Goal: Task Accomplishment & Management: Manage account settings

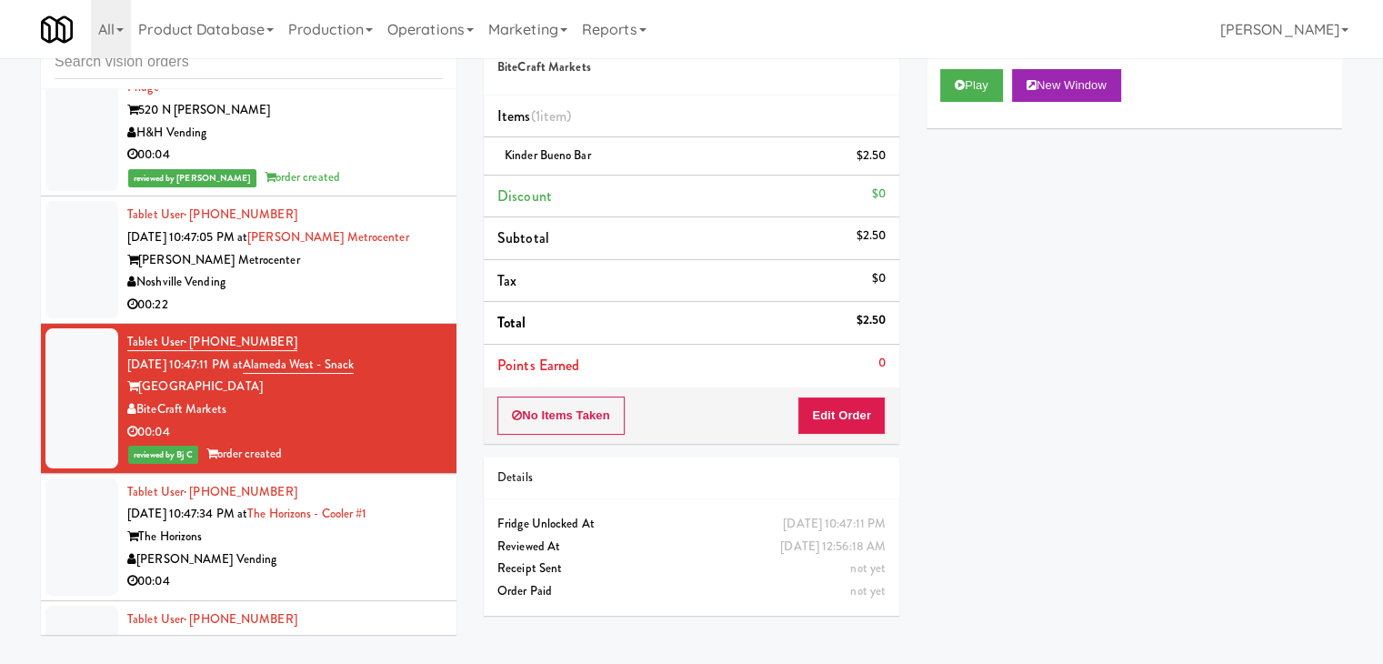
scroll to position [19201, 0]
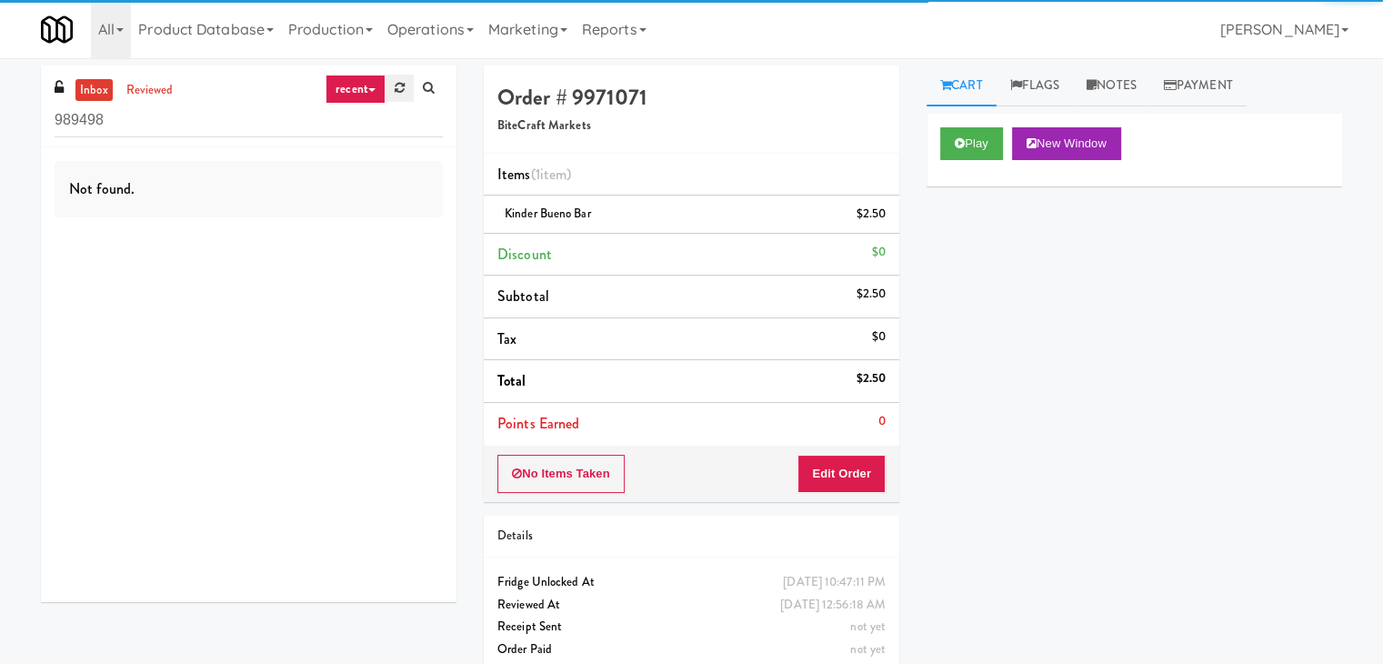
click at [394, 82] on icon at bounding box center [399, 88] width 10 height 12
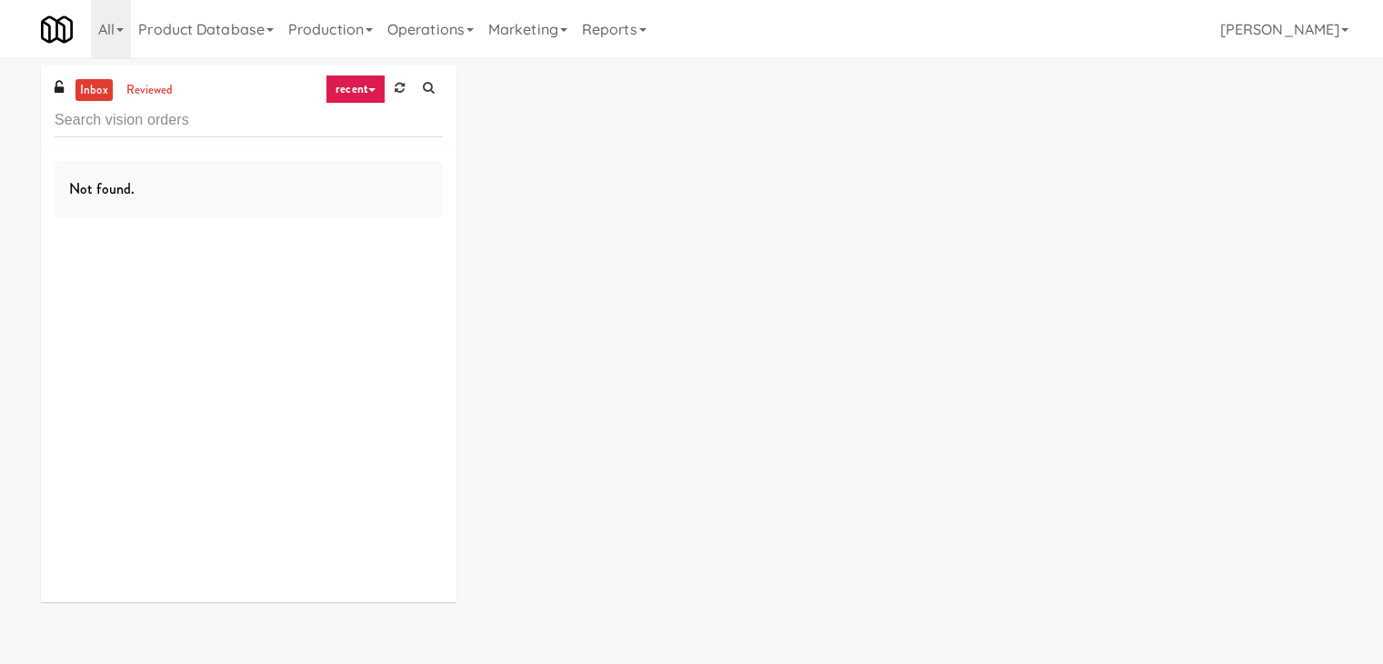
click at [354, 94] on link "recent" at bounding box center [355, 89] width 60 height 29
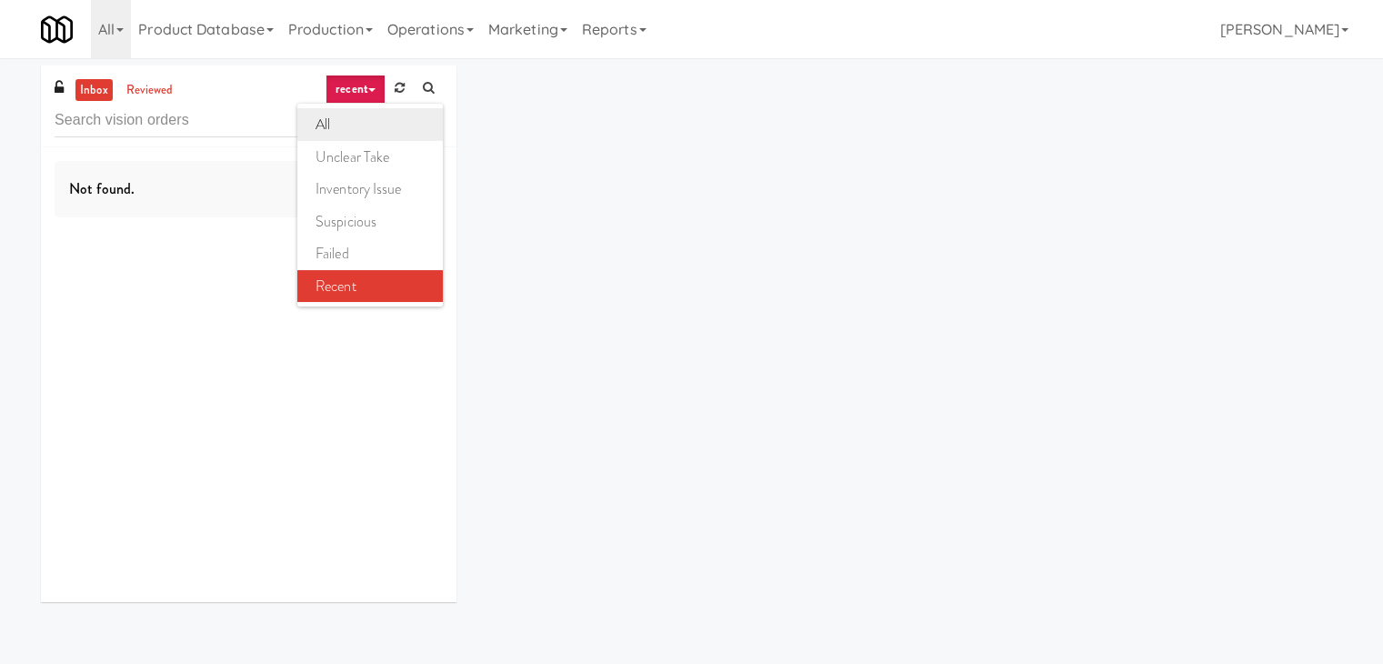
click at [377, 118] on link "all" at bounding box center [369, 124] width 145 height 33
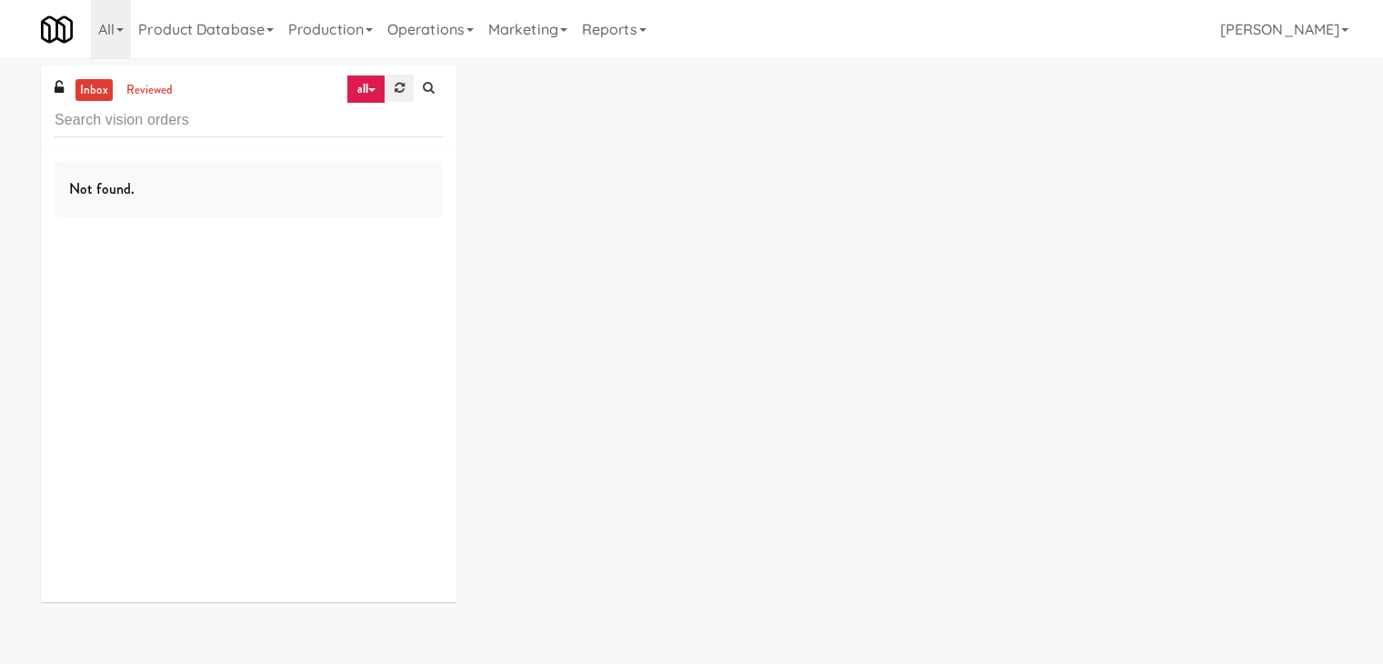
click at [391, 93] on link at bounding box center [399, 88] width 28 height 27
click at [400, 86] on icon at bounding box center [399, 88] width 10 height 12
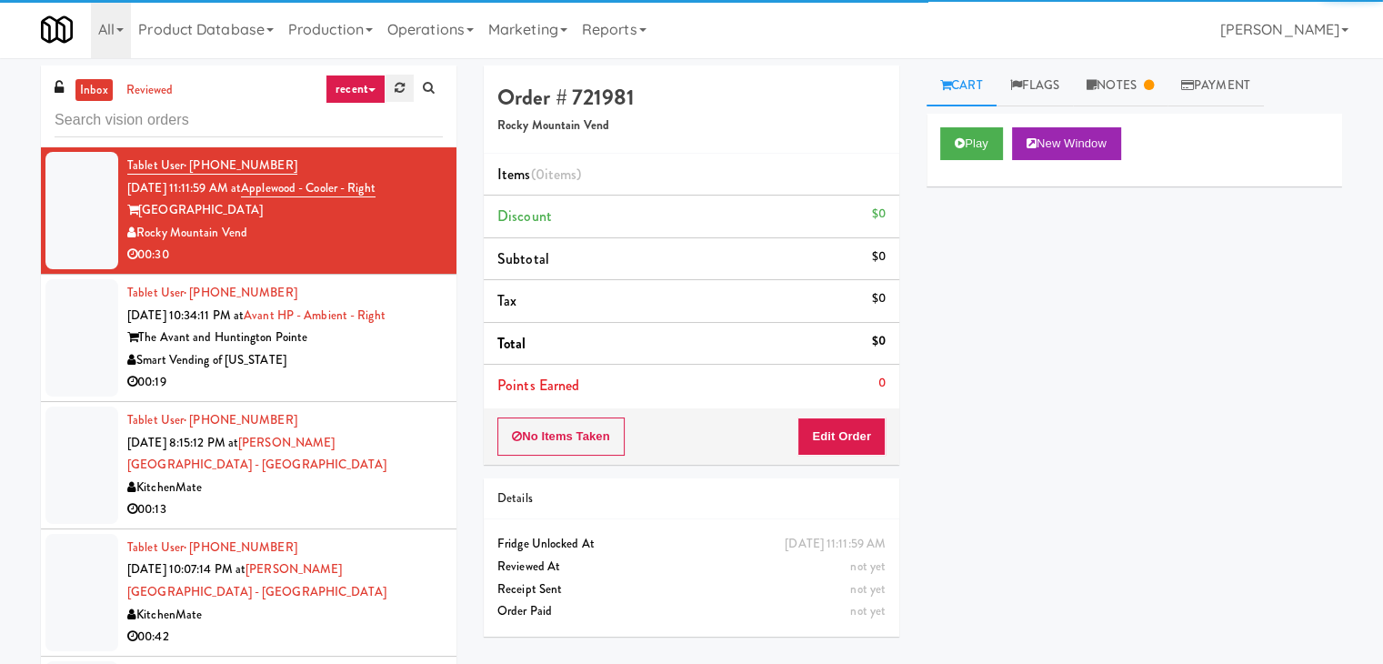
click at [398, 91] on icon at bounding box center [399, 88] width 10 height 12
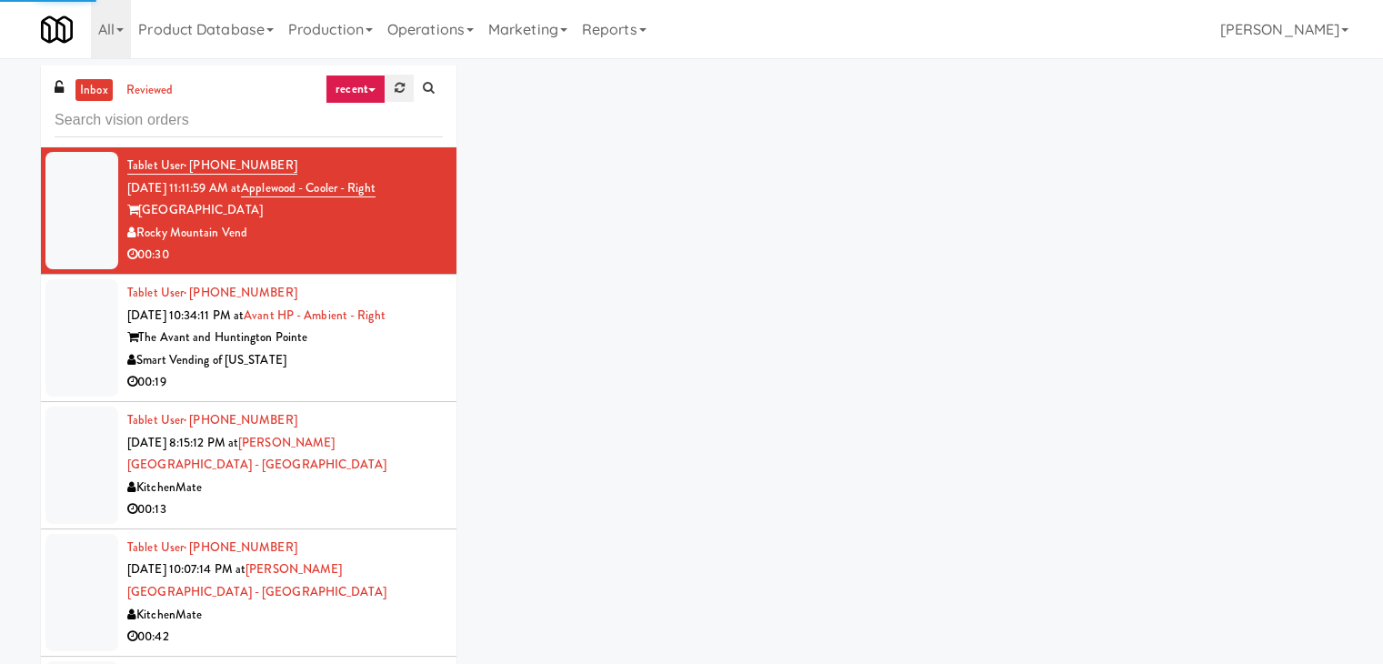
click at [394, 92] on icon at bounding box center [399, 88] width 10 height 12
click at [393, 98] on link at bounding box center [399, 88] width 28 height 27
click at [367, 95] on link "recent" at bounding box center [355, 89] width 60 height 29
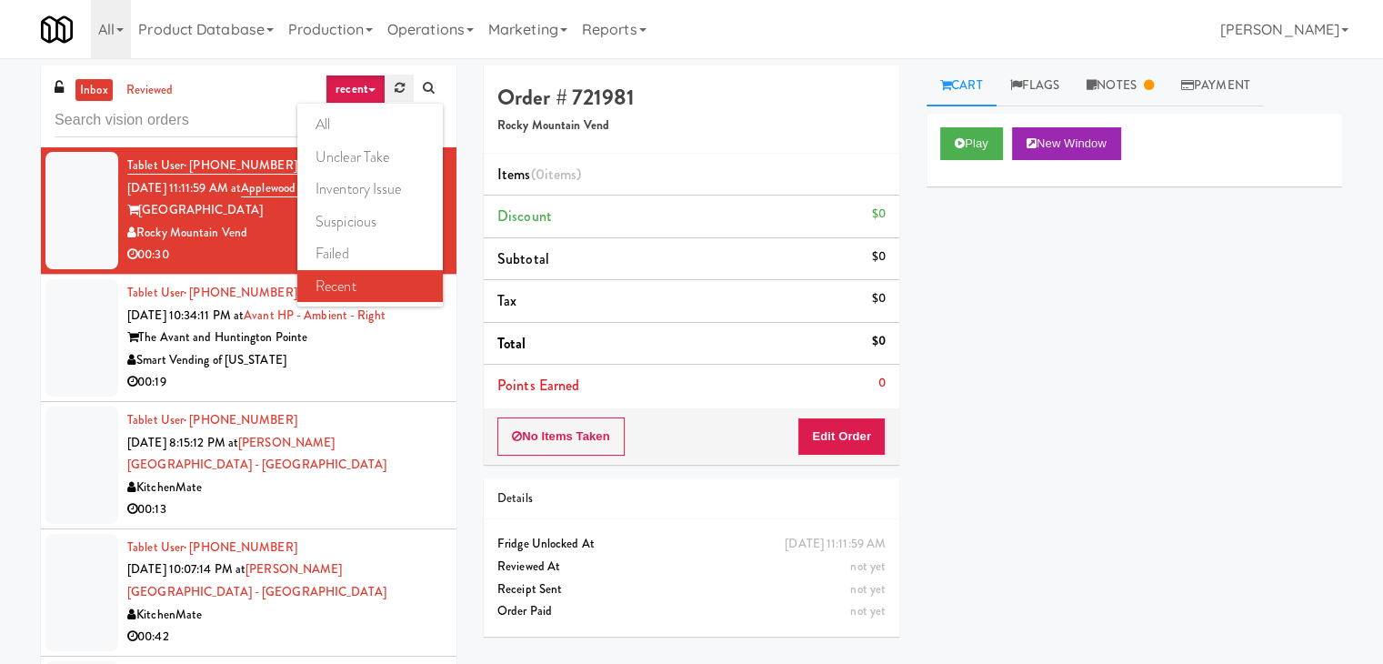
click at [398, 95] on link at bounding box center [399, 88] width 28 height 27
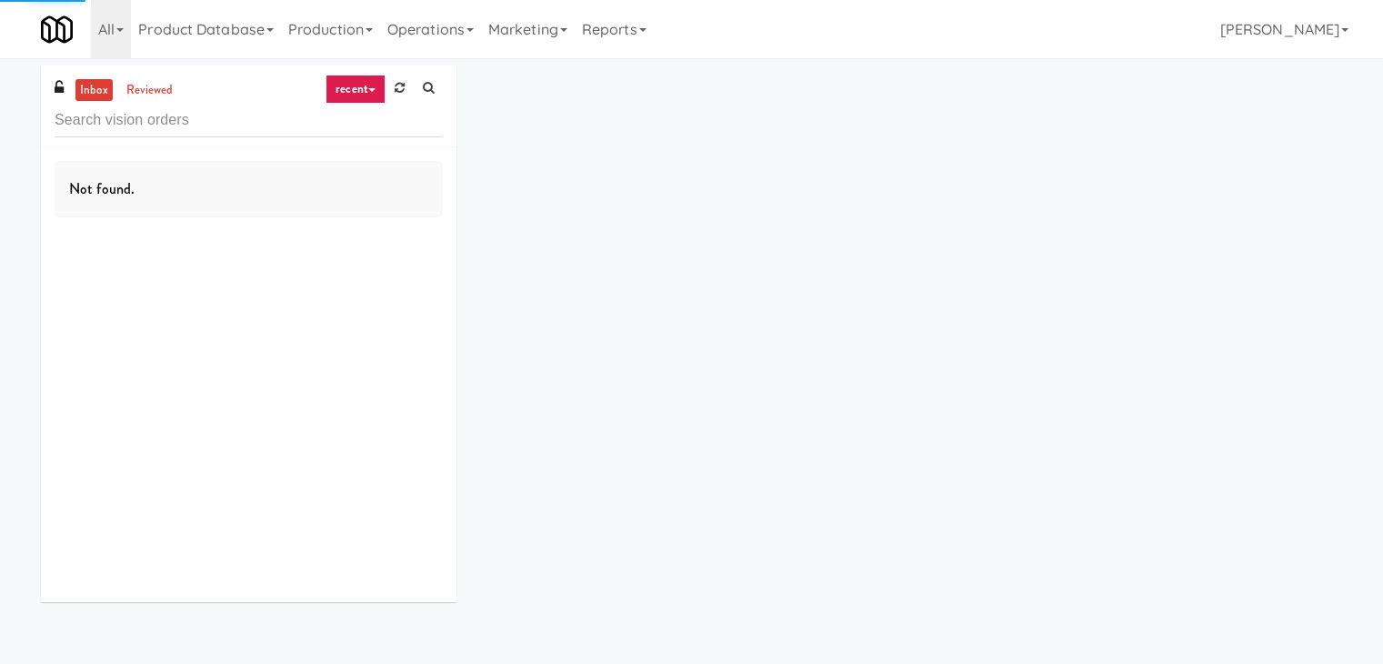
click at [371, 92] on icon at bounding box center [371, 90] width 7 height 4
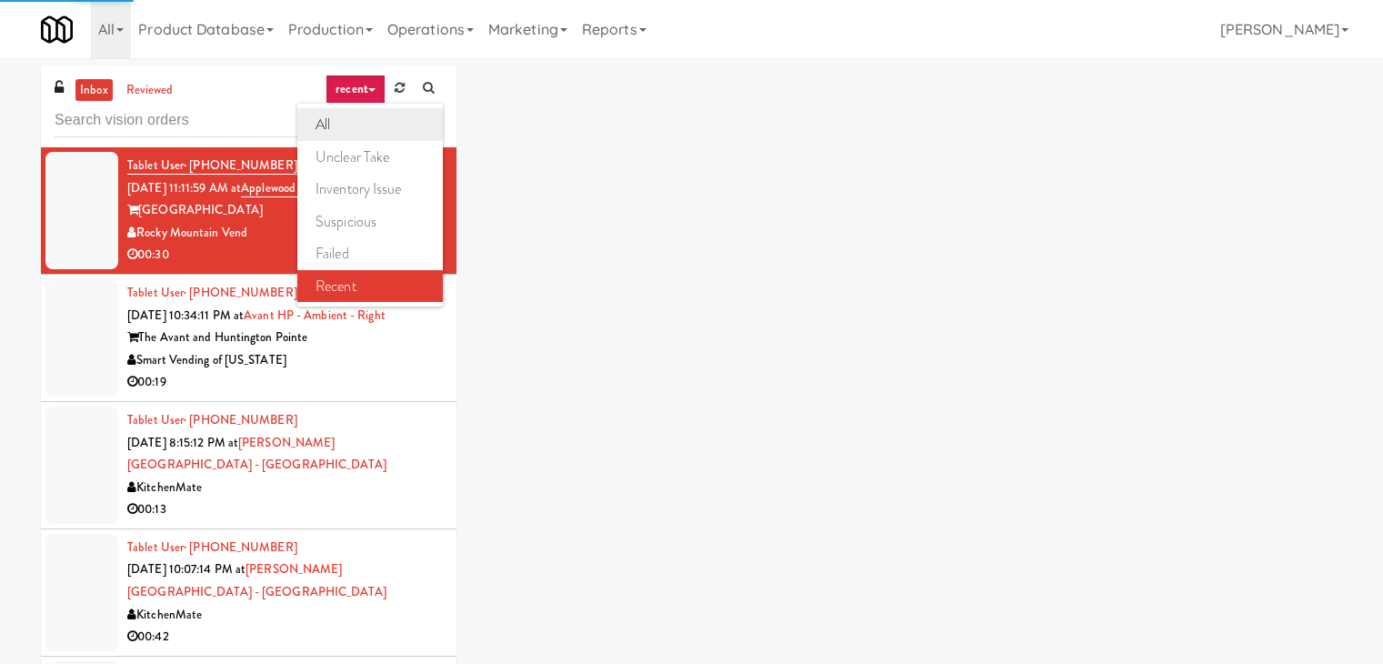
click at [367, 115] on link "all" at bounding box center [369, 124] width 145 height 33
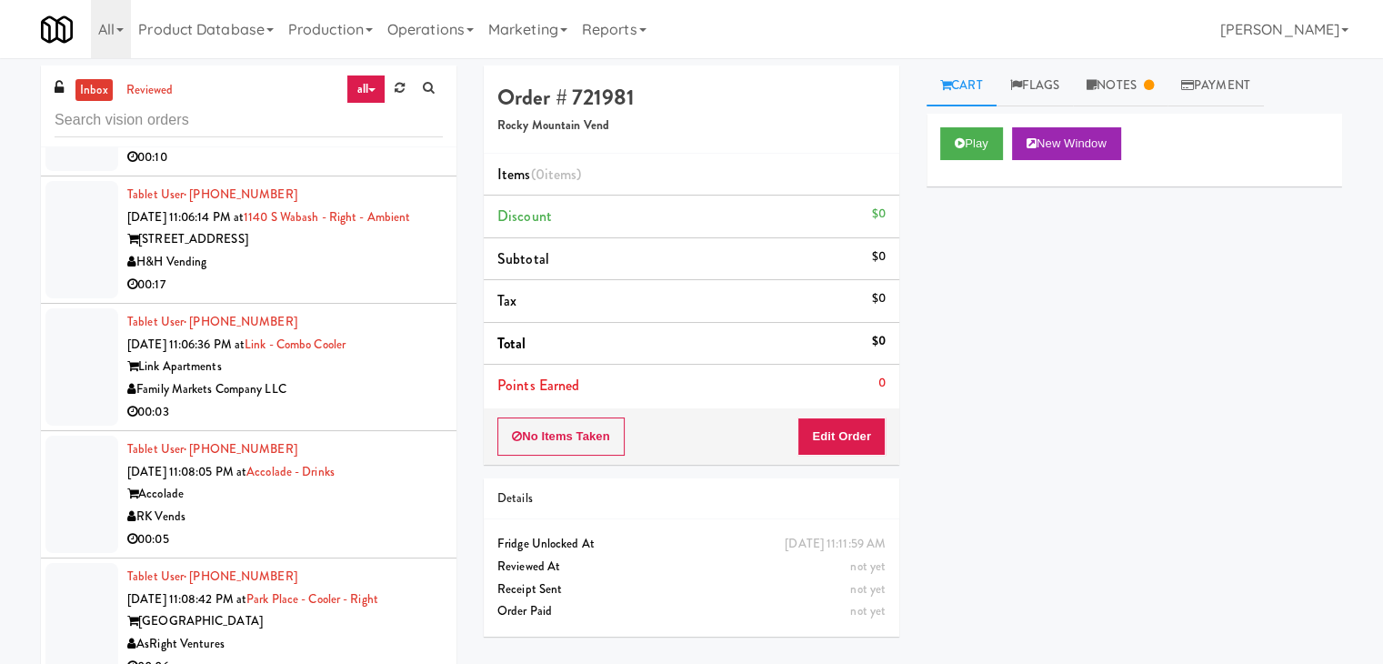
scroll to position [11133, 0]
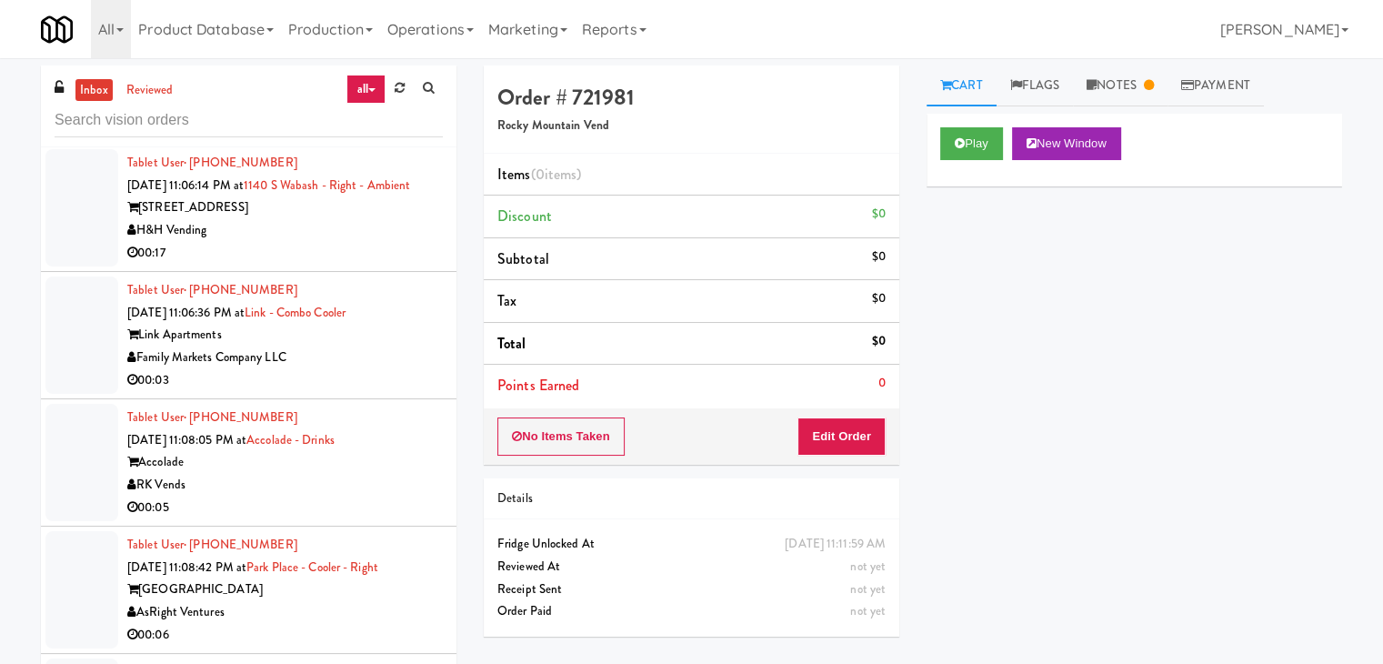
click at [360, 474] on div "RK Vends" at bounding box center [284, 485] width 315 height 23
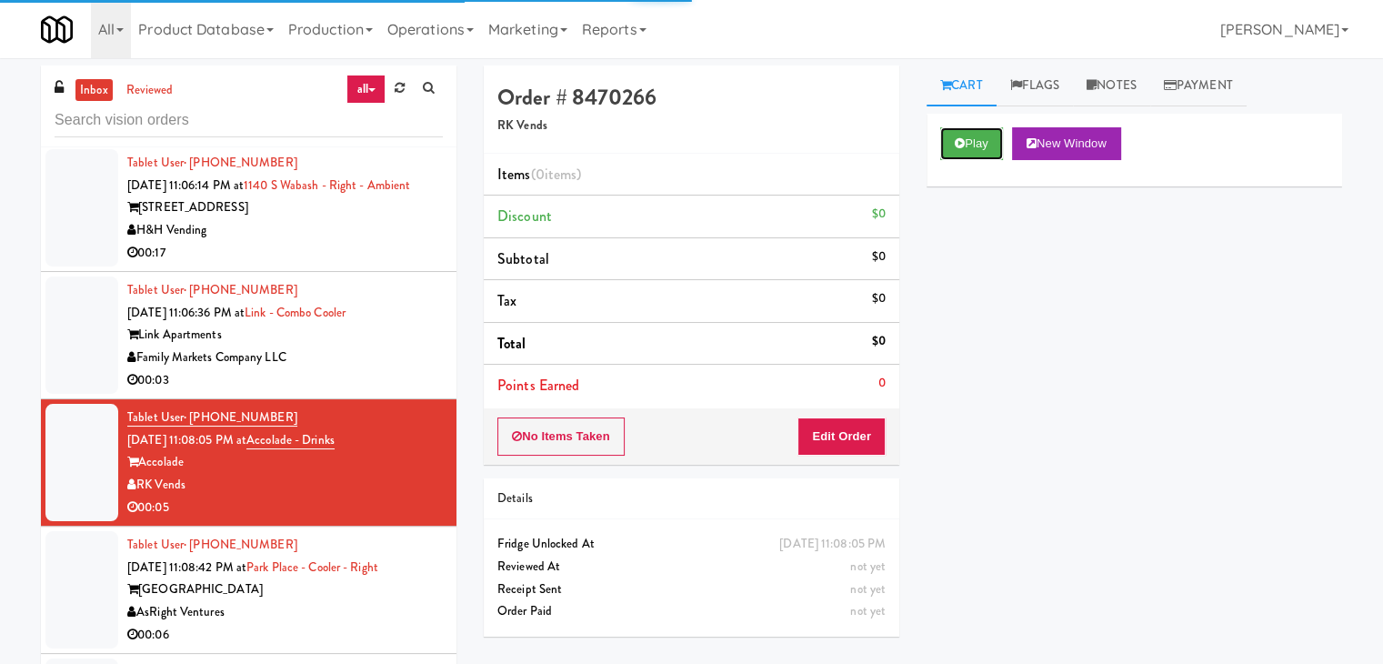
drag, startPoint x: 964, startPoint y: 147, endPoint x: 962, endPoint y: 203, distance: 55.5
click at [963, 148] on button "Play" at bounding box center [971, 143] width 63 height 33
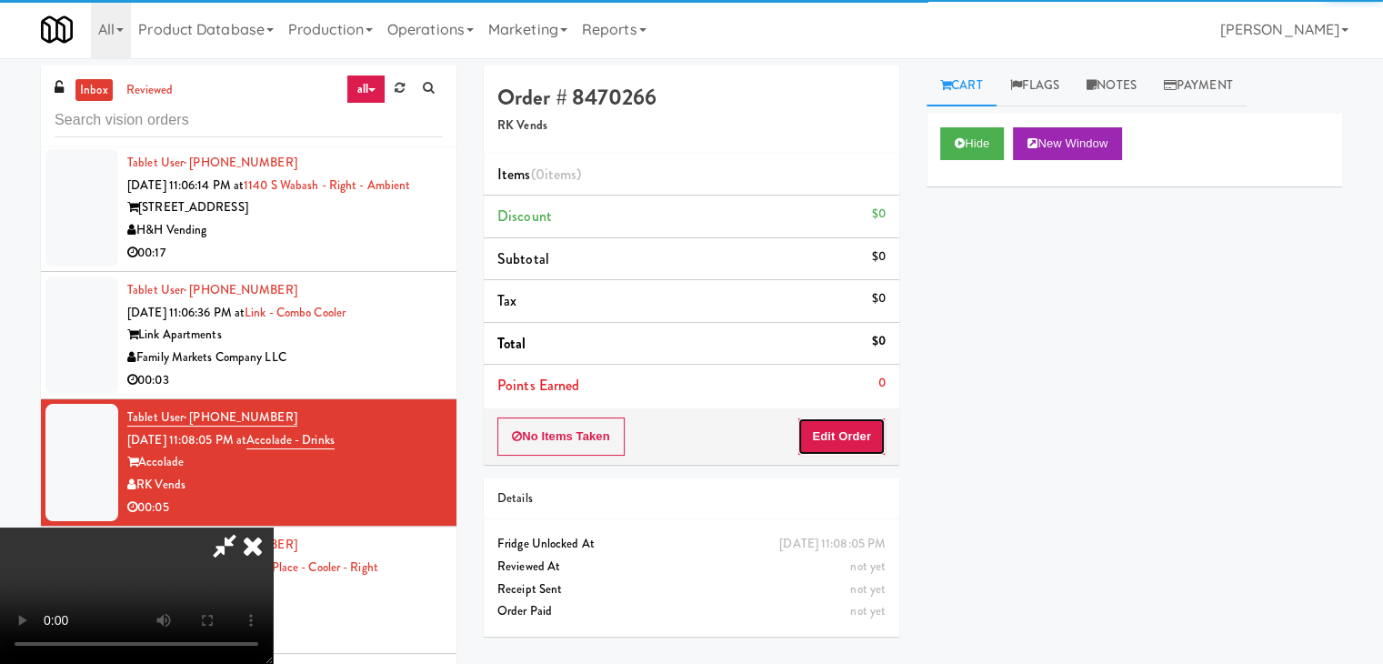
click at [858, 426] on button "Edit Order" at bounding box center [841, 436] width 88 height 38
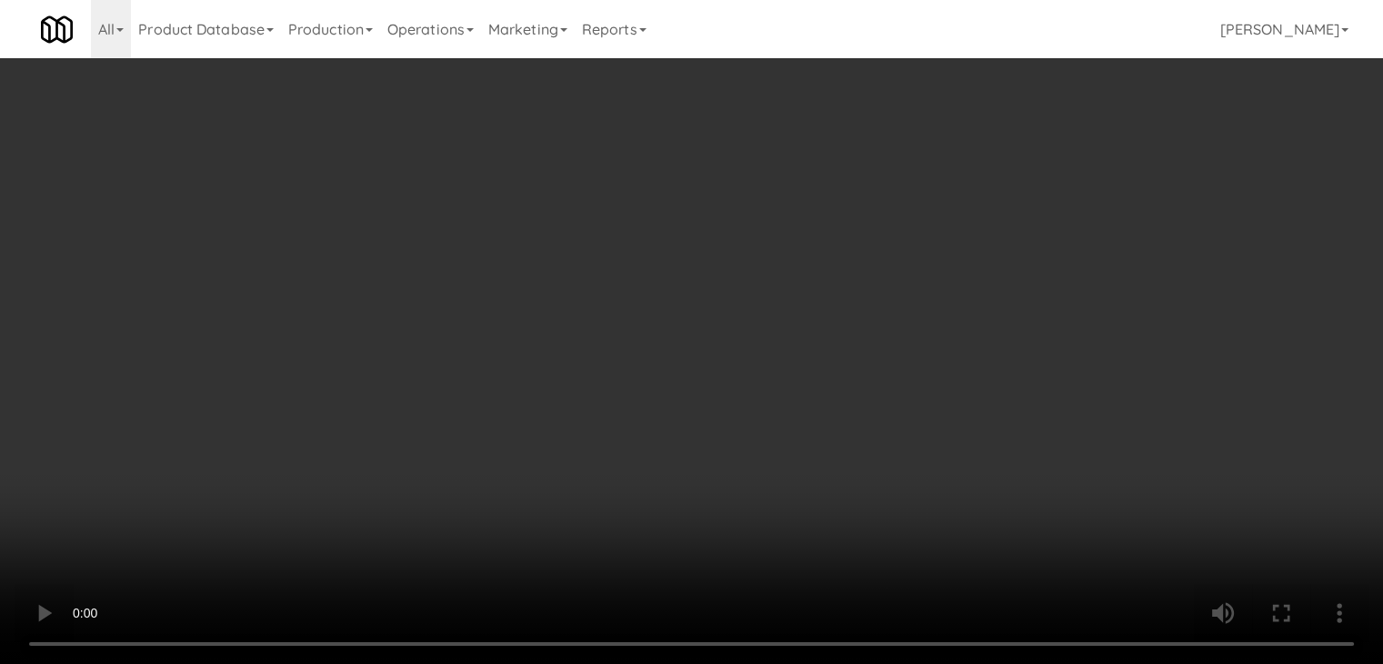
scroll to position [11088, 0]
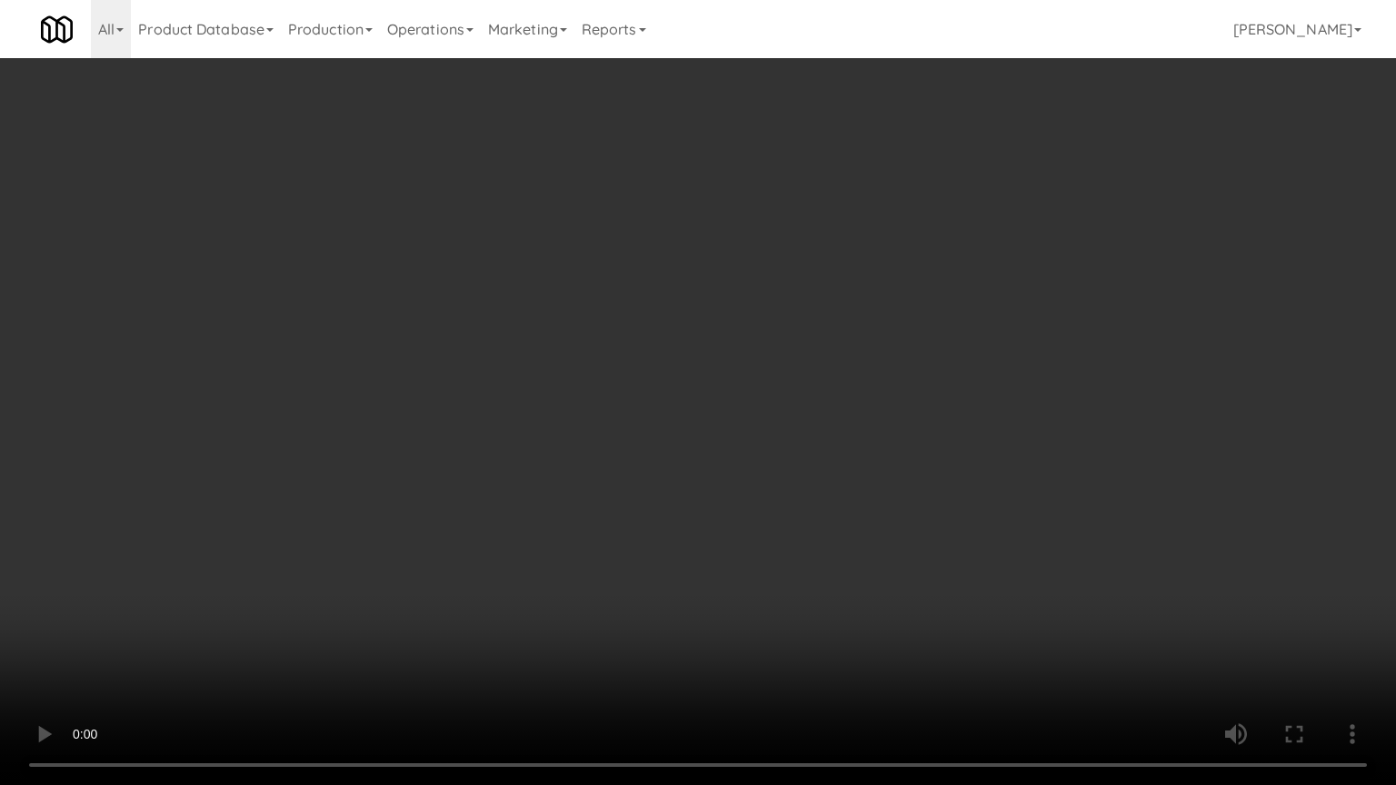
click at [691, 426] on video at bounding box center [698, 392] width 1396 height 785
click at [754, 422] on video at bounding box center [698, 392] width 1396 height 785
drag, startPoint x: 754, startPoint y: 422, endPoint x: 851, endPoint y: 273, distance: 178.0
click at [755, 418] on video at bounding box center [698, 392] width 1396 height 785
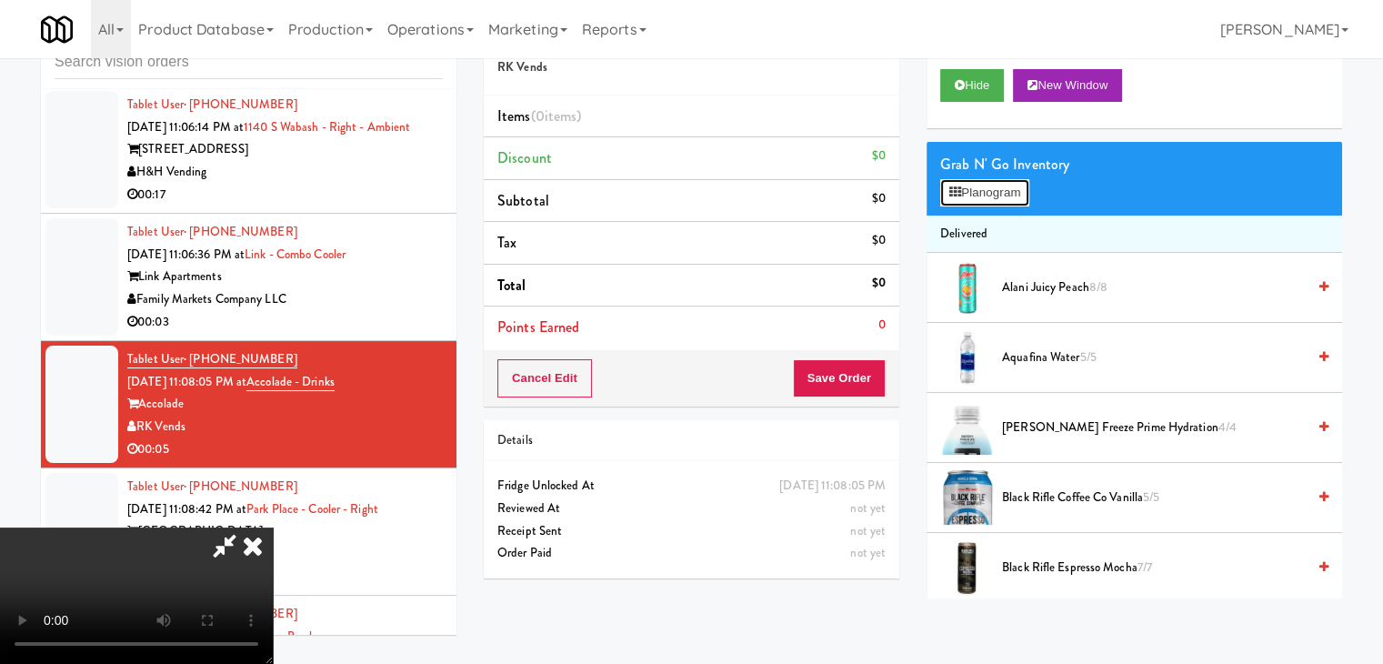
click at [974, 187] on button "Planogram" at bounding box center [984, 192] width 89 height 27
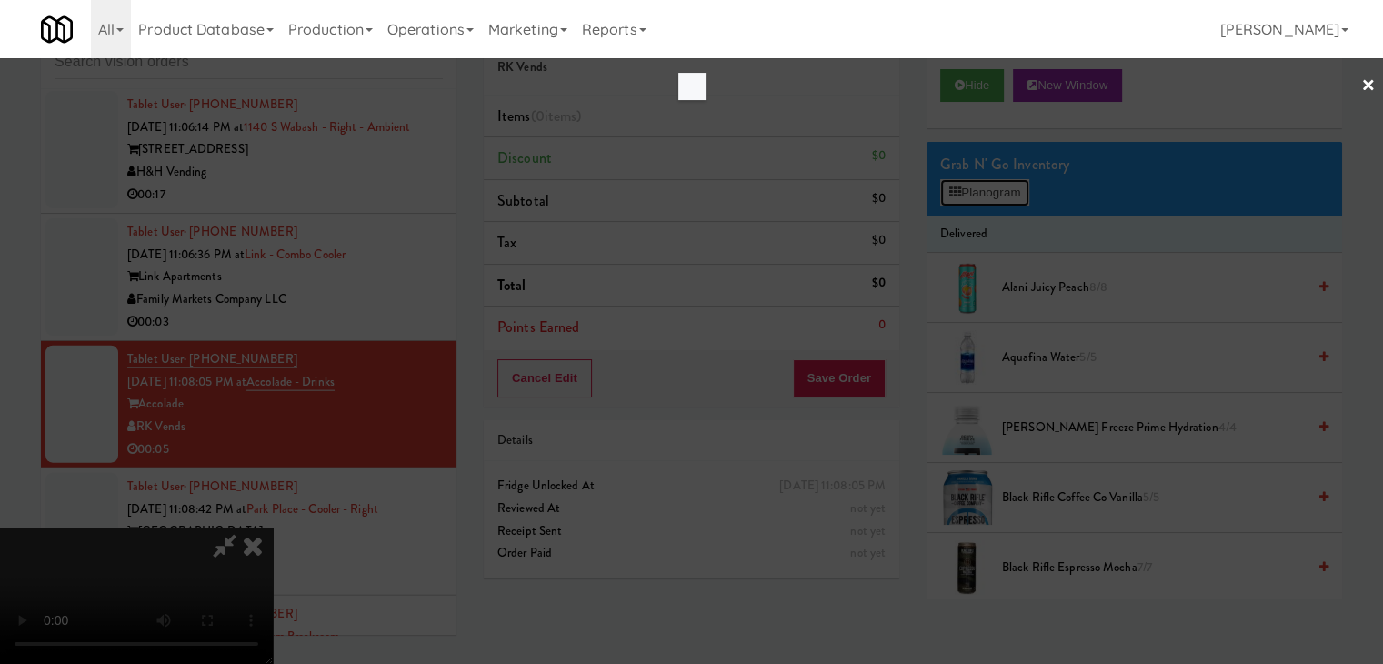
scroll to position [11088, 0]
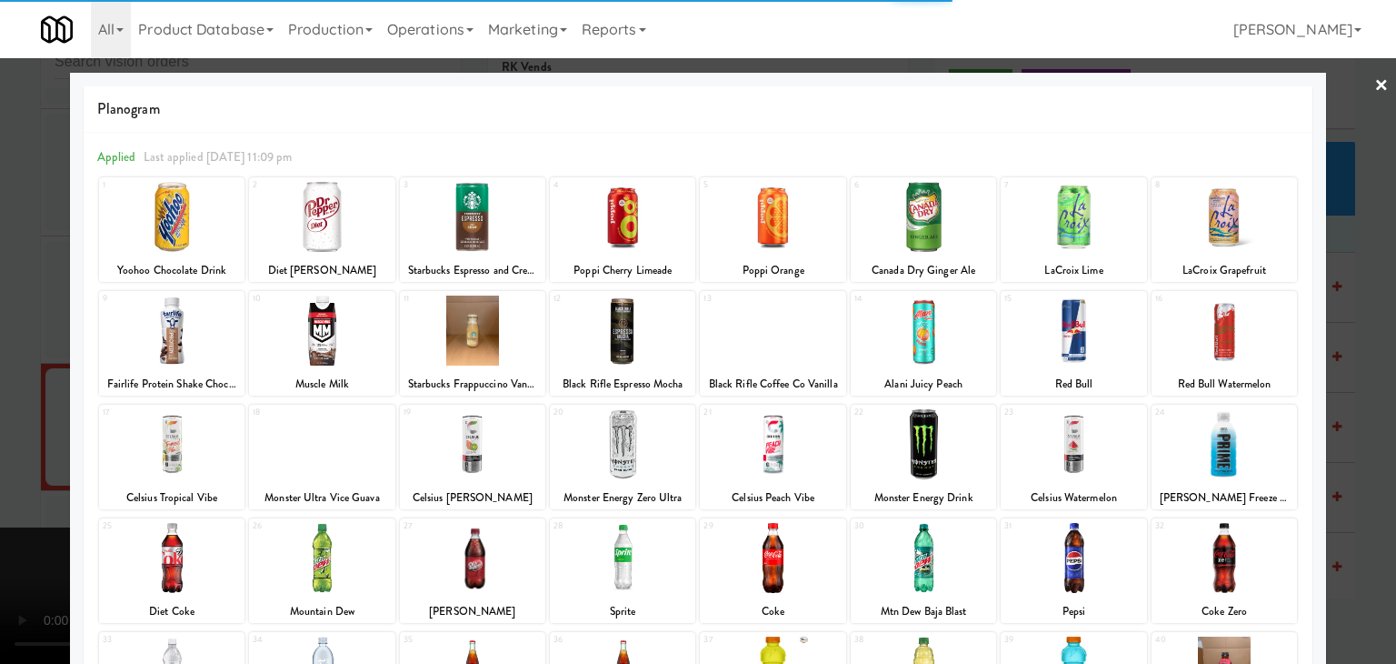
click at [150, 332] on div at bounding box center [171, 330] width 145 height 70
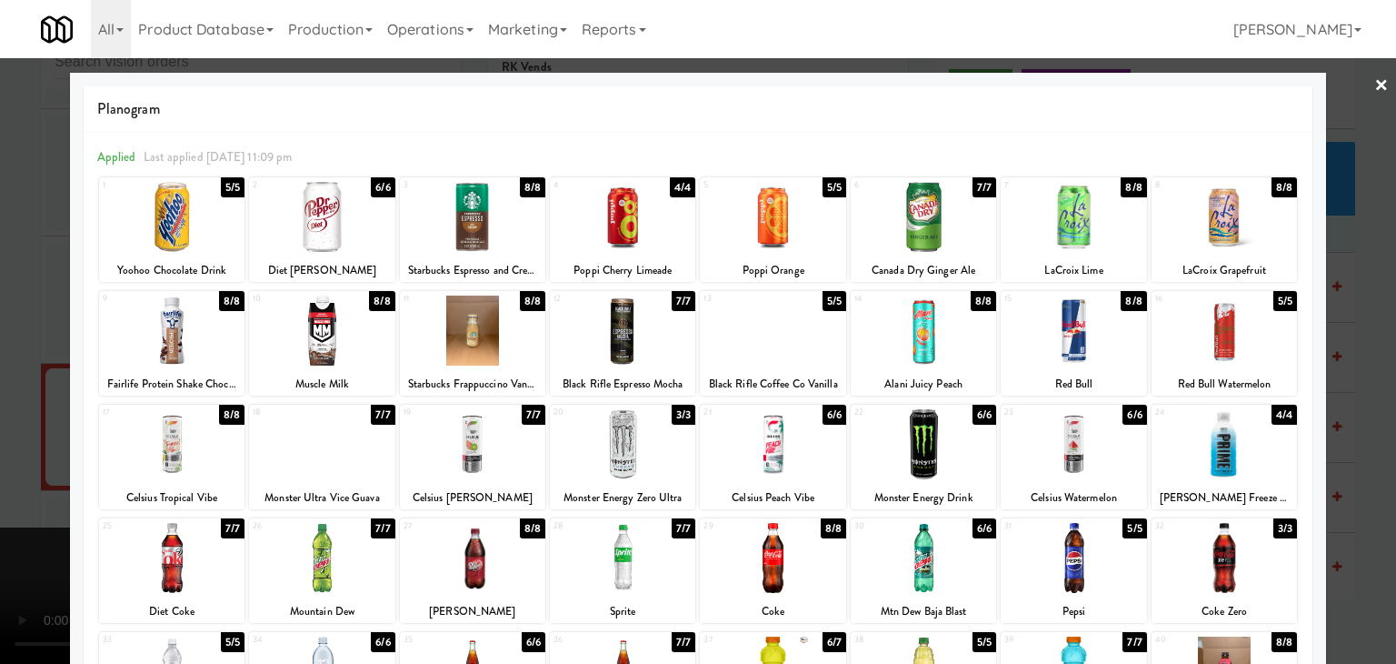
click at [150, 332] on div at bounding box center [171, 330] width 145 height 70
click at [0, 361] on div at bounding box center [698, 332] width 1396 height 664
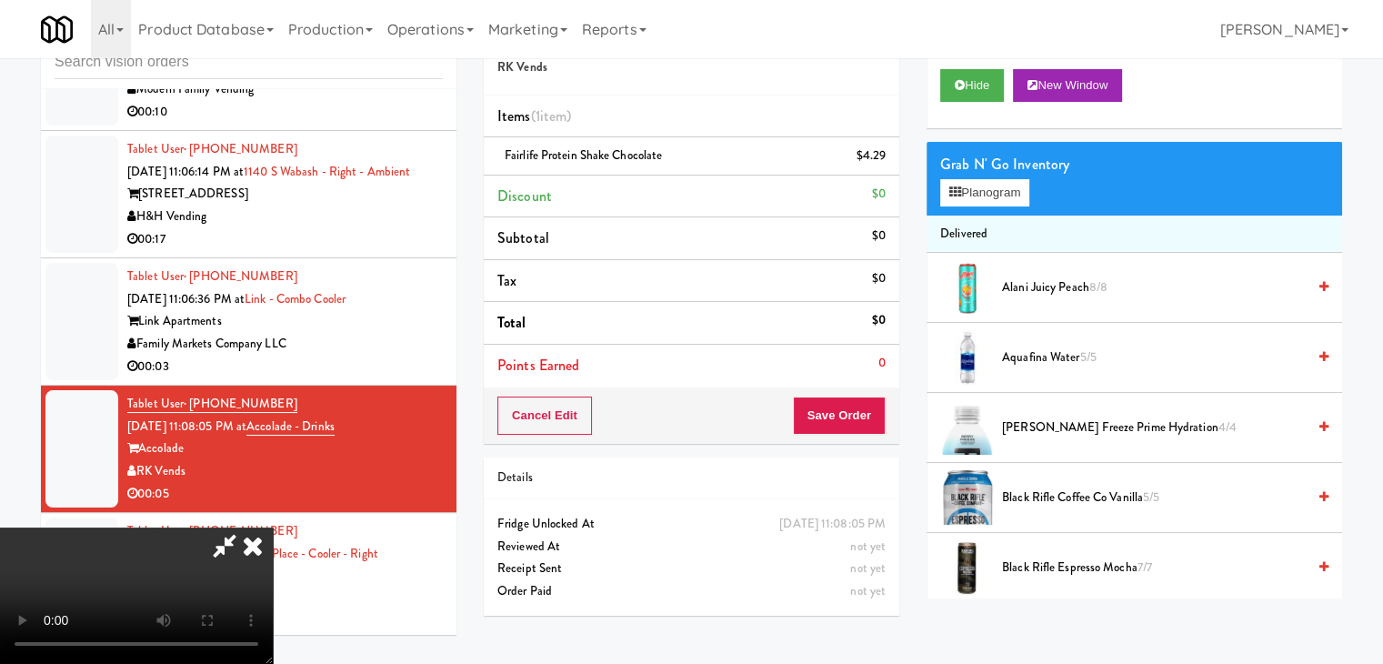
scroll to position [11133, 0]
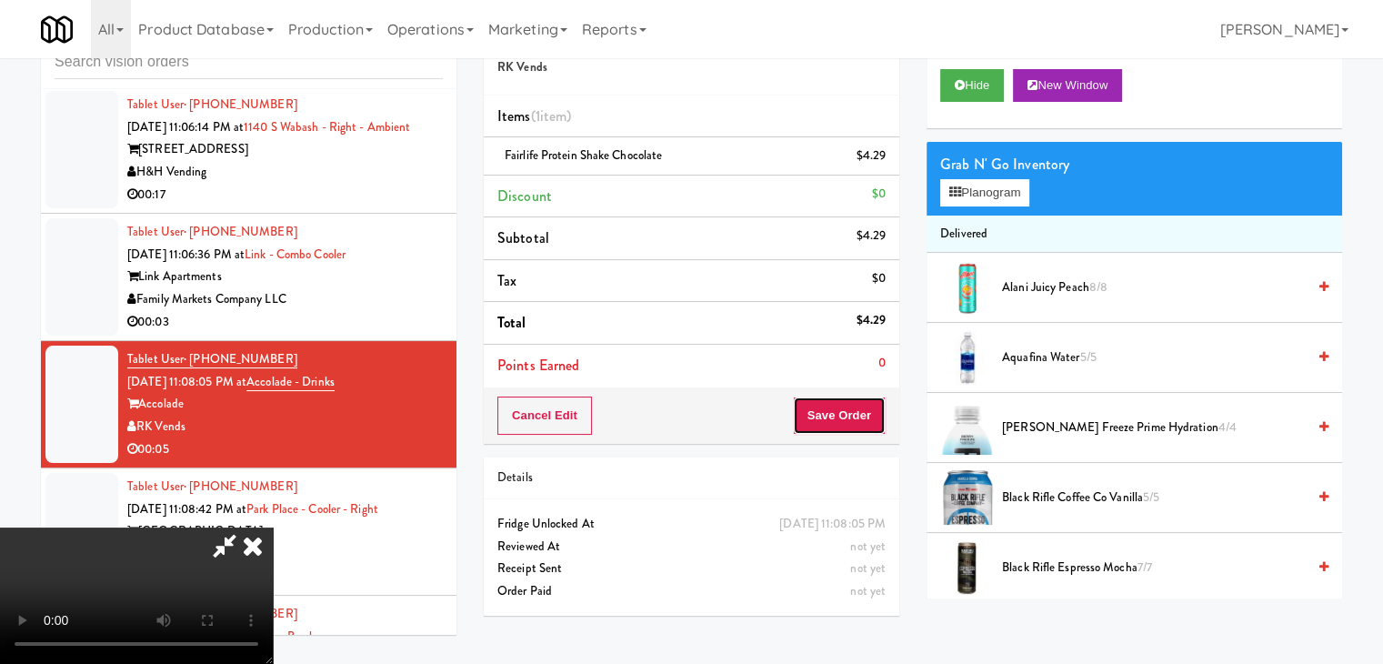
click at [849, 401] on button "Save Order" at bounding box center [839, 415] width 93 height 38
click at [848, 402] on button "Save Order" at bounding box center [839, 415] width 93 height 38
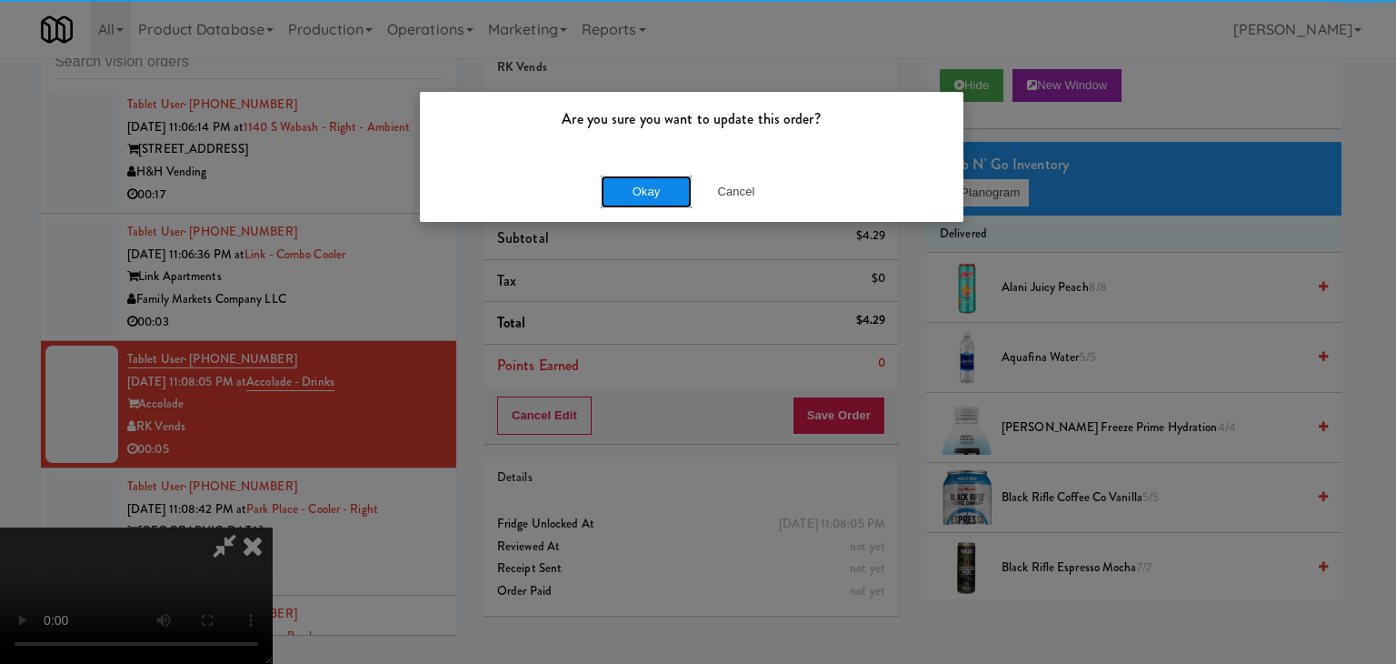
click at [644, 197] on button "Okay" at bounding box center [646, 191] width 91 height 33
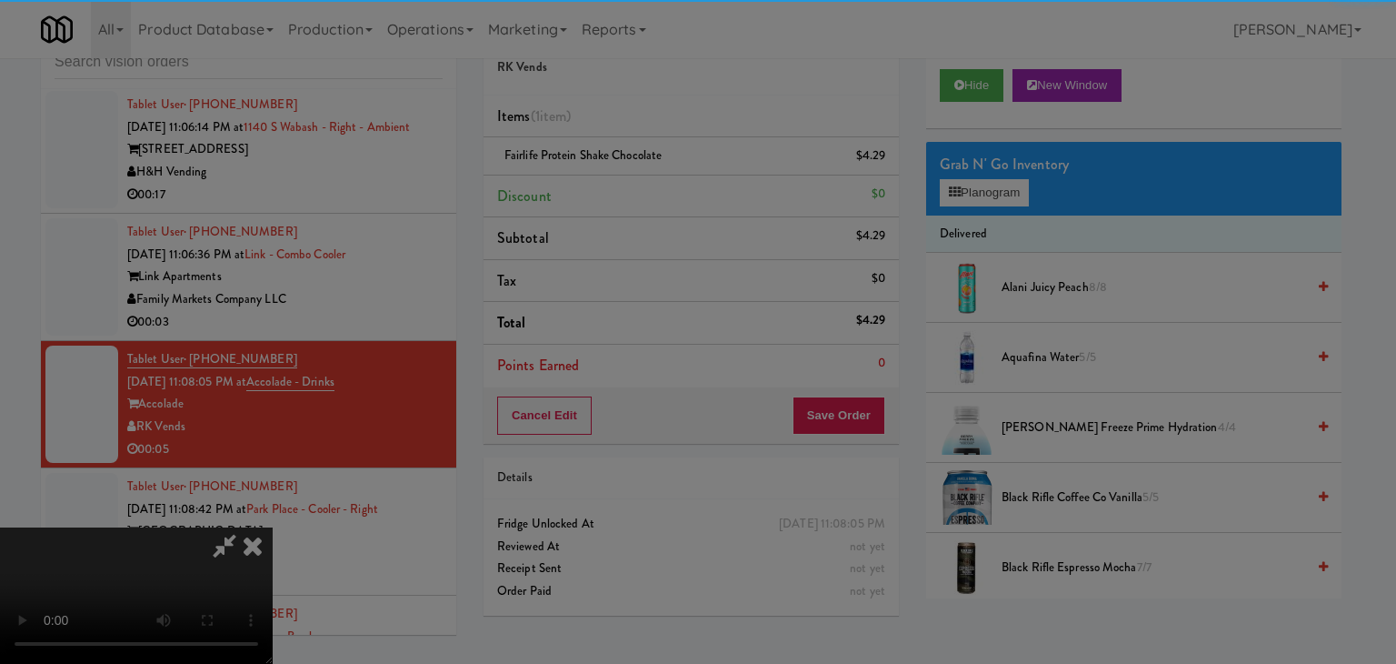
click at [644, 188] on div "Okay Cancel" at bounding box center [692, 157] width 544 height 61
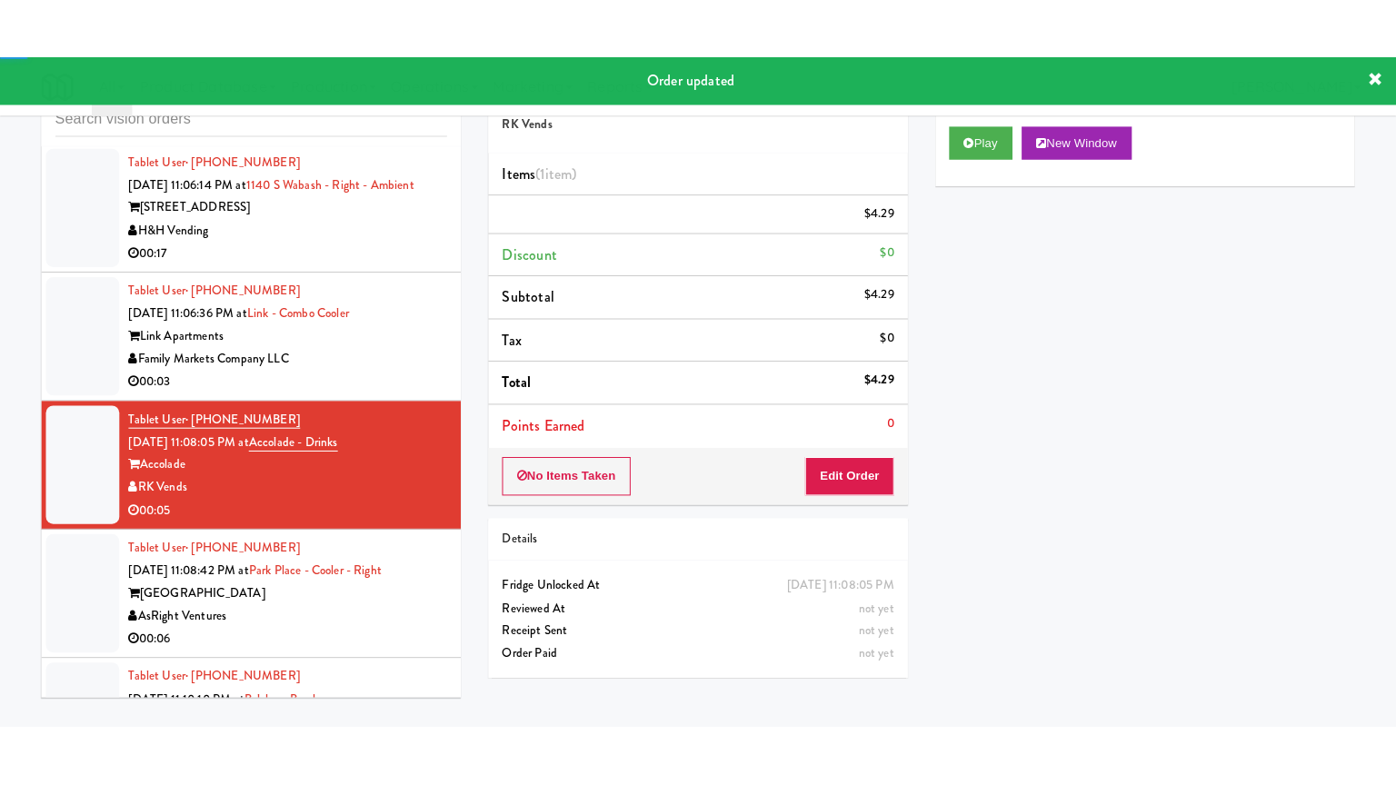
scroll to position [11315, 0]
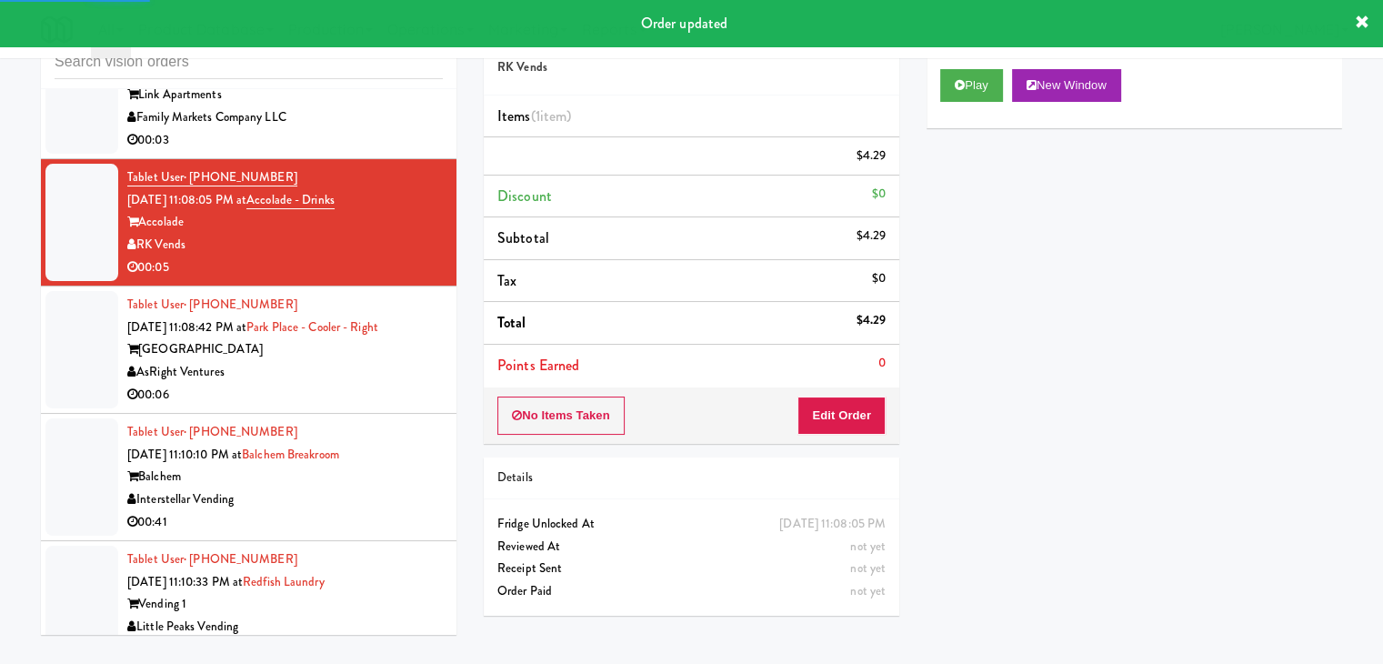
click at [394, 384] on div "00:06" at bounding box center [284, 395] width 315 height 23
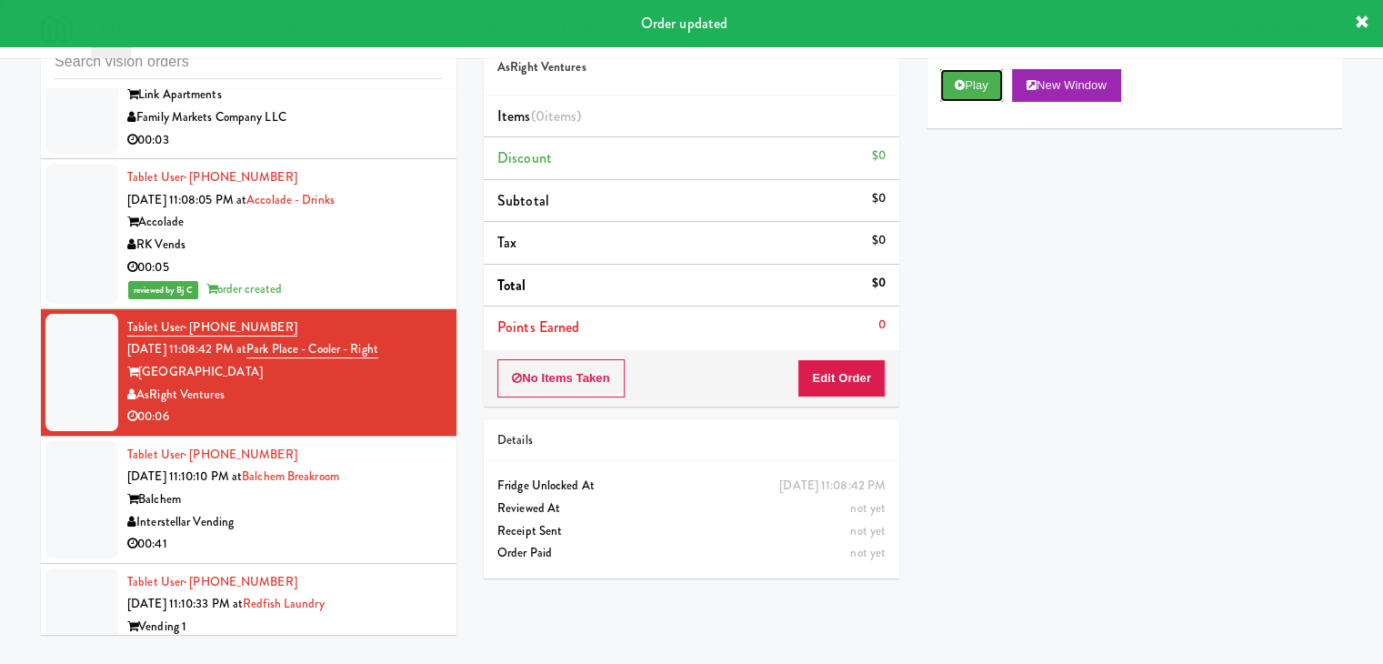
click at [953, 94] on button "Play" at bounding box center [971, 85] width 63 height 33
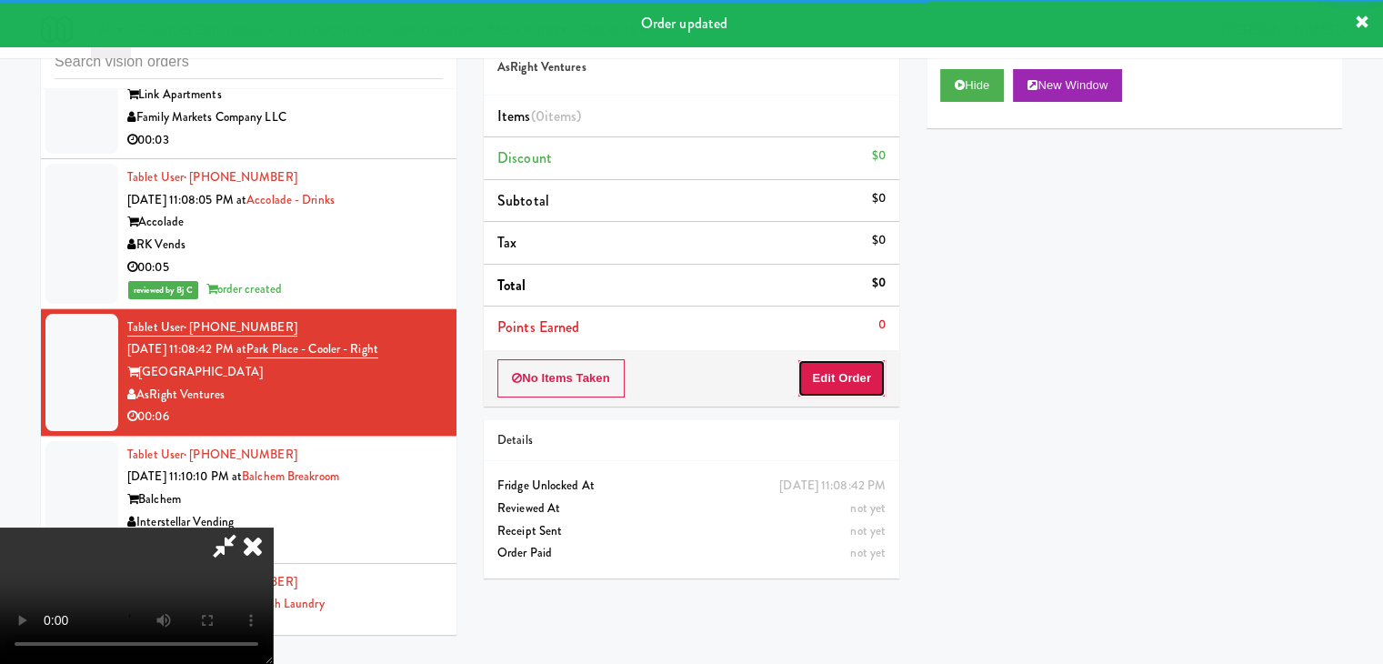
click at [830, 379] on button "Edit Order" at bounding box center [841, 378] width 88 height 38
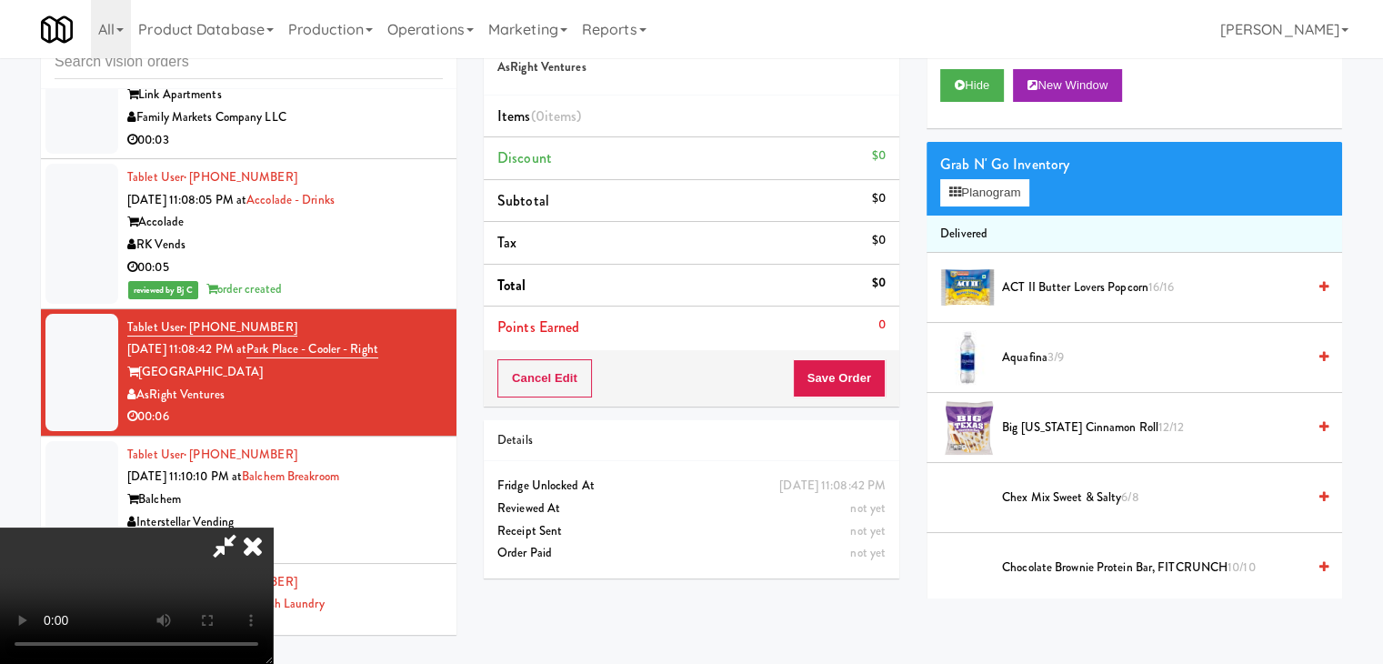
scroll to position [11270, 0]
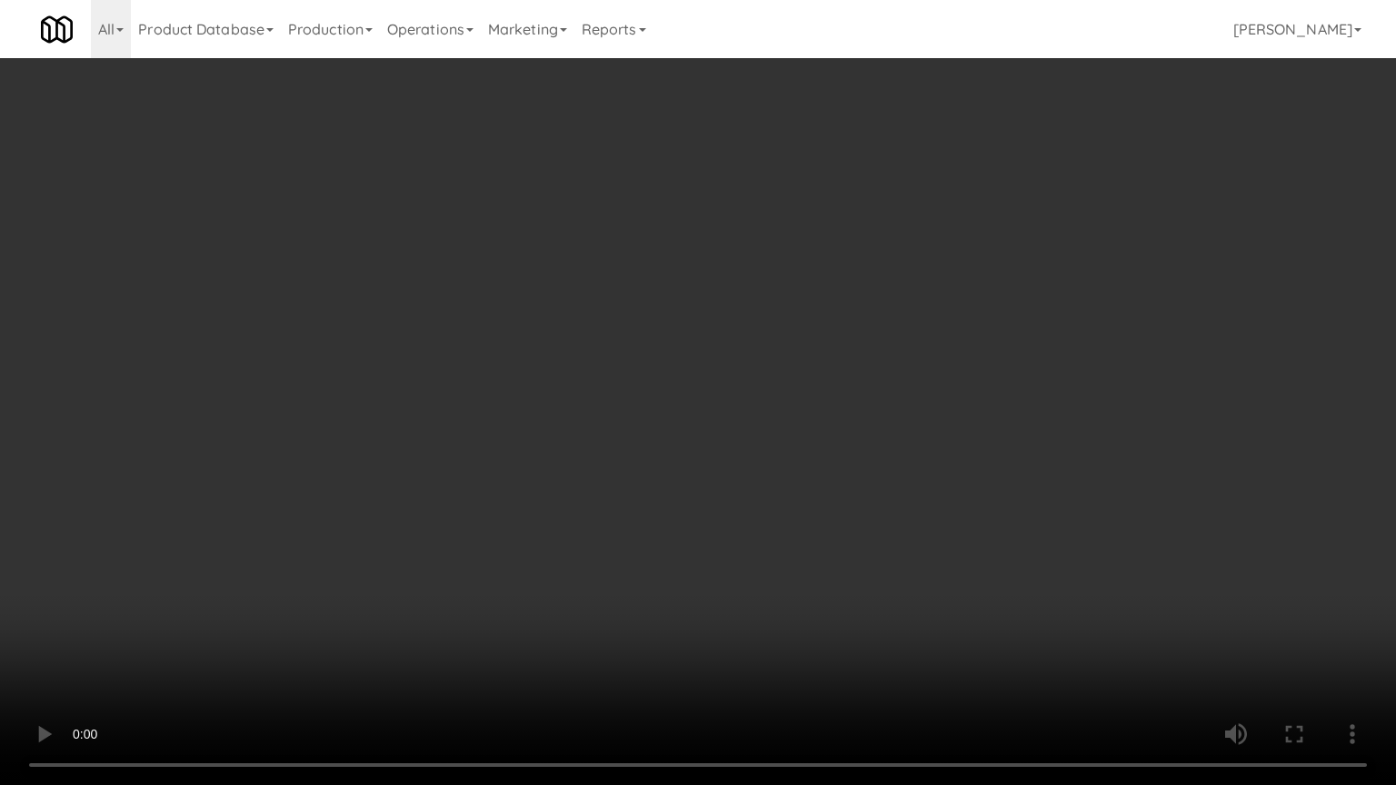
click at [693, 542] on video at bounding box center [698, 392] width 1396 height 785
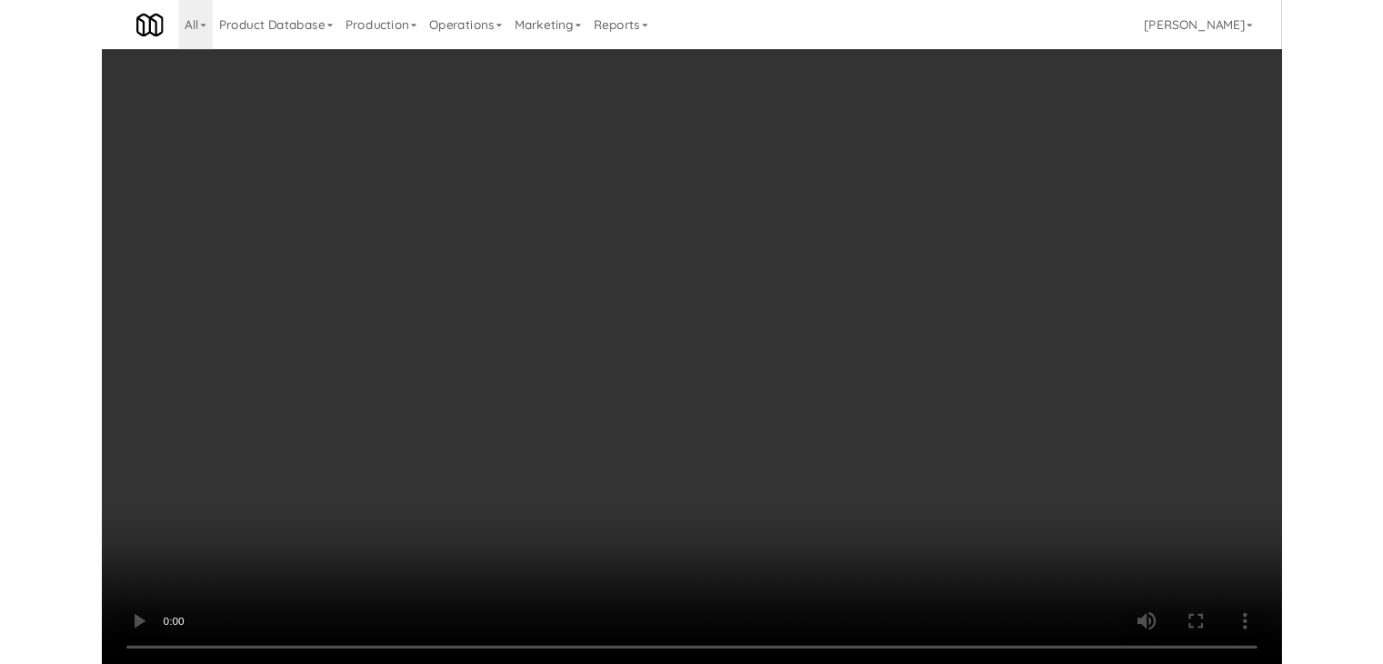
scroll to position [11315, 0]
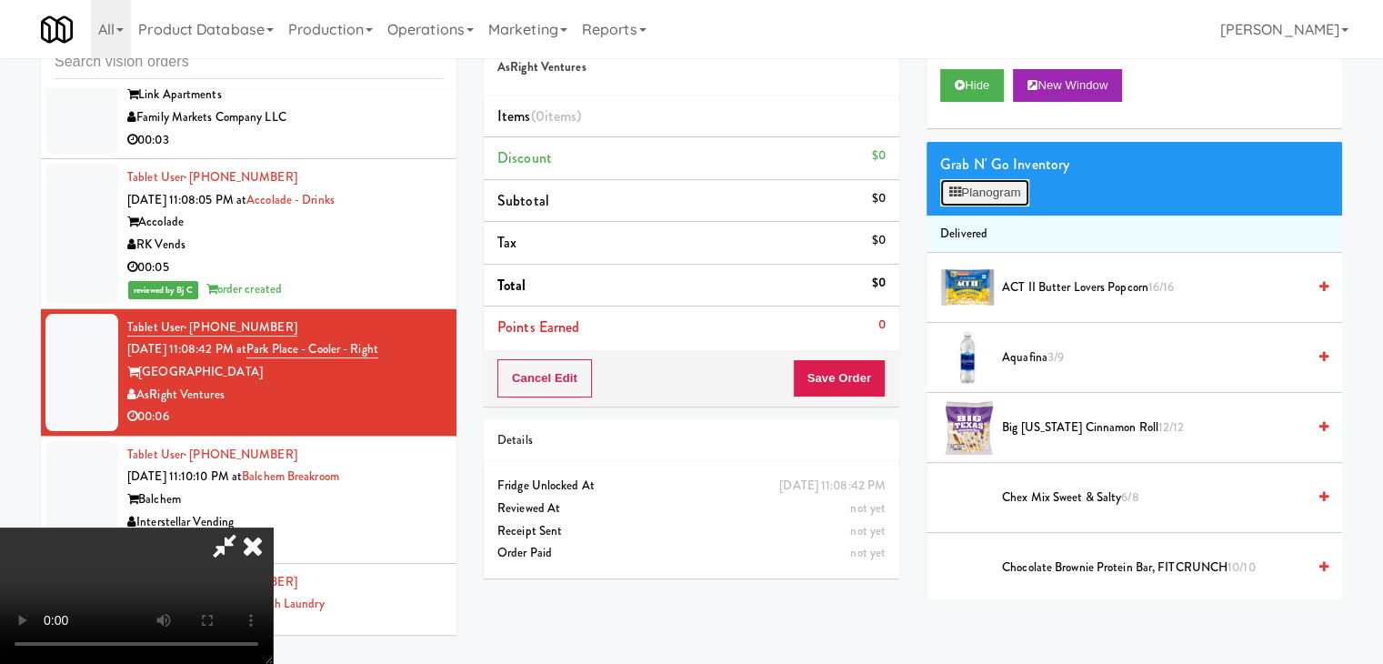
click at [996, 205] on button "Planogram" at bounding box center [984, 192] width 89 height 27
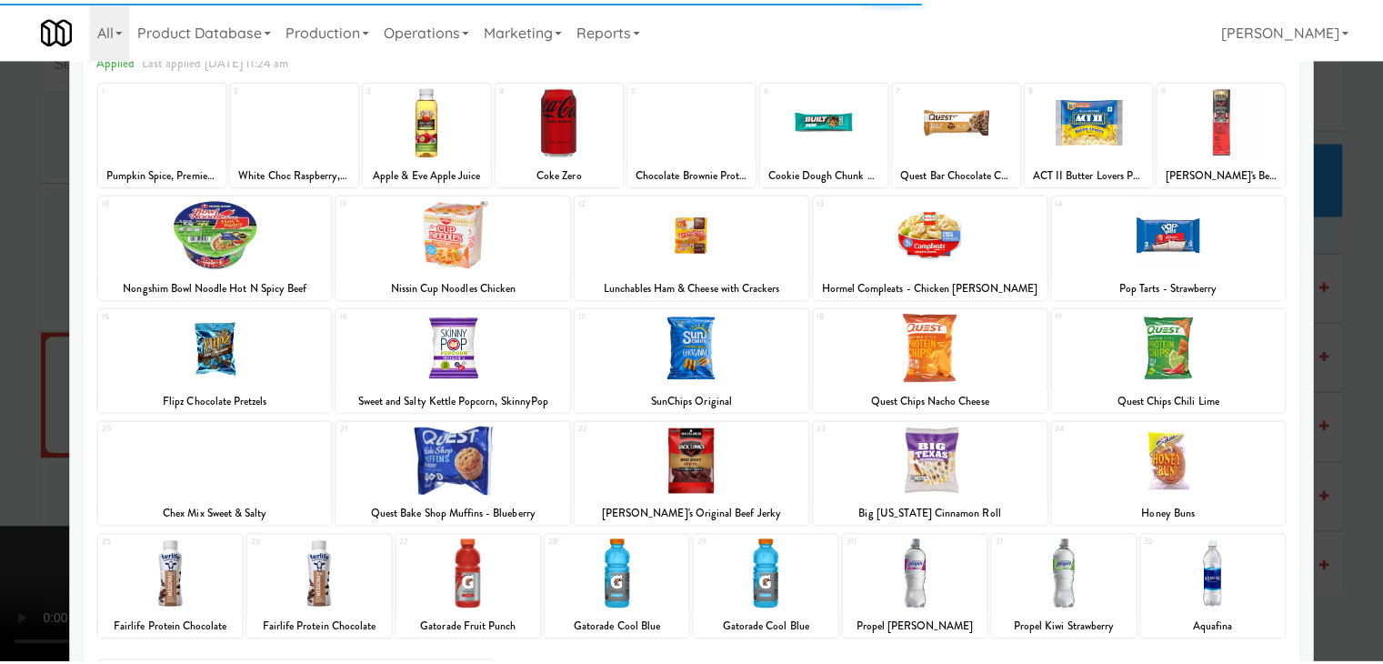
scroll to position [229, 0]
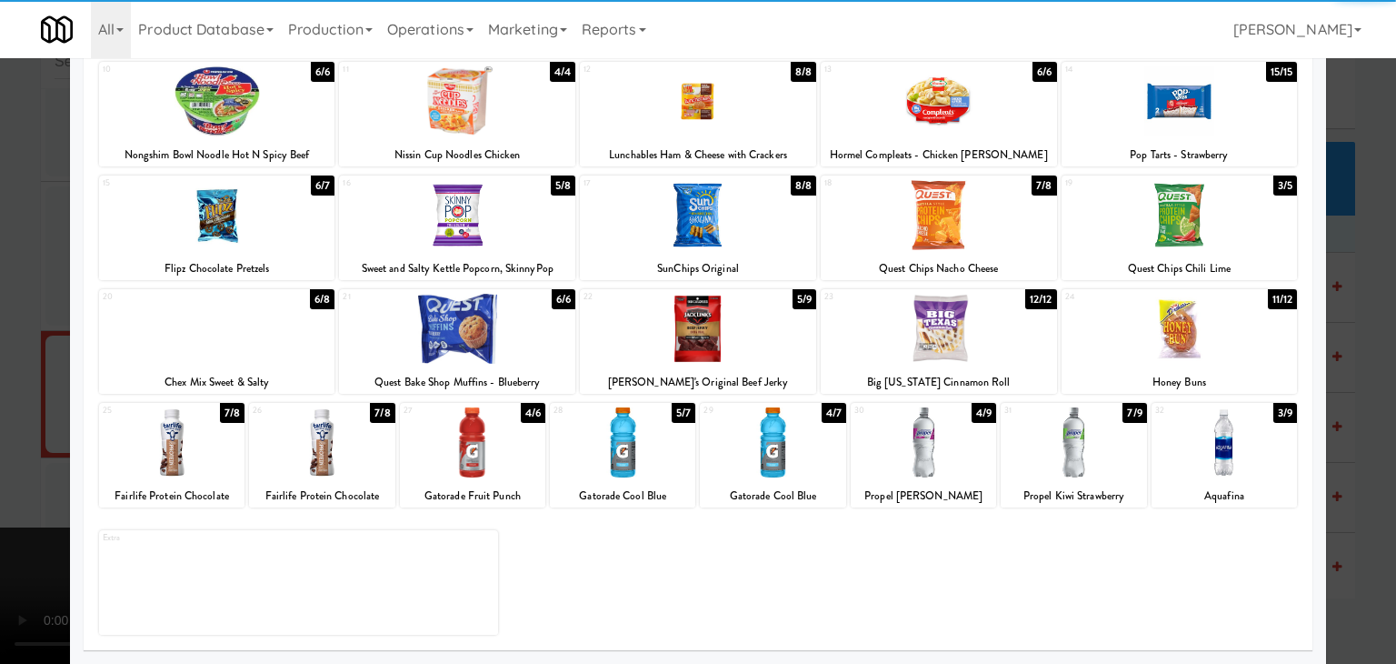
click at [1062, 450] on div at bounding box center [1073, 442] width 145 height 70
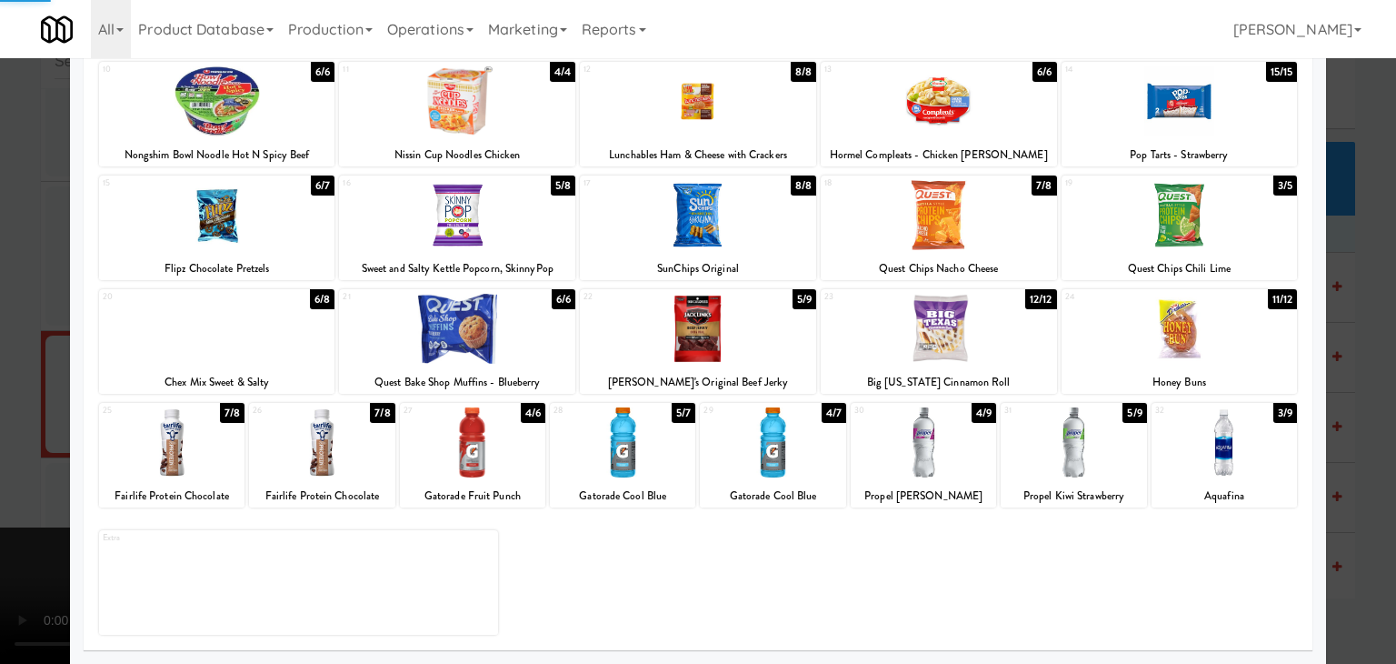
drag, startPoint x: 1, startPoint y: 421, endPoint x: 144, endPoint y: 419, distance: 142.7
click at [6, 420] on div at bounding box center [698, 332] width 1396 height 664
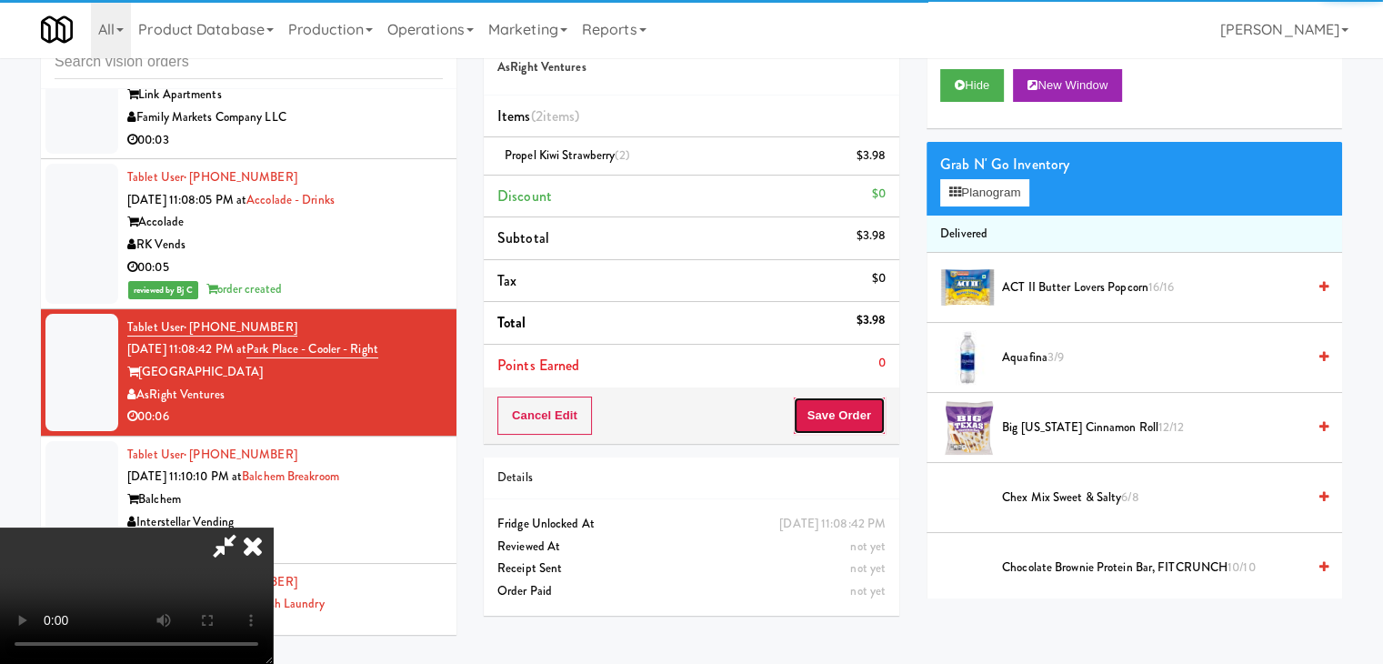
click at [855, 419] on button "Save Order" at bounding box center [839, 415] width 93 height 38
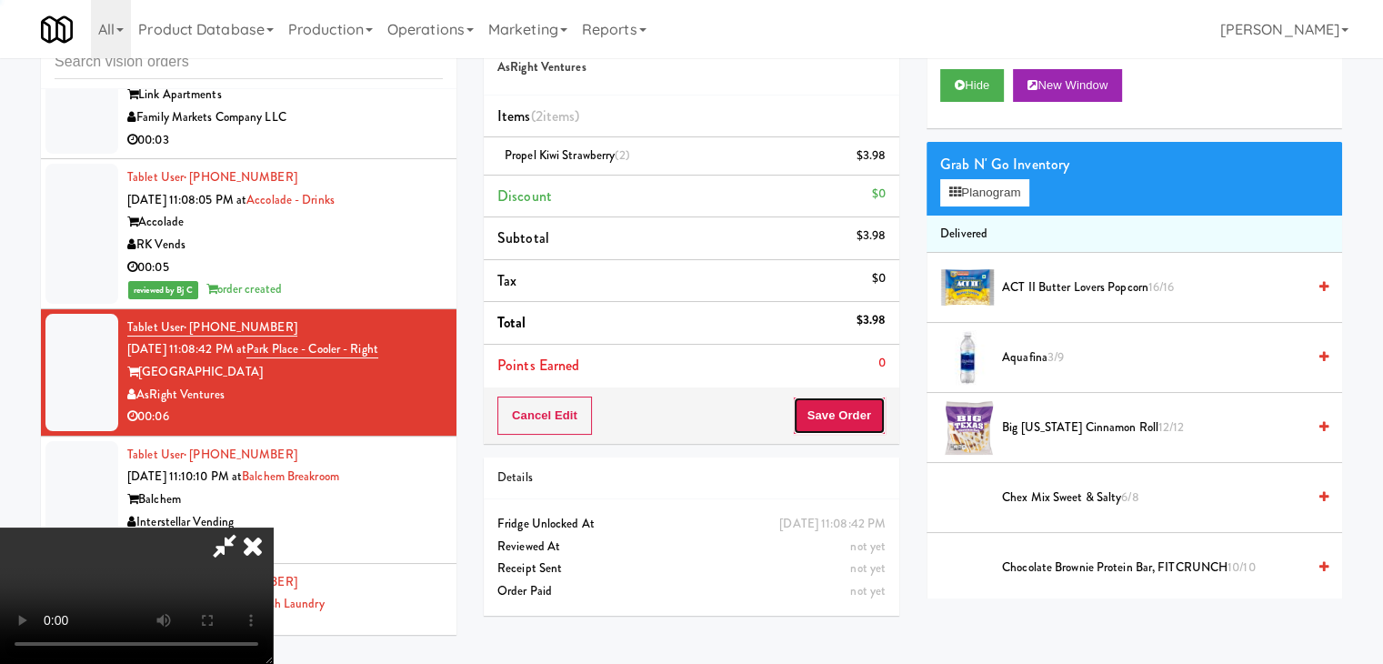
click at [855, 419] on button "Save Order" at bounding box center [839, 415] width 93 height 38
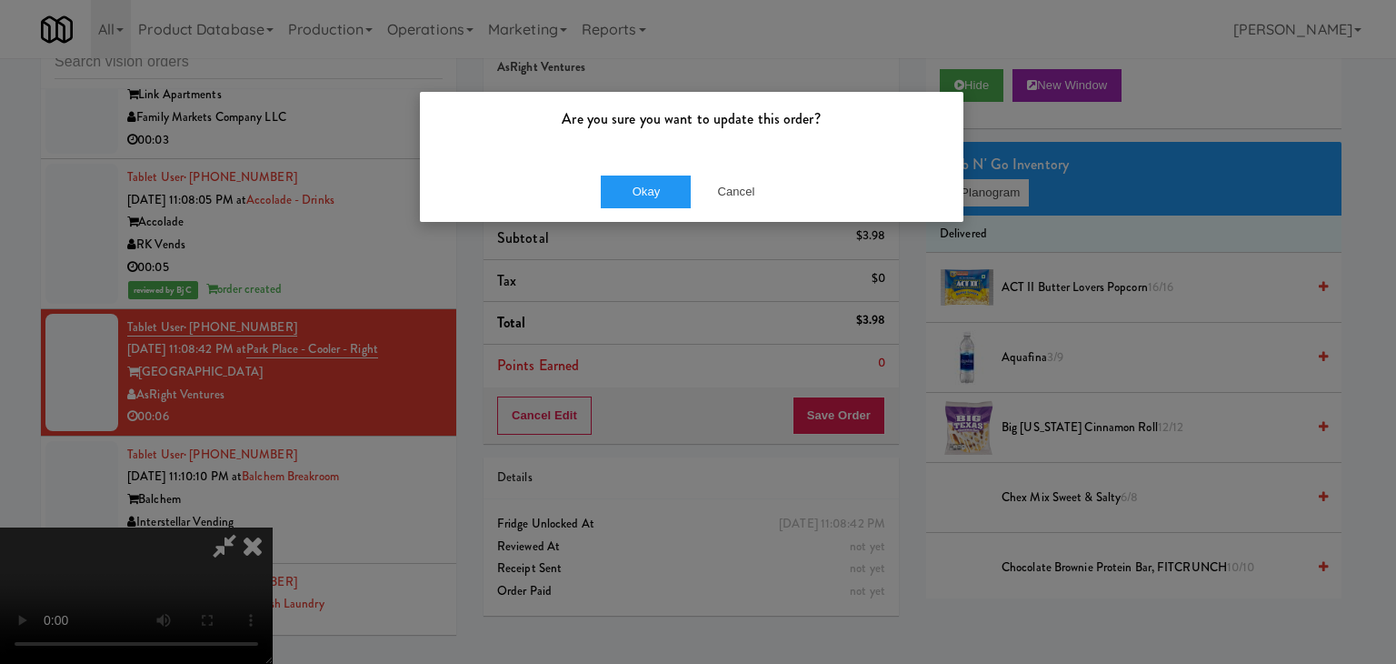
click at [627, 156] on div "Are you sure you want to update this order?" at bounding box center [692, 126] width 544 height 69
click at [632, 175] on button "Okay" at bounding box center [646, 191] width 91 height 33
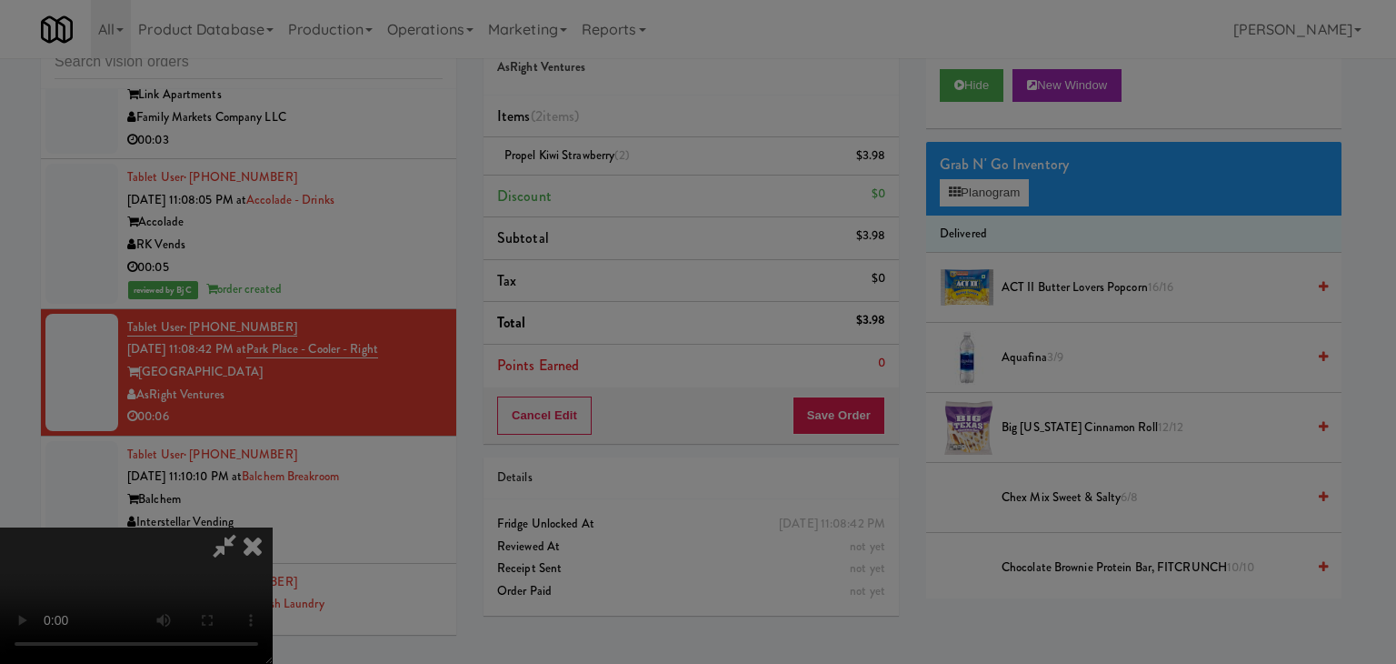
click at [632, 175] on button "Okay" at bounding box center [646, 158] width 91 height 33
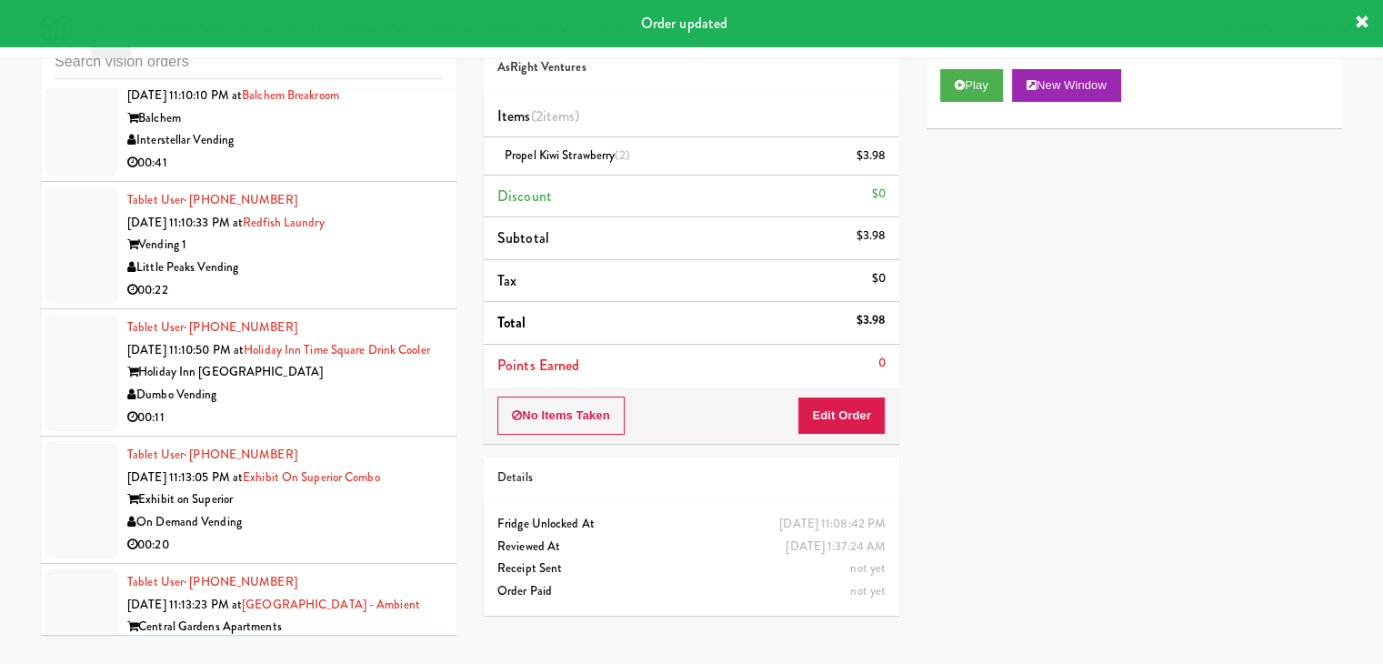
scroll to position [11769, 0]
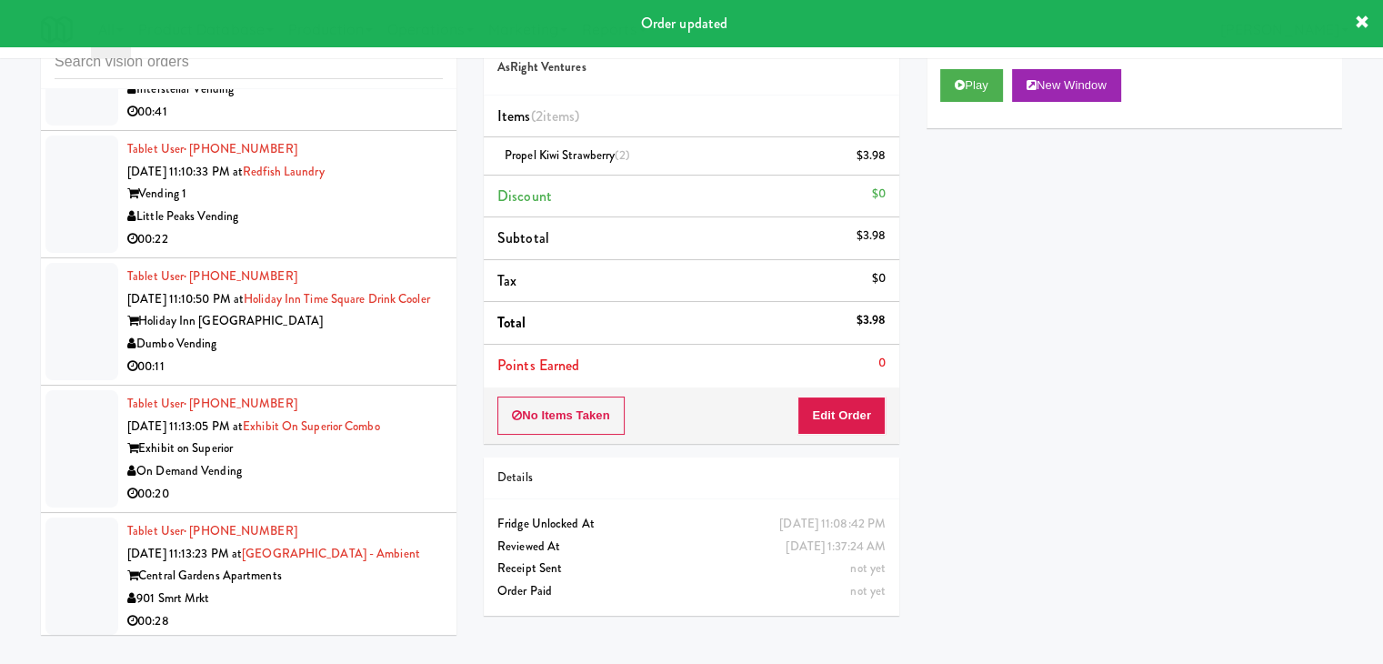
drag, startPoint x: 388, startPoint y: 267, endPoint x: 400, endPoint y: 268, distance: 11.9
click at [396, 333] on div "Dumbo Vending" at bounding box center [284, 344] width 315 height 23
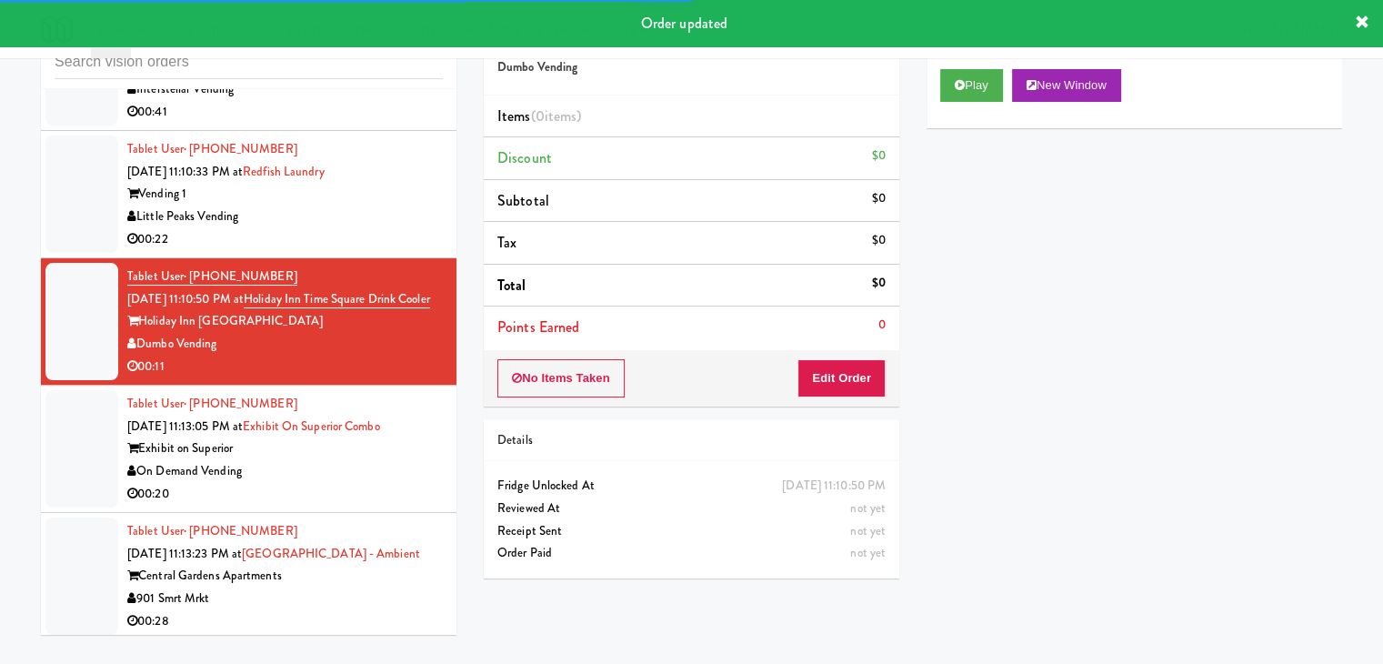
click at [956, 65] on div "Play New Window" at bounding box center [1133, 91] width 415 height 73
click at [963, 75] on button "Play" at bounding box center [971, 85] width 63 height 33
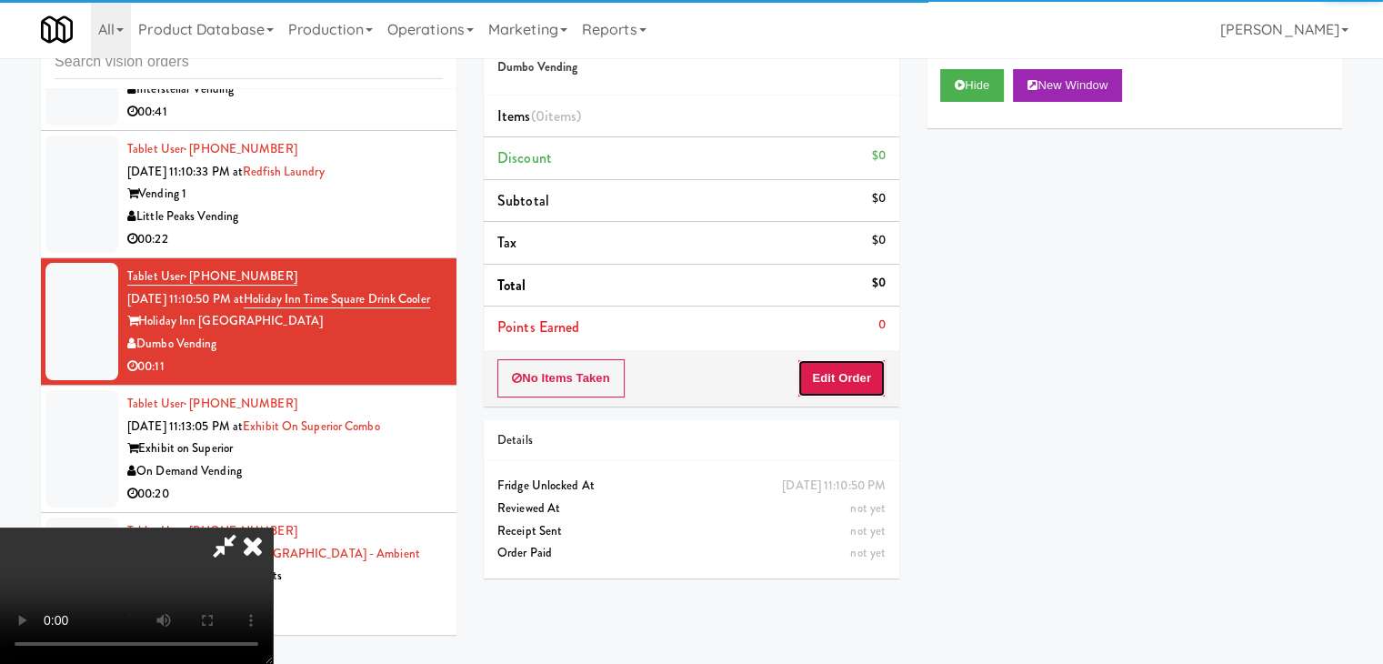
click at [850, 387] on button "Edit Order" at bounding box center [841, 378] width 88 height 38
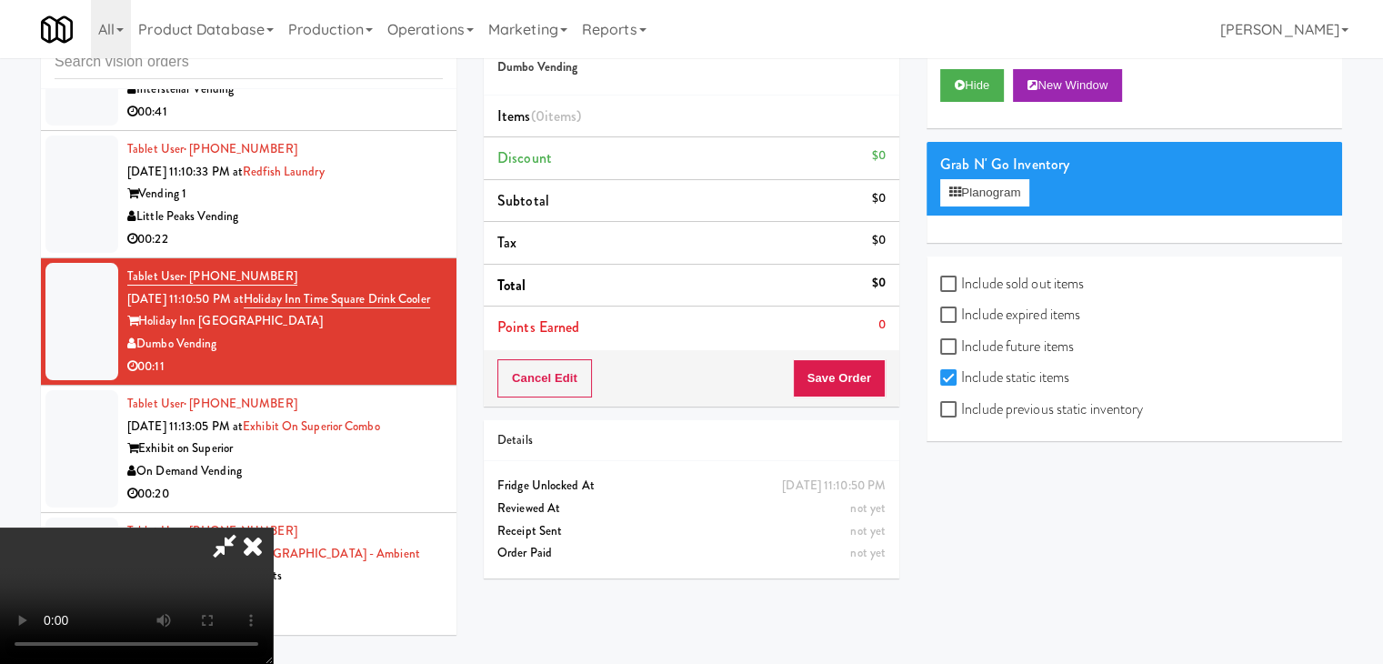
click at [1033, 431] on div "Include sold out items Include expired items Include future items Include stati…" at bounding box center [1133, 348] width 415 height 185
click at [1052, 416] on label "Include previous static inventory" at bounding box center [1041, 408] width 203 height 27
click at [961, 416] on input "Include previous static inventory" at bounding box center [950, 410] width 21 height 15
checkbox input "true"
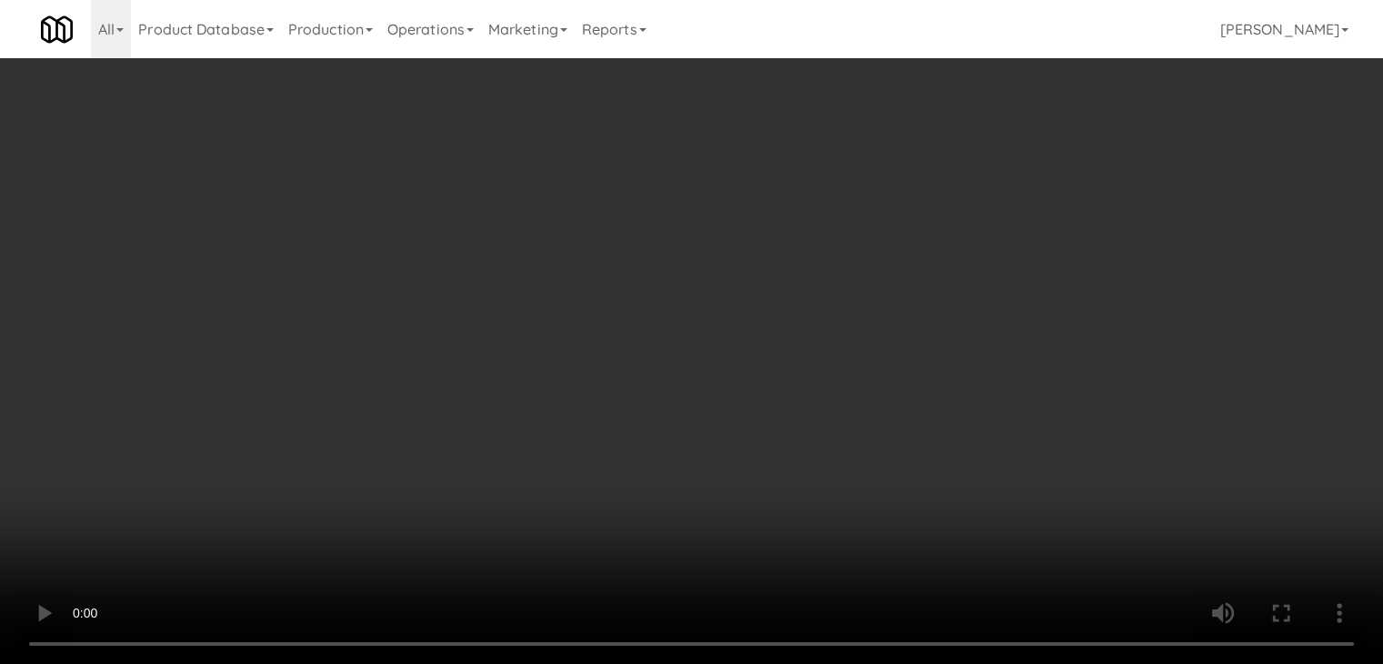
scroll to position [11724, 0]
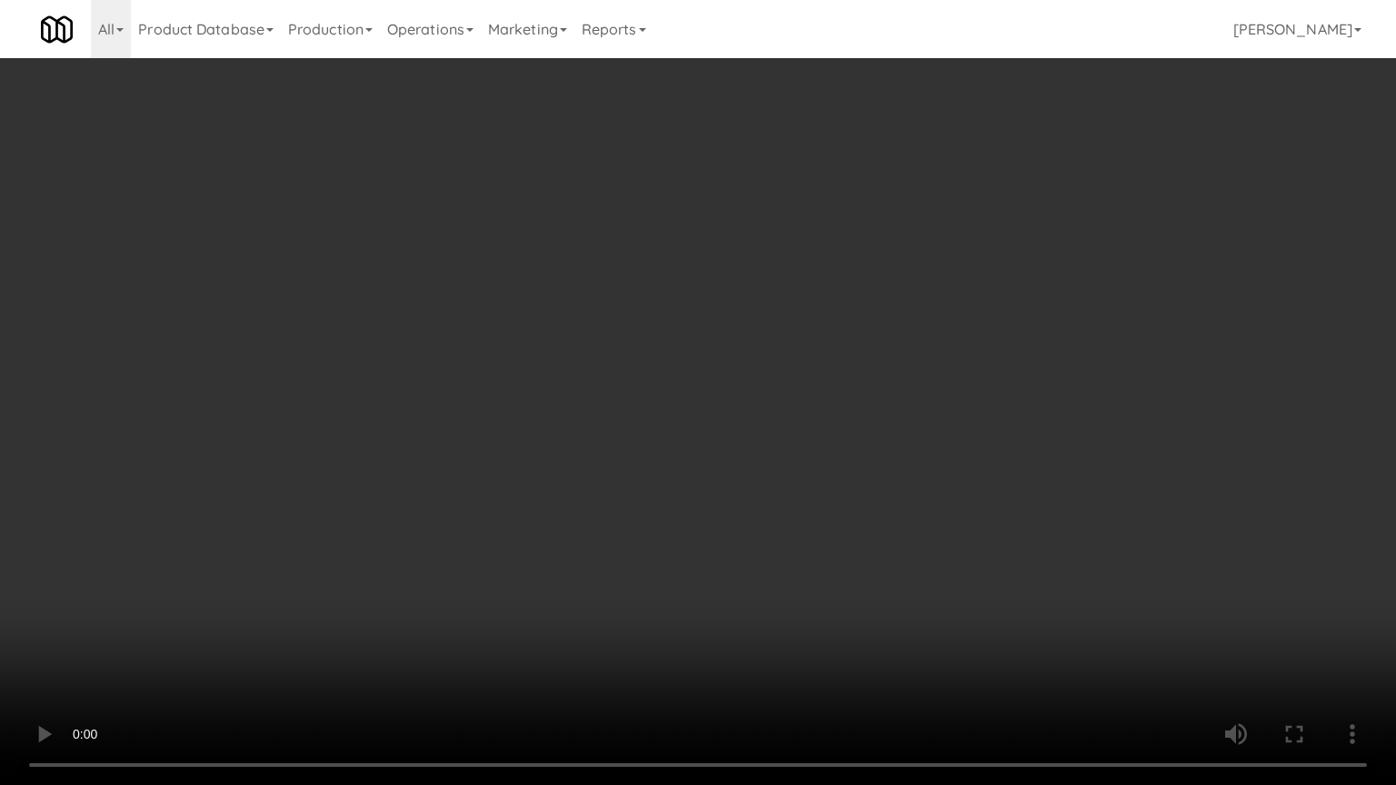
click at [755, 559] on video at bounding box center [698, 392] width 1396 height 785
drag, startPoint x: 755, startPoint y: 557, endPoint x: 893, endPoint y: 324, distance: 270.6
click at [760, 542] on video at bounding box center [698, 392] width 1396 height 785
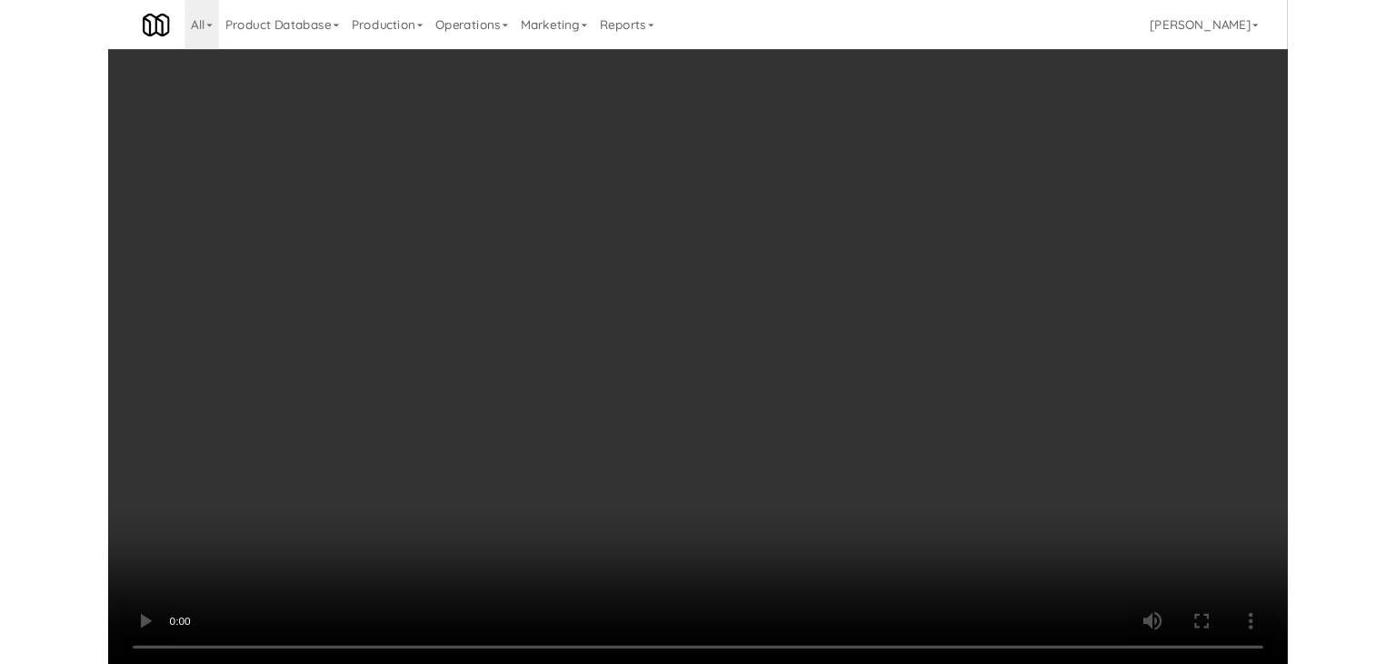
scroll to position [11769, 0]
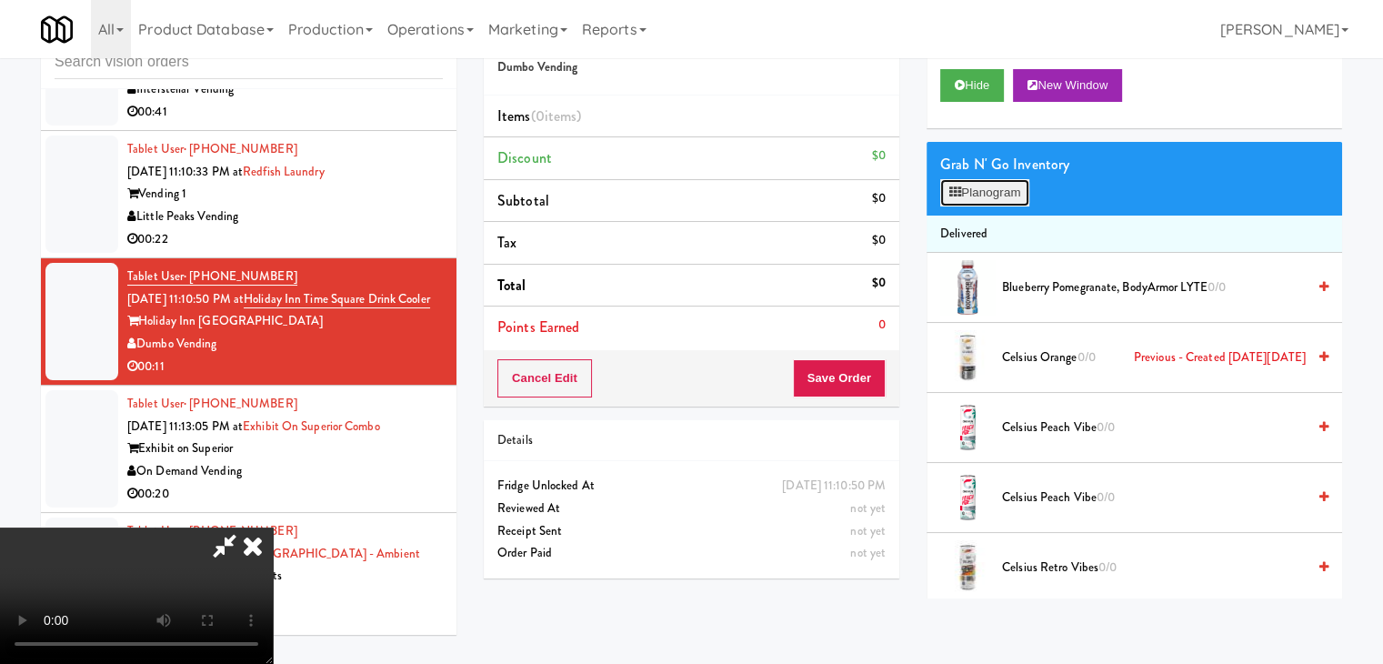
click at [993, 193] on button "Planogram" at bounding box center [984, 192] width 89 height 27
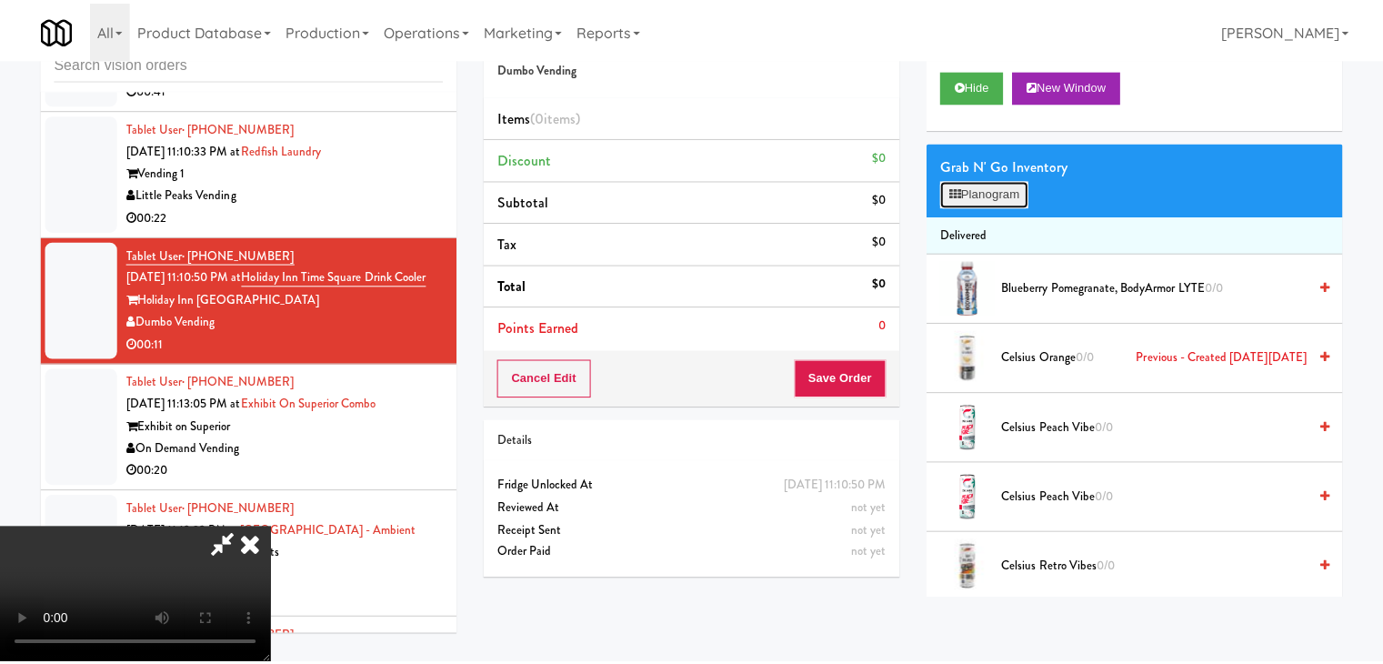
scroll to position [11724, 0]
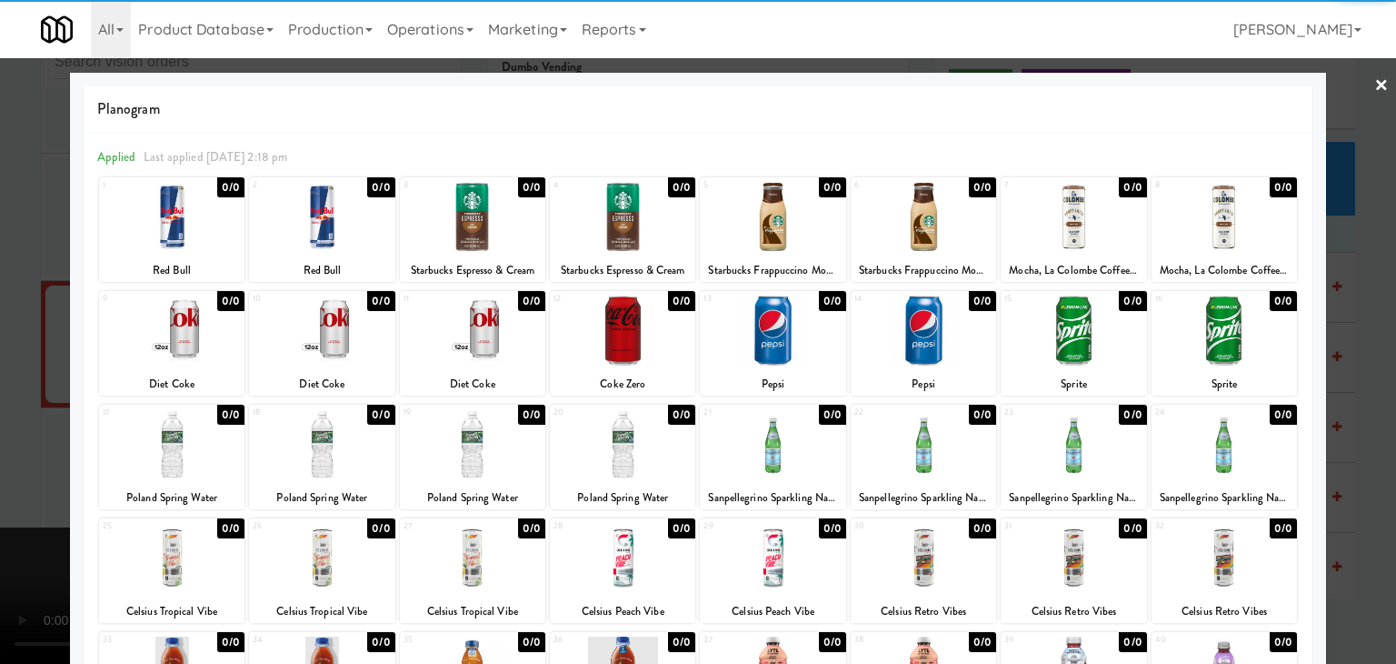
click at [334, 337] on div at bounding box center [321, 330] width 145 height 70
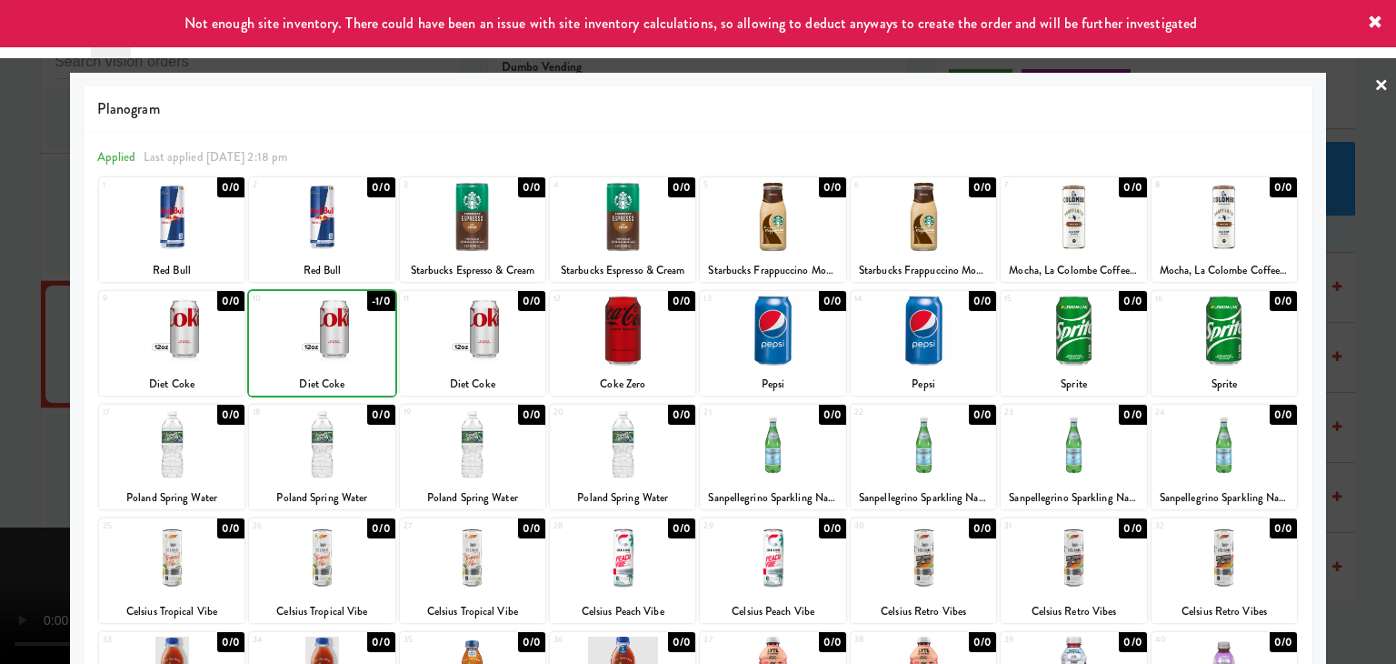
drag, startPoint x: 0, startPoint y: 340, endPoint x: 280, endPoint y: 335, distance: 280.0
click at [6, 339] on div at bounding box center [698, 332] width 1396 height 664
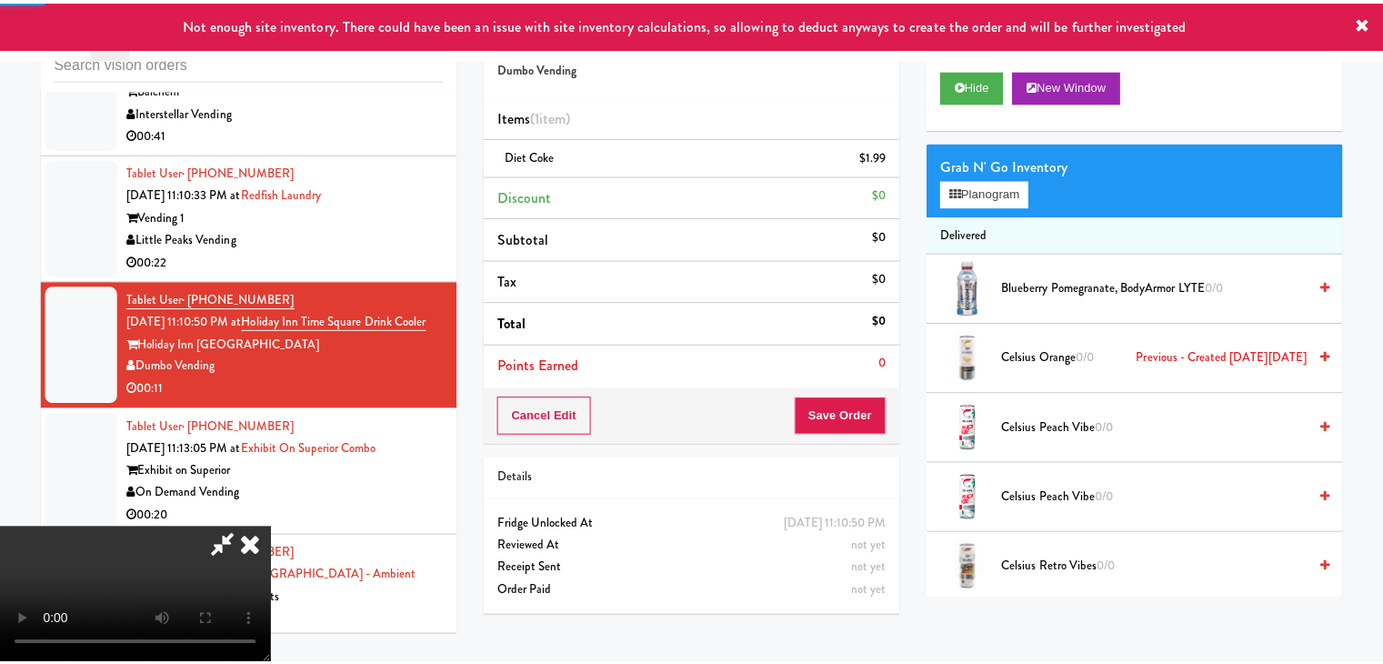
scroll to position [11769, 0]
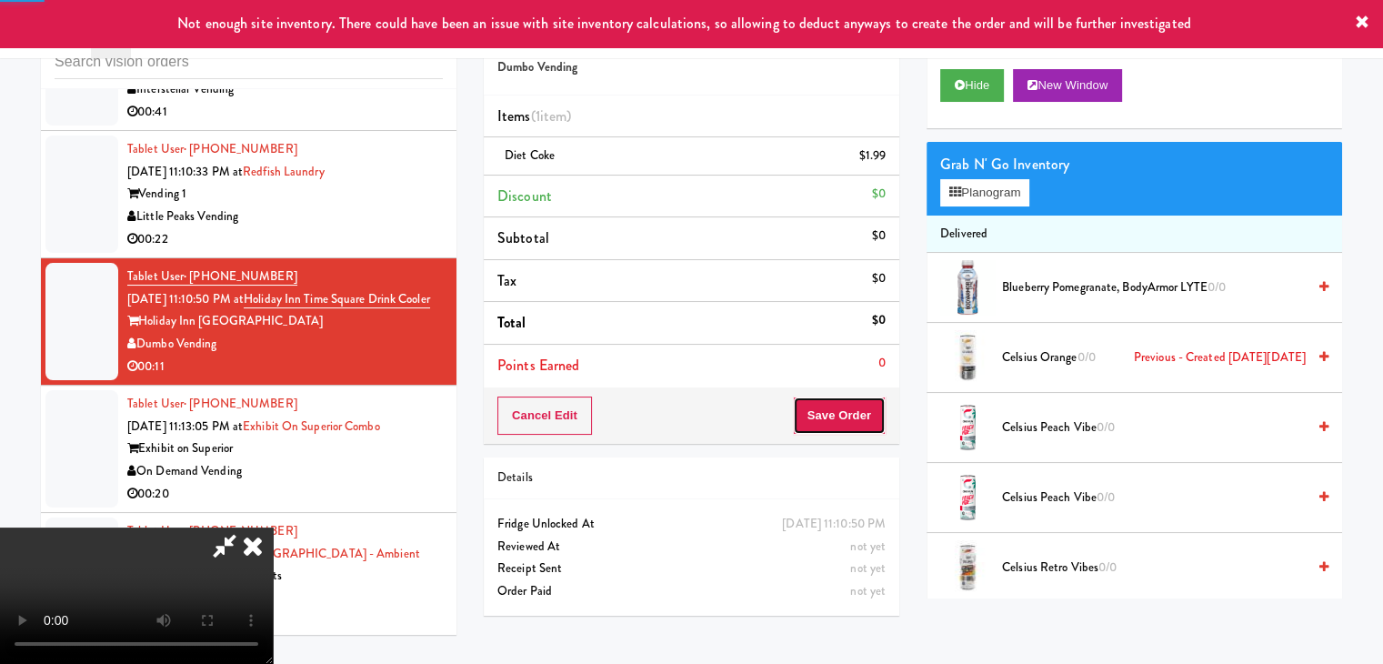
drag, startPoint x: 869, startPoint y: 414, endPoint x: 854, endPoint y: 419, distance: 15.2
click at [854, 419] on button "Save Order" at bounding box center [839, 415] width 93 height 38
click at [853, 420] on button "Save Order" at bounding box center [839, 415] width 93 height 38
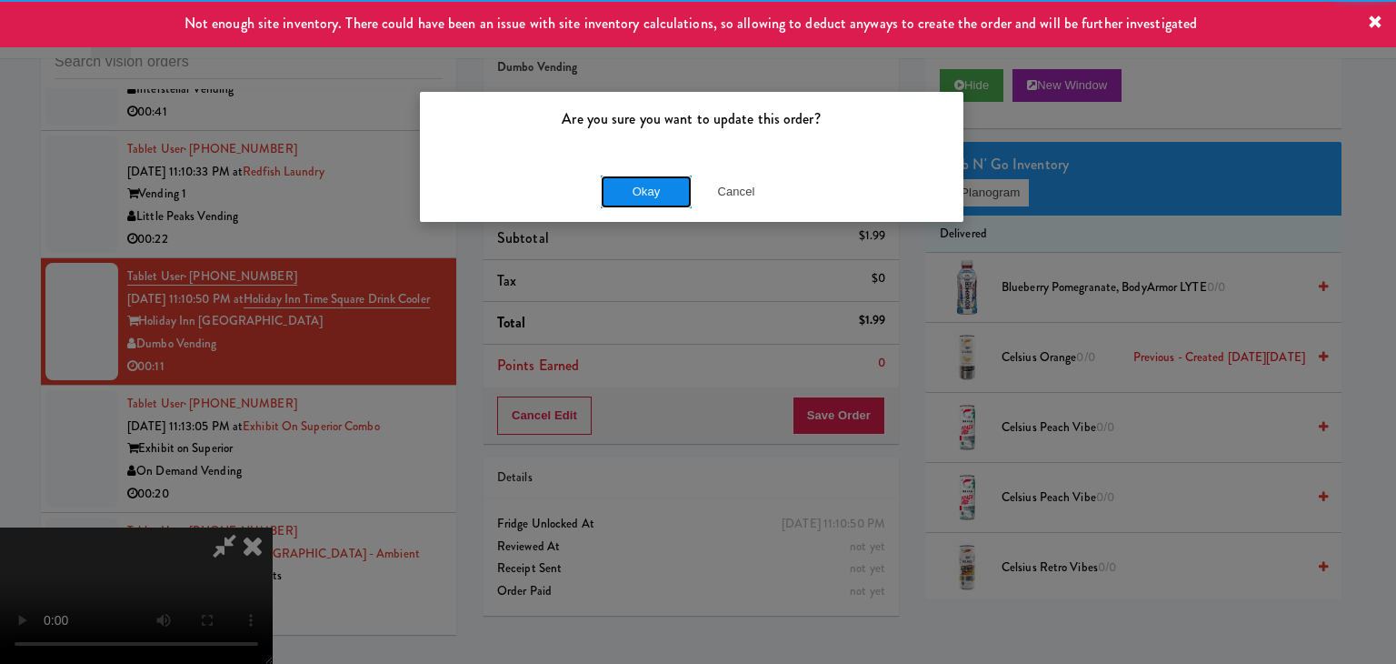
click at [603, 190] on button "Okay" at bounding box center [646, 191] width 91 height 33
click at [603, 190] on div "Okay Cancel" at bounding box center [692, 191] width 544 height 61
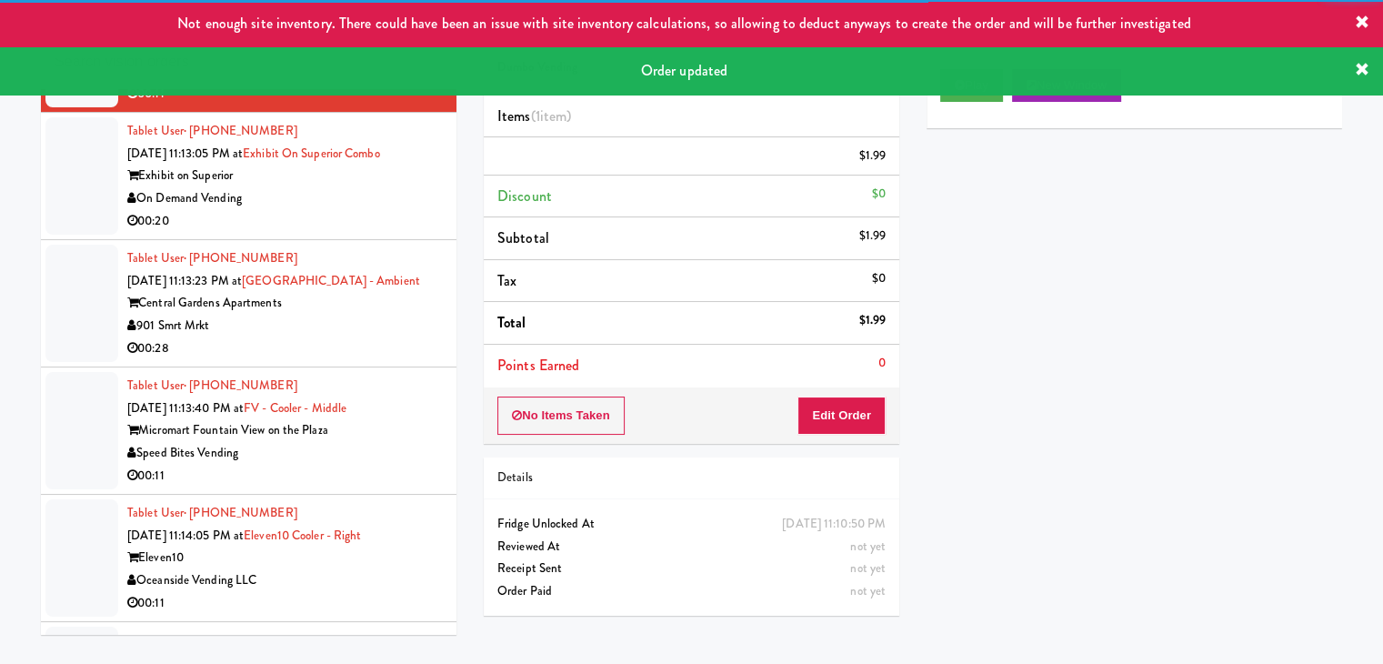
scroll to position [12063, 0]
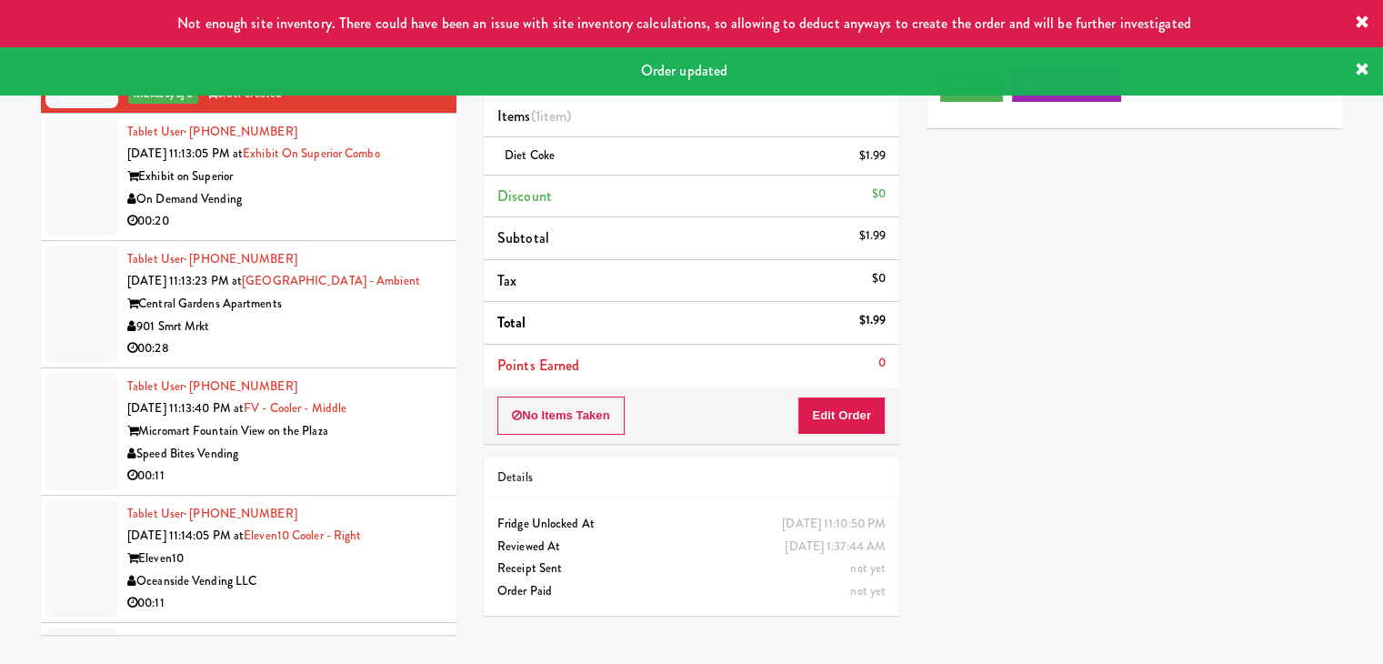
drag, startPoint x: 372, startPoint y: 125, endPoint x: 384, endPoint y: 135, distance: 15.5
click at [377, 188] on div "On Demand Vending" at bounding box center [284, 199] width 315 height 23
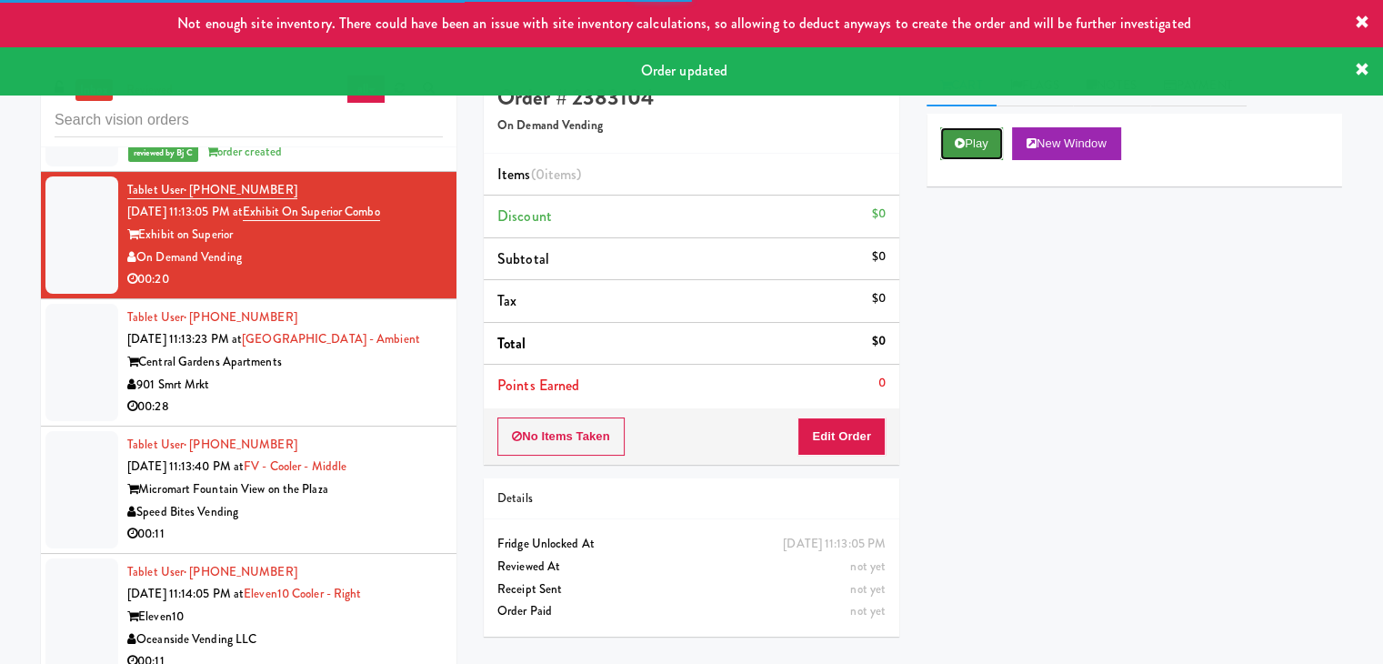
click at [993, 141] on button "Play" at bounding box center [971, 143] width 63 height 33
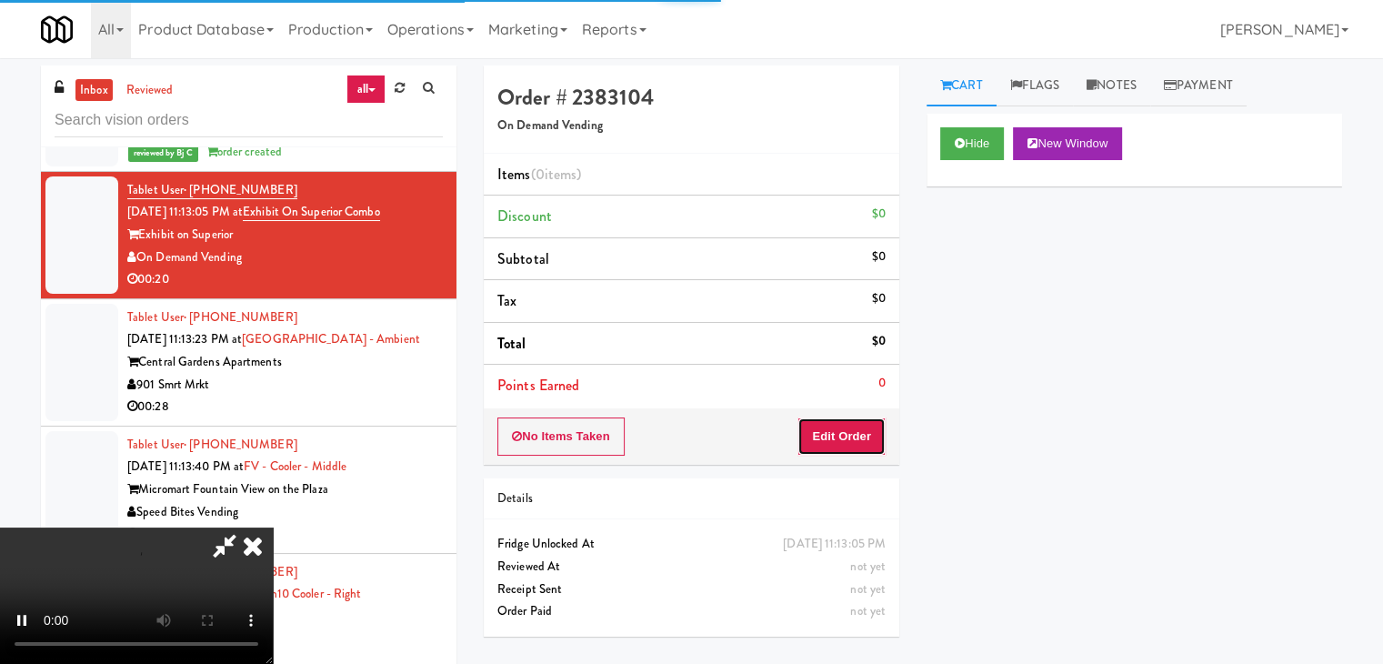
click at [843, 434] on button "Edit Order" at bounding box center [841, 436] width 88 height 38
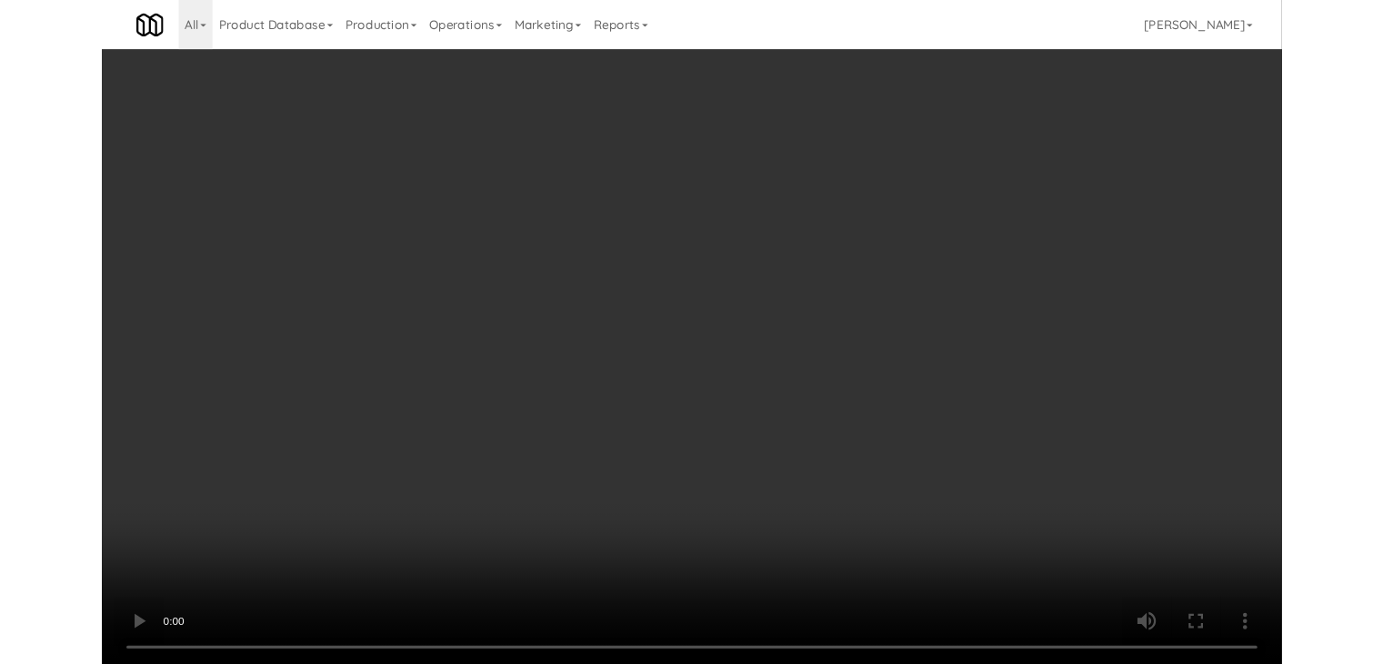
scroll to position [12019, 0]
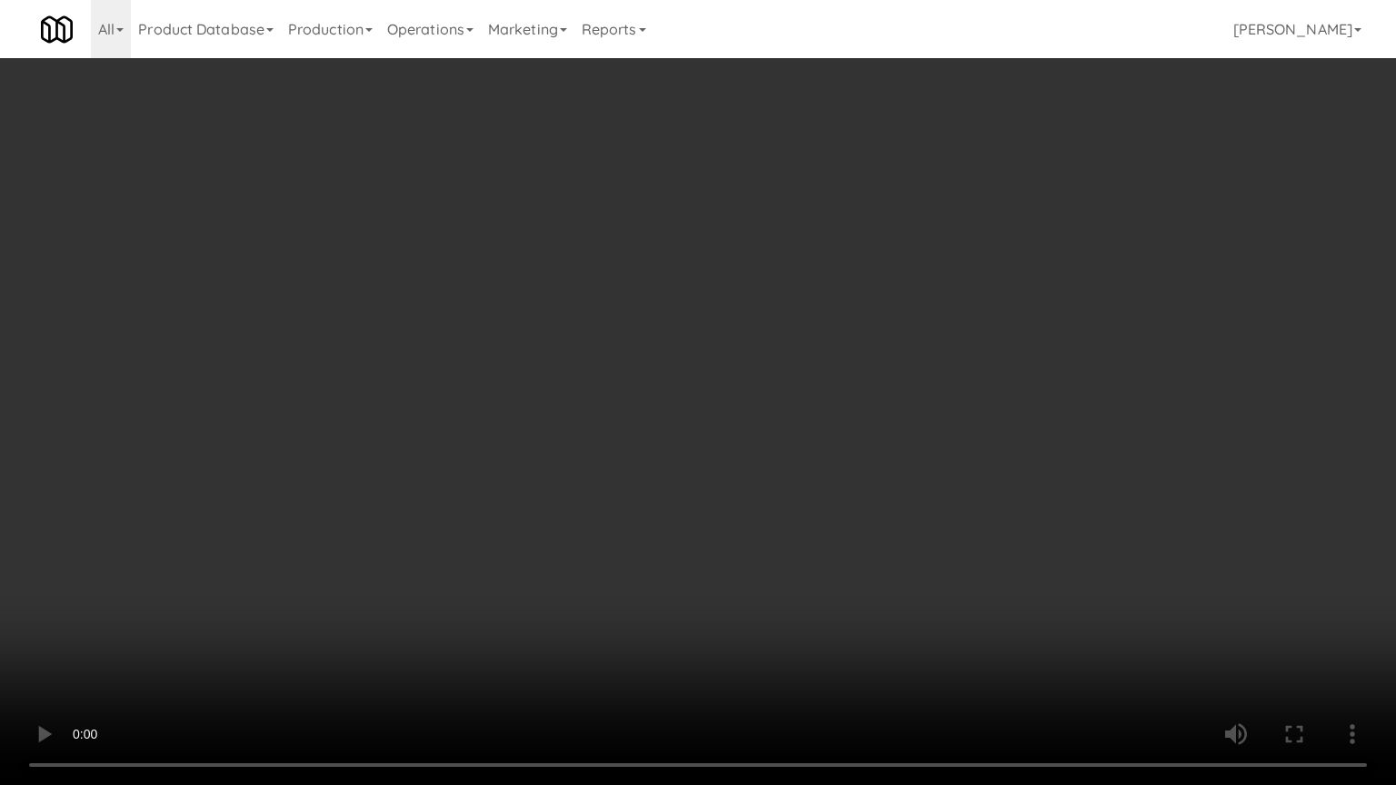
click at [813, 464] on video at bounding box center [698, 392] width 1396 height 785
click at [940, 425] on video at bounding box center [698, 392] width 1396 height 785
click at [943, 425] on video at bounding box center [698, 392] width 1396 height 785
click at [944, 425] on video at bounding box center [698, 392] width 1396 height 785
click at [950, 426] on video at bounding box center [698, 392] width 1396 height 785
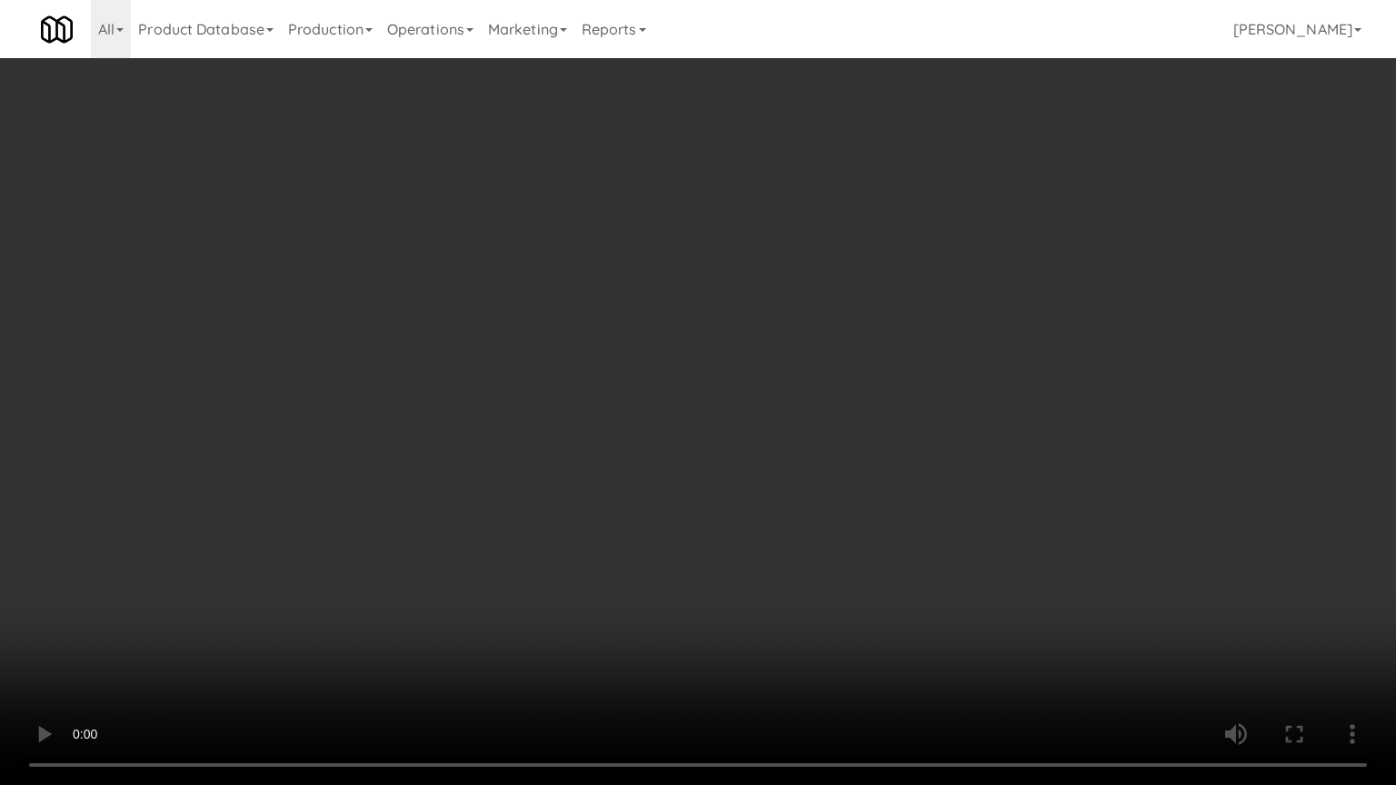
click at [950, 426] on video at bounding box center [698, 392] width 1396 height 785
click at [950, 425] on video at bounding box center [698, 392] width 1396 height 785
click at [953, 424] on video at bounding box center [698, 392] width 1396 height 785
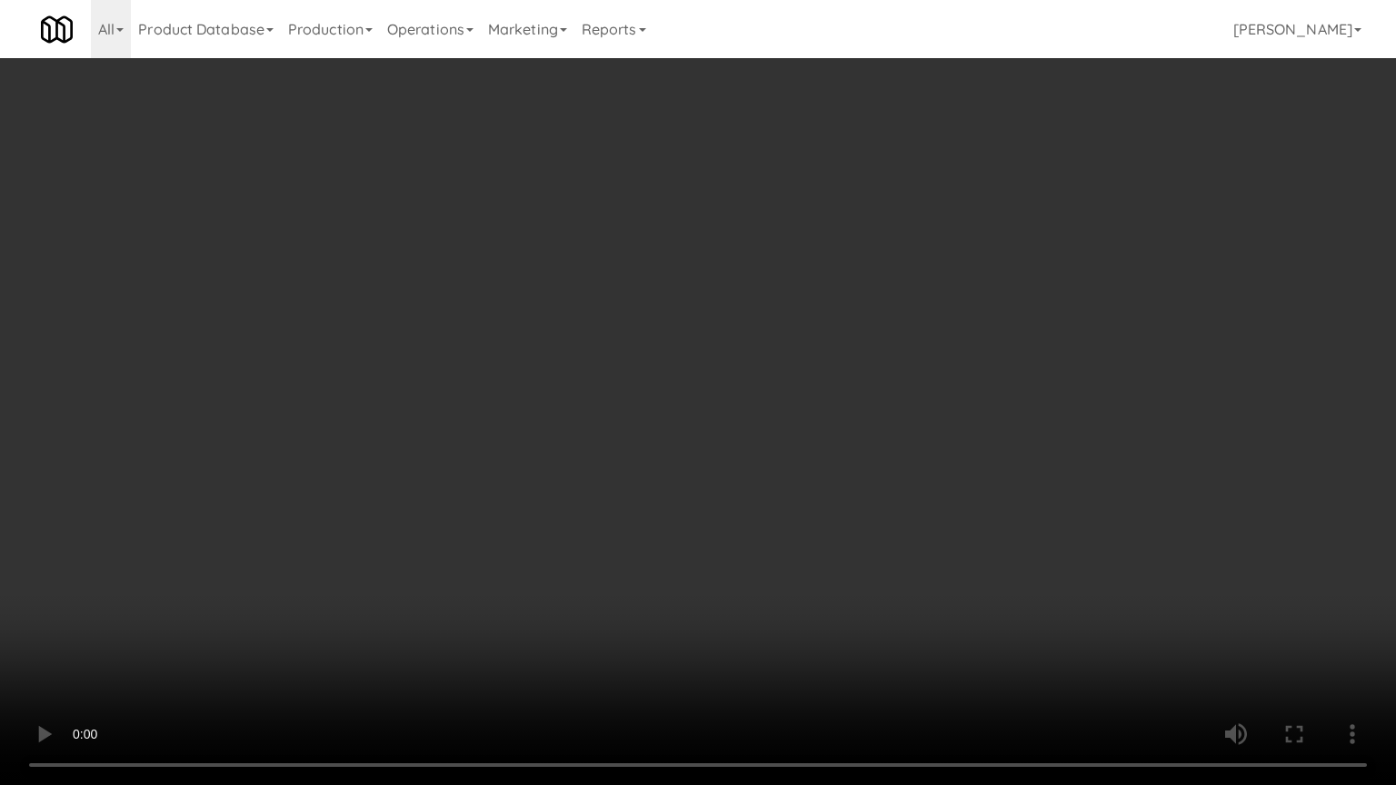
click at [953, 424] on video at bounding box center [698, 392] width 1396 height 785
click at [953, 423] on video at bounding box center [698, 392] width 1396 height 785
click at [956, 422] on video at bounding box center [698, 392] width 1396 height 785
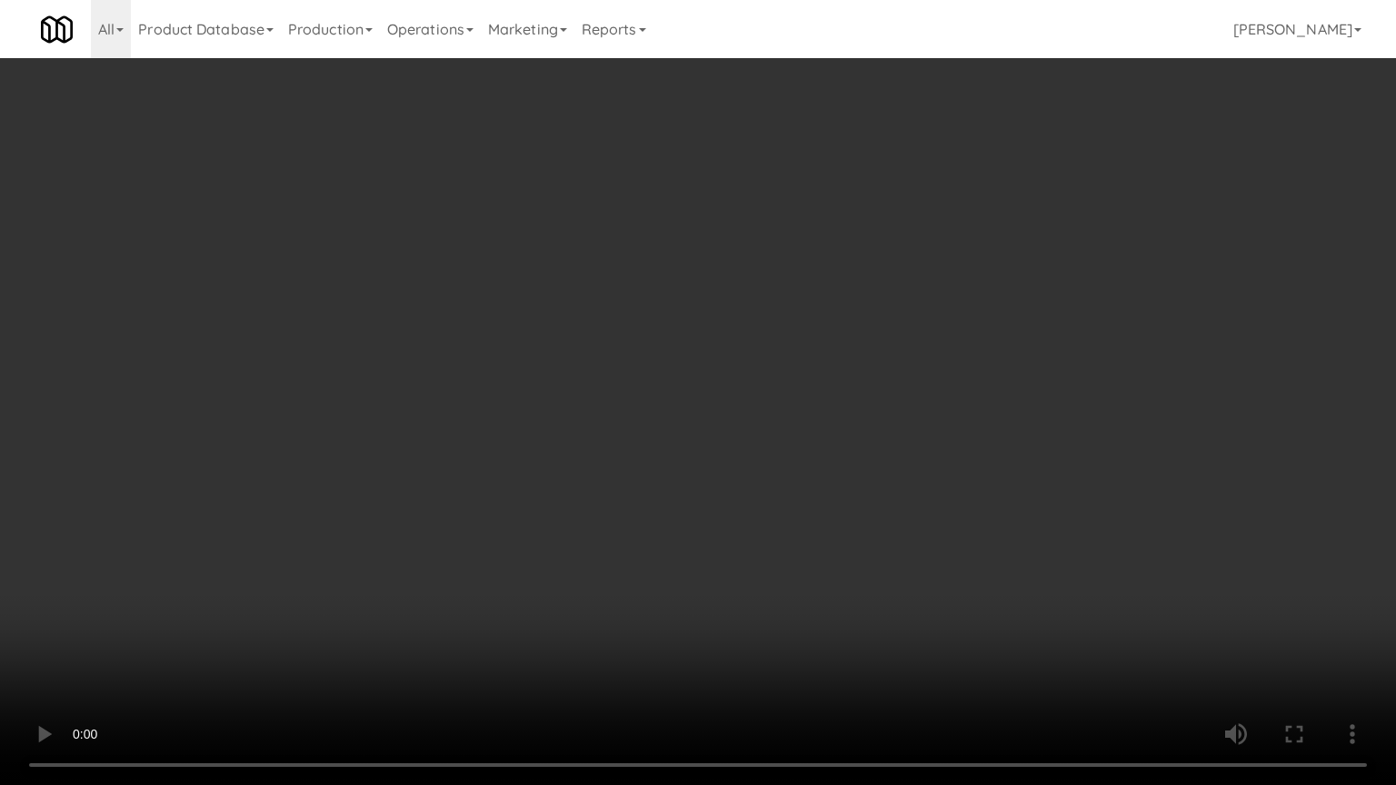
click at [956, 422] on video at bounding box center [698, 392] width 1396 height 785
click at [957, 422] on video at bounding box center [698, 392] width 1396 height 785
click at [682, 553] on video at bounding box center [698, 392] width 1396 height 785
click at [800, 524] on video at bounding box center [698, 392] width 1396 height 785
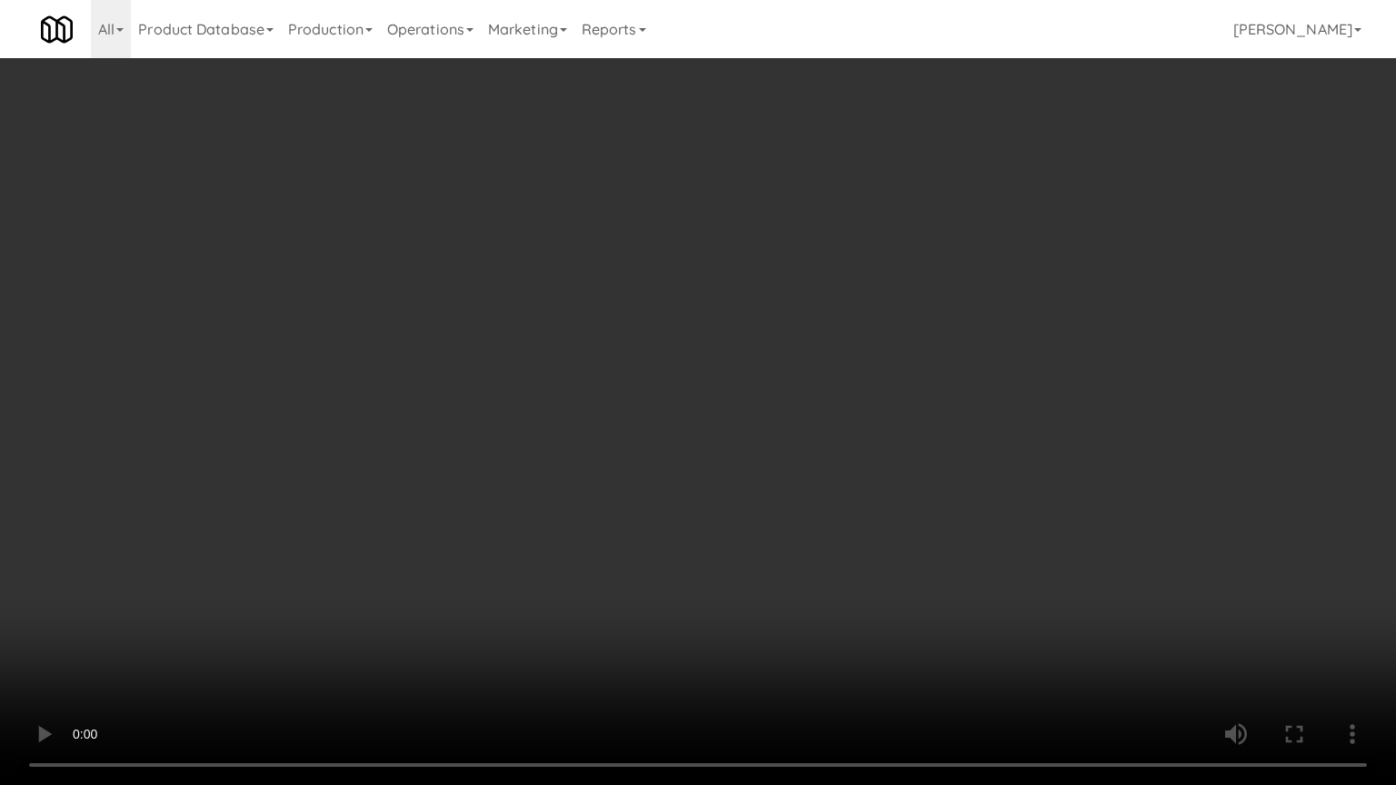
click at [808, 524] on video at bounding box center [698, 392] width 1396 height 785
click at [811, 522] on video at bounding box center [698, 392] width 1396 height 785
click at [822, 514] on video at bounding box center [698, 392] width 1396 height 785
click at [822, 513] on video at bounding box center [698, 392] width 1396 height 785
click at [820, 507] on video at bounding box center [698, 392] width 1396 height 785
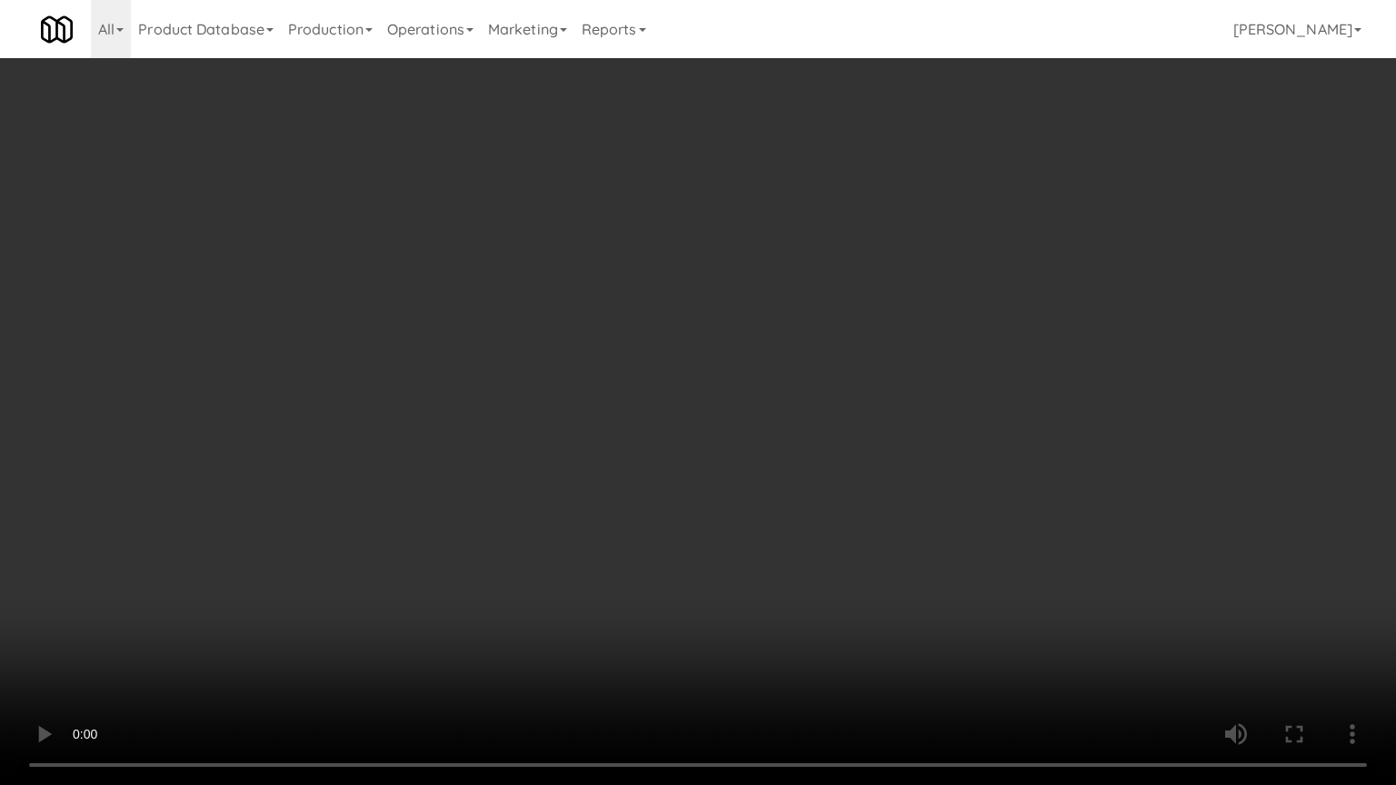
click at [820, 507] on video at bounding box center [698, 392] width 1396 height 785
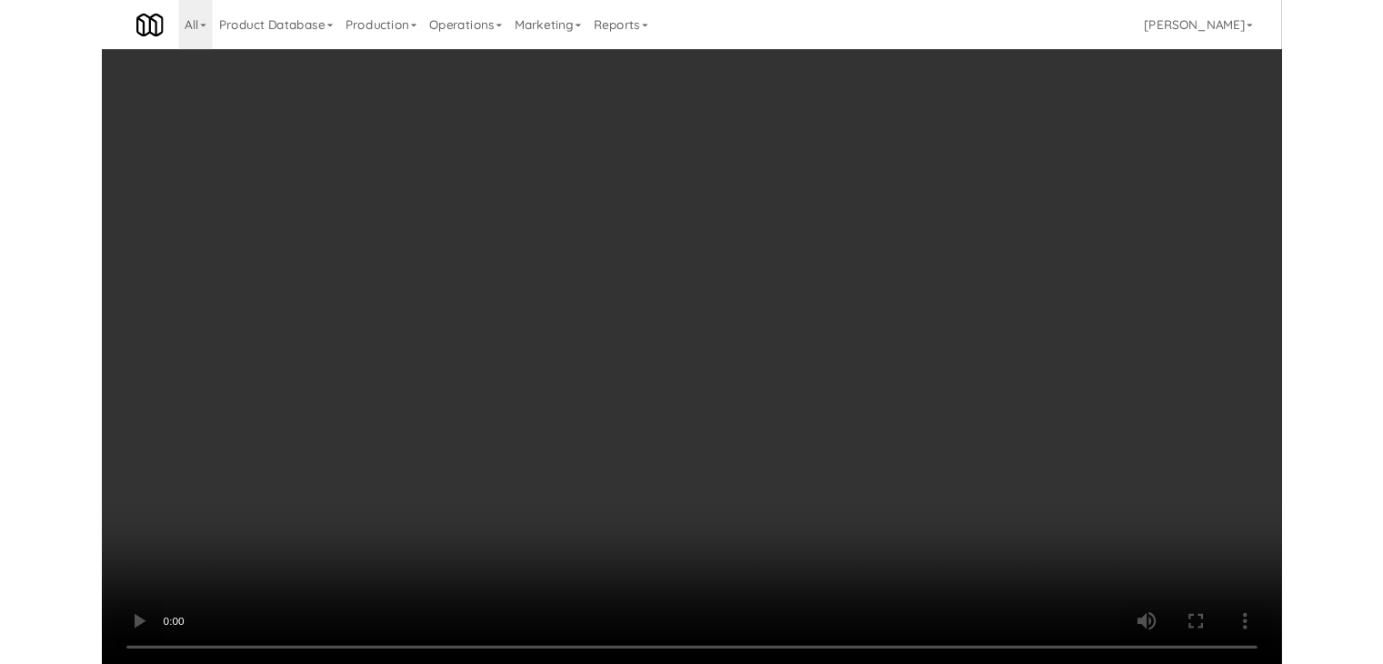
scroll to position [12063, 0]
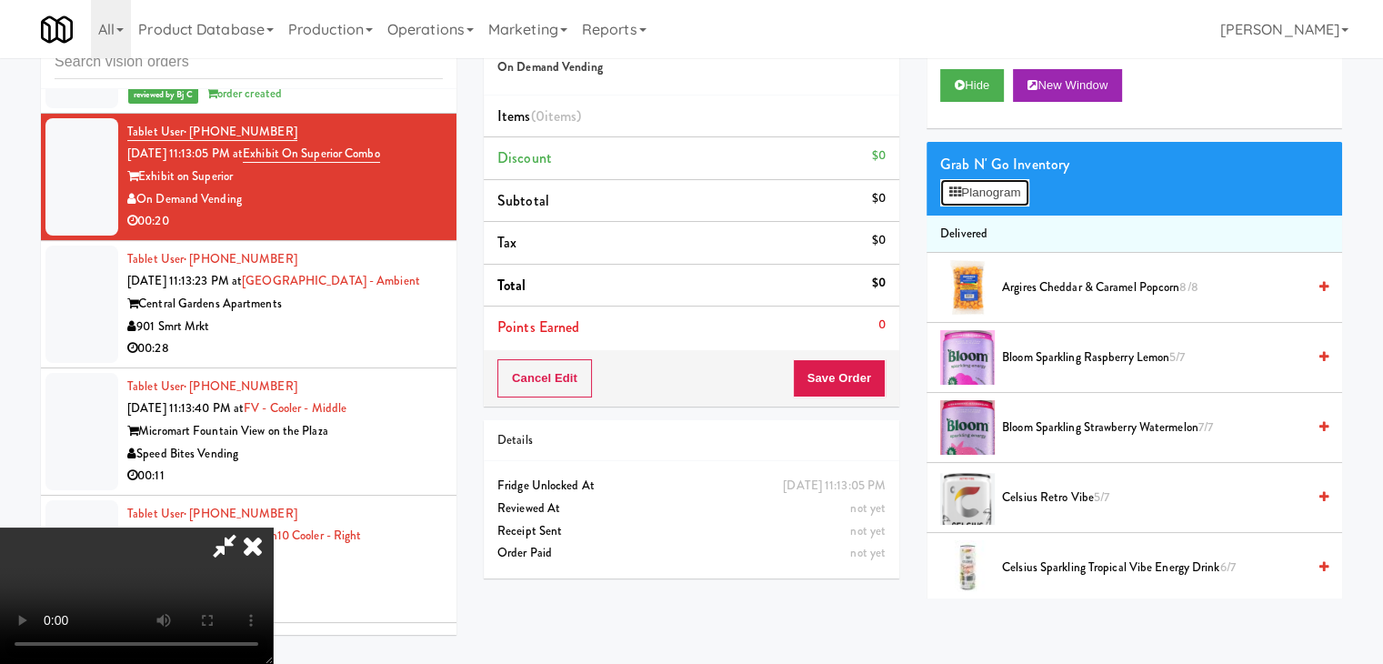
drag, startPoint x: 1008, startPoint y: 195, endPoint x: 504, endPoint y: 394, distance: 542.3
click at [499, 393] on div "Order # 2383104 On Demand Vending Items (0 items ) Discount $0 Subtotal $0 Tax …" at bounding box center [913, 302] width 858 height 591
click at [273, 527] on video at bounding box center [136, 595] width 273 height 136
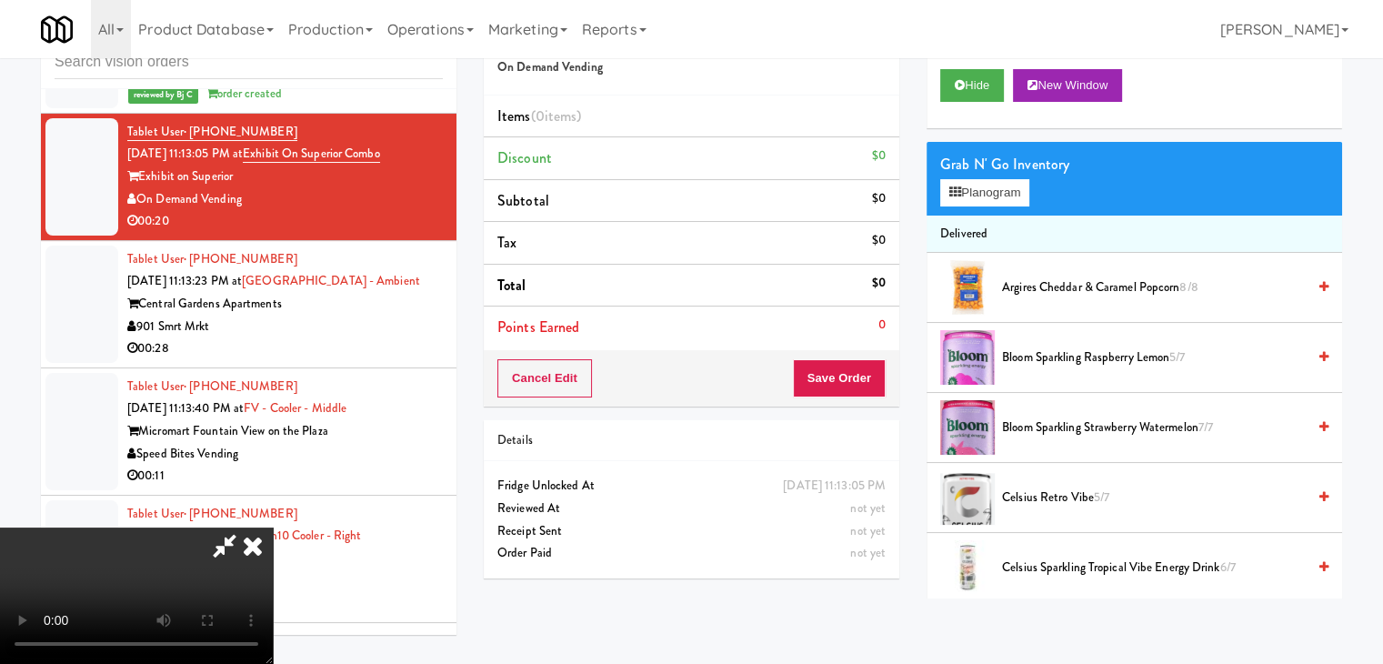
click at [273, 527] on video at bounding box center [136, 595] width 273 height 136
drag, startPoint x: 584, startPoint y: 390, endPoint x: 605, endPoint y: 386, distance: 21.2
click at [273, 527] on video at bounding box center [136, 595] width 273 height 136
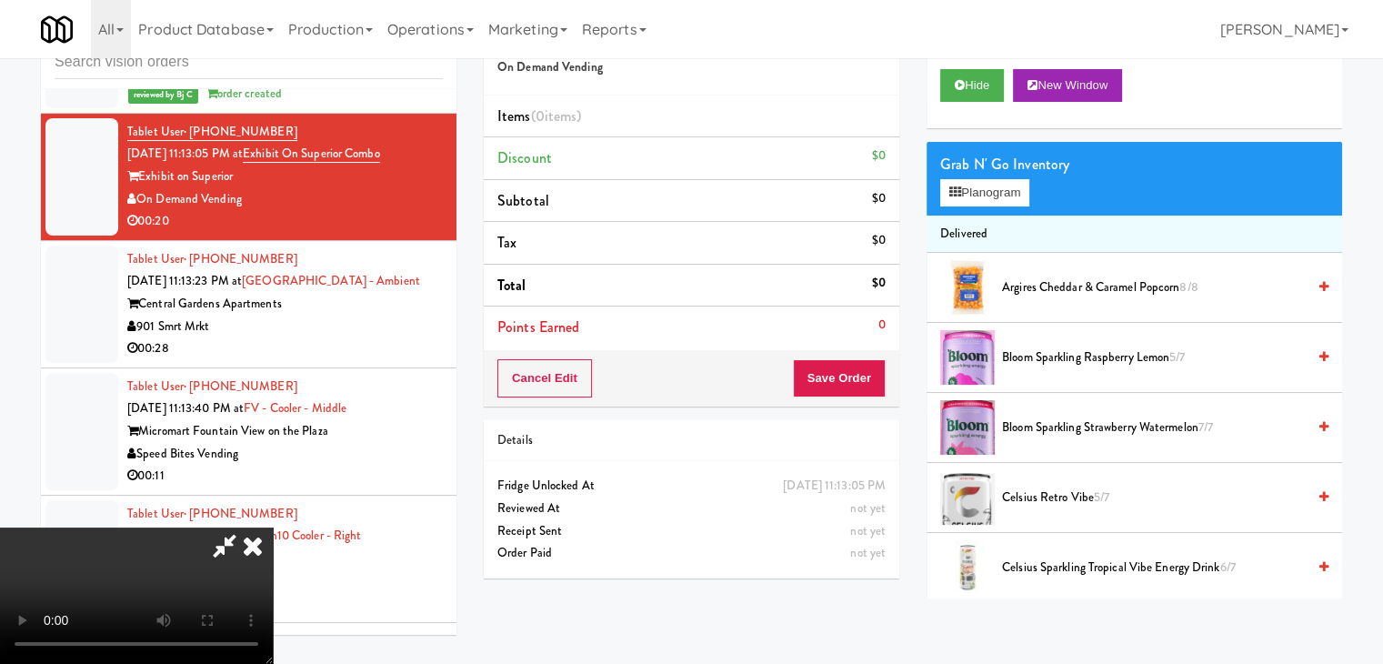
click at [273, 527] on video at bounding box center [136, 595] width 273 height 136
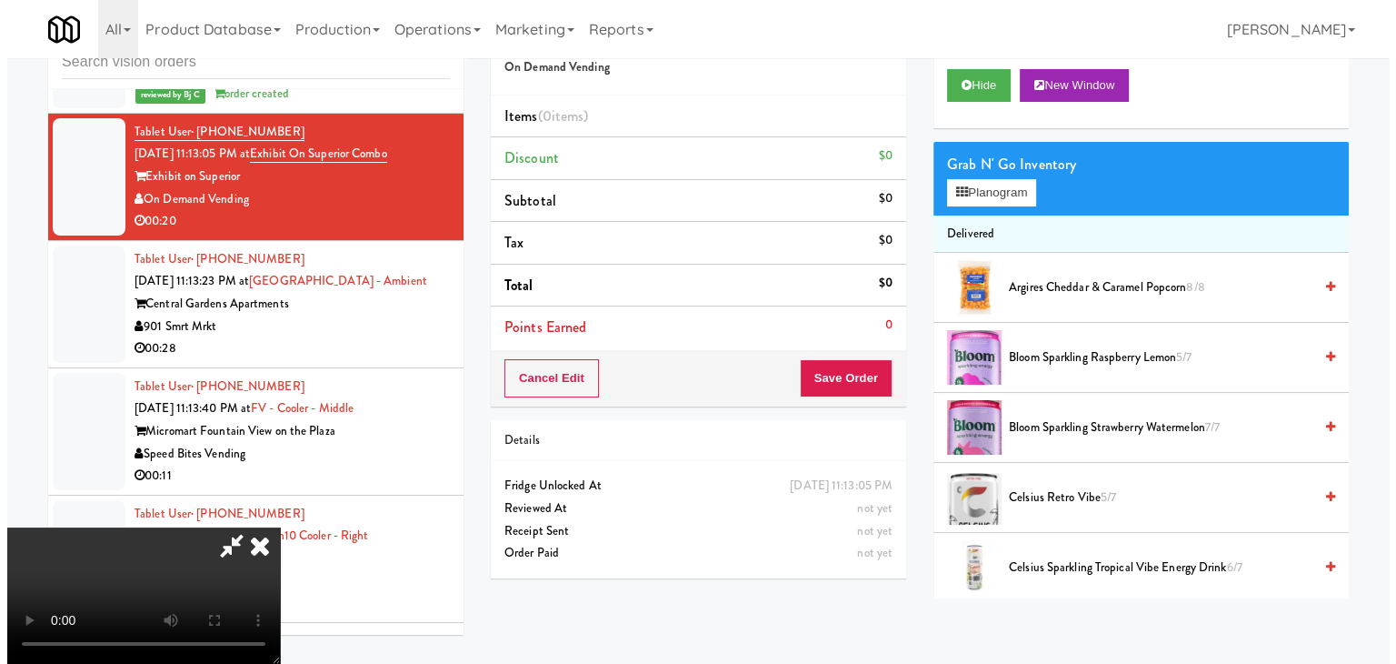
scroll to position [0, 0]
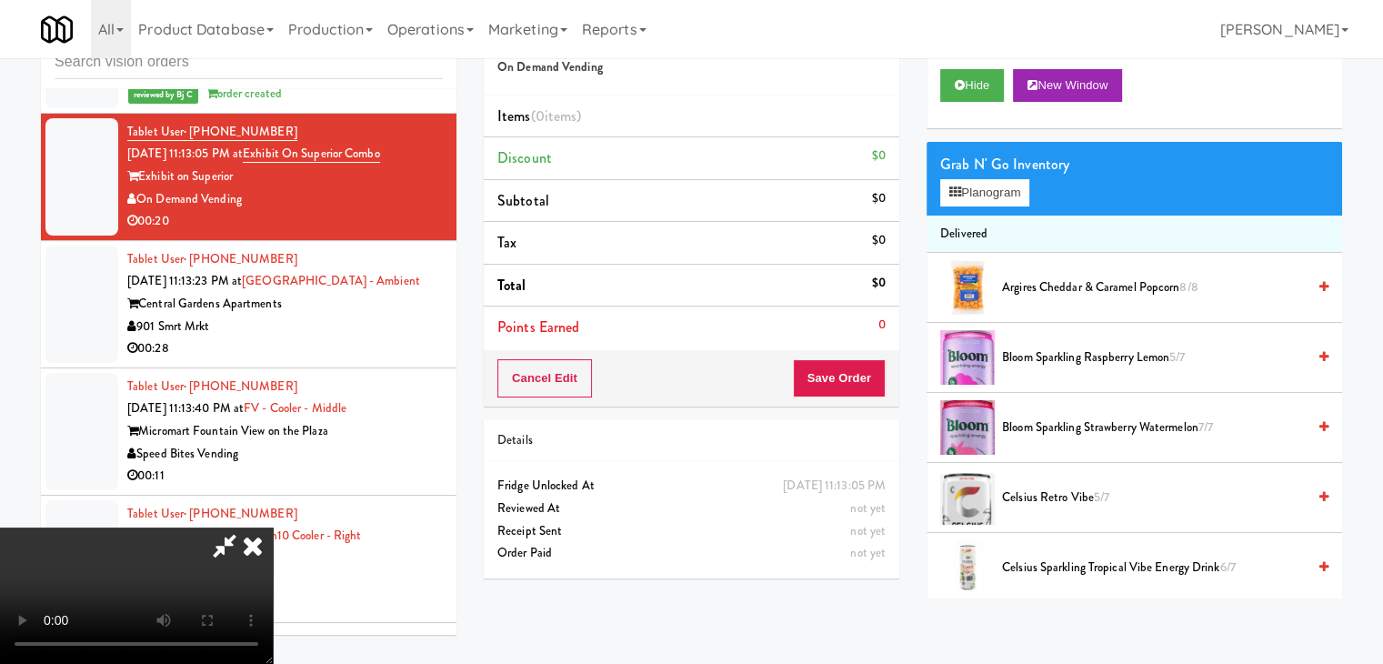
click at [273, 527] on video at bounding box center [136, 595] width 273 height 136
click at [989, 186] on button "Planogram" at bounding box center [984, 192] width 89 height 27
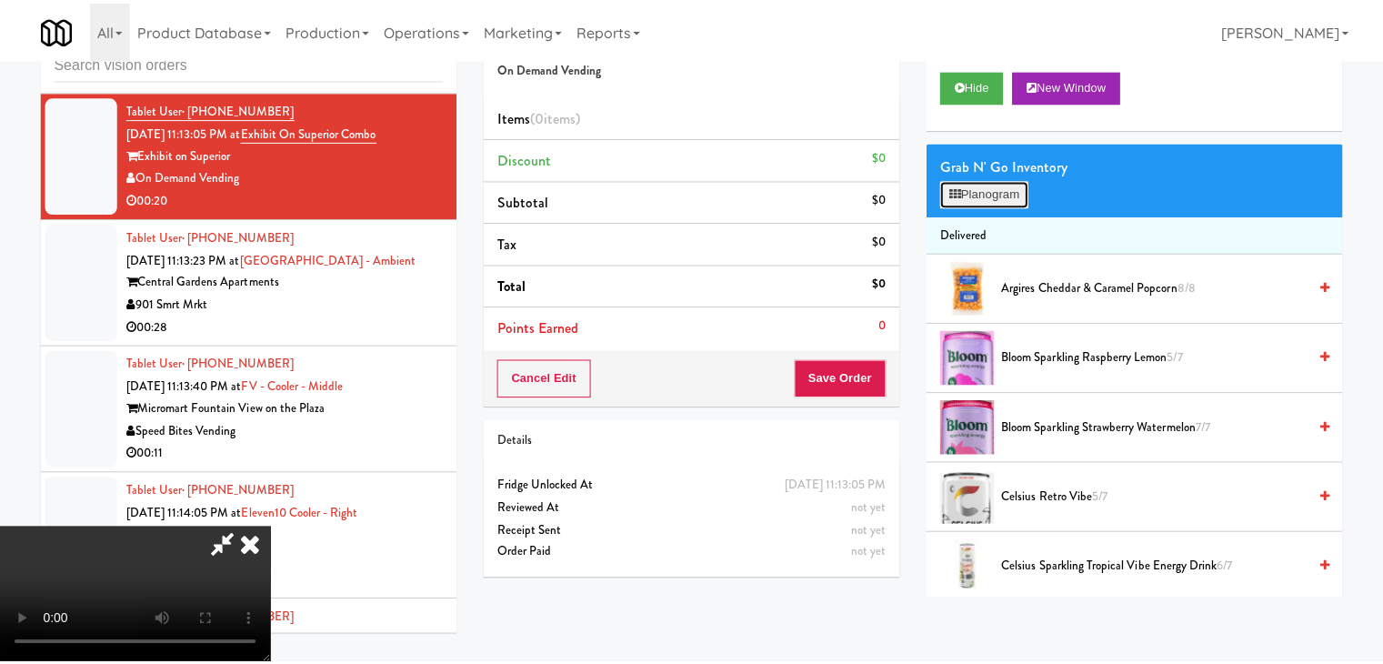
scroll to position [12019, 0]
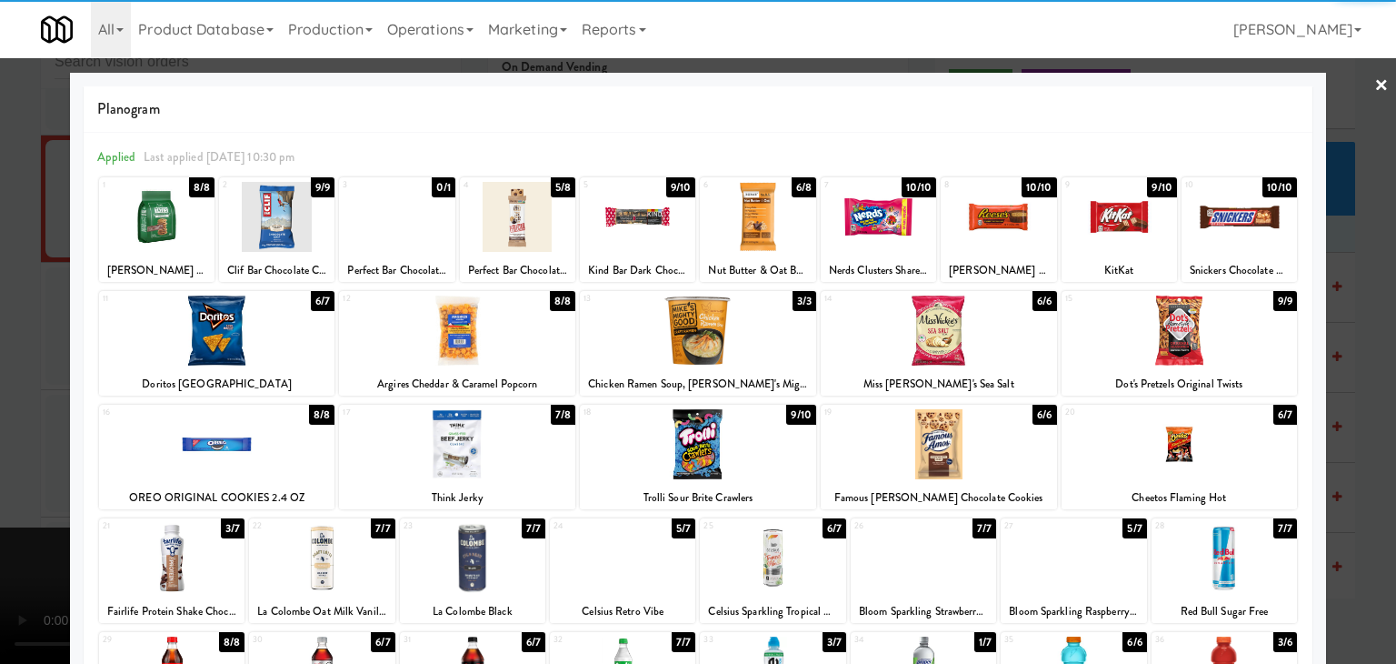
click at [1223, 224] on div at bounding box center [1239, 217] width 115 height 70
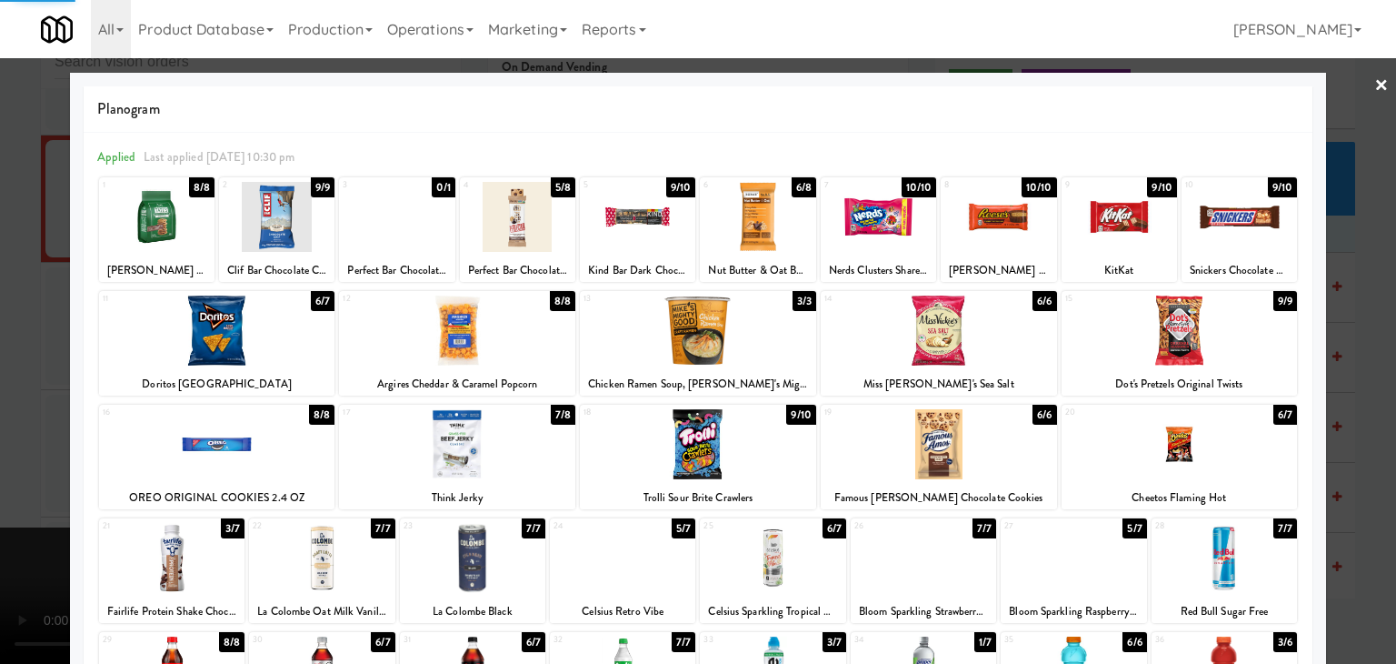
click at [968, 324] on div at bounding box center [939, 330] width 236 height 70
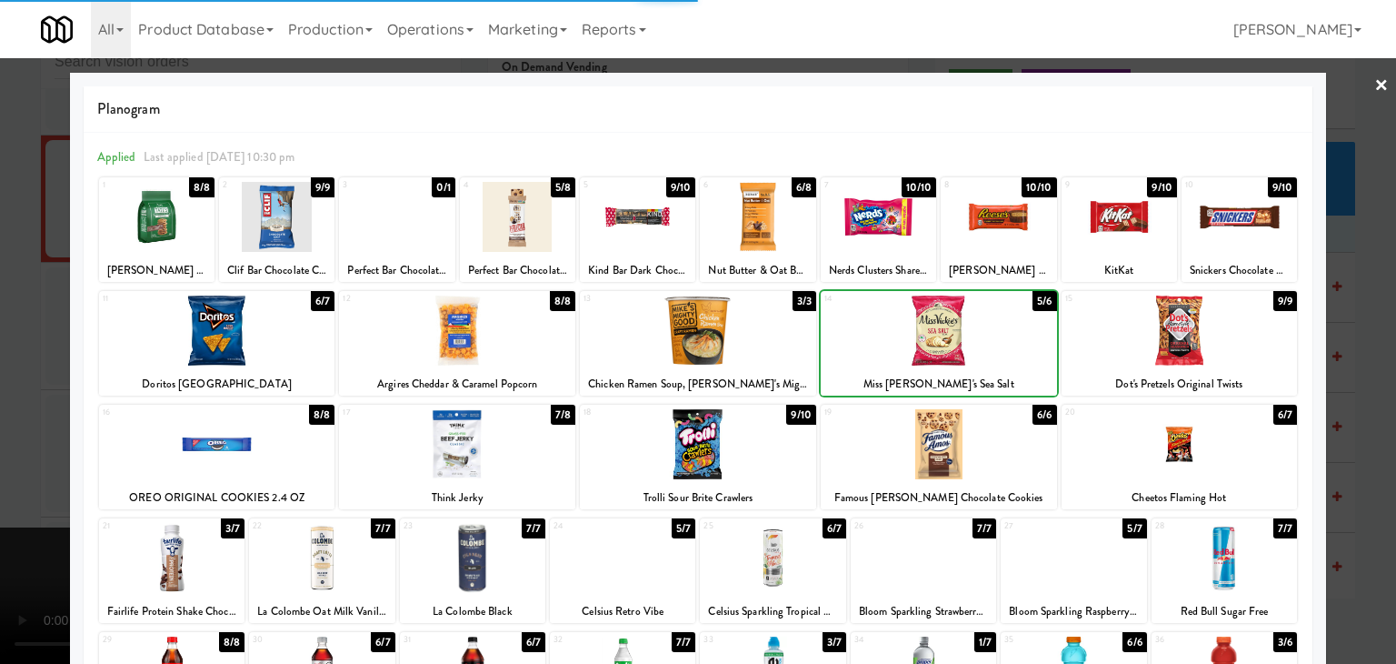
click at [1, 473] on div at bounding box center [698, 332] width 1396 height 664
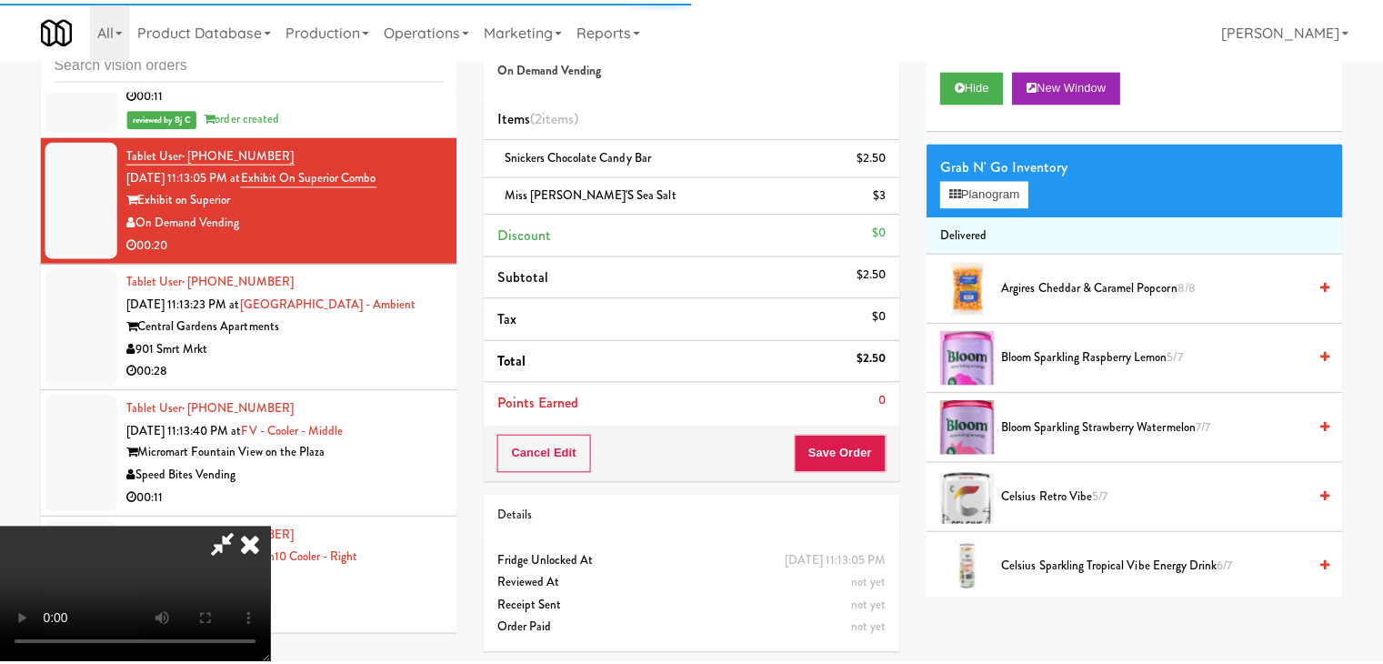
scroll to position [12063, 0]
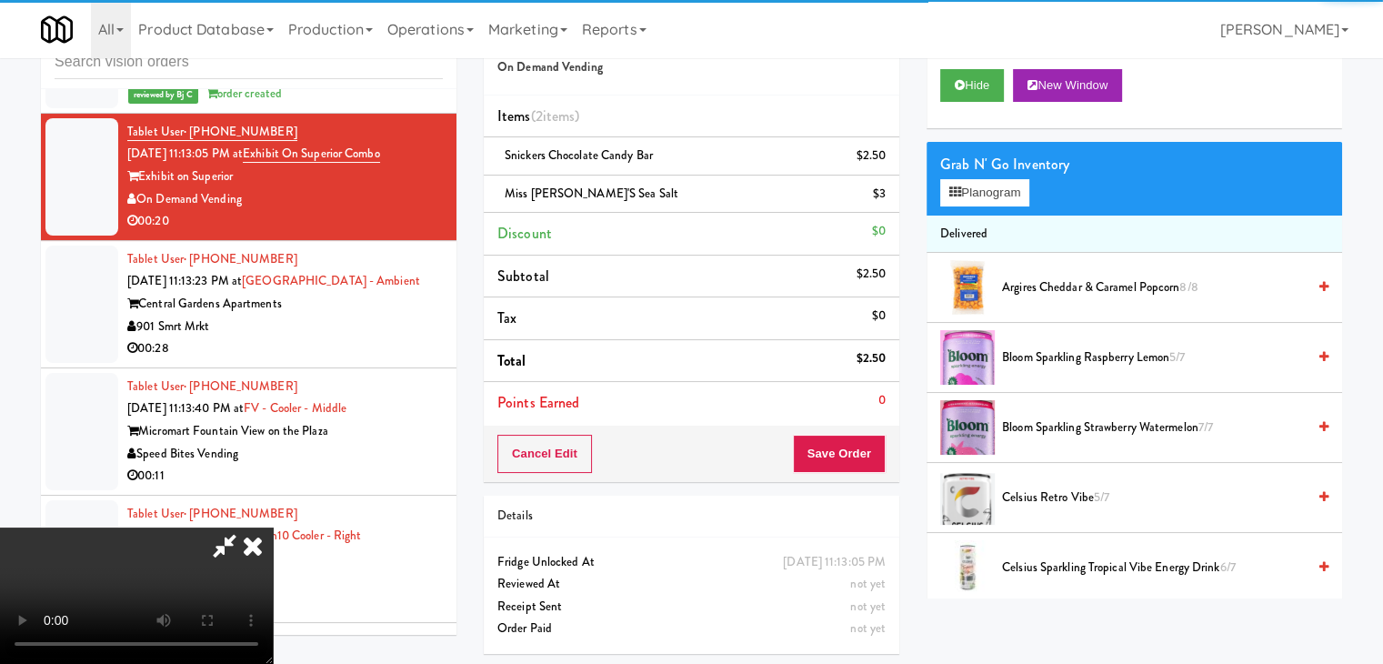
click at [883, 452] on div "Cancel Edit Save Order" at bounding box center [691, 453] width 415 height 56
click at [879, 452] on button "Save Order" at bounding box center [839, 453] width 93 height 38
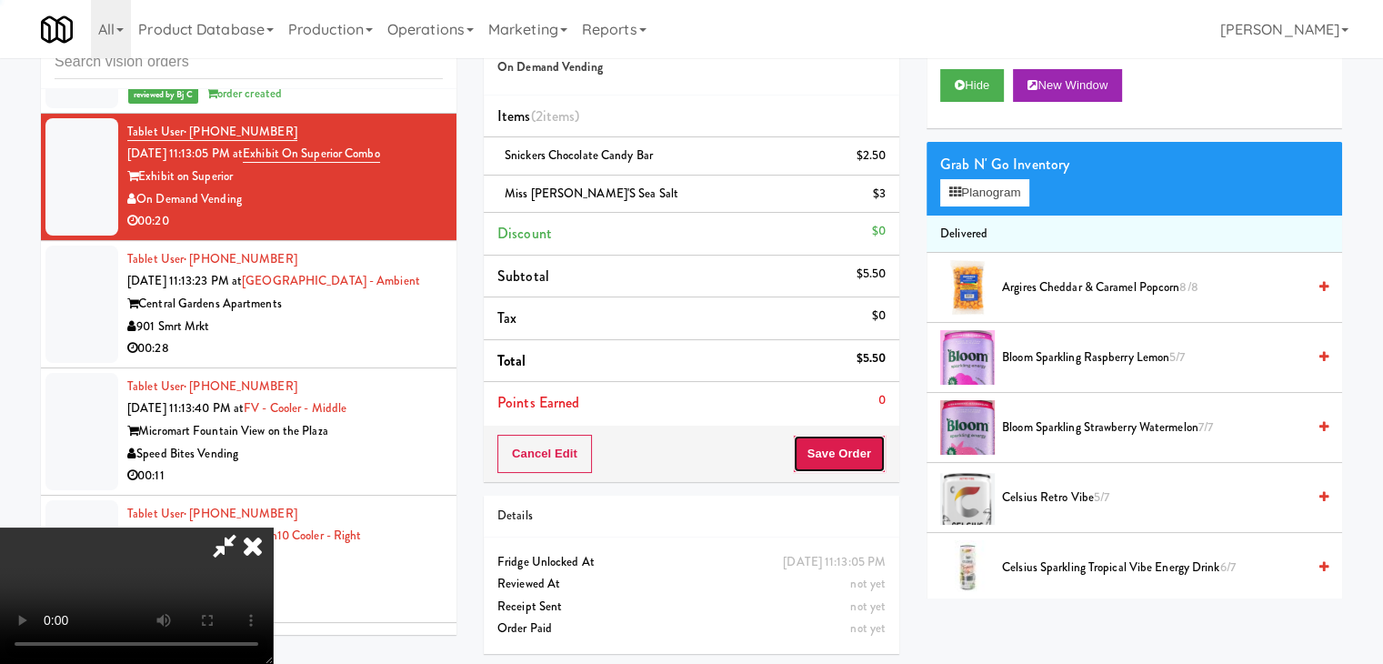
click at [878, 452] on button "Save Order" at bounding box center [839, 453] width 93 height 38
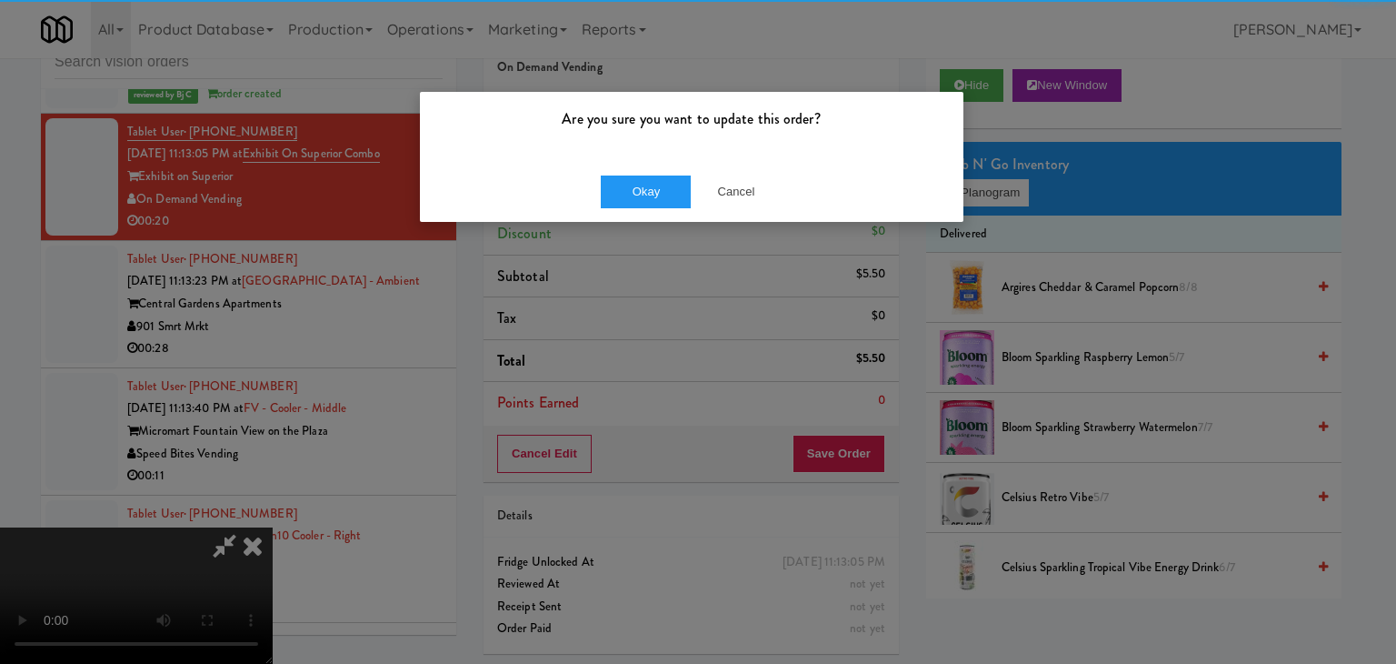
click at [669, 219] on div "Are you sure you want to update this order? Okay Cancel" at bounding box center [698, 332] width 1396 height 664
click at [665, 194] on button "Okay" at bounding box center [646, 191] width 91 height 33
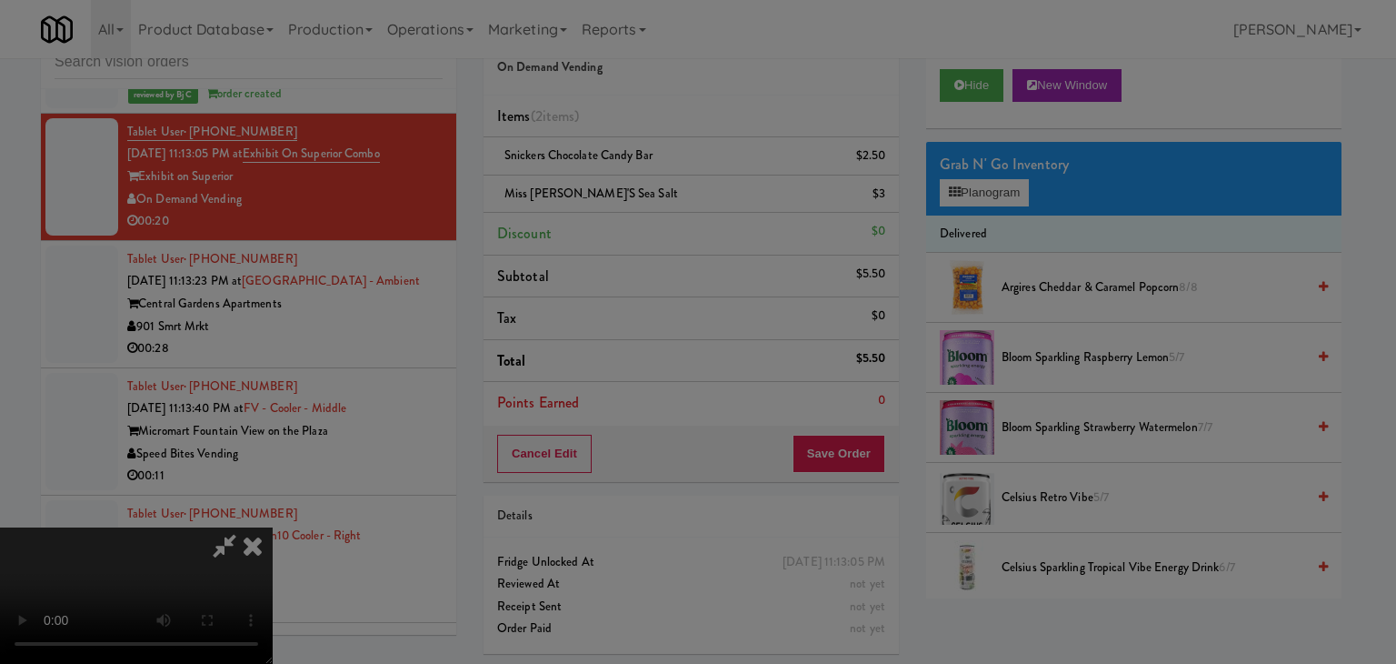
click at [665, 194] on body "Are you sure you want to update this order? Okay Cancel Okay Are you sure you w…" at bounding box center [698, 332] width 1396 height 664
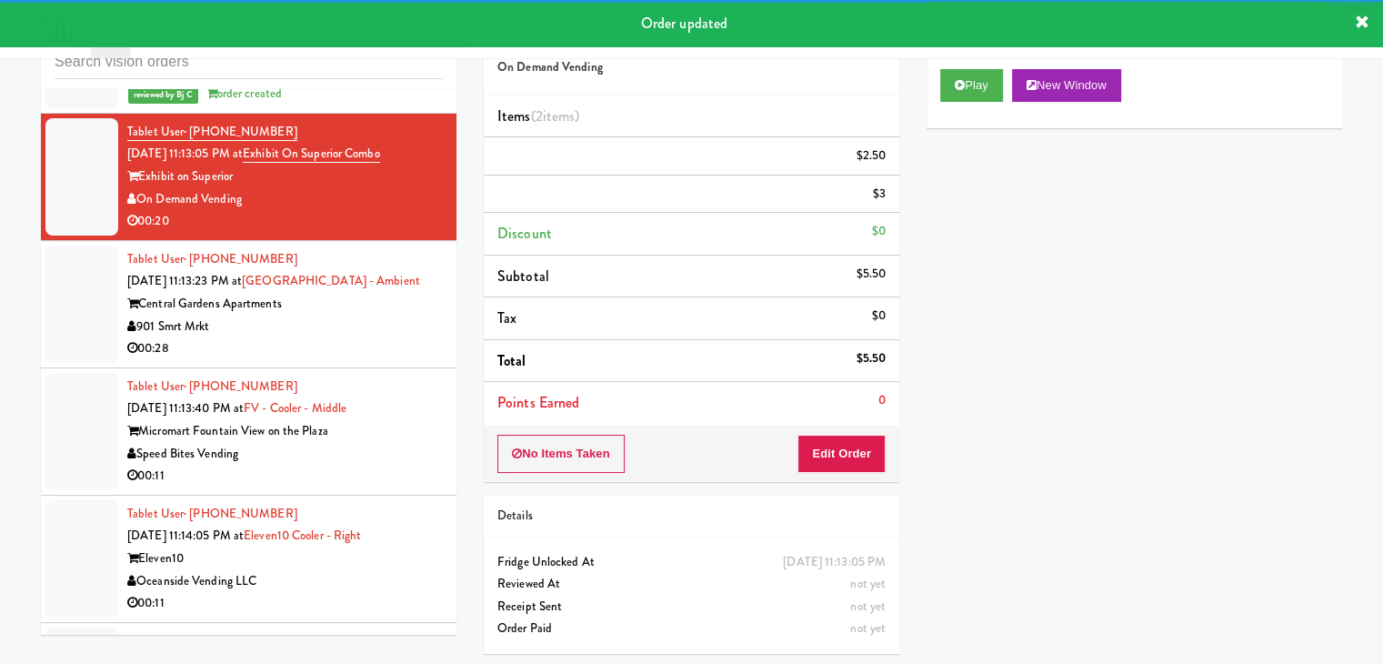
click at [347, 337] on div "00:28" at bounding box center [284, 348] width 315 height 23
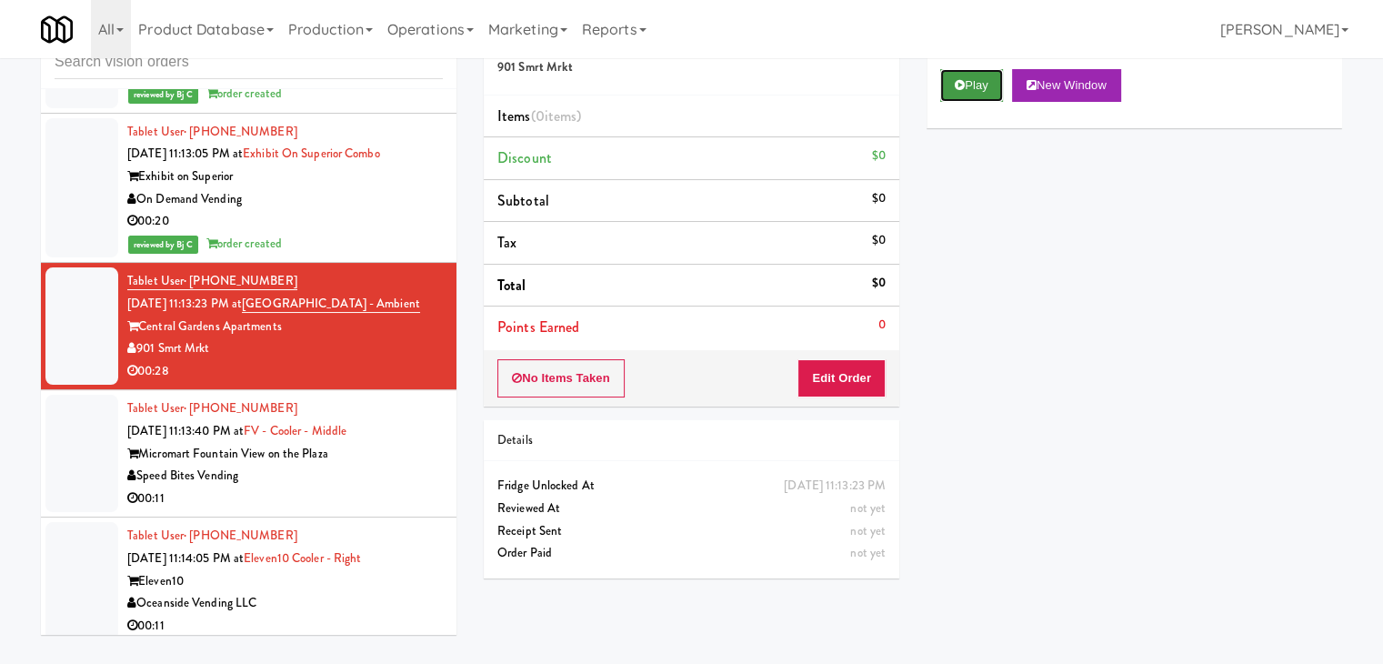
click at [974, 85] on button "Play" at bounding box center [971, 85] width 63 height 33
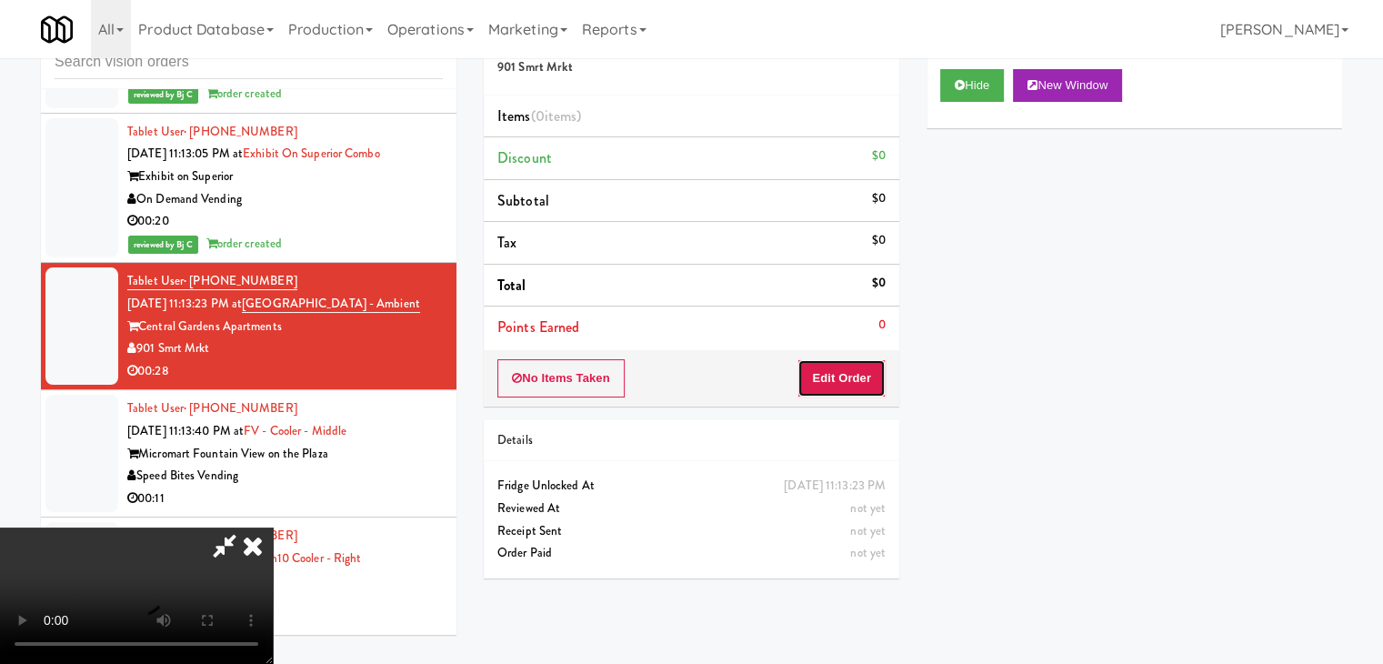
click at [858, 367] on button "Edit Order" at bounding box center [841, 378] width 88 height 38
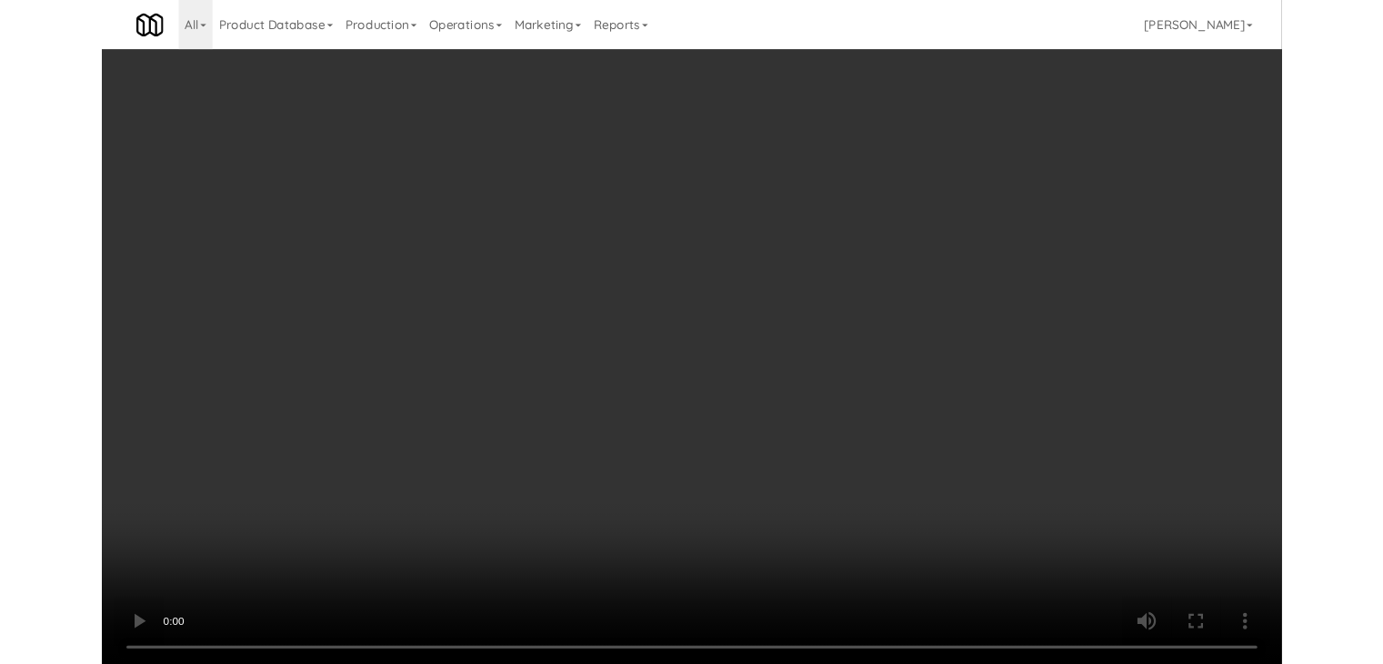
scroll to position [12019, 0]
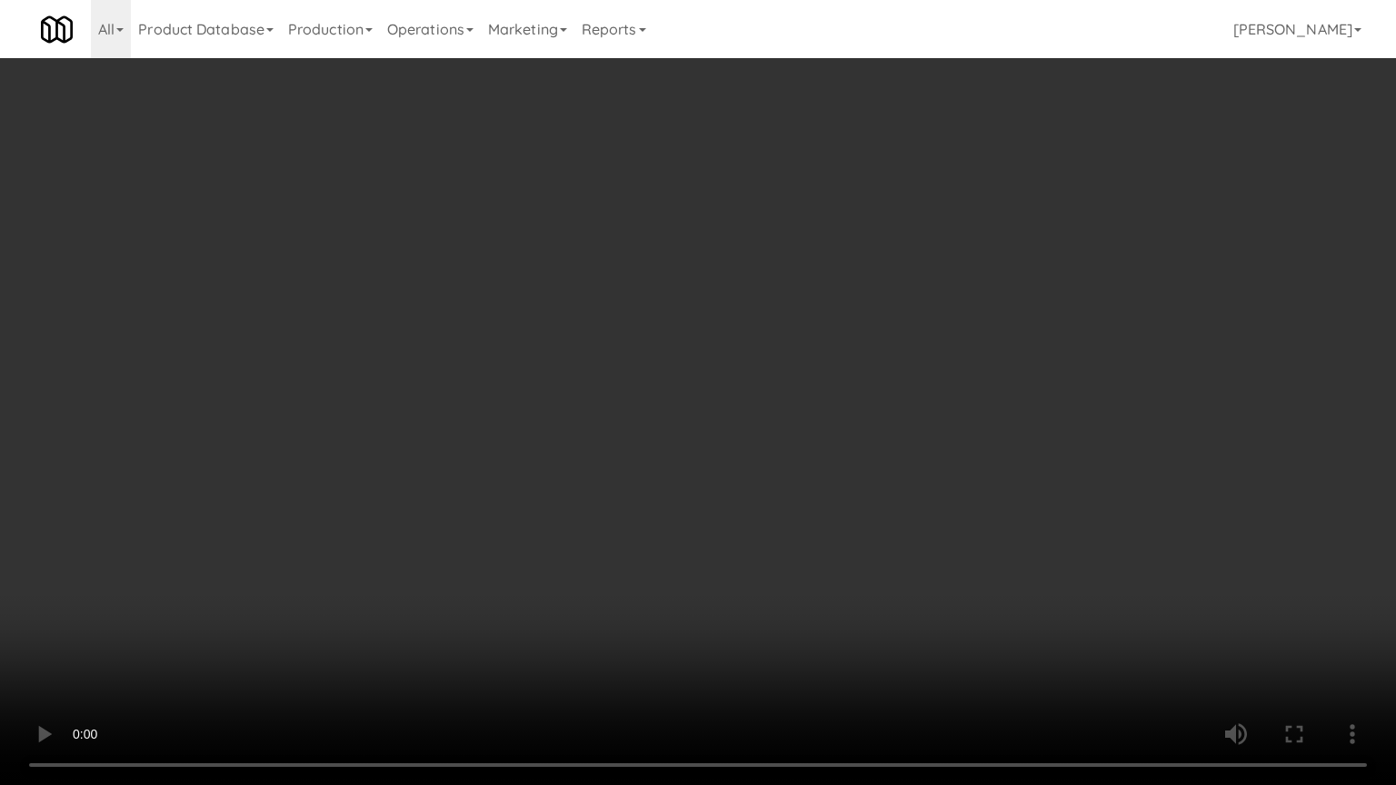
click at [883, 440] on video at bounding box center [698, 392] width 1396 height 785
click at [887, 435] on video at bounding box center [698, 392] width 1396 height 785
click at [977, 394] on video at bounding box center [698, 392] width 1396 height 785
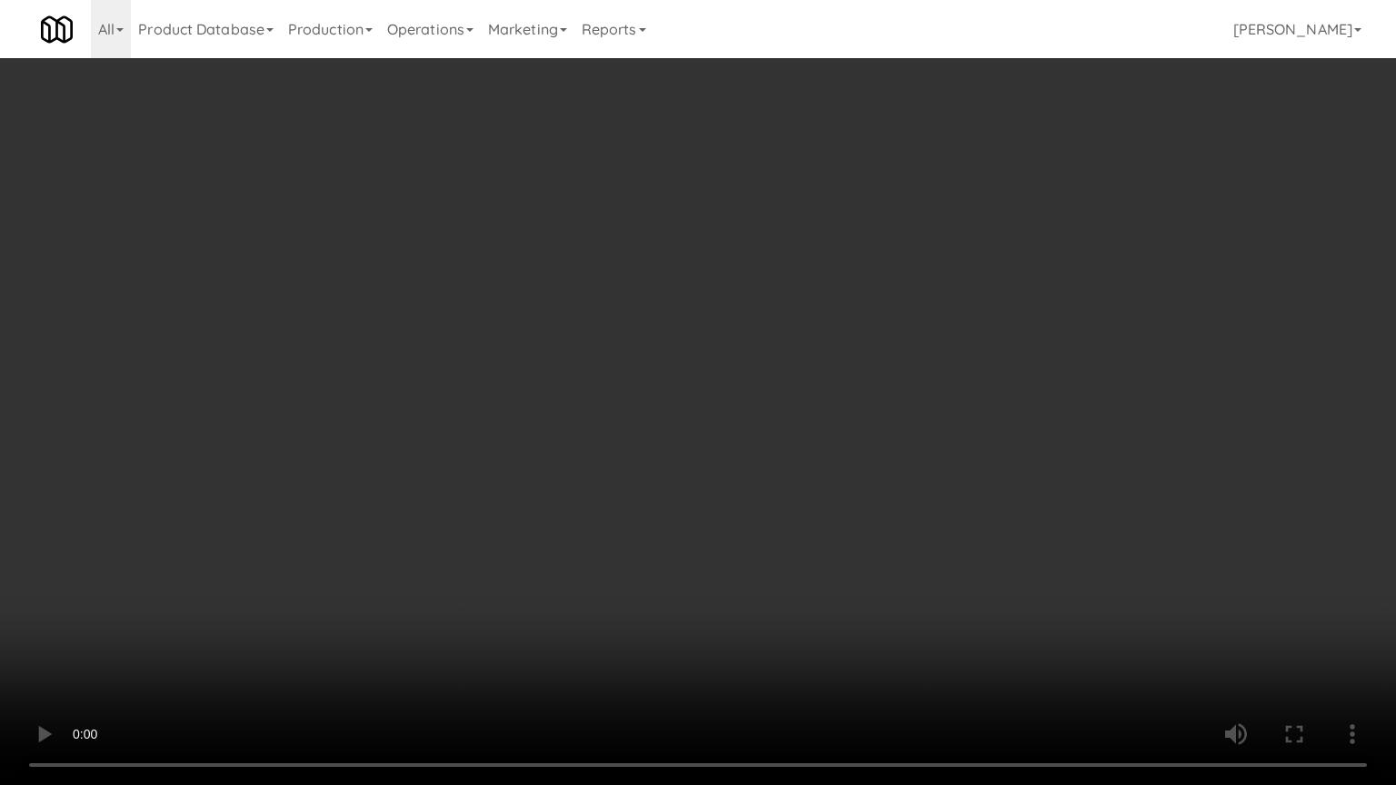
click at [977, 394] on video at bounding box center [698, 392] width 1396 height 785
click at [980, 385] on video at bounding box center [698, 392] width 1396 height 785
drag, startPoint x: 980, startPoint y: 385, endPoint x: 998, endPoint y: 269, distance: 117.8
click at [982, 379] on video at bounding box center [698, 392] width 1396 height 785
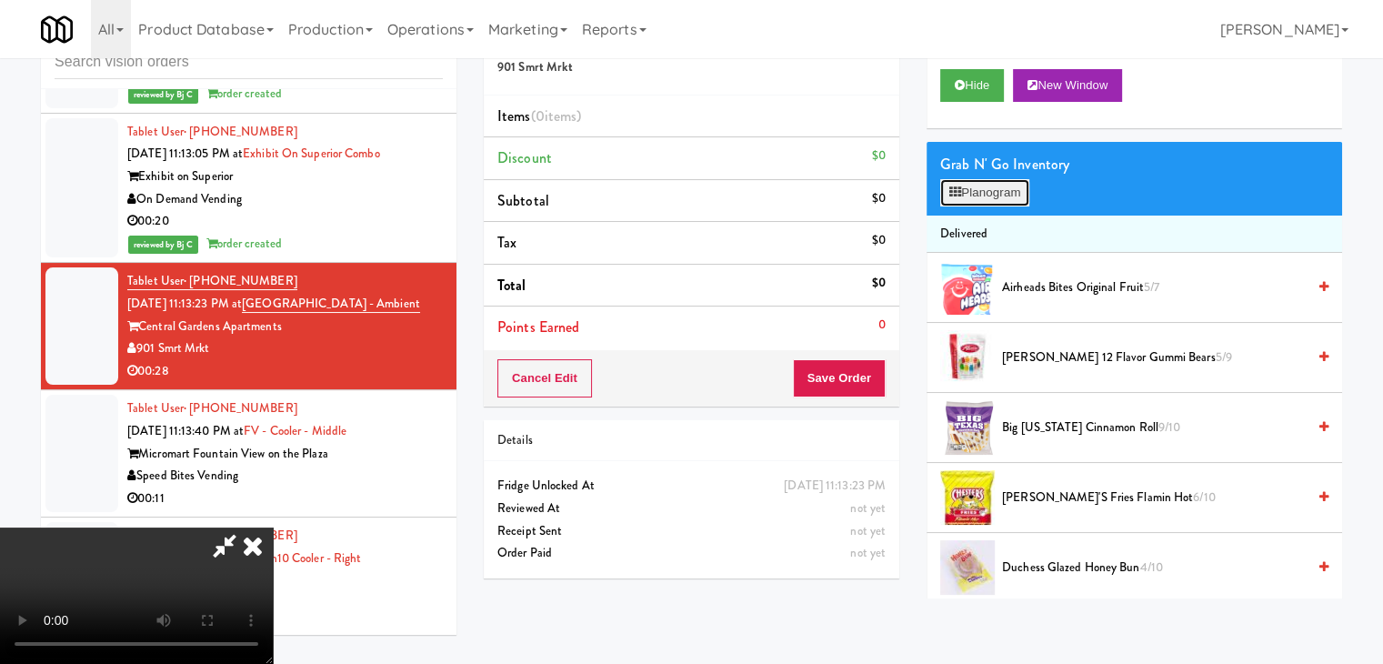
click at [1003, 195] on button "Planogram" at bounding box center [984, 192] width 89 height 27
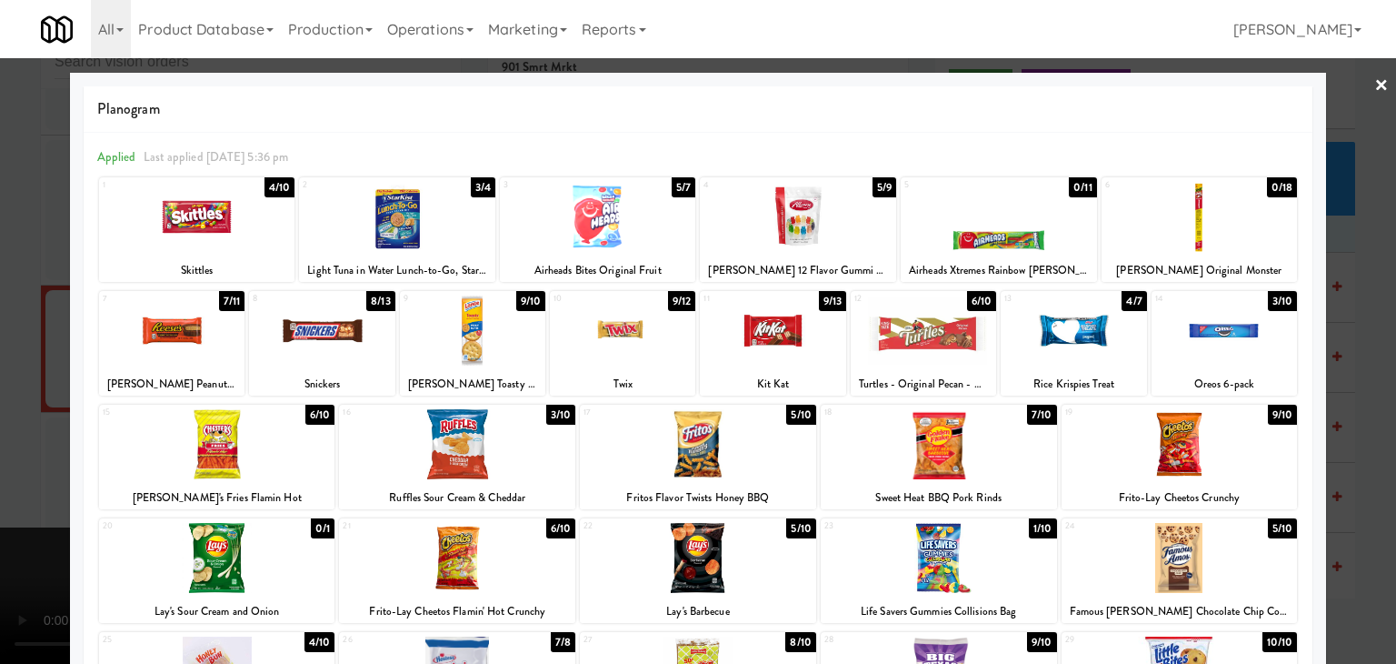
click at [1039, 234] on div at bounding box center [999, 217] width 196 height 70
click at [1362, 394] on div at bounding box center [698, 332] width 1396 height 664
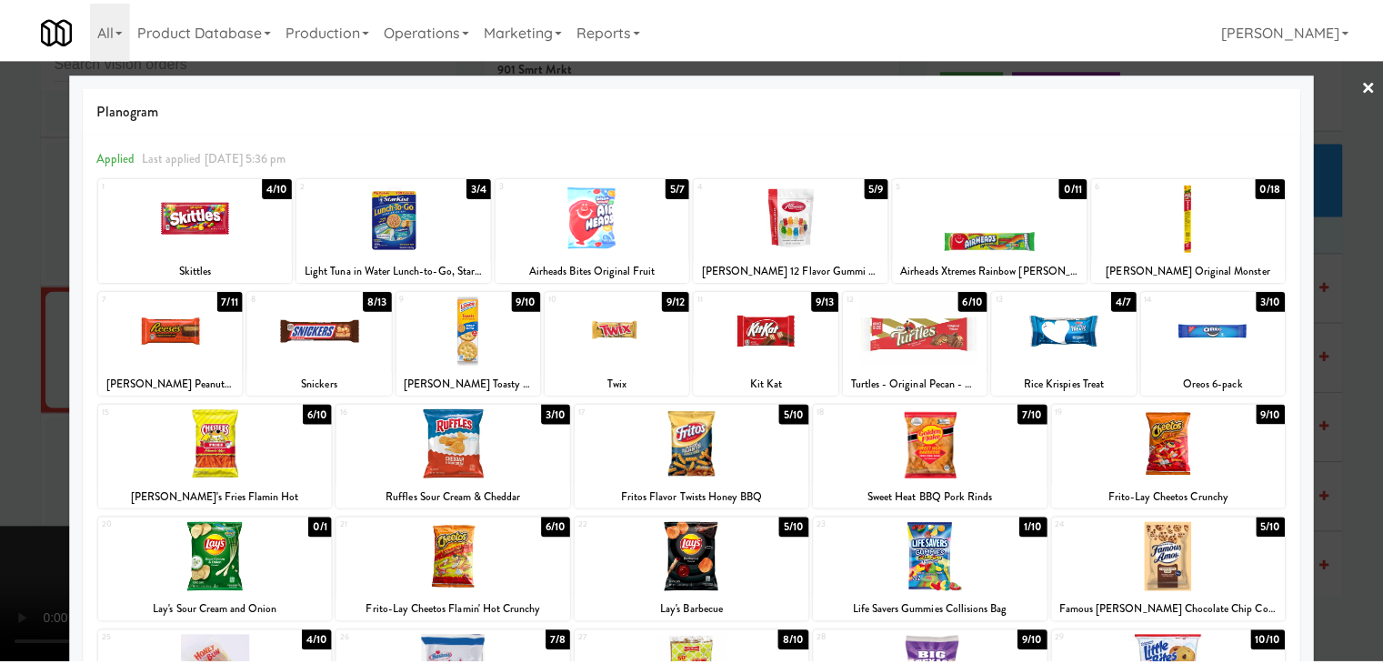
scroll to position [12063, 0]
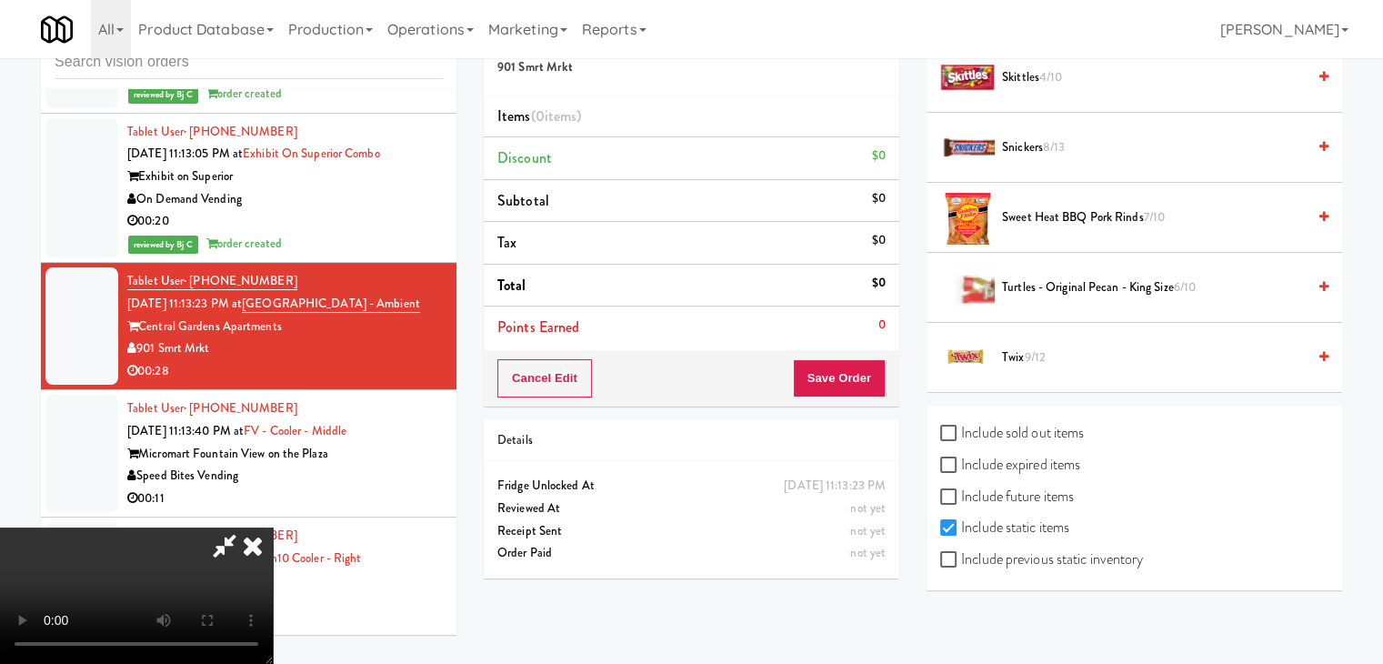
click at [1109, 563] on label "Include previous static inventory" at bounding box center [1041, 558] width 203 height 27
click at [961, 563] on input "Include previous static inventory" at bounding box center [950, 560] width 21 height 15
checkbox input "true"
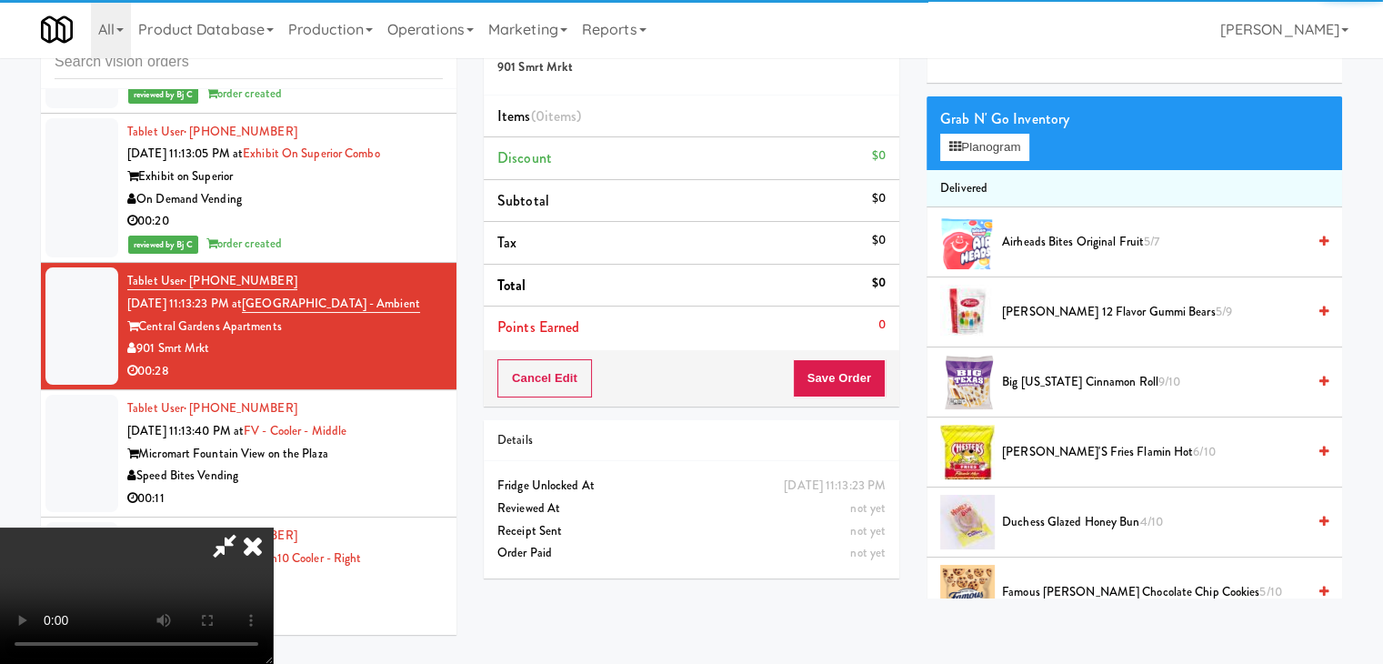
scroll to position [0, 0]
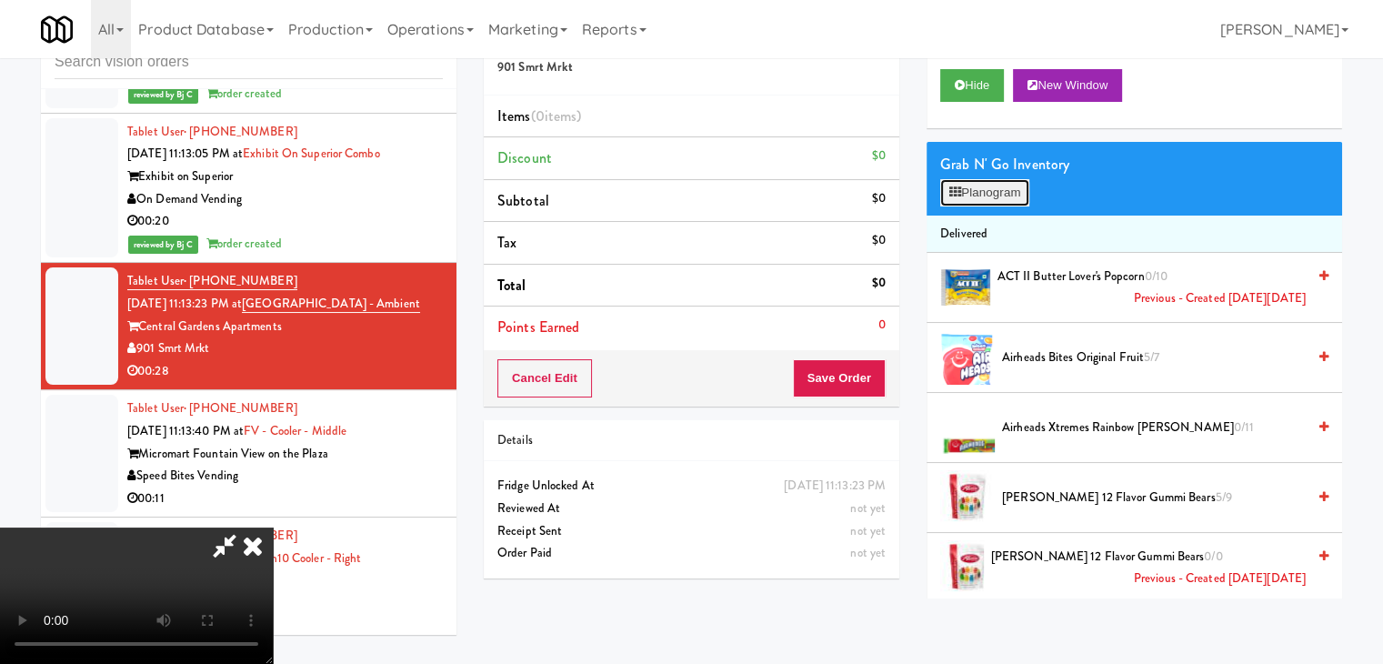
click at [1007, 186] on button "Planogram" at bounding box center [984, 192] width 89 height 27
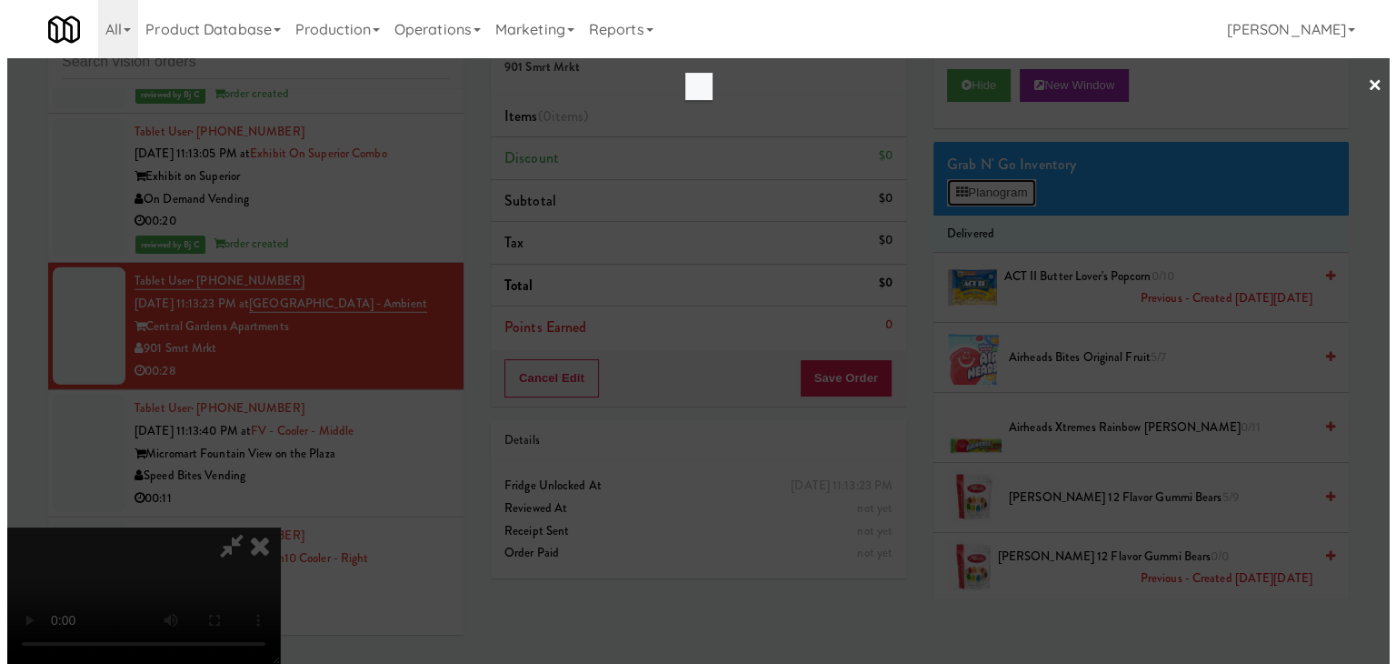
scroll to position [12019, 0]
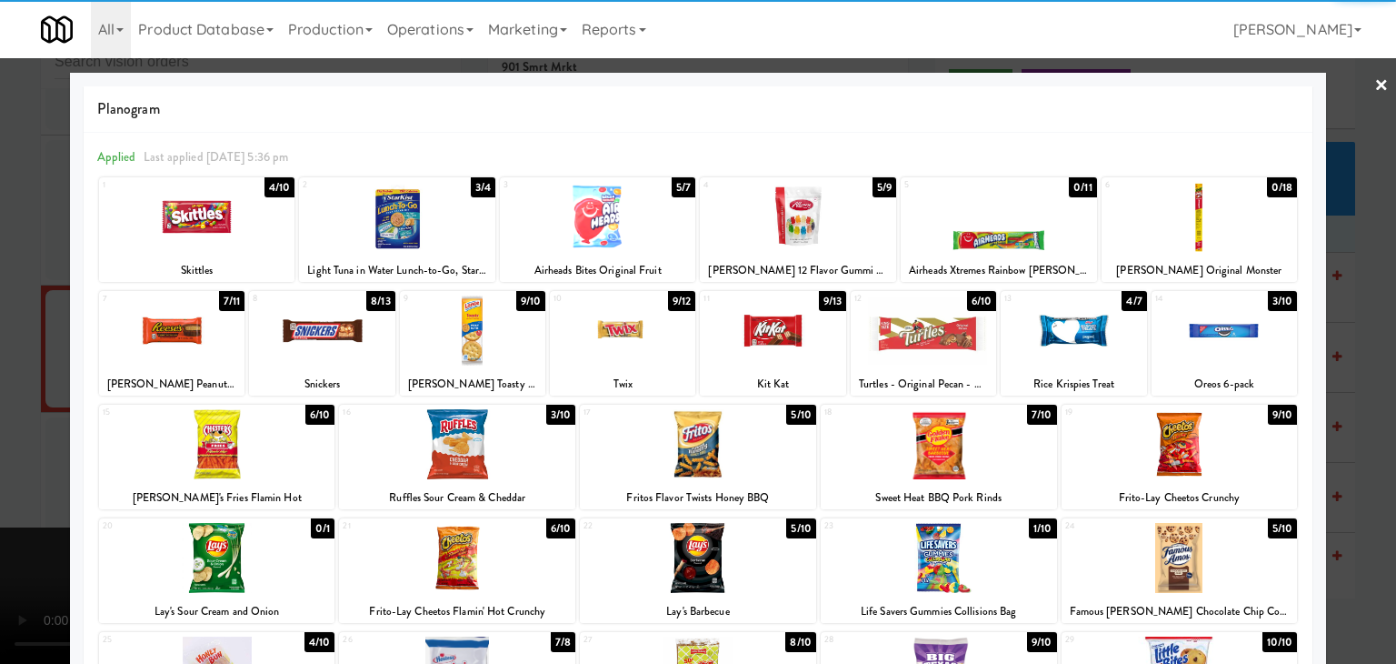
click at [971, 212] on div at bounding box center [999, 217] width 196 height 70
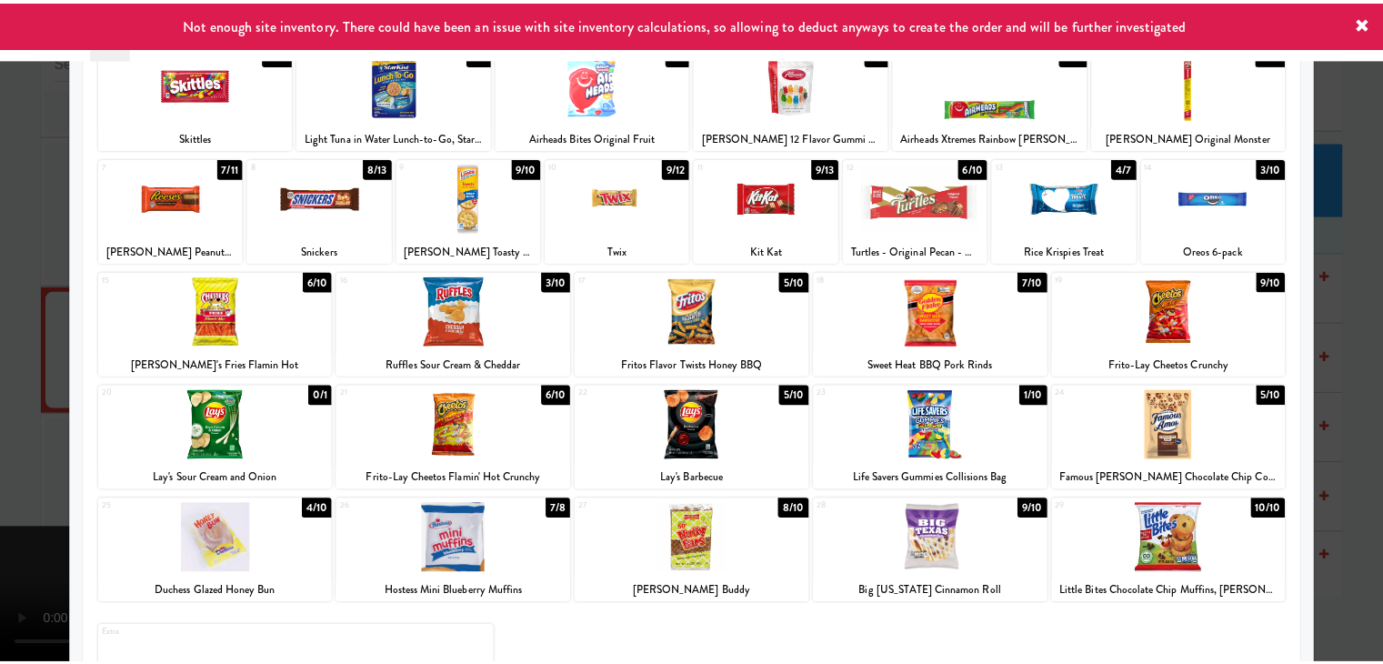
scroll to position [229, 0]
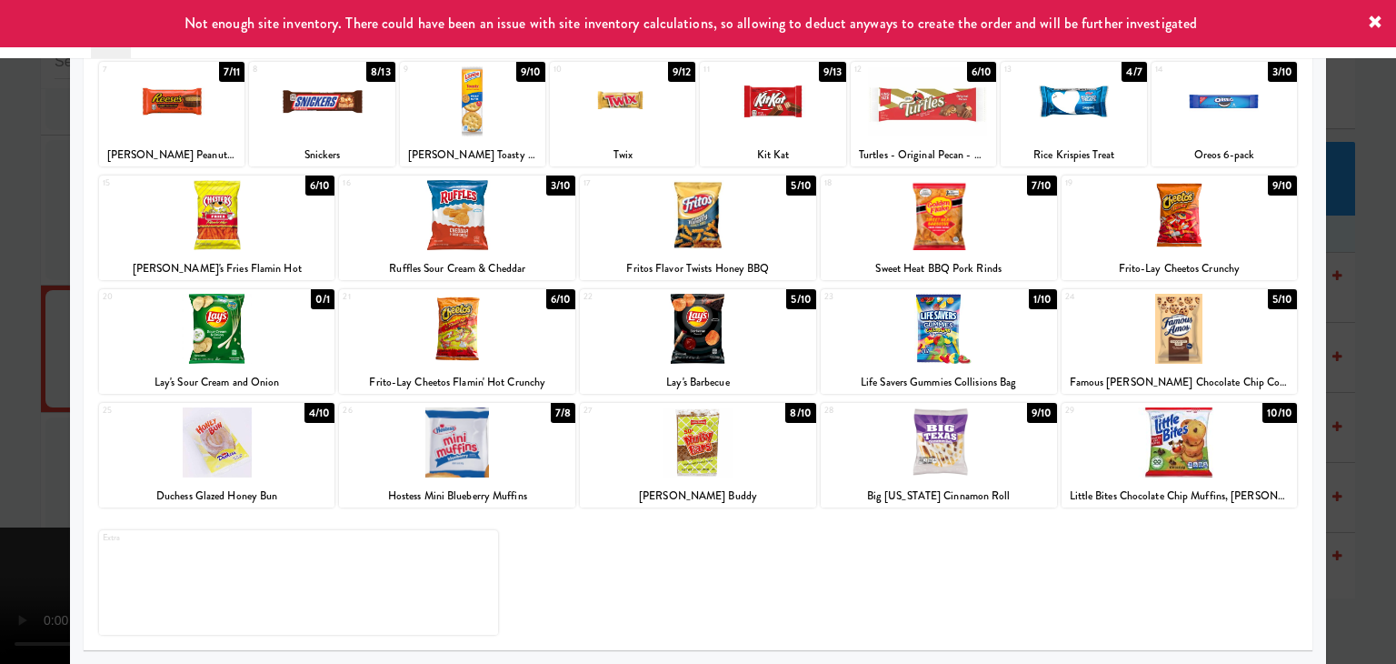
click at [1178, 329] on div at bounding box center [1180, 329] width 236 height 70
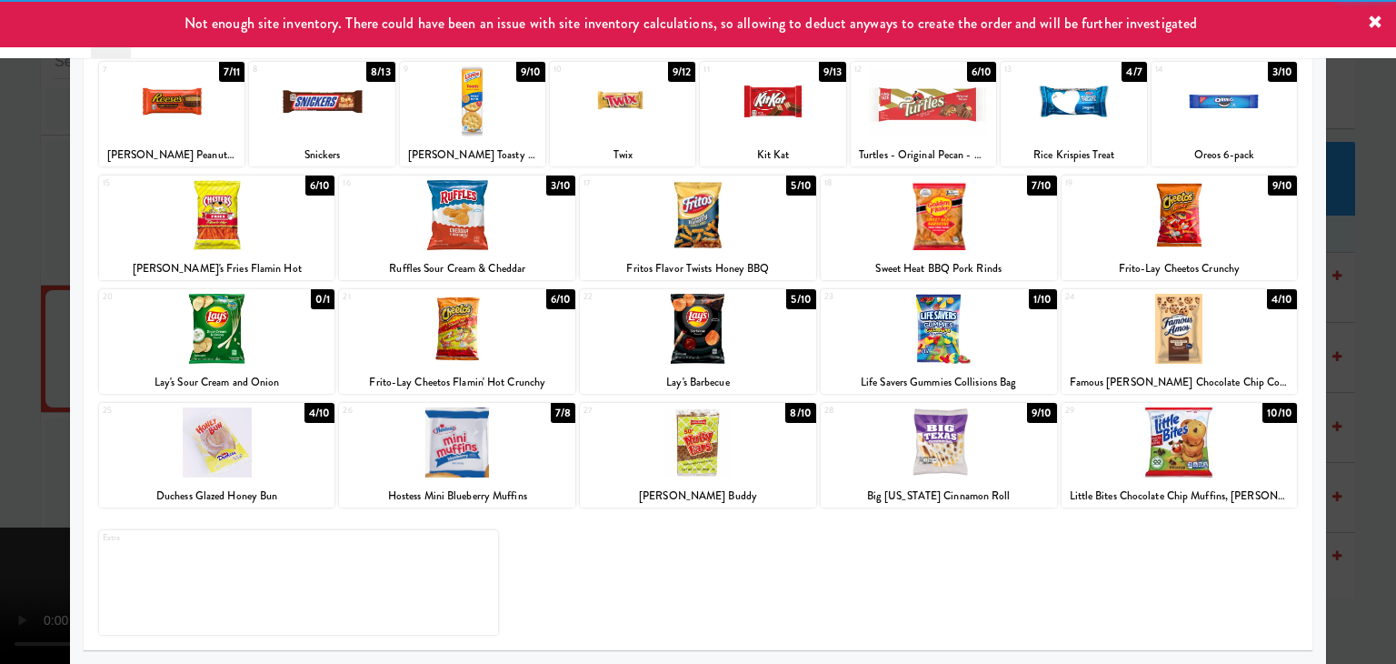
click at [257, 427] on div at bounding box center [217, 442] width 236 height 70
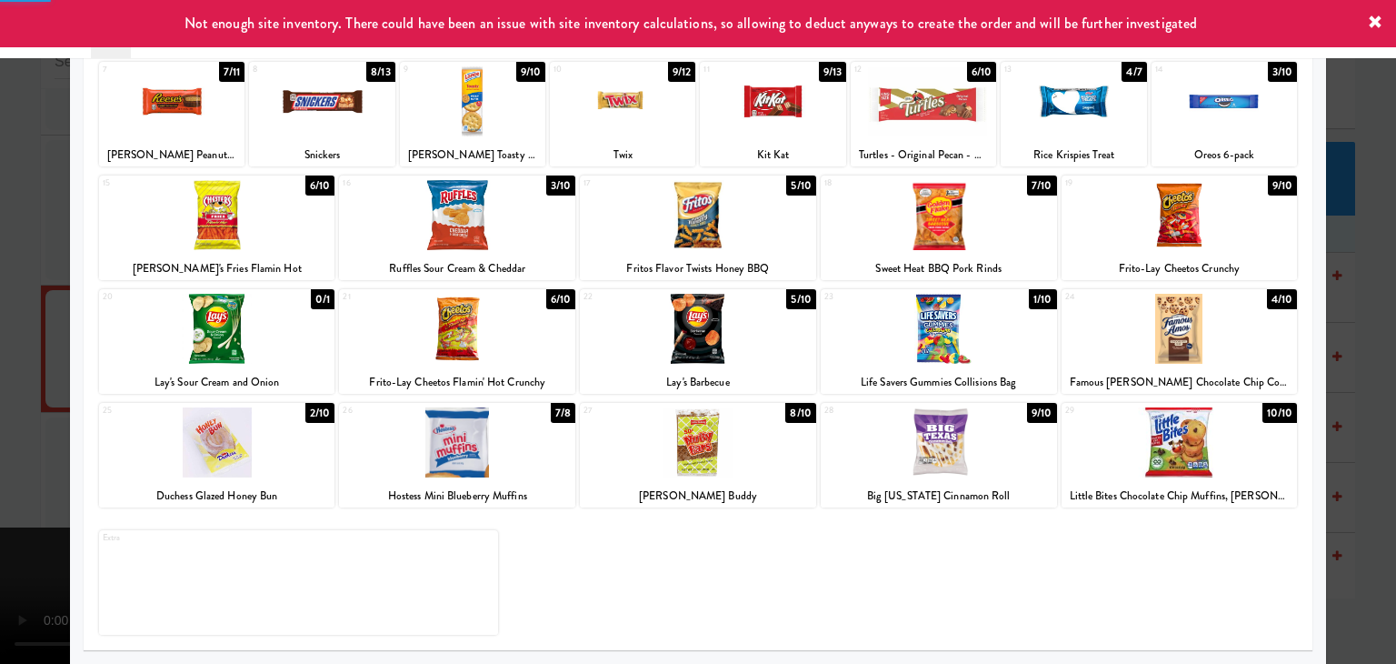
drag, startPoint x: 0, startPoint y: 430, endPoint x: 491, endPoint y: 423, distance: 490.9
click at [5, 428] on div at bounding box center [698, 332] width 1396 height 664
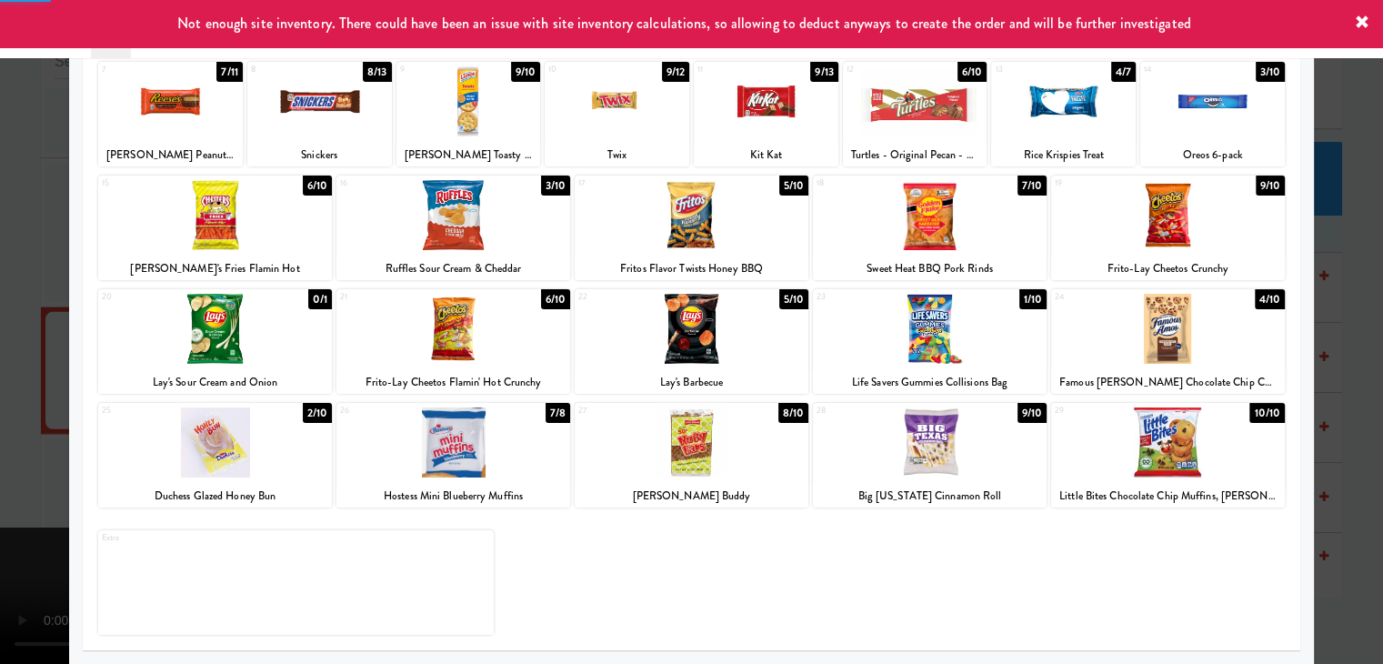
scroll to position [12063, 0]
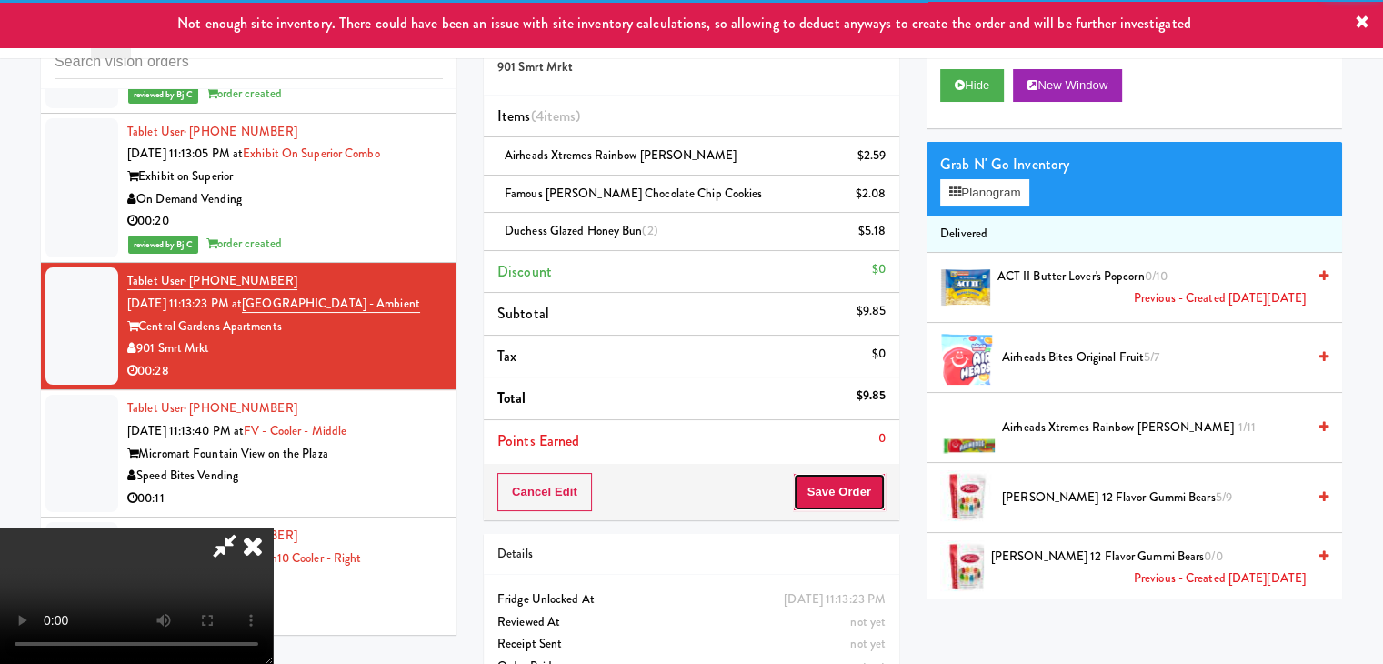
click at [868, 481] on button "Save Order" at bounding box center [839, 492] width 93 height 38
click at [865, 481] on button "Save Order" at bounding box center [839, 492] width 93 height 38
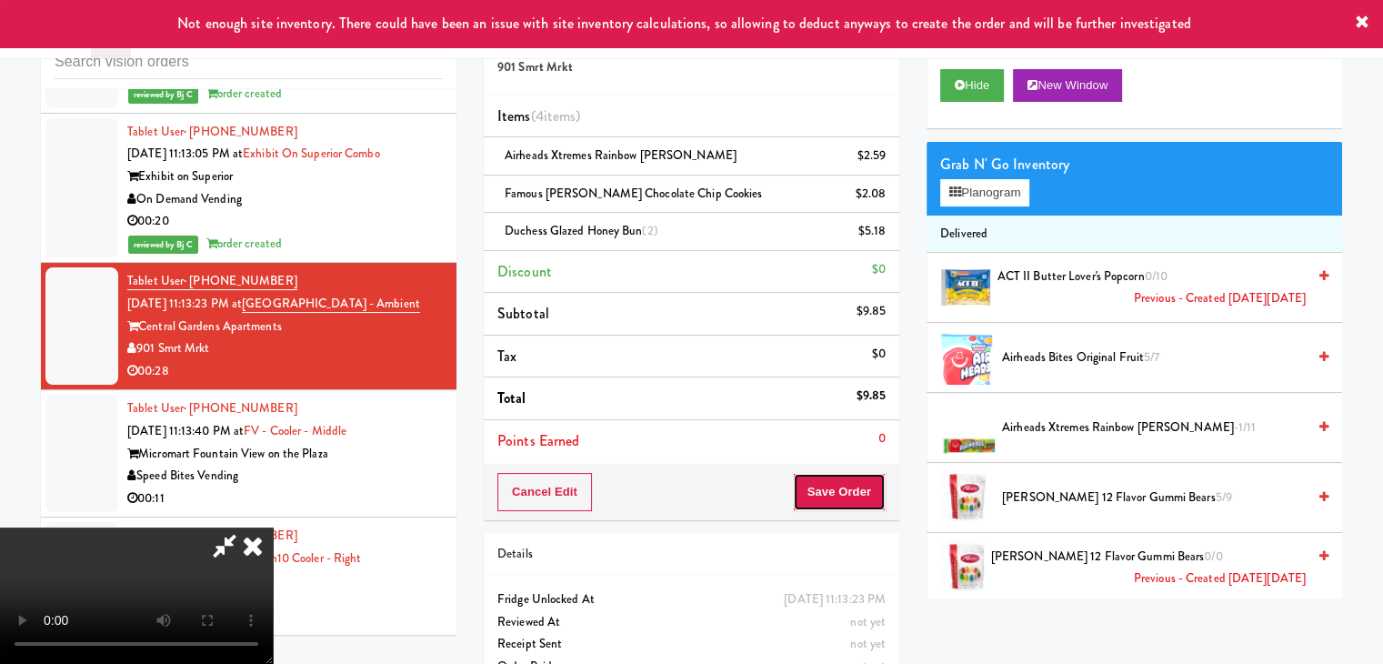
click at [865, 481] on button "Save Order" at bounding box center [839, 492] width 93 height 38
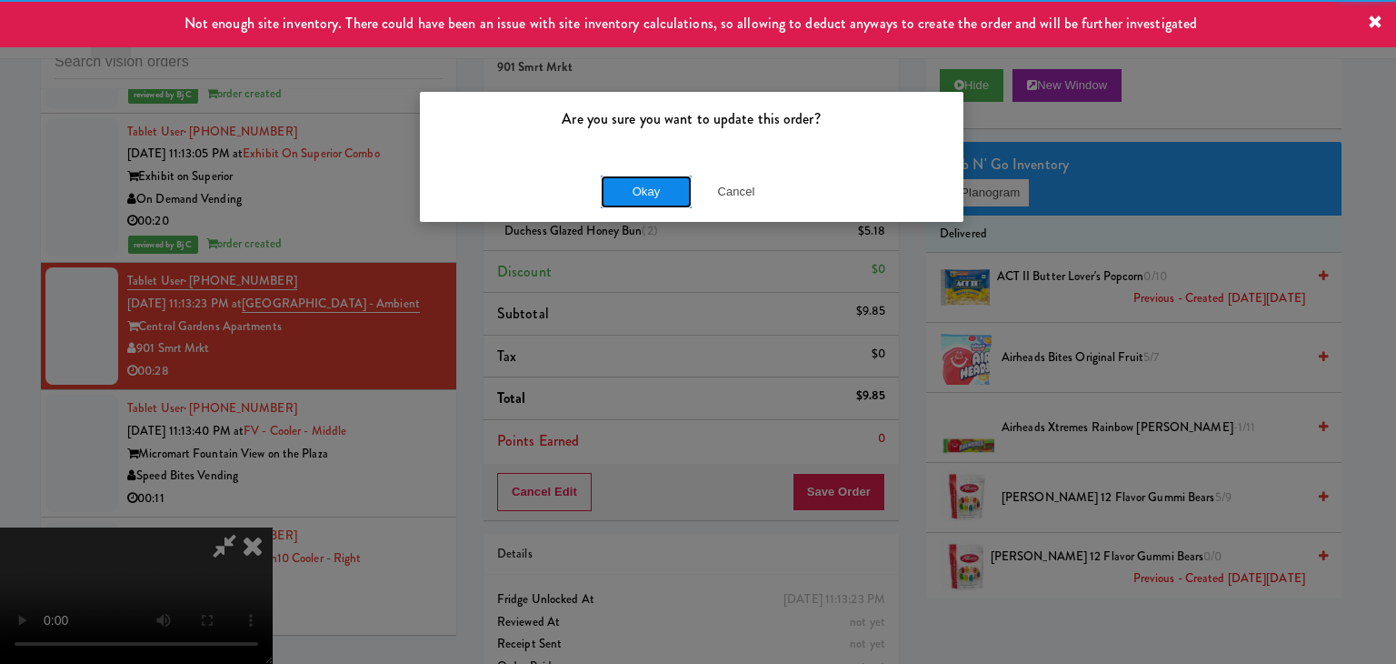
click at [650, 182] on button "Okay" at bounding box center [646, 191] width 91 height 33
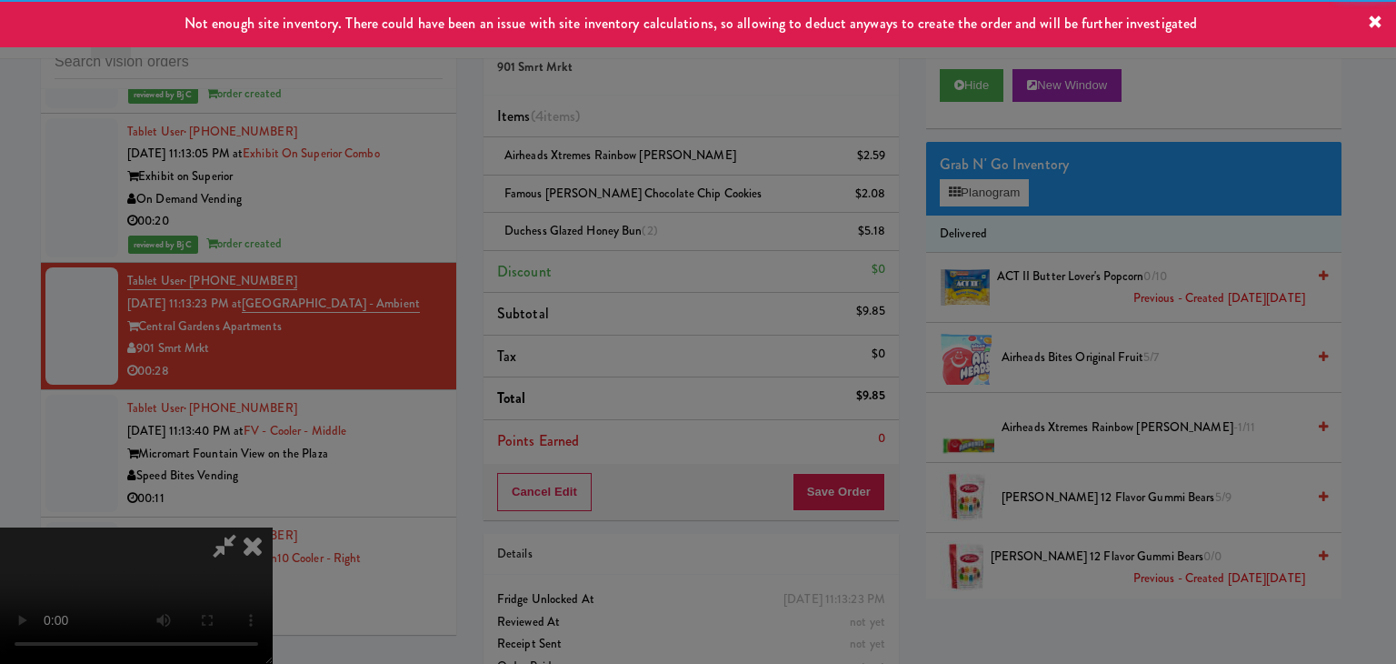
click at [650, 175] on button "Okay" at bounding box center [646, 158] width 91 height 33
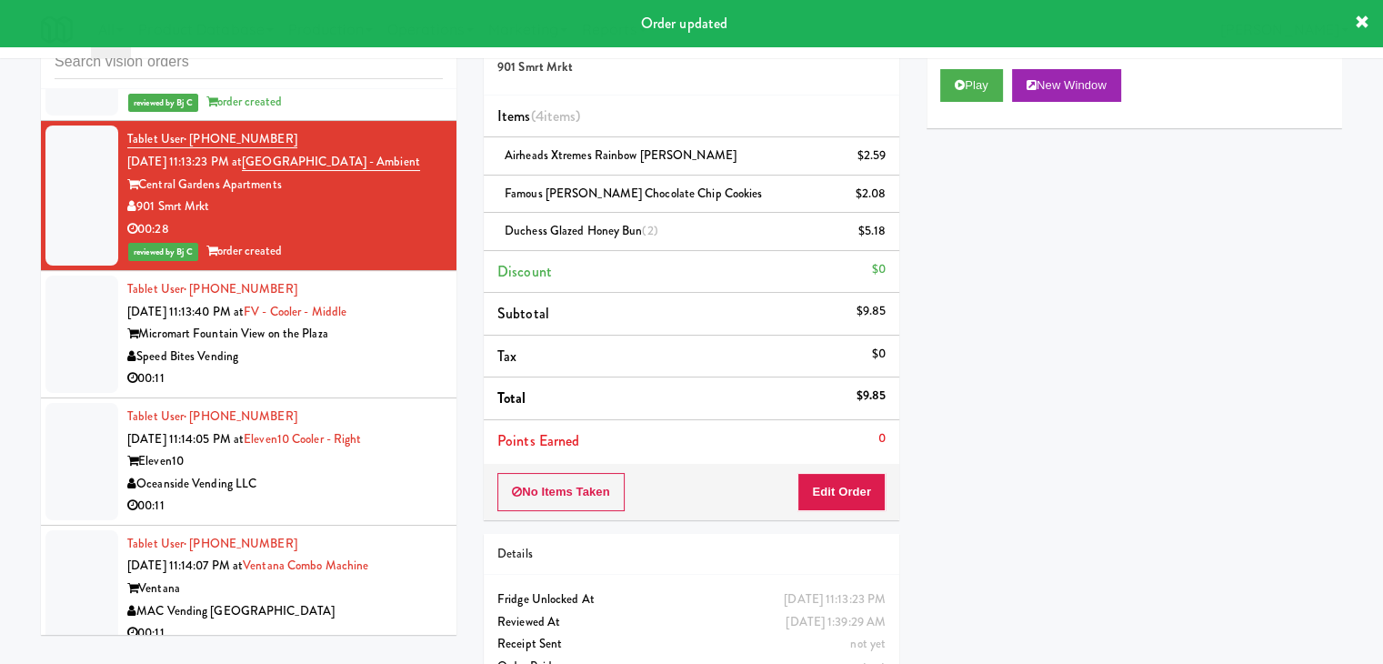
scroll to position [12245, 0]
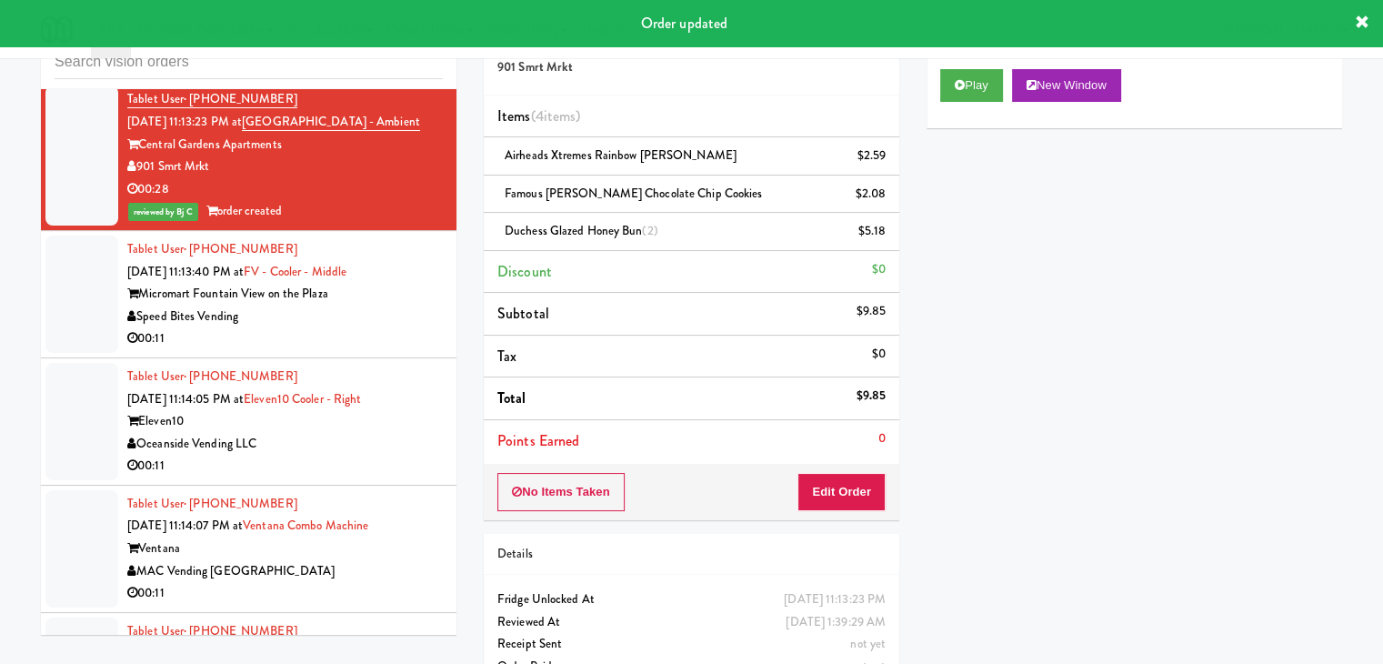
click at [360, 327] on div "00:11" at bounding box center [284, 338] width 315 height 23
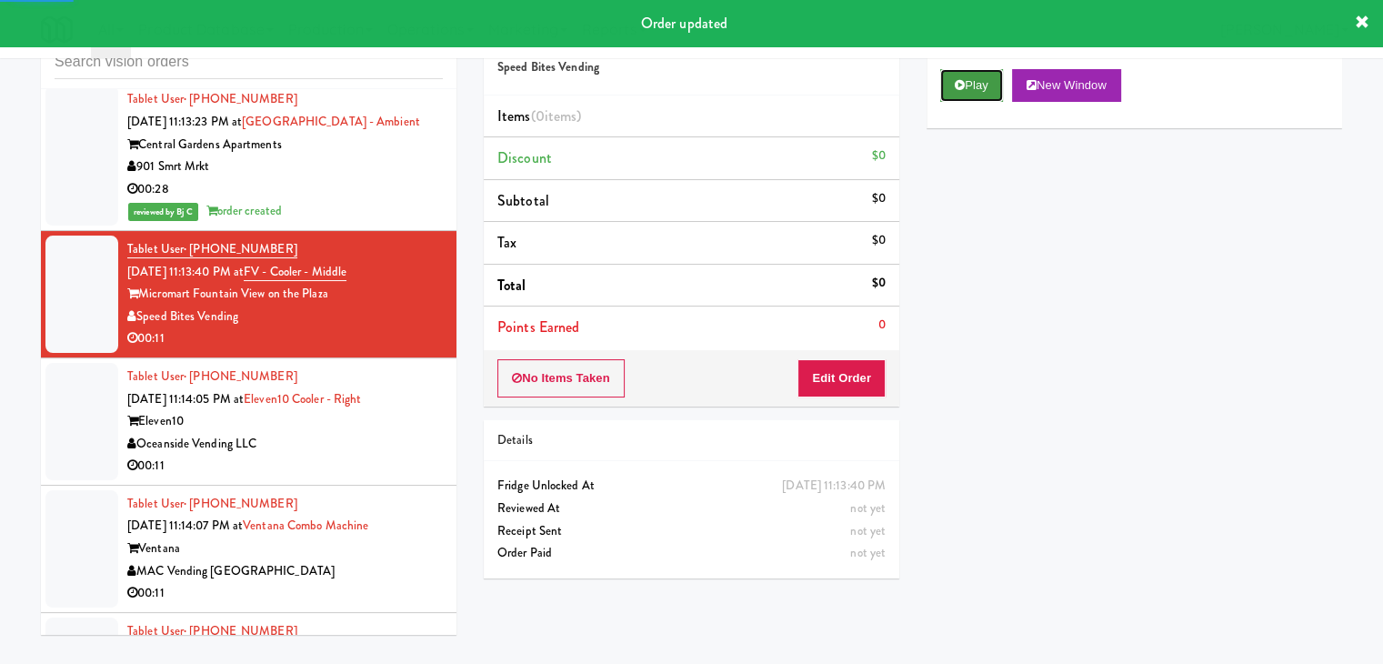
click at [977, 88] on button "Play" at bounding box center [971, 85] width 63 height 33
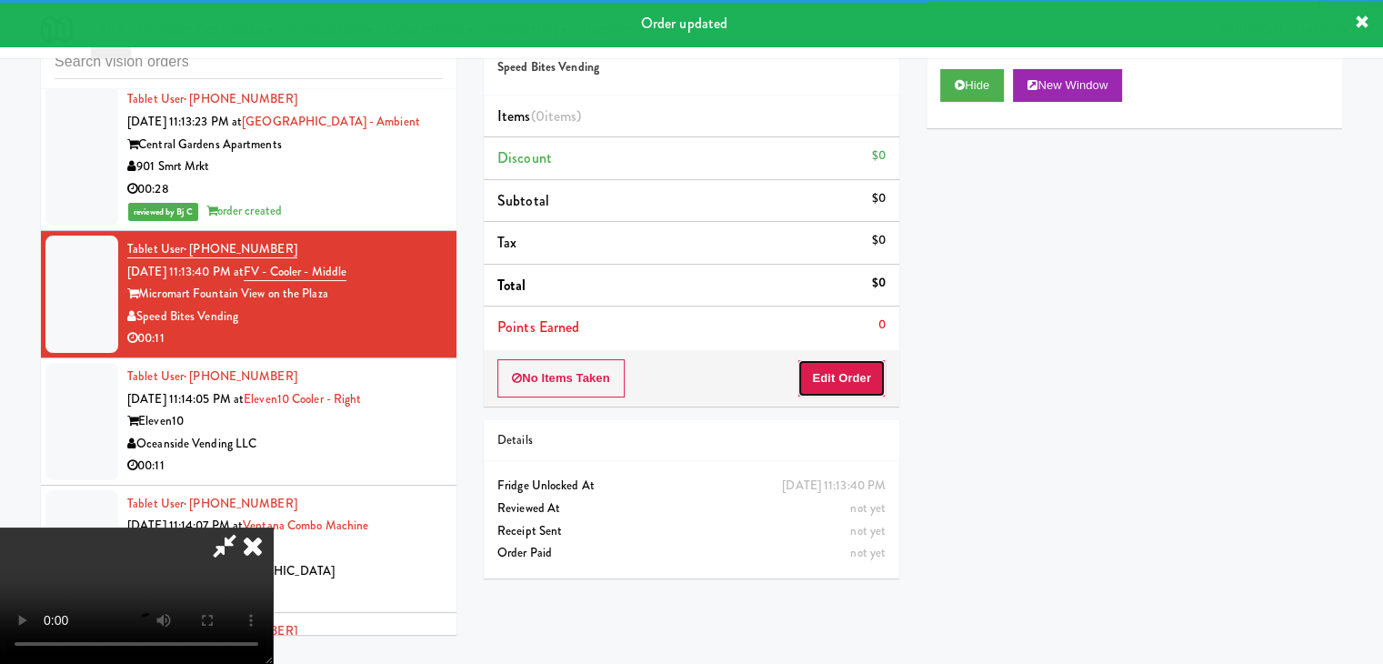
click at [844, 389] on button "Edit Order" at bounding box center [841, 378] width 88 height 38
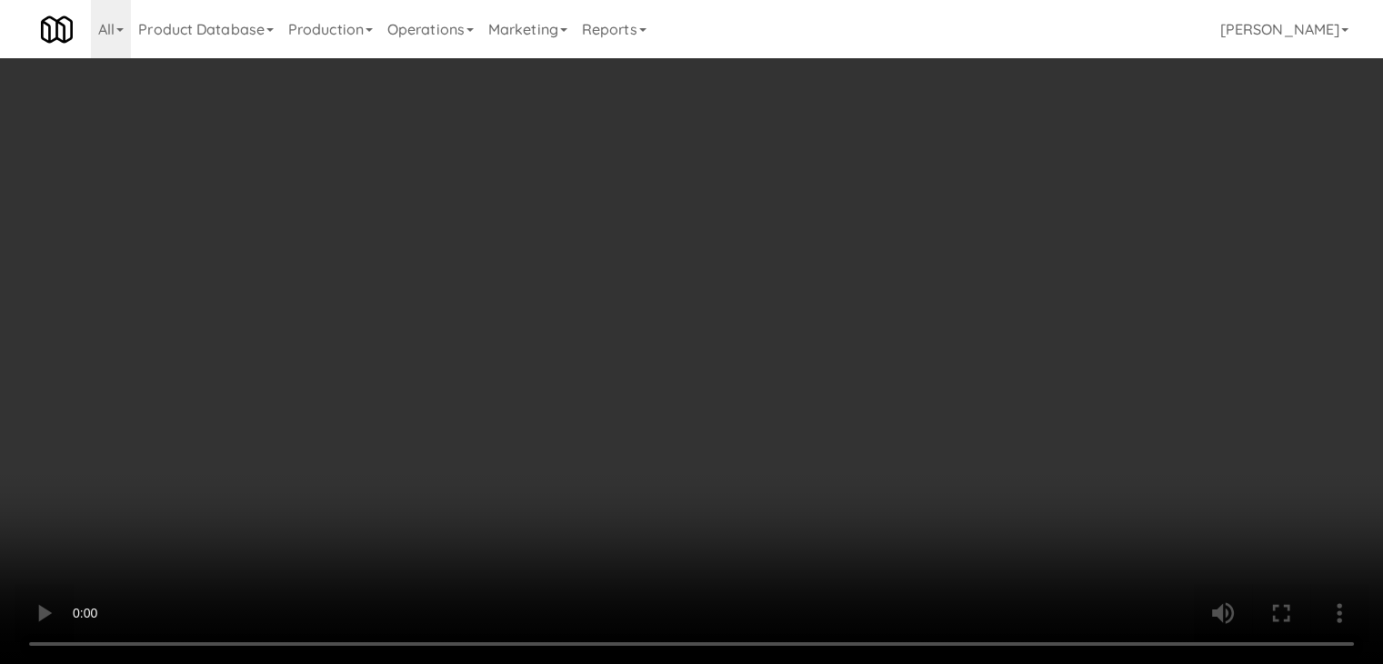
scroll to position [12200, 0]
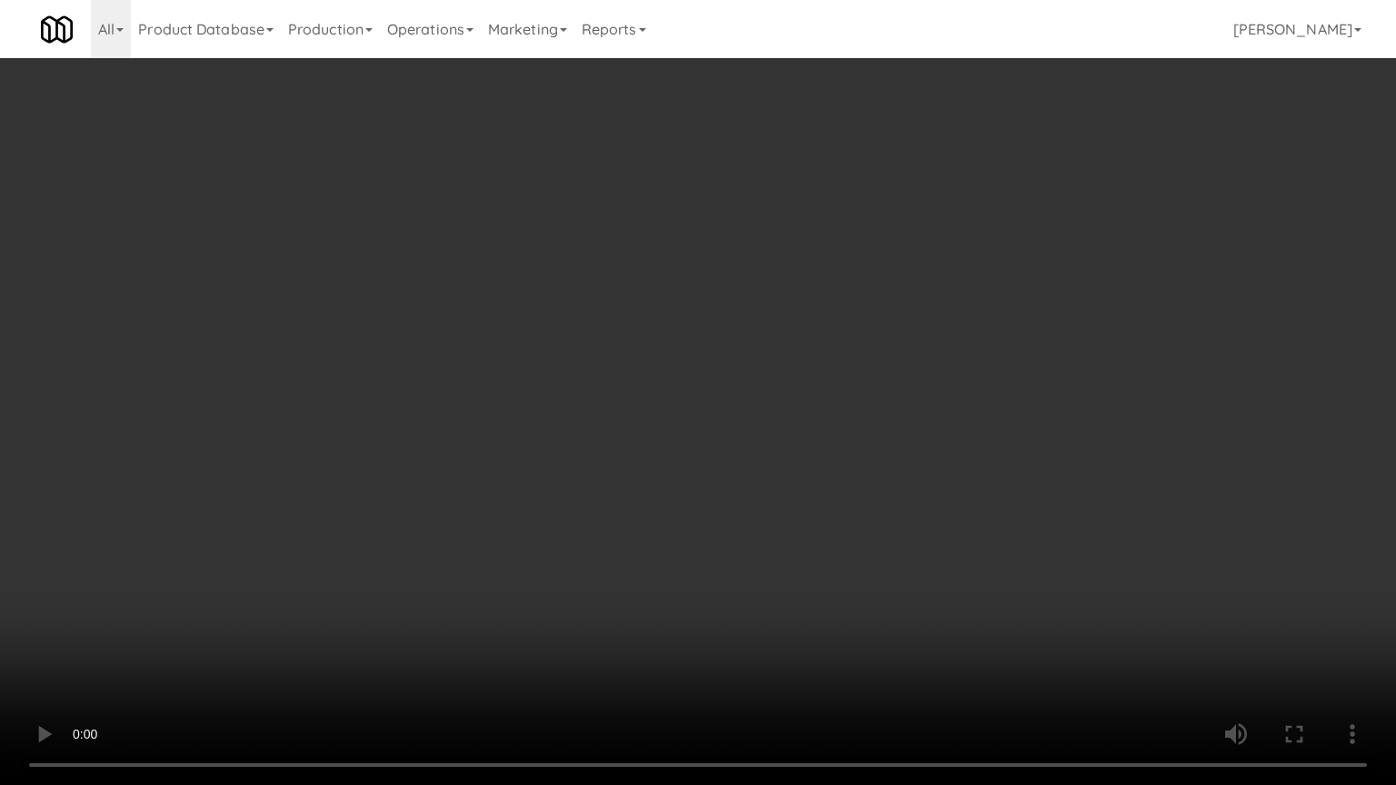
click at [878, 531] on video at bounding box center [698, 392] width 1396 height 785
click at [865, 531] on video at bounding box center [698, 392] width 1396 height 785
click at [869, 521] on video at bounding box center [698, 392] width 1396 height 785
click at [869, 522] on video at bounding box center [698, 392] width 1396 height 785
click at [882, 519] on video at bounding box center [698, 392] width 1396 height 785
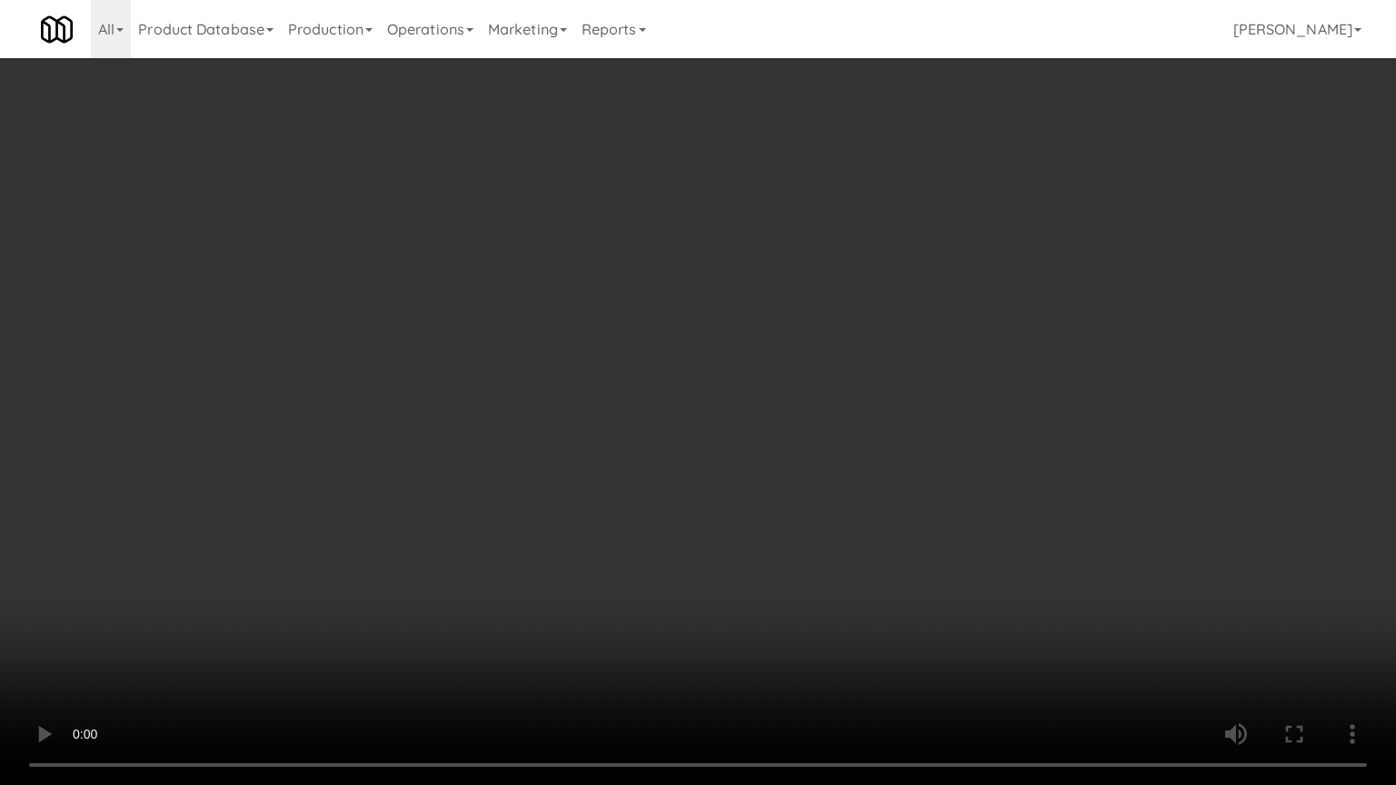
click at [883, 518] on video at bounding box center [698, 392] width 1396 height 785
click at [910, 508] on video at bounding box center [698, 392] width 1396 height 785
drag, startPoint x: 910, startPoint y: 508, endPoint x: 982, endPoint y: 258, distance: 260.1
click at [938, 444] on video at bounding box center [698, 392] width 1396 height 785
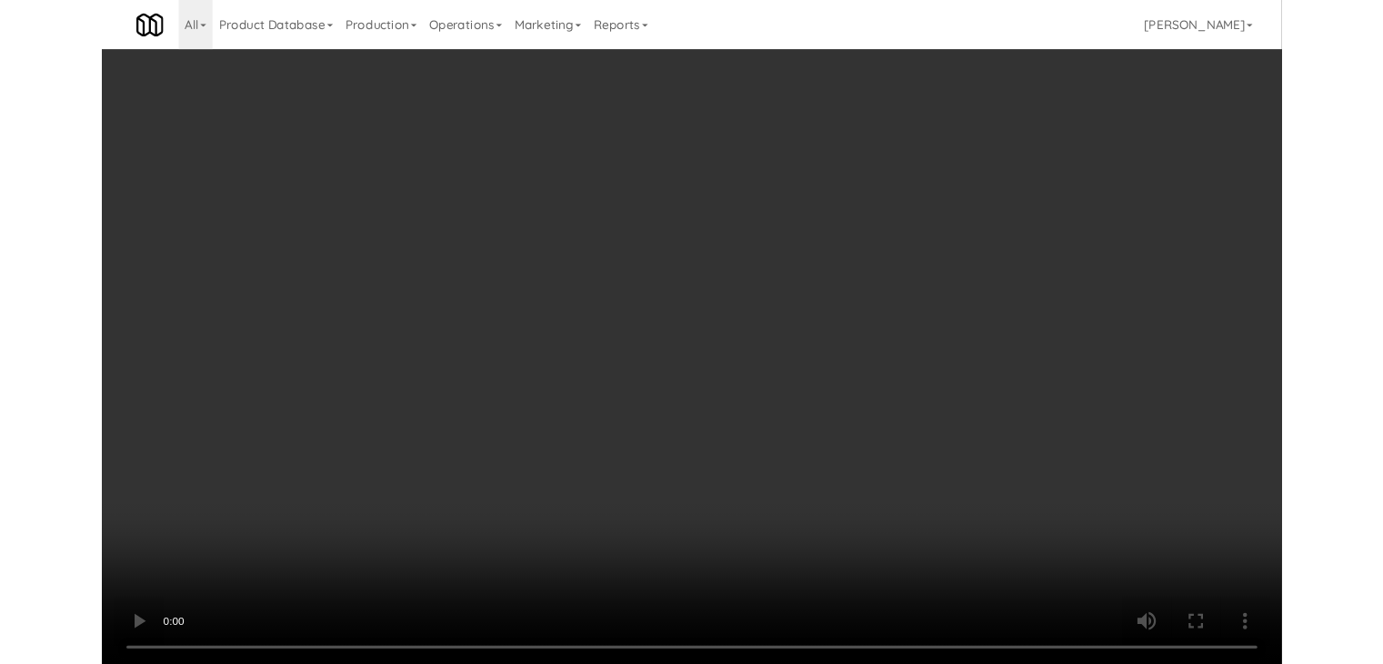
scroll to position [12245, 0]
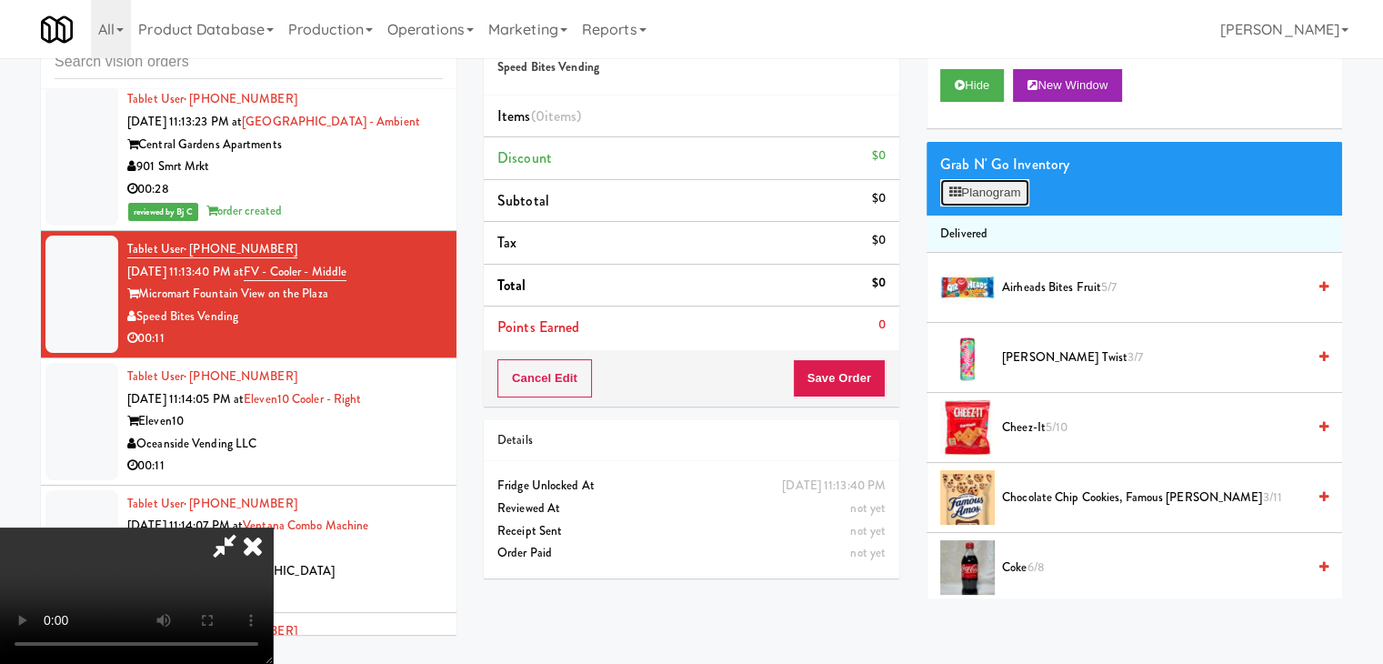
click at [1005, 186] on button "Planogram" at bounding box center [984, 192] width 89 height 27
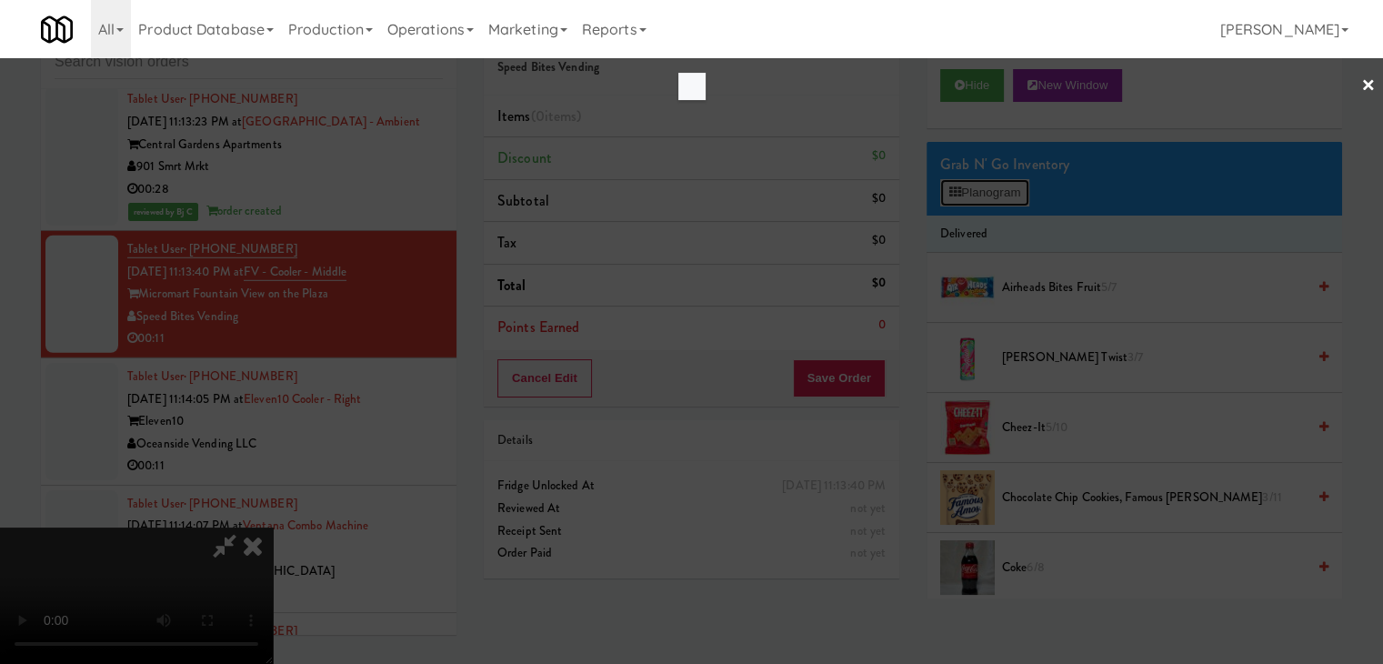
scroll to position [12200, 0]
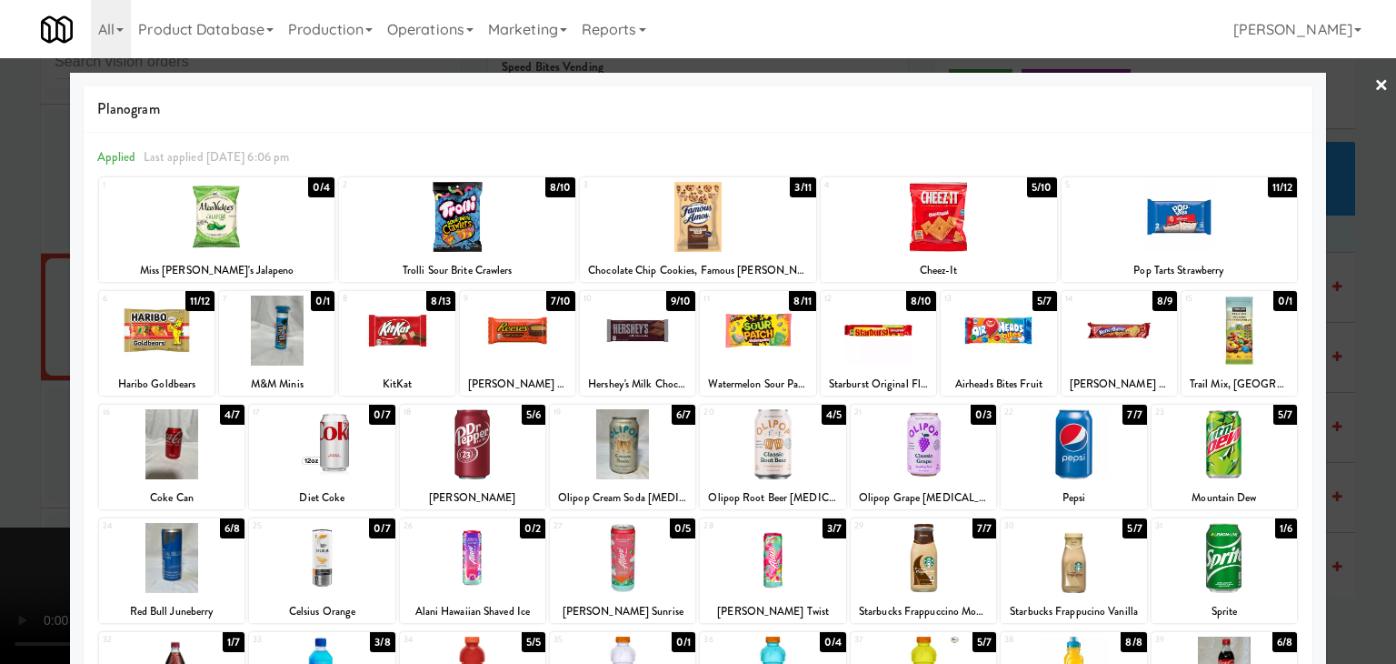
drag, startPoint x: 0, startPoint y: 432, endPoint x: 155, endPoint y: 441, distance: 155.7
click at [5, 432] on div at bounding box center [698, 332] width 1396 height 664
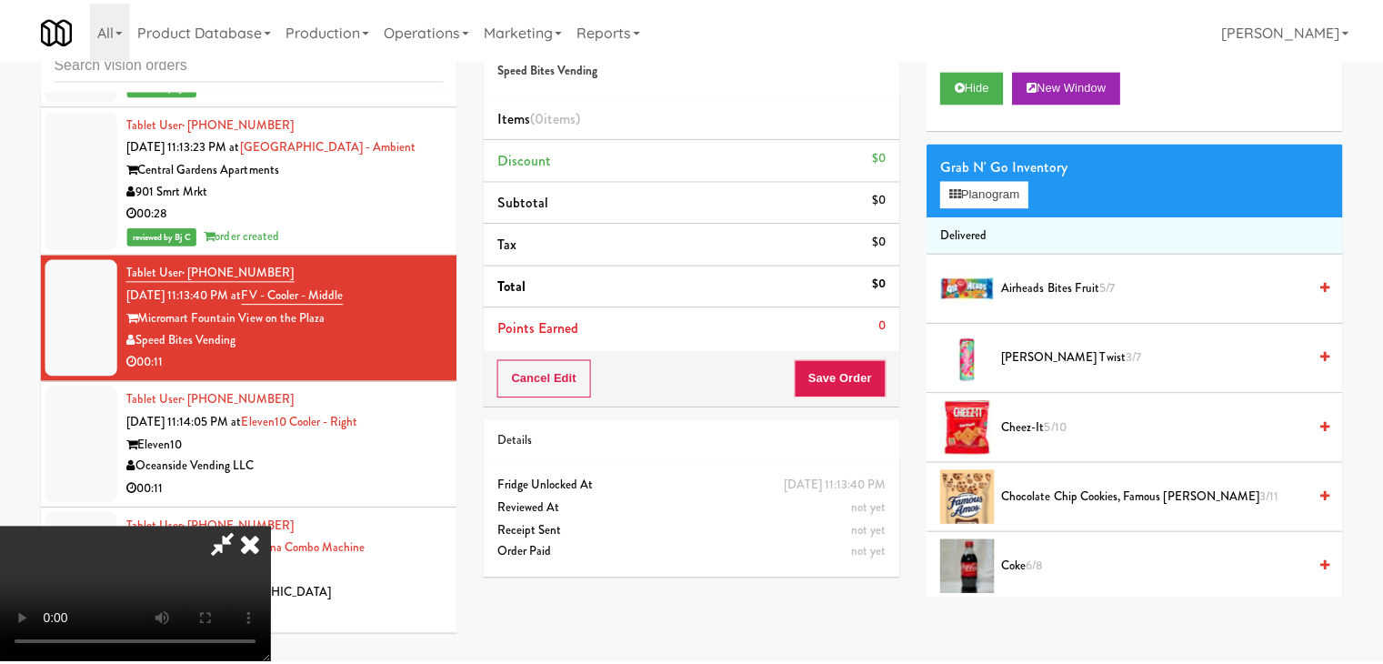
scroll to position [12245, 0]
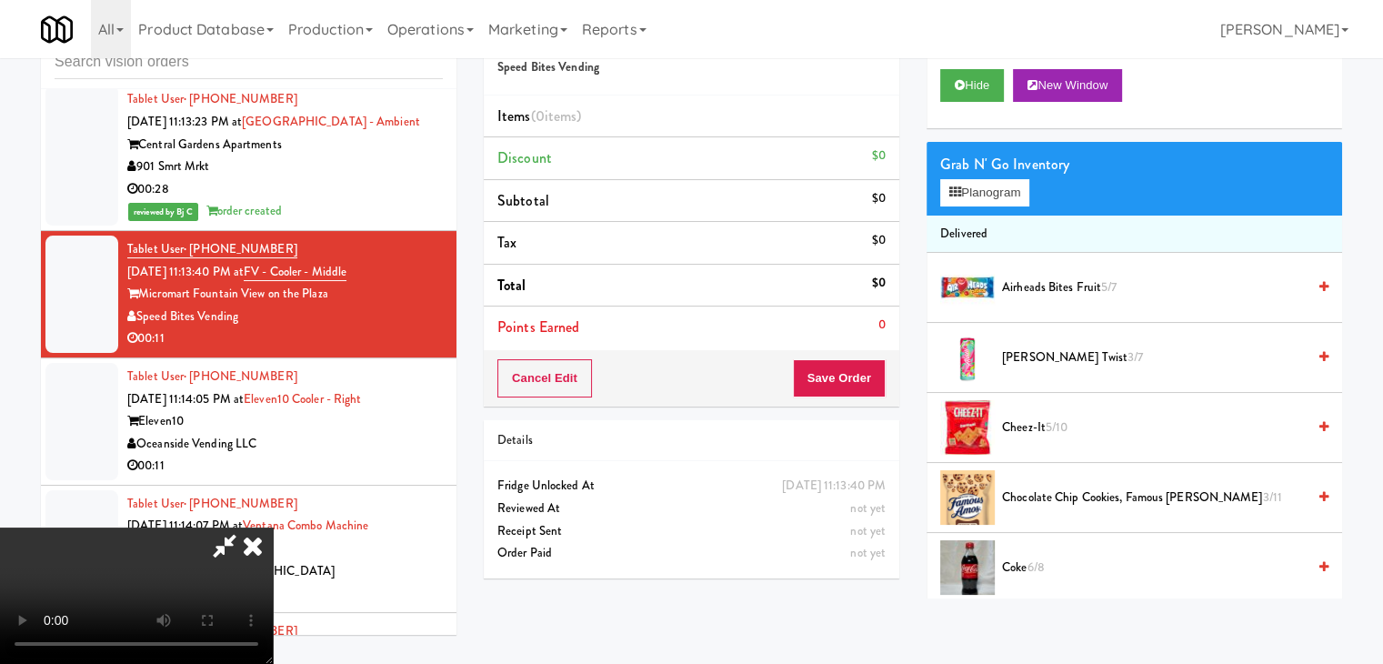
click at [273, 527] on video at bounding box center [136, 595] width 273 height 136
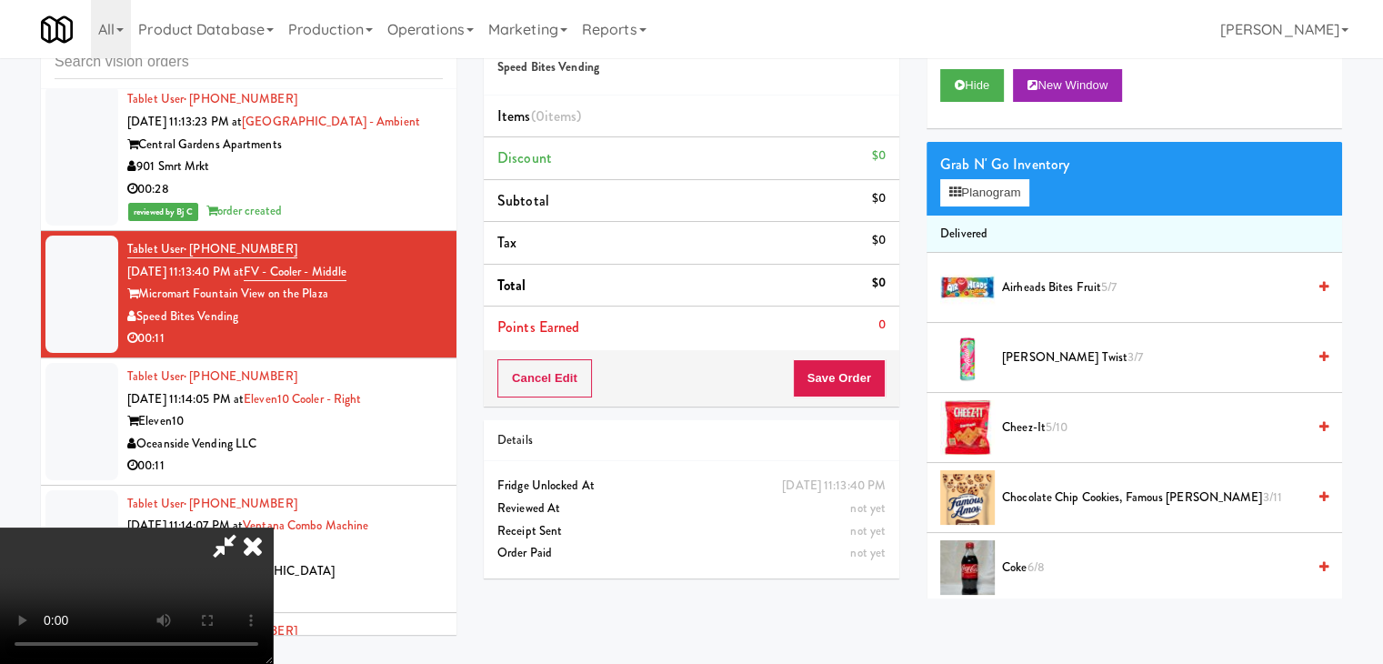
scroll to position [255, 0]
click at [273, 527] on video at bounding box center [136, 595] width 273 height 136
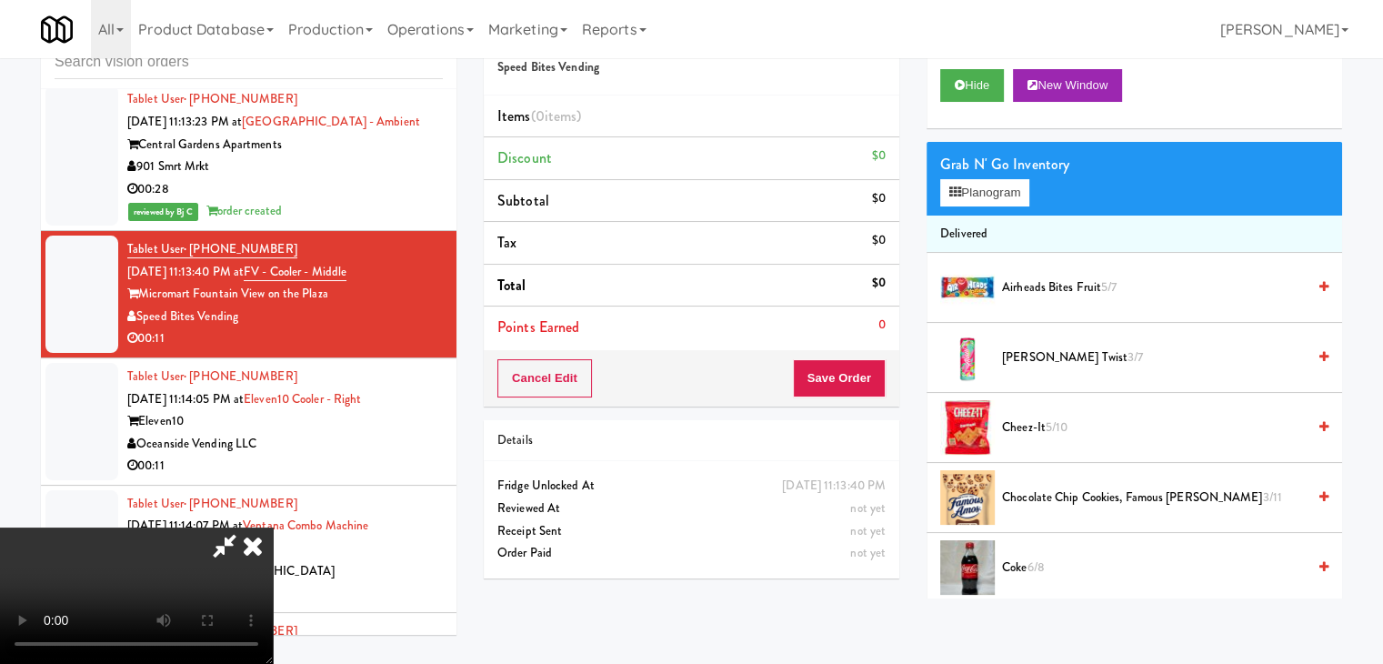
click at [273, 527] on video at bounding box center [136, 595] width 273 height 136
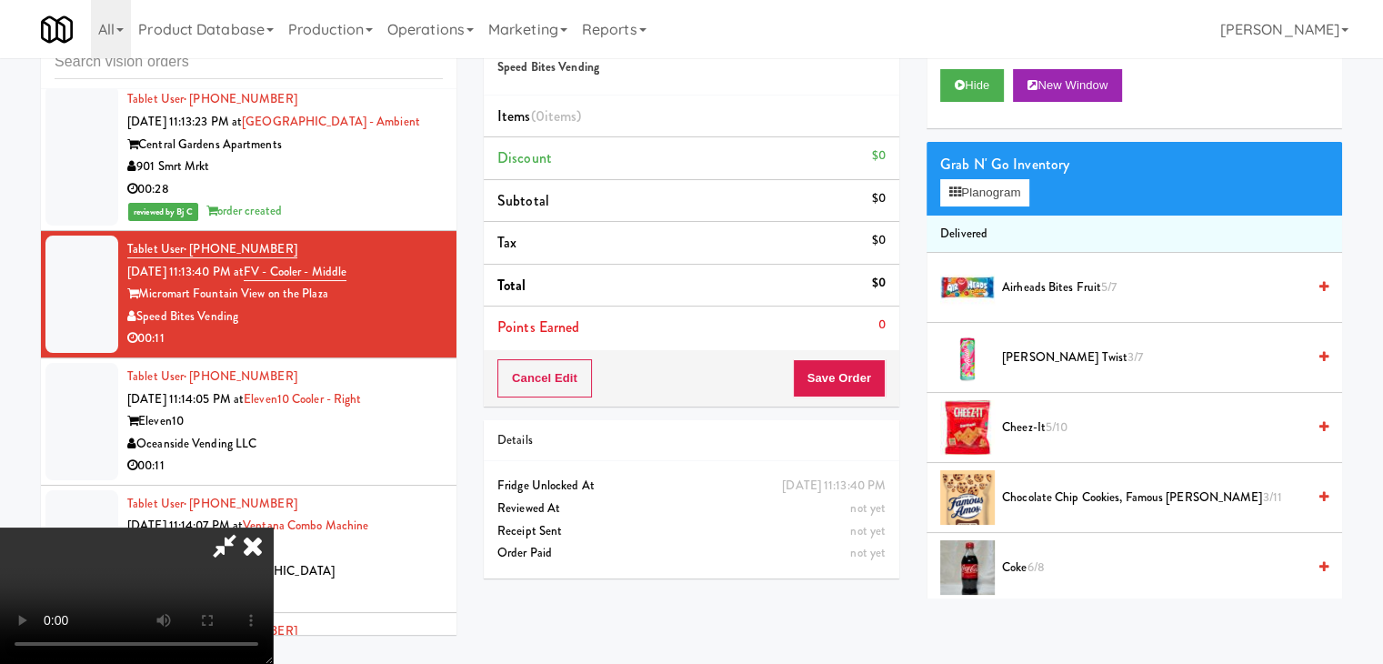
click at [273, 527] on video at bounding box center [136, 595] width 273 height 136
click at [273, 535] on video at bounding box center [136, 595] width 273 height 136
click at [982, 176] on div "Grab N' Go Inventory Planogram" at bounding box center [1133, 179] width 415 height 74
click at [985, 191] on button "Planogram" at bounding box center [984, 192] width 89 height 27
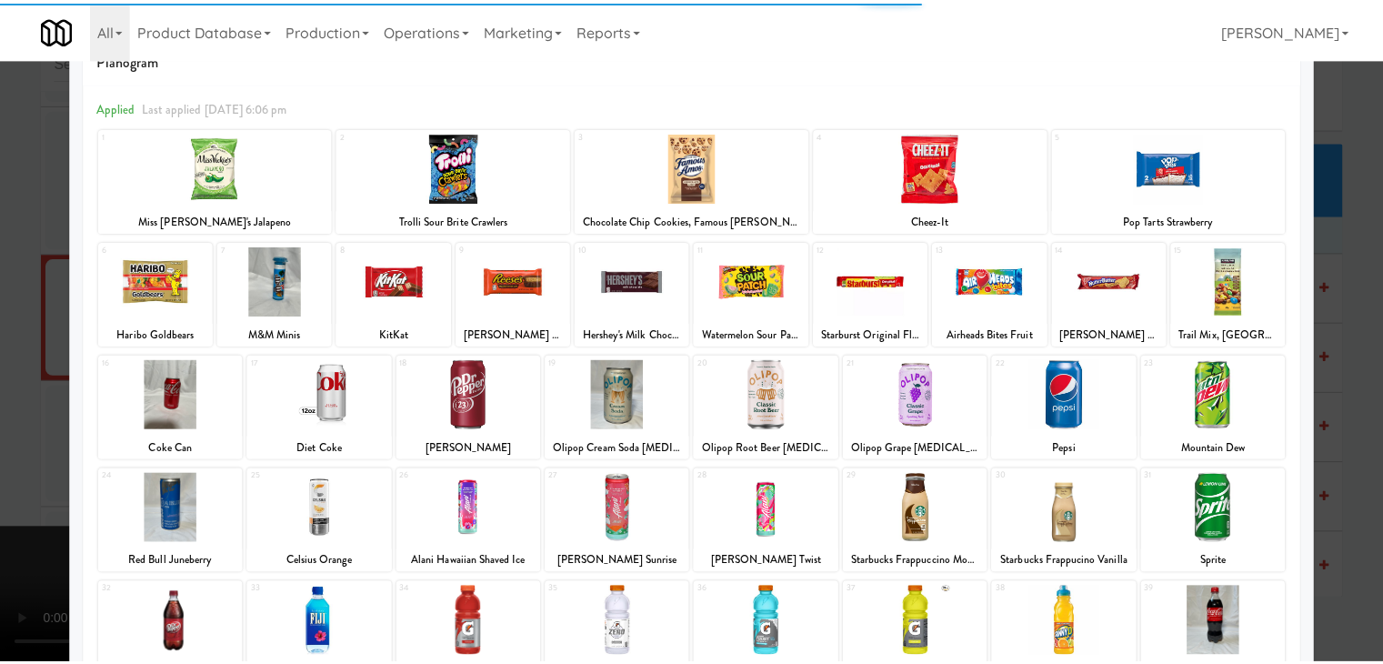
scroll to position [91, 0]
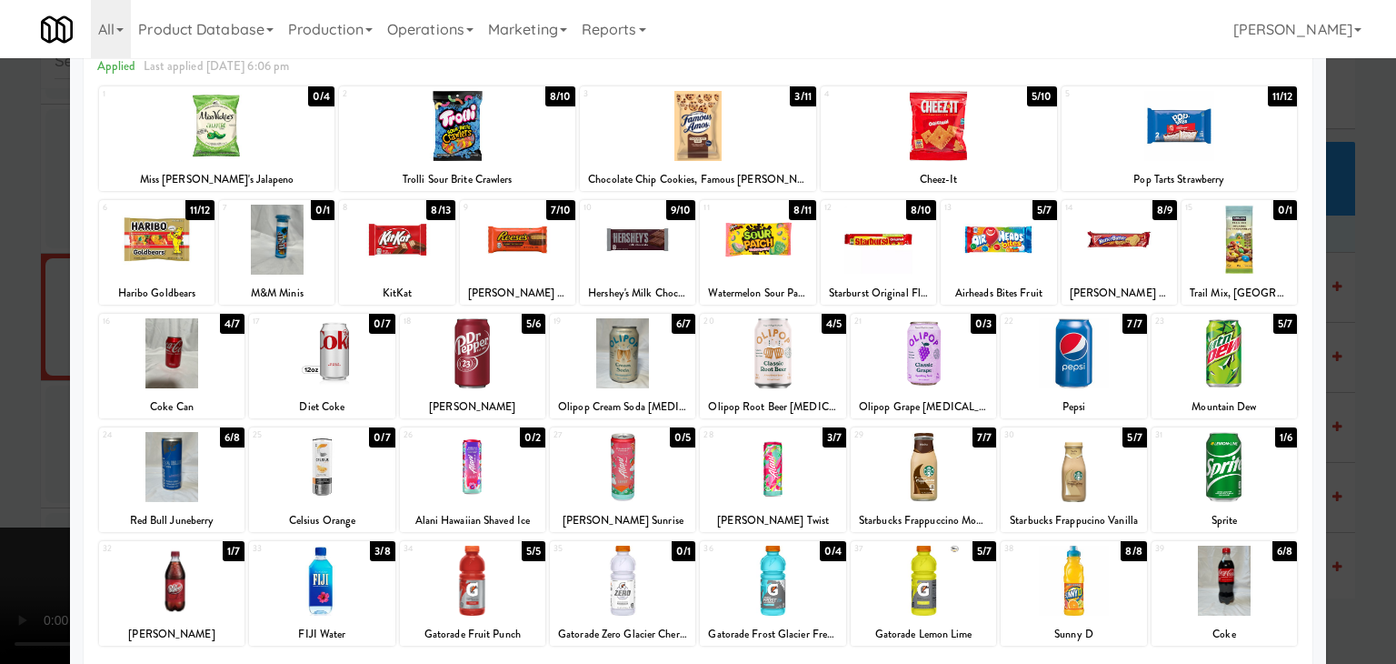
click at [586, 368] on div at bounding box center [622, 353] width 145 height 70
drag, startPoint x: 0, startPoint y: 445, endPoint x: 145, endPoint y: 431, distance: 146.2
click at [0, 445] on div at bounding box center [698, 332] width 1396 height 664
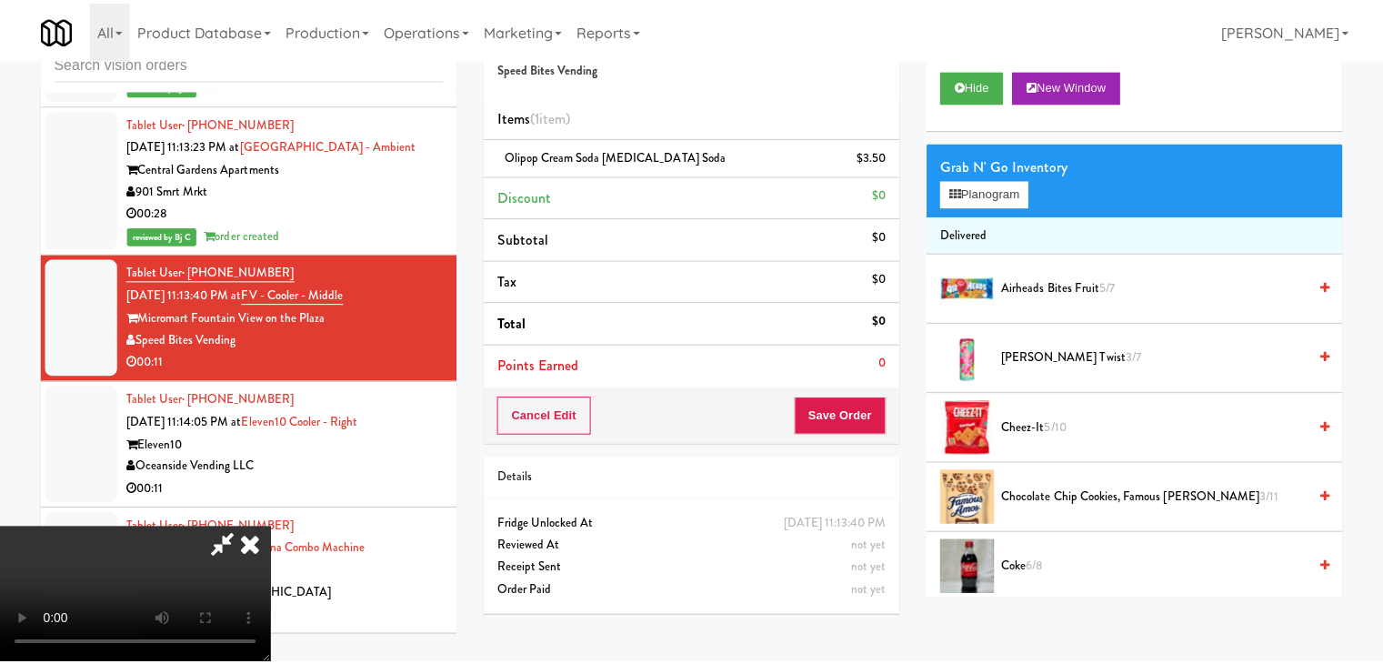
scroll to position [12245, 0]
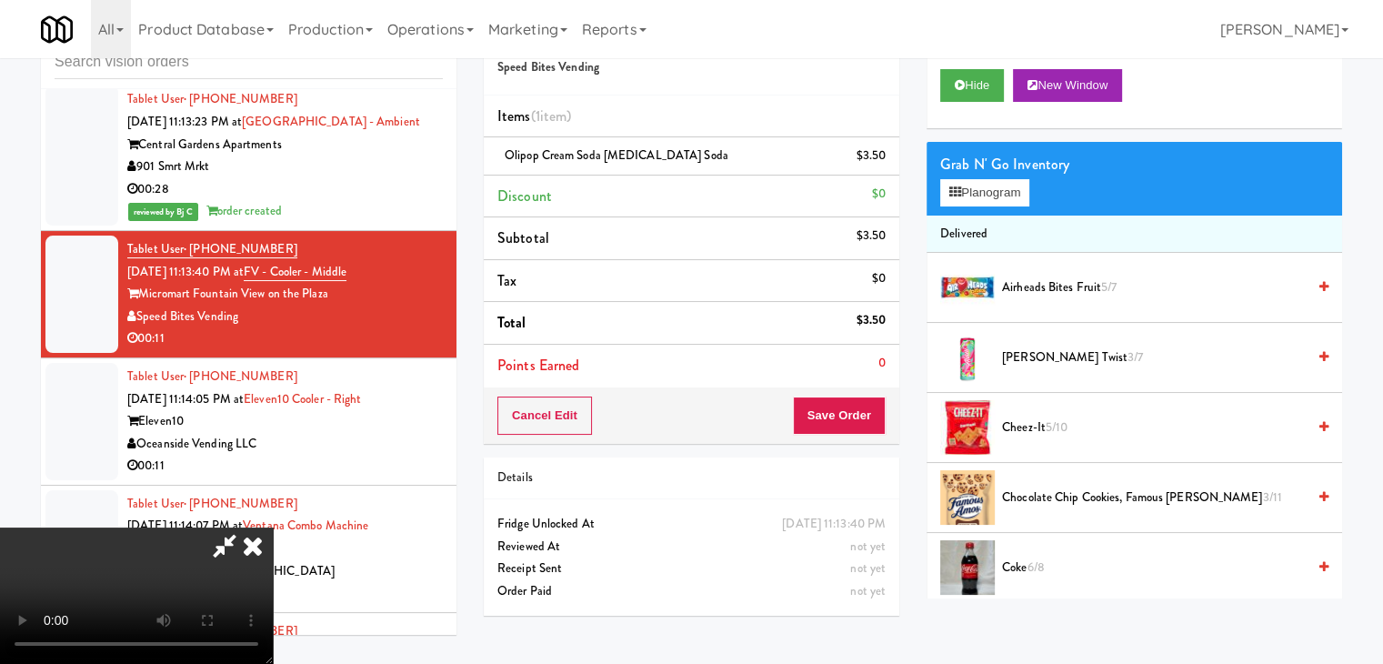
click at [860, 434] on div "Cancel Edit Save Order" at bounding box center [691, 415] width 415 height 56
click at [860, 426] on button "Save Order" at bounding box center [839, 415] width 93 height 38
click at [858, 423] on button "Save Order" at bounding box center [839, 415] width 93 height 38
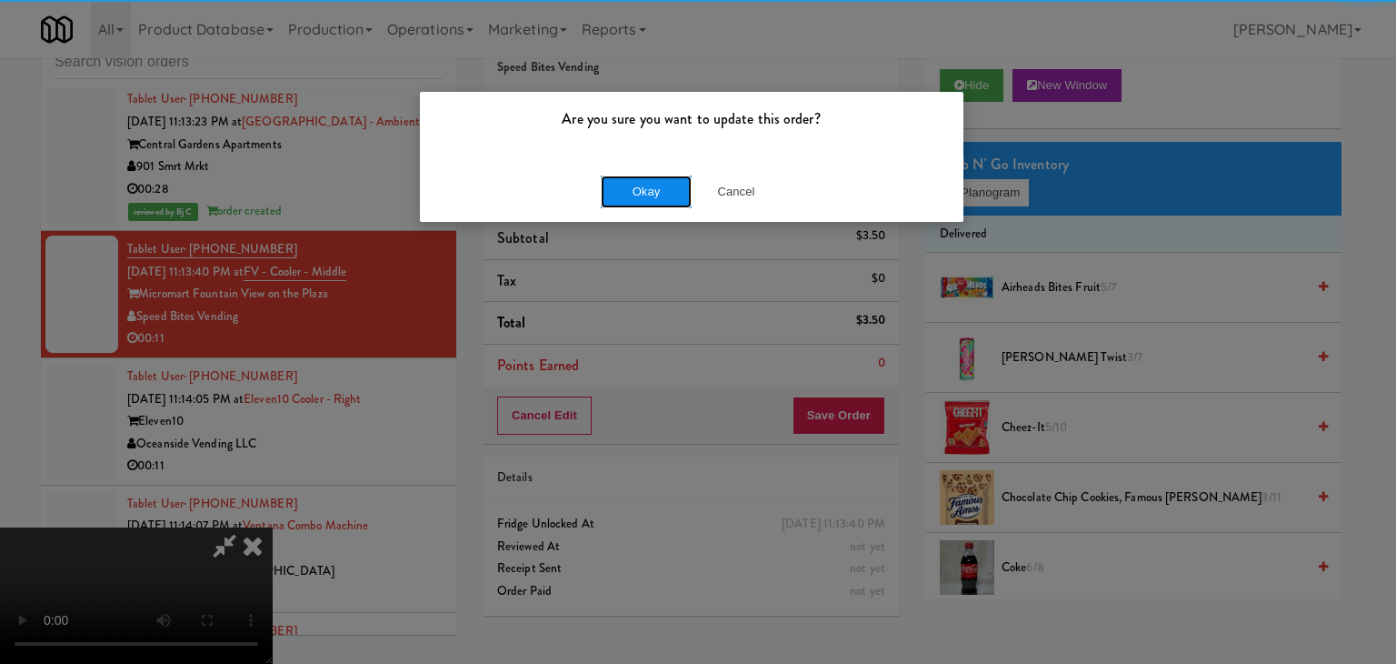
click at [647, 195] on button "Okay" at bounding box center [646, 191] width 91 height 33
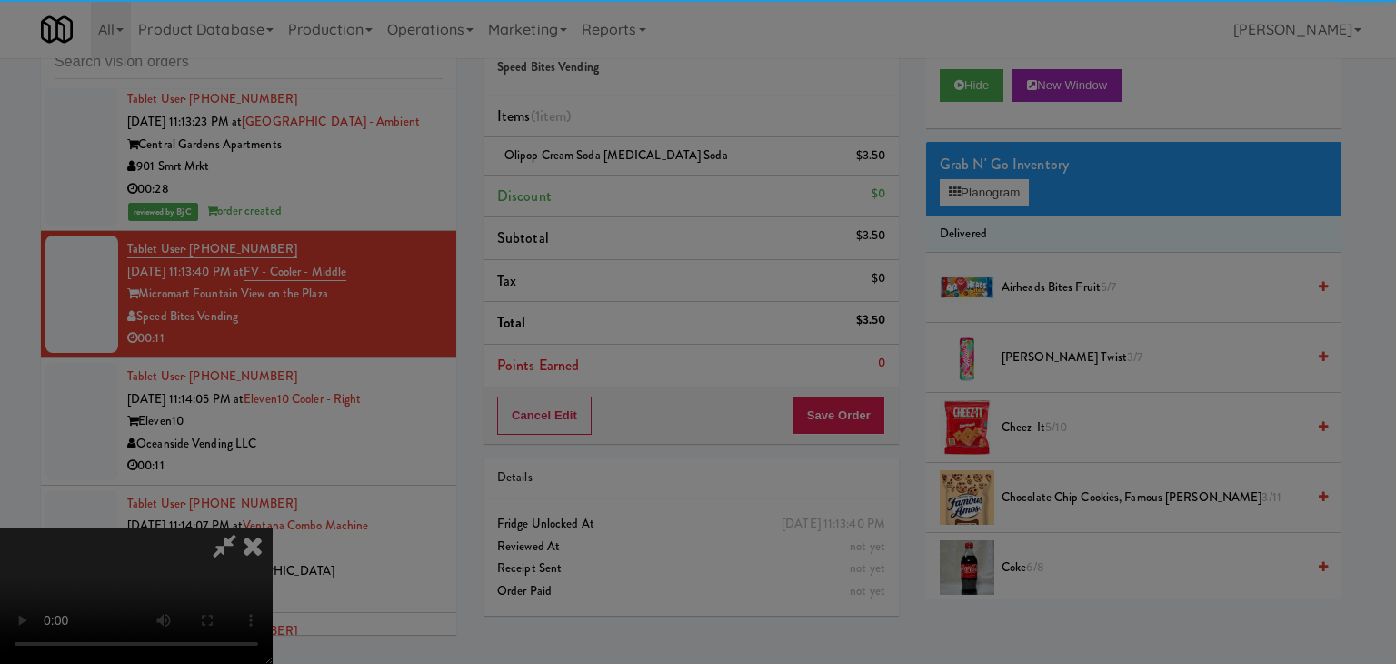
click at [647, 188] on div "Okay Cancel" at bounding box center [692, 157] width 544 height 61
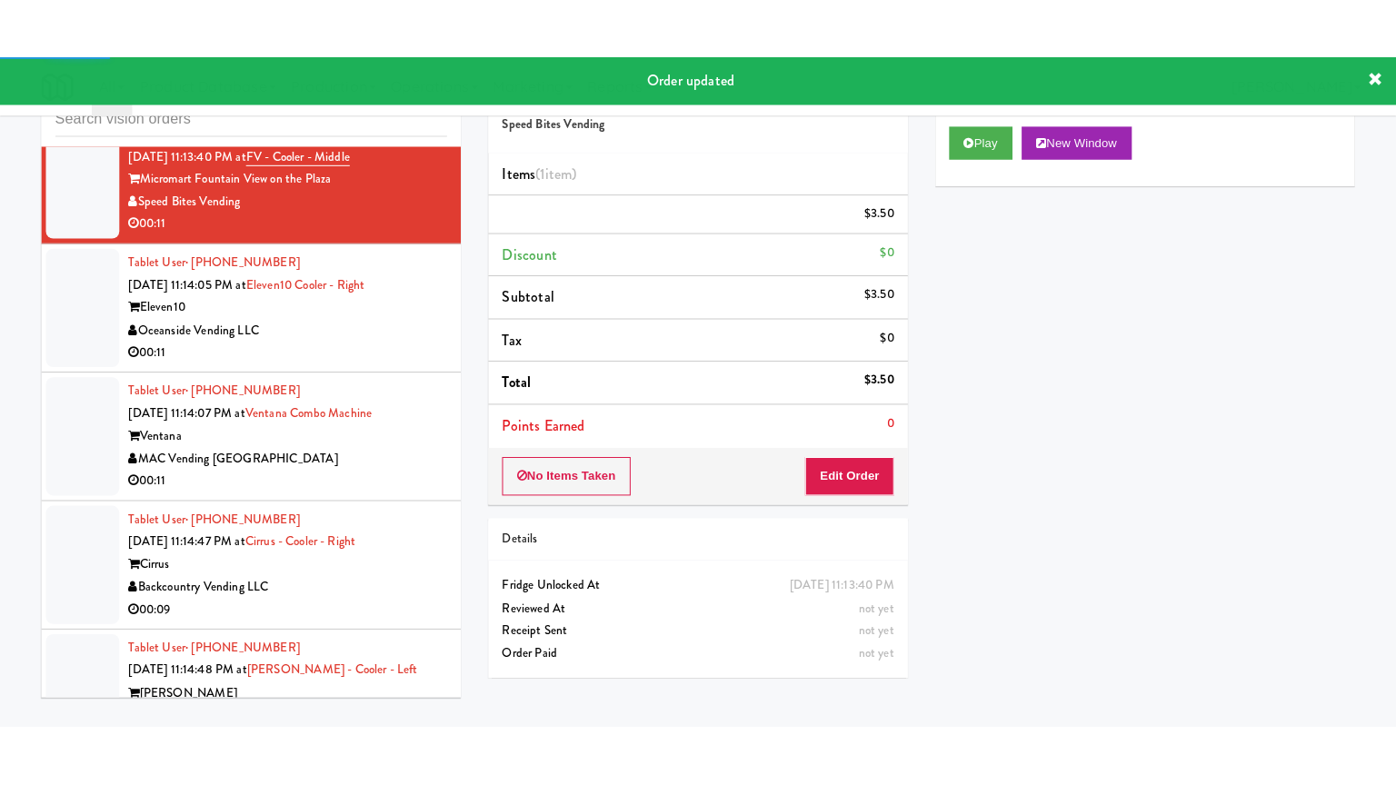
scroll to position [12427, 0]
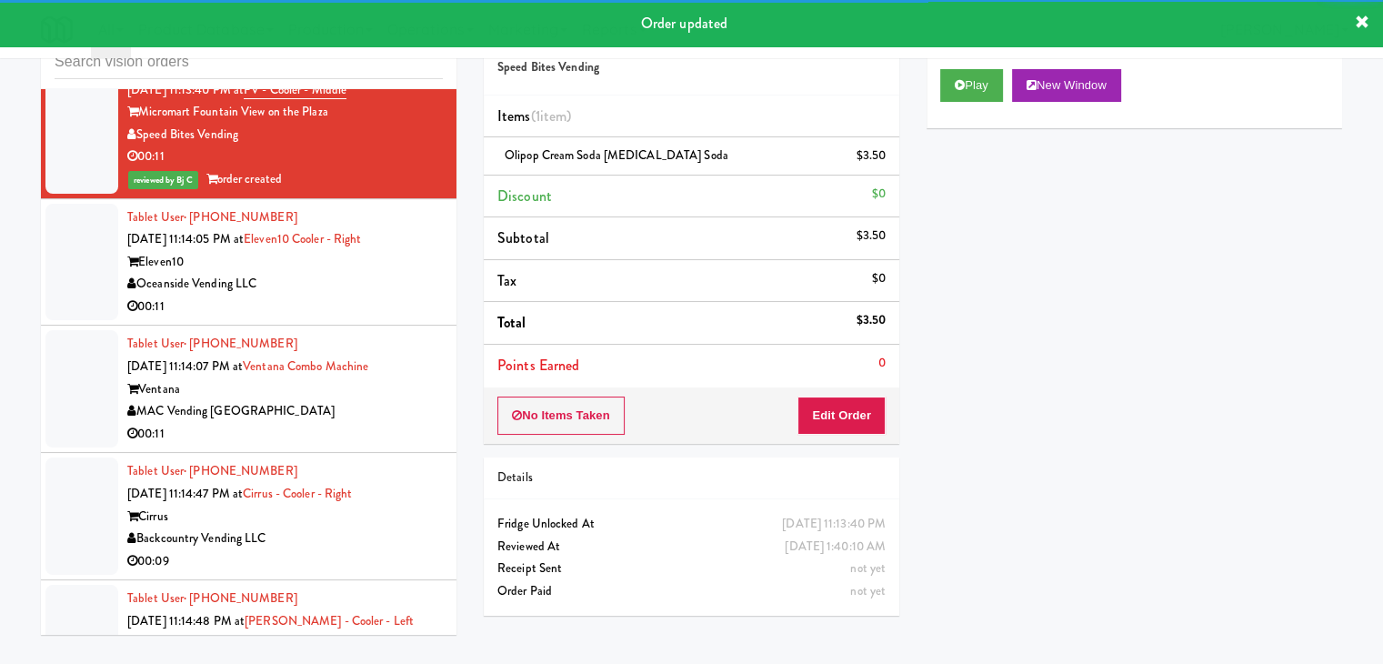
drag, startPoint x: 378, startPoint y: 212, endPoint x: 364, endPoint y: 235, distance: 27.7
click at [380, 273] on div "Oceanside Vending LLC" at bounding box center [284, 284] width 315 height 23
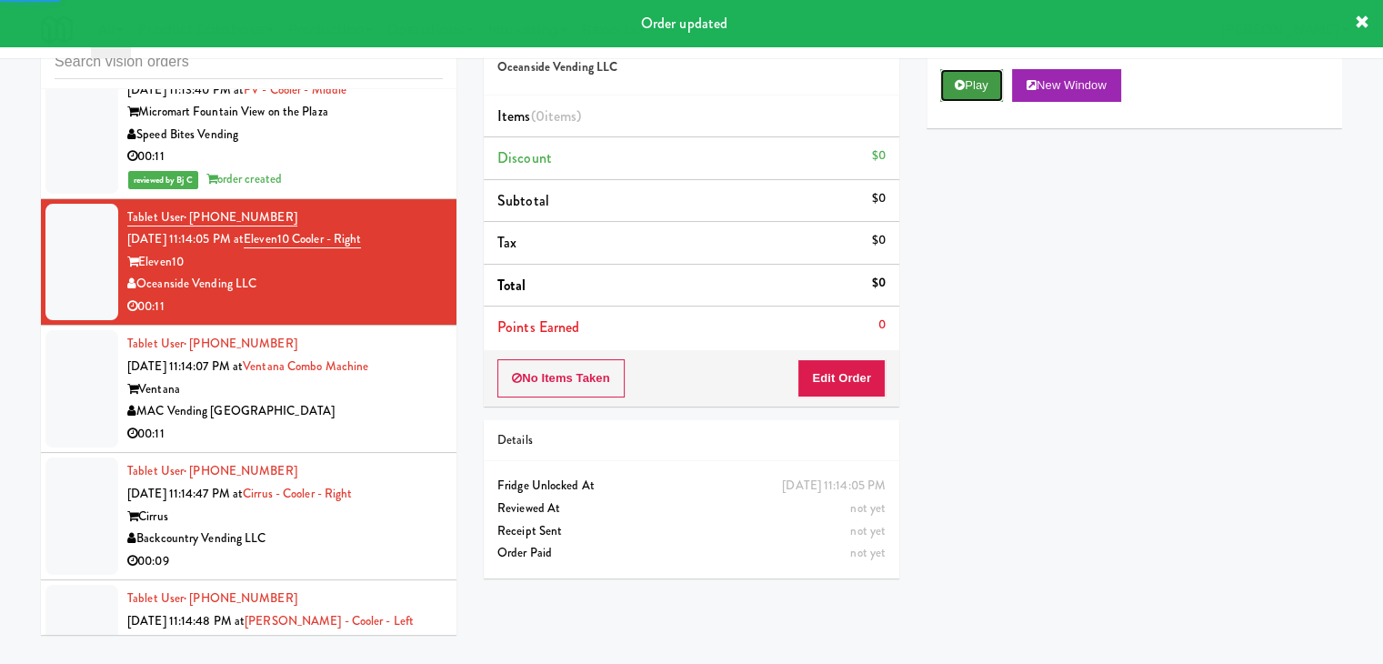
click at [967, 94] on button "Play" at bounding box center [971, 85] width 63 height 33
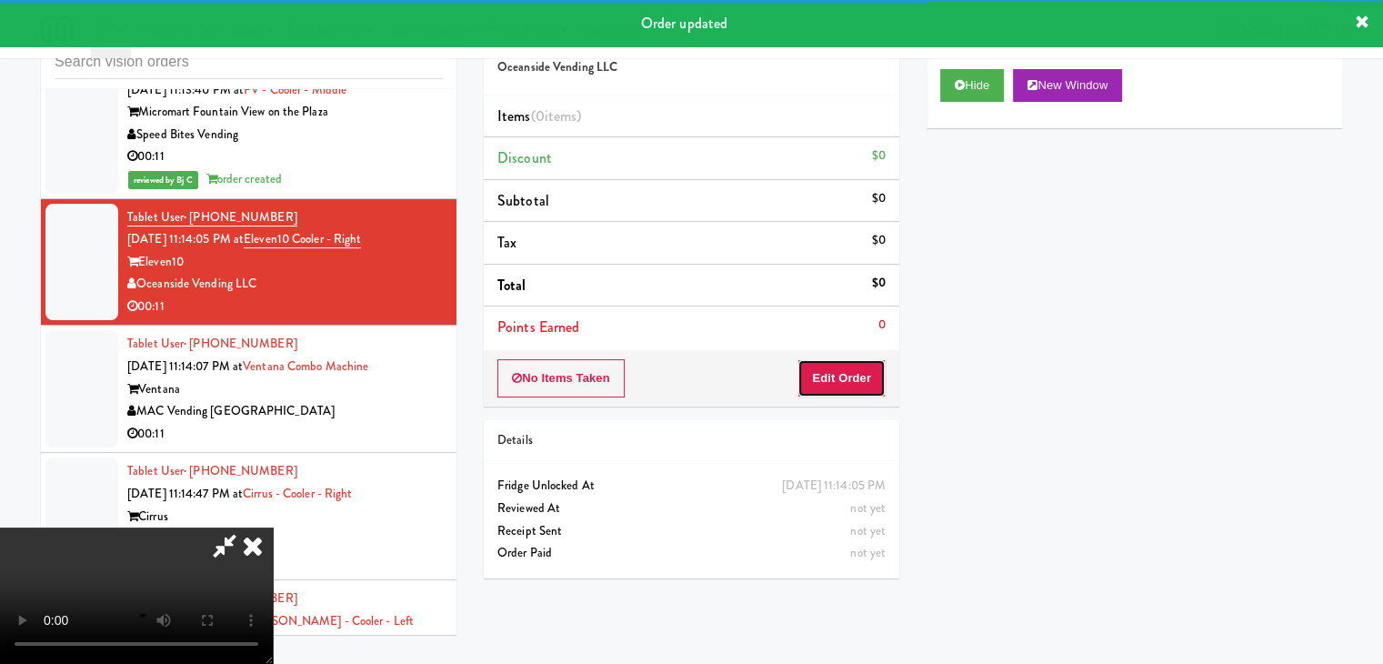
click at [849, 378] on button "Edit Order" at bounding box center [841, 378] width 88 height 38
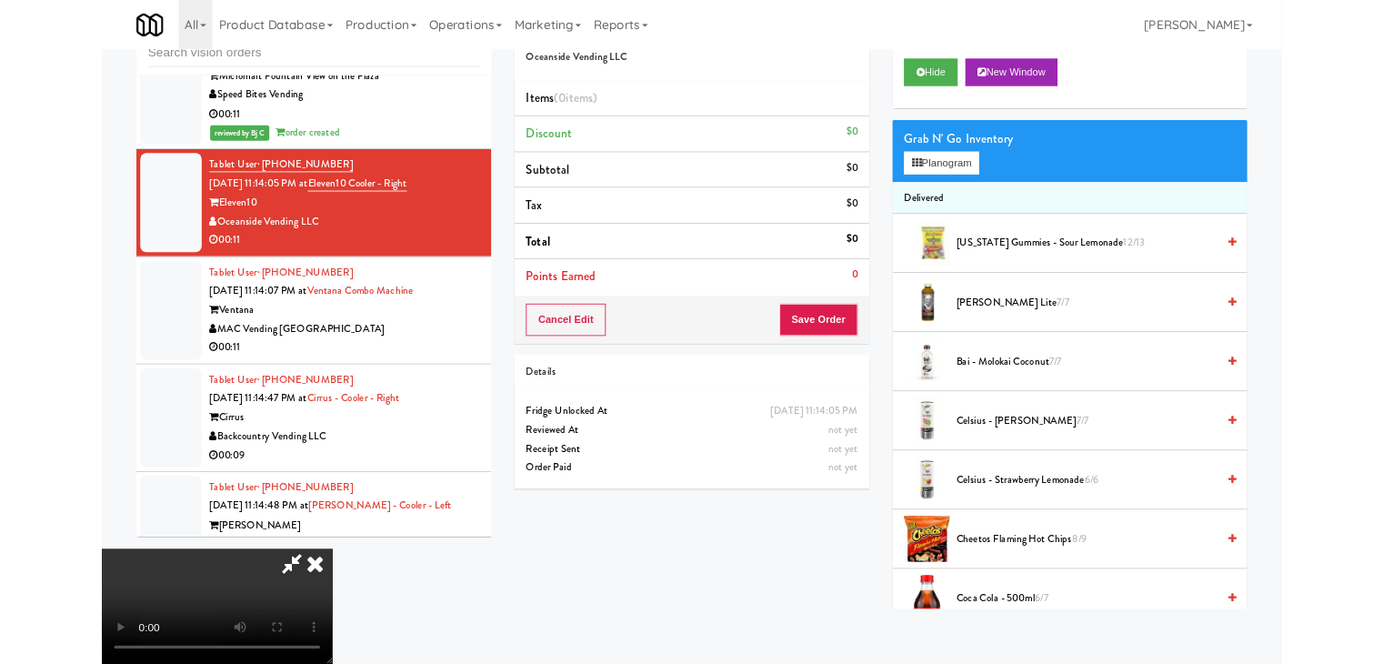
scroll to position [12383, 0]
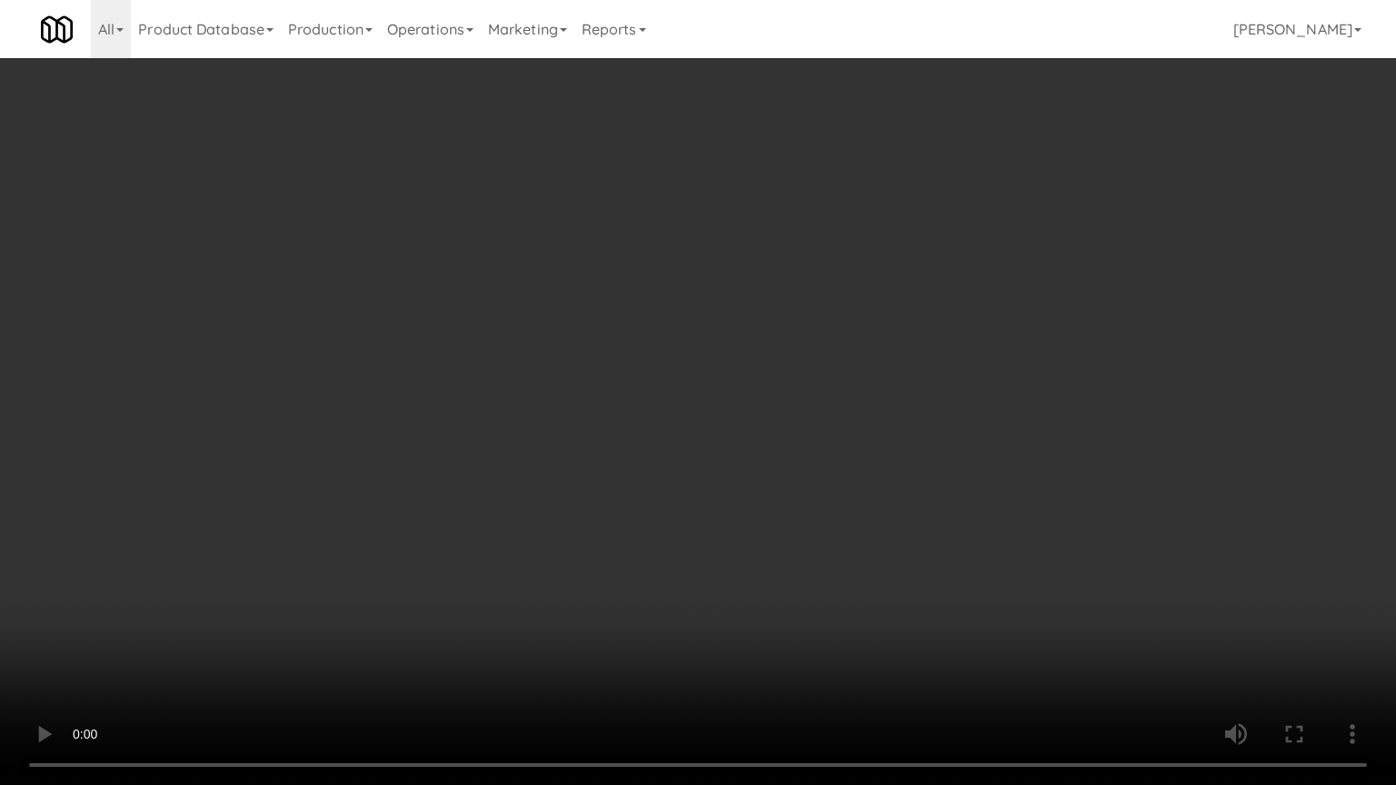
click at [788, 538] on video at bounding box center [698, 392] width 1396 height 785
click at [690, 553] on video at bounding box center [698, 392] width 1396 height 785
click at [692, 557] on video at bounding box center [698, 392] width 1396 height 785
click at [692, 561] on video at bounding box center [698, 392] width 1396 height 785
click at [690, 568] on video at bounding box center [698, 392] width 1396 height 785
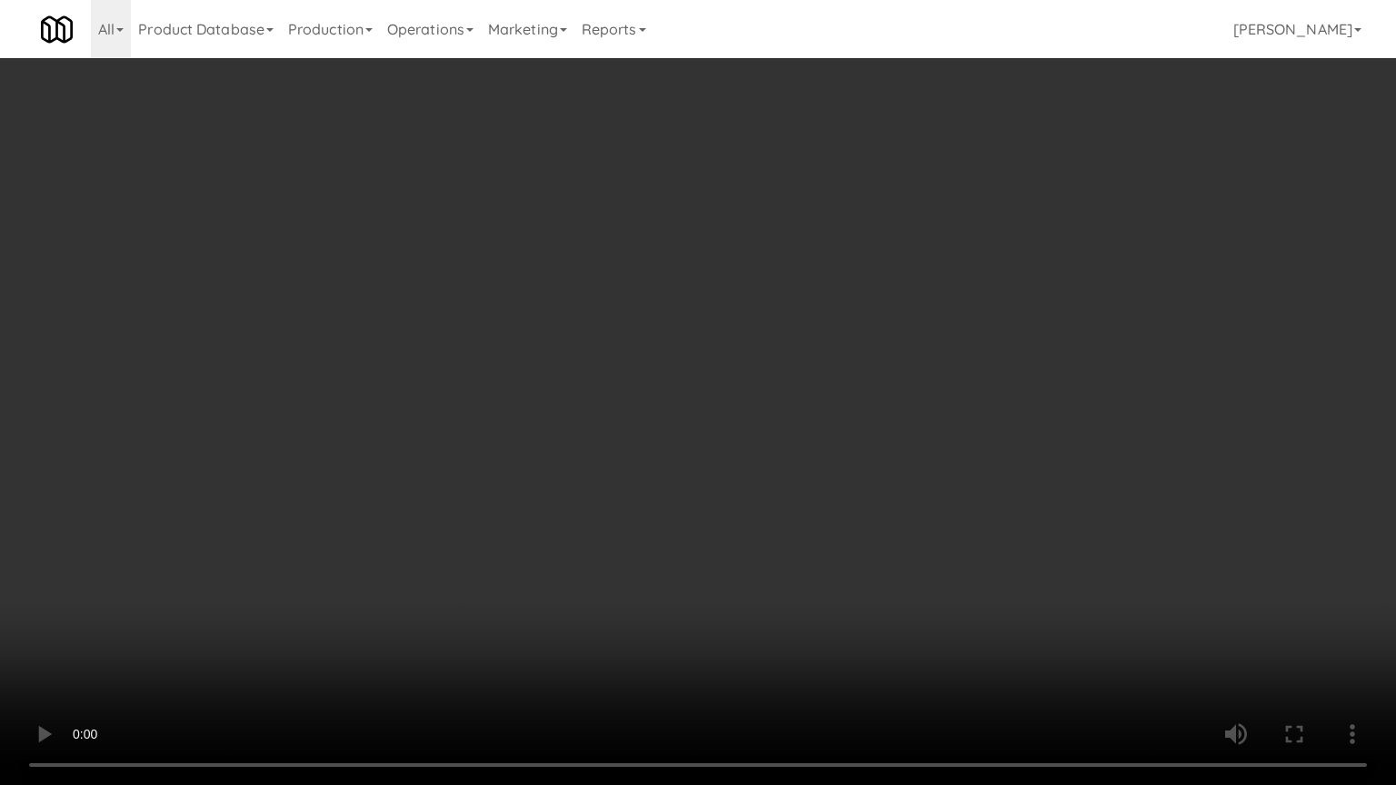
click at [690, 568] on video at bounding box center [698, 392] width 1396 height 785
click at [691, 581] on video at bounding box center [698, 392] width 1396 height 785
click at [691, 580] on video at bounding box center [698, 392] width 1396 height 785
click at [691, 582] on video at bounding box center [698, 392] width 1396 height 785
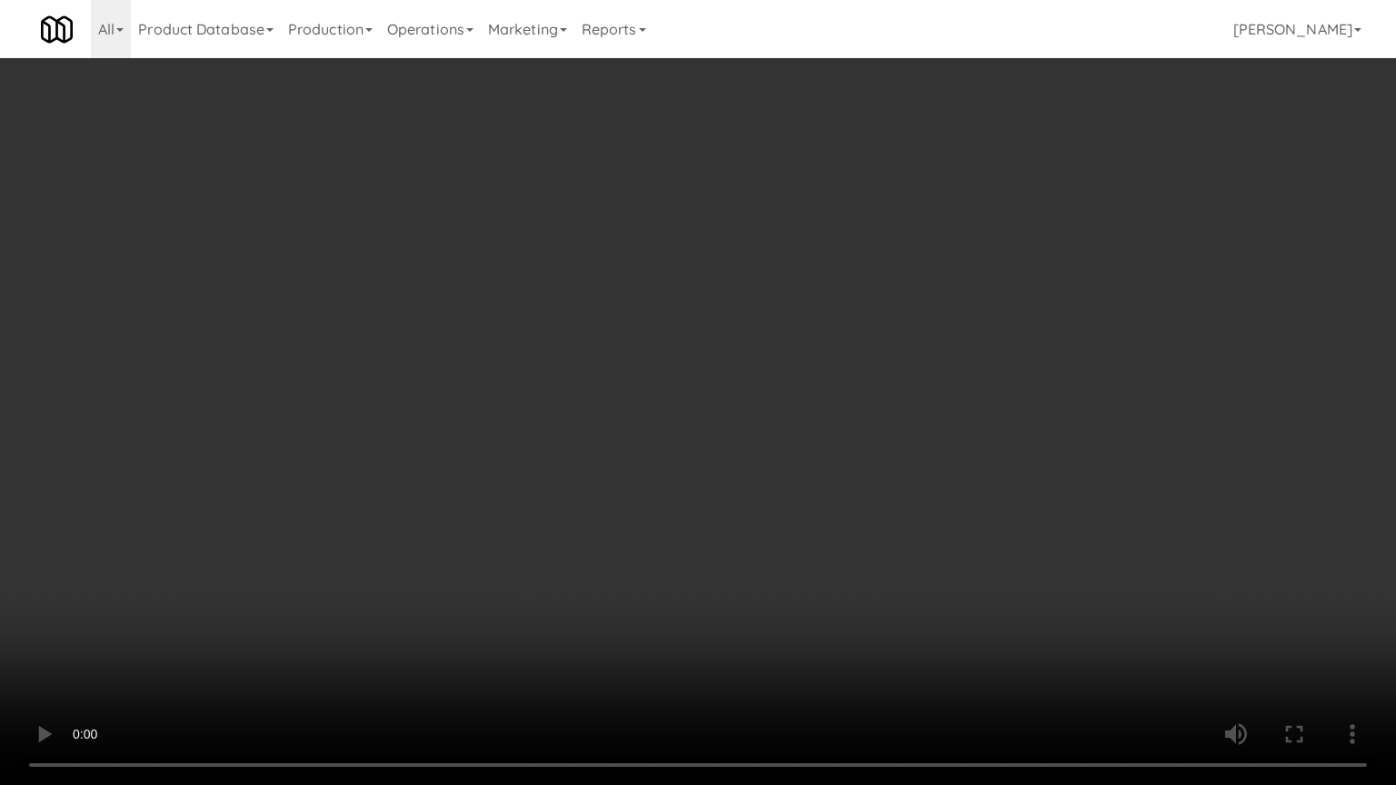
click at [691, 582] on video at bounding box center [698, 392] width 1396 height 785
click at [698, 573] on video at bounding box center [698, 392] width 1396 height 785
drag, startPoint x: 710, startPoint y: 538, endPoint x: 804, endPoint y: 308, distance: 248.3
click at [713, 534] on video at bounding box center [698, 392] width 1396 height 785
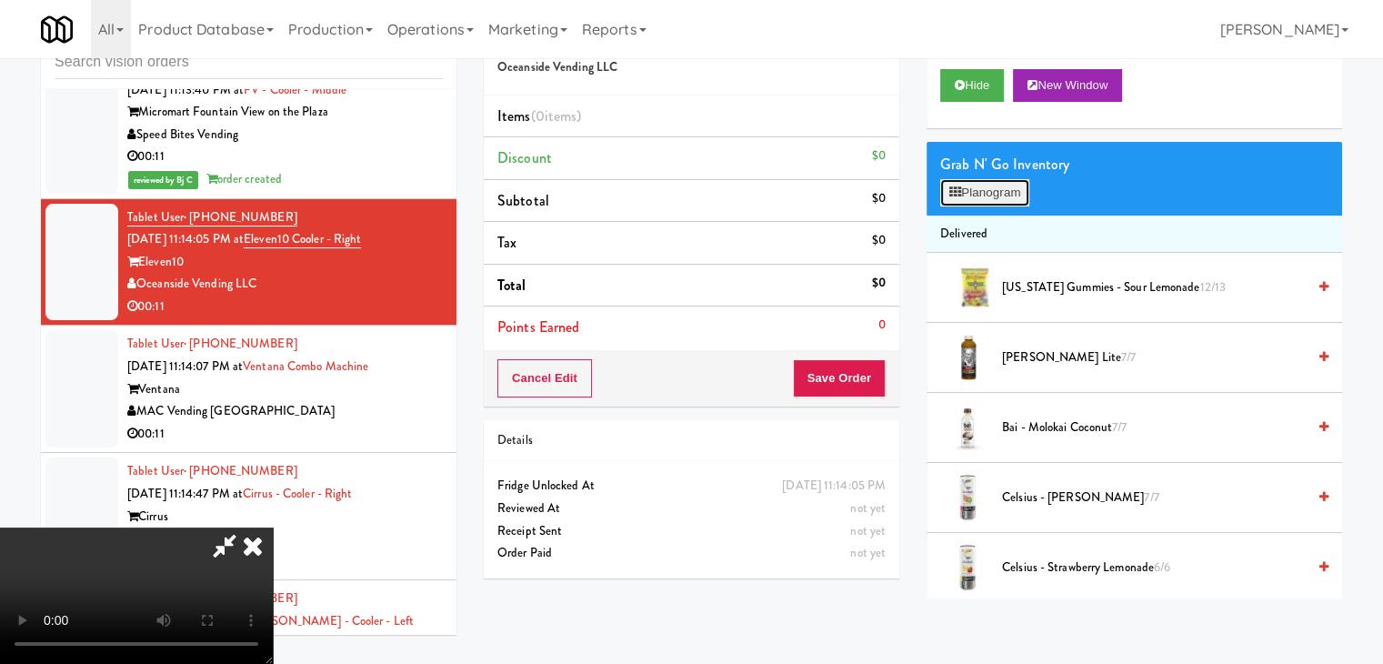
click at [1008, 185] on button "Planogram" at bounding box center [984, 192] width 89 height 27
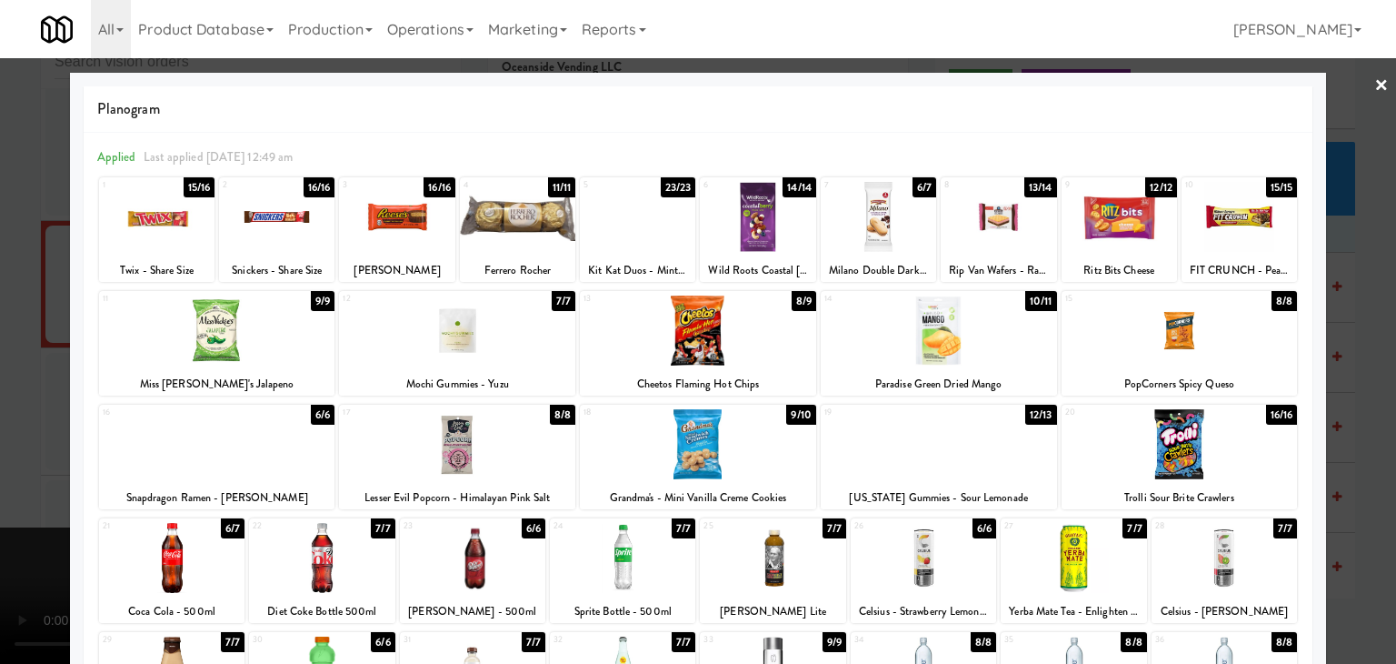
click at [880, 218] on div at bounding box center [878, 217] width 115 height 70
click at [980, 345] on div at bounding box center [939, 330] width 236 height 70
drag, startPoint x: 0, startPoint y: 356, endPoint x: 71, endPoint y: 363, distance: 71.2
click at [5, 356] on div at bounding box center [698, 332] width 1396 height 664
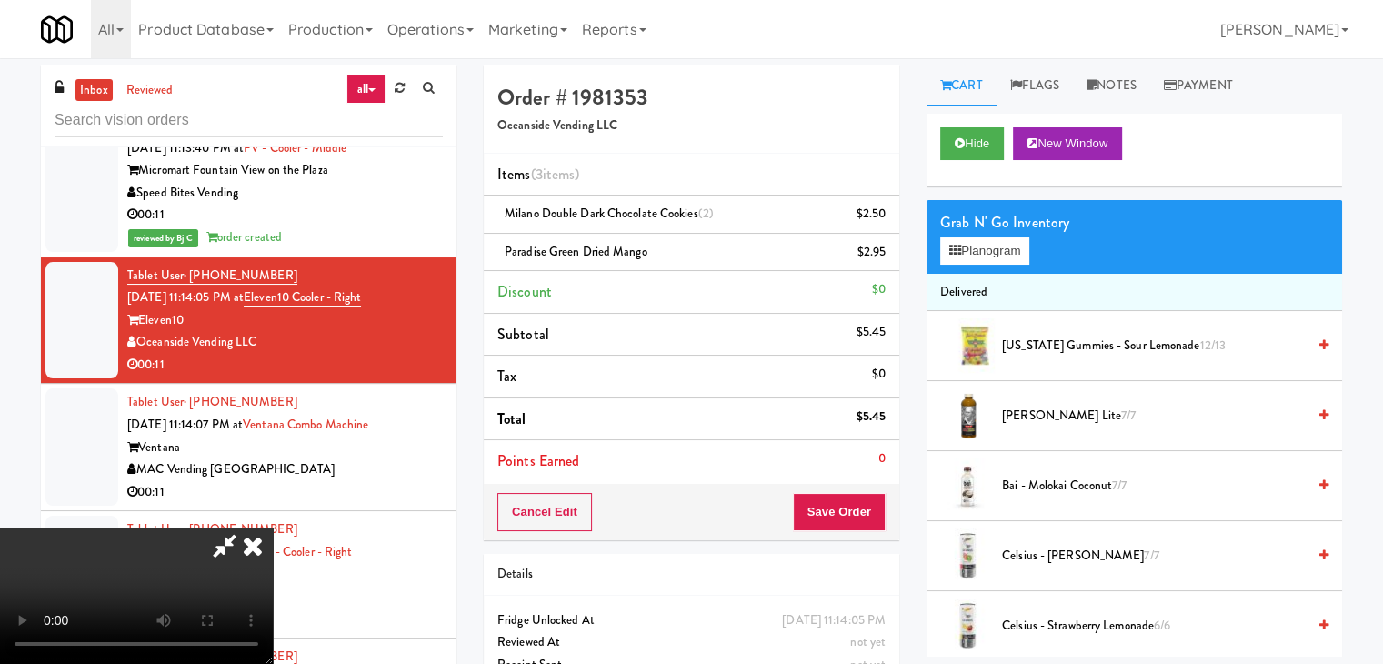
click at [273, 527] on video at bounding box center [136, 595] width 273 height 136
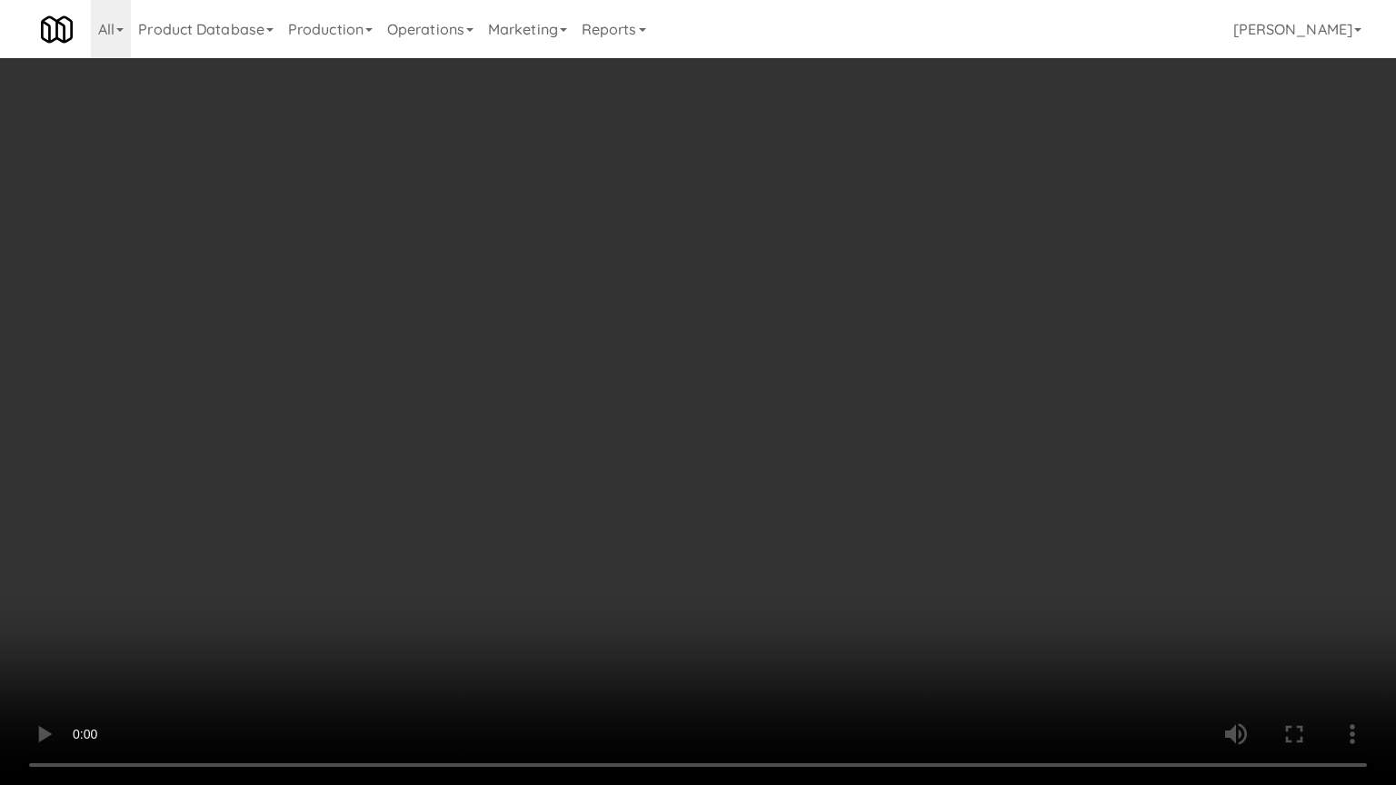
click at [836, 472] on video at bounding box center [698, 392] width 1396 height 785
drag, startPoint x: 834, startPoint y: 472, endPoint x: 829, endPoint y: 390, distance: 82.0
click at [831, 471] on video at bounding box center [698, 392] width 1396 height 785
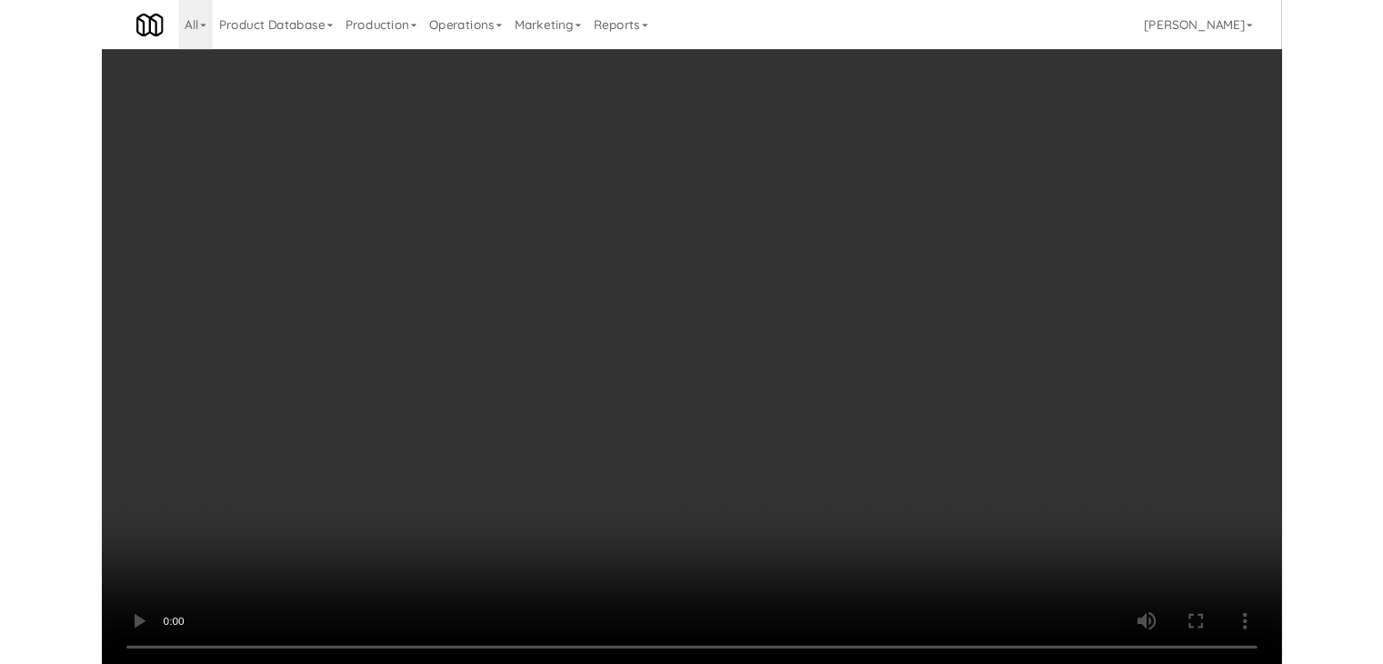
scroll to position [12427, 0]
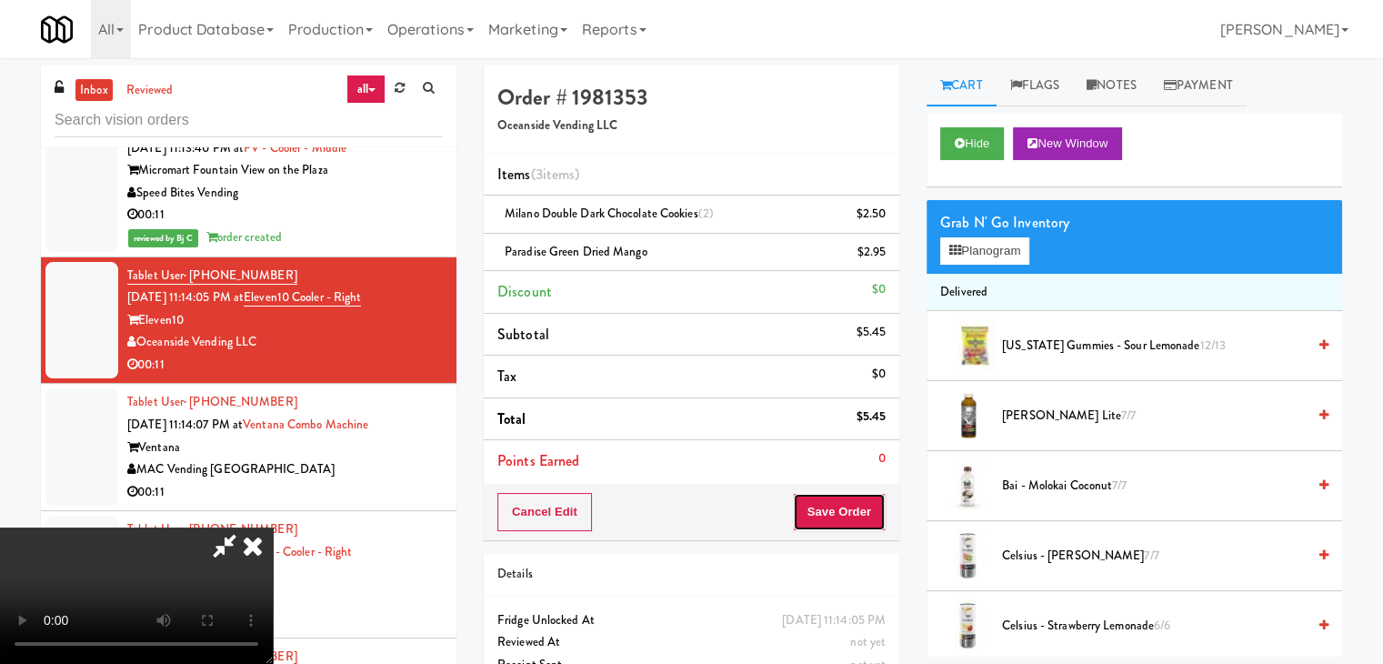
click at [879, 495] on button "Save Order" at bounding box center [839, 512] width 93 height 38
click at [879, 496] on button "Save Order" at bounding box center [839, 512] width 93 height 38
click at [879, 499] on button "Save Order" at bounding box center [839, 512] width 93 height 38
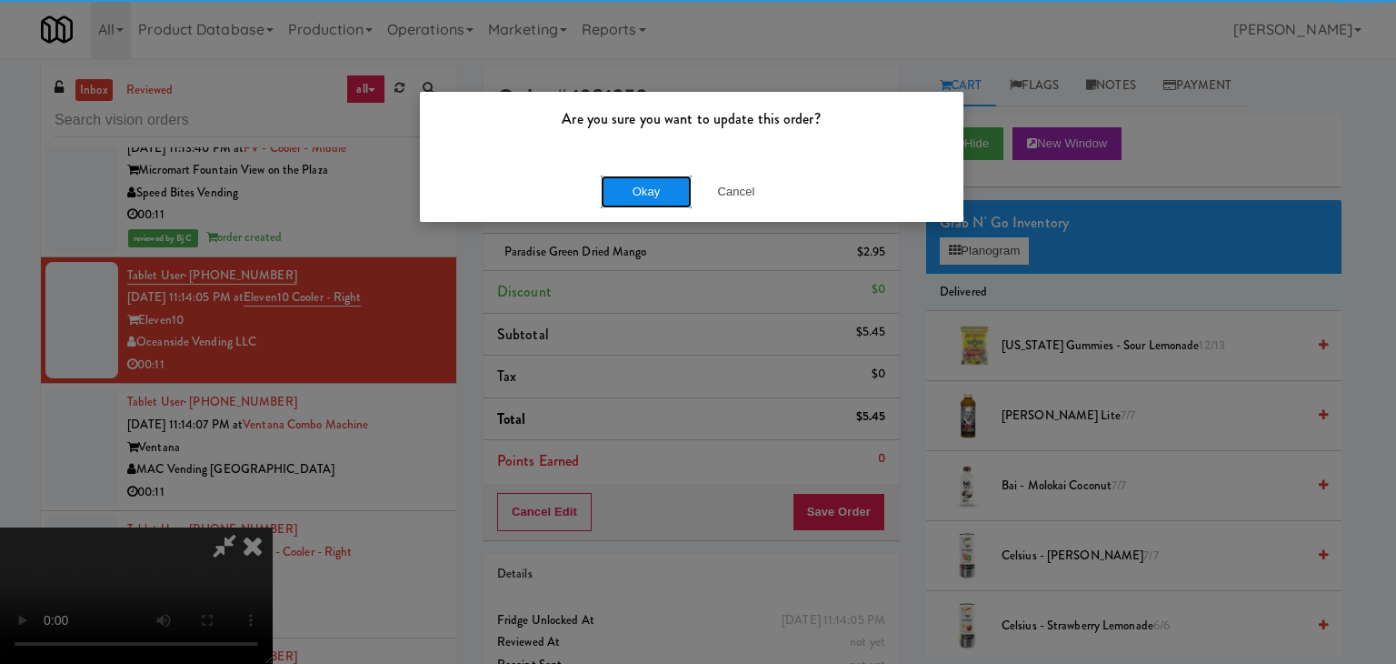
click at [676, 205] on button "Okay" at bounding box center [646, 191] width 91 height 33
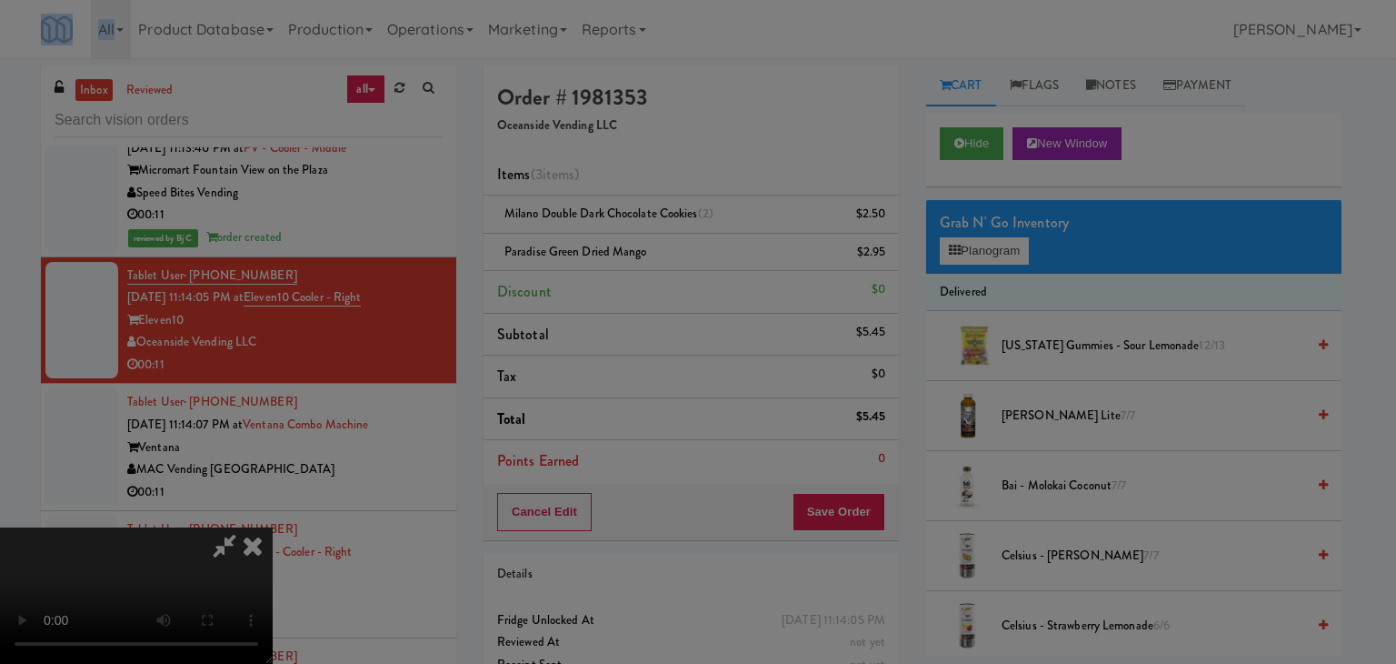
click at [676, 205] on body "Are you sure you want to update this order? Okay Cancel Okay Are you sure you w…" at bounding box center [698, 390] width 1396 height 664
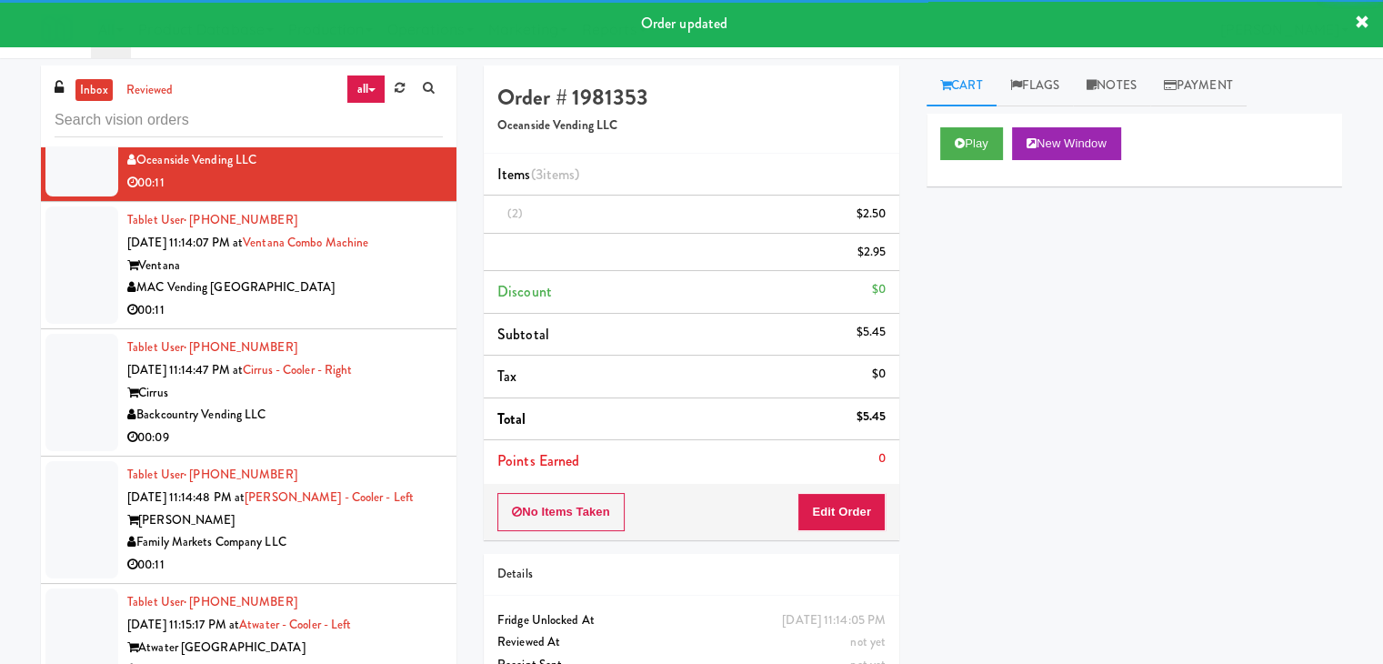
scroll to position [12631, 0]
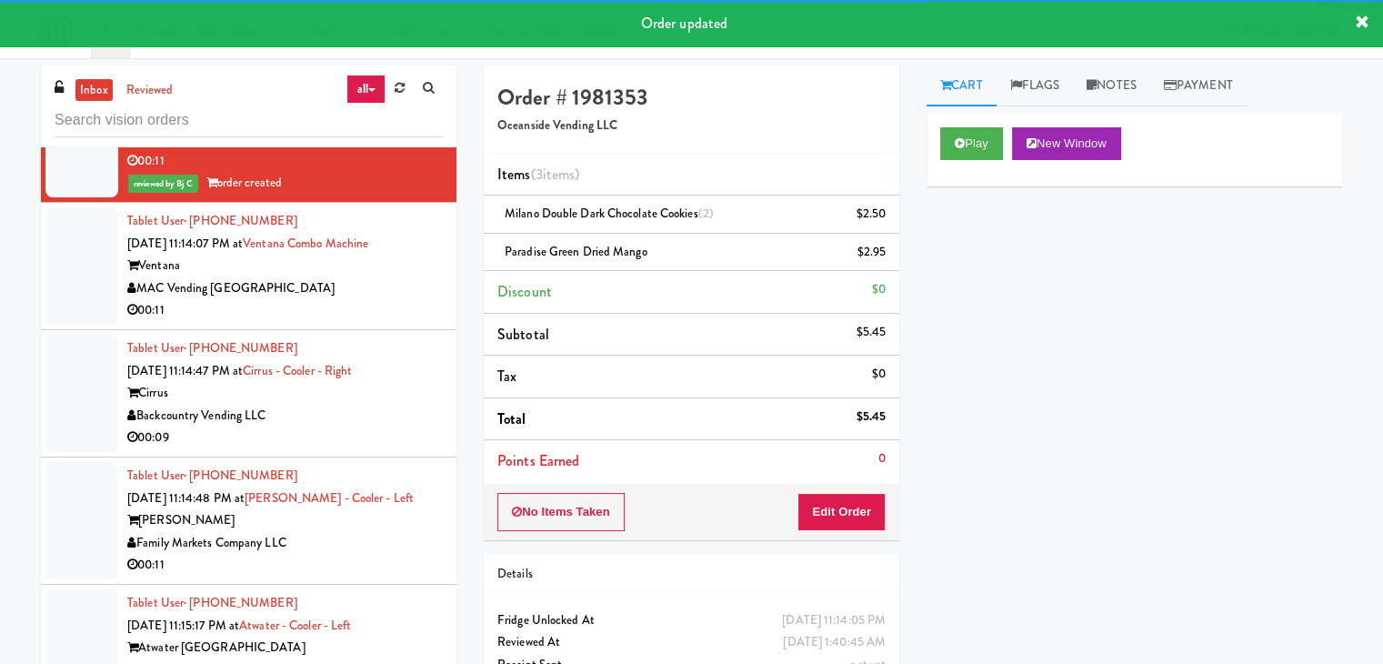
drag, startPoint x: 396, startPoint y: 226, endPoint x: 402, endPoint y: 241, distance: 15.5
click at [396, 299] on div "00:11" at bounding box center [284, 310] width 315 height 23
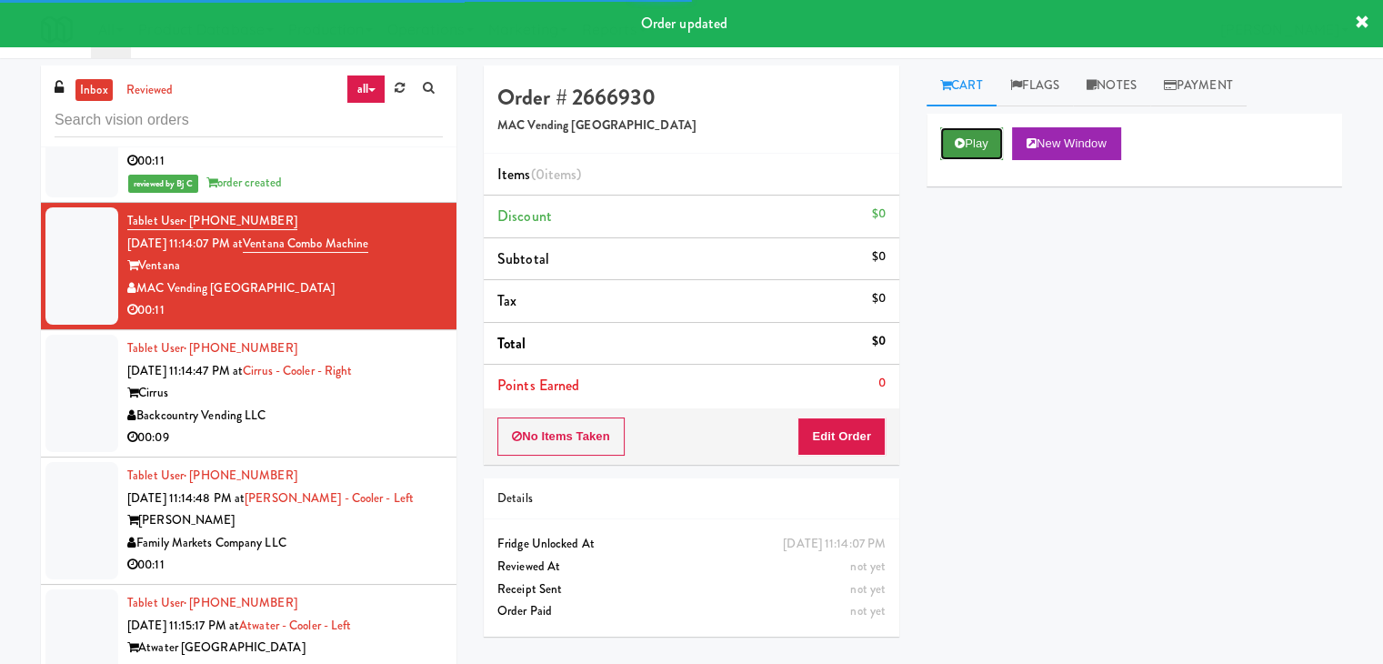
click at [963, 147] on icon at bounding box center [959, 143] width 10 height 12
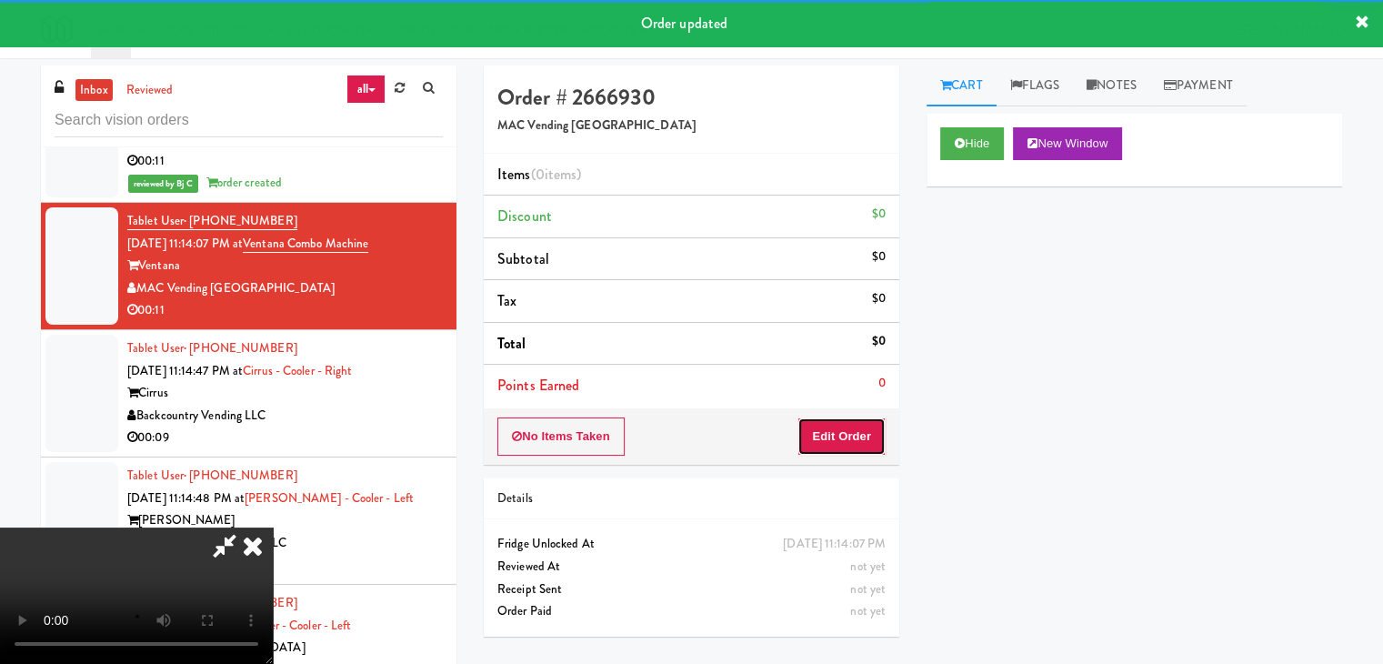
click at [837, 437] on button "Edit Order" at bounding box center [841, 436] width 88 height 38
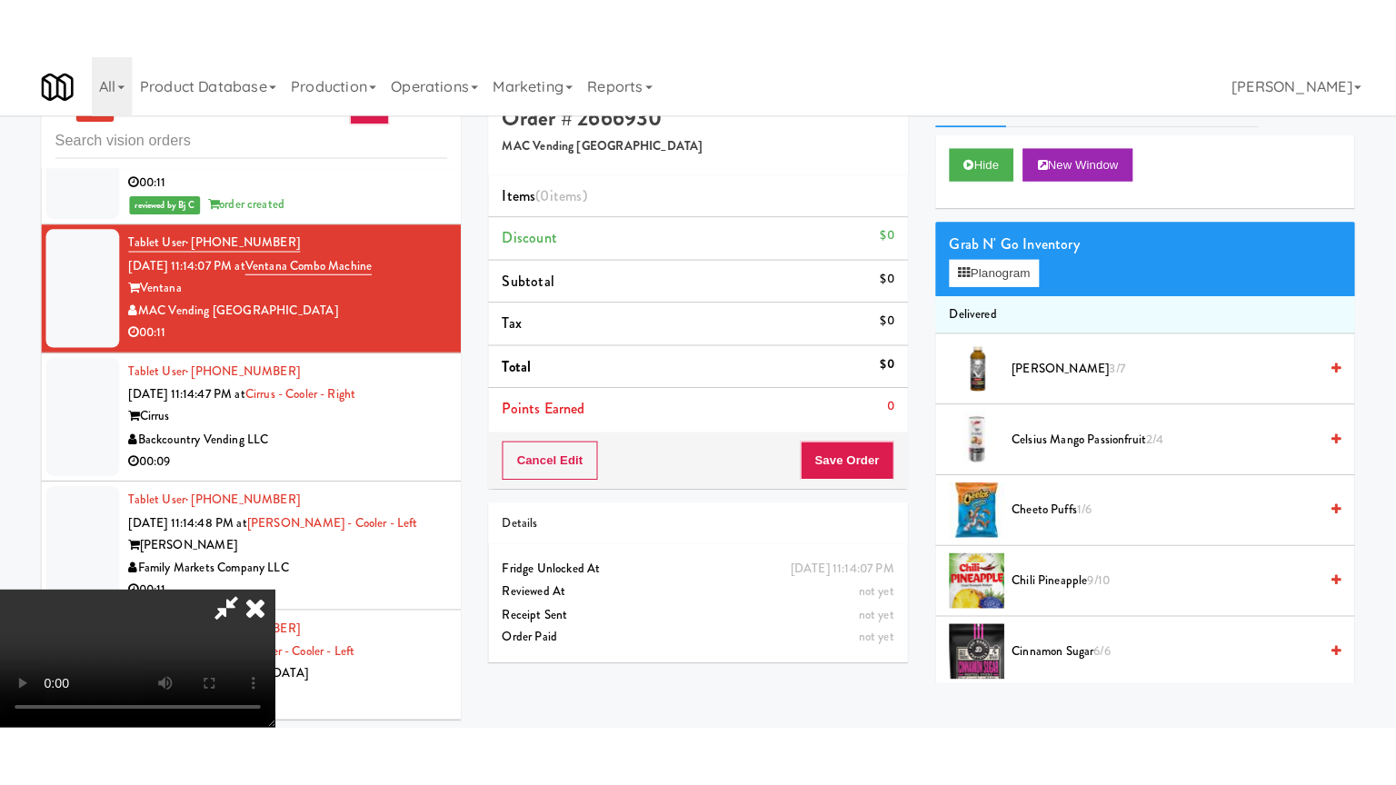
scroll to position [58, 0]
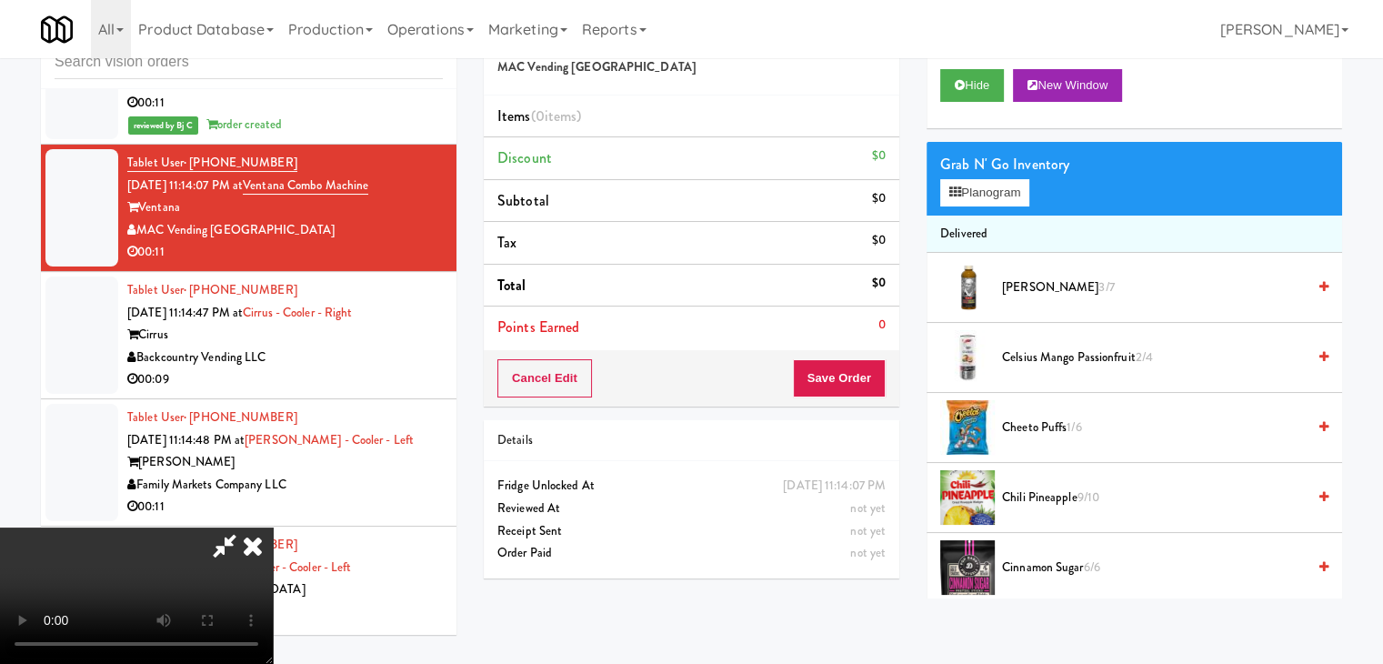
click at [273, 569] on video at bounding box center [136, 595] width 273 height 136
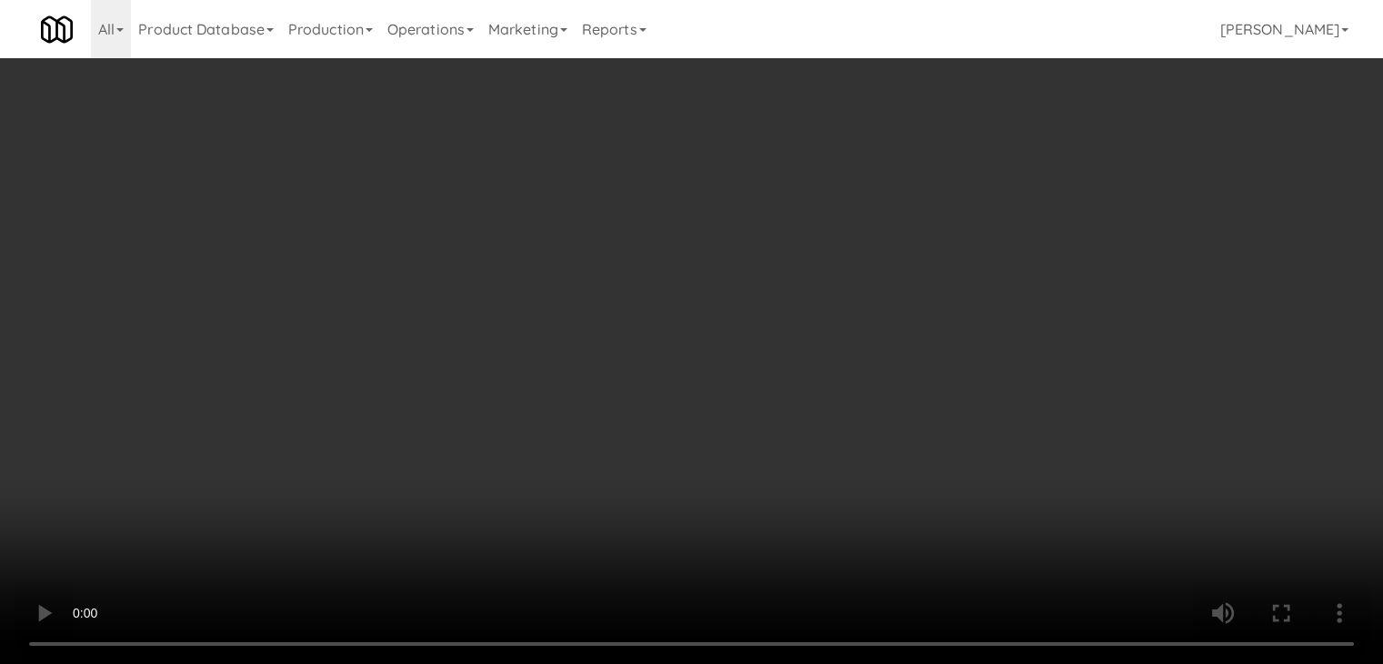
click at [744, 505] on video at bounding box center [691, 332] width 1383 height 664
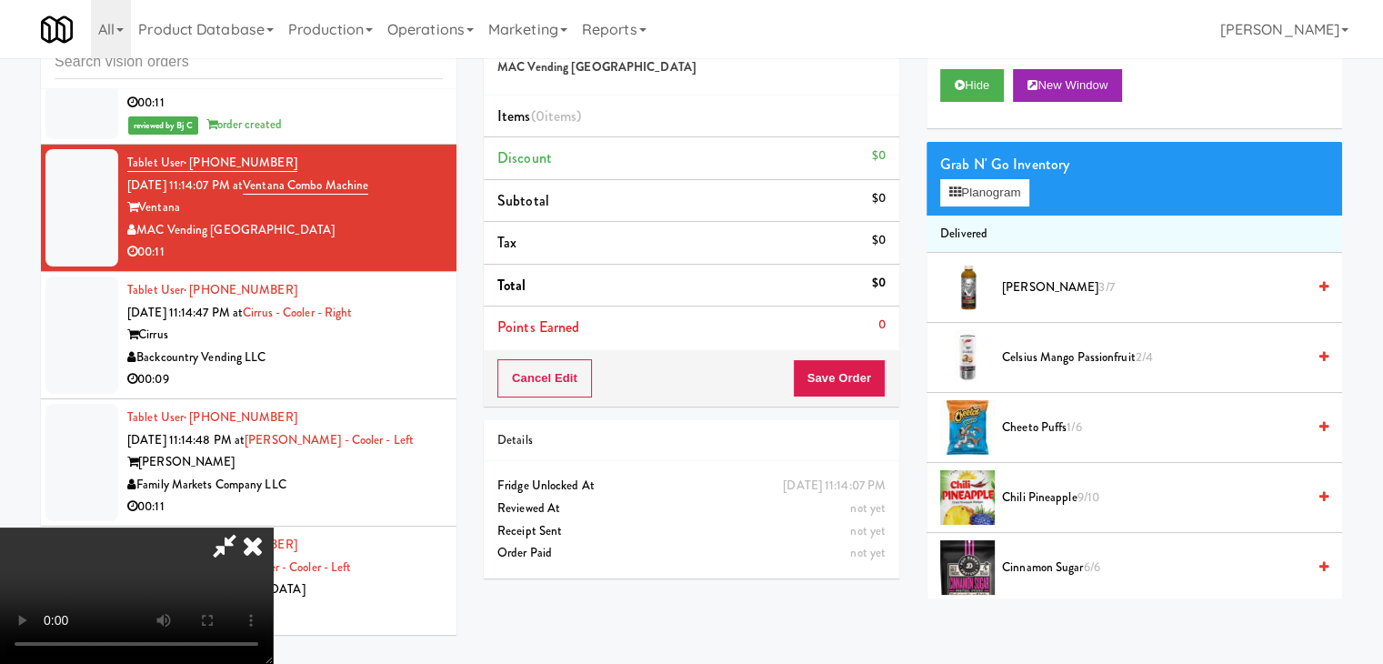
click at [273, 527] on video at bounding box center [136, 595] width 273 height 136
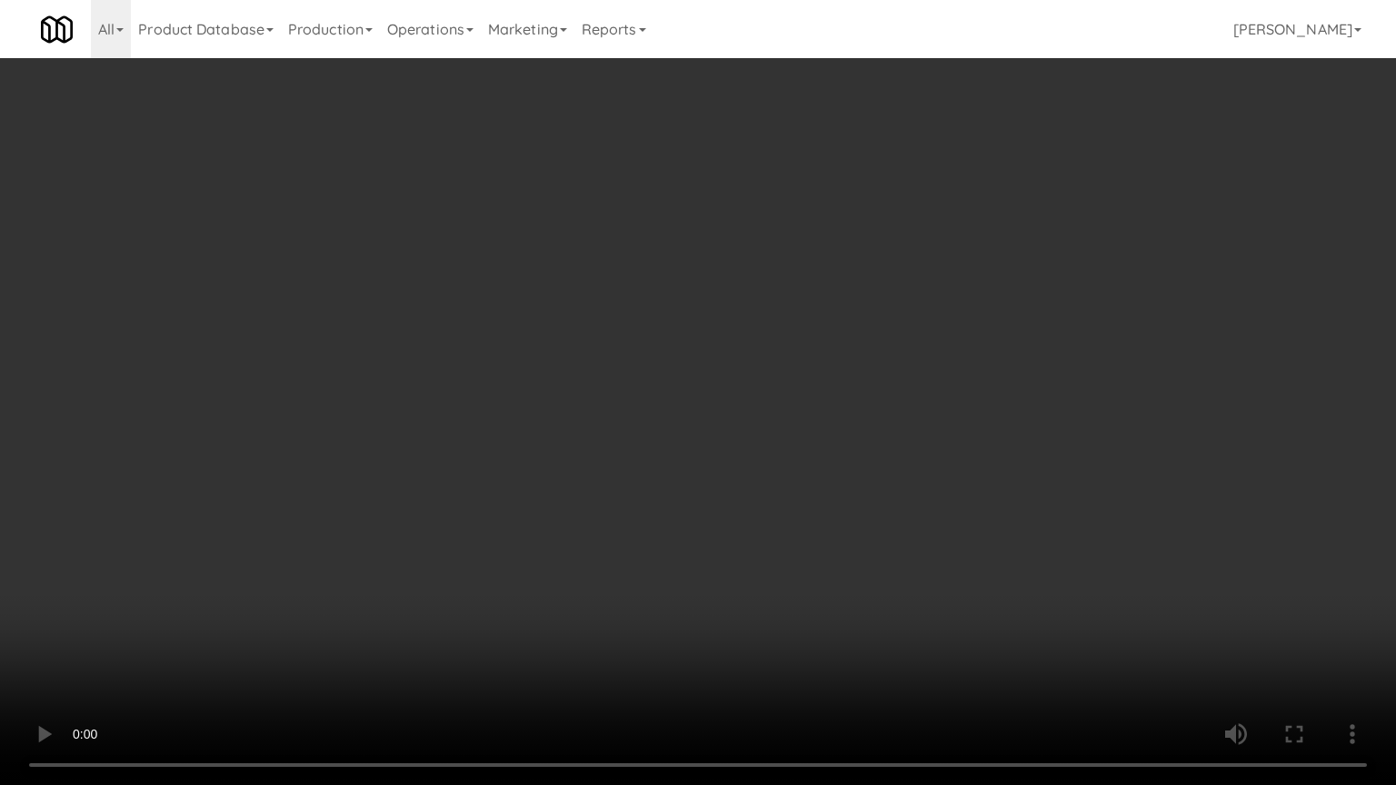
click at [784, 604] on video at bounding box center [698, 392] width 1396 height 785
click at [784, 606] on video at bounding box center [698, 392] width 1396 height 785
click at [796, 604] on video at bounding box center [698, 392] width 1396 height 785
click at [796, 605] on video at bounding box center [698, 392] width 1396 height 785
click at [798, 578] on video at bounding box center [698, 392] width 1396 height 785
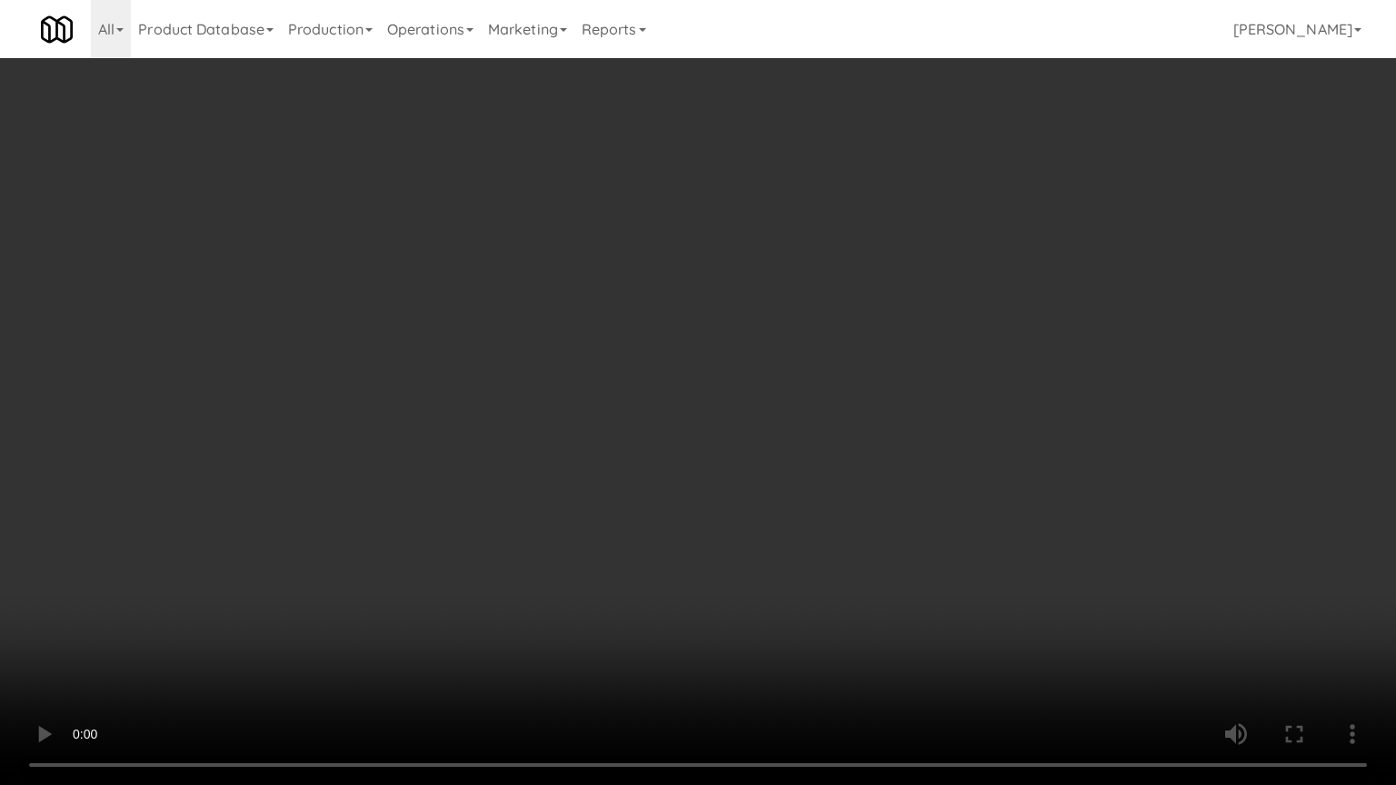
click at [796, 577] on video at bounding box center [698, 392] width 1396 height 785
click at [814, 550] on video at bounding box center [698, 392] width 1396 height 785
drag, startPoint x: 814, startPoint y: 550, endPoint x: 863, endPoint y: 421, distance: 138.4
click at [814, 549] on video at bounding box center [698, 392] width 1396 height 785
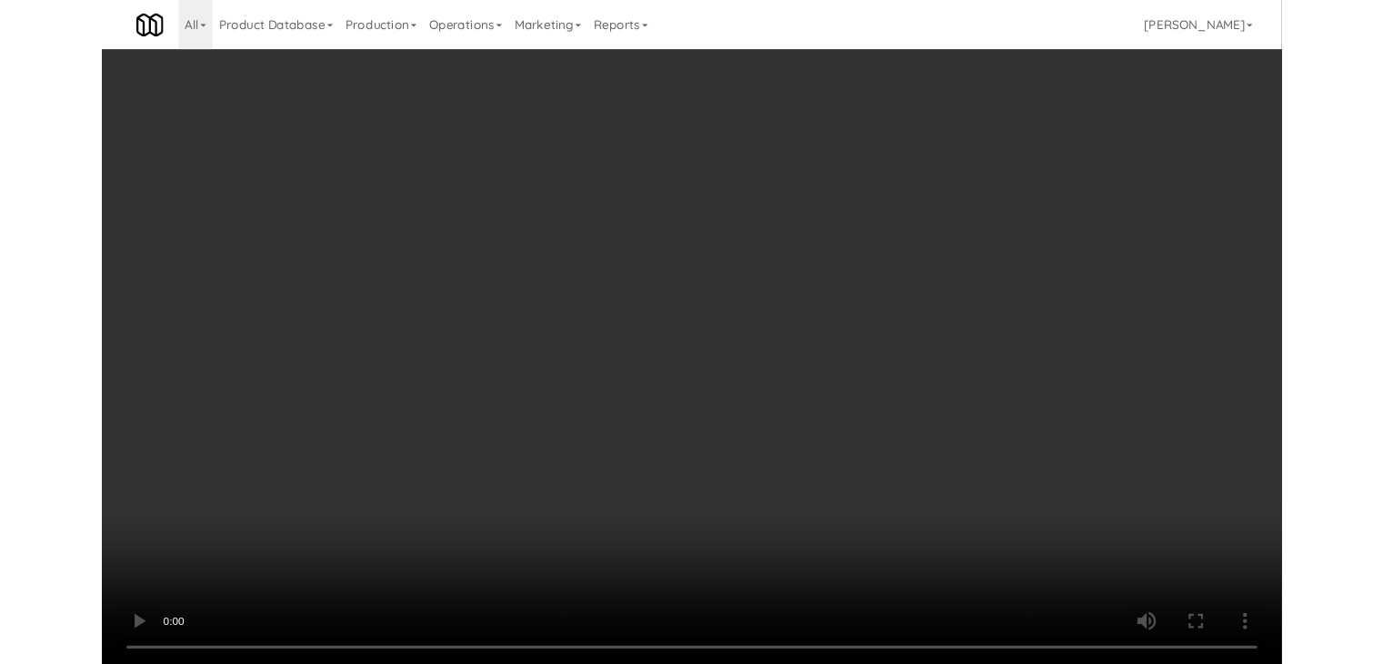
scroll to position [12631, 0]
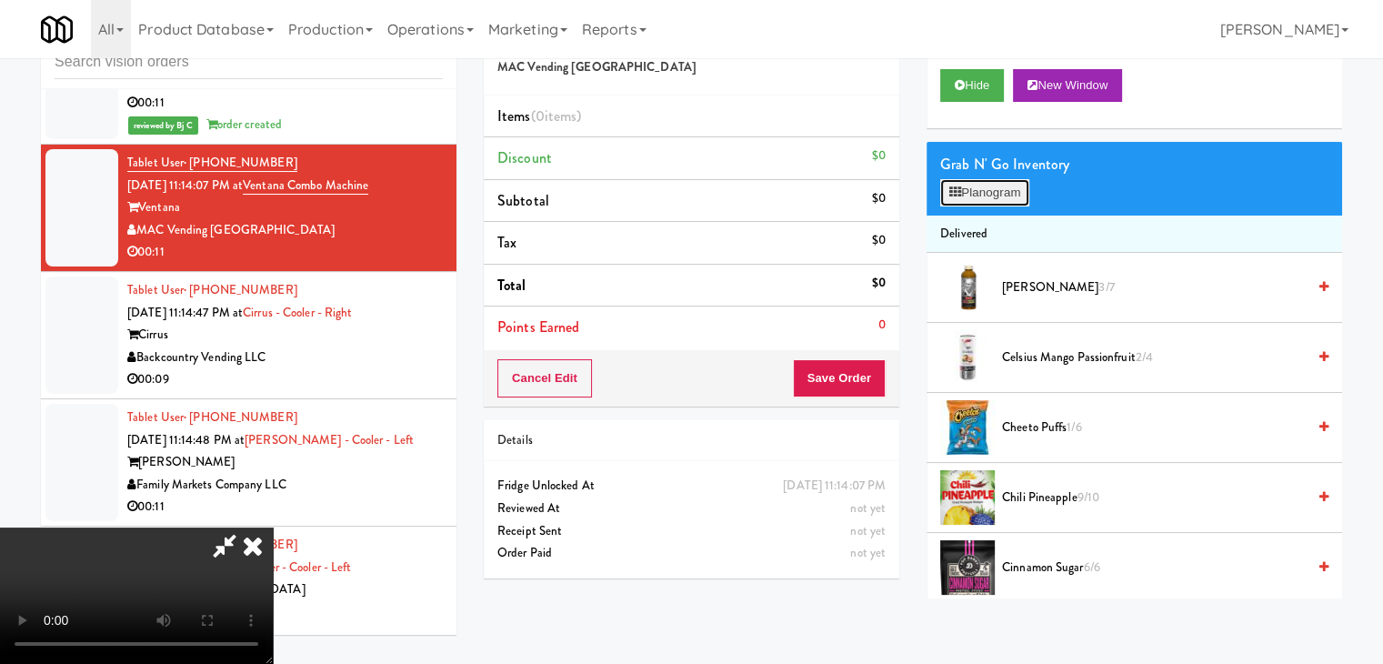
click at [1003, 194] on button "Planogram" at bounding box center [984, 192] width 89 height 27
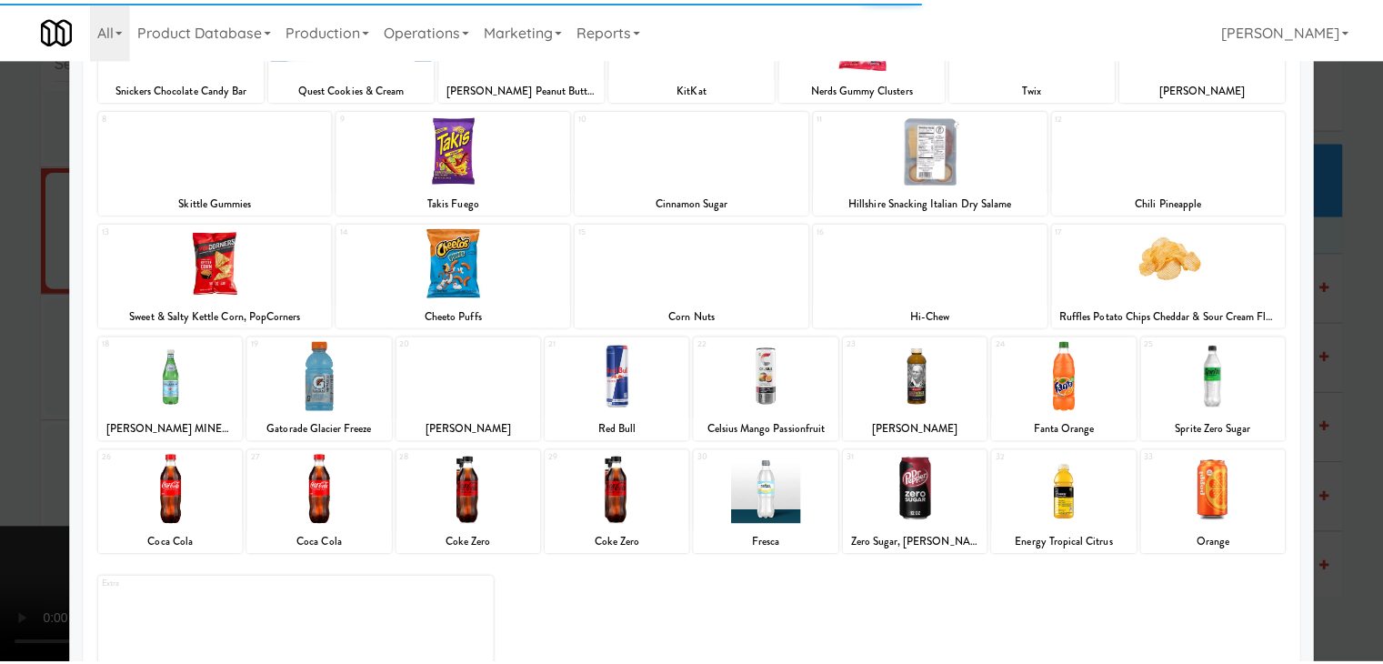
scroll to position [229, 0]
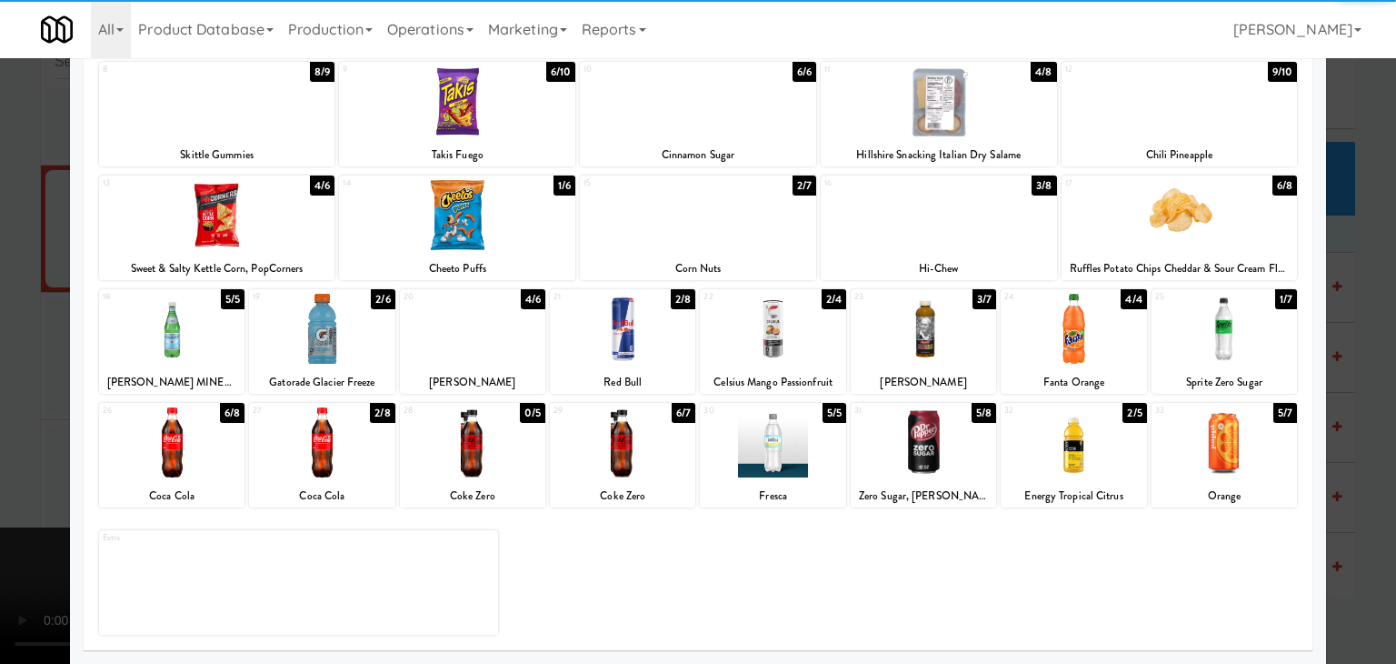
click at [936, 444] on div at bounding box center [923, 442] width 145 height 70
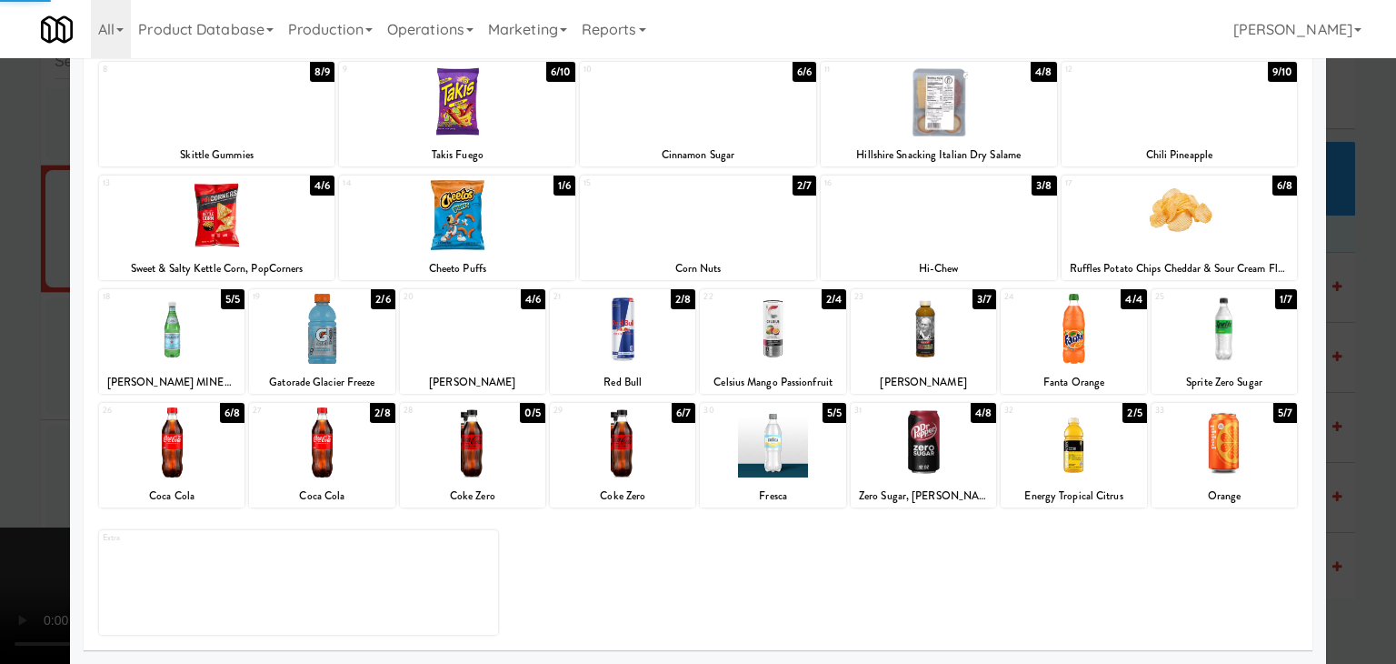
click at [0, 386] on div at bounding box center [698, 332] width 1396 height 664
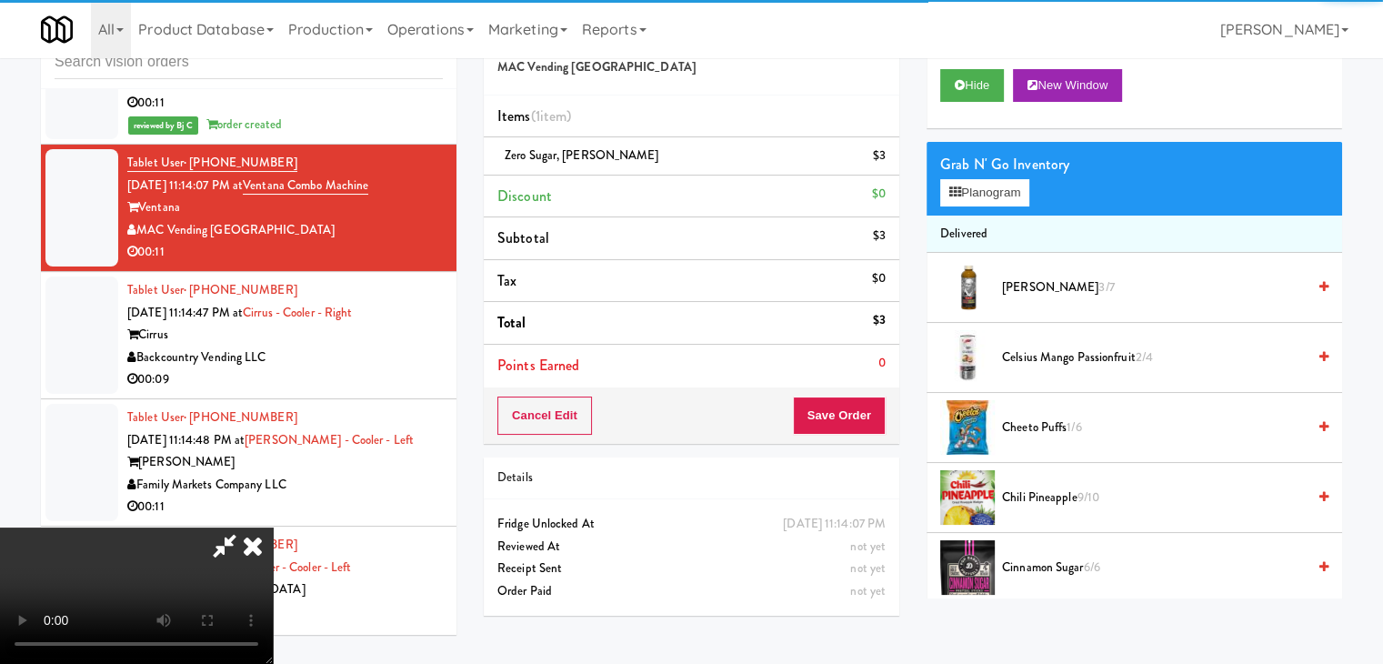
drag, startPoint x: 924, startPoint y: 423, endPoint x: 846, endPoint y: 411, distance: 79.1
click at [880, 415] on div "Order # 2666930 MAC Vending USA Items (1 item ) Zero Sugar, [PERSON_NAME] $3 Di…" at bounding box center [912, 318] width 885 height 622
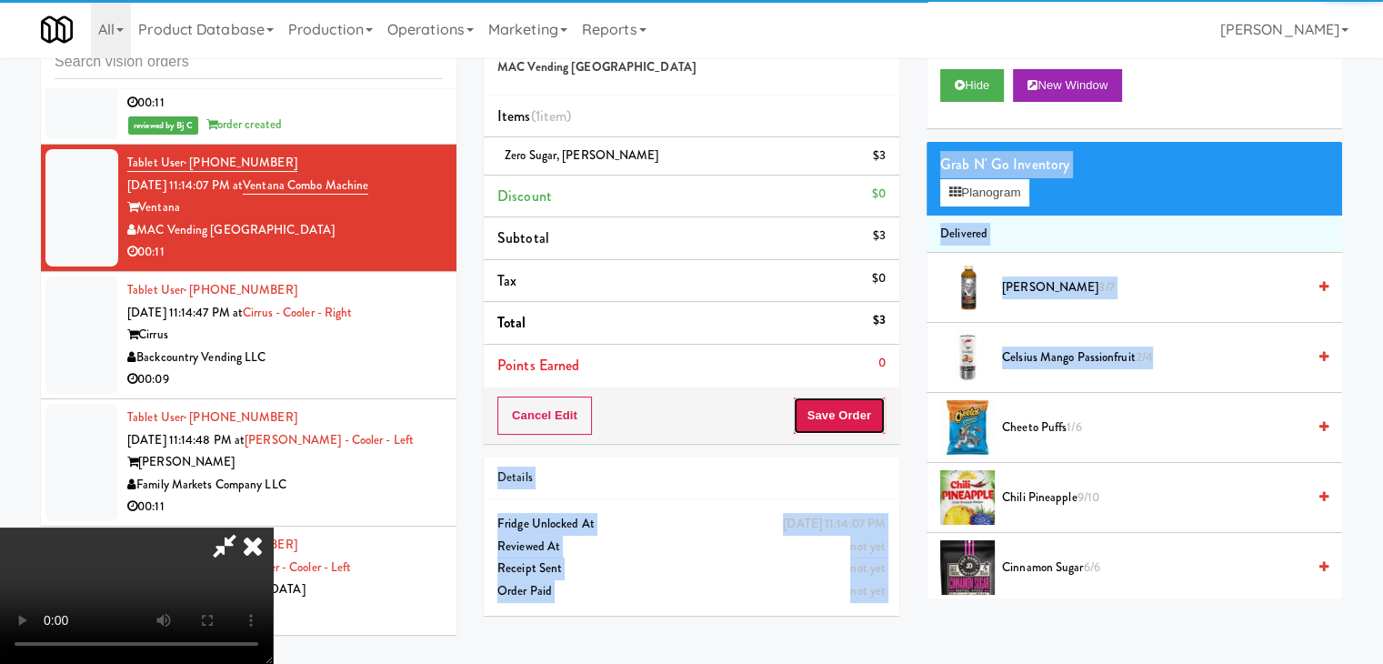
click at [846, 411] on button "Save Order" at bounding box center [839, 415] width 93 height 38
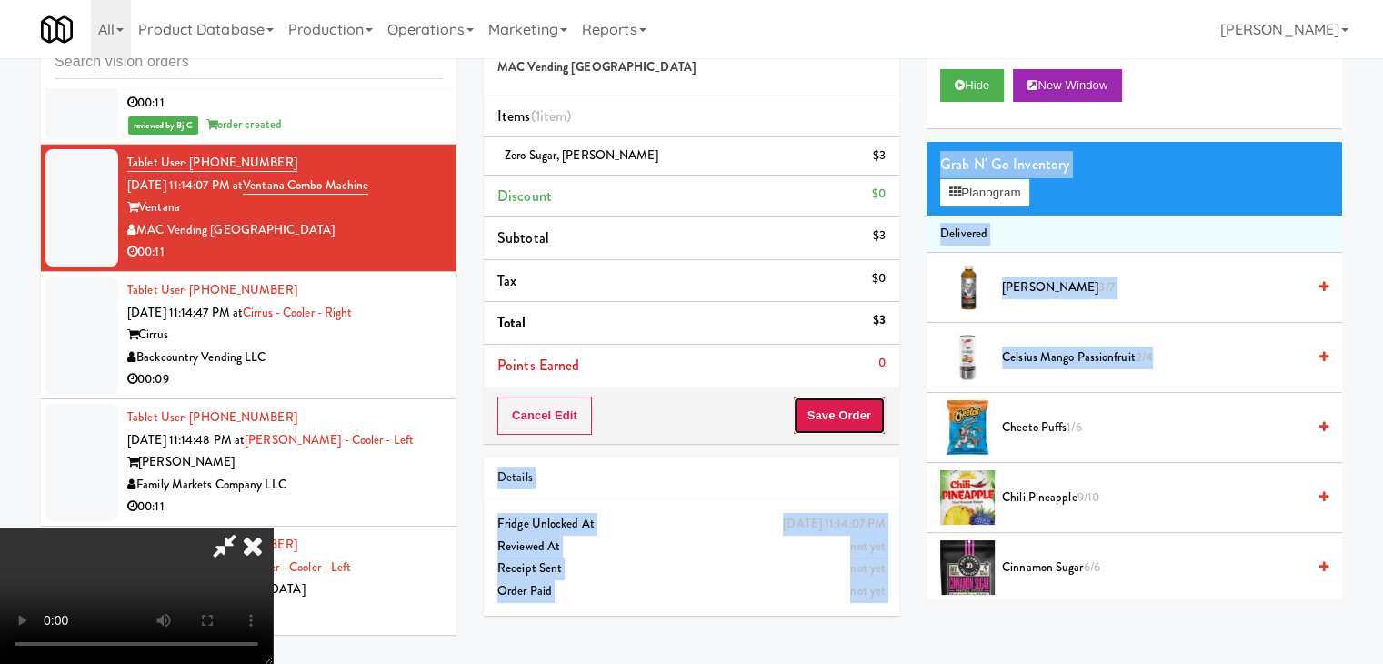
click at [846, 411] on button "Save Order" at bounding box center [839, 415] width 93 height 38
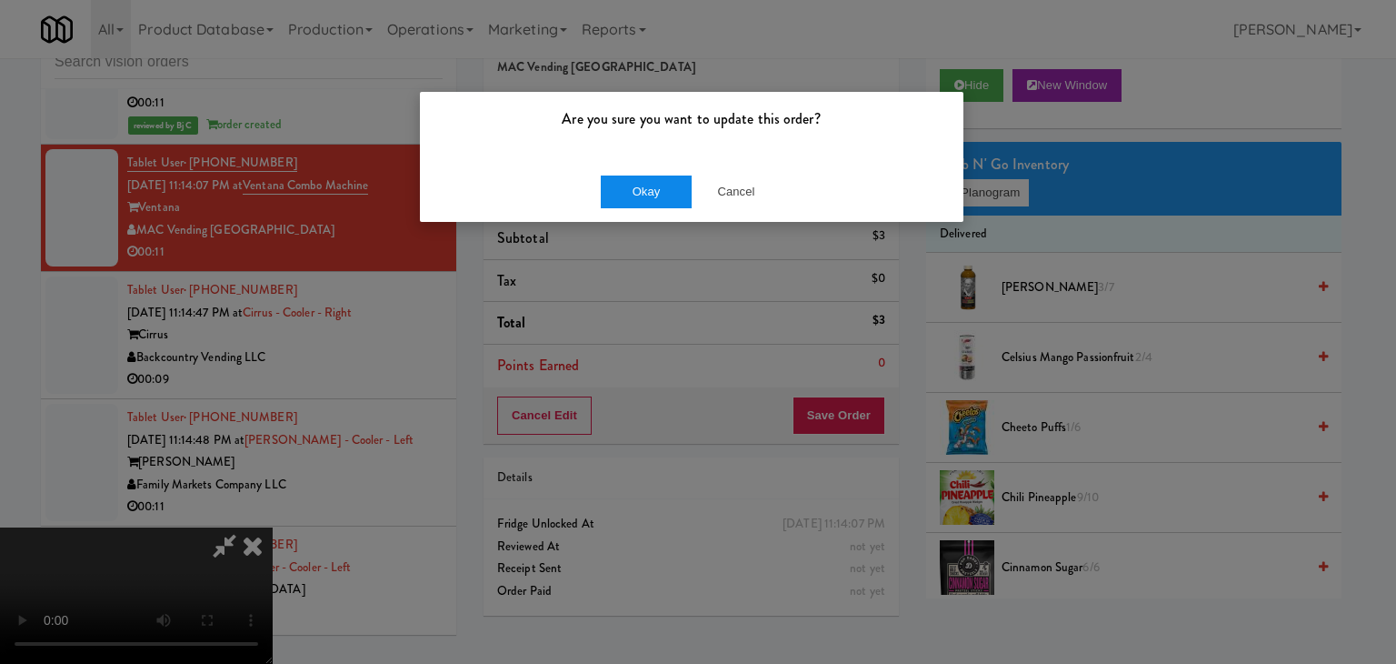
click at [653, 208] on div "Okay Cancel" at bounding box center [692, 191] width 544 height 61
click at [644, 187] on button "Okay" at bounding box center [646, 191] width 91 height 33
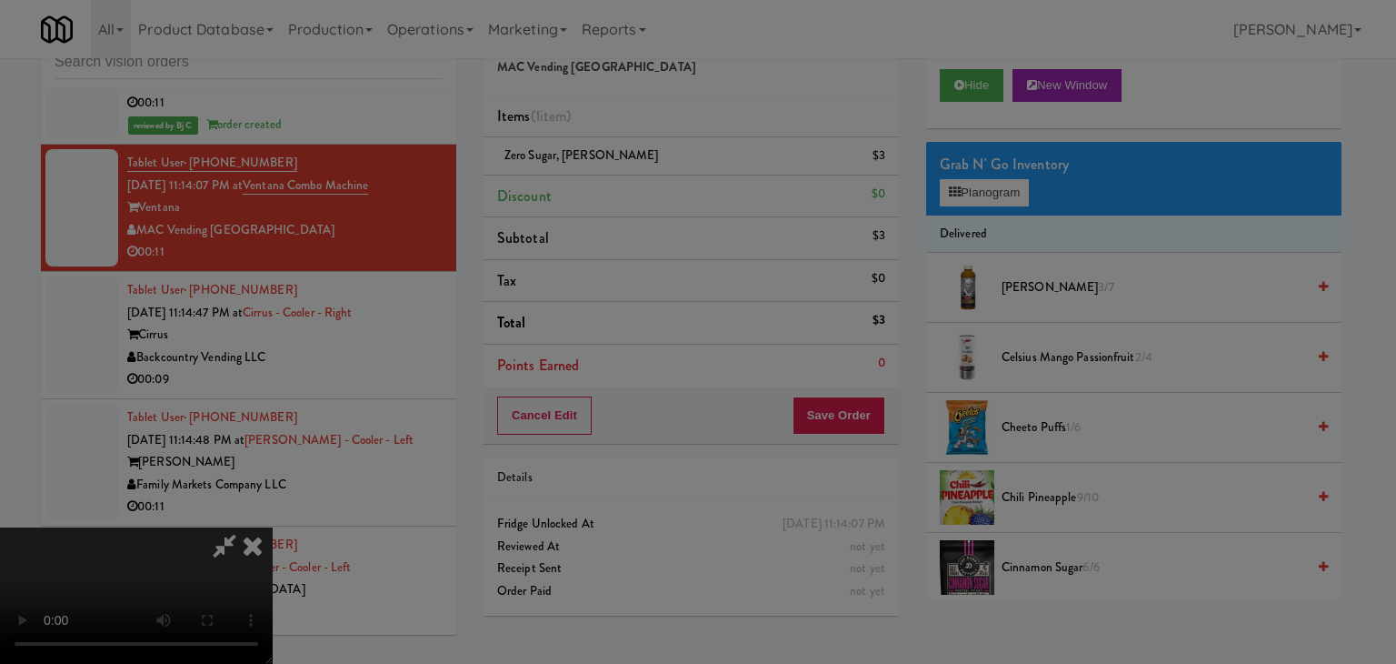
click at [644, 187] on body "Are you sure you want to update this order? Okay Cancel Okay Are you sure you w…" at bounding box center [698, 332] width 1396 height 664
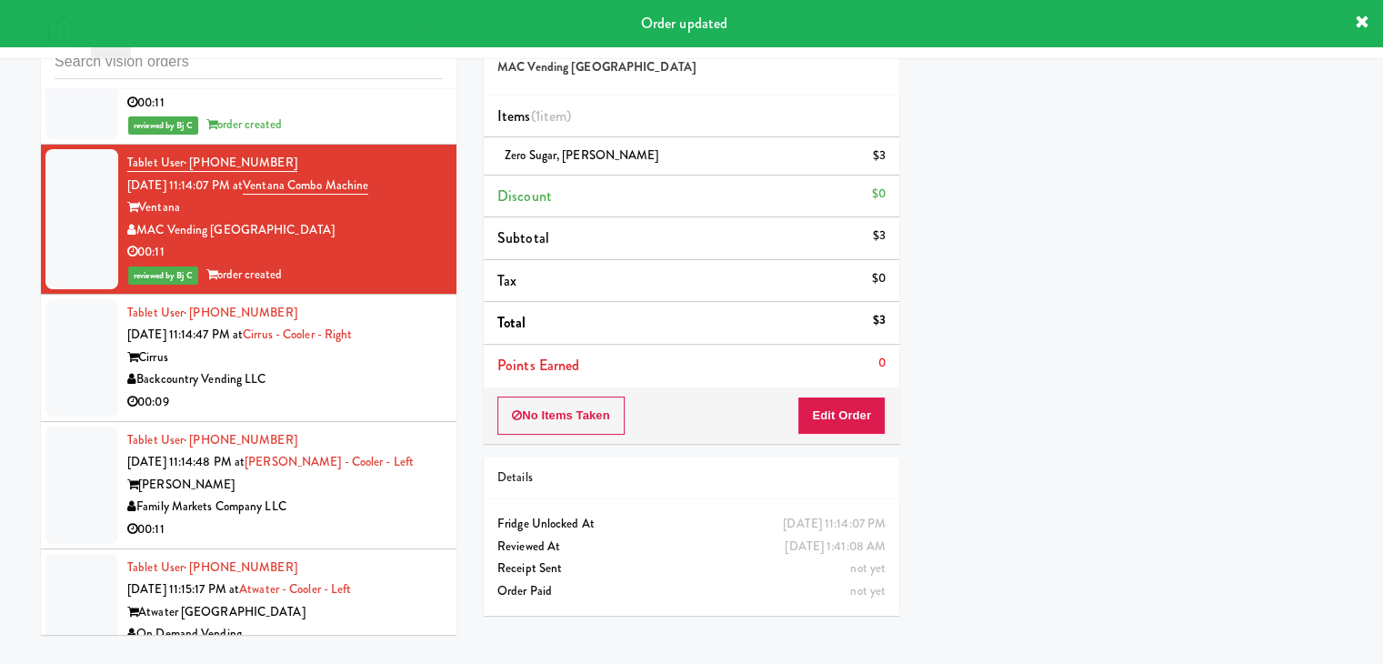
scroll to position [0, 0]
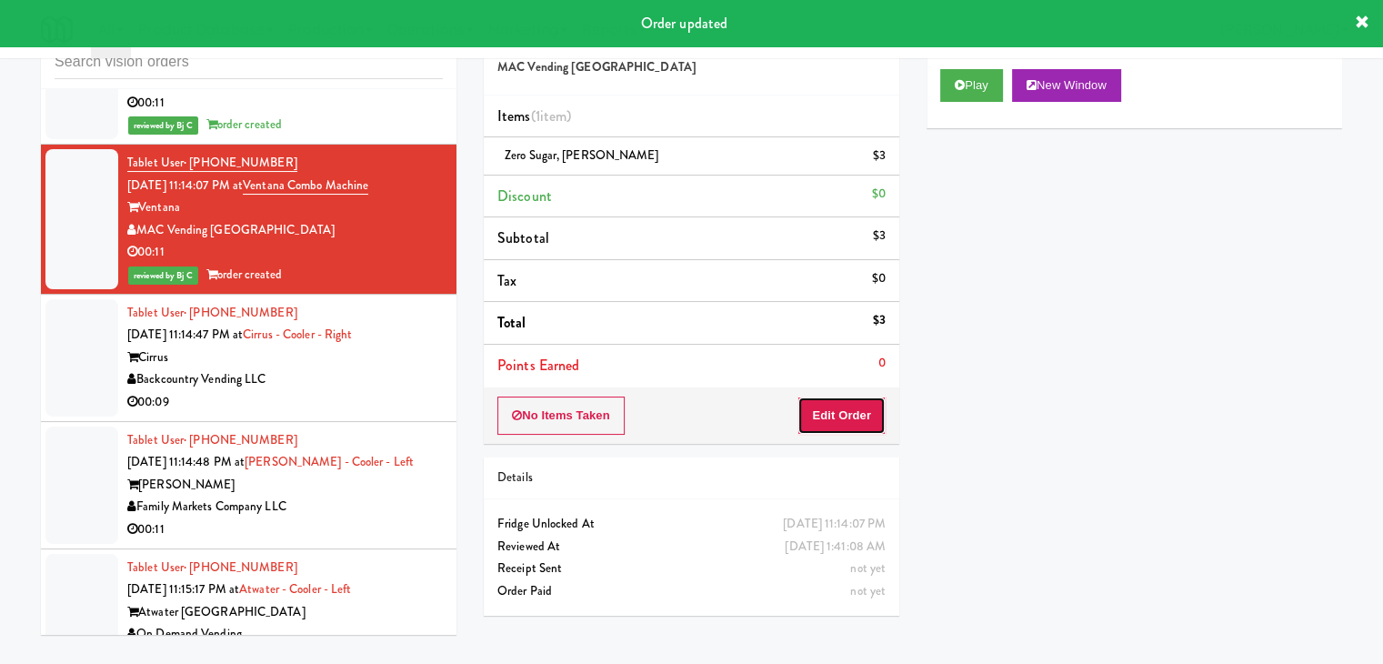
drag, startPoint x: 844, startPoint y: 410, endPoint x: 905, endPoint y: 403, distance: 61.3
click at [847, 412] on button "Edit Order" at bounding box center [841, 415] width 88 height 38
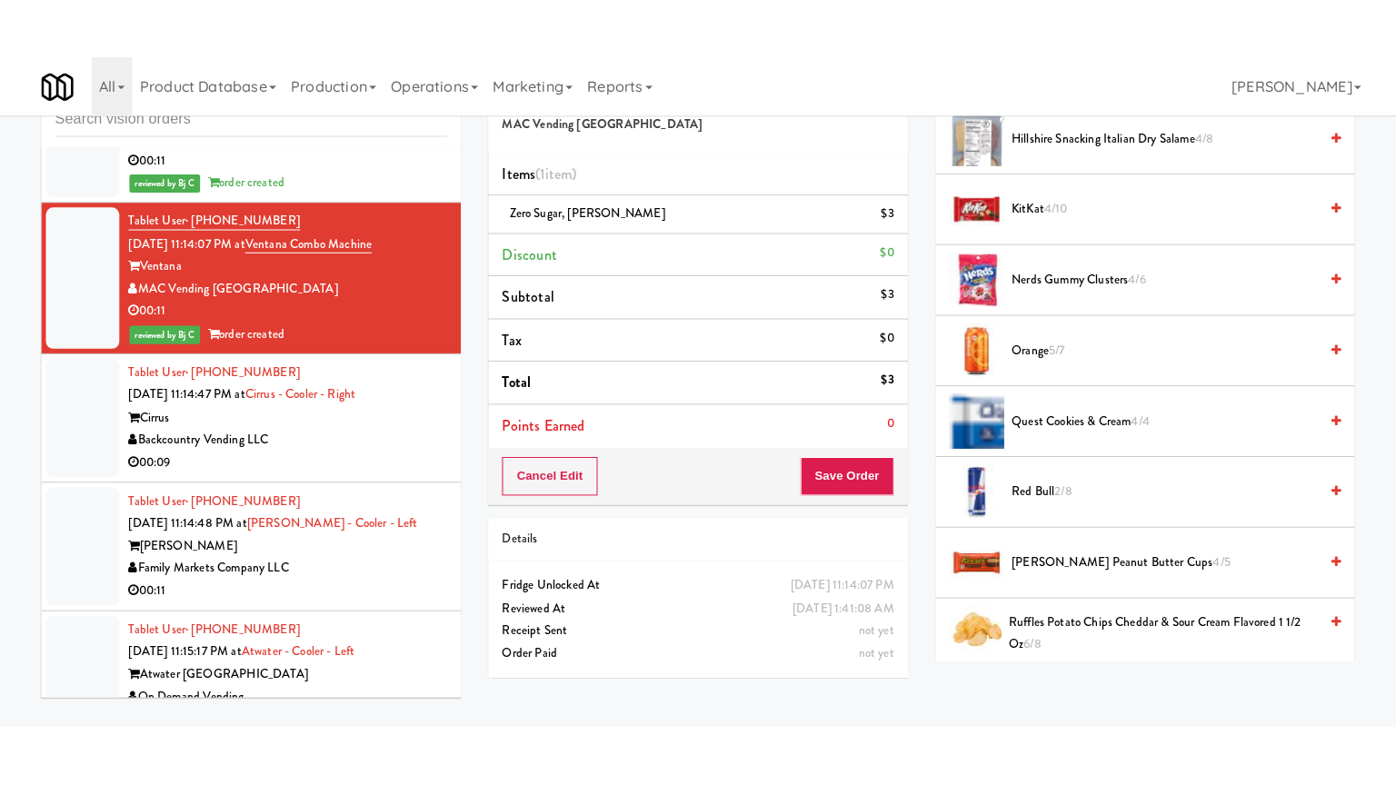
scroll to position [1454, 0]
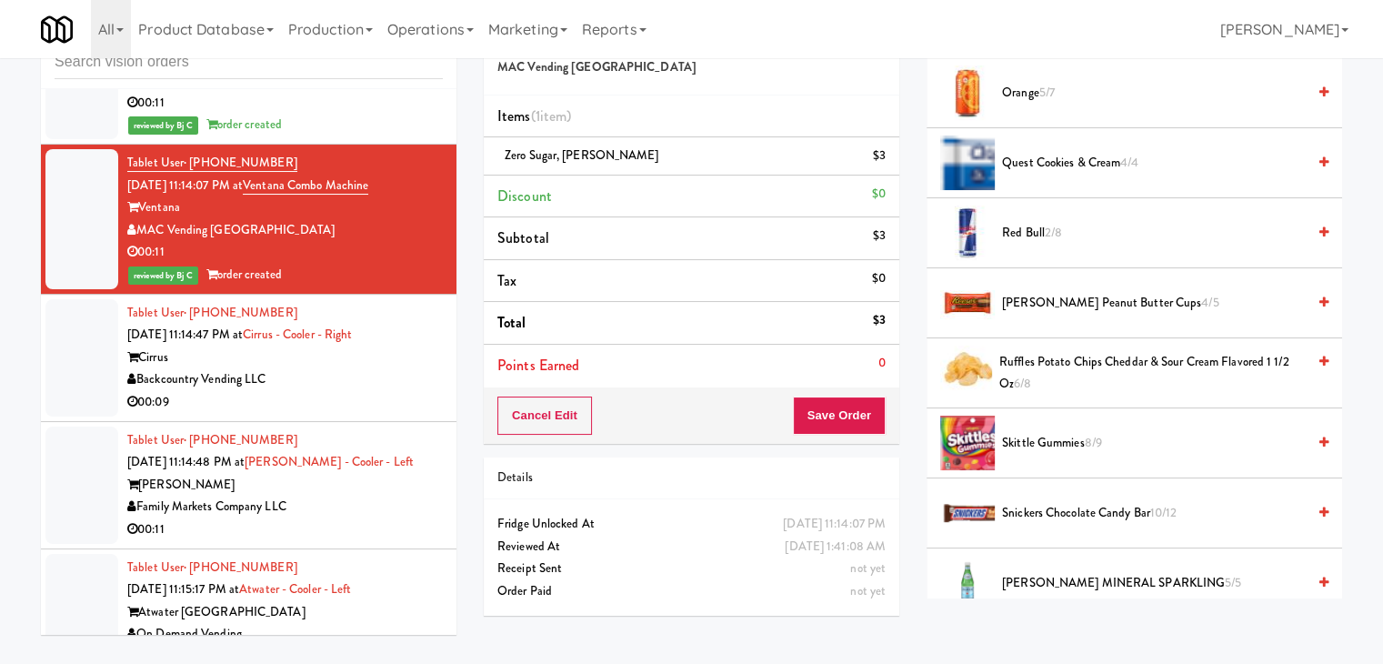
drag, startPoint x: 270, startPoint y: 314, endPoint x: 324, endPoint y: 321, distance: 54.0
click at [284, 391] on div "00:09" at bounding box center [284, 402] width 315 height 23
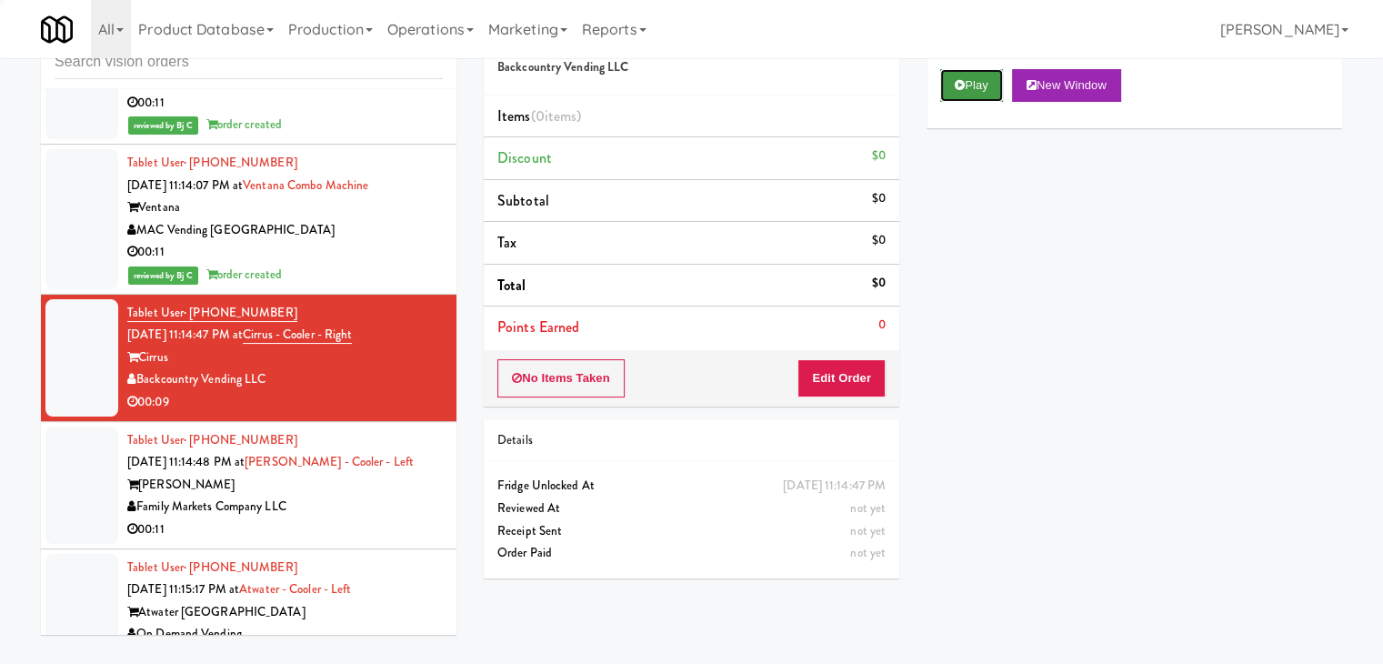
click at [963, 95] on button "Play" at bounding box center [971, 85] width 63 height 33
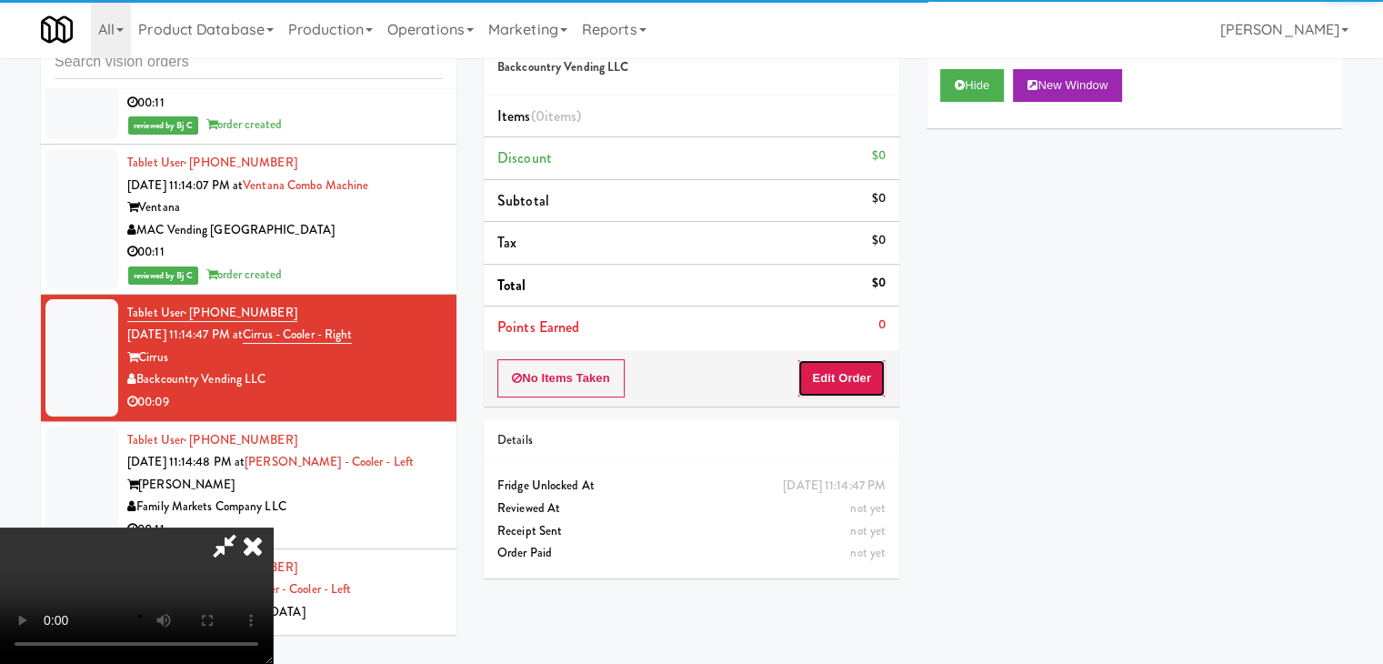
click at [860, 365] on button "Edit Order" at bounding box center [841, 378] width 88 height 38
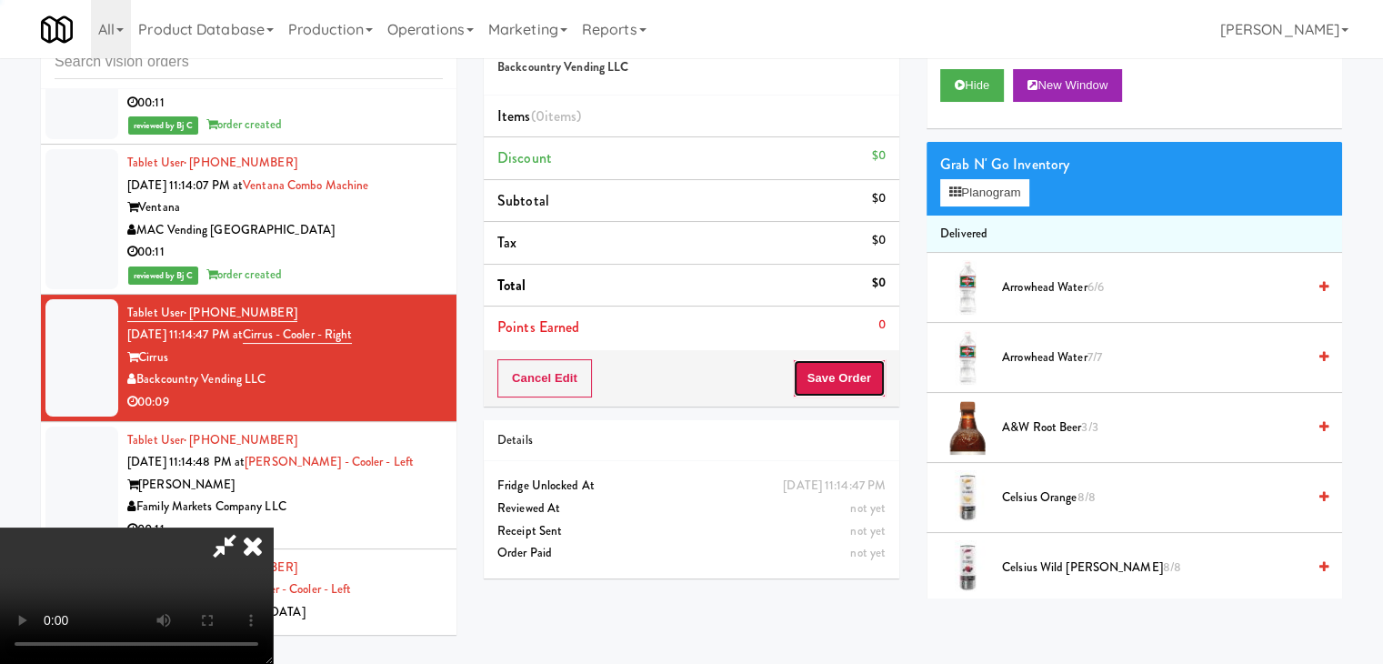
click at [860, 364] on button "Save Order" at bounding box center [839, 378] width 93 height 38
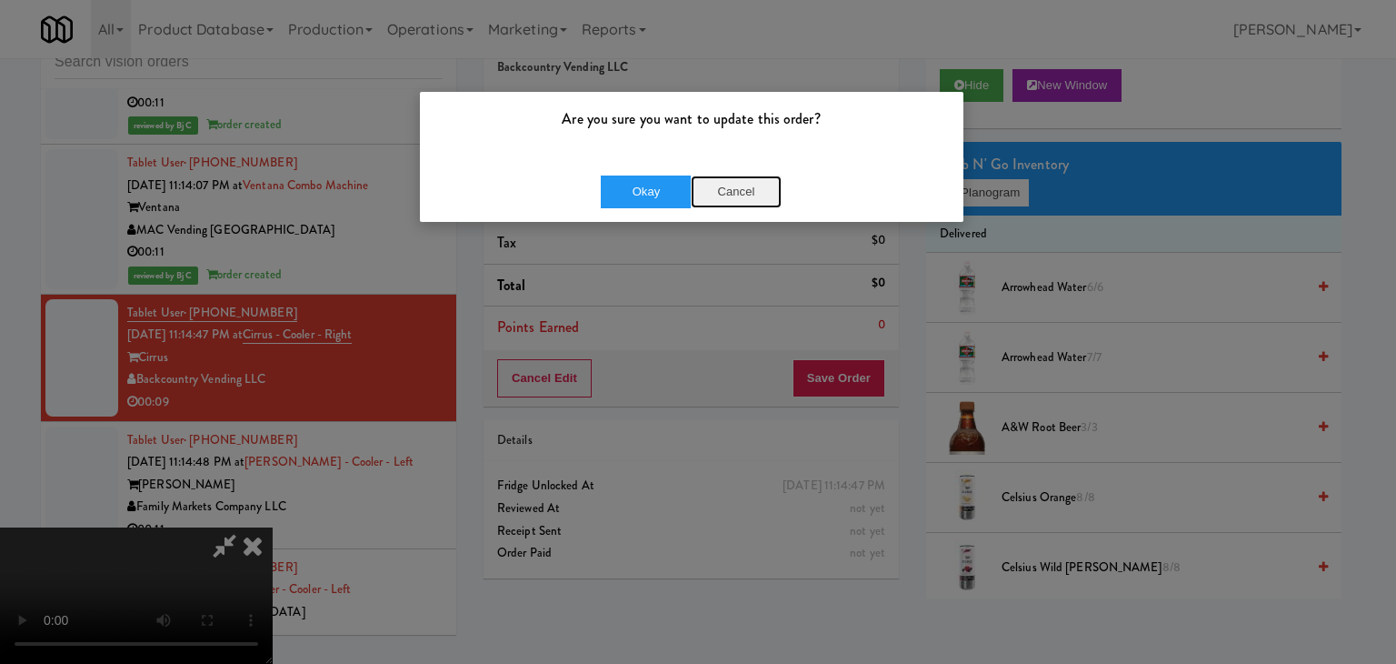
click at [739, 185] on button "Cancel" at bounding box center [736, 191] width 91 height 33
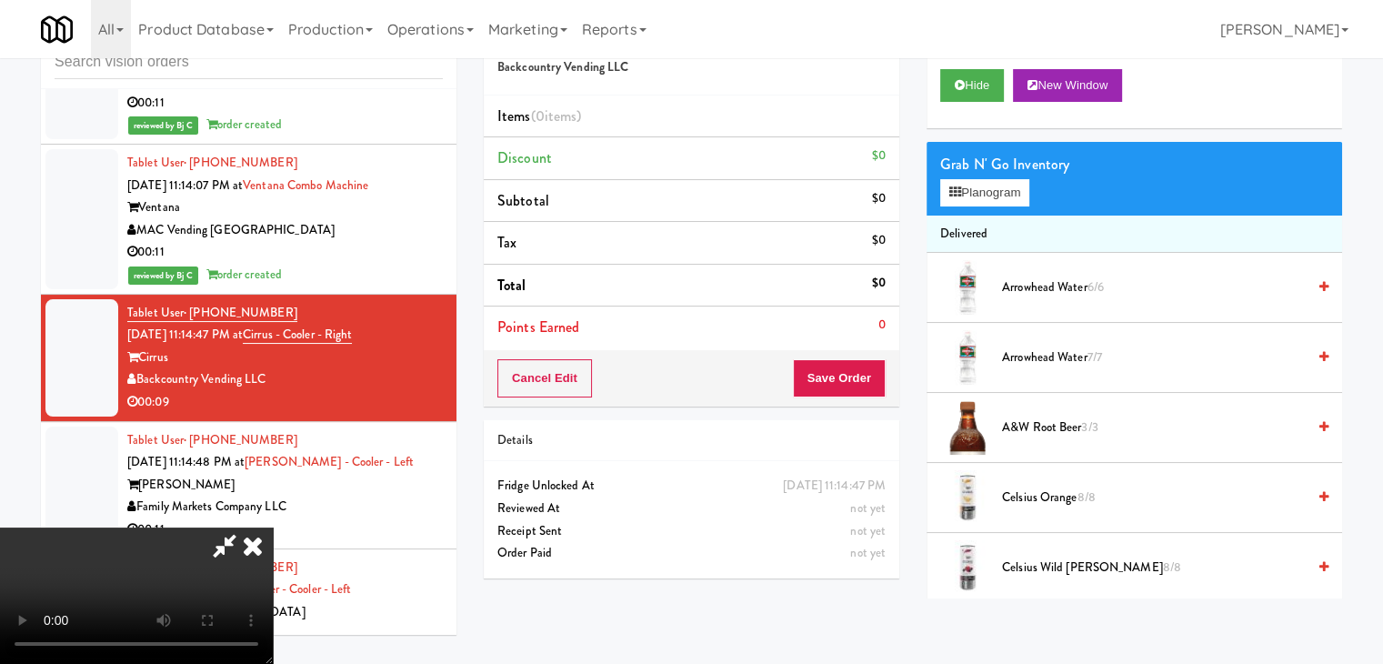
click at [273, 603] on video at bounding box center [136, 595] width 273 height 136
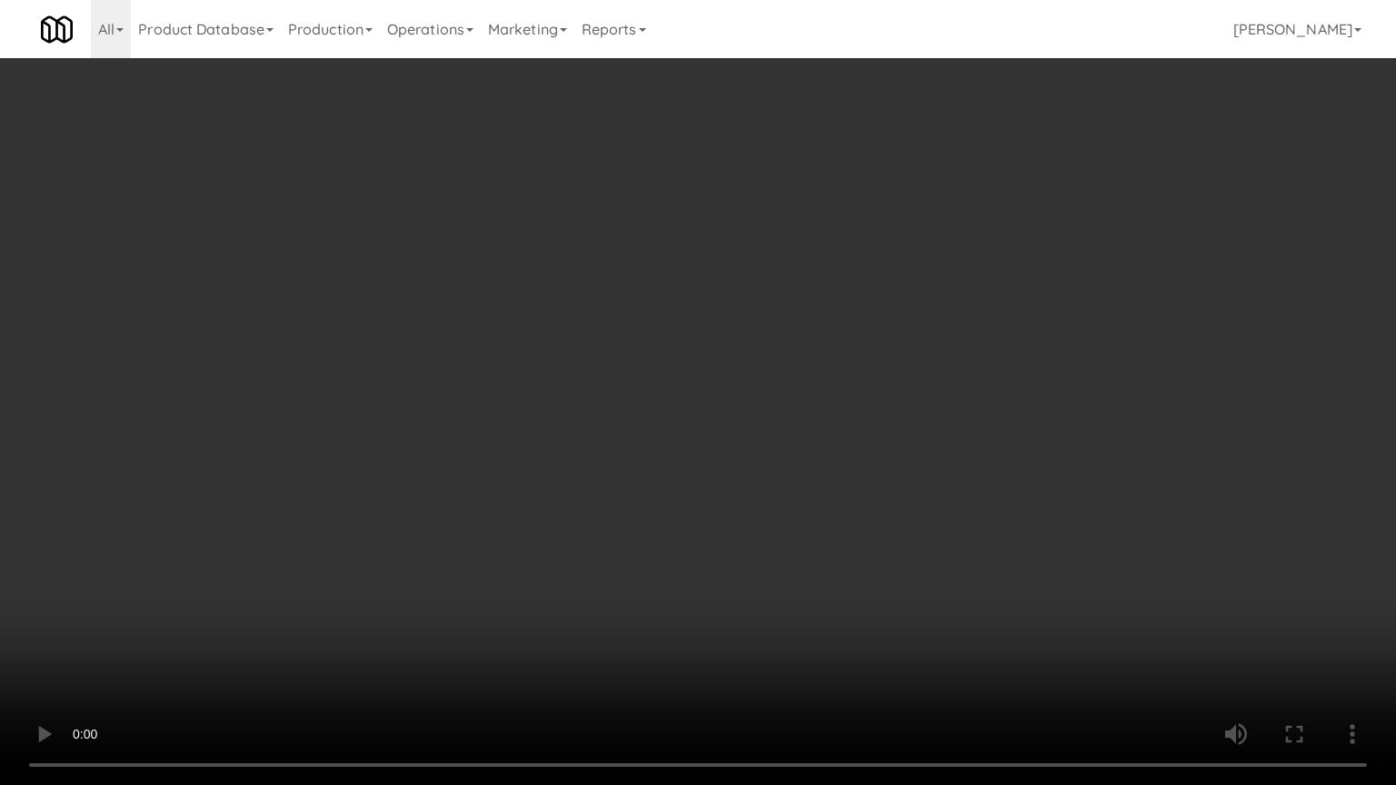
click at [775, 495] on video at bounding box center [698, 392] width 1396 height 785
click at [753, 459] on video at bounding box center [698, 392] width 1396 height 785
click at [753, 462] on video at bounding box center [698, 392] width 1396 height 785
click at [769, 442] on video at bounding box center [698, 392] width 1396 height 785
drag, startPoint x: 769, startPoint y: 442, endPoint x: 943, endPoint y: 223, distance: 279.5
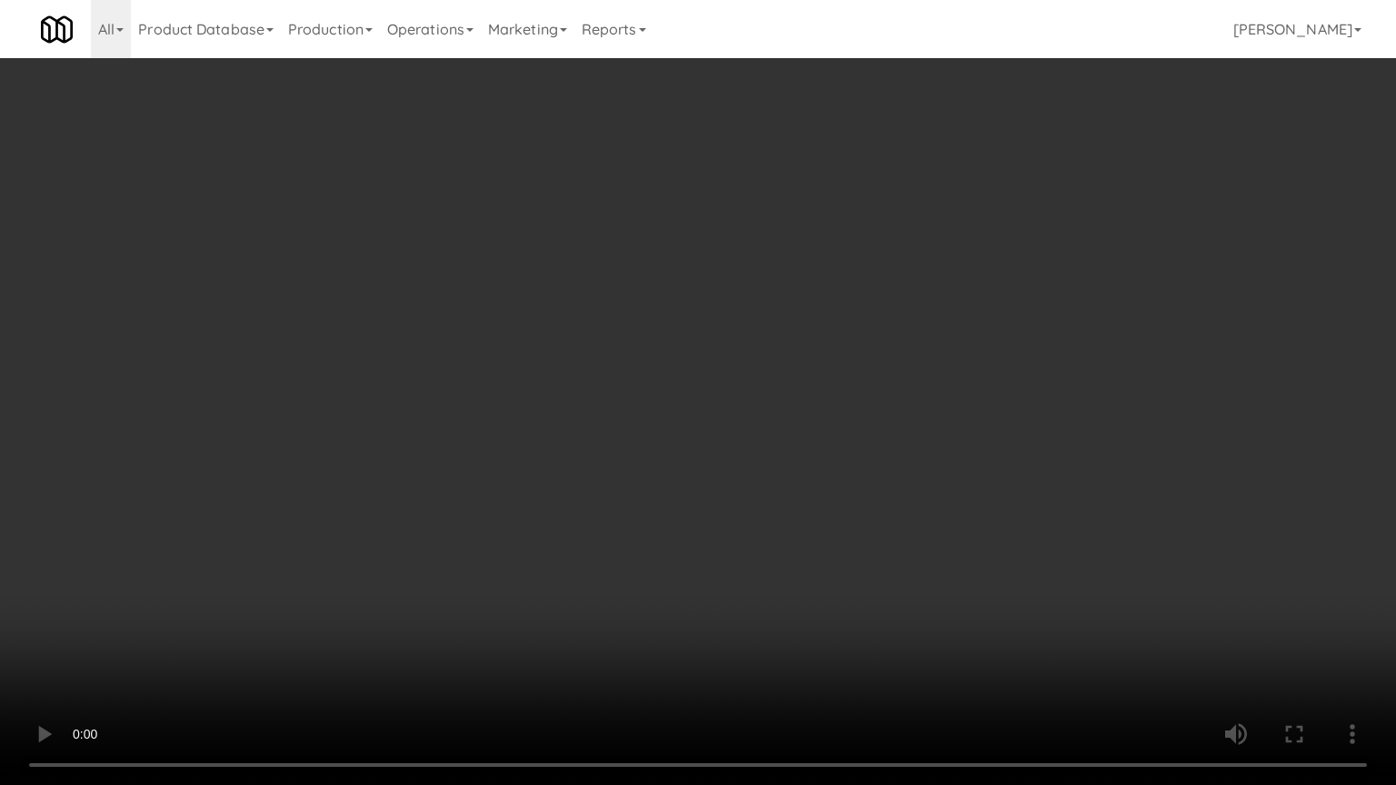
click at [774, 434] on video at bounding box center [698, 392] width 1396 height 785
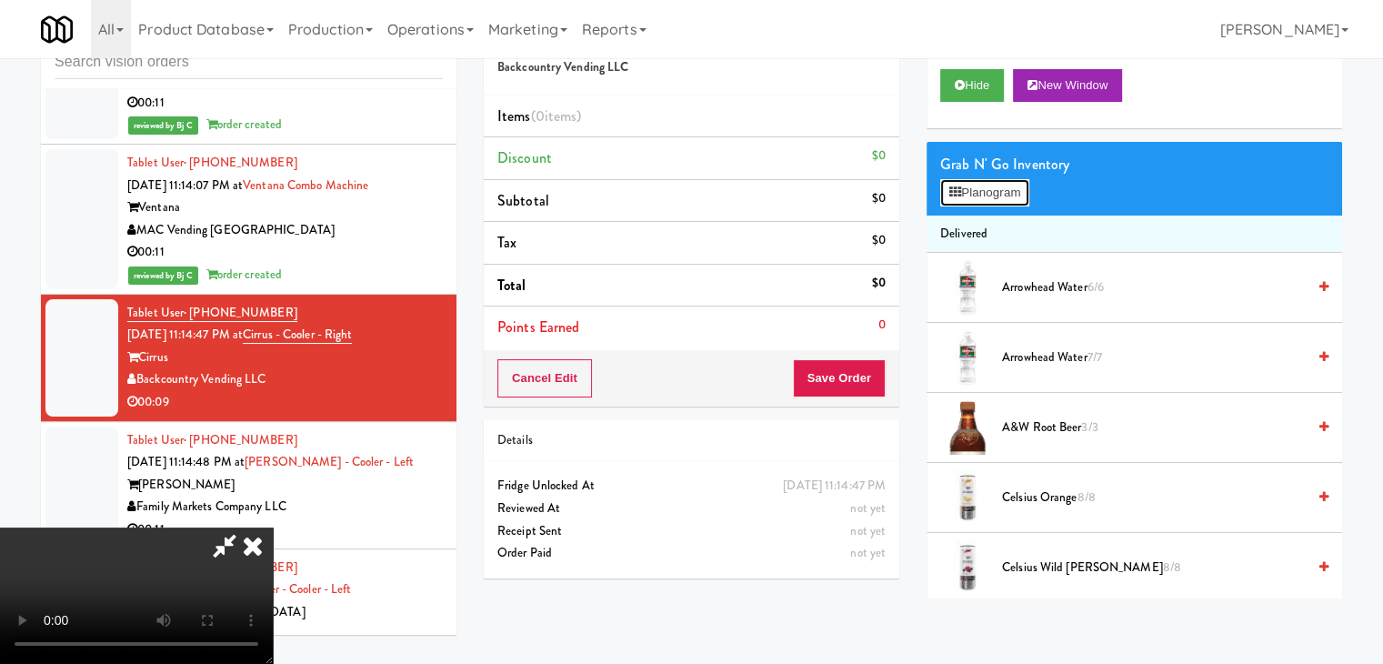
click at [1007, 200] on button "Planogram" at bounding box center [984, 192] width 89 height 27
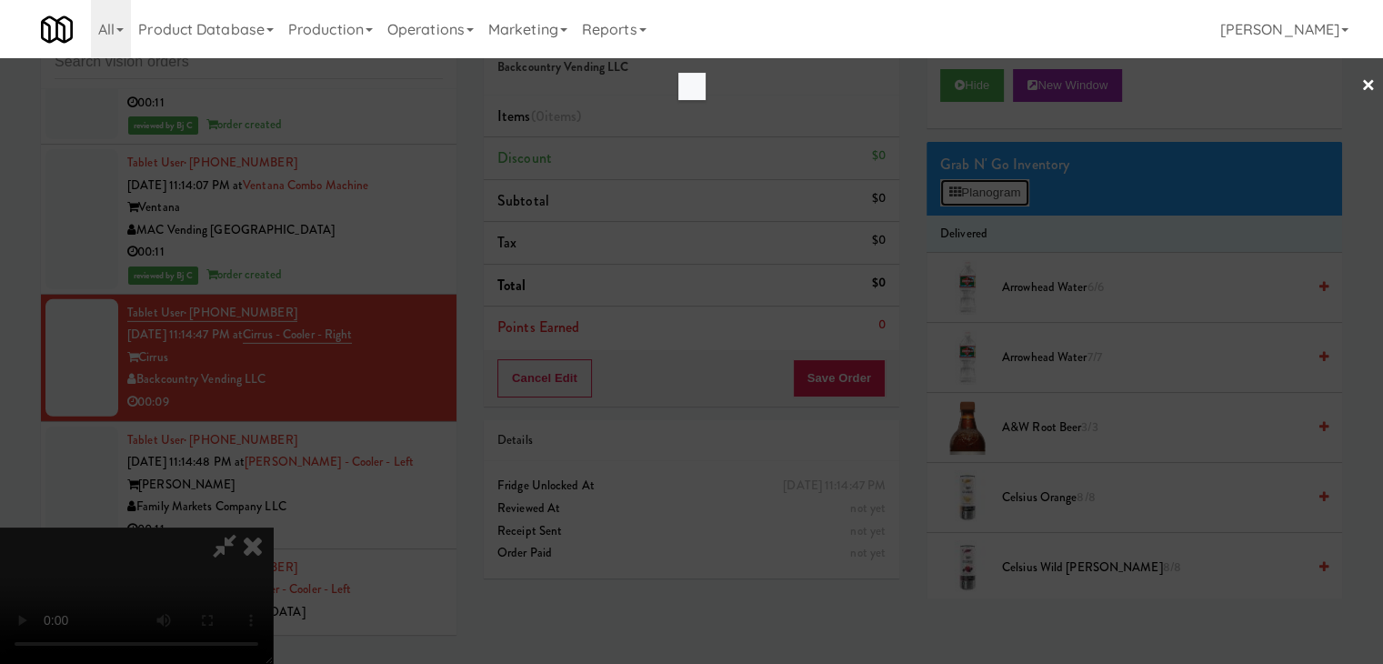
scroll to position [12587, 0]
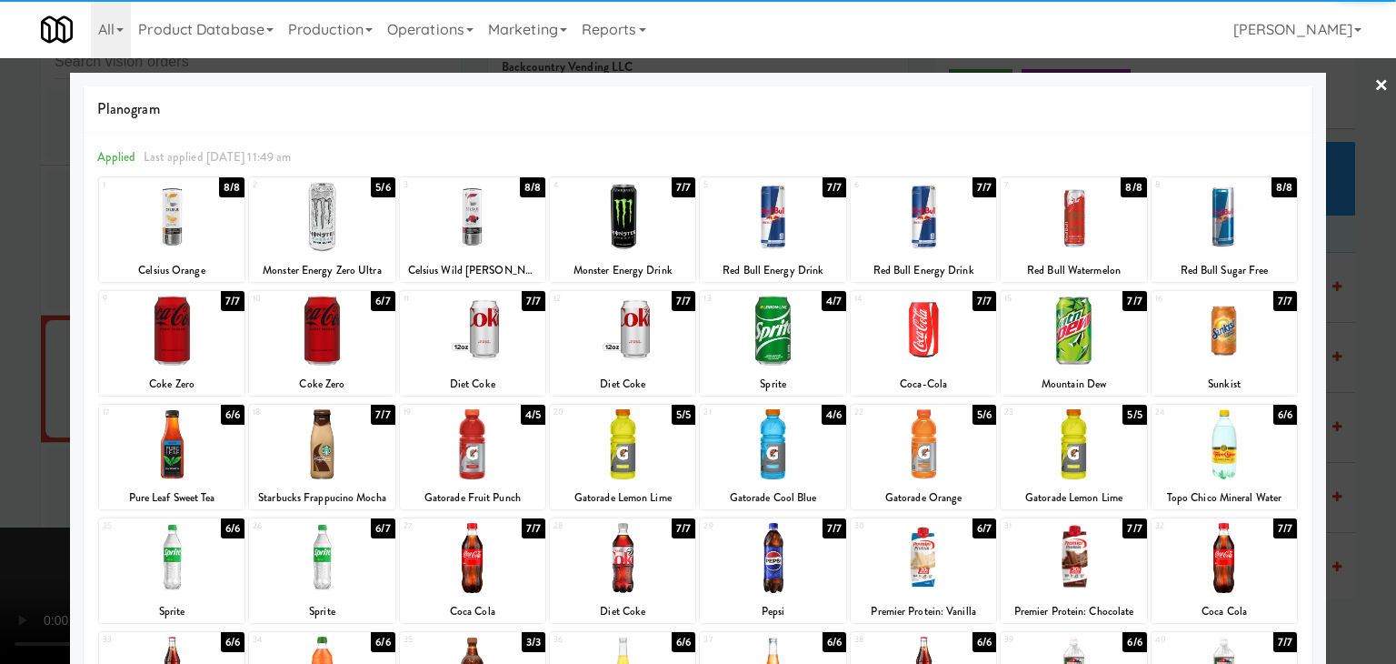
click at [775, 324] on div at bounding box center [772, 330] width 145 height 70
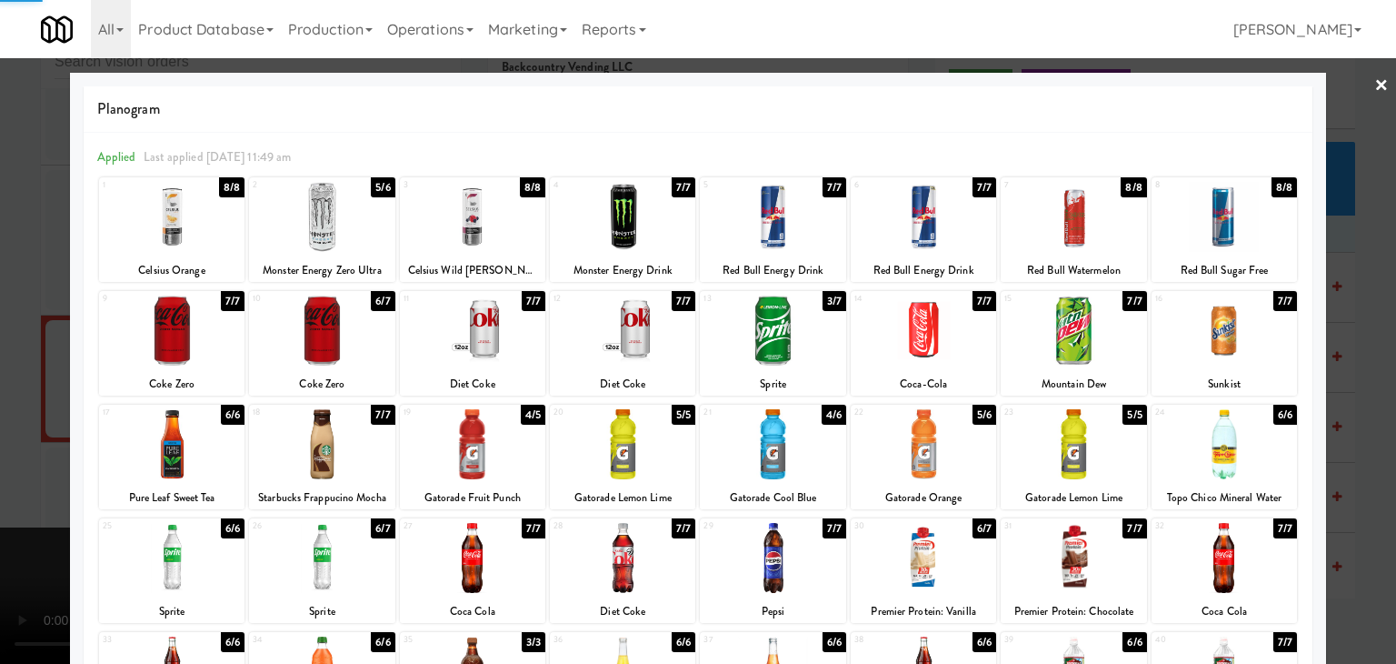
click at [304, 342] on div at bounding box center [321, 330] width 145 height 70
drag, startPoint x: 4, startPoint y: 351, endPoint x: 160, endPoint y: 354, distance: 156.4
click at [8, 350] on div at bounding box center [698, 332] width 1396 height 664
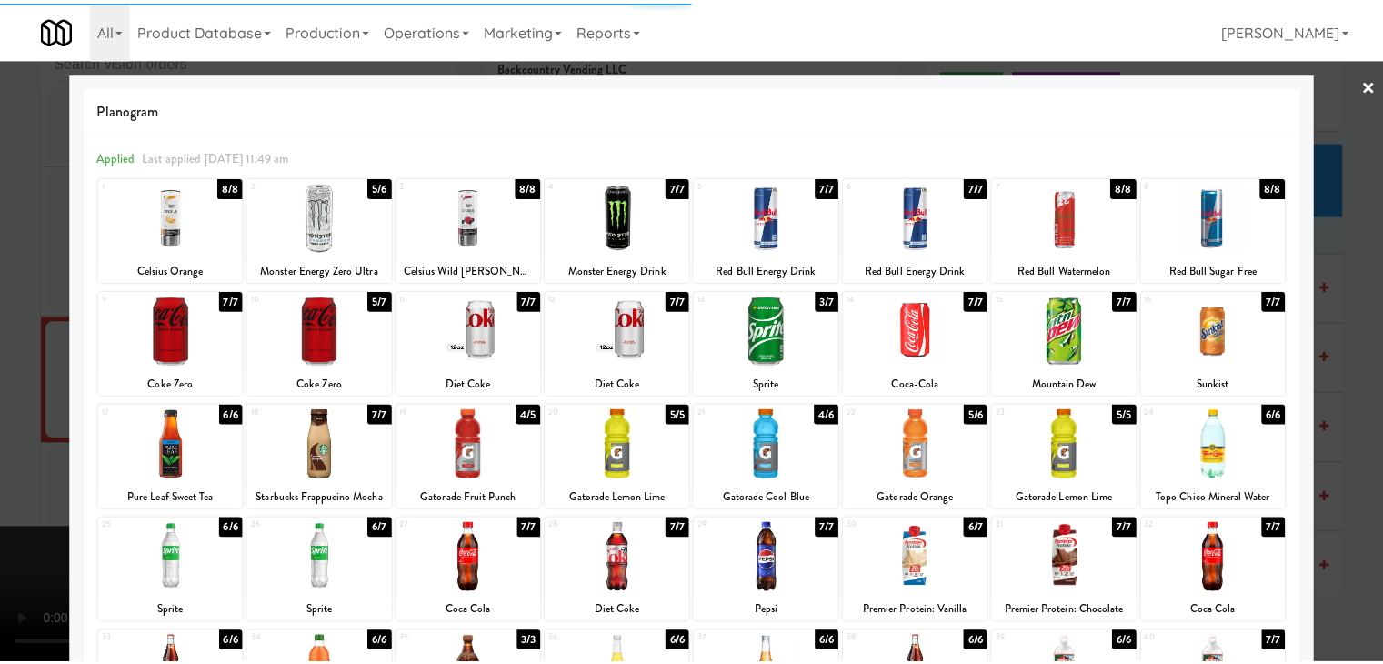
scroll to position [12631, 0]
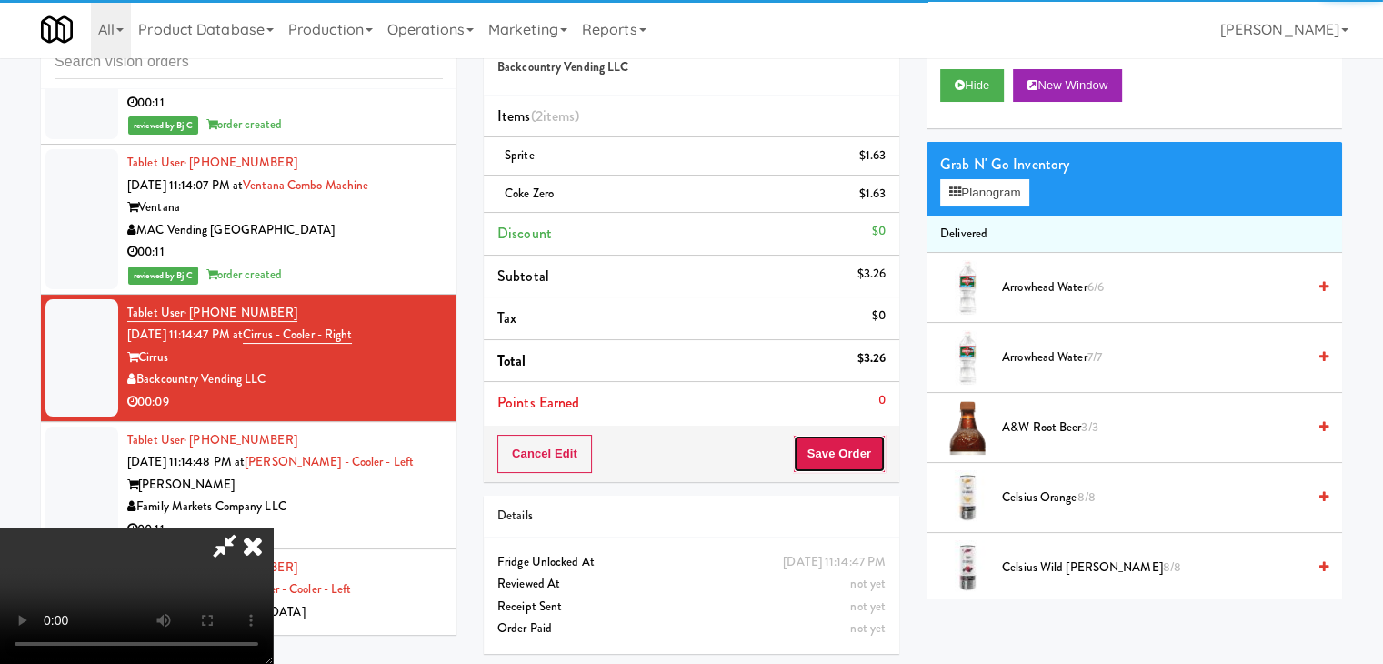
click at [851, 440] on button "Save Order" at bounding box center [839, 453] width 93 height 38
click at [851, 443] on button "Save Order" at bounding box center [839, 453] width 93 height 38
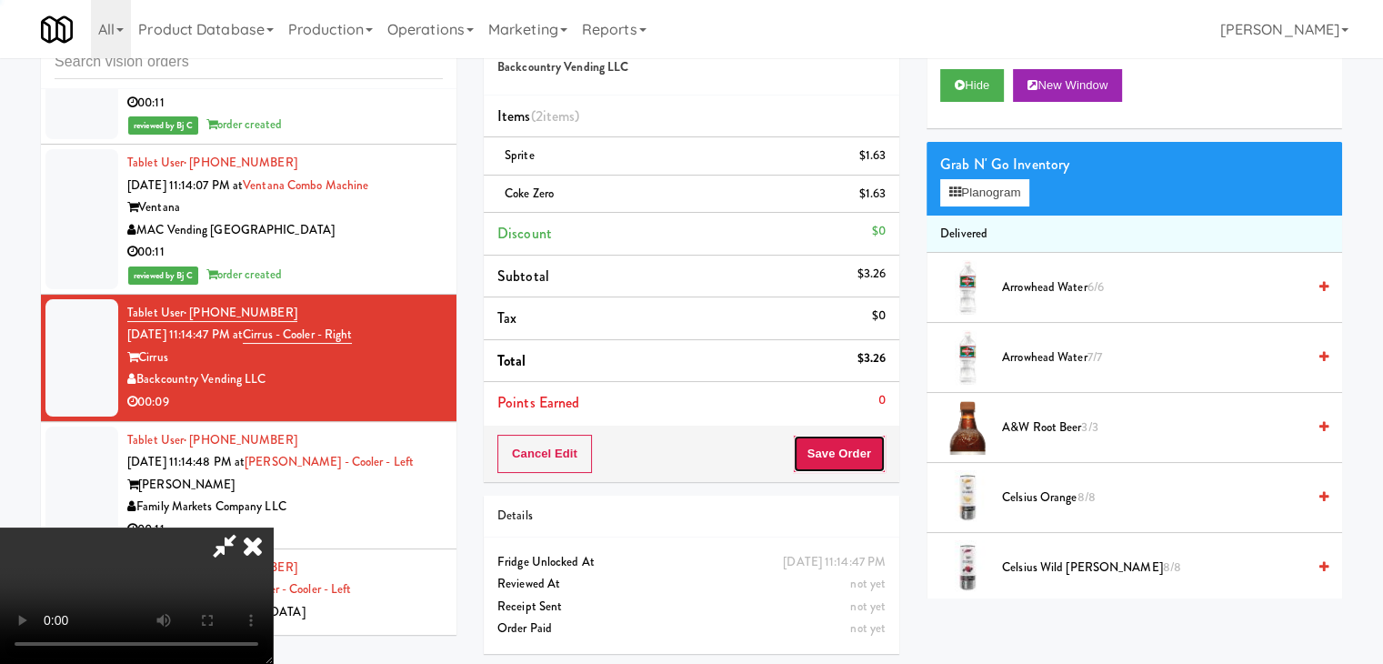
click at [851, 443] on button "Save Order" at bounding box center [839, 453] width 93 height 38
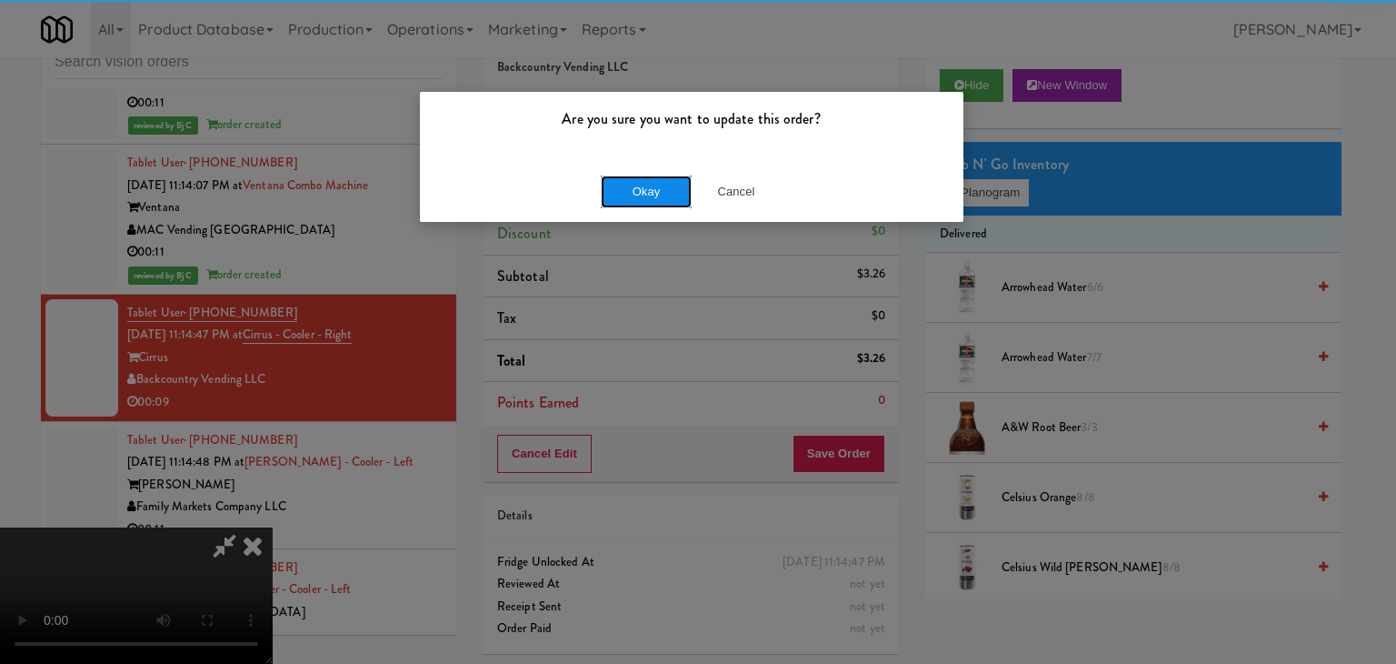
click at [630, 194] on button "Okay" at bounding box center [646, 191] width 91 height 33
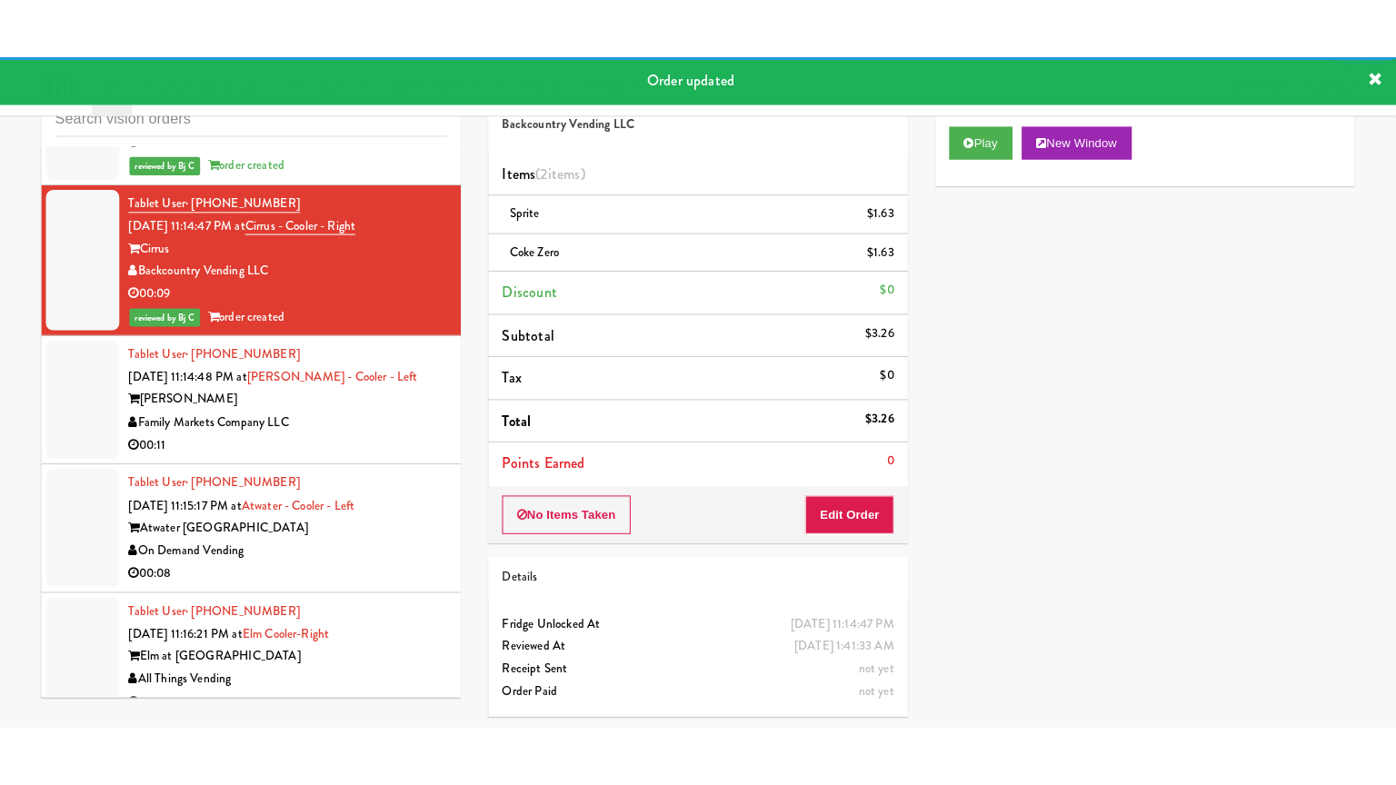
scroll to position [12812, 0]
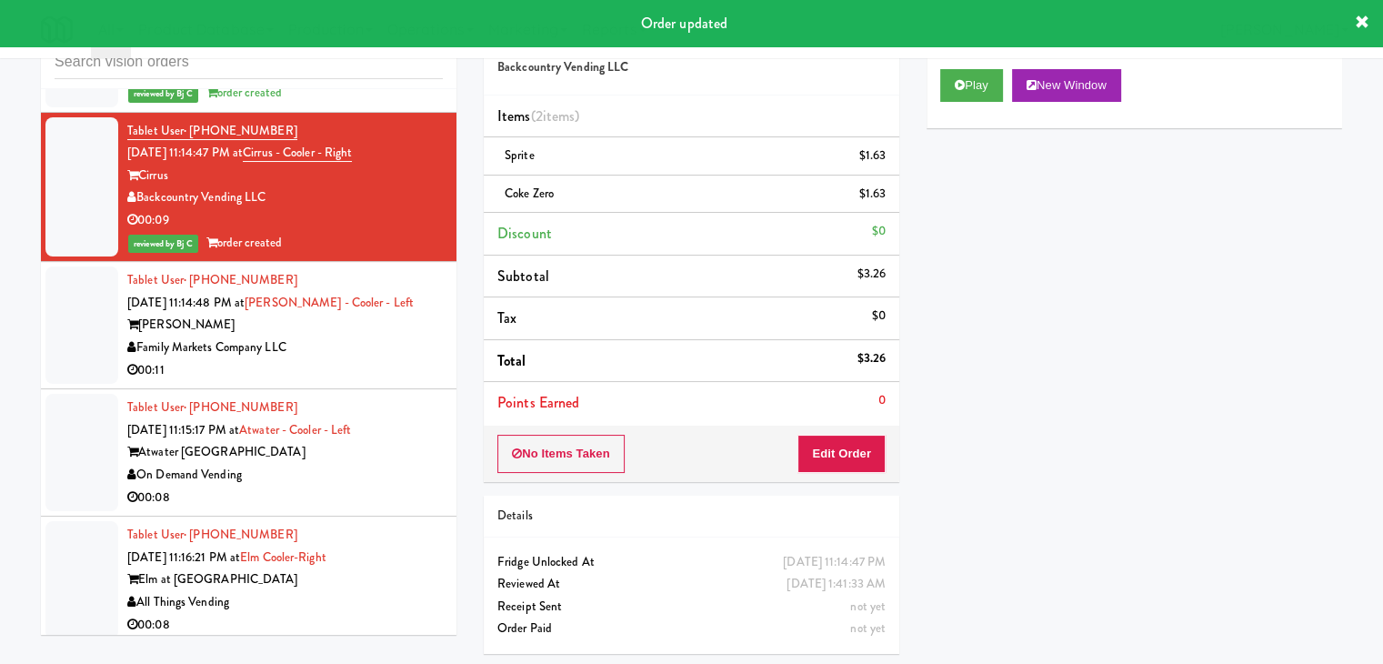
click at [374, 336] on div "Family Markets Company LLC" at bounding box center [284, 347] width 315 height 23
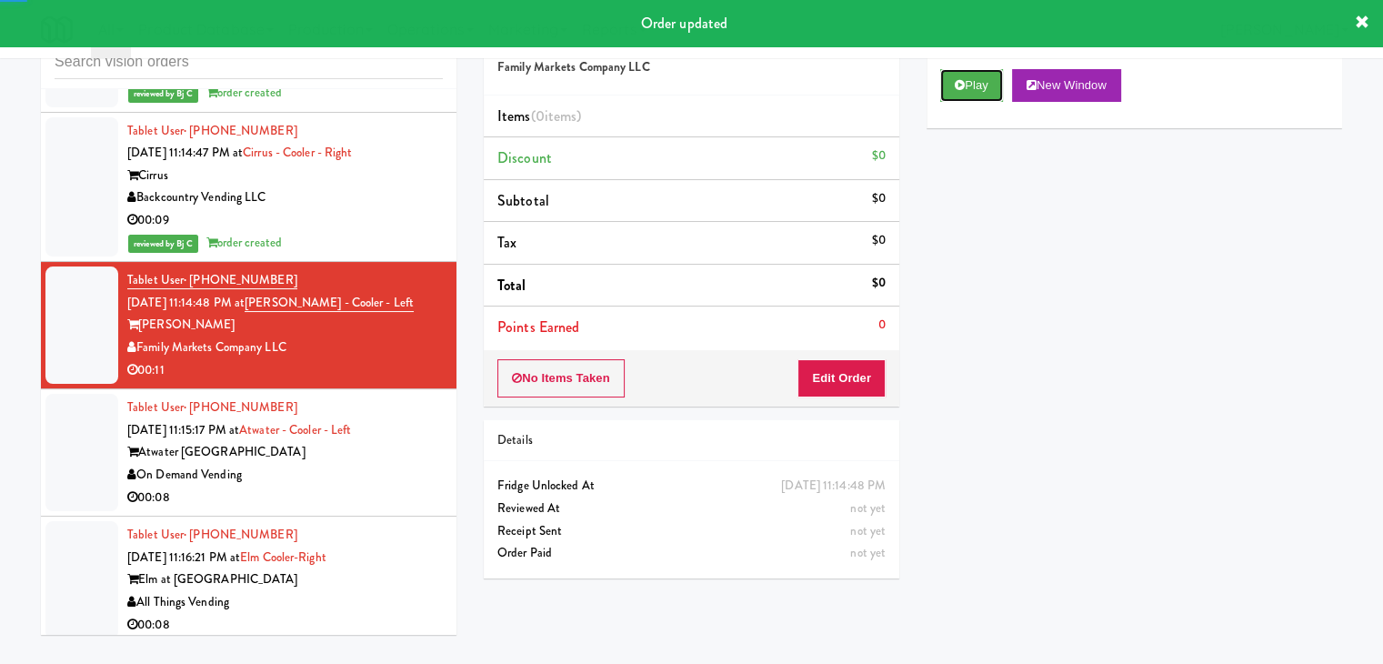
click at [955, 88] on button "Play" at bounding box center [971, 85] width 63 height 33
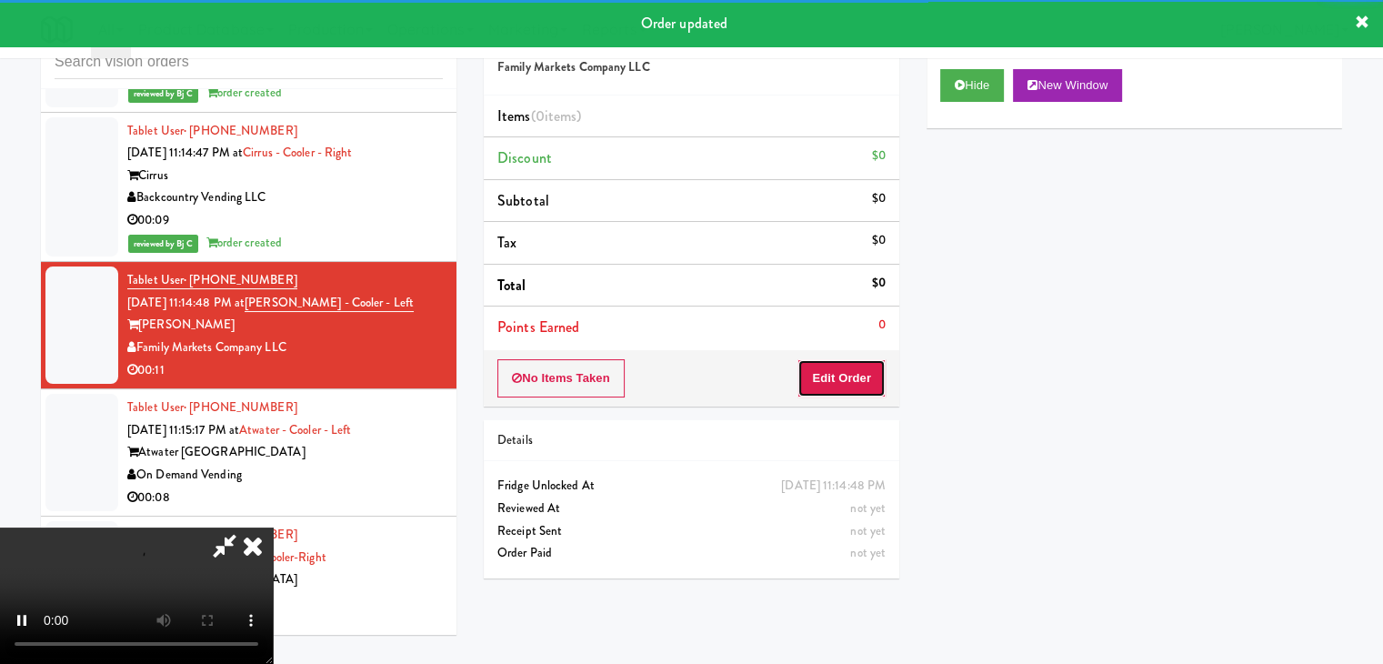
click at [848, 381] on button "Edit Order" at bounding box center [841, 378] width 88 height 38
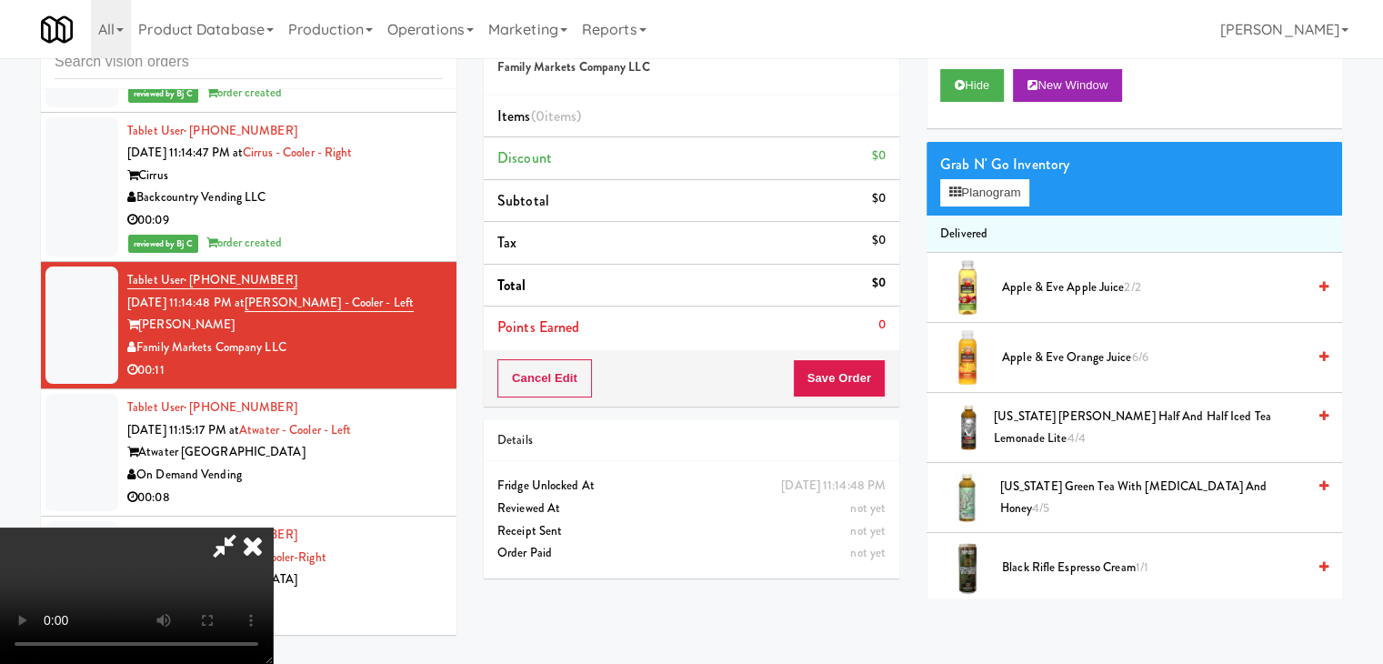
scroll to position [12769, 0]
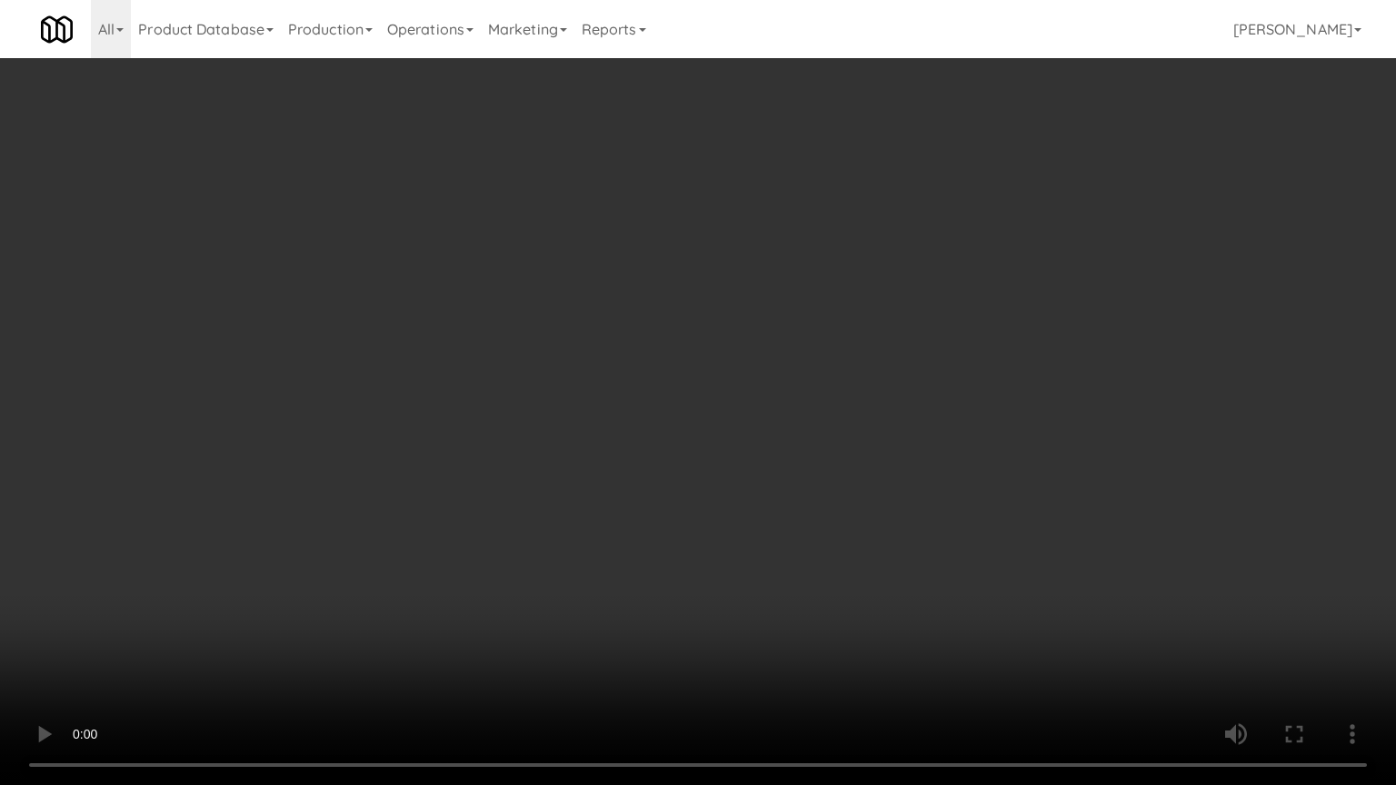
click at [698, 534] on video at bounding box center [698, 392] width 1396 height 785
drag, startPoint x: 698, startPoint y: 534, endPoint x: 695, endPoint y: 455, distance: 79.1
click at [697, 534] on video at bounding box center [698, 392] width 1396 height 785
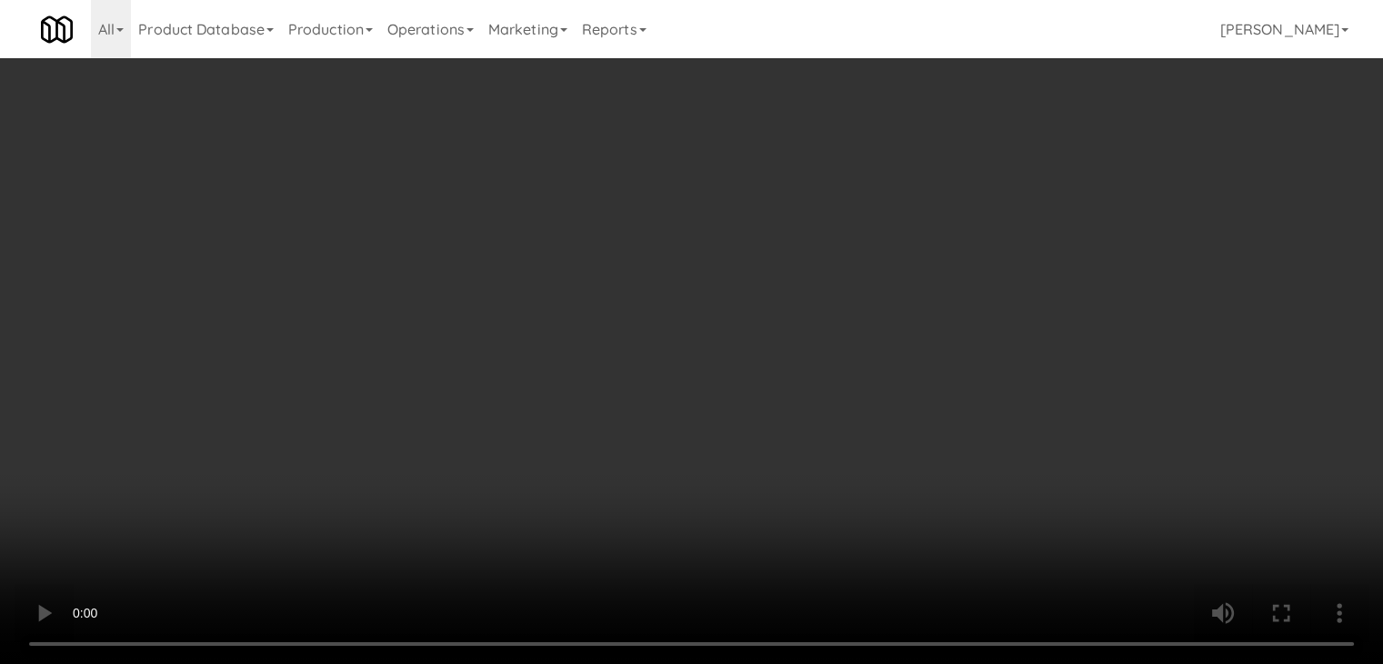
click at [516, 434] on video at bounding box center [691, 332] width 1383 height 664
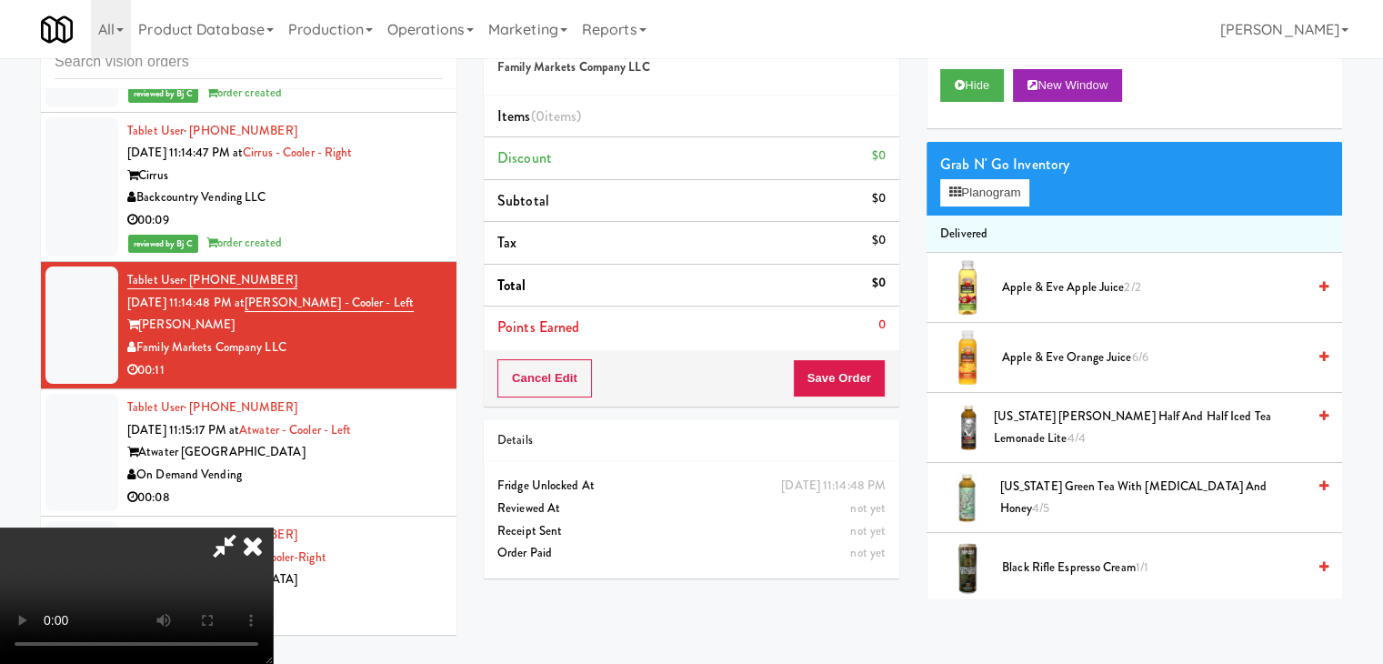
click at [273, 527] on video at bounding box center [136, 595] width 273 height 136
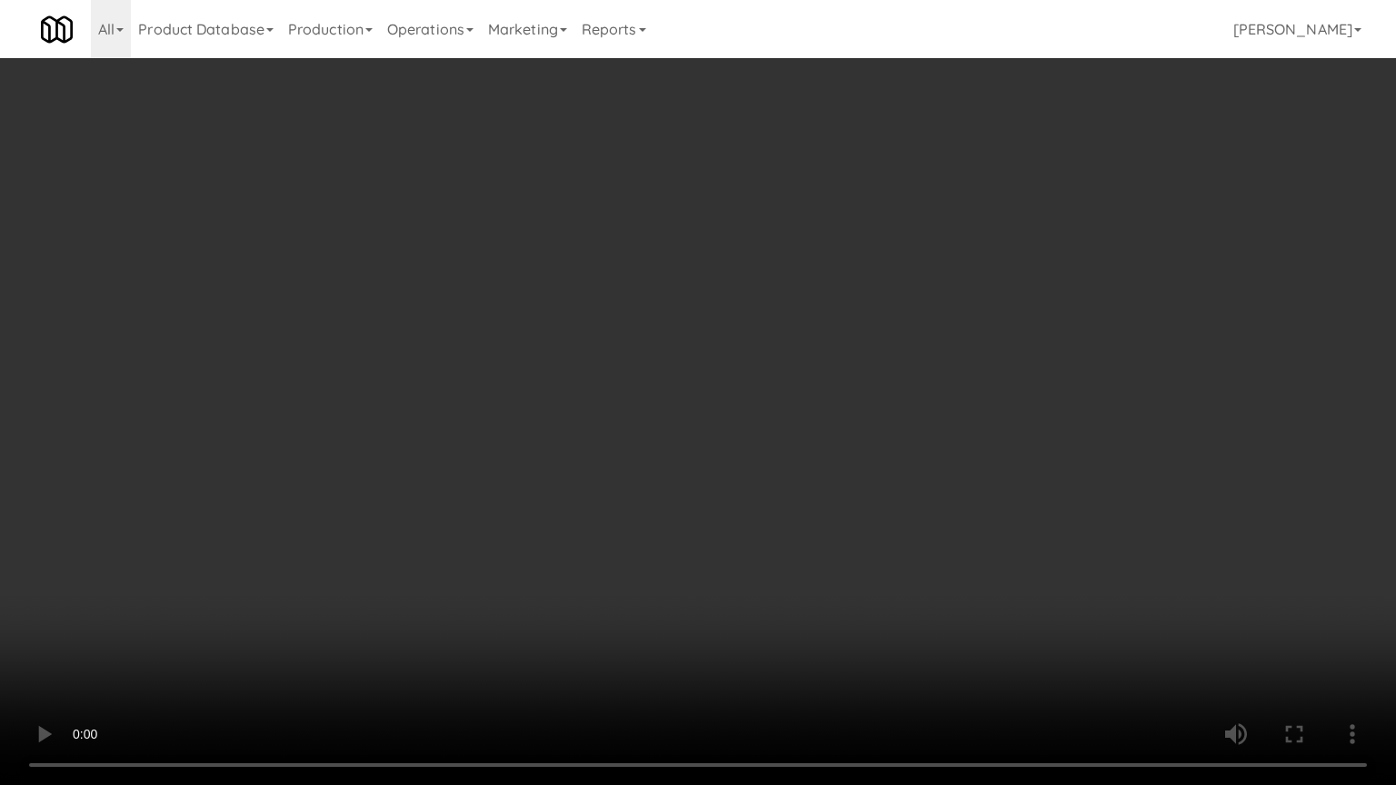
click at [586, 510] on video at bounding box center [698, 392] width 1396 height 785
click at [589, 511] on video at bounding box center [698, 392] width 1396 height 785
click at [654, 495] on video at bounding box center [698, 392] width 1396 height 785
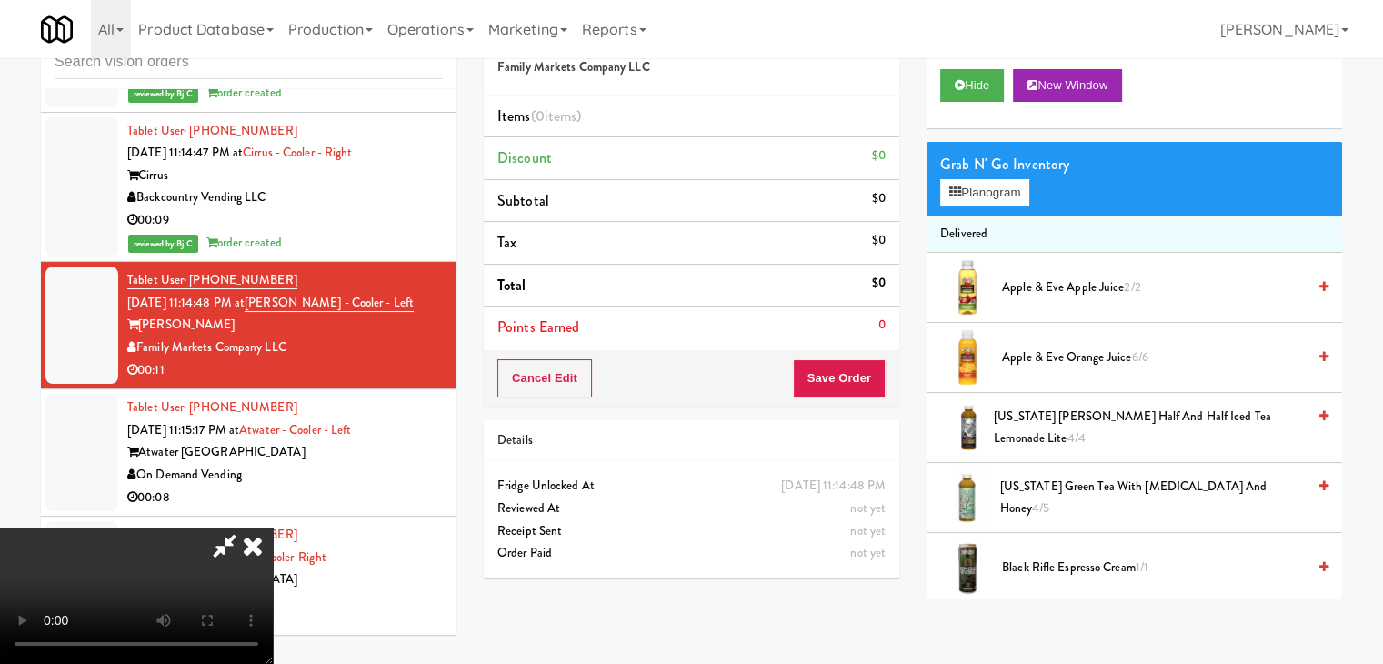
click at [273, 527] on video at bounding box center [136, 595] width 273 height 136
click at [1033, 494] on span "[US_STATE] Green Tea with [MEDICAL_DATA] and Honey 4/5" at bounding box center [1152, 497] width 305 height 45
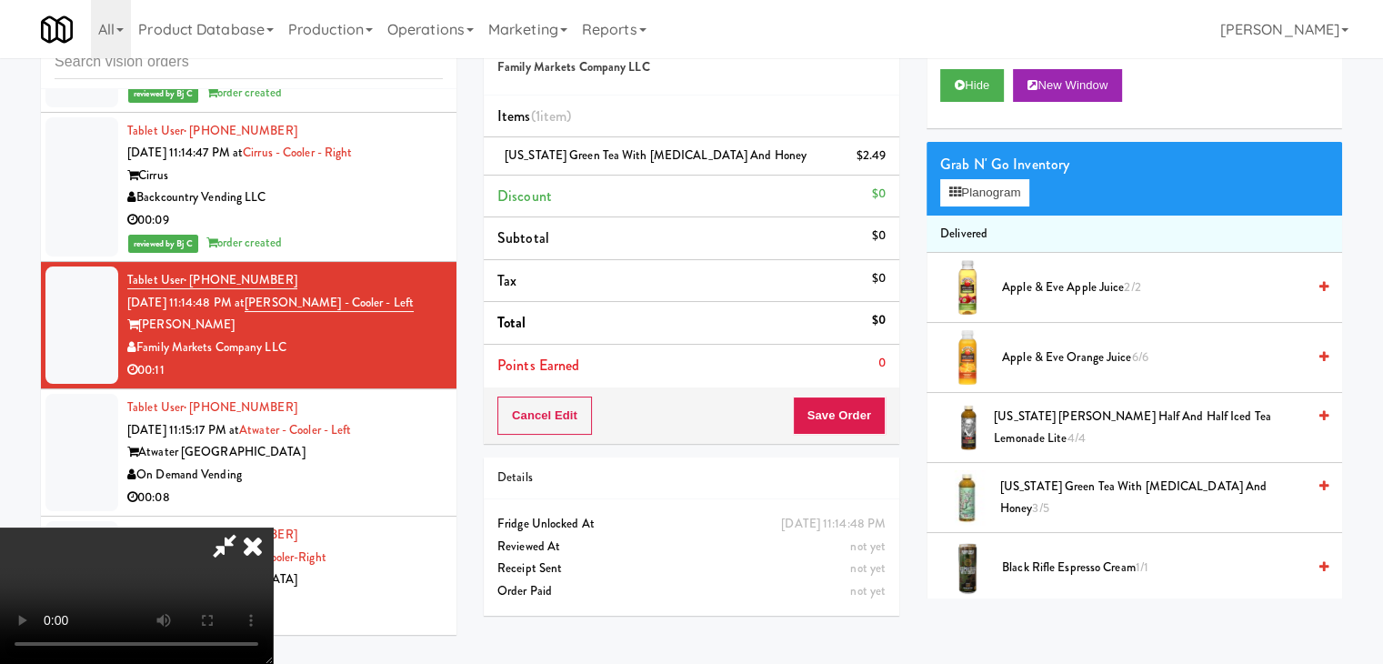
click at [273, 527] on video at bounding box center [136, 595] width 273 height 136
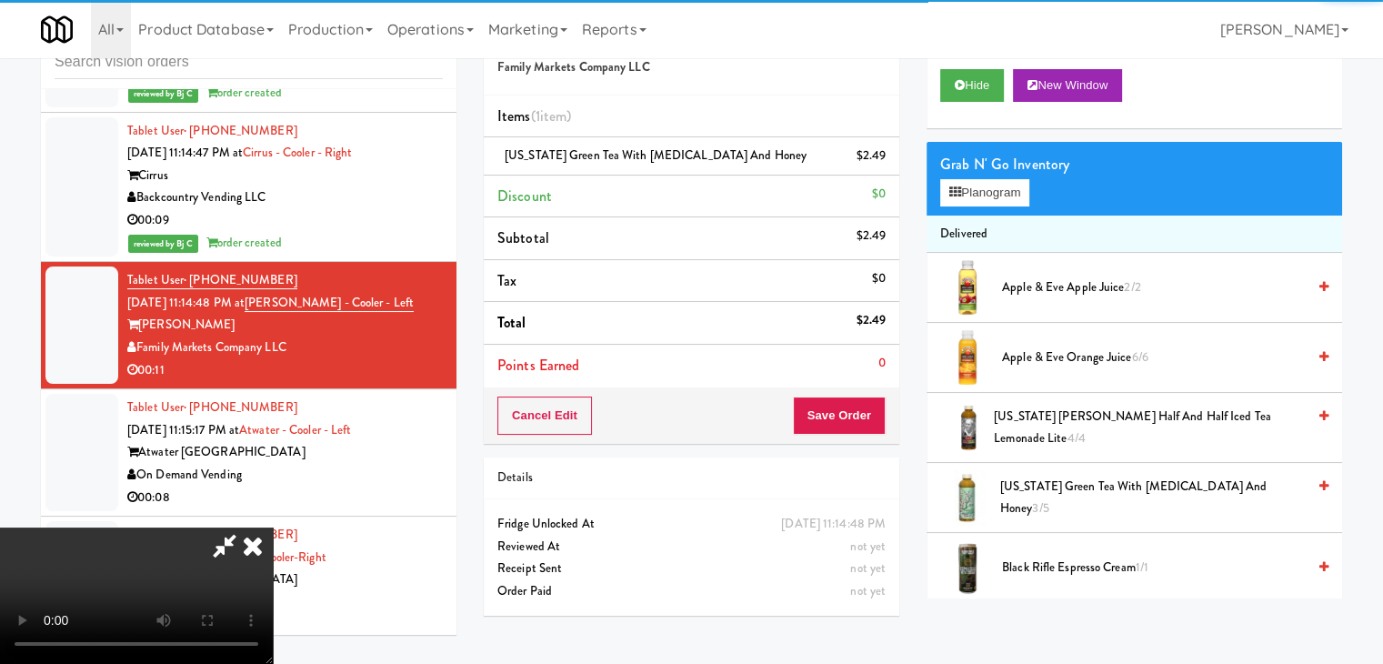
scroll to position [12769, 0]
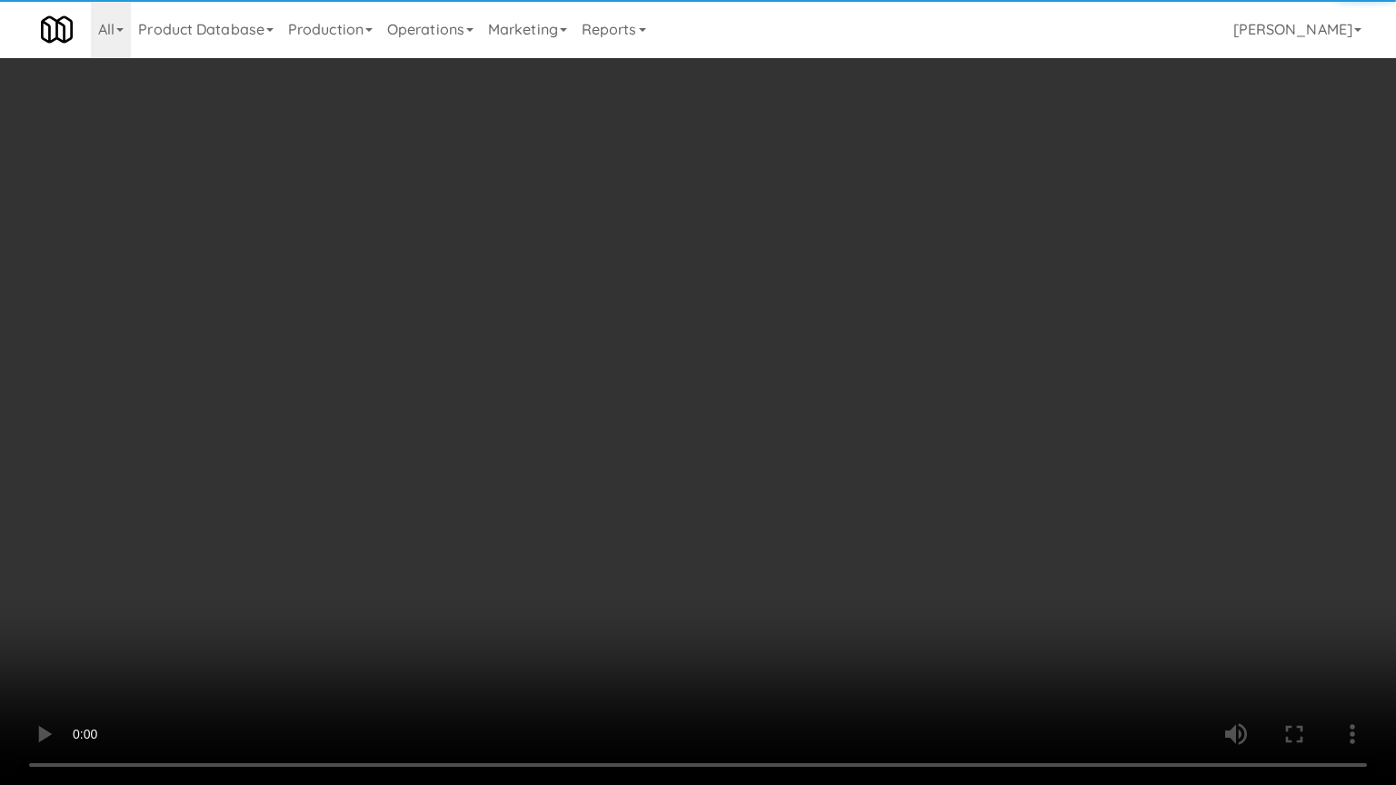
click at [705, 484] on video at bounding box center [698, 392] width 1396 height 785
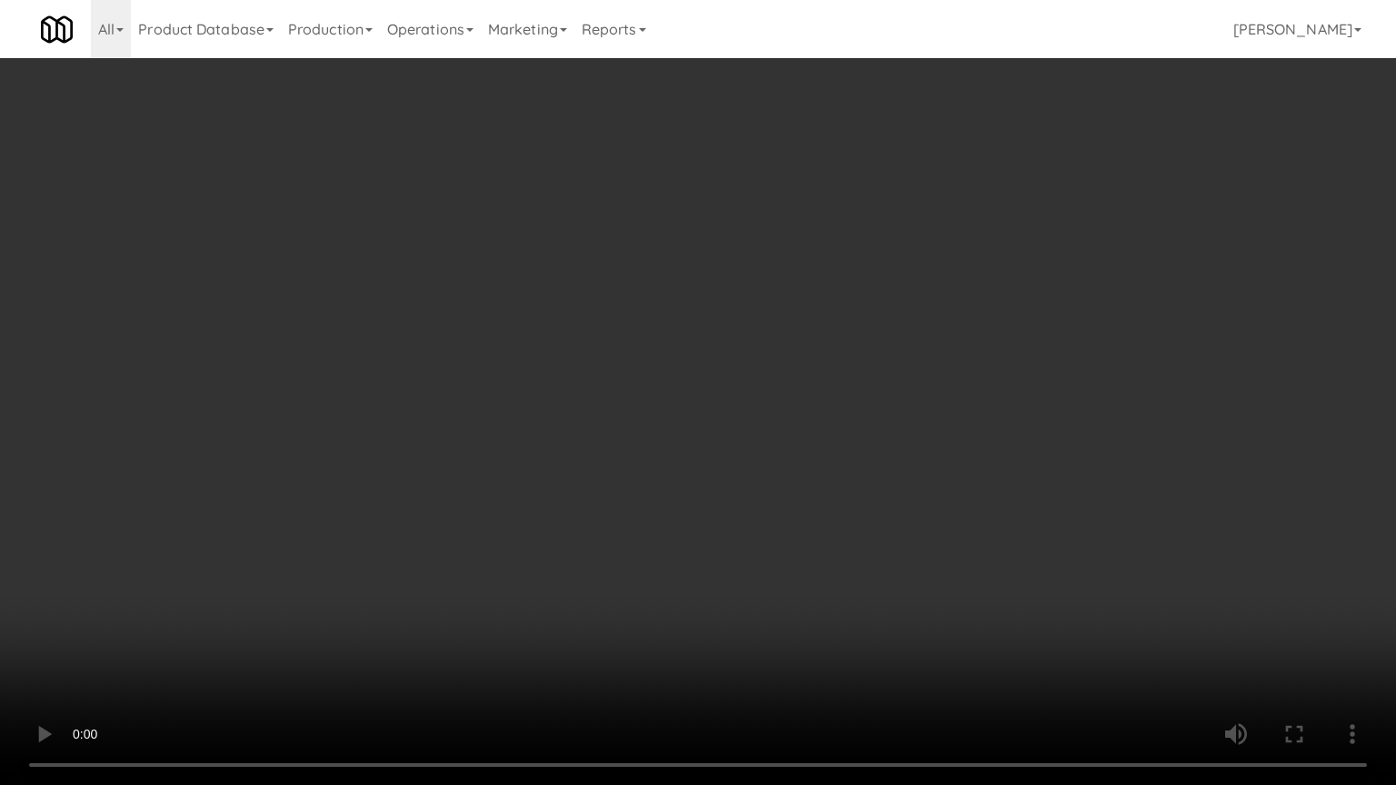
click at [714, 482] on video at bounding box center [698, 392] width 1396 height 785
click at [715, 481] on video at bounding box center [698, 392] width 1396 height 785
click at [839, 495] on video at bounding box center [698, 392] width 1396 height 785
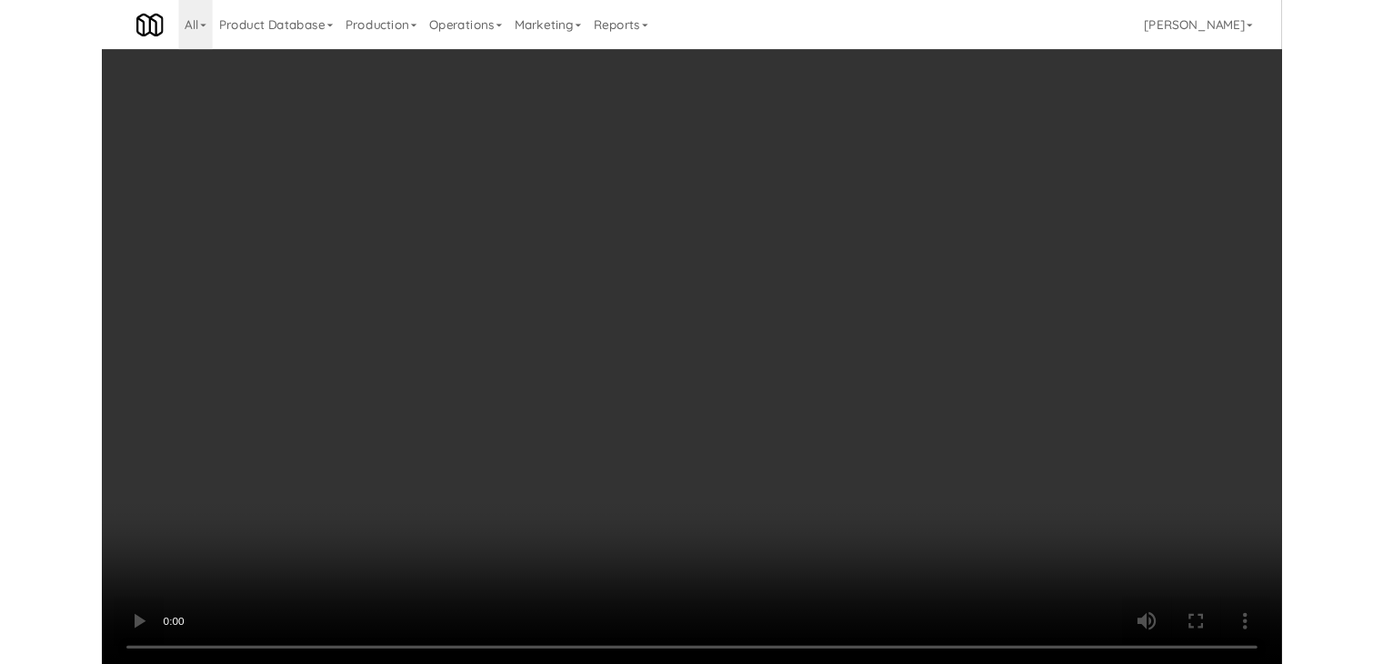
scroll to position [12812, 0]
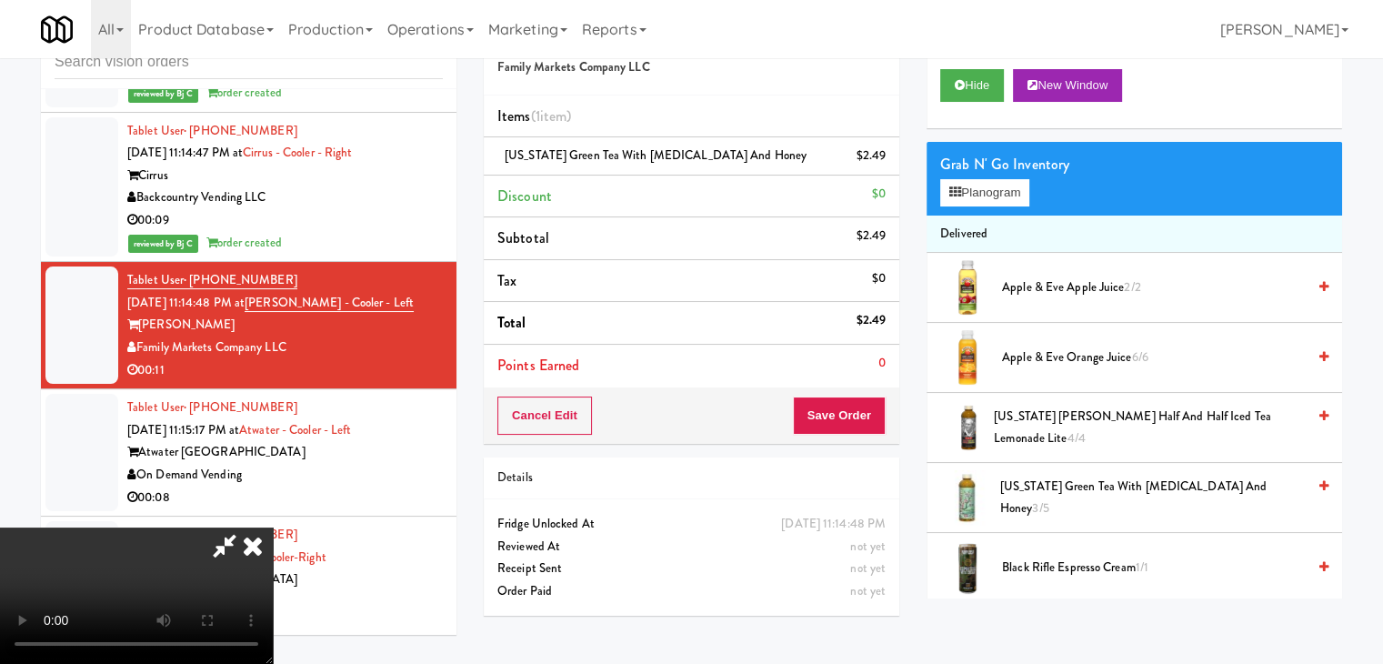
click at [1062, 497] on span "[US_STATE] Green Tea with [MEDICAL_DATA] and Honey 3/5" at bounding box center [1152, 497] width 305 height 45
click at [853, 413] on button "Save Order" at bounding box center [839, 415] width 93 height 38
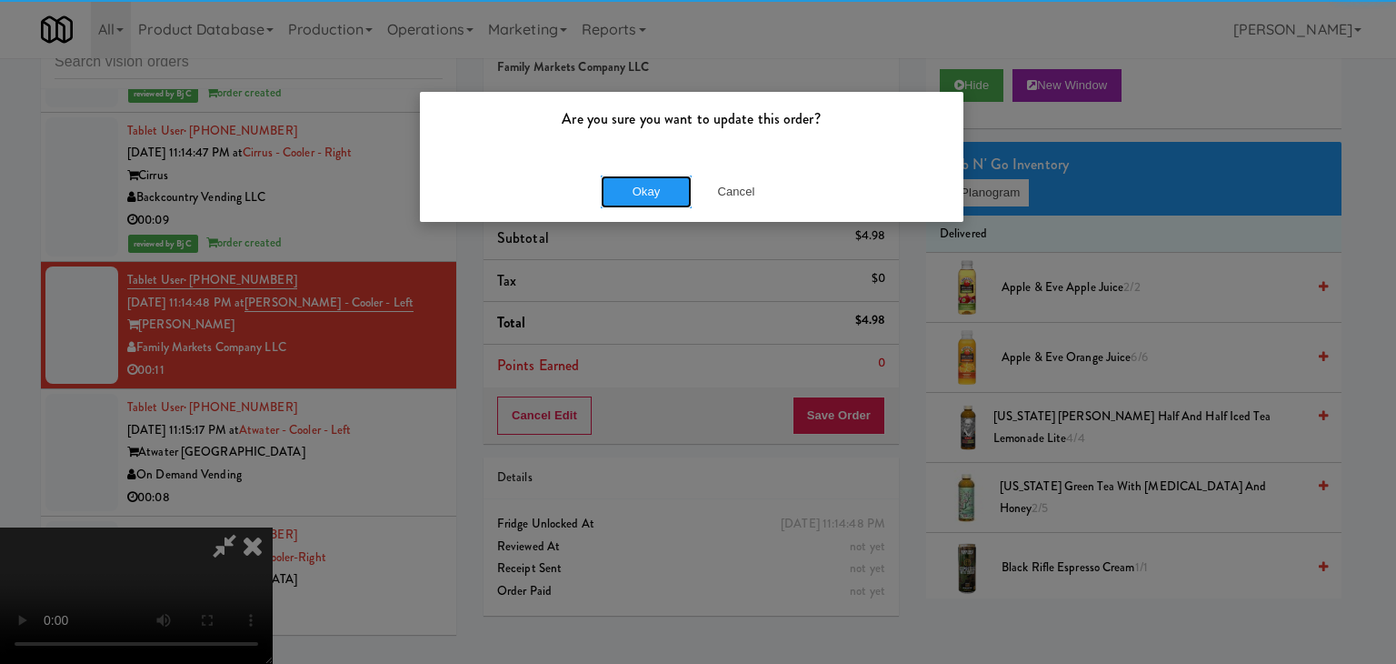
click at [629, 197] on button "Okay" at bounding box center [646, 191] width 91 height 33
click at [629, 197] on div "Okay Cancel" at bounding box center [692, 191] width 544 height 61
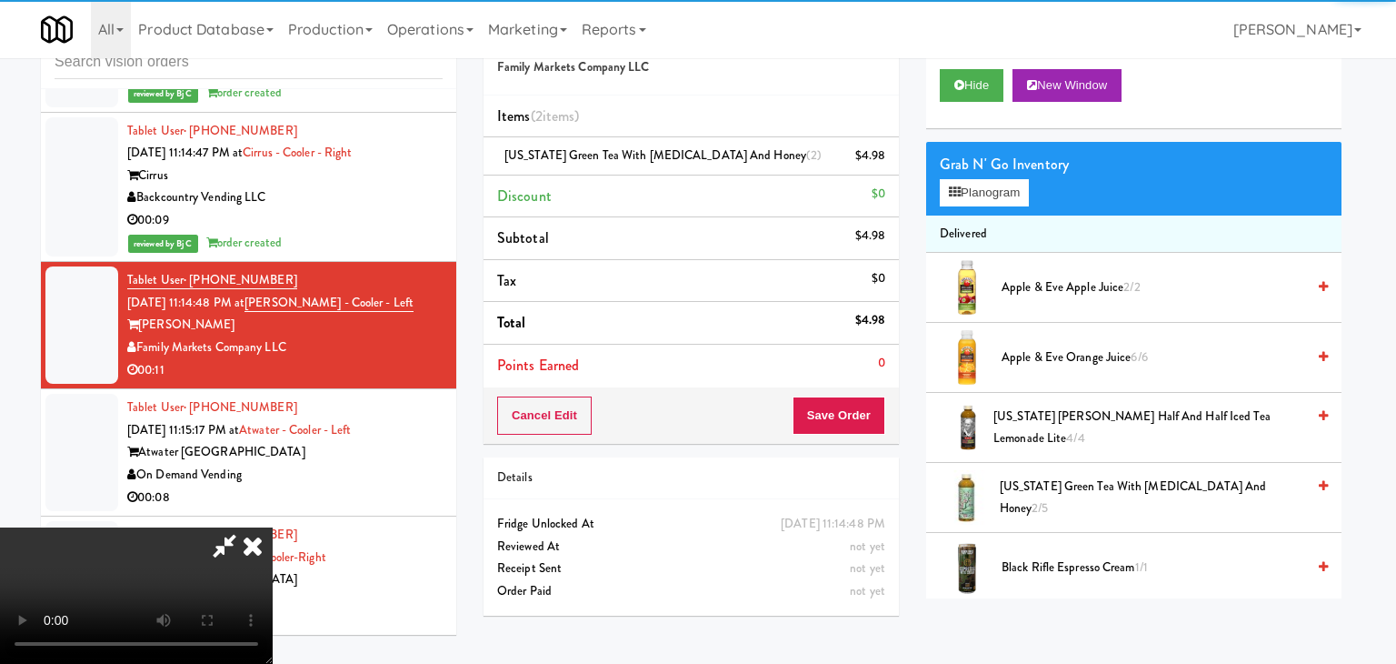
click at [629, 197] on div at bounding box center [698, 332] width 1396 height 664
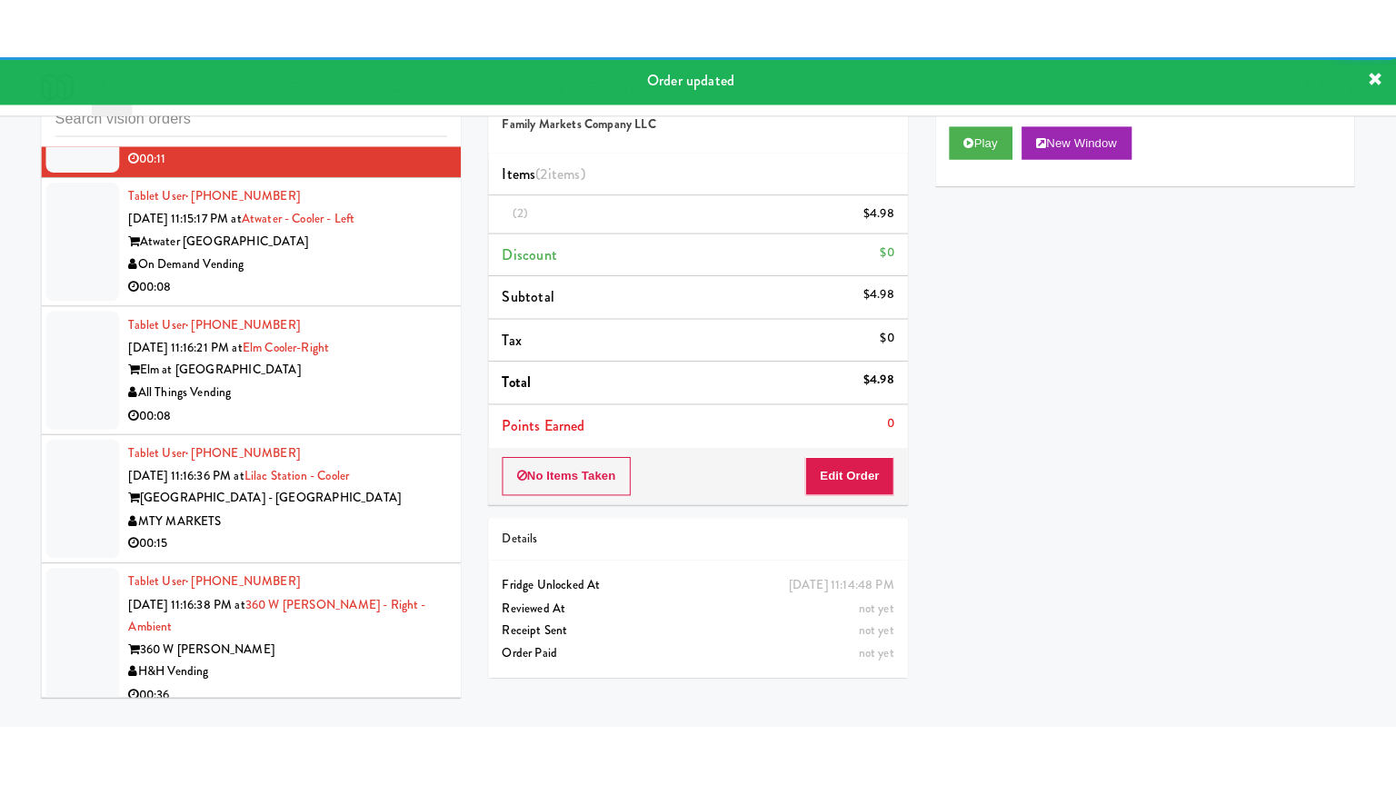
scroll to position [13108, 0]
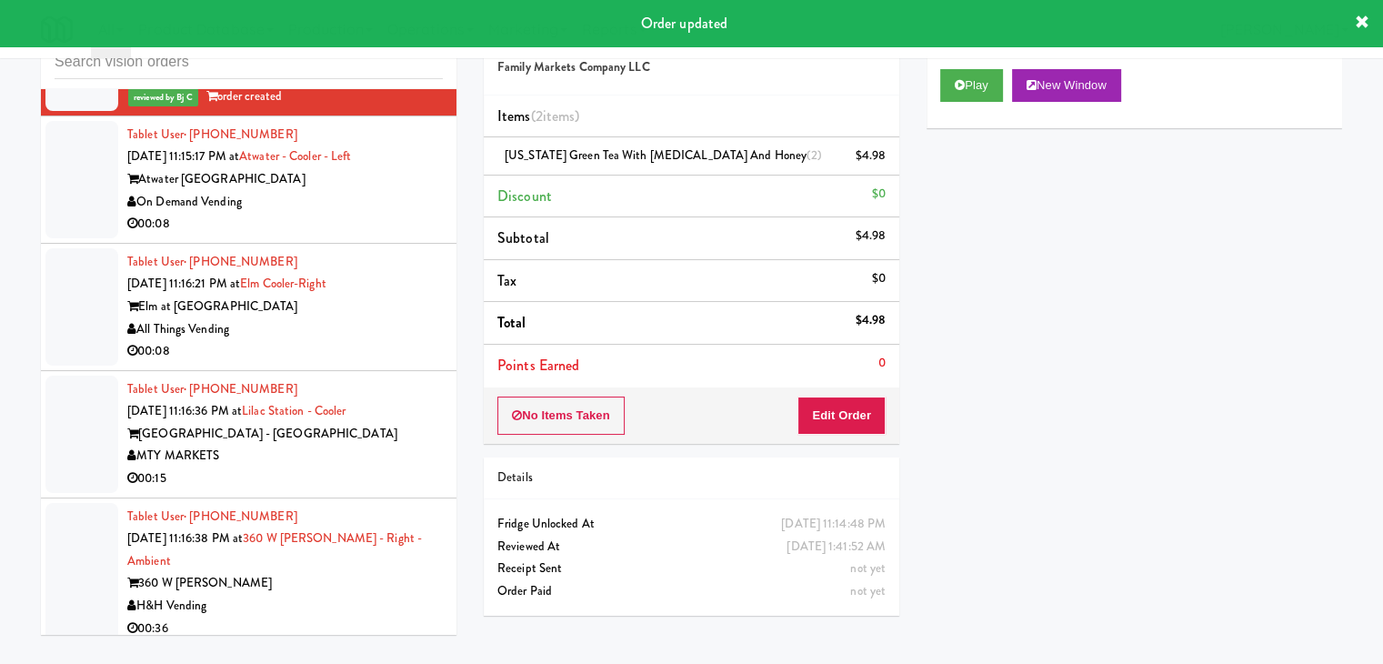
drag, startPoint x: 385, startPoint y: 115, endPoint x: 402, endPoint y: 157, distance: 45.7
click at [387, 191] on div "On Demand Vending" at bounding box center [284, 202] width 315 height 23
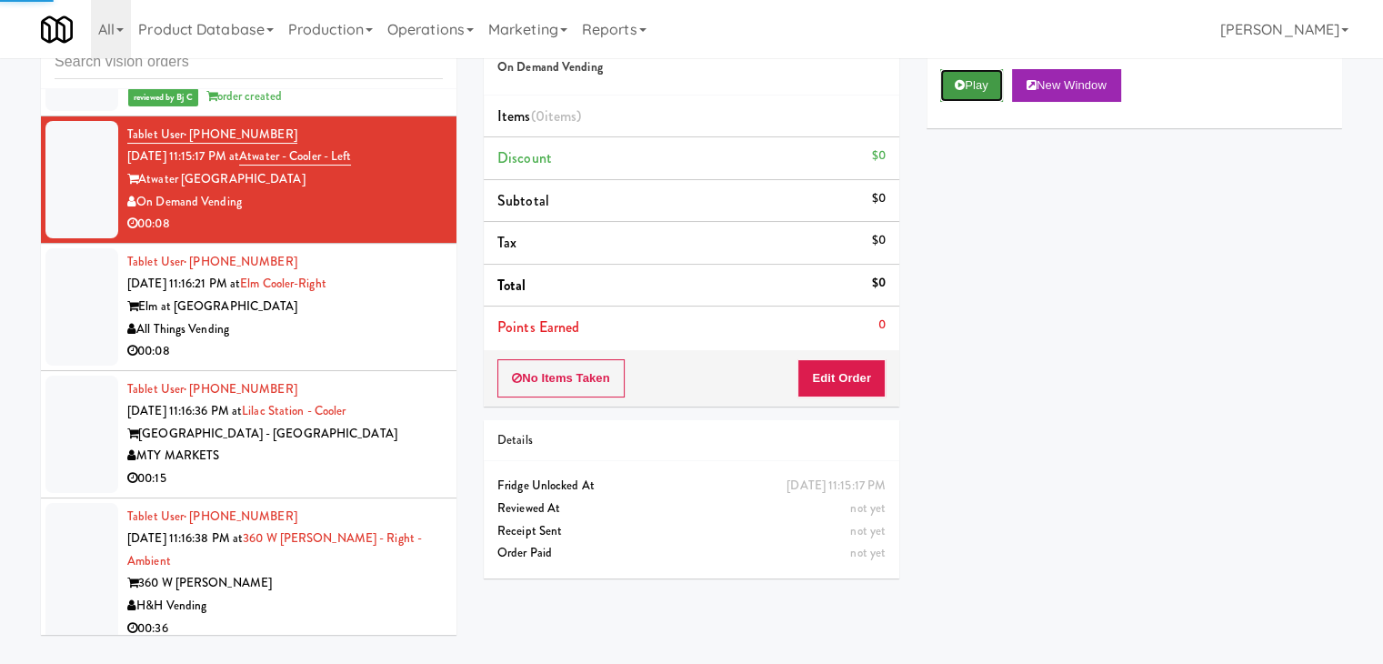
click at [986, 83] on button "Play" at bounding box center [971, 85] width 63 height 33
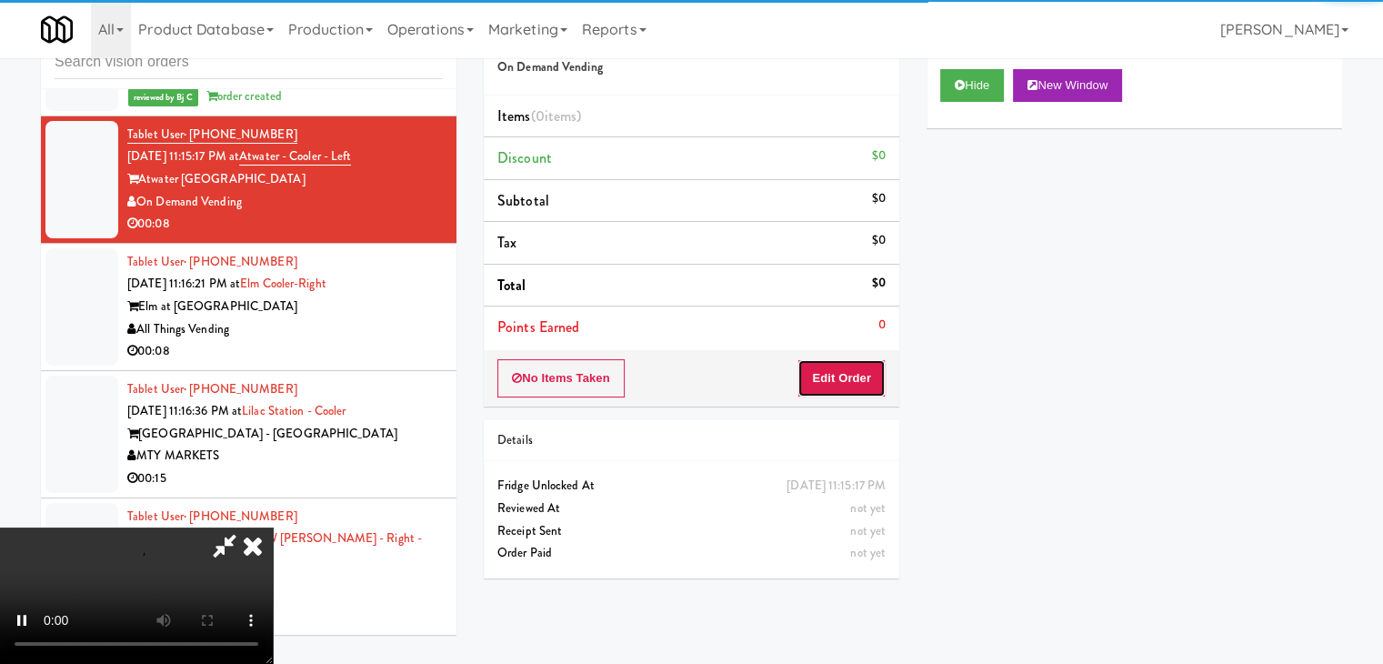
click at [880, 384] on button "Edit Order" at bounding box center [841, 378] width 88 height 38
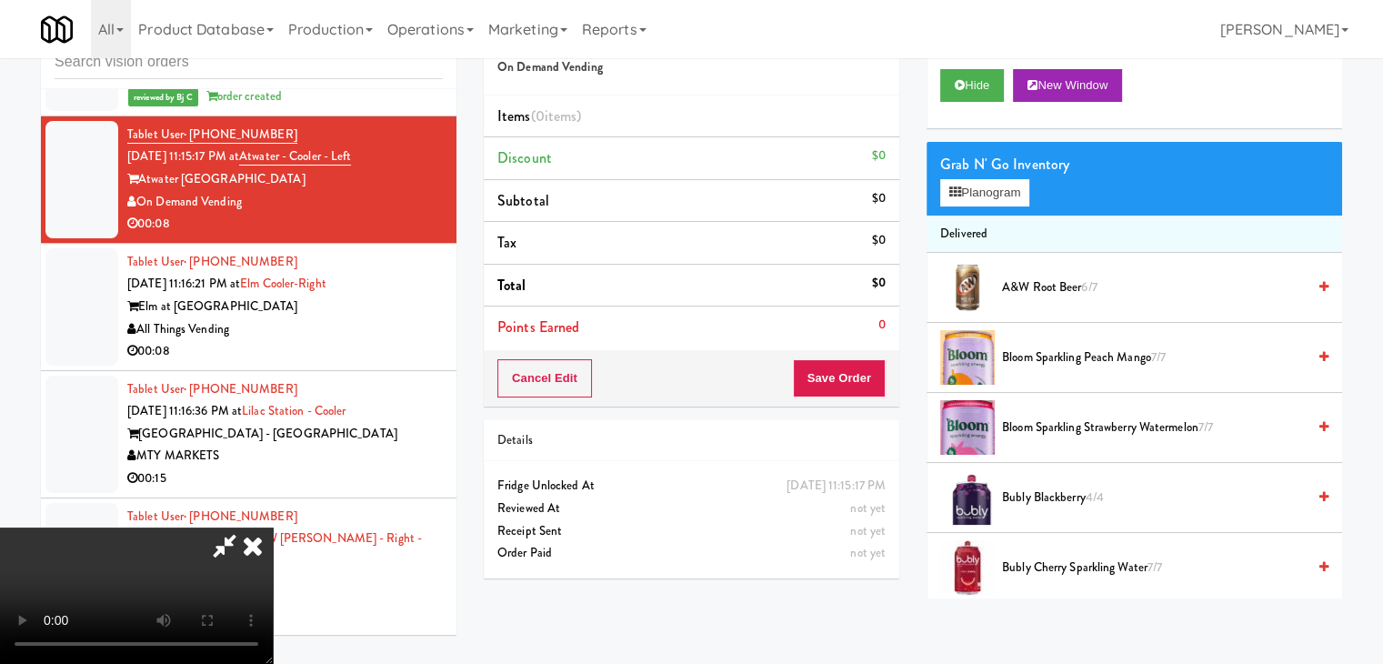
scroll to position [13063, 0]
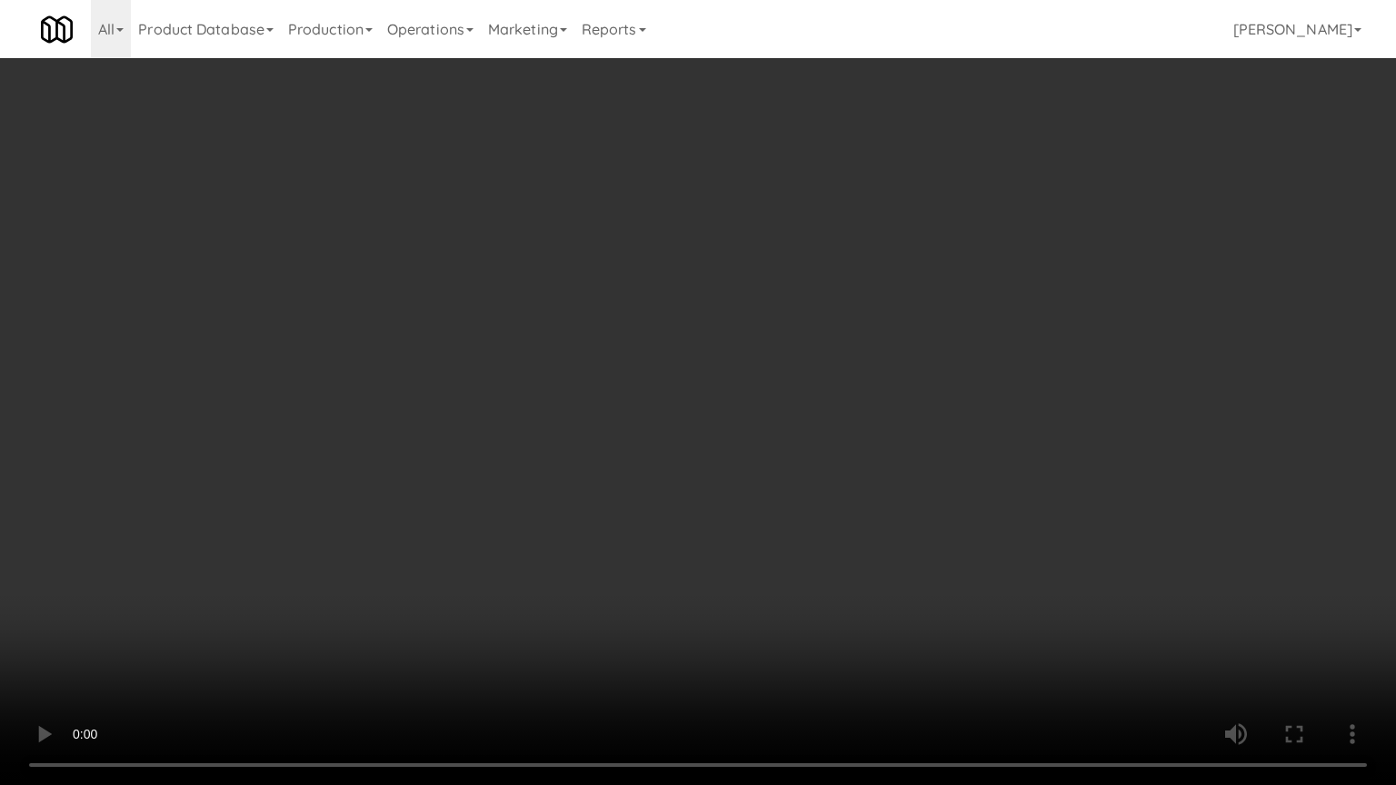
click at [764, 513] on video at bounding box center [698, 392] width 1396 height 785
click at [764, 512] on video at bounding box center [698, 392] width 1396 height 785
click at [757, 511] on video at bounding box center [698, 392] width 1396 height 785
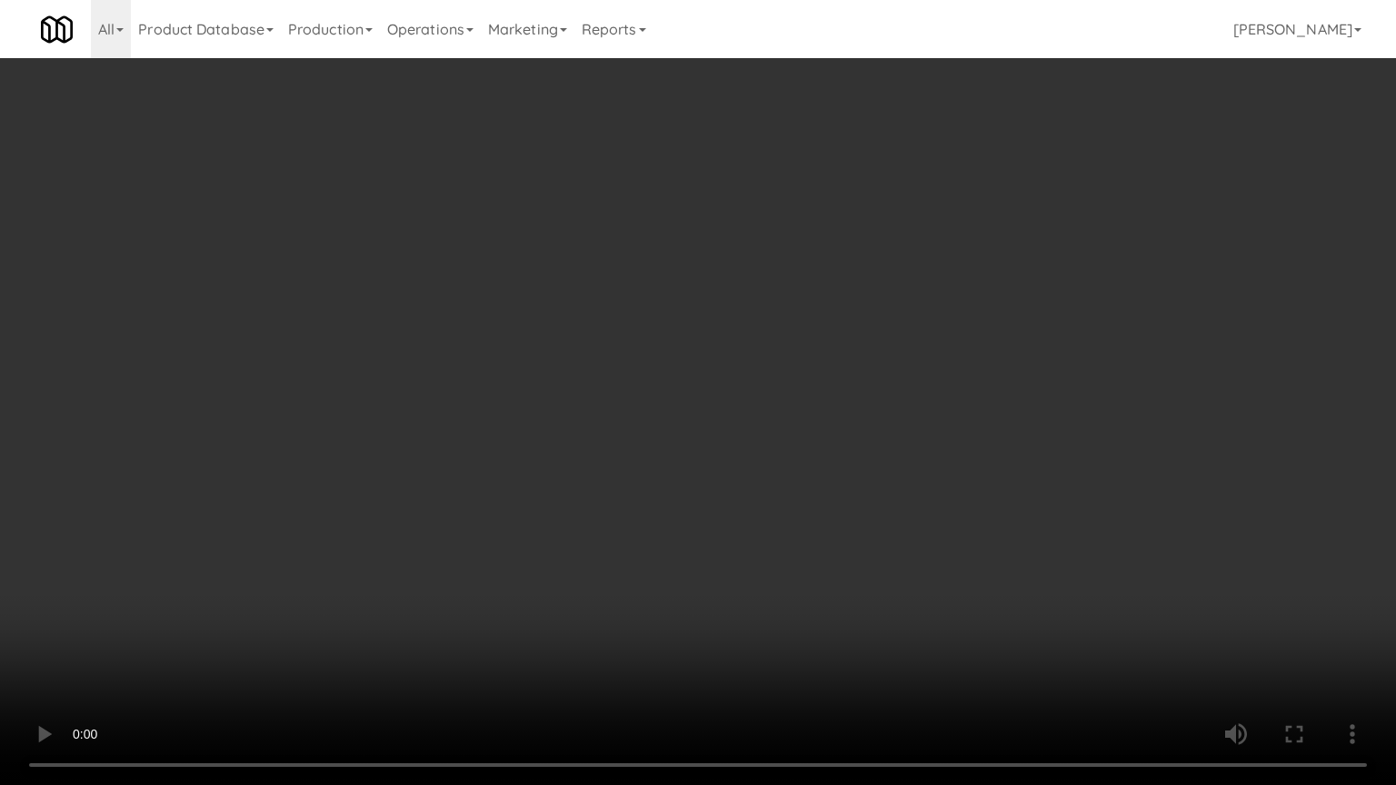
drag, startPoint x: 757, startPoint y: 511, endPoint x: 840, endPoint y: 338, distance: 191.5
click at [757, 505] on video at bounding box center [698, 392] width 1396 height 785
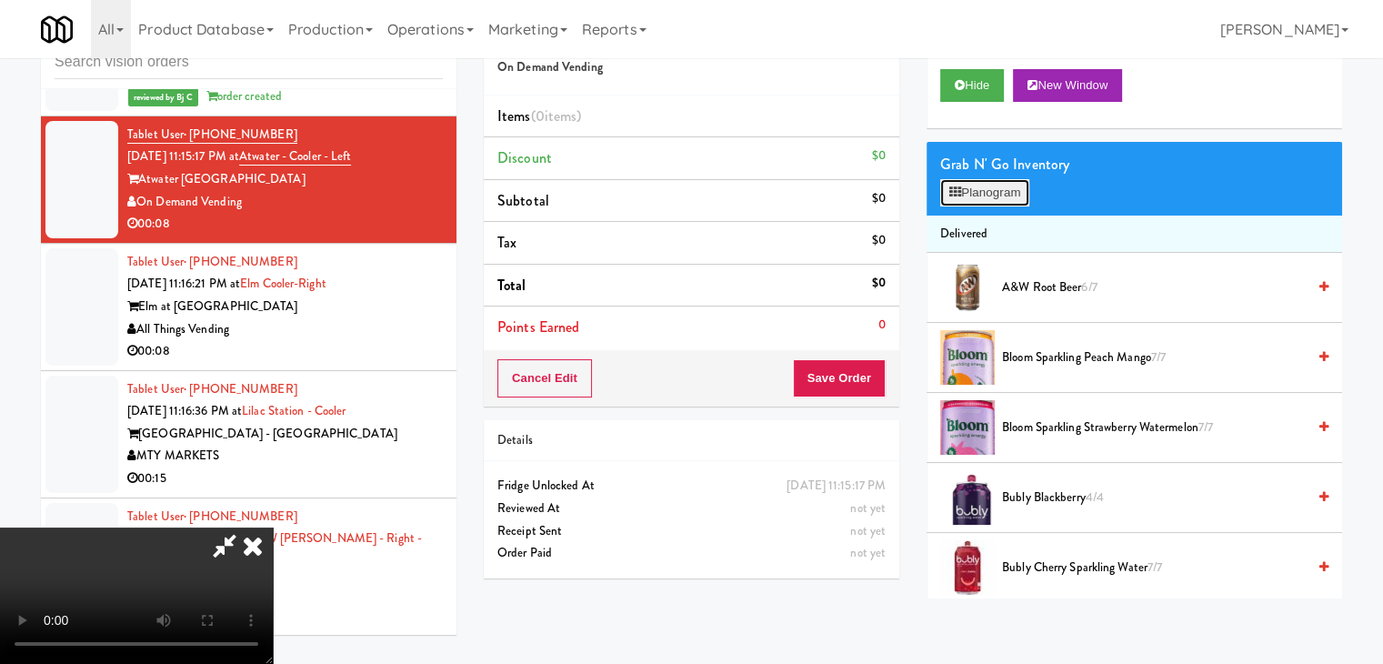
click at [993, 196] on button "Planogram" at bounding box center [984, 192] width 89 height 27
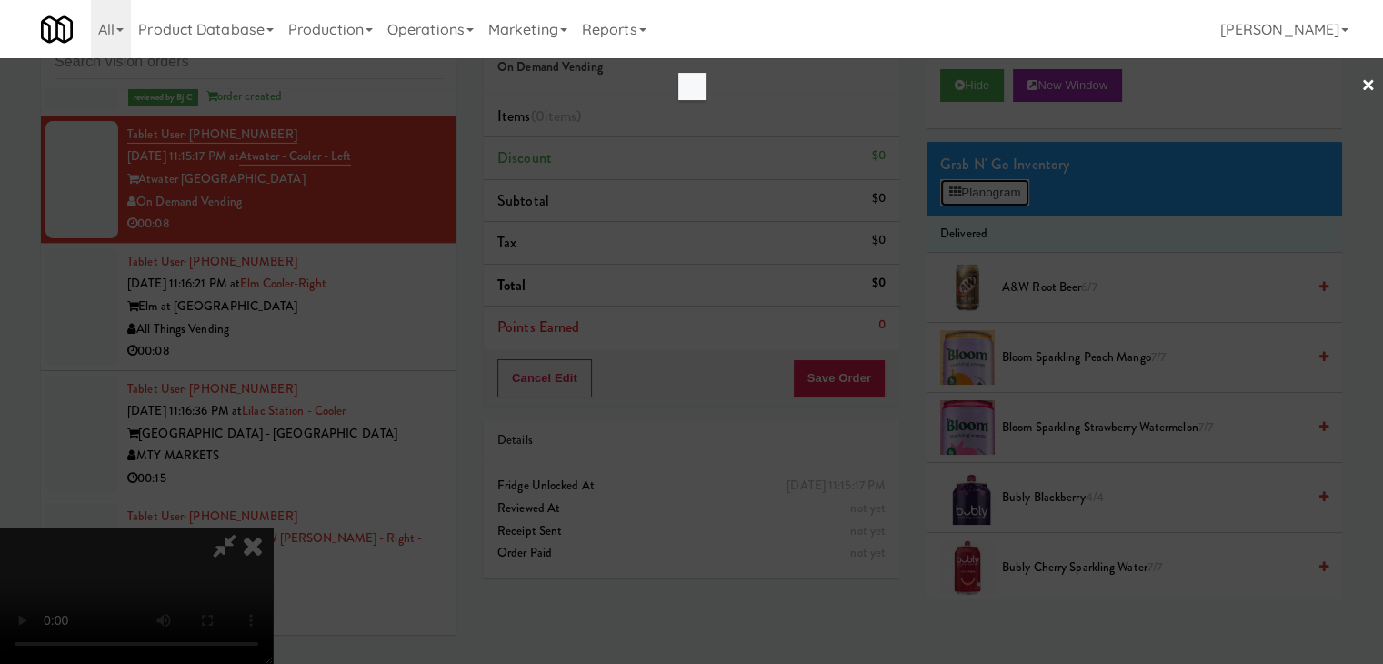
scroll to position [13063, 0]
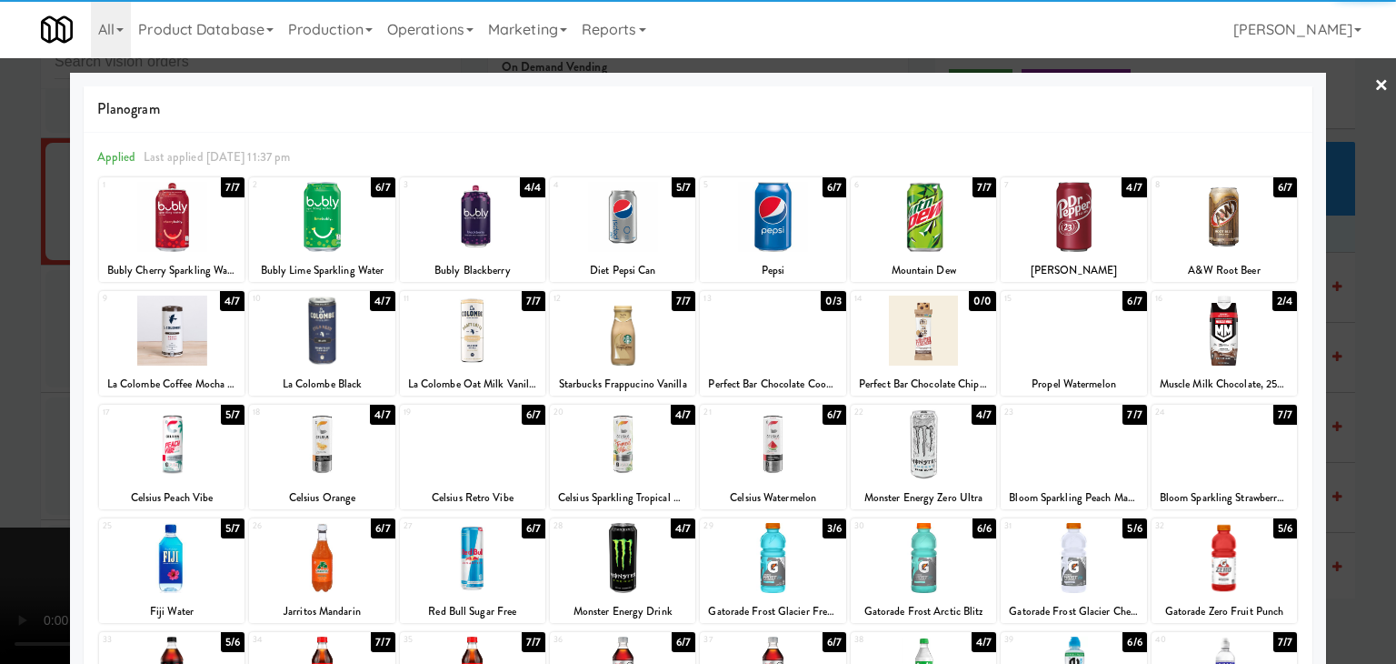
click at [652, 226] on div at bounding box center [622, 217] width 145 height 70
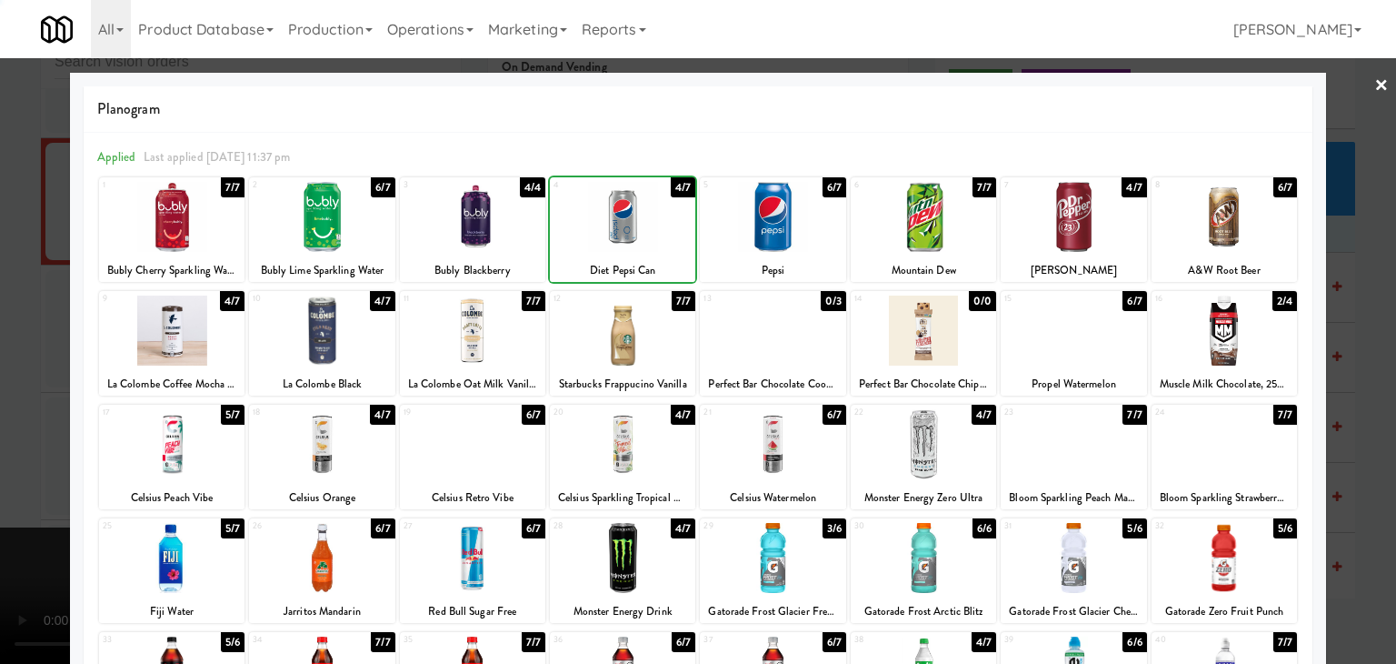
click at [652, 226] on div at bounding box center [622, 217] width 145 height 70
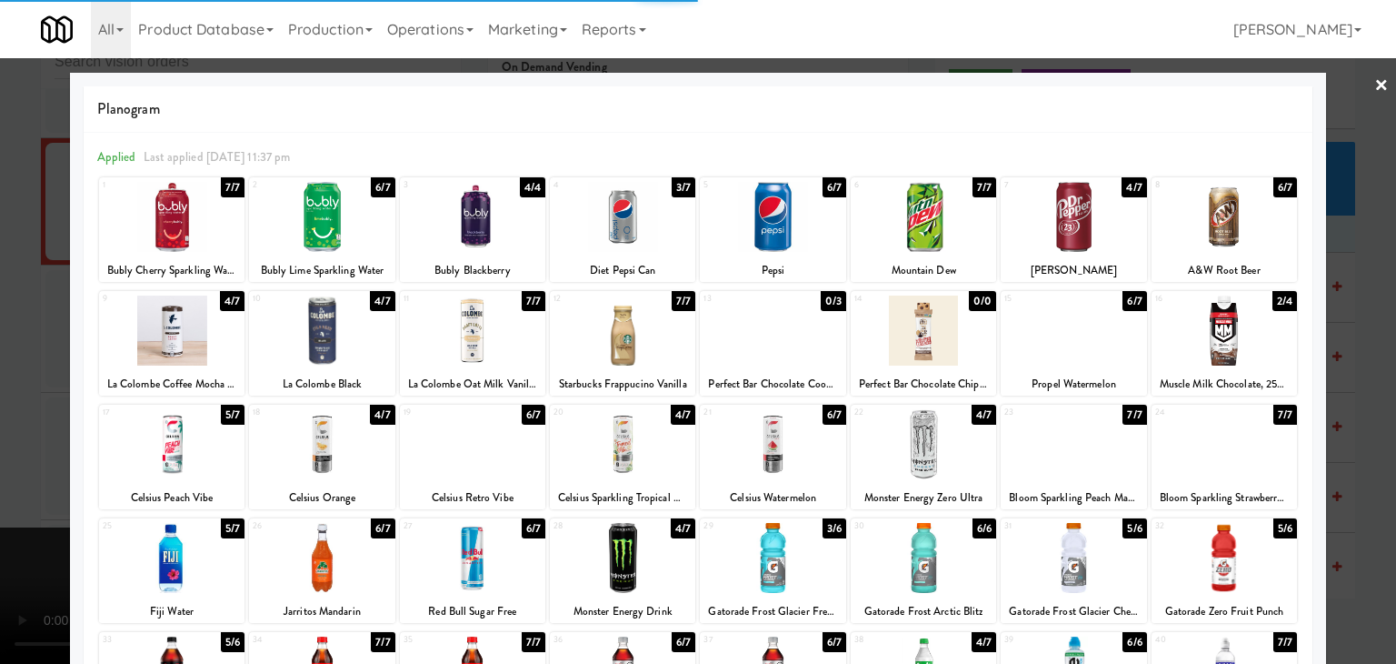
drag, startPoint x: 1262, startPoint y: 345, endPoint x: 1345, endPoint y: 357, distance: 84.5
click at [1263, 345] on div at bounding box center [1224, 330] width 145 height 70
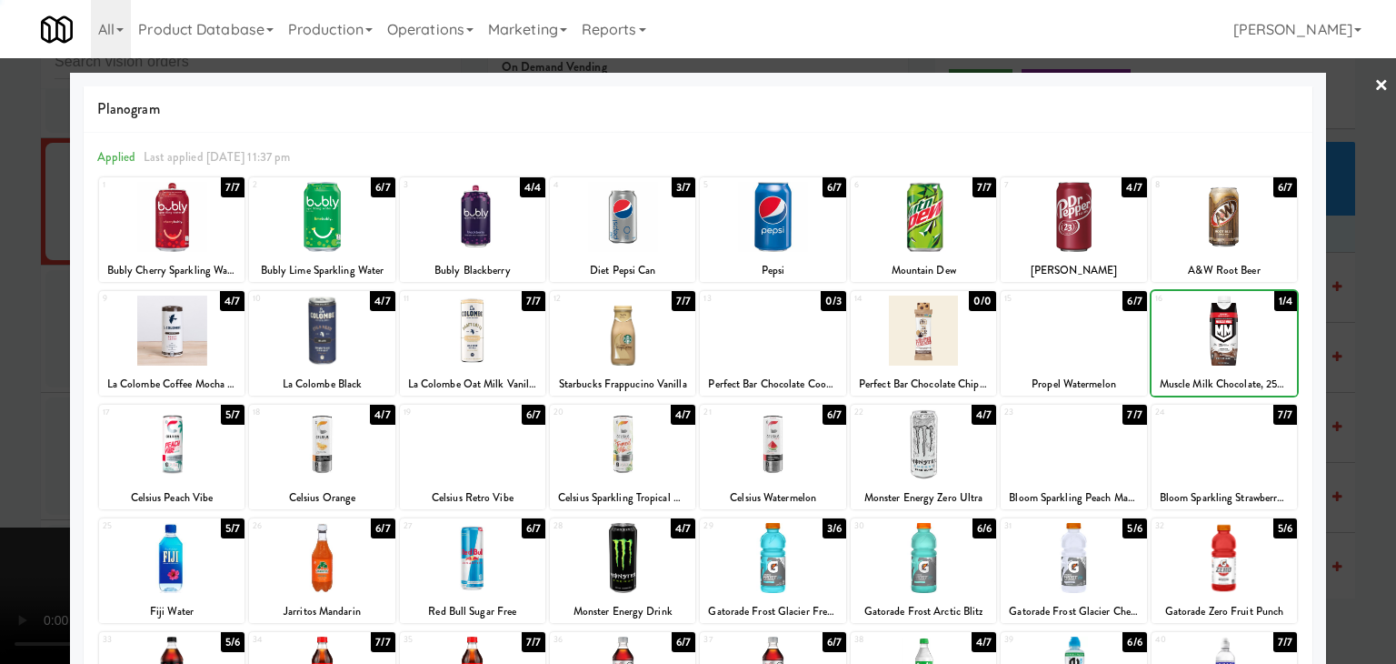
click at [1345, 357] on div at bounding box center [698, 332] width 1396 height 664
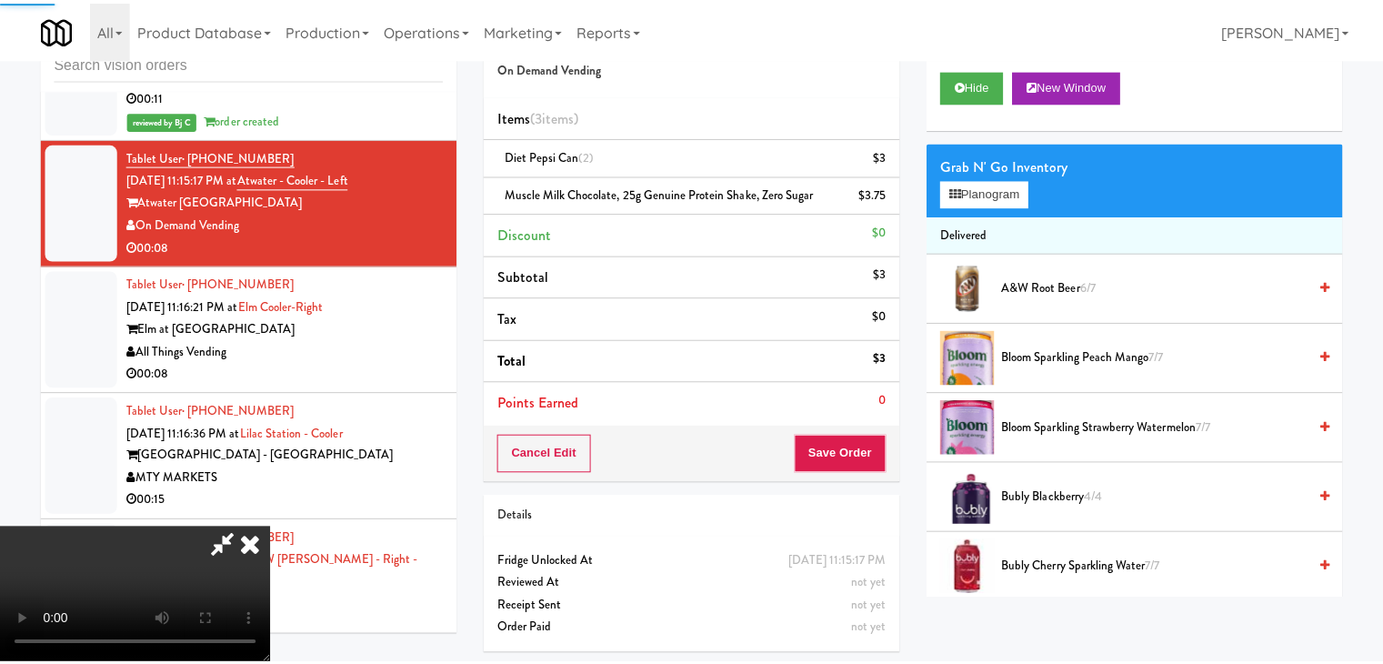
scroll to position [13108, 0]
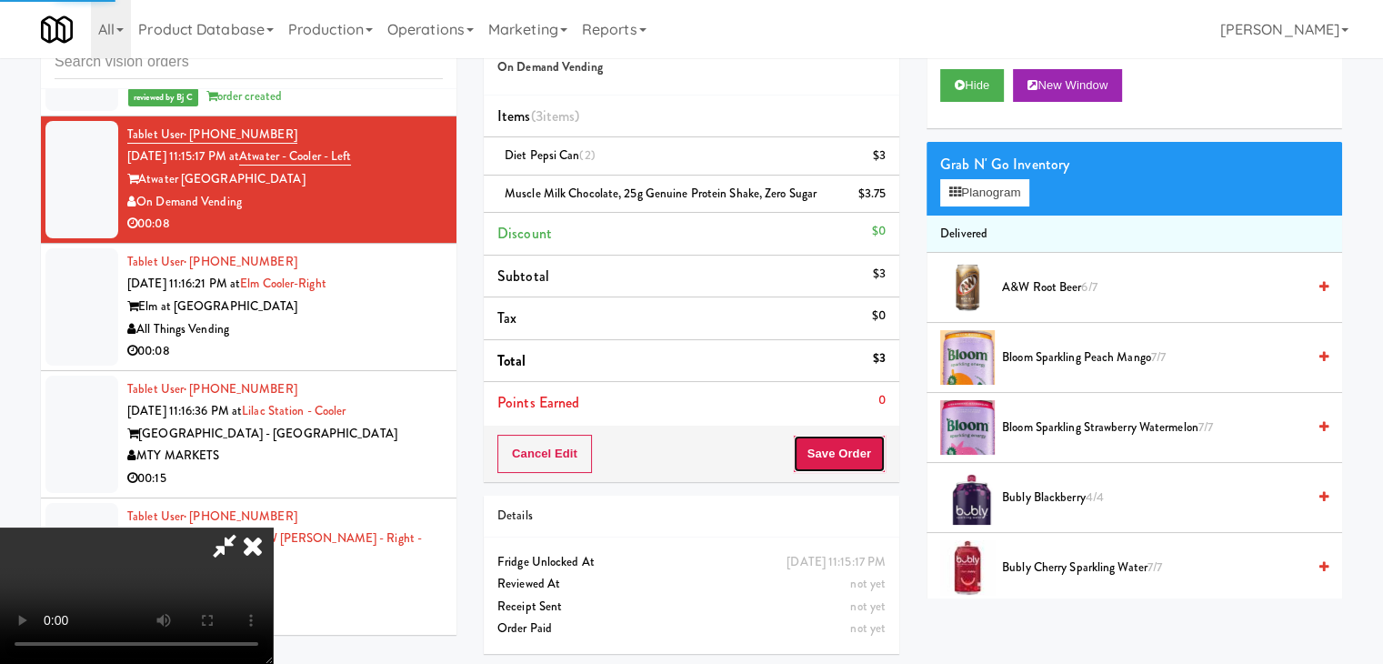
click at [874, 456] on button "Save Order" at bounding box center [839, 453] width 93 height 38
click at [873, 456] on button "Save Order" at bounding box center [839, 453] width 93 height 38
drag, startPoint x: 869, startPoint y: 455, endPoint x: 853, endPoint y: 394, distance: 63.9
click at [865, 434] on button "Save Order" at bounding box center [839, 453] width 93 height 38
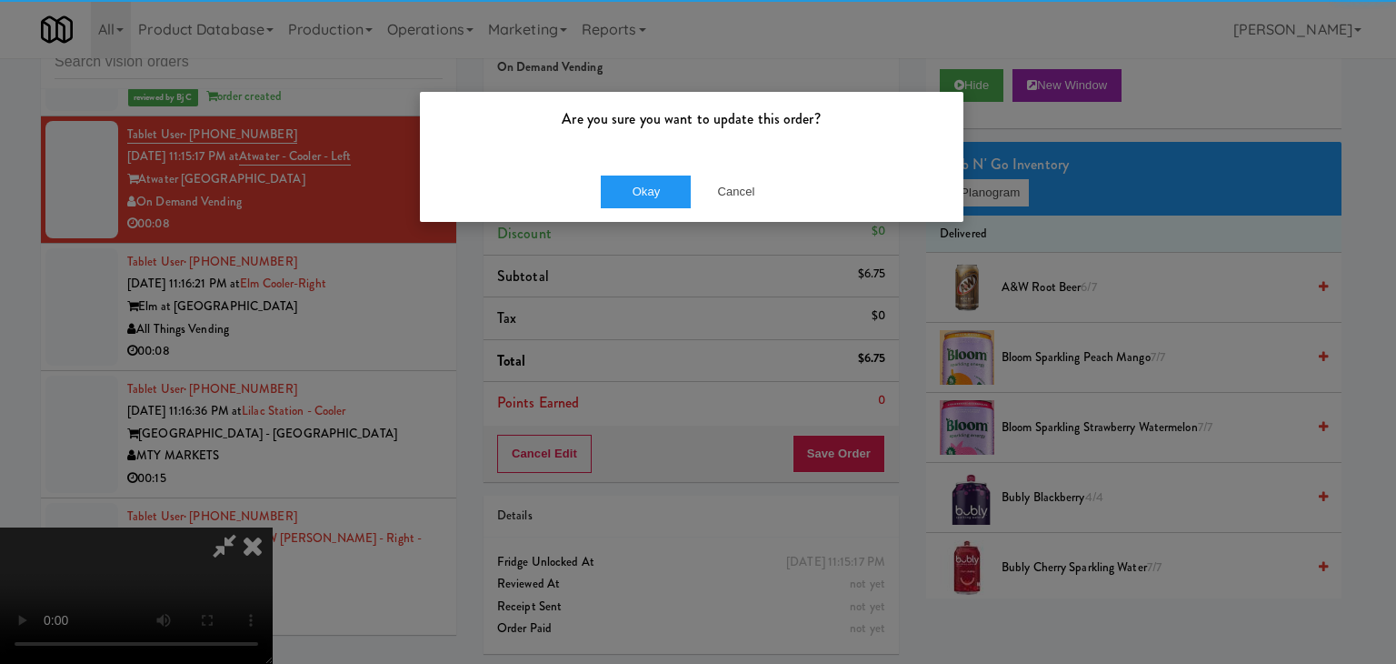
click at [618, 223] on div "Are you sure you want to update this order? Okay Cancel" at bounding box center [698, 332] width 1396 height 664
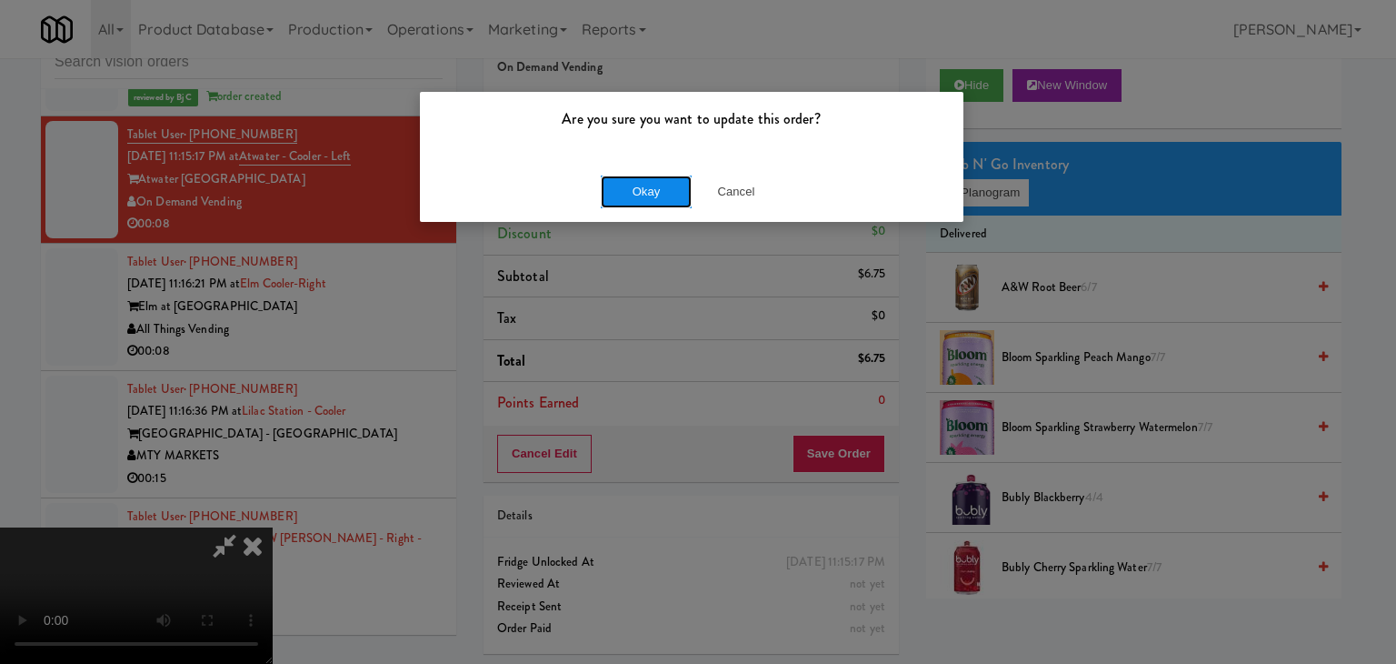
click at [633, 190] on button "Okay" at bounding box center [646, 191] width 91 height 33
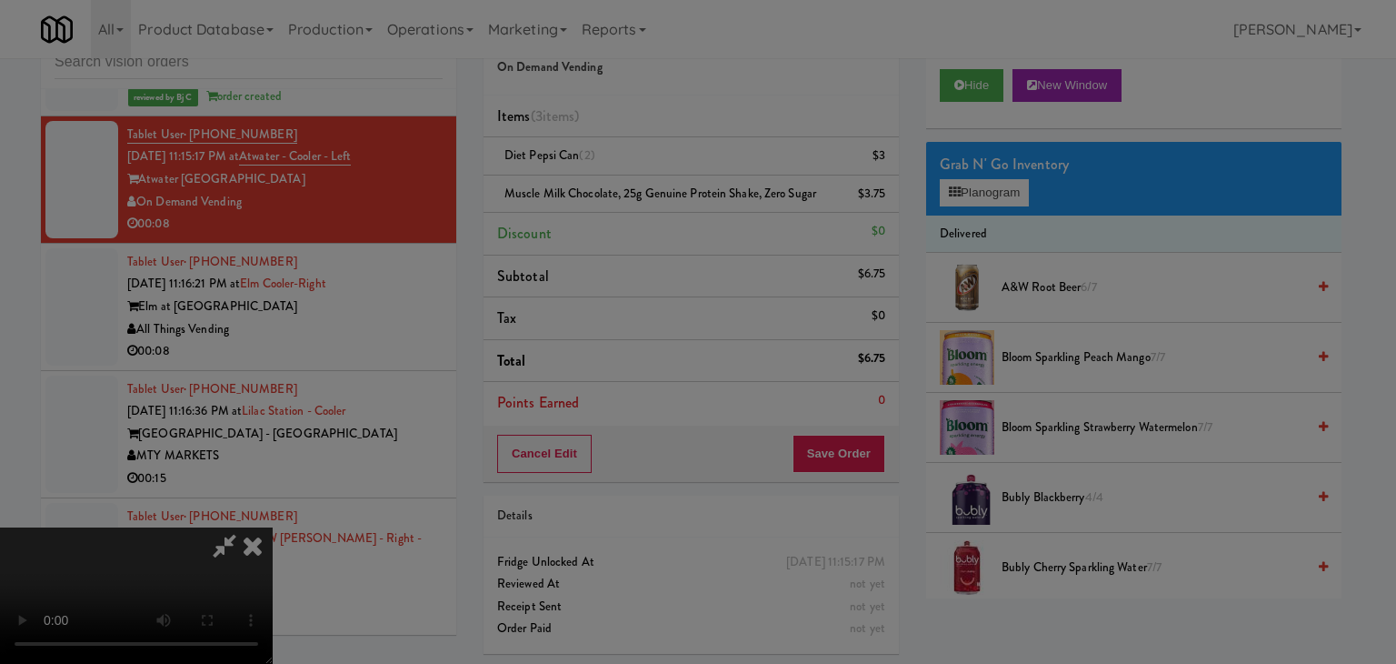
click at [633, 188] on div "Okay Cancel" at bounding box center [692, 157] width 544 height 61
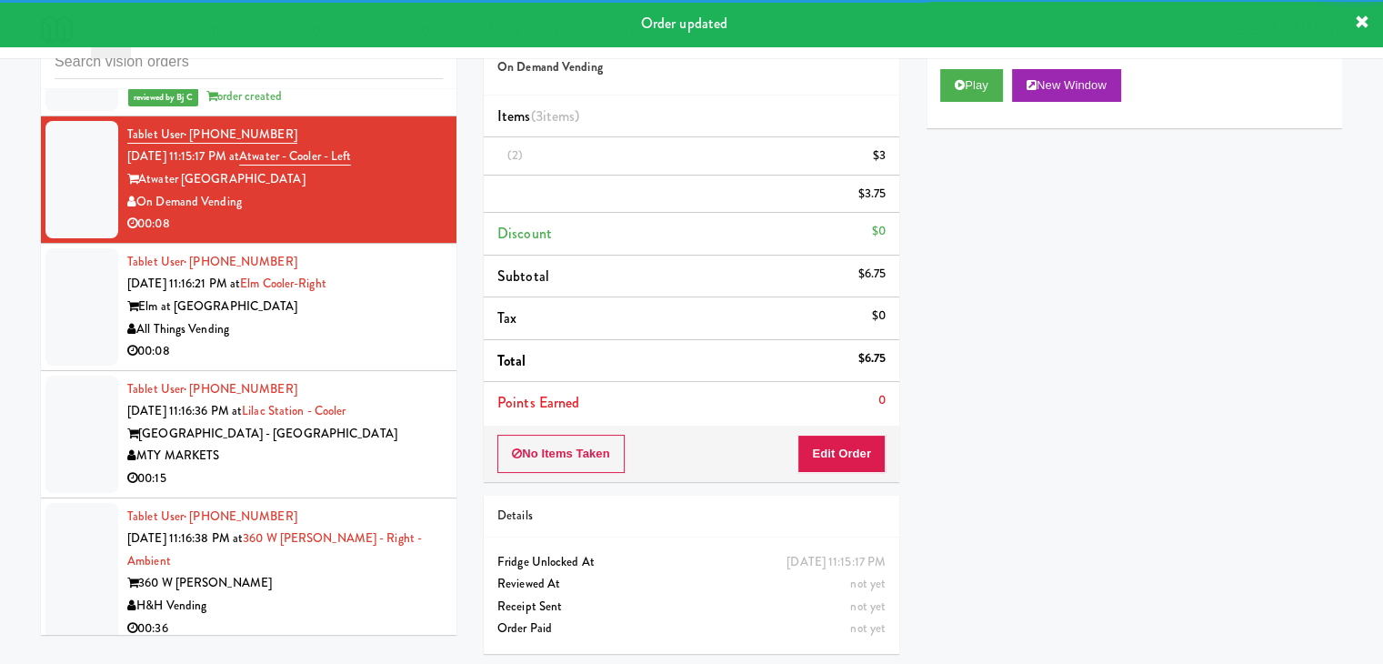
drag, startPoint x: 381, startPoint y: 263, endPoint x: 396, endPoint y: 273, distance: 18.4
click at [384, 340] on div "00:08" at bounding box center [284, 351] width 315 height 23
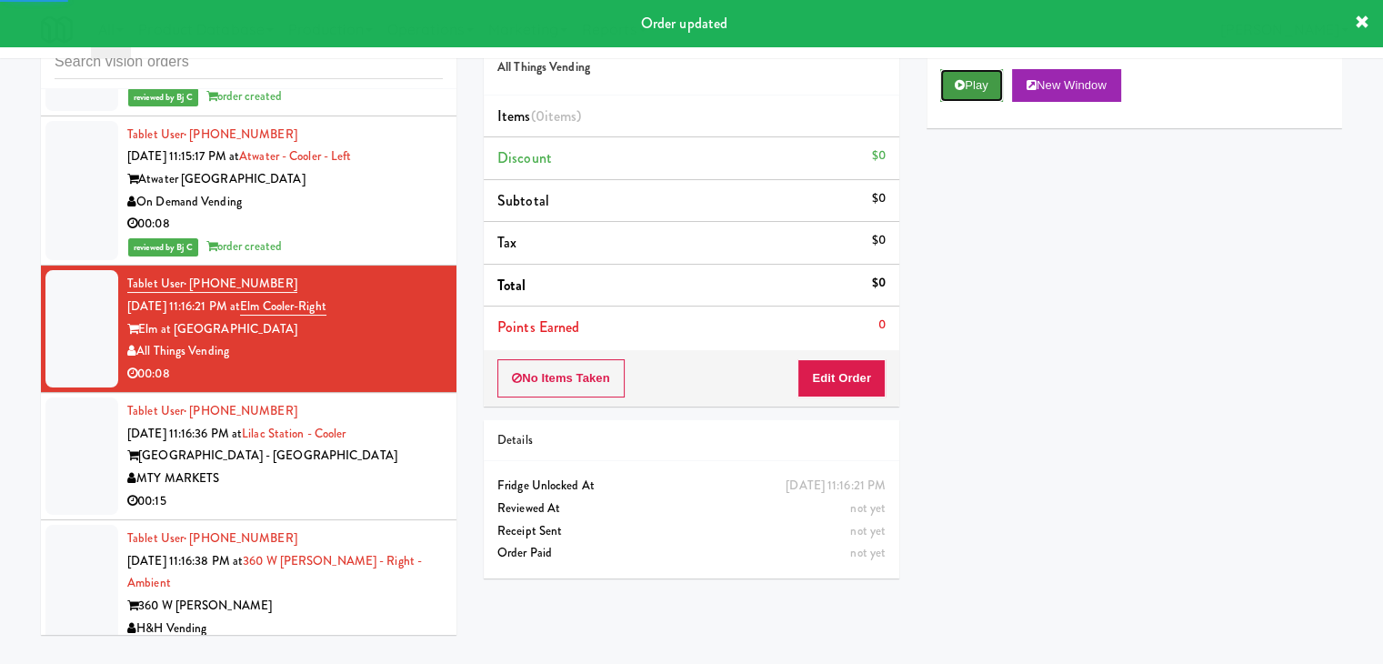
click at [984, 94] on button "Play" at bounding box center [971, 85] width 63 height 33
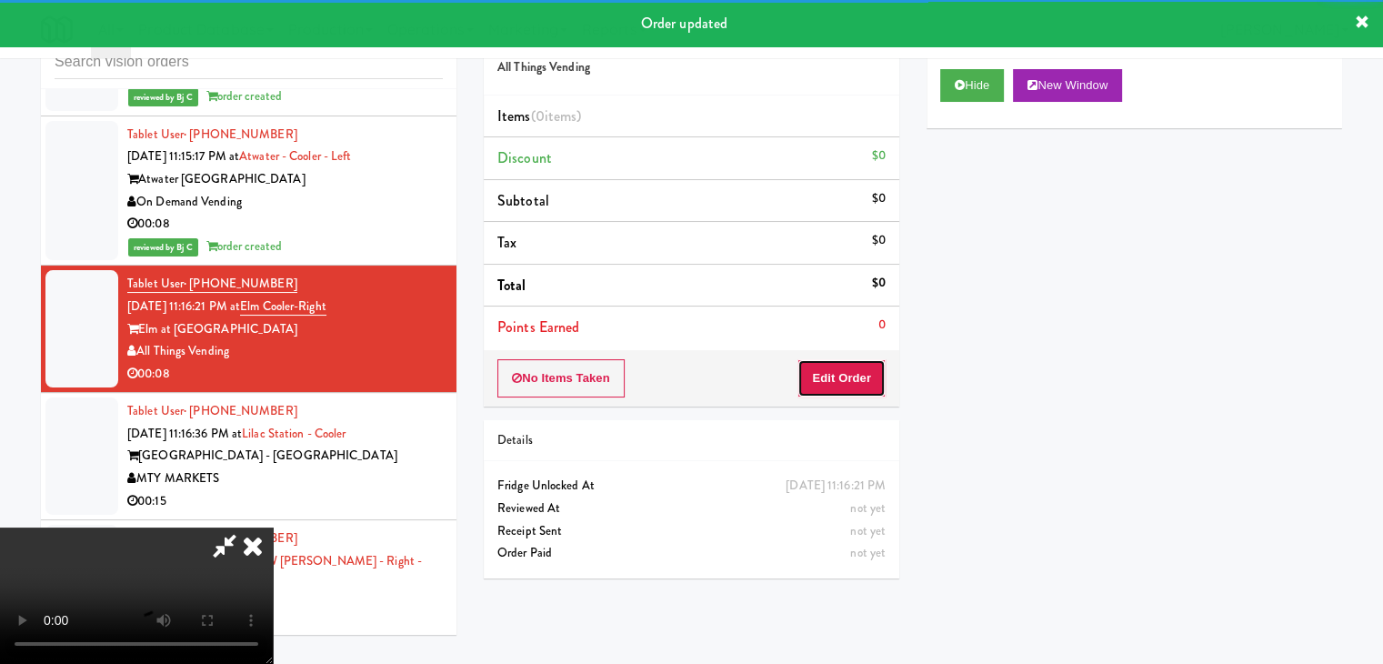
click at [843, 368] on button "Edit Order" at bounding box center [841, 378] width 88 height 38
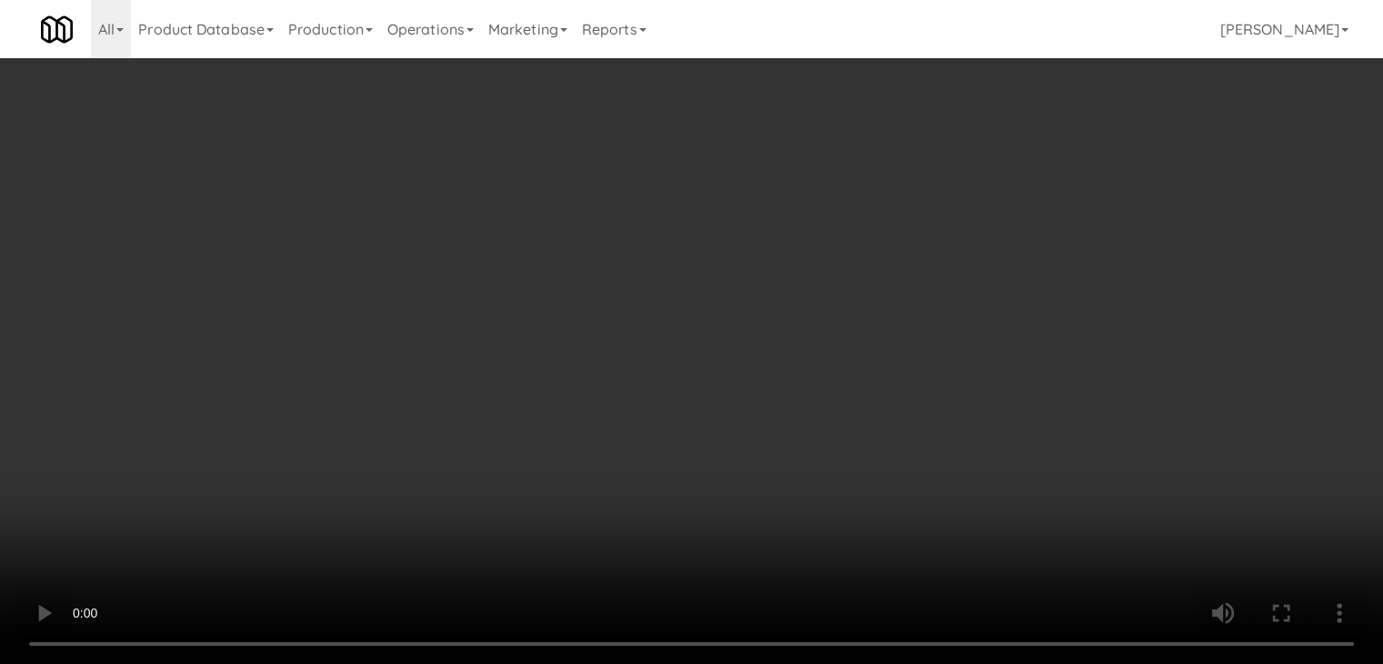
scroll to position [13063, 0]
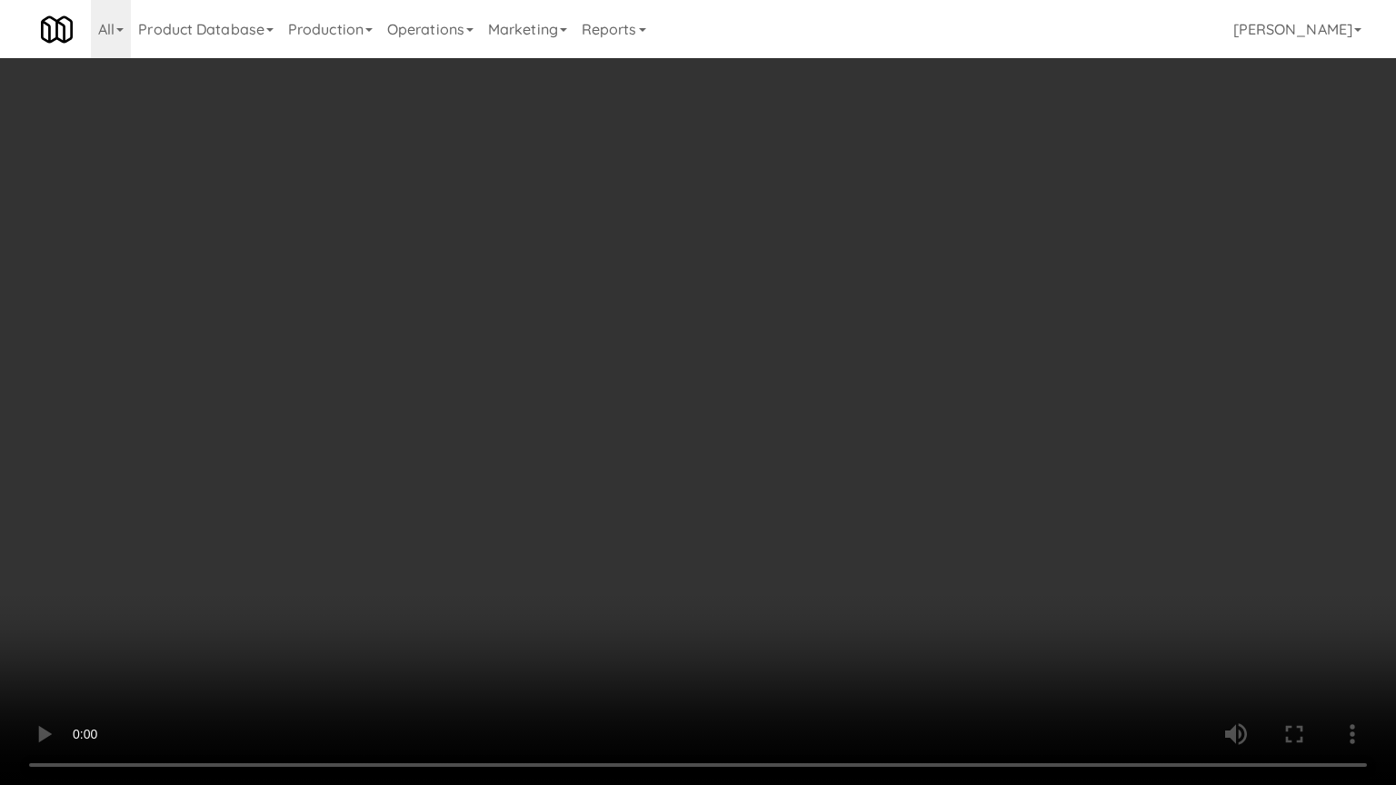
click at [744, 535] on video at bounding box center [698, 392] width 1396 height 785
click at [703, 544] on video at bounding box center [698, 392] width 1396 height 785
click at [703, 543] on video at bounding box center [698, 392] width 1396 height 785
click at [709, 540] on video at bounding box center [698, 392] width 1396 height 785
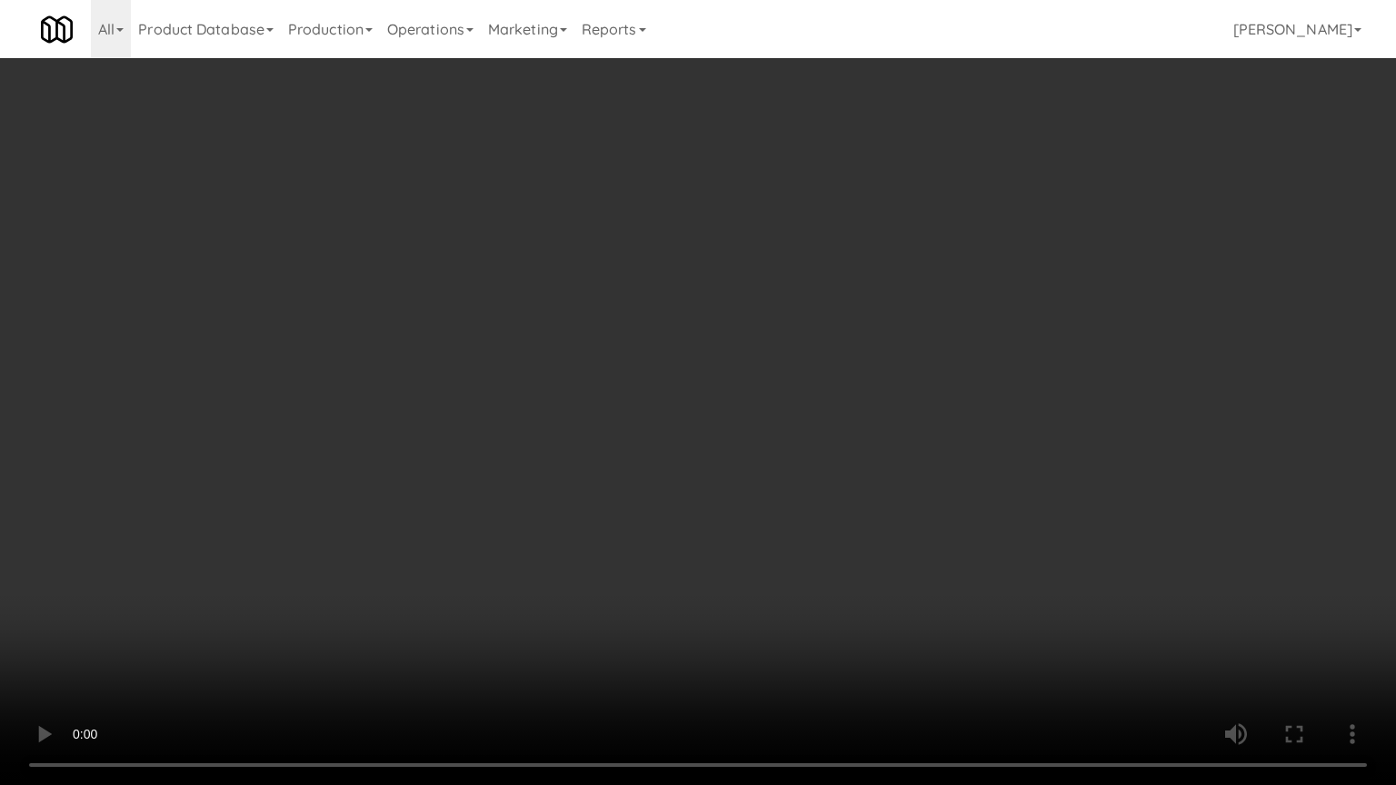
drag, startPoint x: 709, startPoint y: 540, endPoint x: 911, endPoint y: 183, distance: 410.3
click at [724, 510] on video at bounding box center [698, 392] width 1396 height 785
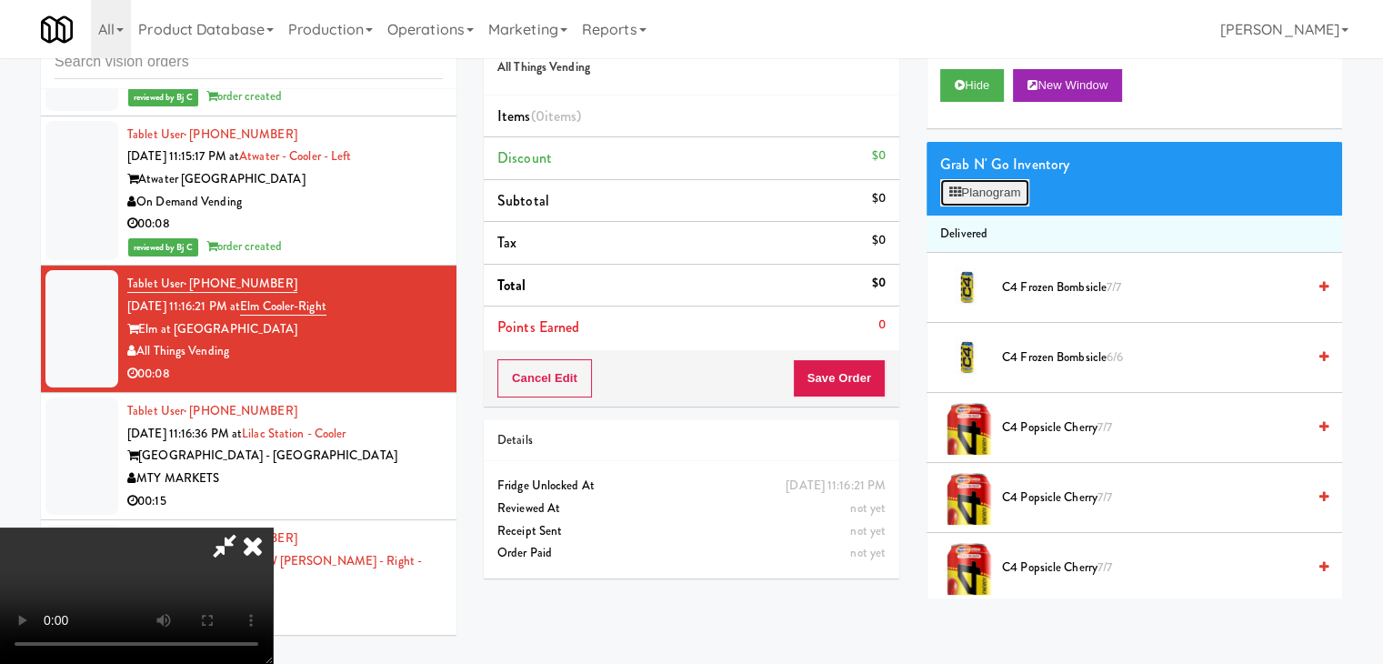
click at [978, 185] on button "Planogram" at bounding box center [984, 192] width 89 height 27
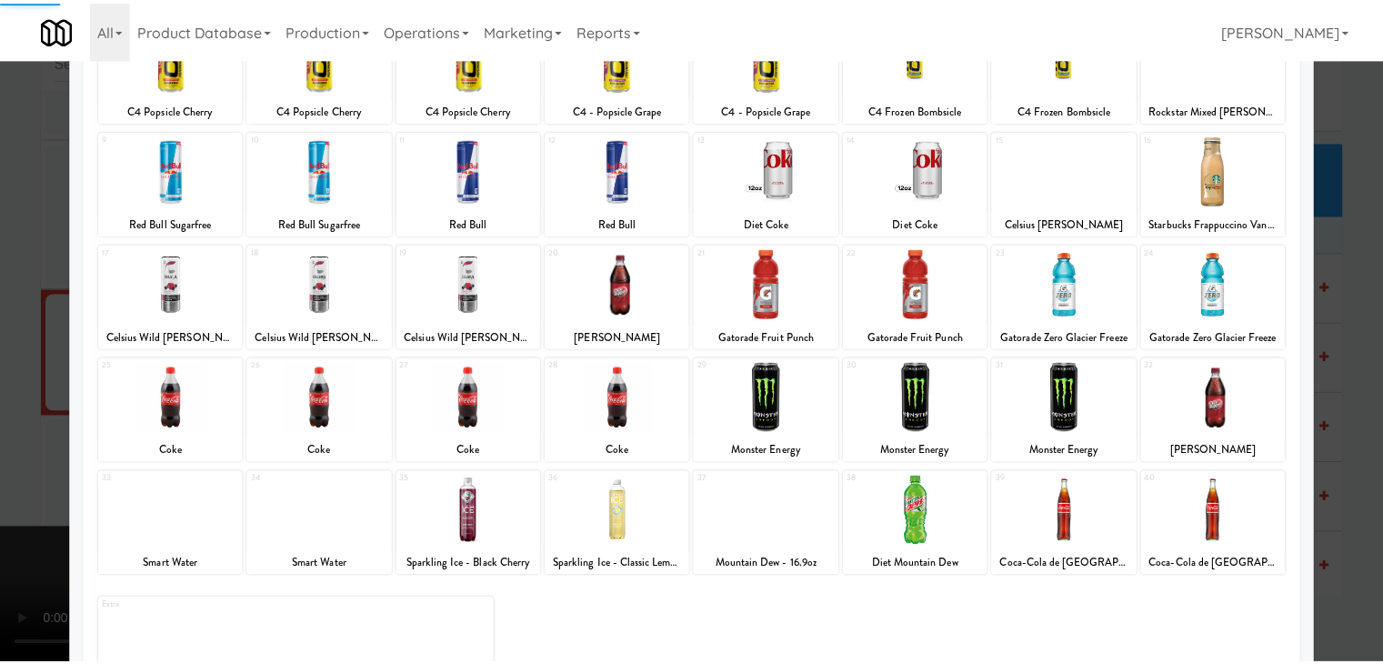
scroll to position [229, 0]
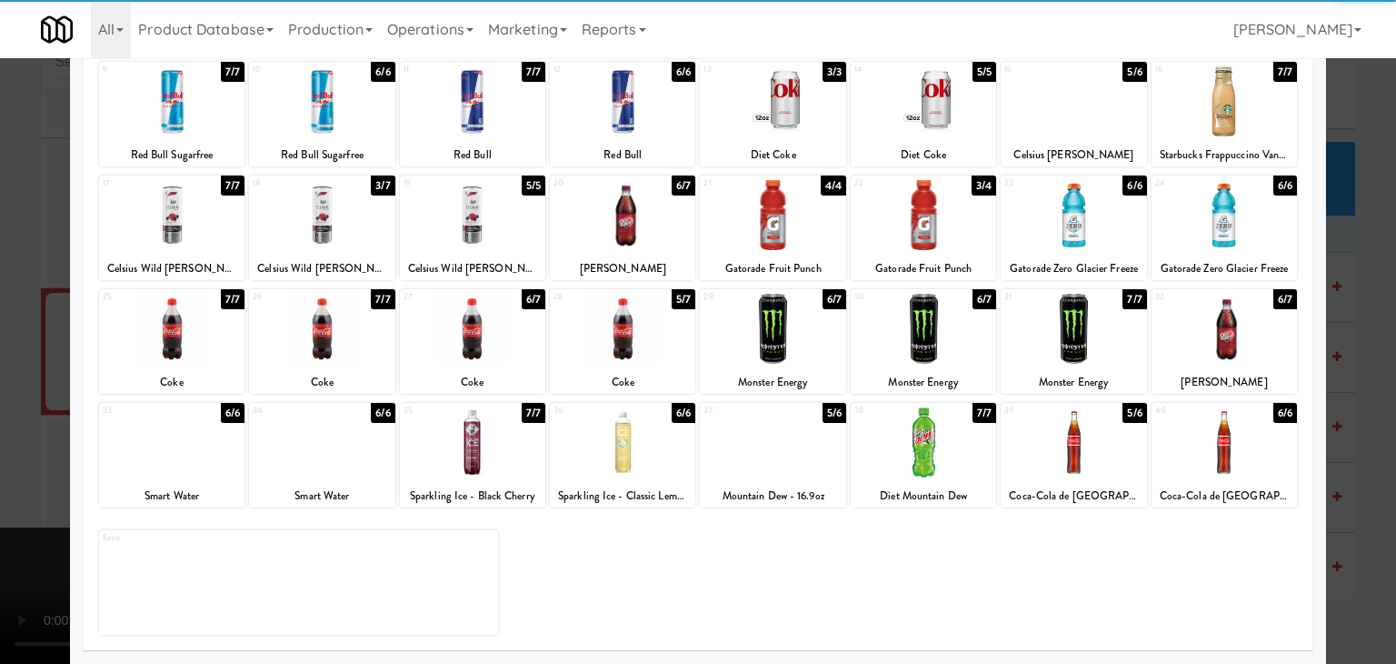
click at [334, 336] on div at bounding box center [321, 329] width 145 height 70
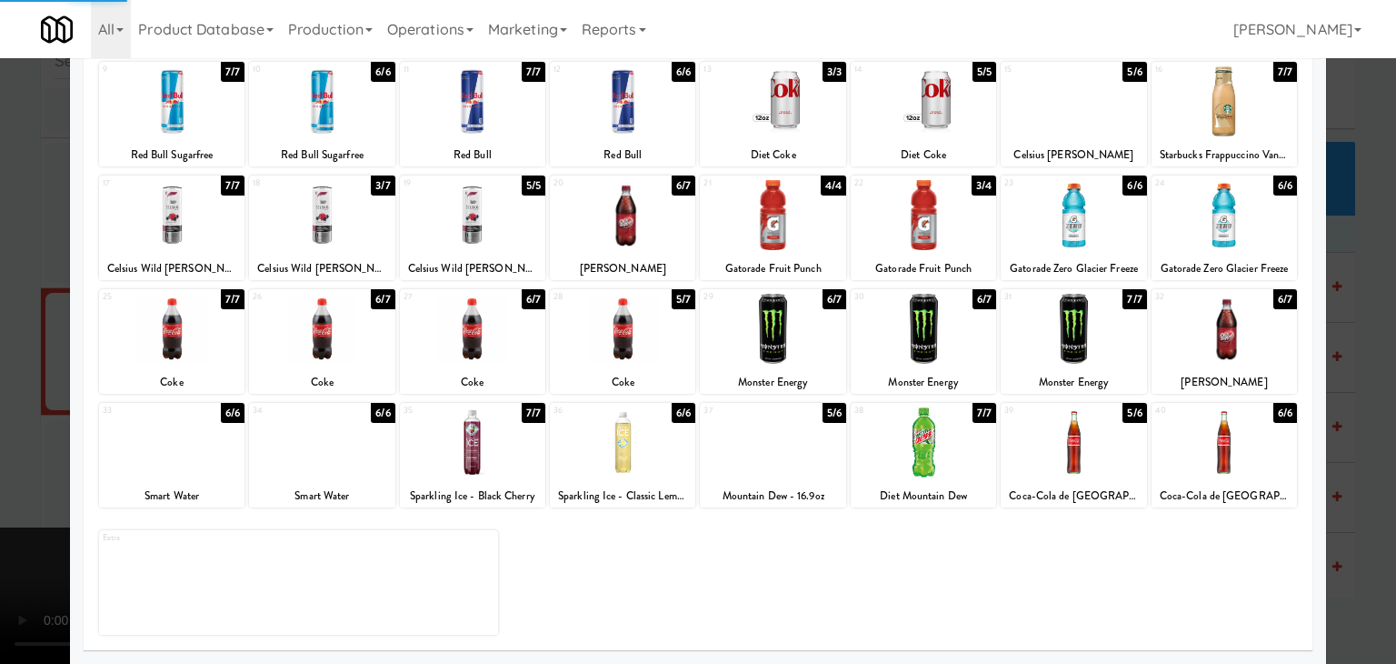
click at [778, 225] on div at bounding box center [772, 215] width 145 height 70
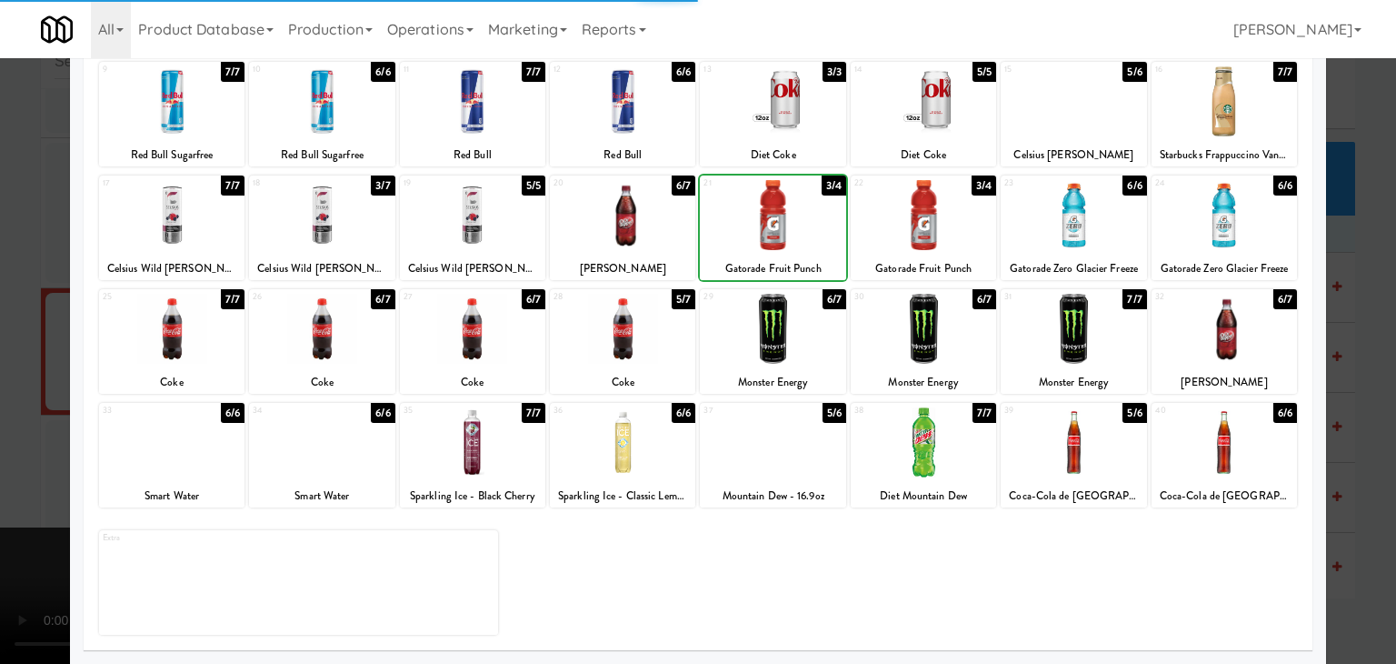
drag, startPoint x: 0, startPoint y: 305, endPoint x: 328, endPoint y: 311, distance: 328.2
click at [15, 305] on div at bounding box center [698, 332] width 1396 height 664
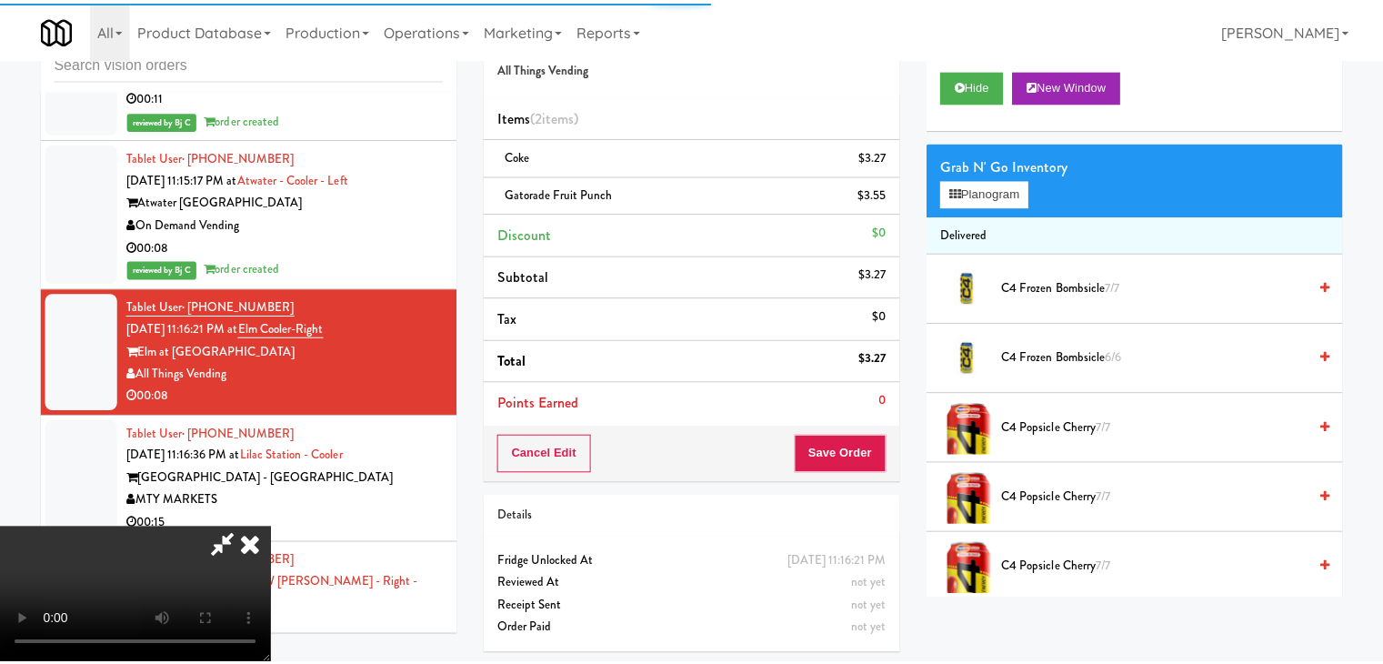
scroll to position [13108, 0]
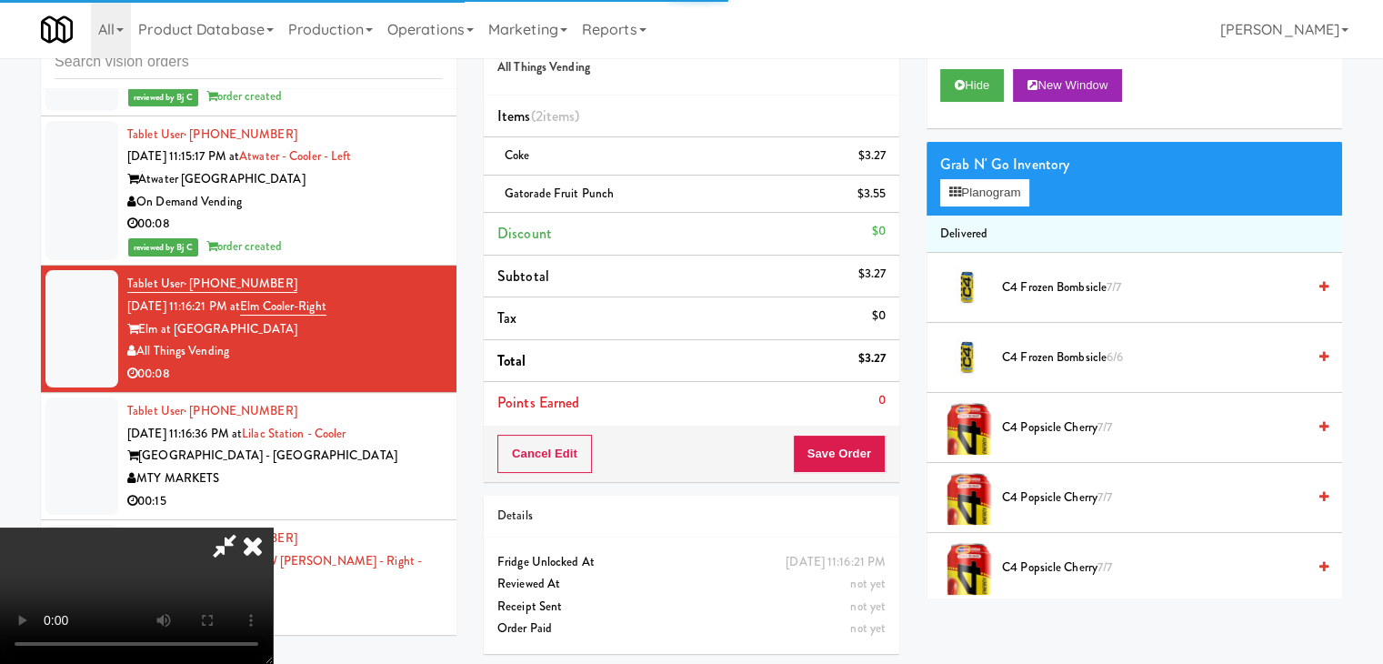
drag, startPoint x: 851, startPoint y: 412, endPoint x: 849, endPoint y: 431, distance: 19.2
click at [849, 430] on div "Order # 4147914 All Things Vending Items (2 items ) Coke $3.27 Gatorade Fruit P…" at bounding box center [691, 244] width 415 height 474
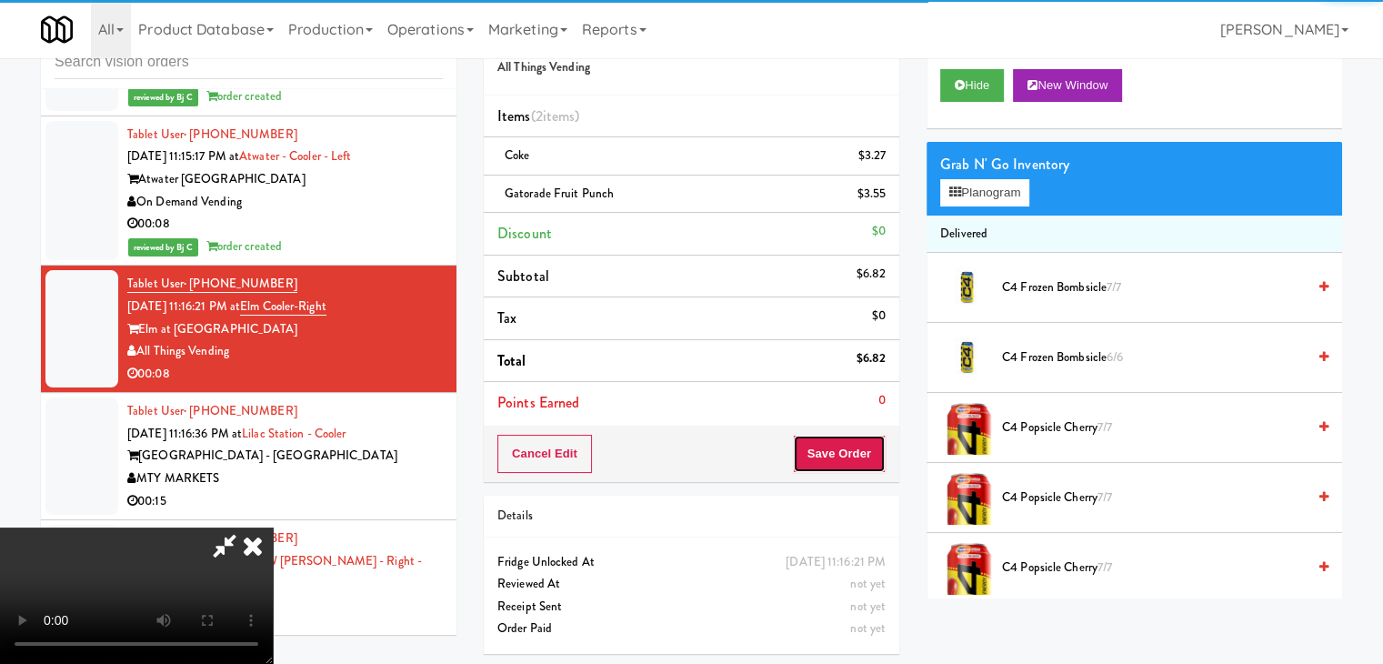
click at [853, 449] on button "Save Order" at bounding box center [839, 453] width 93 height 38
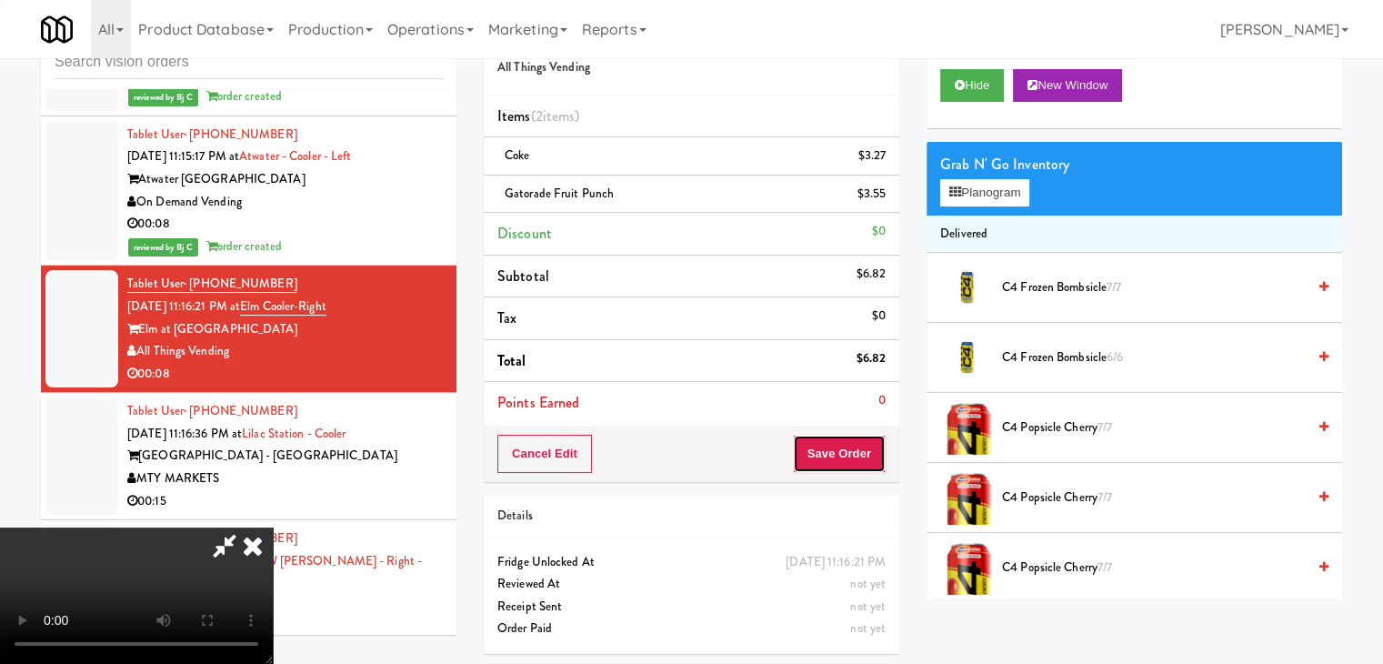
click at [848, 449] on button "Save Order" at bounding box center [839, 453] width 93 height 38
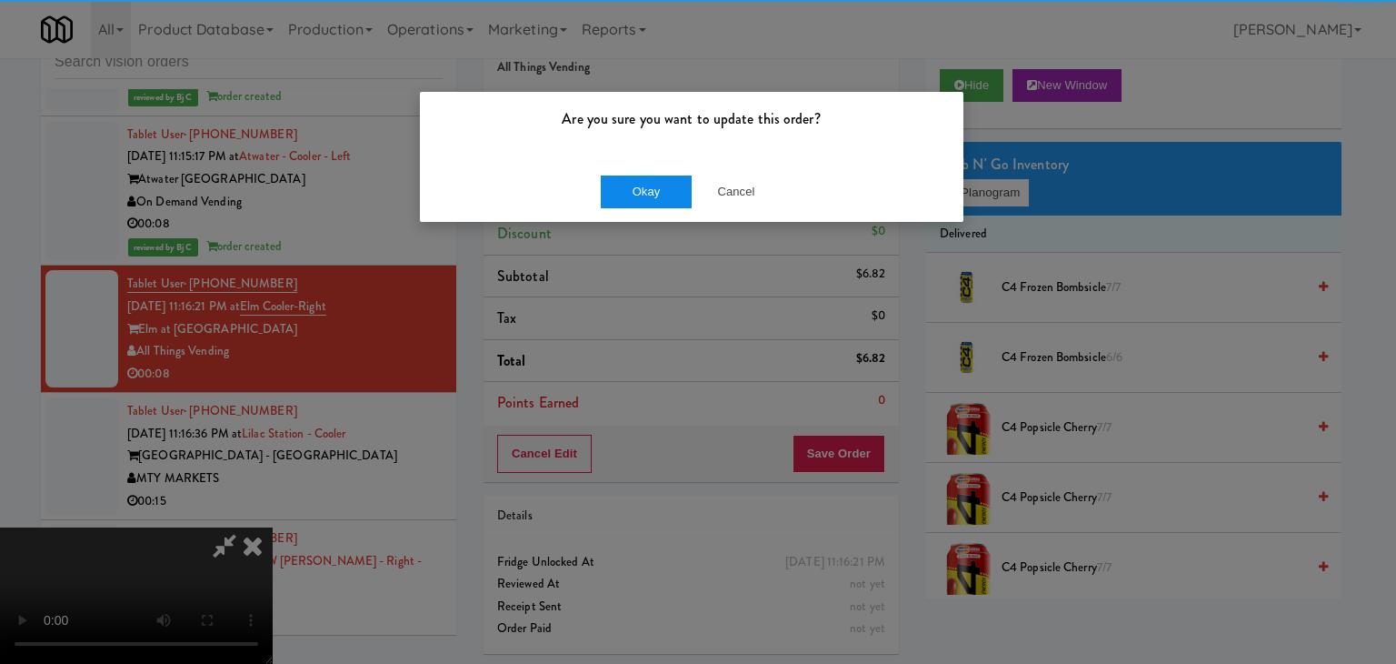
drag, startPoint x: 578, startPoint y: 191, endPoint x: 614, endPoint y: 191, distance: 36.4
click at [585, 191] on div "Okay Cancel" at bounding box center [692, 191] width 544 height 61
drag, startPoint x: 614, startPoint y: 191, endPoint x: 629, endPoint y: 188, distance: 14.8
click at [620, 191] on button "Okay" at bounding box center [646, 191] width 91 height 33
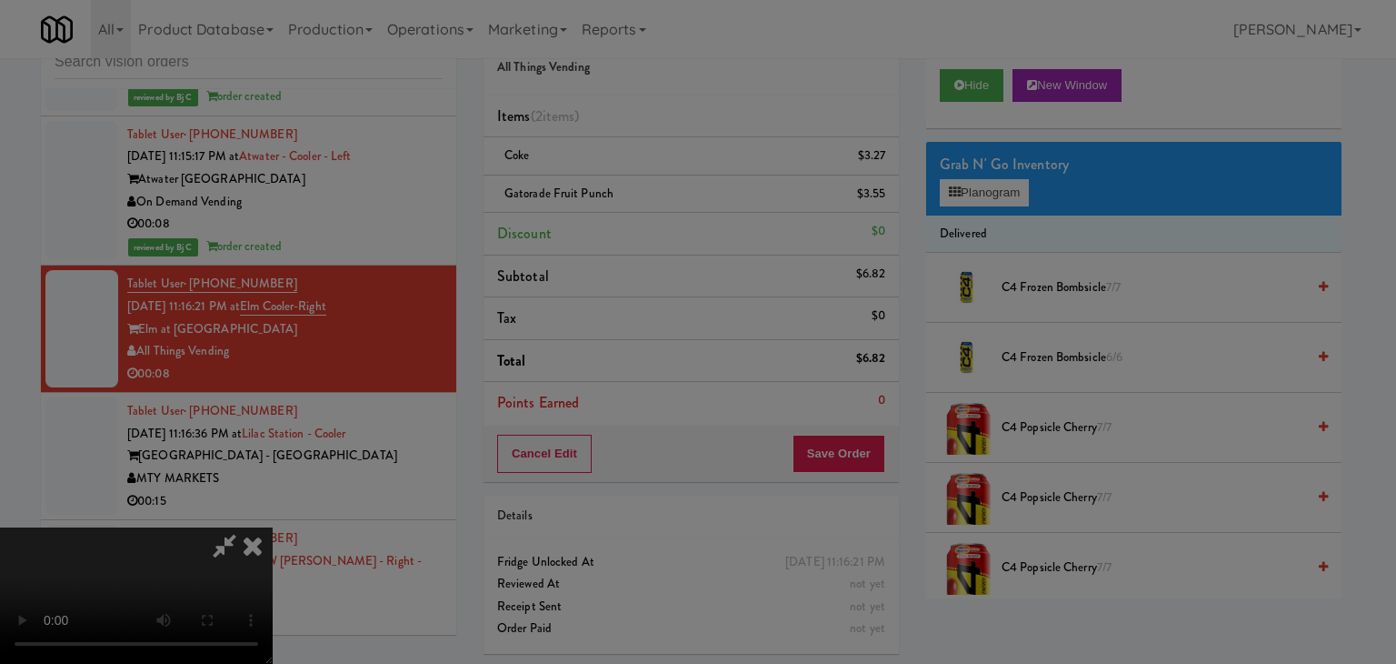
drag, startPoint x: 633, startPoint y: 186, endPoint x: 647, endPoint y: 186, distance: 14.5
click at [644, 186] on body "Are you sure you want to update this order? Okay Cancel Okay Are you sure you w…" at bounding box center [698, 332] width 1396 height 664
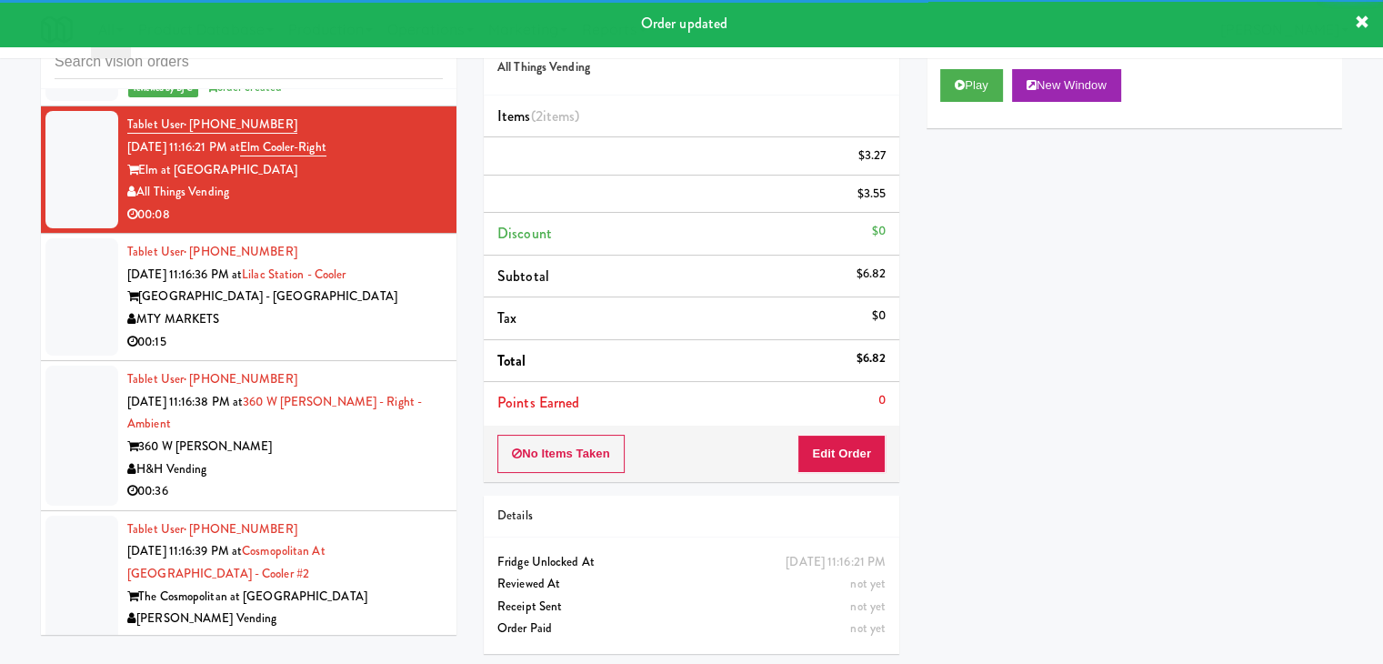
scroll to position [13290, 0]
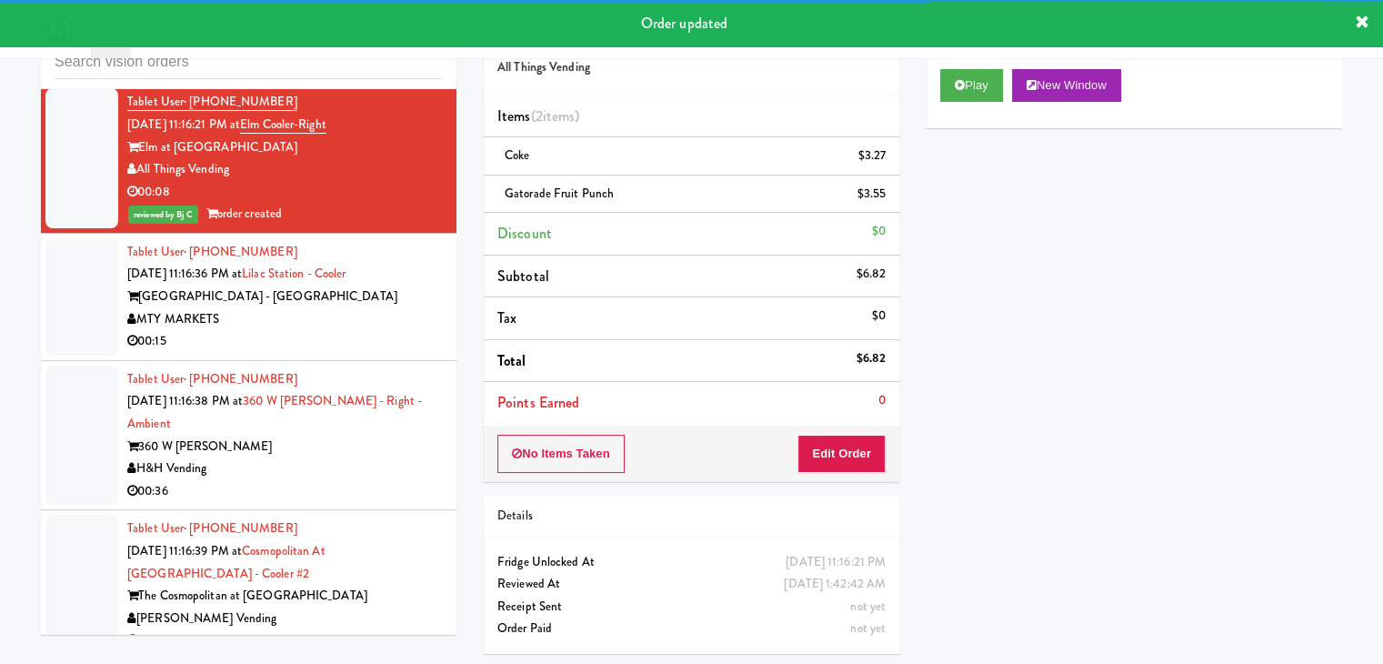
drag, startPoint x: 360, startPoint y: 215, endPoint x: 372, endPoint y: 226, distance: 16.1
click at [364, 285] on div "[GEOGRAPHIC_DATA] - [GEOGRAPHIC_DATA]" at bounding box center [284, 296] width 315 height 23
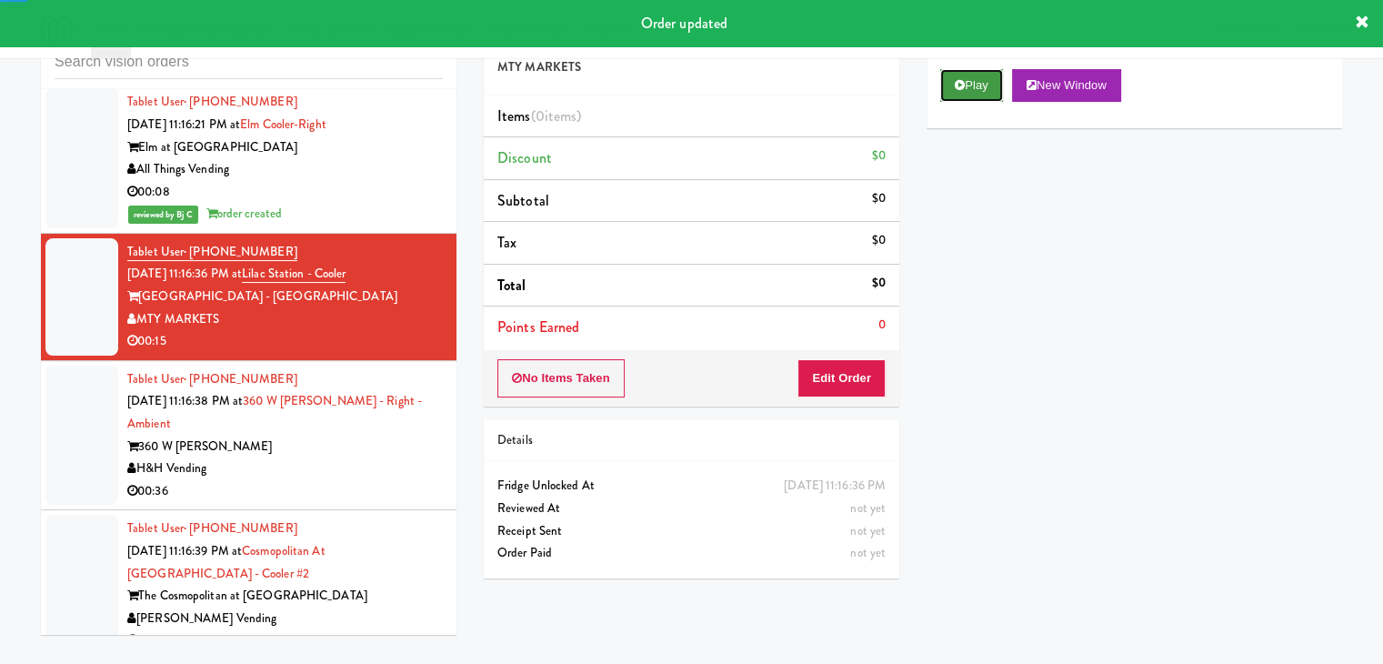
click at [969, 85] on button "Play" at bounding box center [971, 85] width 63 height 33
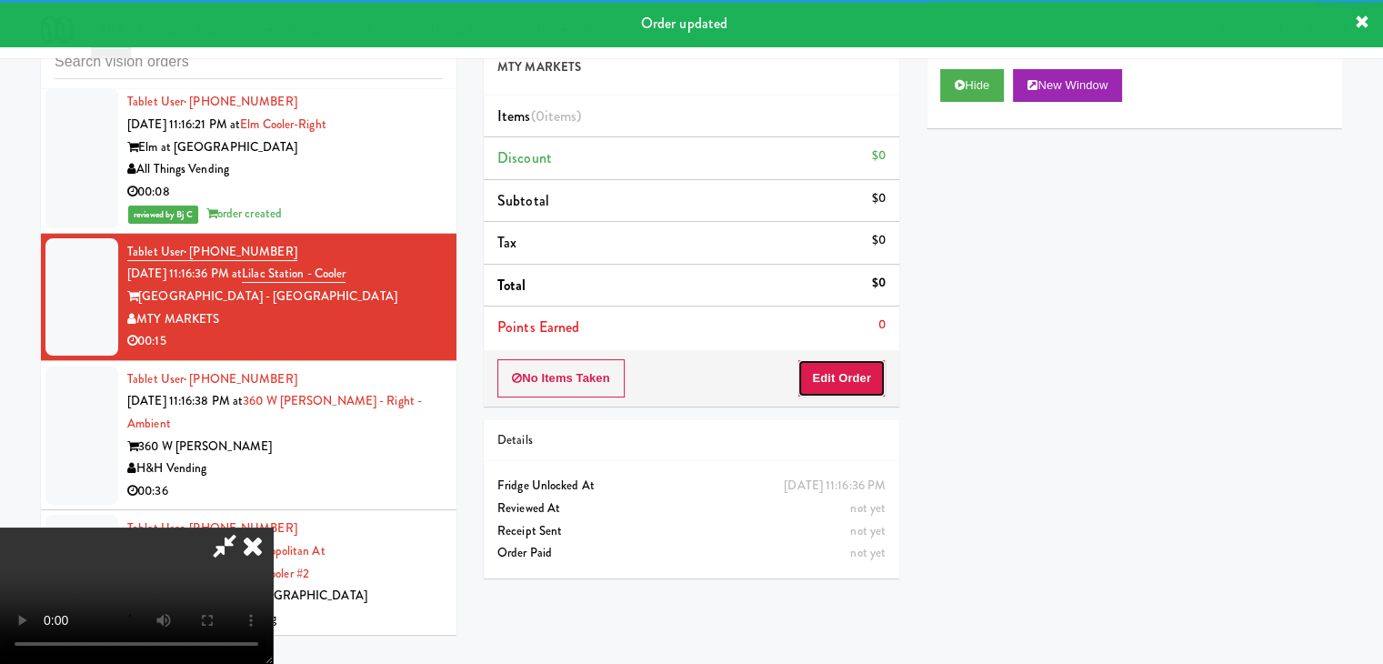
click at [840, 377] on button "Edit Order" at bounding box center [841, 378] width 88 height 38
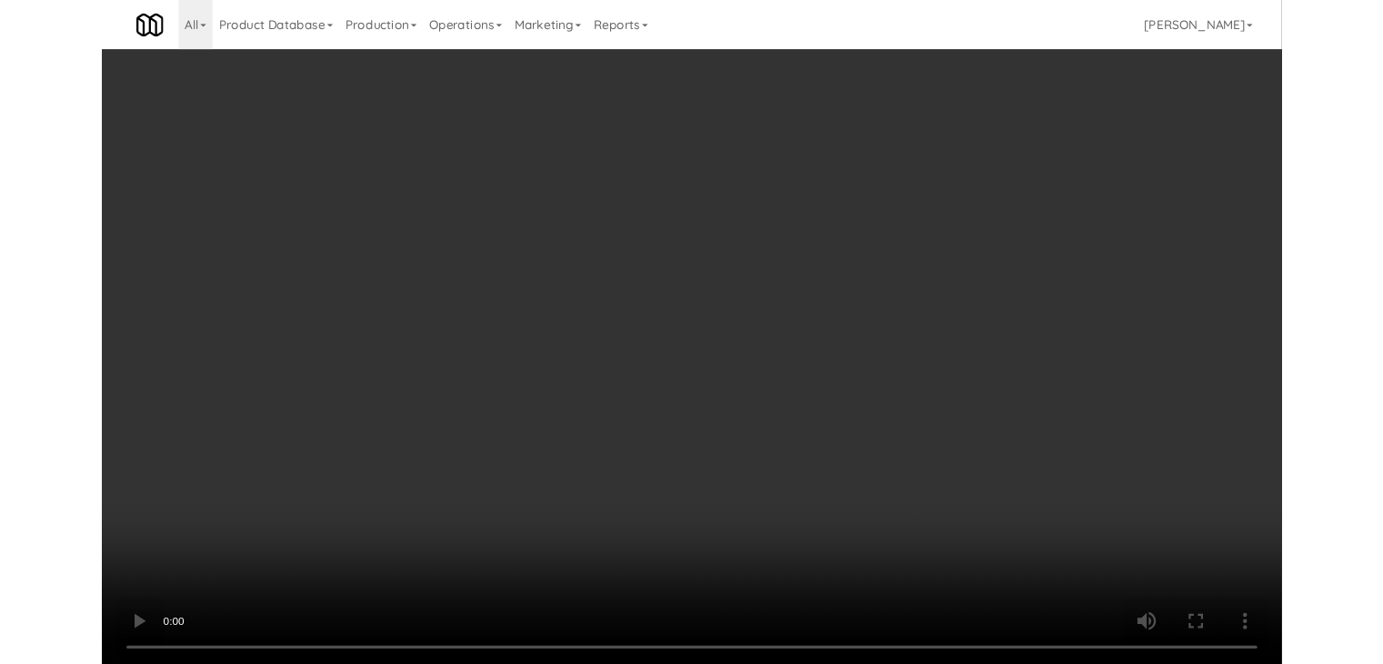
scroll to position [13245, 0]
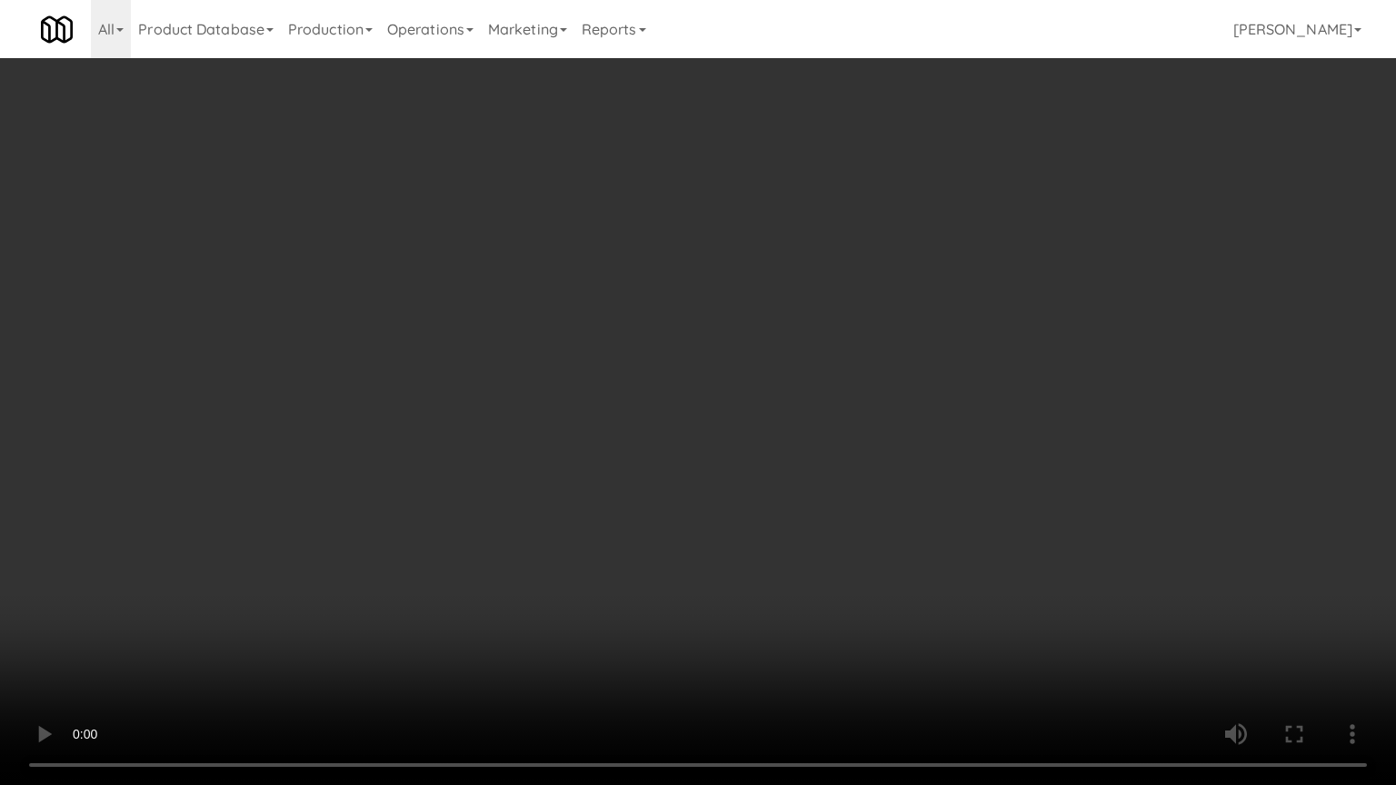
click at [873, 407] on video at bounding box center [698, 392] width 1396 height 785
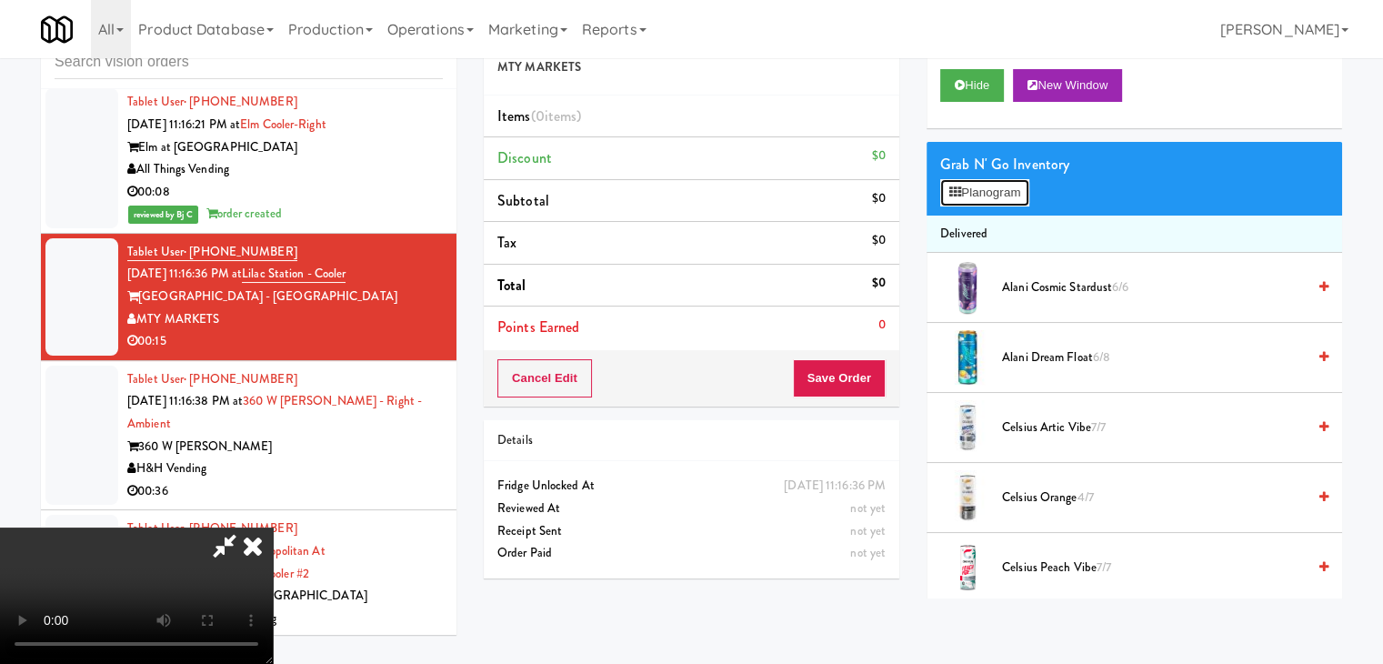
click at [980, 190] on button "Planogram" at bounding box center [984, 192] width 89 height 27
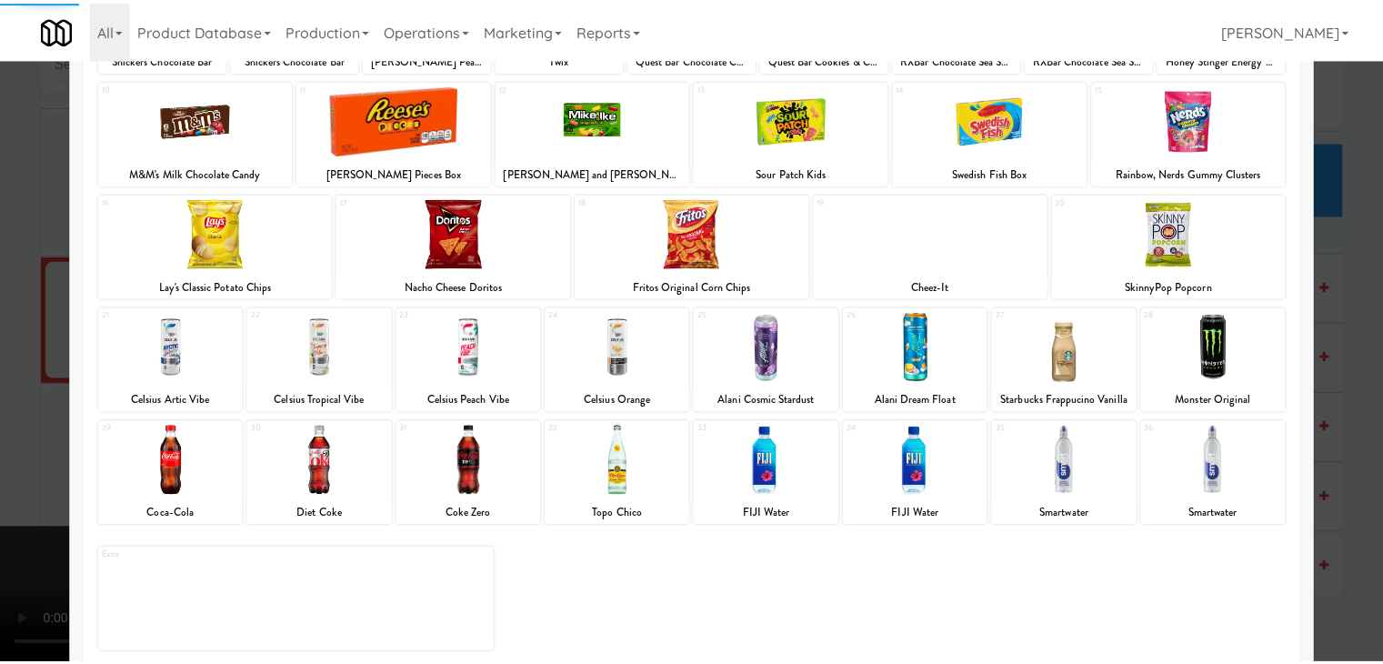
scroll to position [229, 0]
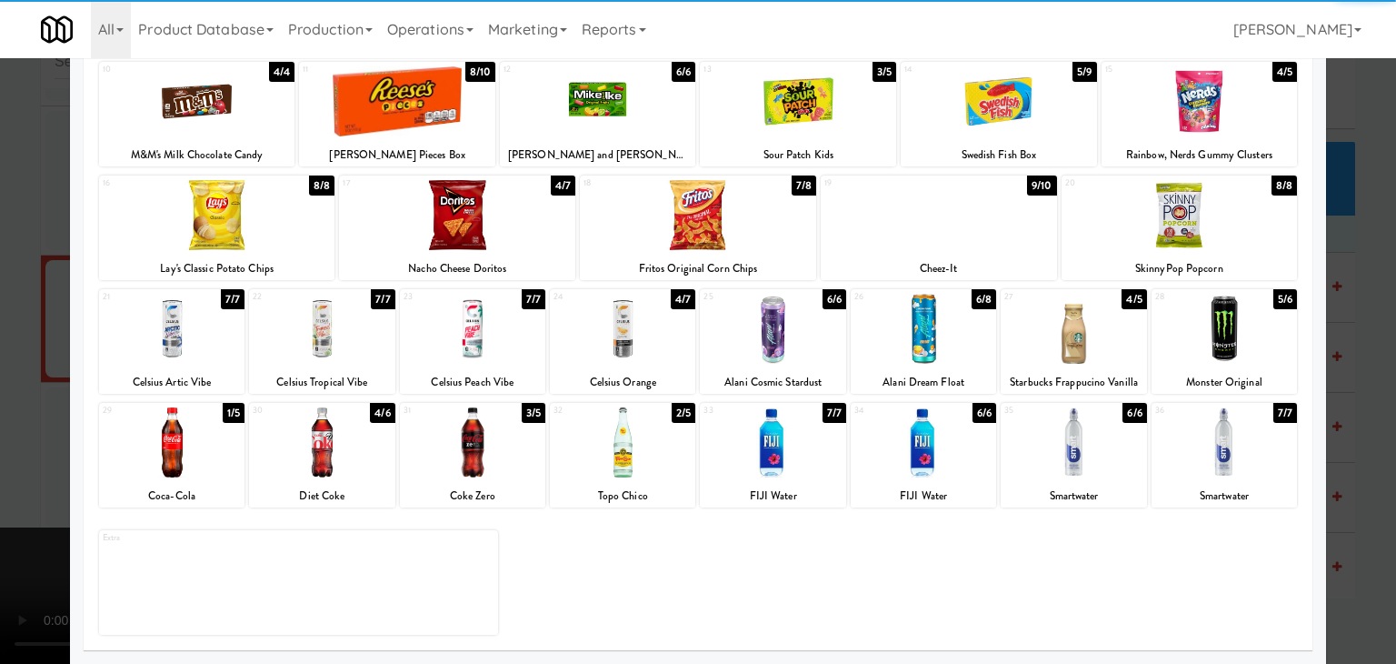
click at [479, 445] on div at bounding box center [472, 442] width 145 height 70
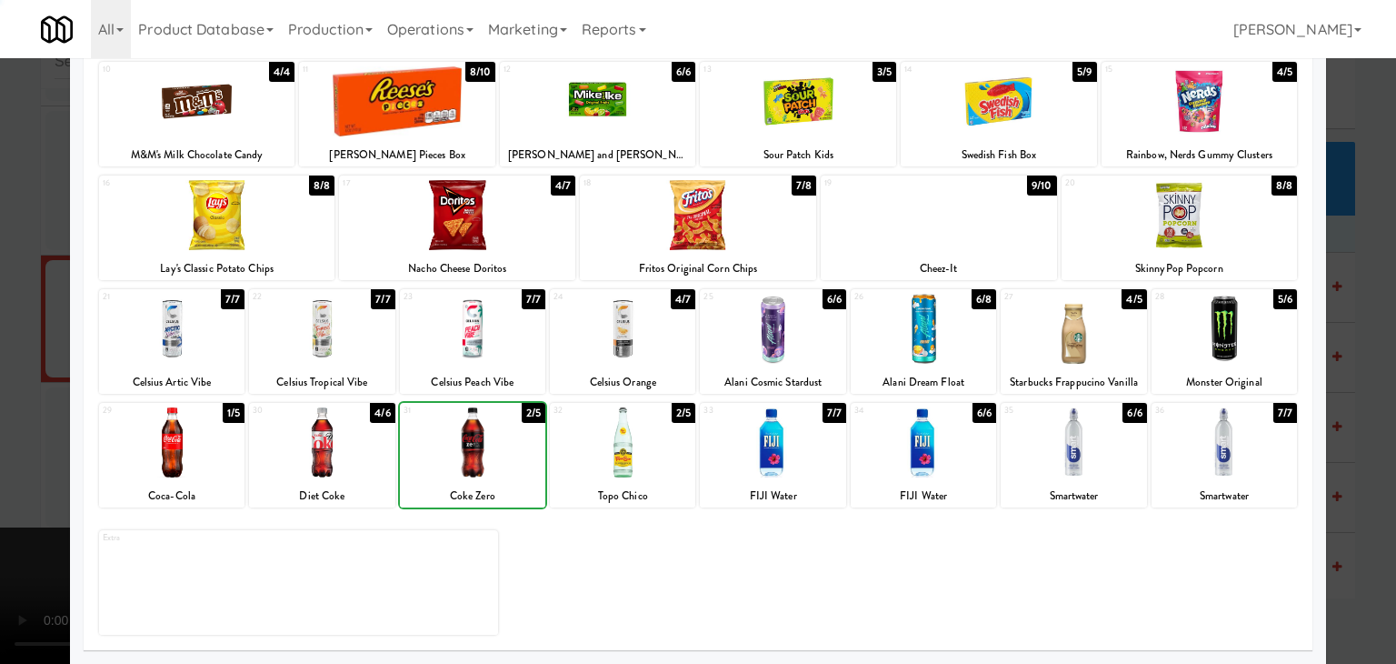
click at [480, 445] on div at bounding box center [472, 442] width 145 height 70
drag, startPoint x: 182, startPoint y: 444, endPoint x: 0, endPoint y: 444, distance: 181.8
click at [180, 444] on div at bounding box center [171, 442] width 145 height 70
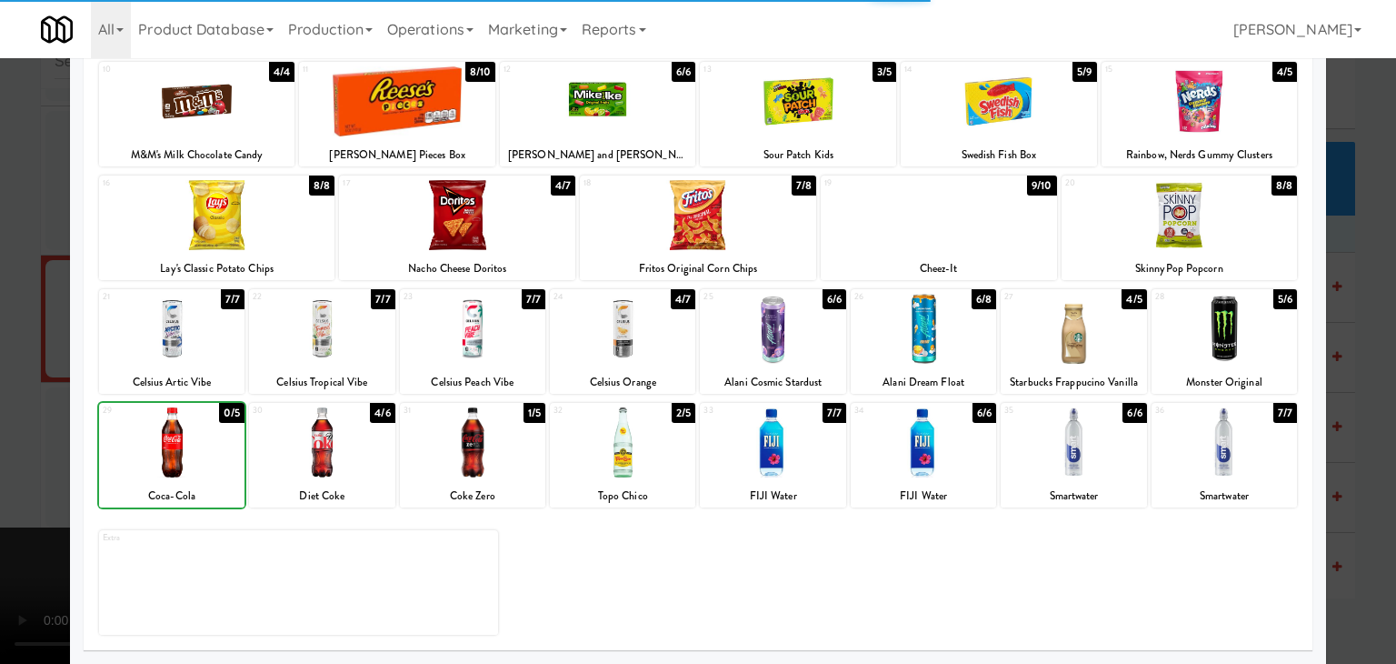
drag, startPoint x: 0, startPoint y: 444, endPoint x: 353, endPoint y: 437, distance: 352.7
click at [15, 440] on div at bounding box center [698, 332] width 1396 height 664
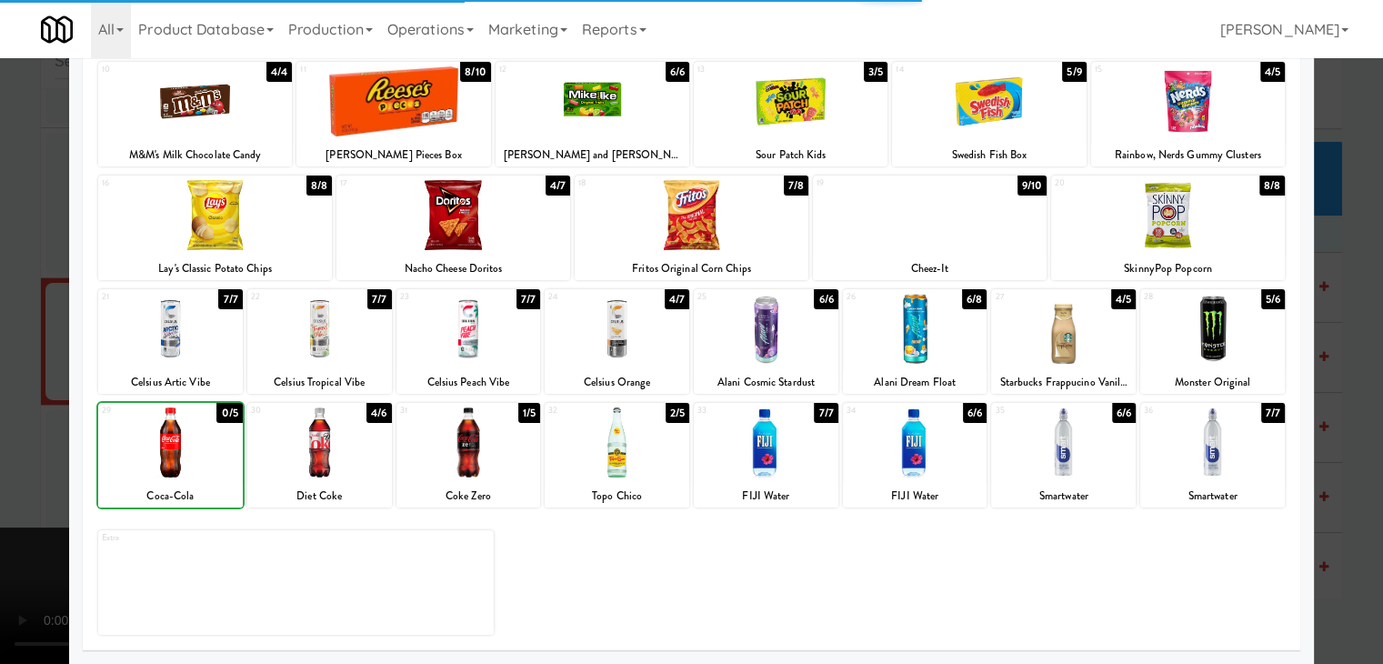
scroll to position [13290, 0]
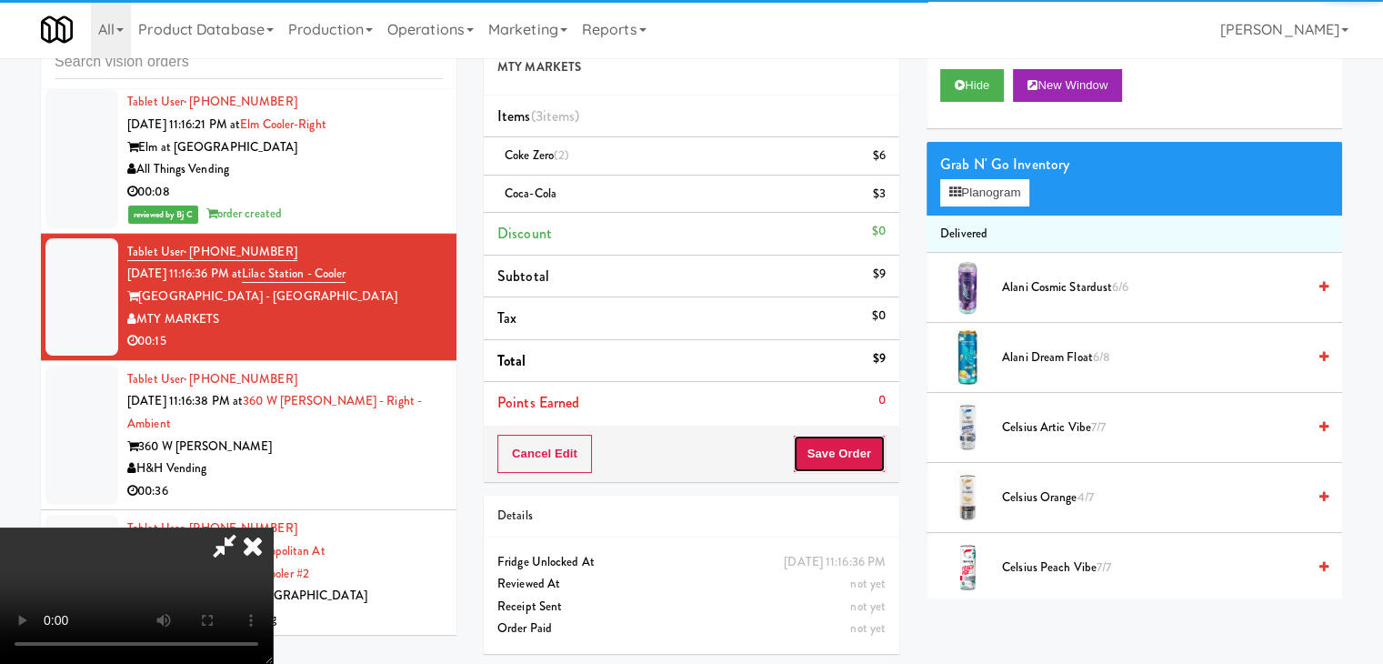
click at [849, 456] on button "Save Order" at bounding box center [839, 453] width 93 height 38
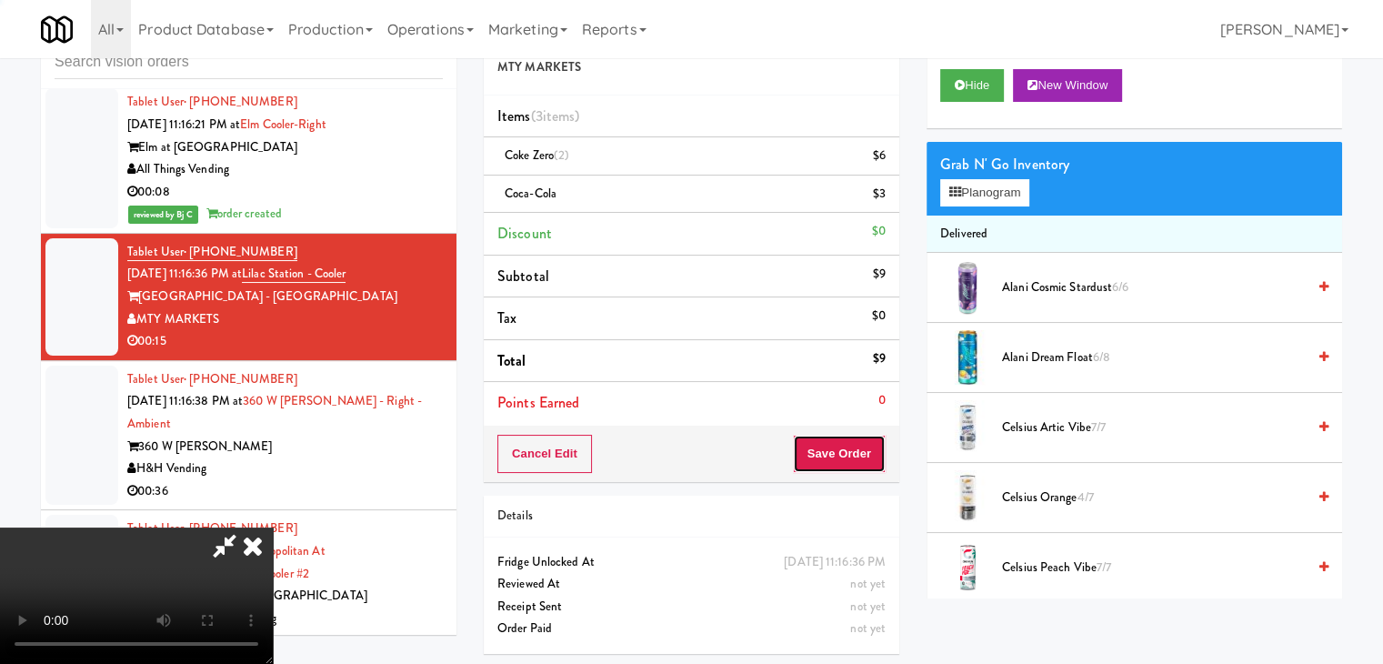
click at [849, 456] on button "Save Order" at bounding box center [839, 453] width 93 height 38
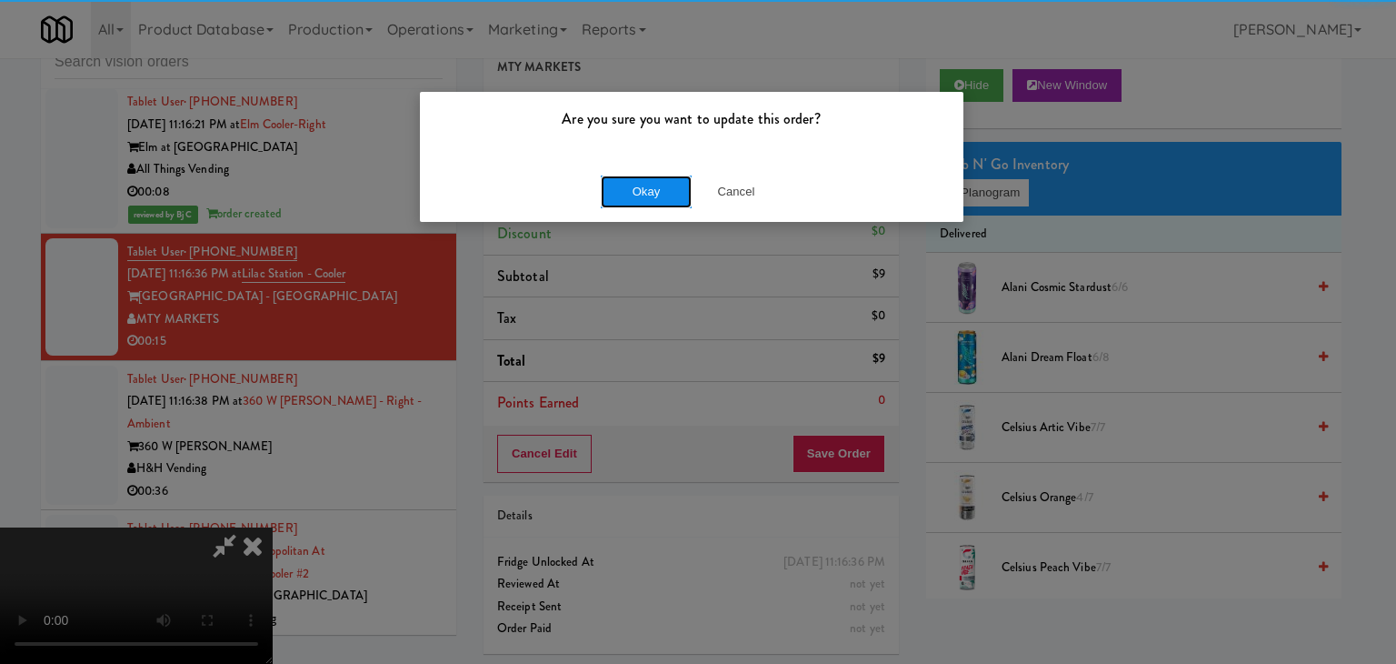
click at [648, 188] on button "Okay" at bounding box center [646, 191] width 91 height 33
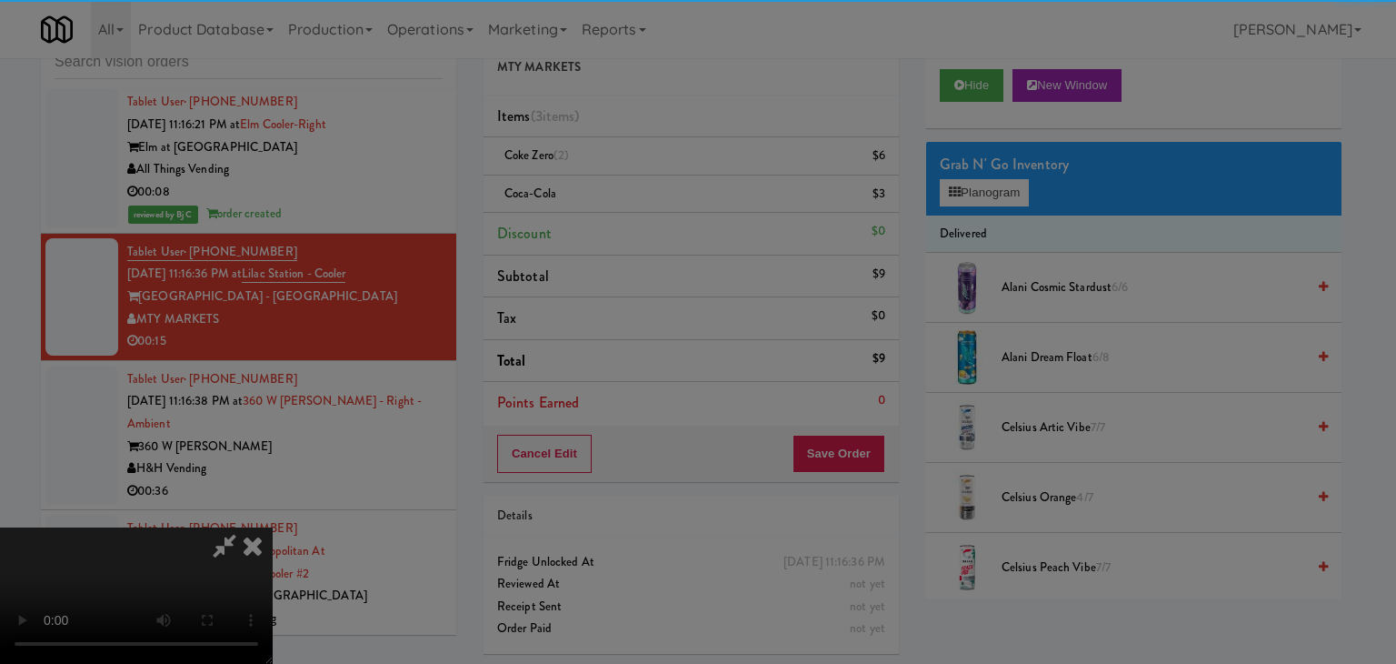
click at [648, 188] on div "Okay Cancel" at bounding box center [692, 157] width 544 height 61
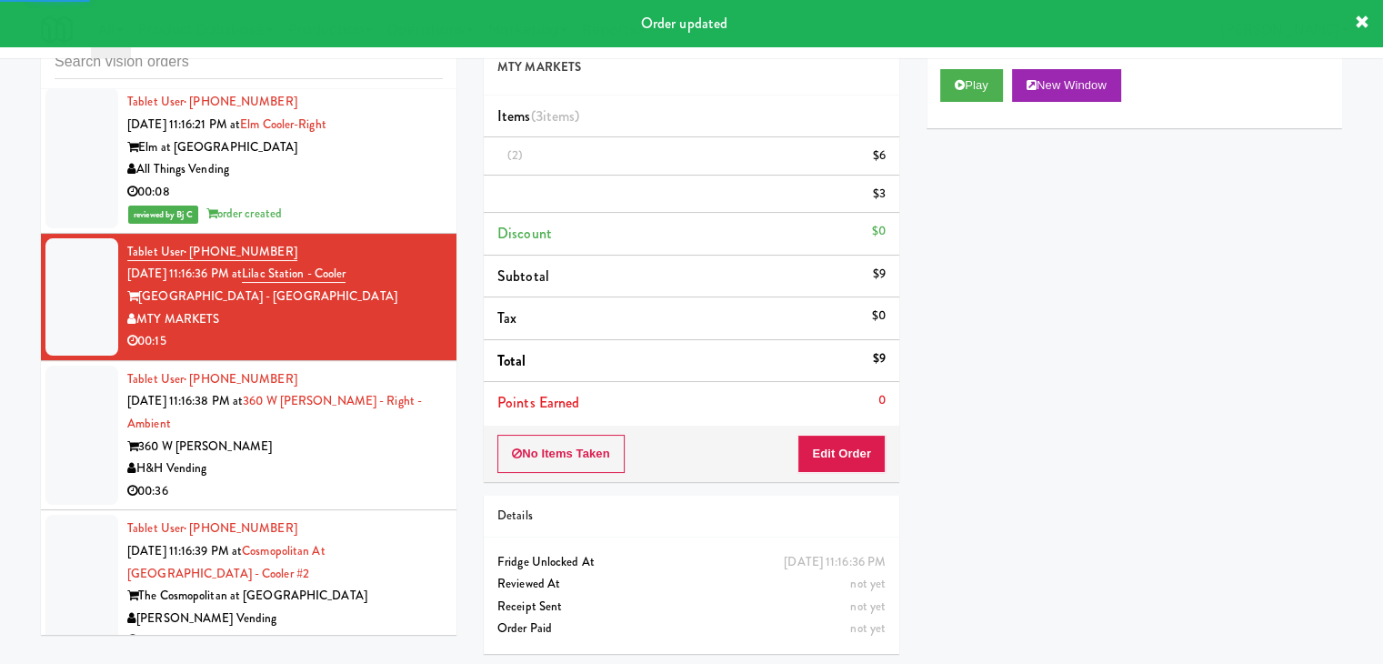
scroll to position [13471, 0]
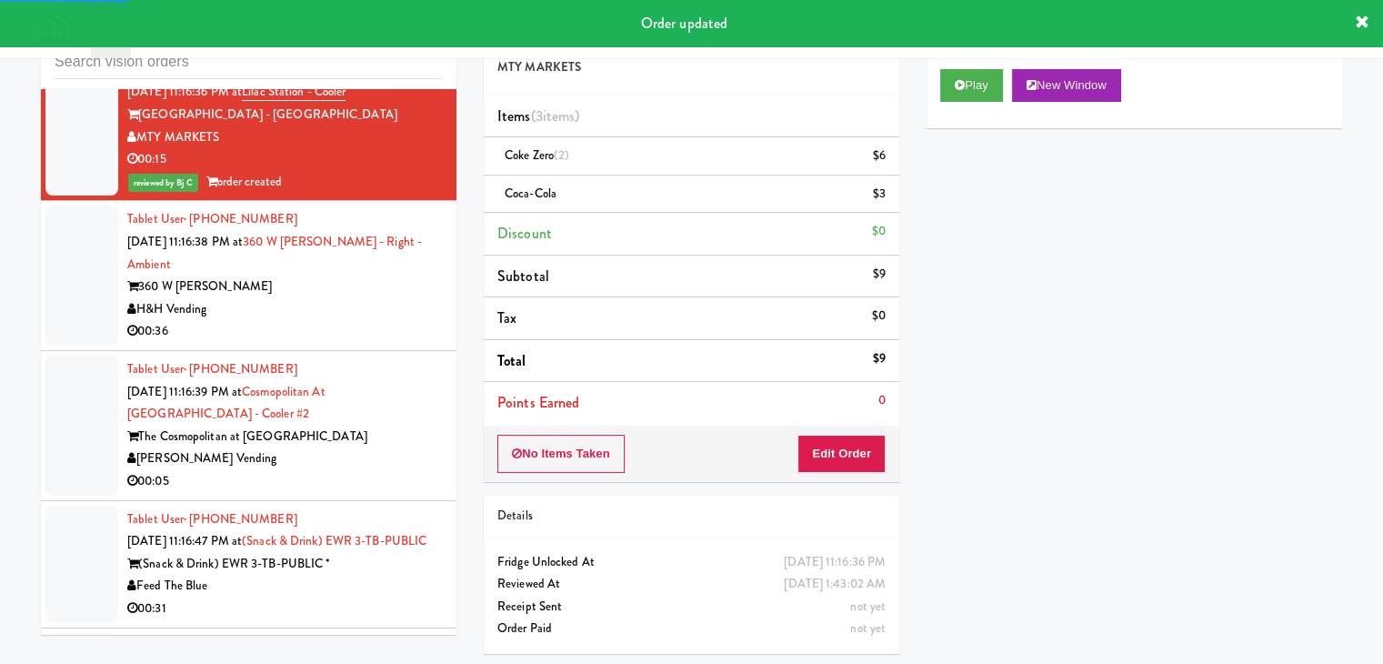
click at [373, 425] on div "The Cosmopolitan at [GEOGRAPHIC_DATA]" at bounding box center [284, 436] width 315 height 23
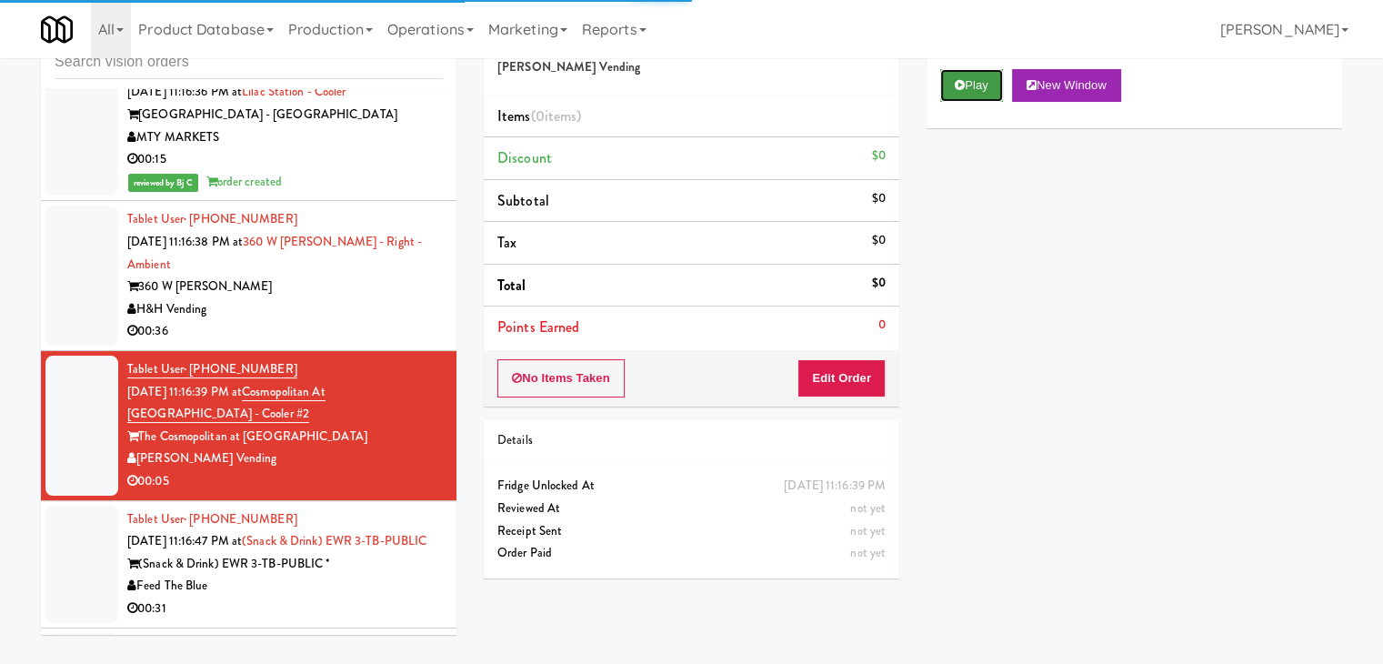
click at [965, 90] on button "Play" at bounding box center [971, 85] width 63 height 33
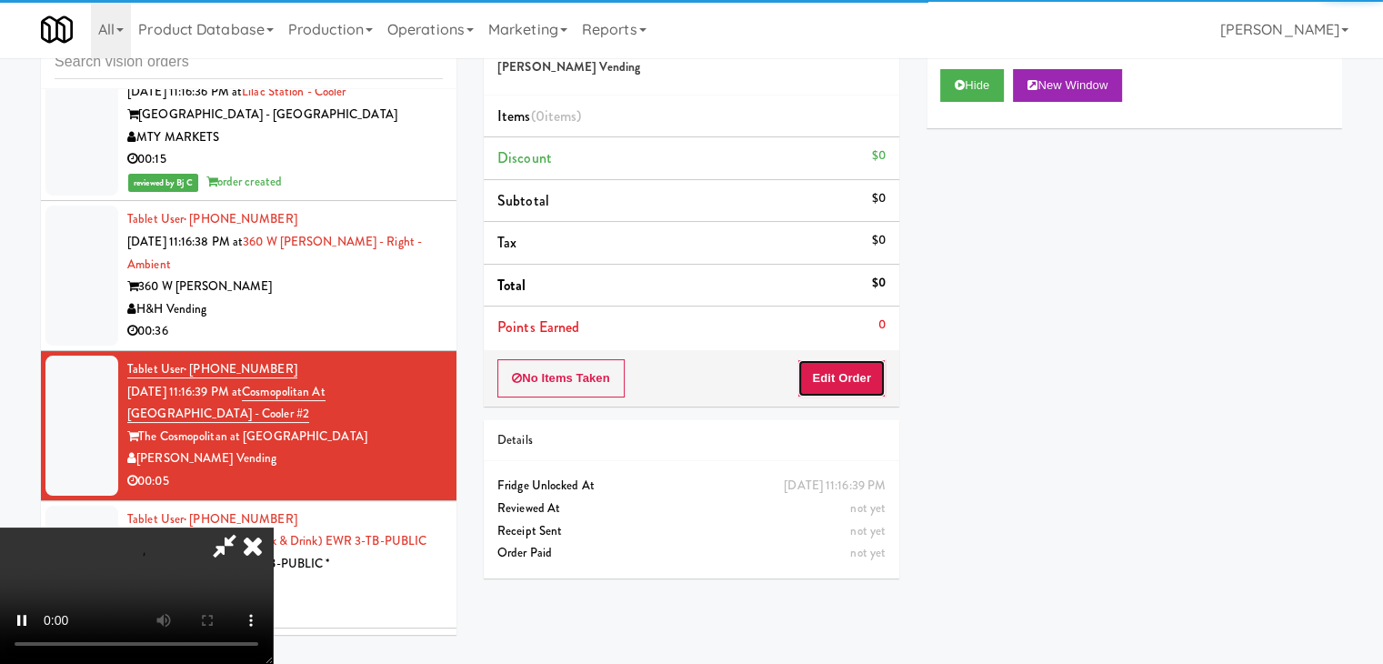
click at [816, 387] on button "Edit Order" at bounding box center [841, 378] width 88 height 38
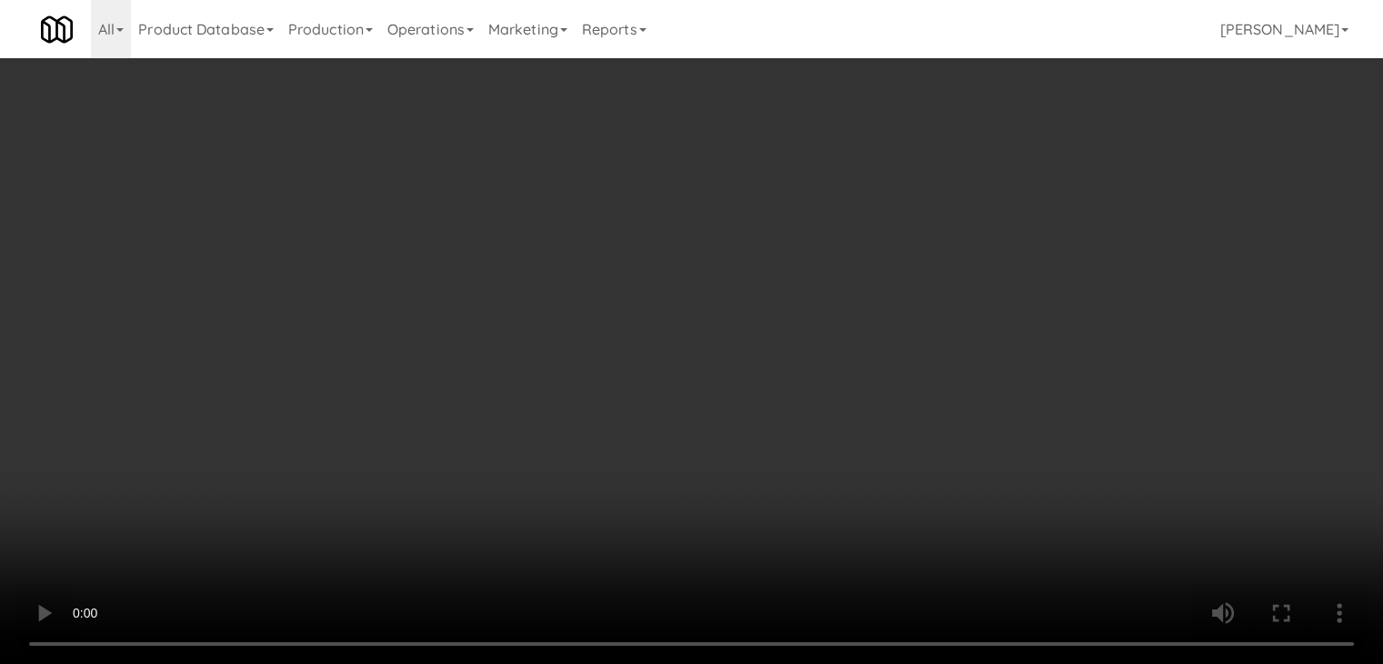
scroll to position [13427, 0]
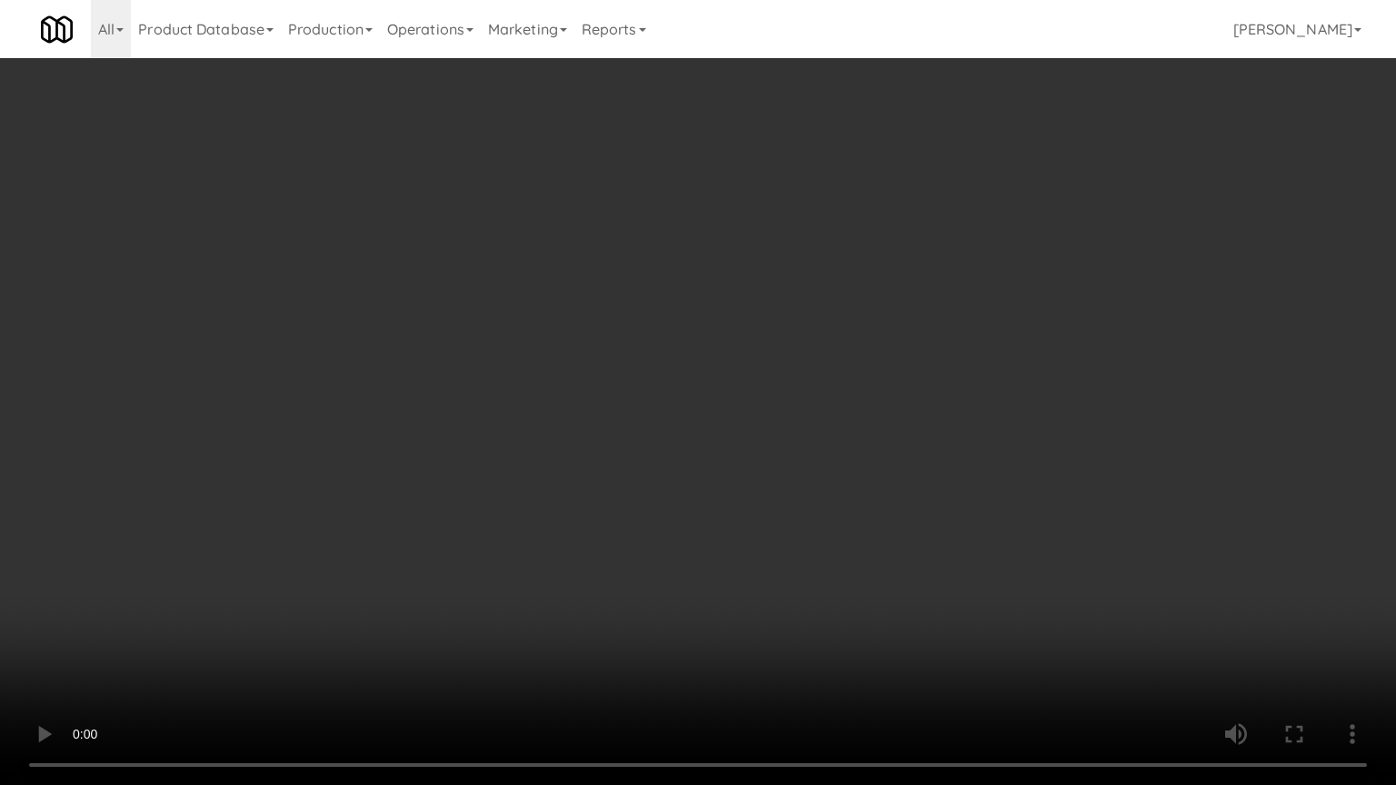
click at [834, 471] on video at bounding box center [698, 392] width 1396 height 785
click at [810, 476] on video at bounding box center [698, 392] width 1396 height 785
click at [799, 480] on video at bounding box center [698, 392] width 1396 height 785
click at [814, 476] on video at bounding box center [698, 392] width 1396 height 785
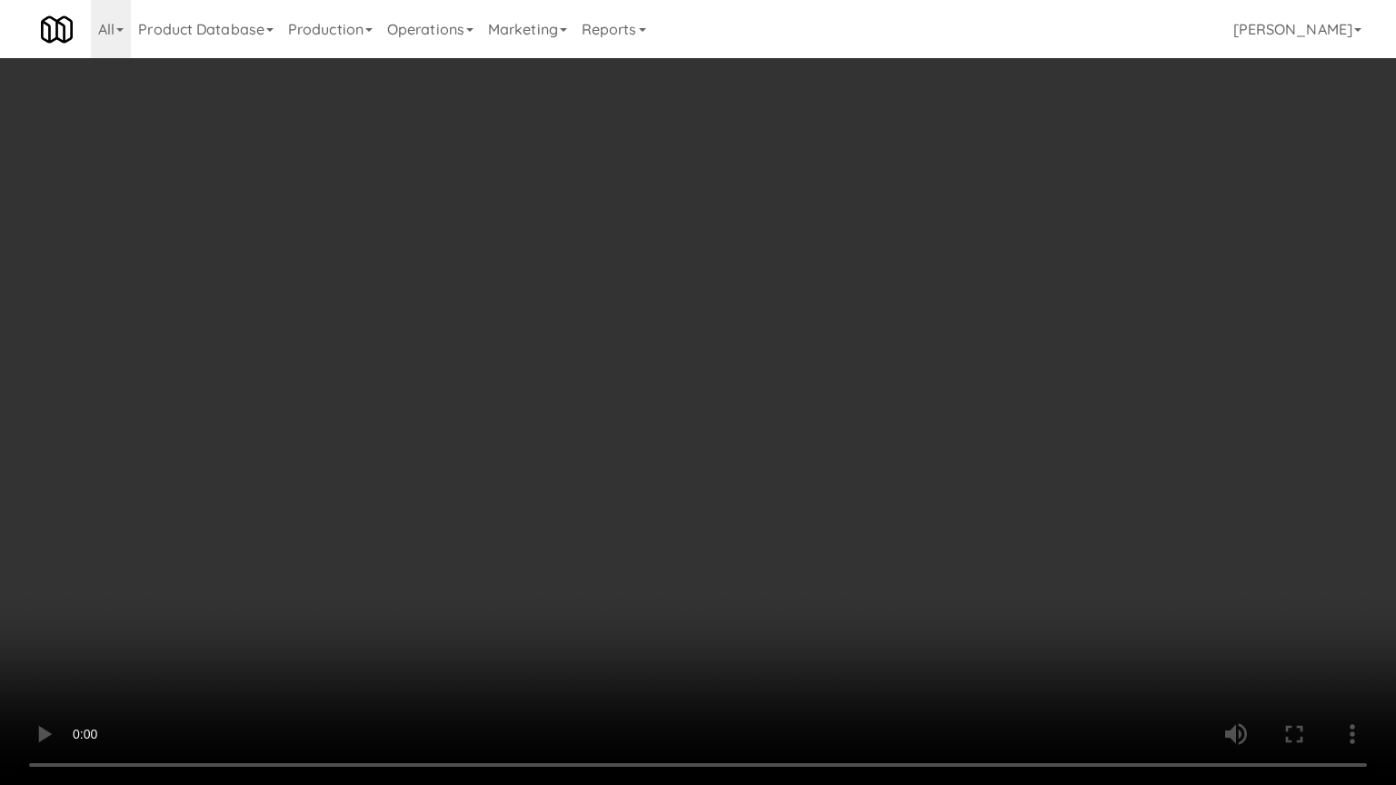
drag, startPoint x: 816, startPoint y: 476, endPoint x: 840, endPoint y: 372, distance: 107.2
click at [817, 474] on video at bounding box center [698, 392] width 1396 height 785
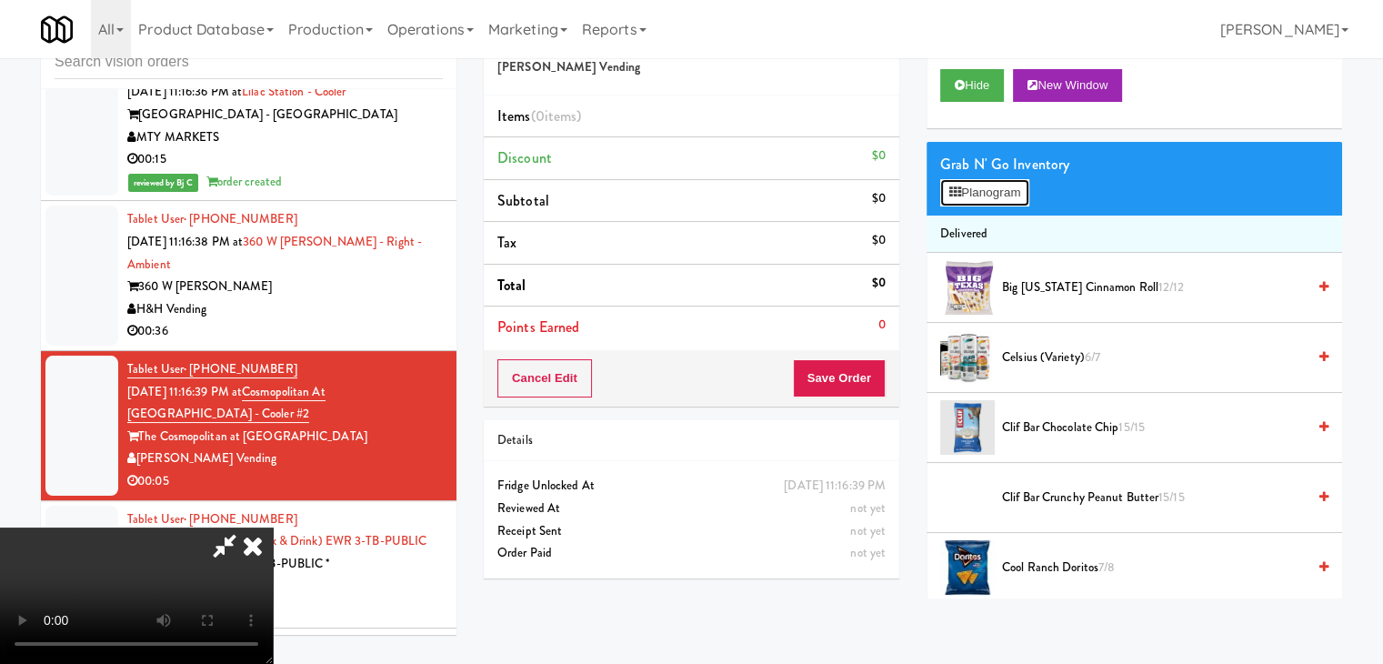
click at [991, 179] on button "Planogram" at bounding box center [984, 192] width 89 height 27
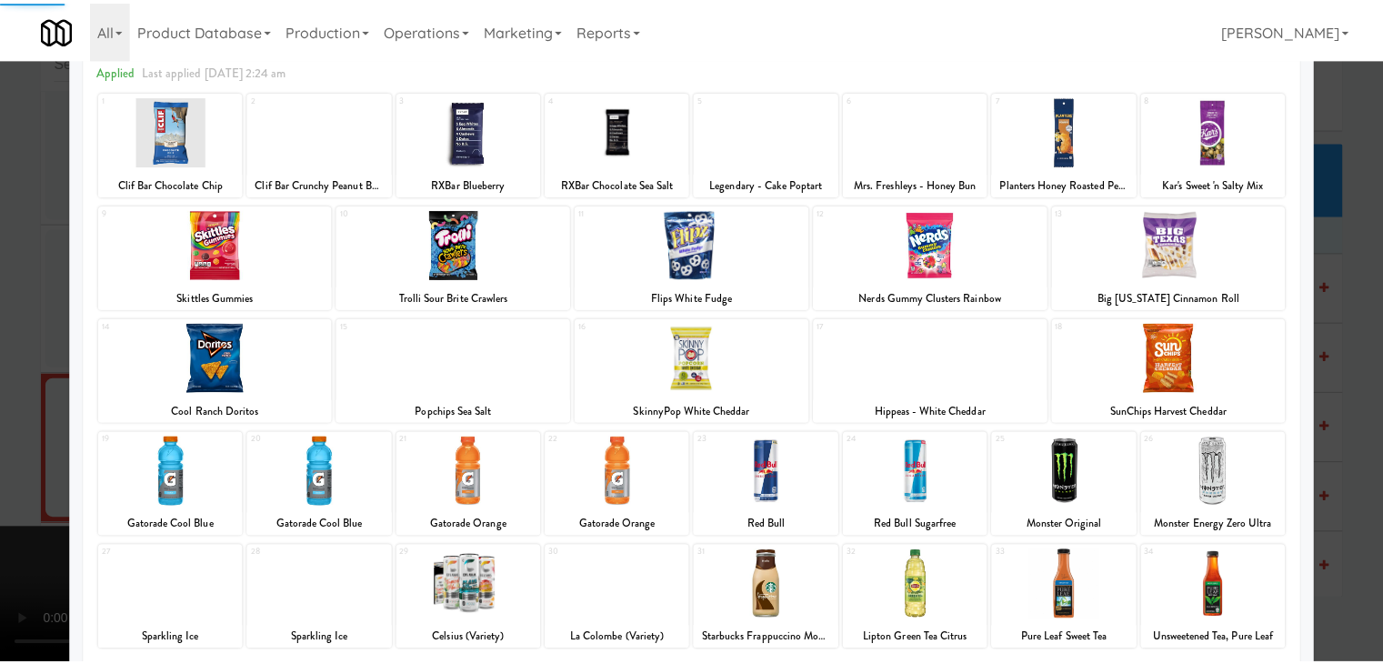
scroll to position [229, 0]
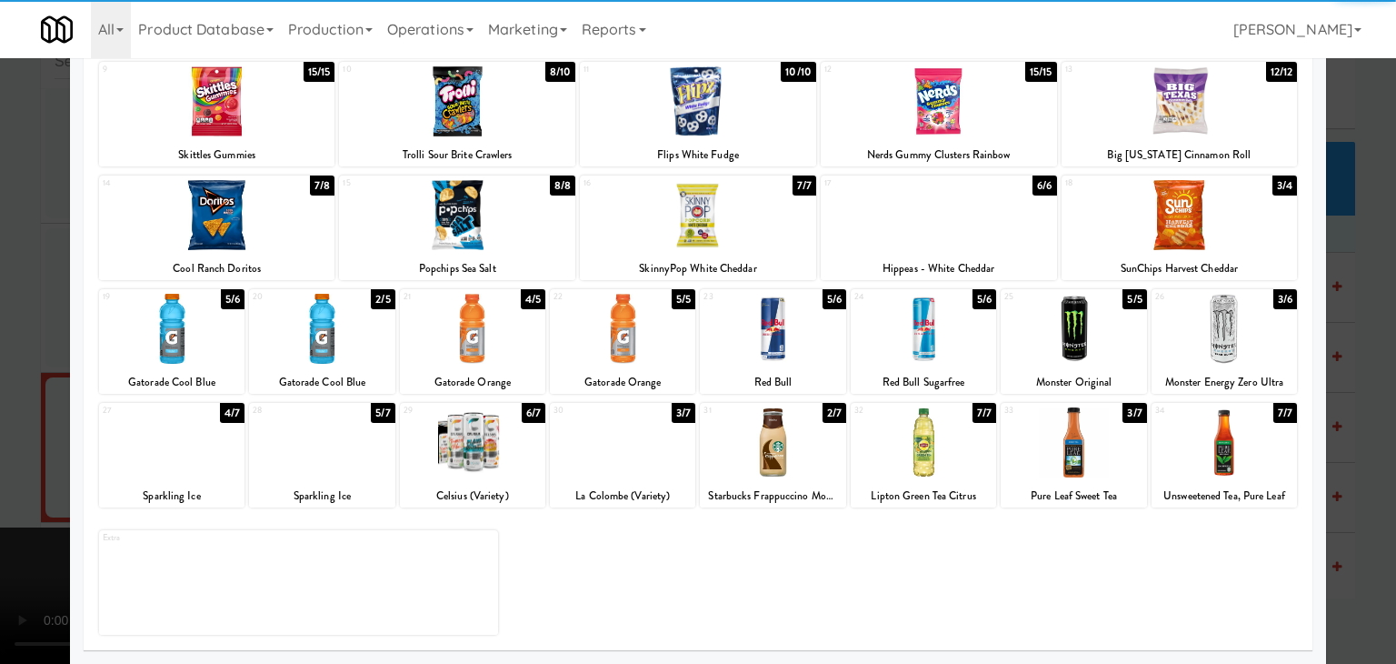
click at [604, 345] on div at bounding box center [622, 329] width 145 height 70
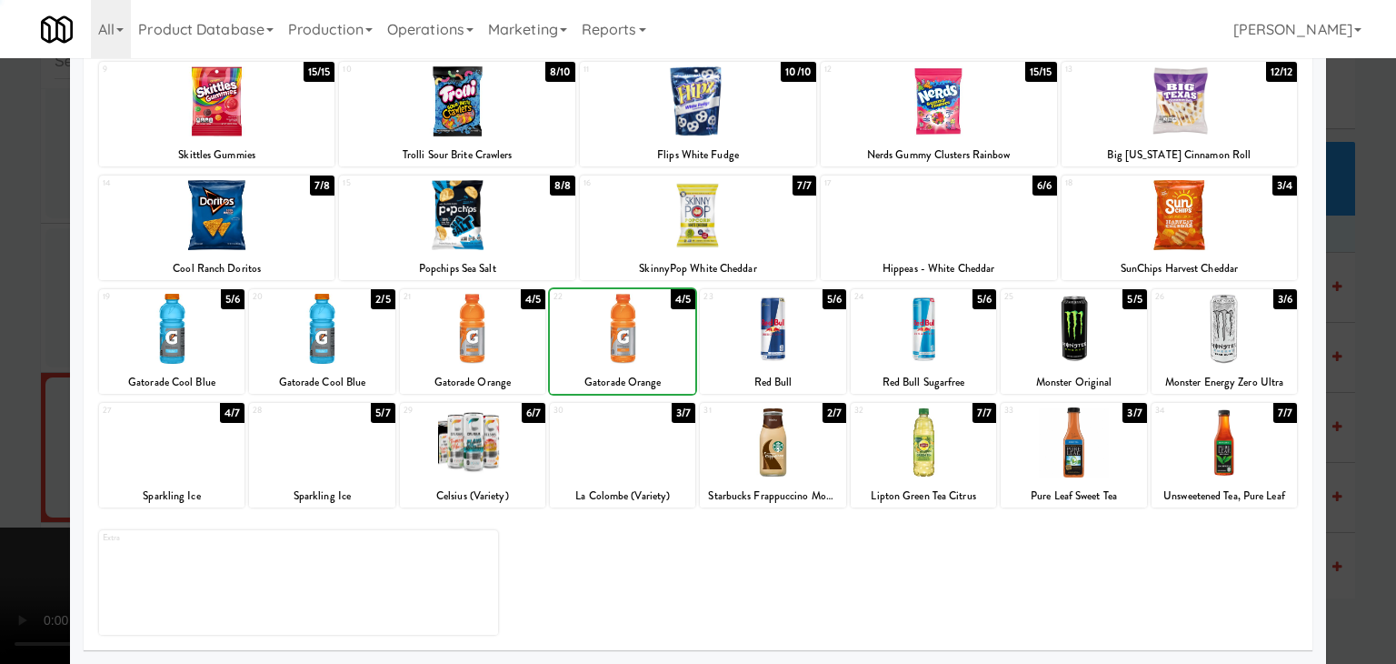
click at [22, 368] on div at bounding box center [698, 332] width 1396 height 664
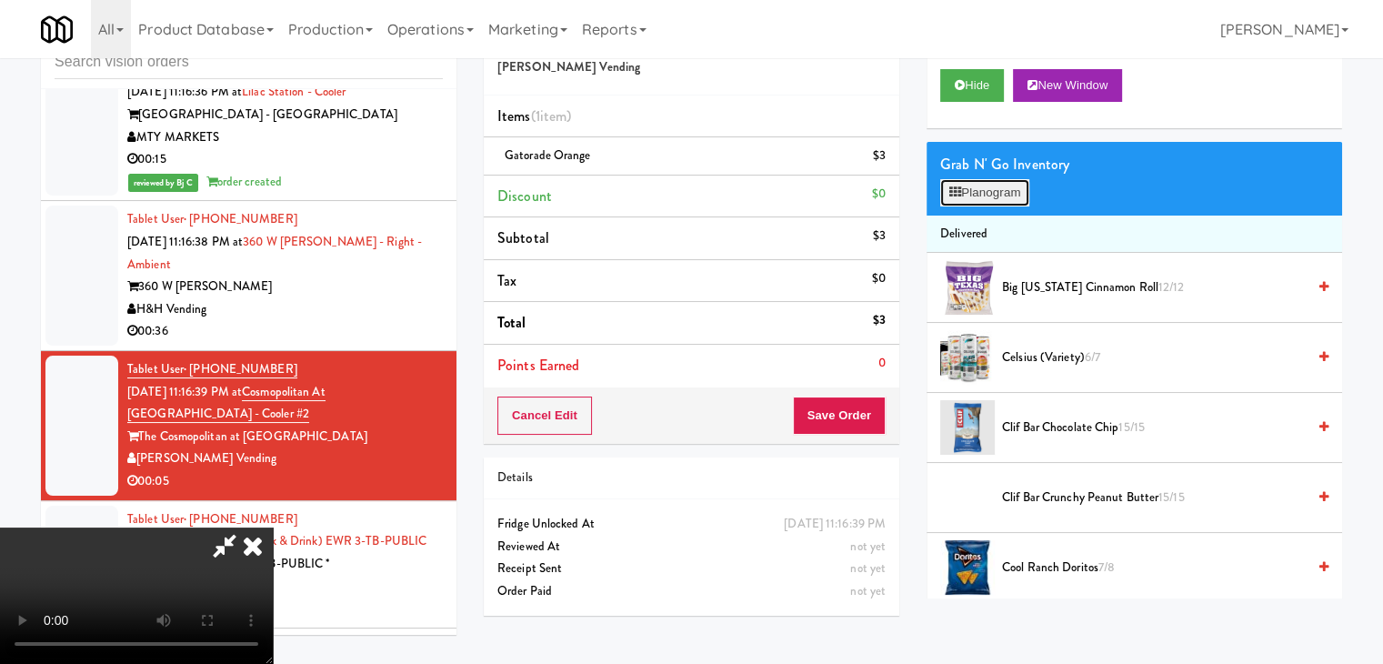
click at [982, 188] on button "Planogram" at bounding box center [984, 192] width 89 height 27
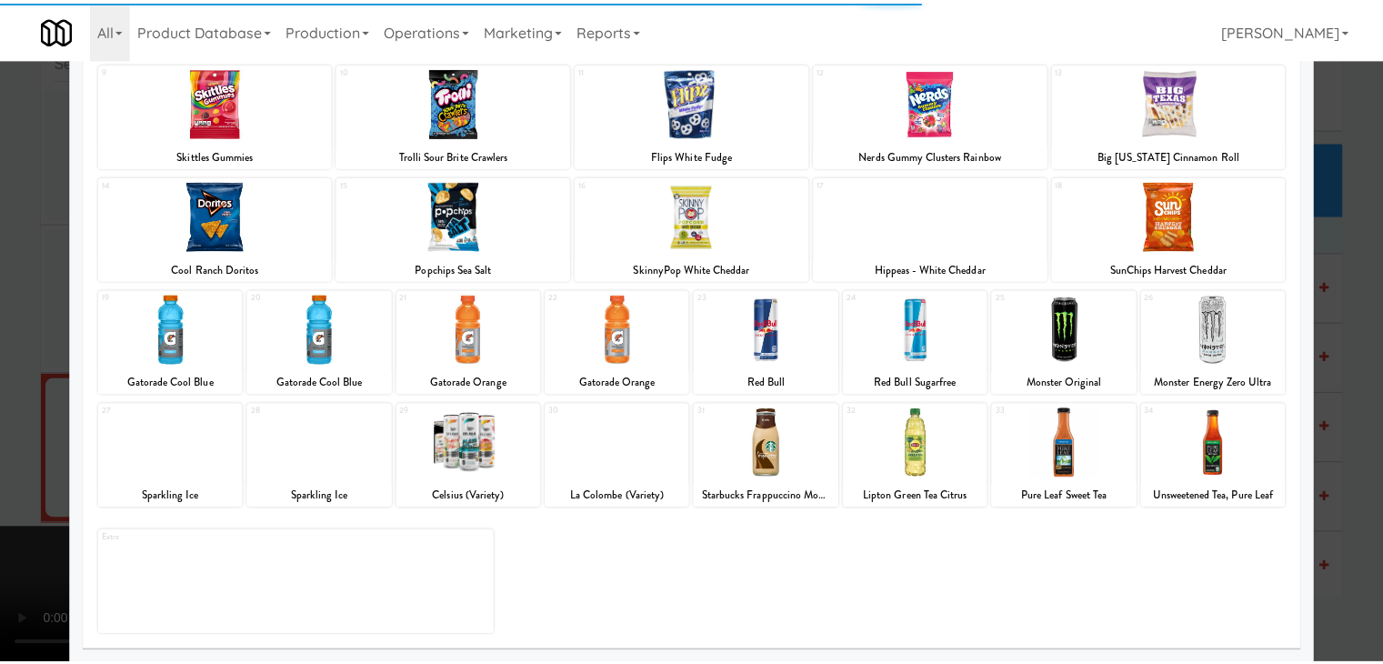
scroll to position [229, 0]
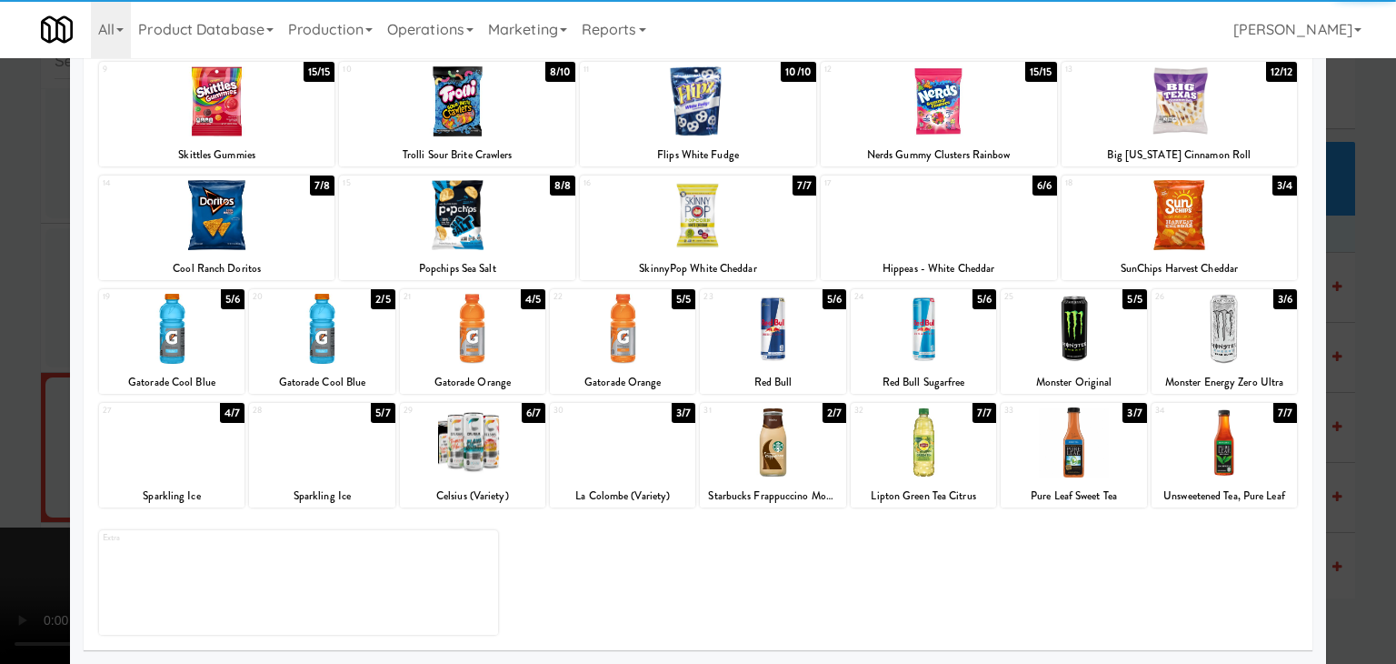
click at [0, 340] on div at bounding box center [698, 332] width 1396 height 664
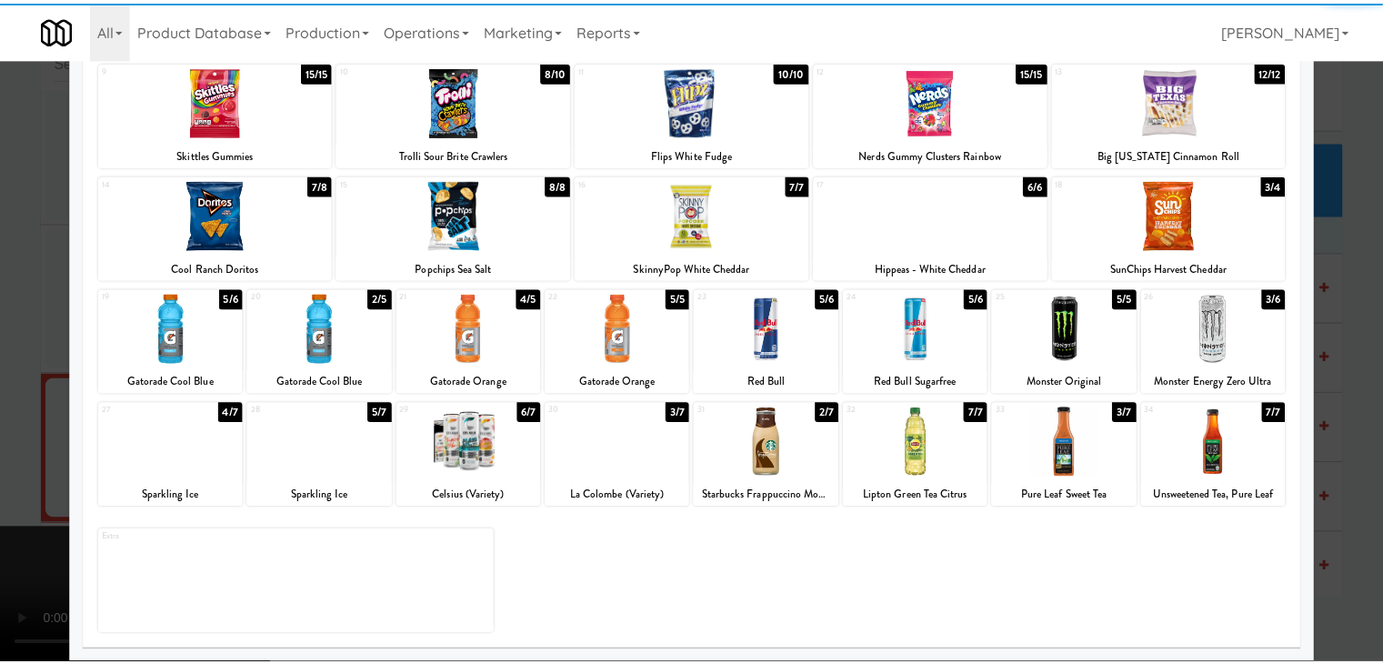
scroll to position [13471, 0]
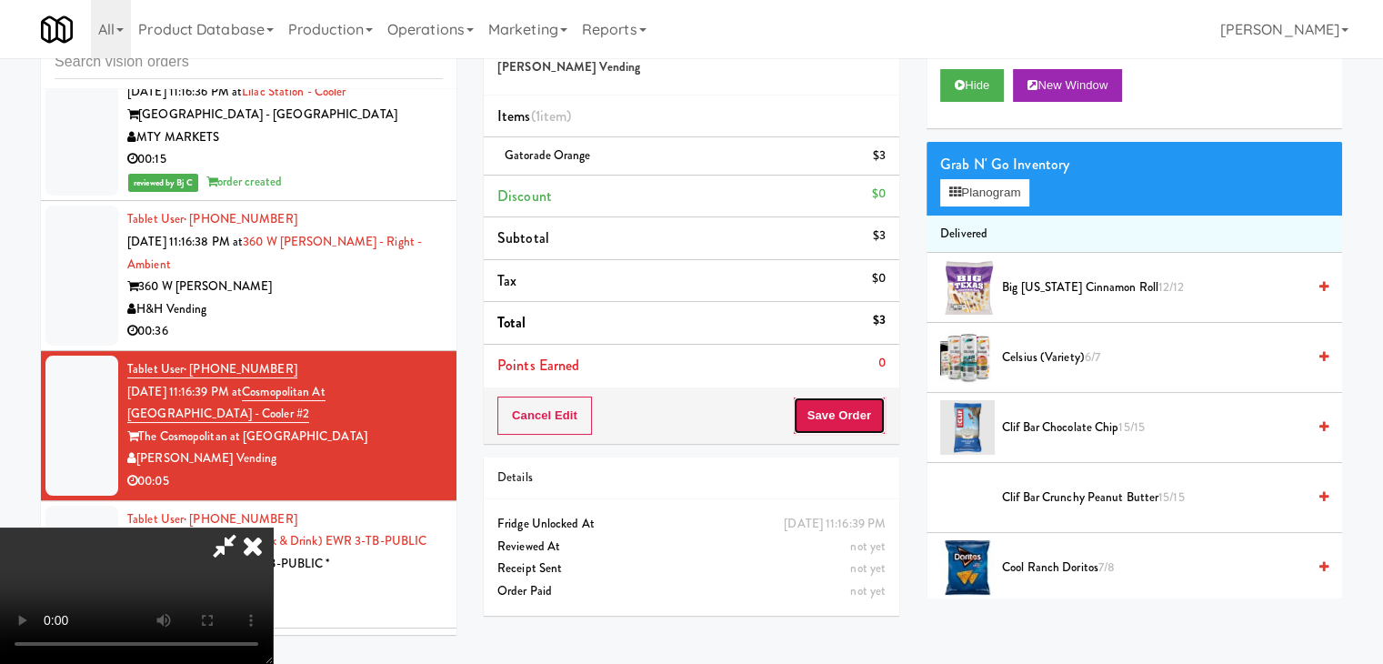
click at [873, 412] on button "Save Order" at bounding box center [839, 415] width 93 height 38
click at [872, 412] on button "Save Order" at bounding box center [839, 415] width 93 height 38
drag, startPoint x: 872, startPoint y: 412, endPoint x: 784, endPoint y: 292, distance: 148.9
click at [858, 394] on div "Cancel Edit Save Order" at bounding box center [691, 415] width 415 height 56
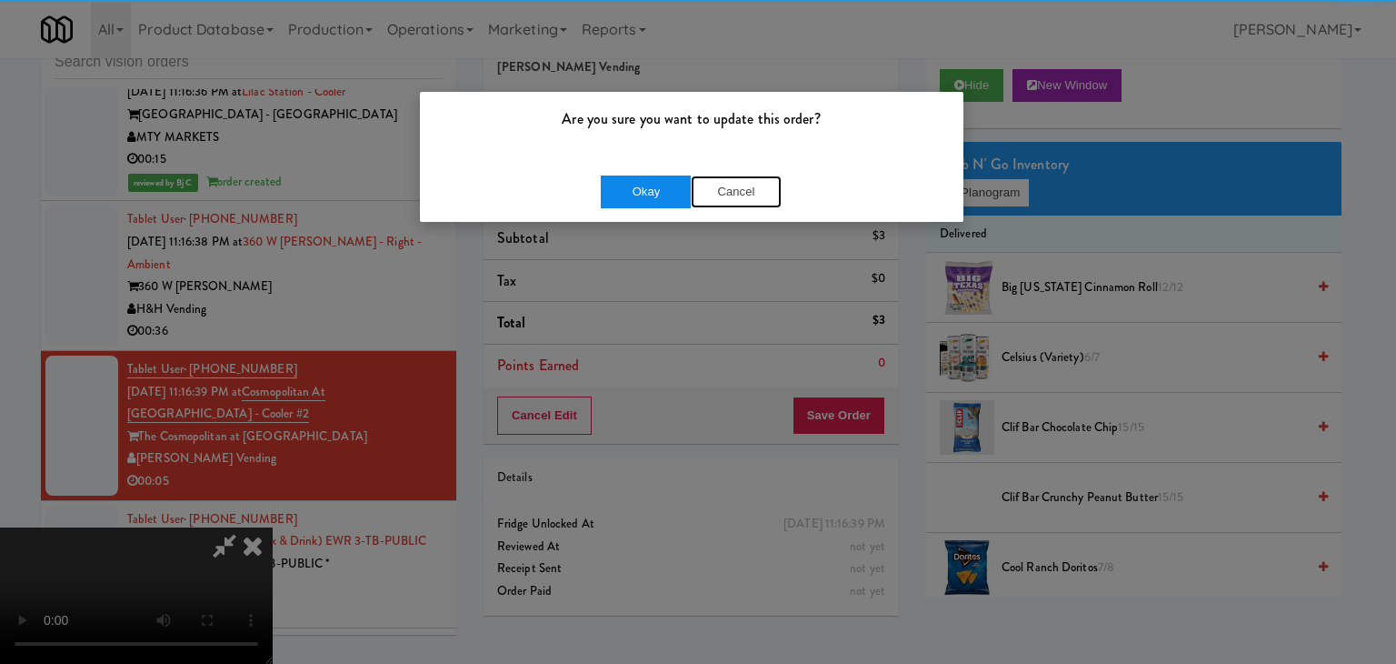
click at [698, 175] on button "Cancel" at bounding box center [736, 191] width 91 height 33
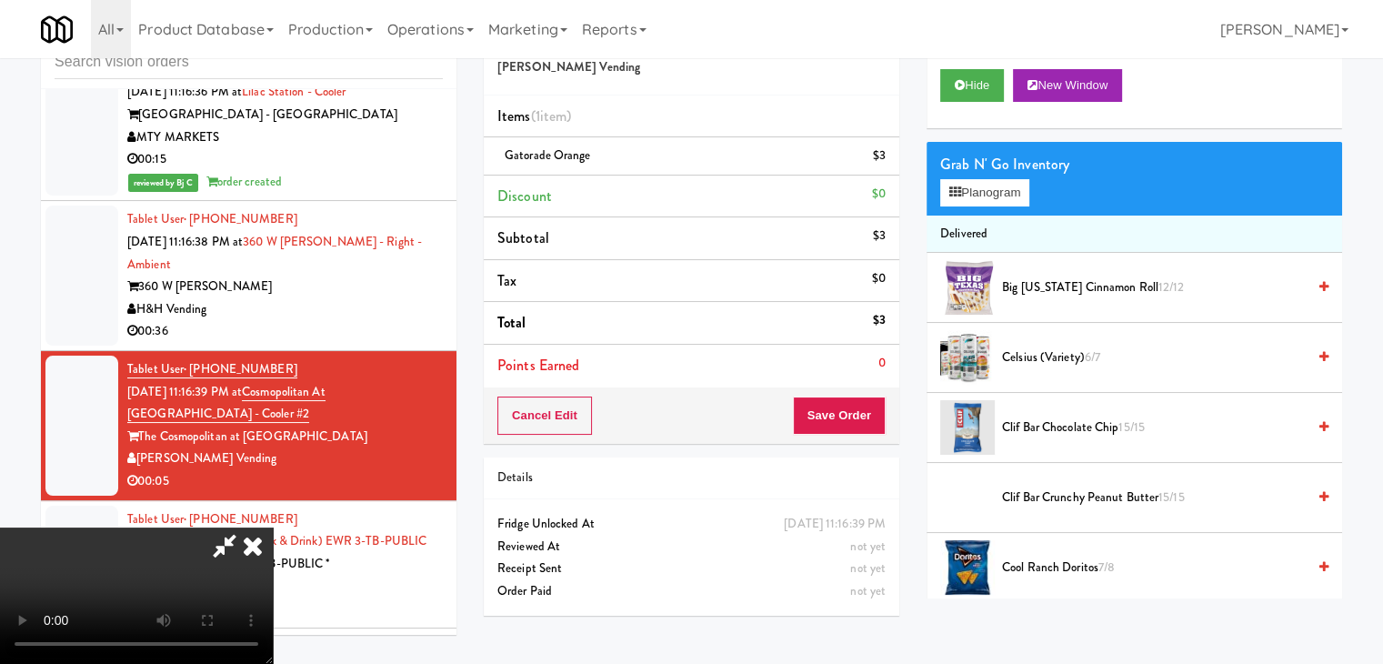
drag, startPoint x: 680, startPoint y: 182, endPoint x: 760, endPoint y: 190, distance: 80.4
click at [694, 185] on body "Are you sure you want to update this order? Okay Cancel Okay Are you sure you w…" at bounding box center [691, 332] width 1383 height 664
drag, startPoint x: 847, startPoint y: 391, endPoint x: 848, endPoint y: 402, distance: 10.9
click at [847, 397] on div "Cancel Edit Save Order" at bounding box center [691, 415] width 415 height 56
click at [848, 402] on button "Save Order" at bounding box center [839, 415] width 93 height 38
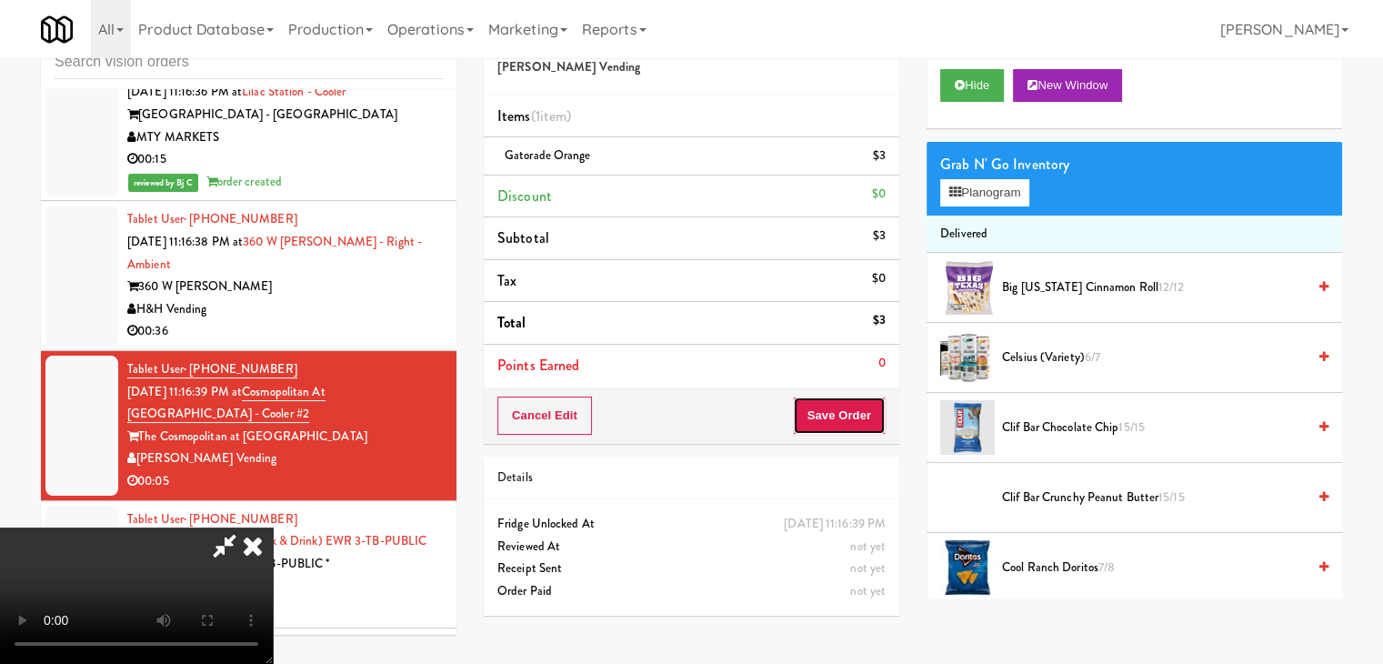
click at [848, 402] on button "Save Order" at bounding box center [839, 415] width 93 height 38
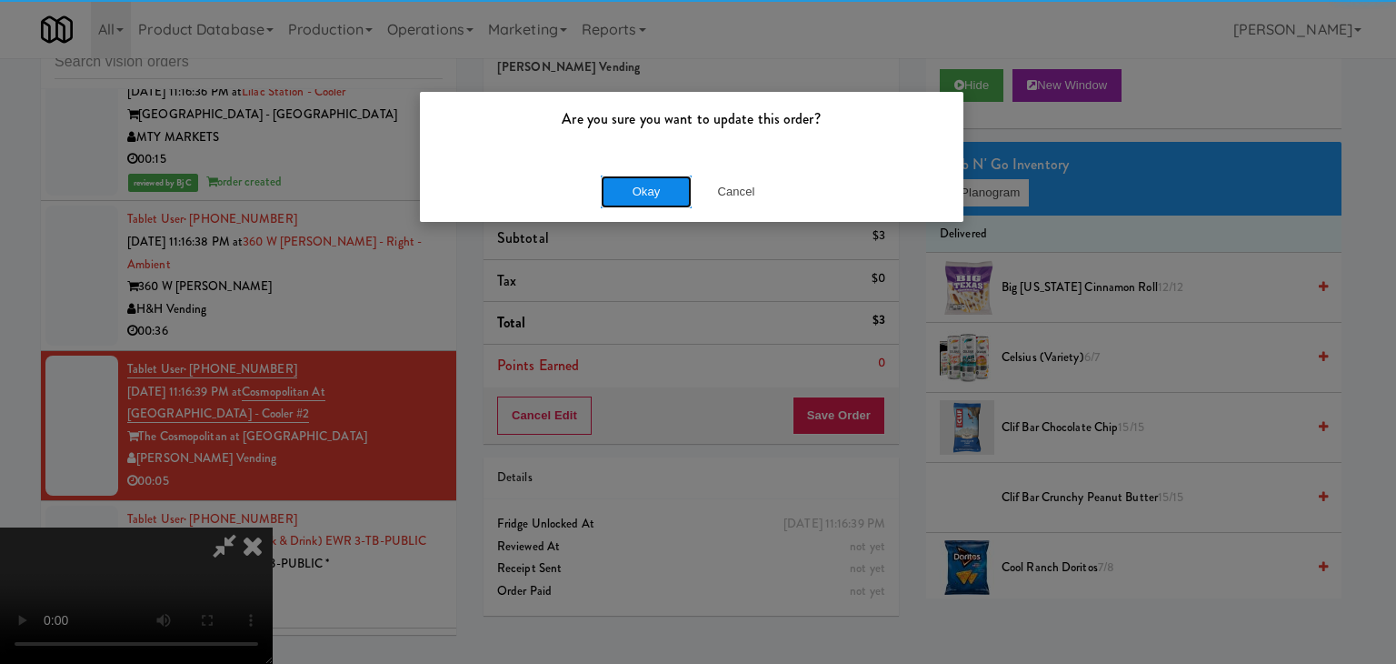
click at [674, 185] on button "Okay" at bounding box center [646, 191] width 91 height 33
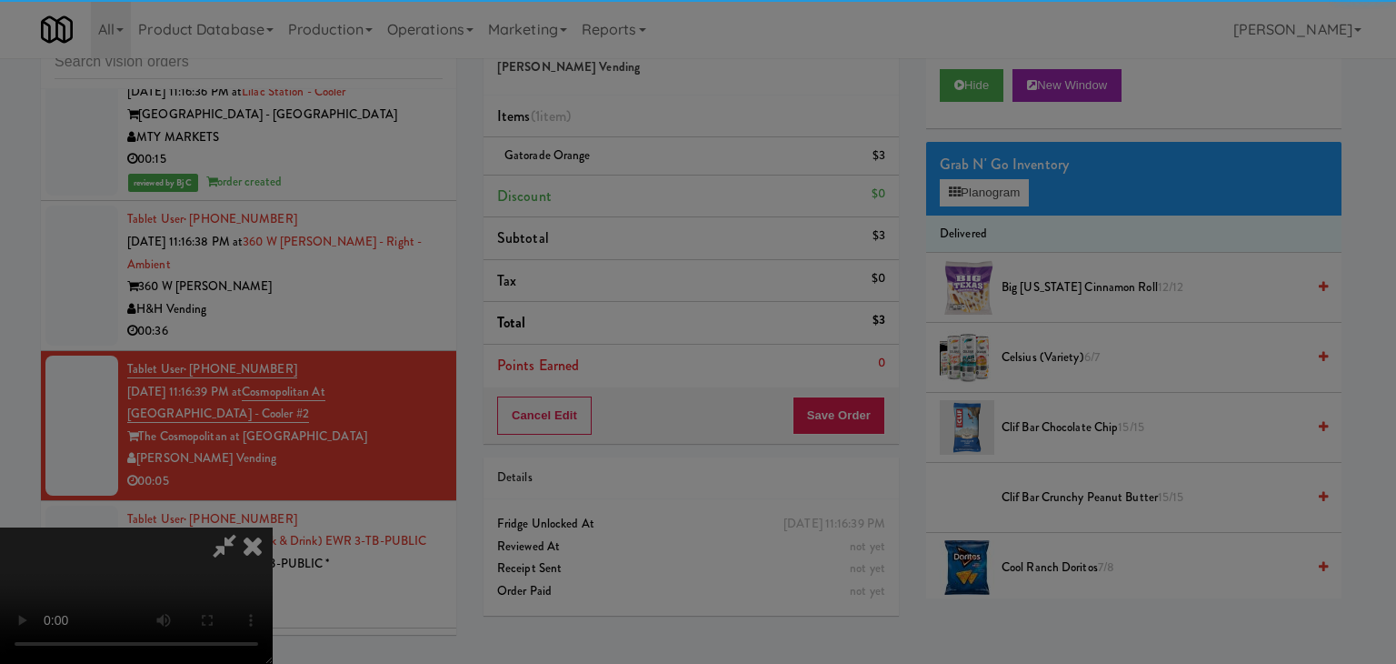
click at [674, 185] on body "Are you sure you want to update this order? Okay Cancel Okay Are you sure you w…" at bounding box center [698, 332] width 1396 height 664
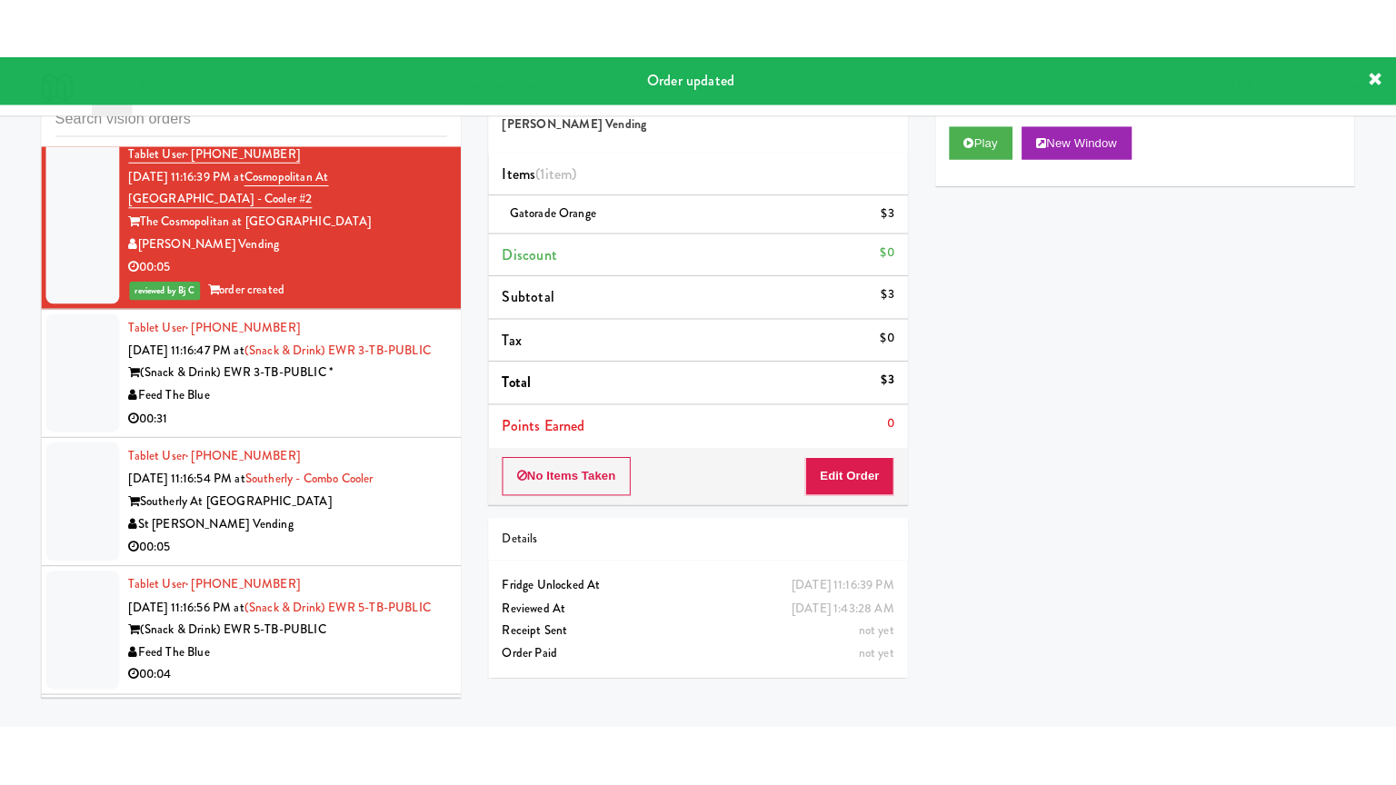
scroll to position [13835, 0]
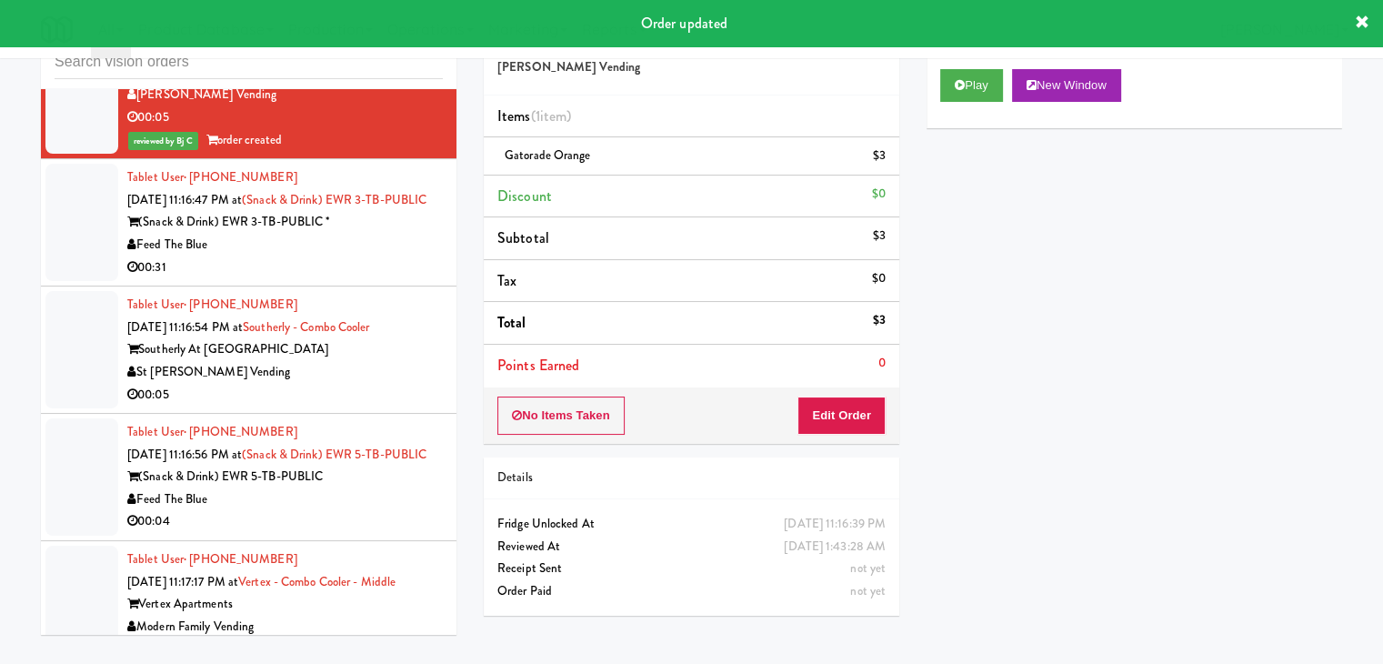
click at [355, 384] on div "00:05" at bounding box center [284, 395] width 315 height 23
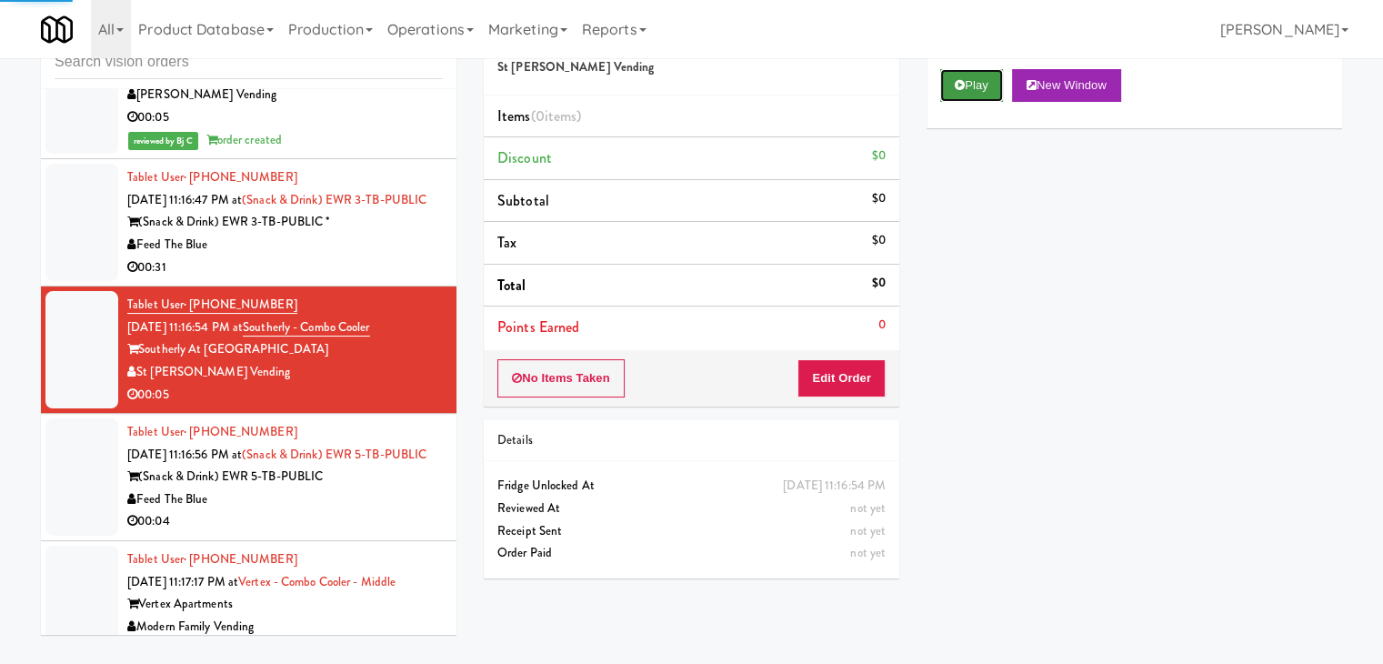
click at [972, 95] on button "Play" at bounding box center [971, 85] width 63 height 33
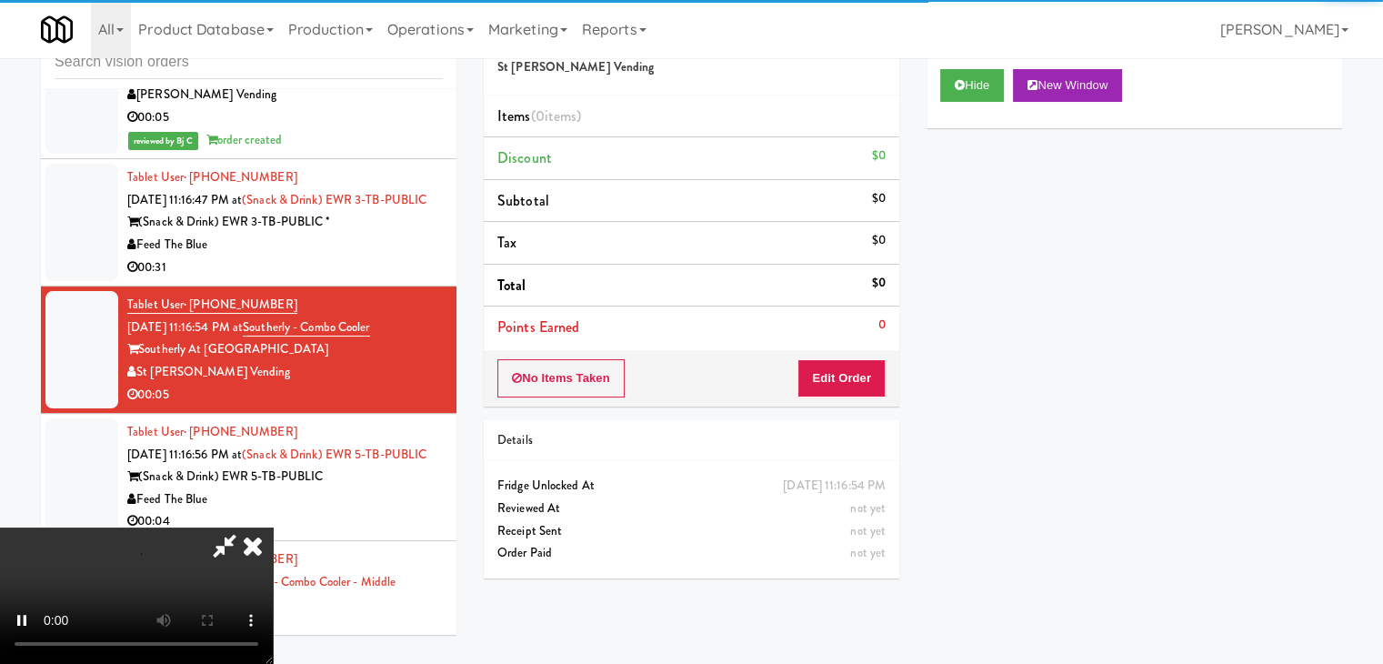
click at [847, 360] on div "No Items Taken Edit Order" at bounding box center [691, 378] width 415 height 56
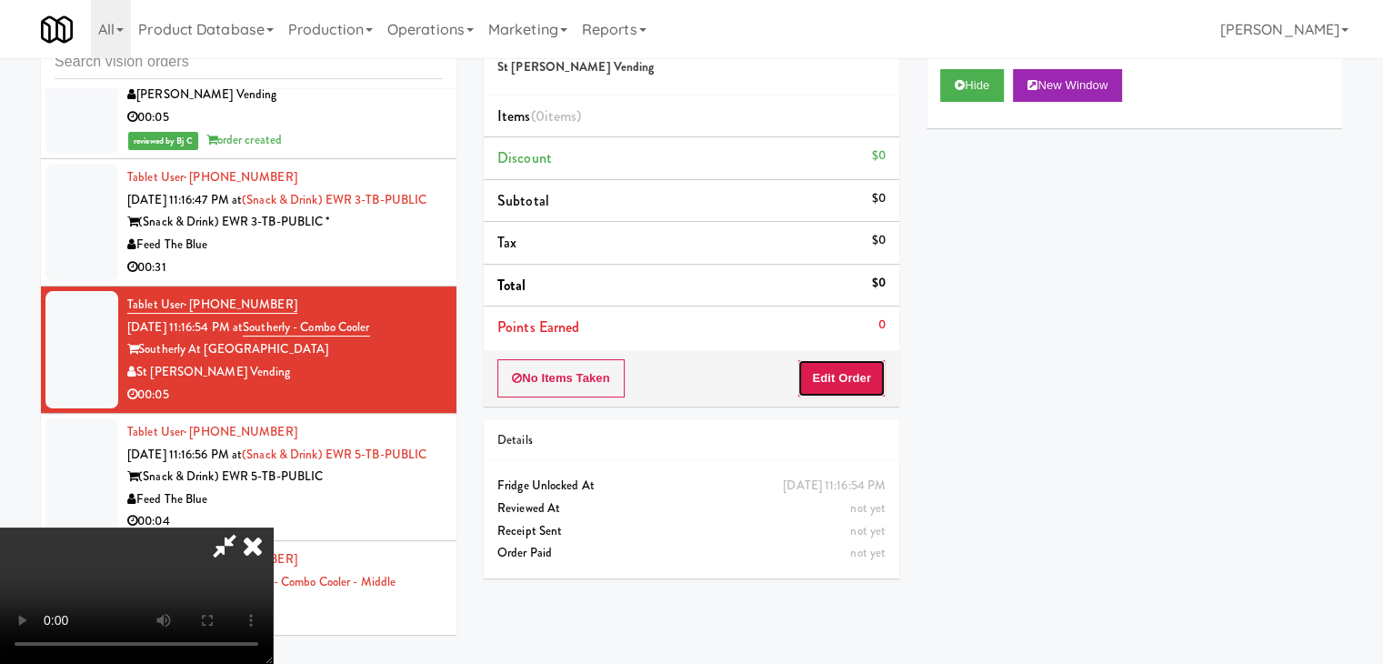
click at [851, 361] on button "Edit Order" at bounding box center [841, 378] width 88 height 38
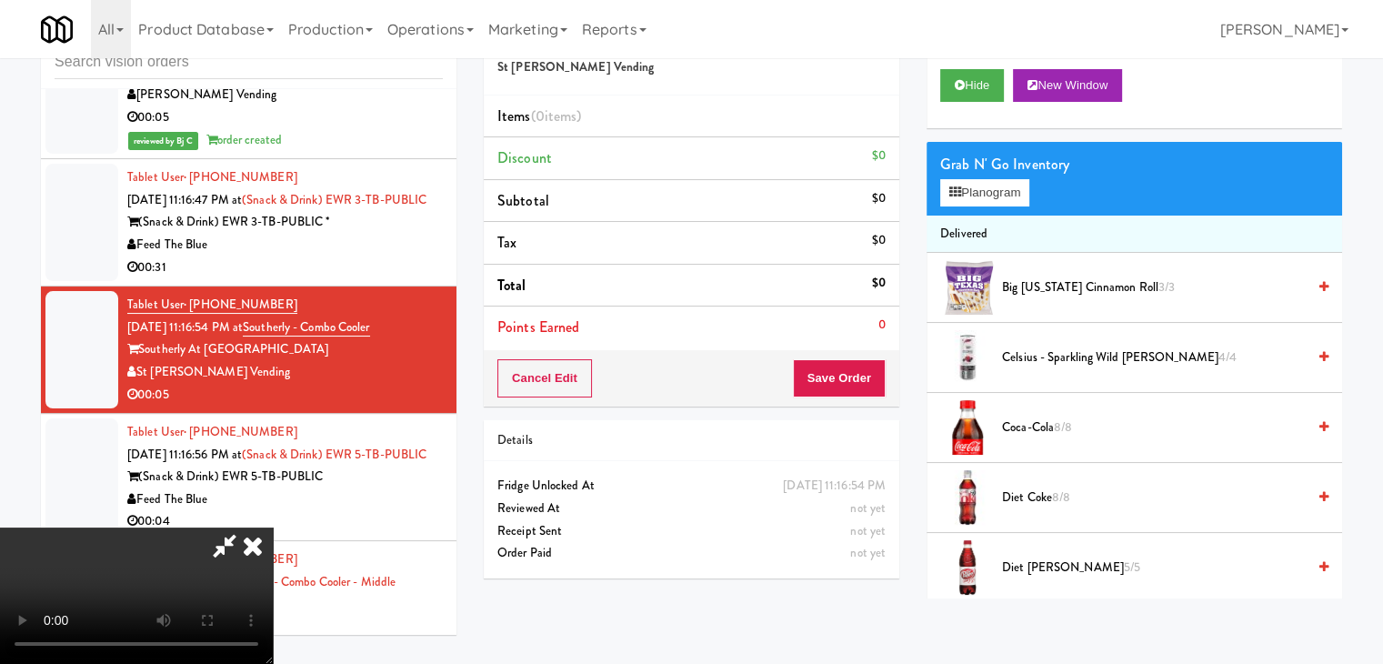
scroll to position [13790, 0]
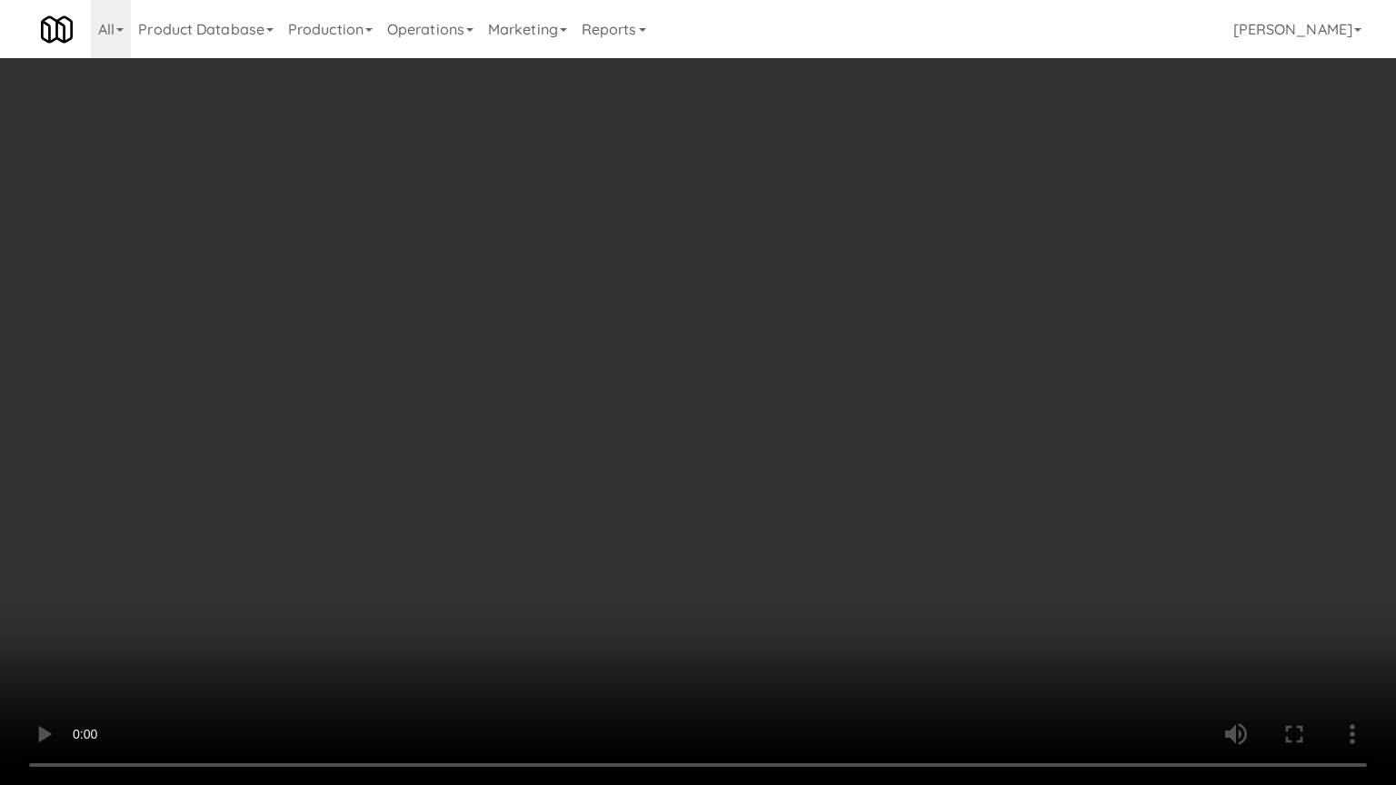
click at [796, 549] on video at bounding box center [698, 392] width 1396 height 785
click at [796, 551] on video at bounding box center [698, 392] width 1396 height 785
click at [796, 557] on video at bounding box center [698, 392] width 1396 height 785
click at [811, 551] on video at bounding box center [698, 392] width 1396 height 785
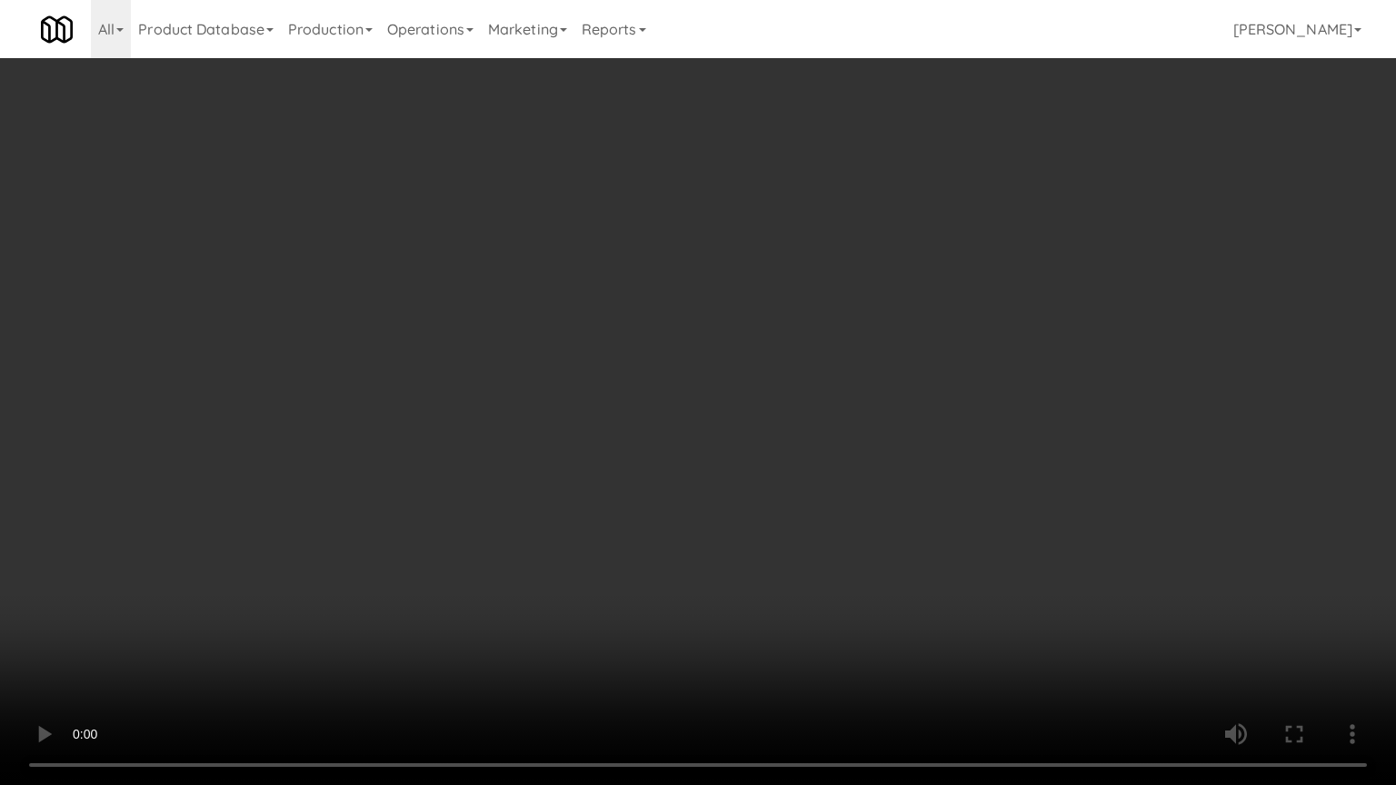
click at [810, 551] on video at bounding box center [698, 392] width 1396 height 785
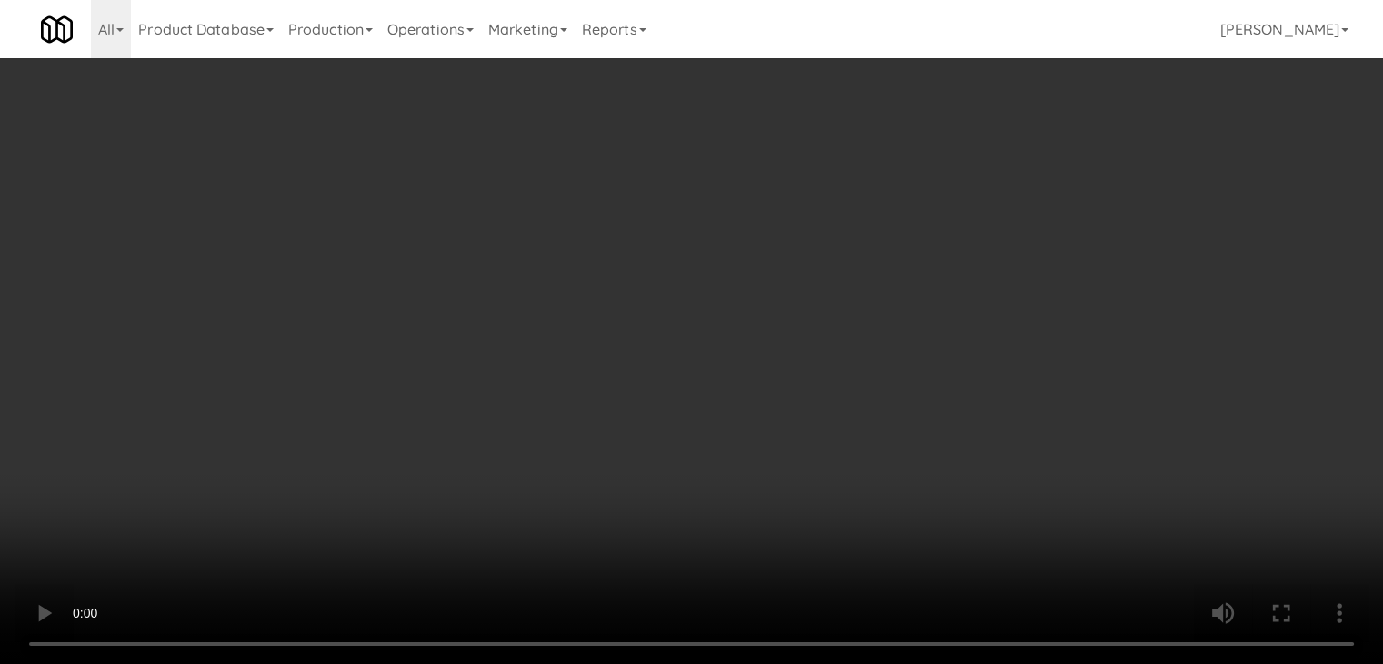
click at [1002, 197] on button "Planogram" at bounding box center [984, 192] width 89 height 27
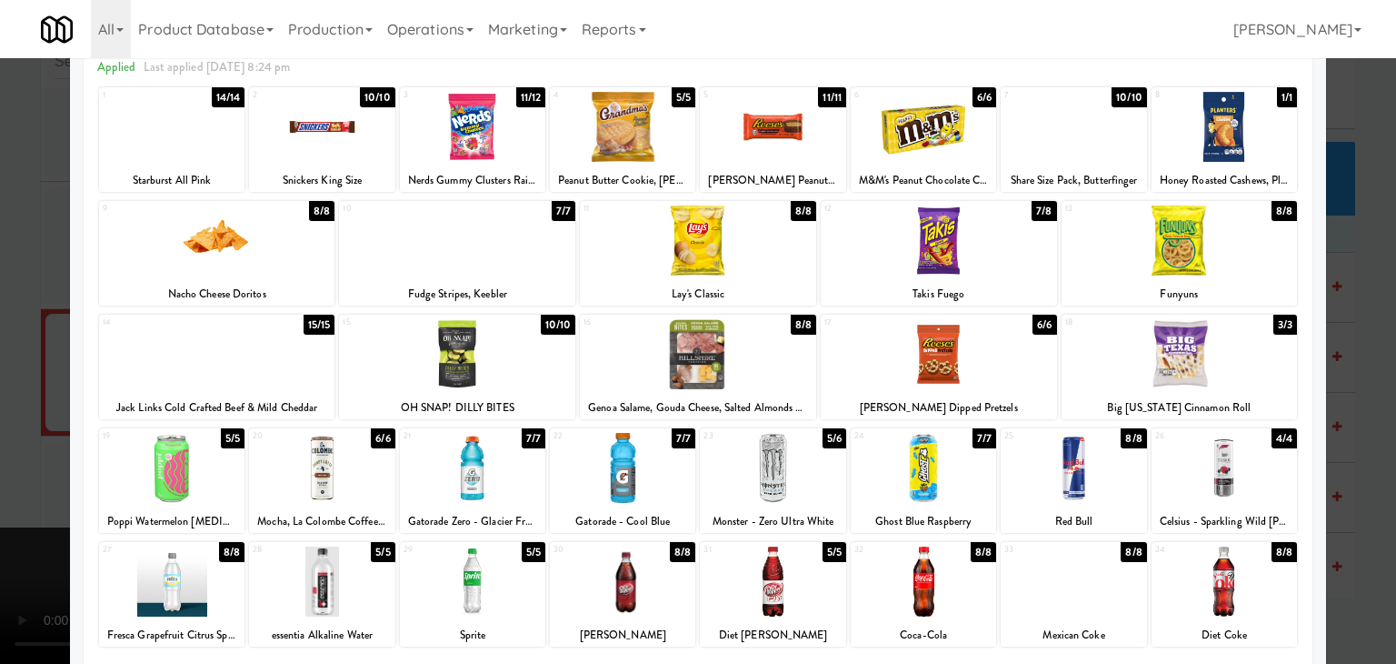
scroll to position [91, 0]
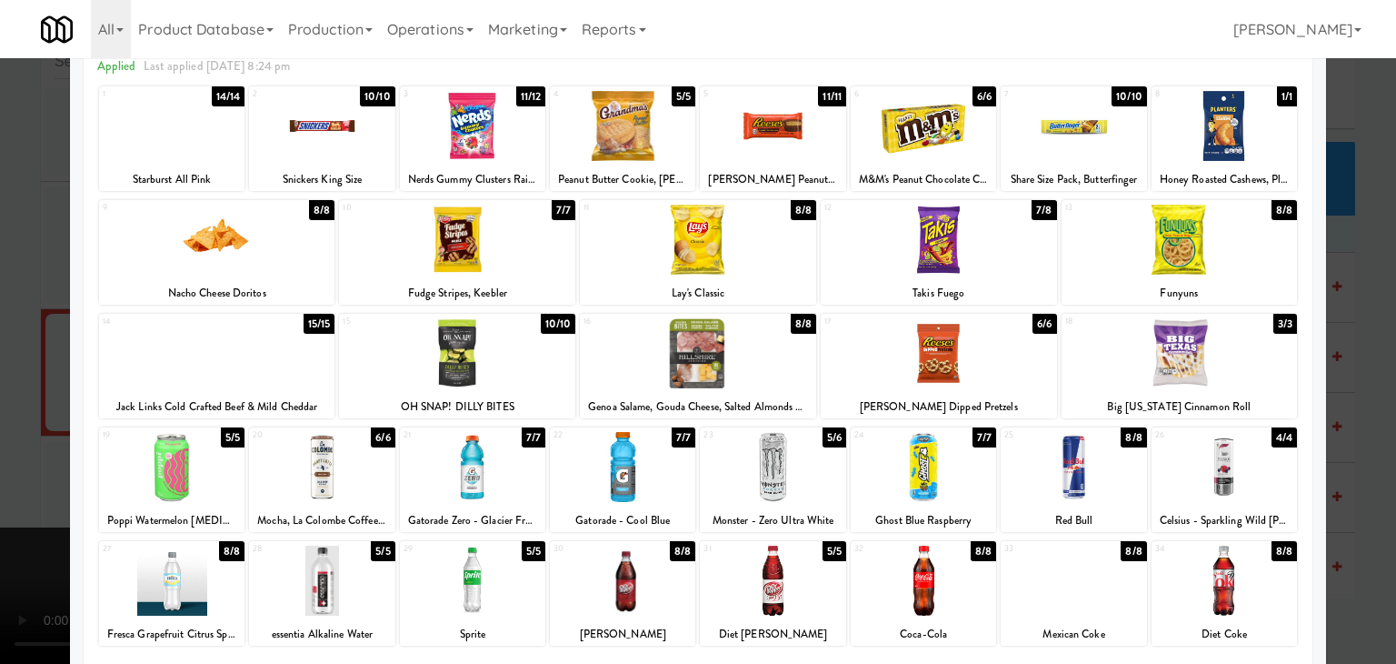
drag, startPoint x: 771, startPoint y: 122, endPoint x: 840, endPoint y: 186, distance: 94.5
click at [774, 125] on div at bounding box center [772, 126] width 145 height 70
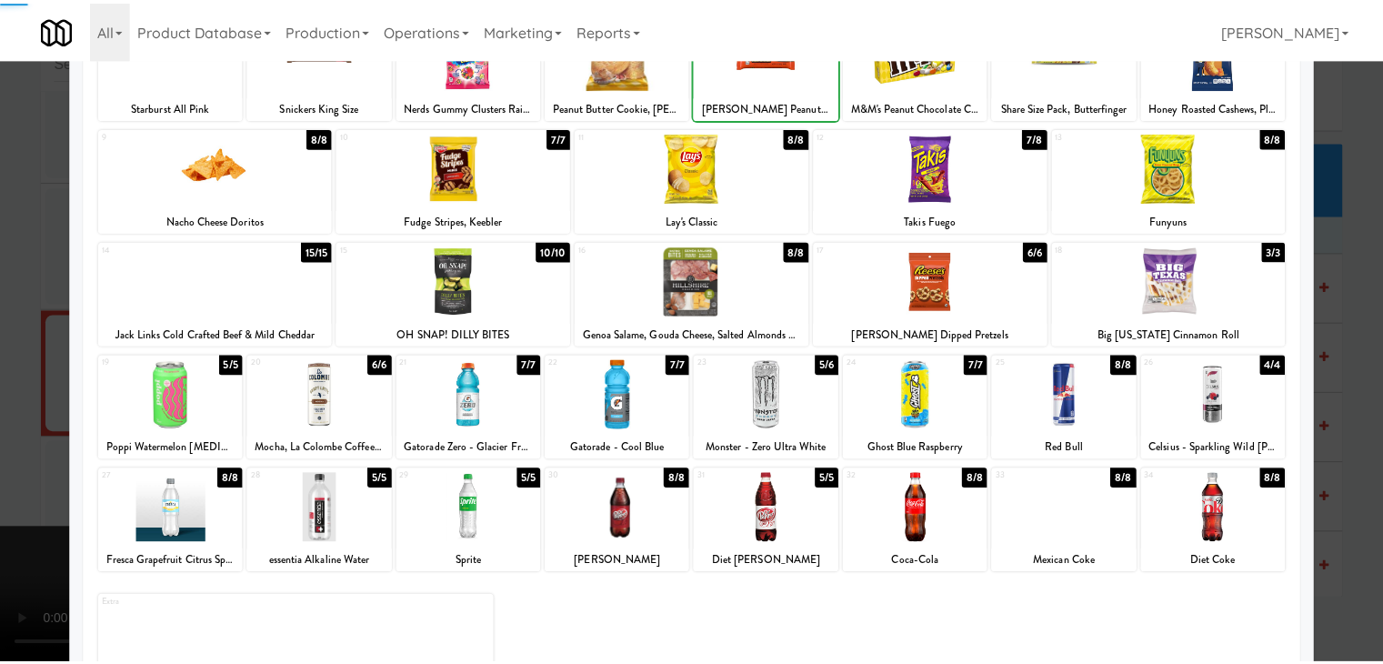
scroll to position [229, 0]
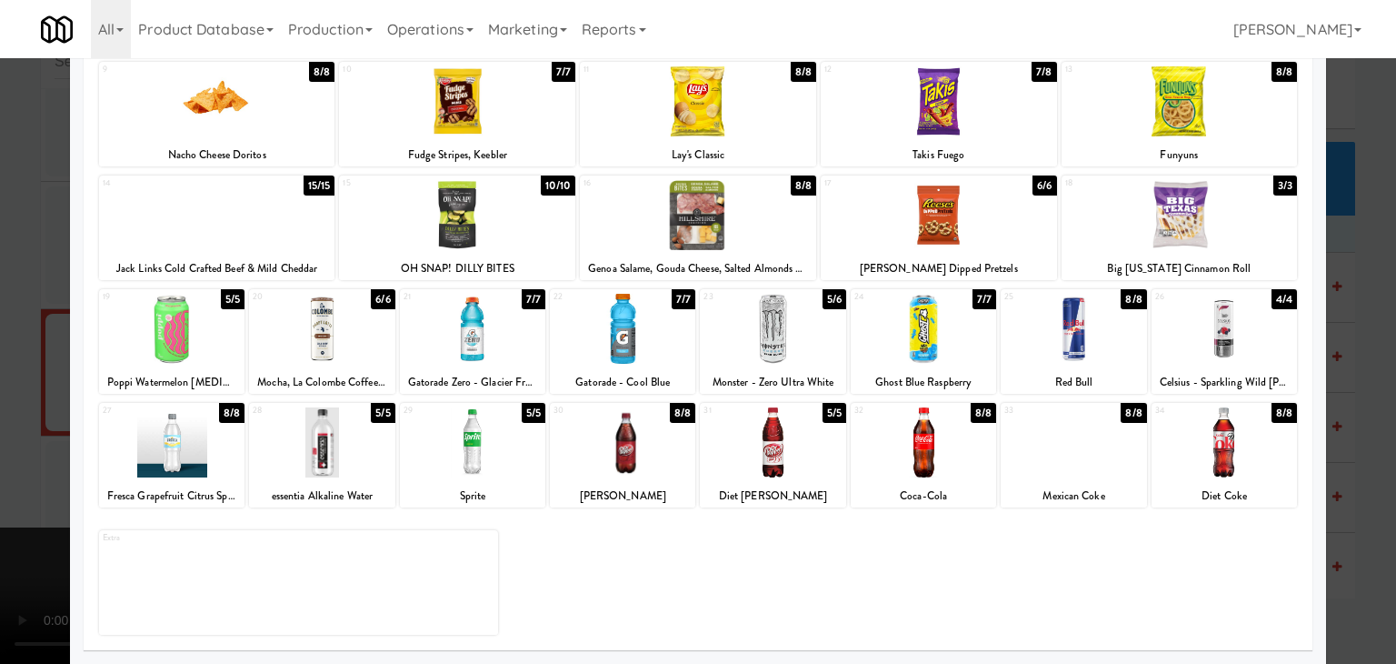
click at [638, 339] on div at bounding box center [622, 329] width 145 height 70
drag, startPoint x: 22, startPoint y: 366, endPoint x: 360, endPoint y: 381, distance: 338.4
click at [30, 366] on div at bounding box center [698, 332] width 1396 height 664
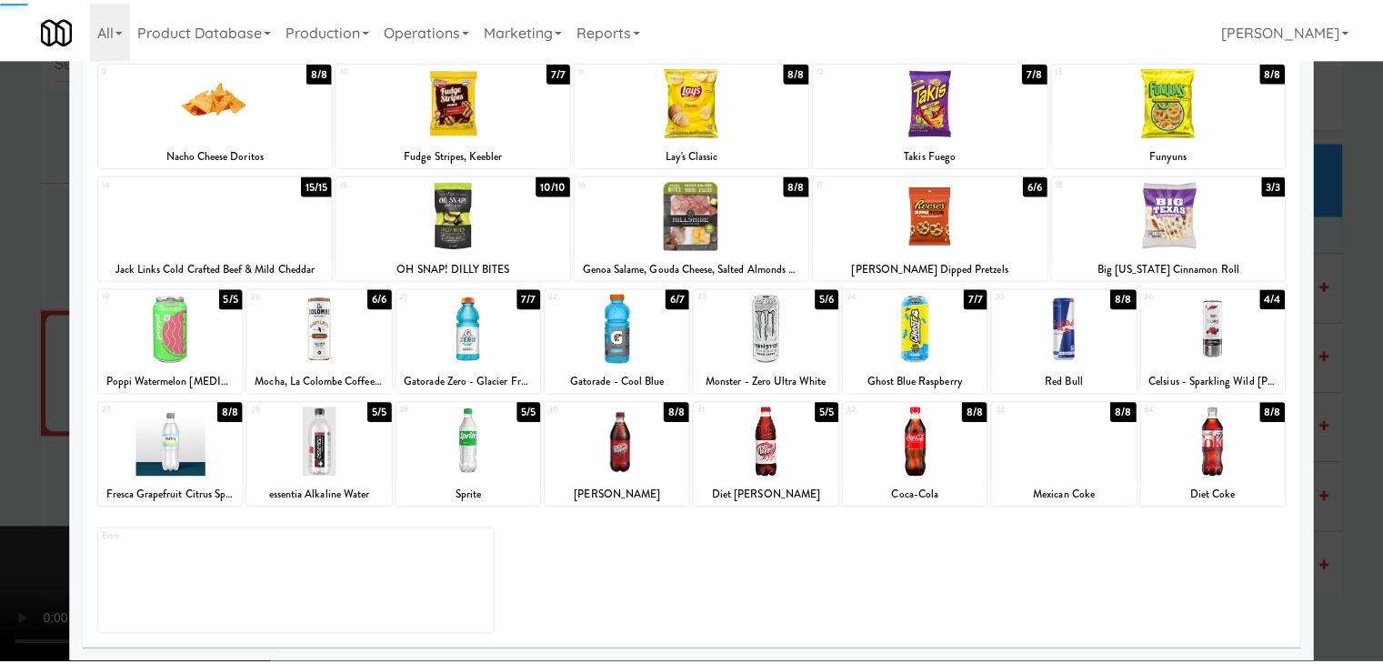
scroll to position [13835, 0]
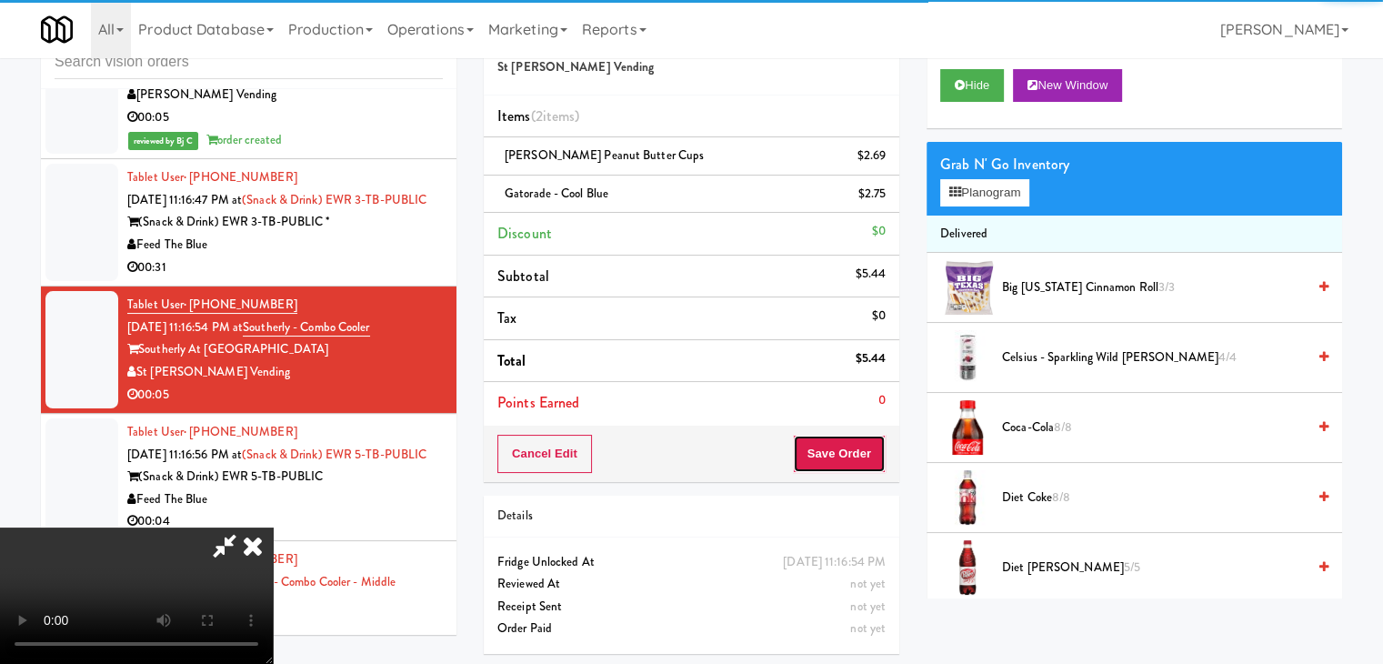
click at [852, 468] on button "Save Order" at bounding box center [839, 453] width 93 height 38
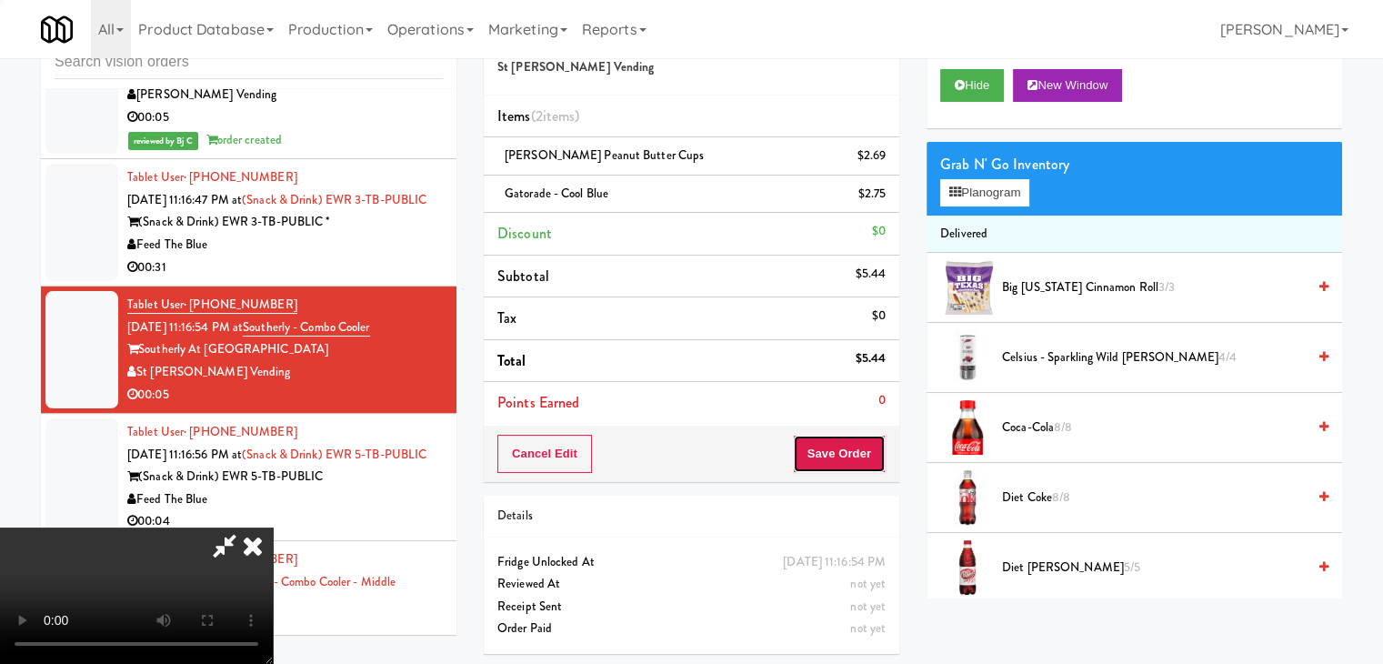
drag, startPoint x: 852, startPoint y: 468, endPoint x: 881, endPoint y: 474, distance: 29.6
click at [852, 467] on button "Save Order" at bounding box center [839, 453] width 93 height 38
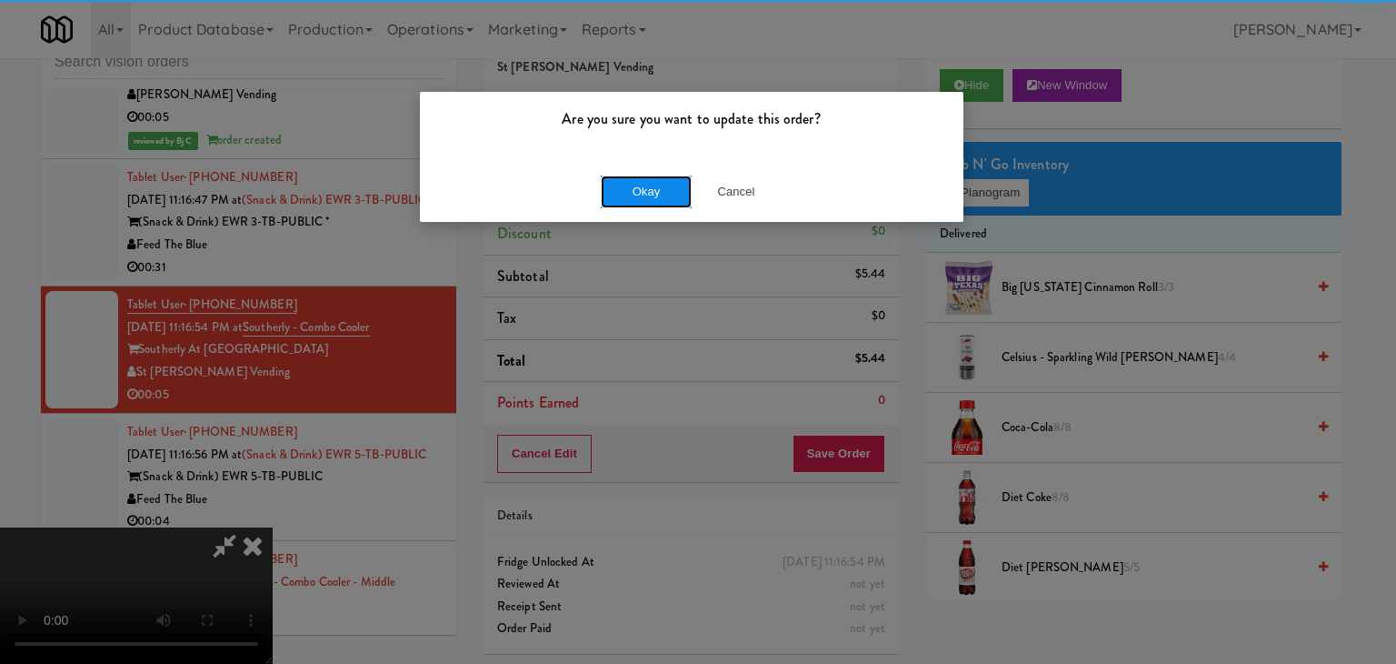
click at [638, 179] on button "Okay" at bounding box center [646, 191] width 91 height 33
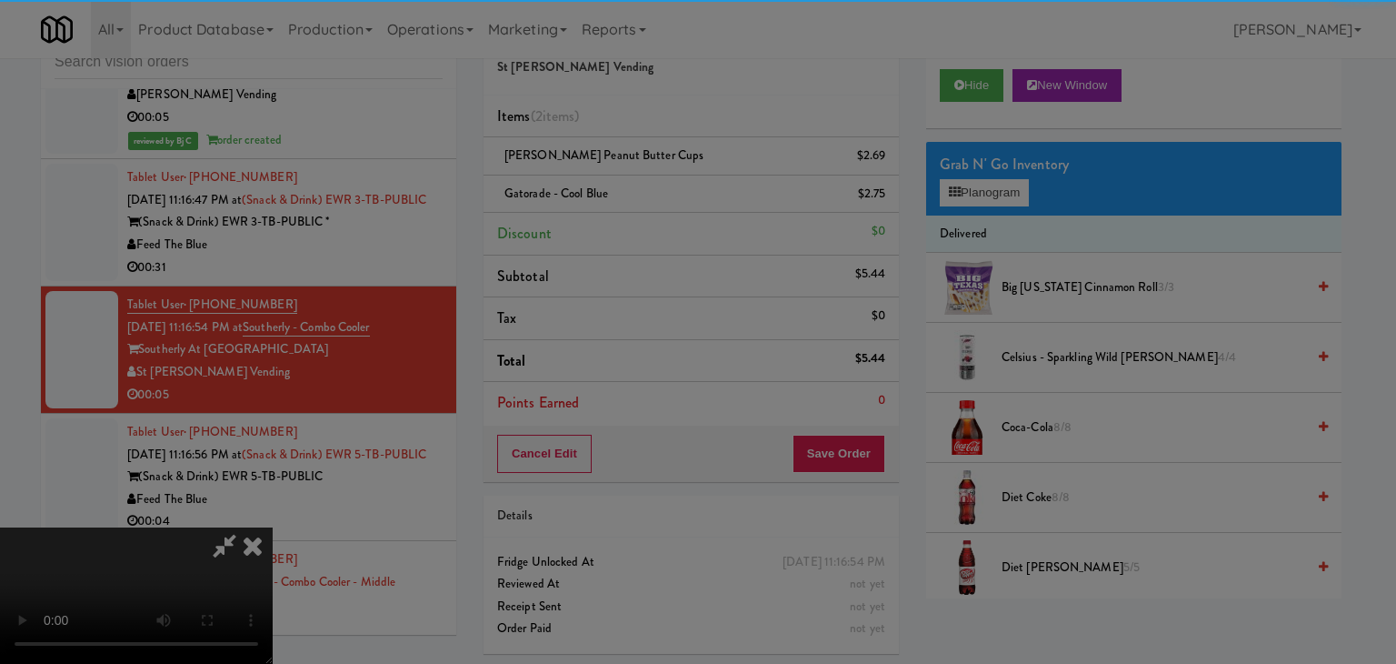
click at [638, 175] on button "Okay" at bounding box center [646, 158] width 91 height 33
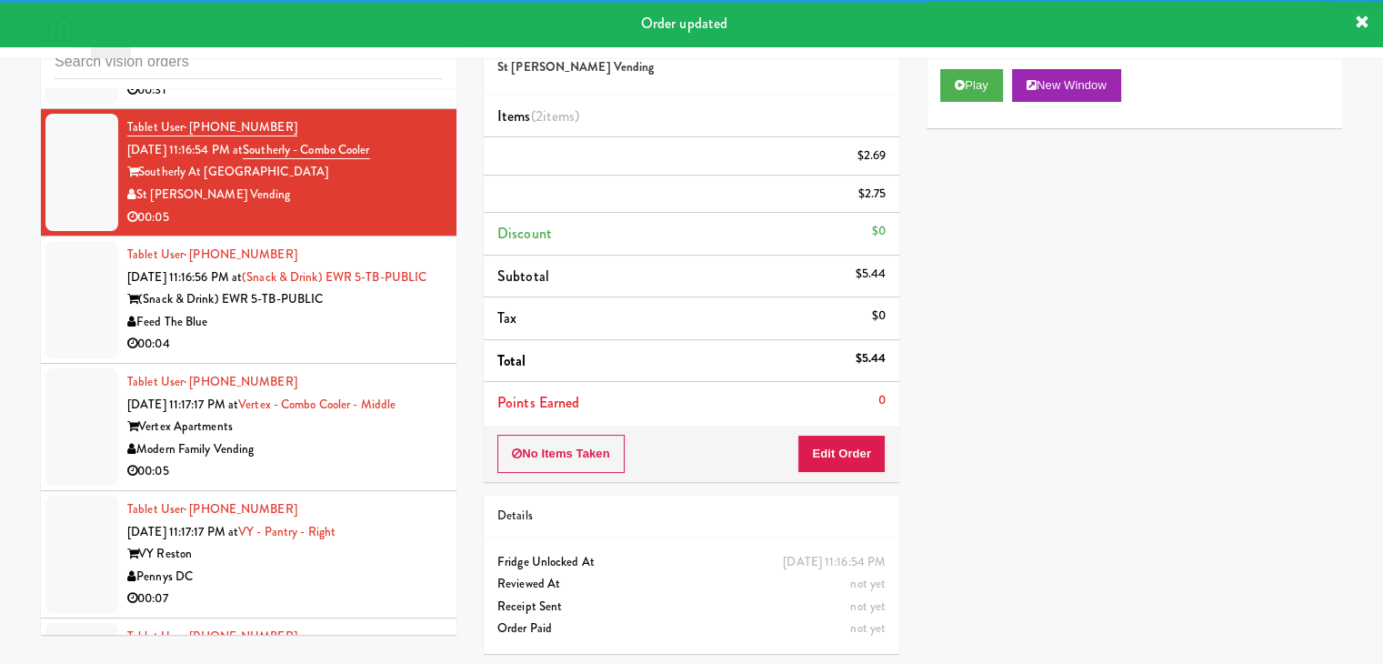
scroll to position [14017, 0]
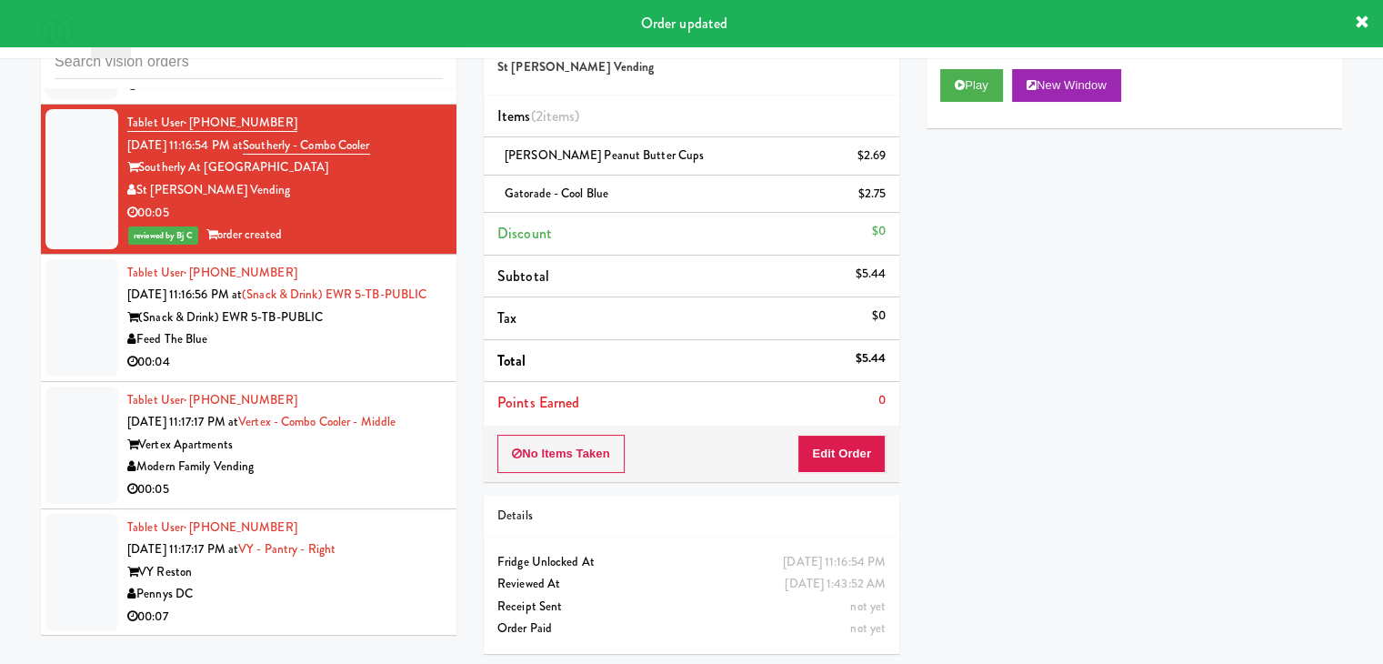
drag, startPoint x: 410, startPoint y: 292, endPoint x: 423, endPoint y: 327, distance: 37.7
click at [418, 294] on div "Tablet User · (848) 203-7712 [DATE] 11:16:56 PM at (Snack & Drink) EWR 5-TB-PUB…" at bounding box center [284, 318] width 315 height 112
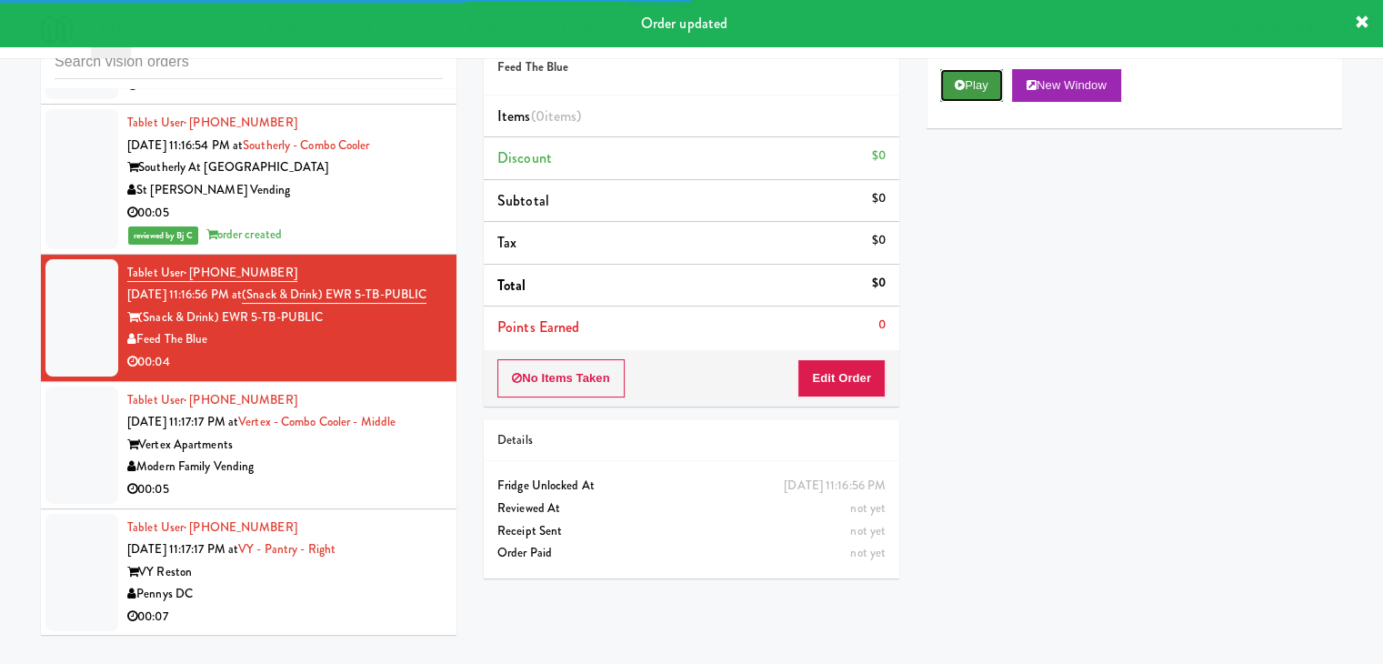
click at [990, 95] on button "Play" at bounding box center [971, 85] width 63 height 33
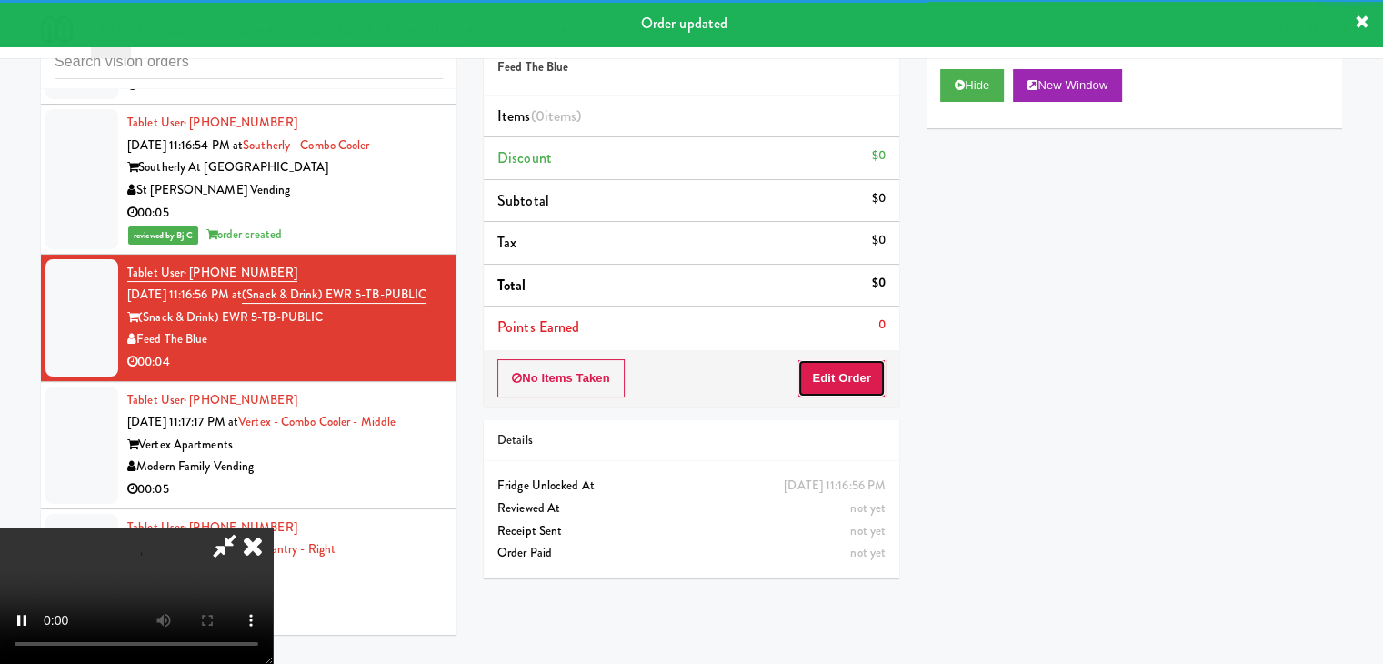
click at [850, 377] on button "Edit Order" at bounding box center [841, 378] width 88 height 38
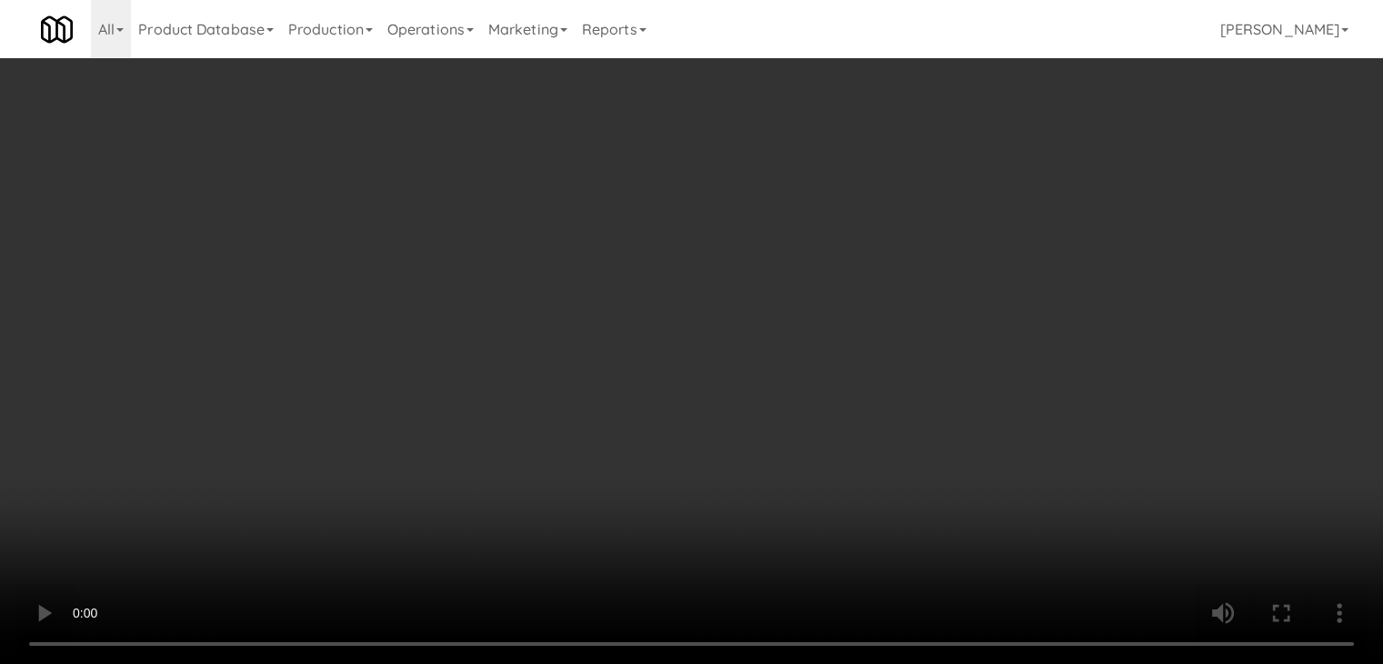
scroll to position [13972, 0]
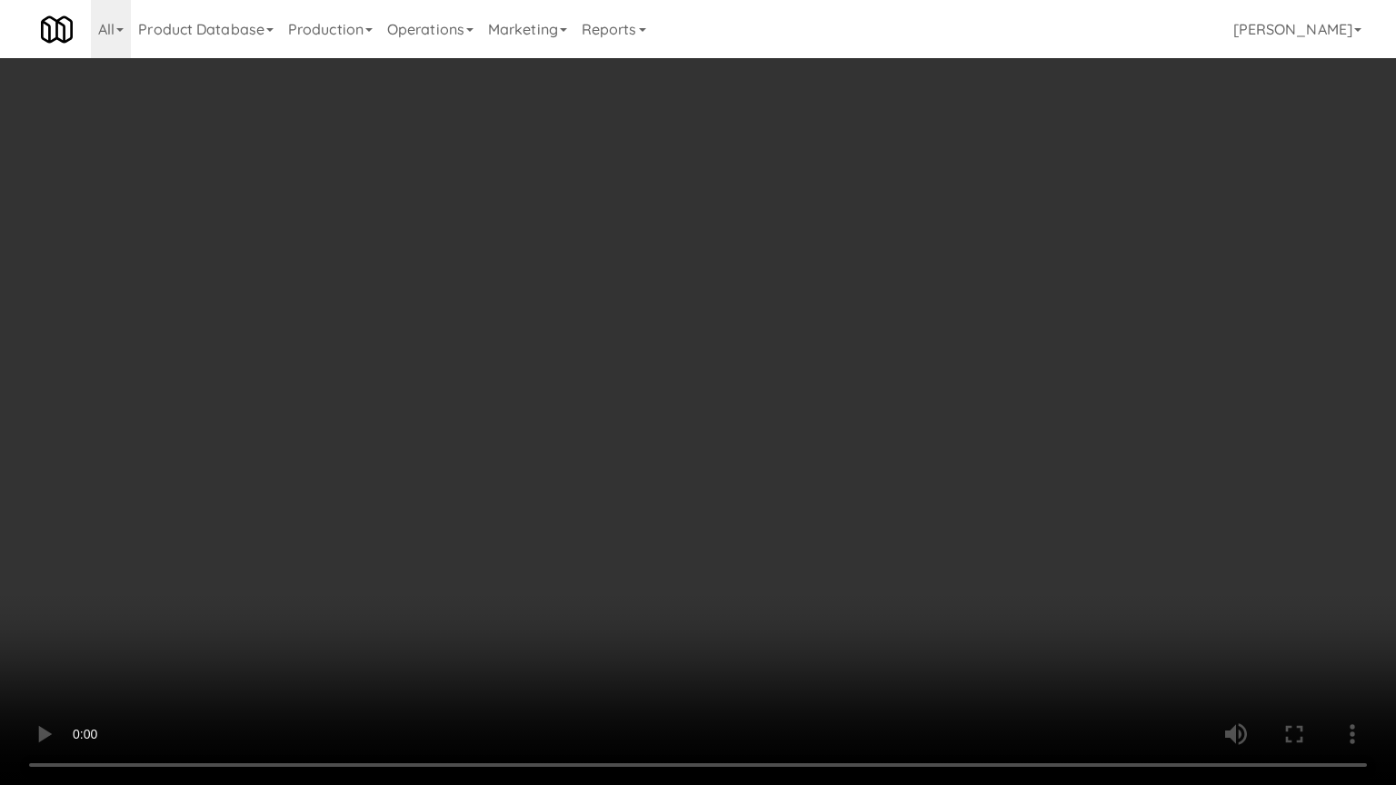
click at [694, 538] on video at bounding box center [698, 392] width 1396 height 785
click at [703, 534] on video at bounding box center [698, 392] width 1396 height 785
drag, startPoint x: 703, startPoint y: 534, endPoint x: 851, endPoint y: 346, distance: 239.5
click at [705, 531] on video at bounding box center [698, 392] width 1396 height 785
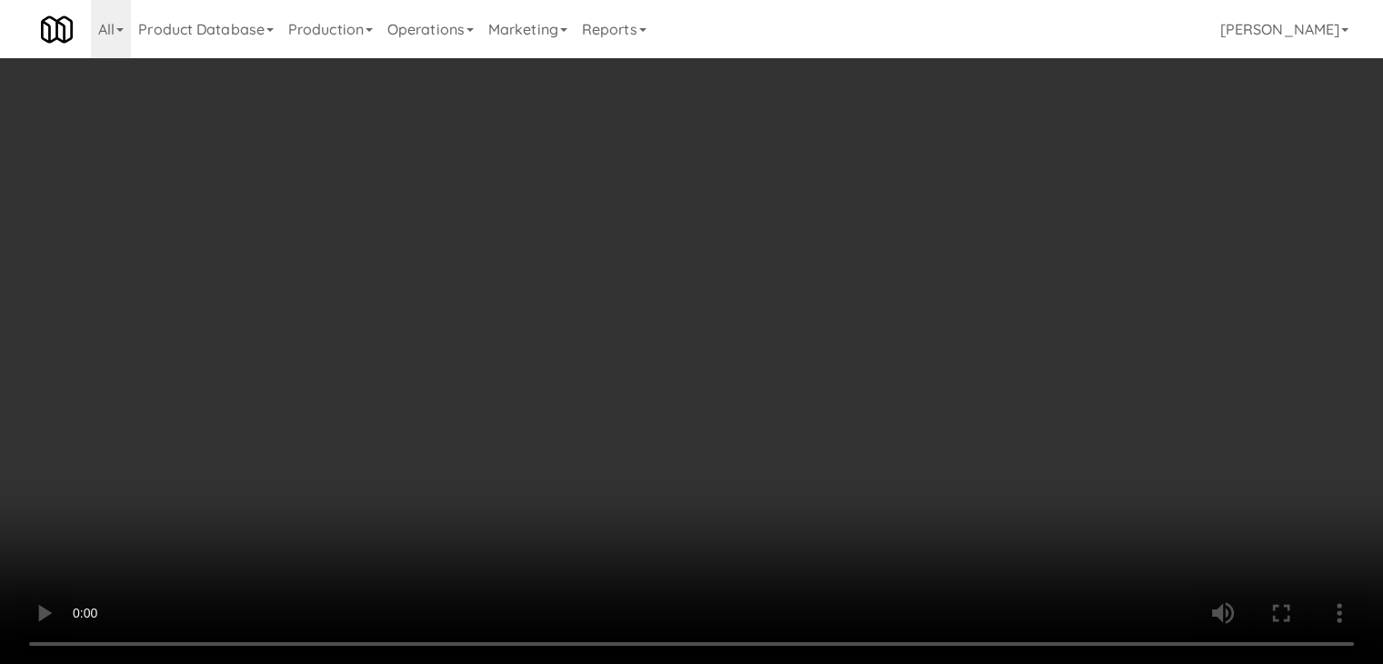
click at [994, 192] on button "Planogram" at bounding box center [984, 192] width 89 height 27
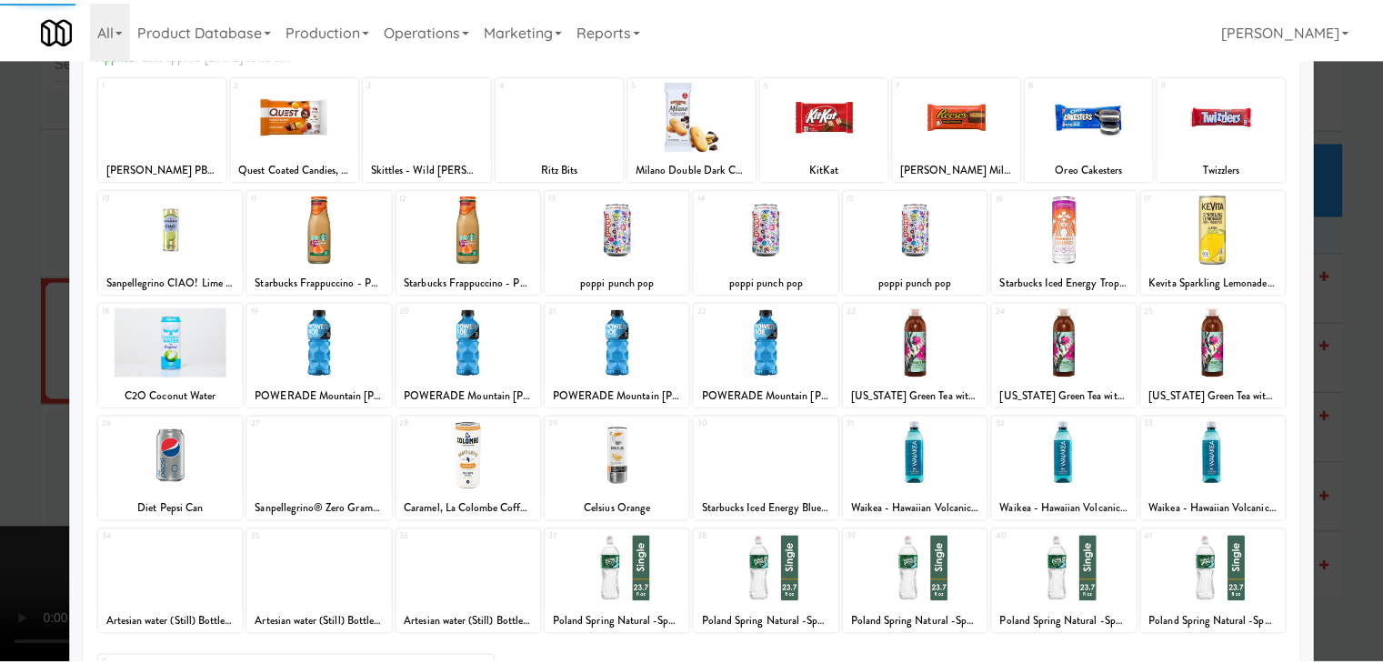
scroll to position [229, 0]
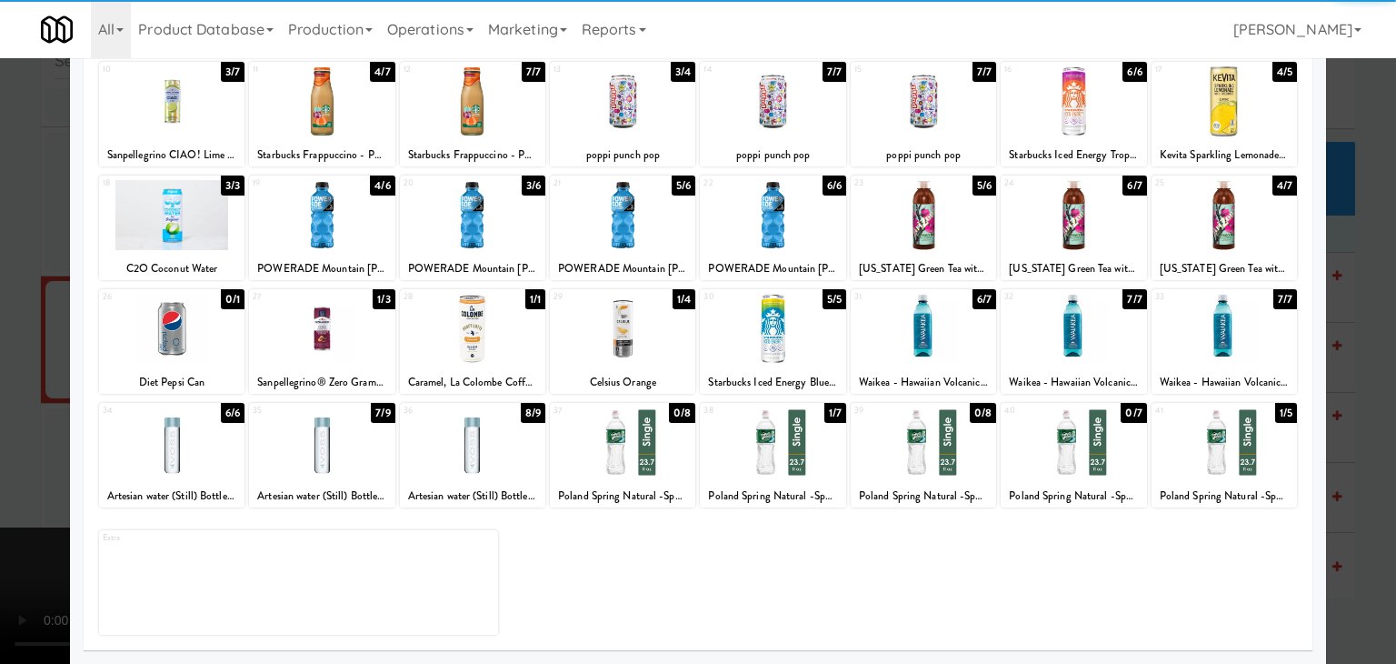
click at [1218, 457] on div at bounding box center [1224, 442] width 145 height 70
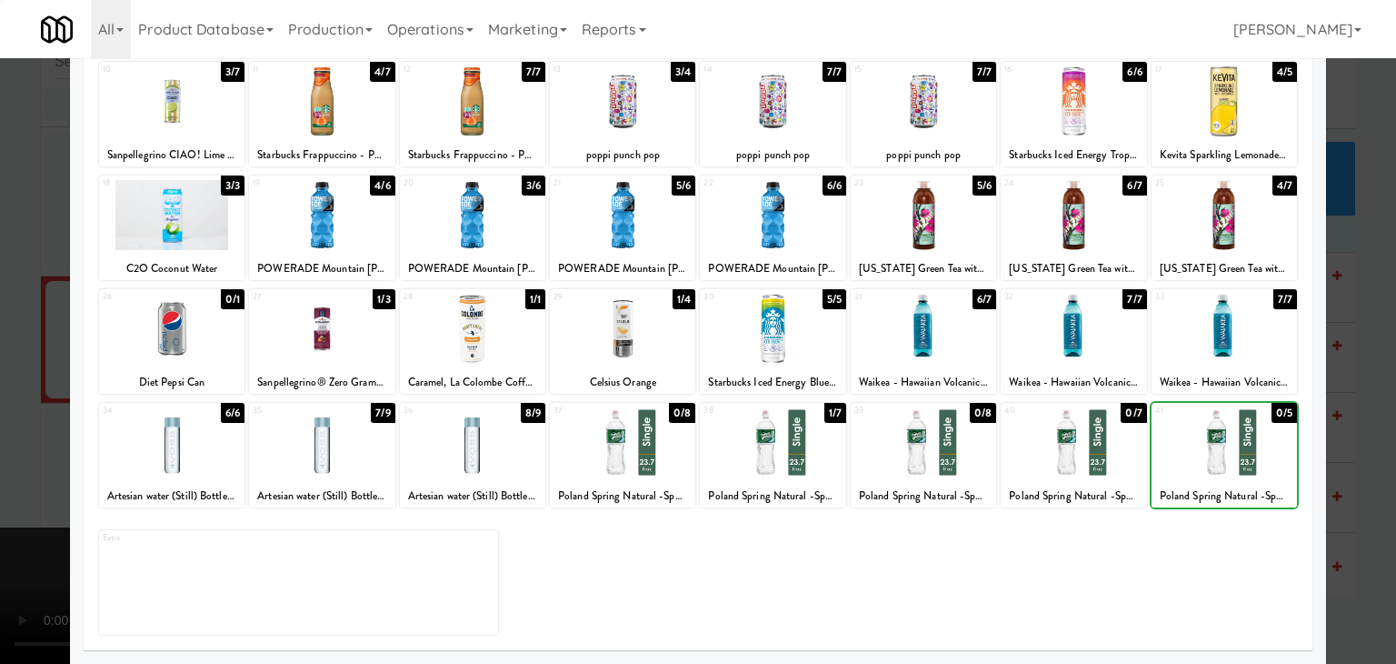
drag, startPoint x: 1349, startPoint y: 471, endPoint x: 1253, endPoint y: 461, distance: 96.0
click at [1349, 471] on div at bounding box center [698, 332] width 1396 height 664
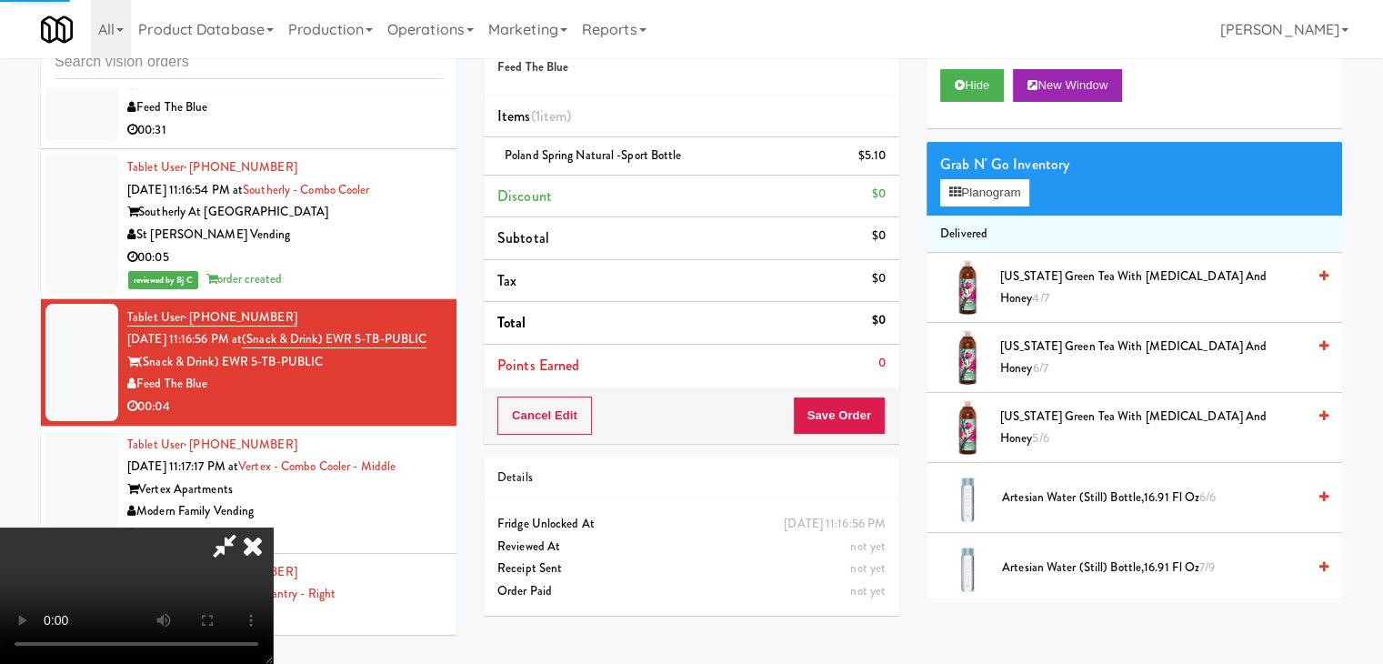
scroll to position [14017, 0]
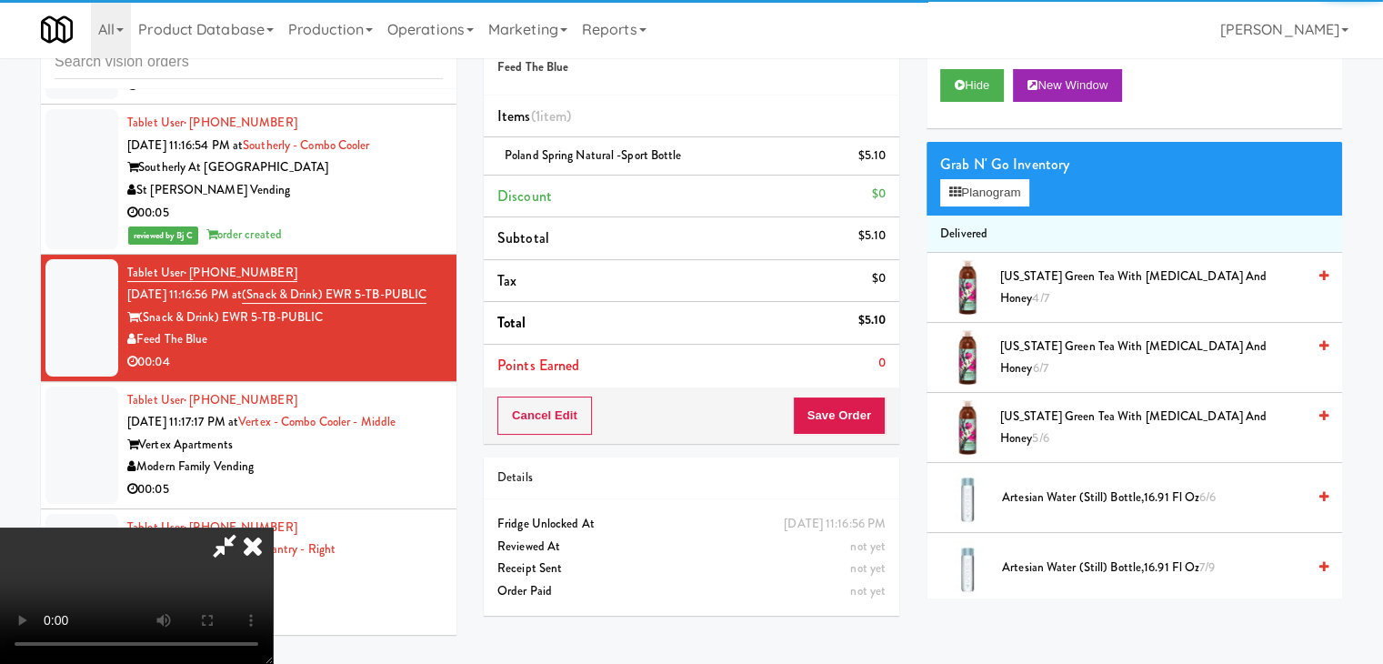
click at [883, 423] on div "Cancel Edit Save Order" at bounding box center [691, 415] width 415 height 56
click at [883, 423] on button "Save Order" at bounding box center [839, 415] width 93 height 38
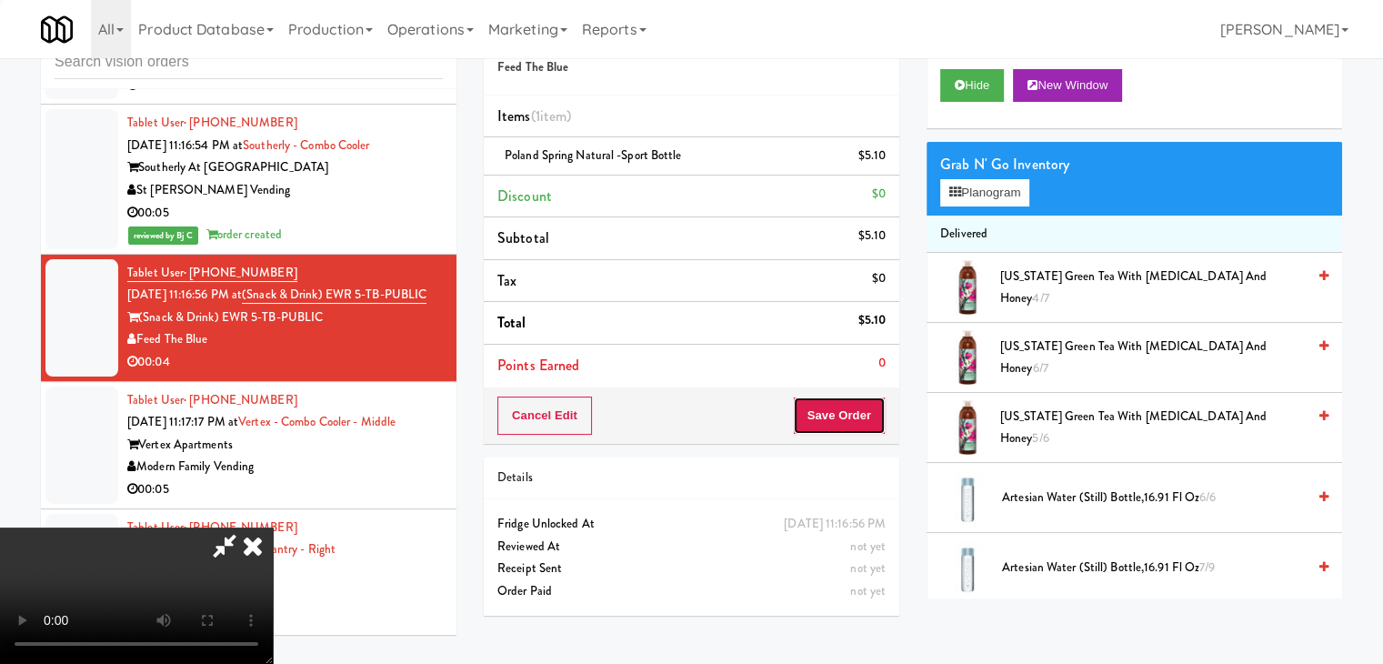
click at [883, 423] on button "Save Order" at bounding box center [839, 415] width 93 height 38
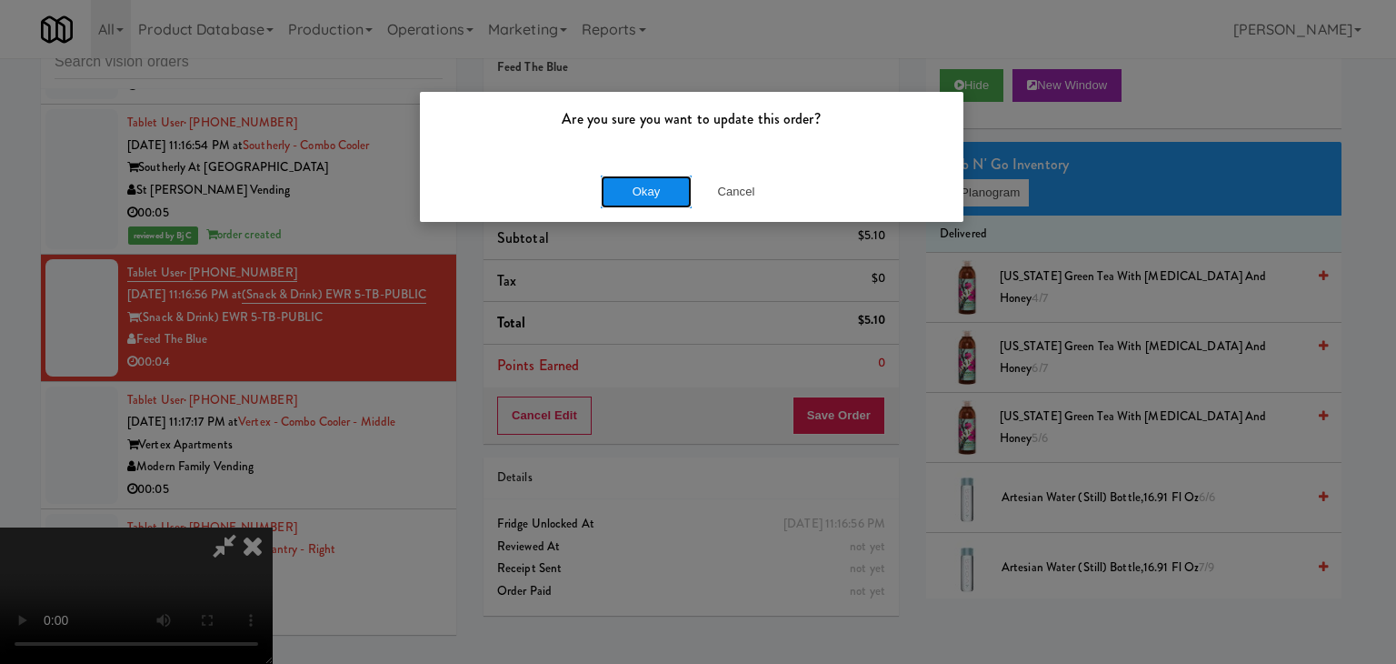
click at [630, 185] on button "Okay" at bounding box center [646, 191] width 91 height 33
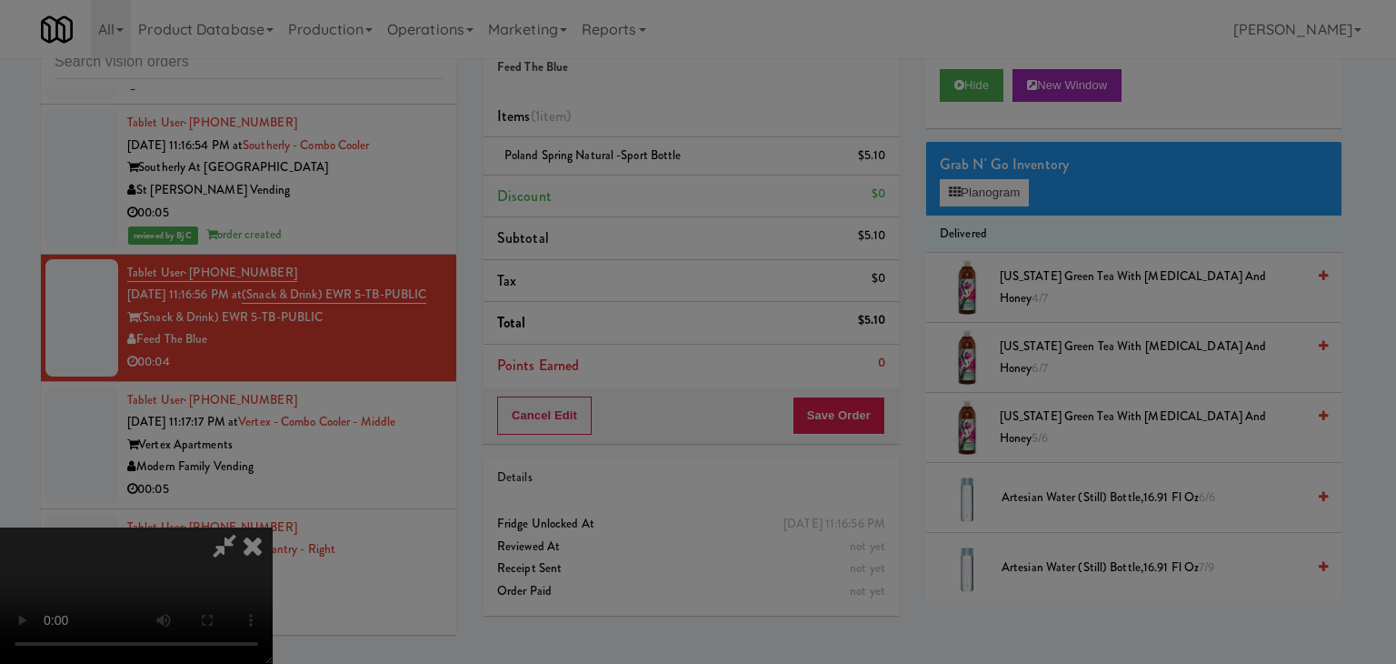
click at [630, 185] on div "Okay Cancel" at bounding box center [692, 157] width 544 height 61
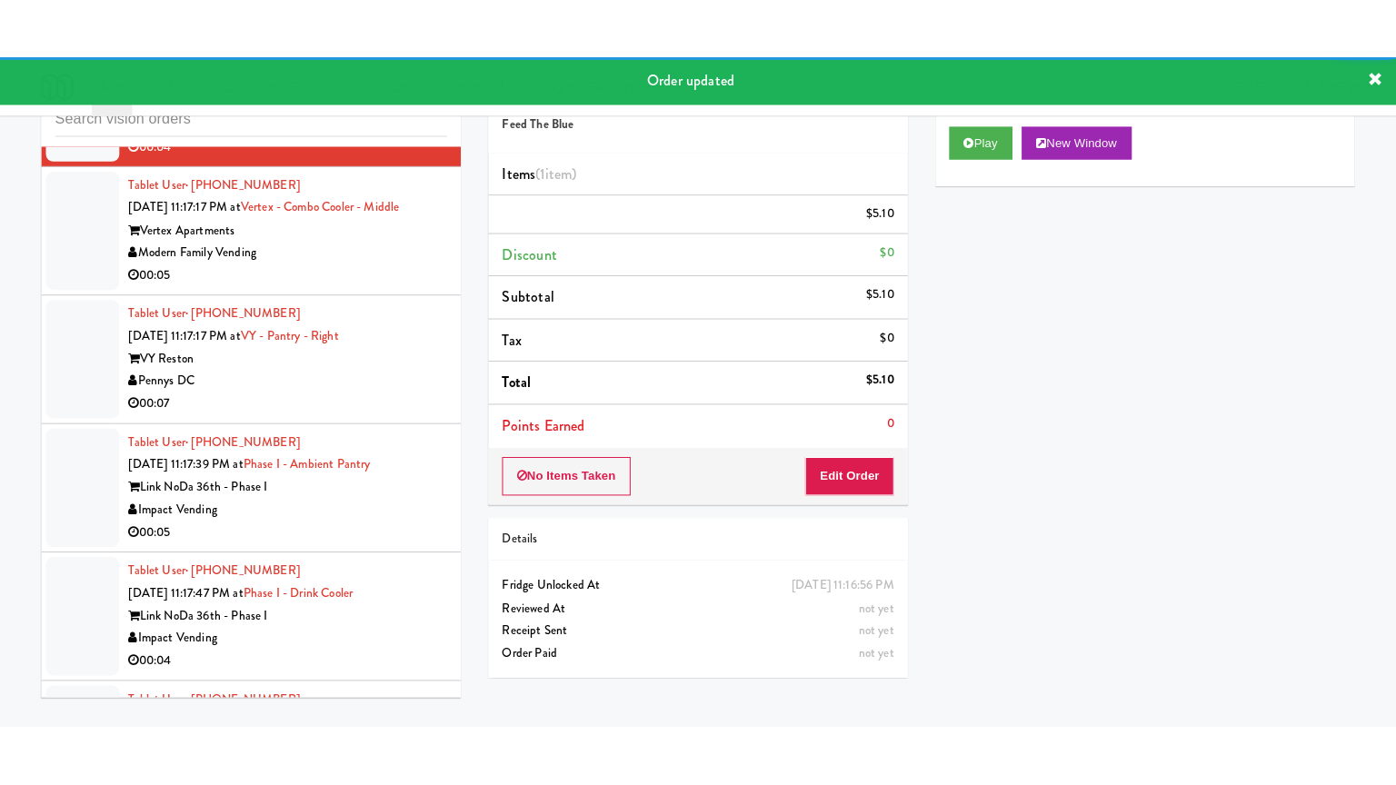
scroll to position [14311, 0]
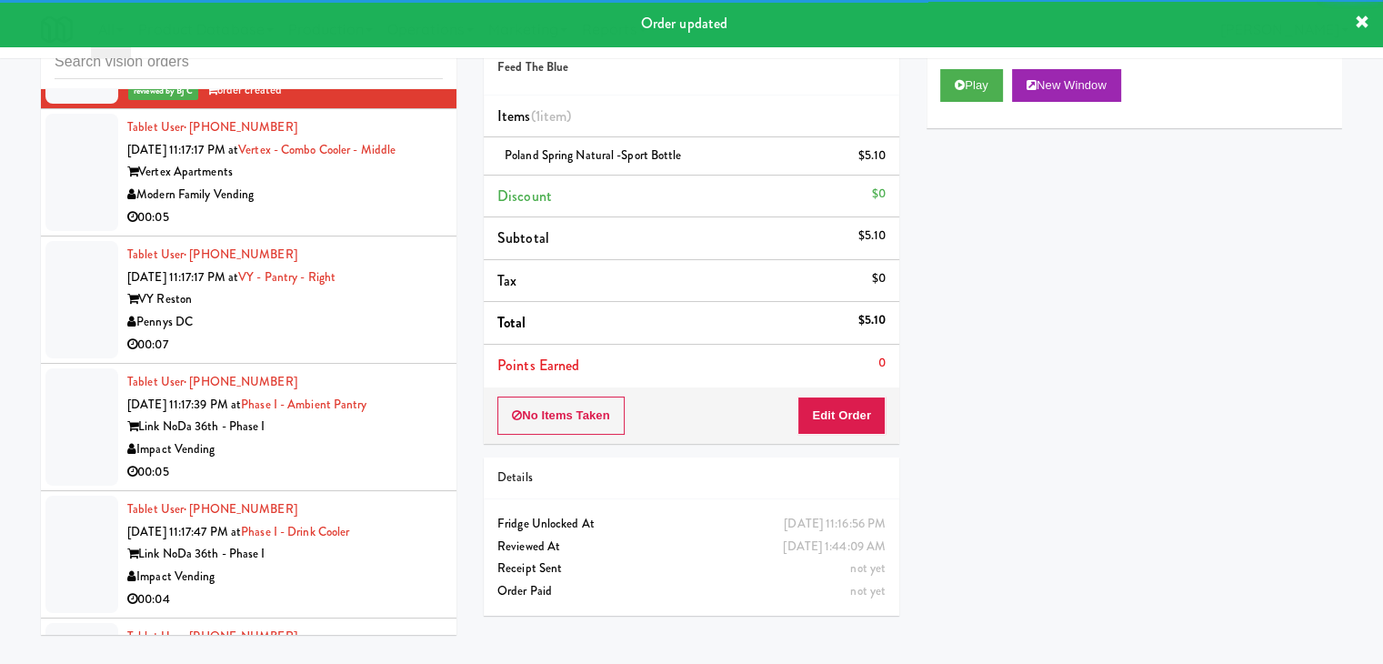
drag, startPoint x: 357, startPoint y: 164, endPoint x: 367, endPoint y: 203, distance: 40.3
click at [363, 184] on div "Modern Family Vending" at bounding box center [284, 195] width 315 height 23
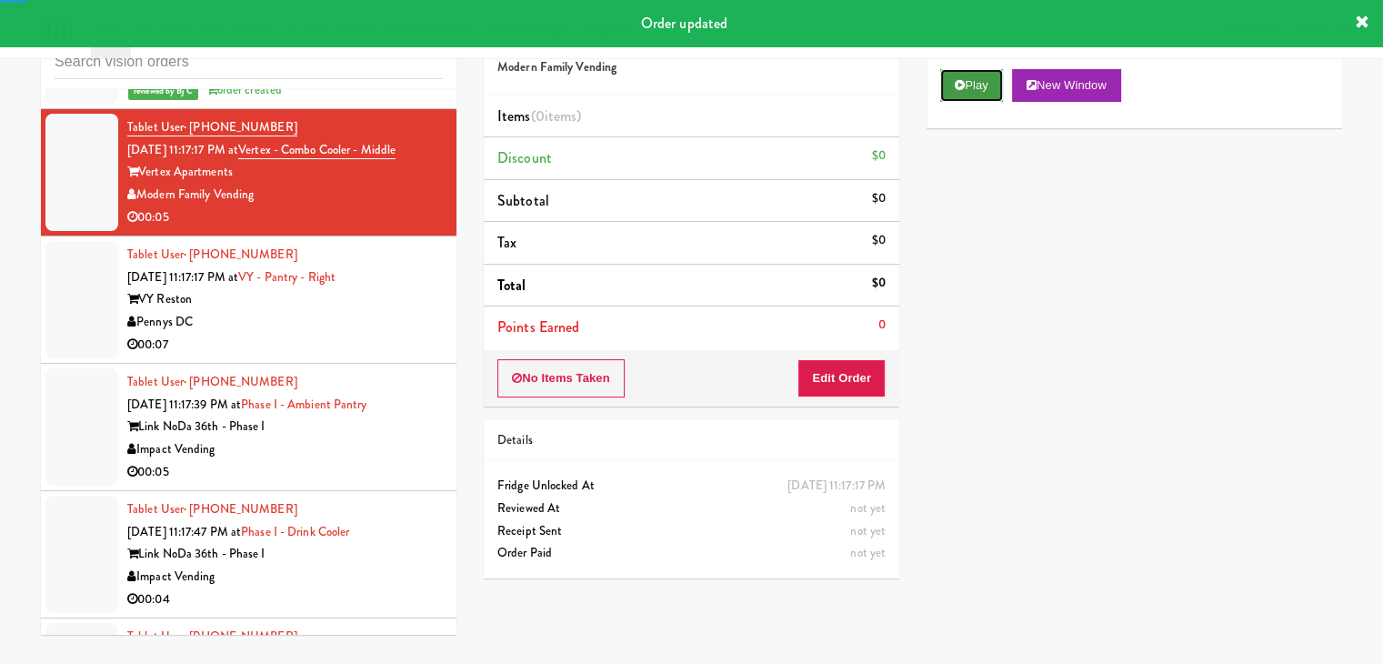
click at [989, 93] on button "Play" at bounding box center [971, 85] width 63 height 33
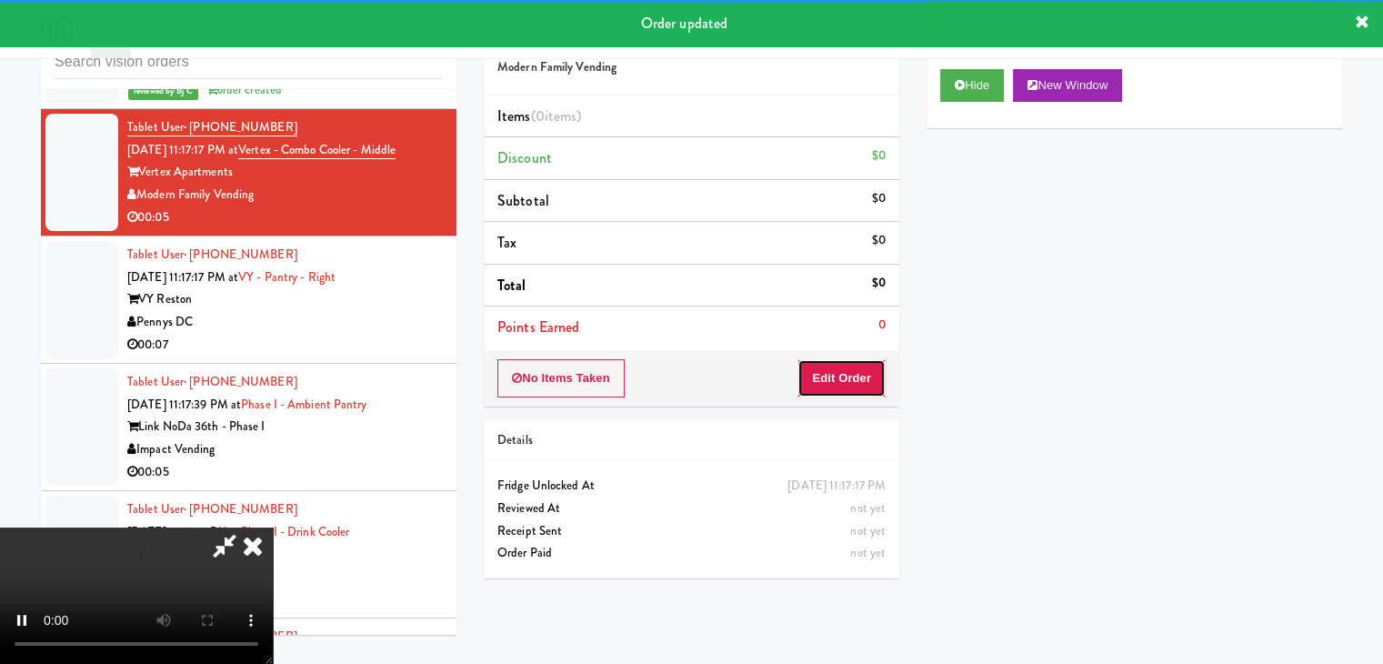
click at [862, 390] on button "Edit Order" at bounding box center [841, 378] width 88 height 38
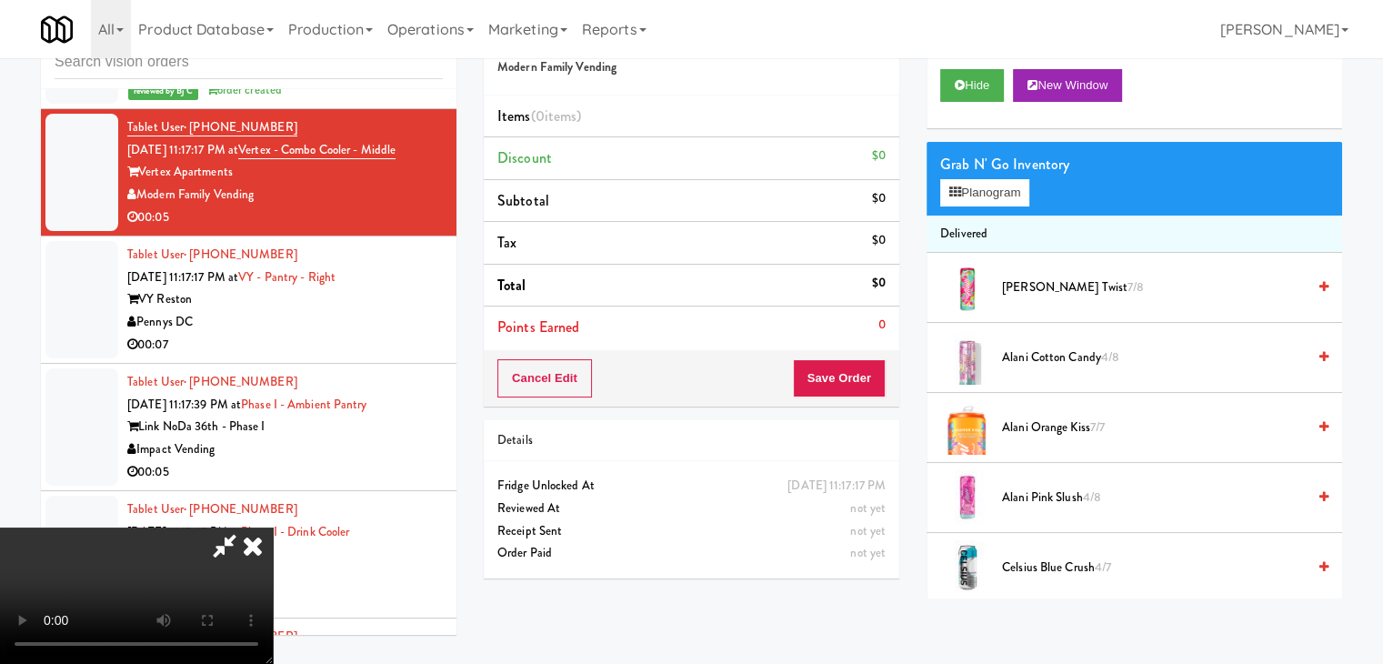
scroll to position [14267, 0]
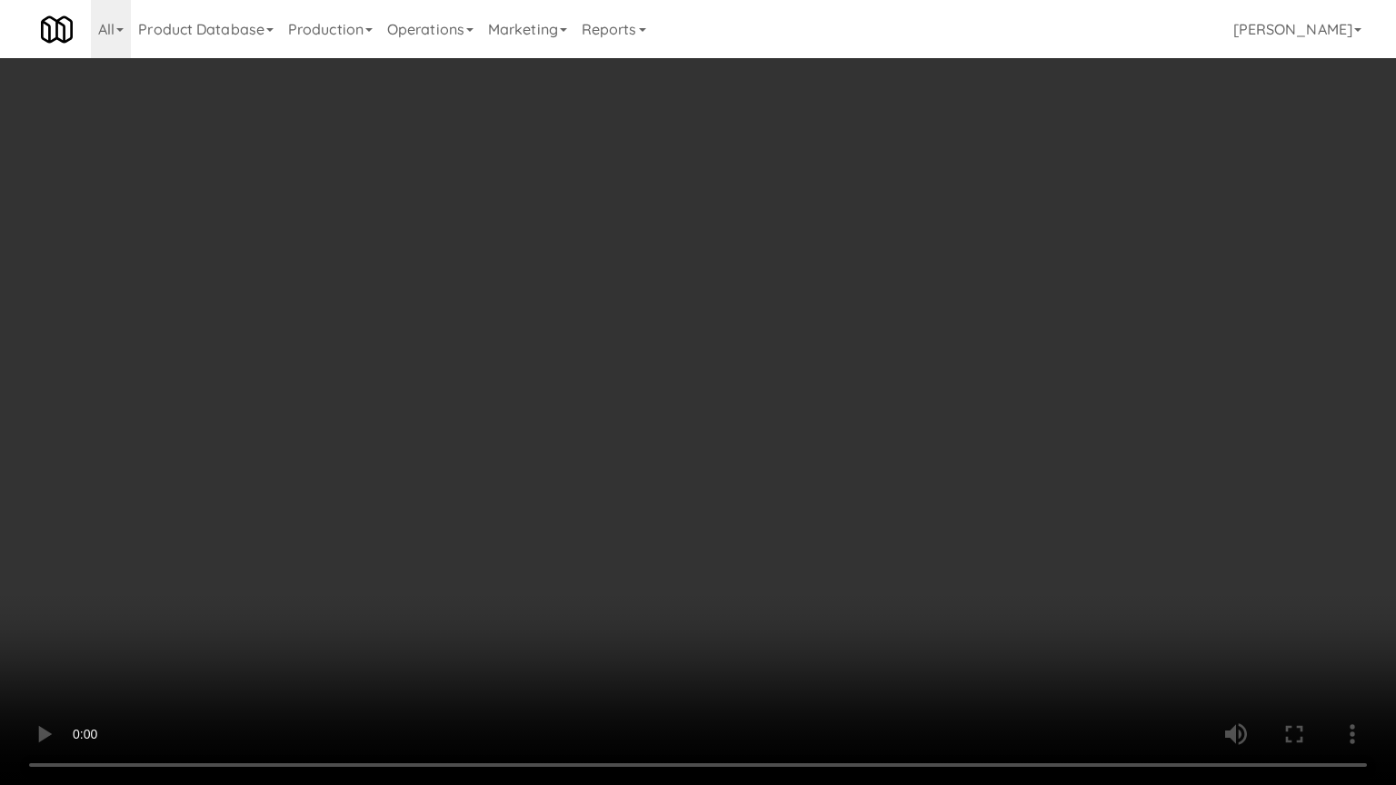
click at [724, 494] on video at bounding box center [698, 392] width 1396 height 785
drag, startPoint x: 724, startPoint y: 494, endPoint x: 704, endPoint y: 501, distance: 20.1
click at [722, 496] on video at bounding box center [698, 392] width 1396 height 785
click at [709, 495] on video at bounding box center [698, 392] width 1396 height 785
drag, startPoint x: 709, startPoint y: 495, endPoint x: 850, endPoint y: 295, distance: 244.6
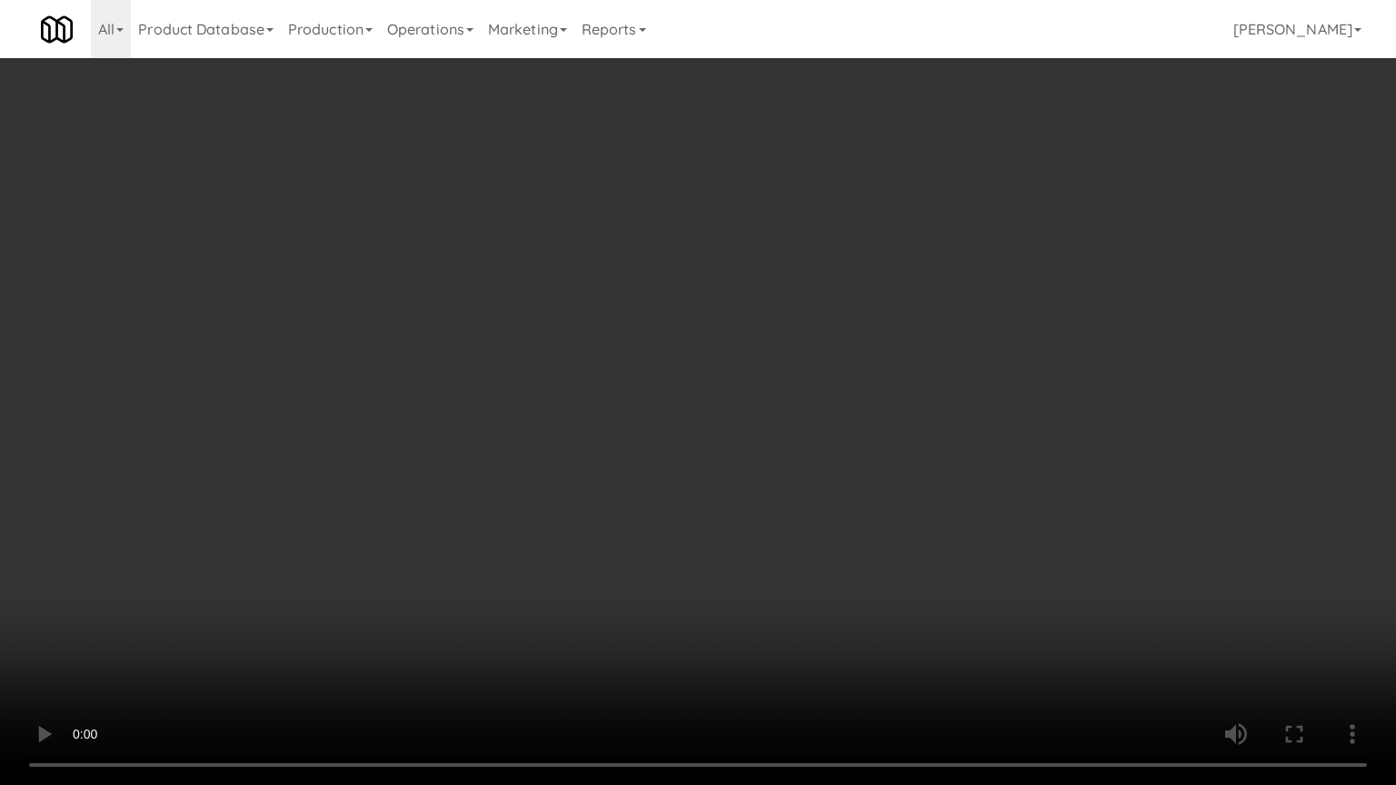
click at [711, 492] on video at bounding box center [698, 392] width 1396 height 785
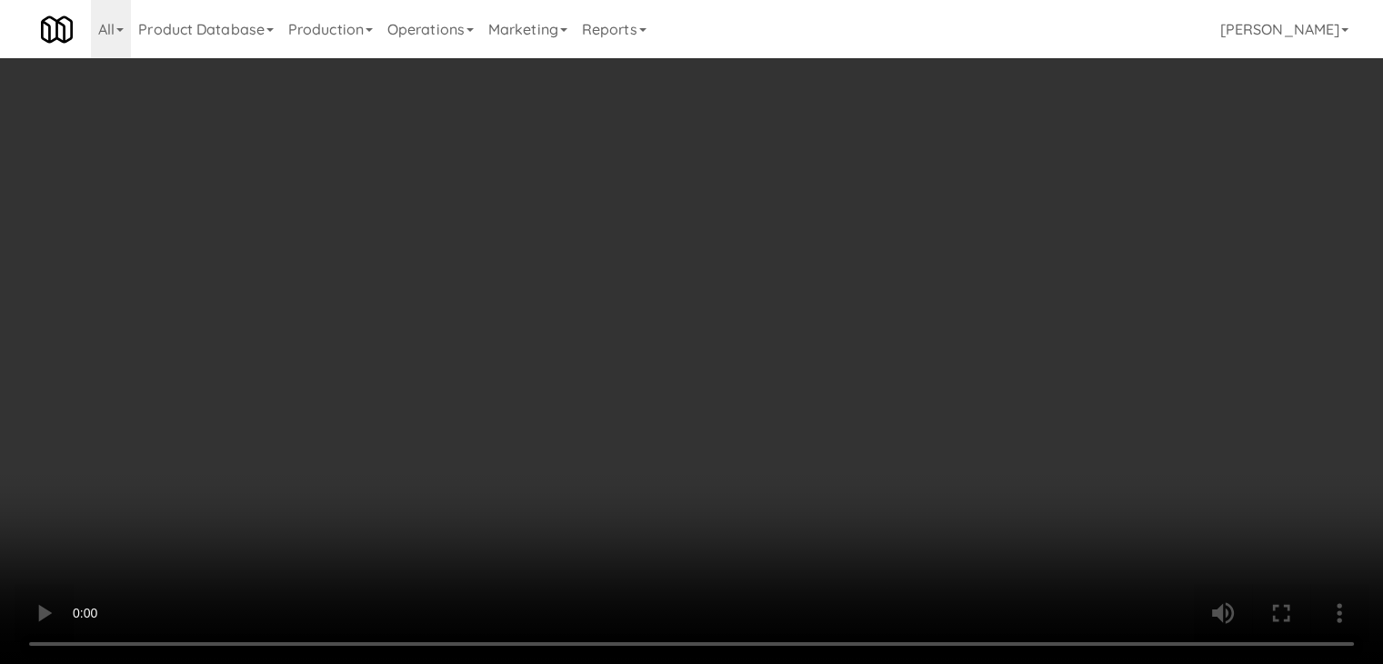
click at [985, 185] on button "Planogram" at bounding box center [984, 192] width 89 height 27
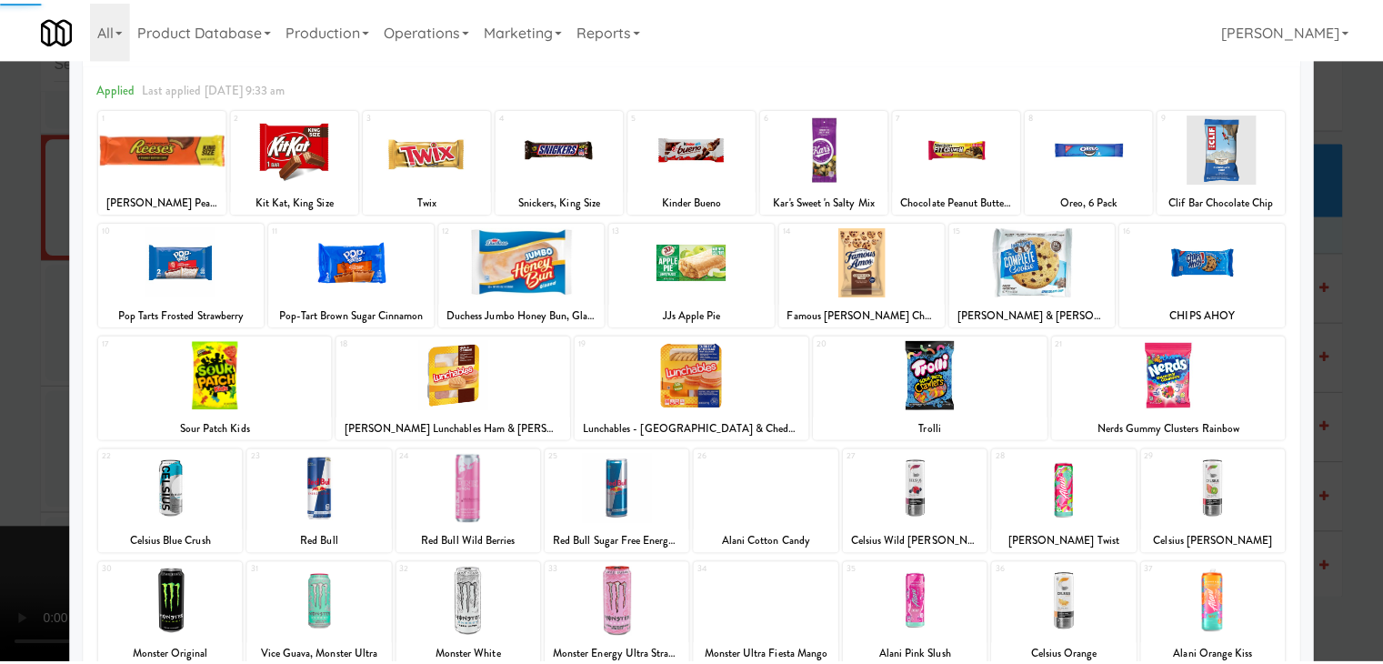
scroll to position [229, 0]
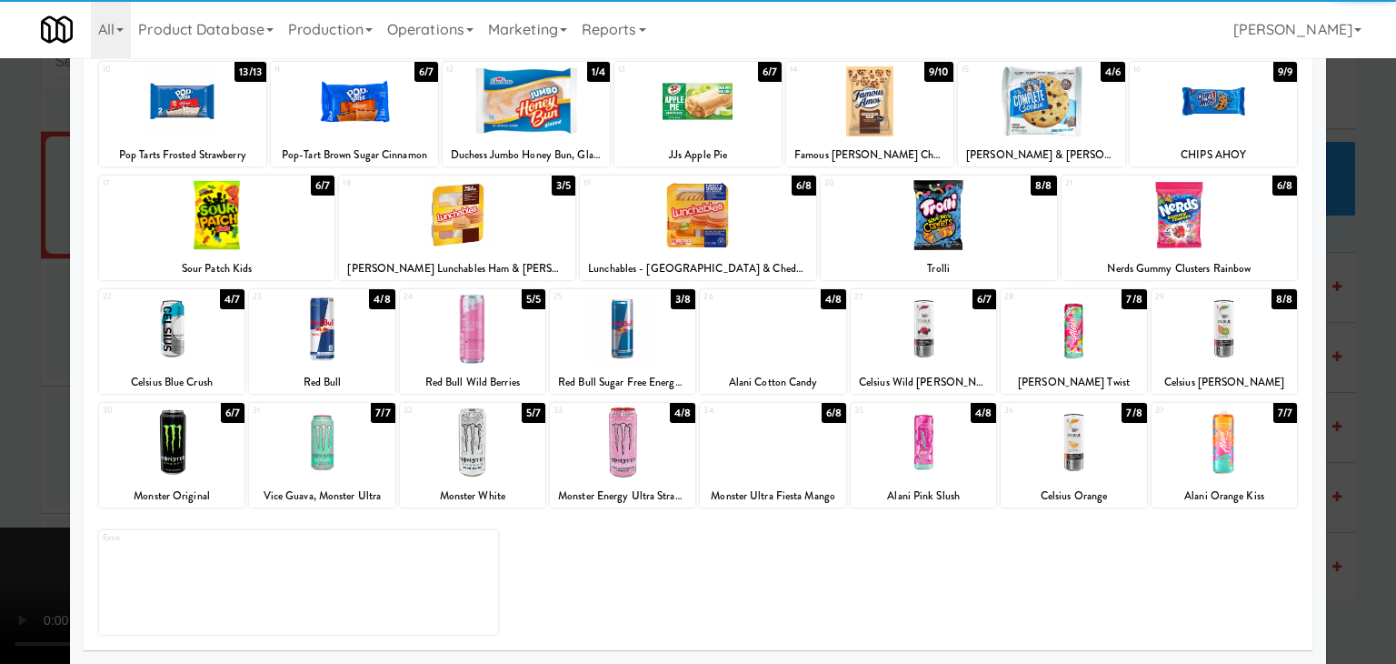
click at [913, 442] on div at bounding box center [923, 442] width 145 height 70
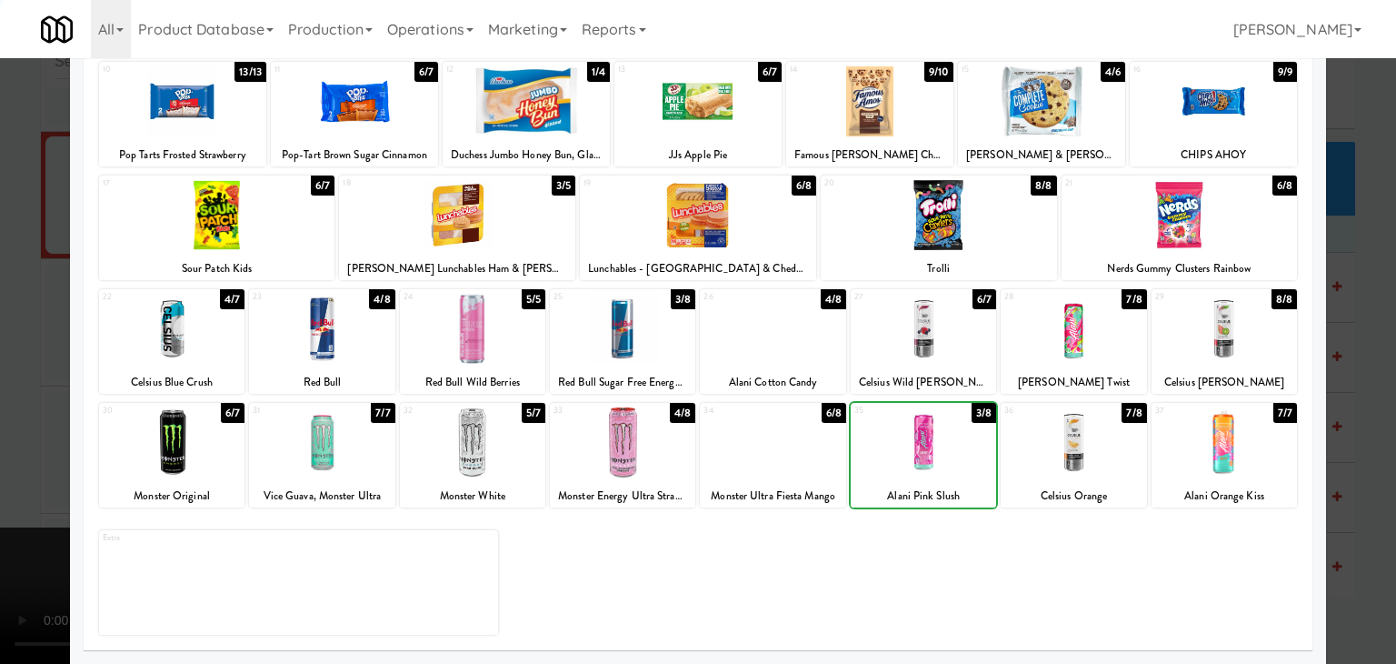
click at [15, 381] on div at bounding box center [698, 332] width 1396 height 664
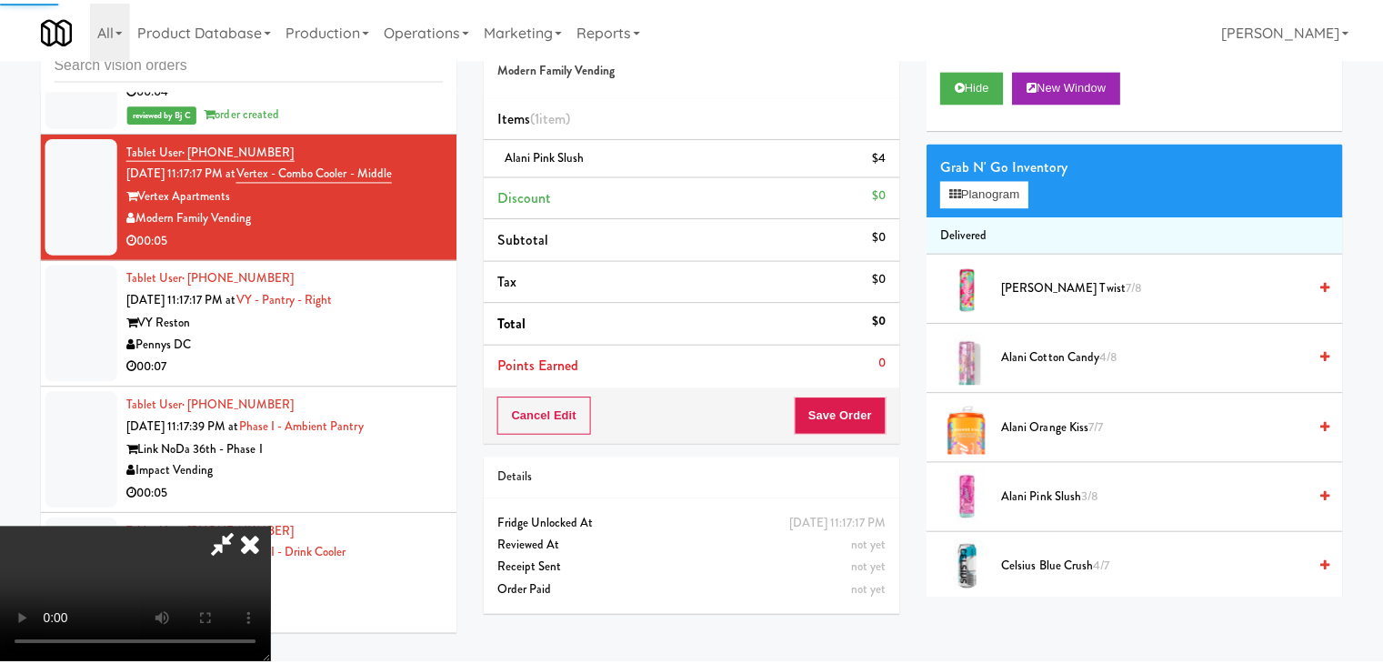
scroll to position [14311, 0]
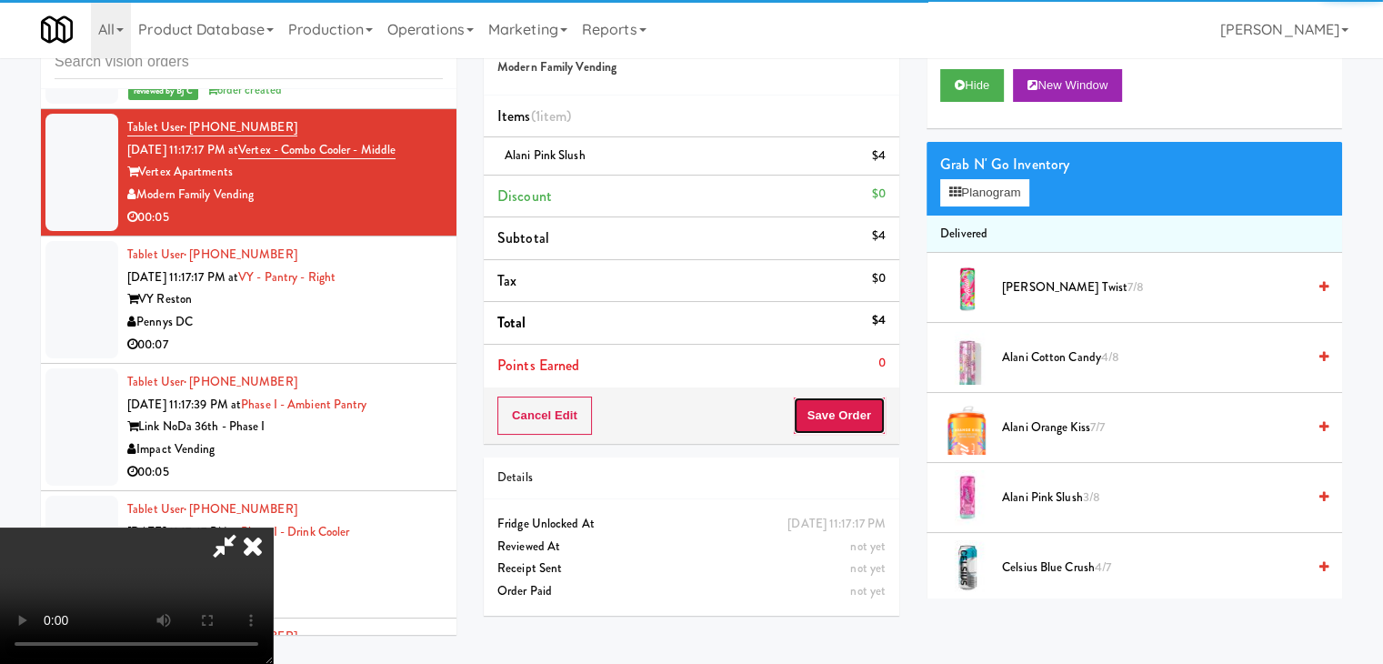
click at [861, 407] on button "Save Order" at bounding box center [839, 415] width 93 height 38
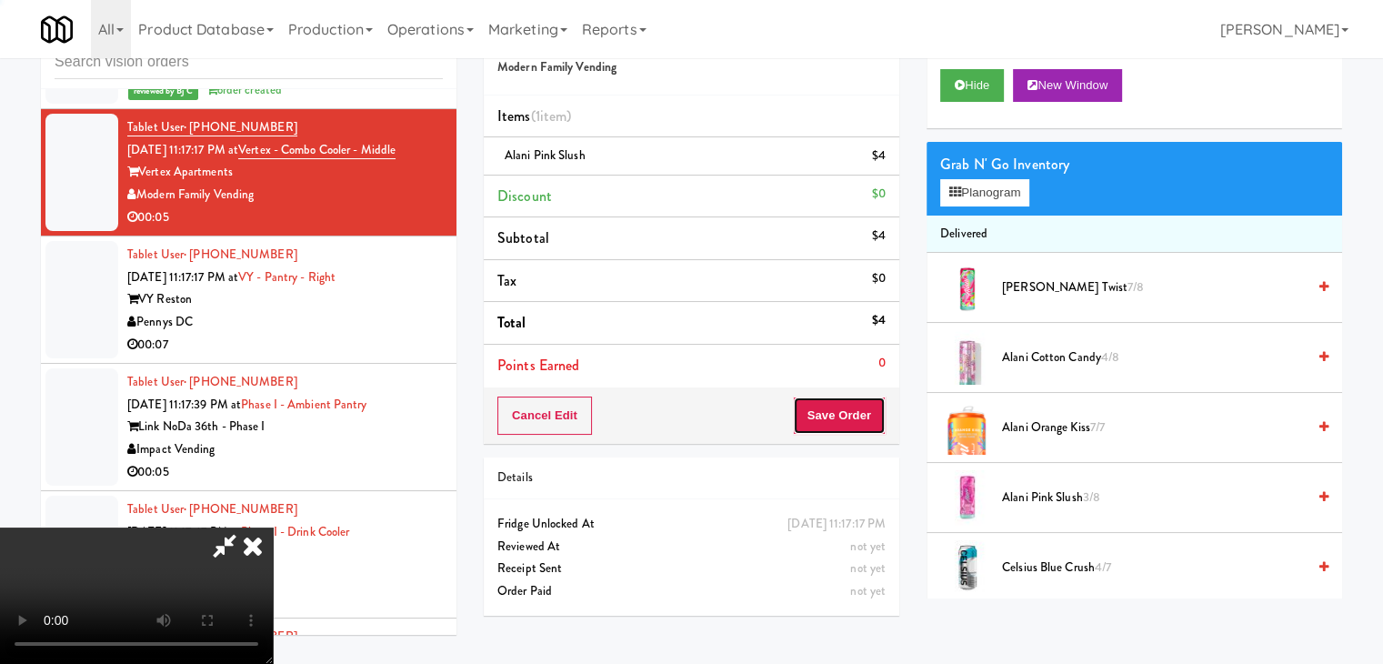
click at [861, 407] on button "Save Order" at bounding box center [839, 415] width 93 height 38
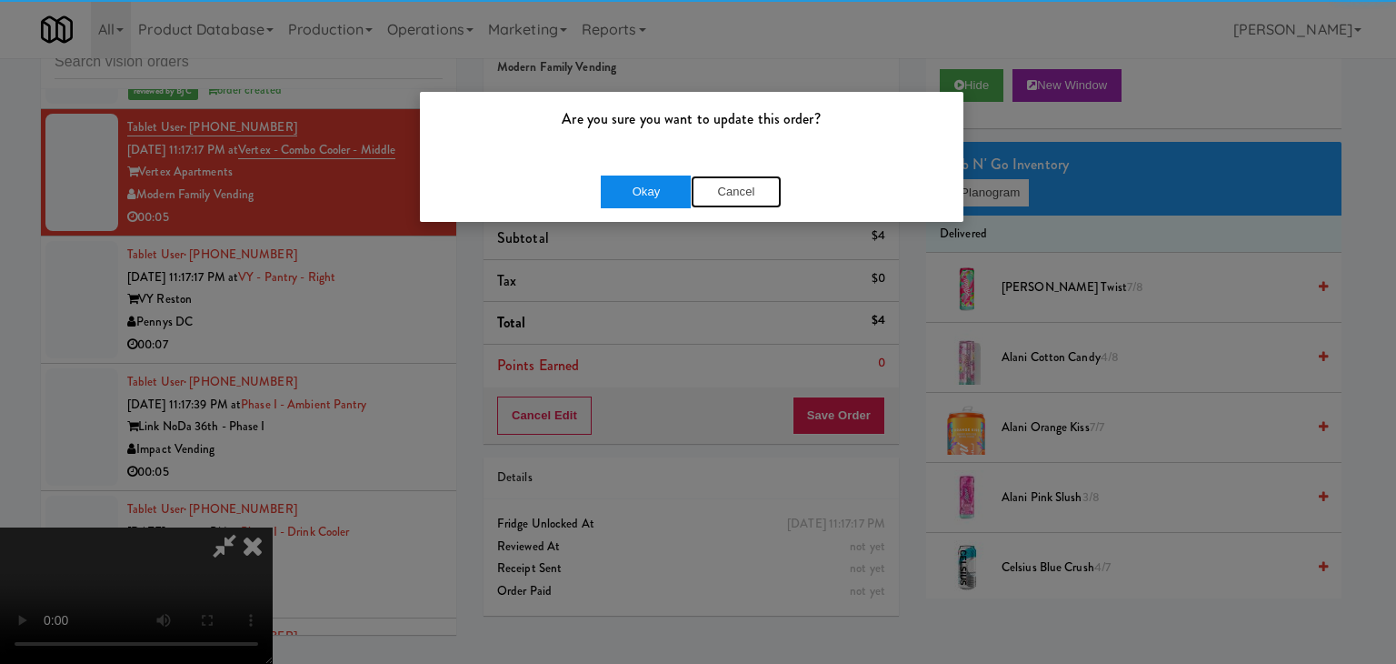
drag, startPoint x: 683, startPoint y: 195, endPoint x: 644, endPoint y: 193, distance: 39.2
click at [654, 194] on div "Okay Cancel" at bounding box center [691, 191] width 181 height 33
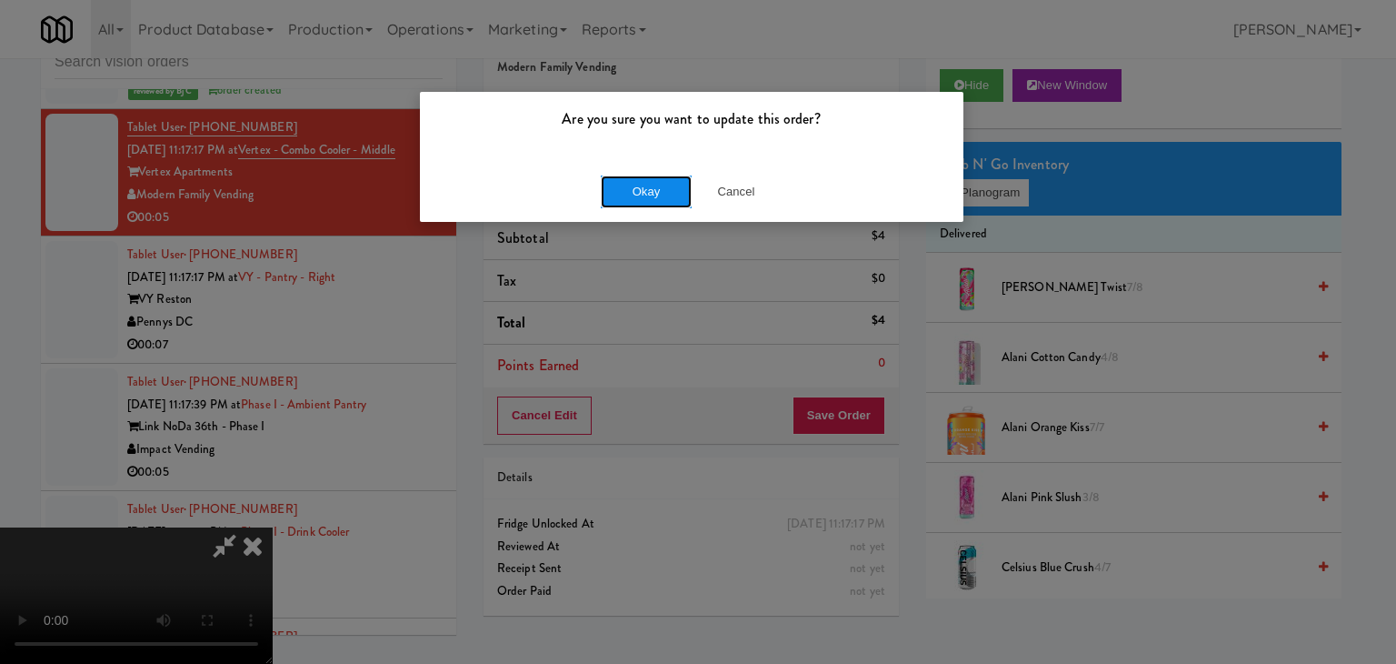
click at [644, 193] on button "Okay" at bounding box center [646, 191] width 91 height 33
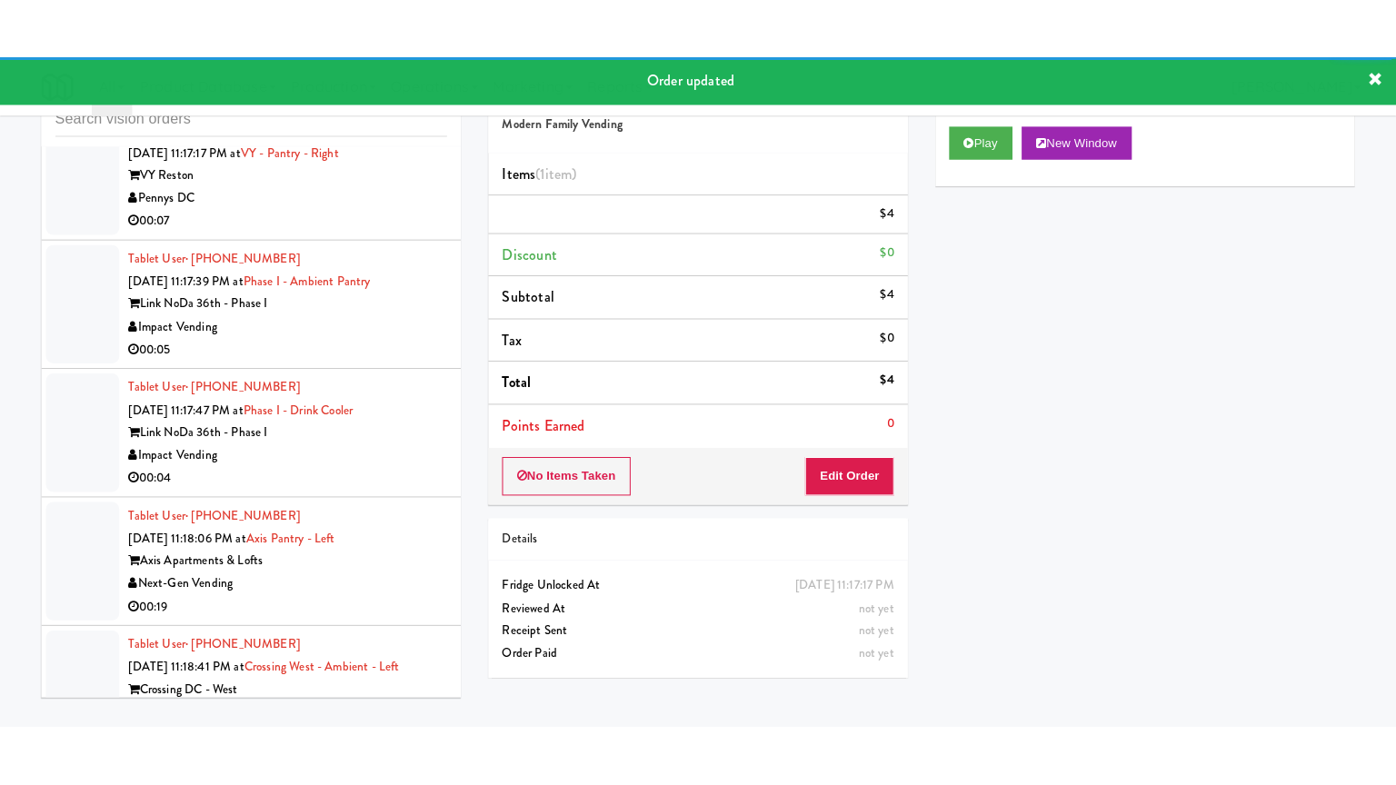
scroll to position [14515, 0]
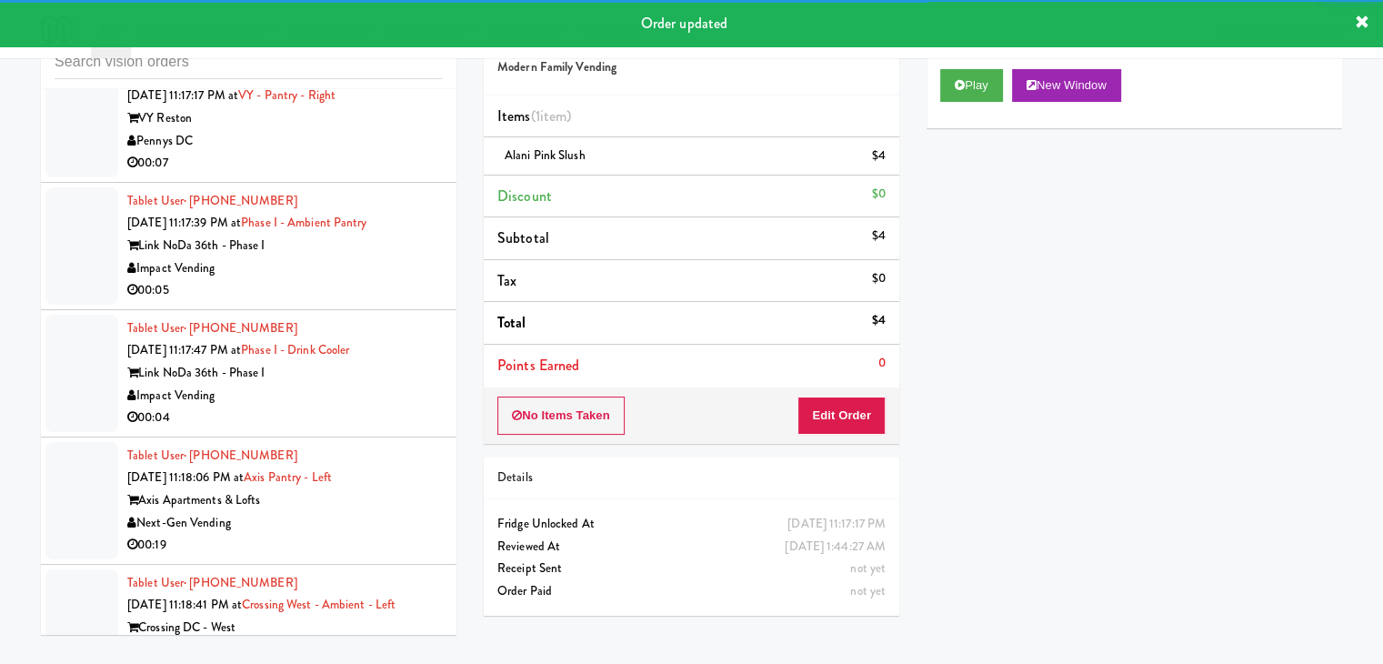
drag, startPoint x: 393, startPoint y: 106, endPoint x: 396, endPoint y: 125, distance: 18.5
click at [394, 130] on div "Pennys DC" at bounding box center [284, 141] width 315 height 23
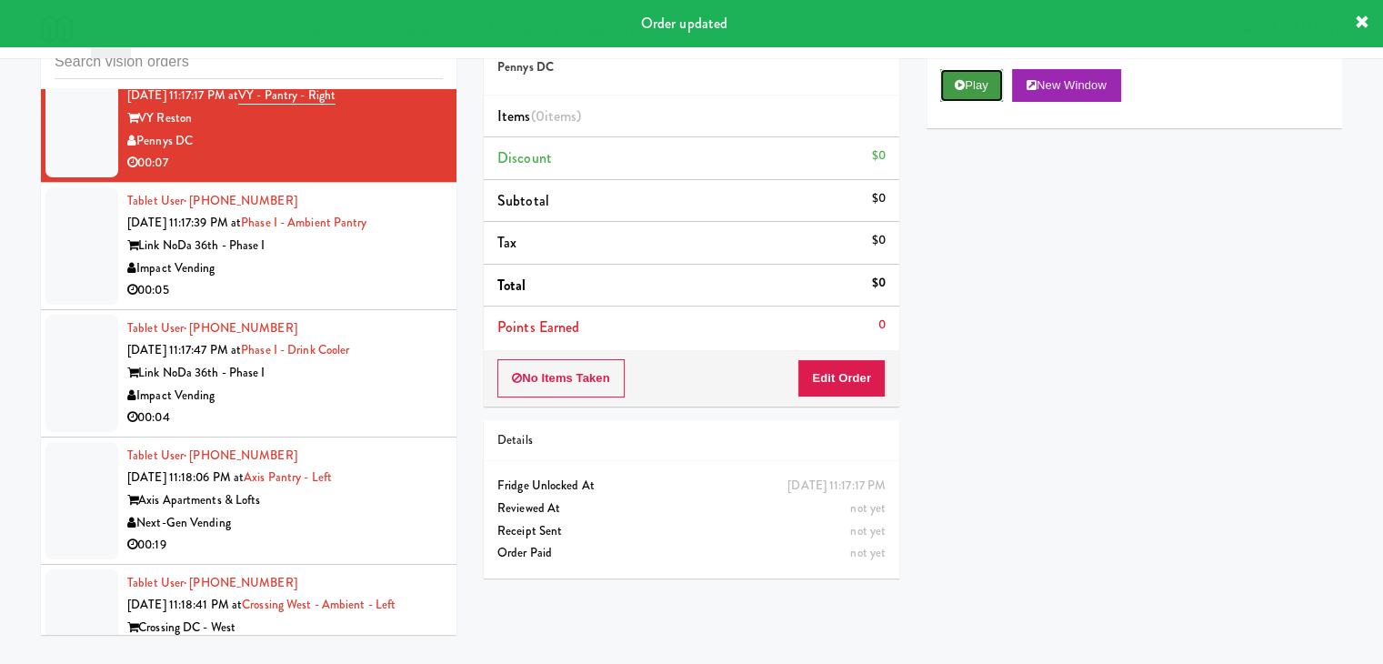
click at [963, 74] on button "Play" at bounding box center [971, 85] width 63 height 33
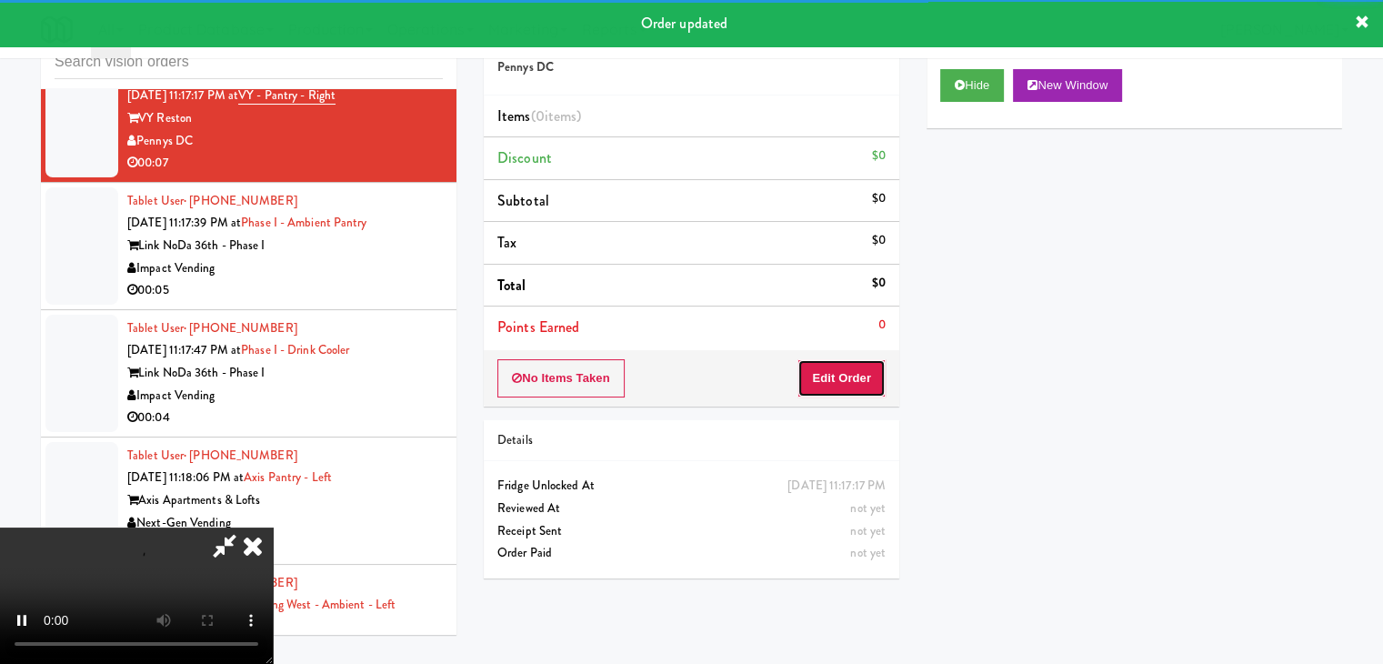
click at [858, 374] on button "Edit Order" at bounding box center [841, 378] width 88 height 38
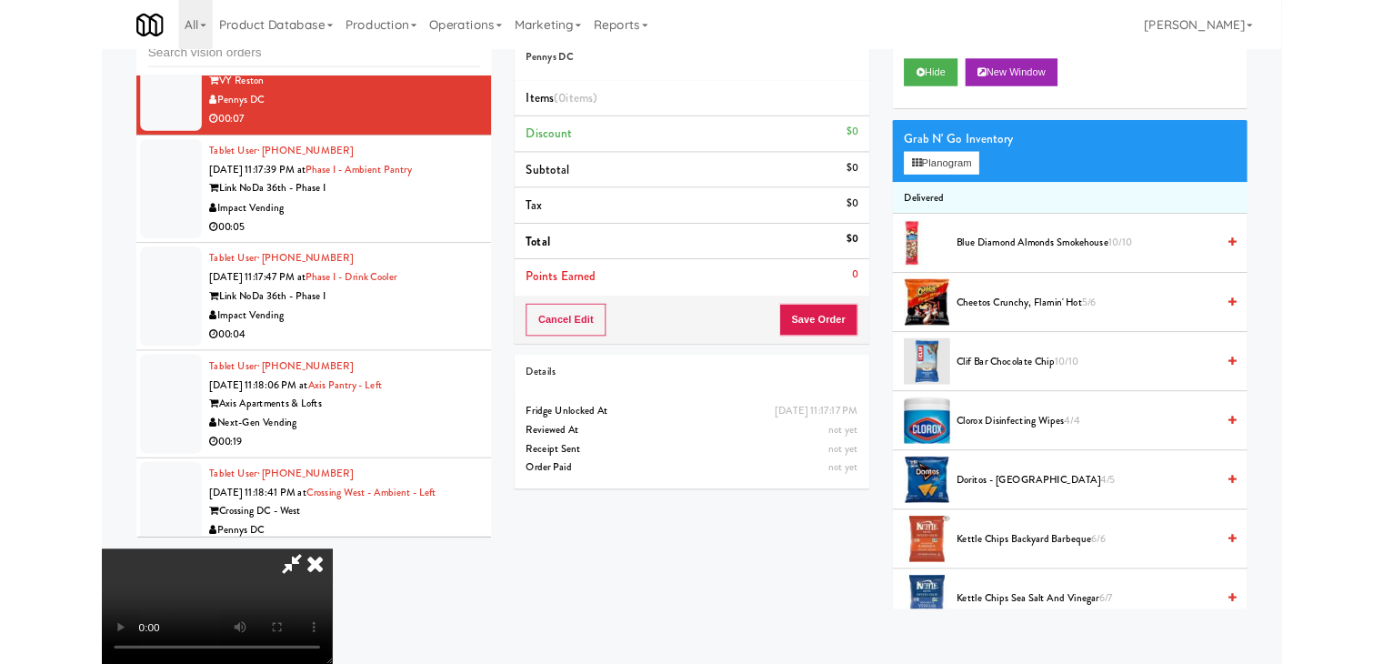
scroll to position [14470, 0]
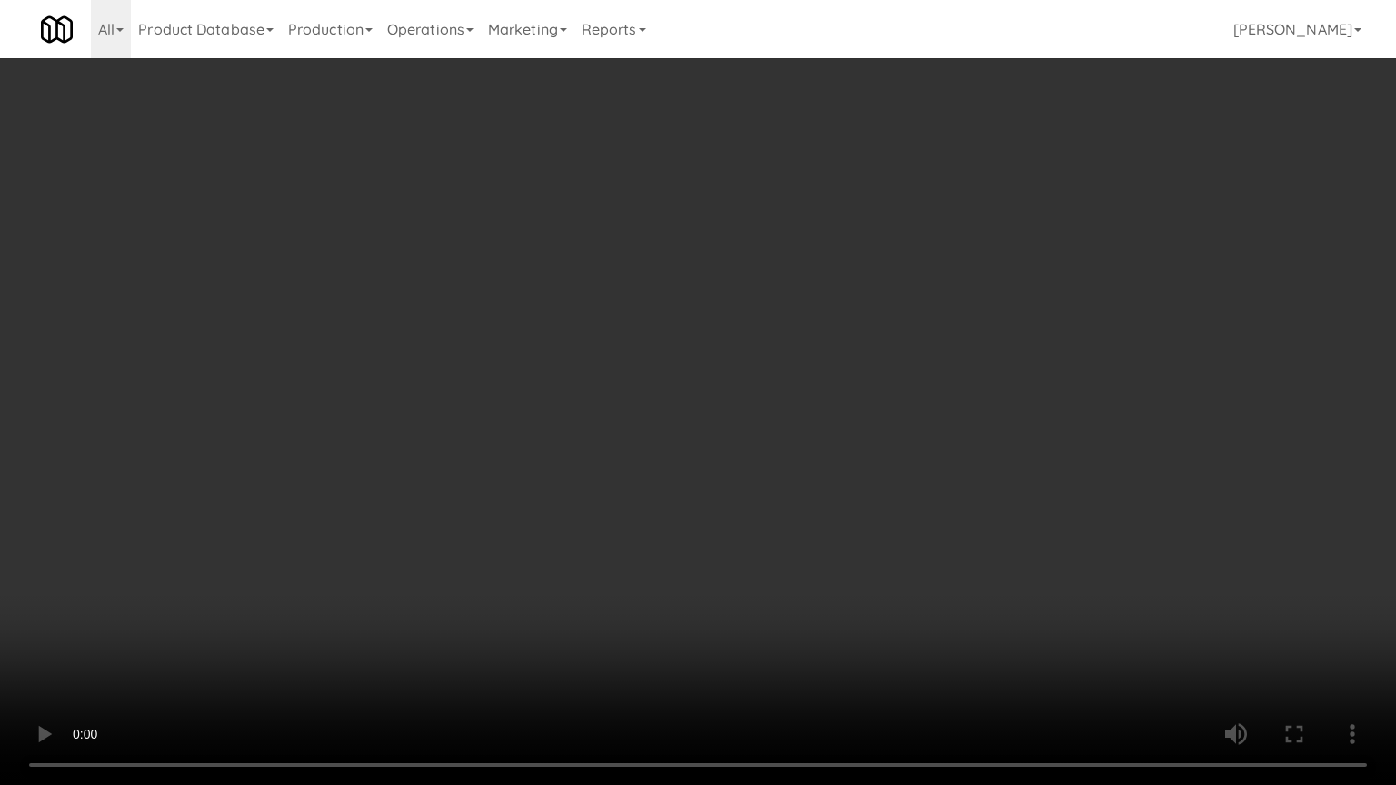
click at [794, 524] on video at bounding box center [698, 392] width 1396 height 785
click at [797, 524] on video at bounding box center [698, 392] width 1396 height 785
click at [800, 527] on video at bounding box center [698, 392] width 1396 height 785
click at [804, 528] on video at bounding box center [698, 392] width 1396 height 785
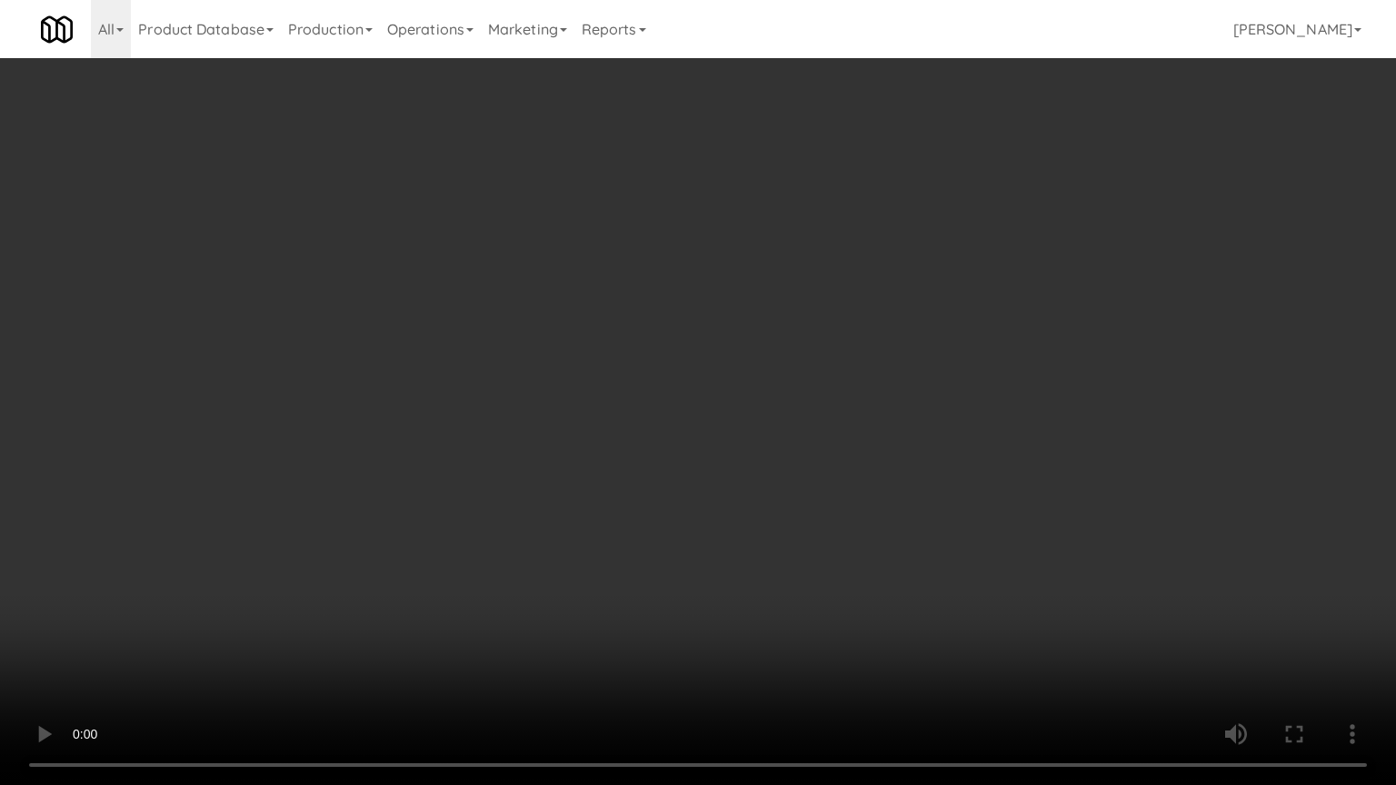
click at [804, 534] on video at bounding box center [698, 392] width 1396 height 785
click at [826, 518] on video at bounding box center [698, 392] width 1396 height 785
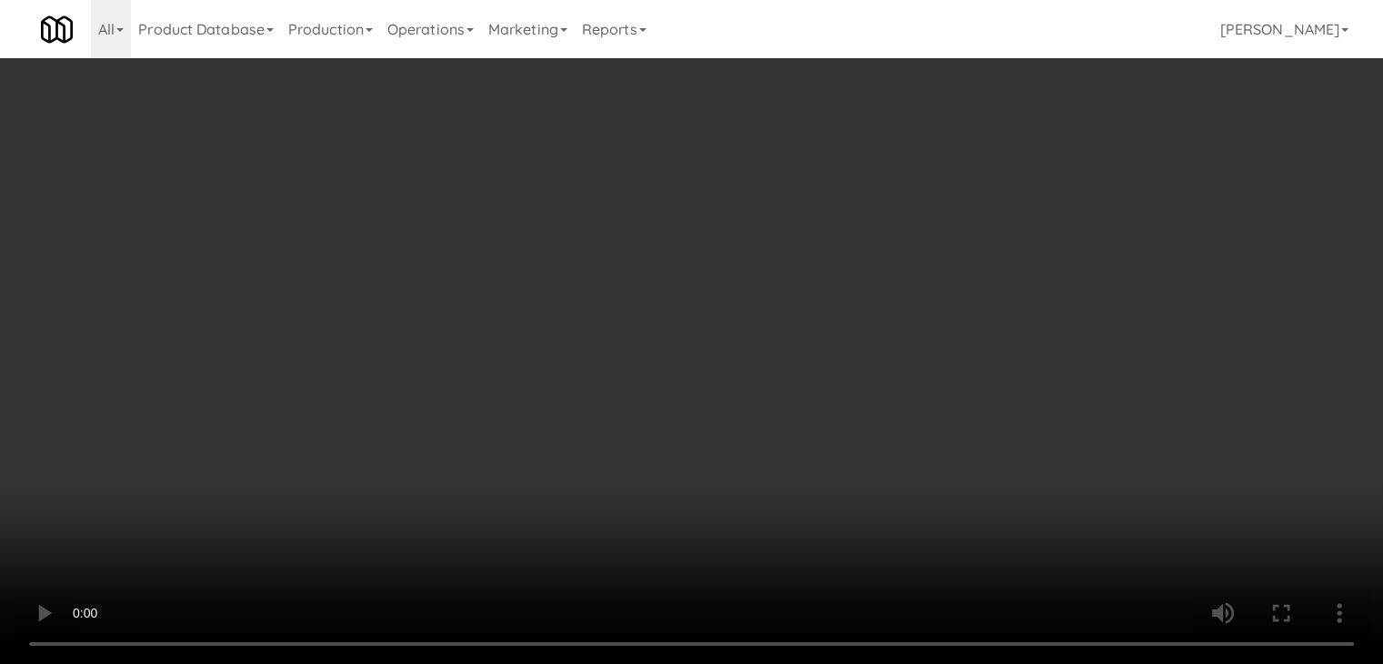
scroll to position [14515, 0]
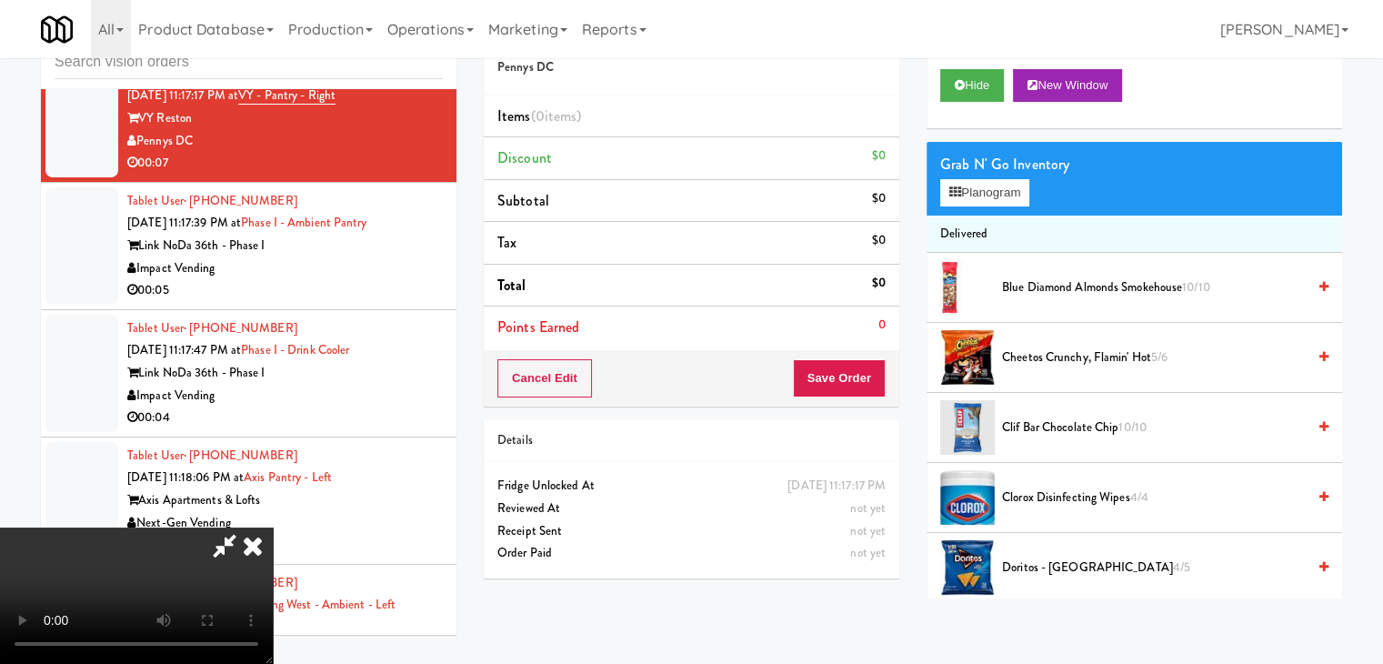
click at [273, 527] on video at bounding box center [136, 595] width 273 height 136
drag, startPoint x: 798, startPoint y: 420, endPoint x: 893, endPoint y: 337, distance: 126.3
click at [273, 527] on video at bounding box center [136, 595] width 273 height 136
click at [1013, 191] on button "Planogram" at bounding box center [984, 192] width 89 height 27
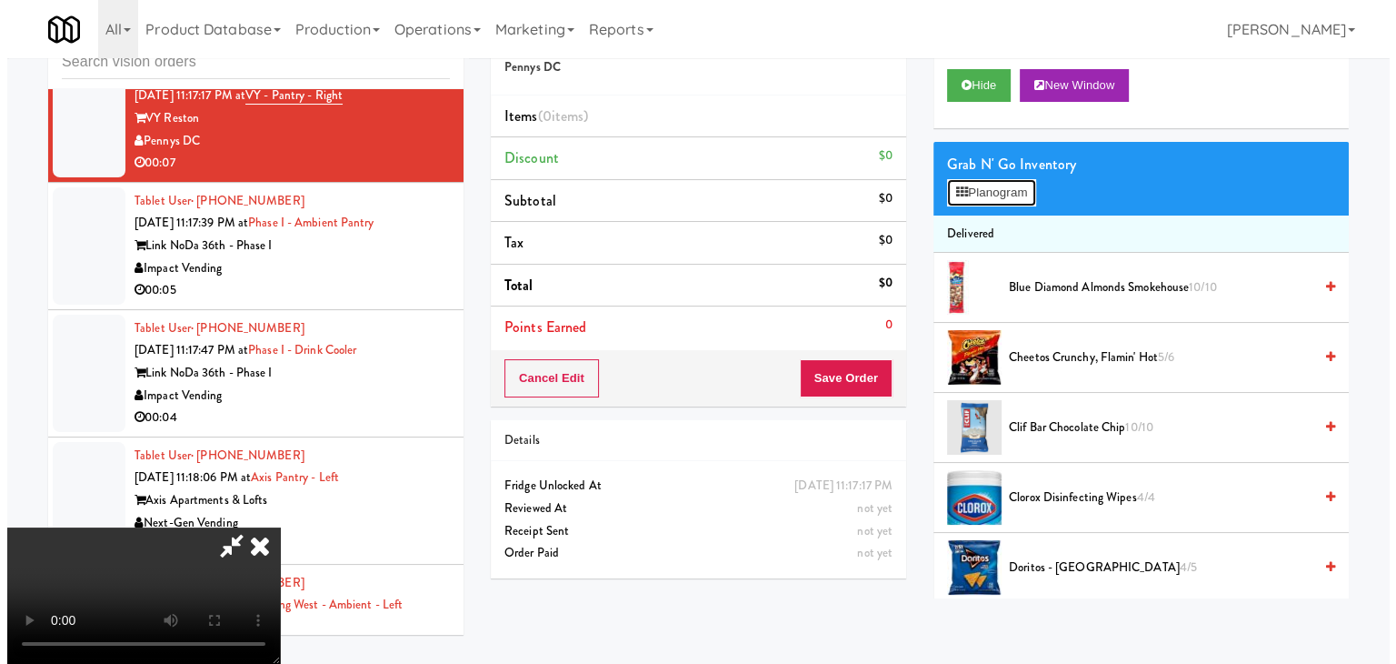
scroll to position [14470, 0]
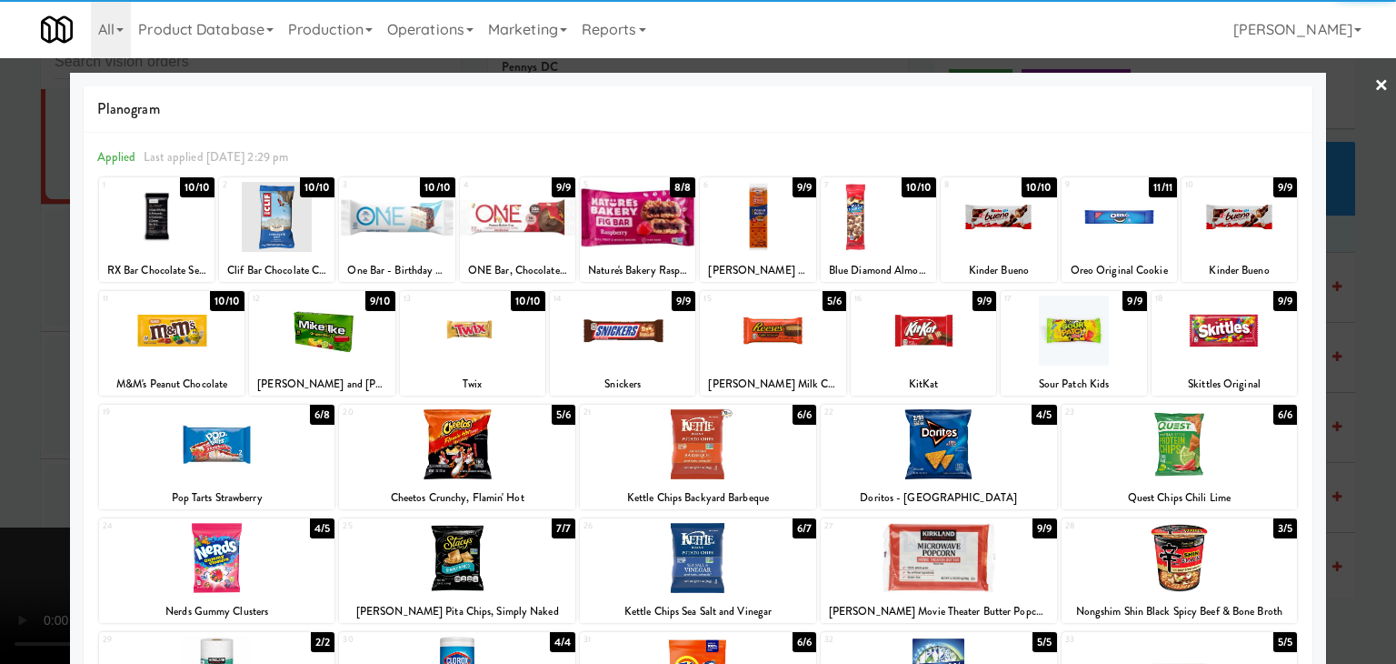
click at [1073, 345] on div at bounding box center [1073, 330] width 145 height 70
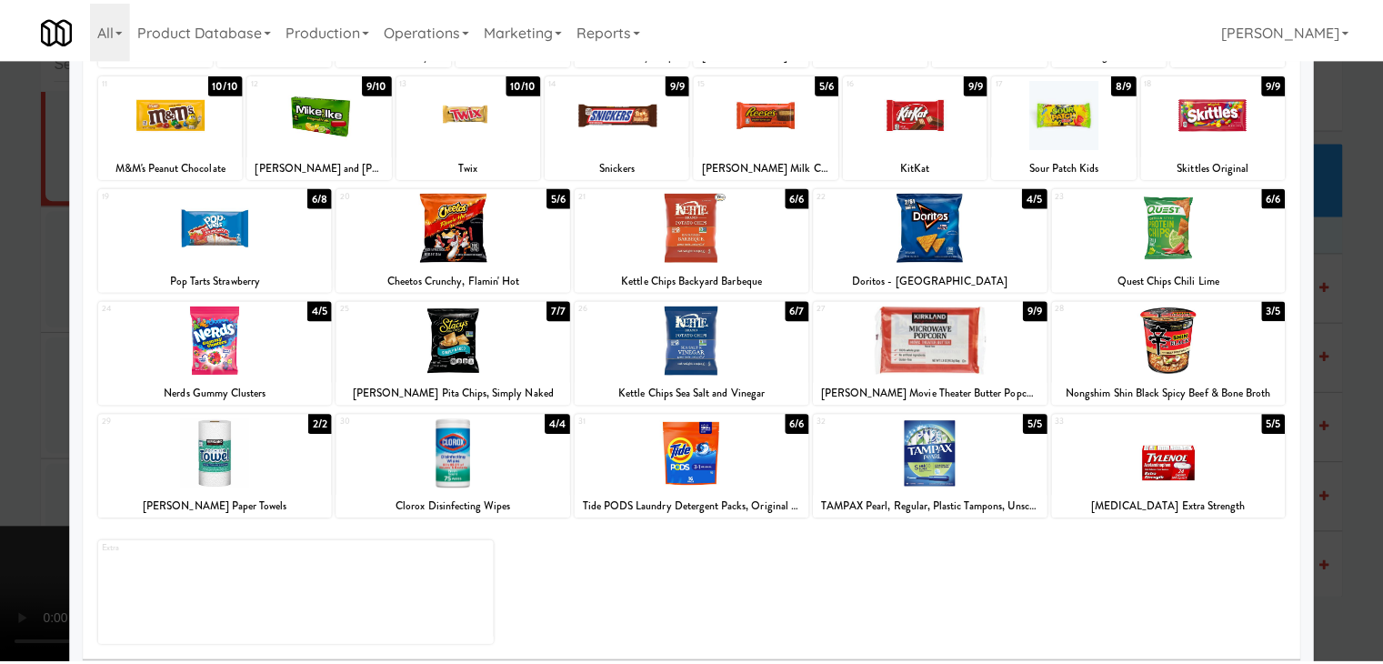
scroll to position [229, 0]
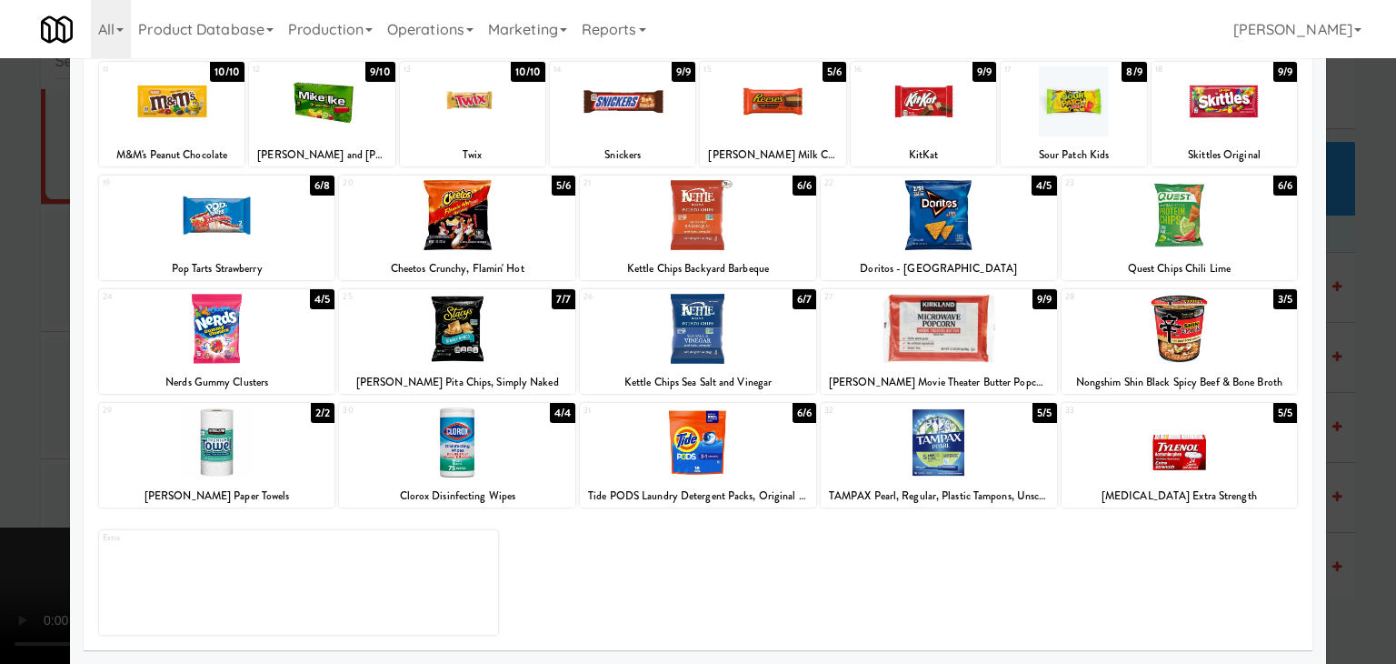
click at [1149, 320] on div at bounding box center [1180, 329] width 236 height 70
click at [1334, 386] on div at bounding box center [698, 332] width 1396 height 664
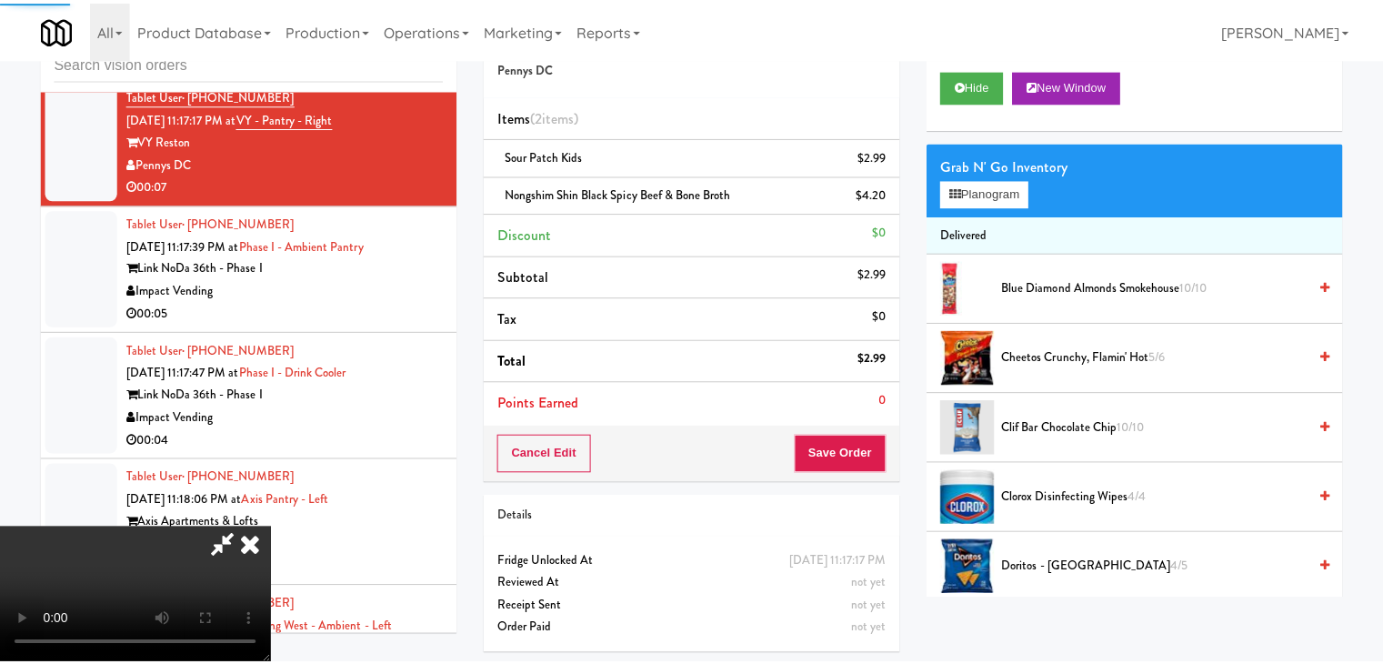
scroll to position [14515, 0]
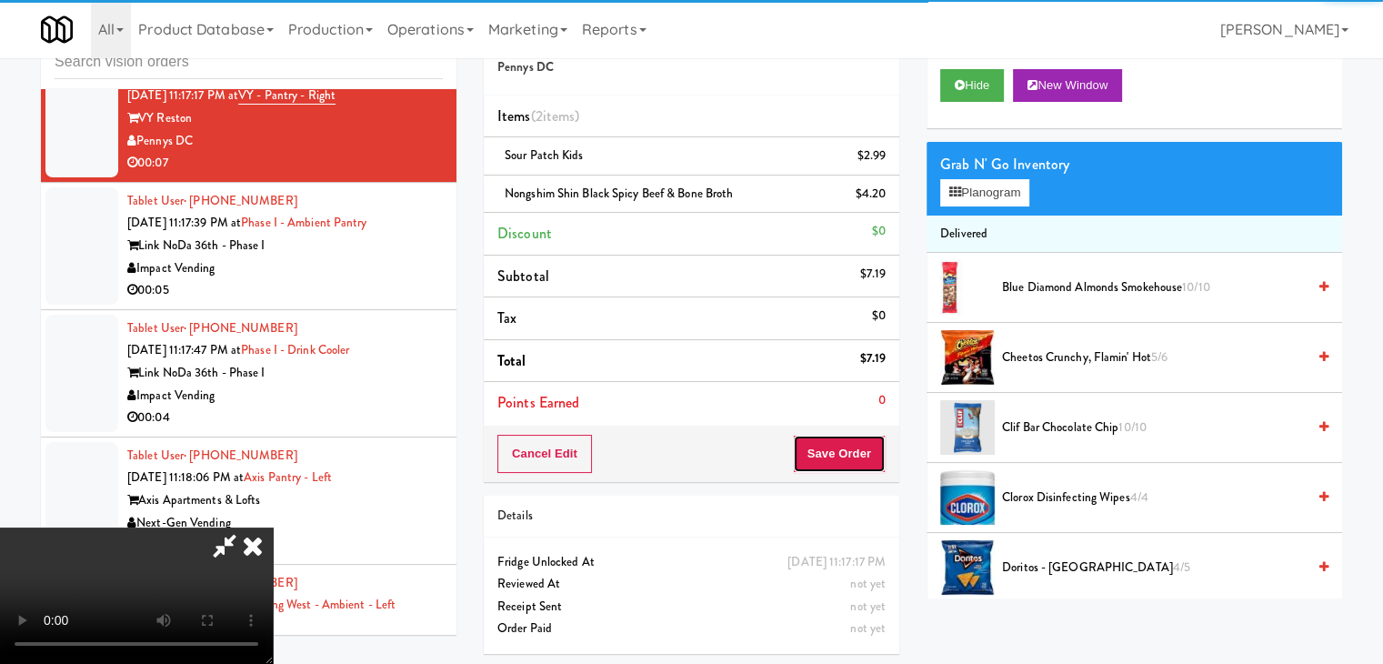
click at [847, 448] on button "Save Order" at bounding box center [839, 453] width 93 height 38
click at [846, 450] on button "Save Order" at bounding box center [839, 453] width 93 height 38
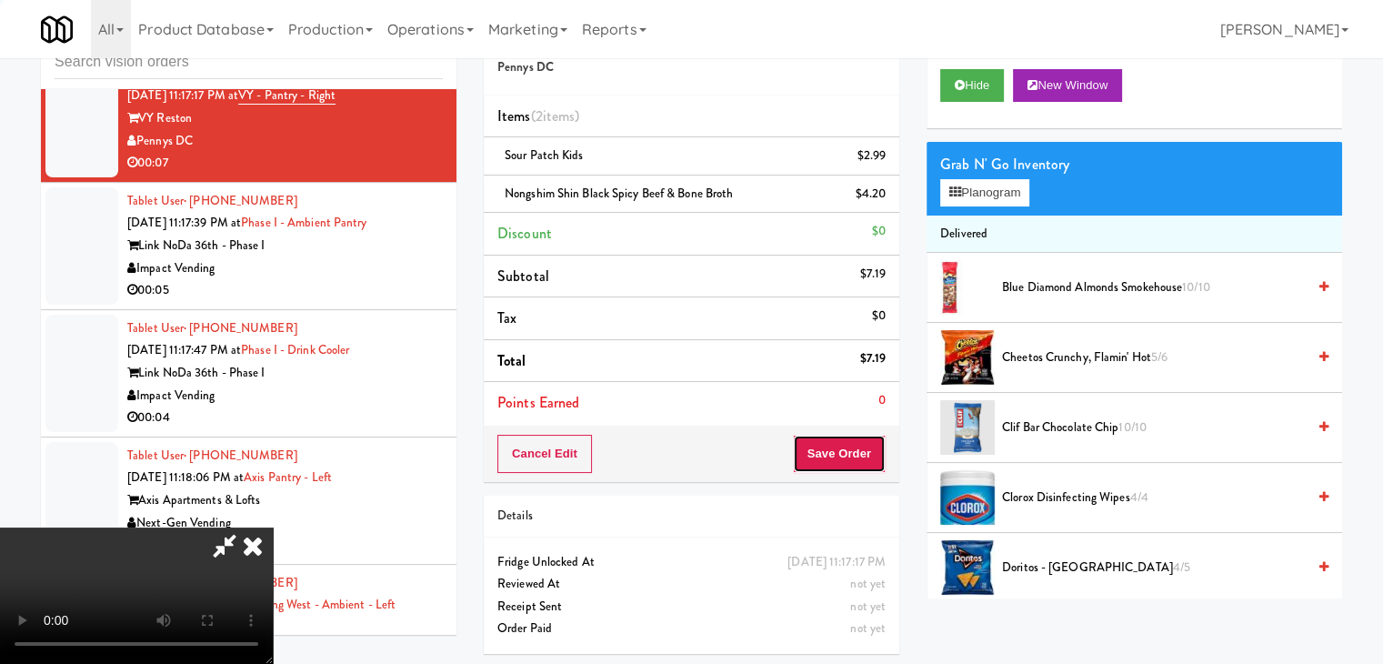
drag, startPoint x: 846, startPoint y: 450, endPoint x: 834, endPoint y: 419, distance: 33.1
click at [845, 450] on button "Save Order" at bounding box center [839, 453] width 93 height 38
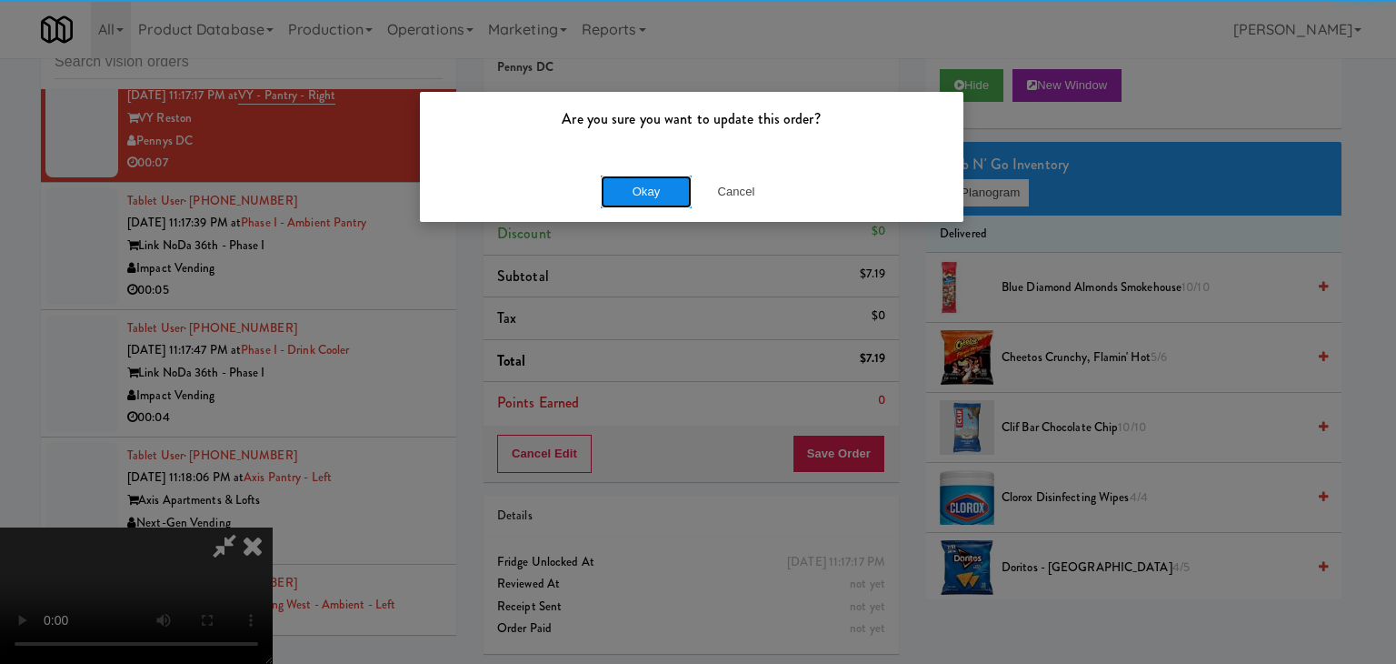
click at [624, 187] on button "Okay" at bounding box center [646, 191] width 91 height 33
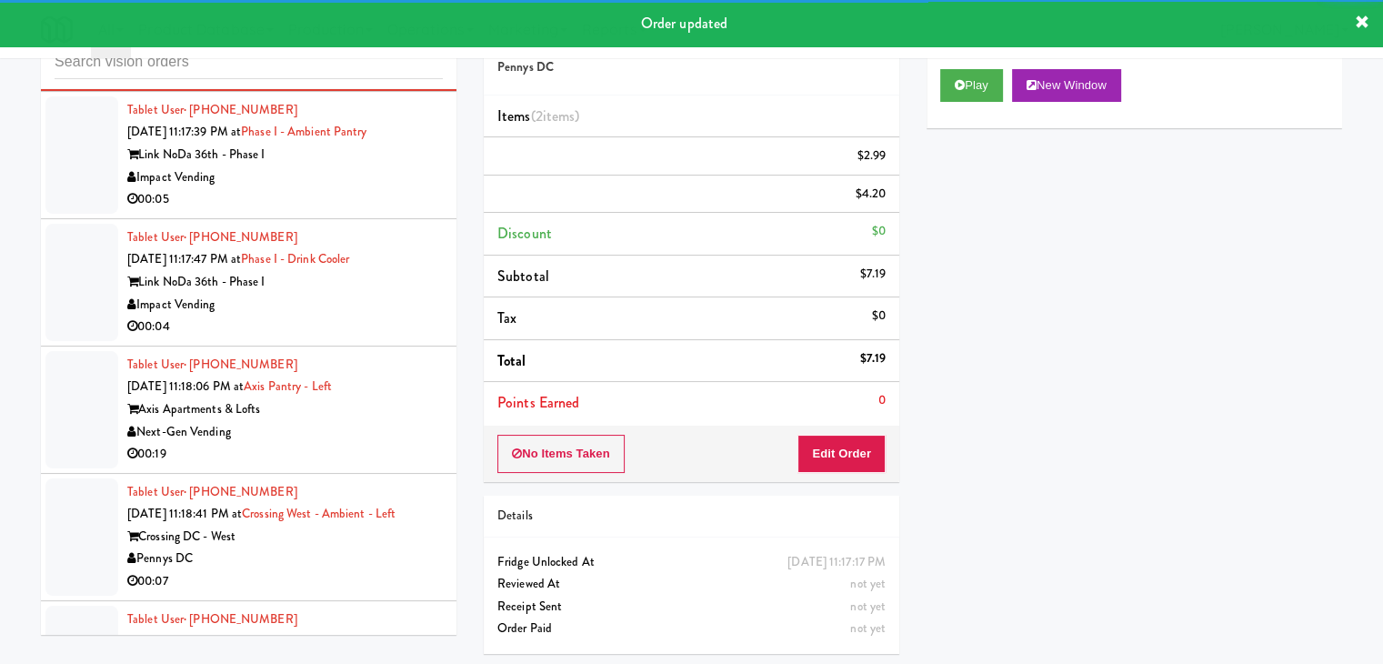
drag, startPoint x: 385, startPoint y: 155, endPoint x: 386, endPoint y: 165, distance: 9.1
click at [388, 188] on div "00:05" at bounding box center [284, 199] width 315 height 23
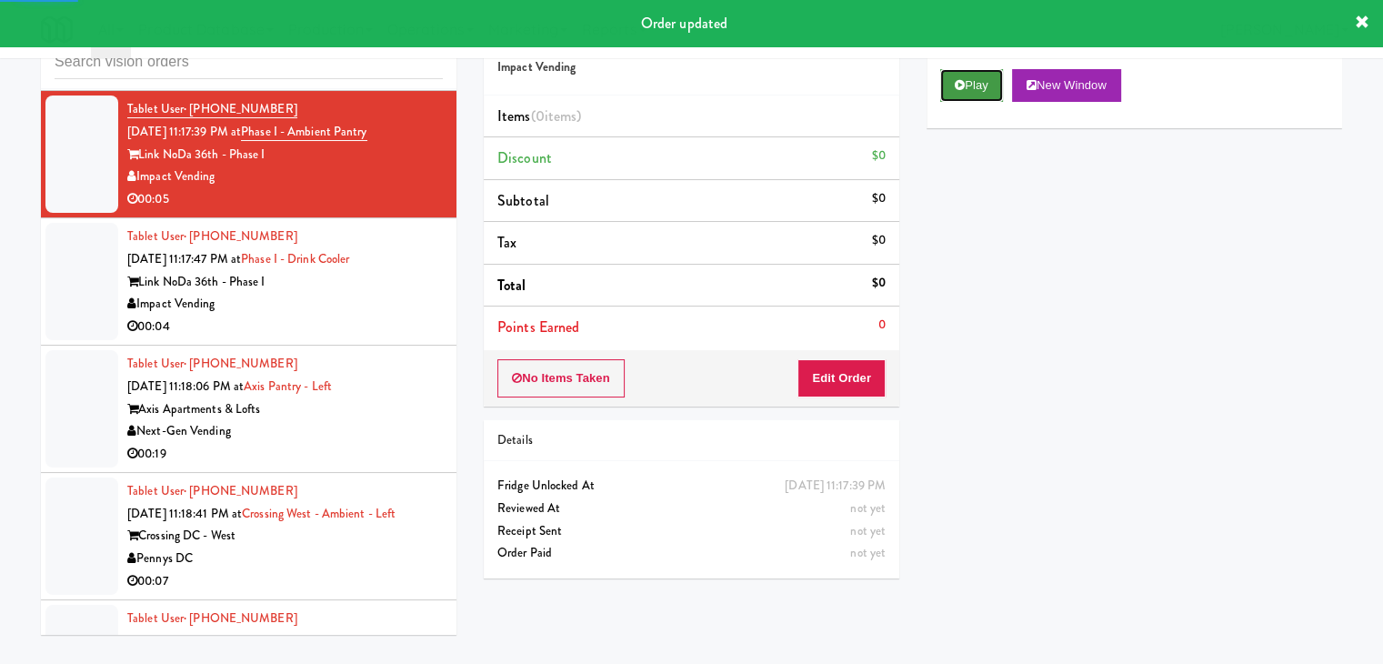
click at [978, 86] on button "Play" at bounding box center [971, 85] width 63 height 33
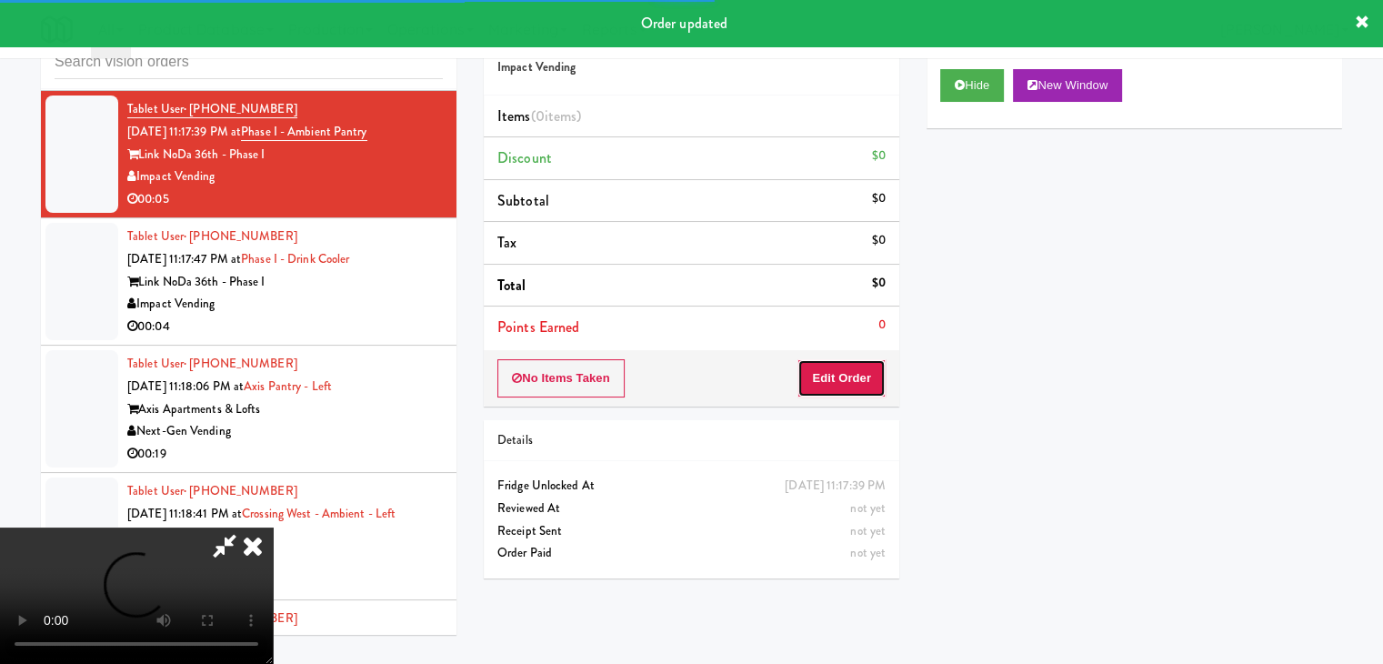
click at [854, 372] on button "Edit Order" at bounding box center [841, 378] width 88 height 38
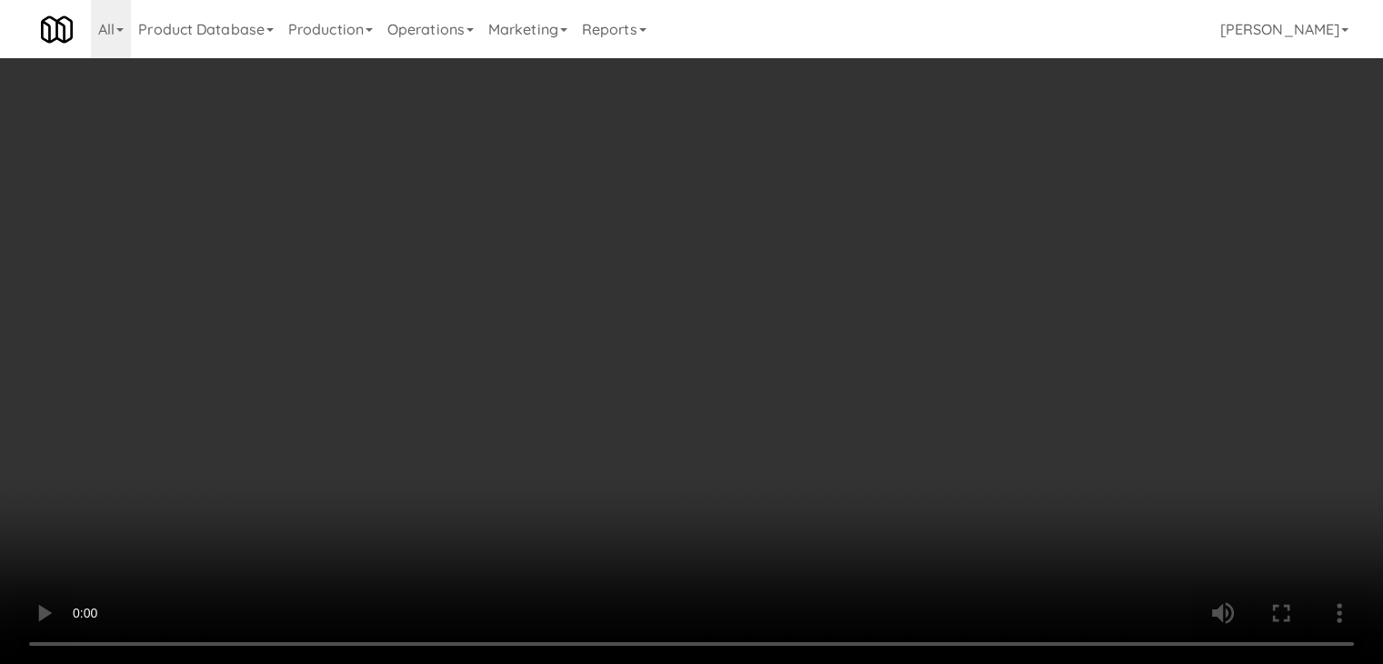
scroll to position [14584, 0]
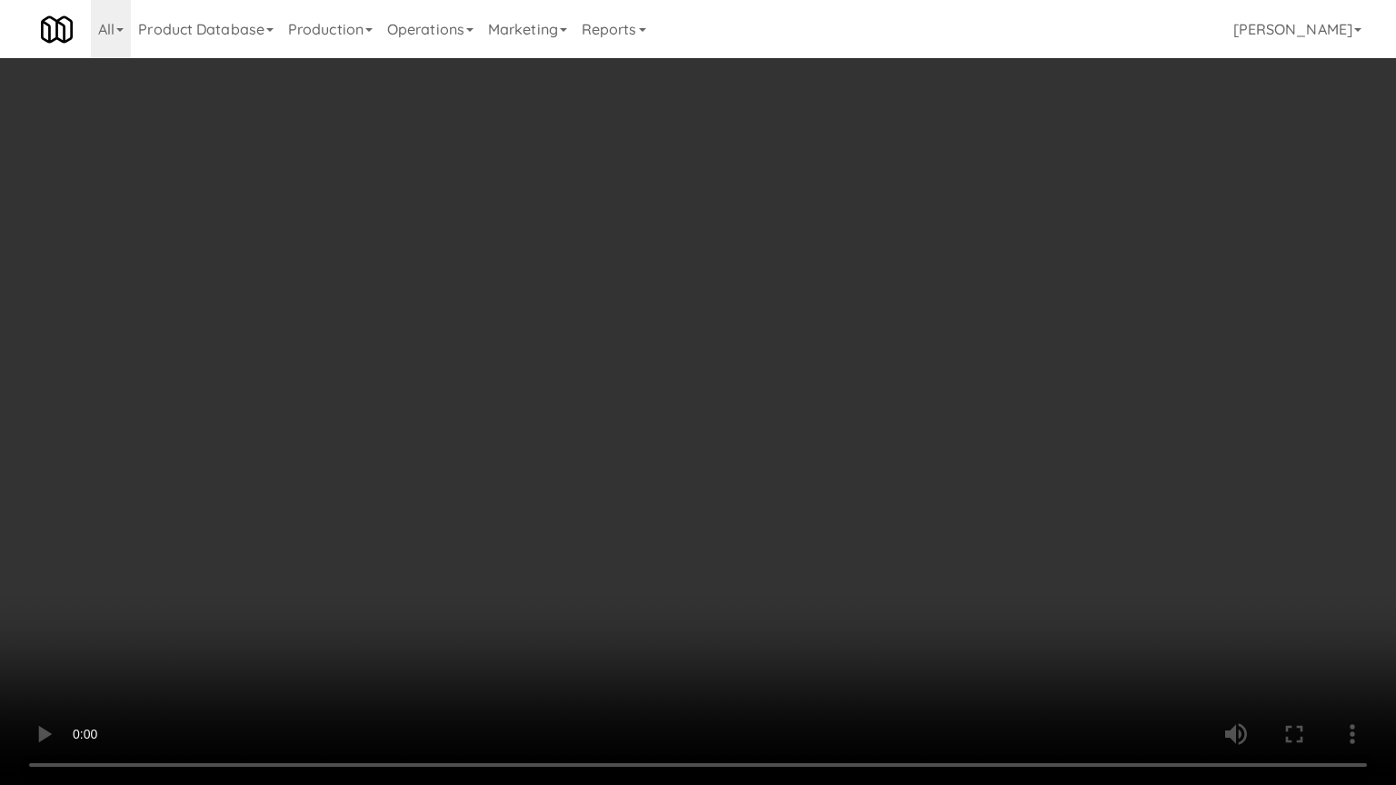
click at [768, 551] on video at bounding box center [698, 392] width 1396 height 785
click at [767, 555] on video at bounding box center [698, 392] width 1396 height 785
click at [767, 553] on video at bounding box center [698, 392] width 1396 height 785
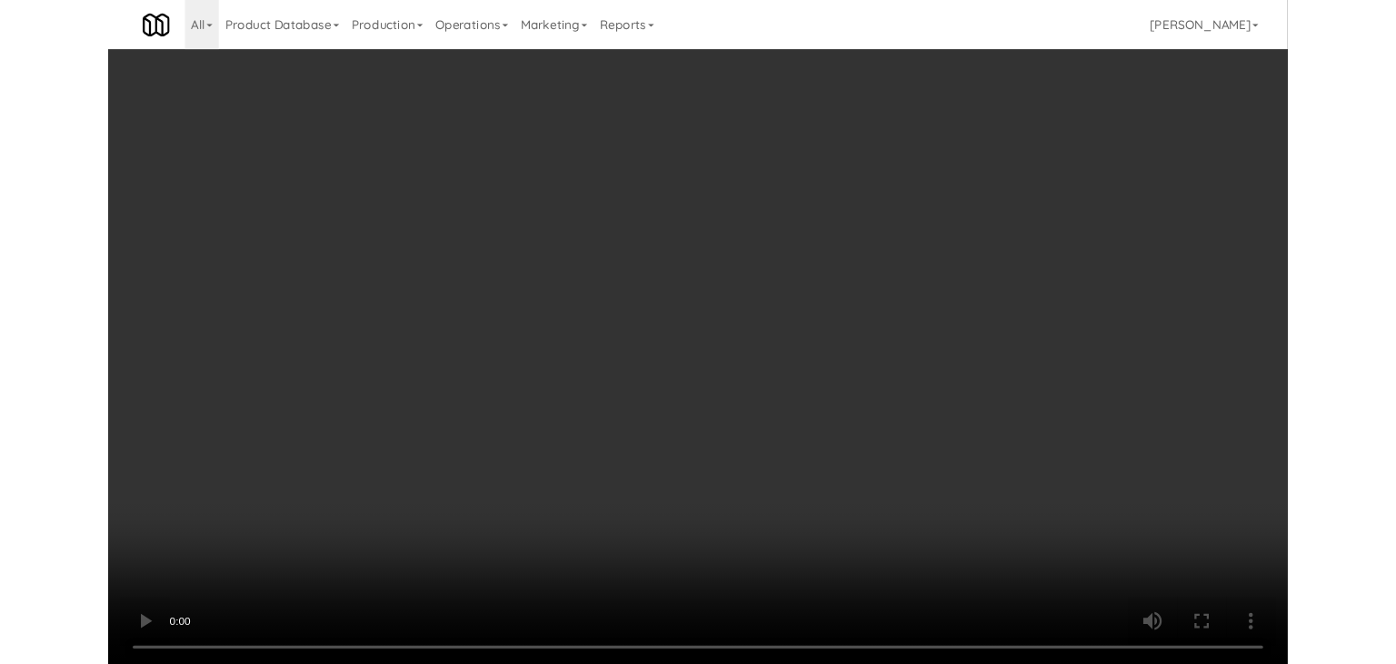
scroll to position [14629, 0]
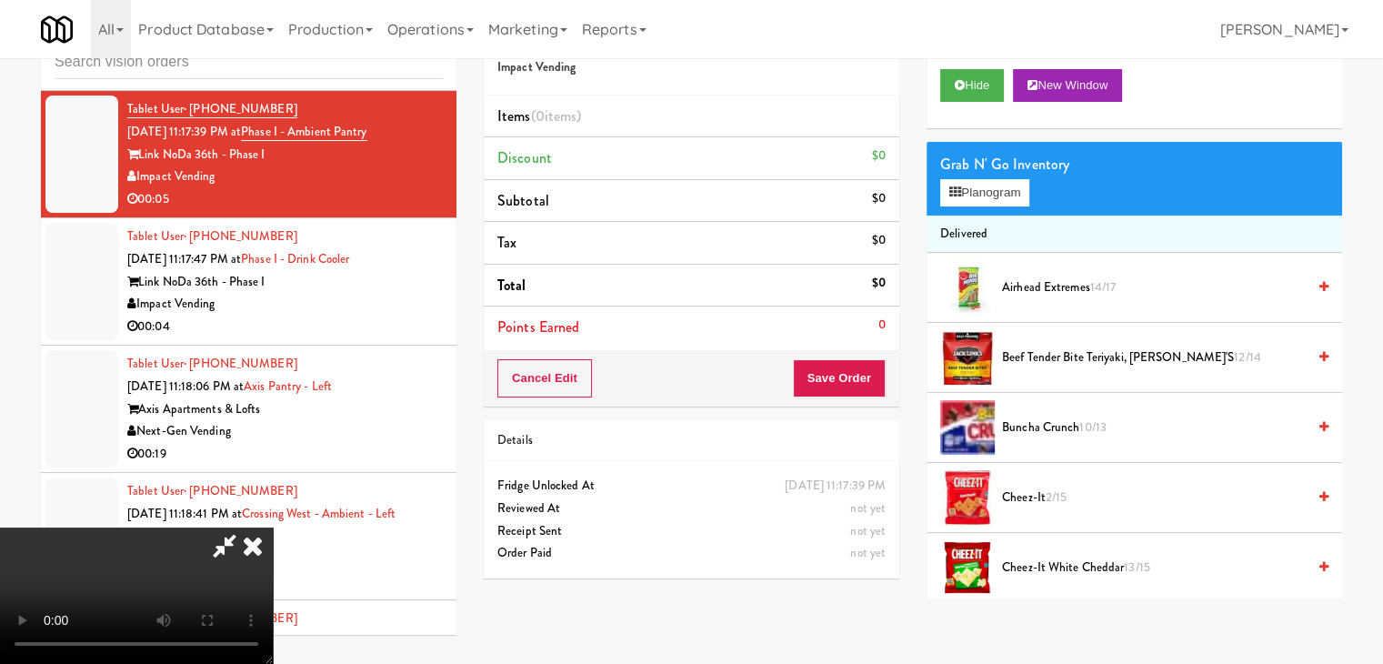
click at [993, 206] on div "Grab N' Go Inventory Planogram" at bounding box center [1133, 179] width 415 height 74
click at [993, 199] on button "Planogram" at bounding box center [984, 192] width 89 height 27
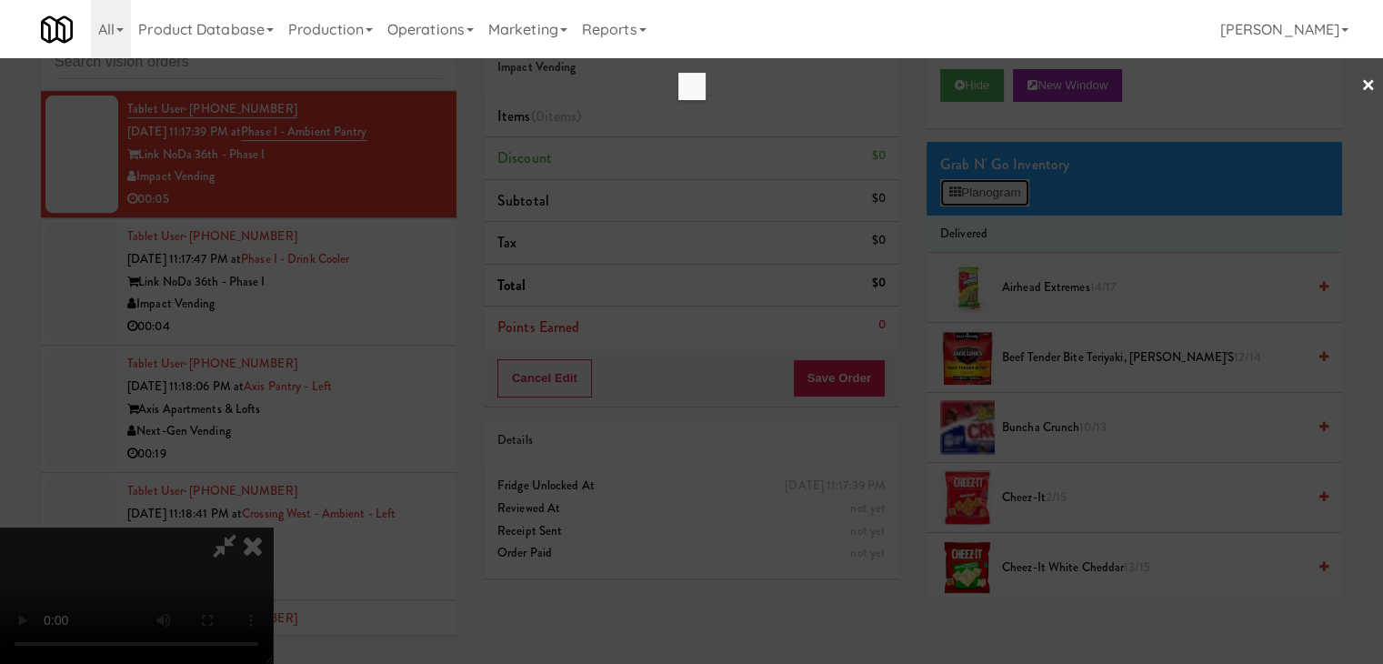
scroll to position [14584, 0]
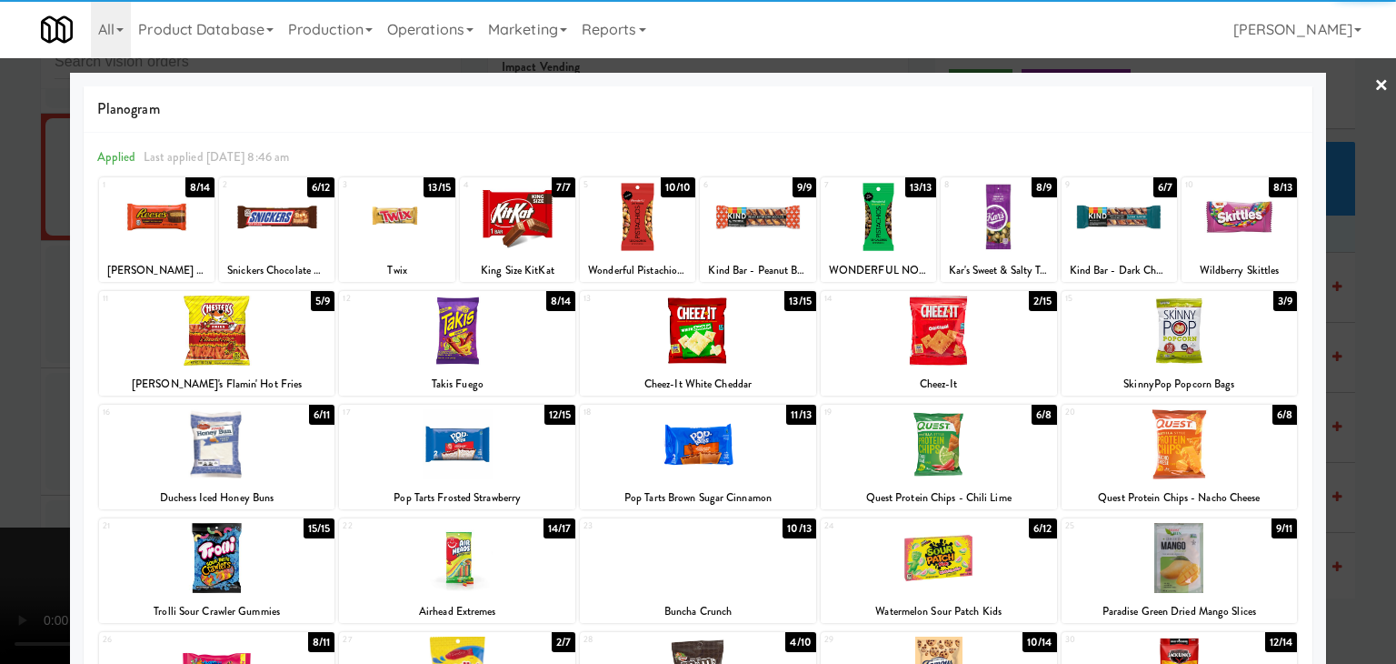
drag, startPoint x: 162, startPoint y: 223, endPoint x: 155, endPoint y: 235, distance: 13.9
click at [165, 223] on div at bounding box center [156, 217] width 115 height 70
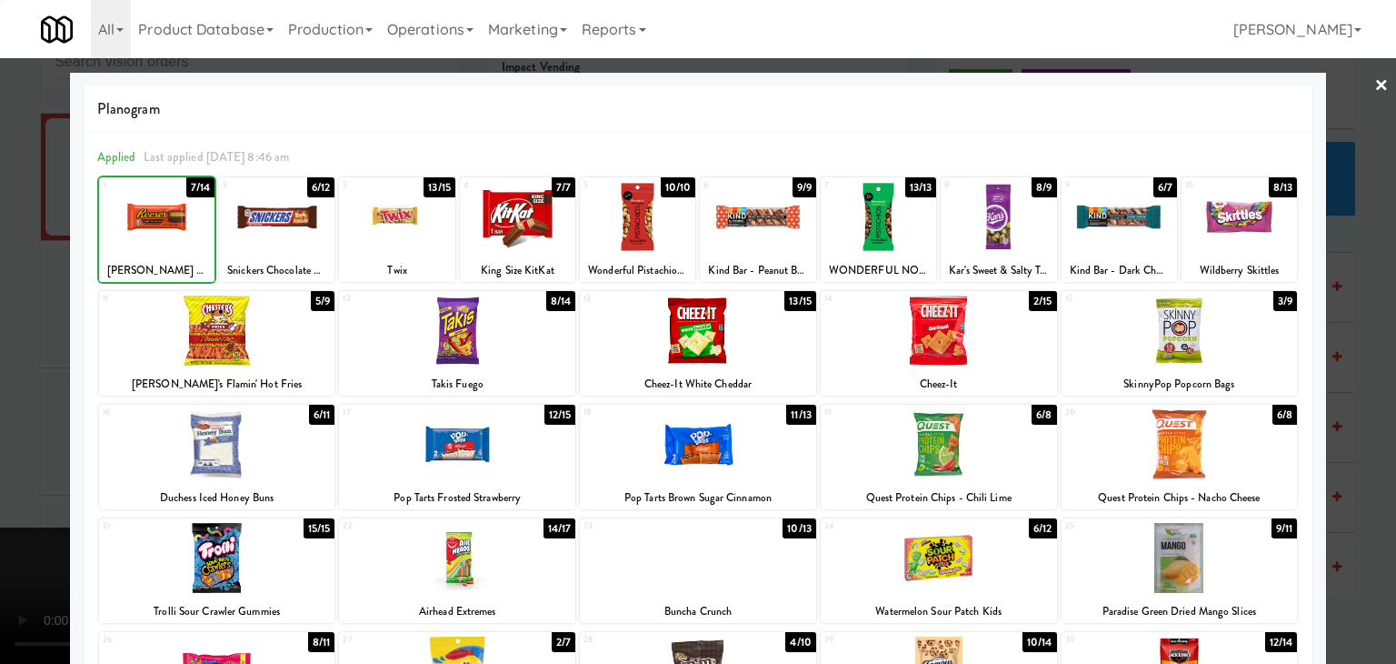
click at [0, 292] on div at bounding box center [698, 332] width 1396 height 664
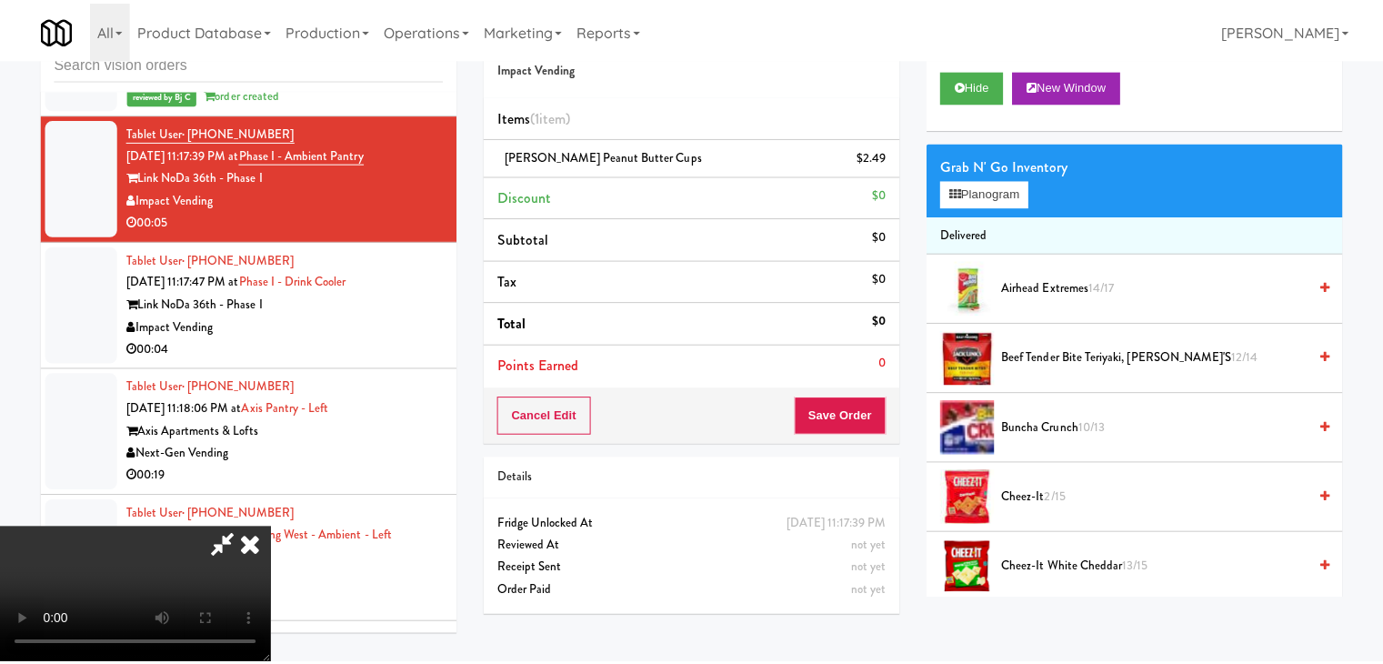
scroll to position [14629, 0]
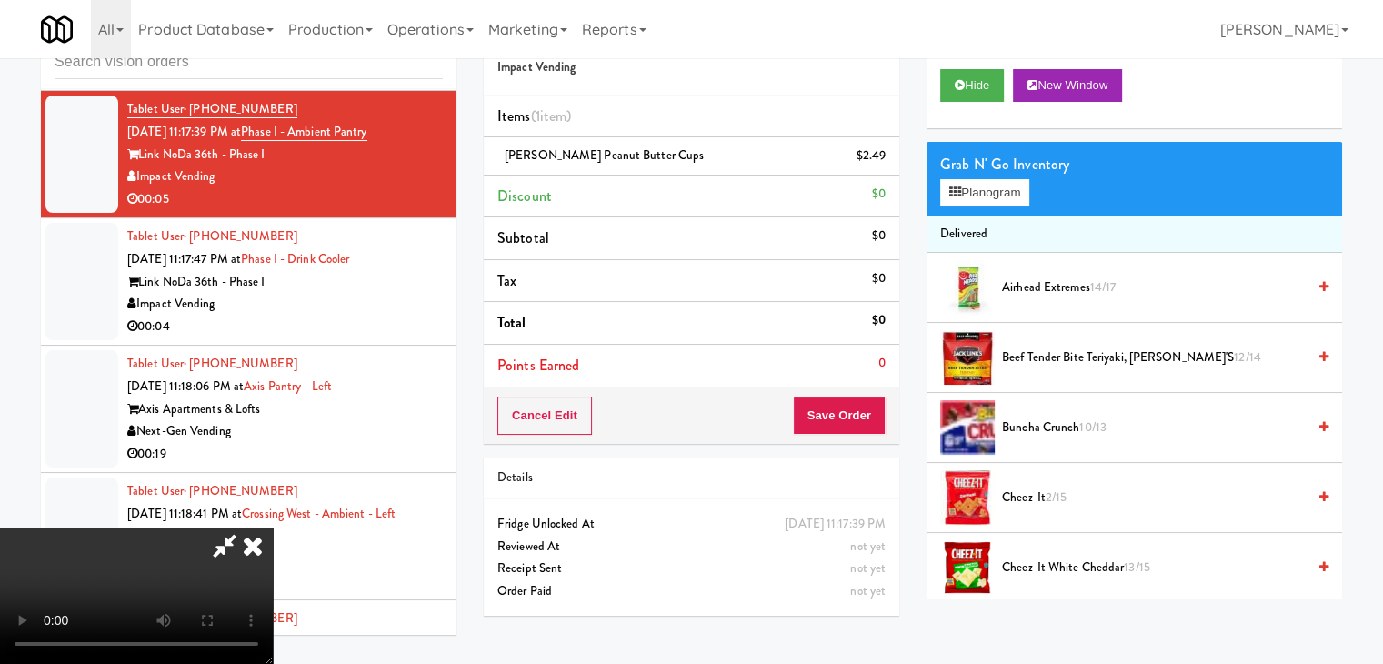
drag, startPoint x: 487, startPoint y: 428, endPoint x: 520, endPoint y: 431, distance: 32.8
click at [273, 527] on video at bounding box center [136, 595] width 273 height 136
click at [865, 416] on button "Save Order" at bounding box center [839, 415] width 93 height 38
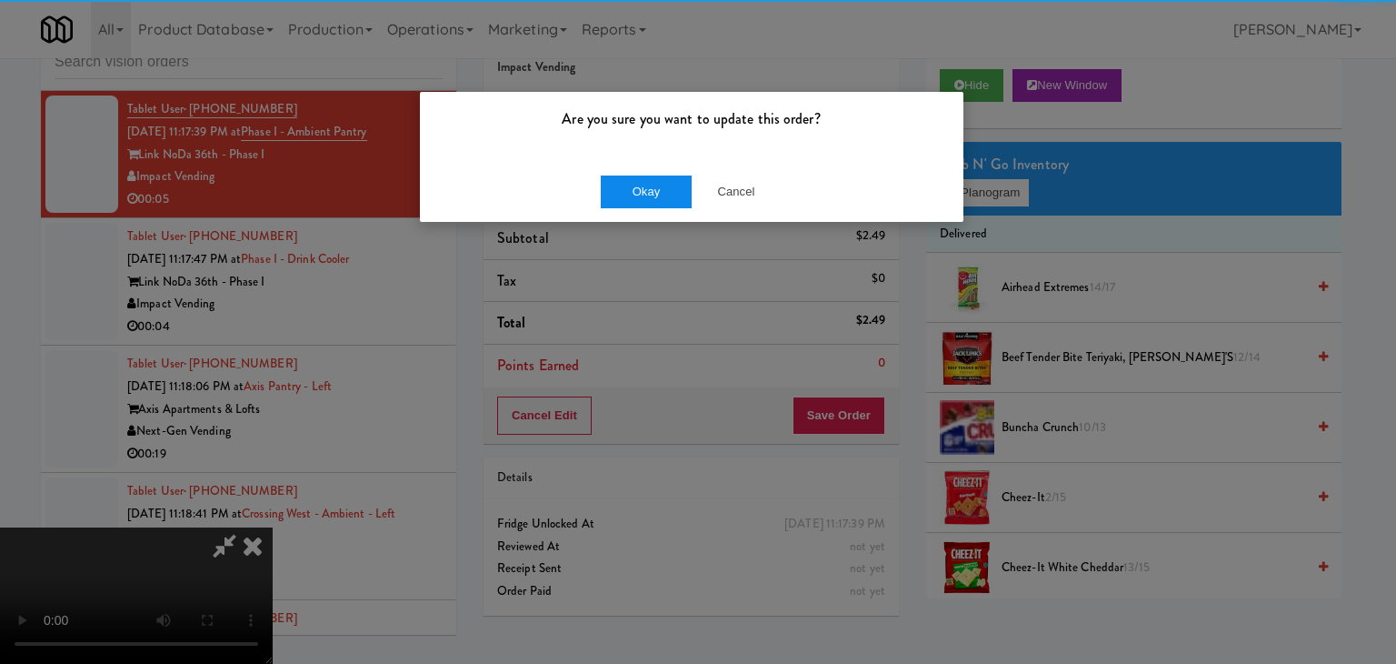
drag, startPoint x: 520, startPoint y: 171, endPoint x: 614, endPoint y: 194, distance: 97.2
click at [541, 179] on div "Okay Cancel" at bounding box center [692, 191] width 544 height 61
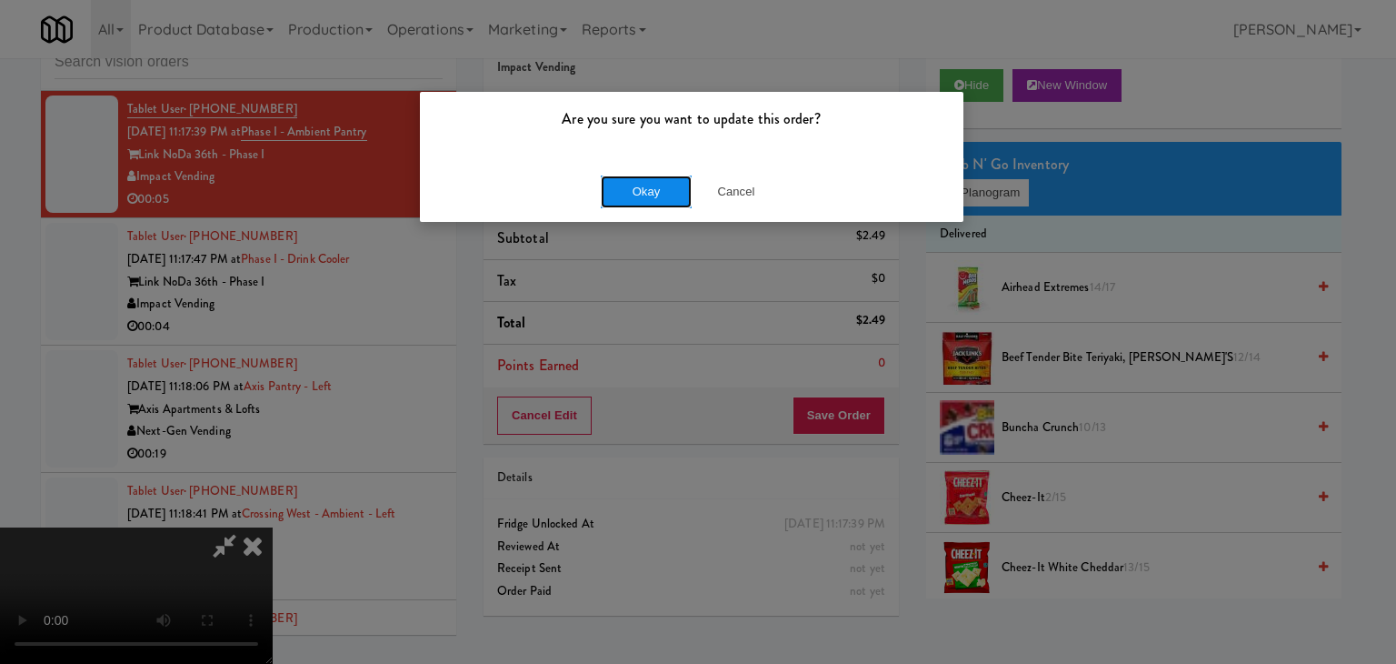
drag, startPoint x: 622, startPoint y: 190, endPoint x: 633, endPoint y: 185, distance: 11.8
click at [628, 185] on button "Okay" at bounding box center [646, 191] width 91 height 33
click at [635, 185] on div "Okay Cancel" at bounding box center [692, 191] width 544 height 61
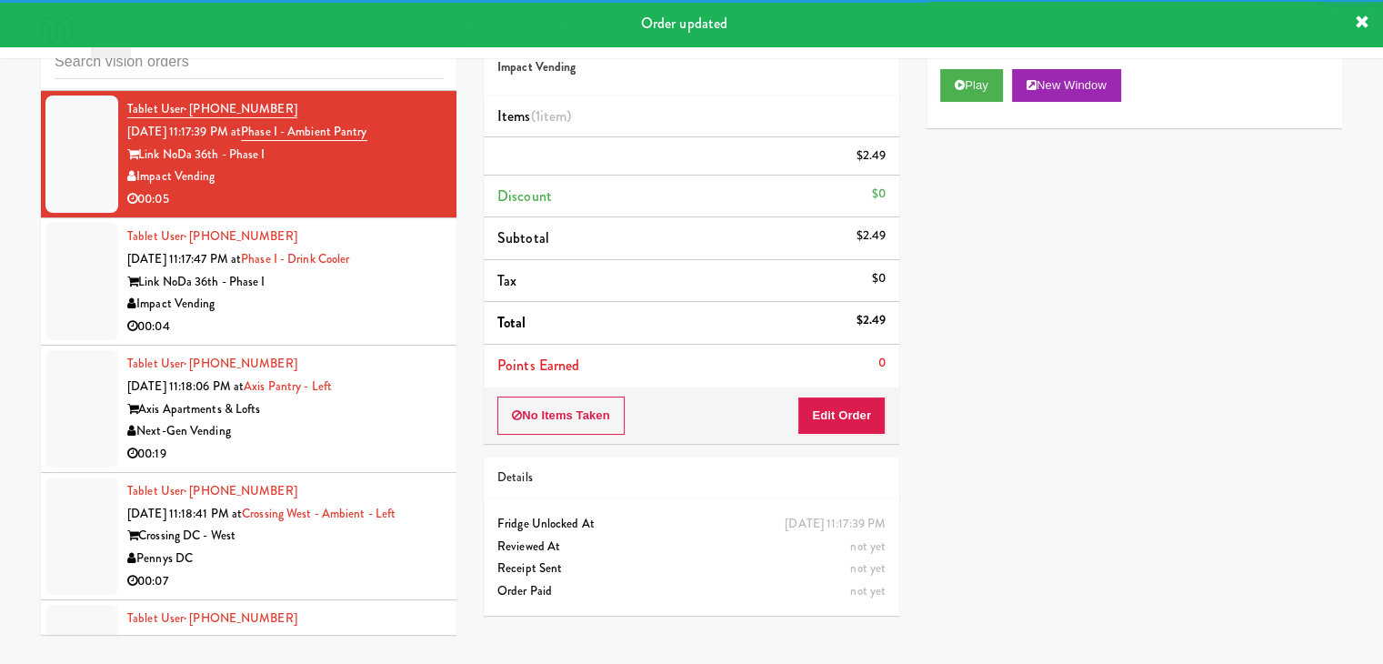
click at [388, 292] on div "Tablet User · (252) 813-9765 [DATE] 11:17:47 PM at Phase I - Drink Cooler Link …" at bounding box center [284, 281] width 315 height 112
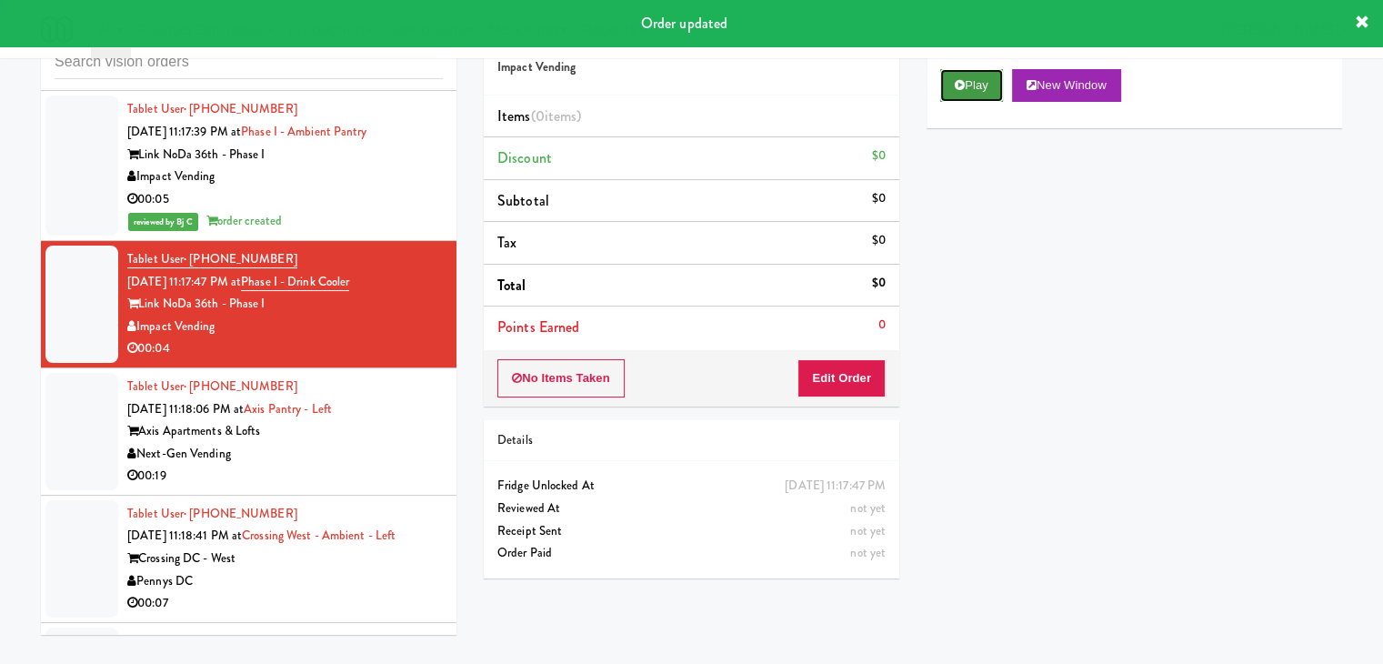
click at [953, 90] on button "Play" at bounding box center [971, 85] width 63 height 33
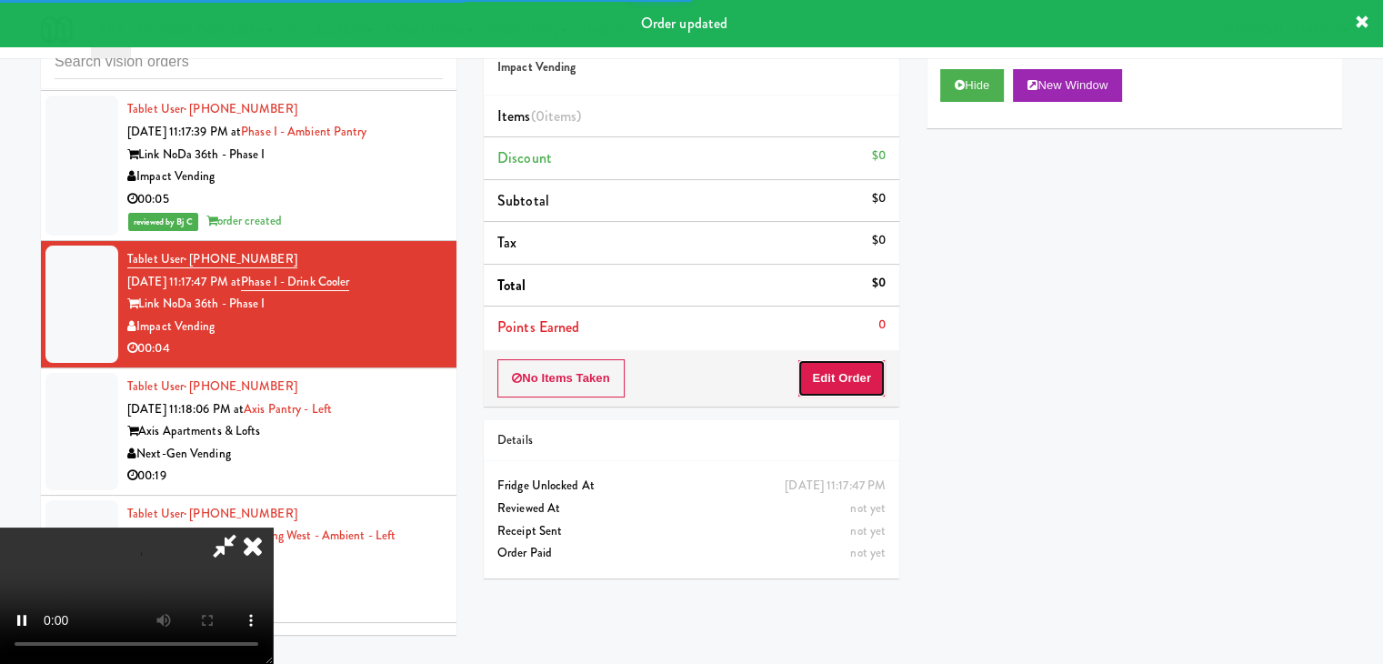
click at [848, 375] on button "Edit Order" at bounding box center [841, 378] width 88 height 38
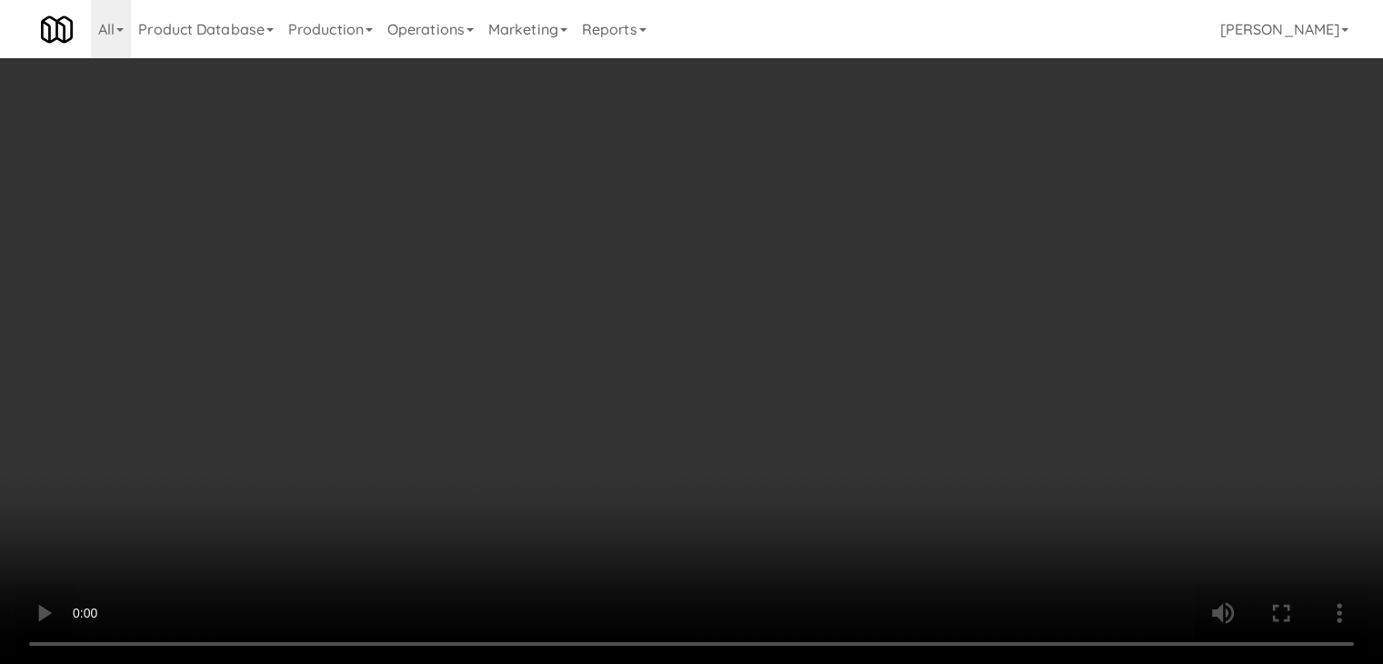
scroll to position [14584, 0]
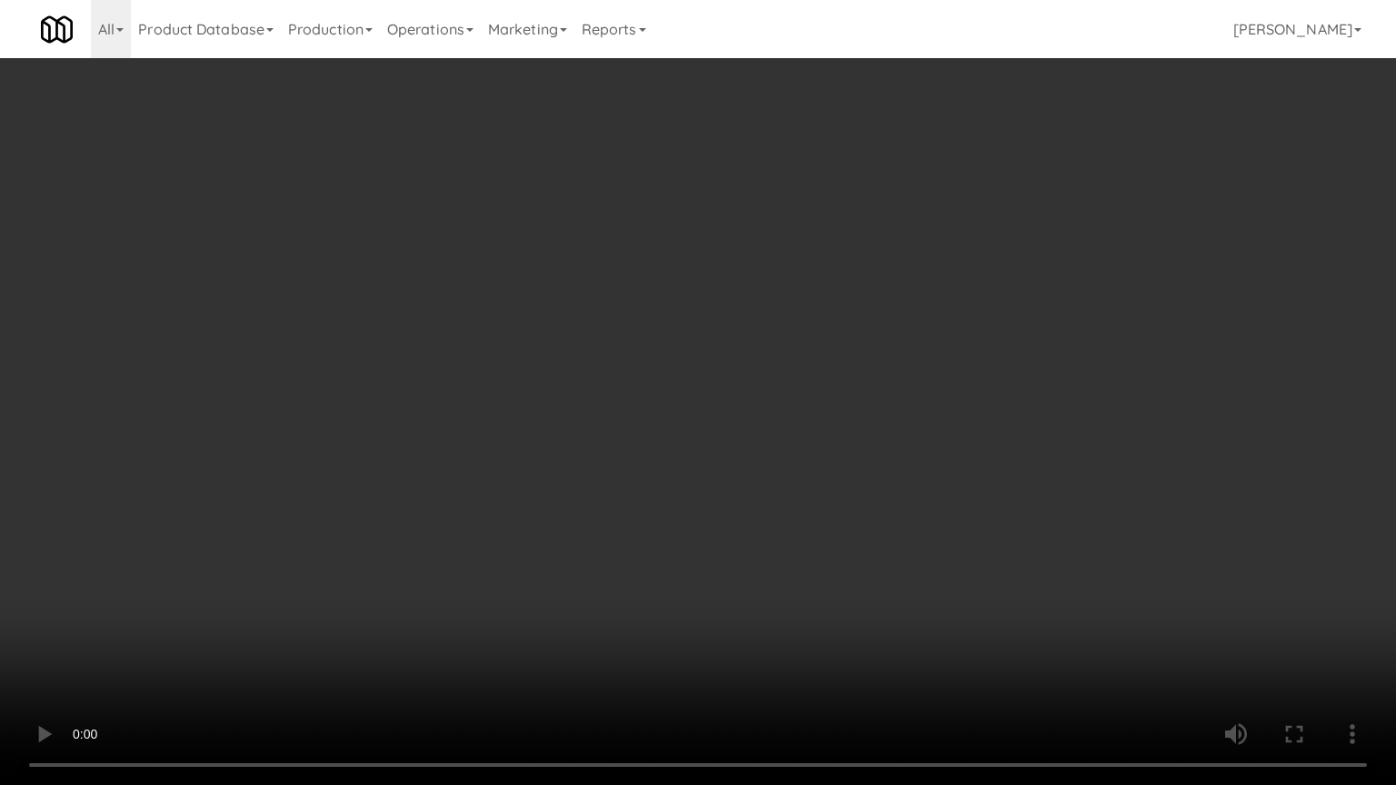
click at [683, 503] on video at bounding box center [698, 392] width 1396 height 785
drag, startPoint x: 683, startPoint y: 503, endPoint x: 724, endPoint y: 390, distance: 119.9
click at [684, 498] on video at bounding box center [698, 392] width 1396 height 785
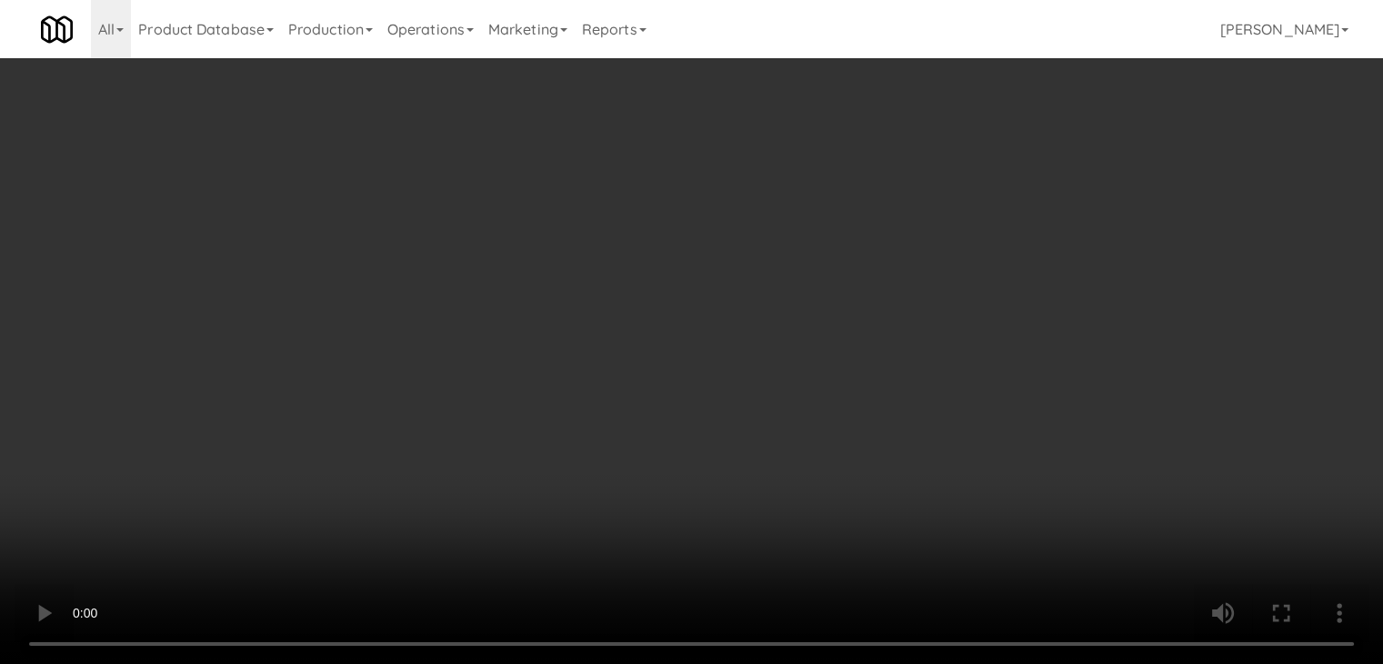
click at [971, 202] on button "Planogram" at bounding box center [984, 192] width 89 height 27
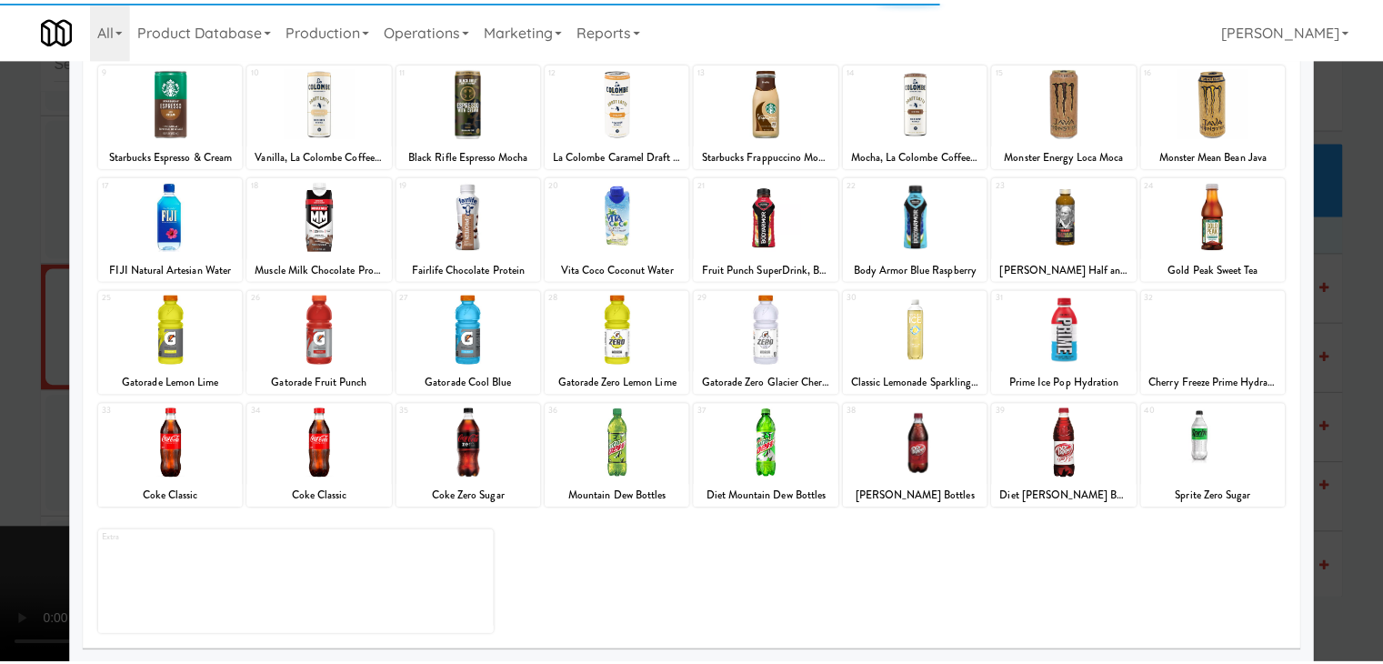
scroll to position [229, 0]
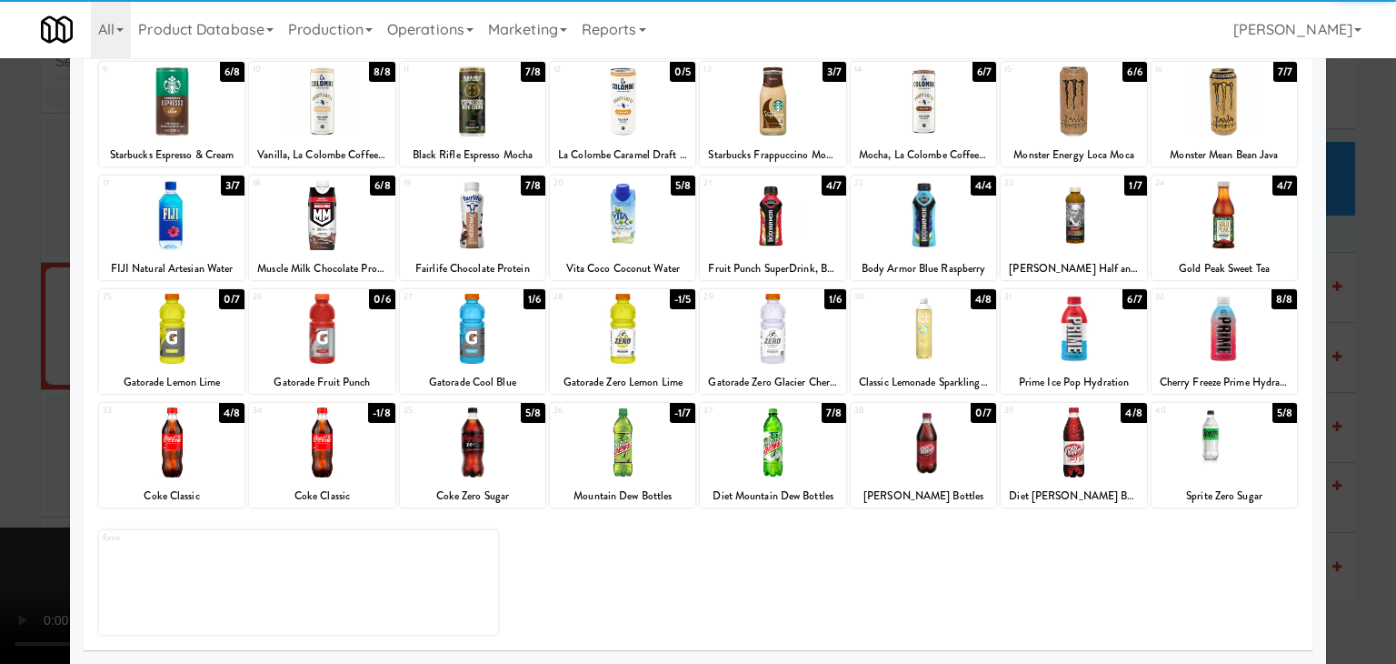
click at [488, 469] on div at bounding box center [472, 442] width 145 height 70
click at [2, 389] on div at bounding box center [698, 332] width 1396 height 664
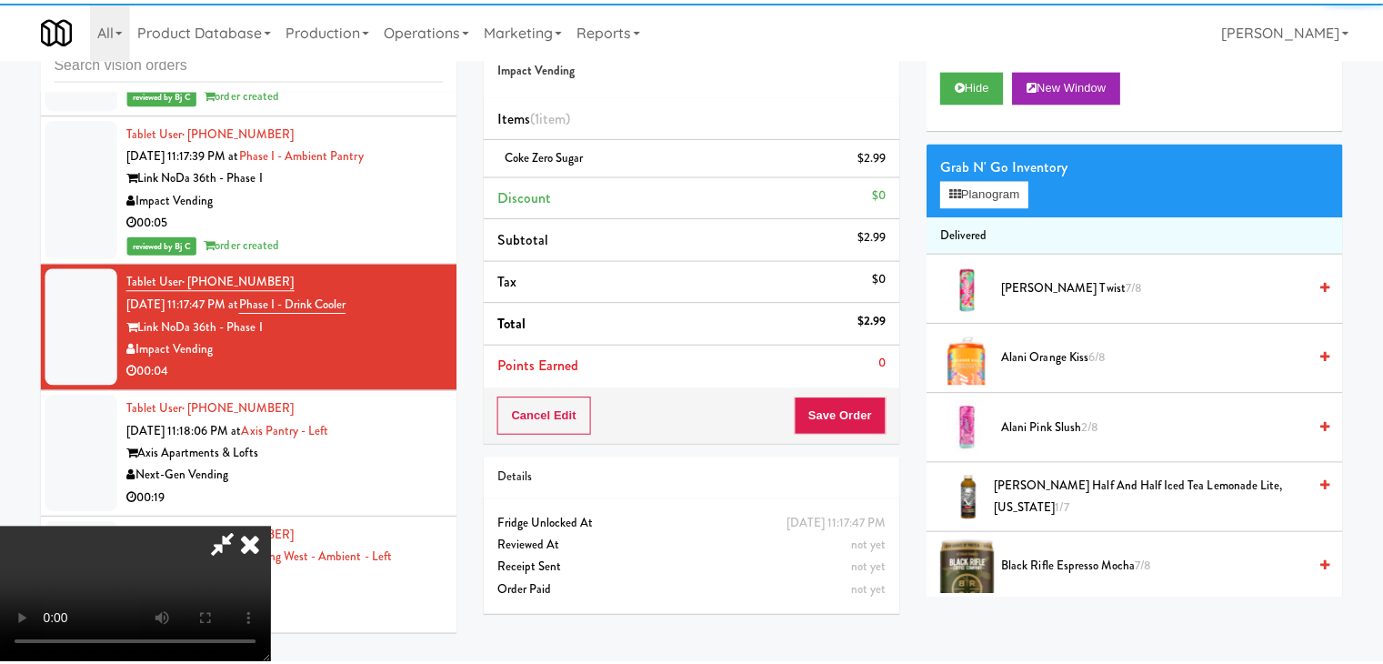
scroll to position [14629, 0]
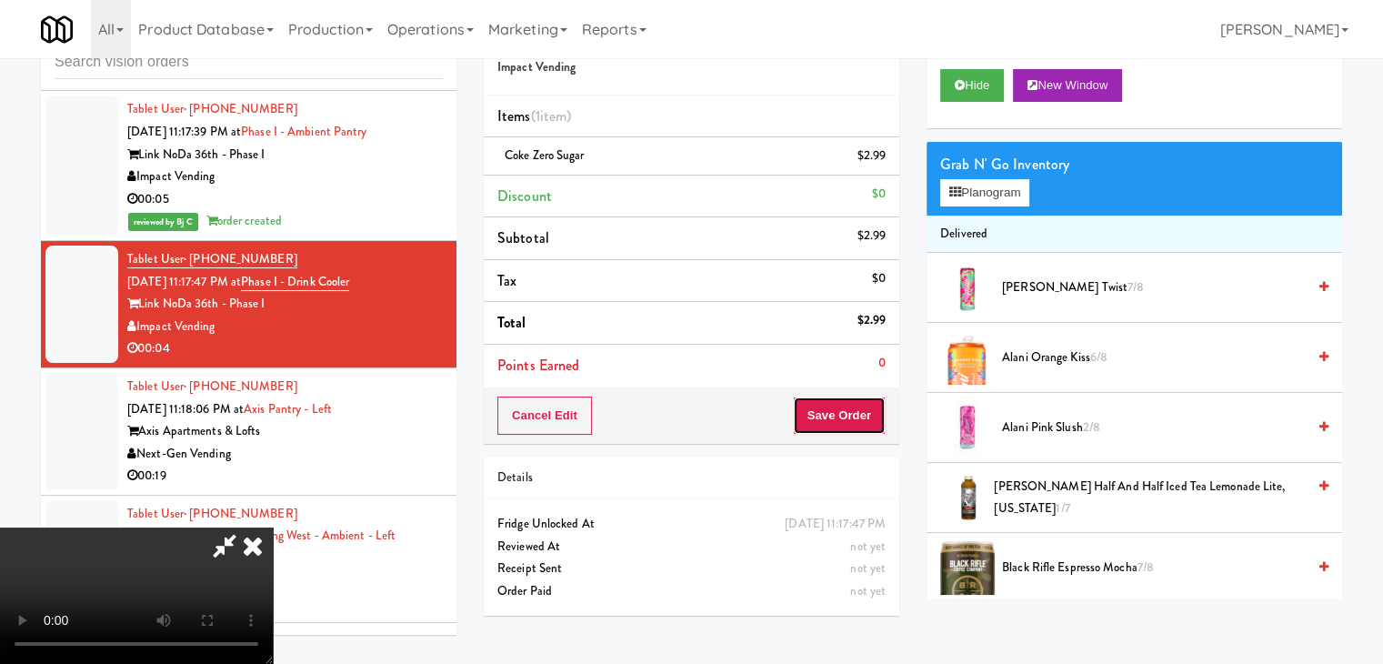
click at [853, 410] on button "Save Order" at bounding box center [839, 415] width 93 height 38
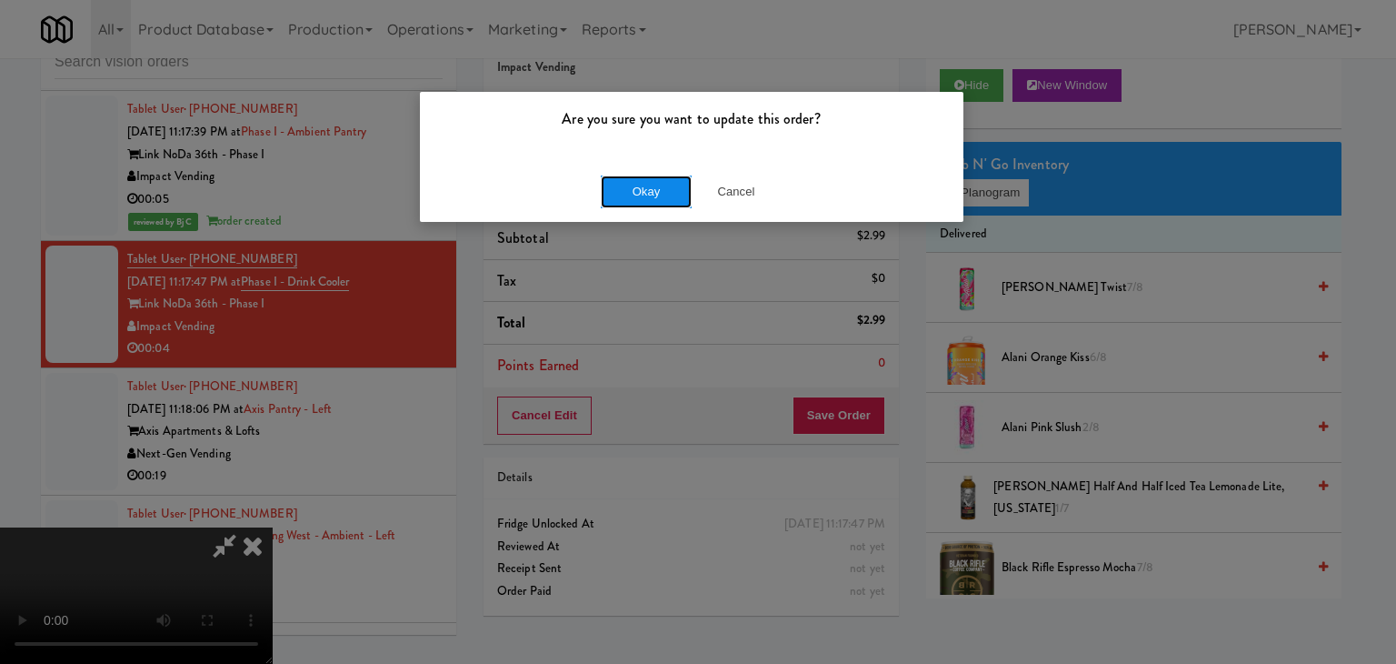
click at [640, 201] on button "Okay" at bounding box center [646, 191] width 91 height 33
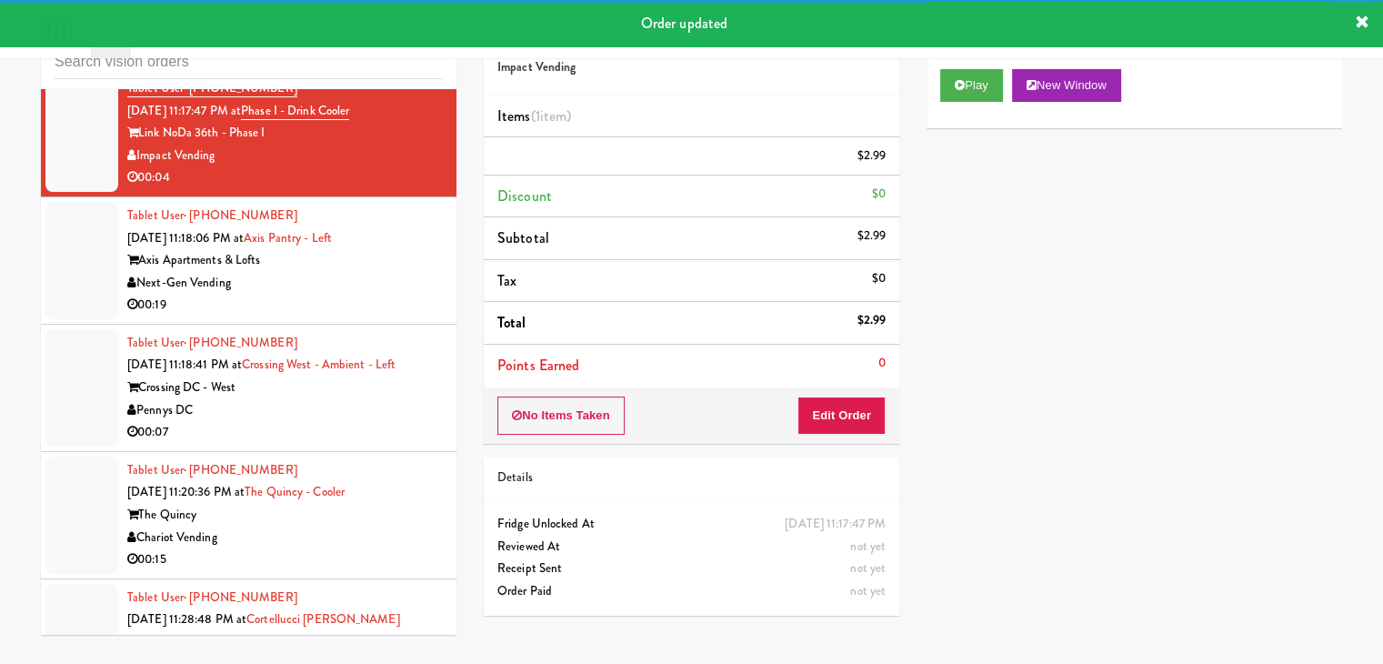
scroll to position [14810, 0]
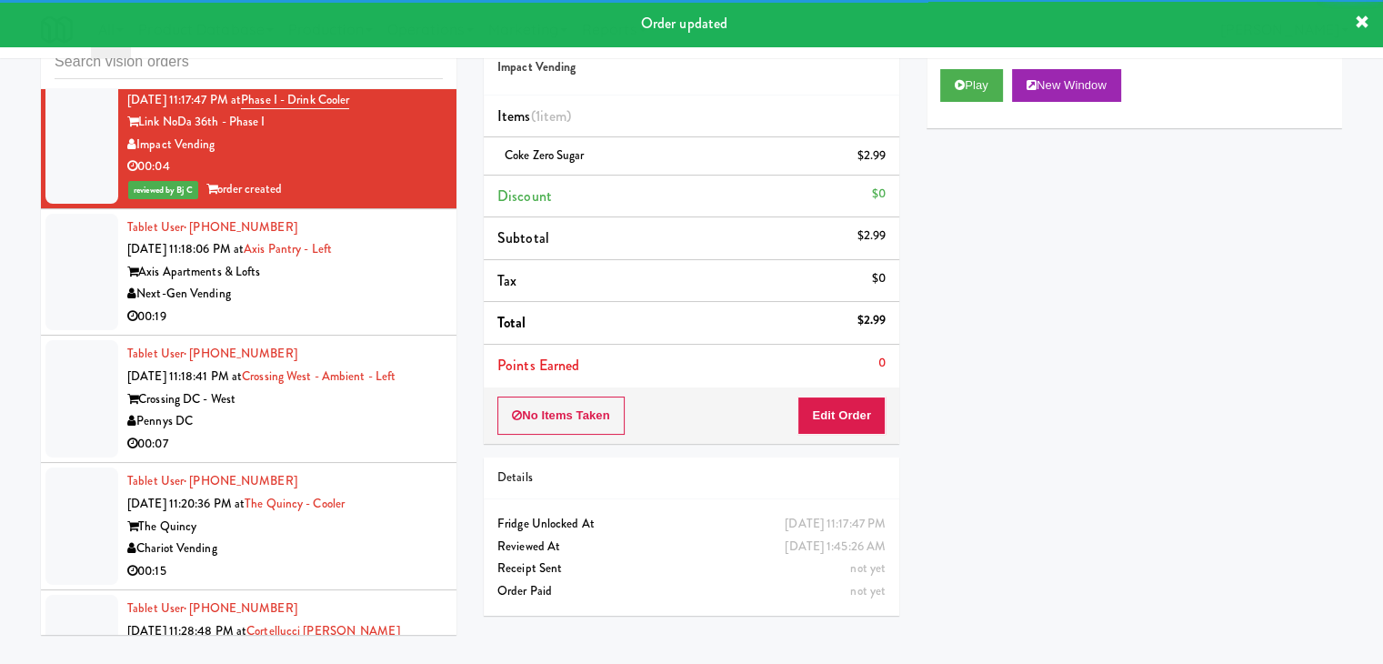
drag, startPoint x: 350, startPoint y: 252, endPoint x: 359, endPoint y: 264, distance: 14.9
click at [355, 283] on div "Next-Gen Vending" at bounding box center [284, 294] width 315 height 23
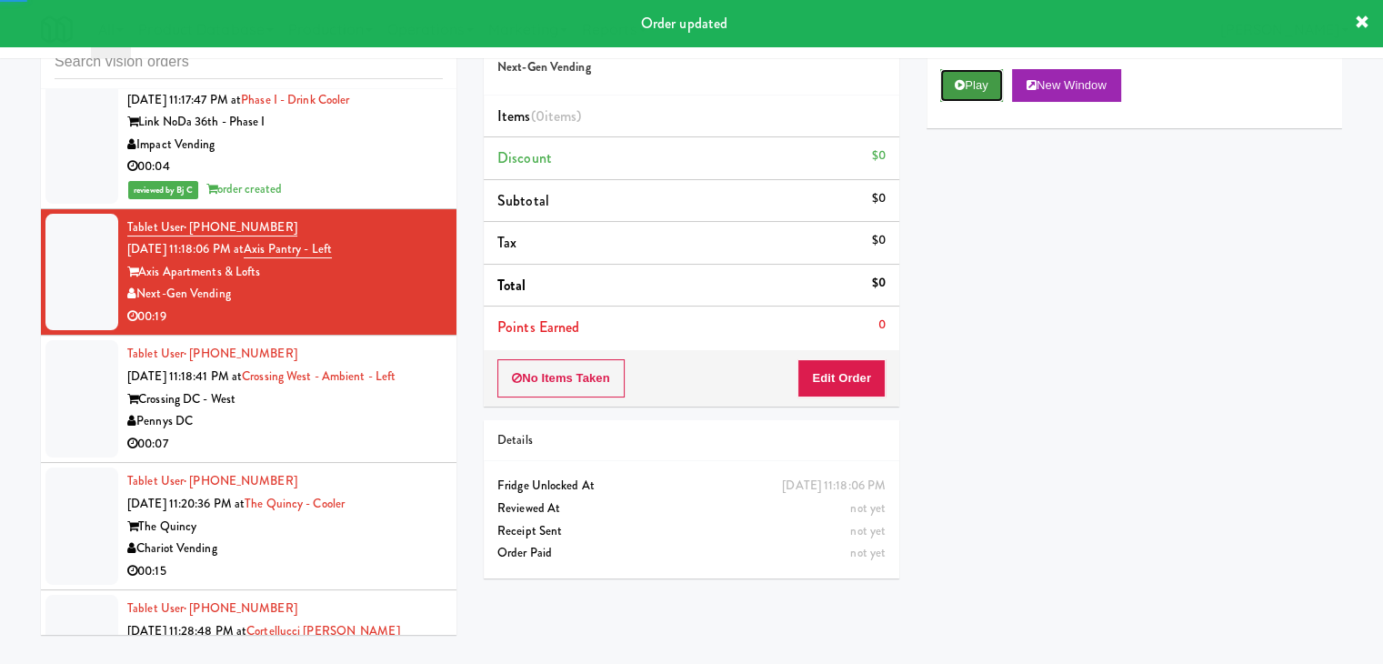
click at [969, 95] on button "Play" at bounding box center [971, 85] width 63 height 33
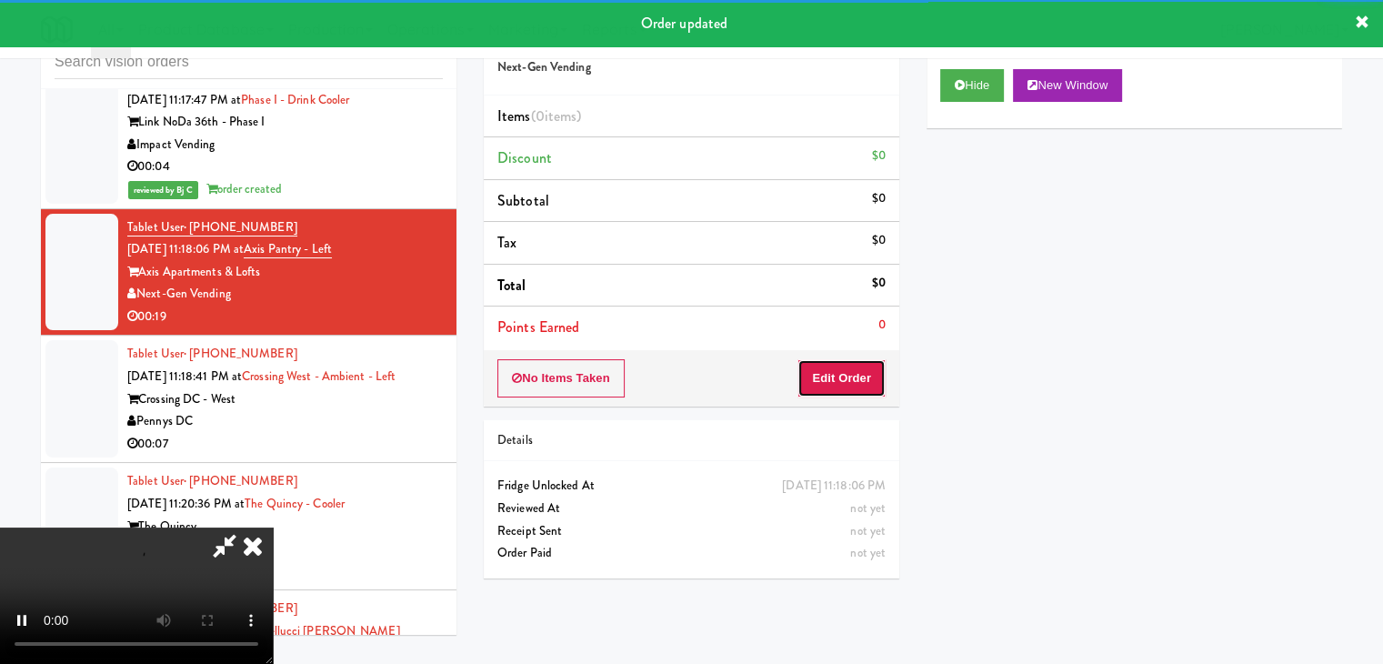
click at [842, 374] on button "Edit Order" at bounding box center [841, 378] width 88 height 38
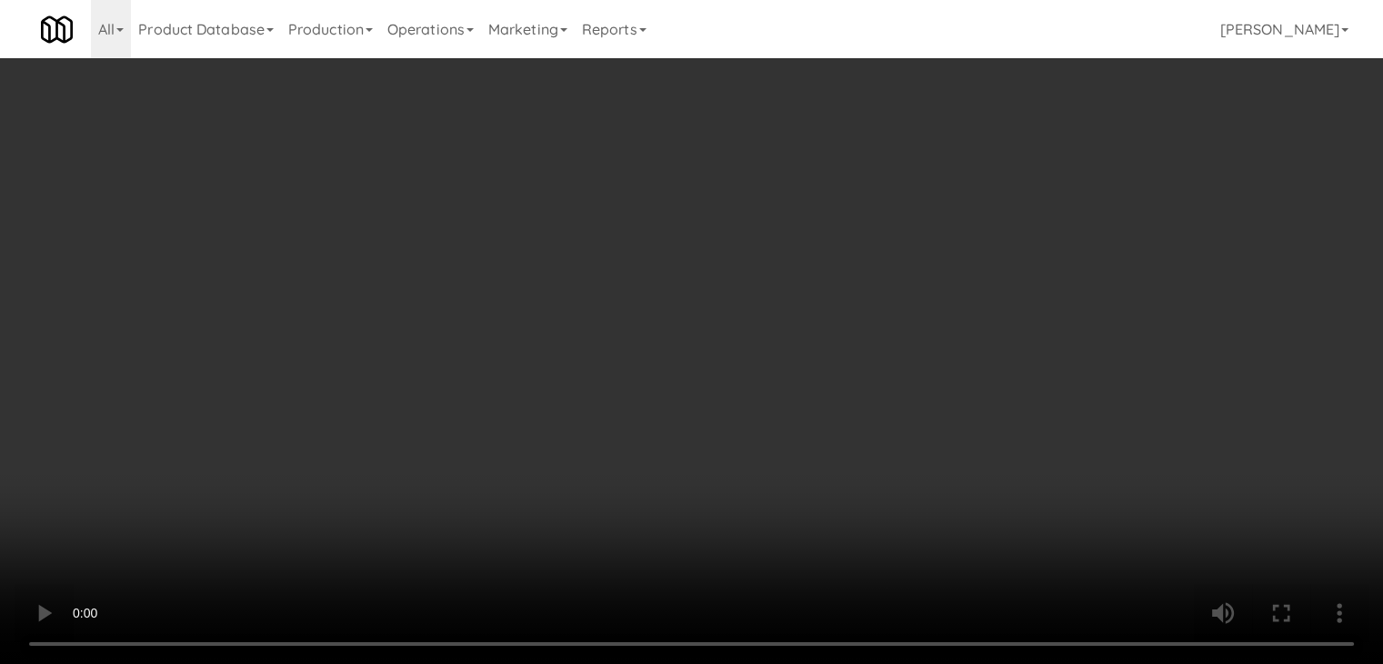
scroll to position [14765, 0]
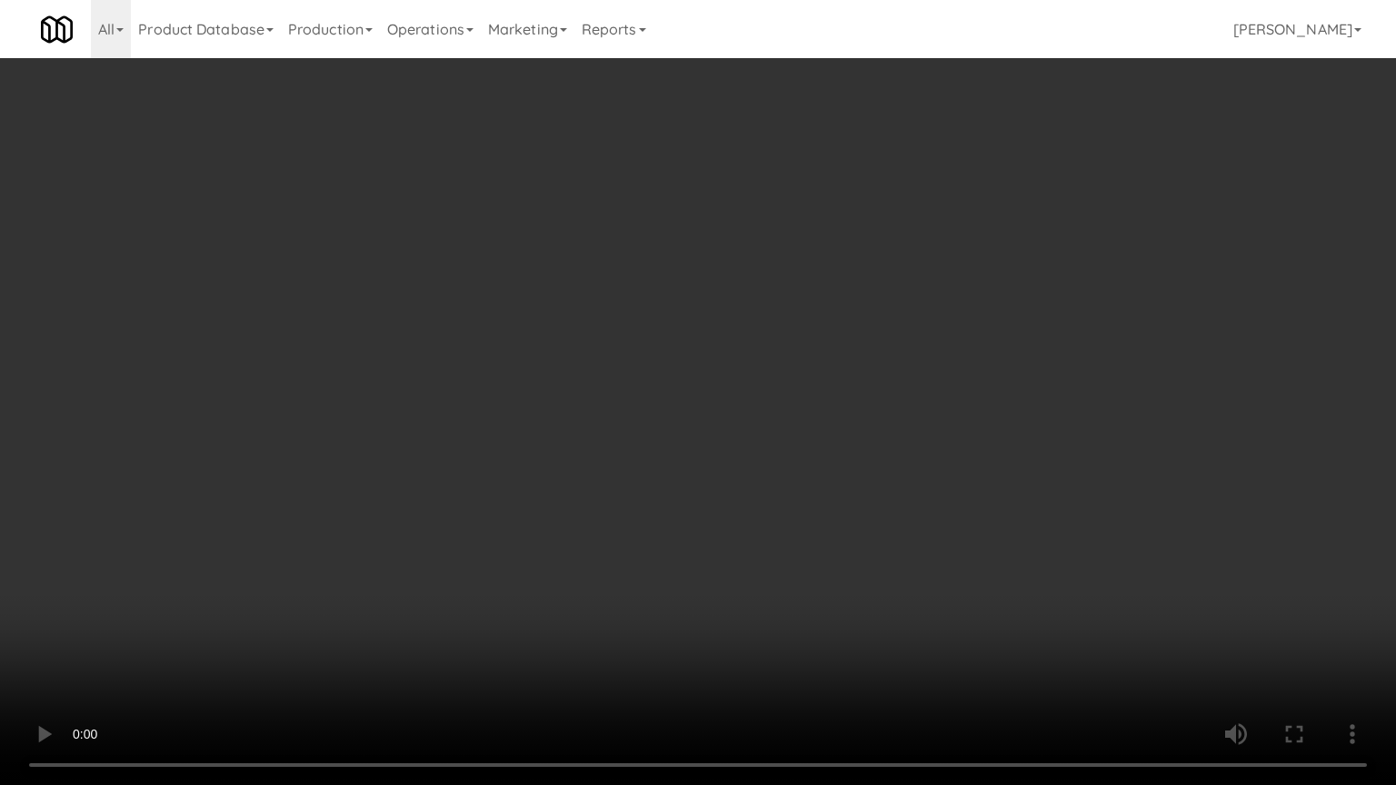
click at [955, 447] on video at bounding box center [698, 392] width 1396 height 785
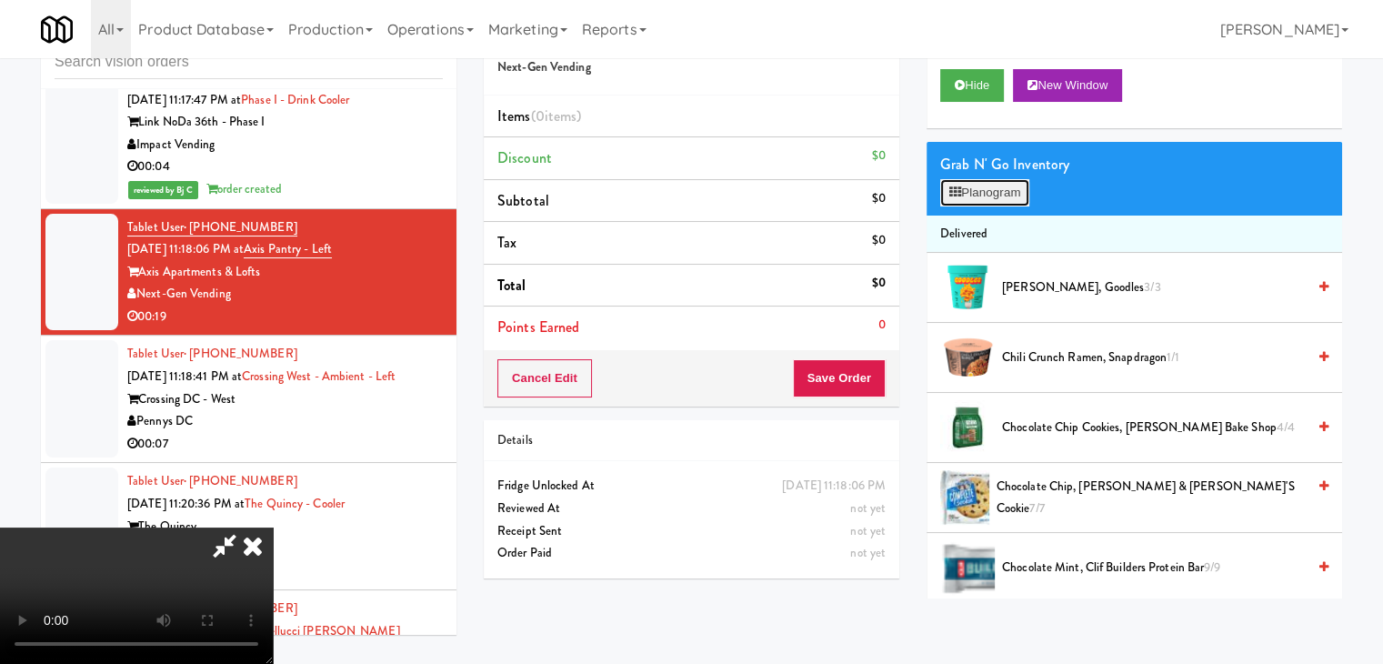
click at [1011, 195] on button "Planogram" at bounding box center [984, 192] width 89 height 27
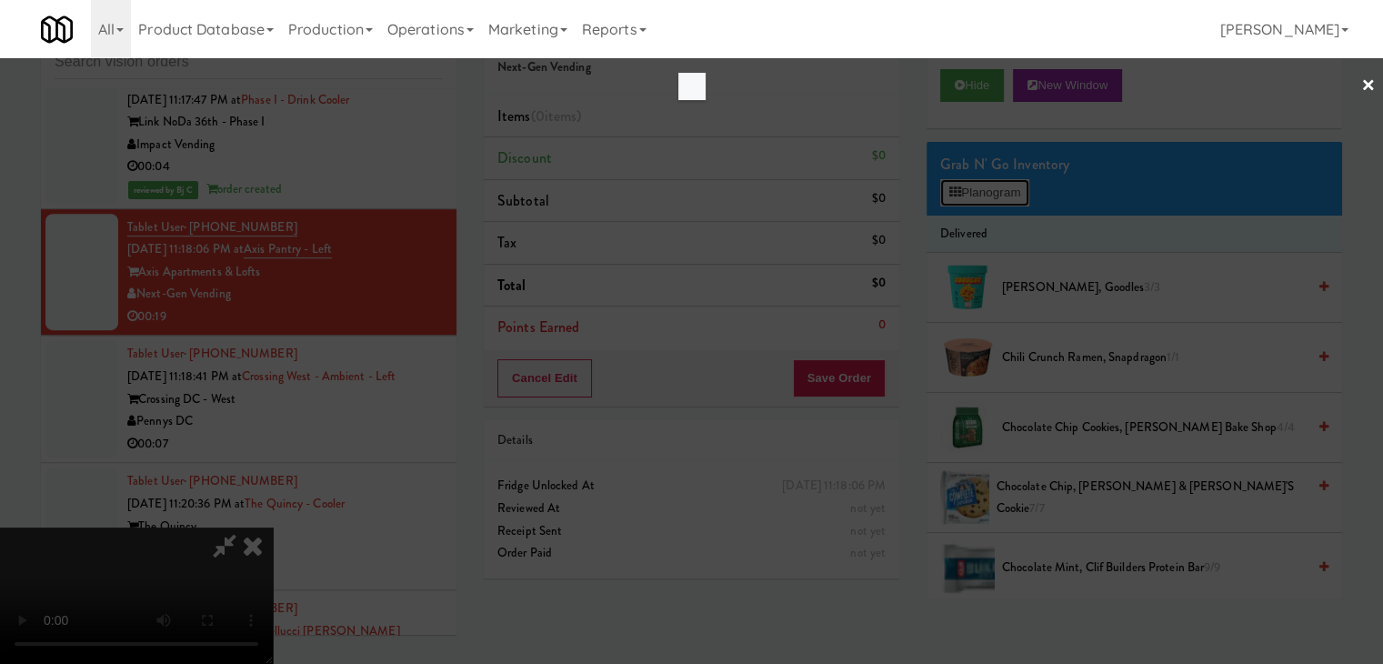
scroll to position [14765, 0]
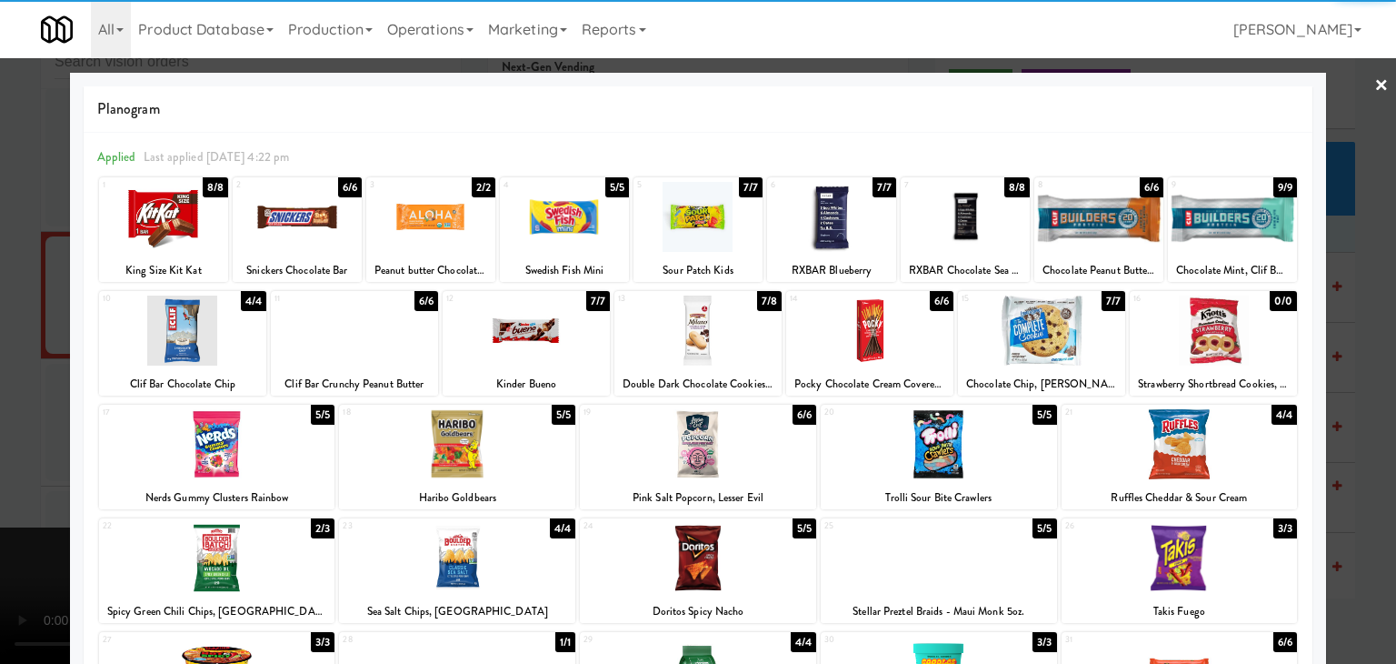
drag, startPoint x: 186, startPoint y: 214, endPoint x: 172, endPoint y: 218, distance: 15.2
click at [180, 215] on div at bounding box center [163, 217] width 129 height 70
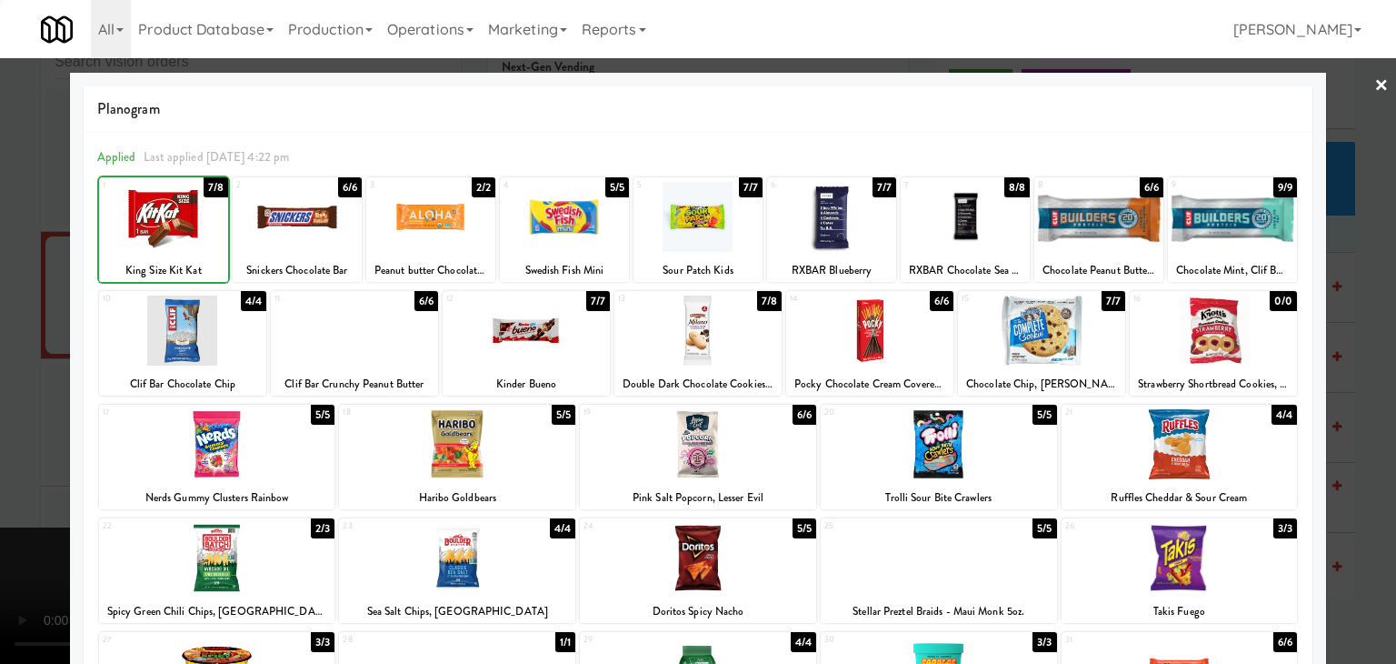
drag, startPoint x: 0, startPoint y: 241, endPoint x: 133, endPoint y: 263, distance: 134.5
click at [2, 241] on div at bounding box center [698, 332] width 1396 height 664
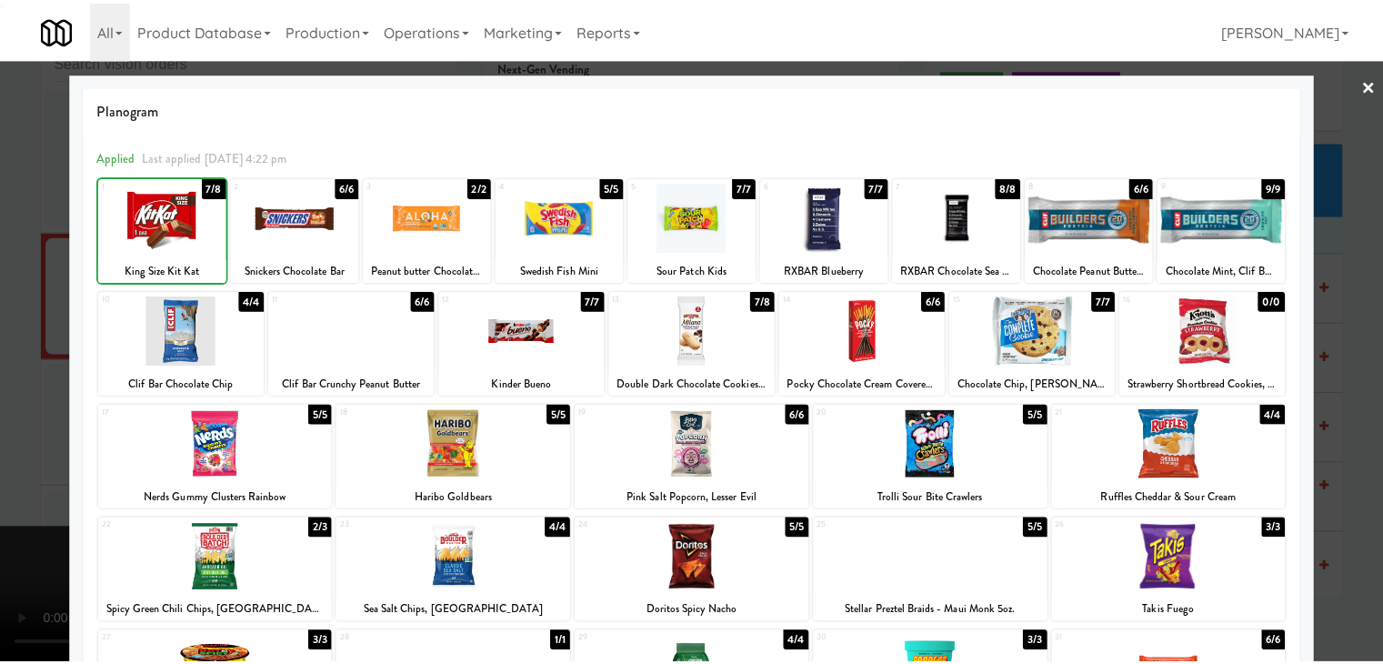
scroll to position [14810, 0]
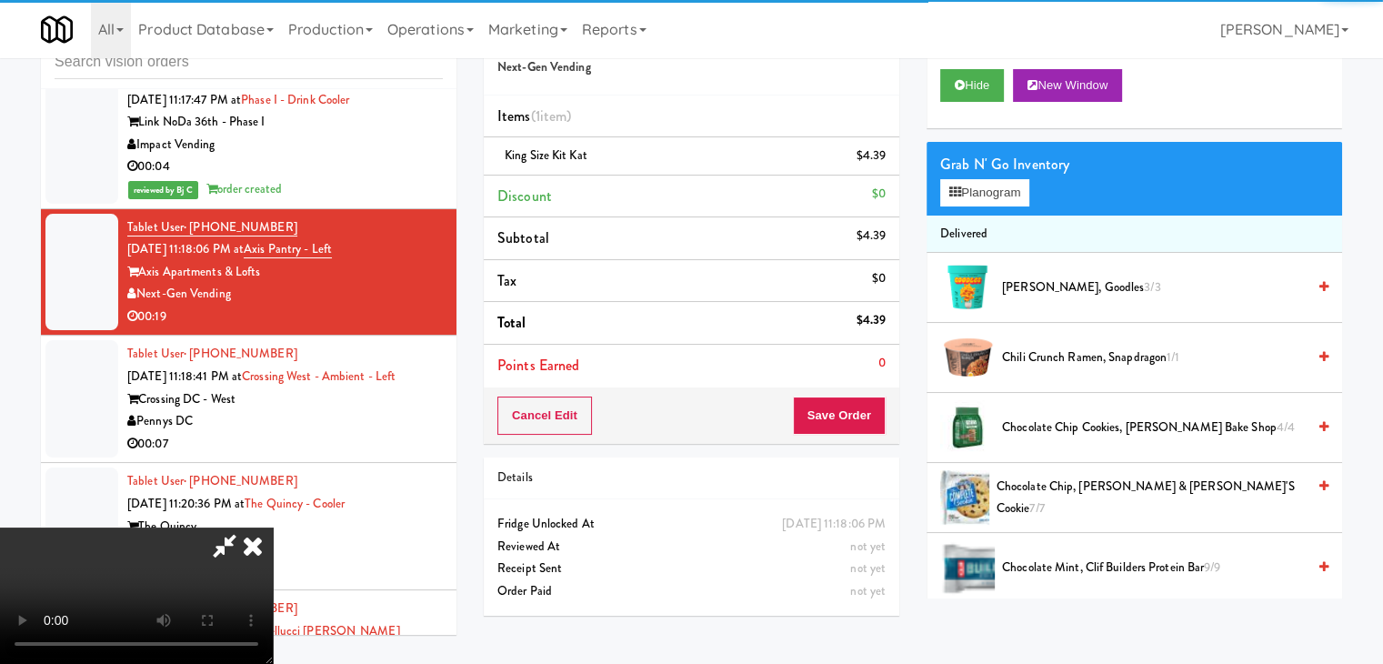
click at [844, 443] on div "Order # 5236570 Next-Gen Vending Items (1 item ) King Size Kit Kat $4.39 Discou…" at bounding box center [691, 318] width 443 height 622
click at [846, 441] on div "Order # 5236570 Next-Gen Vending Items (1 item ) King Size Kit Kat $4.39 Discou…" at bounding box center [691, 318] width 443 height 622
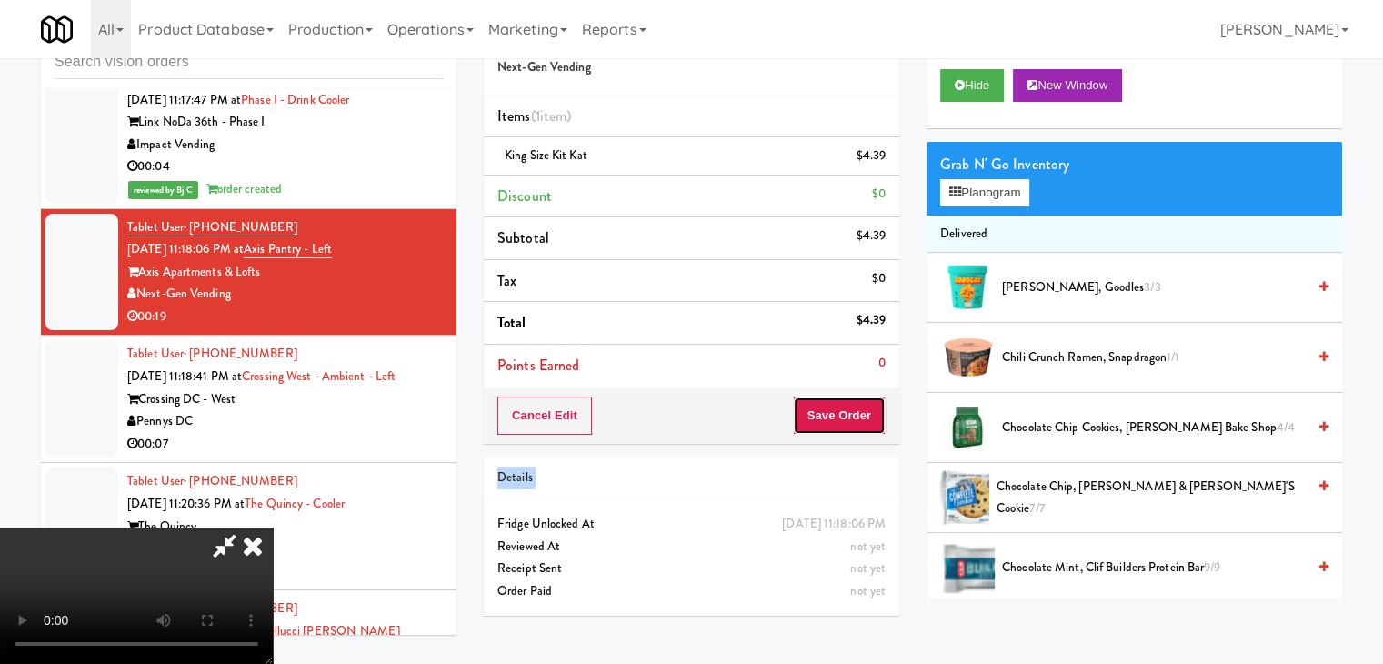
click at [855, 417] on button "Save Order" at bounding box center [839, 415] width 93 height 38
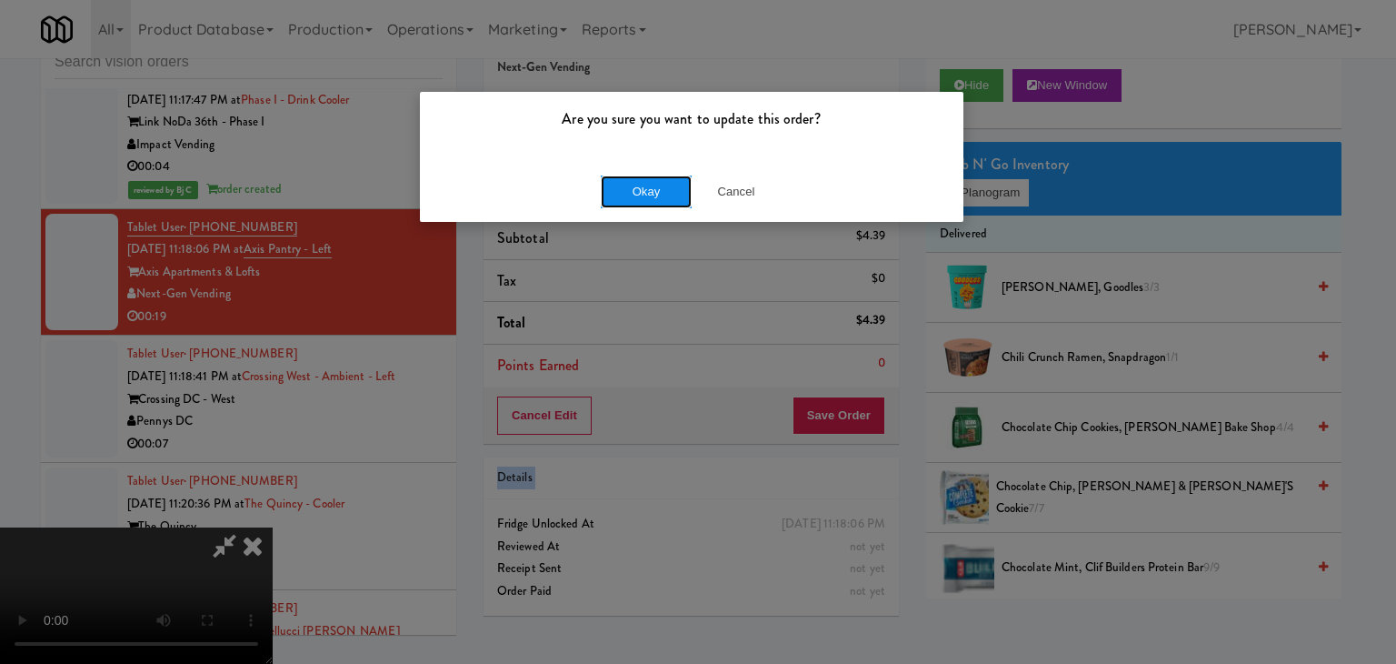
click at [614, 175] on button "Okay" at bounding box center [646, 191] width 91 height 33
click at [614, 178] on button "Okay" at bounding box center [646, 191] width 91 height 33
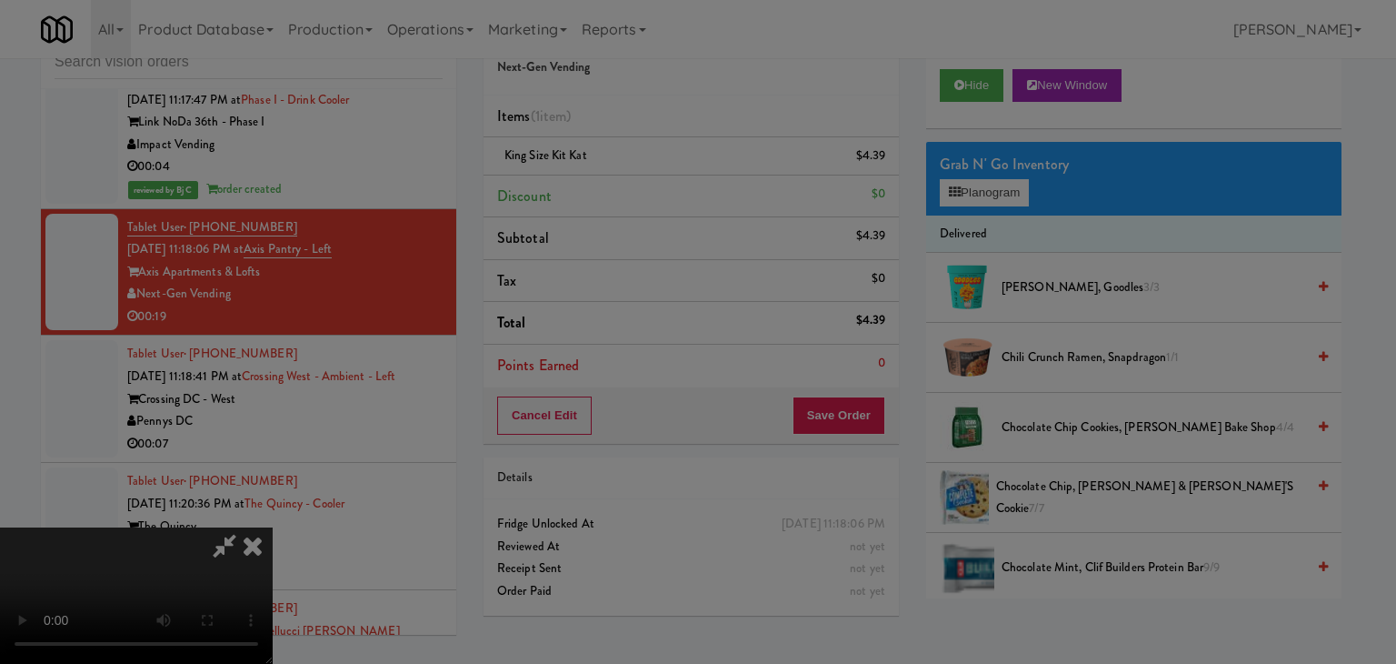
click at [614, 180] on div at bounding box center [698, 332] width 1396 height 664
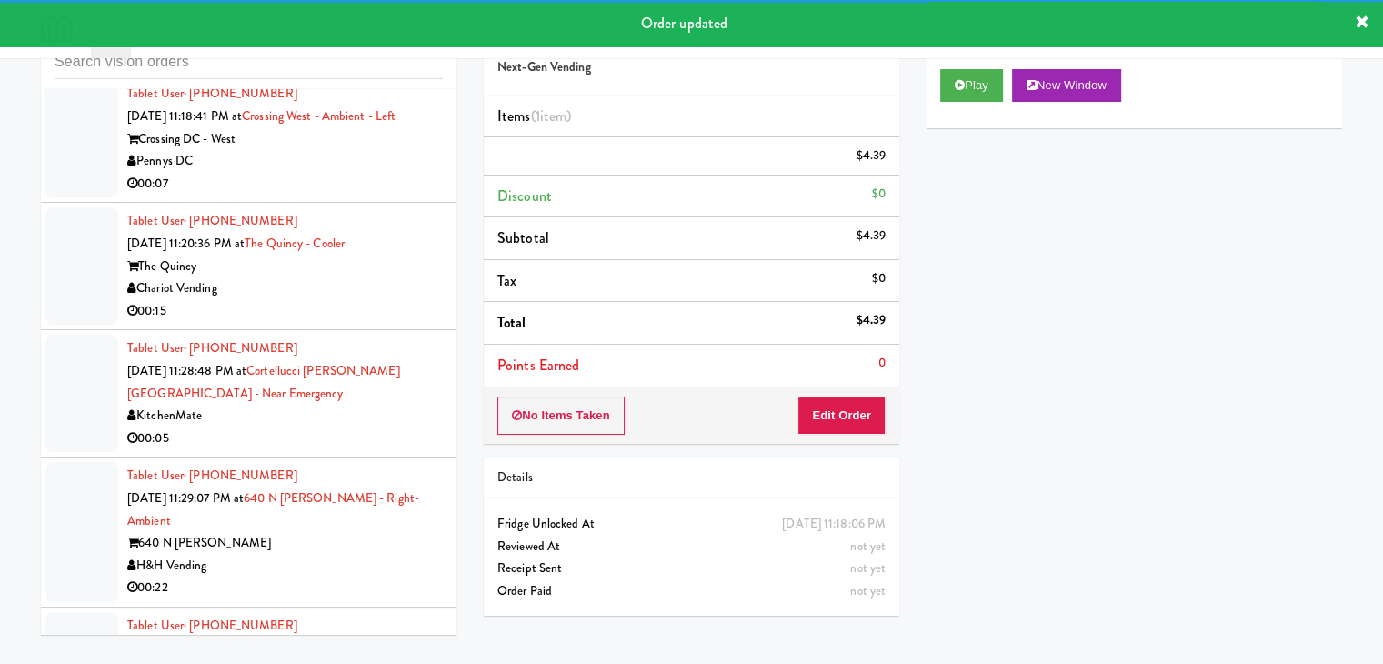
scroll to position [15106, 0]
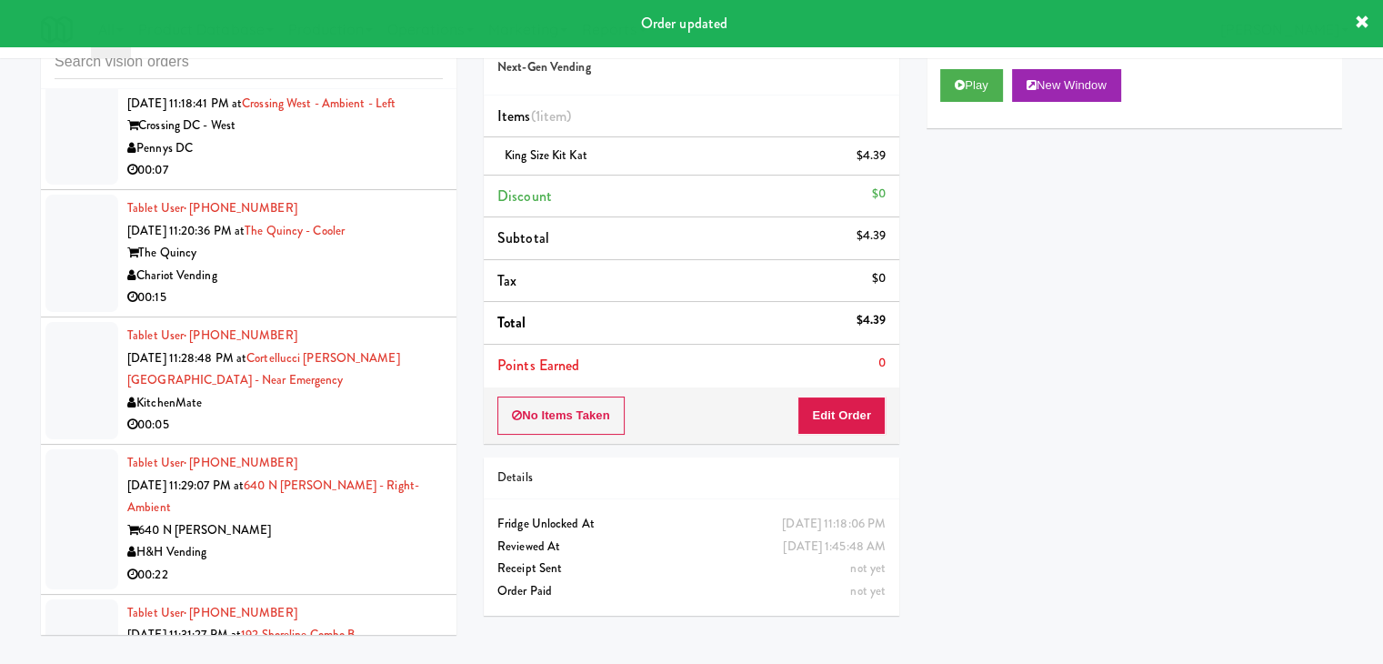
click at [380, 159] on div "00:07" at bounding box center [284, 170] width 315 height 23
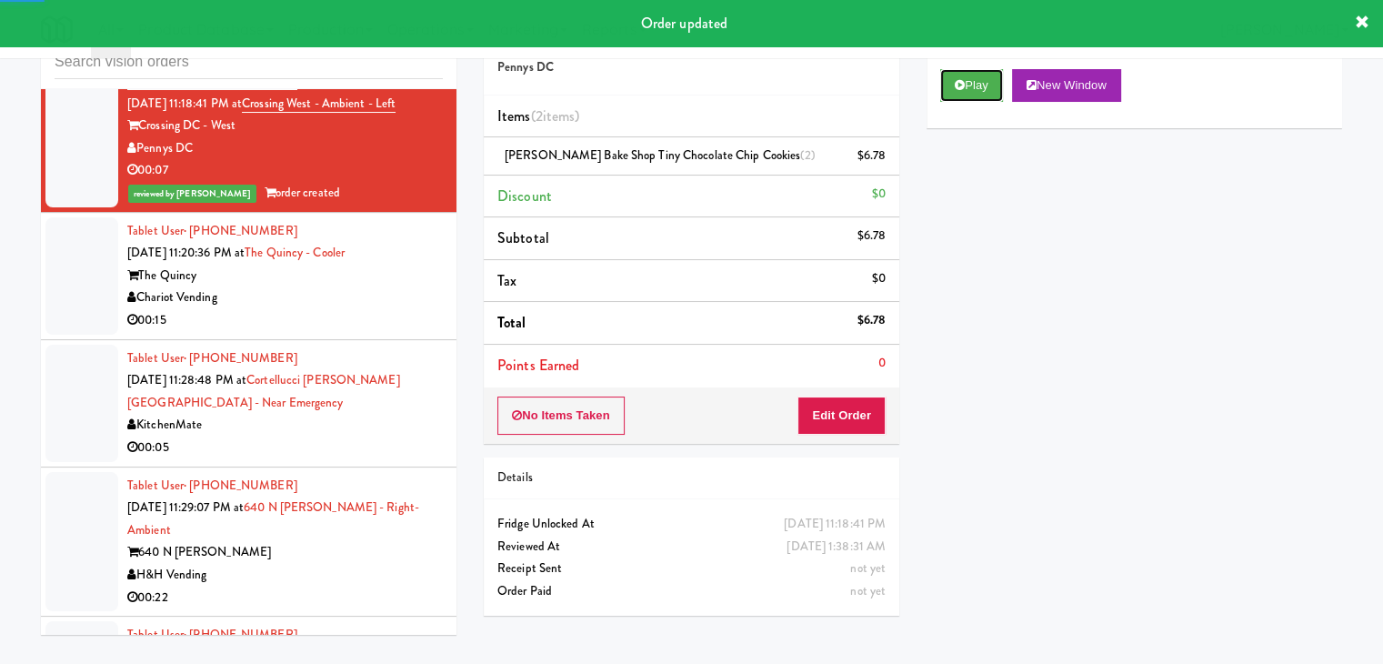
click at [963, 98] on button "Play" at bounding box center [971, 85] width 63 height 33
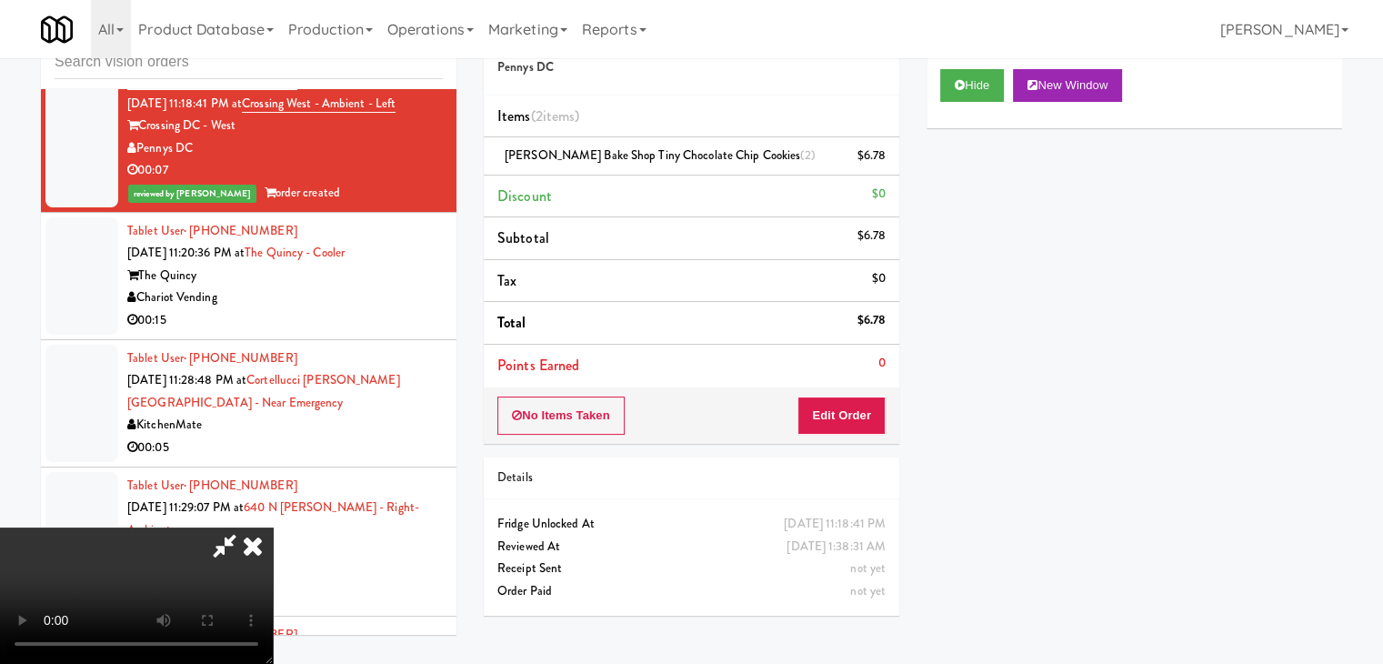
drag, startPoint x: 360, startPoint y: 392, endPoint x: 477, endPoint y: 372, distance: 118.9
click at [368, 414] on div "KitchenMate" at bounding box center [284, 425] width 315 height 23
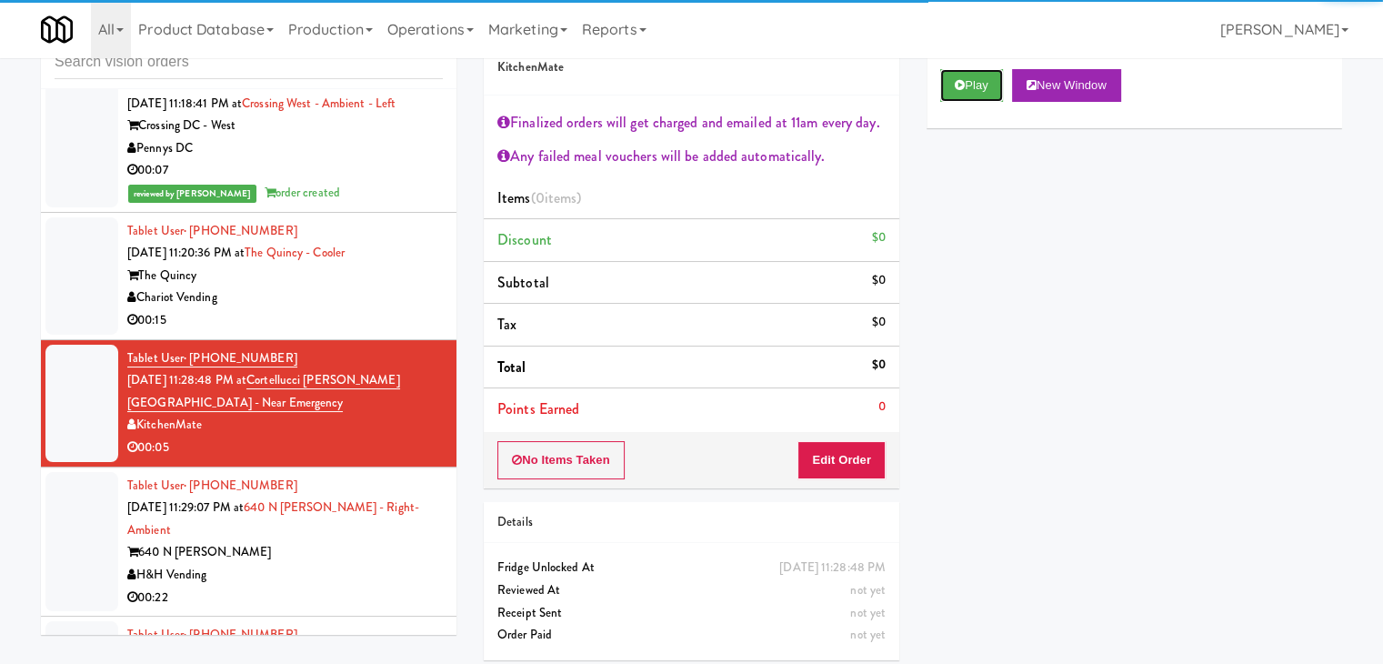
drag, startPoint x: 982, startPoint y: 78, endPoint x: 945, endPoint y: 241, distance: 166.7
click at [979, 81] on button "Play" at bounding box center [971, 85] width 63 height 33
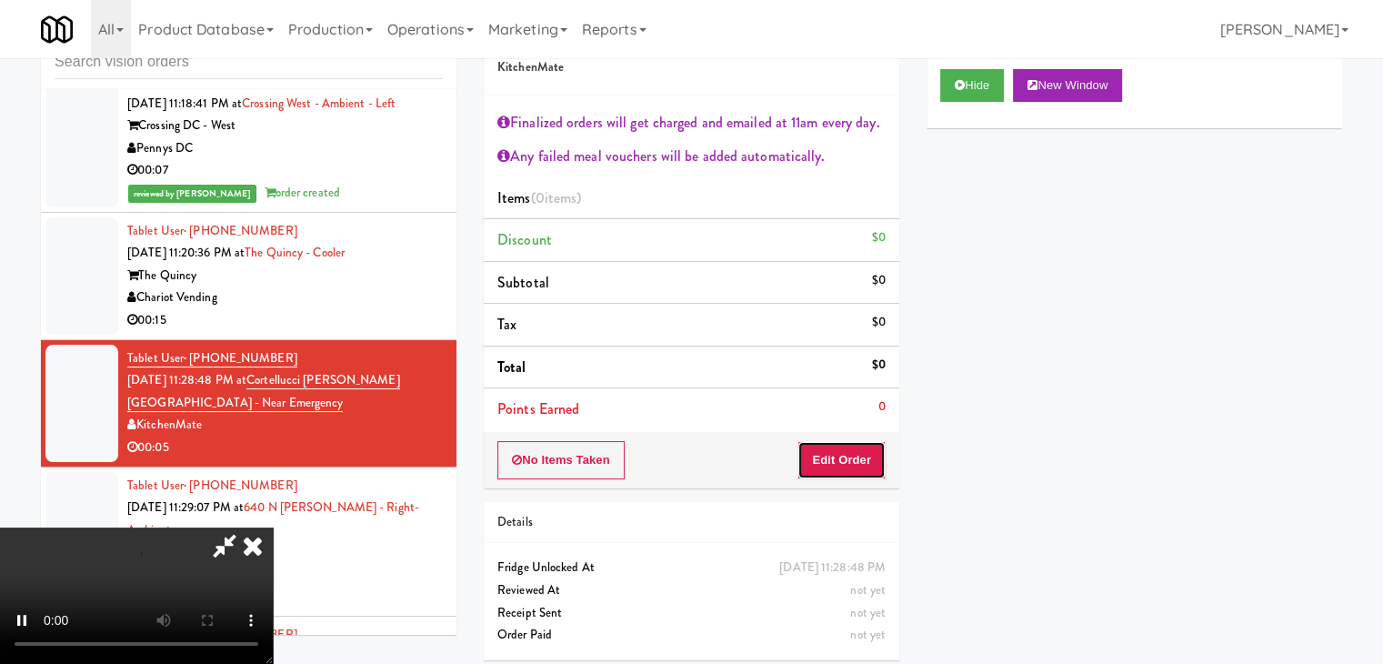
click at [854, 464] on button "Edit Order" at bounding box center [841, 460] width 88 height 38
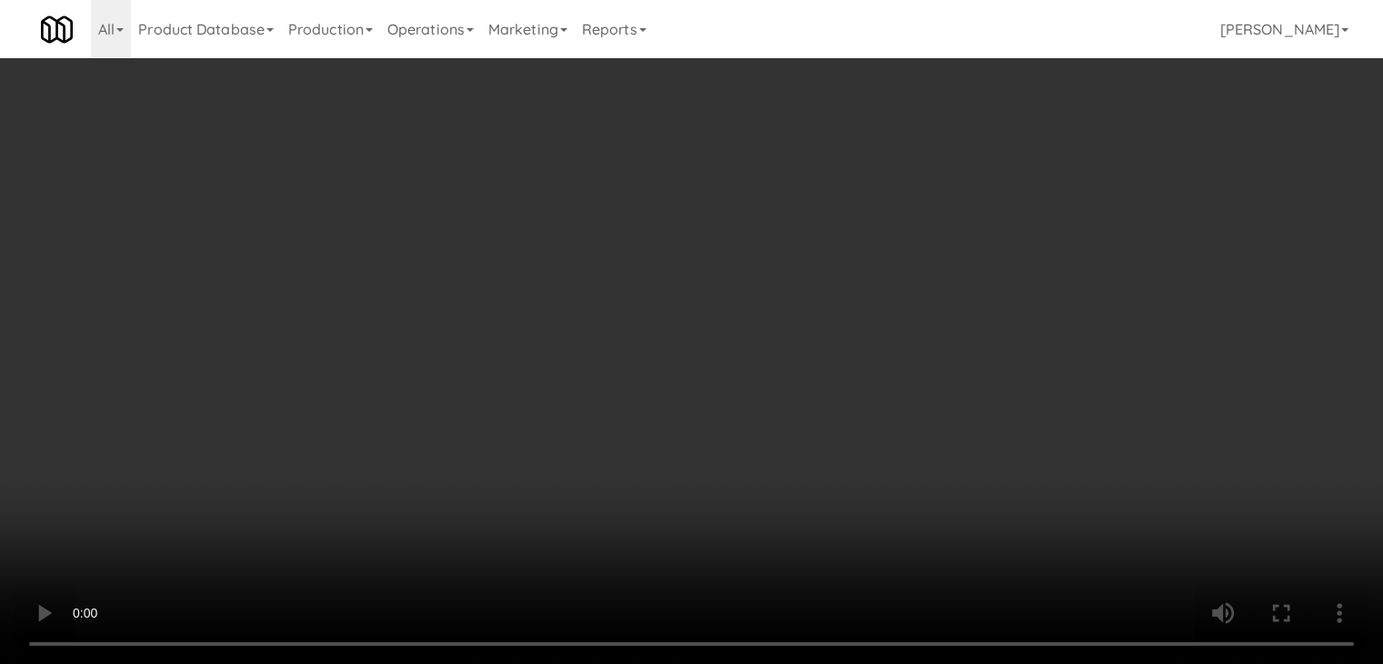
scroll to position [15060, 0]
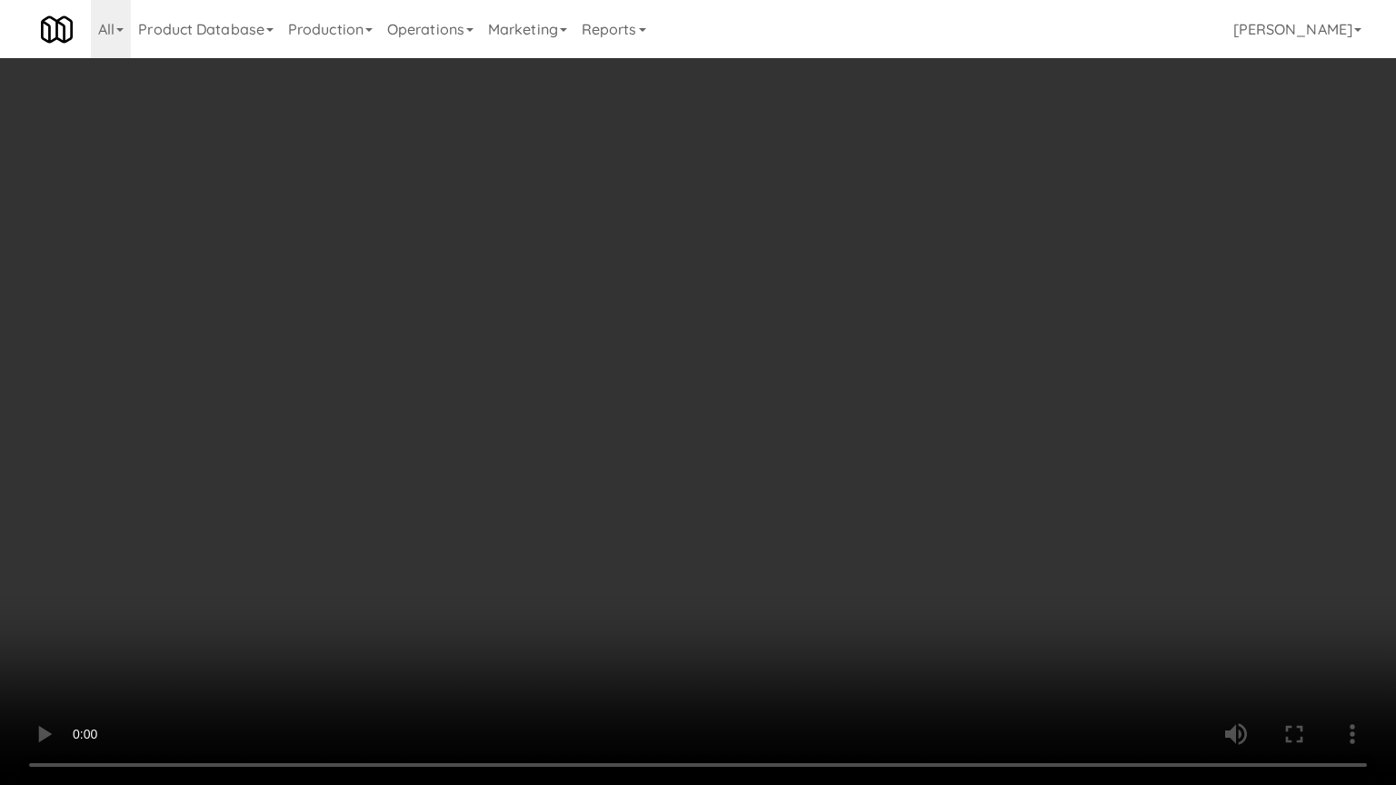
click at [810, 571] on video at bounding box center [698, 392] width 1396 height 785
click at [812, 562] on video at bounding box center [698, 392] width 1396 height 785
click at [827, 534] on video at bounding box center [698, 392] width 1396 height 785
drag, startPoint x: 827, startPoint y: 534, endPoint x: 920, endPoint y: 331, distance: 223.7
click at [829, 527] on video at bounding box center [698, 392] width 1396 height 785
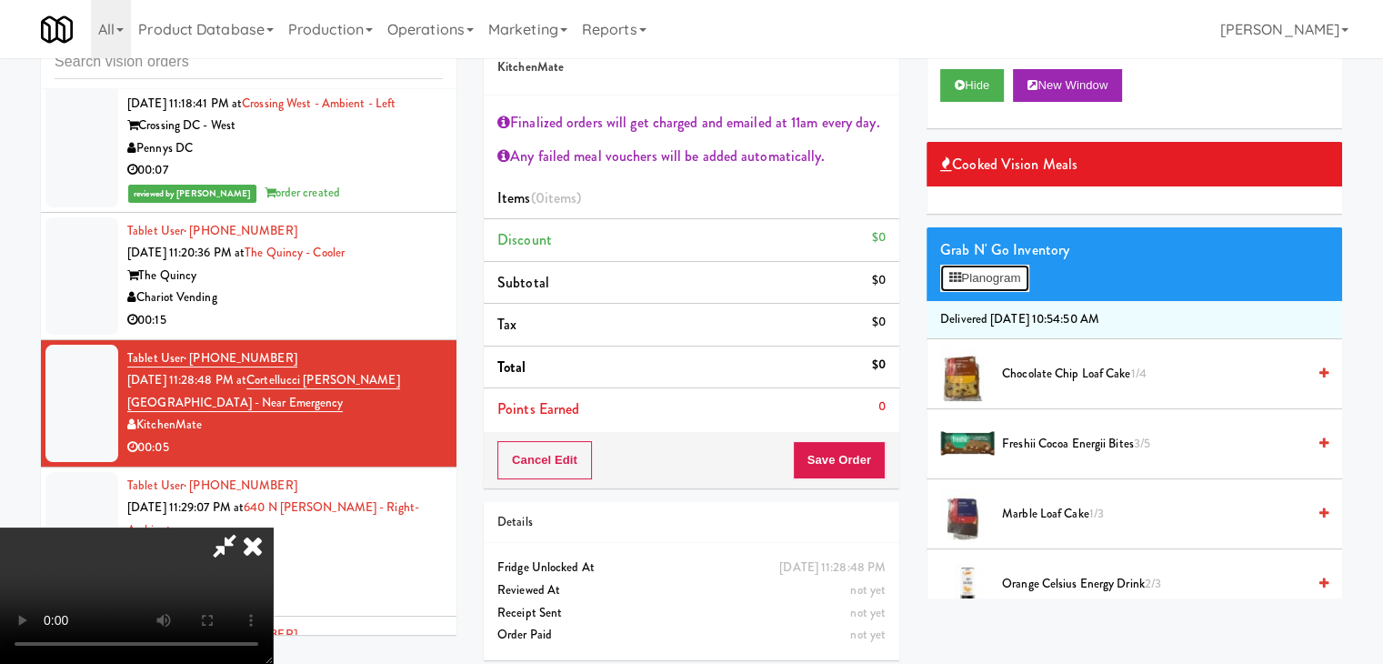
click at [1008, 268] on button "Planogram" at bounding box center [984, 278] width 89 height 27
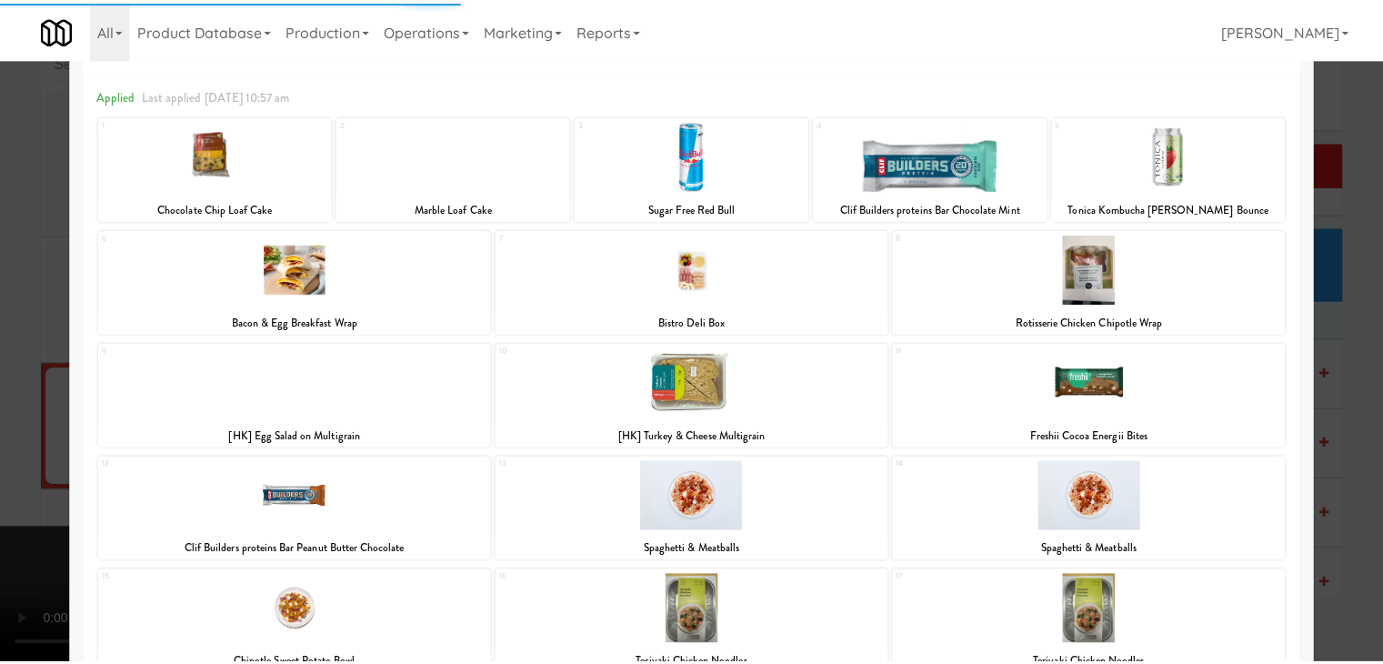
scroll to position [91, 0]
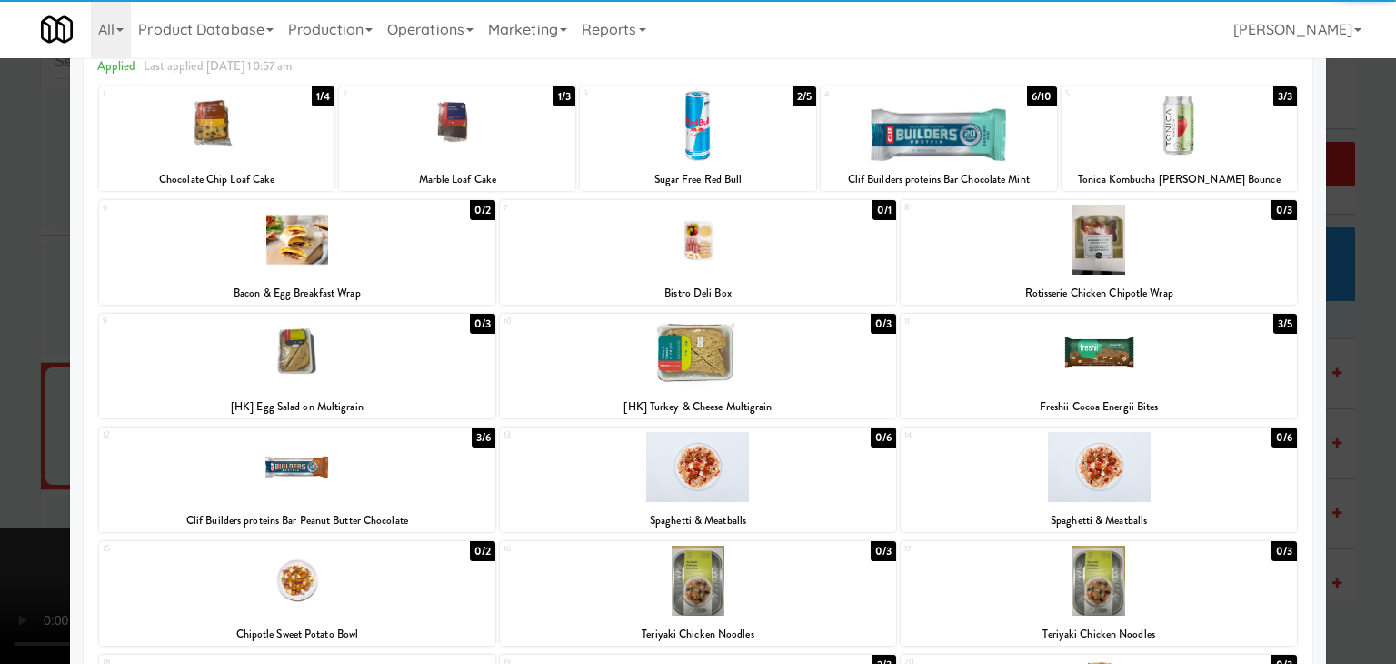
click at [1138, 355] on div at bounding box center [1099, 353] width 396 height 70
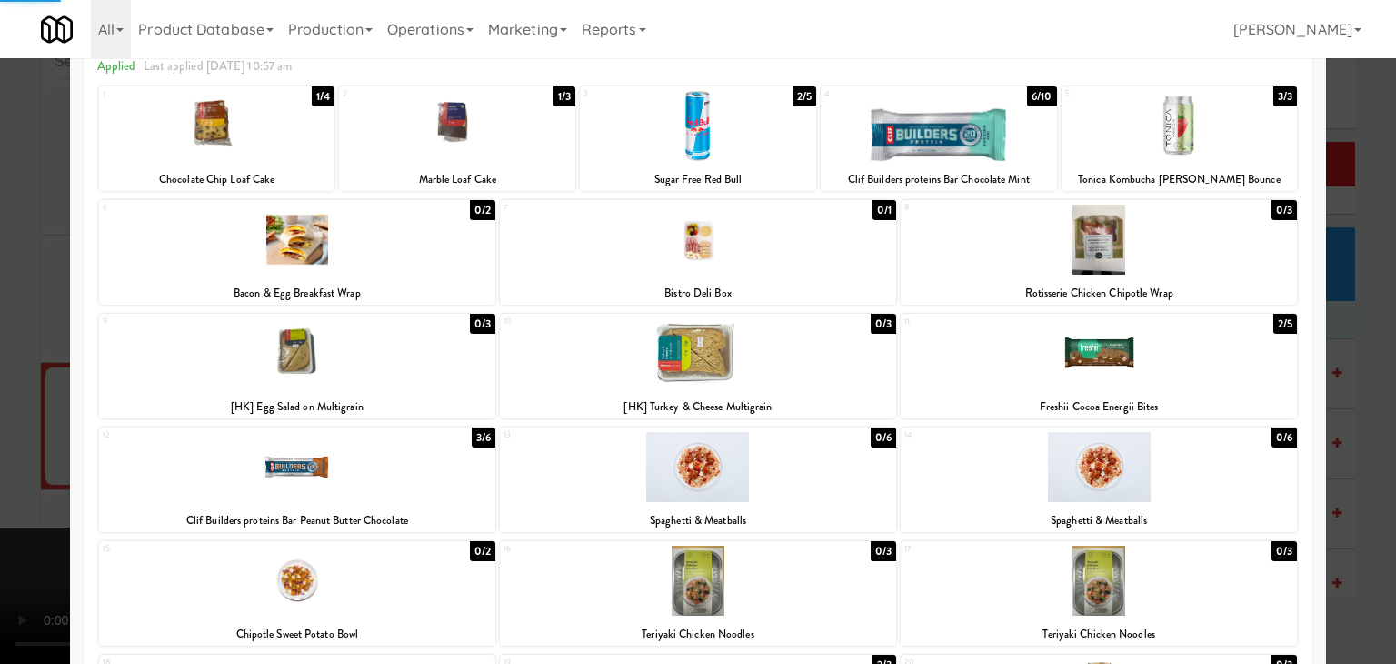
drag, startPoint x: 0, startPoint y: 324, endPoint x: 262, endPoint y: 338, distance: 262.2
click at [11, 324] on div at bounding box center [698, 332] width 1396 height 664
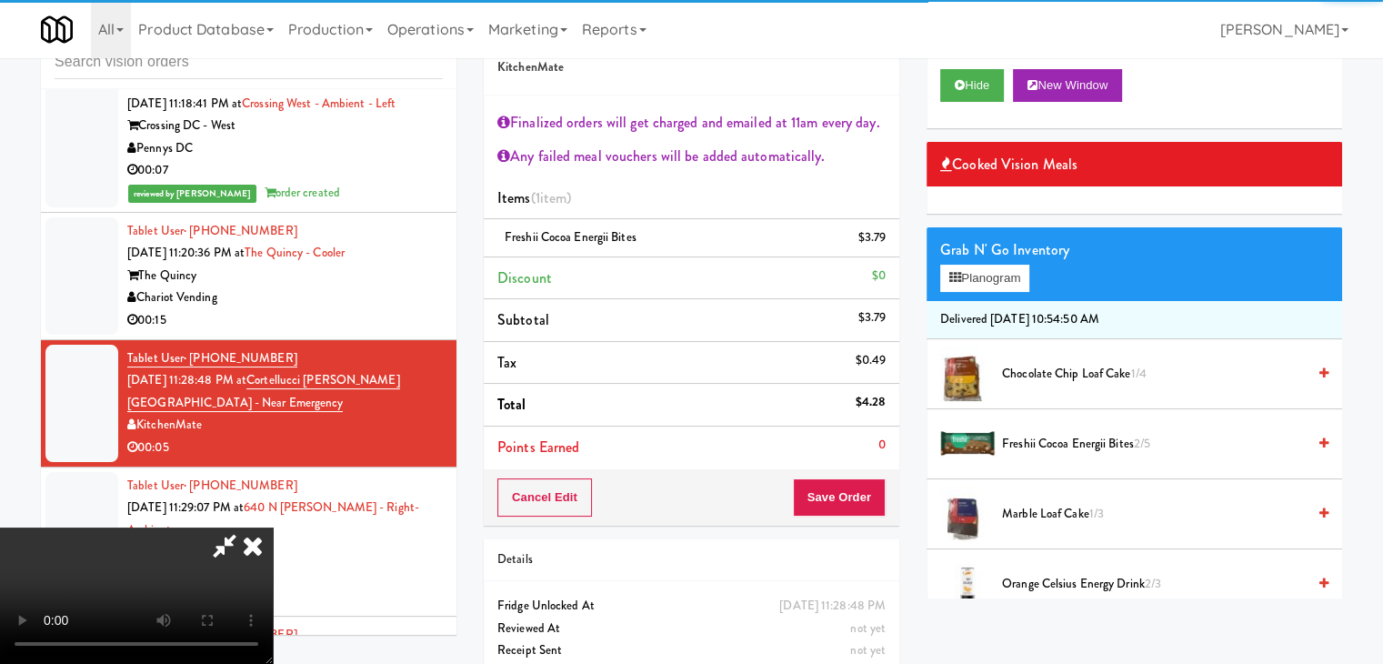
click at [878, 479] on div "Cancel Edit Save Order" at bounding box center [691, 497] width 415 height 56
click at [871, 486] on button "Save Order" at bounding box center [839, 497] width 93 height 38
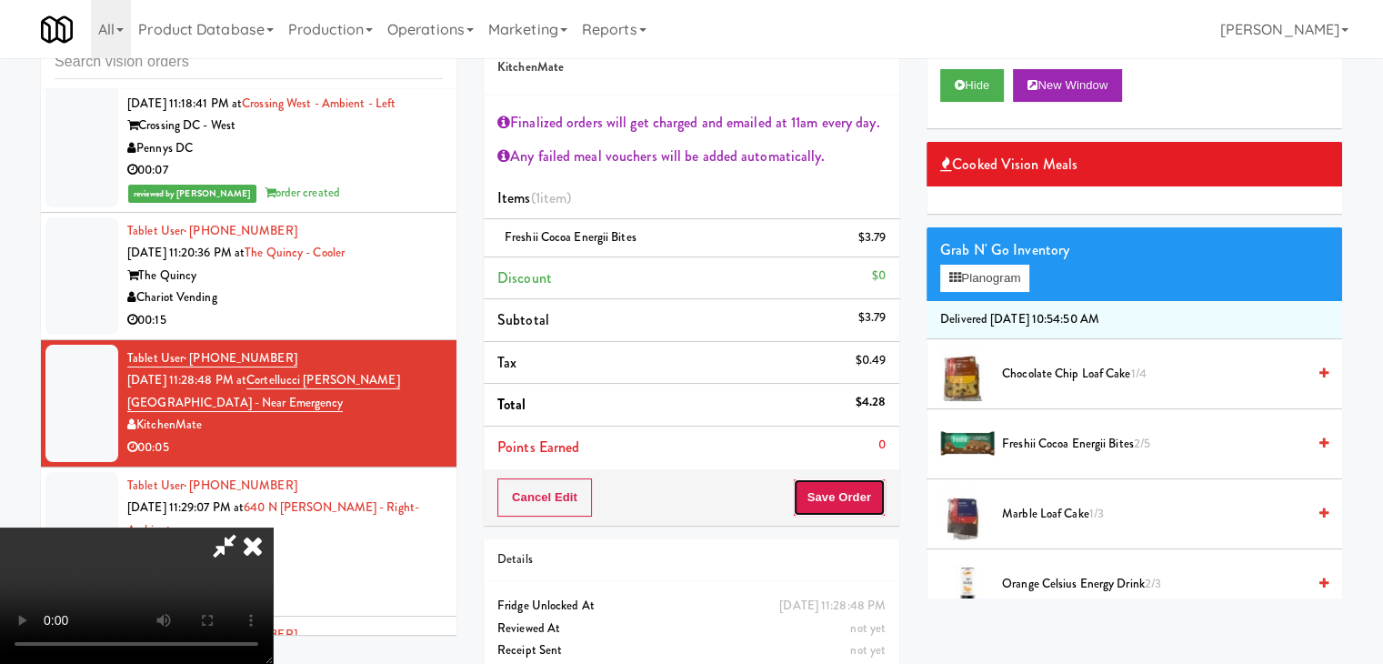
click at [871, 486] on button "Save Order" at bounding box center [839, 497] width 93 height 38
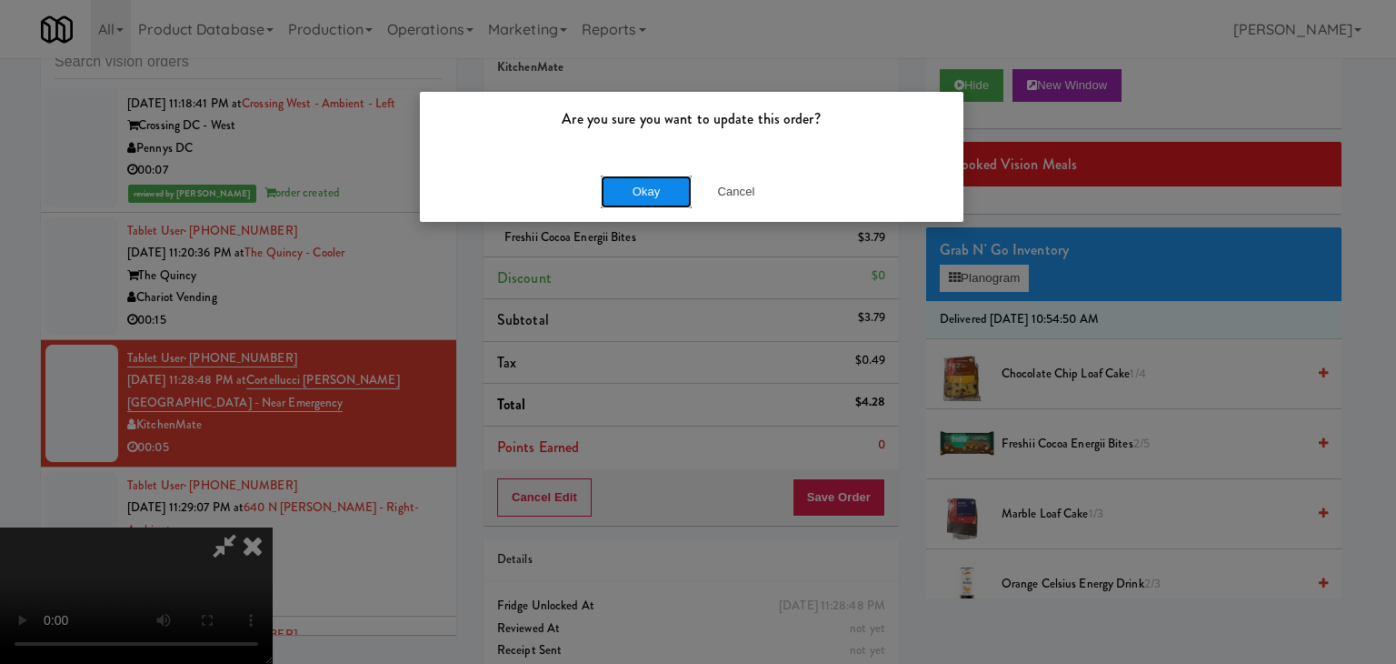
click at [673, 183] on button "Okay" at bounding box center [646, 191] width 91 height 33
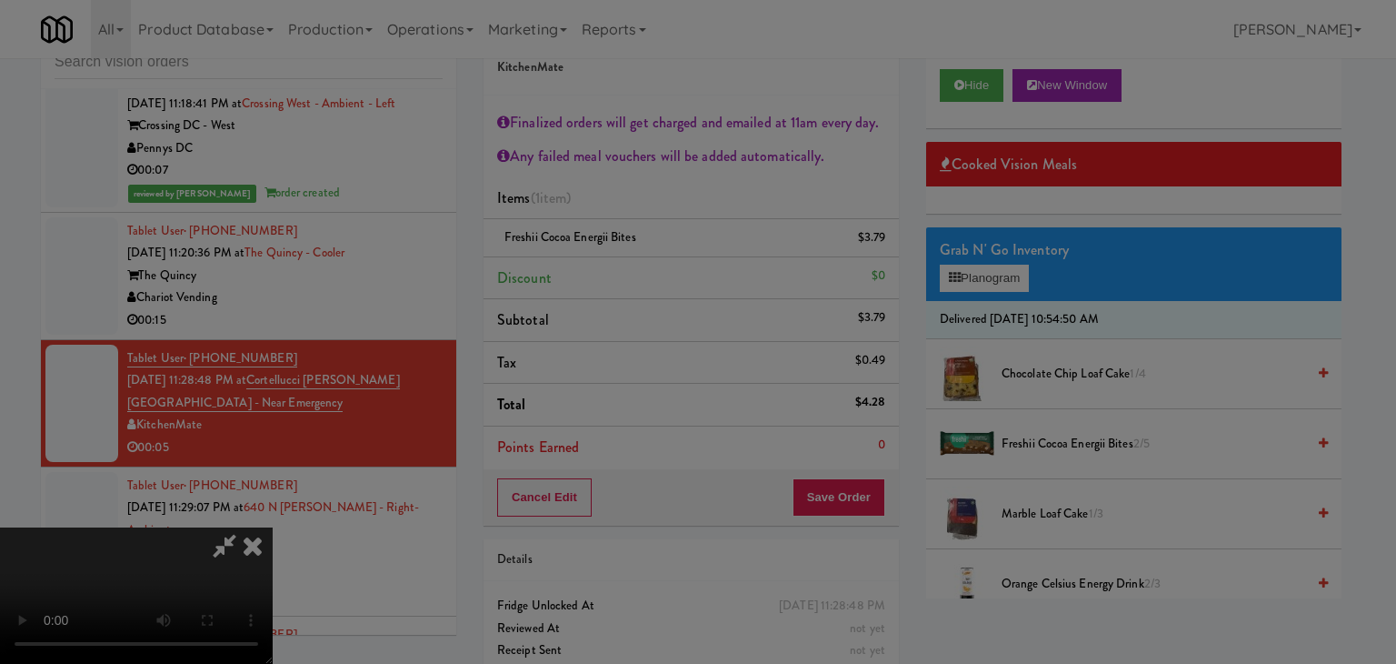
click at [673, 183] on body "Are you sure you want to update this order? Okay Cancel Okay Are you sure you w…" at bounding box center [698, 332] width 1396 height 664
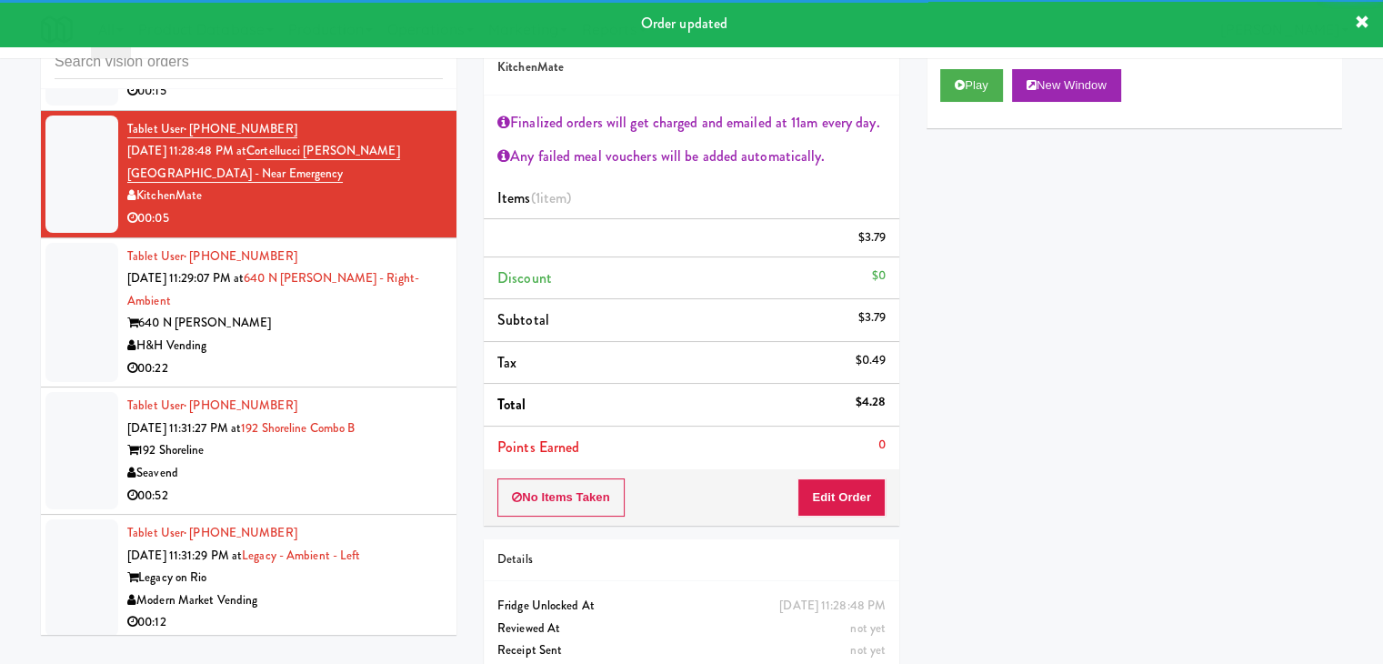
scroll to position [15378, 0]
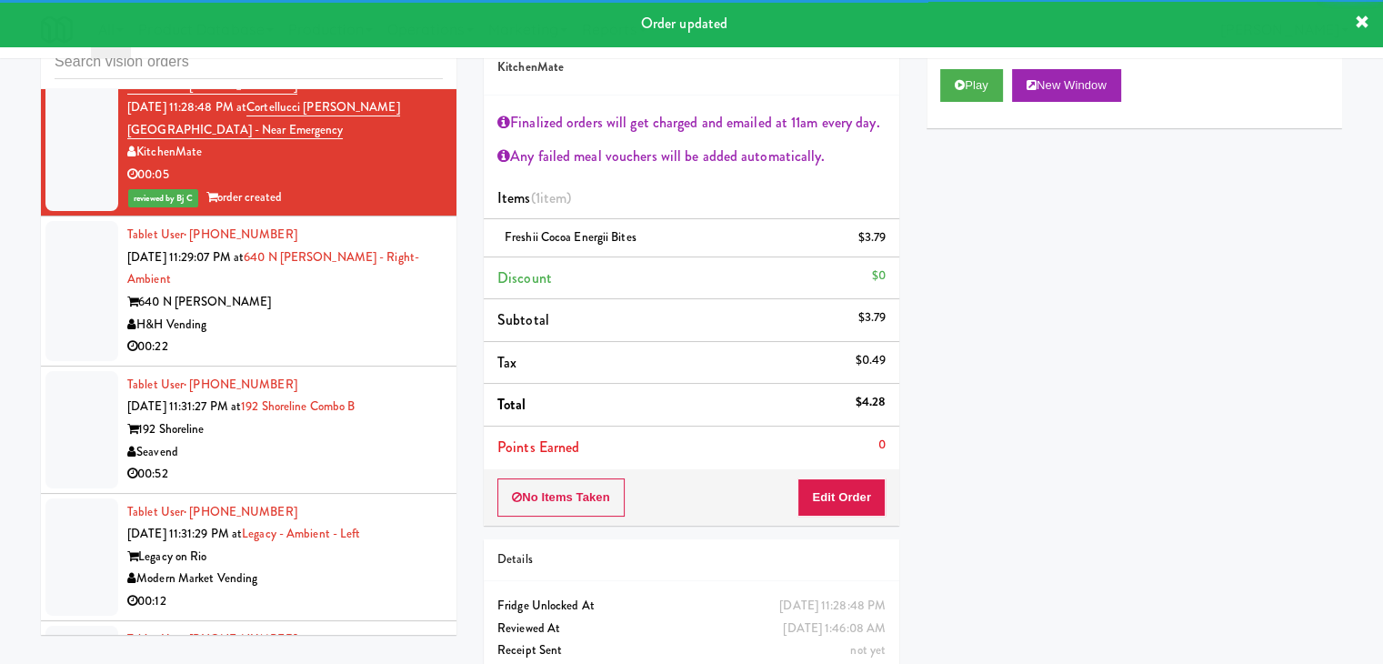
drag, startPoint x: 356, startPoint y: 252, endPoint x: 359, endPoint y: 272, distance: 20.2
click at [360, 291] on div "640 N [PERSON_NAME]" at bounding box center [284, 302] width 315 height 23
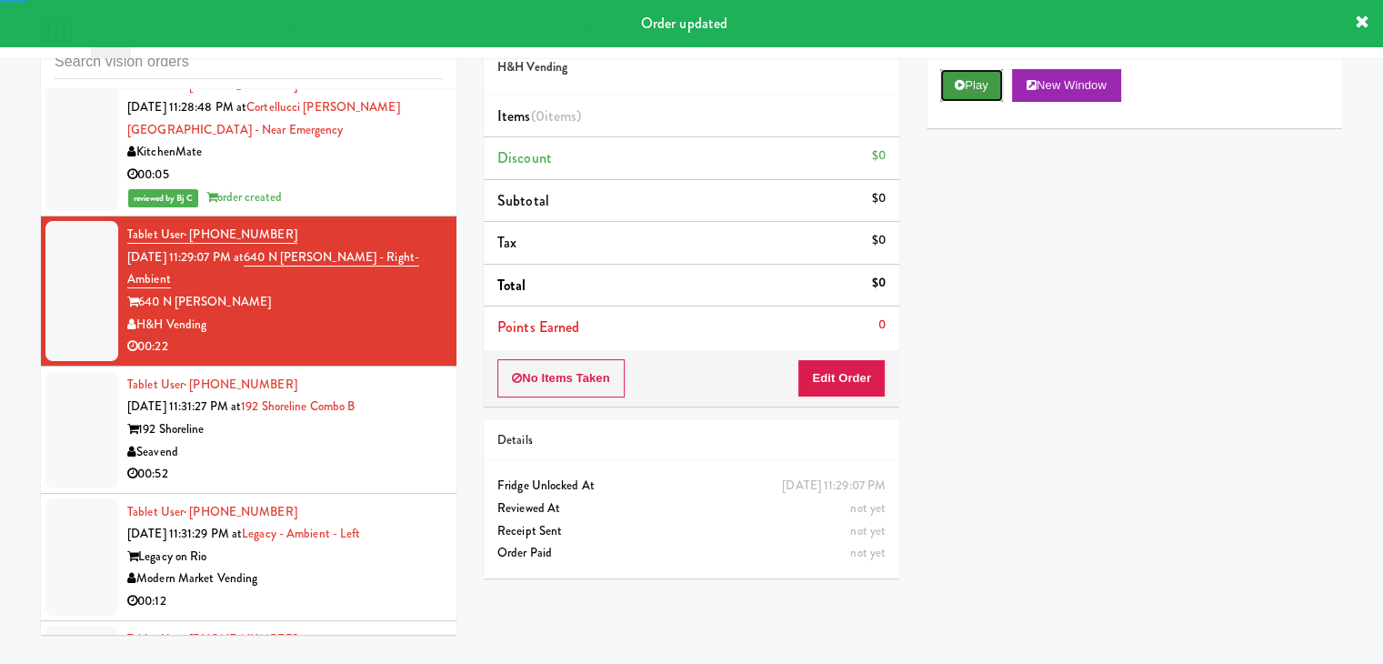
click at [963, 99] on button "Play" at bounding box center [971, 85] width 63 height 33
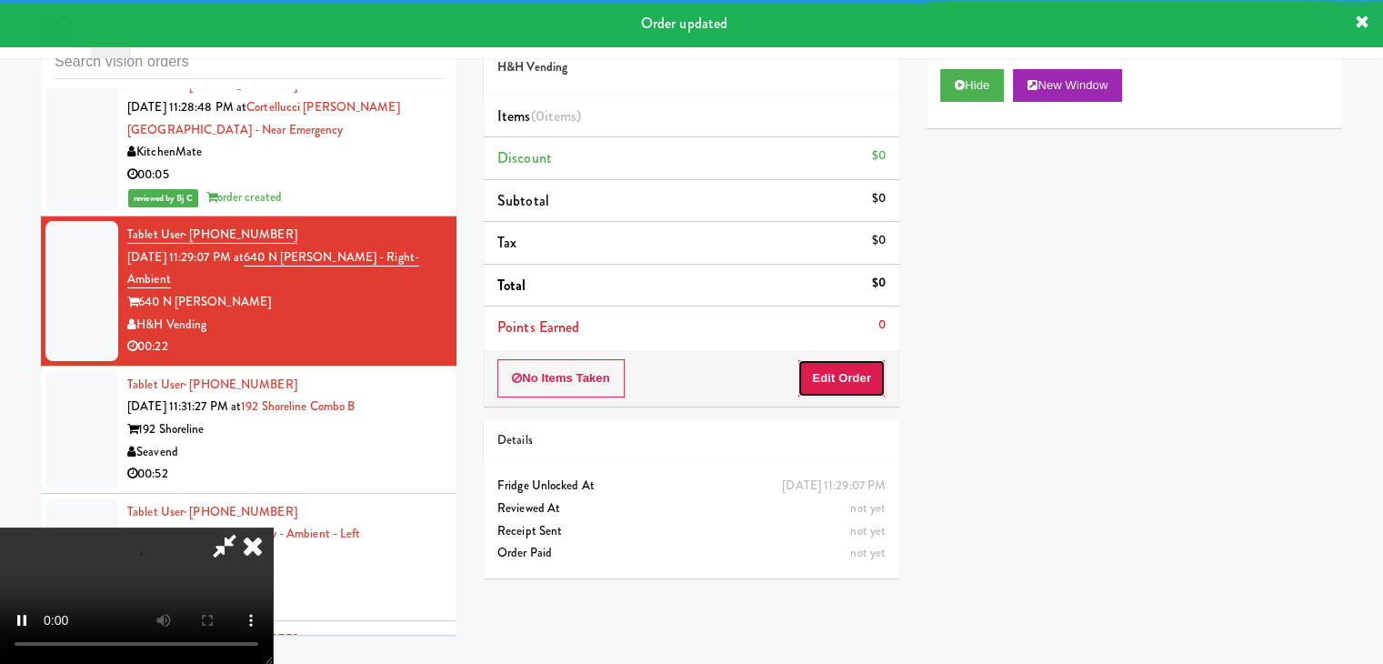
click at [819, 375] on button "Edit Order" at bounding box center [841, 378] width 88 height 38
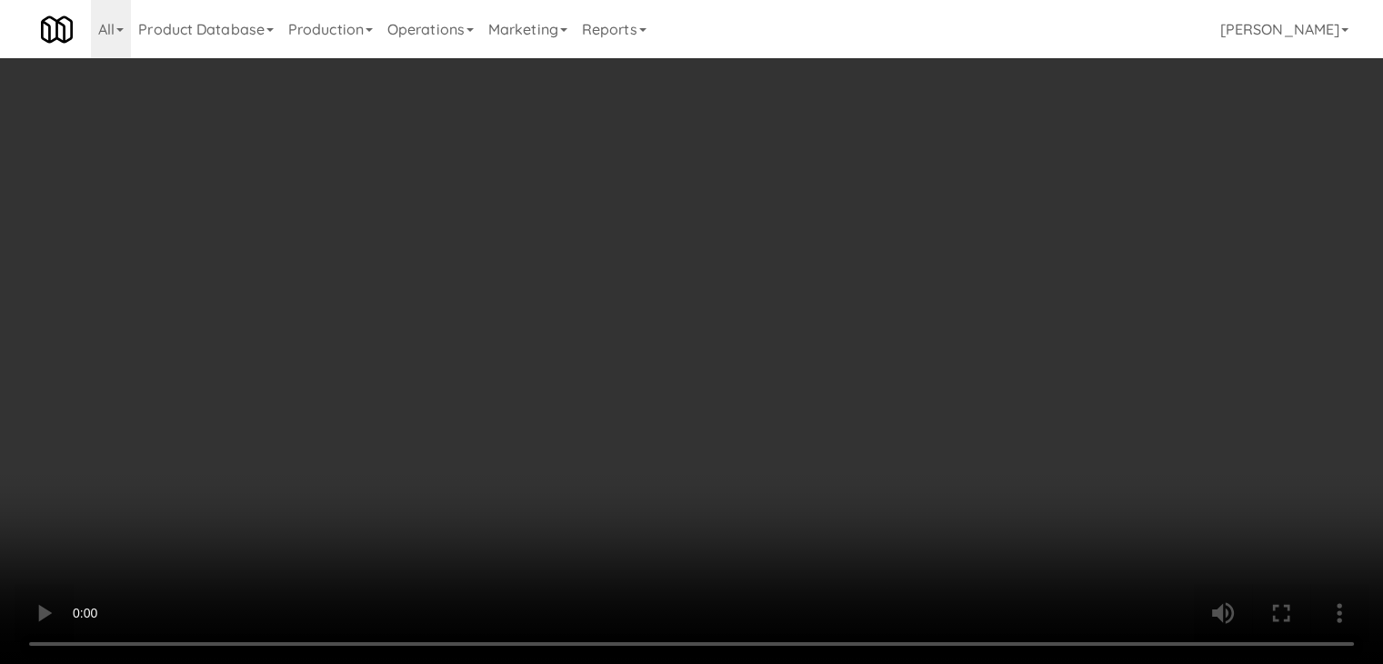
scroll to position [15334, 0]
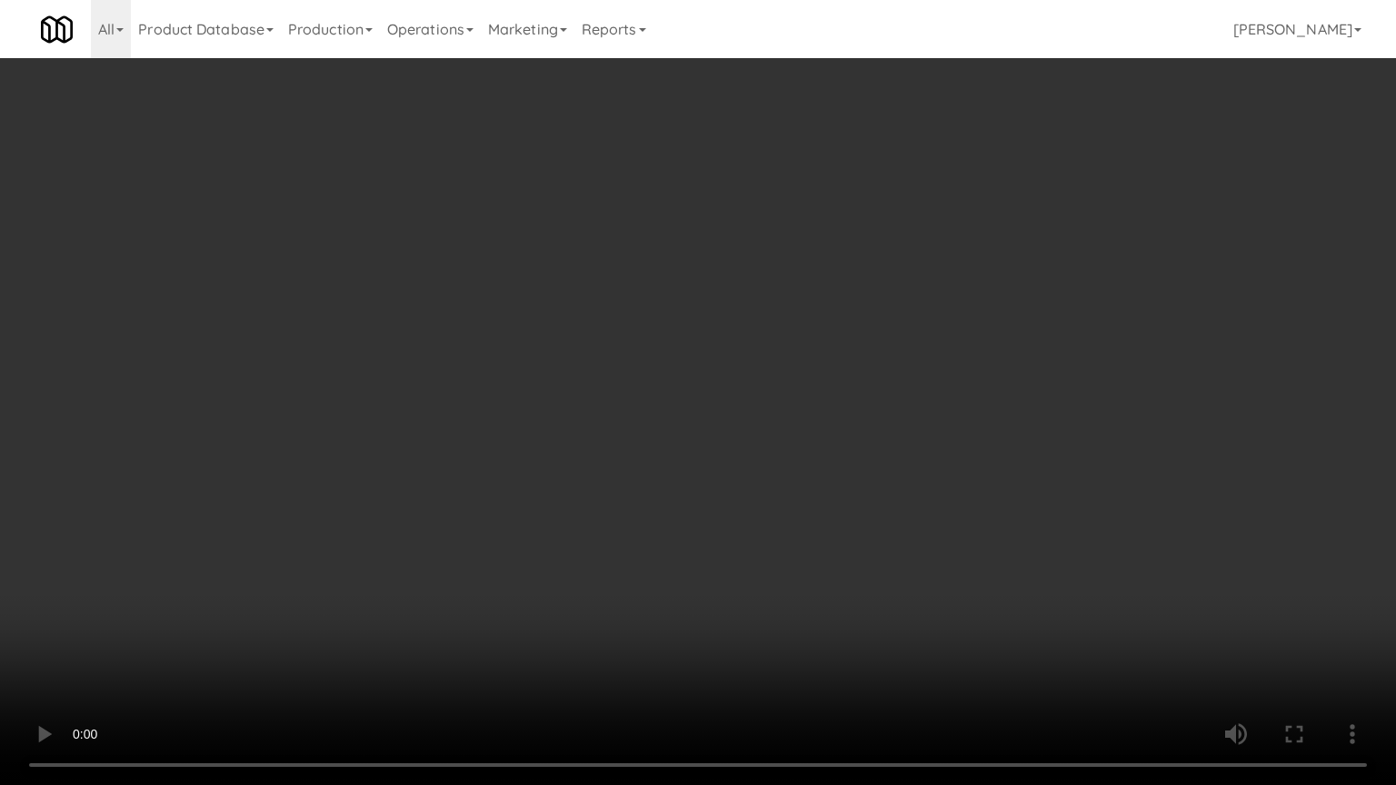
click at [959, 440] on video at bounding box center [698, 392] width 1396 height 785
click at [960, 440] on video at bounding box center [698, 392] width 1396 height 785
click at [973, 443] on video at bounding box center [698, 392] width 1396 height 785
click at [963, 444] on video at bounding box center [698, 392] width 1396 height 785
click at [975, 429] on video at bounding box center [698, 392] width 1396 height 785
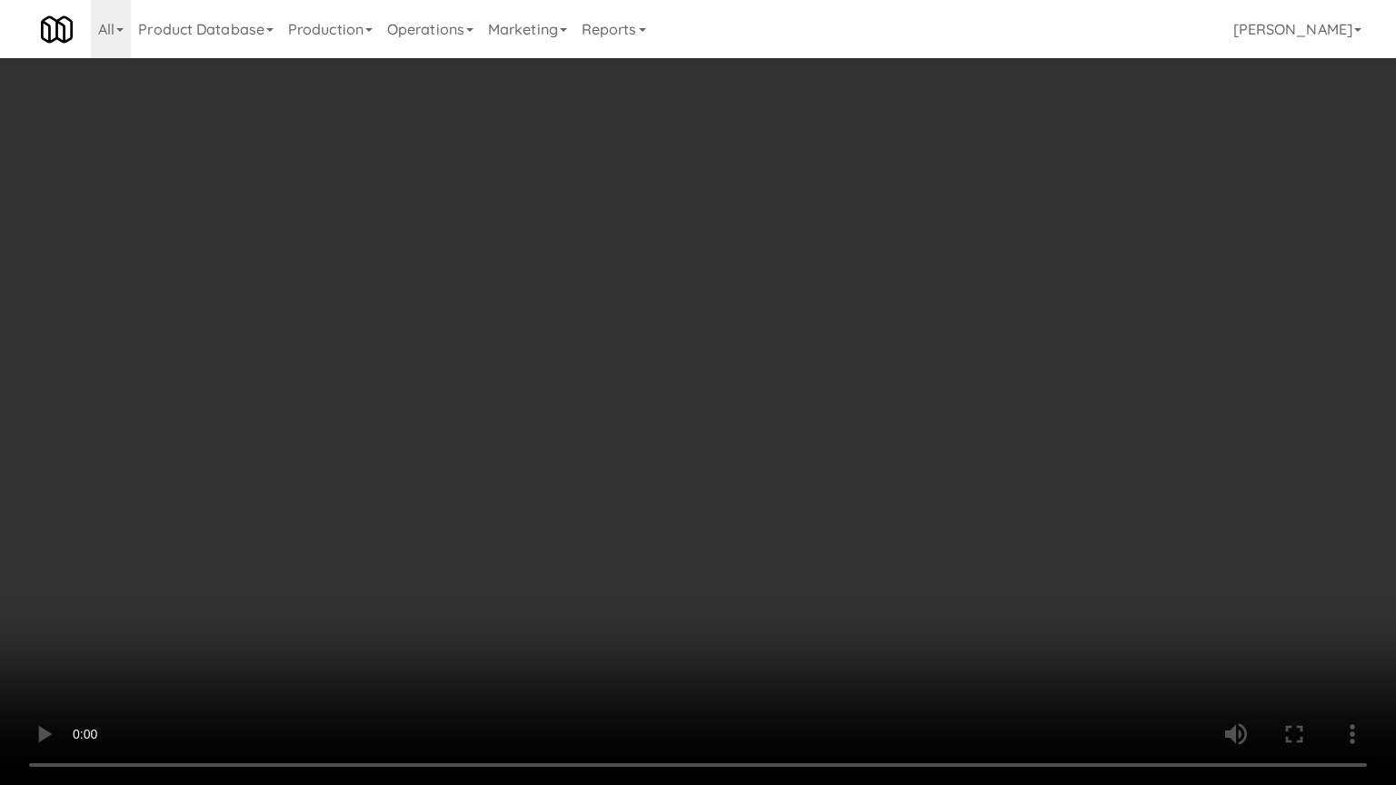
click at [977, 430] on video at bounding box center [698, 392] width 1396 height 785
click at [982, 433] on video at bounding box center [698, 392] width 1396 height 785
click at [982, 435] on video at bounding box center [698, 392] width 1396 height 785
click at [985, 438] on video at bounding box center [698, 392] width 1396 height 785
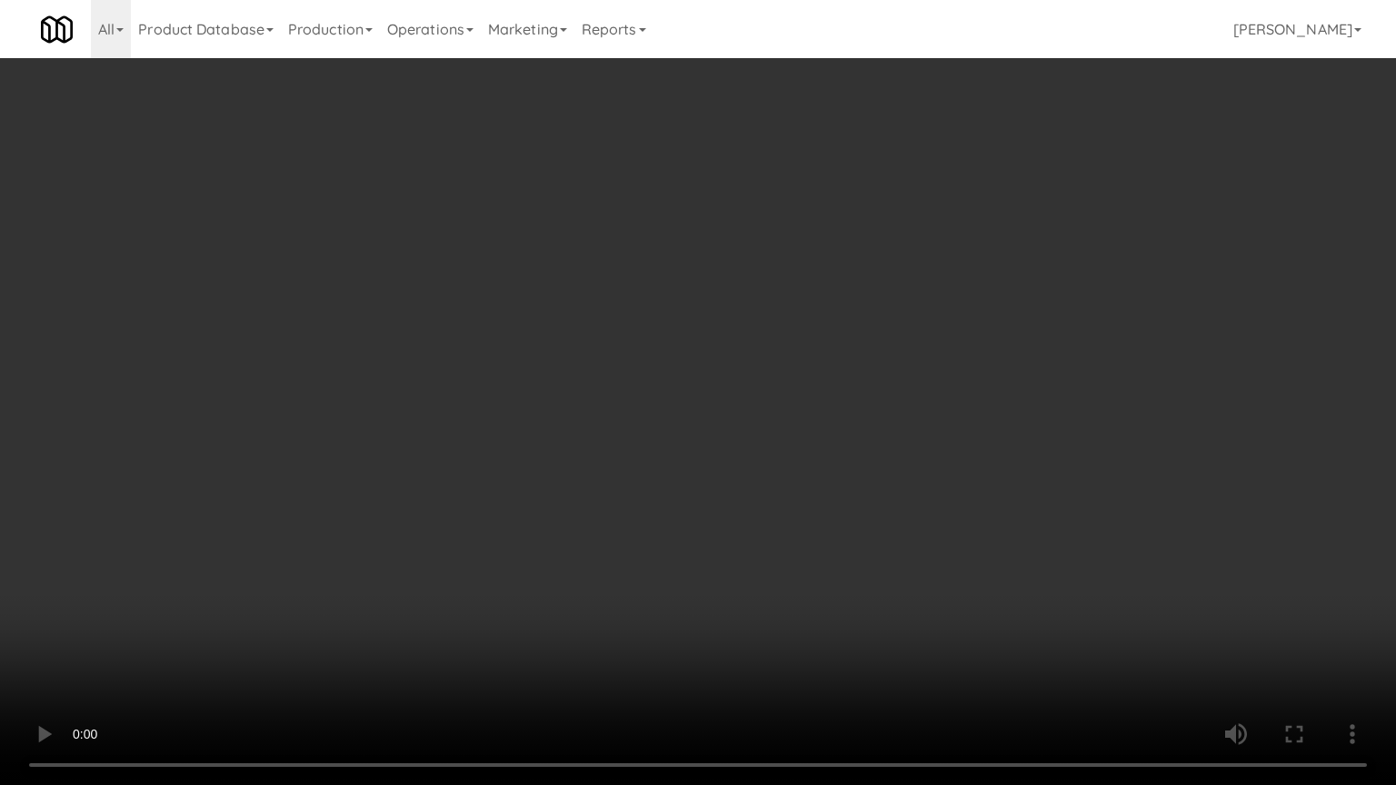
click at [974, 443] on video at bounding box center [698, 392] width 1396 height 785
click at [976, 443] on video at bounding box center [698, 392] width 1396 height 785
click at [910, 422] on video at bounding box center [698, 392] width 1396 height 785
drag, startPoint x: 910, startPoint y: 421, endPoint x: 925, endPoint y: 315, distance: 106.6
click at [911, 419] on video at bounding box center [698, 392] width 1396 height 785
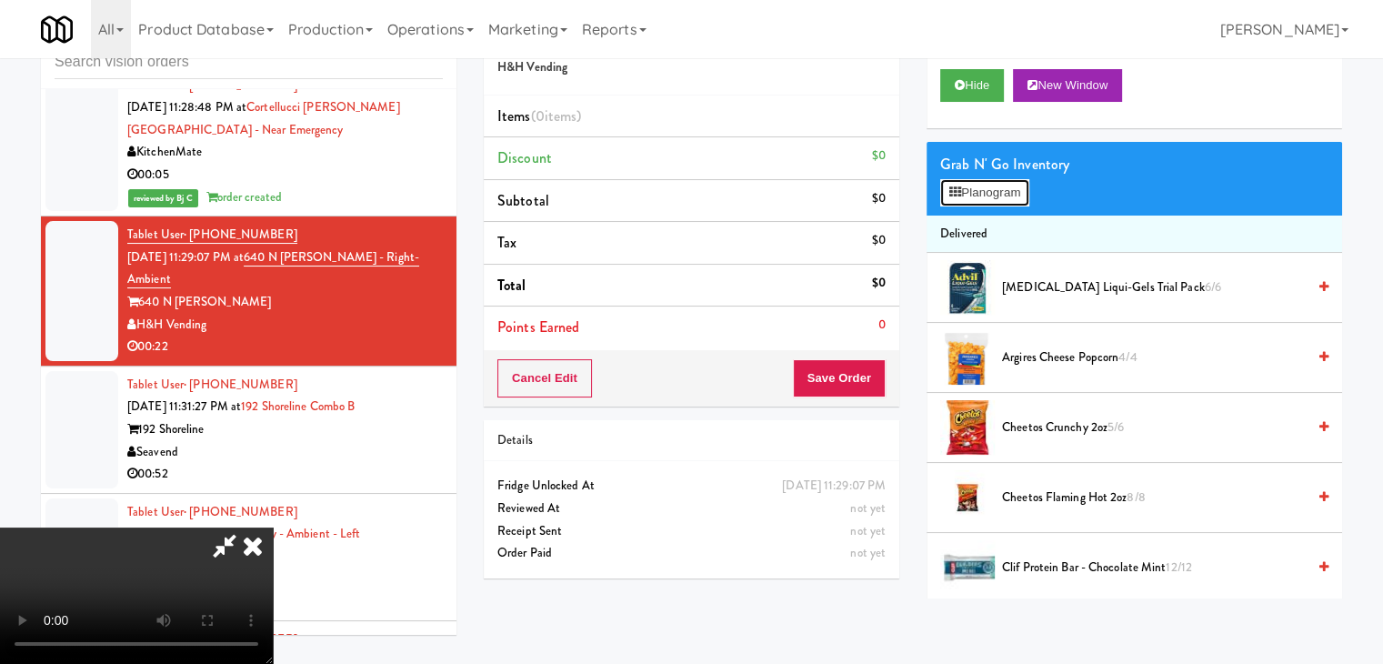
click at [1008, 185] on button "Planogram" at bounding box center [984, 192] width 89 height 27
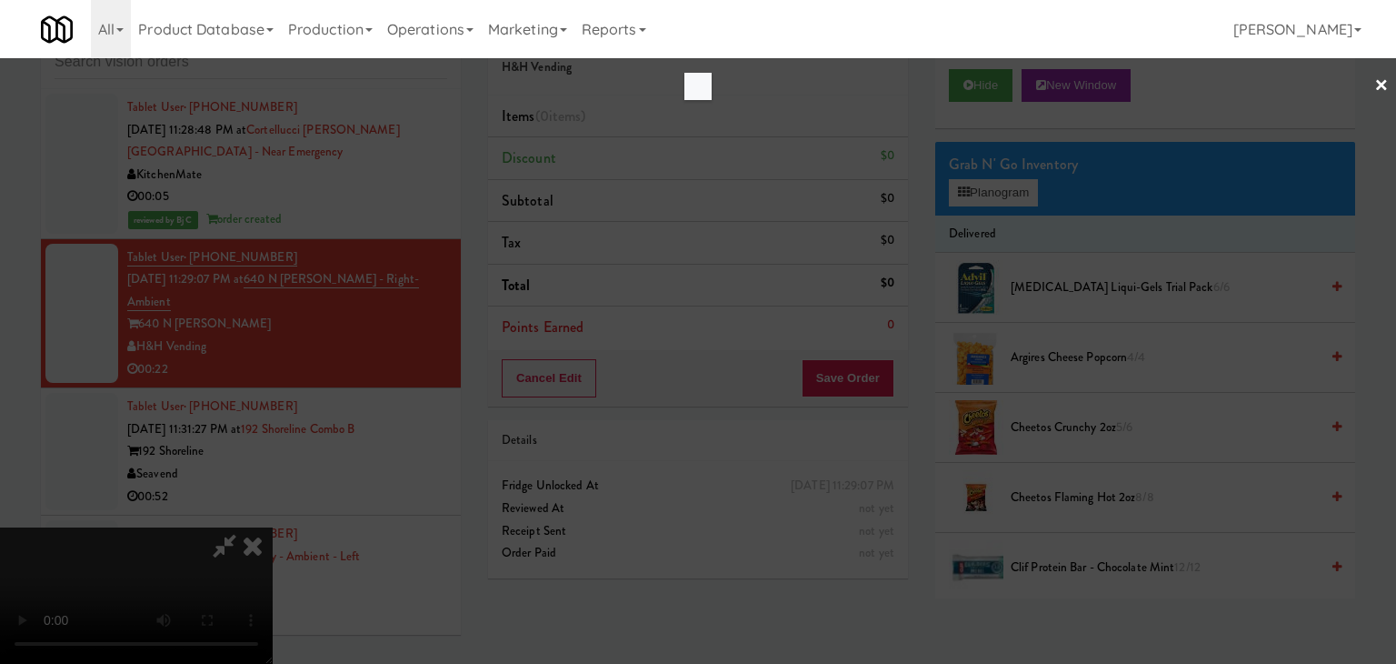
click at [1003, 195] on div at bounding box center [698, 332] width 1396 height 664
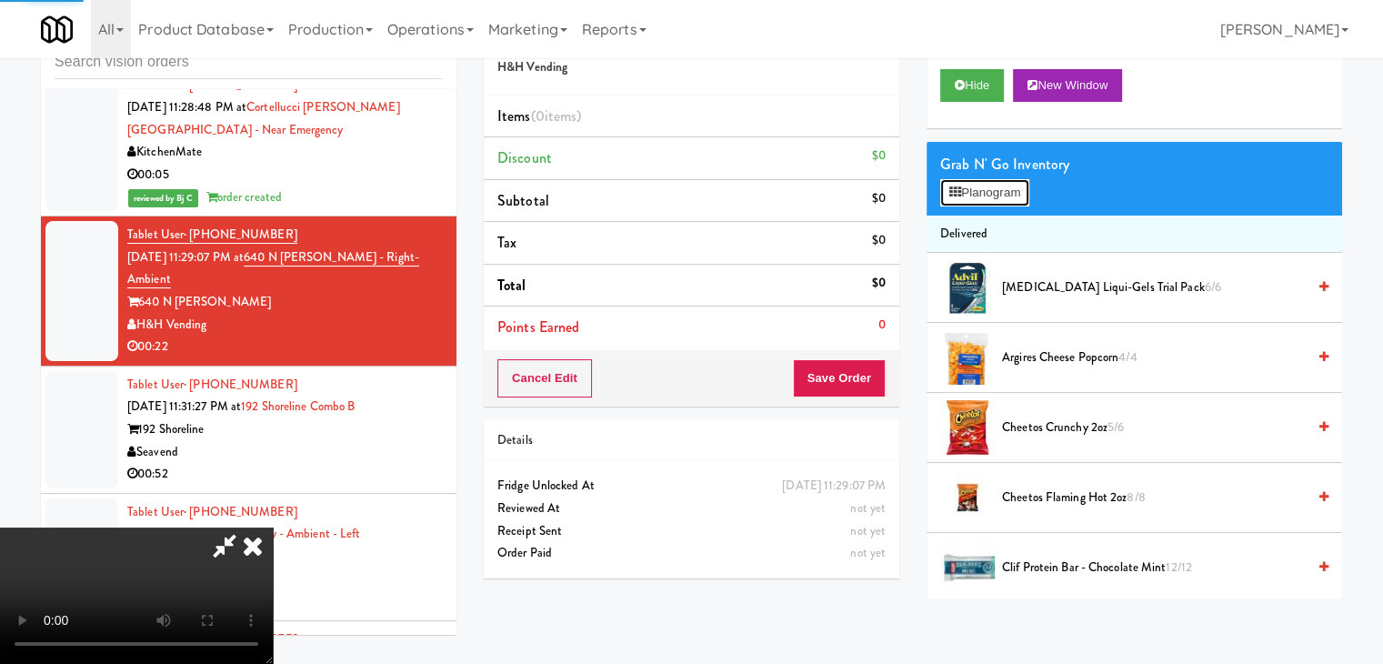
click at [1003, 195] on button "Planogram" at bounding box center [984, 192] width 89 height 27
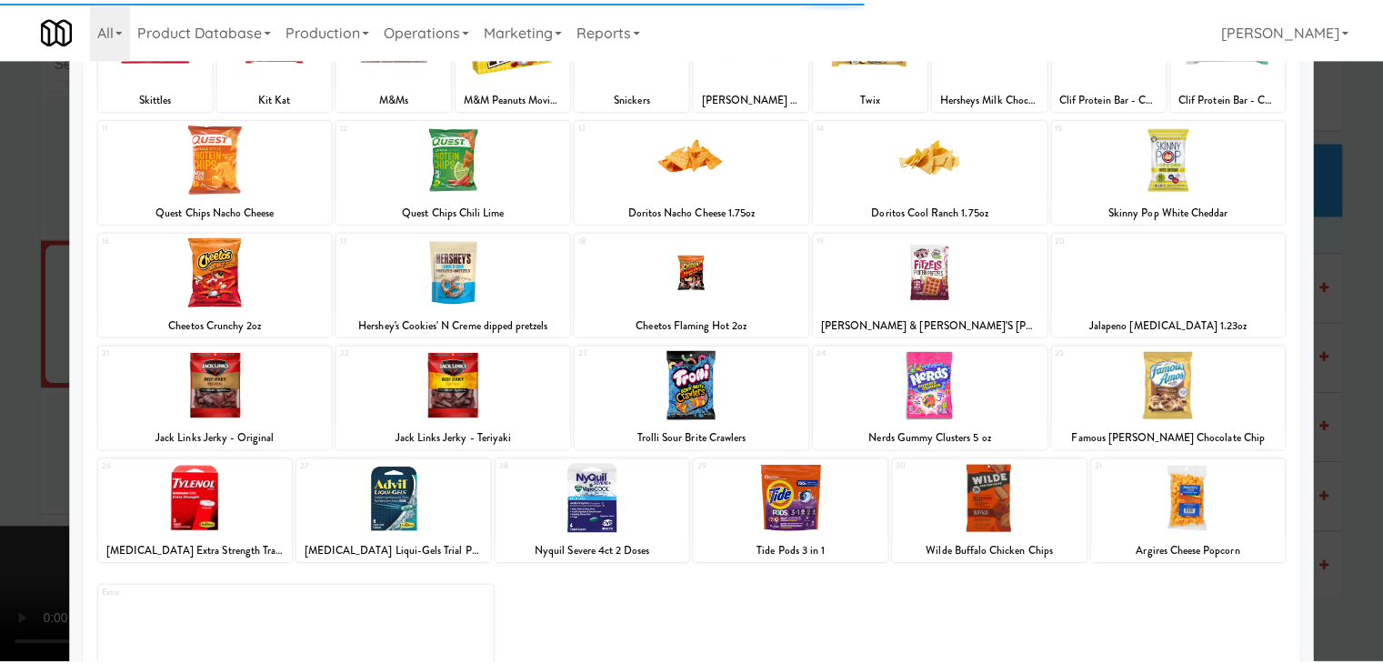
scroll to position [229, 0]
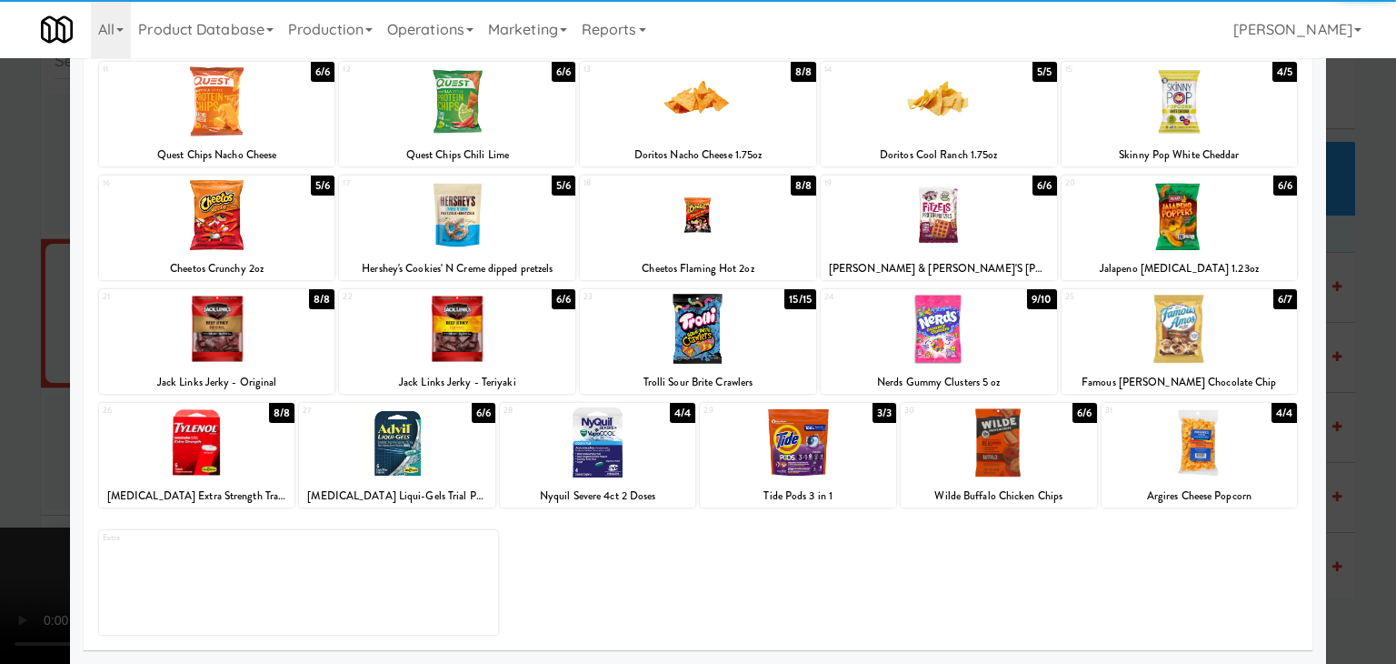
click at [720, 346] on div at bounding box center [698, 329] width 236 height 70
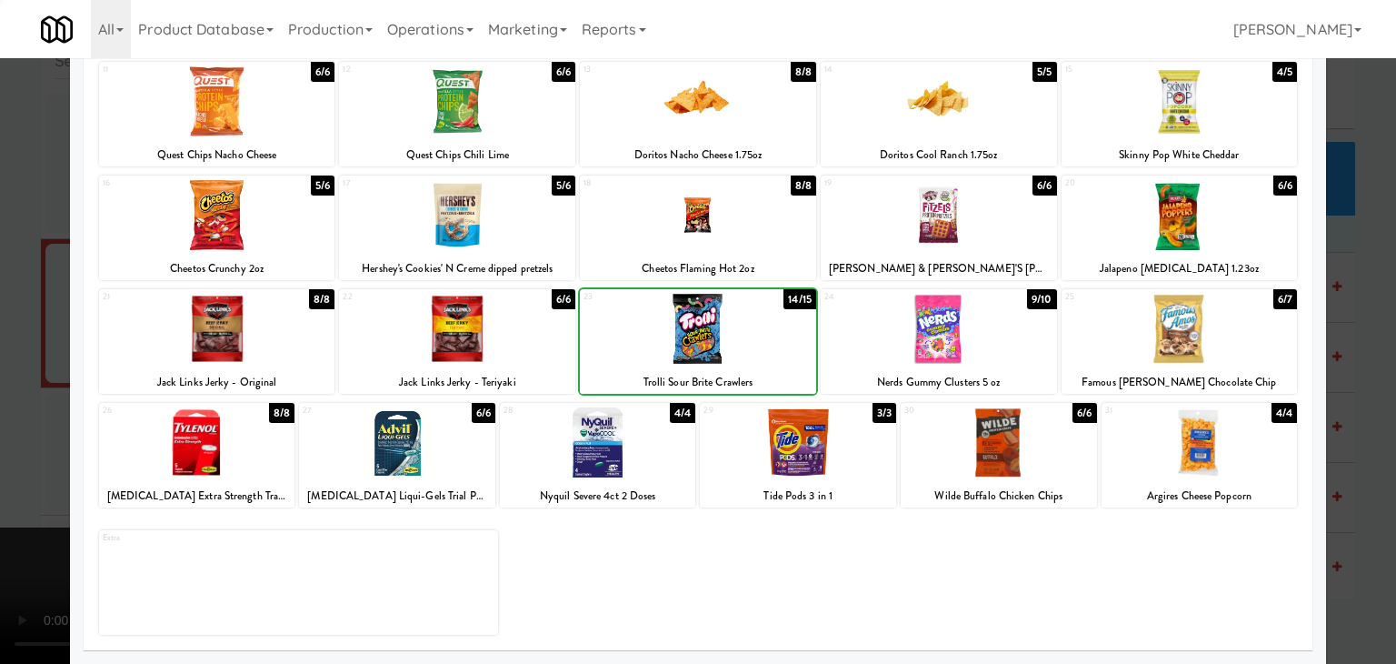
click at [7, 333] on div at bounding box center [698, 332] width 1396 height 664
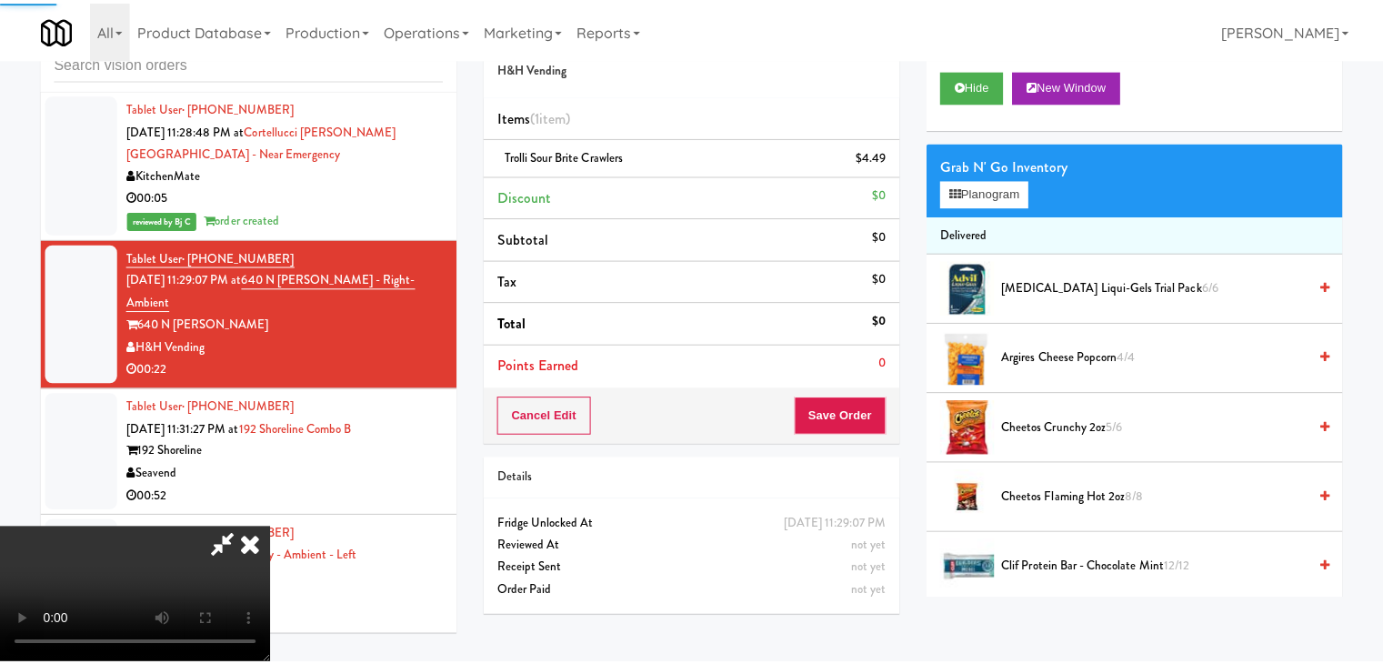
scroll to position [15378, 0]
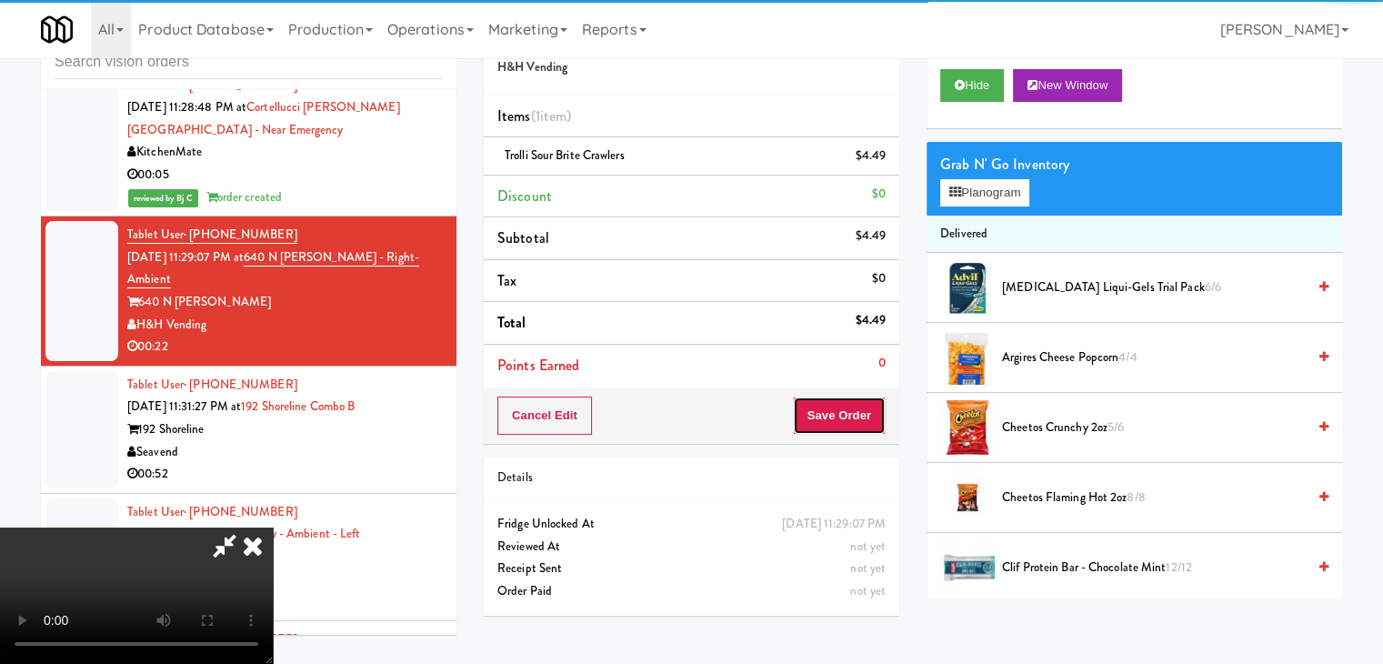
click at [847, 423] on button "Save Order" at bounding box center [839, 415] width 93 height 38
click at [848, 423] on button "Save Order" at bounding box center [839, 415] width 93 height 38
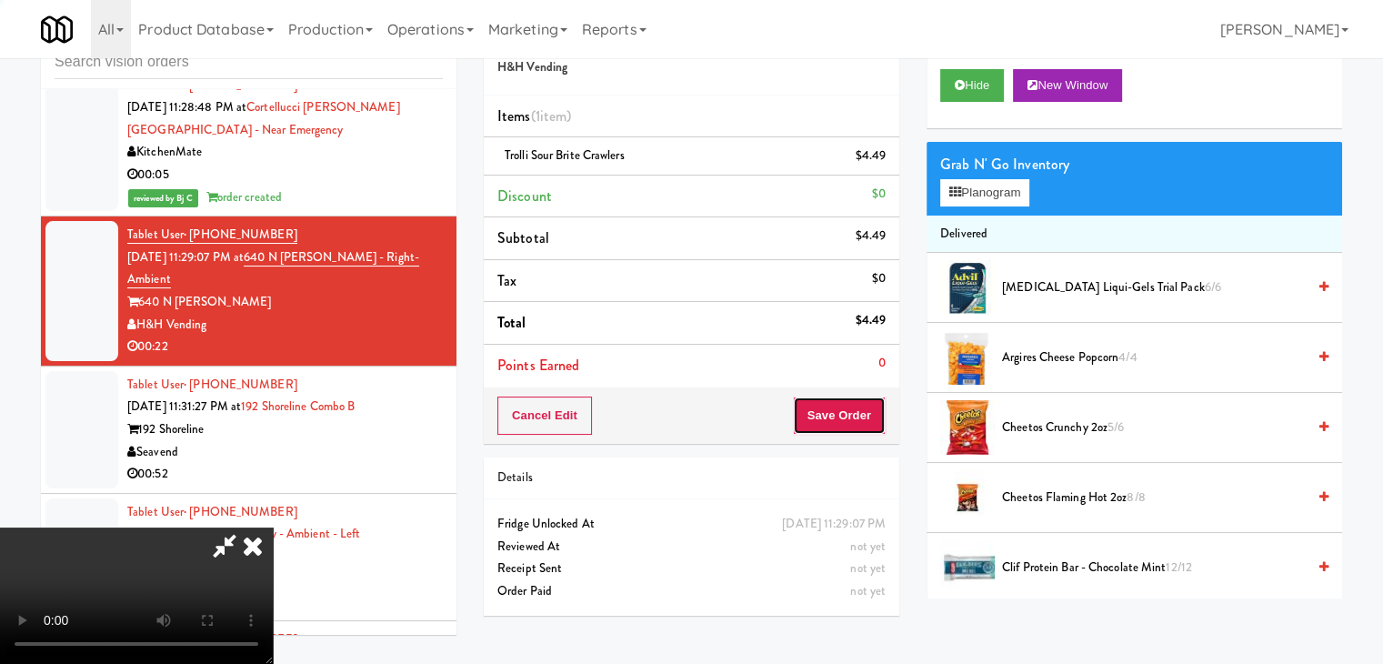
drag, startPoint x: 848, startPoint y: 423, endPoint x: 837, endPoint y: 424, distance: 10.9
click at [847, 423] on button "Save Order" at bounding box center [839, 415] width 93 height 38
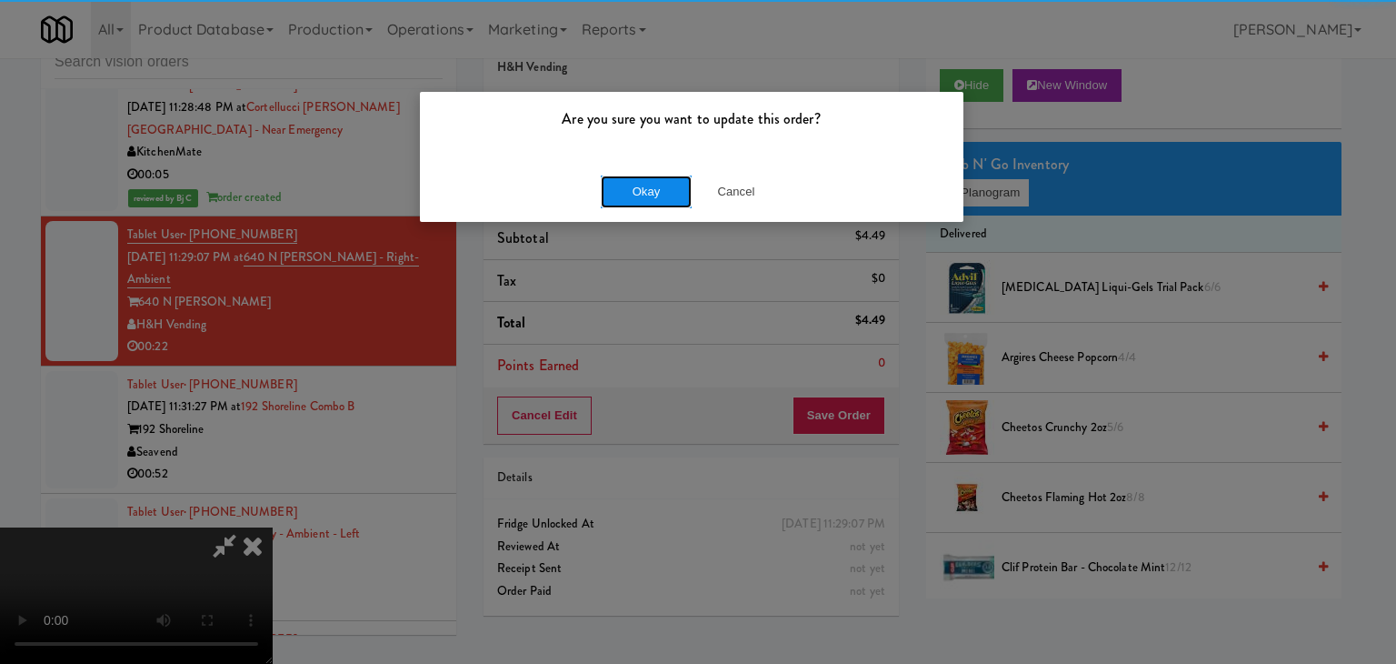
click at [659, 200] on button "Okay" at bounding box center [646, 191] width 91 height 33
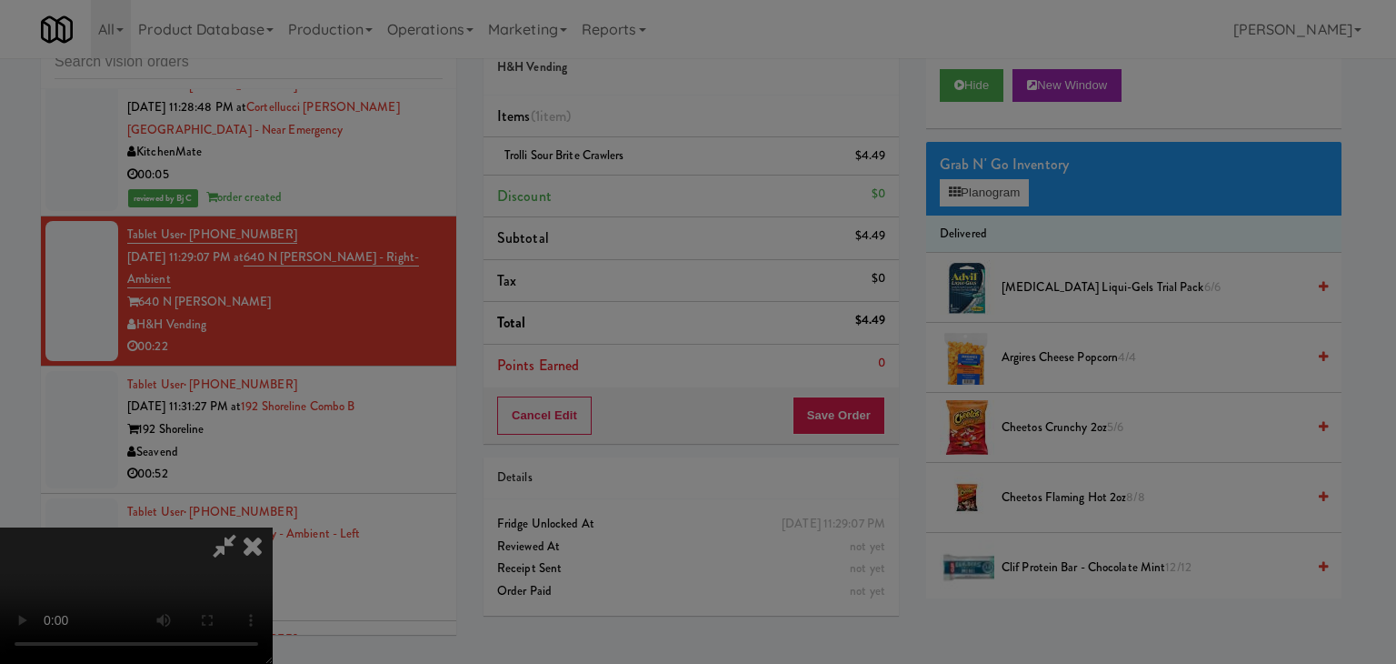
click at [659, 198] on body "Are you sure you want to update this order? Okay Cancel Okay Are you sure you w…" at bounding box center [698, 332] width 1396 height 664
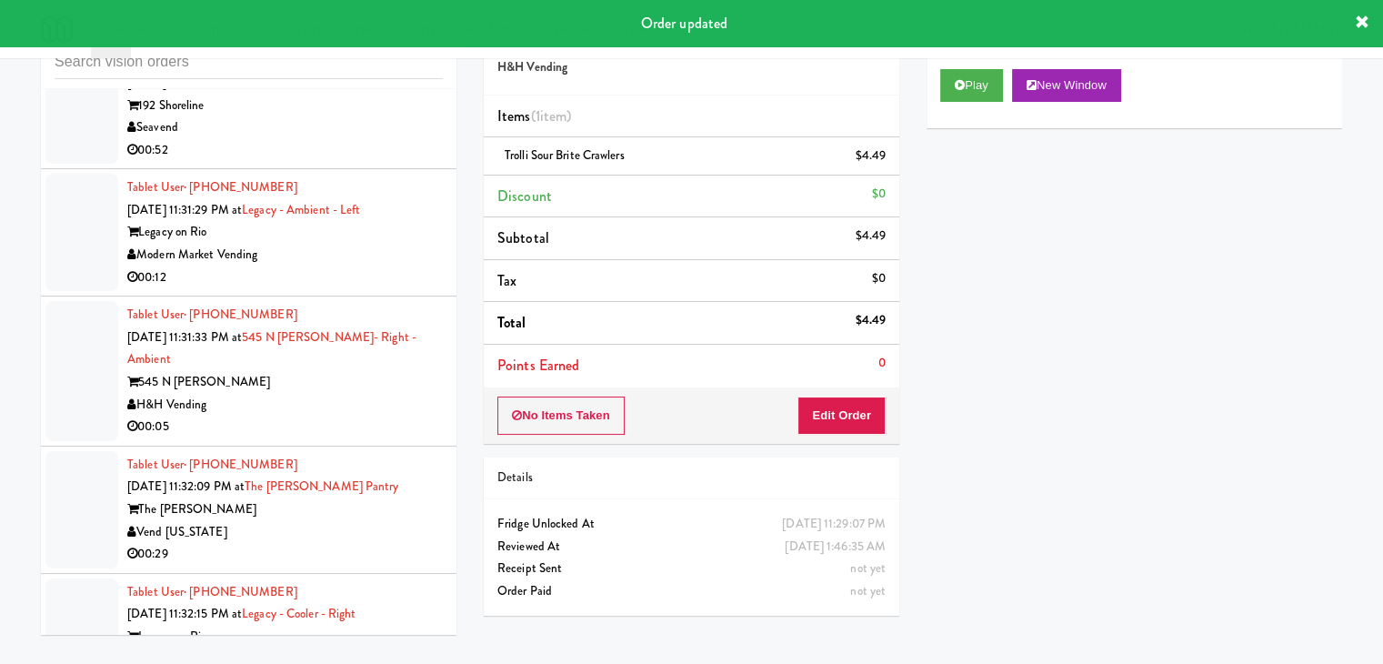
scroll to position [15765, 0]
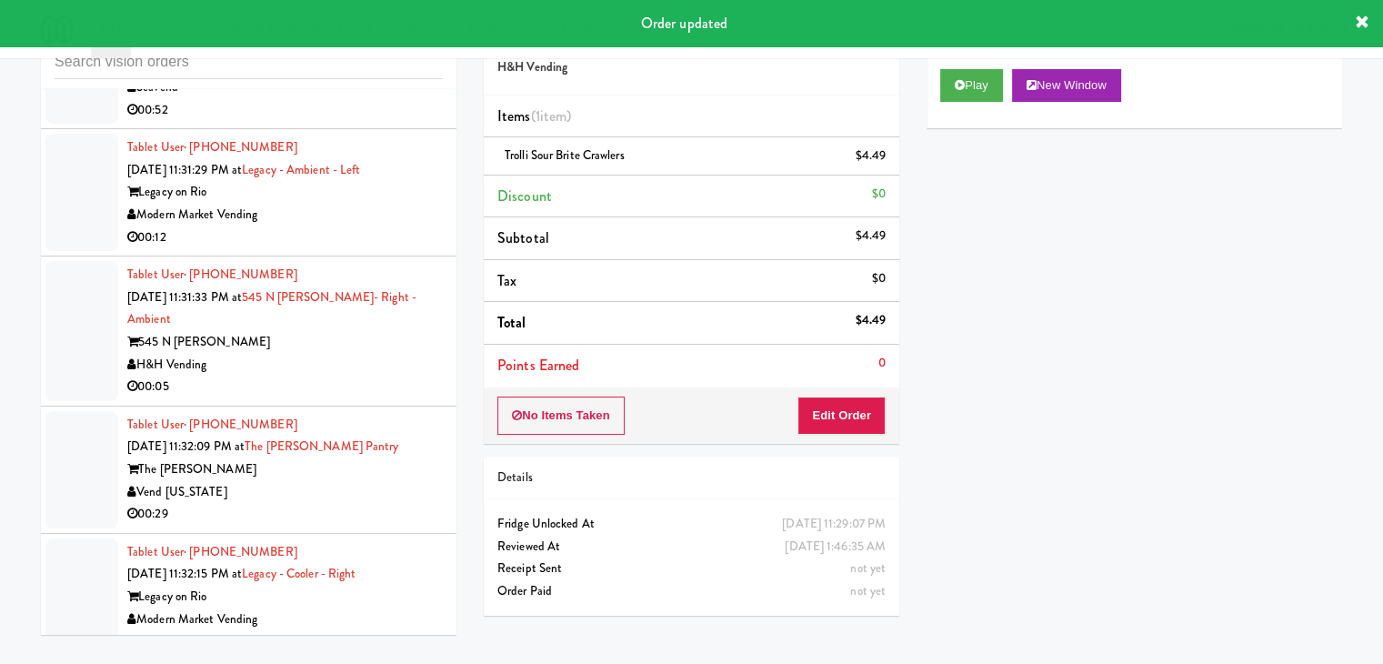
drag, startPoint x: 371, startPoint y: 306, endPoint x: 530, endPoint y: 304, distance: 159.1
click at [375, 354] on div "H&H Vending" at bounding box center [284, 365] width 315 height 23
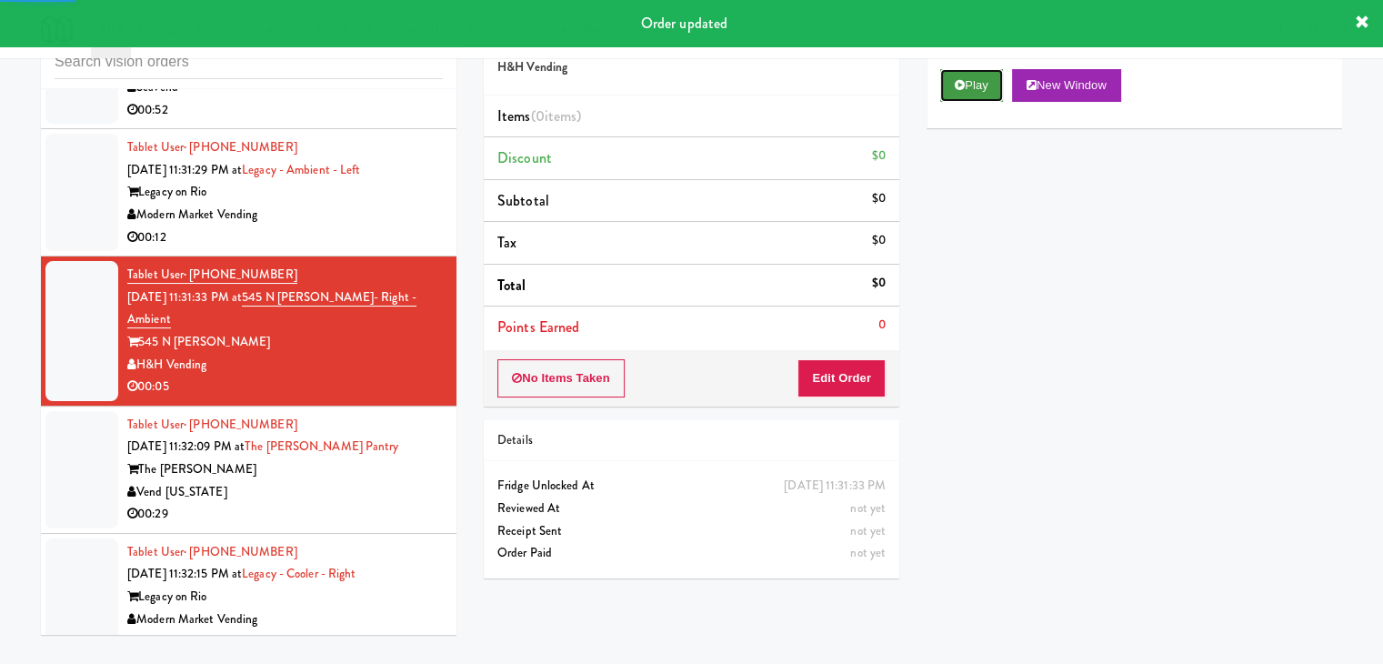
click at [945, 97] on button "Play" at bounding box center [971, 85] width 63 height 33
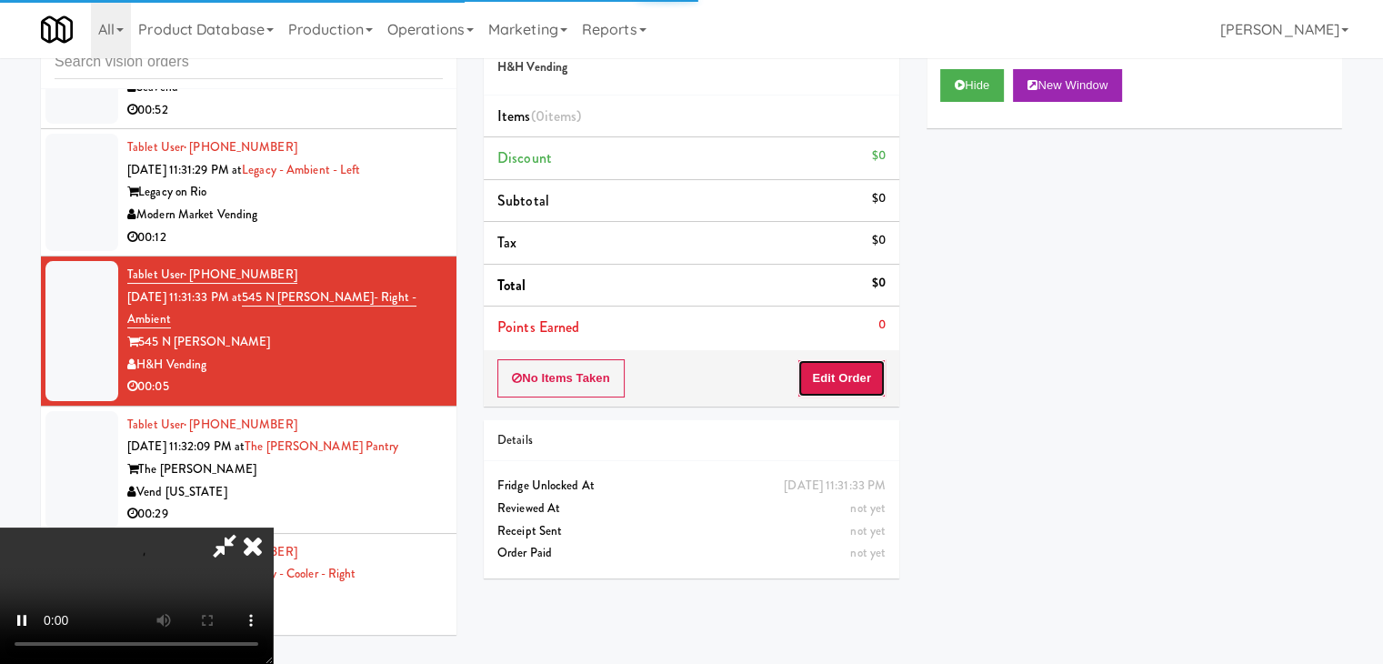
click at [811, 374] on button "Edit Order" at bounding box center [841, 378] width 88 height 38
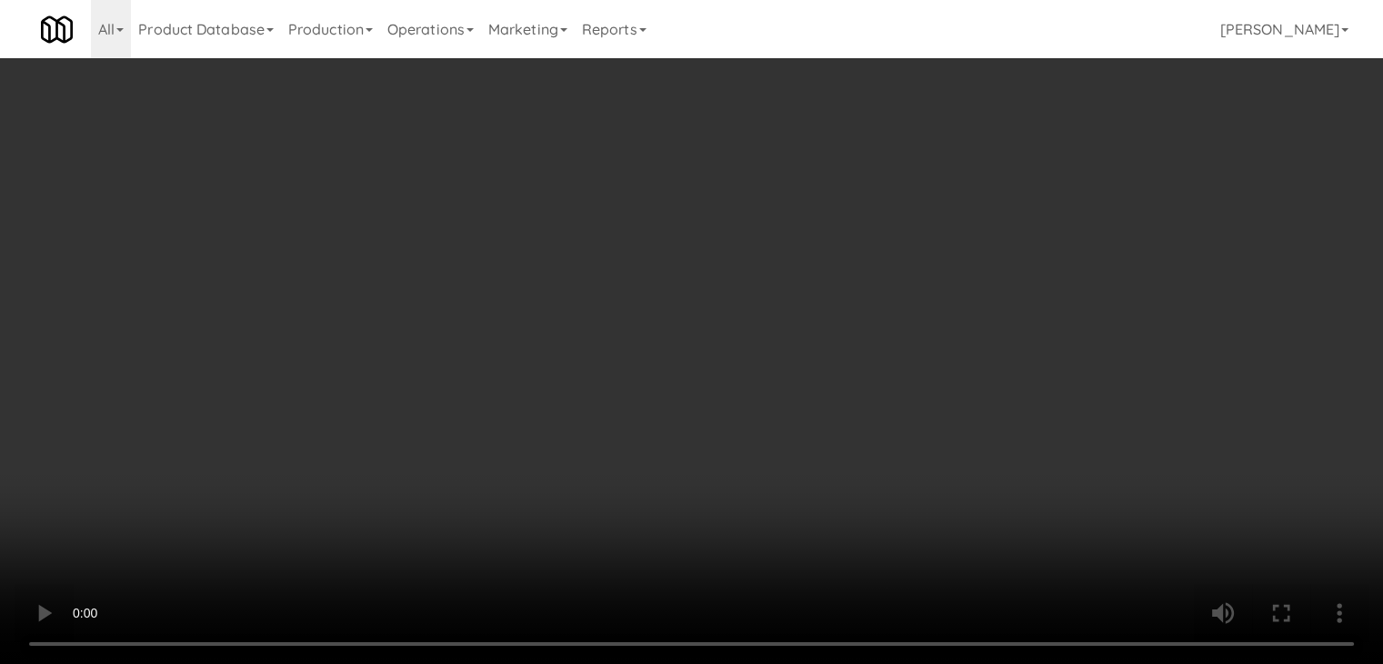
scroll to position [15719, 0]
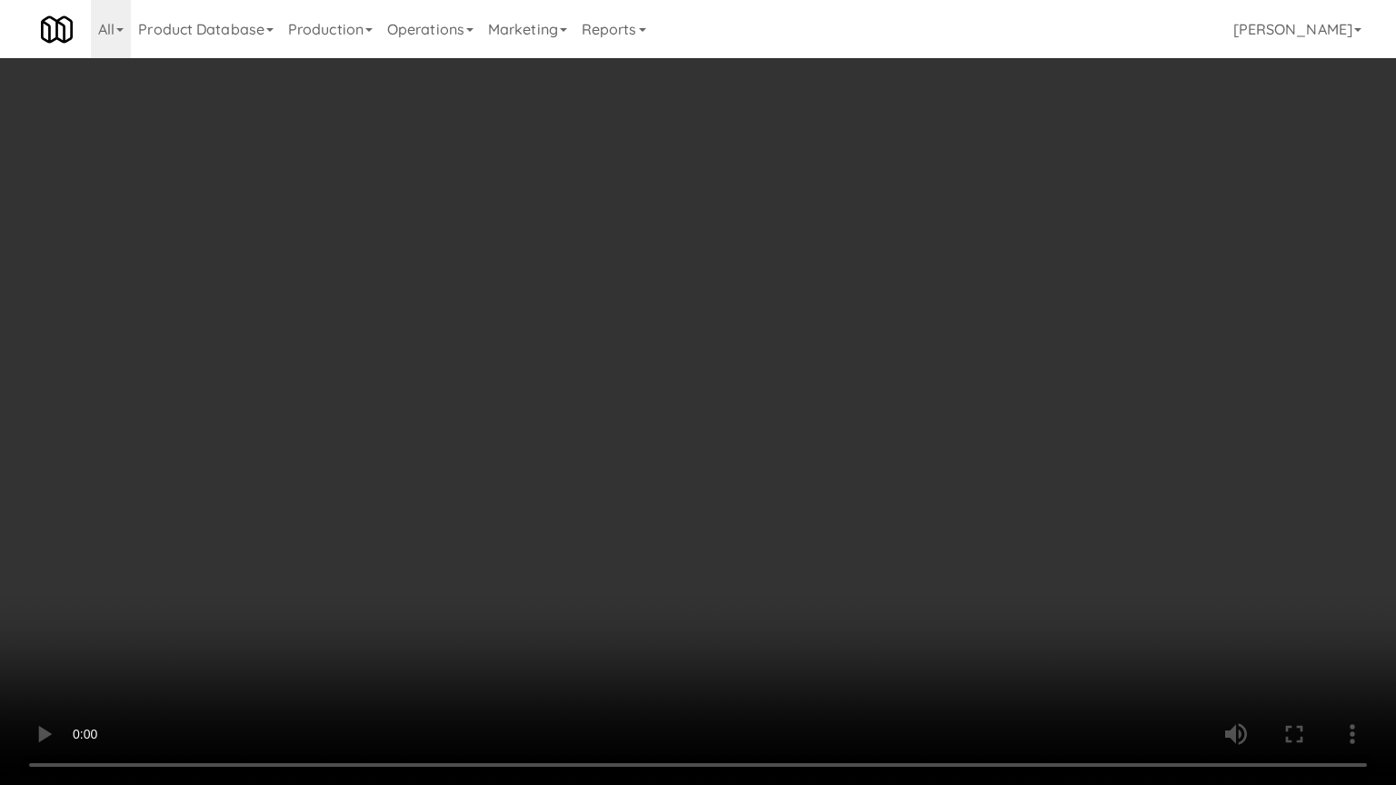
click at [785, 447] on video at bounding box center [698, 392] width 1396 height 785
drag, startPoint x: 787, startPoint y: 447, endPoint x: 796, endPoint y: 449, distance: 9.3
click at [788, 447] on video at bounding box center [698, 392] width 1396 height 785
click at [834, 454] on video at bounding box center [698, 392] width 1396 height 785
drag, startPoint x: 834, startPoint y: 454, endPoint x: 873, endPoint y: 334, distance: 126.5
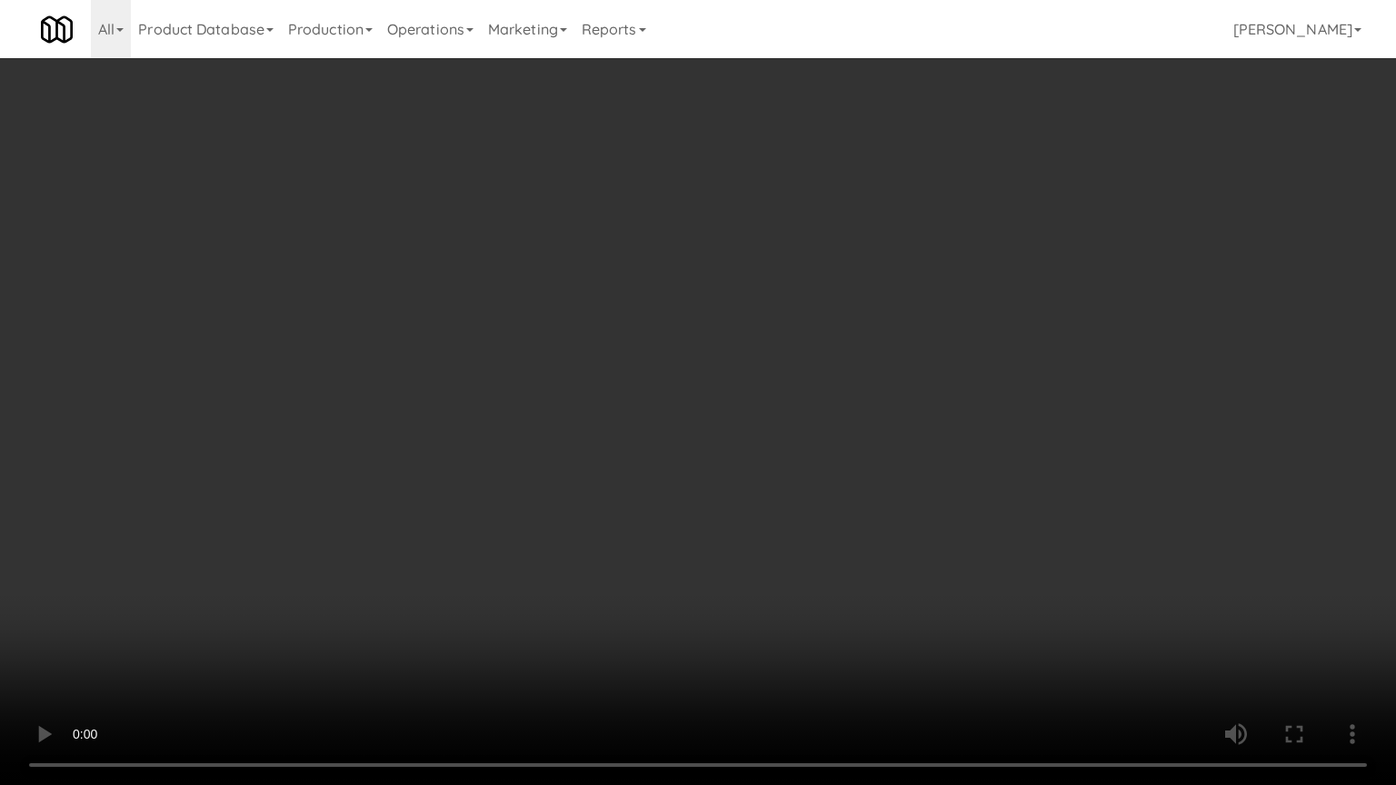
click at [836, 447] on video at bounding box center [698, 392] width 1396 height 785
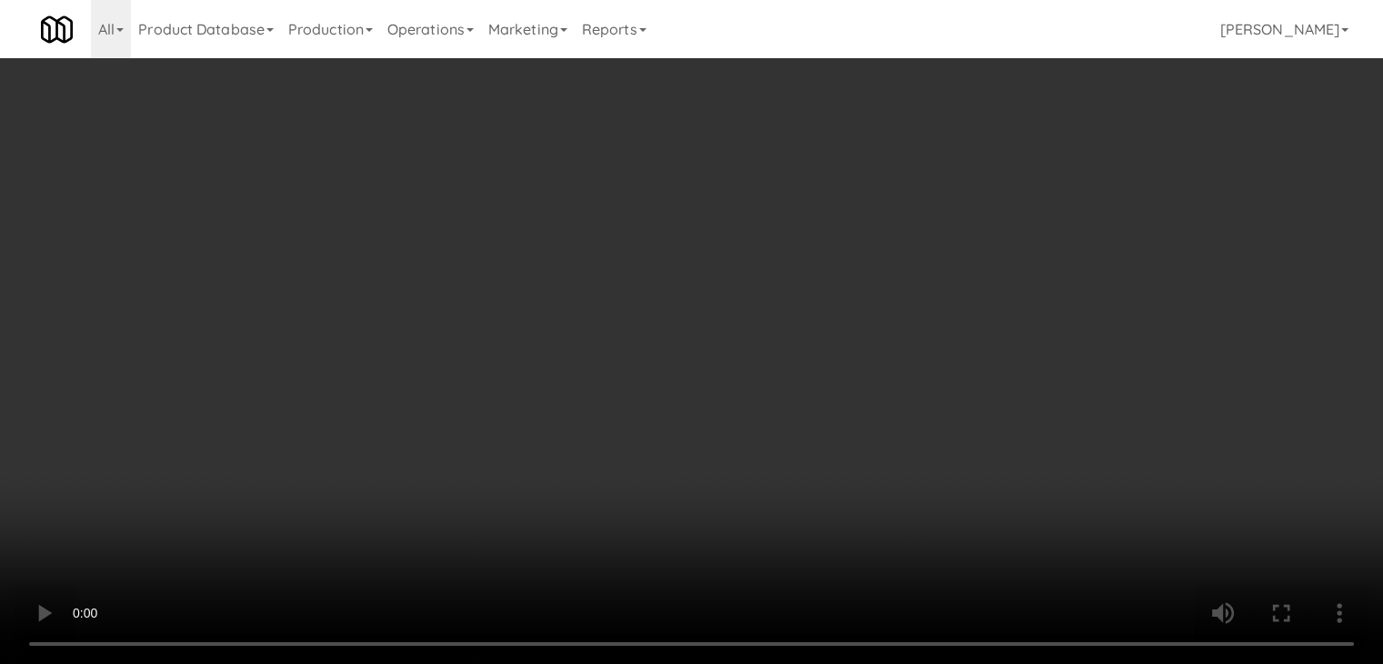
click at [993, 185] on button "Planogram" at bounding box center [984, 192] width 89 height 27
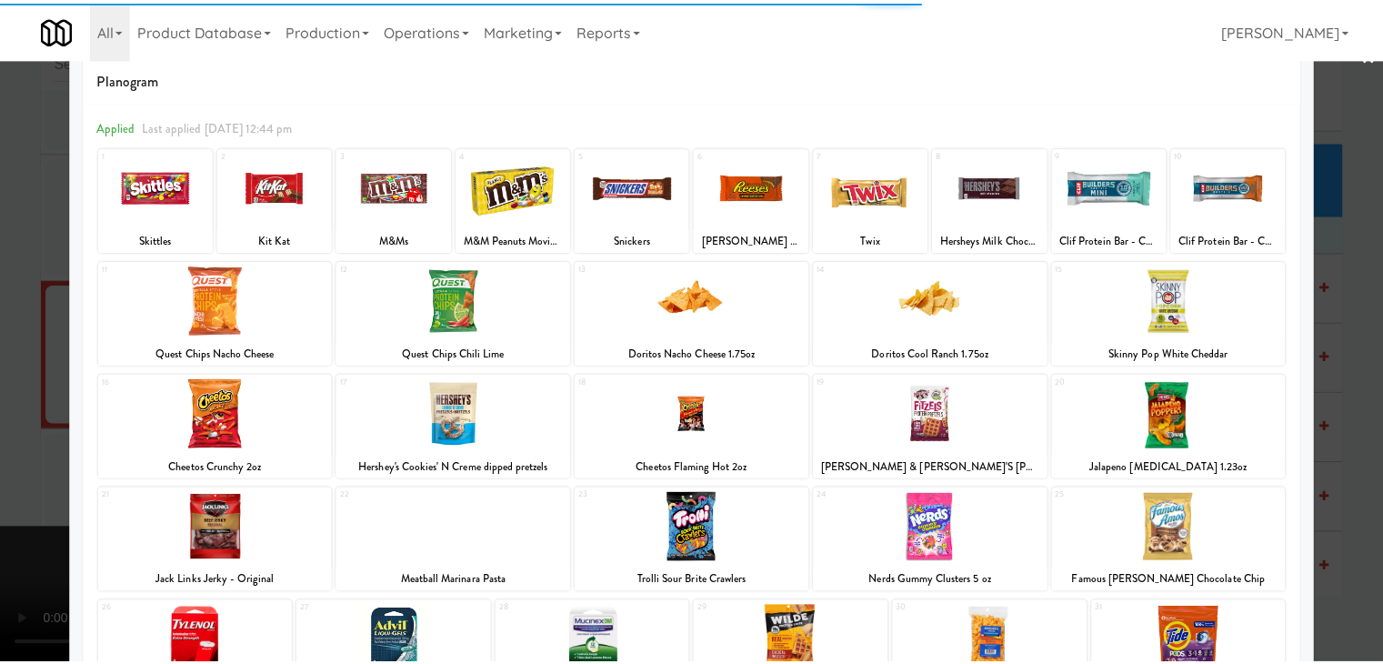
scroll to position [229, 0]
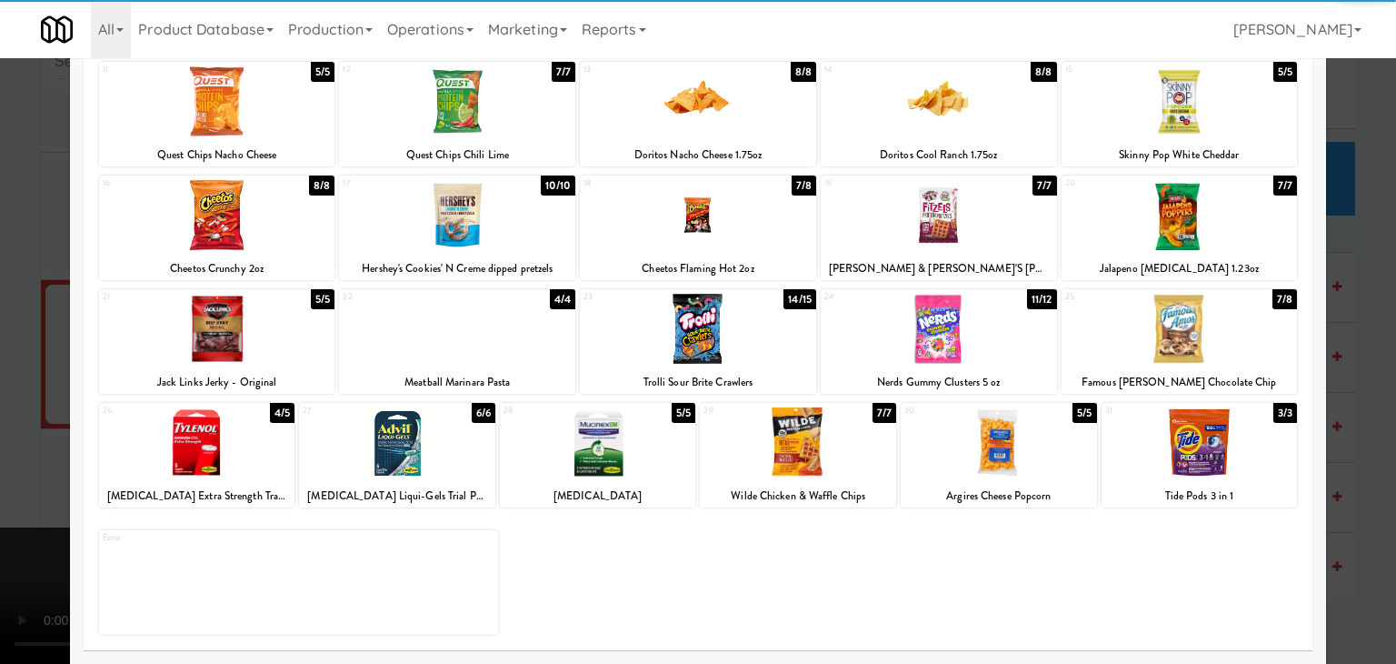
click at [953, 342] on div at bounding box center [939, 329] width 236 height 70
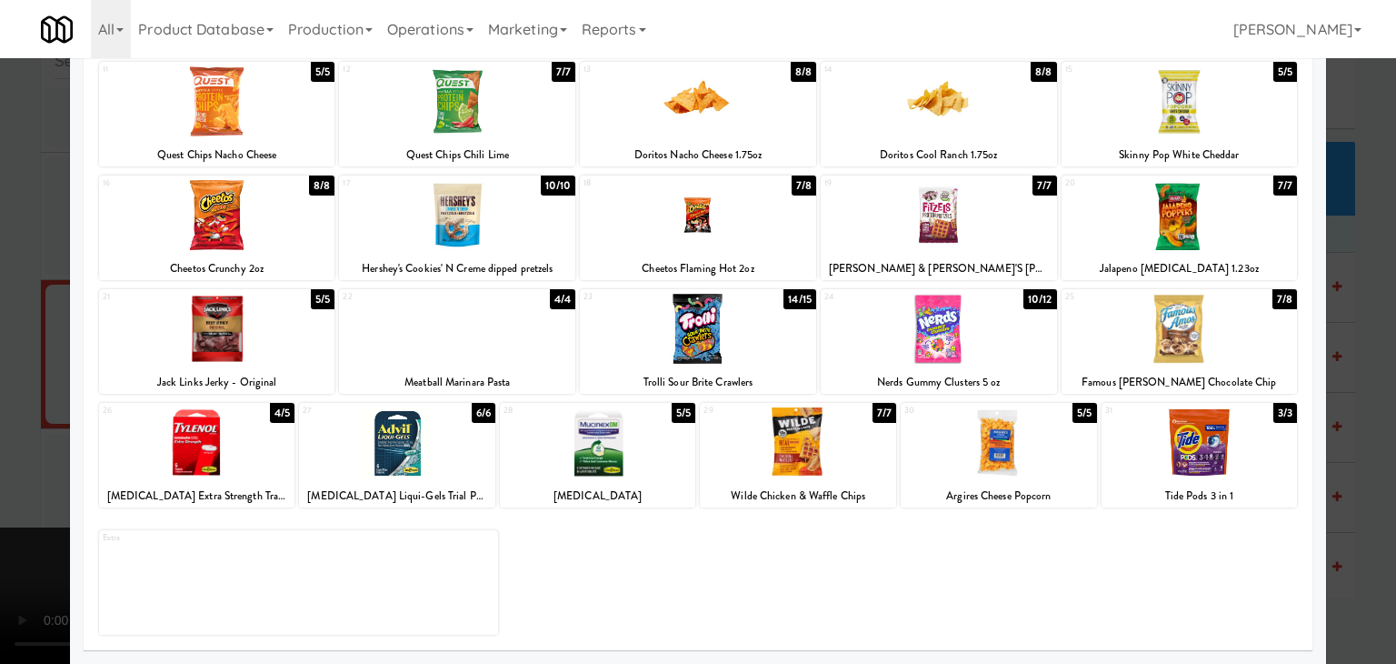
drag, startPoint x: 0, startPoint y: 321, endPoint x: 736, endPoint y: 377, distance: 738.4
click at [33, 324] on div at bounding box center [698, 332] width 1396 height 664
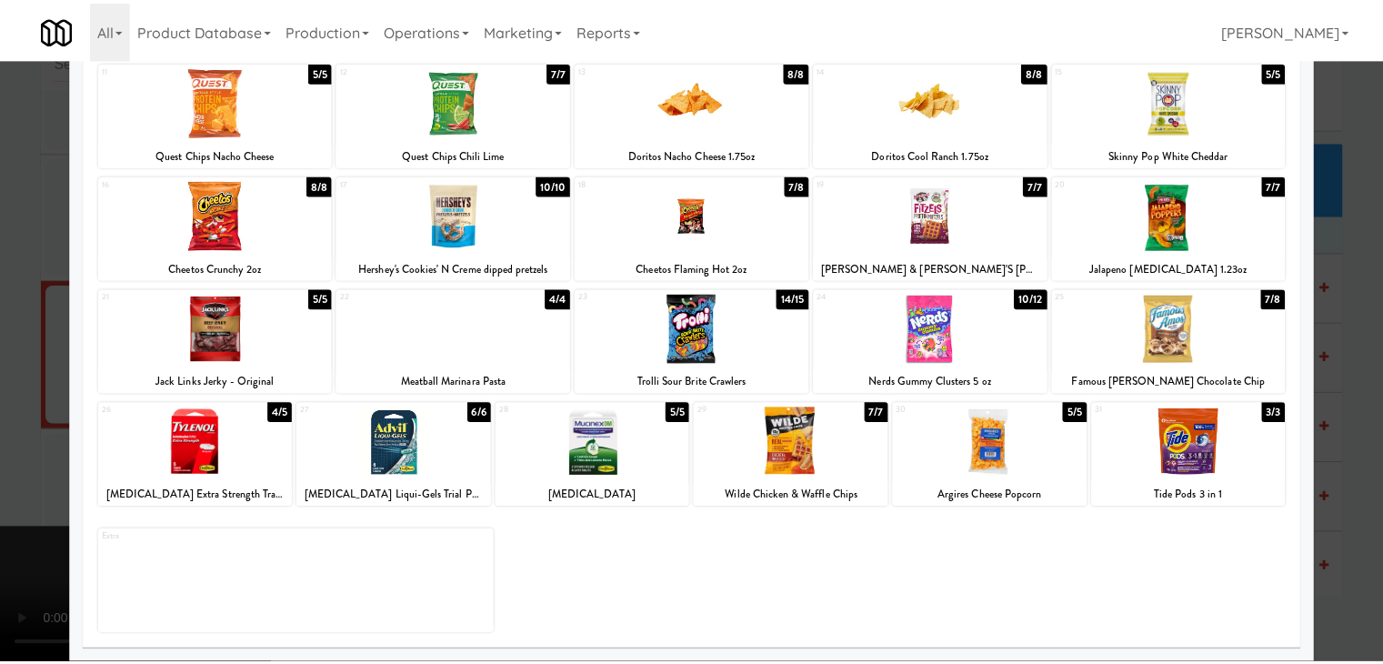
scroll to position [15765, 0]
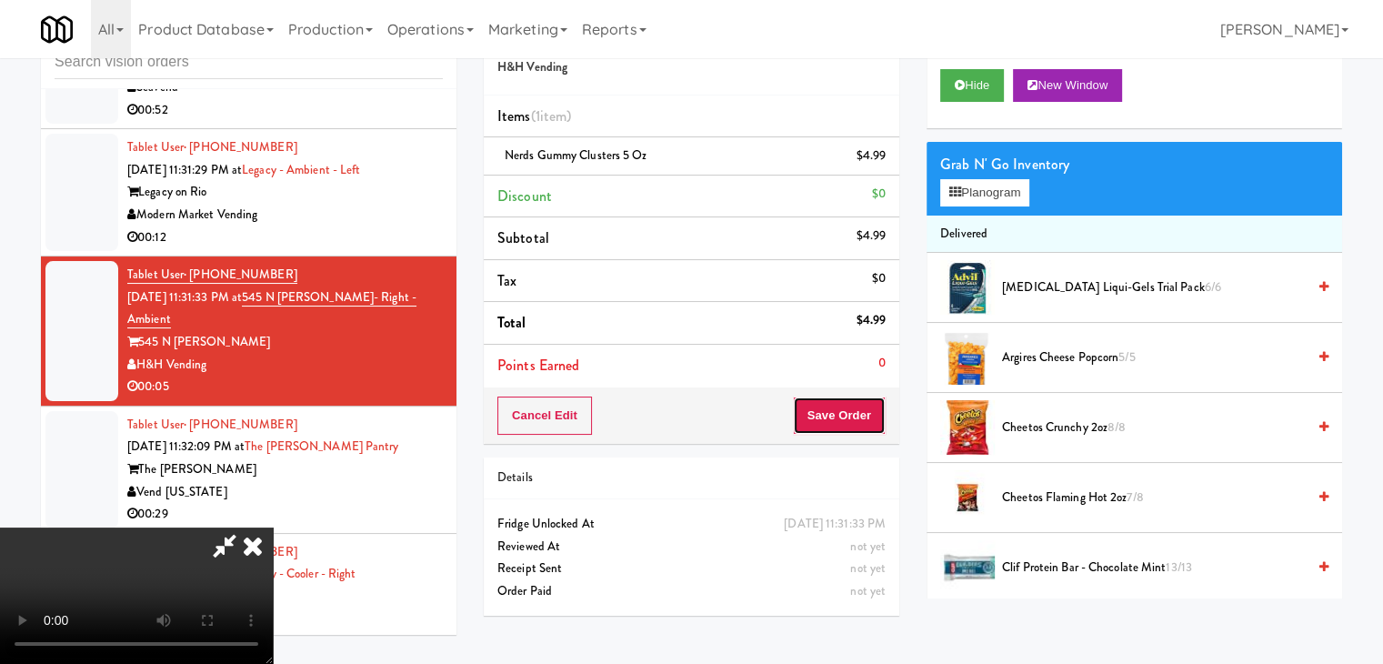
click at [856, 407] on button "Save Order" at bounding box center [839, 415] width 93 height 38
click at [854, 409] on button "Save Order" at bounding box center [839, 415] width 93 height 38
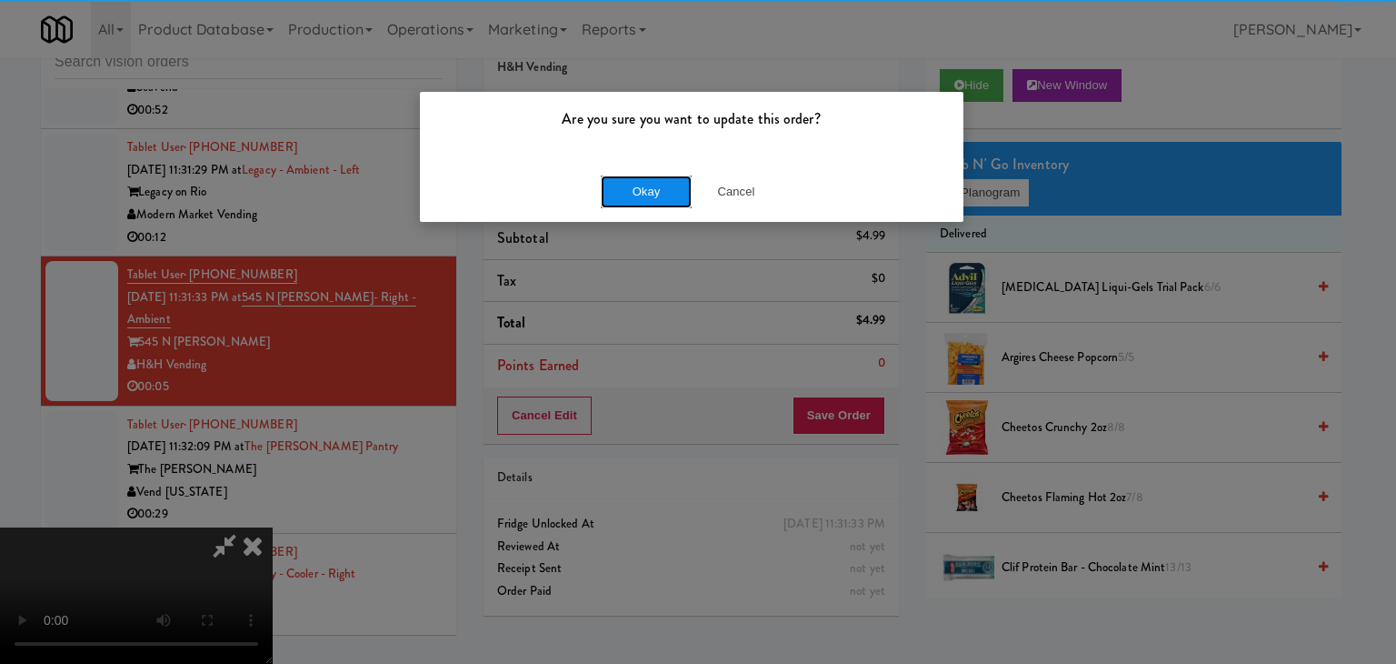
click at [654, 179] on button "Okay" at bounding box center [646, 191] width 91 height 33
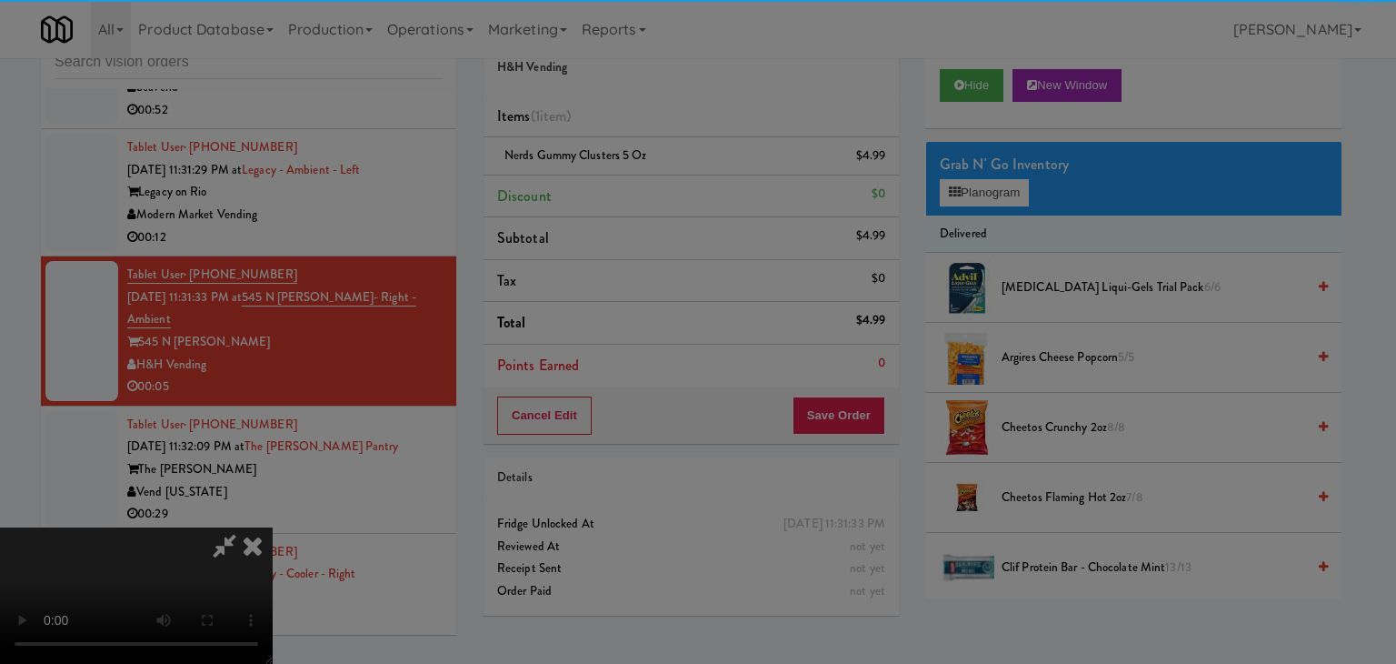
click at [654, 175] on button "Okay" at bounding box center [646, 158] width 91 height 33
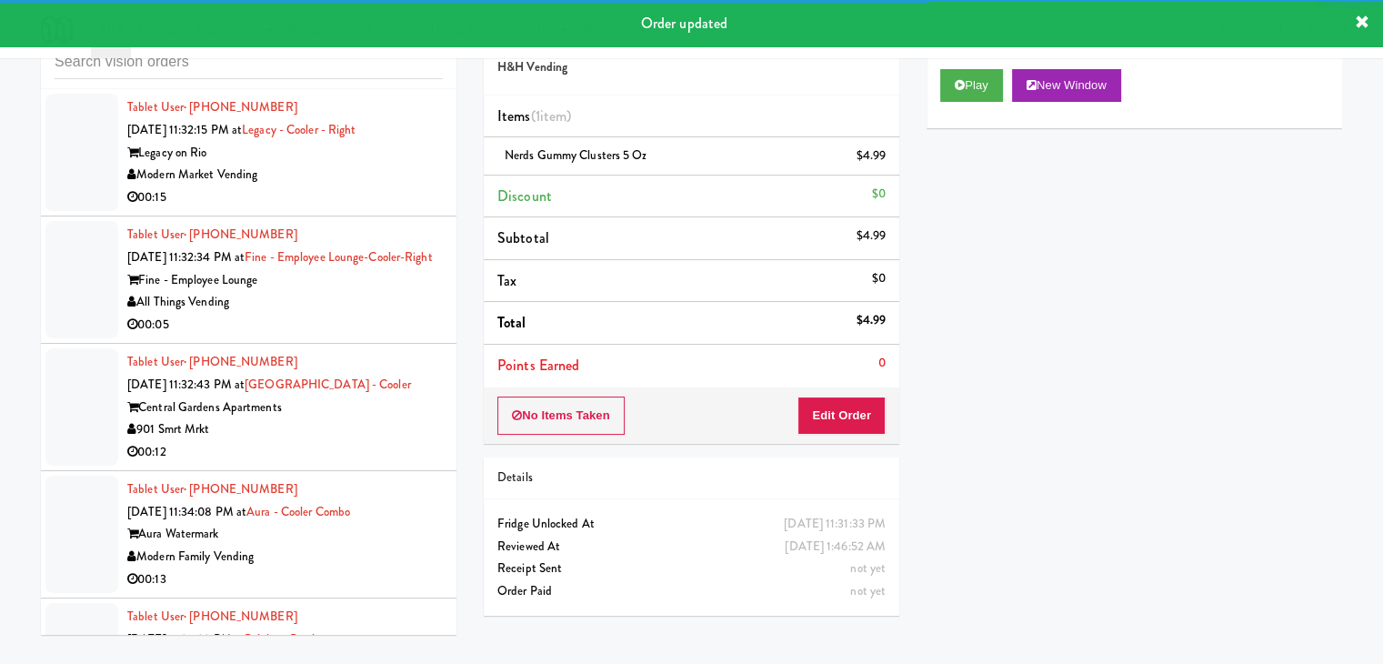
scroll to position [16241, 0]
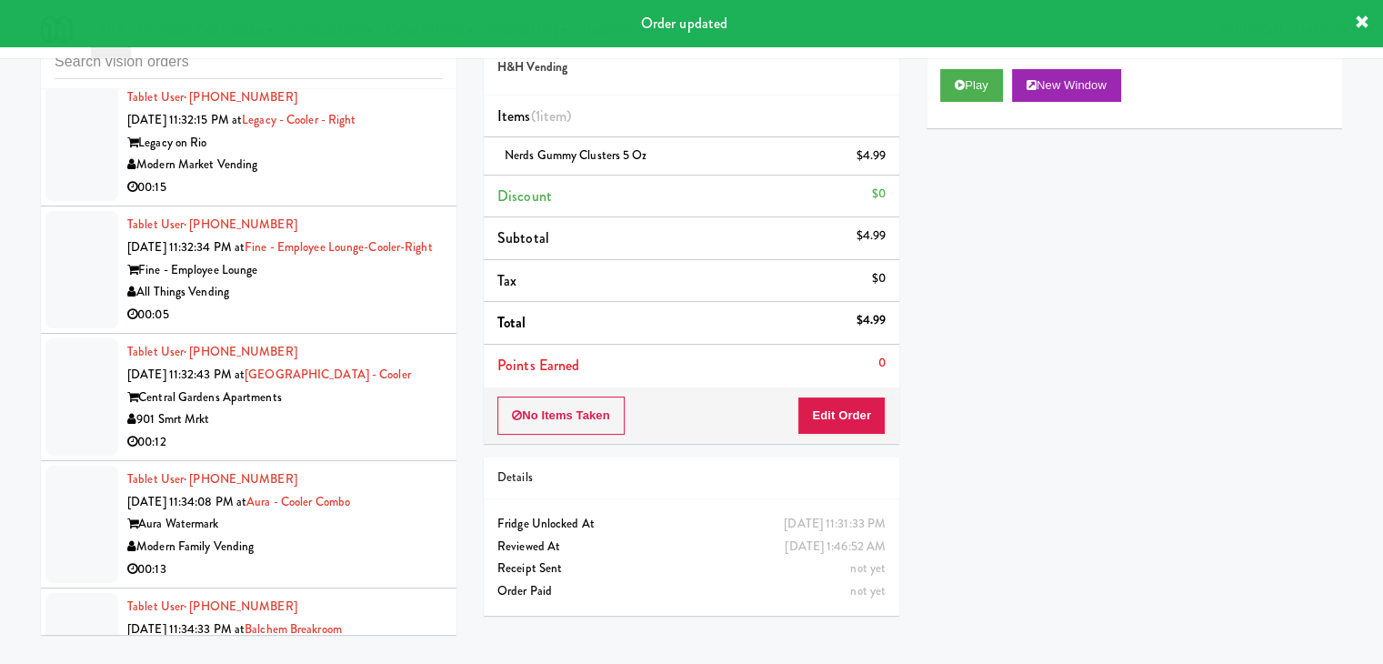
click at [394, 281] on div "All Things Vending" at bounding box center [284, 292] width 315 height 23
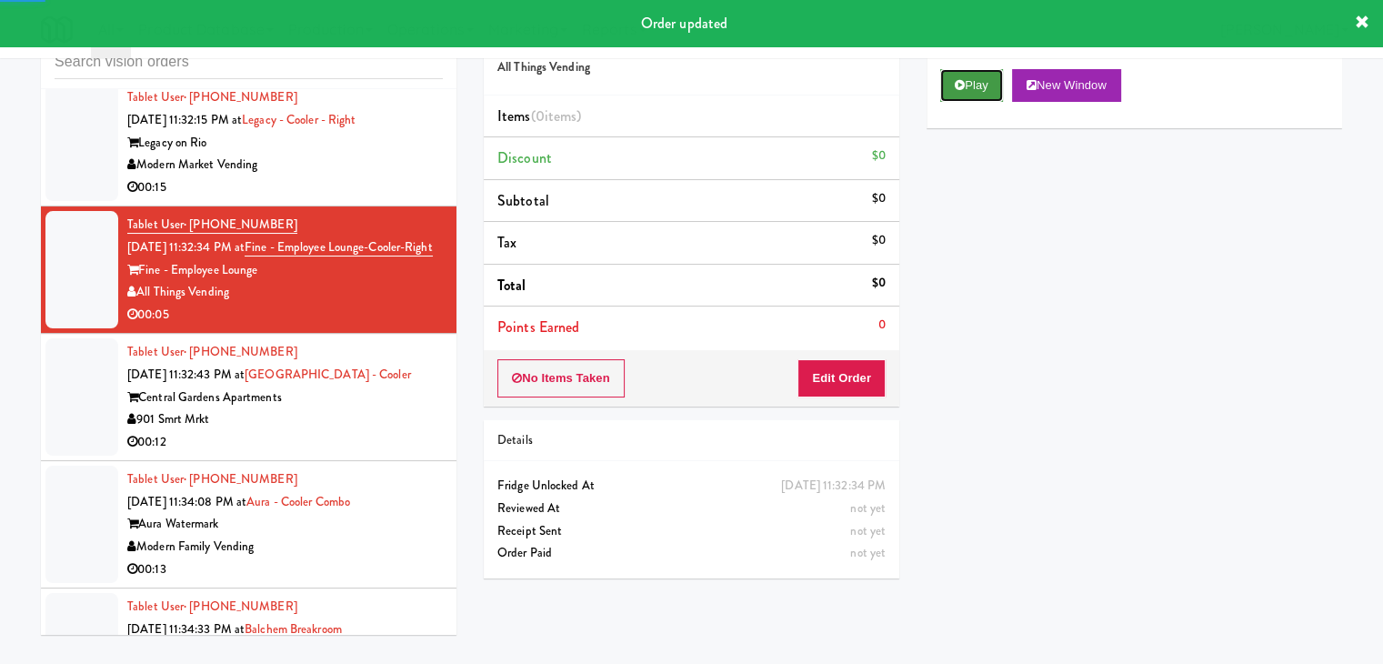
click at [970, 87] on button "Play" at bounding box center [971, 85] width 63 height 33
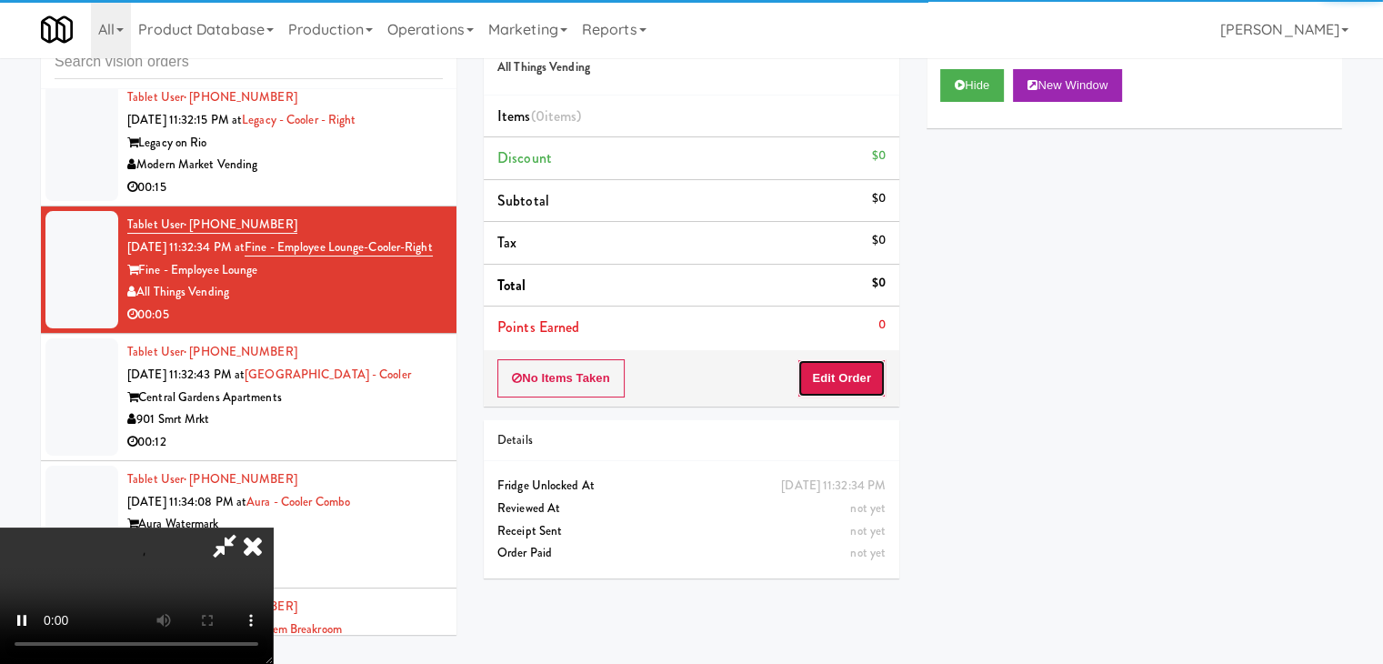
click at [858, 380] on button "Edit Order" at bounding box center [841, 378] width 88 height 38
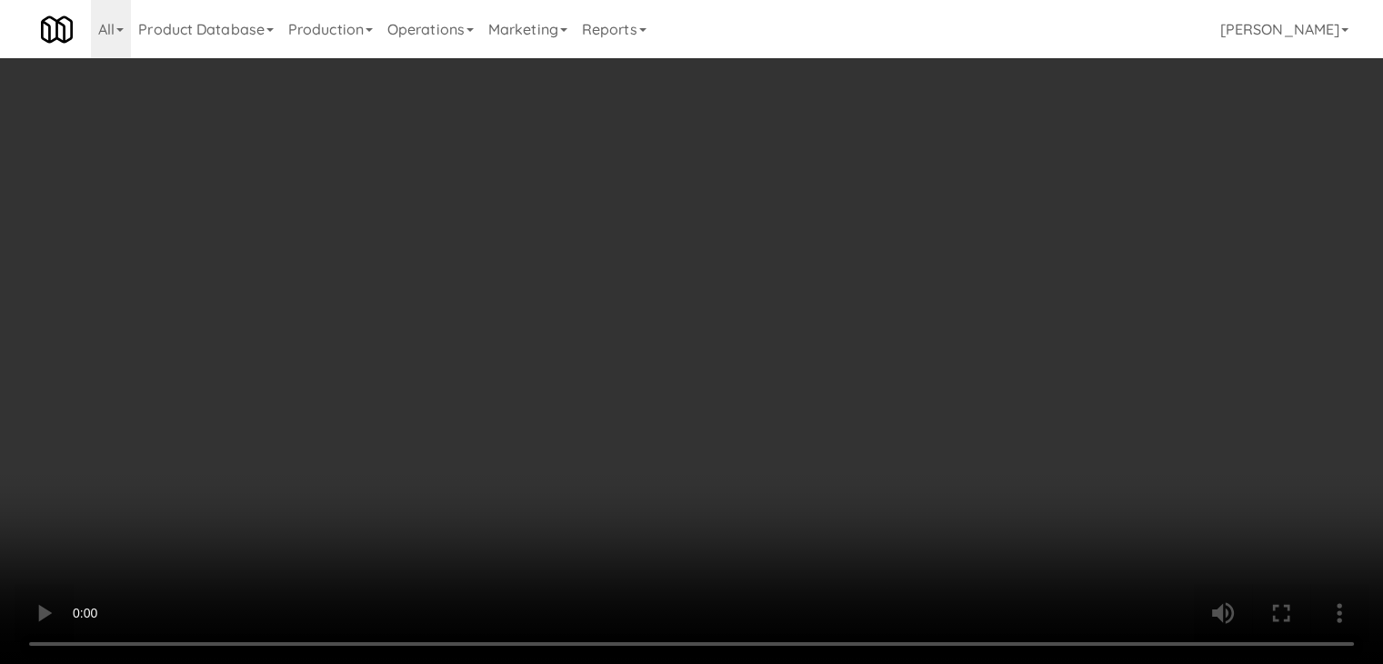
scroll to position [16175, 0]
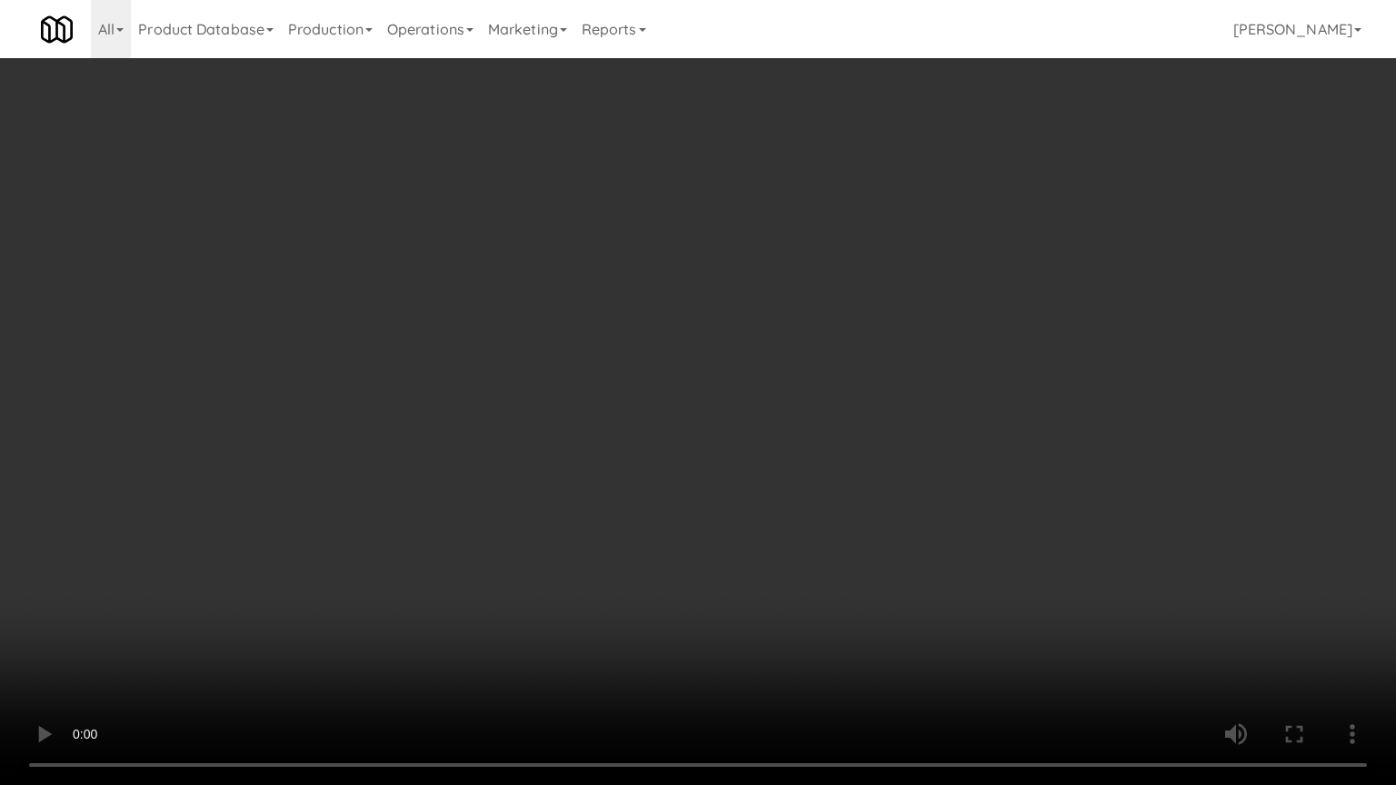
click at [772, 531] on video at bounding box center [698, 392] width 1396 height 785
click at [796, 496] on video at bounding box center [698, 392] width 1396 height 785
drag, startPoint x: 796, startPoint y: 496, endPoint x: 842, endPoint y: 374, distance: 130.9
click at [801, 487] on video at bounding box center [698, 392] width 1396 height 785
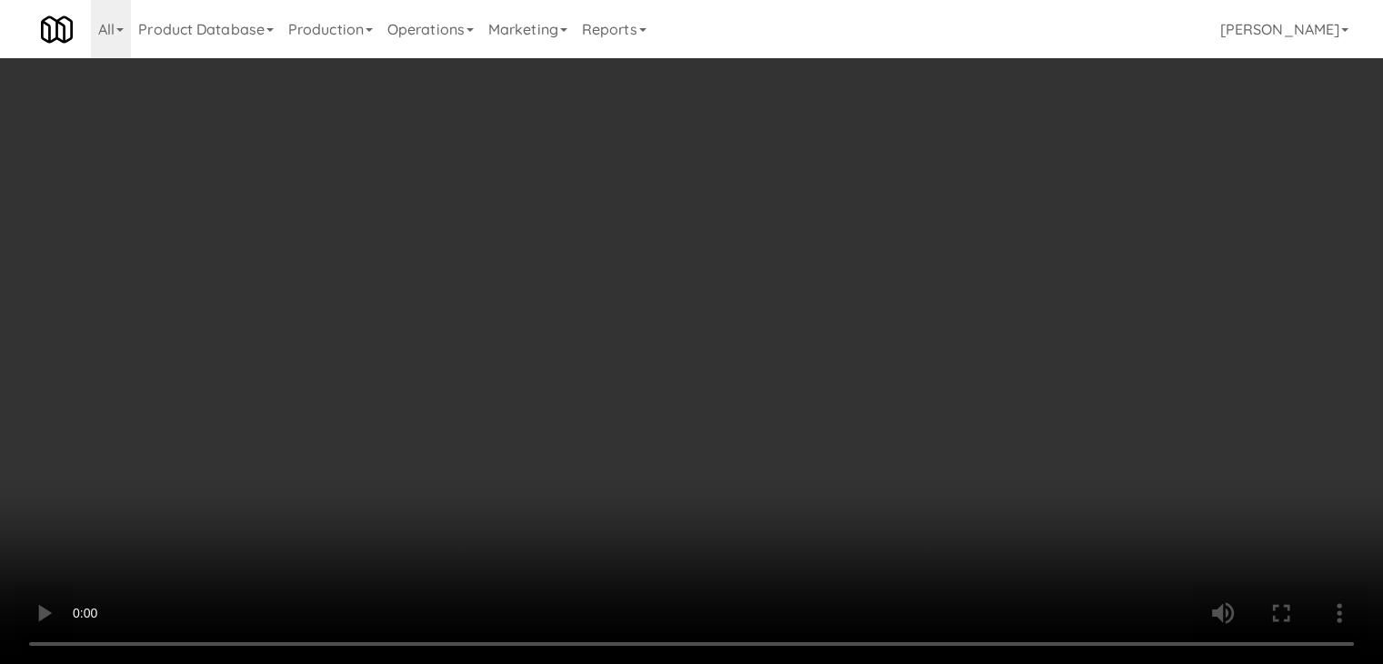
click at [978, 201] on button "Planogram" at bounding box center [984, 192] width 89 height 27
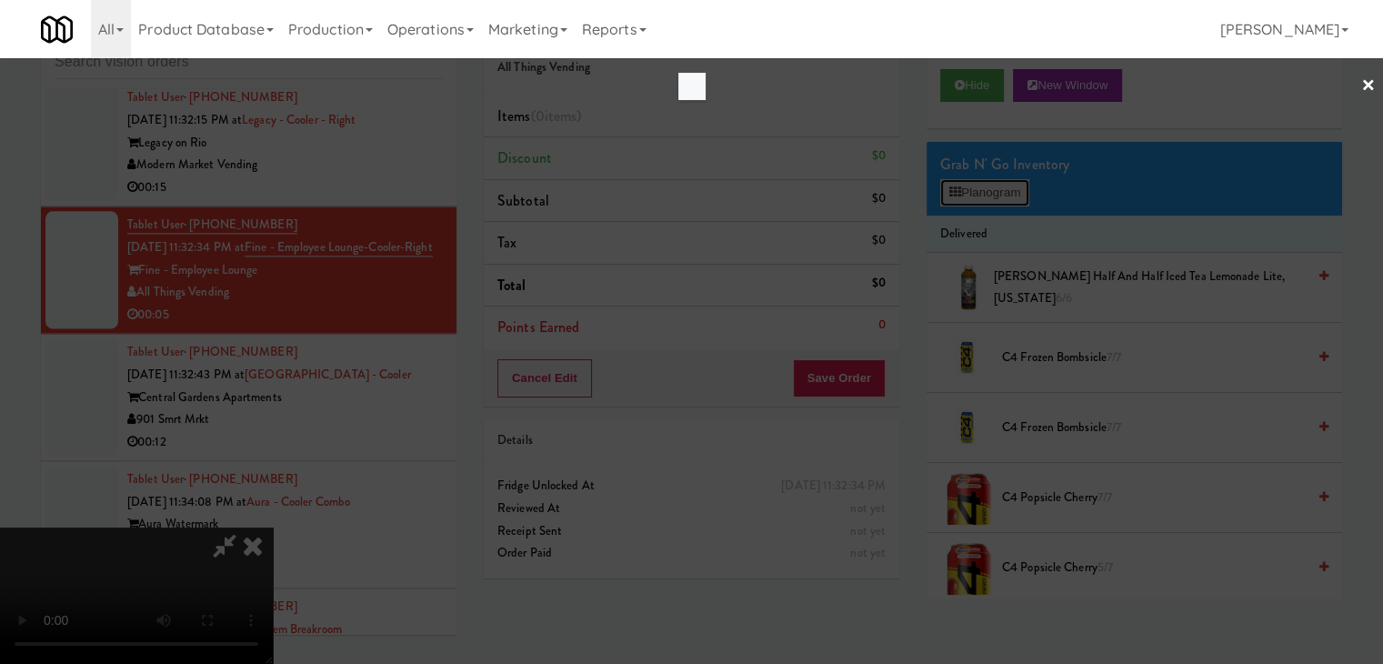
scroll to position [16175, 0]
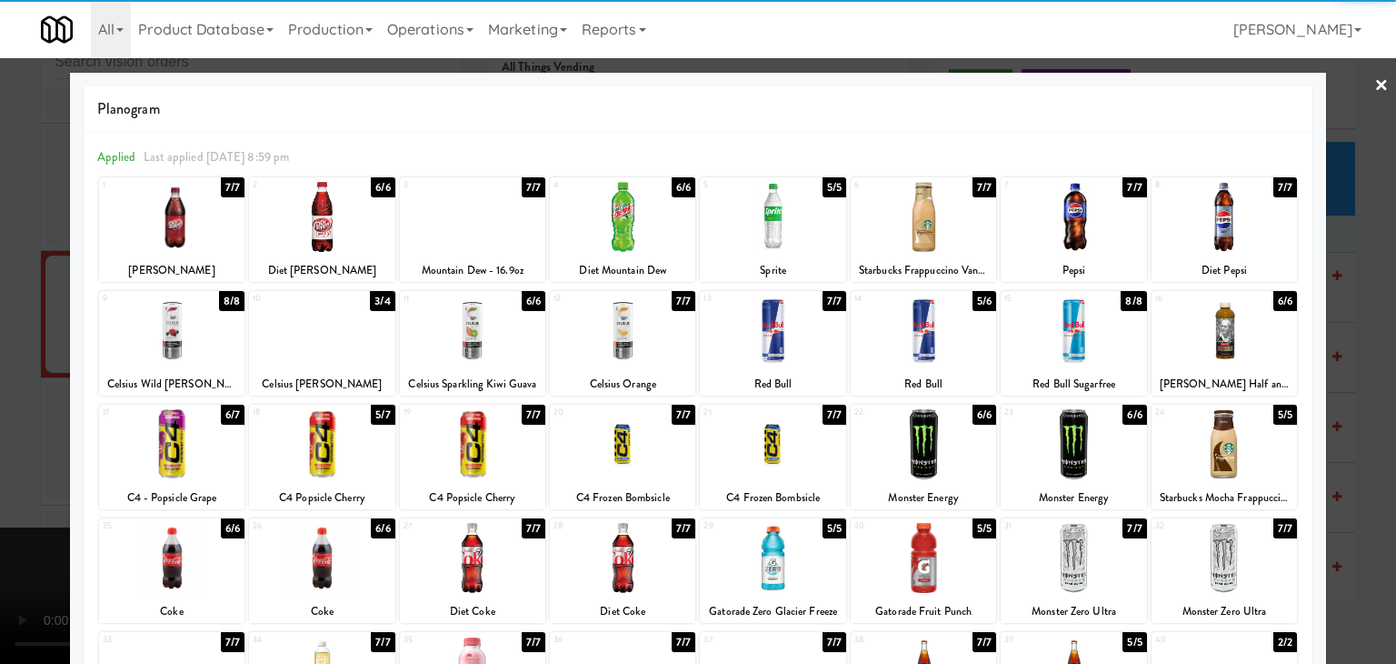
click at [912, 235] on div at bounding box center [923, 217] width 145 height 70
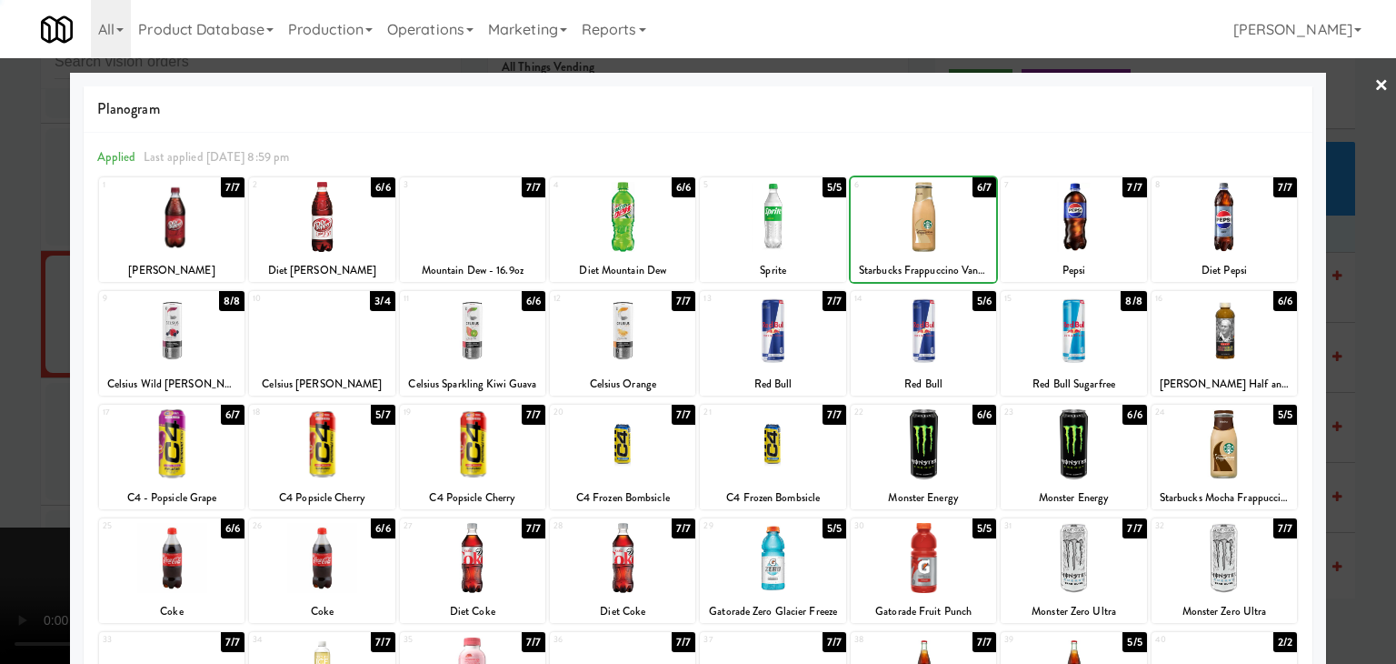
click at [18, 466] on div at bounding box center [698, 332] width 1396 height 664
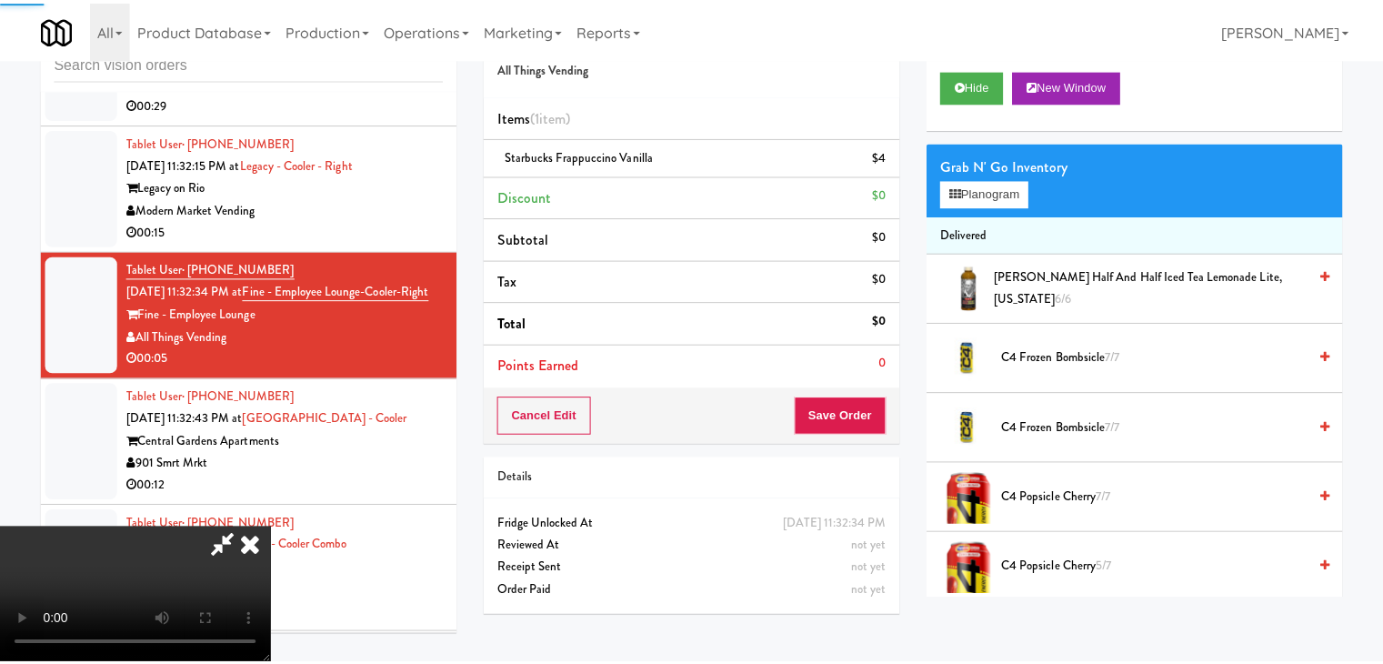
scroll to position [16241, 0]
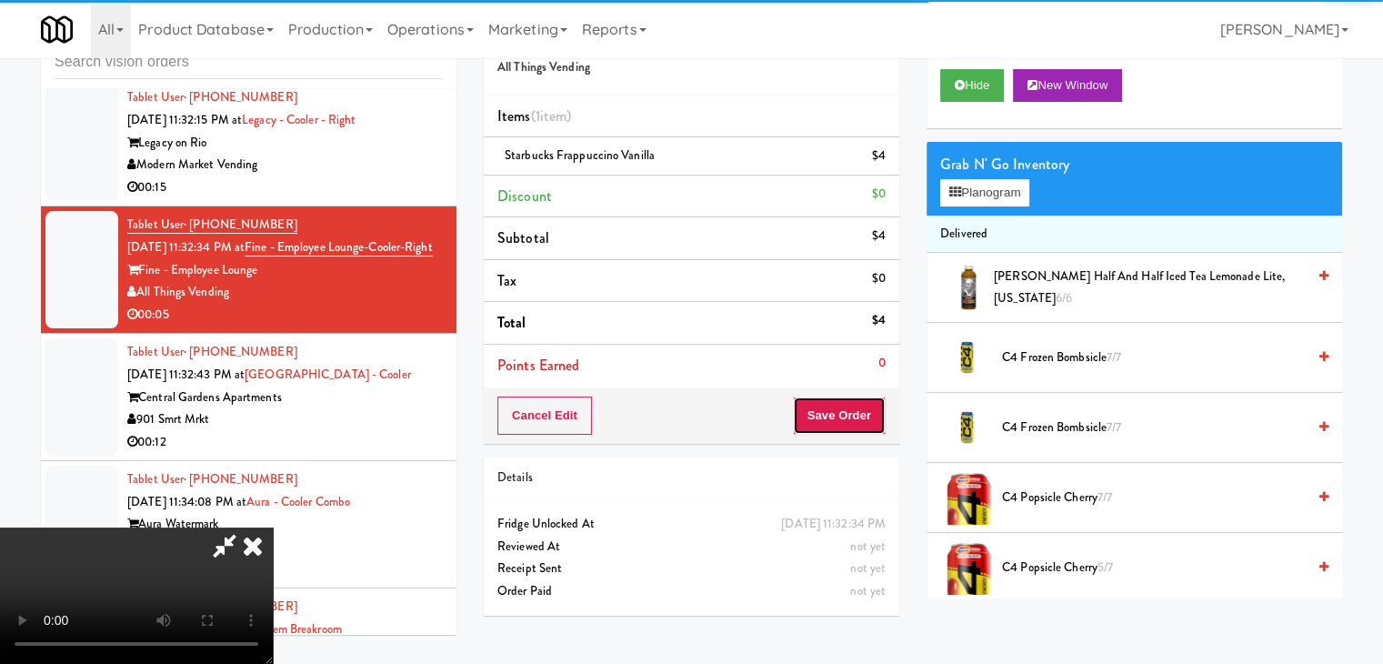
click at [860, 404] on button "Save Order" at bounding box center [839, 415] width 93 height 38
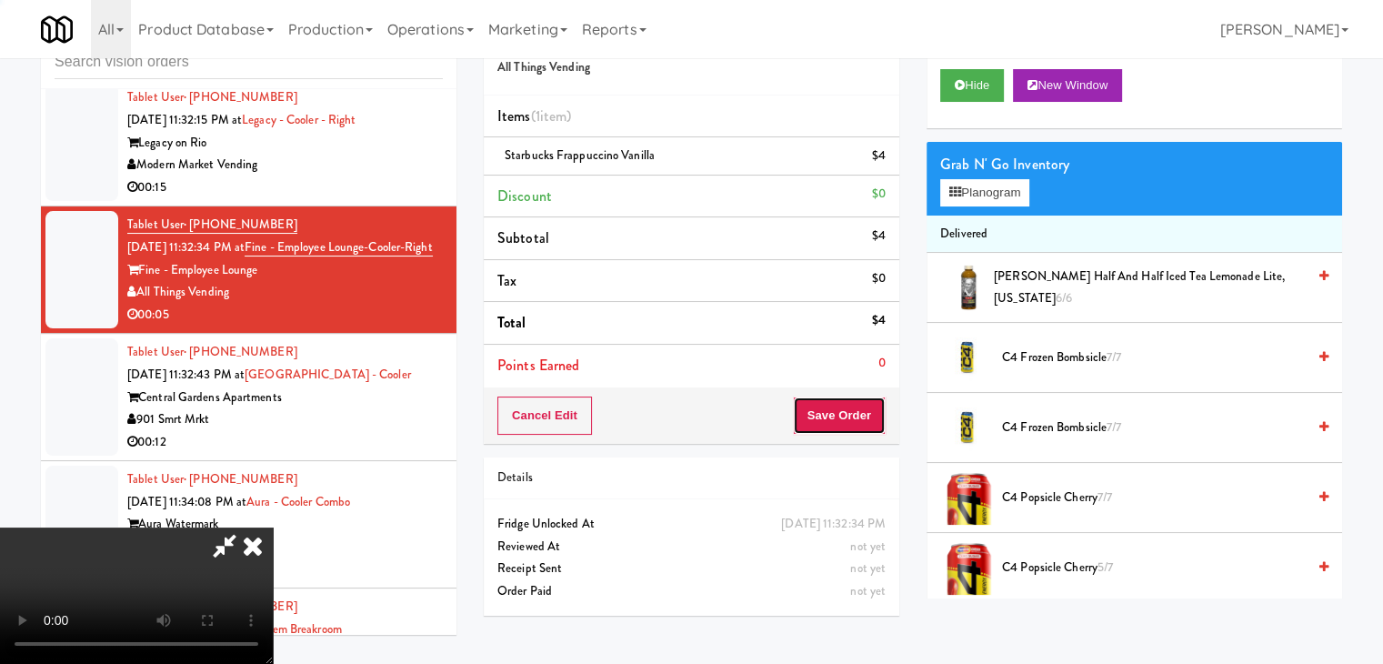
click at [860, 404] on button "Save Order" at bounding box center [839, 415] width 93 height 38
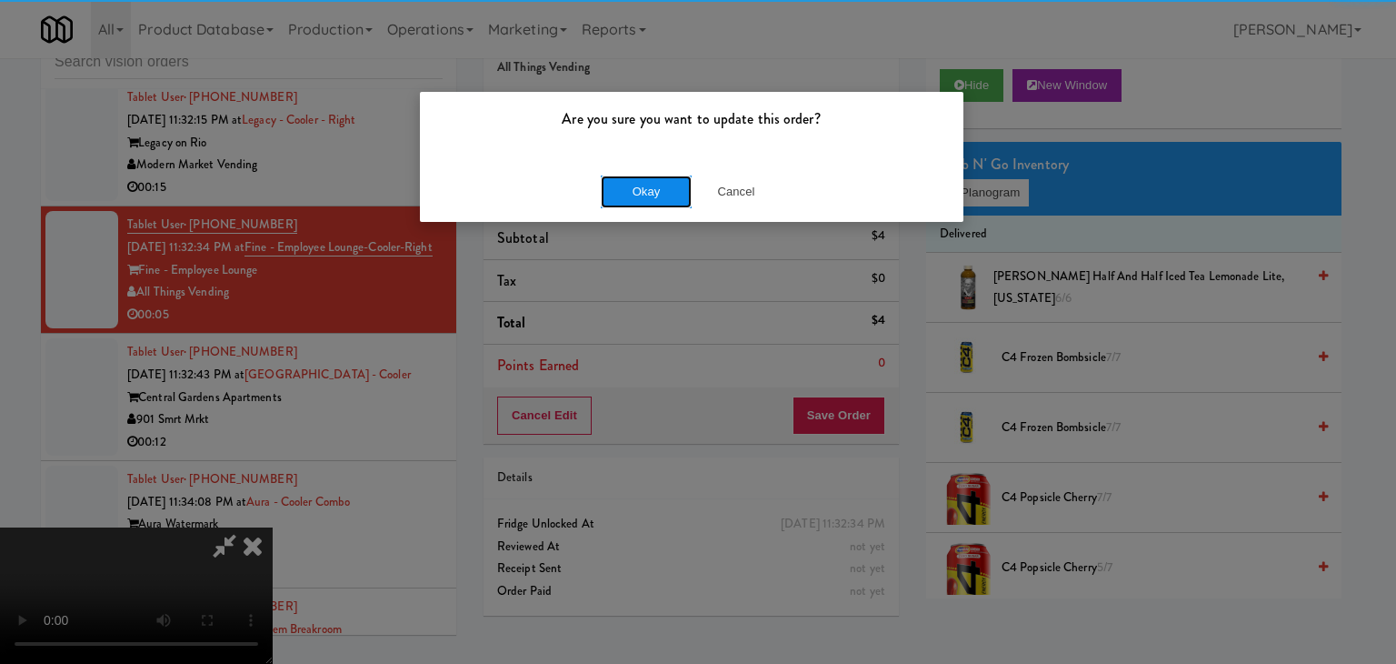
click at [654, 179] on button "Okay" at bounding box center [646, 191] width 91 height 33
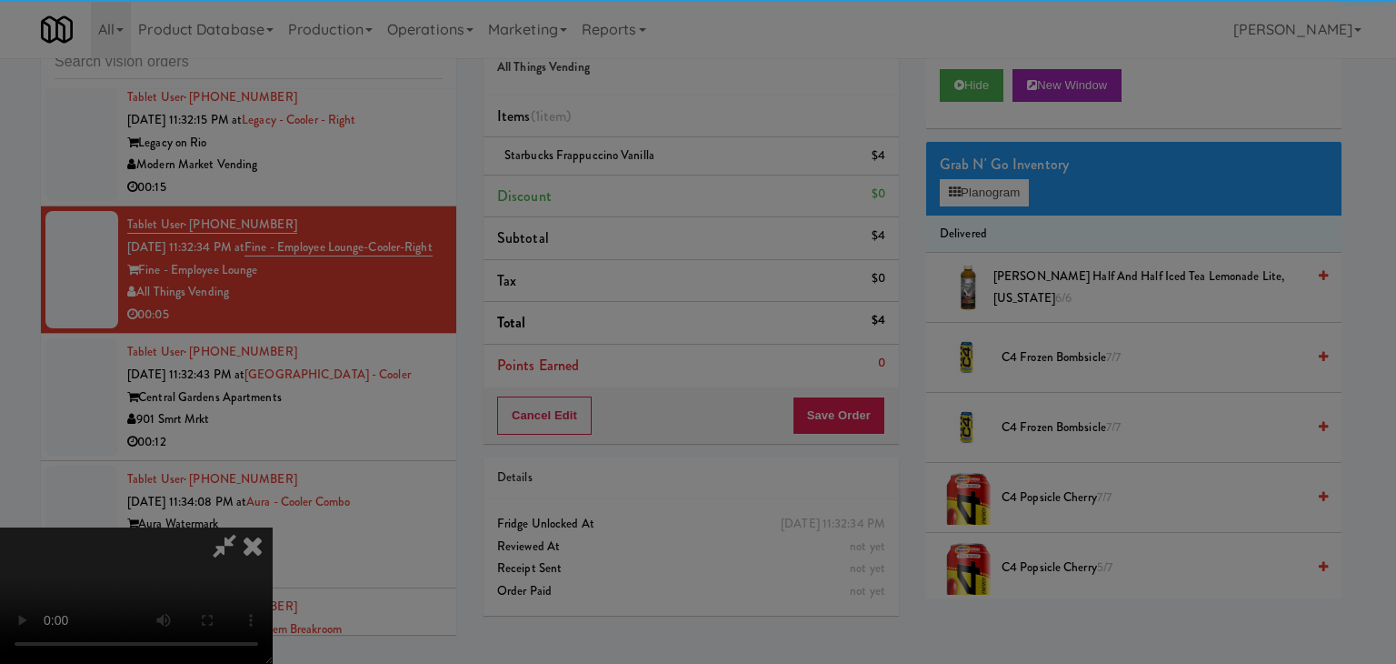
click at [652, 175] on button "Okay" at bounding box center [646, 158] width 91 height 33
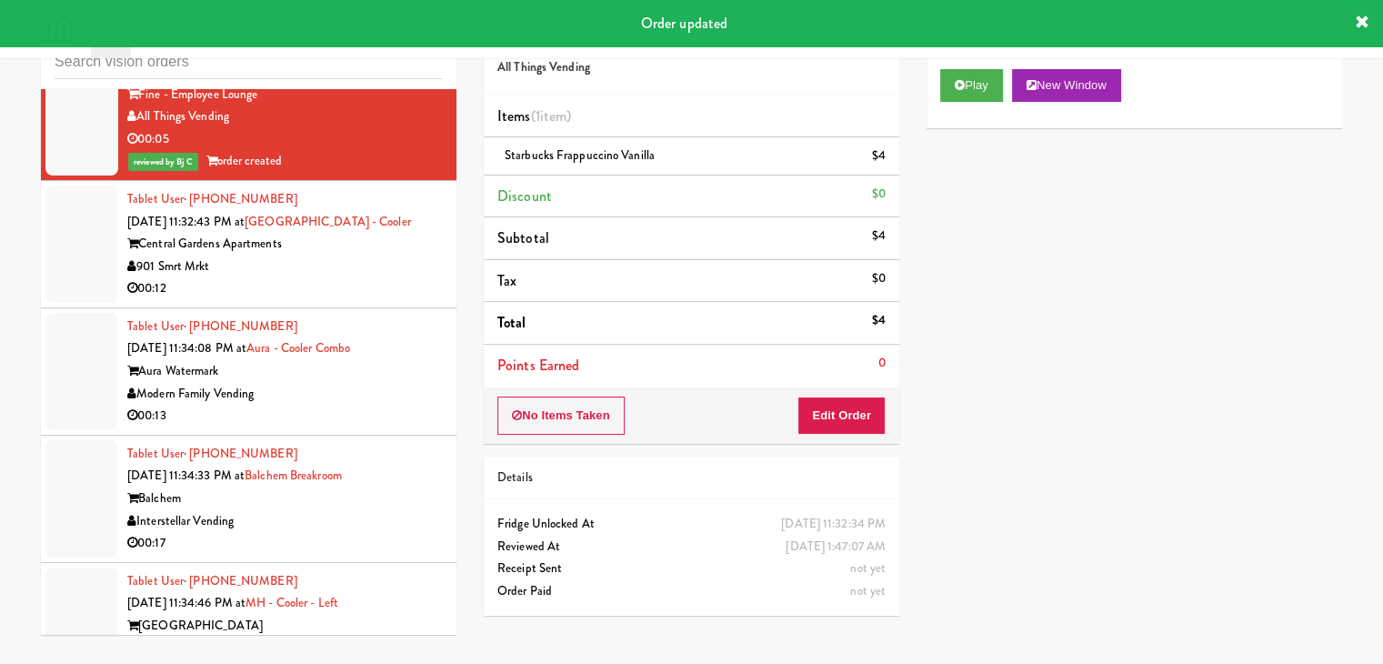
scroll to position [16423, 0]
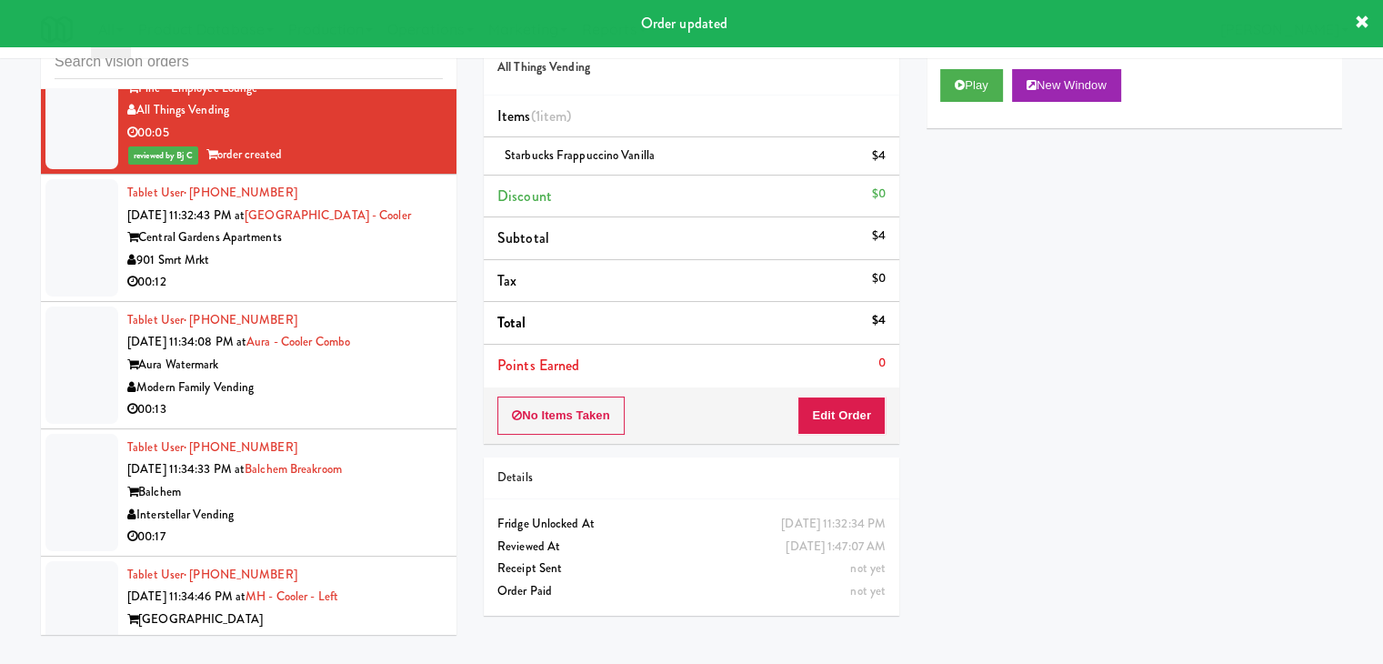
click at [235, 271] on div "00:12" at bounding box center [284, 282] width 315 height 23
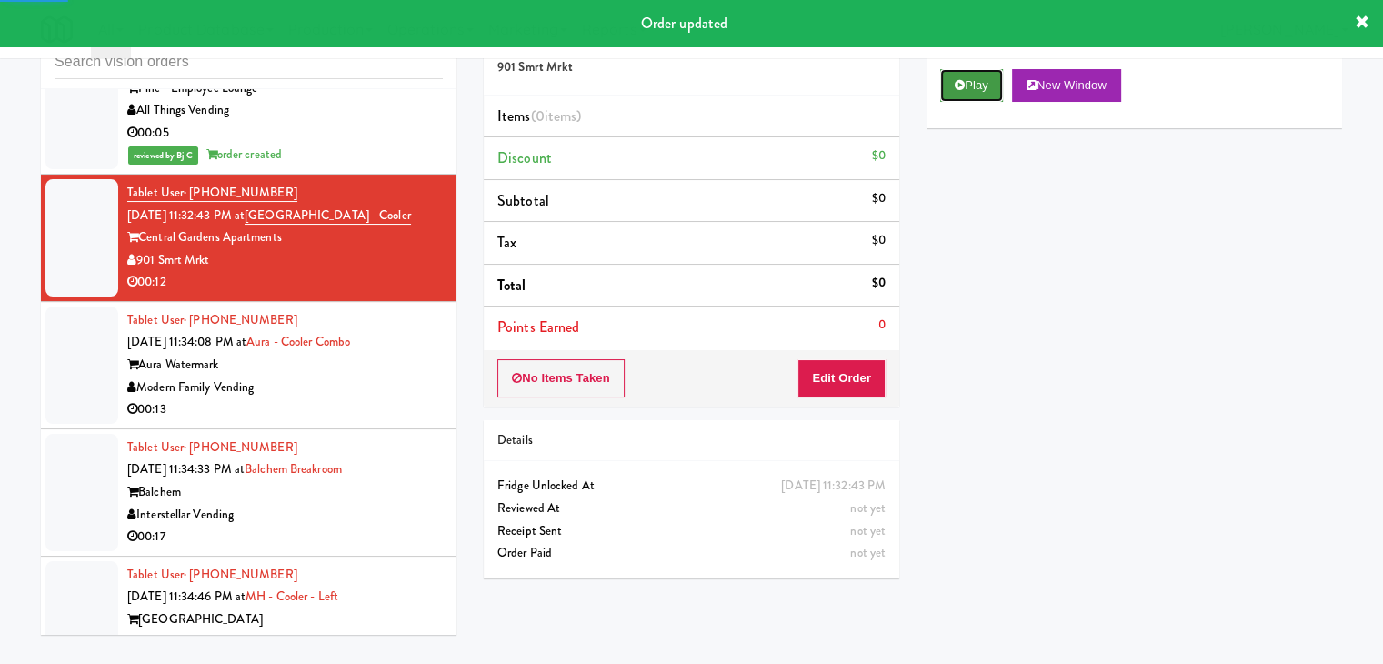
click at [966, 94] on button "Play" at bounding box center [971, 85] width 63 height 33
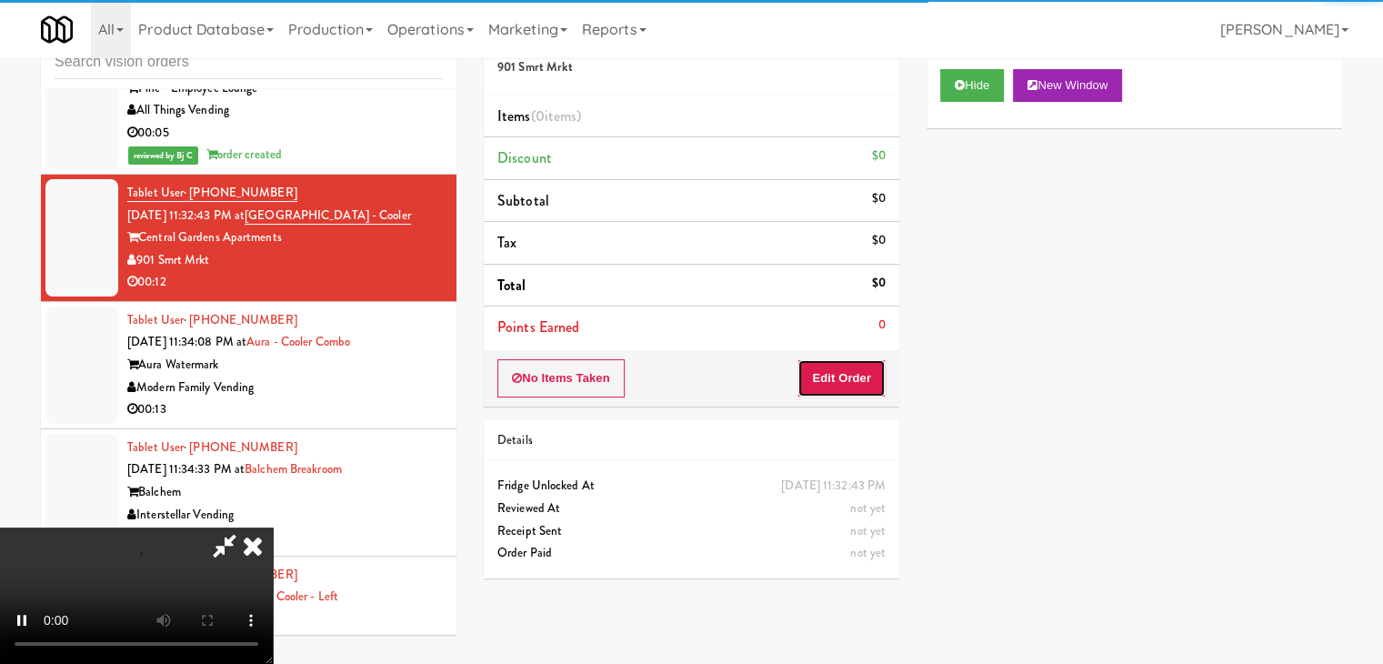
click at [845, 383] on button "Edit Order" at bounding box center [841, 378] width 88 height 38
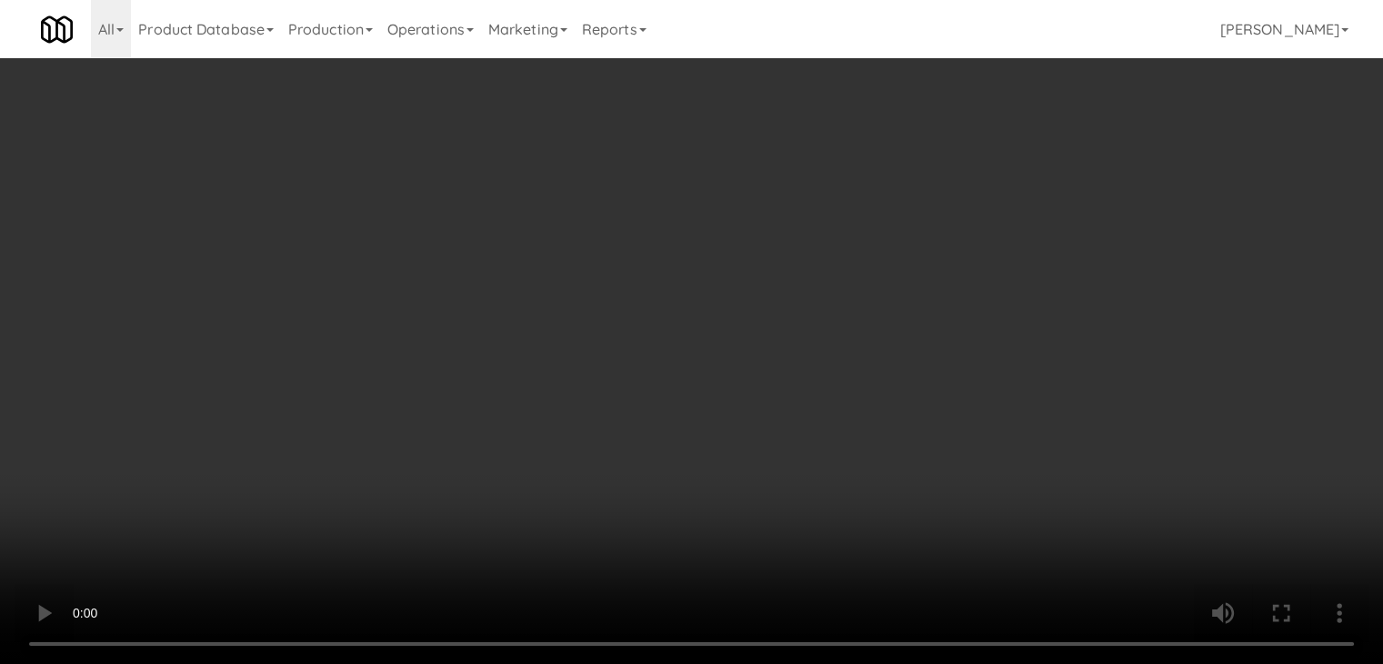
scroll to position [16356, 0]
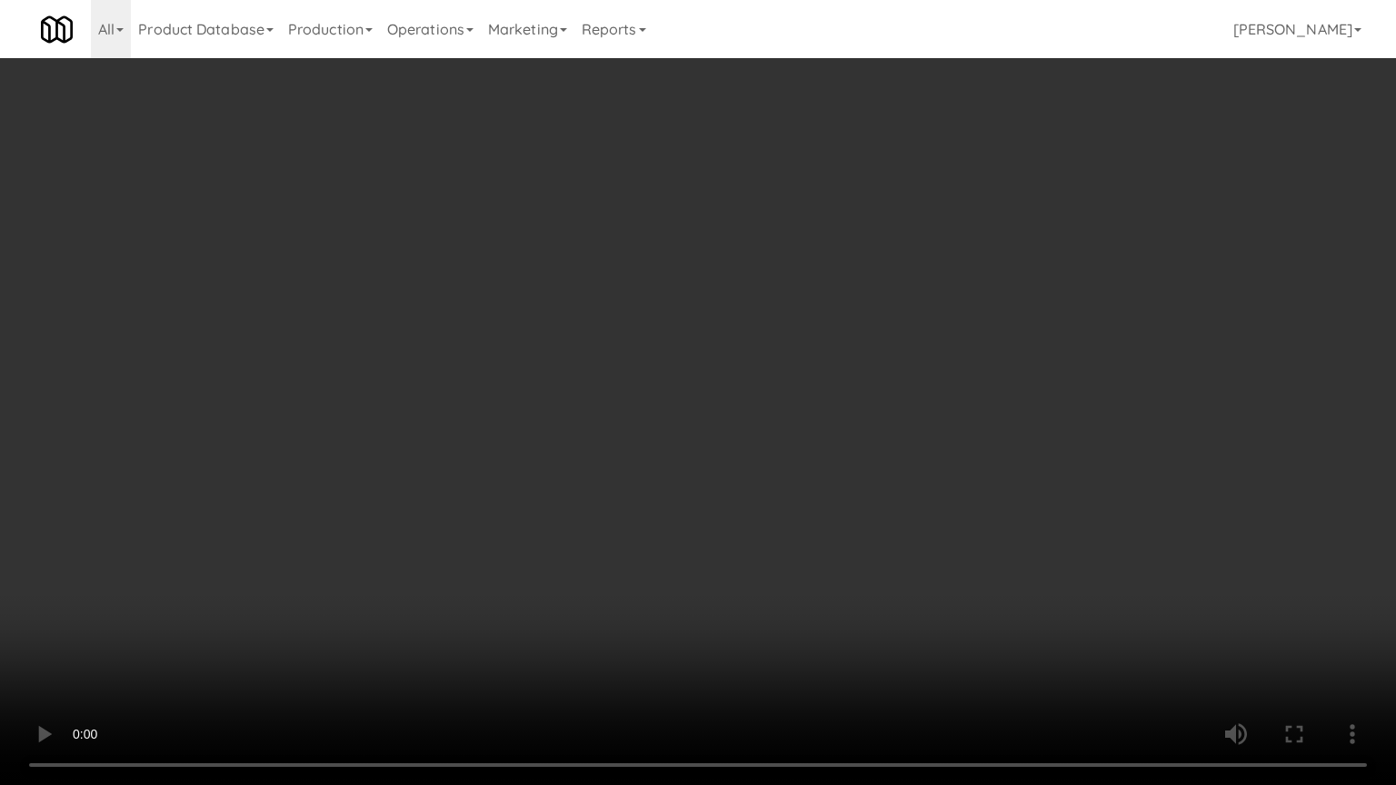
click at [786, 480] on video at bounding box center [698, 392] width 1396 height 785
click at [785, 480] on video at bounding box center [698, 392] width 1396 height 785
click at [796, 464] on video at bounding box center [698, 392] width 1396 height 785
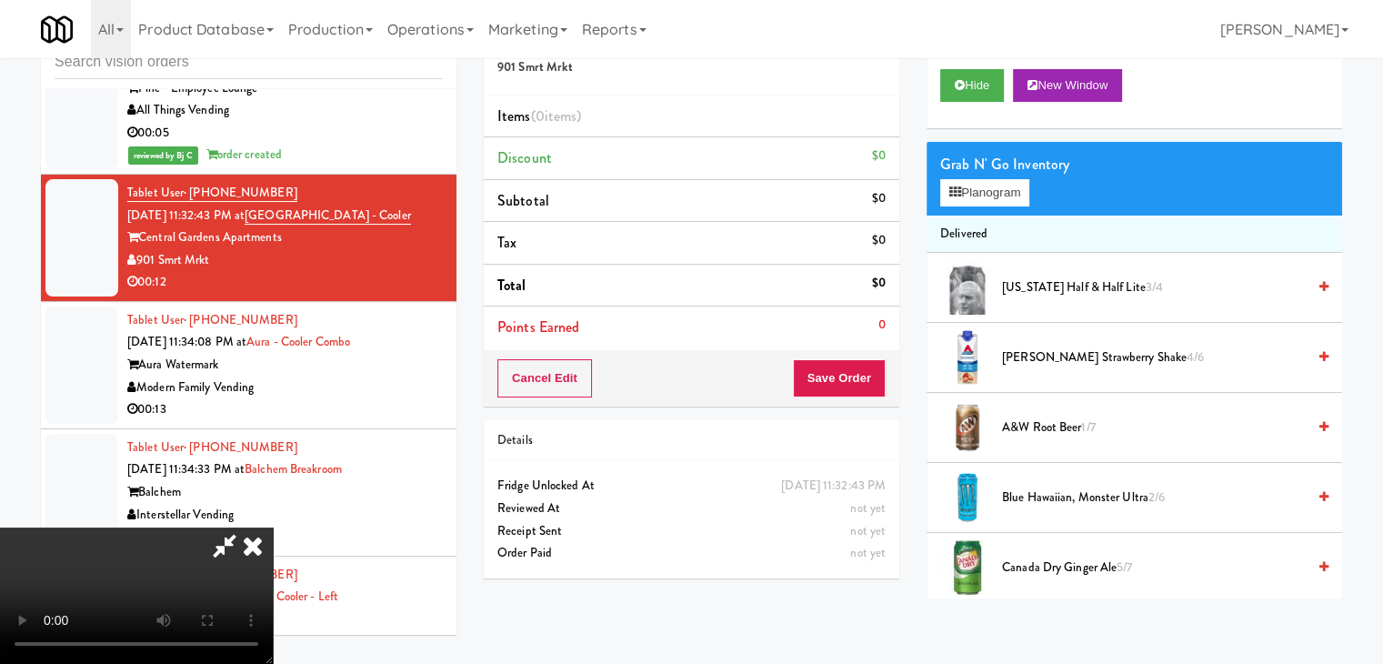
click at [273, 527] on video at bounding box center [136, 595] width 273 height 136
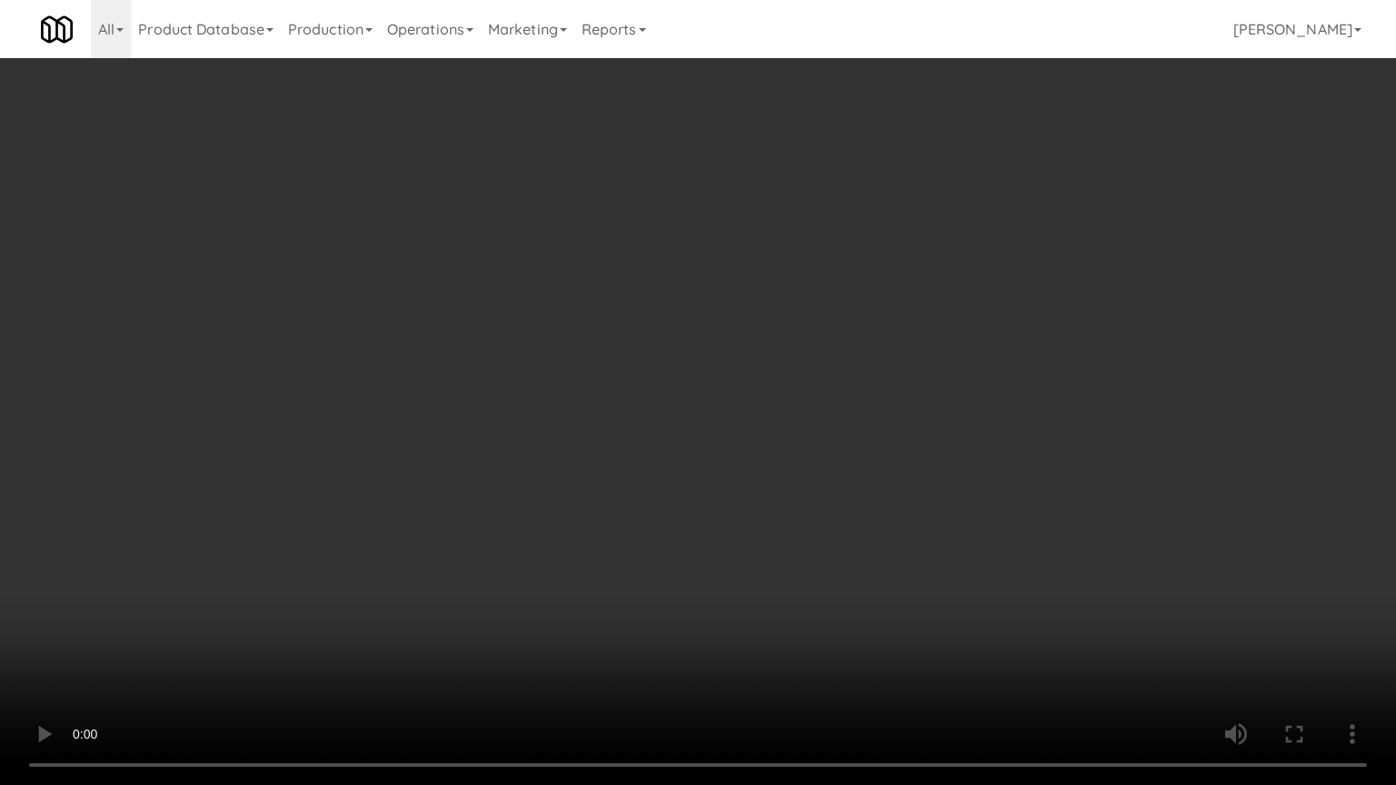
click at [691, 440] on video at bounding box center [698, 392] width 1396 height 785
click at [692, 440] on video at bounding box center [698, 392] width 1396 height 785
click at [693, 440] on video at bounding box center [698, 392] width 1396 height 785
click at [697, 434] on video at bounding box center [698, 392] width 1396 height 785
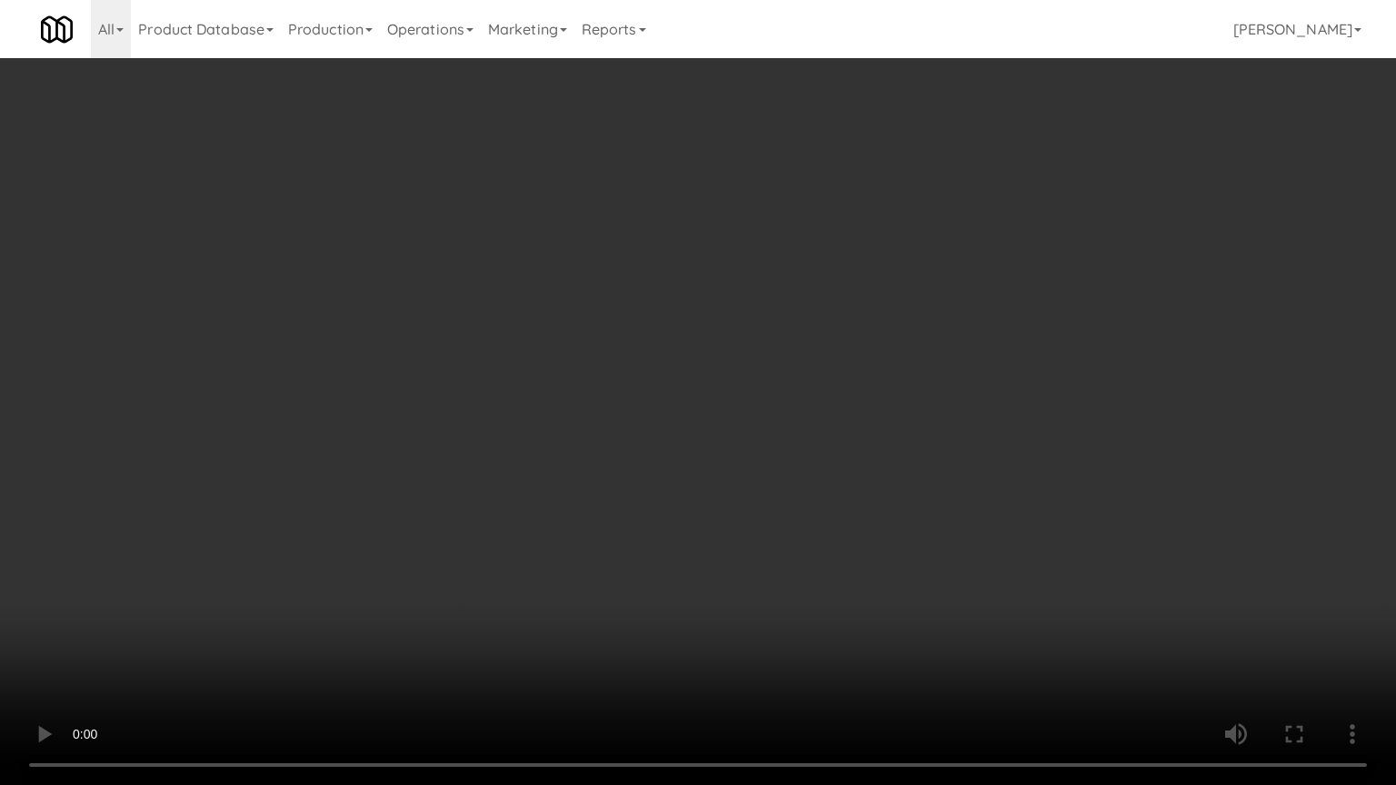
click at [697, 434] on video at bounding box center [698, 392] width 1396 height 785
click at [701, 431] on video at bounding box center [698, 392] width 1396 height 785
drag, startPoint x: 701, startPoint y: 431, endPoint x: 721, endPoint y: 321, distance: 111.8
click at [701, 430] on video at bounding box center [698, 392] width 1396 height 785
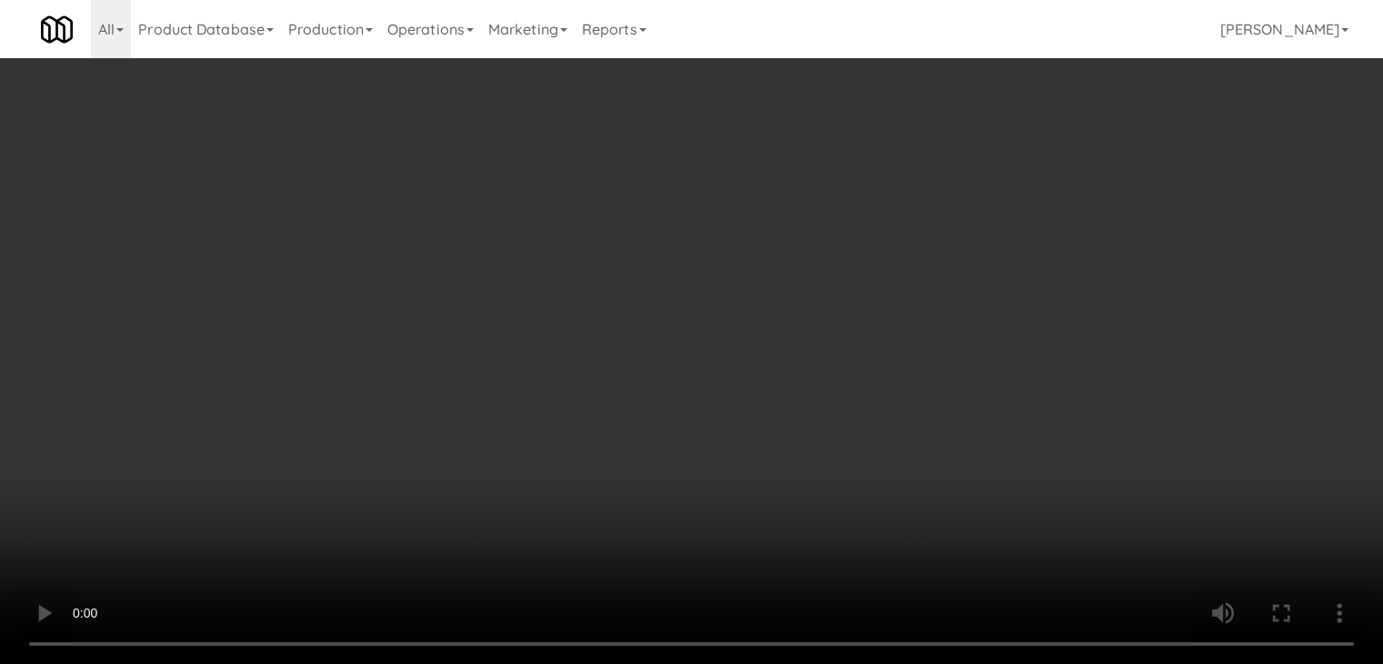
click at [978, 185] on button "Planogram" at bounding box center [984, 192] width 89 height 27
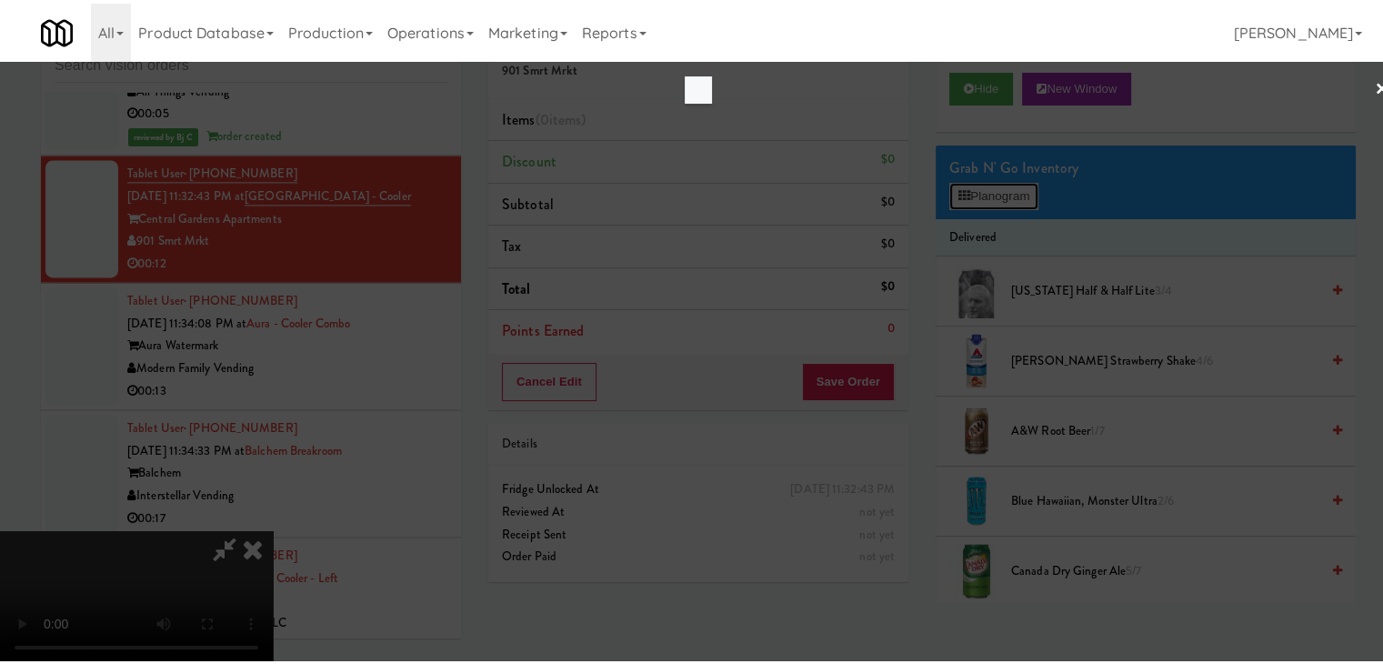
scroll to position [16356, 0]
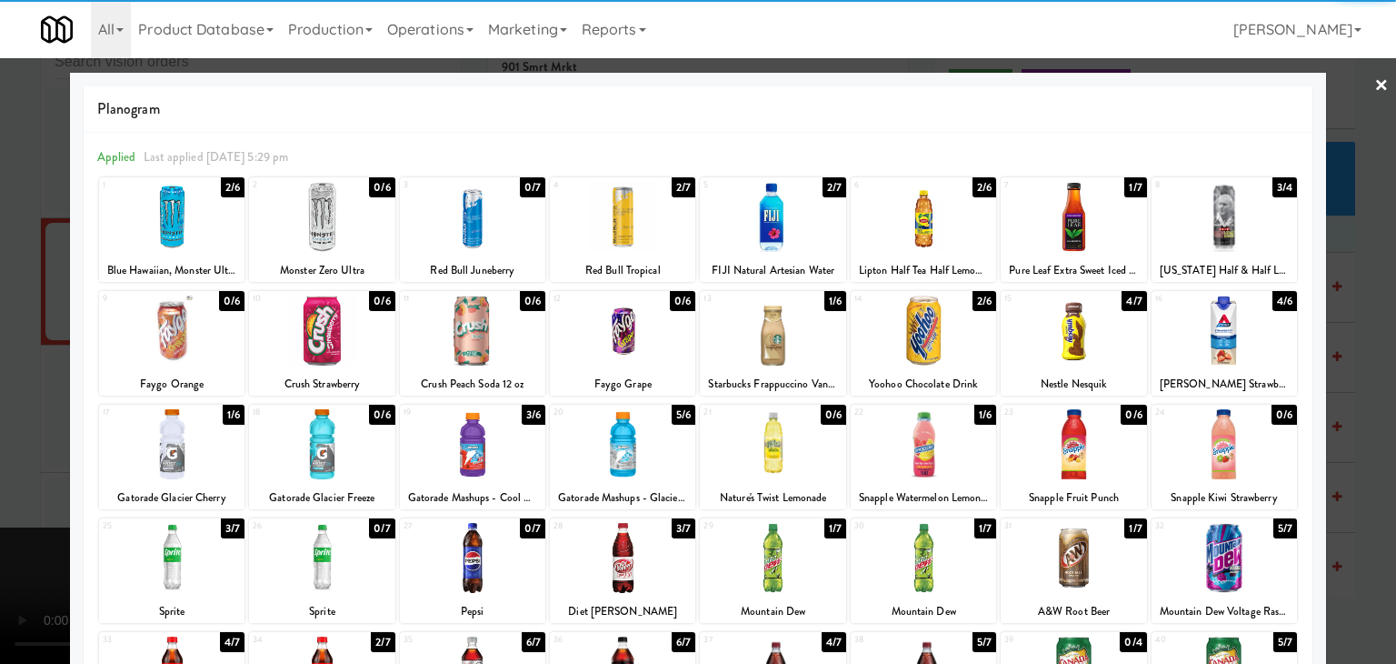
click at [485, 219] on div at bounding box center [472, 217] width 145 height 70
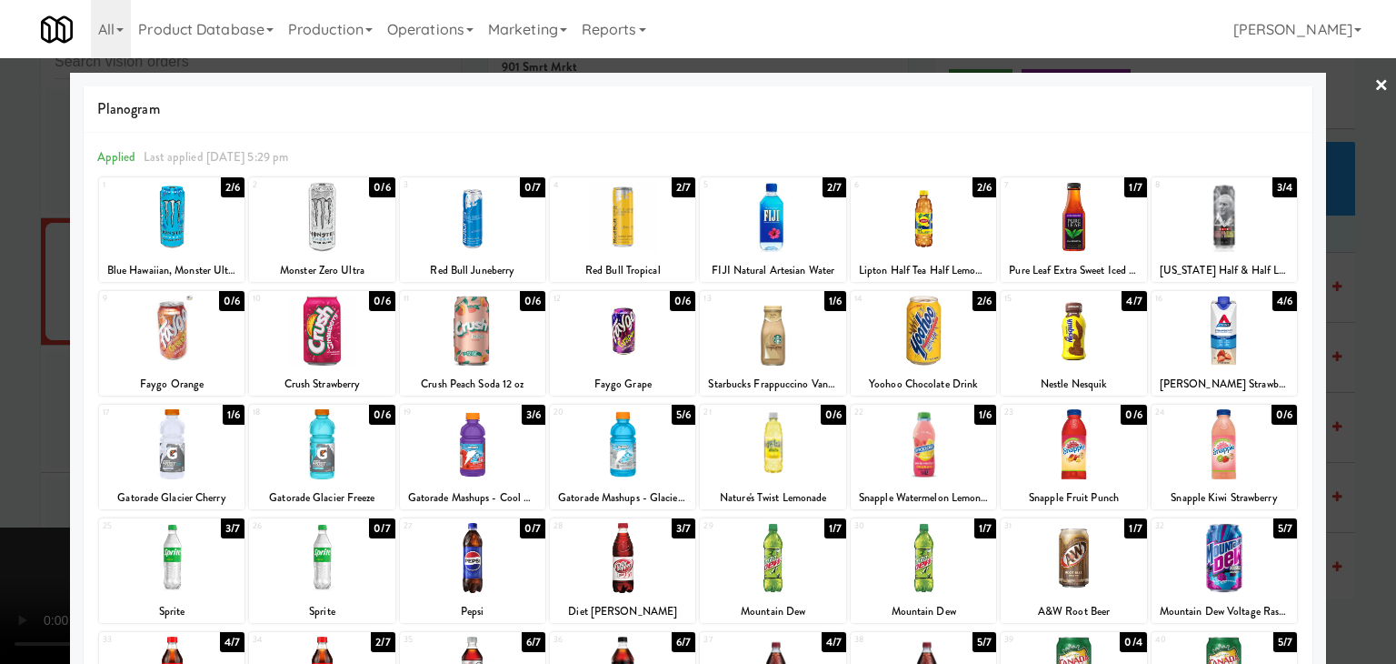
drag, startPoint x: 189, startPoint y: 436, endPoint x: 218, endPoint y: 434, distance: 29.1
click at [197, 436] on div at bounding box center [171, 444] width 145 height 70
click at [1096, 431] on div at bounding box center [1073, 444] width 145 height 70
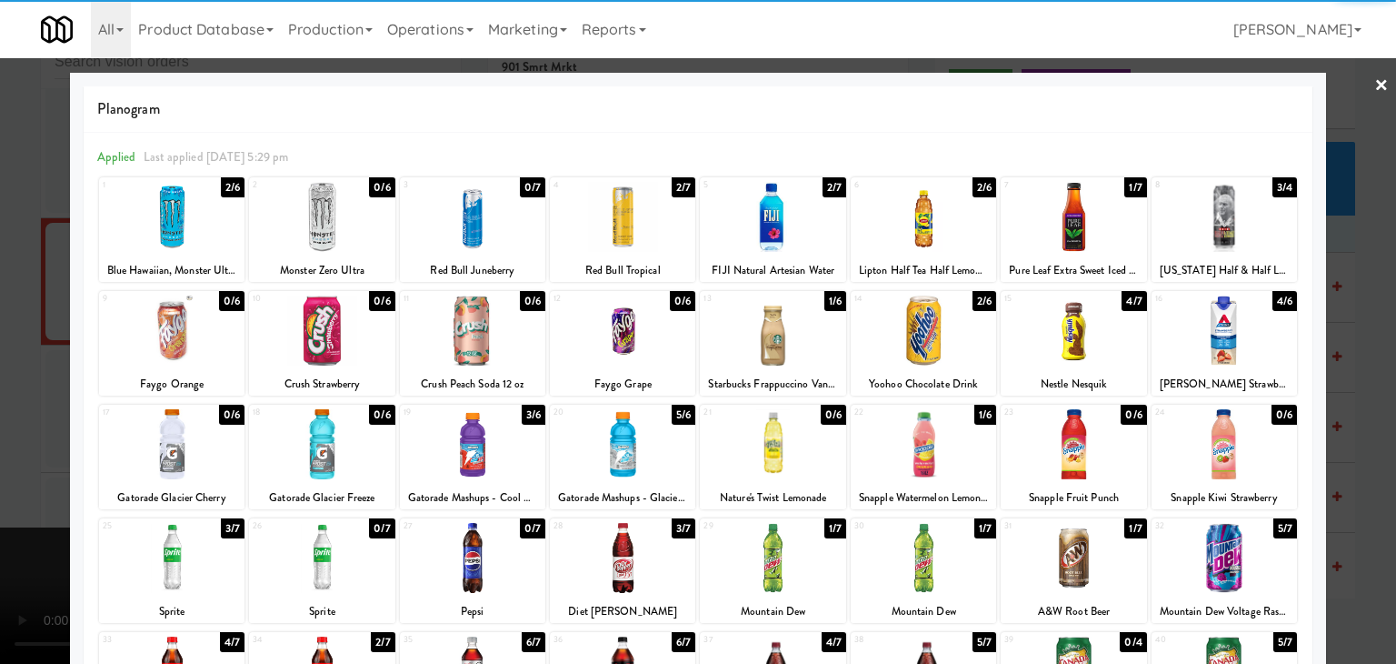
drag, startPoint x: 0, startPoint y: 415, endPoint x: 294, endPoint y: 449, distance: 296.4
click at [0, 415] on div at bounding box center [698, 332] width 1396 height 664
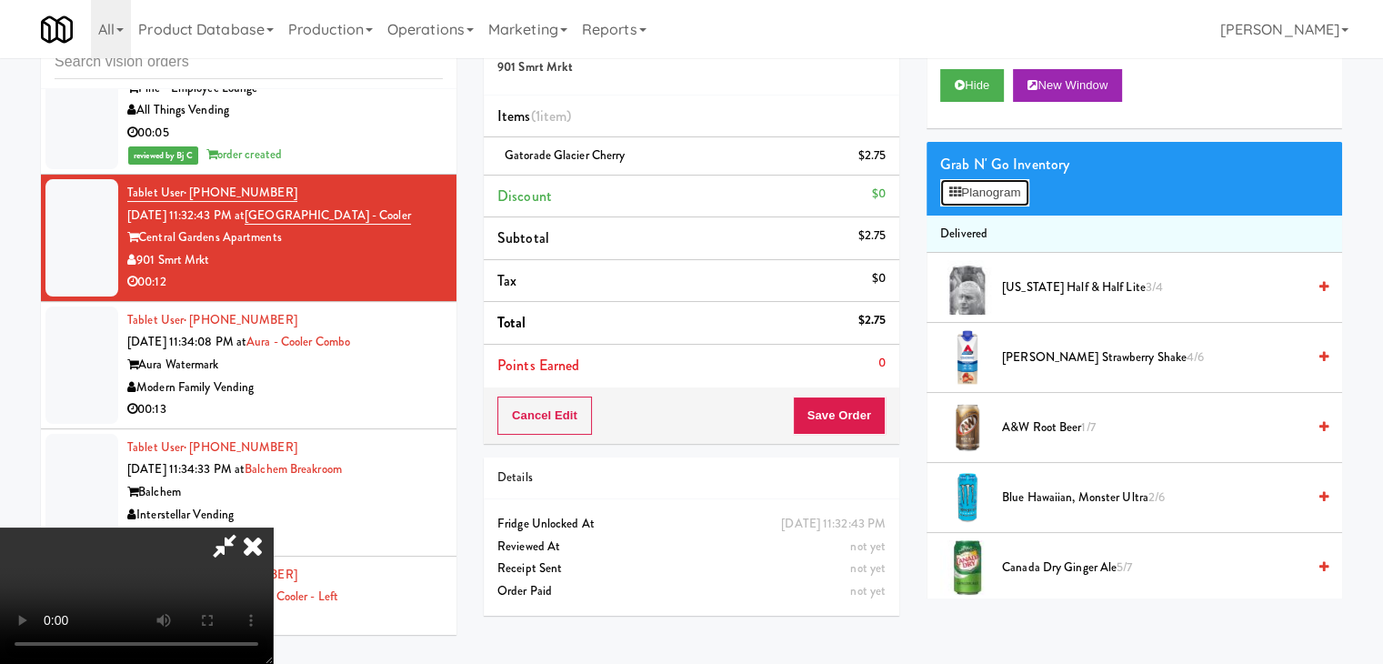
click at [1008, 196] on button "Planogram" at bounding box center [984, 192] width 89 height 27
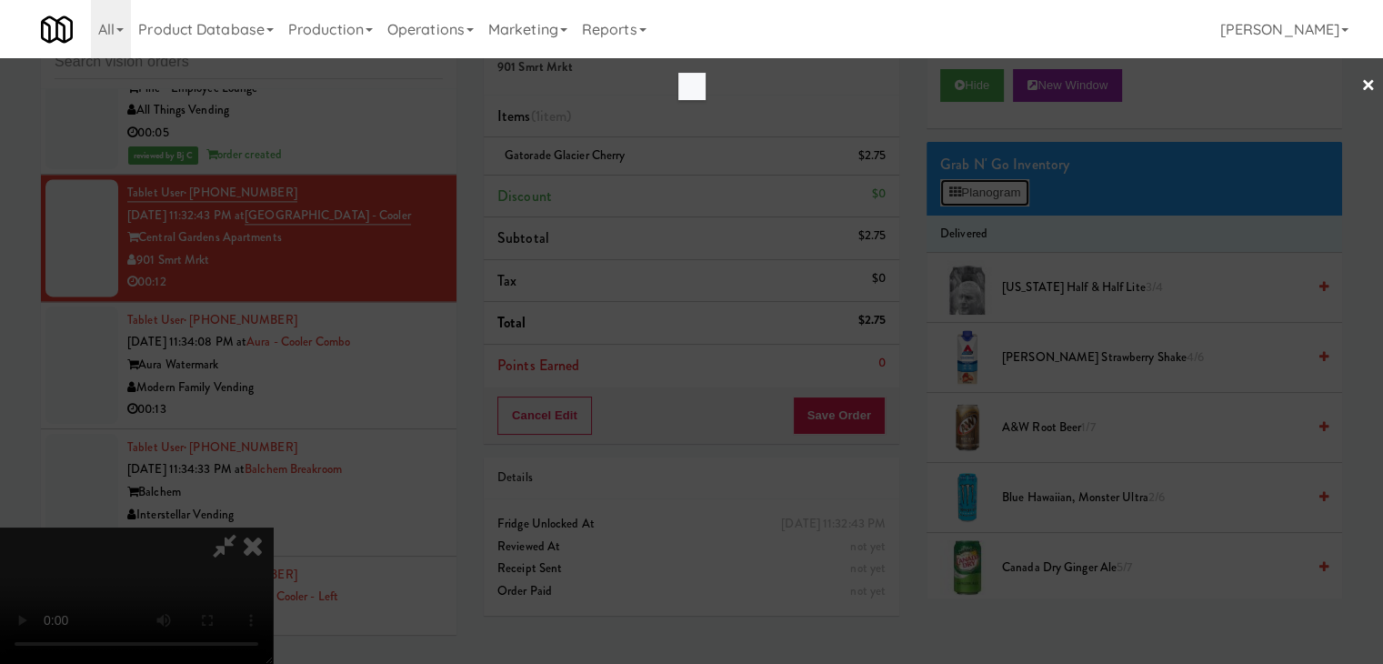
scroll to position [16356, 0]
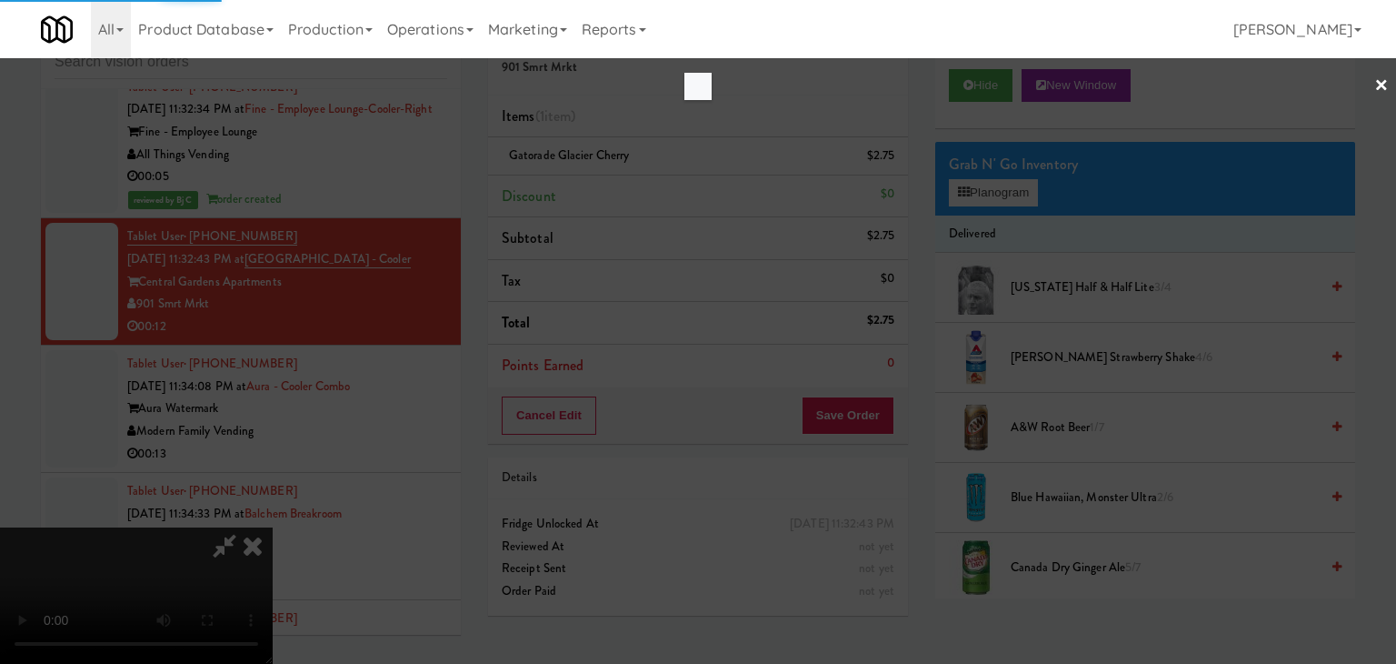
click at [1394, 344] on div at bounding box center [698, 332] width 1396 height 664
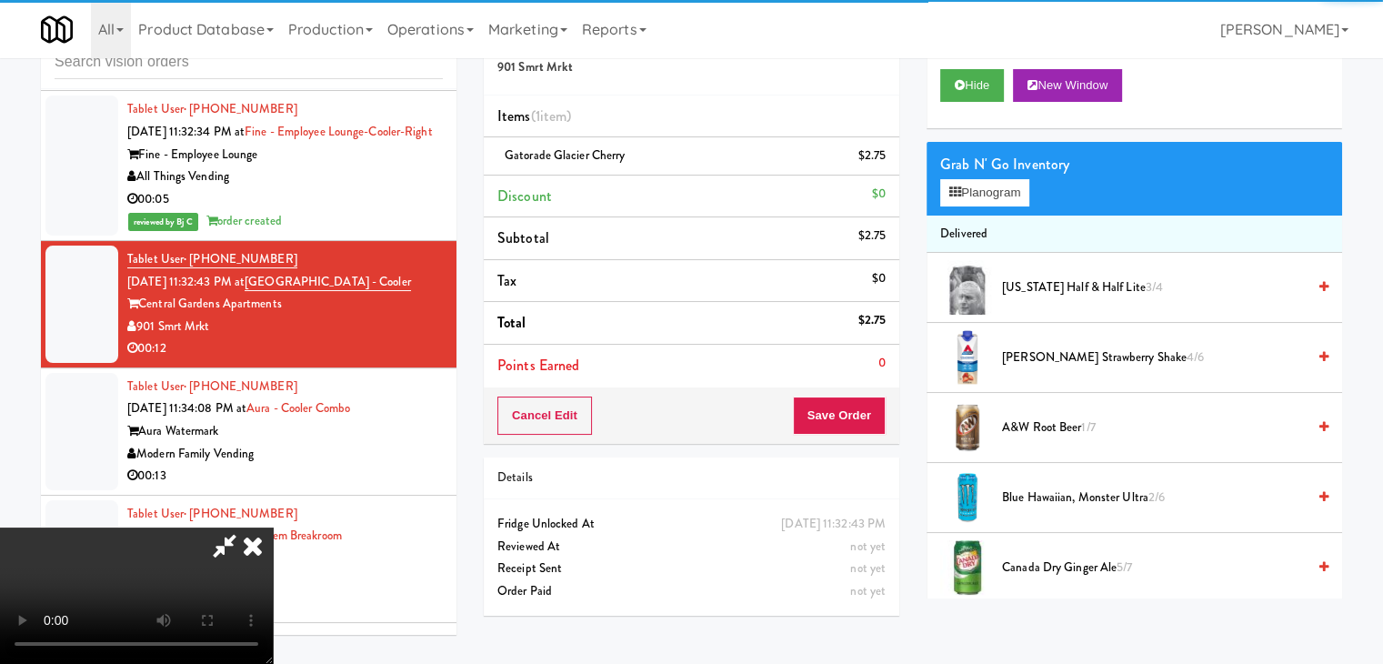
scroll to position [16423, 0]
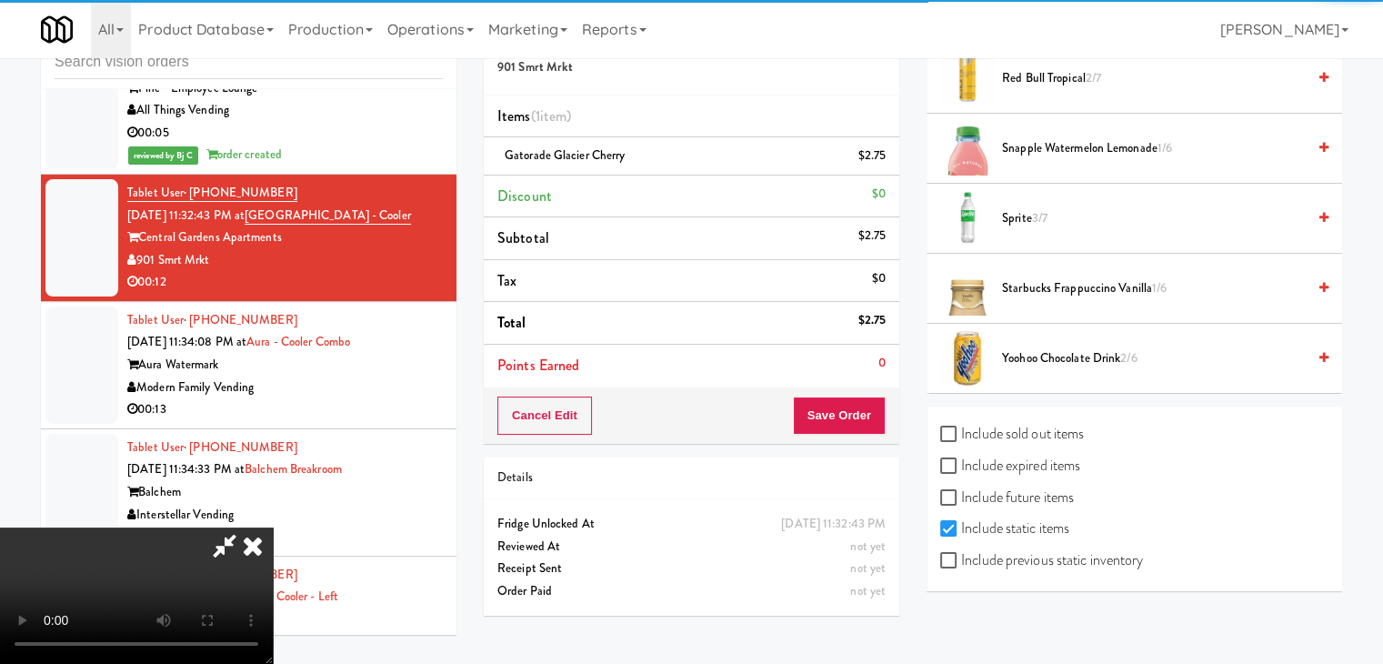
click at [1123, 555] on label "Include previous static inventory" at bounding box center [1041, 559] width 203 height 27
click at [961, 555] on input "Include previous static inventory" at bounding box center [950, 561] width 21 height 15
checkbox input "true"
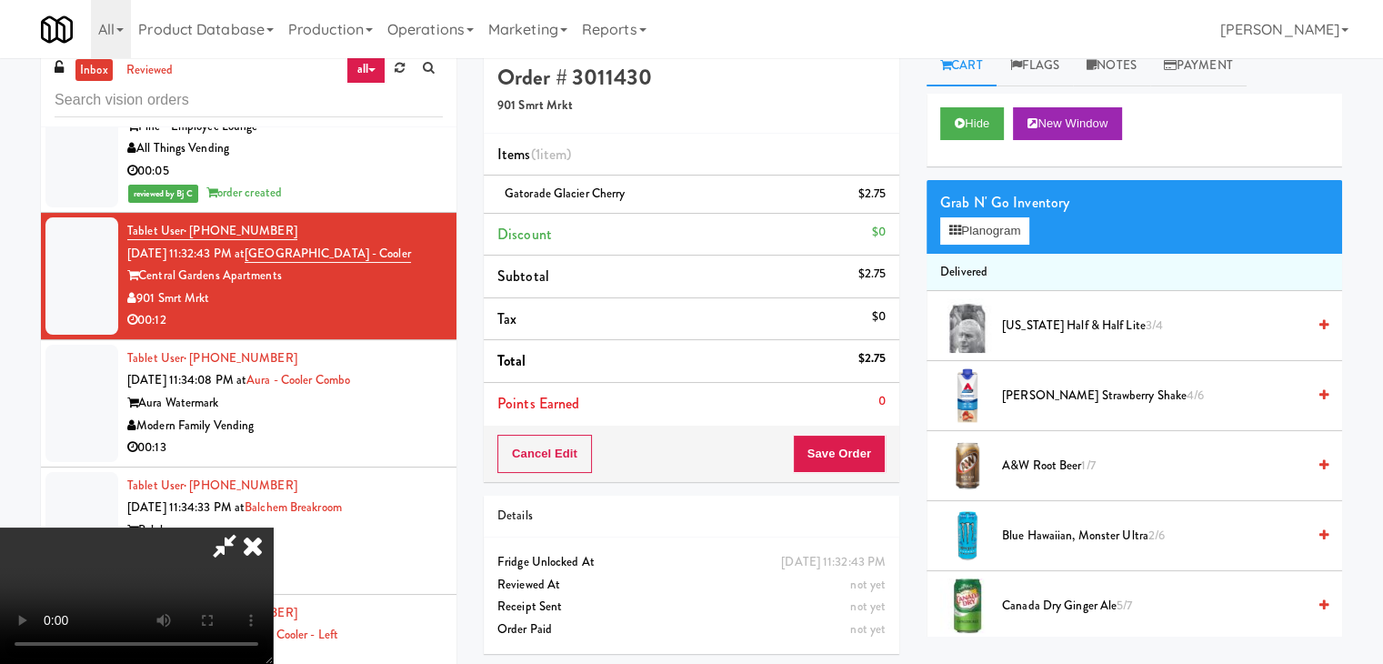
scroll to position [0, 0]
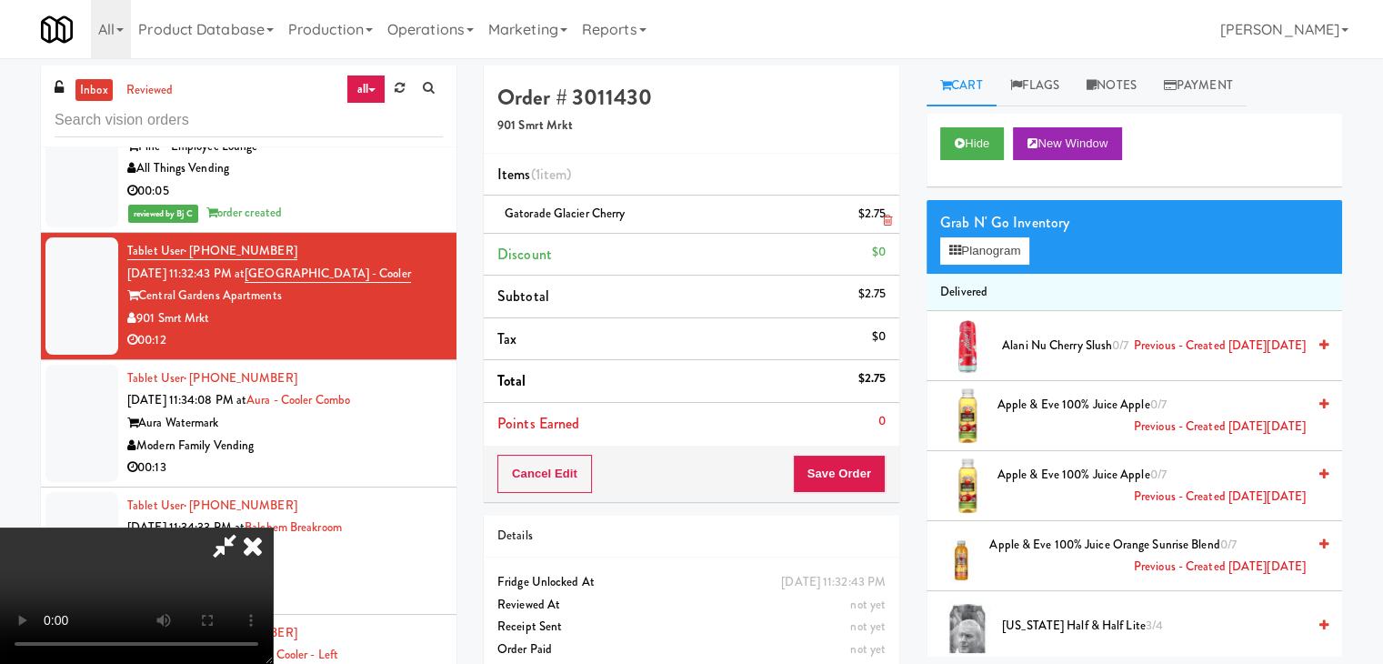
click at [891, 224] on icon at bounding box center [887, 221] width 9 height 12
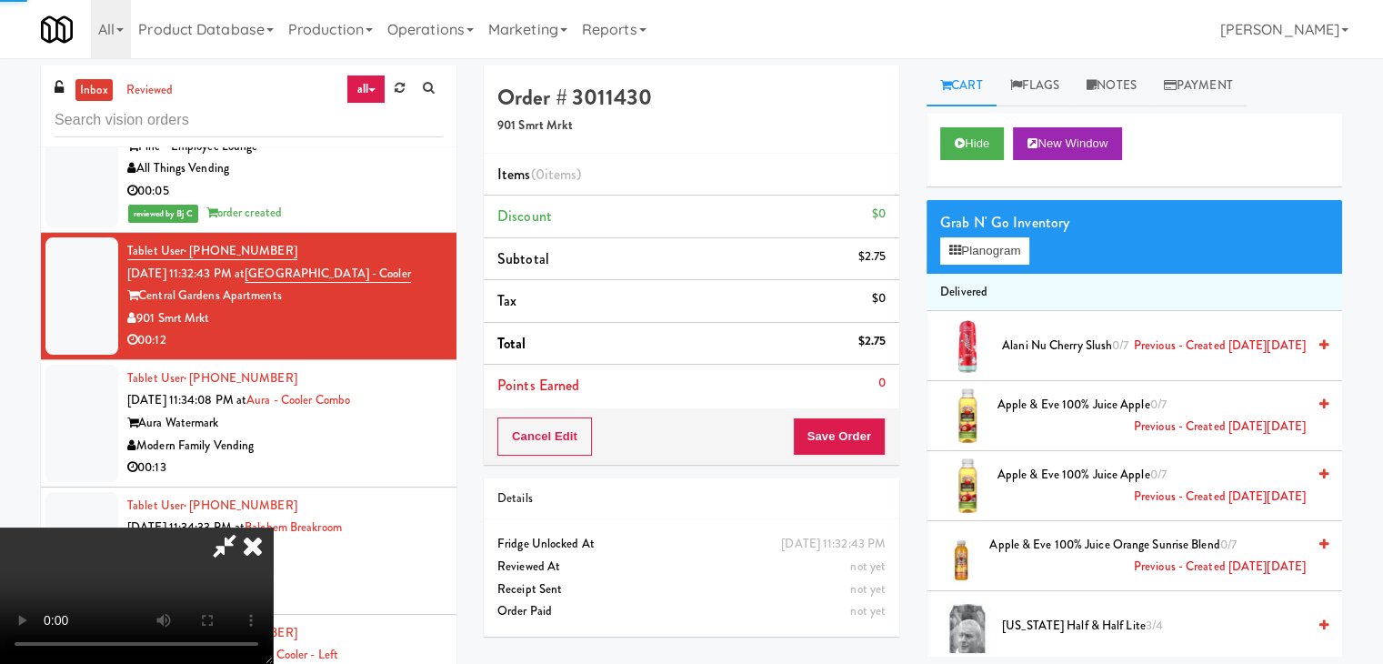
click at [995, 232] on div "Grab N' Go Inventory" at bounding box center [1134, 222] width 388 height 27
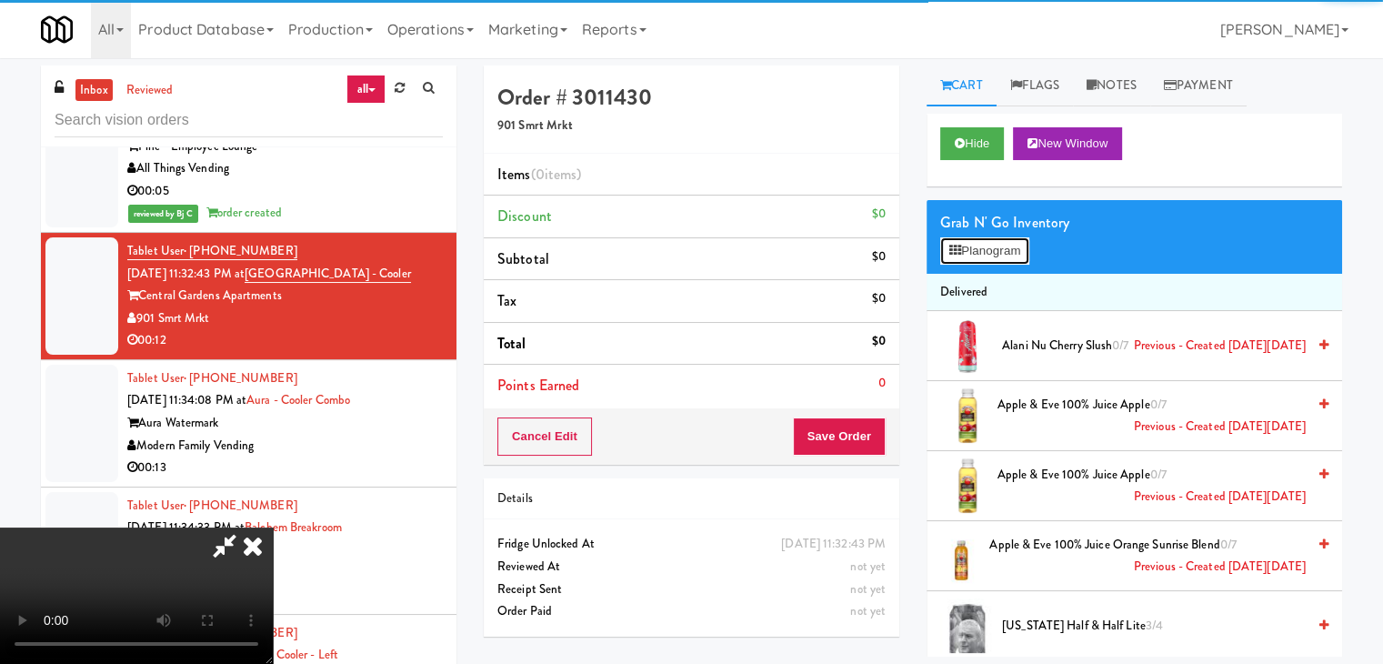
click at [993, 244] on button "Planogram" at bounding box center [984, 250] width 89 height 27
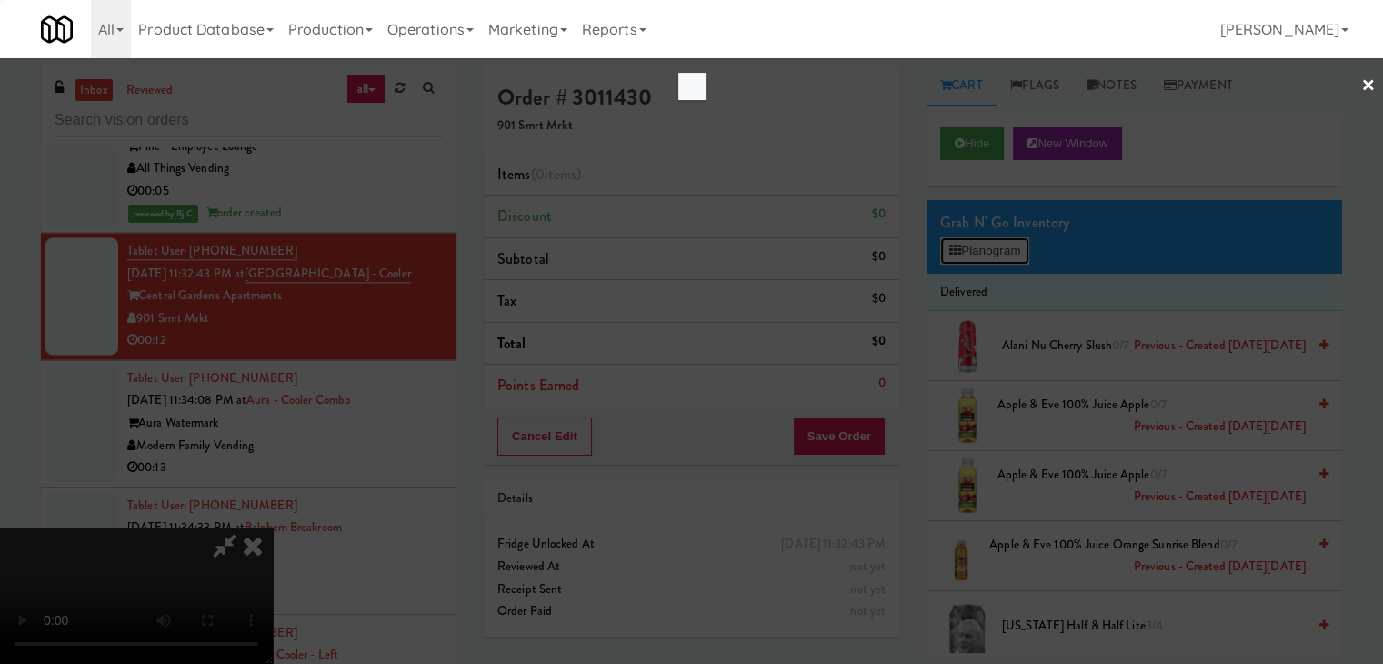
scroll to position [16356, 0]
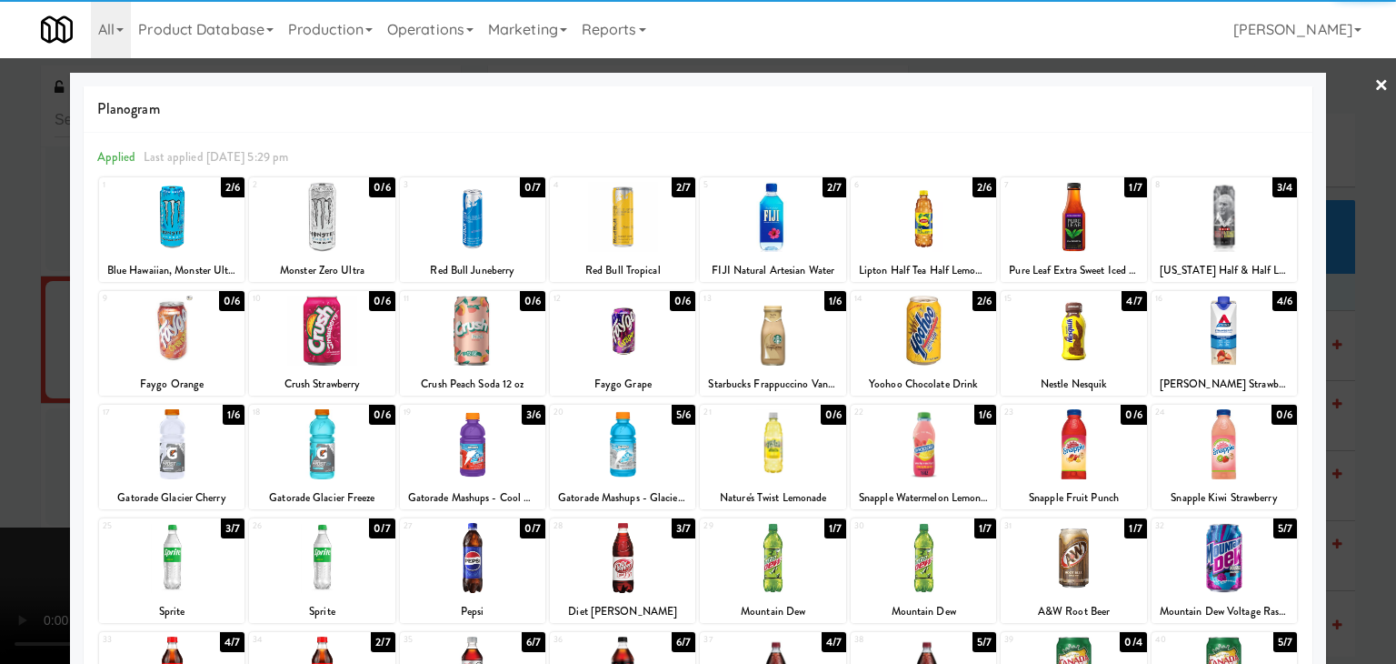
click at [476, 220] on div at bounding box center [472, 217] width 145 height 70
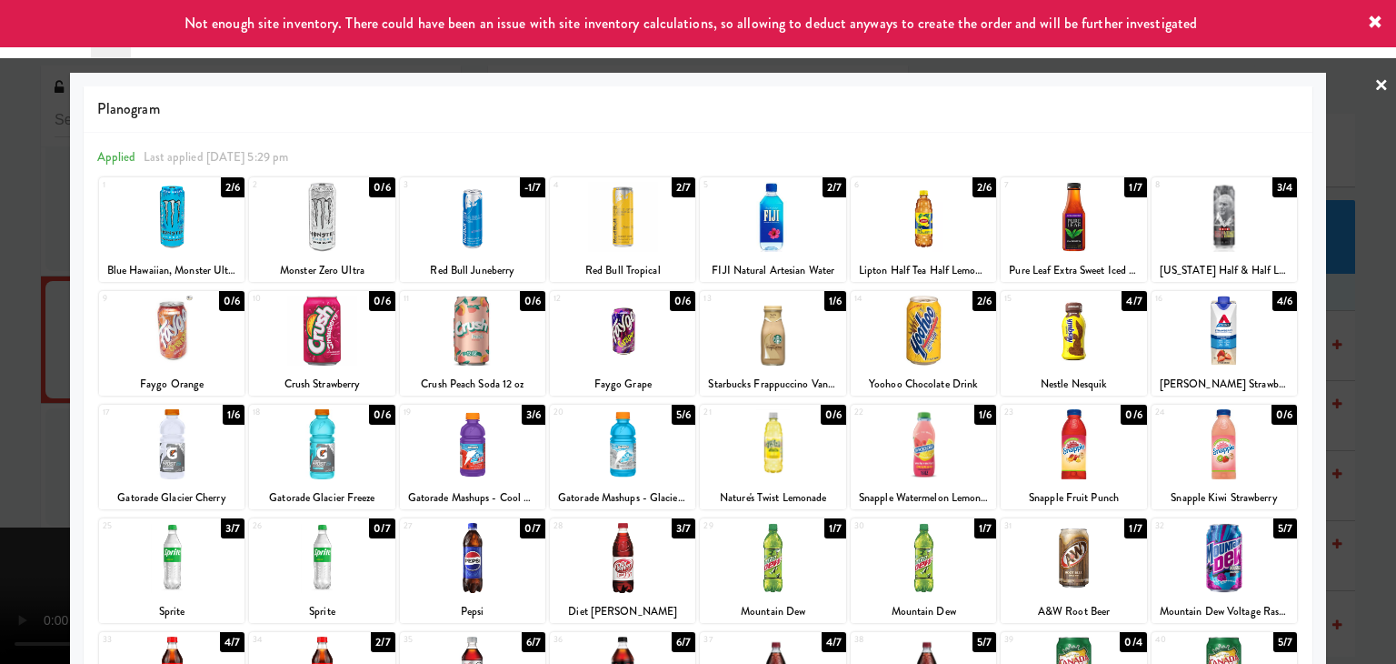
click at [198, 430] on div at bounding box center [171, 444] width 145 height 70
click at [1065, 441] on div at bounding box center [1073, 444] width 145 height 70
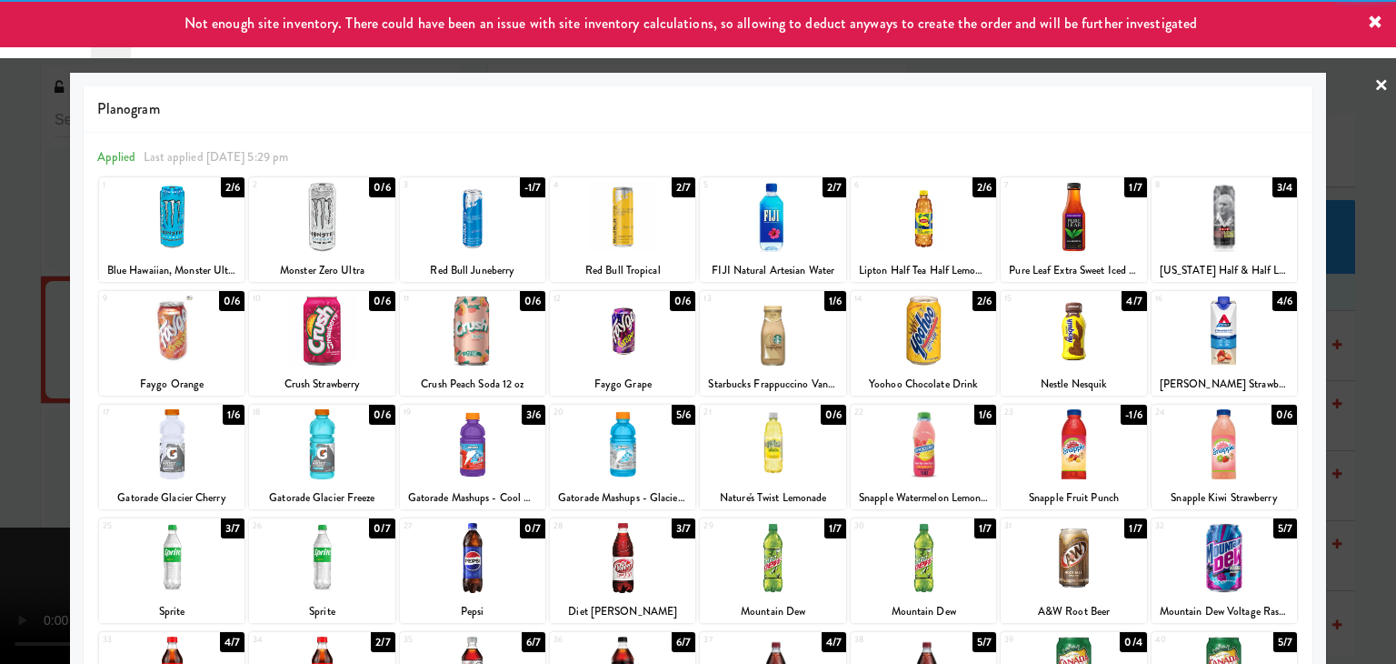
click at [163, 430] on div at bounding box center [171, 444] width 145 height 70
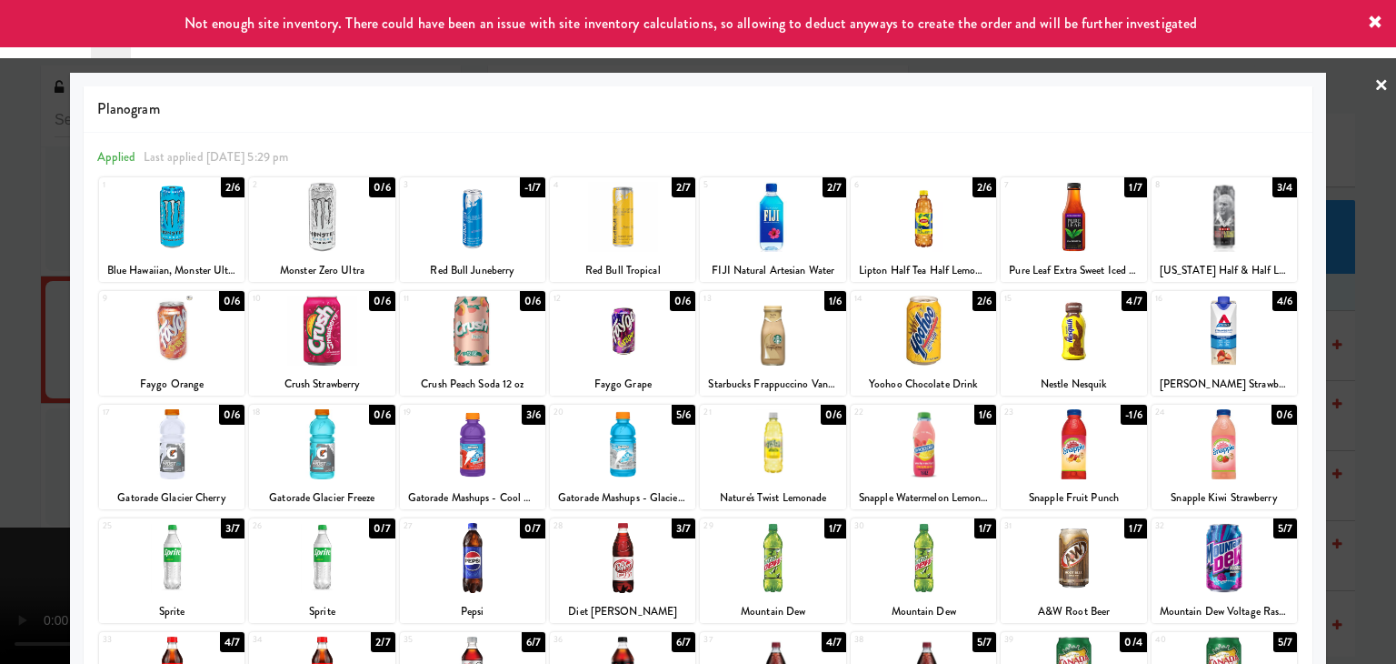
drag, startPoint x: 0, startPoint y: 424, endPoint x: 569, endPoint y: 332, distance: 576.4
click at [7, 421] on div at bounding box center [698, 332] width 1396 height 664
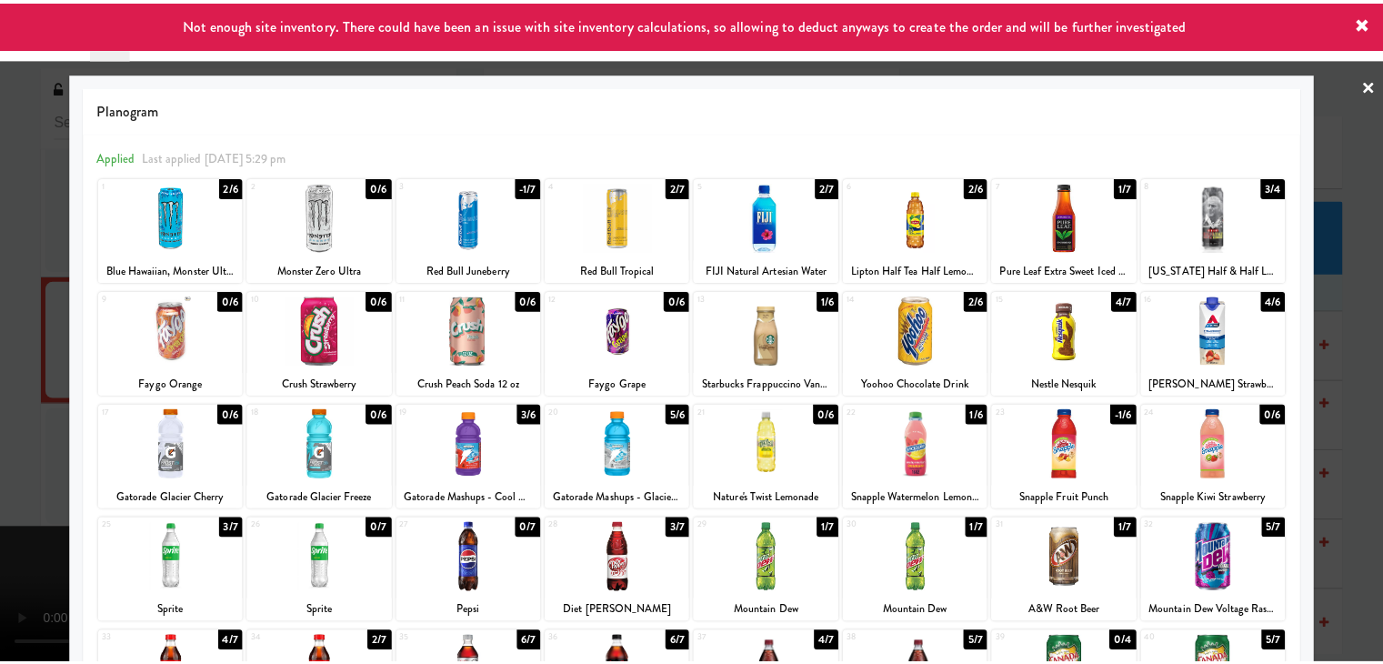
scroll to position [16423, 0]
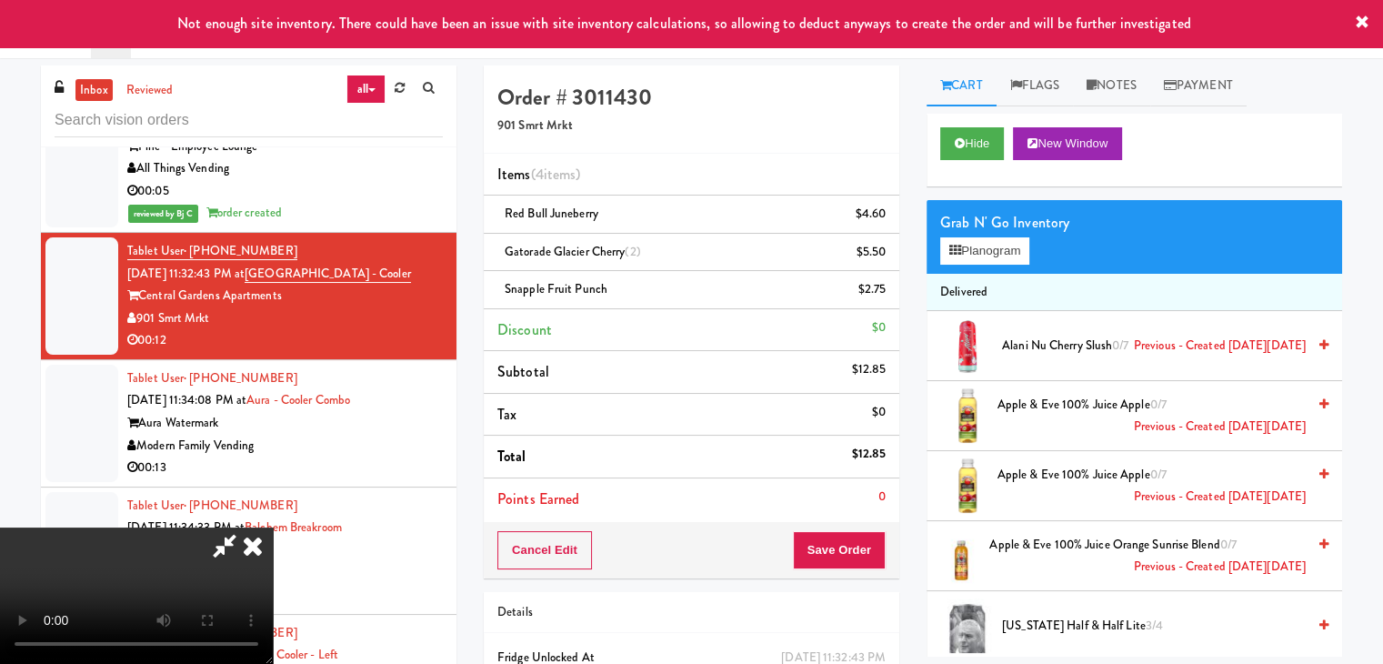
click at [273, 527] on icon at bounding box center [253, 545] width 40 height 36
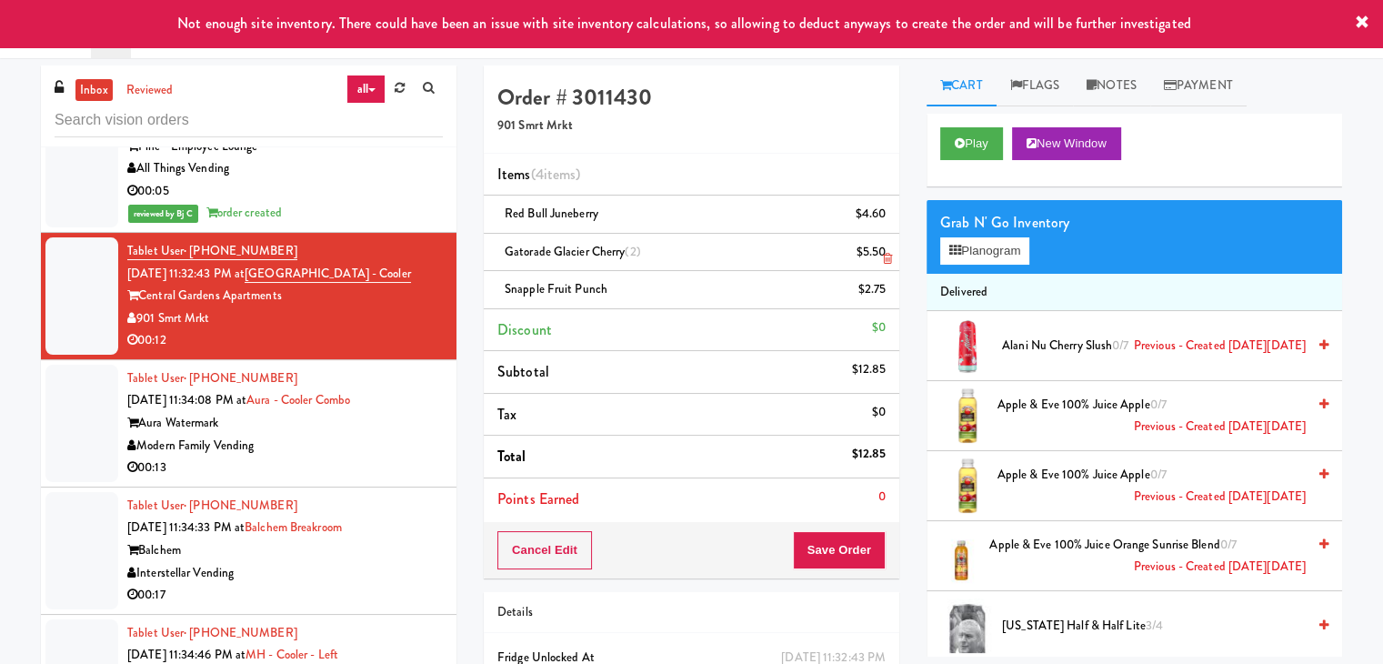
click at [883, 256] on icon at bounding box center [887, 259] width 9 height 12
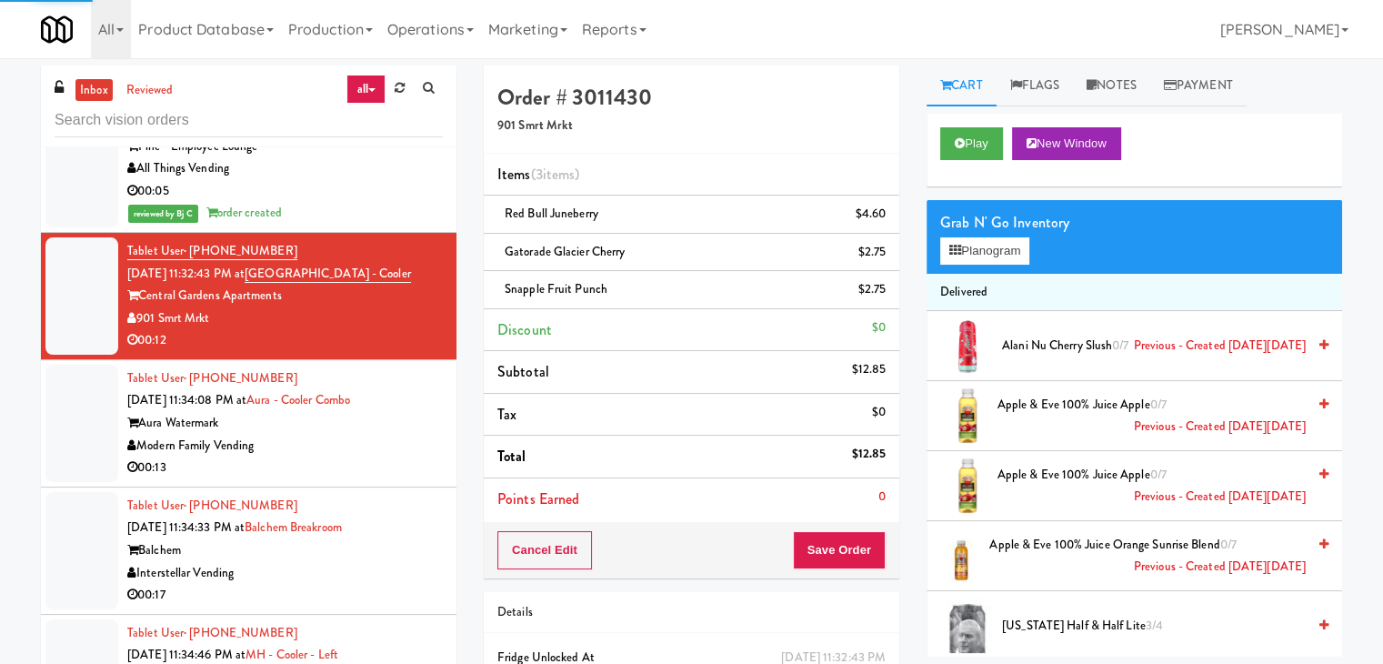
click at [840, 535] on div "Cancel Edit Save Order" at bounding box center [691, 550] width 415 height 56
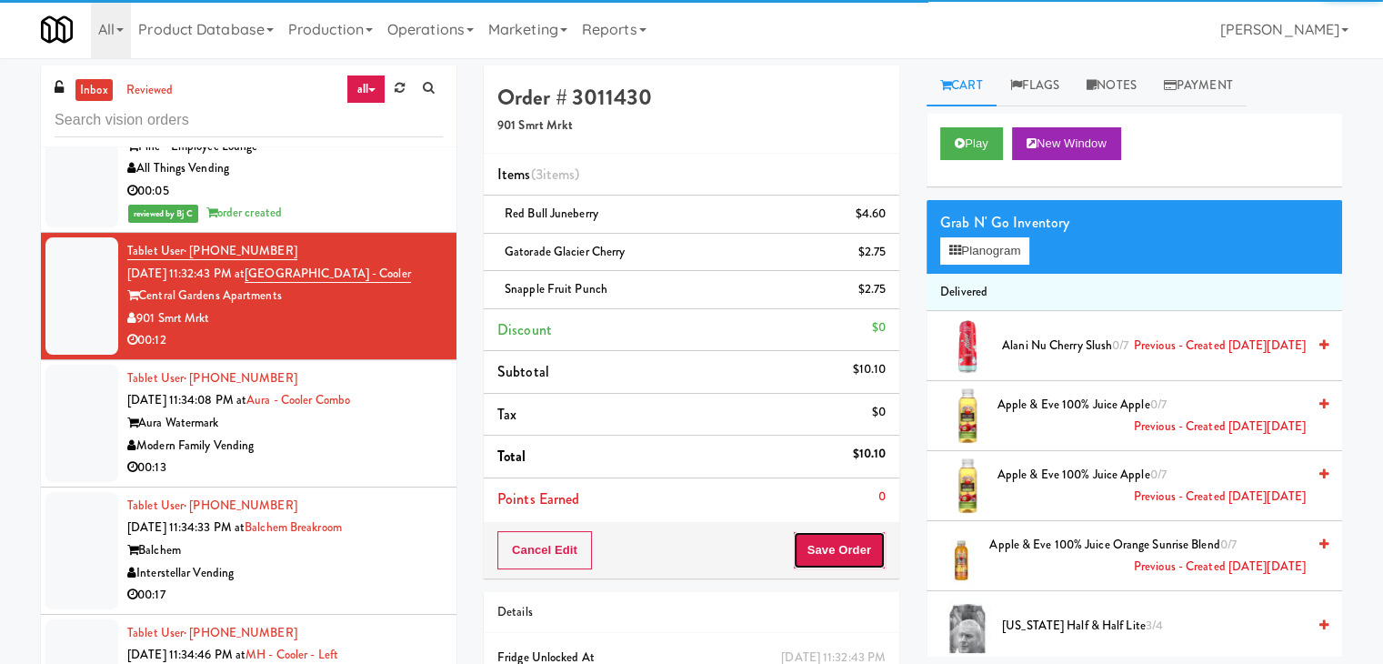
click at [840, 539] on button "Save Order" at bounding box center [839, 550] width 93 height 38
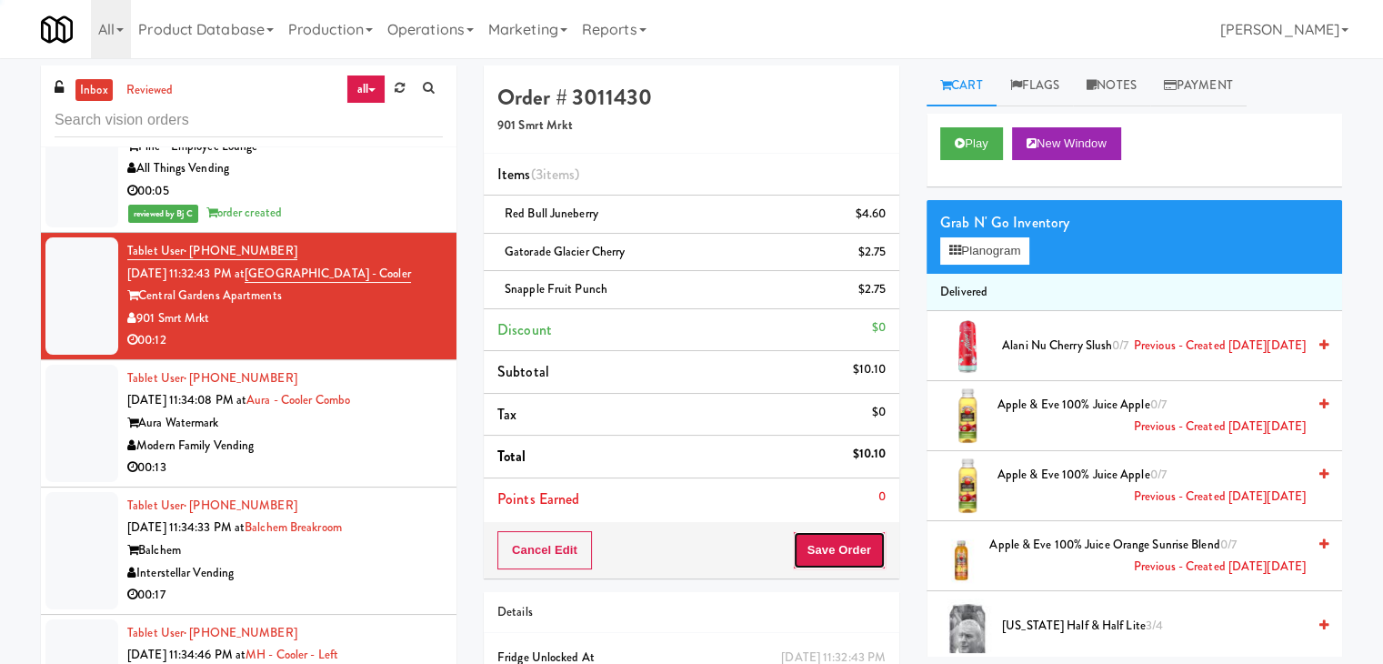
click at [840, 539] on button "Save Order" at bounding box center [839, 550] width 93 height 38
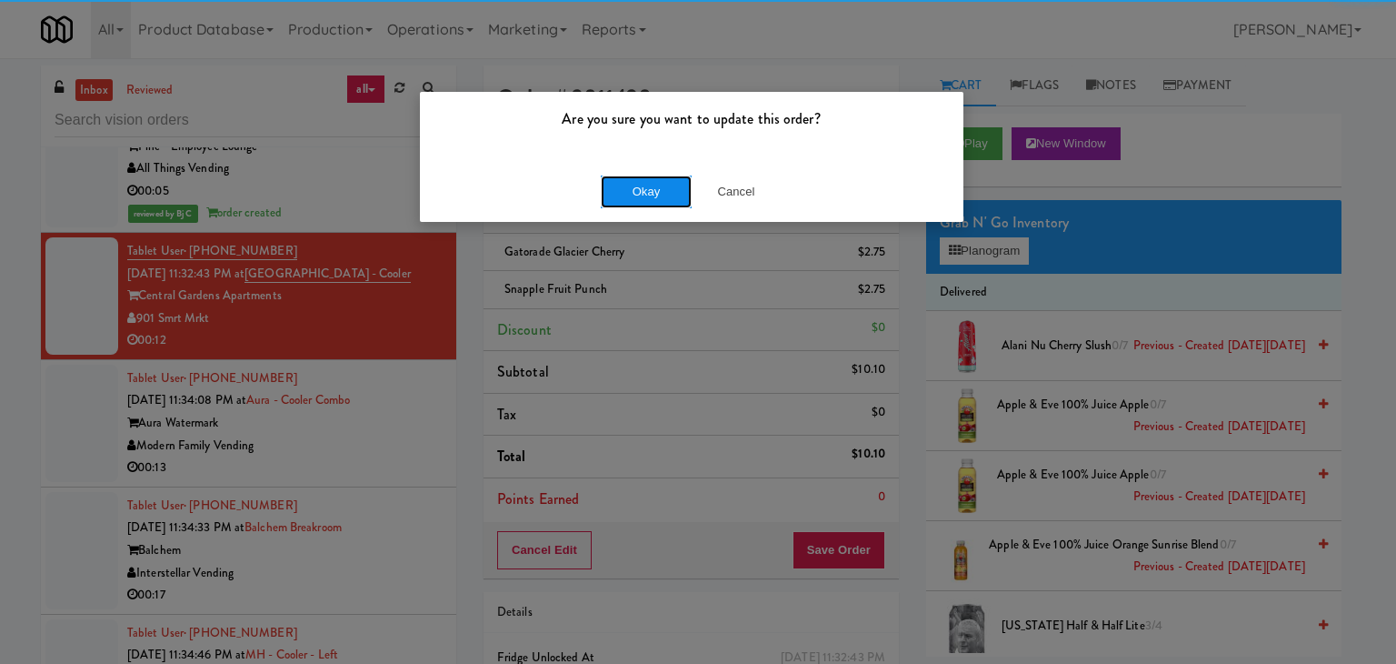
drag, startPoint x: 648, startPoint y: 174, endPoint x: 662, endPoint y: 175, distance: 13.8
click at [655, 175] on button "Okay" at bounding box center [646, 191] width 91 height 33
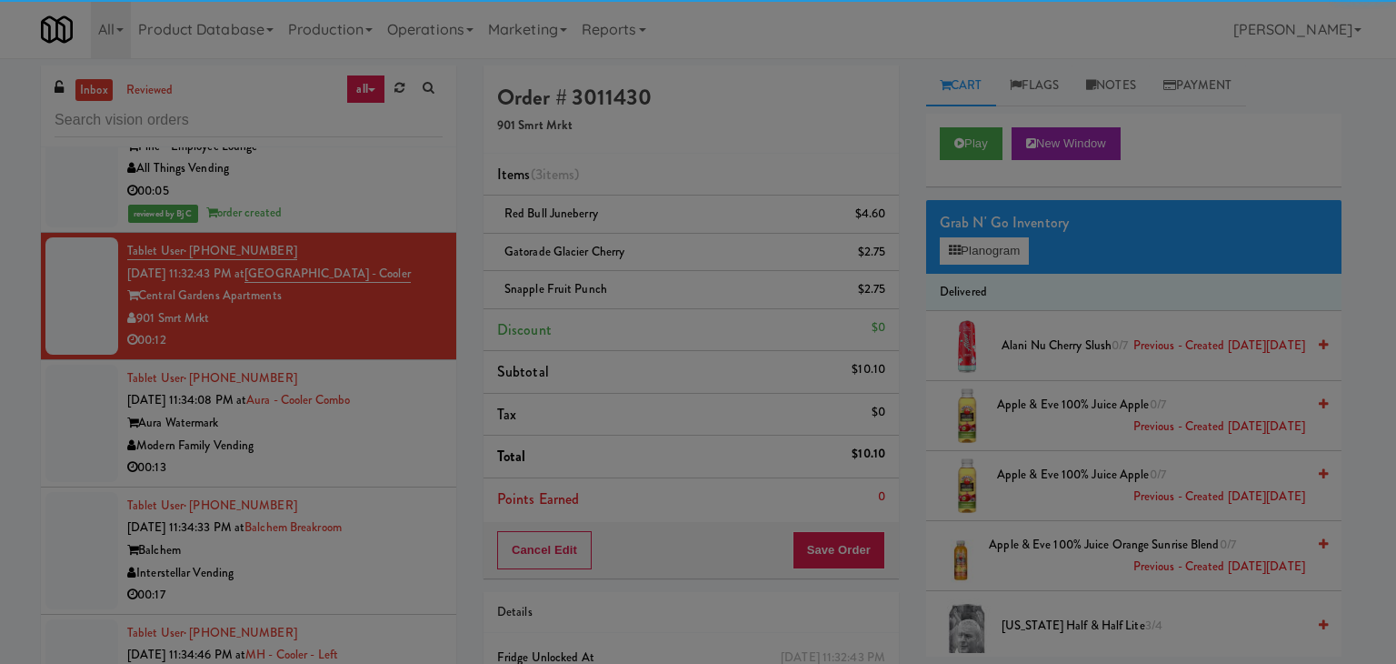
click at [664, 177] on body "Are you sure you want to update this order? Okay Cancel Okay Are you sure you w…" at bounding box center [698, 390] width 1396 height 664
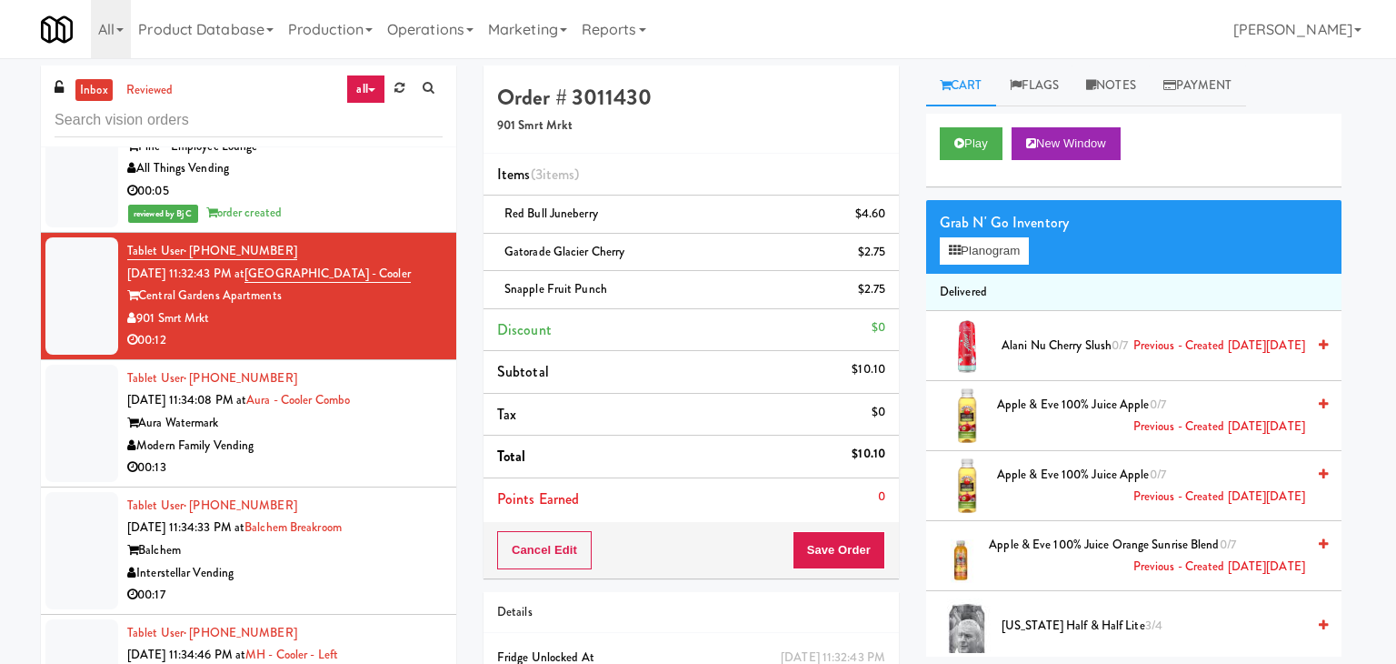
drag, startPoint x: 669, startPoint y: 177, endPoint x: 674, endPoint y: 190, distance: 13.5
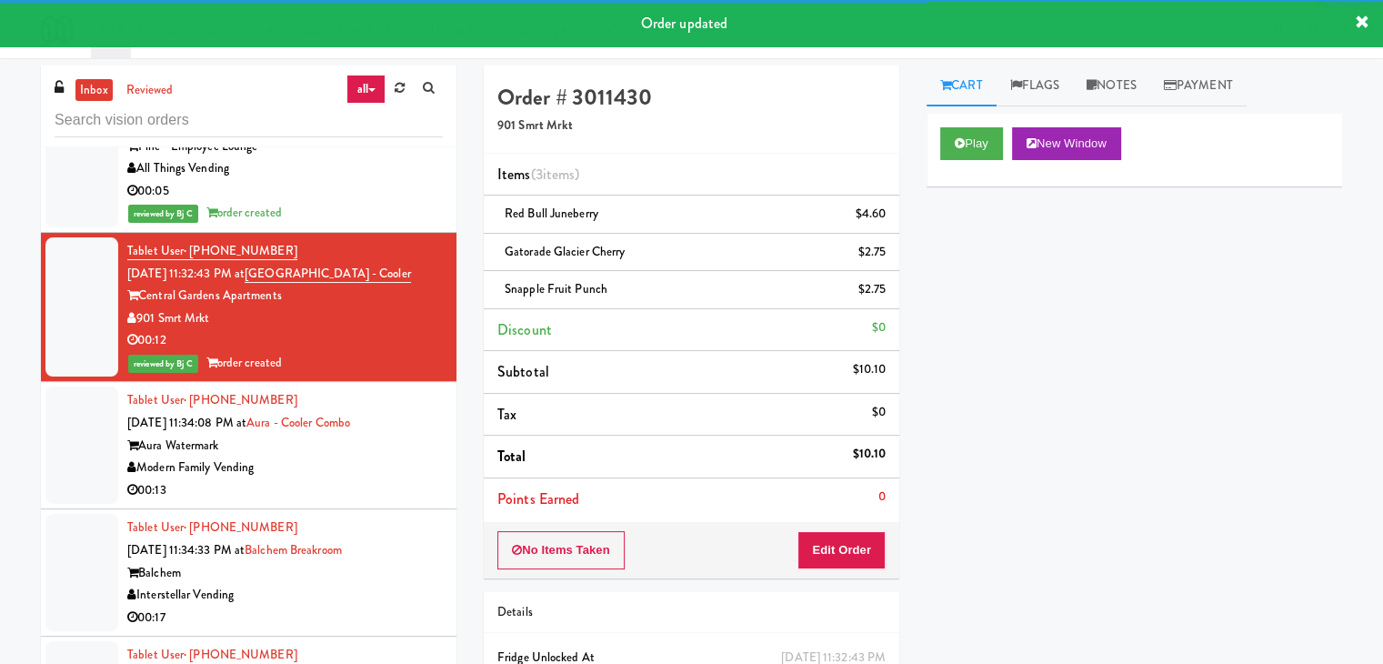
click at [392, 403] on div "Tablet User · (401) 306-0858 [DATE] 11:34:08 PM at Aura - Cooler Combo Aura Wat…" at bounding box center [284, 445] width 315 height 112
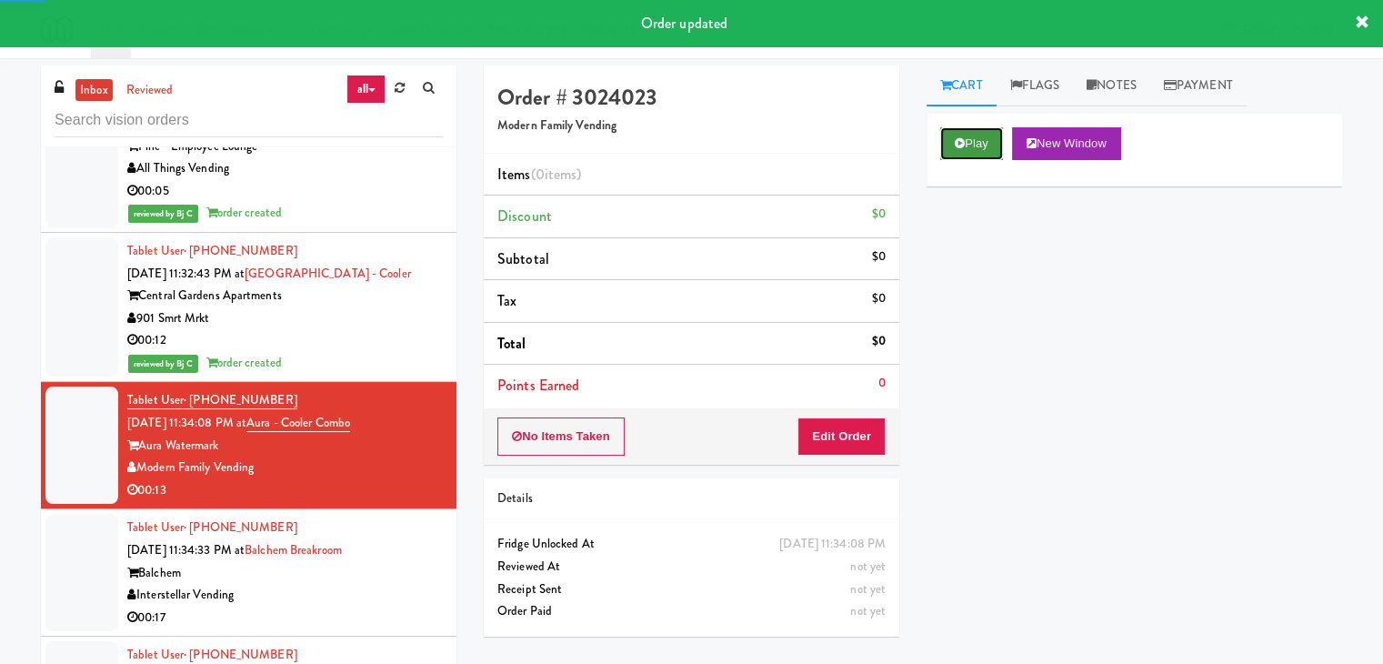
click at [974, 139] on button "Play" at bounding box center [971, 143] width 63 height 33
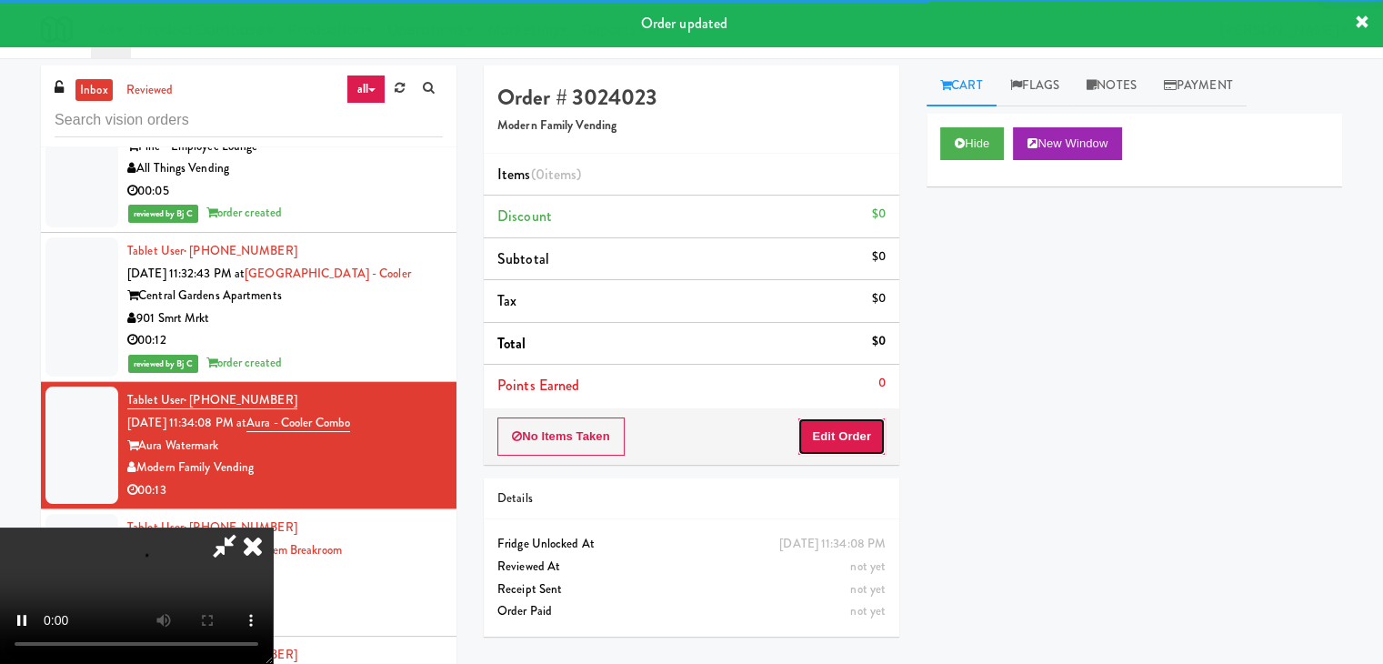
click at [846, 435] on button "Edit Order" at bounding box center [841, 436] width 88 height 38
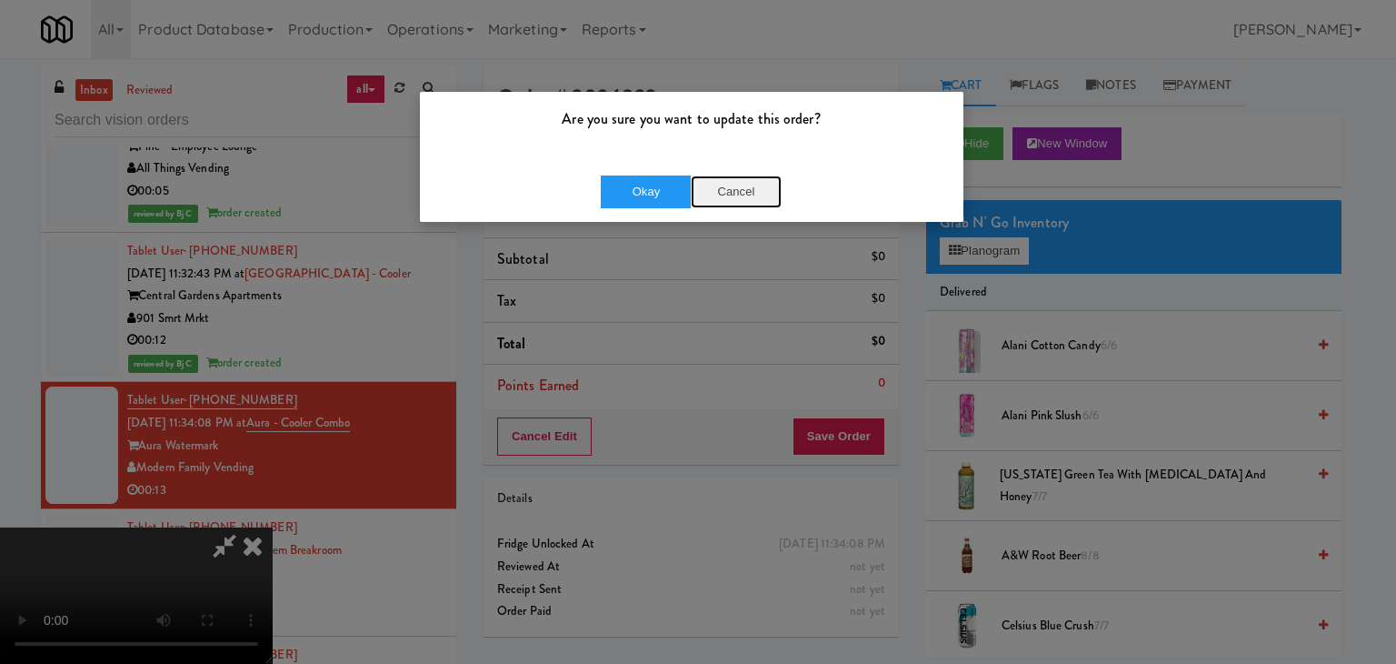
click at [750, 201] on button "Cancel" at bounding box center [736, 191] width 91 height 33
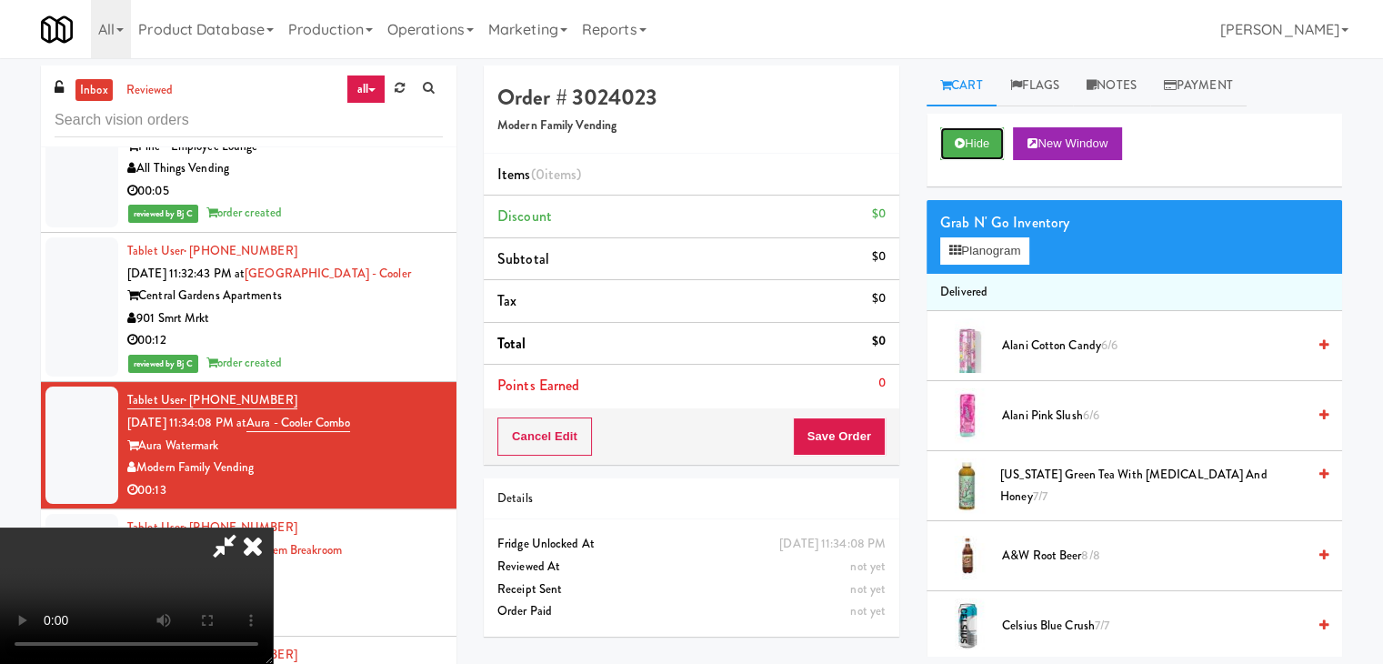
drag, startPoint x: 976, startPoint y: 151, endPoint x: 810, endPoint y: 349, distance: 258.7
click at [810, 349] on div "Order # 3024023 Modern Family Vending Items (0 items ) Discount $0 Subtotal $0 …" at bounding box center [913, 360] width 858 height 591
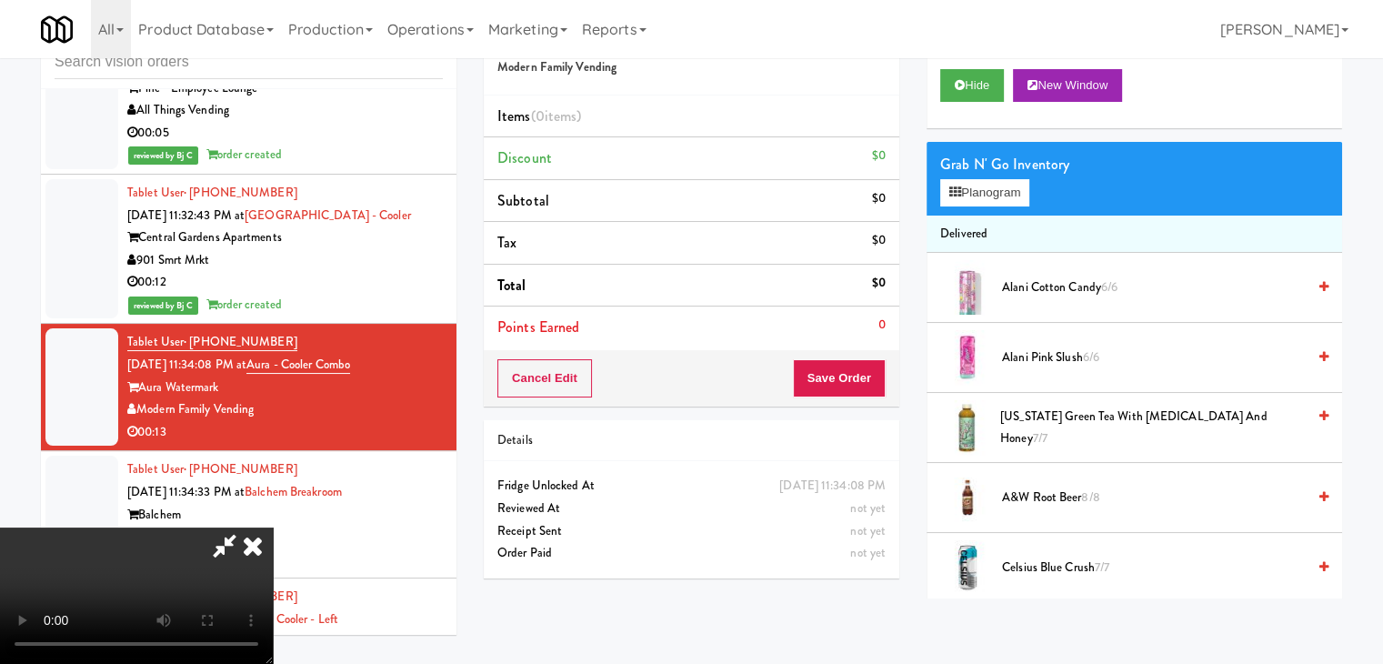
scroll to position [16356, 0]
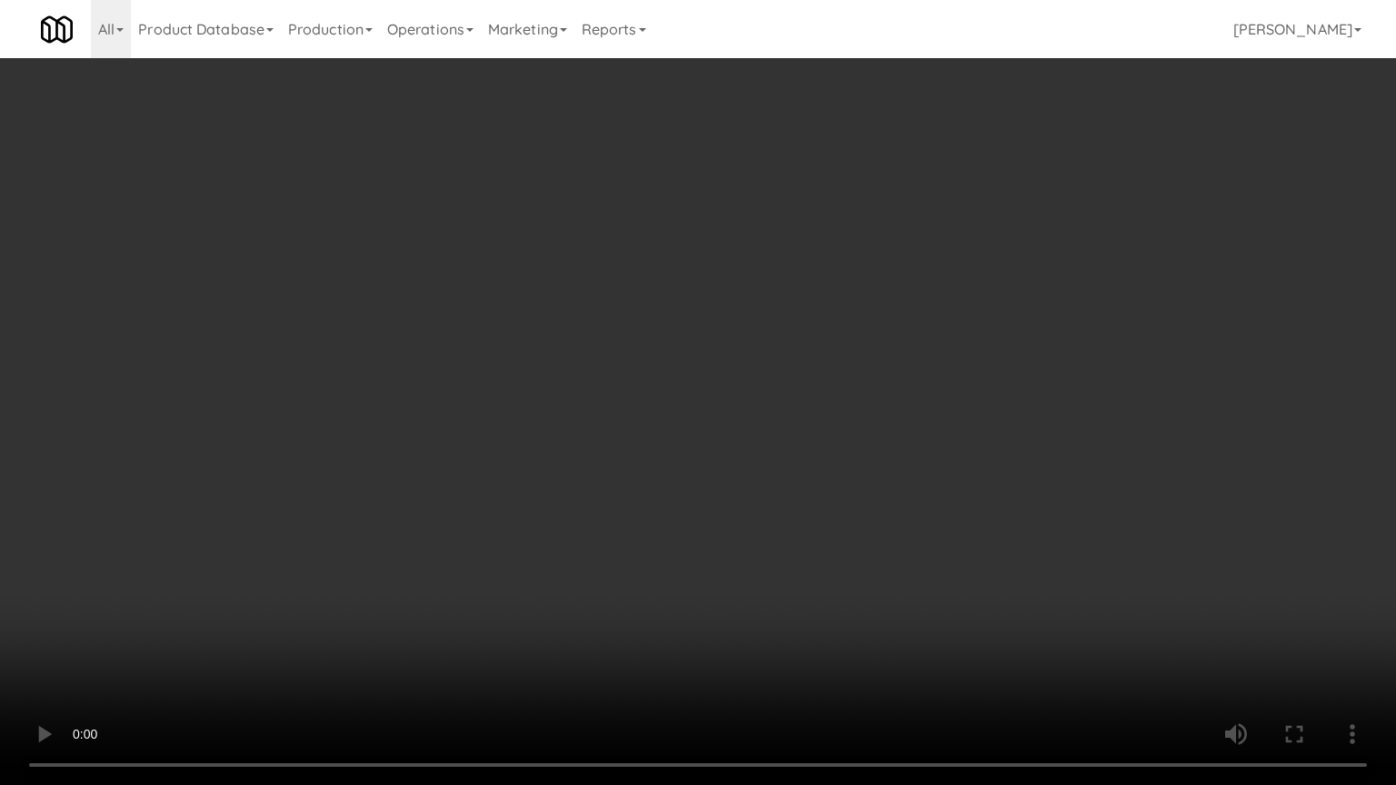
click at [824, 516] on video at bounding box center [698, 392] width 1396 height 785
click at [825, 515] on video at bounding box center [698, 392] width 1396 height 785
click at [817, 508] on video at bounding box center [698, 392] width 1396 height 785
click at [818, 509] on video at bounding box center [698, 392] width 1396 height 785
click at [839, 484] on video at bounding box center [698, 392] width 1396 height 785
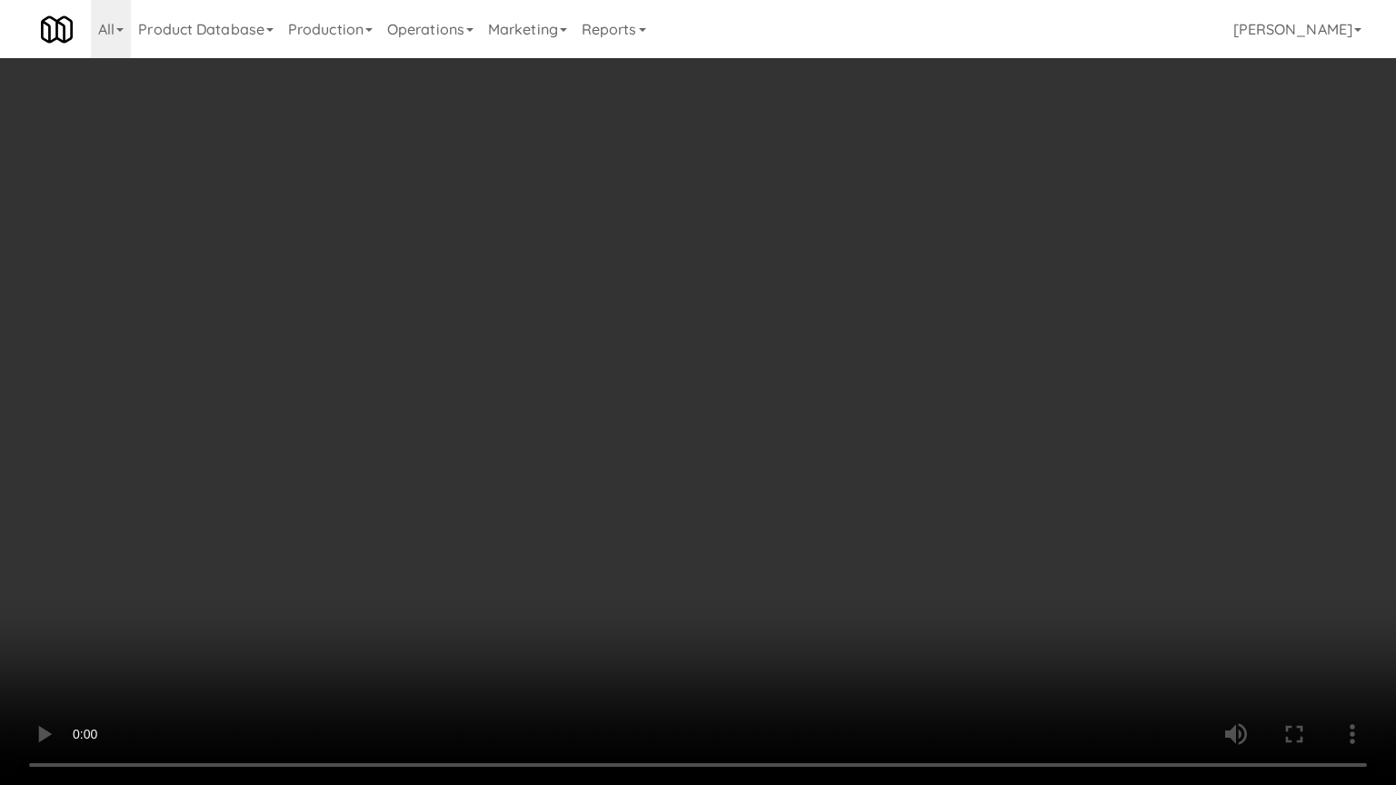
drag, startPoint x: 839, startPoint y: 484, endPoint x: 936, endPoint y: 246, distance: 256.4
click at [840, 474] on video at bounding box center [698, 392] width 1396 height 785
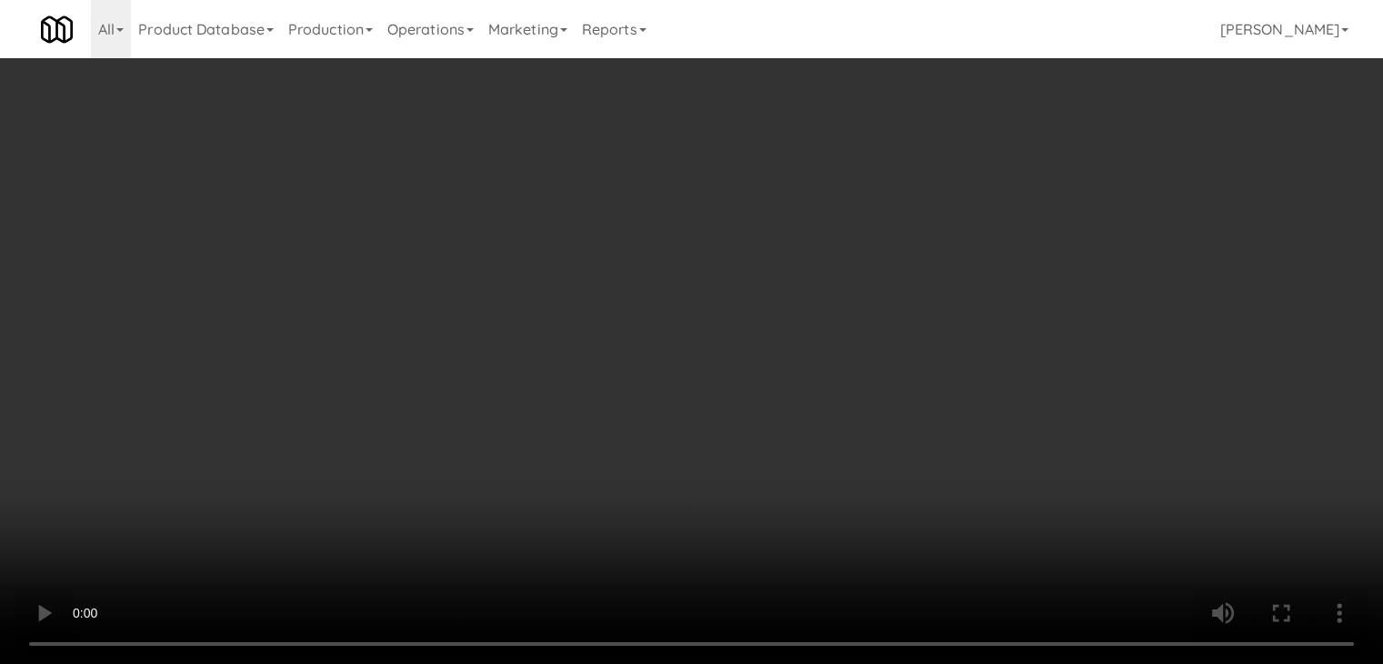
click at [974, 190] on button "Planogram" at bounding box center [984, 192] width 89 height 27
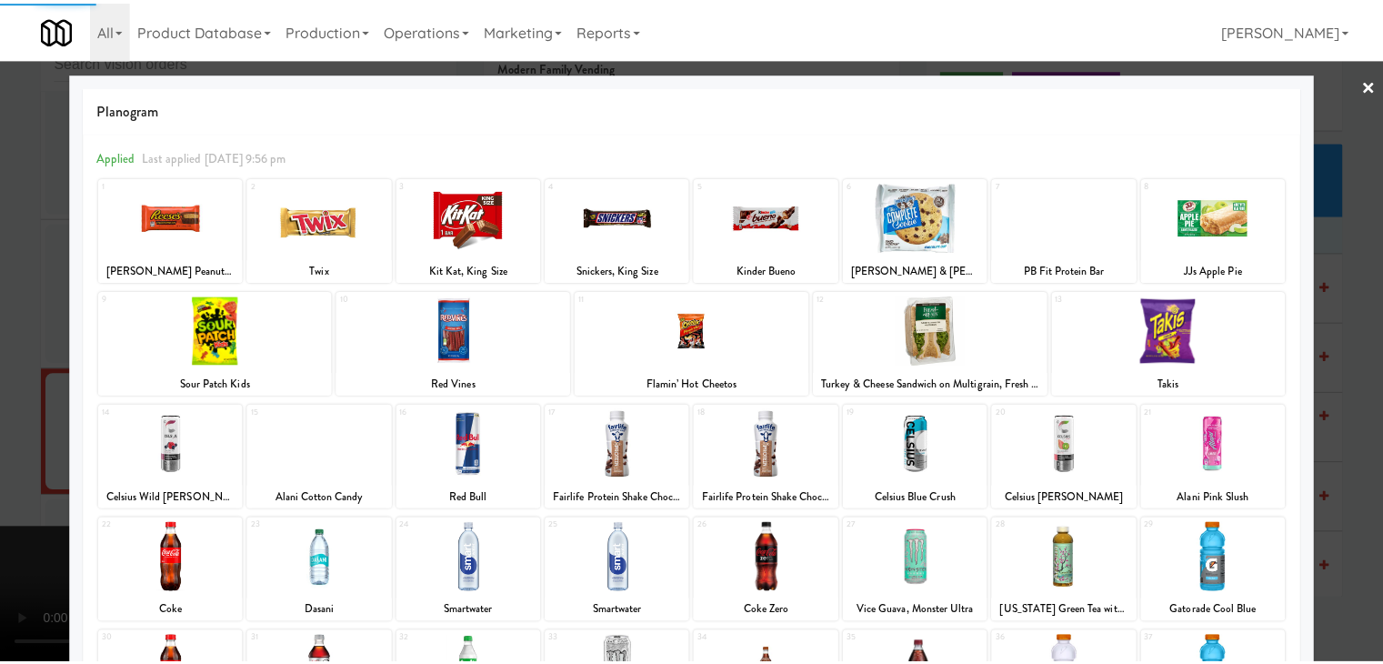
scroll to position [229, 0]
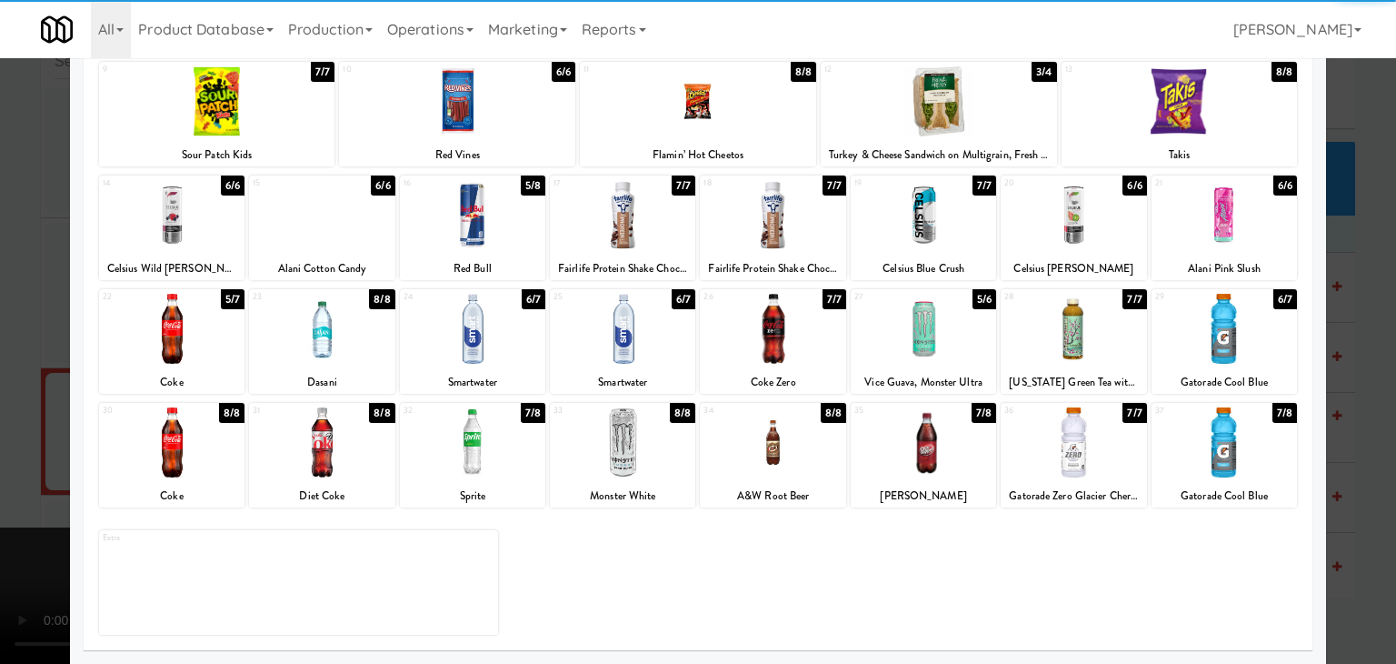
click at [767, 346] on div at bounding box center [772, 329] width 145 height 70
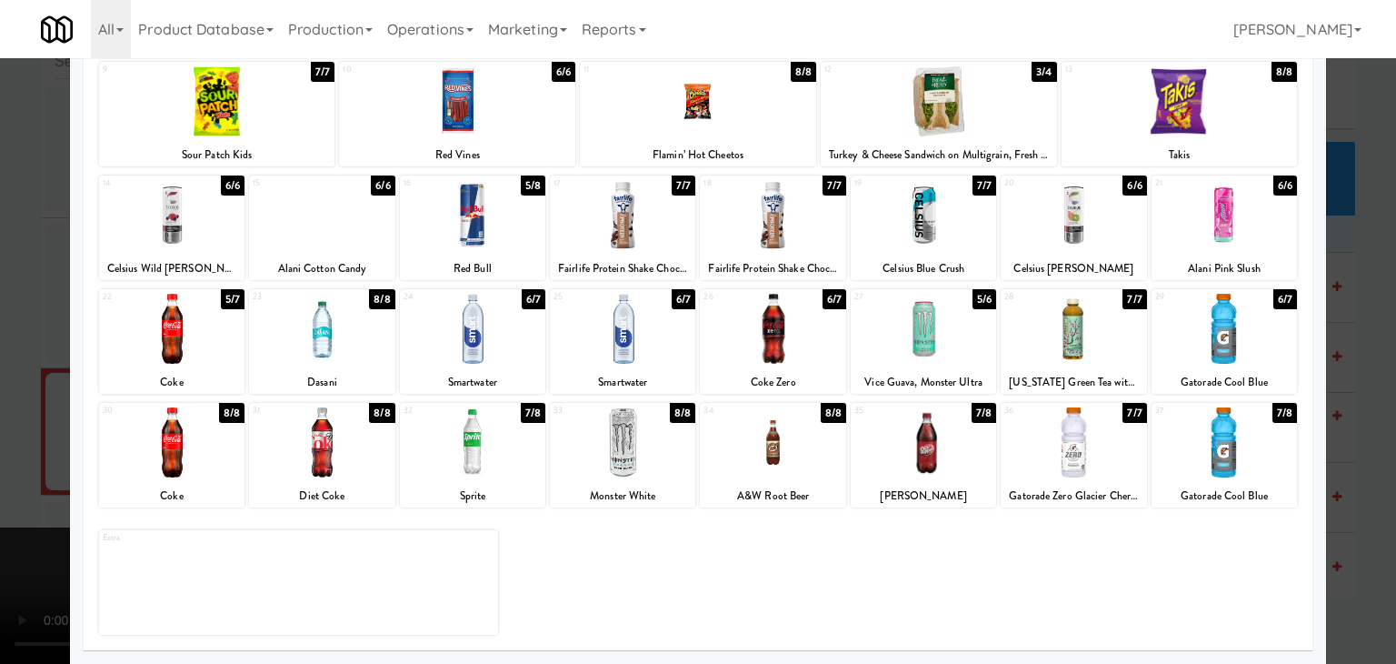
click at [255, 346] on div at bounding box center [321, 329] width 145 height 70
drag, startPoint x: 0, startPoint y: 344, endPoint x: 337, endPoint y: 343, distance: 337.2
click at [5, 343] on div at bounding box center [698, 332] width 1396 height 664
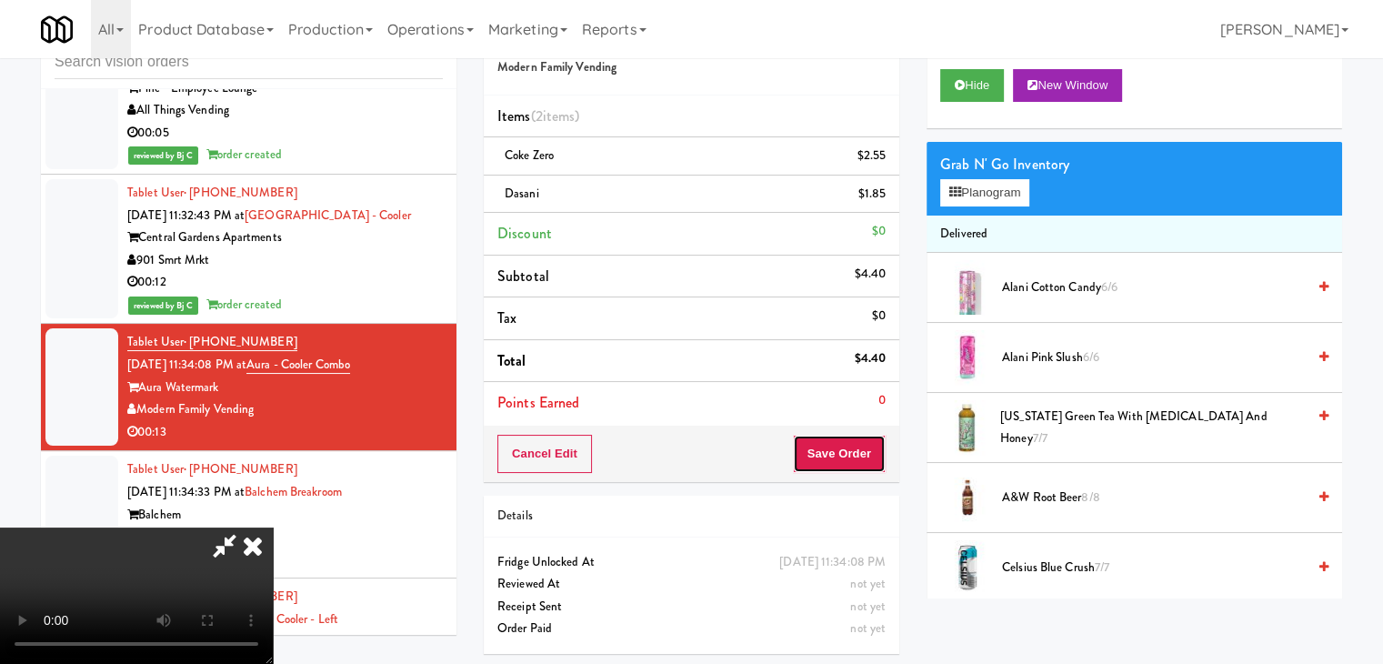
click at [842, 444] on button "Save Order" at bounding box center [839, 453] width 93 height 38
drag, startPoint x: 842, startPoint y: 444, endPoint x: 742, endPoint y: 324, distance: 156.2
click at [837, 437] on button "Save Order" at bounding box center [839, 453] width 93 height 38
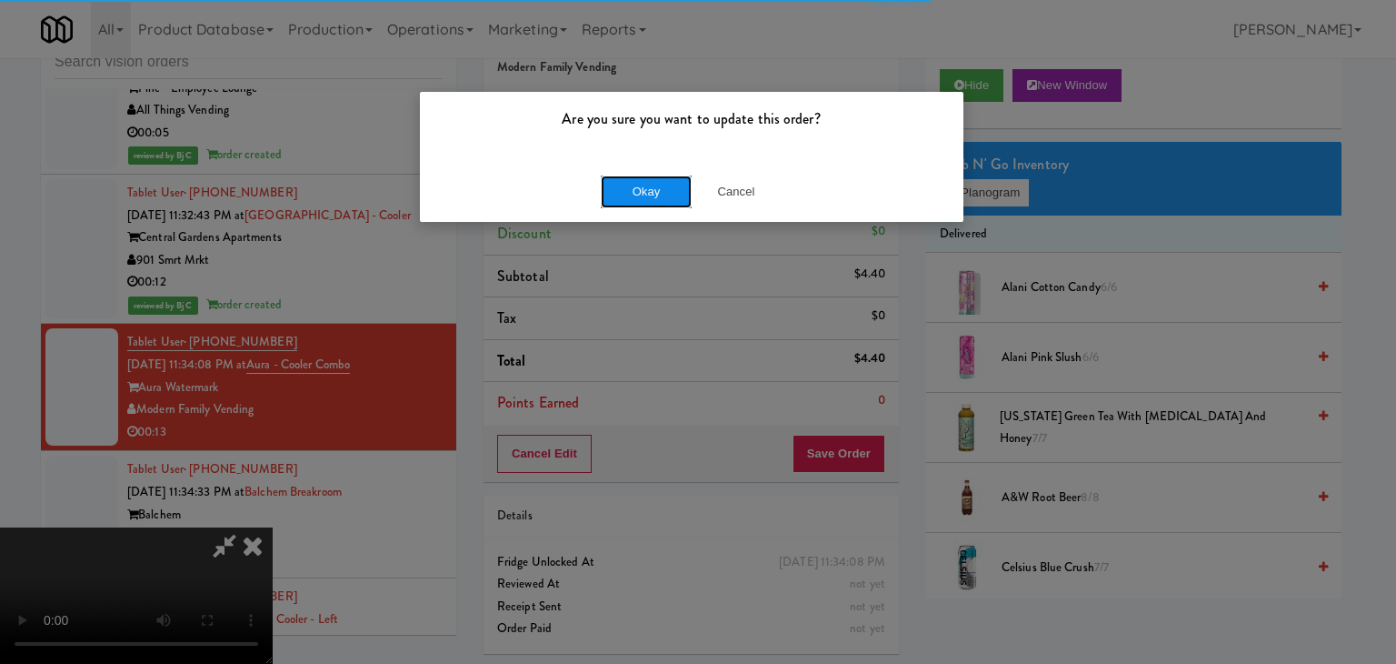
click at [673, 192] on button "Okay" at bounding box center [646, 191] width 91 height 33
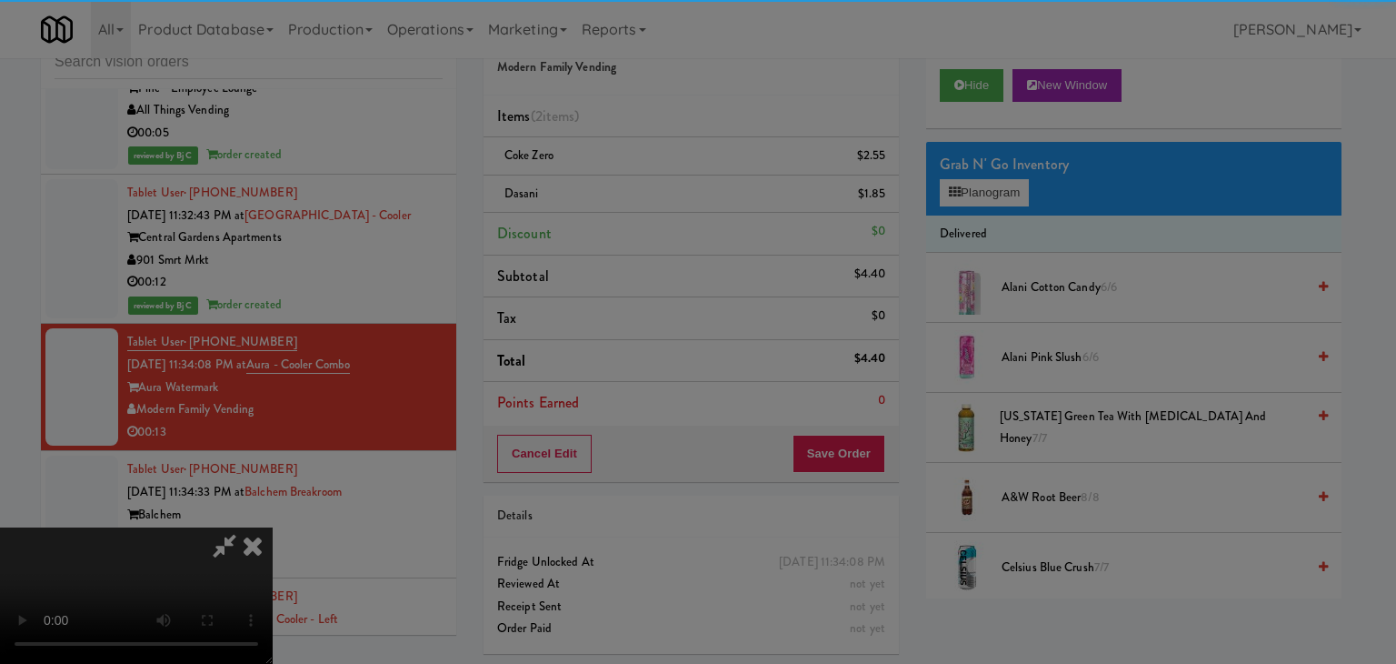
click at [669, 187] on div "Okay Cancel" at bounding box center [692, 157] width 544 height 61
click at [669, 187] on div at bounding box center [698, 332] width 1396 height 664
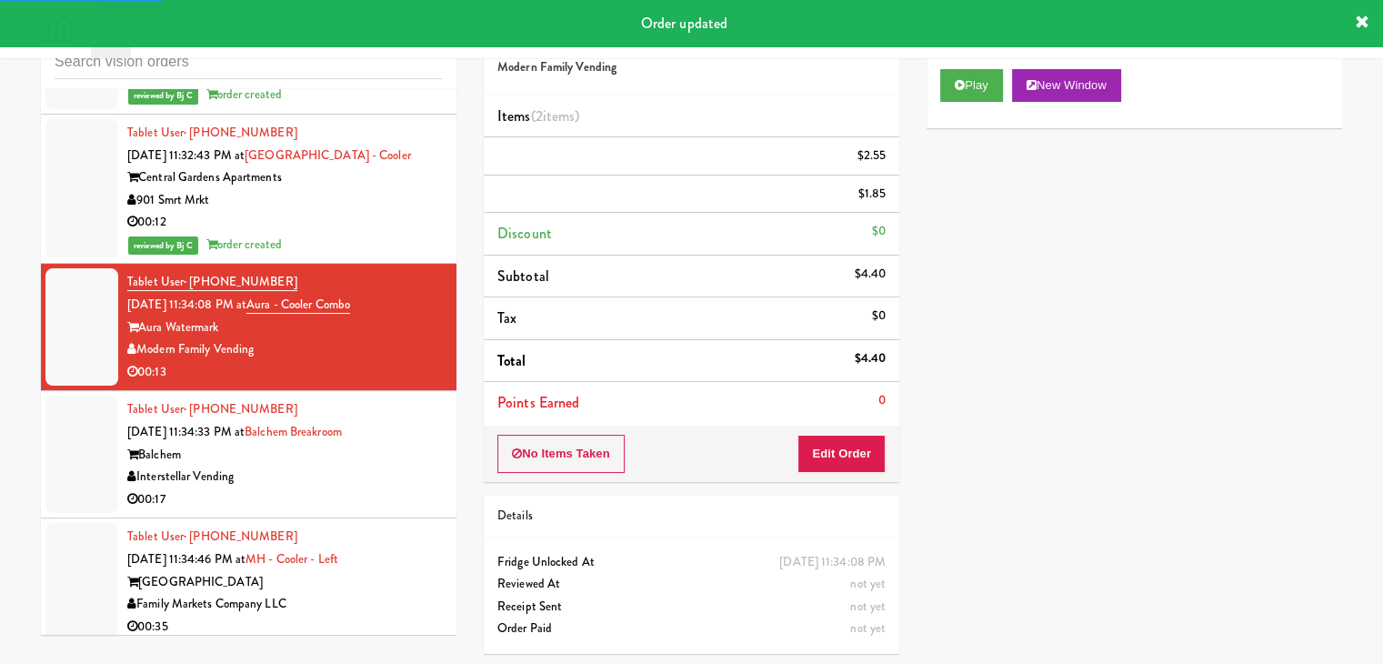
scroll to position [16605, 0]
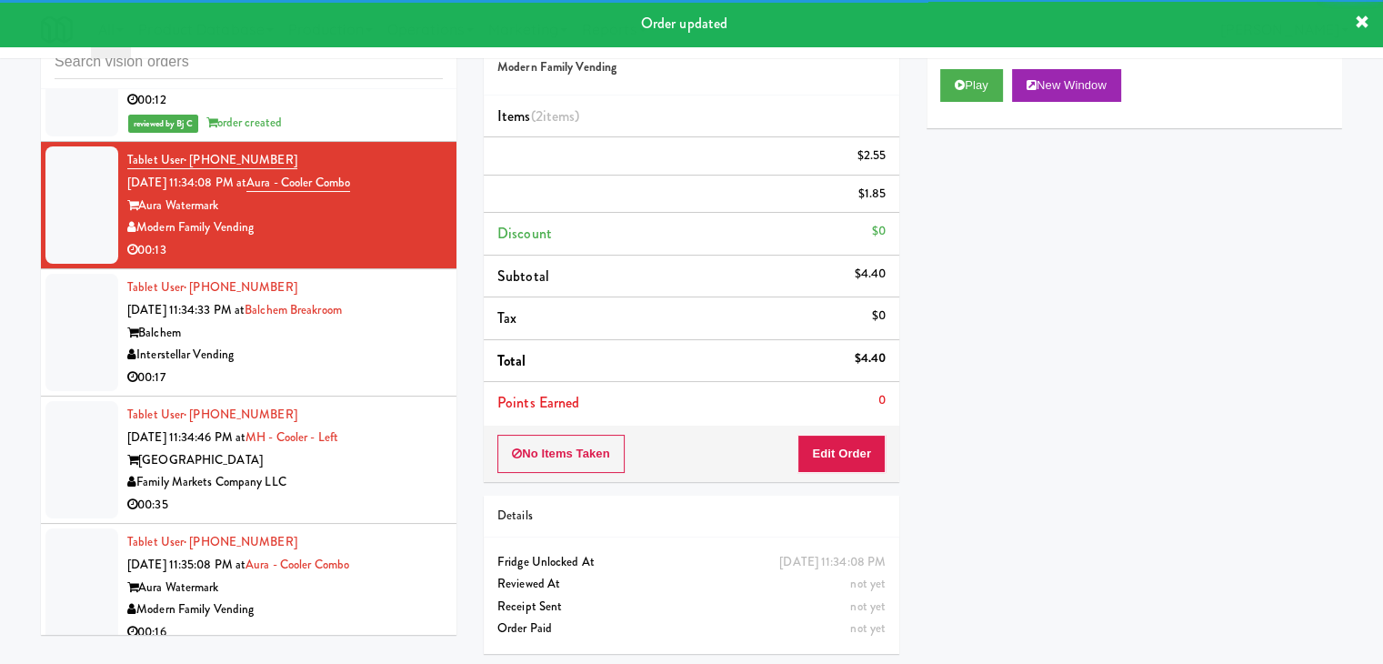
drag, startPoint x: 363, startPoint y: 345, endPoint x: 348, endPoint y: 345, distance: 14.5
click at [364, 345] on div "Interstellar Vending" at bounding box center [284, 355] width 315 height 23
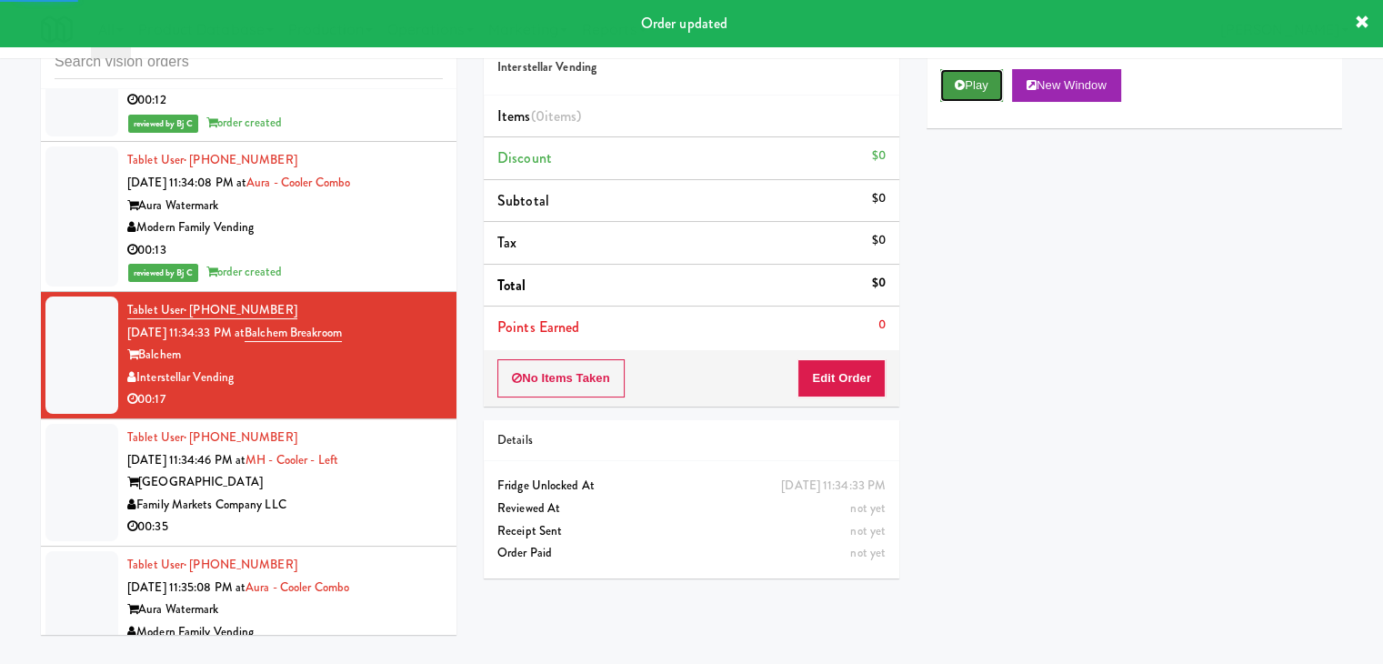
click at [971, 93] on button "Play" at bounding box center [971, 85] width 63 height 33
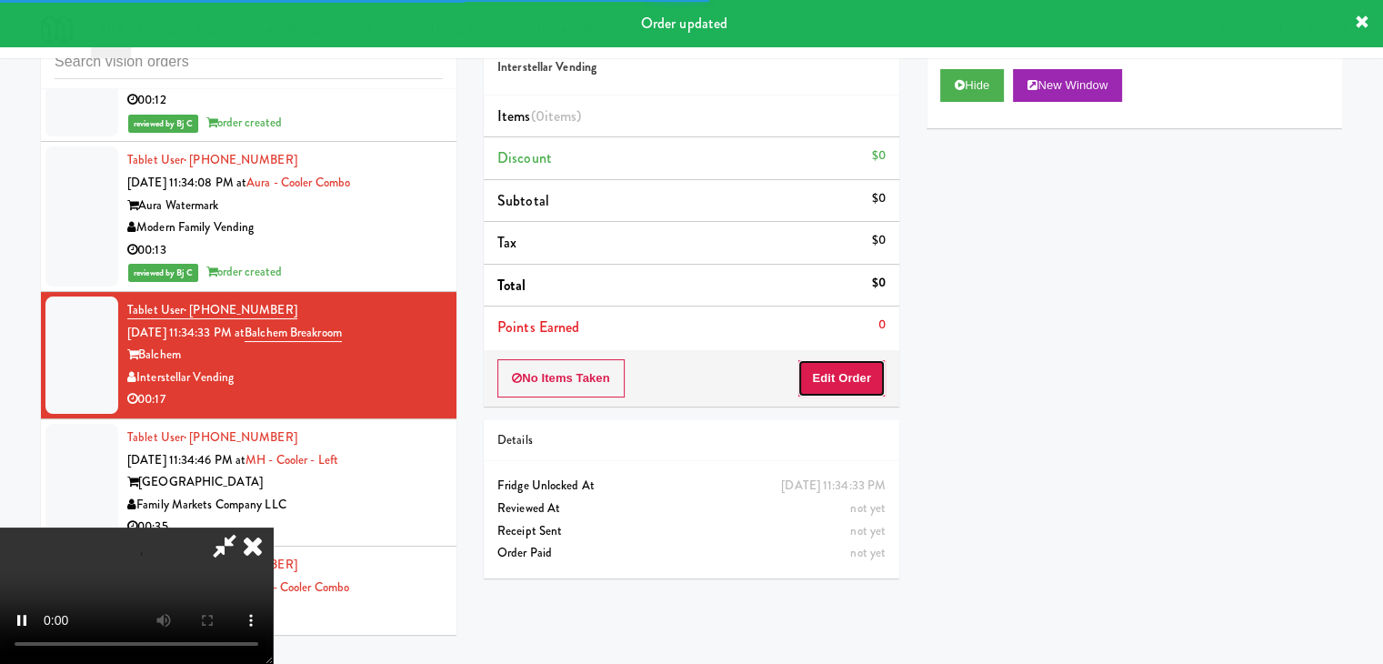
click at [863, 379] on button "Edit Order" at bounding box center [841, 378] width 88 height 38
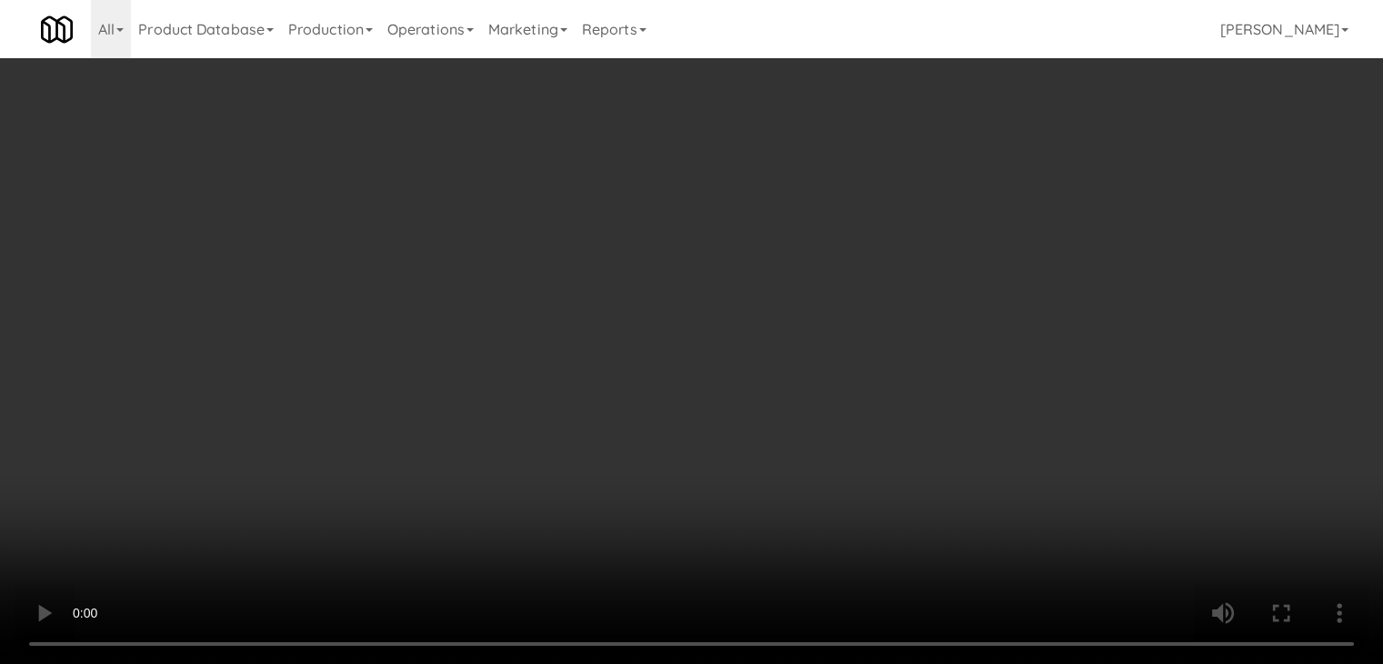
scroll to position [16537, 0]
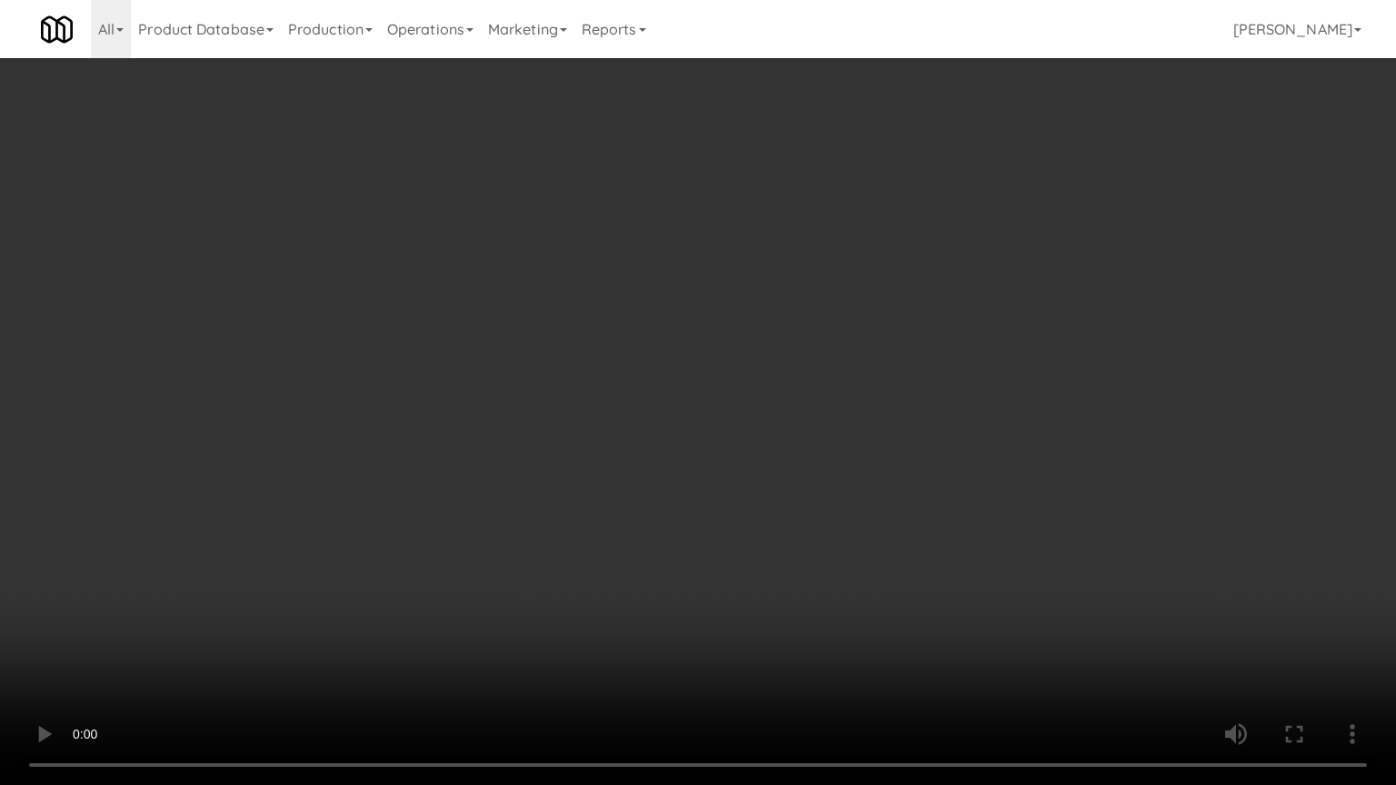
click at [676, 438] on video at bounding box center [698, 392] width 1396 height 785
click at [669, 442] on video at bounding box center [698, 392] width 1396 height 785
click at [677, 438] on video at bounding box center [698, 392] width 1396 height 785
drag, startPoint x: 677, startPoint y: 440, endPoint x: 678, endPoint y: 449, distance: 9.1
click at [678, 443] on video at bounding box center [698, 392] width 1396 height 785
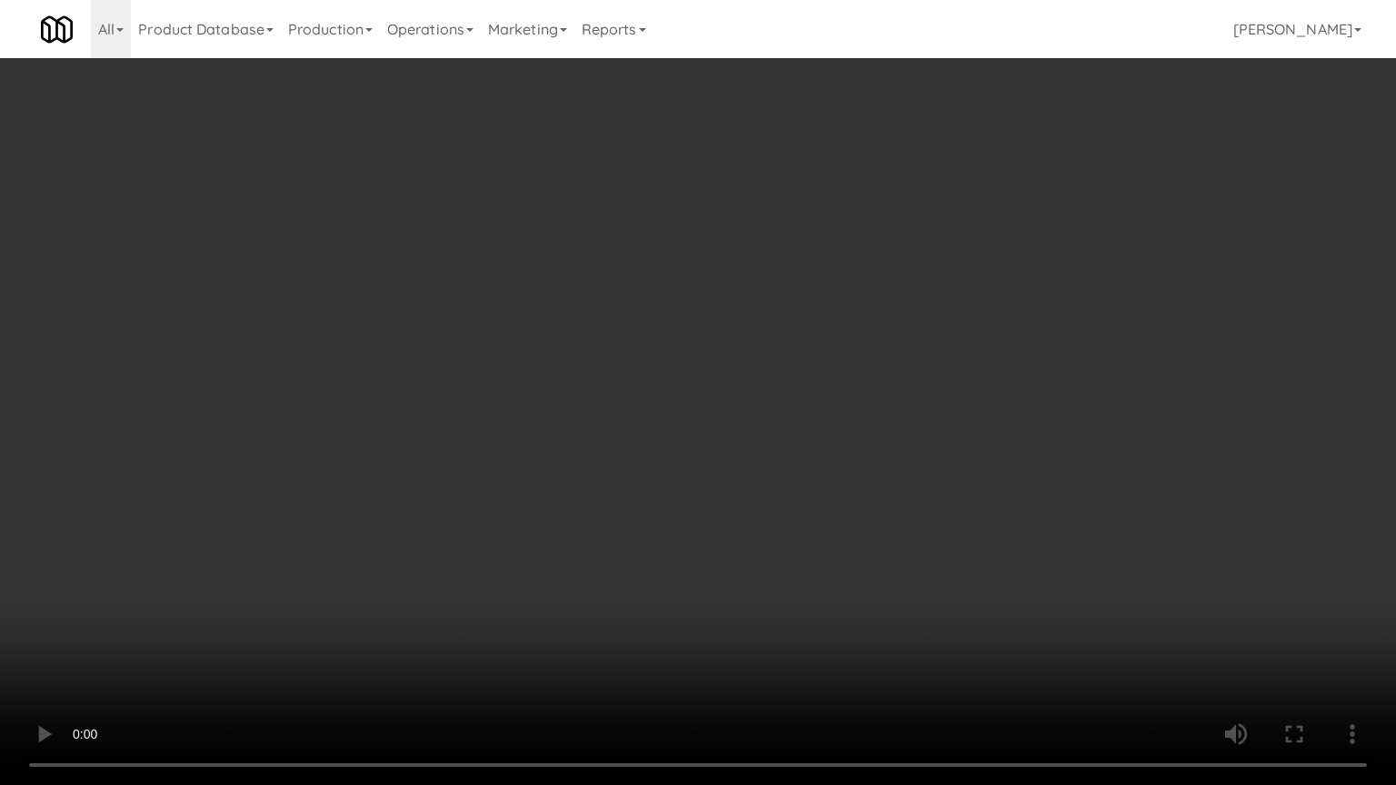
click at [683, 445] on video at bounding box center [698, 392] width 1396 height 785
click at [686, 444] on video at bounding box center [698, 392] width 1396 height 785
click at [690, 436] on video at bounding box center [698, 392] width 1396 height 785
drag, startPoint x: 691, startPoint y: 433, endPoint x: 703, endPoint y: 428, distance: 12.7
click at [698, 429] on video at bounding box center [698, 392] width 1396 height 785
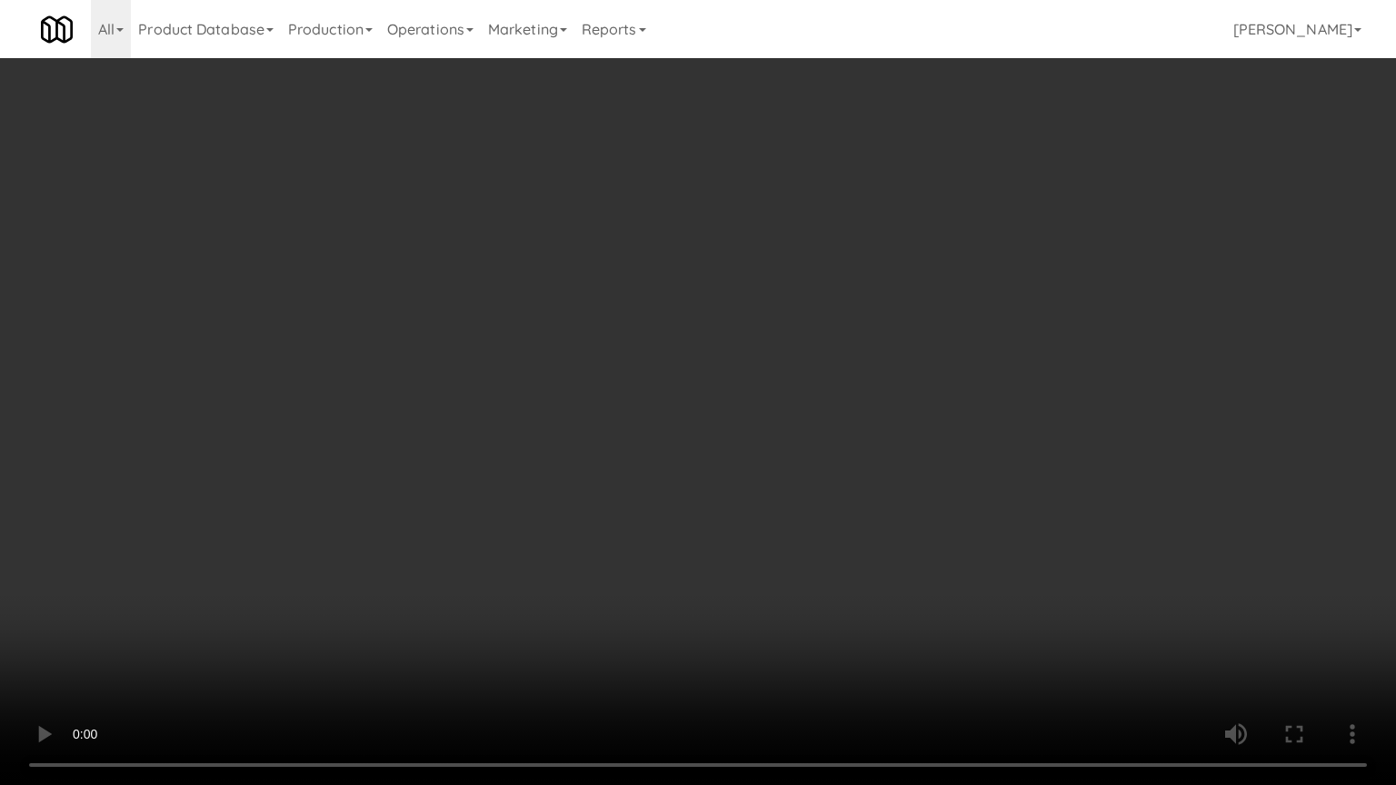
click at [767, 400] on video at bounding box center [698, 392] width 1396 height 785
click at [764, 397] on video at bounding box center [698, 392] width 1396 height 785
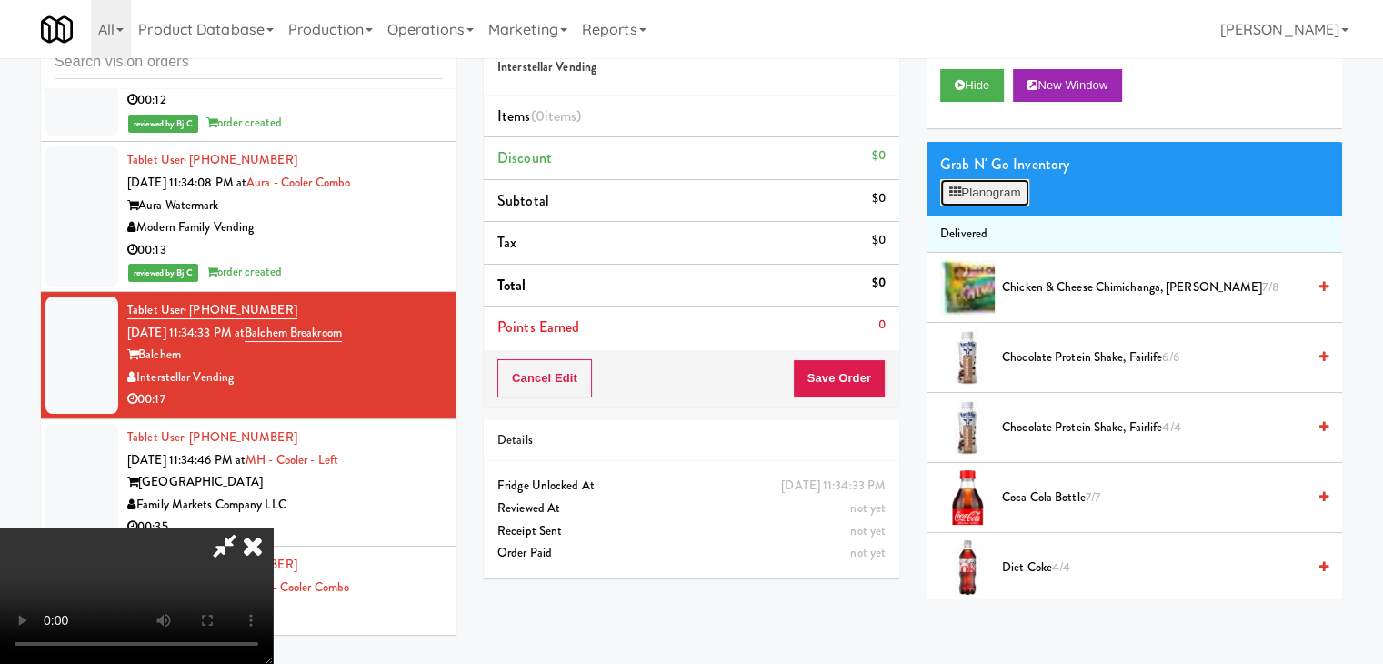
click at [1007, 186] on button "Planogram" at bounding box center [984, 192] width 89 height 27
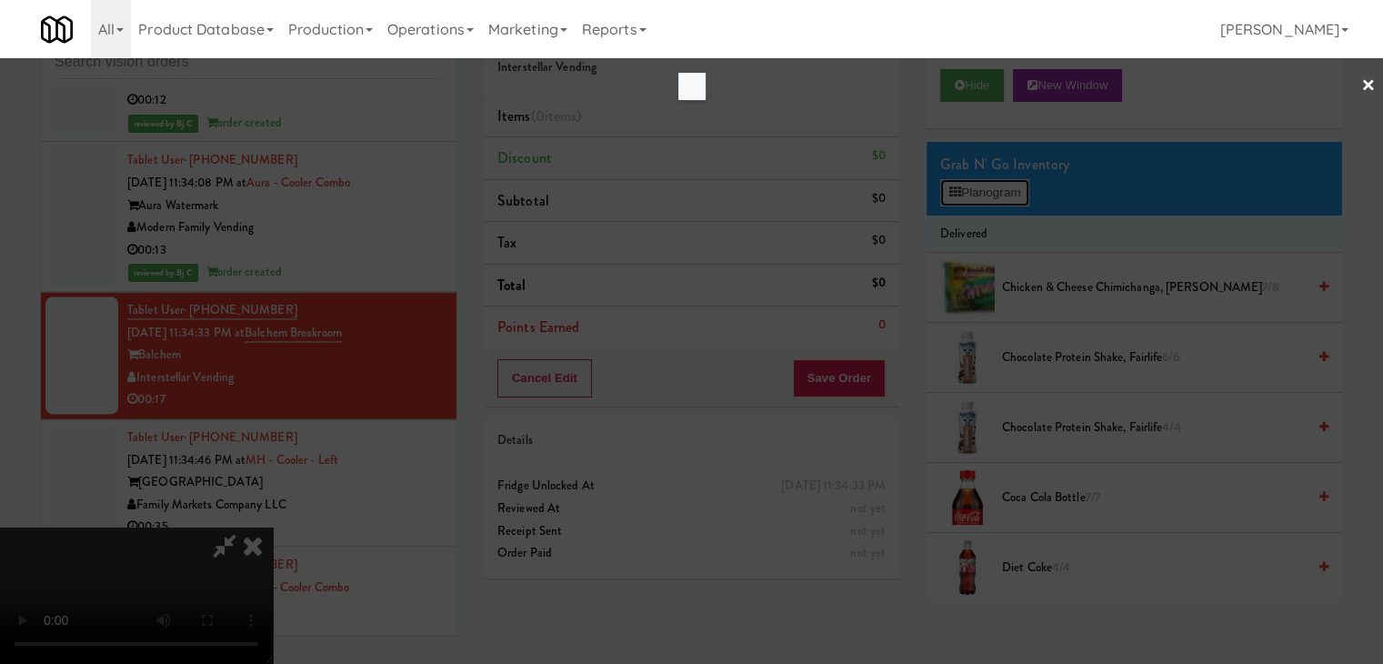
scroll to position [16537, 0]
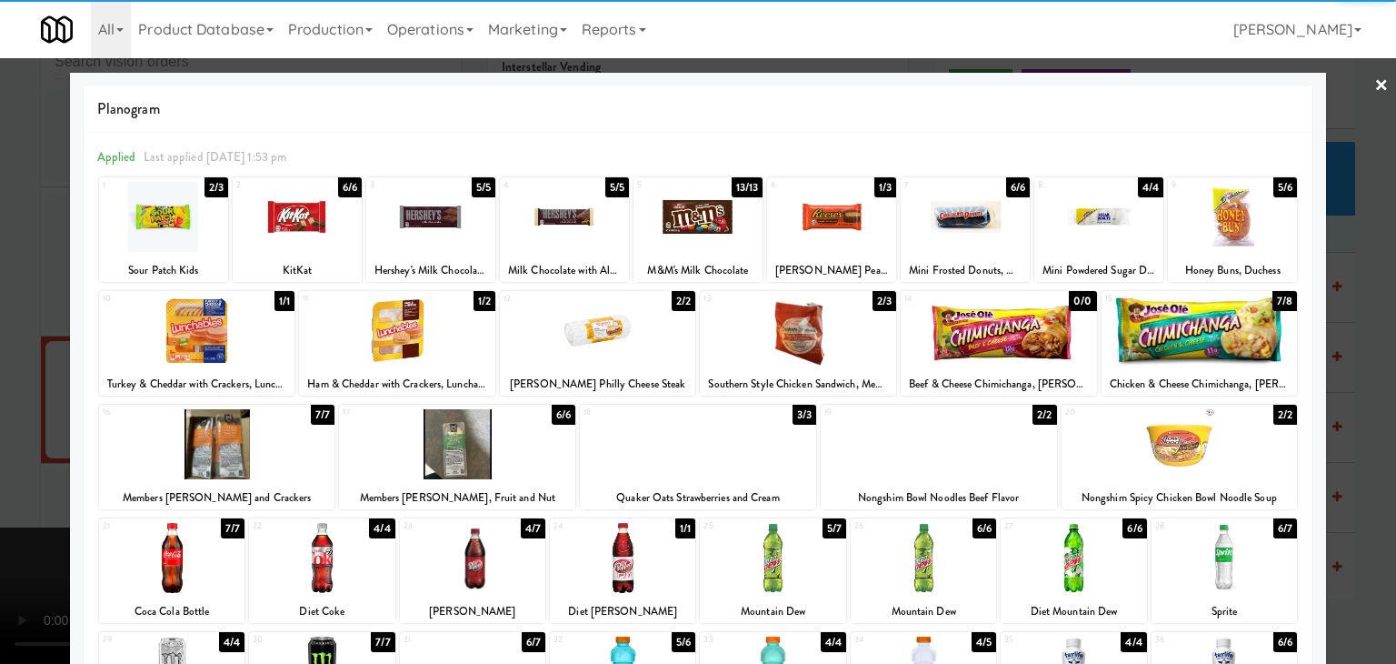
drag, startPoint x: 213, startPoint y: 320, endPoint x: 258, endPoint y: 266, distance: 70.3
click at [212, 320] on div at bounding box center [197, 330] width 196 height 70
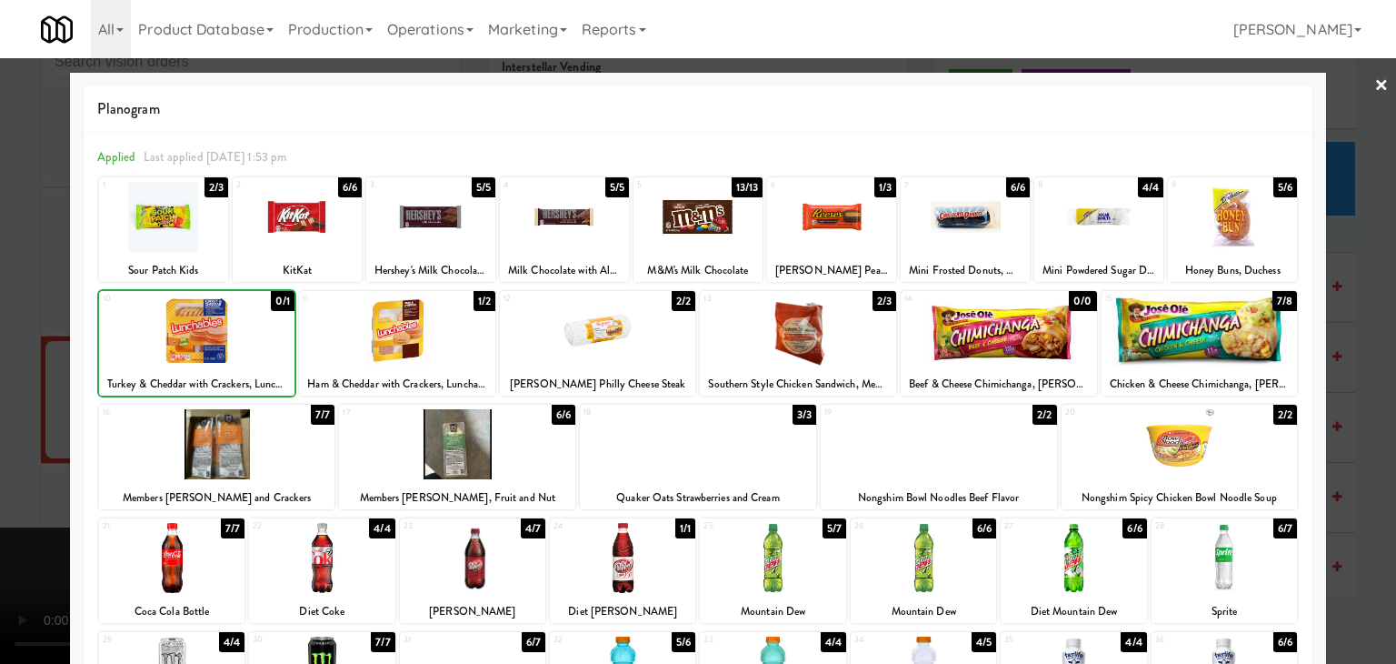
drag, startPoint x: 301, startPoint y: 217, endPoint x: 254, endPoint y: 230, distance: 48.9
click at [305, 211] on div at bounding box center [297, 217] width 129 height 70
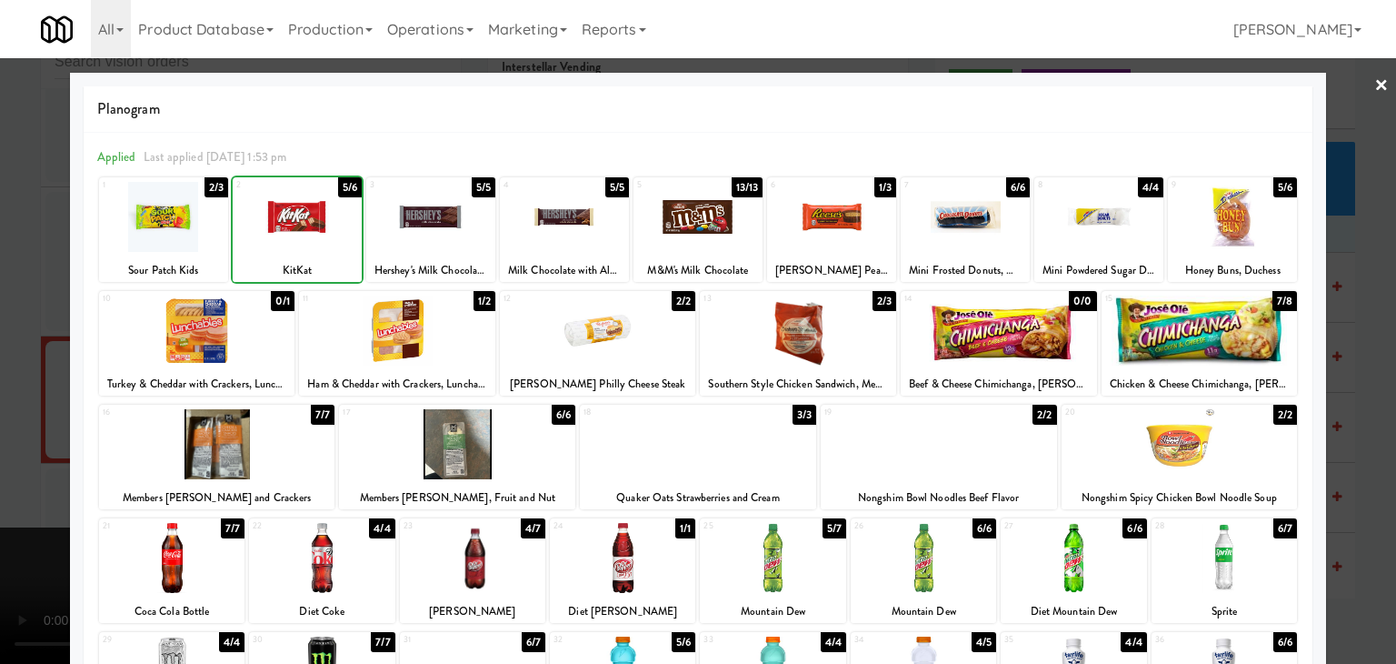
drag, startPoint x: 0, startPoint y: 335, endPoint x: 229, endPoint y: 334, distance: 229.1
click at [9, 331] on div at bounding box center [698, 332] width 1396 height 664
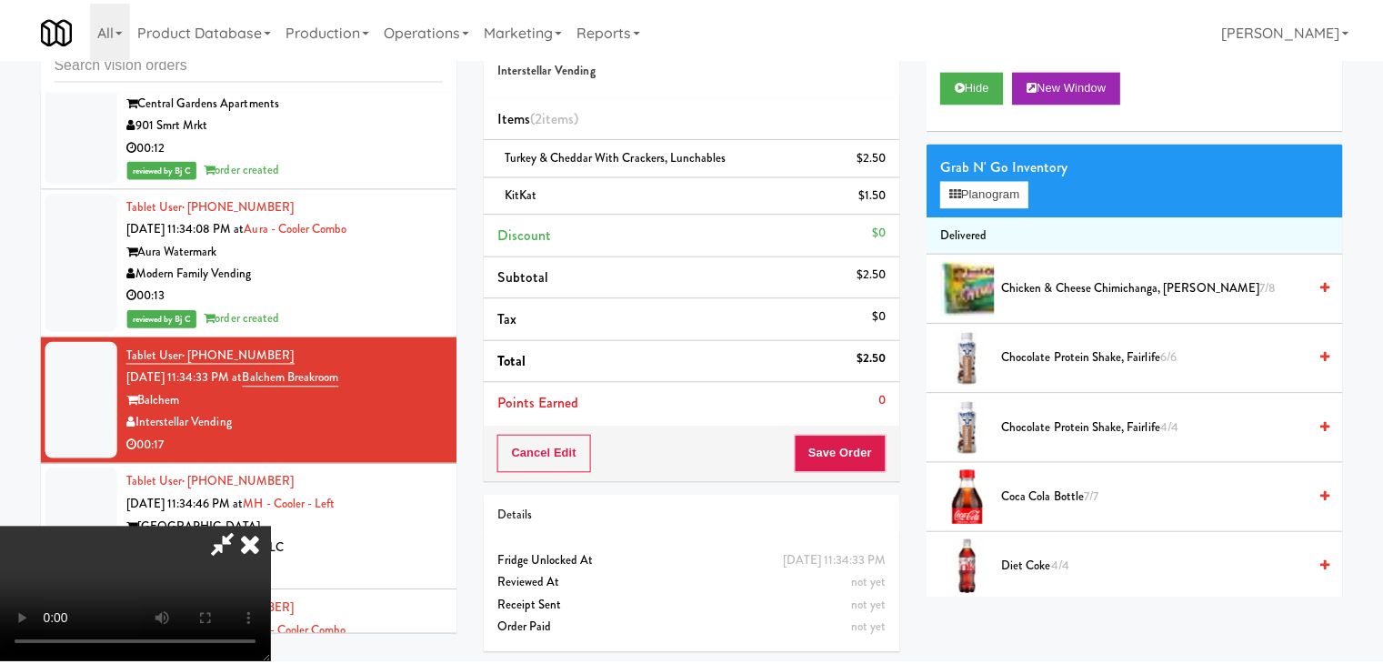
scroll to position [16605, 0]
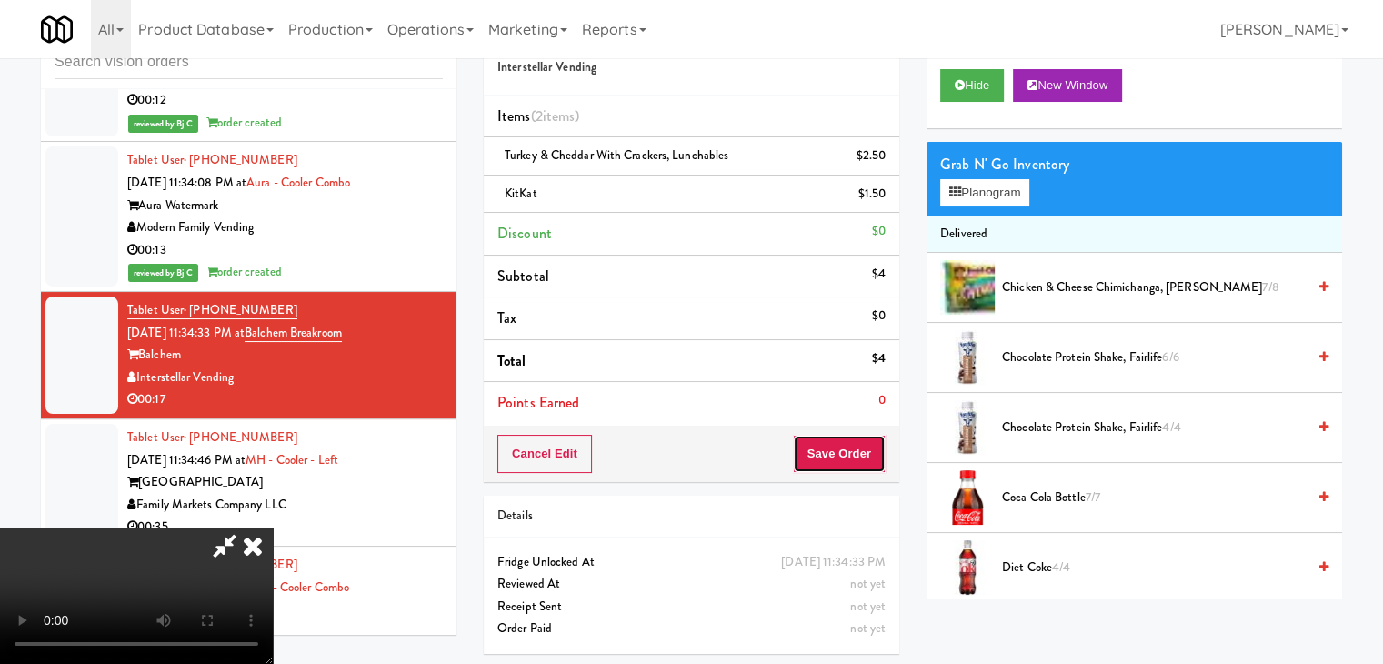
drag, startPoint x: 852, startPoint y: 446, endPoint x: 851, endPoint y: 455, distance: 9.1
click at [853, 446] on button "Save Order" at bounding box center [839, 453] width 93 height 38
click at [851, 455] on button "Save Order" at bounding box center [839, 453] width 93 height 38
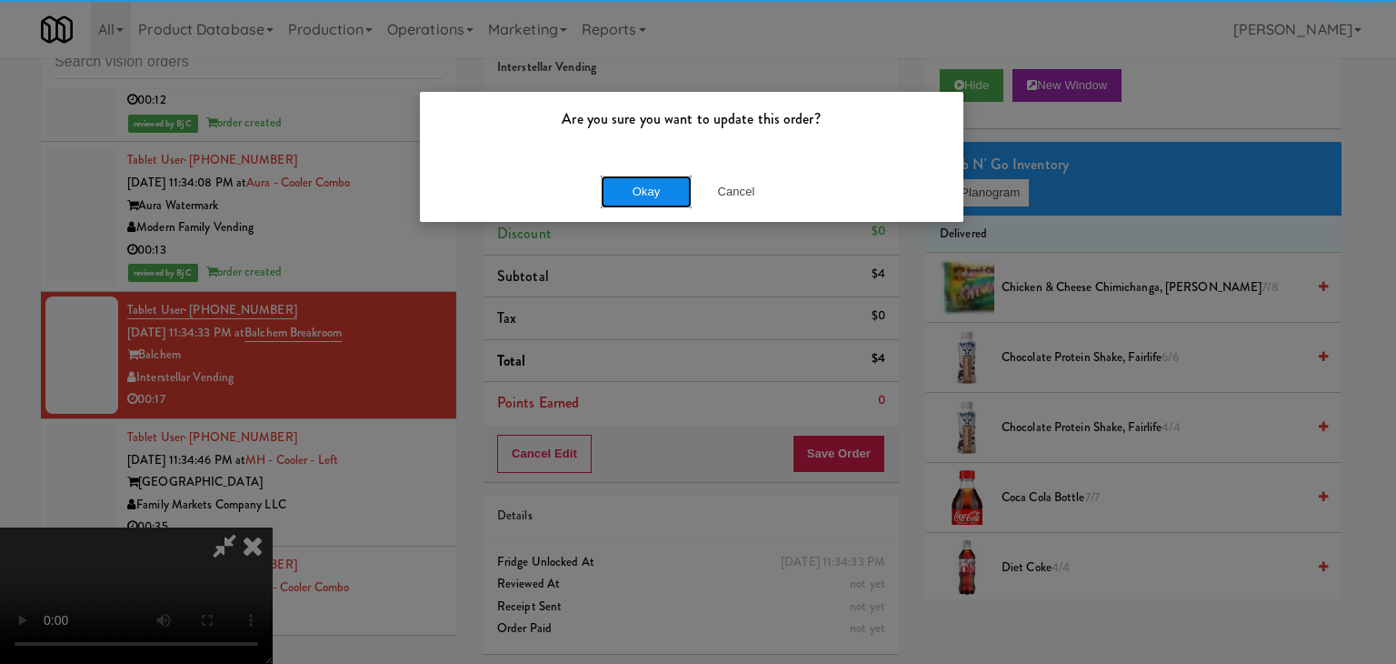
click at [628, 197] on button "Okay" at bounding box center [646, 191] width 91 height 33
click at [629, 197] on body "Are you sure you want to update this order? Okay Cancel Okay Are you sure you w…" at bounding box center [698, 332] width 1396 height 664
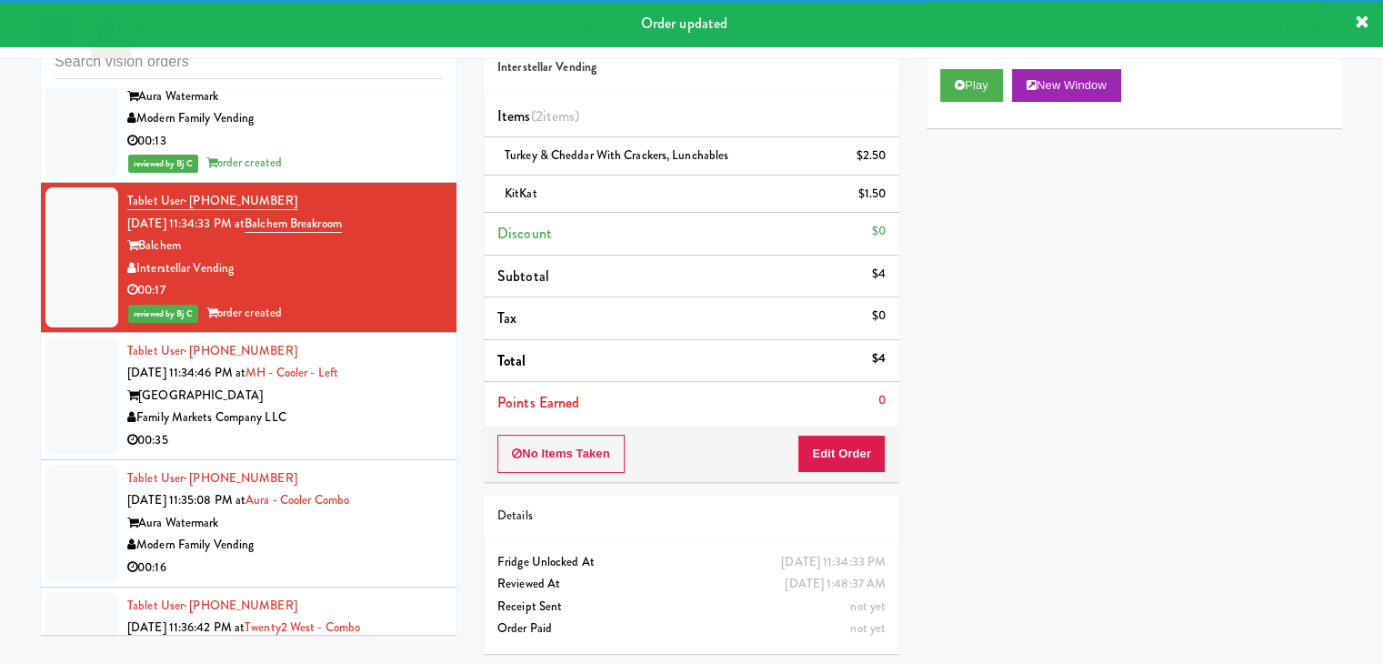
scroll to position [16786, 0]
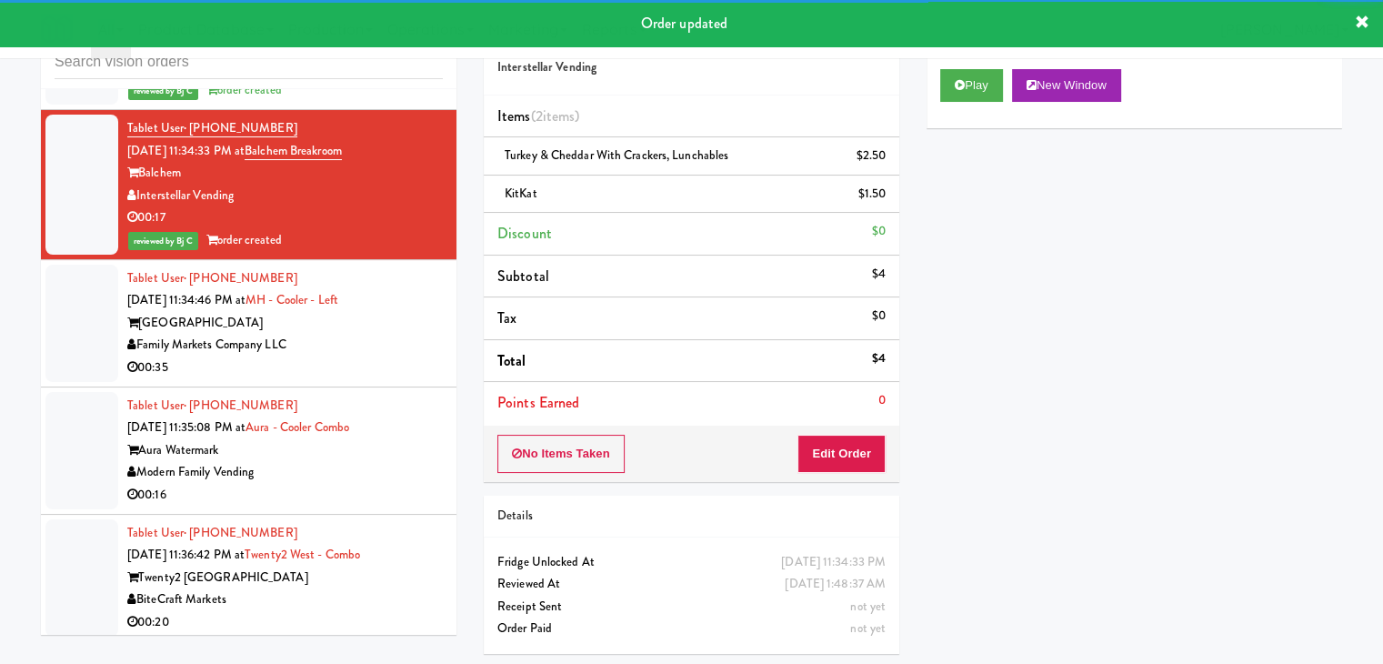
click at [0, 346] on div "inbox reviewed all all unclear take inventory issue suspicious failed recent Ta…" at bounding box center [691, 337] width 1383 height 660
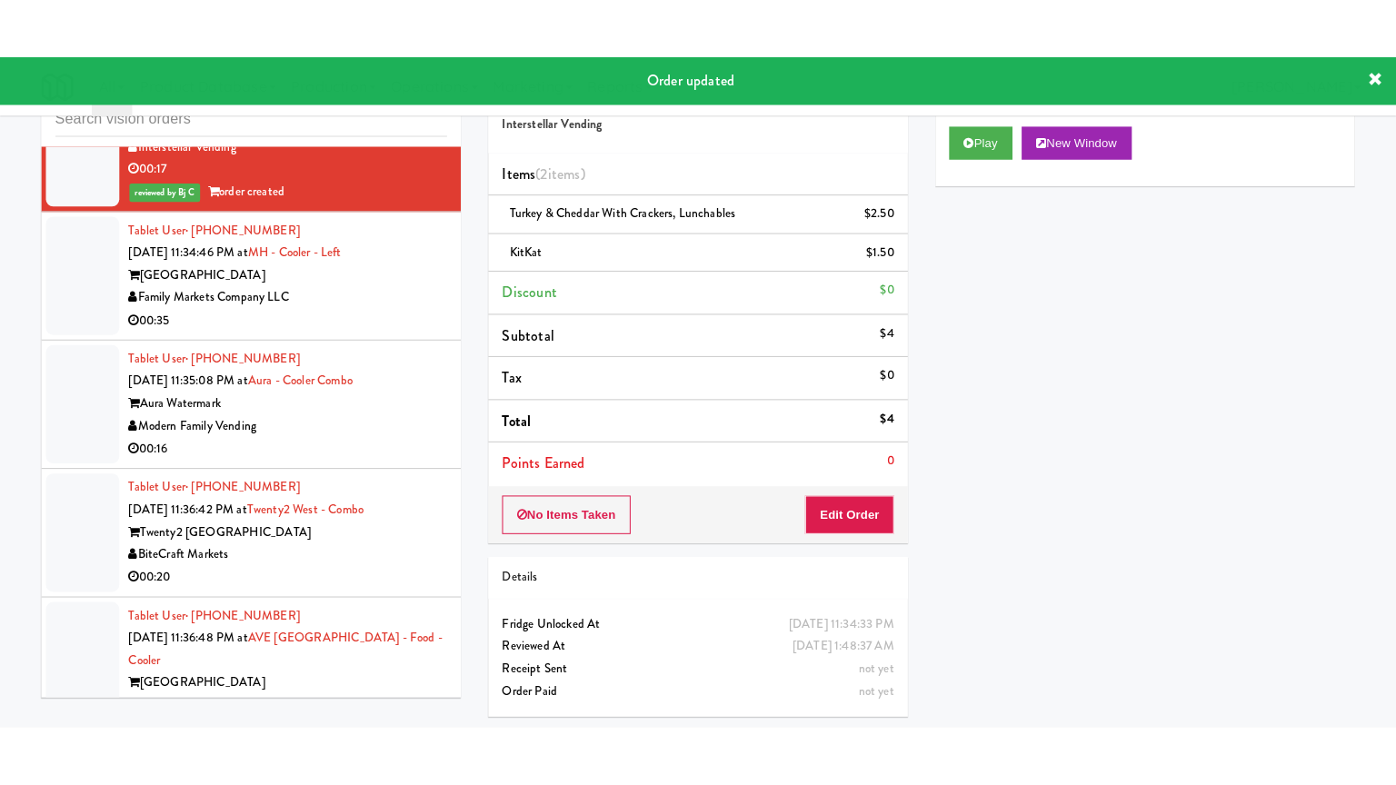
scroll to position [17059, 0]
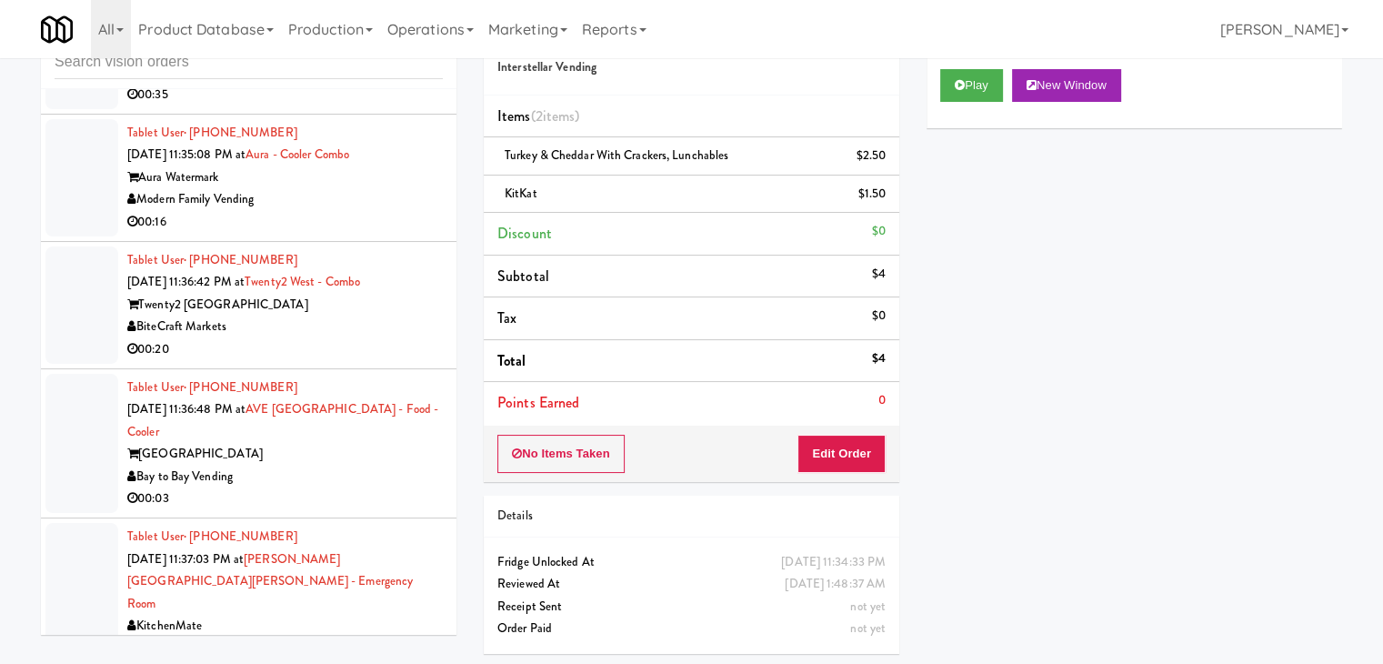
click at [399, 211] on div "00:16" at bounding box center [284, 222] width 315 height 23
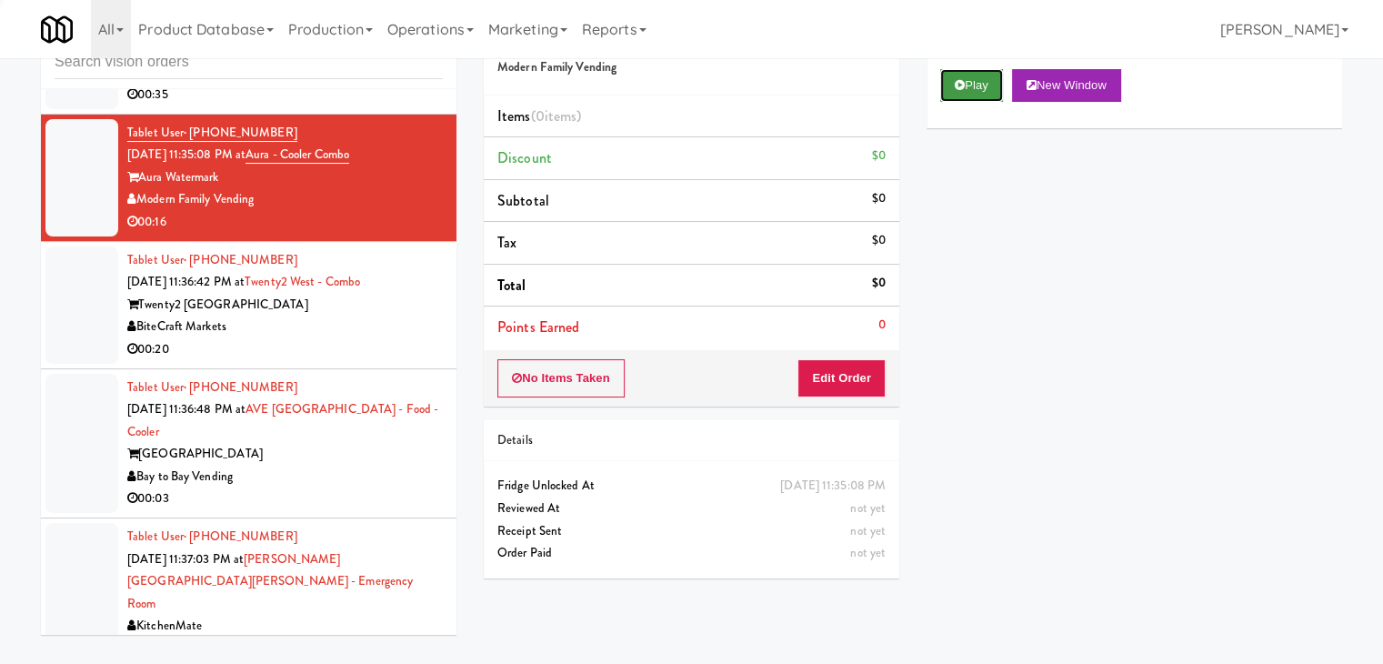
click at [951, 79] on button "Play" at bounding box center [971, 85] width 63 height 33
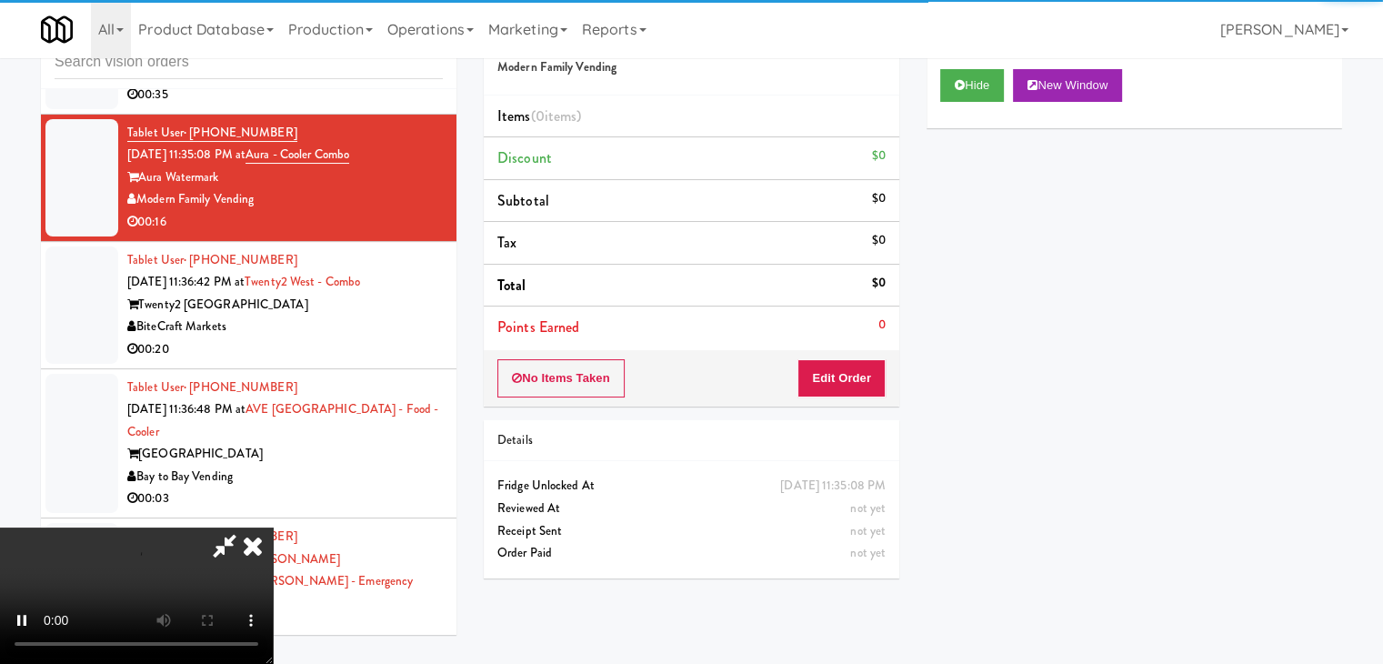
drag, startPoint x: 852, startPoint y: 401, endPoint x: 856, endPoint y: 389, distance: 12.7
click at [852, 398] on div "No Items Taken Edit Order" at bounding box center [691, 378] width 415 height 56
click at [856, 386] on button "Edit Order" at bounding box center [841, 378] width 88 height 38
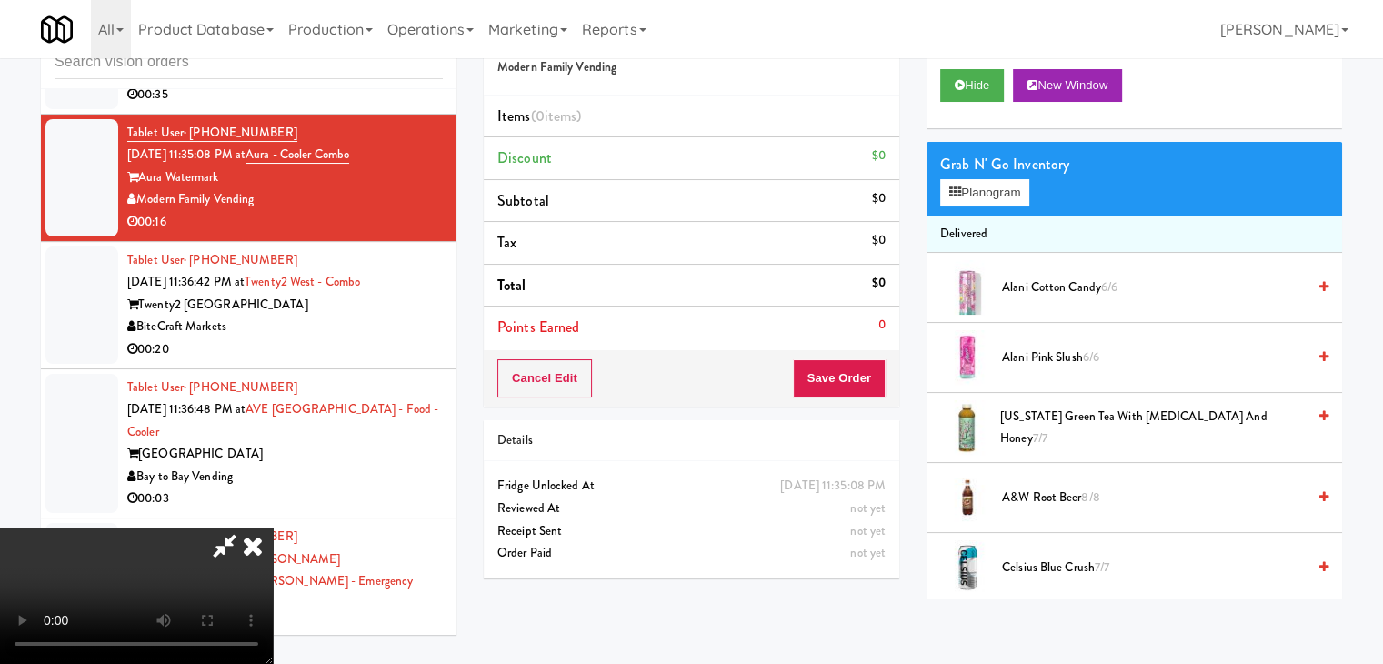
scroll to position [16992, 0]
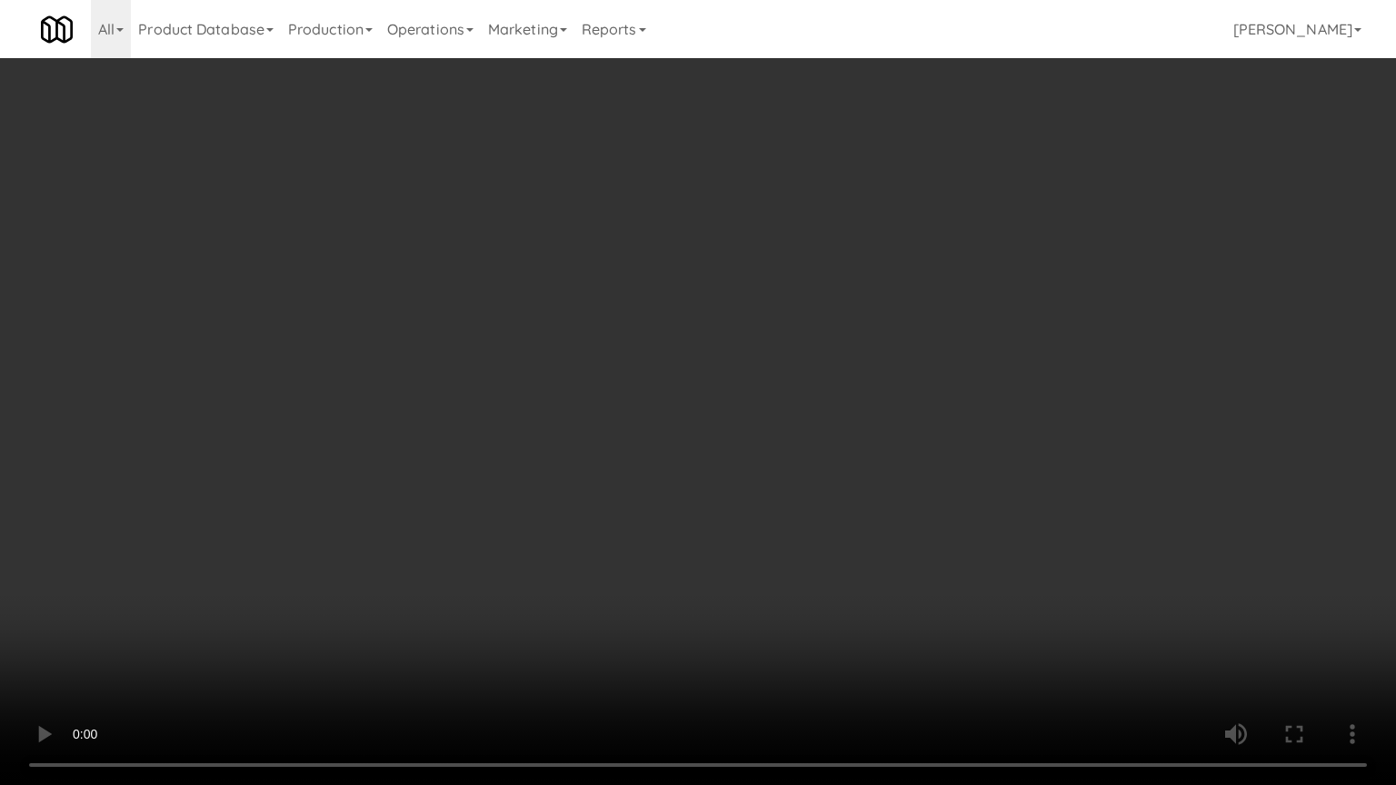
click at [851, 524] on video at bounding box center [698, 392] width 1396 height 785
click at [849, 524] on video at bounding box center [698, 392] width 1396 height 785
click at [851, 524] on video at bounding box center [698, 392] width 1396 height 785
click at [847, 522] on video at bounding box center [698, 392] width 1396 height 785
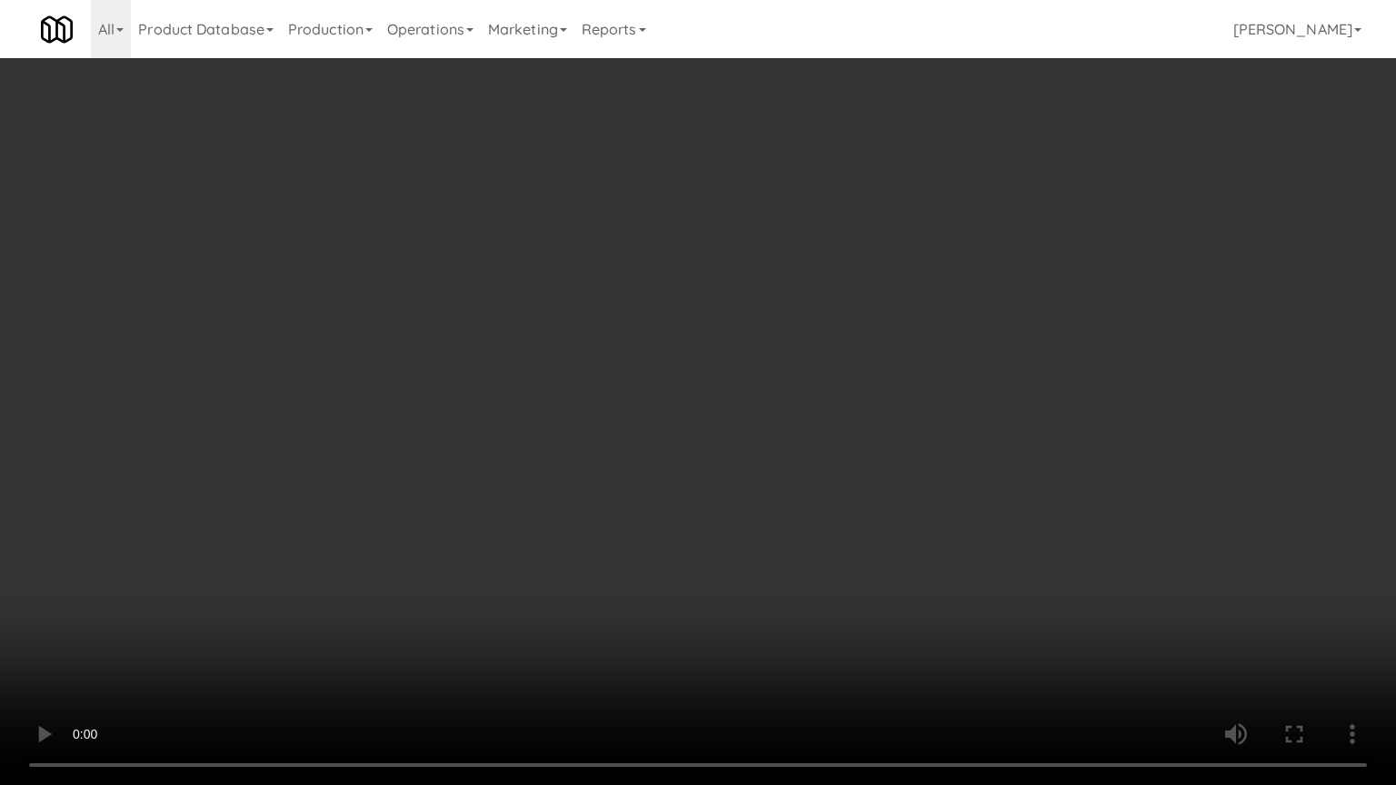
click at [847, 522] on video at bounding box center [698, 392] width 1396 height 785
click at [868, 507] on video at bounding box center [698, 392] width 1396 height 785
click at [863, 492] on video at bounding box center [698, 392] width 1396 height 785
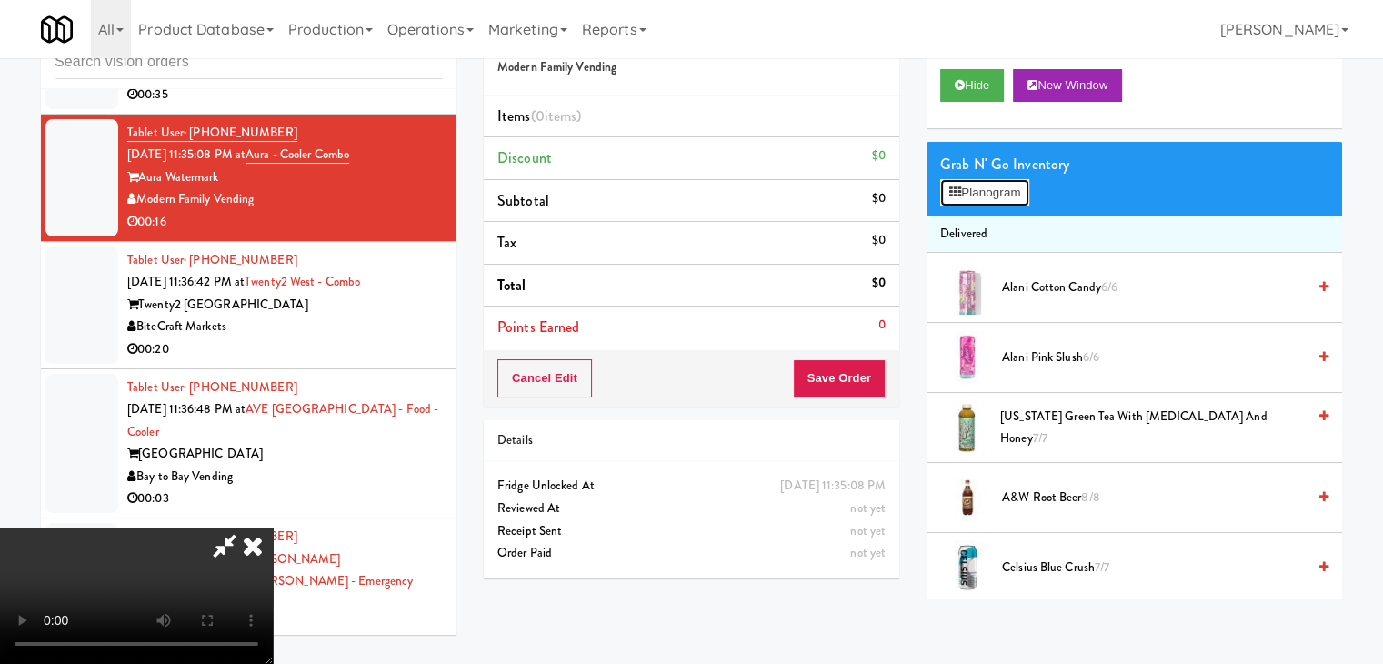
click at [1002, 195] on button "Planogram" at bounding box center [984, 192] width 89 height 27
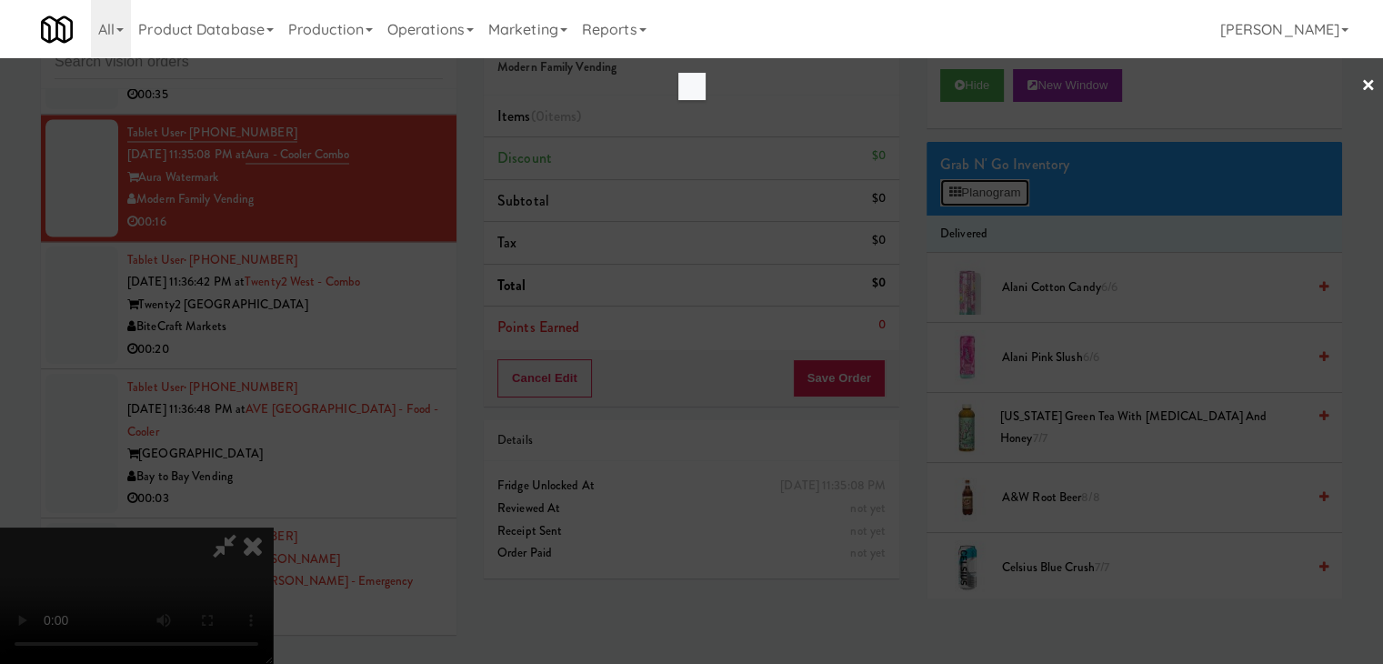
scroll to position [16992, 0]
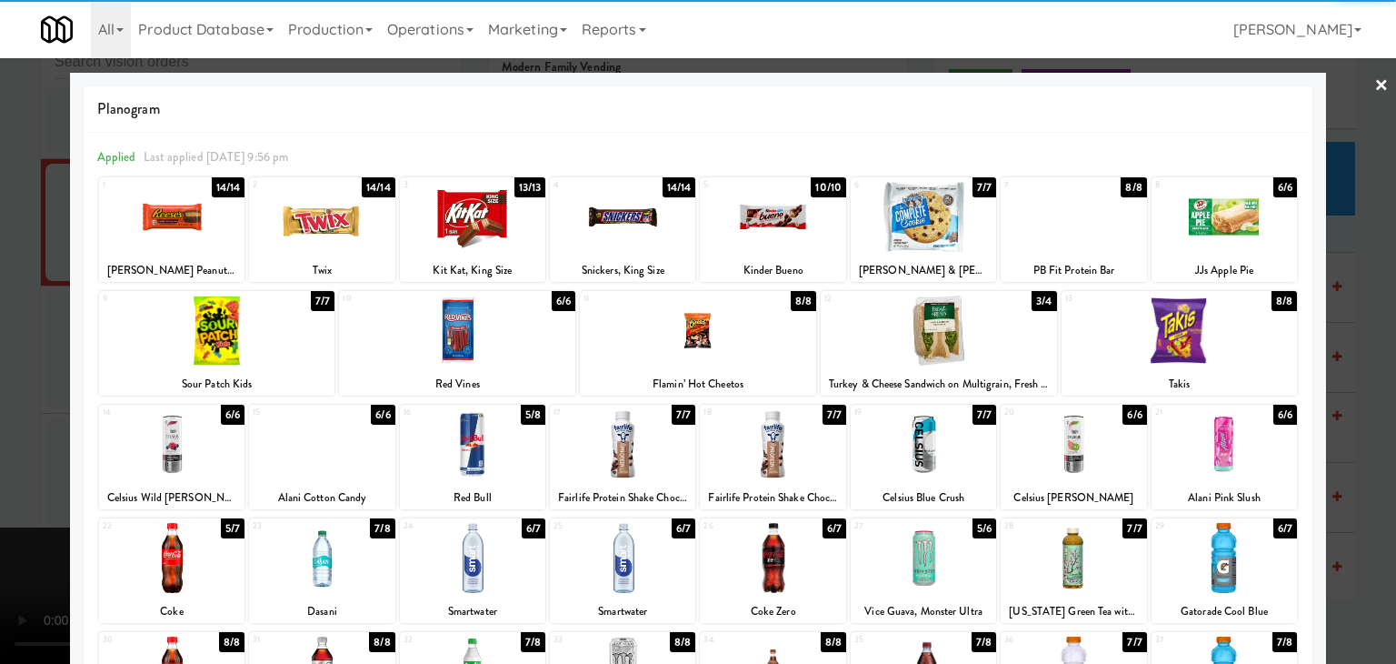
click at [1174, 344] on div at bounding box center [1180, 330] width 236 height 70
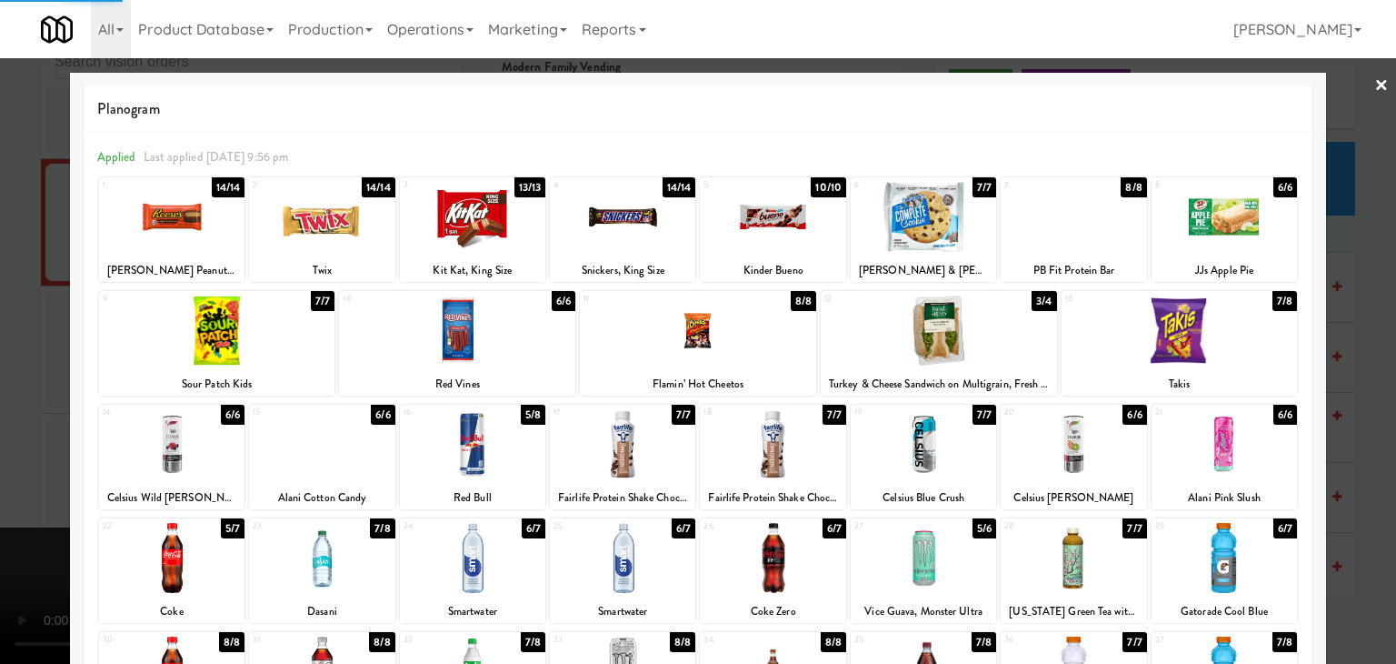
click at [215, 209] on div at bounding box center [171, 217] width 145 height 70
click at [11, 315] on div at bounding box center [698, 332] width 1396 height 664
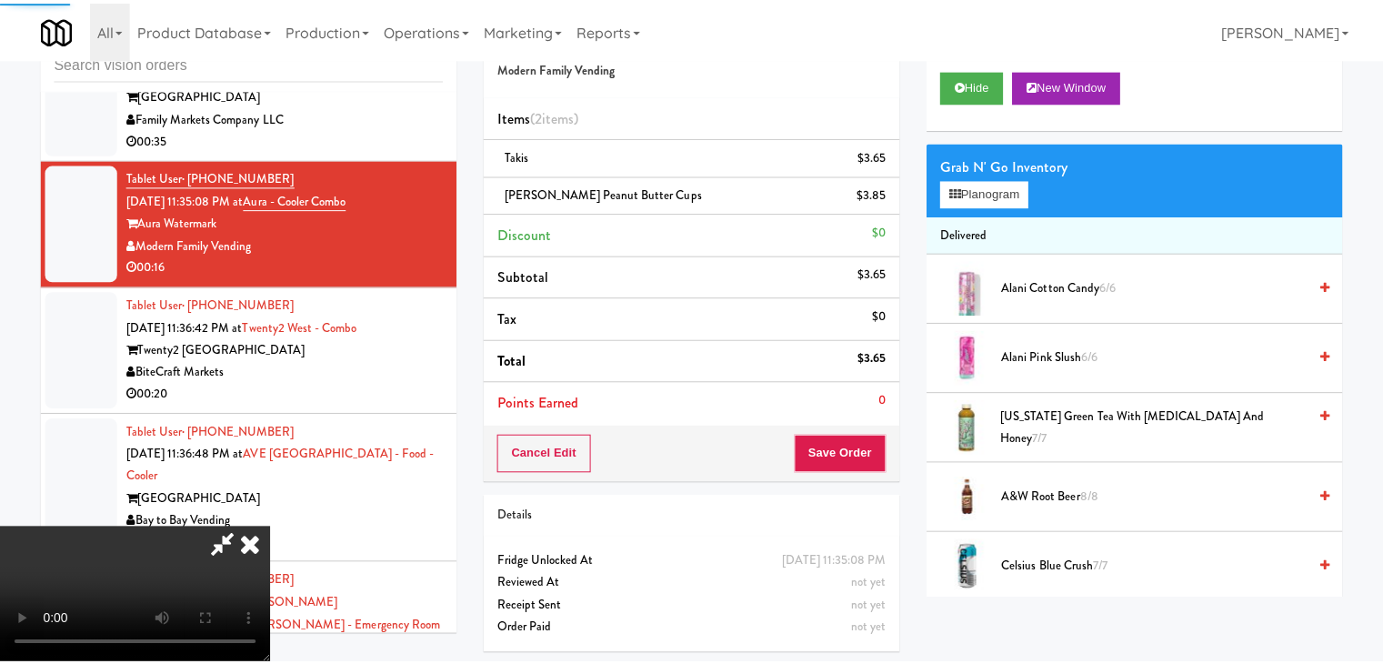
scroll to position [17059, 0]
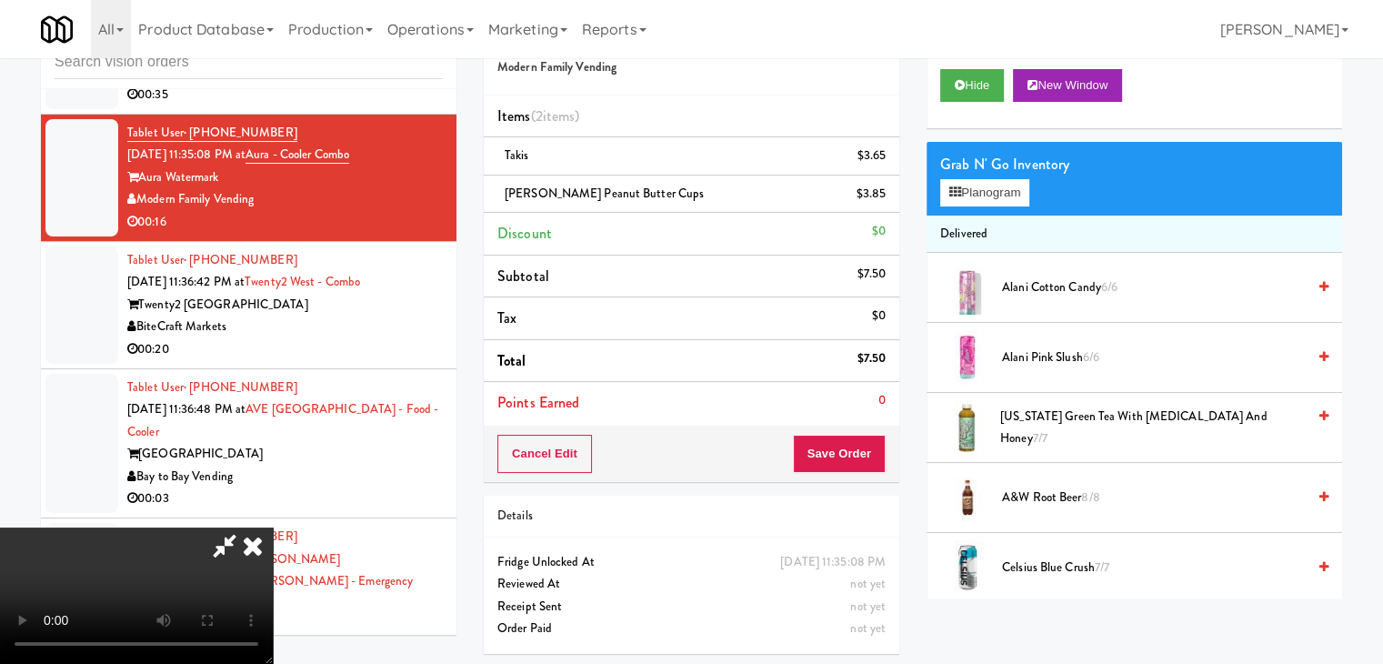
click at [892, 463] on div "Cancel Edit Save Order" at bounding box center [691, 453] width 415 height 56
click at [873, 457] on button "Save Order" at bounding box center [839, 453] width 93 height 38
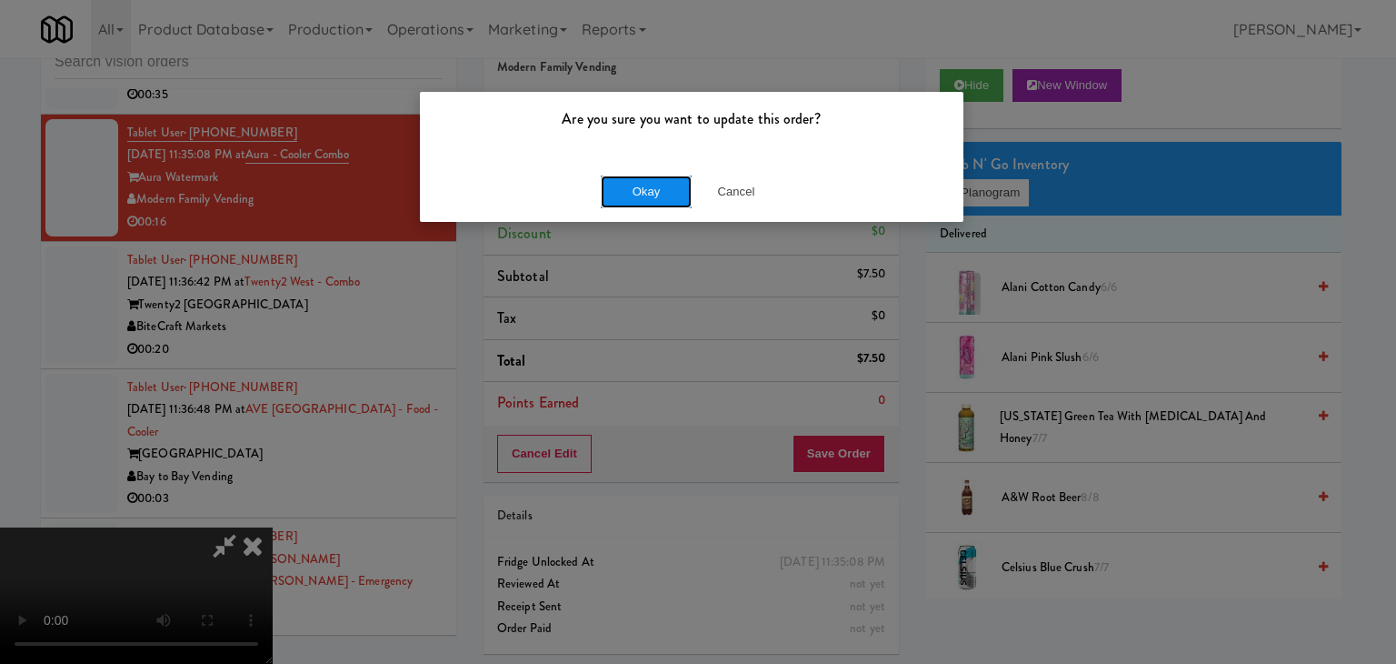
drag, startPoint x: 674, startPoint y: 188, endPoint x: 664, endPoint y: 188, distance: 10.0
click at [664, 188] on button "Okay" at bounding box center [646, 191] width 91 height 33
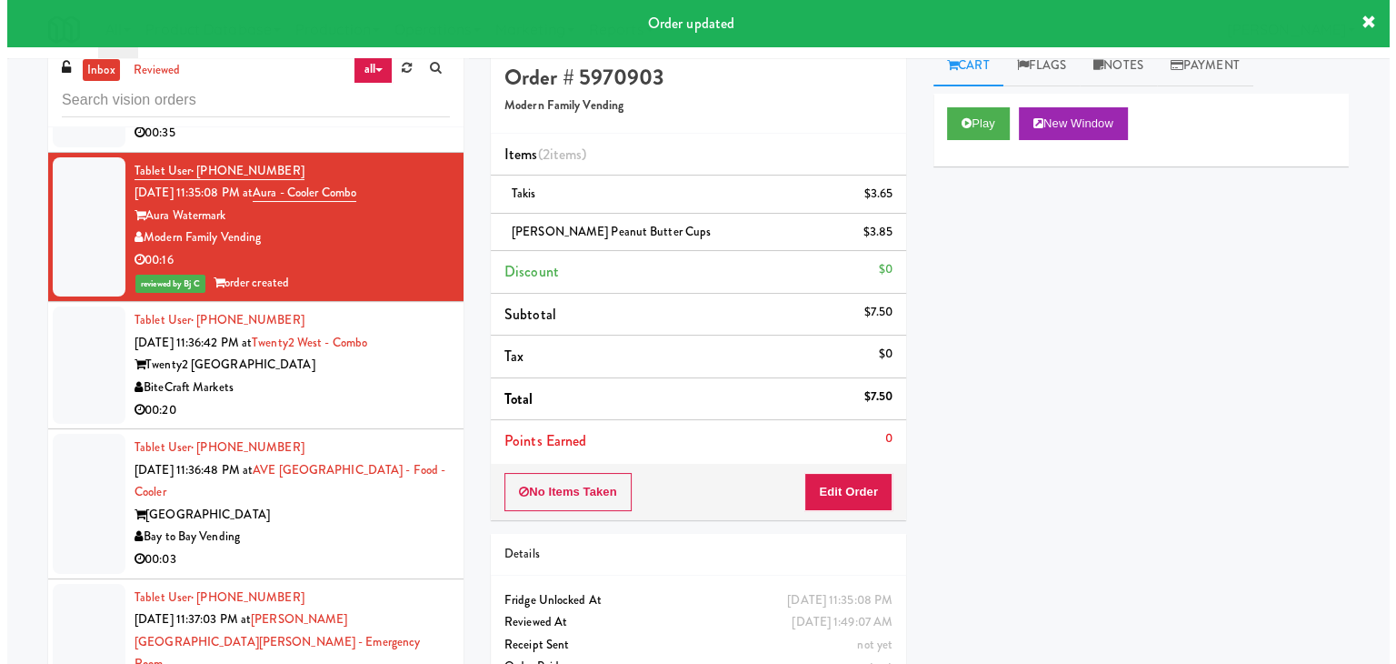
scroll to position [0, 0]
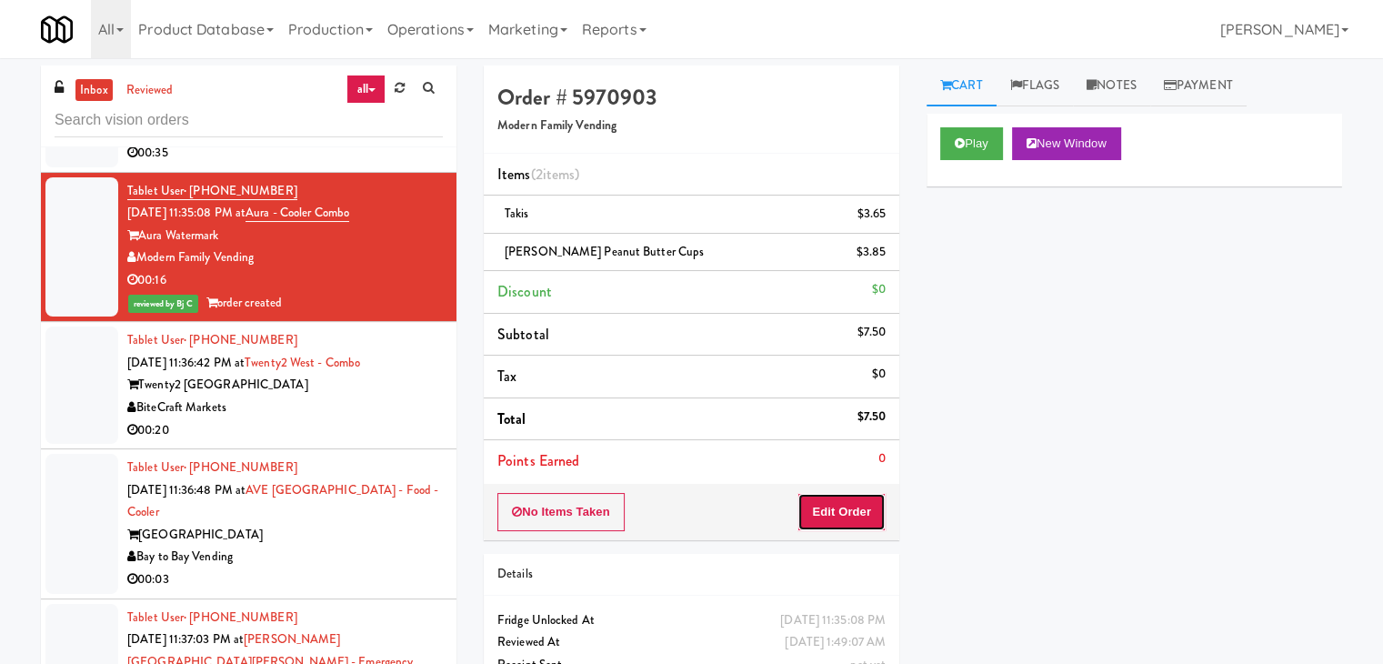
click at [861, 506] on button "Edit Order" at bounding box center [841, 512] width 88 height 38
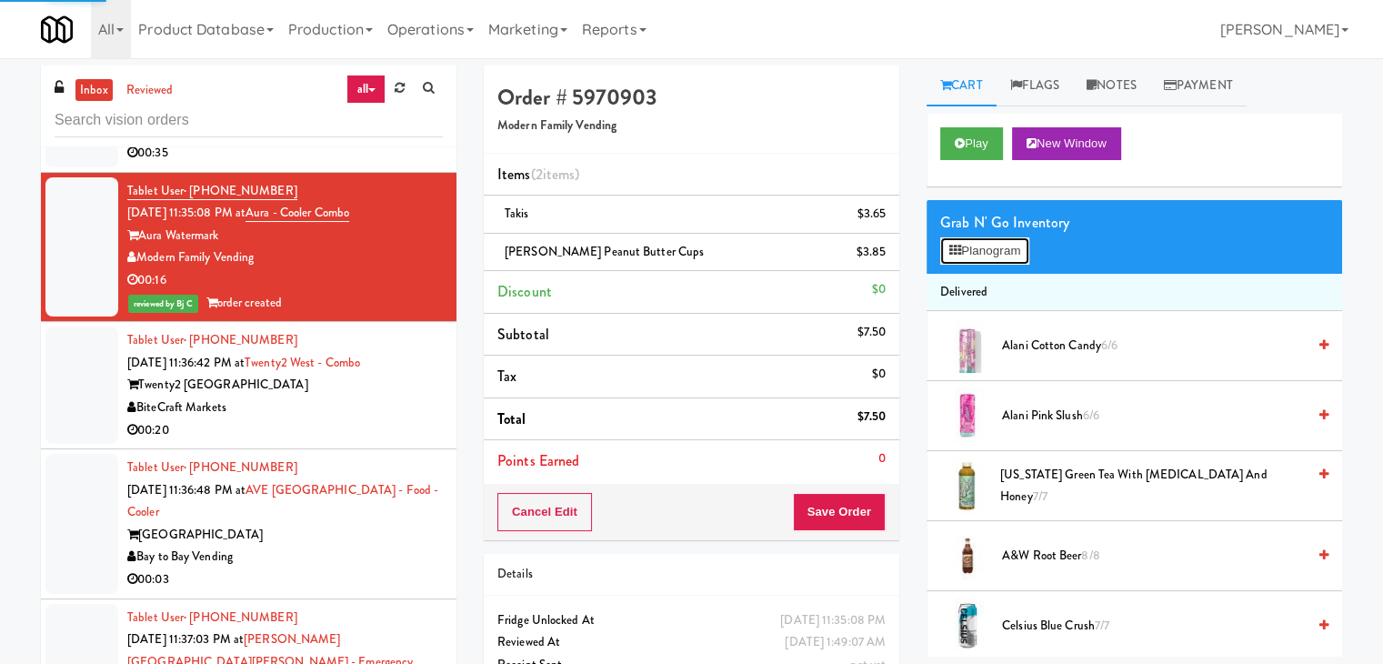
click at [971, 255] on button "Planogram" at bounding box center [984, 250] width 89 height 27
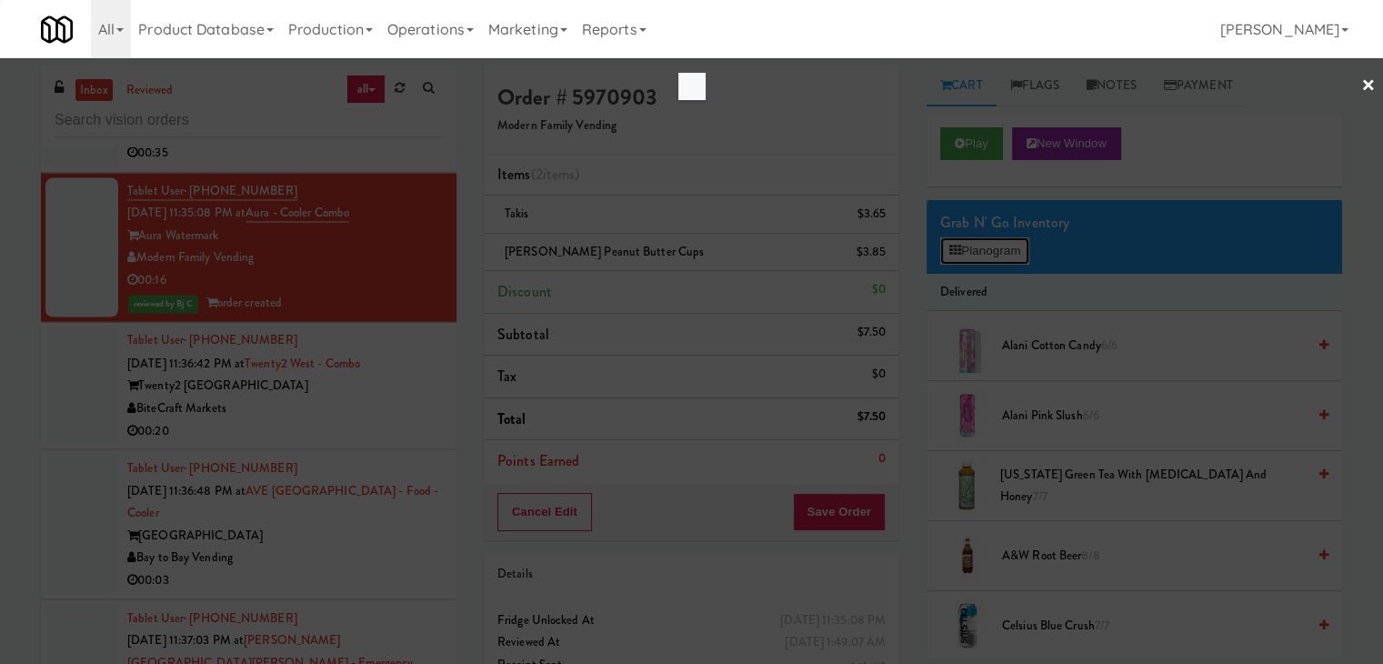
scroll to position [16992, 0]
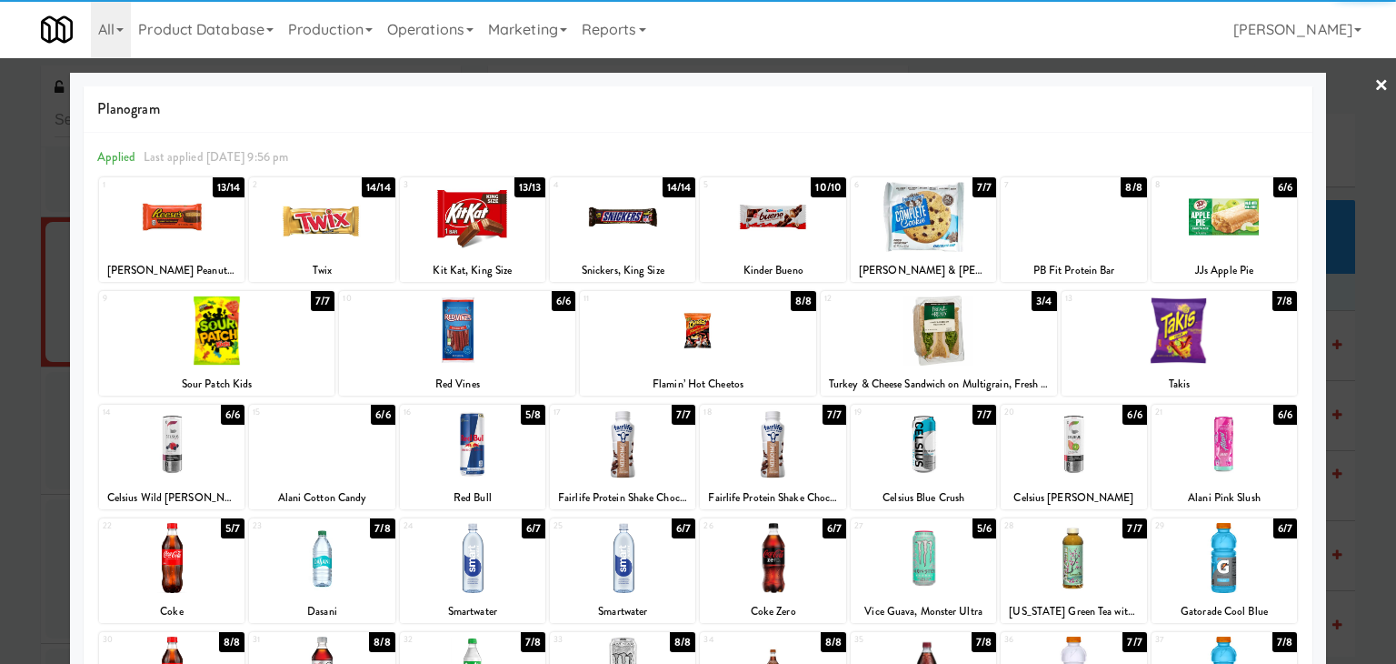
click at [339, 238] on div at bounding box center [321, 217] width 145 height 70
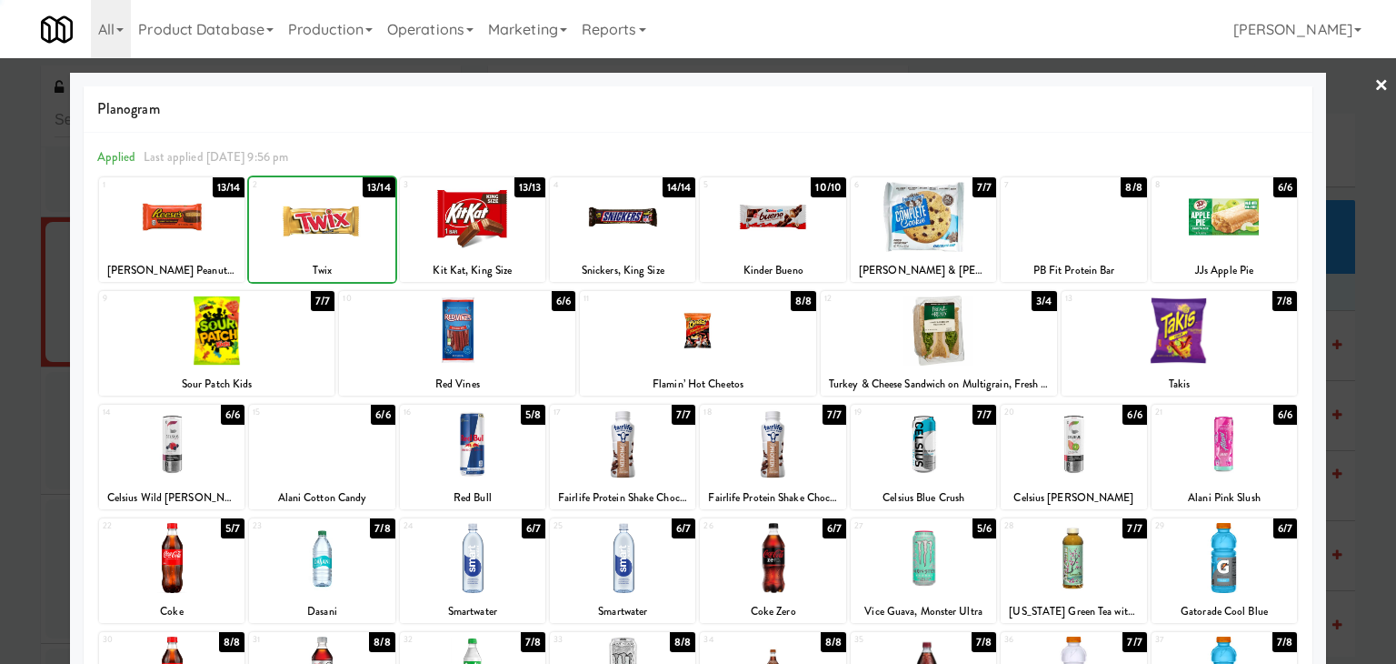
click at [4, 294] on div at bounding box center [698, 332] width 1396 height 664
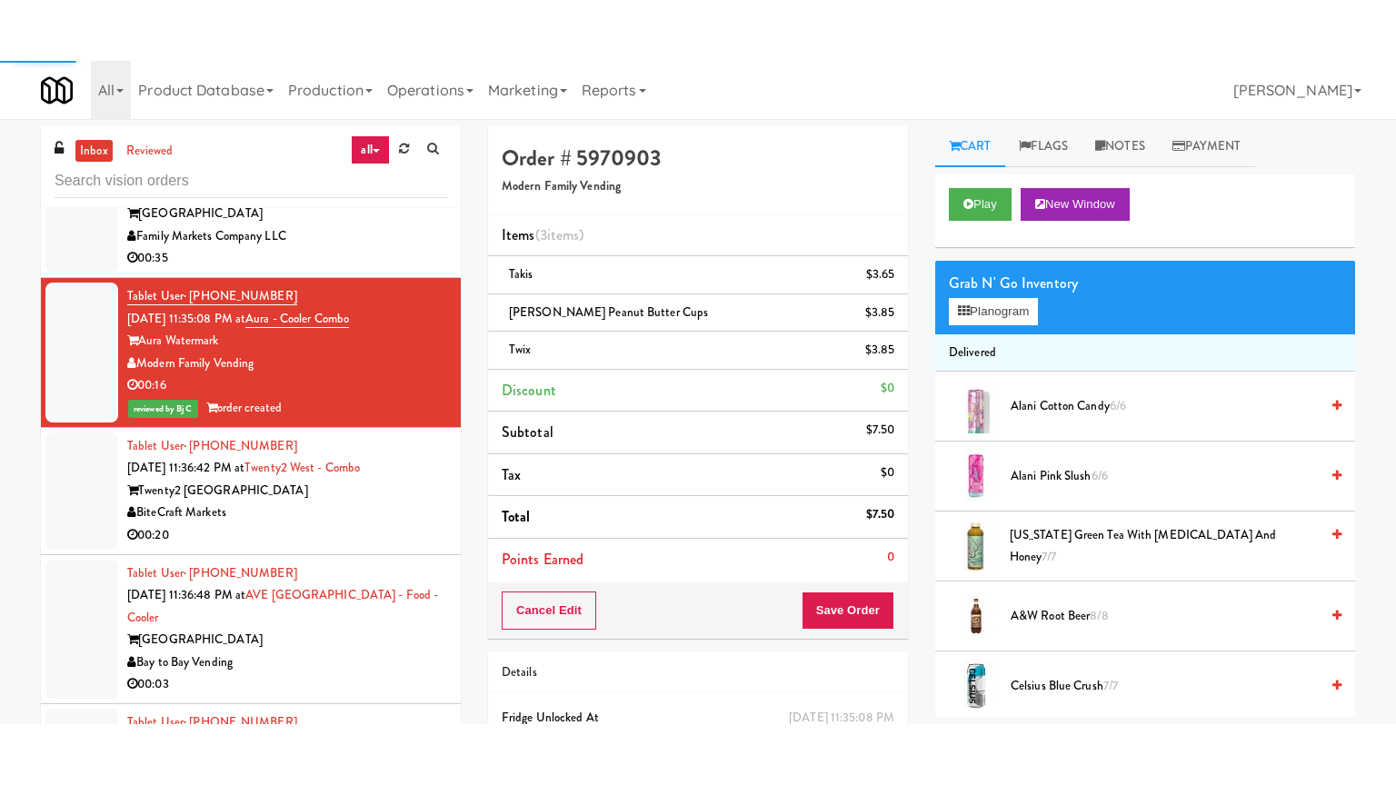
scroll to position [17059, 0]
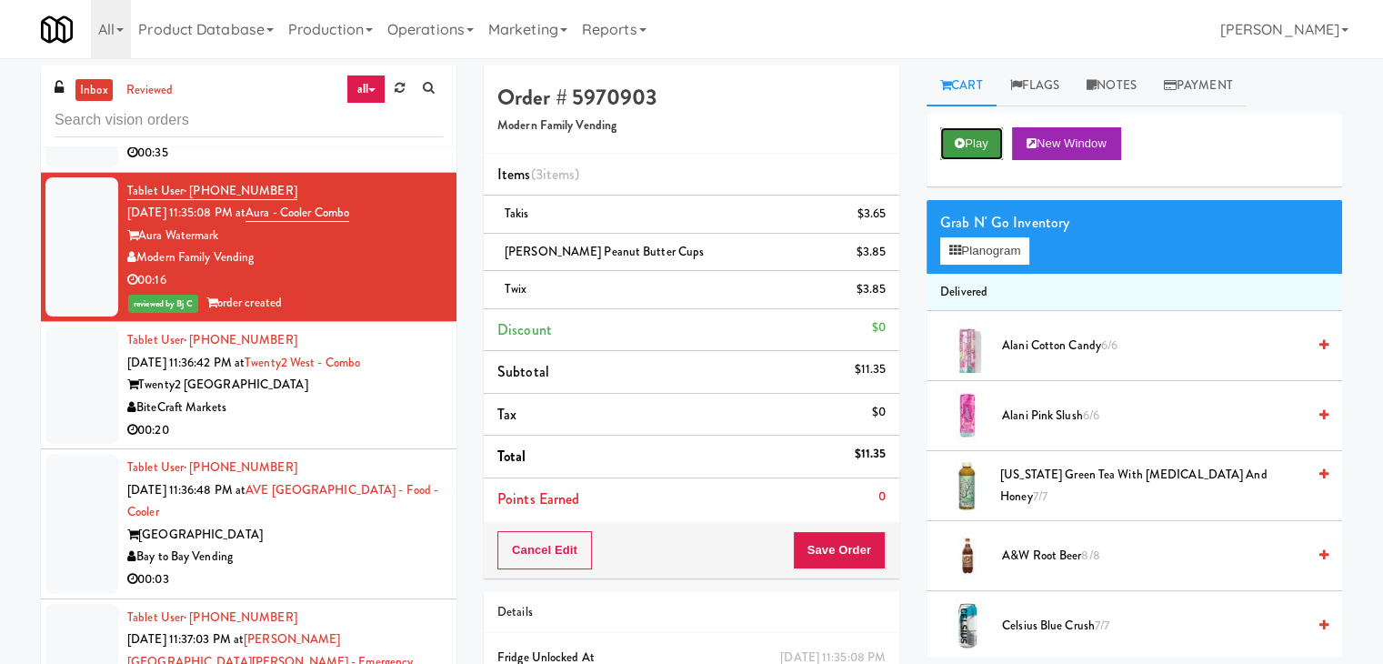
click at [973, 140] on button "Play" at bounding box center [971, 143] width 63 height 33
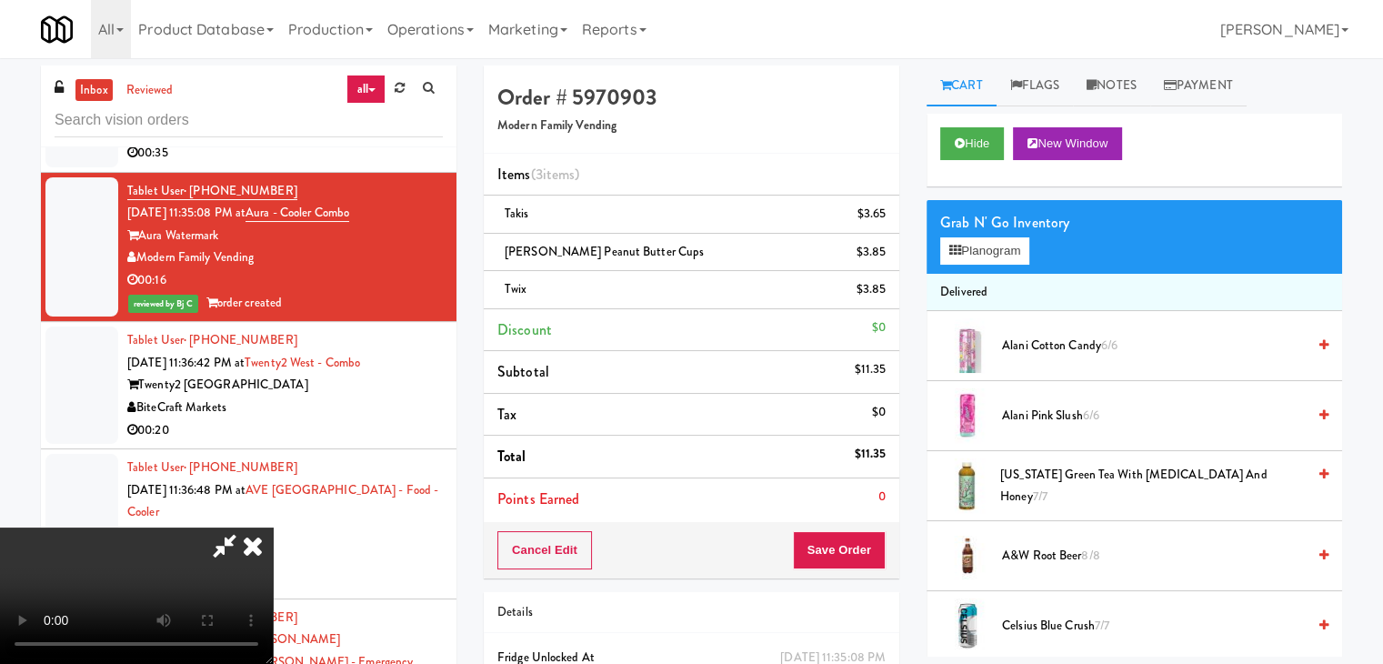
click at [273, 527] on video at bounding box center [136, 595] width 273 height 136
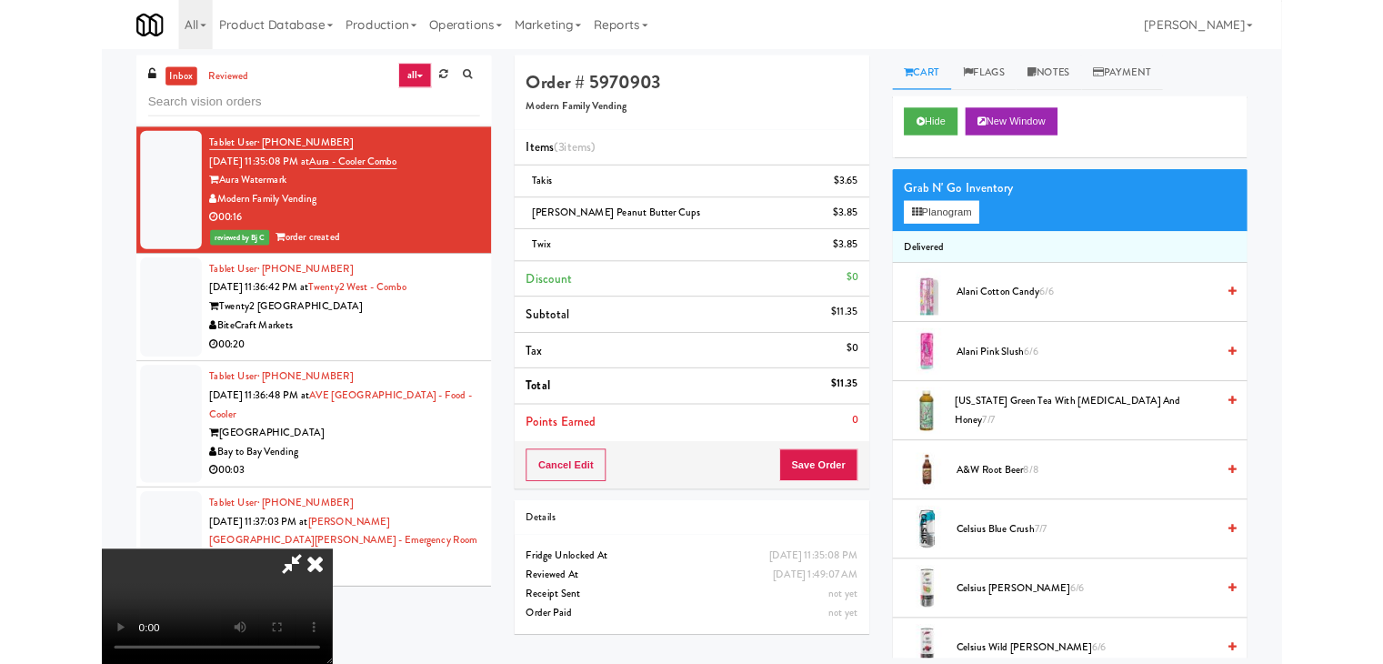
scroll to position [16992, 0]
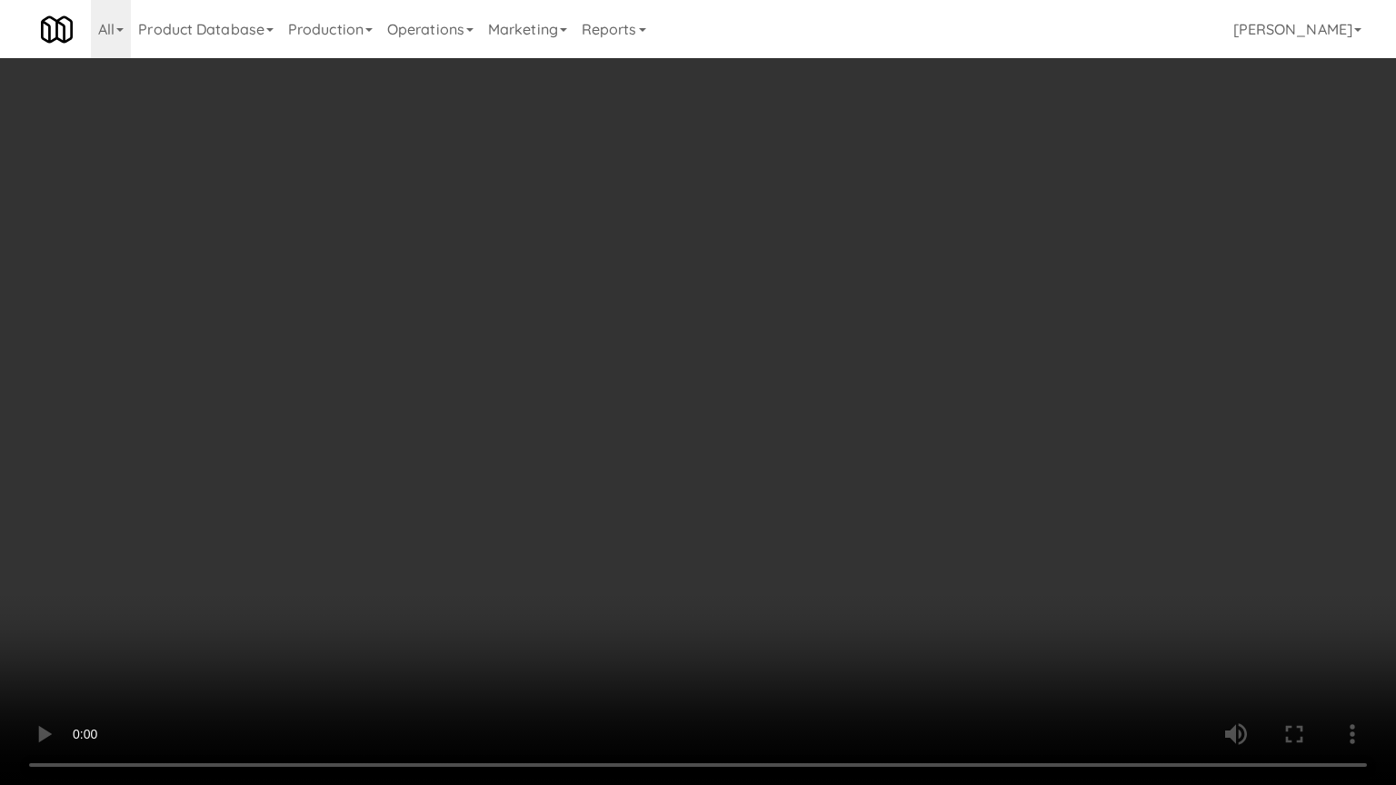
click at [912, 663] on video at bounding box center [698, 392] width 1396 height 785
click at [904, 663] on video at bounding box center [698, 392] width 1396 height 785
click at [833, 603] on video at bounding box center [698, 392] width 1396 height 785
click at [831, 603] on video at bounding box center [698, 392] width 1396 height 785
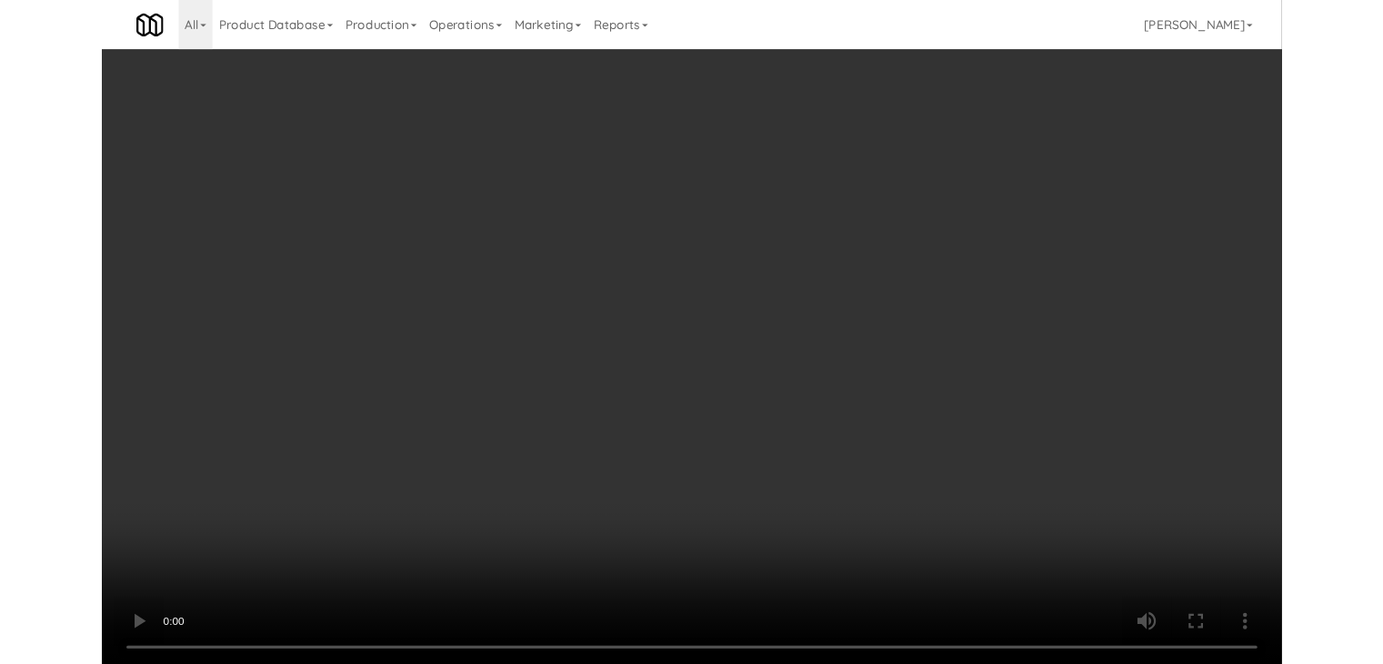
scroll to position [17059, 0]
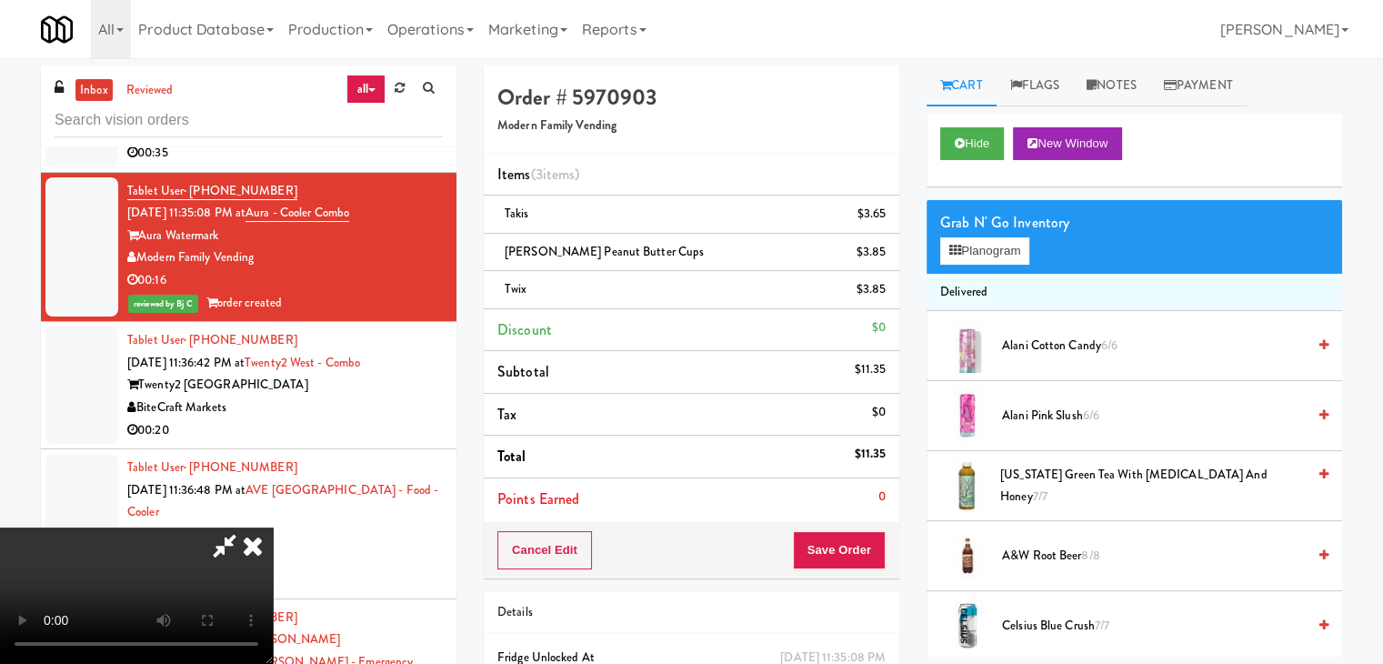
click at [273, 527] on icon at bounding box center [253, 545] width 40 height 36
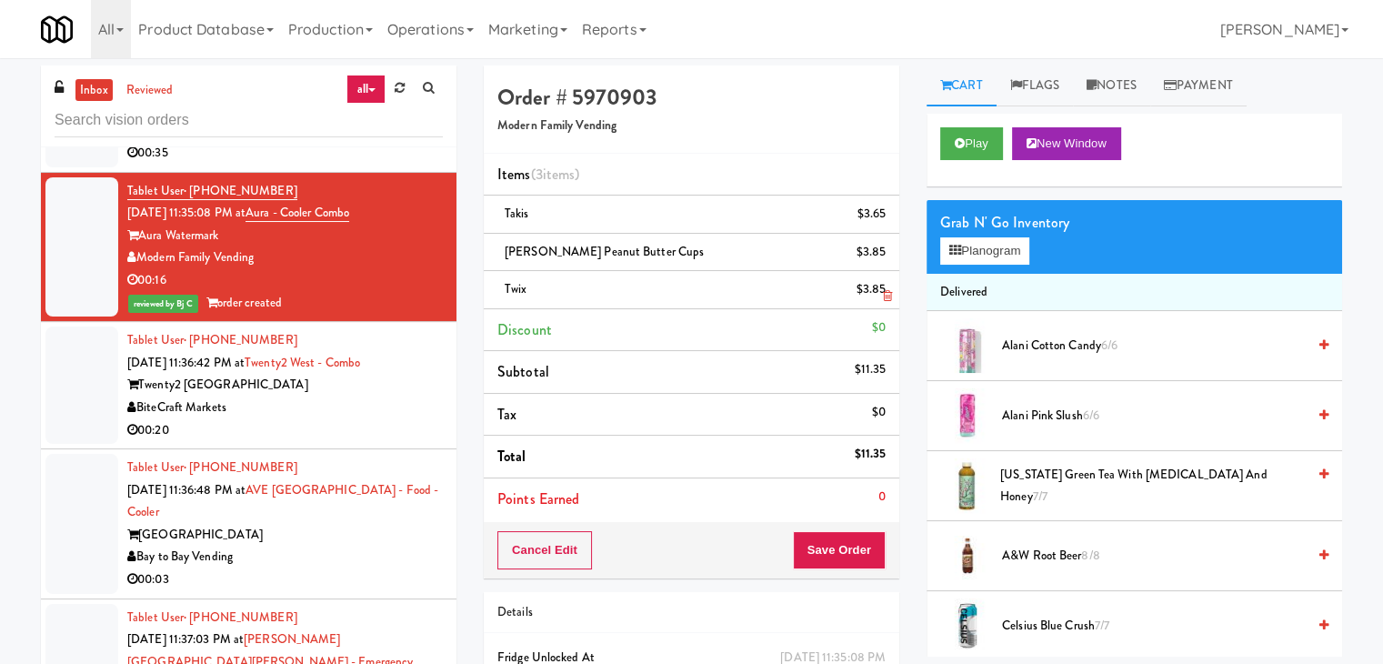
click at [883, 295] on icon at bounding box center [887, 296] width 9 height 12
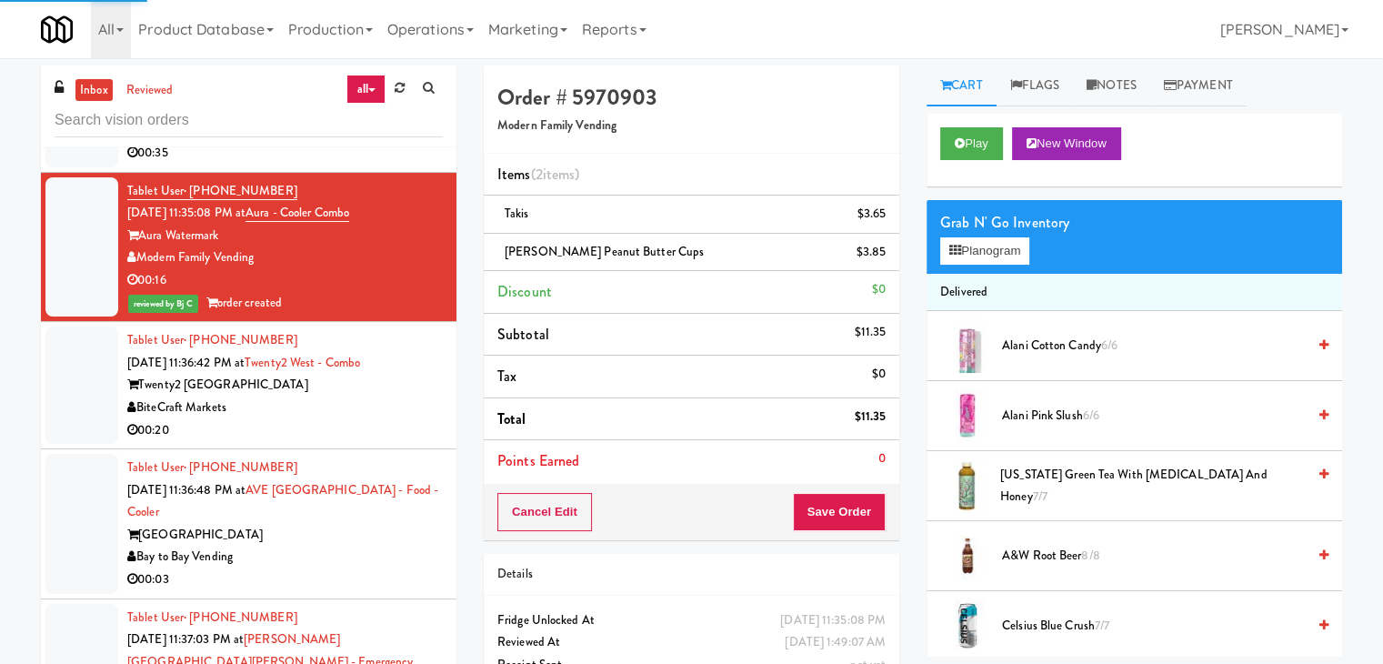
drag, startPoint x: 382, startPoint y: 386, endPoint x: 396, endPoint y: 380, distance: 15.9
click at [383, 419] on div "00:20" at bounding box center [284, 430] width 315 height 23
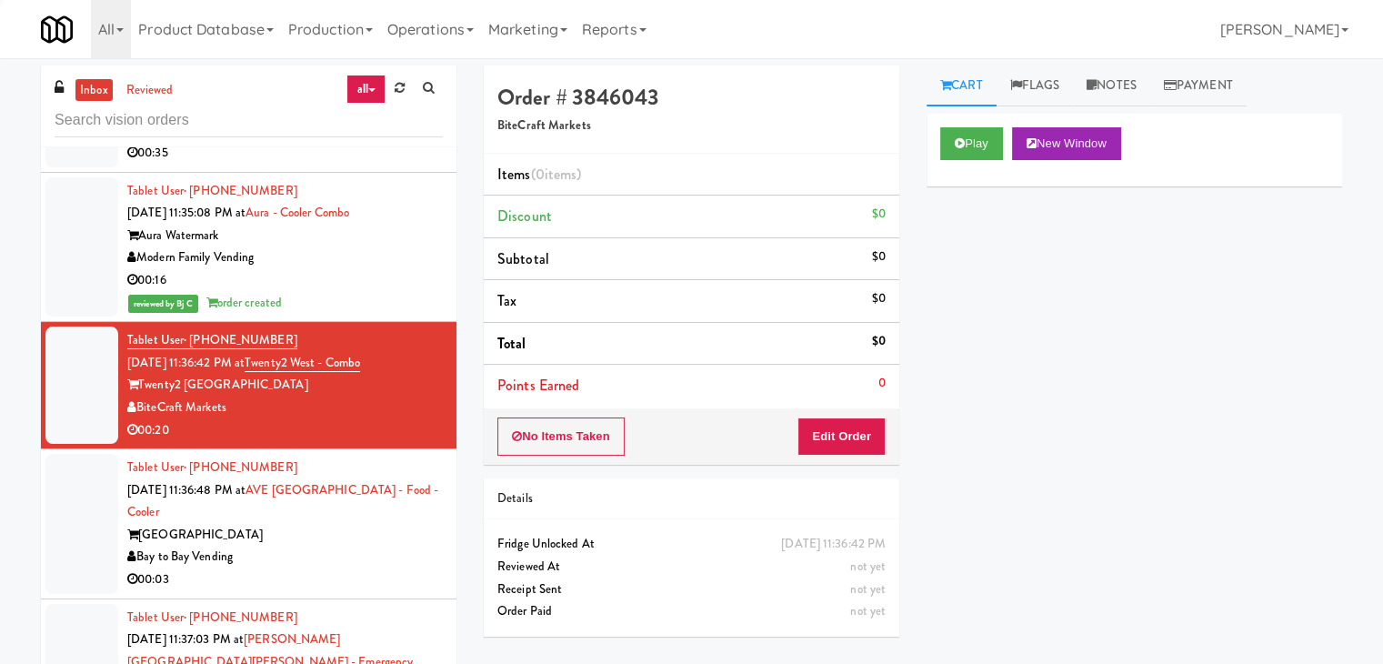
click at [367, 246] on div "Modern Family Vending" at bounding box center [284, 257] width 315 height 23
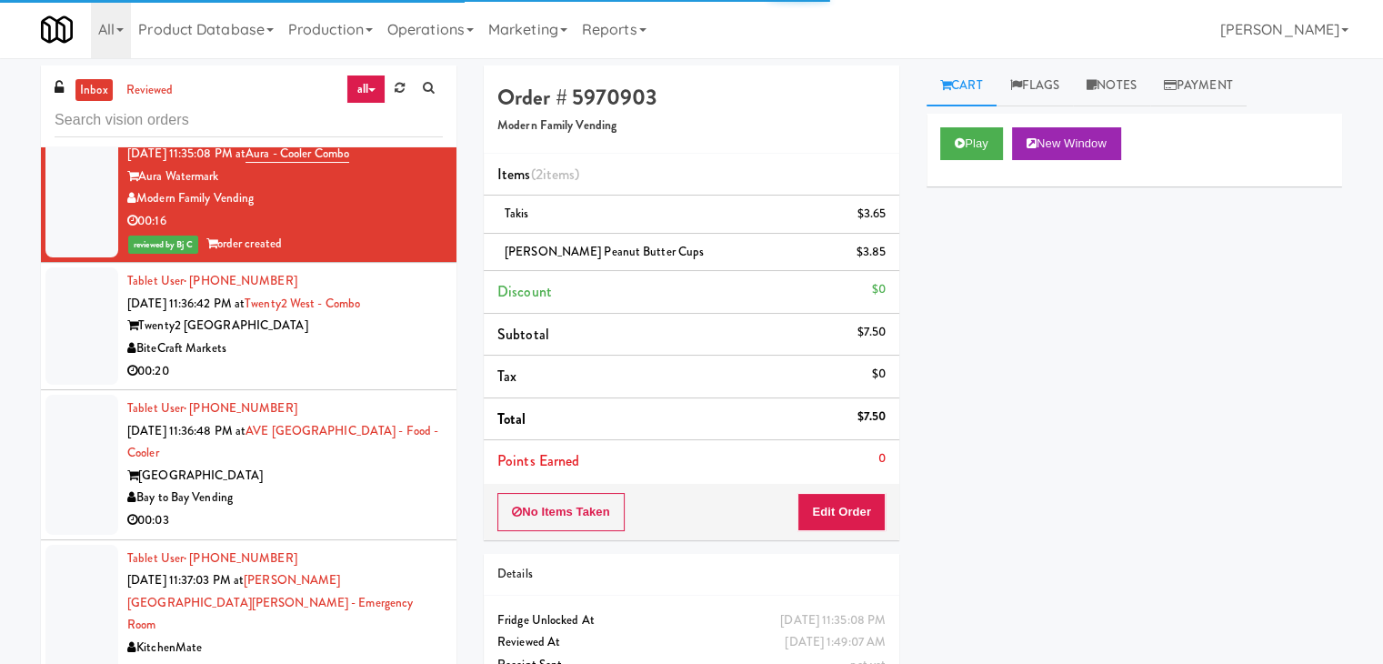
scroll to position [17150, 0]
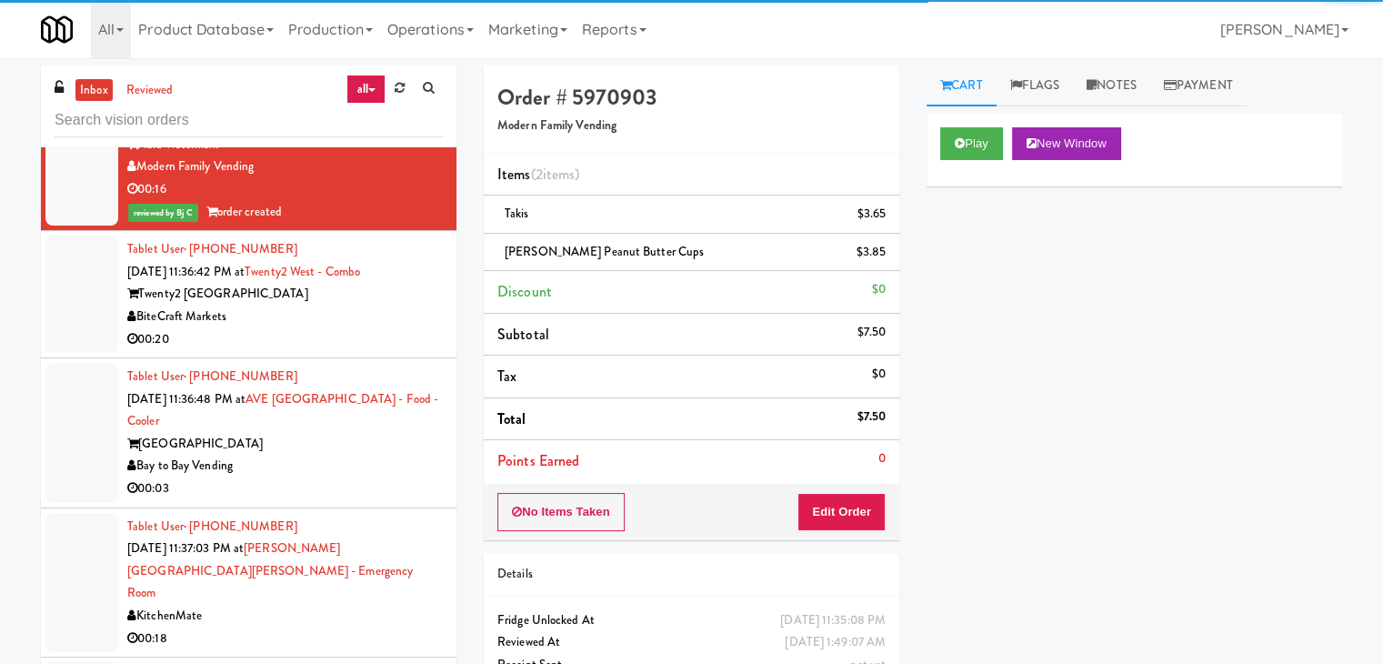
click at [371, 454] on div "Bay to Bay Vending" at bounding box center [284, 465] width 315 height 23
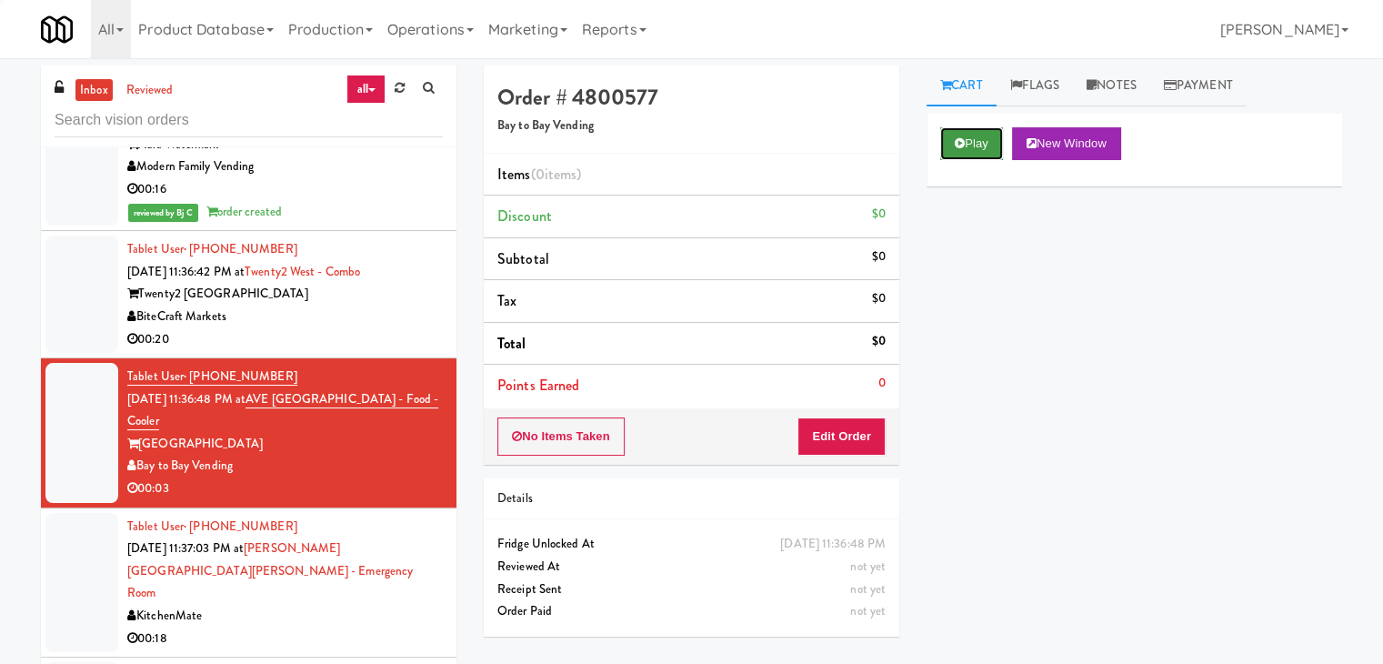
click at [967, 133] on button "Play" at bounding box center [971, 143] width 63 height 33
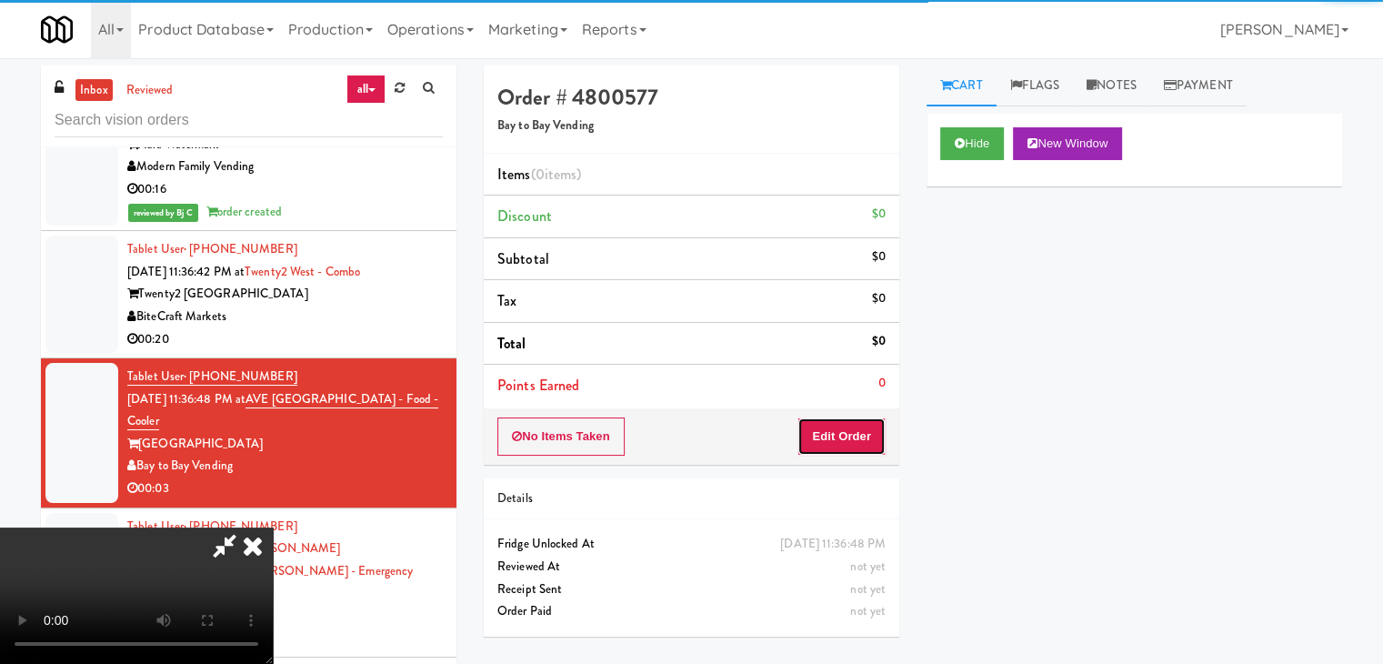
click at [856, 426] on button "Edit Order" at bounding box center [841, 436] width 88 height 38
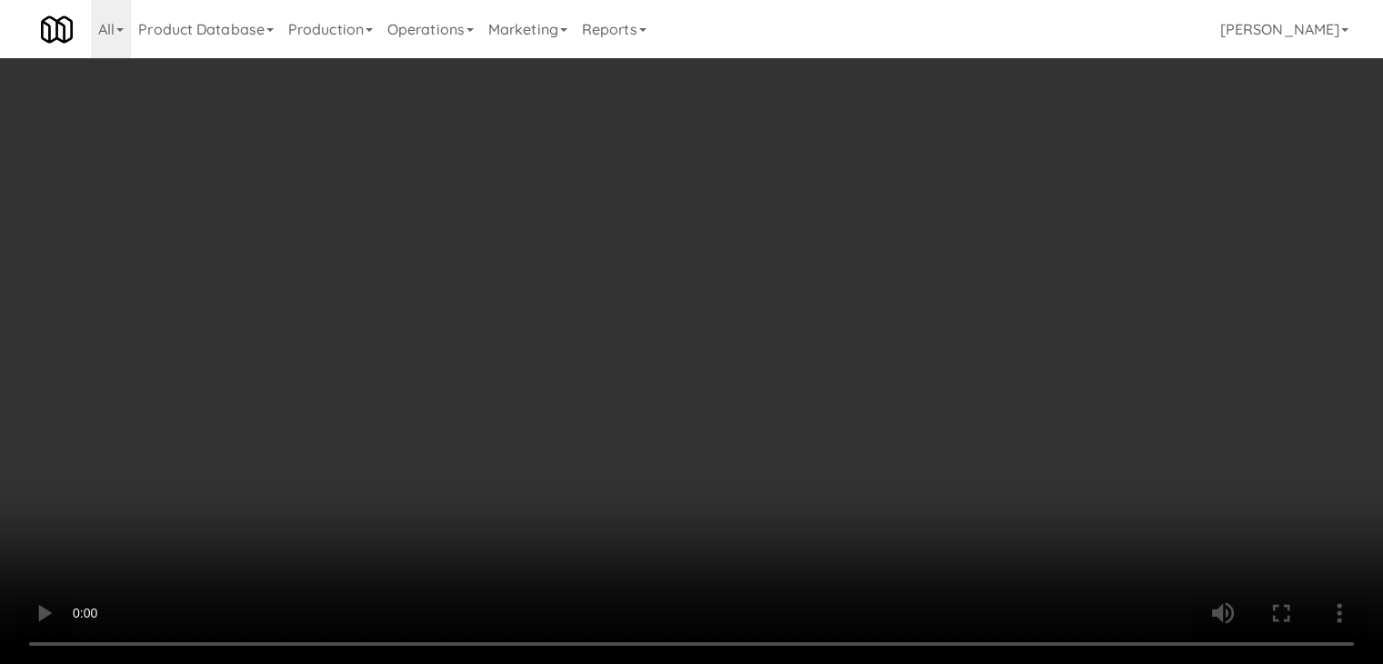
scroll to position [17083, 0]
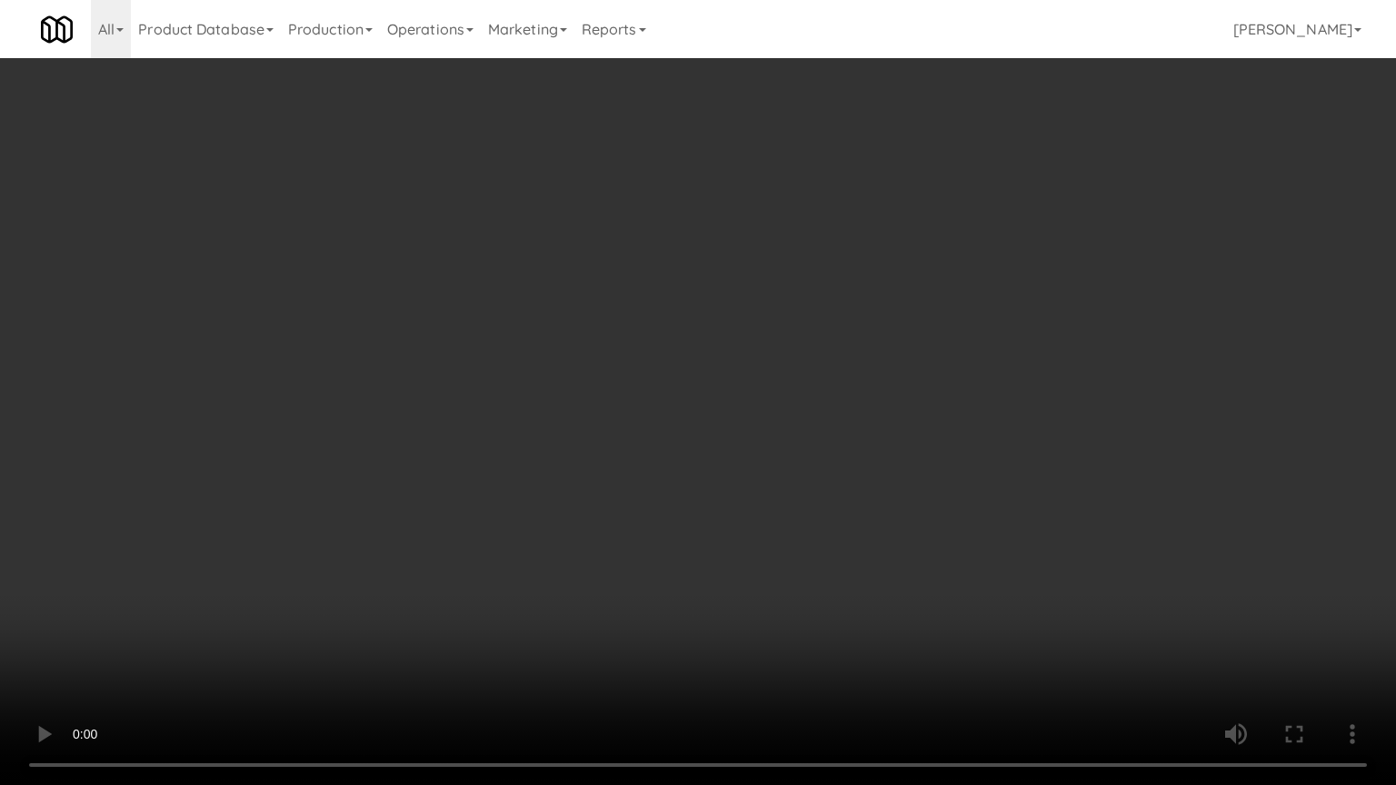
click at [811, 516] on video at bounding box center [698, 392] width 1396 height 785
click at [832, 514] on video at bounding box center [698, 392] width 1396 height 785
click at [829, 495] on video at bounding box center [698, 392] width 1396 height 785
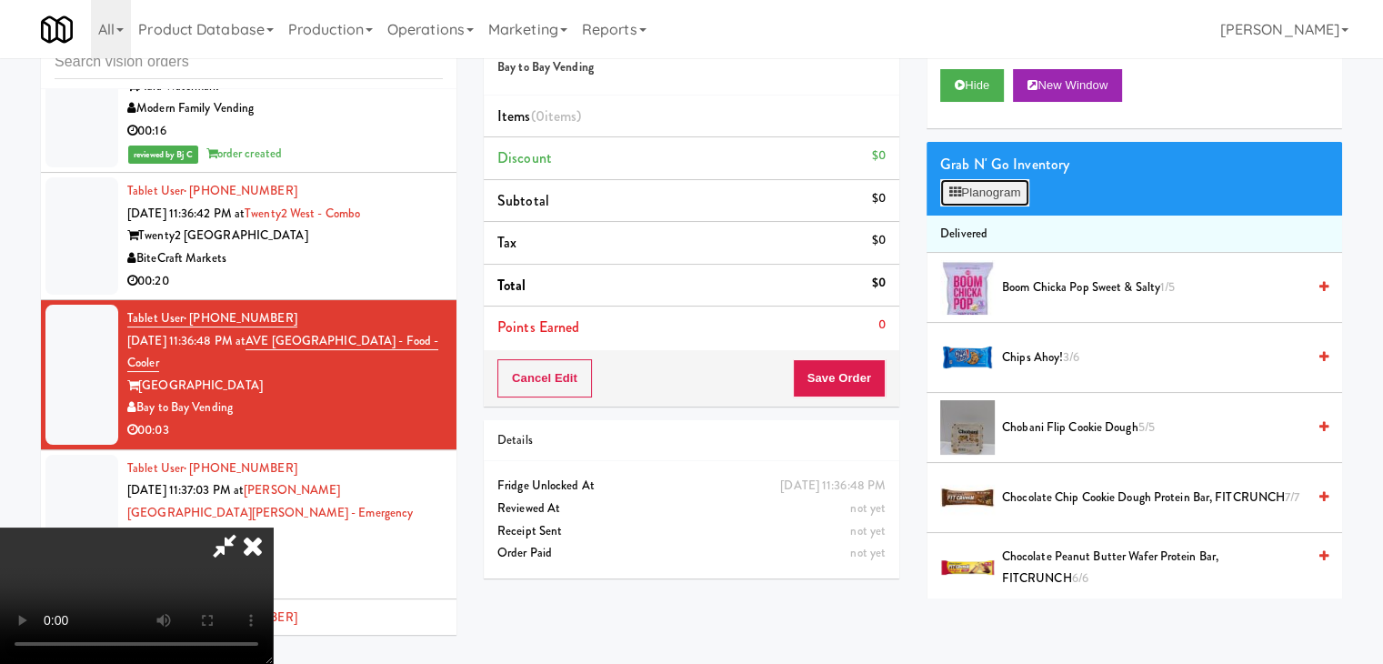
click at [1007, 185] on button "Planogram" at bounding box center [984, 192] width 89 height 27
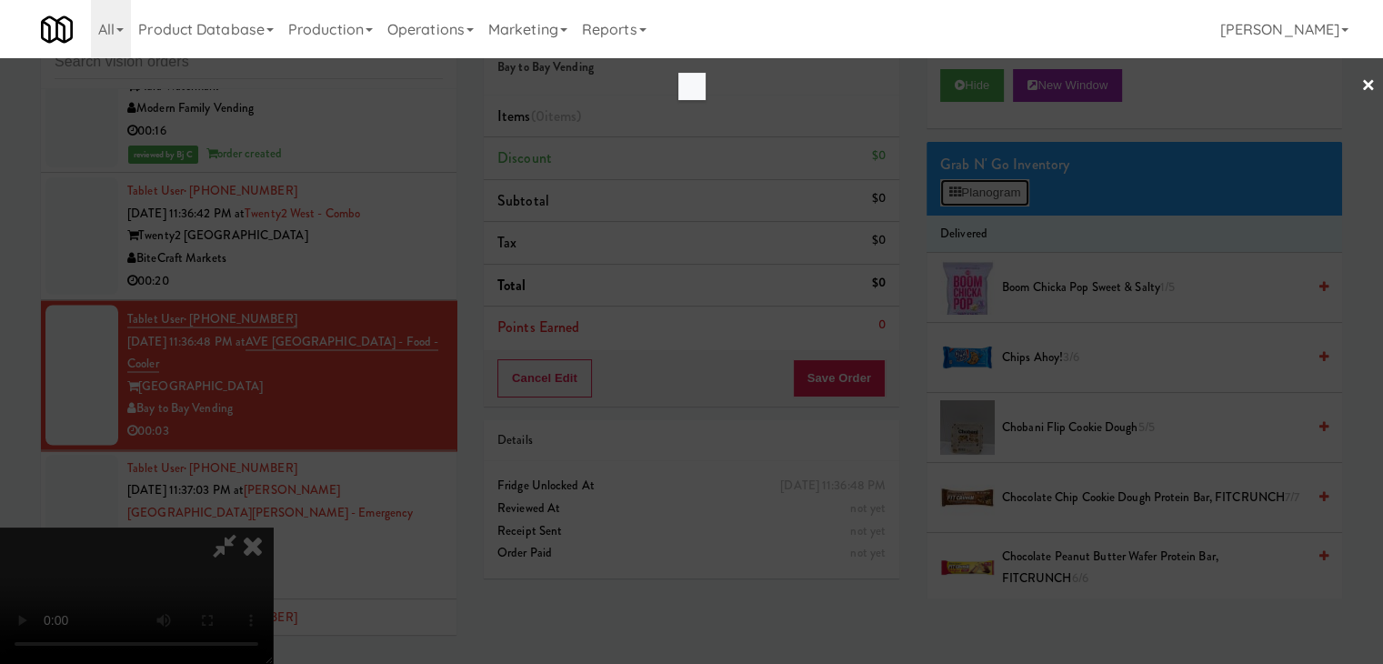
scroll to position [17083, 0]
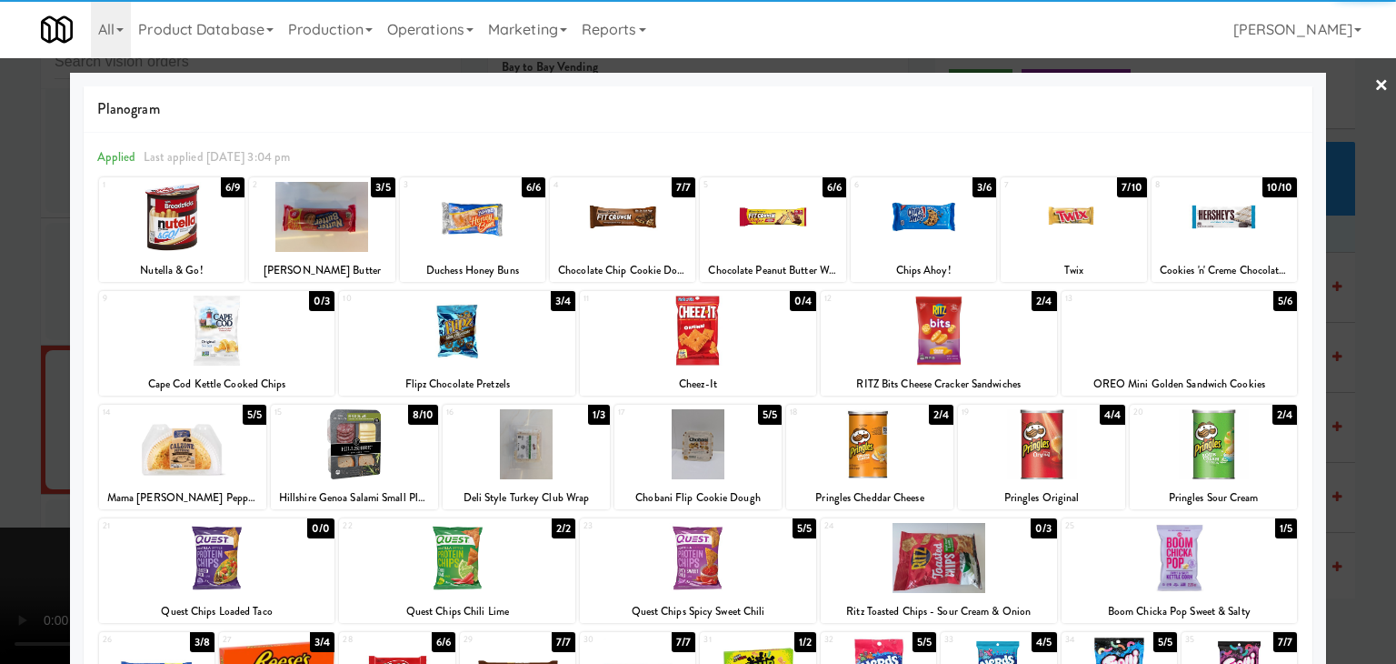
click at [719, 345] on div at bounding box center [698, 330] width 236 height 70
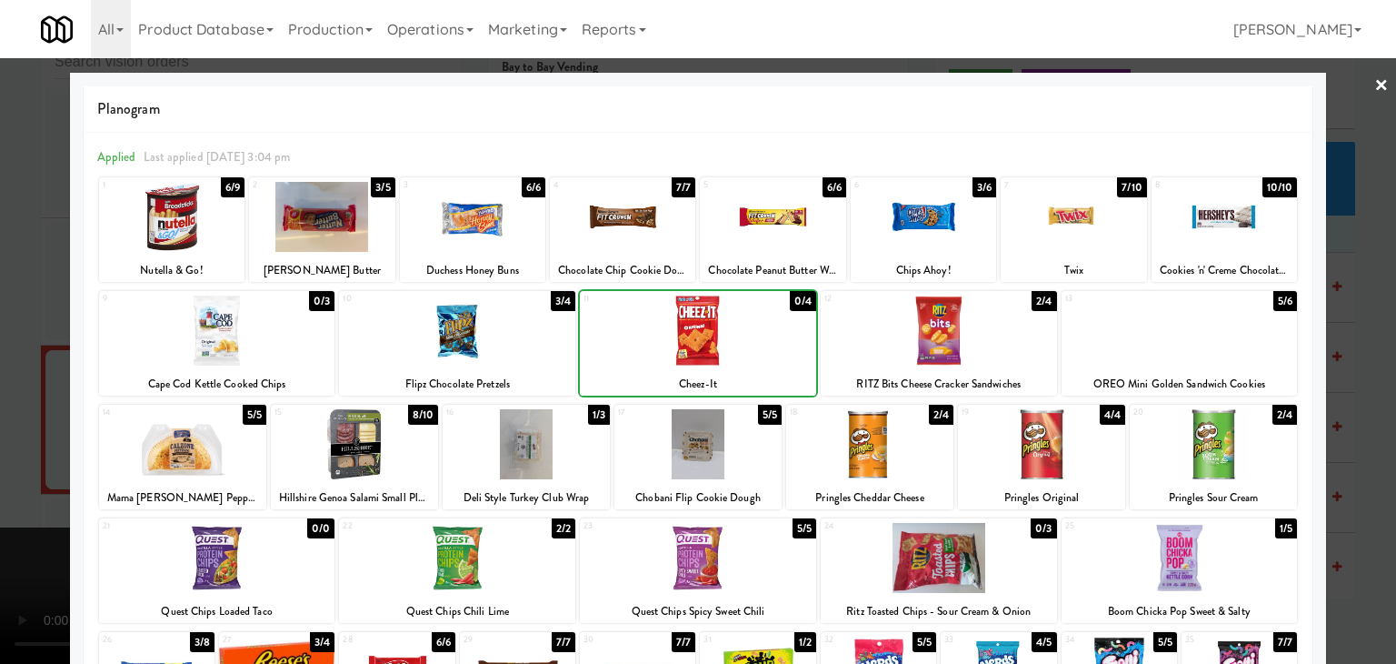
drag, startPoint x: 0, startPoint y: 384, endPoint x: 91, endPoint y: 394, distance: 91.3
click at [0, 384] on div at bounding box center [698, 332] width 1396 height 664
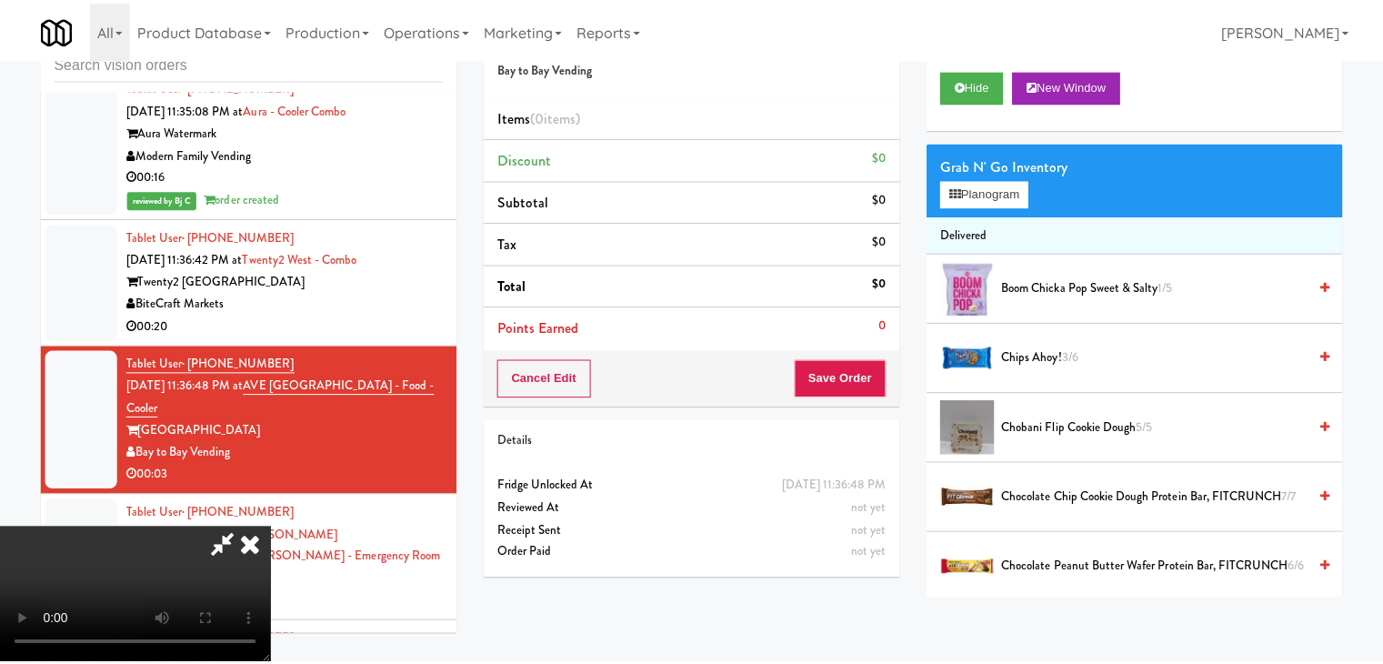
scroll to position [17150, 0]
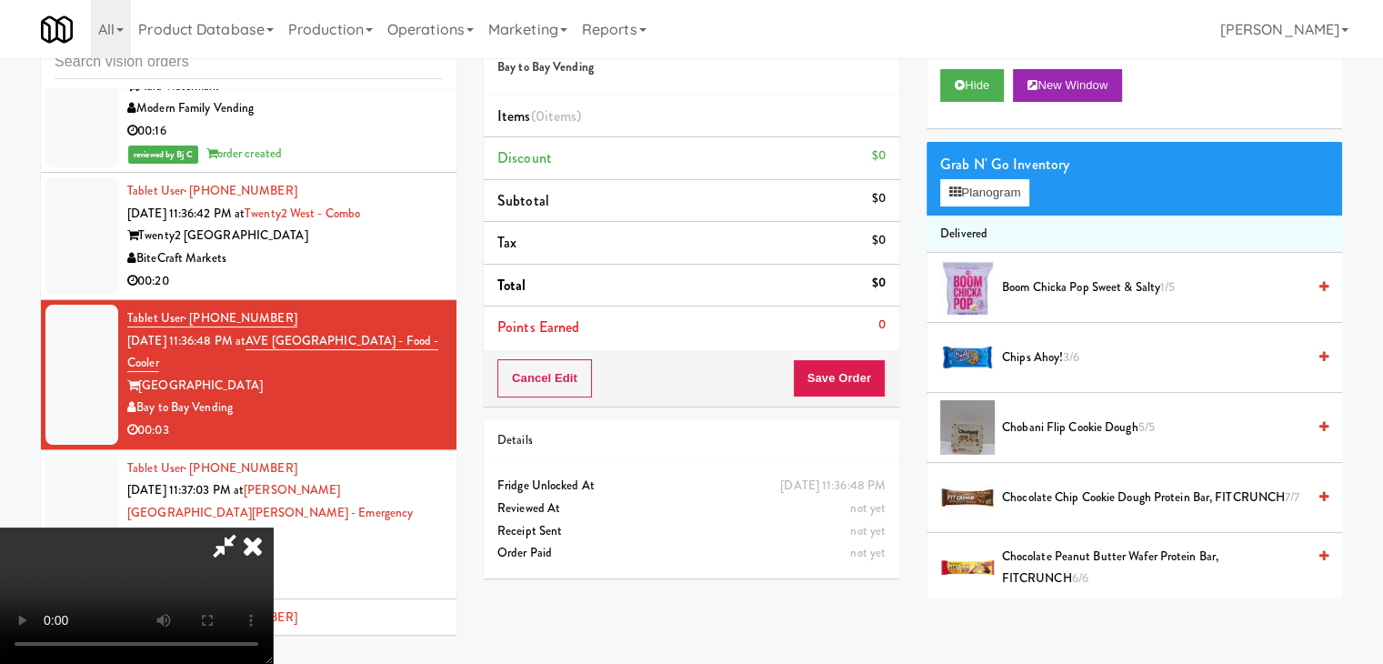
click at [273, 527] on video at bounding box center [136, 595] width 273 height 136
click at [860, 383] on button "Save Order" at bounding box center [839, 378] width 93 height 38
click at [862, 383] on button "Save Order" at bounding box center [839, 378] width 93 height 38
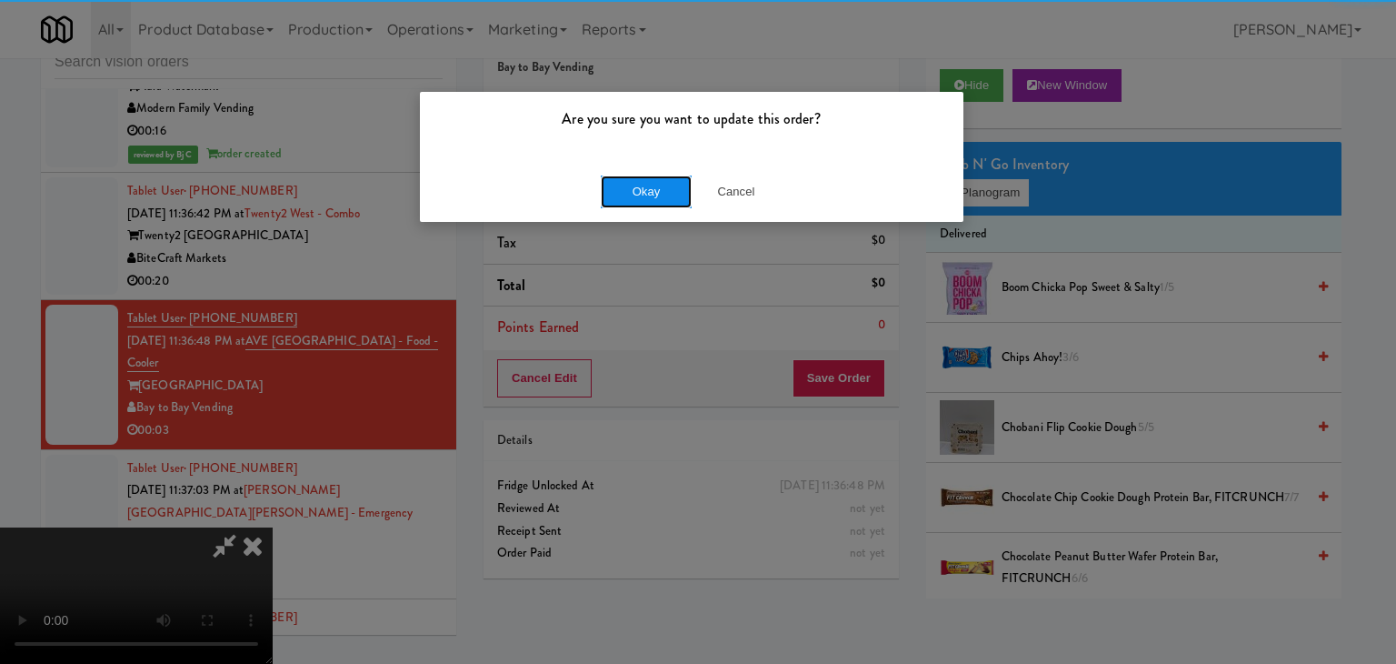
drag, startPoint x: 668, startPoint y: 180, endPoint x: 638, endPoint y: 182, distance: 30.1
click at [638, 182] on button "Okay" at bounding box center [646, 191] width 91 height 33
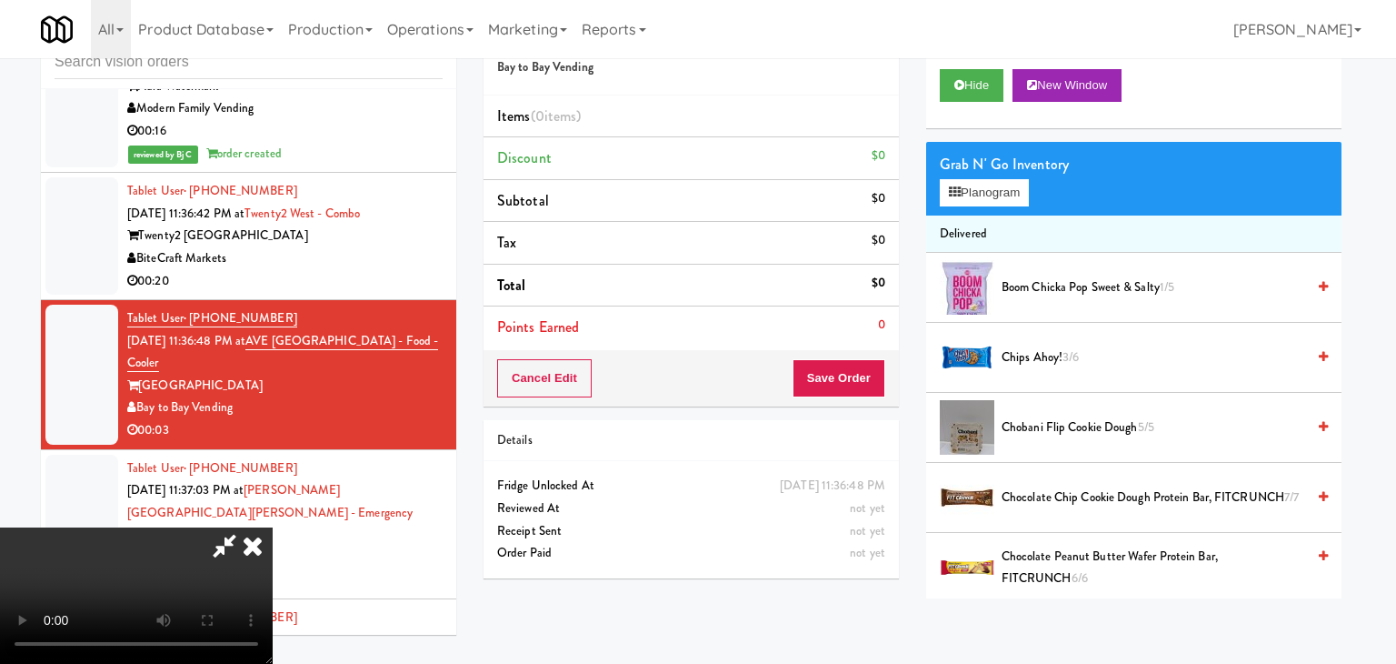
click at [638, 183] on div at bounding box center [698, 332] width 1396 height 664
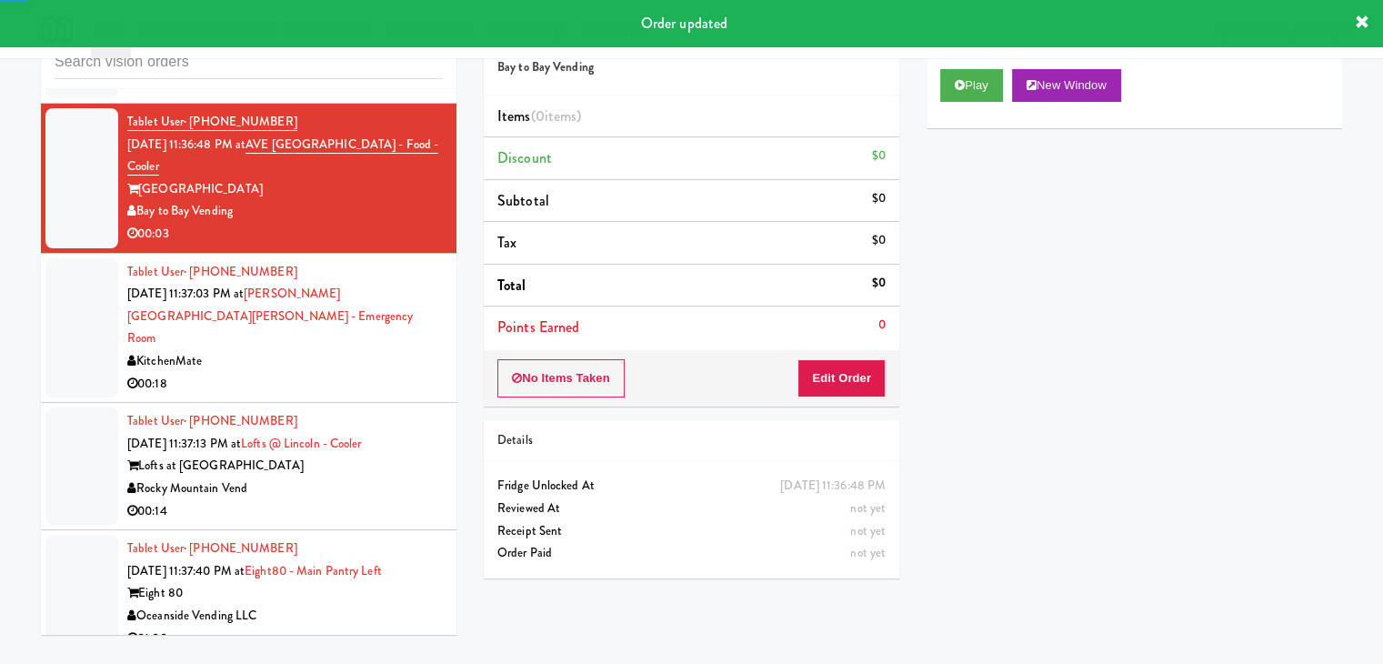
scroll to position [17423, 0]
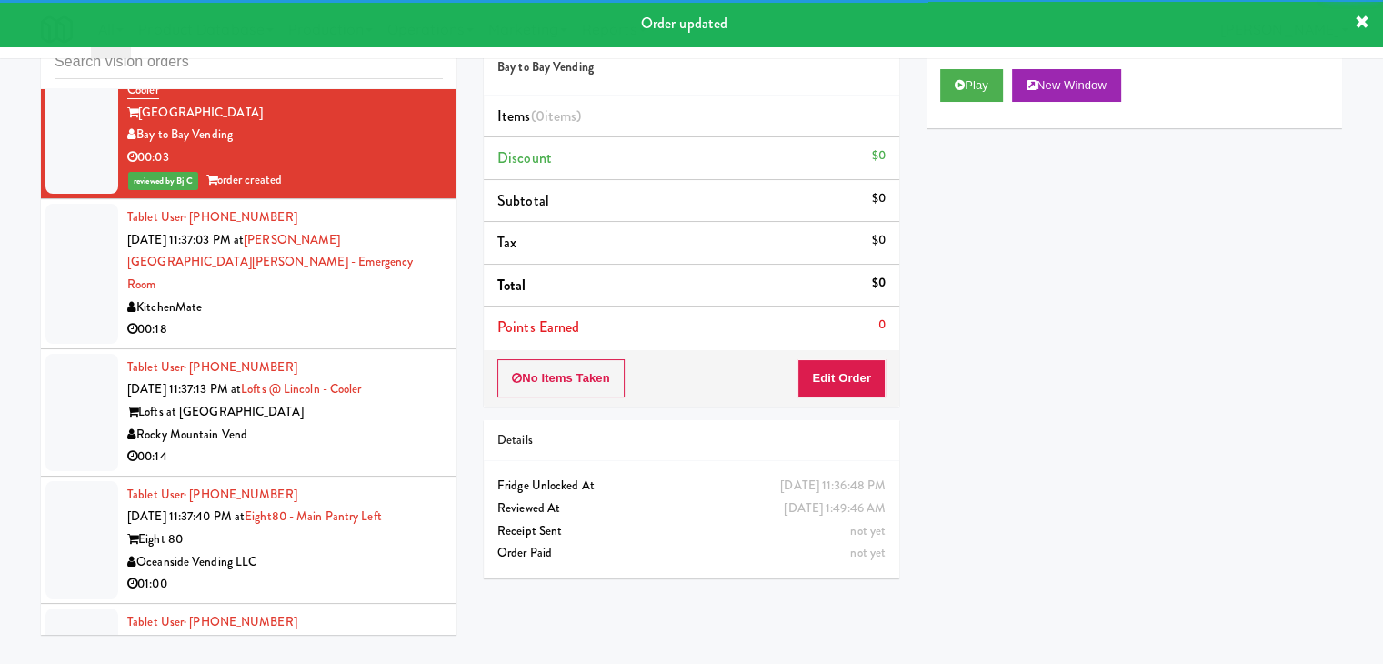
click at [391, 245] on div "Tablet User · (437) 268-0120 [DATE] 11:37:03 PM at [PERSON_NAME][GEOGRAPHIC_DAT…" at bounding box center [284, 273] width 315 height 135
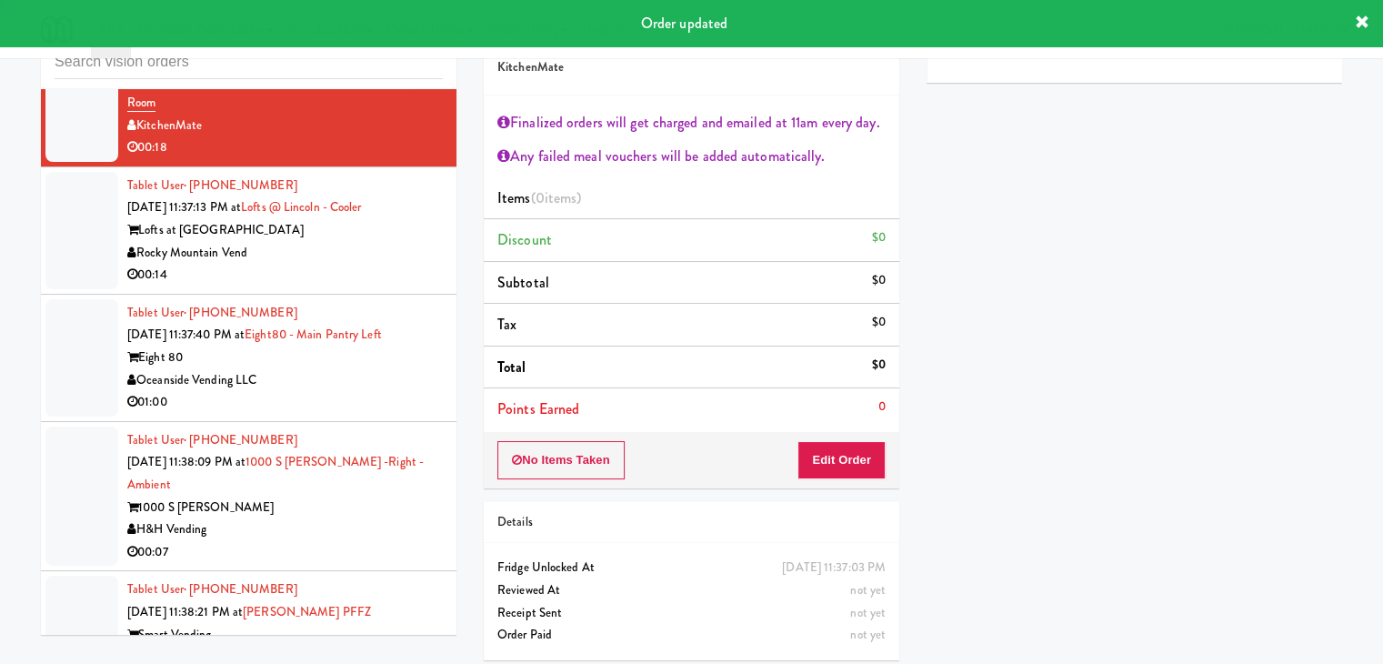
click at [384, 391] on div "01:00" at bounding box center [284, 402] width 315 height 23
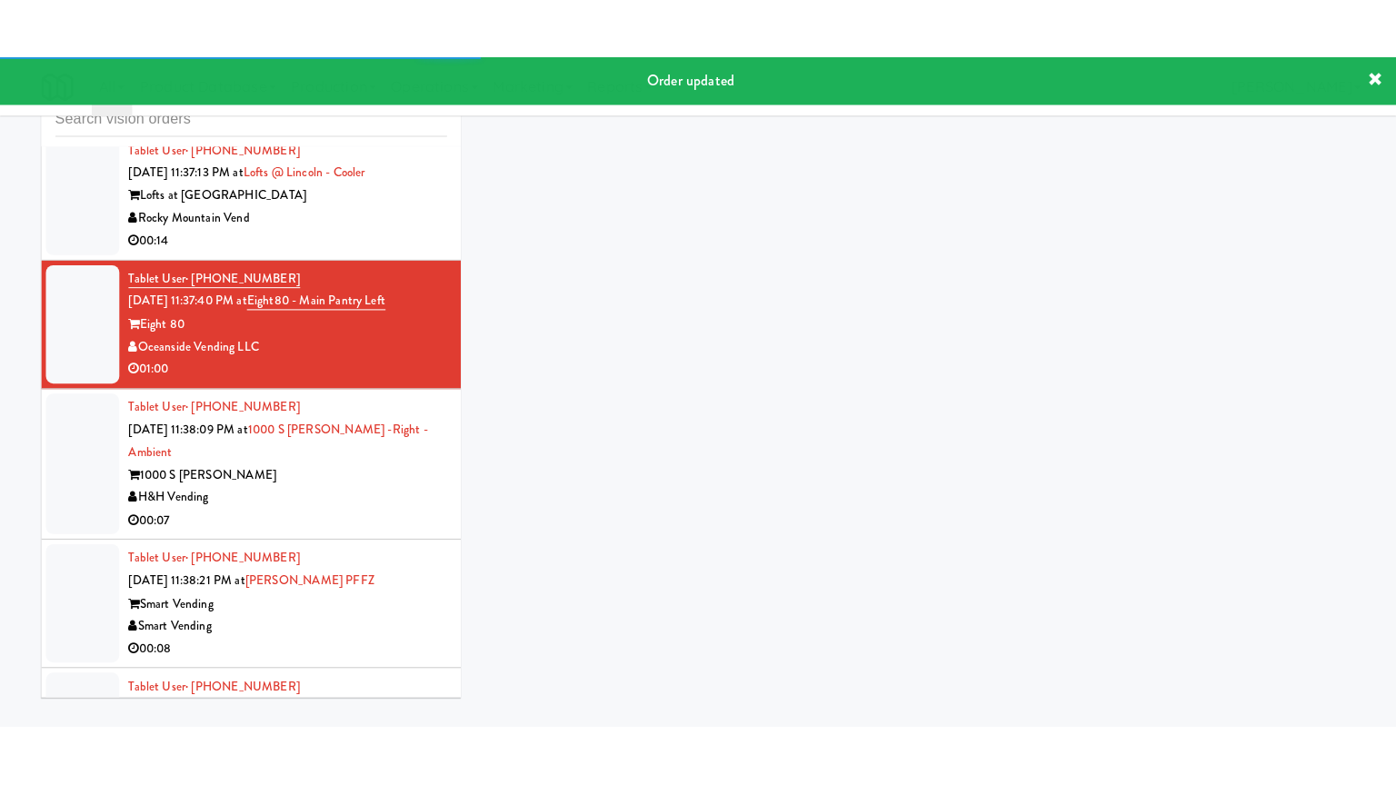
scroll to position [17877, 0]
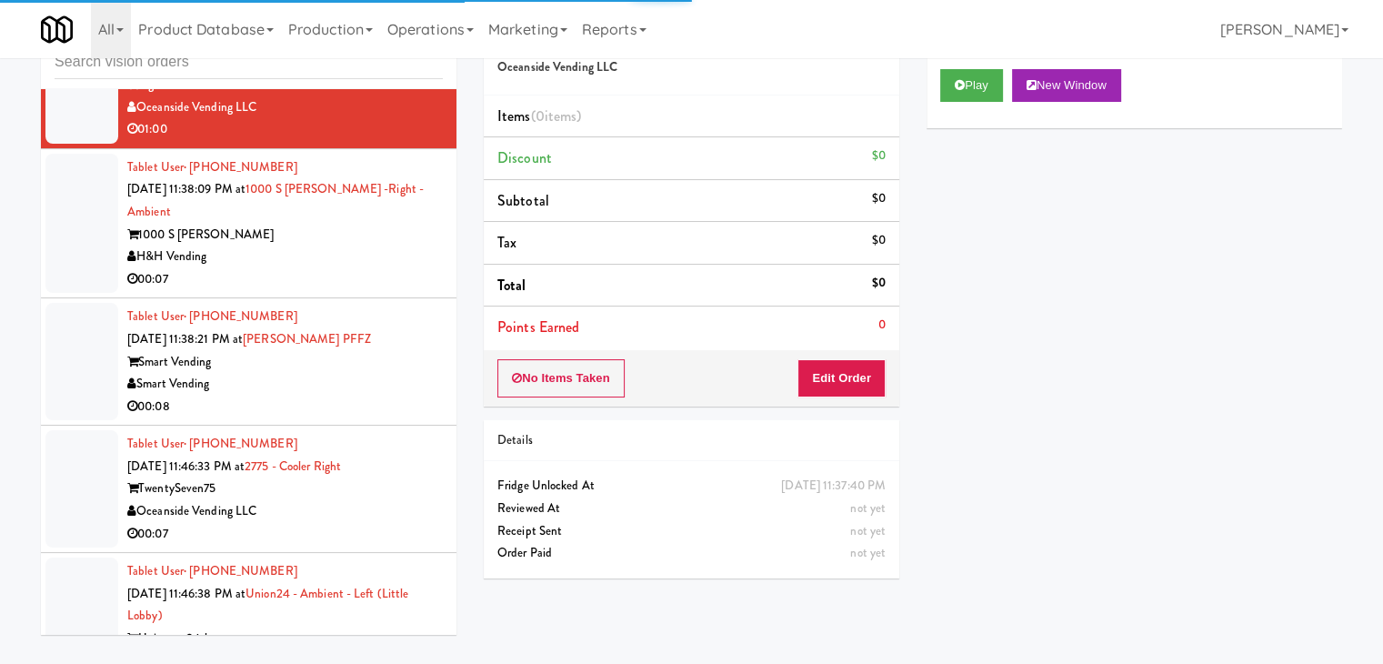
drag, startPoint x: 404, startPoint y: 188, endPoint x: 504, endPoint y: 192, distance: 101.0
click at [406, 268] on div "00:07" at bounding box center [284, 279] width 315 height 23
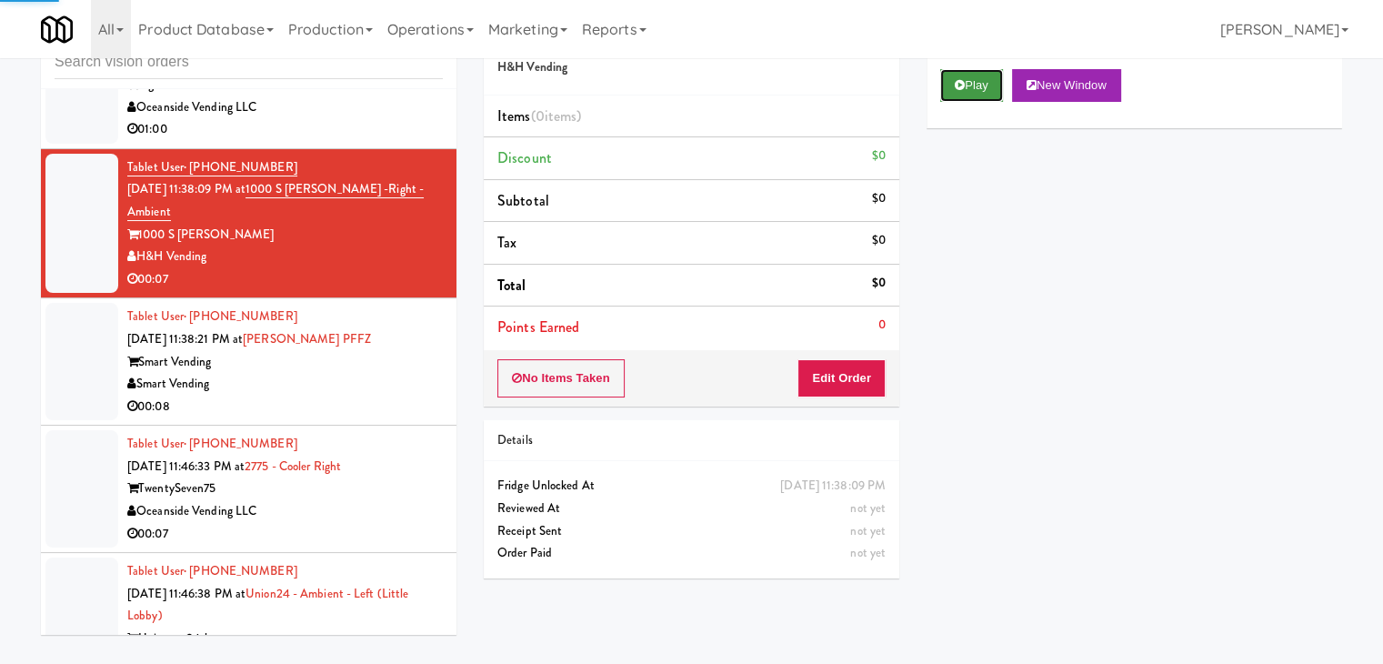
click at [966, 92] on button "Play" at bounding box center [971, 85] width 63 height 33
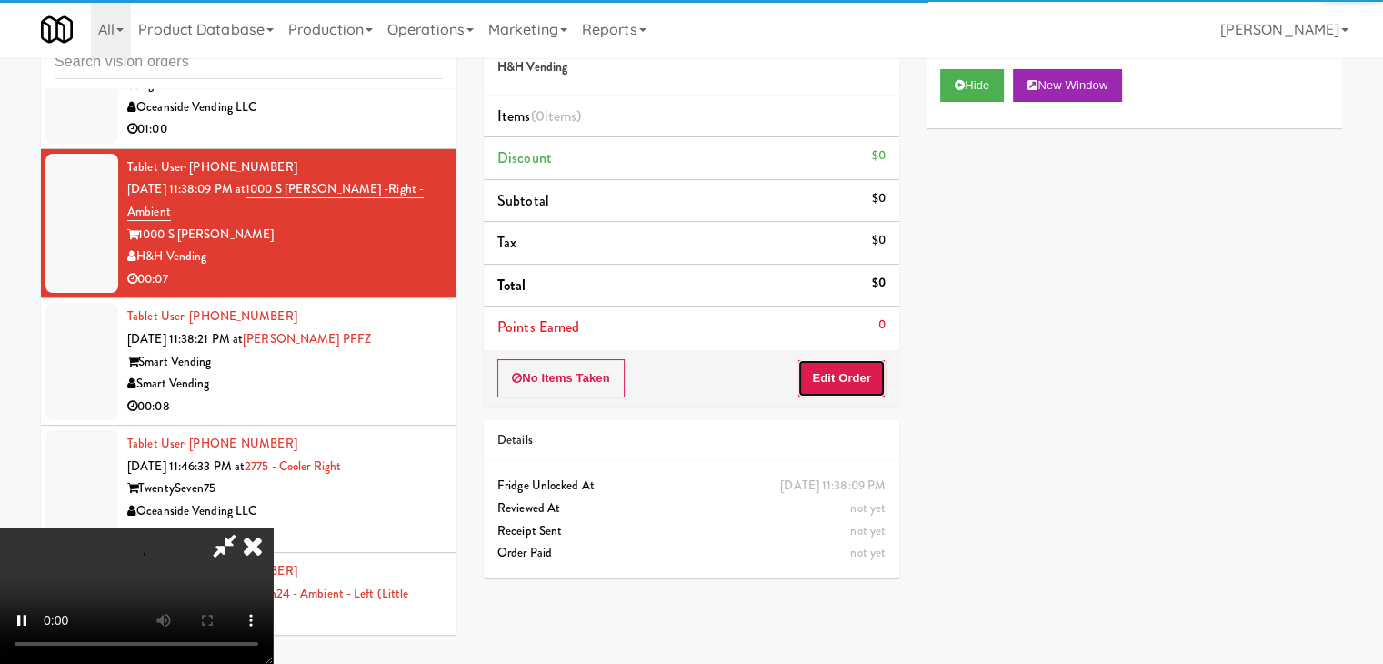
click at [828, 368] on button "Edit Order" at bounding box center [841, 378] width 88 height 38
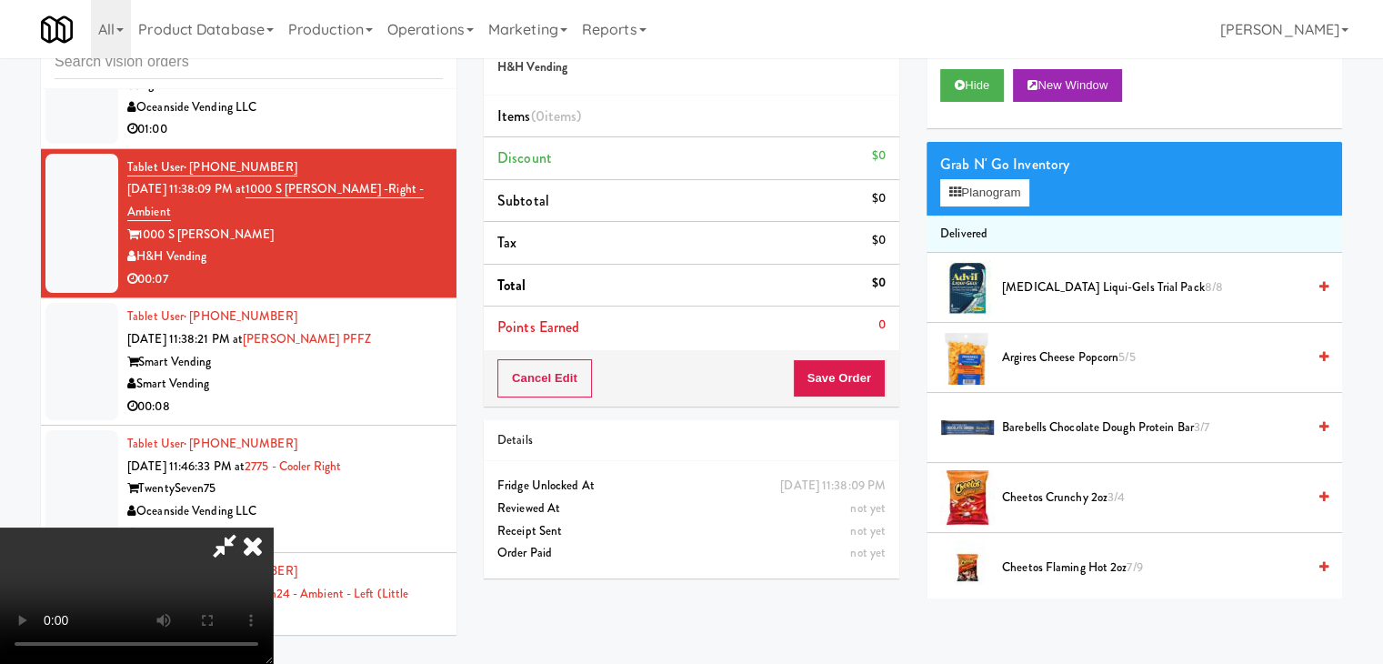
scroll to position [17811, 0]
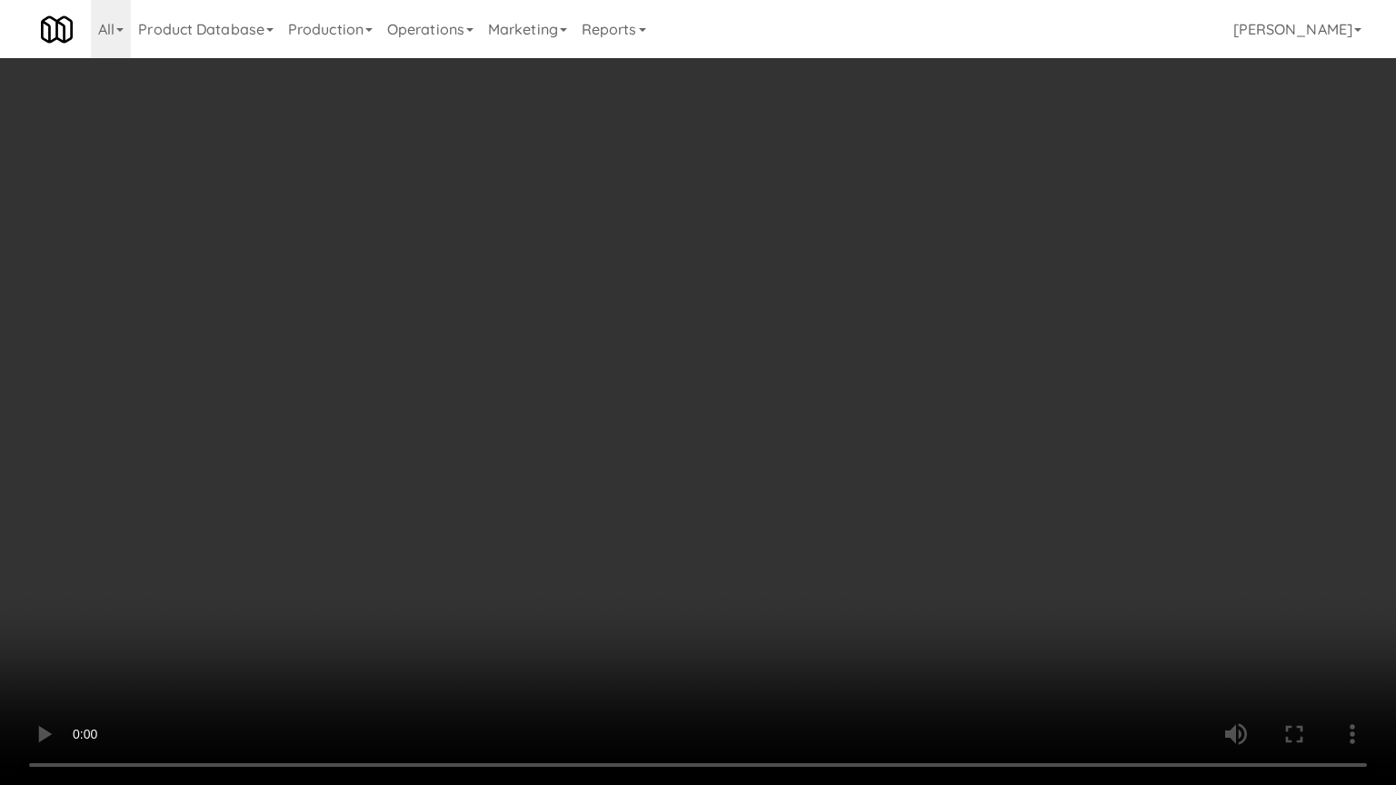
click at [724, 509] on video at bounding box center [698, 392] width 1396 height 785
click at [724, 508] on video at bounding box center [698, 392] width 1396 height 785
click at [729, 505] on video at bounding box center [698, 392] width 1396 height 785
click at [729, 504] on video at bounding box center [698, 392] width 1396 height 785
click at [763, 483] on video at bounding box center [698, 392] width 1396 height 785
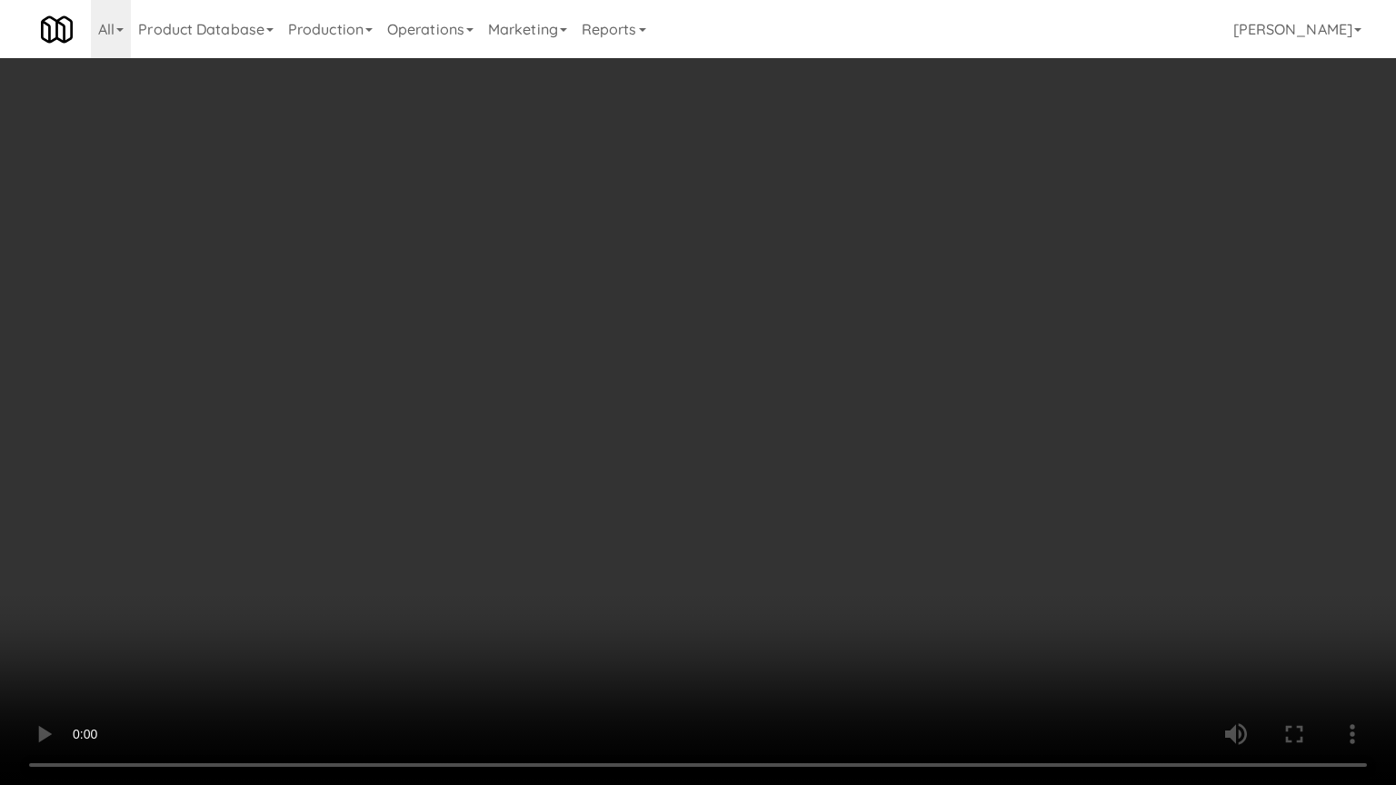
drag, startPoint x: 764, startPoint y: 483, endPoint x: 845, endPoint y: 255, distance: 241.5
click at [768, 473] on video at bounding box center [698, 392] width 1396 height 785
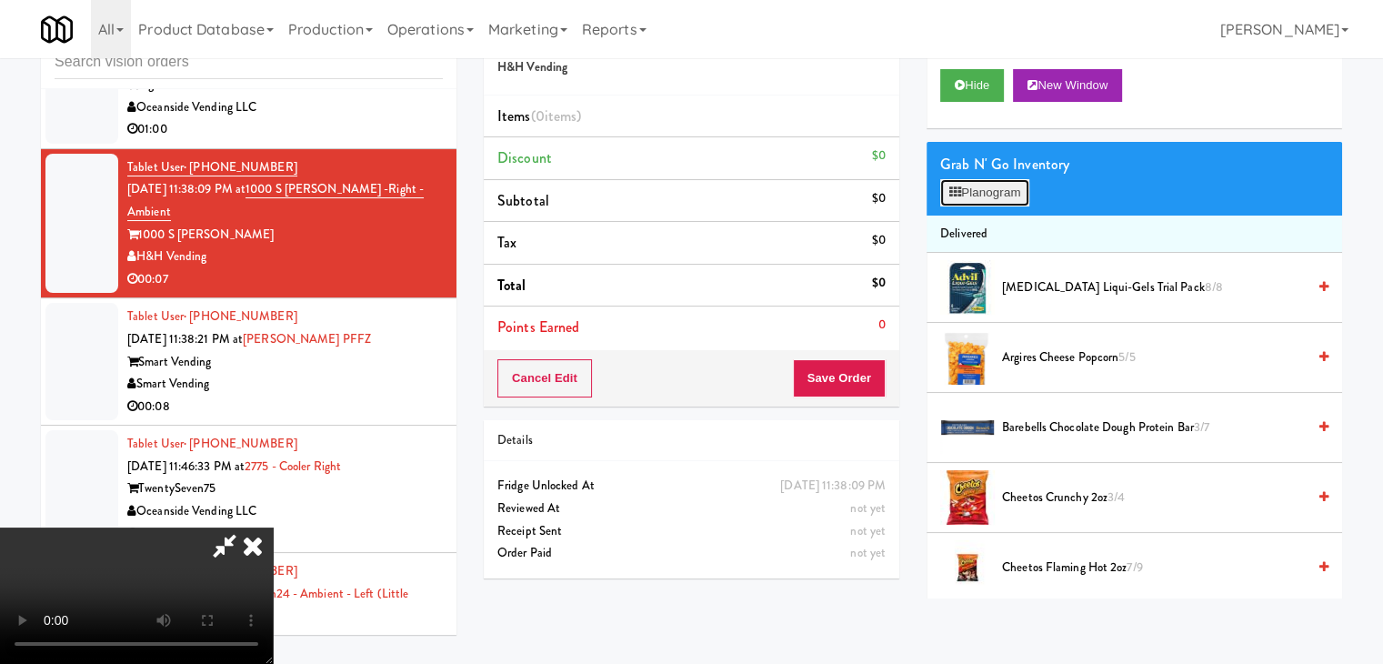
click at [980, 193] on button "Planogram" at bounding box center [984, 192] width 89 height 27
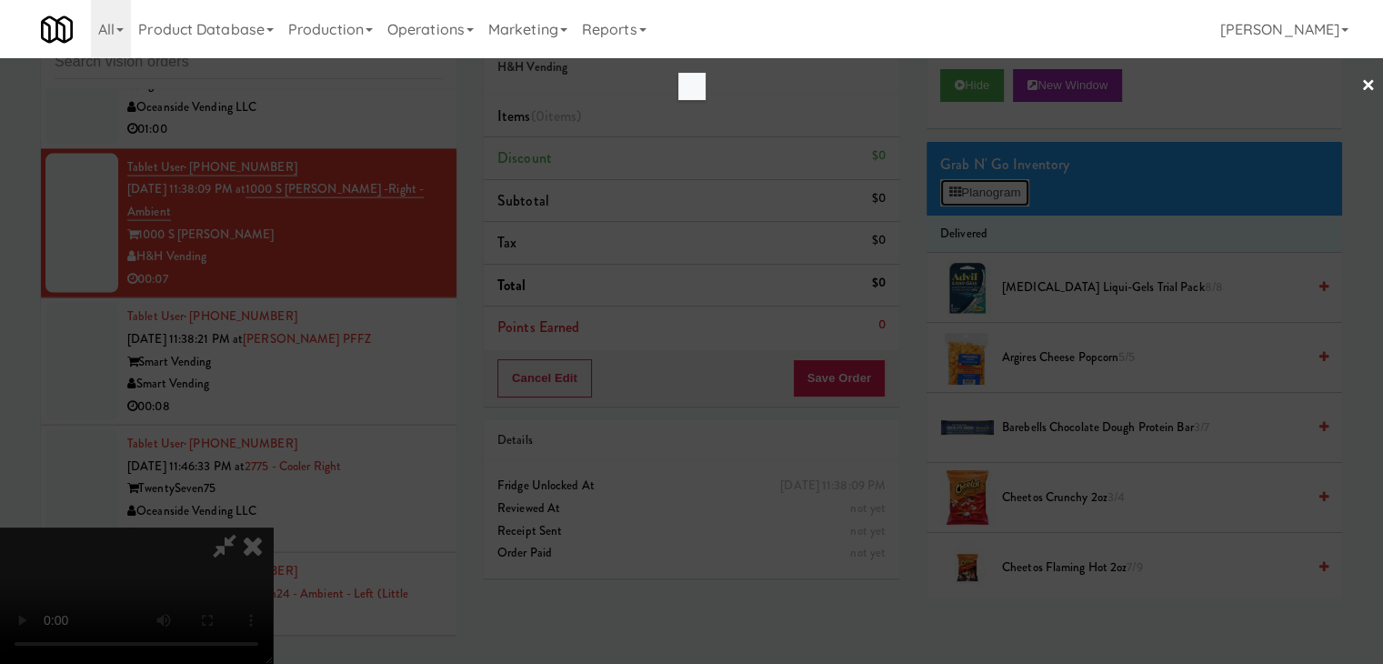
scroll to position [17811, 0]
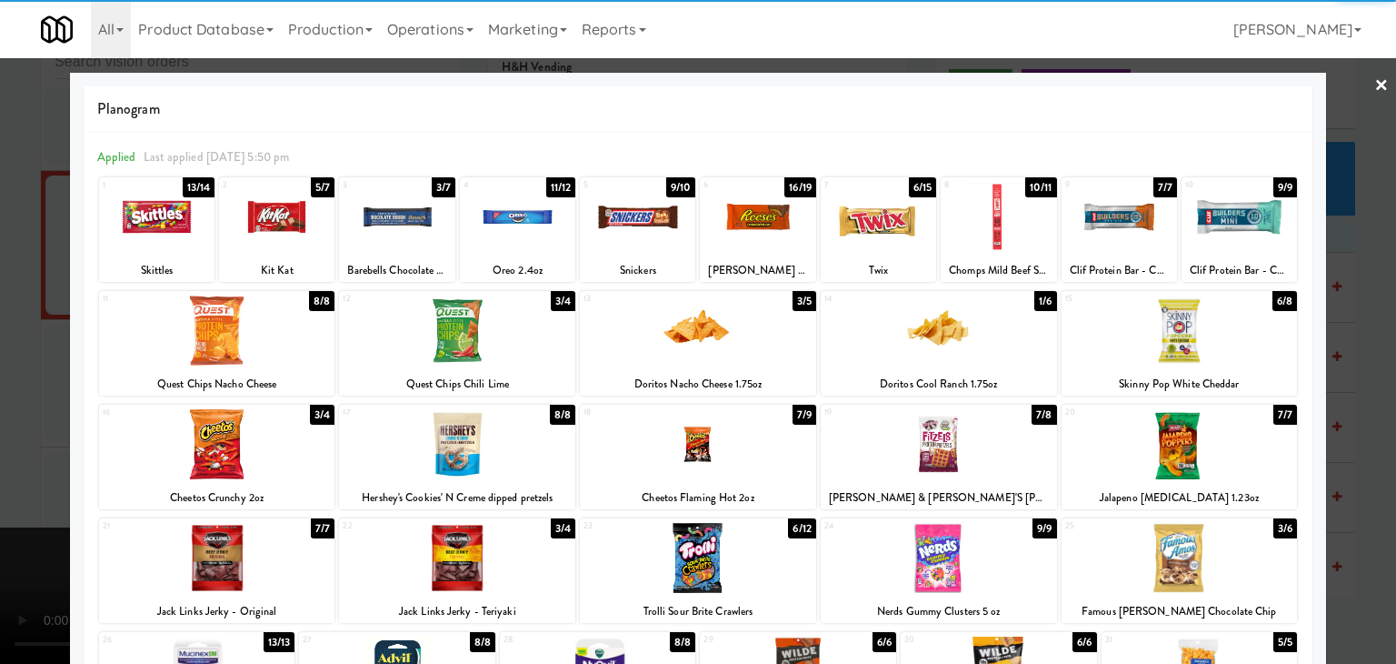
click at [879, 234] on div at bounding box center [878, 217] width 115 height 70
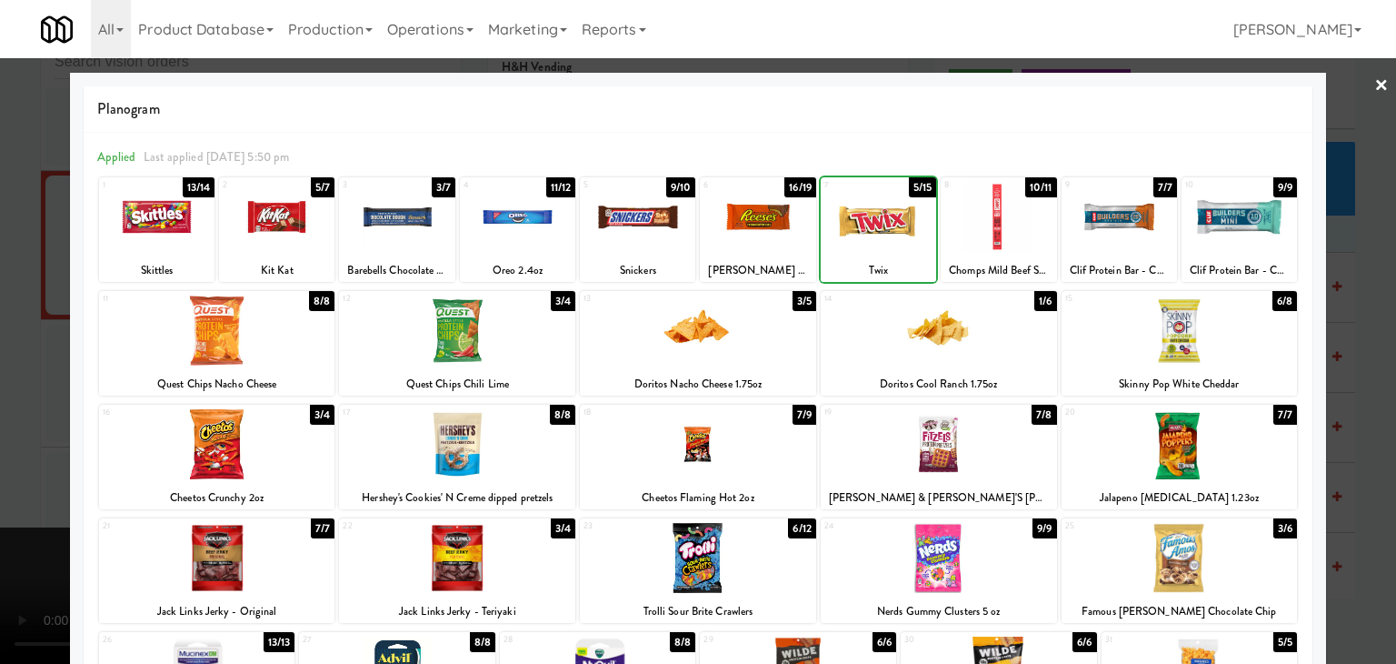
drag, startPoint x: 0, startPoint y: 268, endPoint x: 104, endPoint y: 284, distance: 104.9
click at [0, 269] on div at bounding box center [698, 332] width 1396 height 664
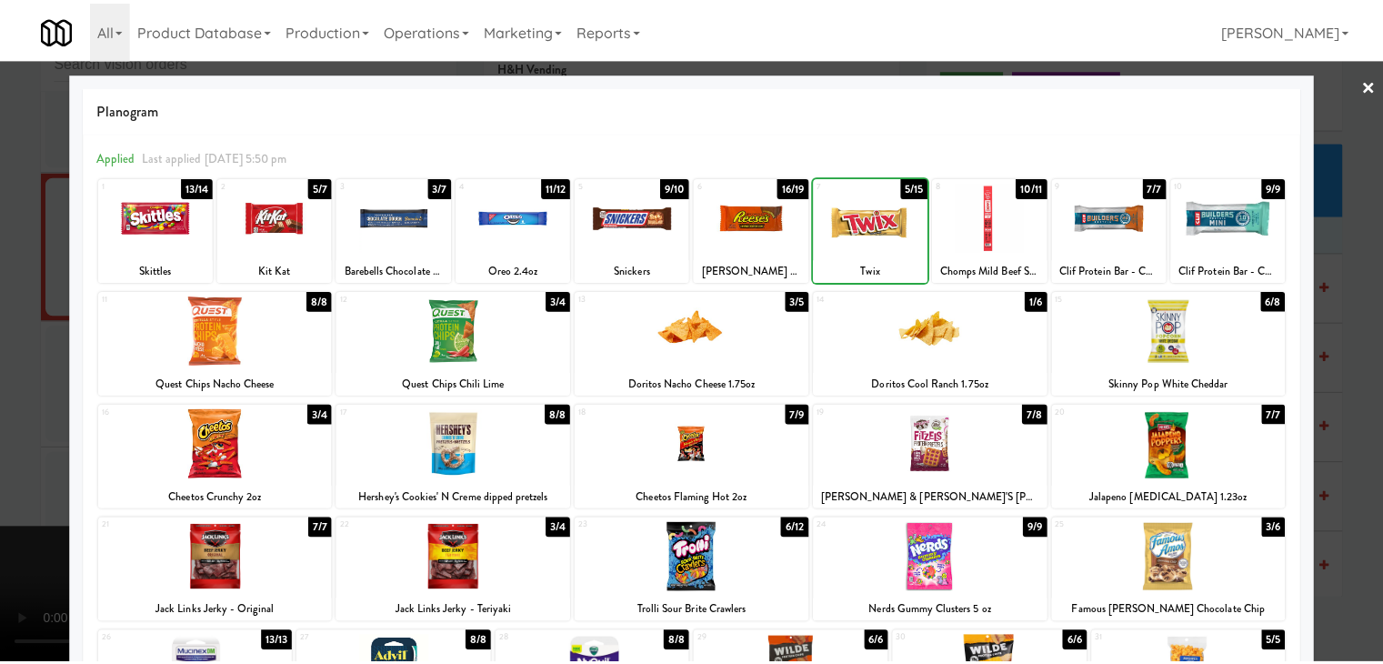
scroll to position [17877, 0]
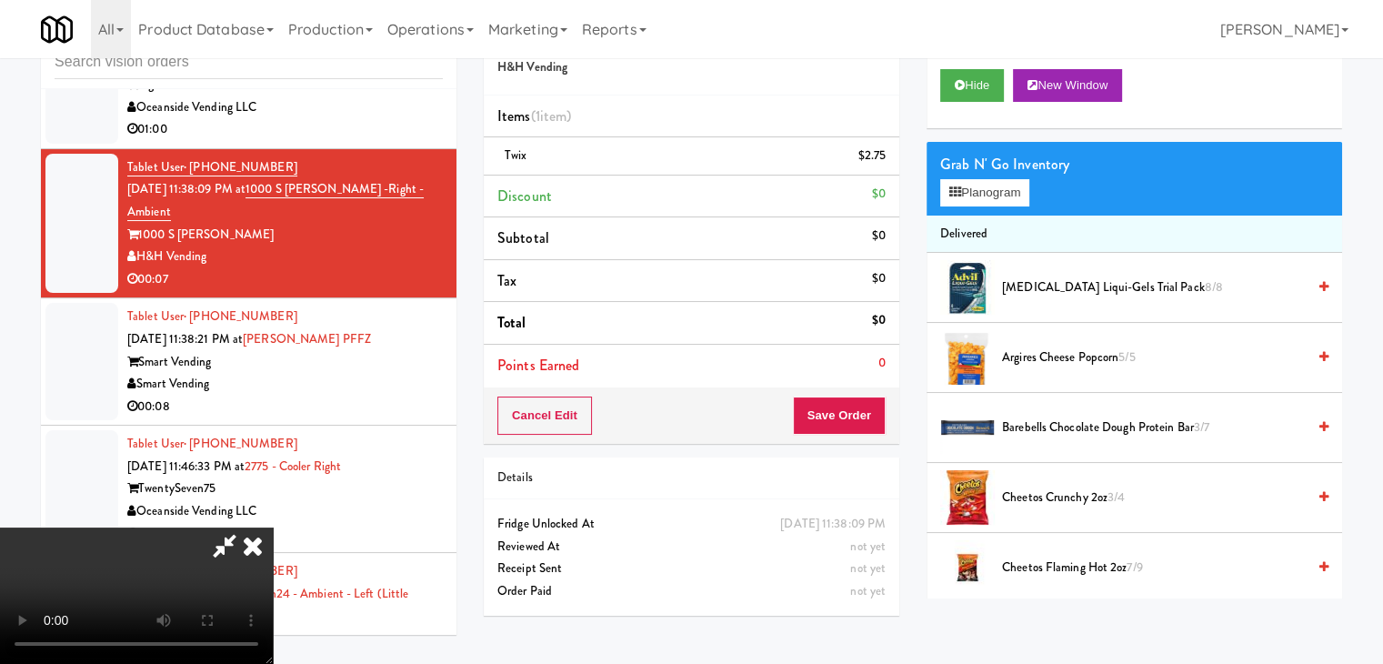
click at [273, 527] on video at bounding box center [136, 595] width 273 height 136
click at [863, 418] on button "Save Order" at bounding box center [839, 415] width 93 height 38
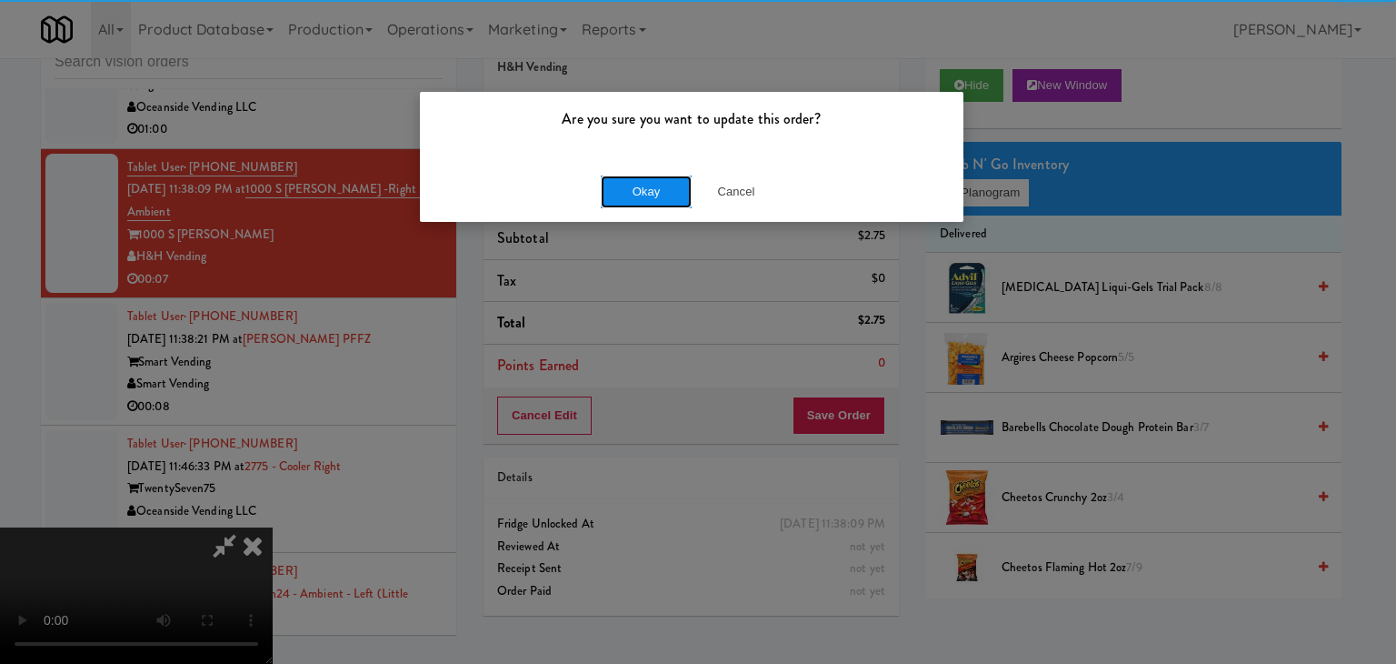
click at [654, 195] on button "Okay" at bounding box center [646, 191] width 91 height 33
click at [654, 195] on div "Okay Cancel" at bounding box center [692, 191] width 544 height 61
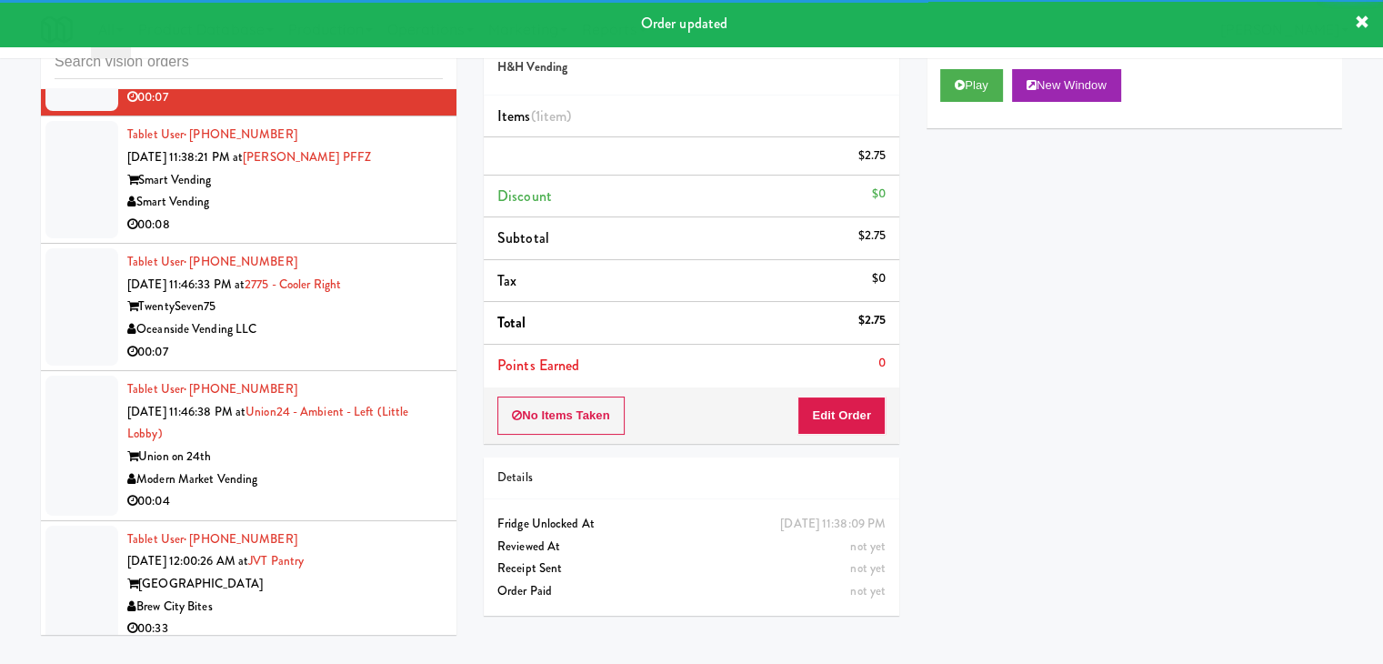
scroll to position [18082, 0]
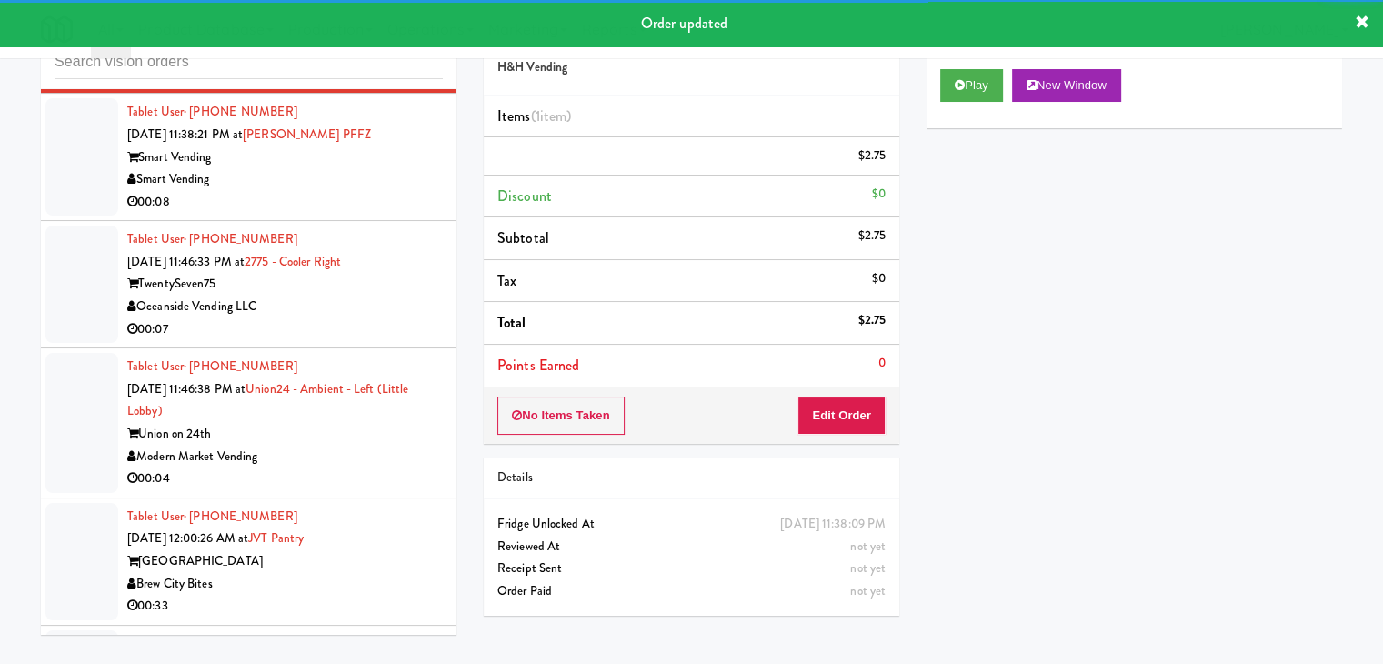
click at [367, 191] on div "00:08" at bounding box center [284, 202] width 315 height 23
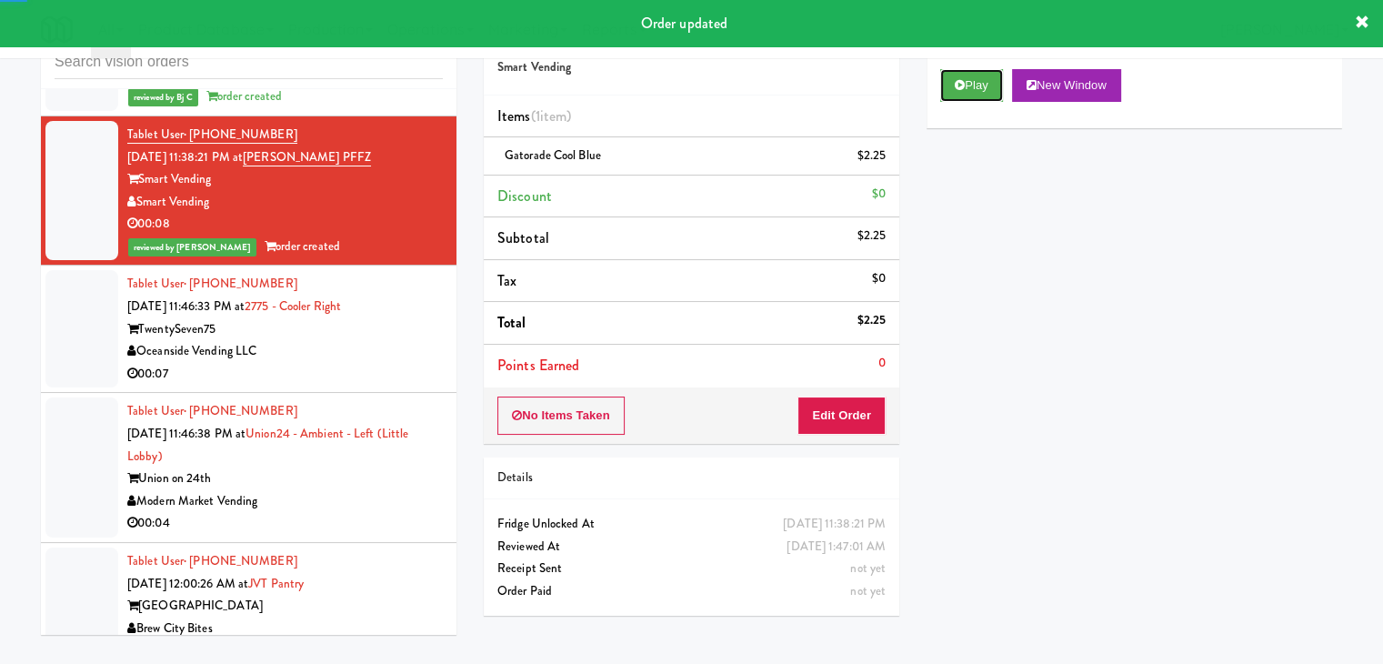
drag, startPoint x: 953, startPoint y: 92, endPoint x: 954, endPoint y: 105, distance: 13.8
click at [953, 92] on button "Play" at bounding box center [971, 85] width 63 height 33
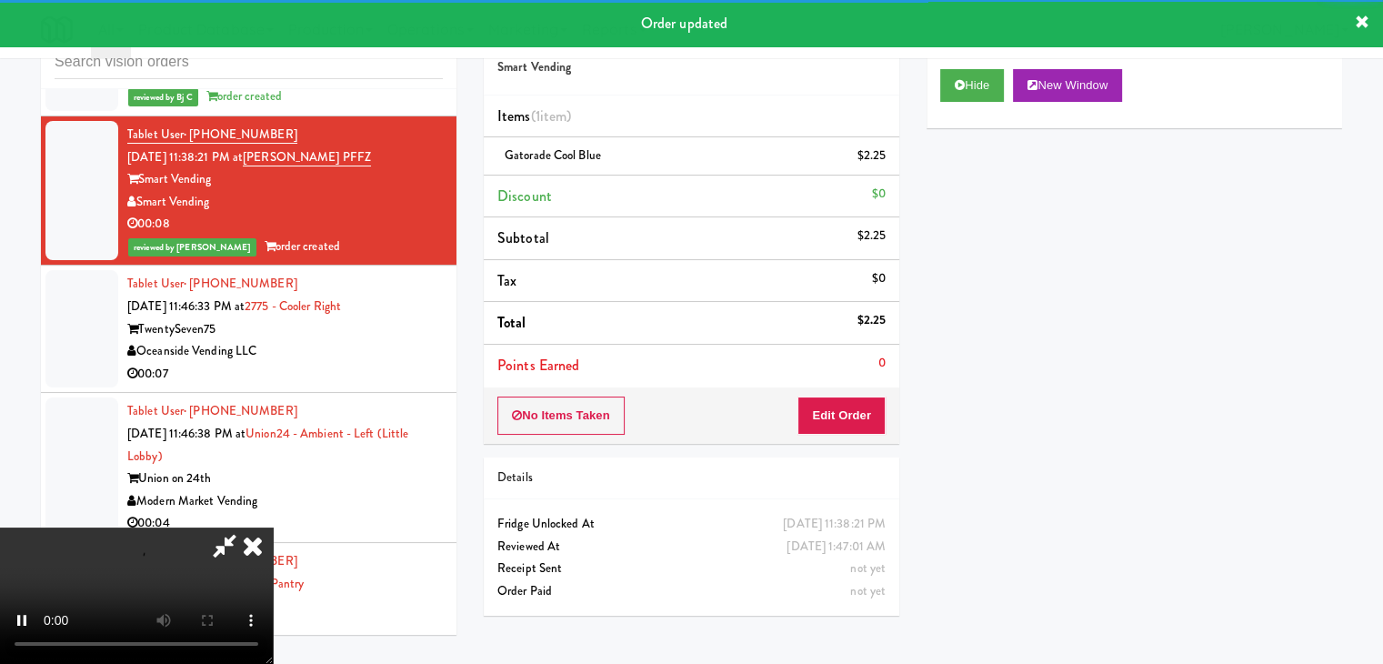
drag, startPoint x: 369, startPoint y: 314, endPoint x: 382, endPoint y: 312, distance: 12.9
click at [374, 393] on li "Tablet User · (512) 751-5149 [DATE] 11:46:38 PM at [GEOGRAPHIC_DATA] - Ambient …" at bounding box center [248, 468] width 415 height 150
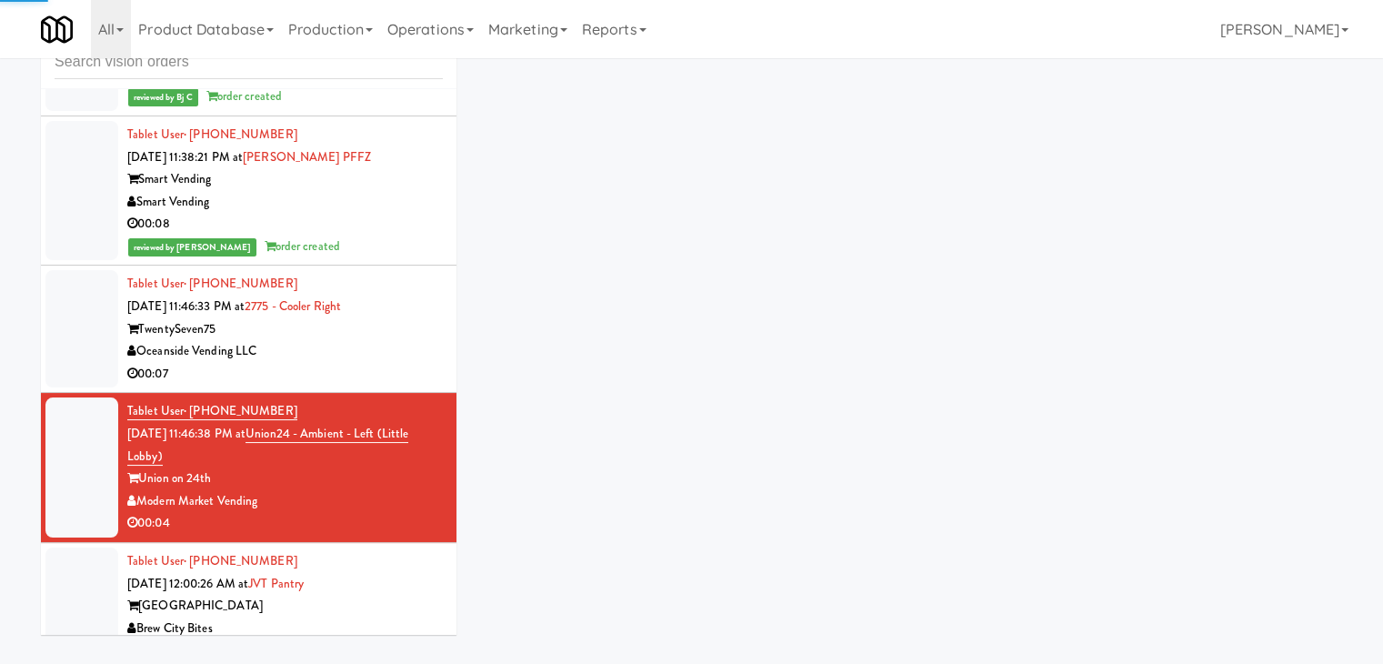
click at [404, 340] on div "Oceanside Vending LLC" at bounding box center [284, 351] width 315 height 23
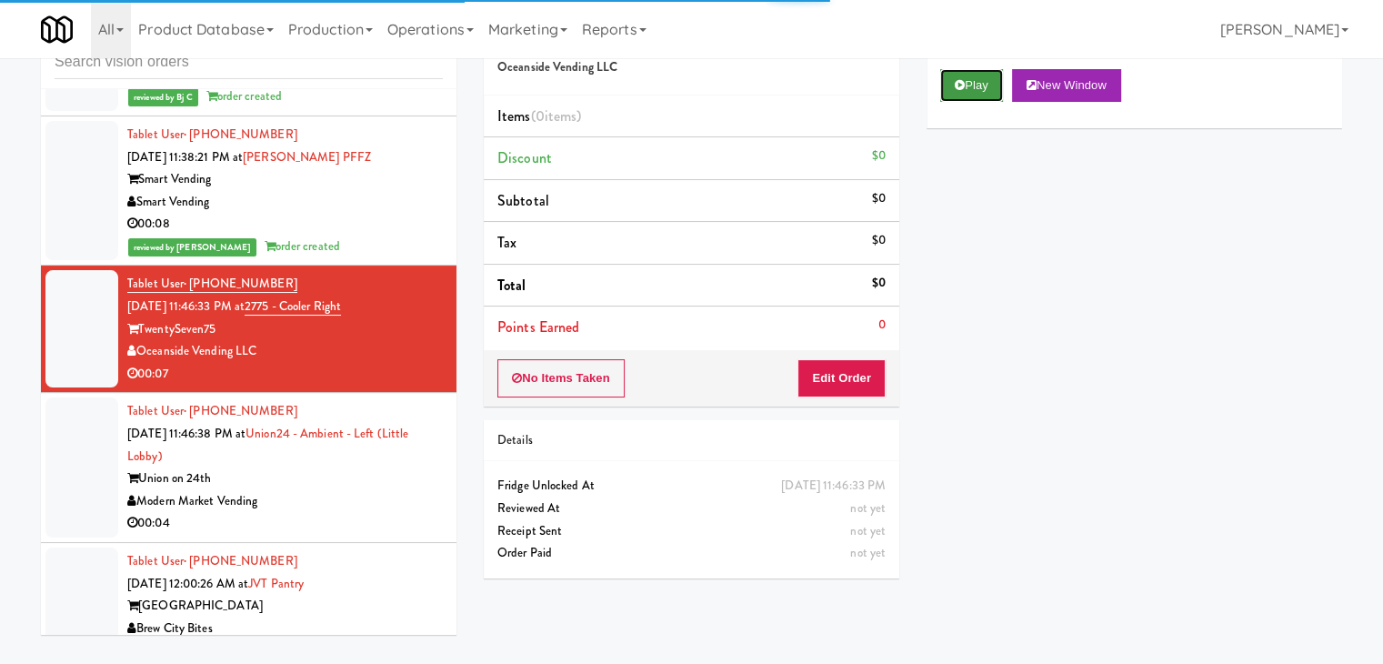
click at [982, 83] on button "Play" at bounding box center [971, 85] width 63 height 33
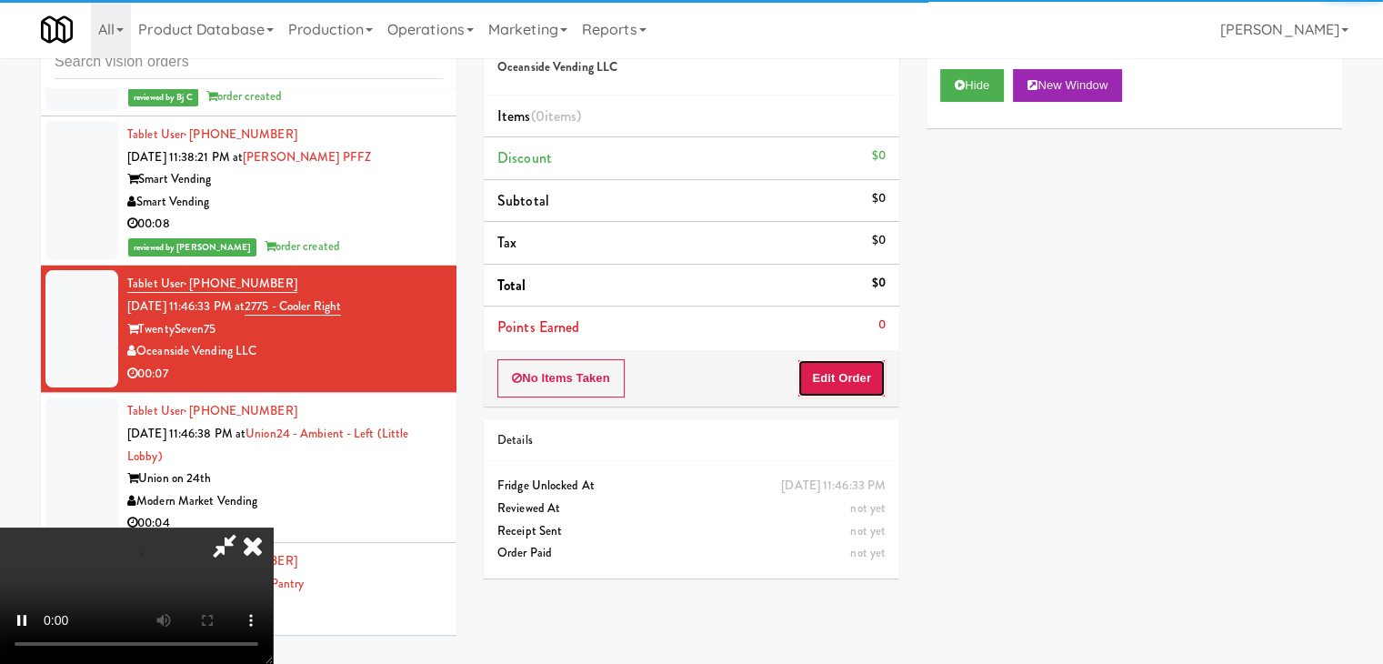
click at [830, 386] on button "Edit Order" at bounding box center [841, 378] width 88 height 38
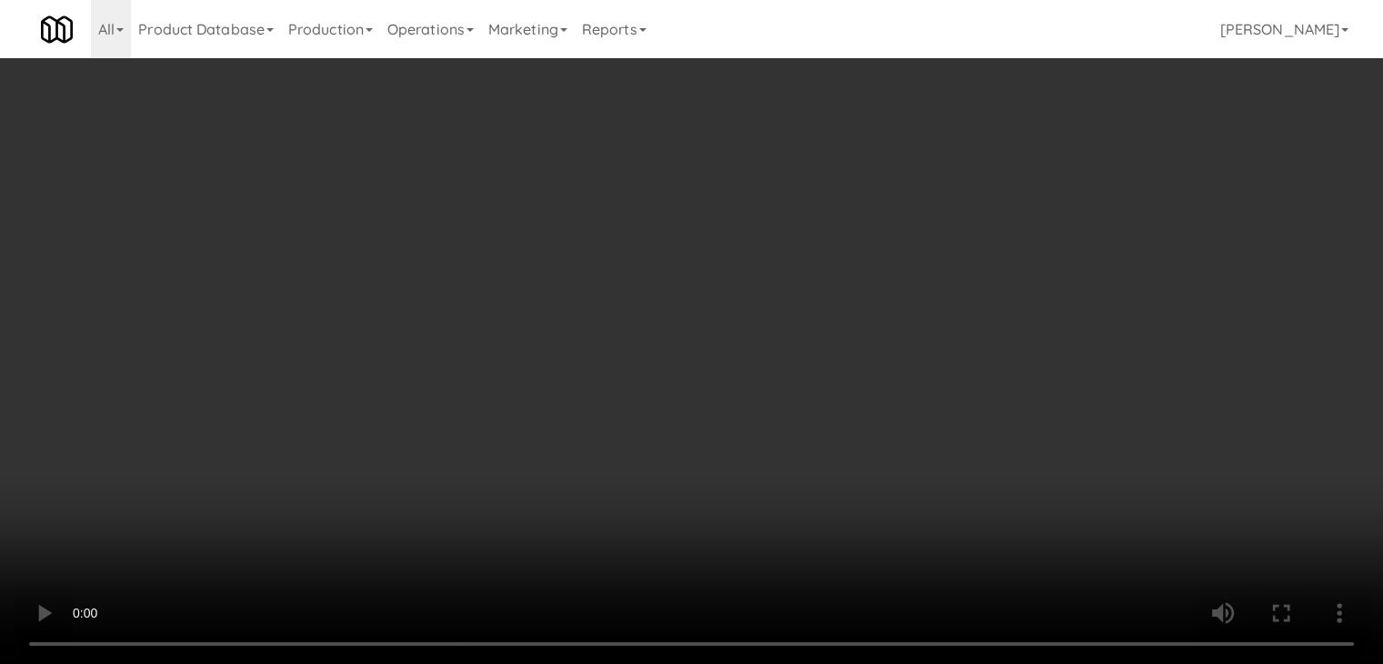
scroll to position [18015, 0]
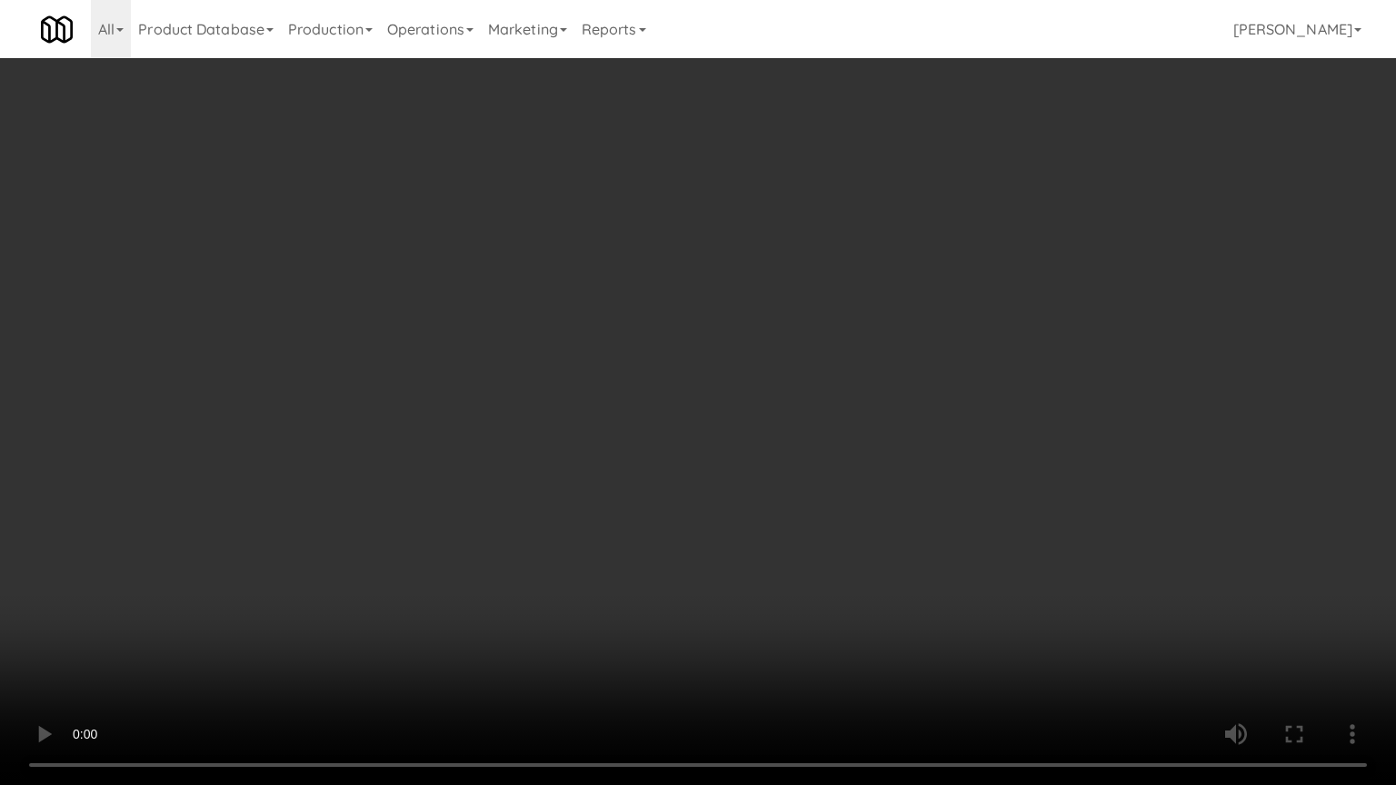
click at [770, 506] on video at bounding box center [698, 392] width 1396 height 785
drag, startPoint x: 771, startPoint y: 506, endPoint x: 802, endPoint y: 403, distance: 108.1
click at [771, 505] on video at bounding box center [698, 392] width 1396 height 785
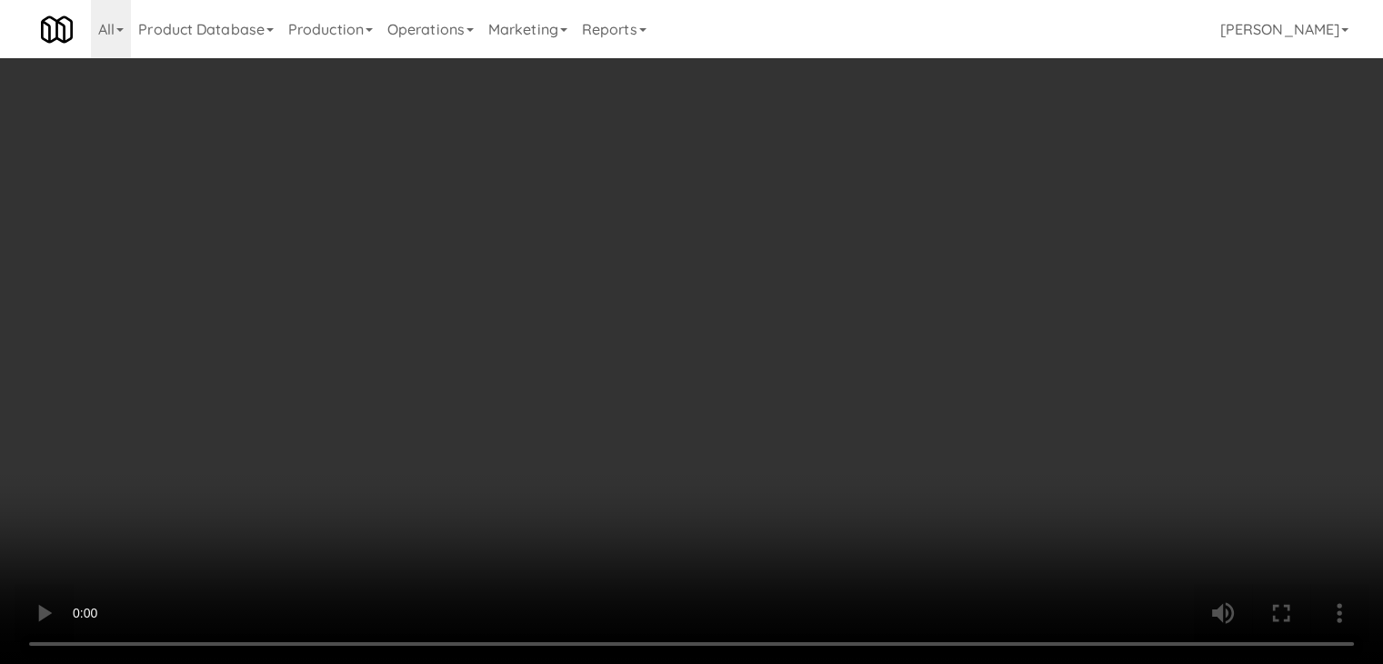
click at [1009, 197] on button "Planogram" at bounding box center [984, 192] width 89 height 27
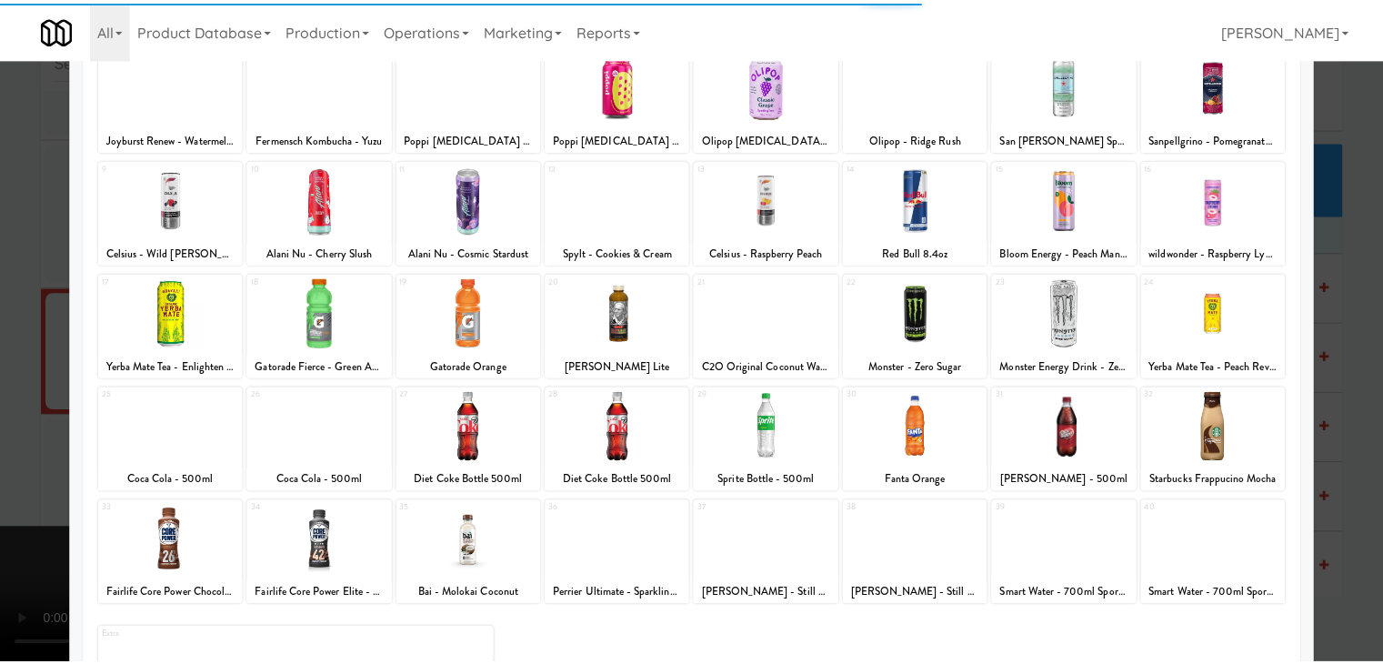
scroll to position [229, 0]
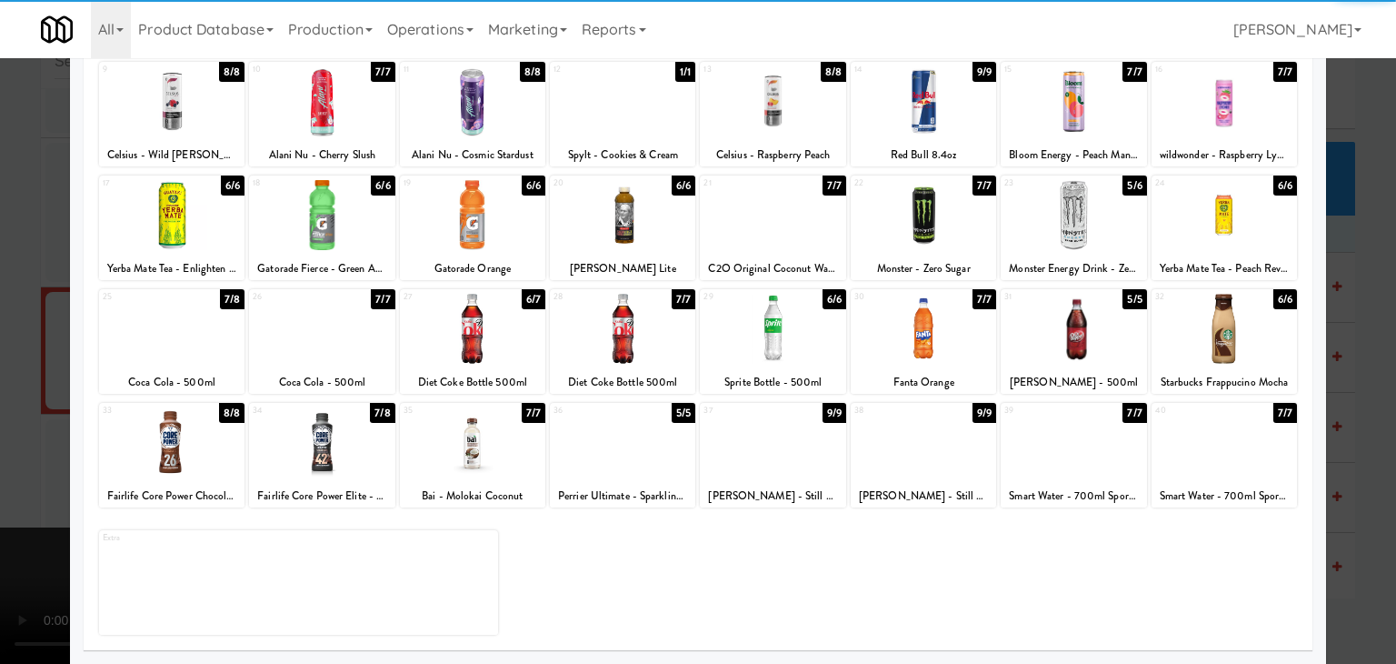
click at [907, 461] on div at bounding box center [923, 442] width 145 height 70
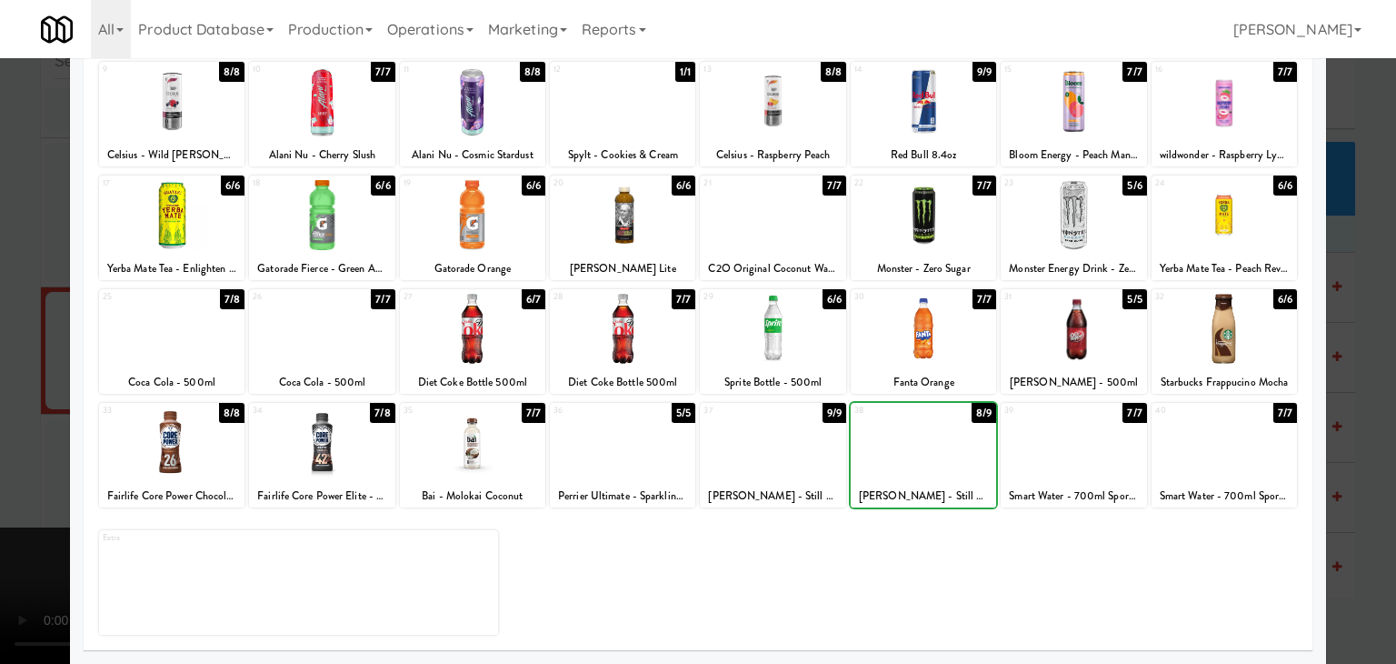
drag, startPoint x: 0, startPoint y: 394, endPoint x: 290, endPoint y: 417, distance: 290.9
click at [8, 394] on div at bounding box center [698, 332] width 1396 height 664
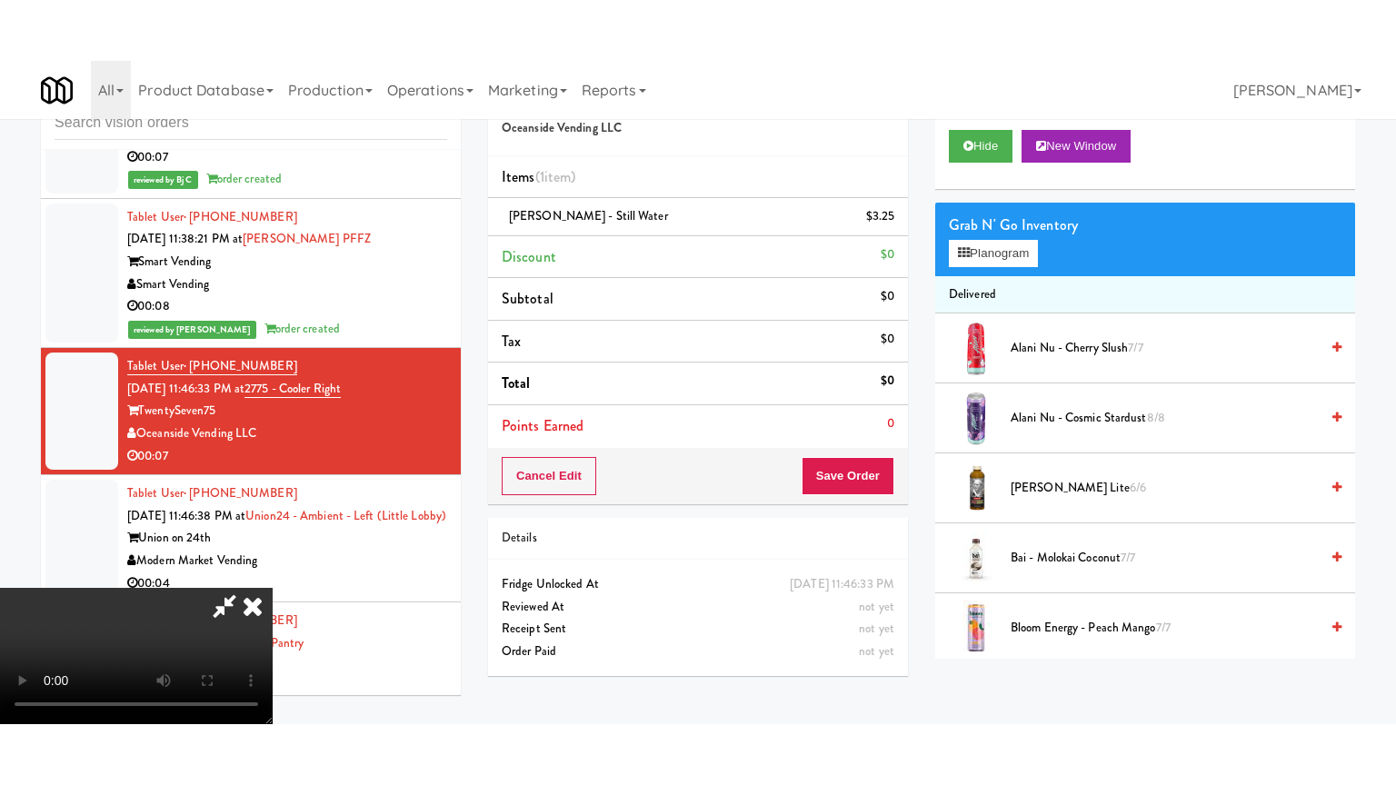
scroll to position [18082, 0]
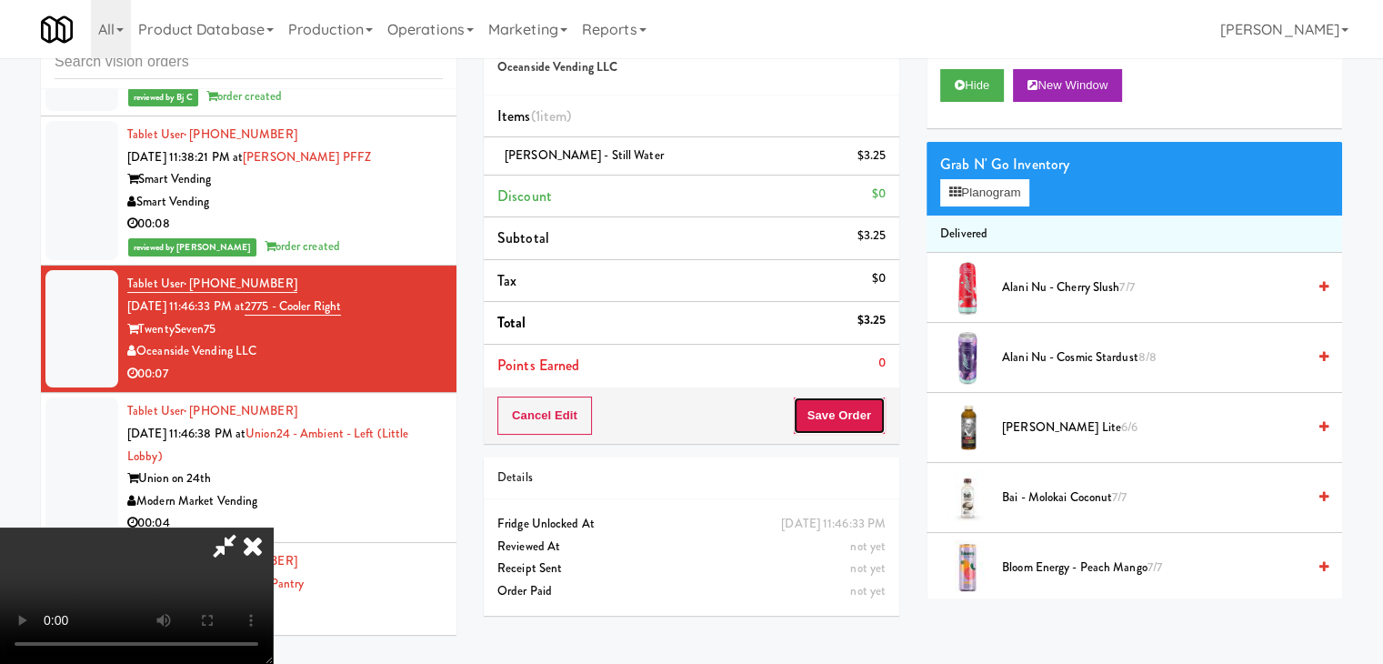
click at [845, 430] on button "Save Order" at bounding box center [839, 415] width 93 height 38
click at [847, 430] on button "Save Order" at bounding box center [839, 415] width 93 height 38
click at [849, 426] on button "Save Order" at bounding box center [839, 415] width 93 height 38
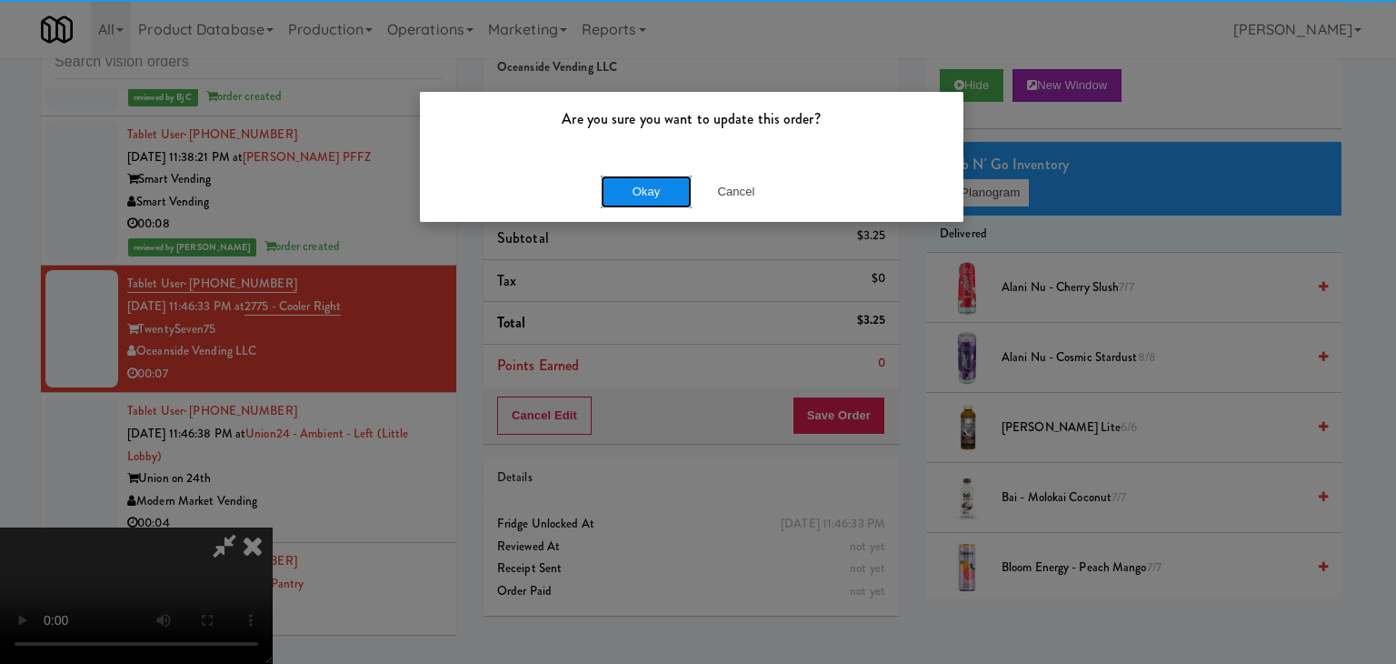
click at [650, 175] on button "Okay" at bounding box center [646, 191] width 91 height 33
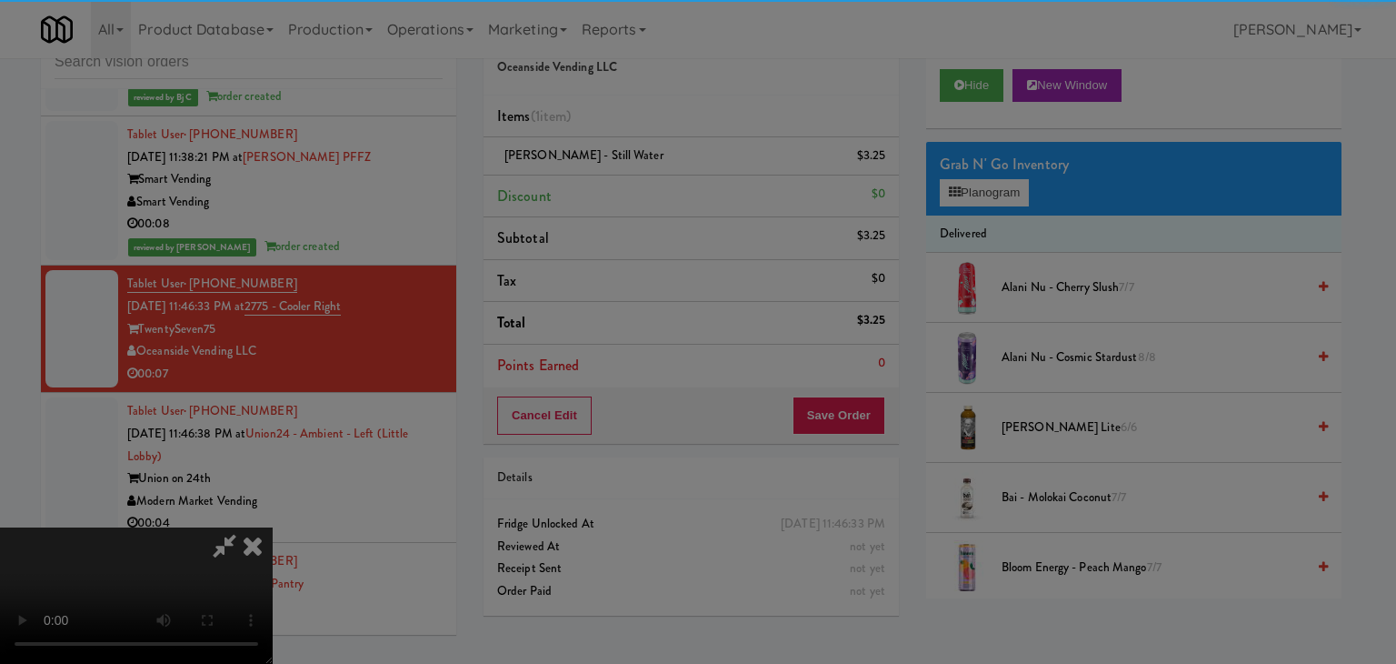
click at [650, 175] on button "Okay" at bounding box center [646, 158] width 91 height 33
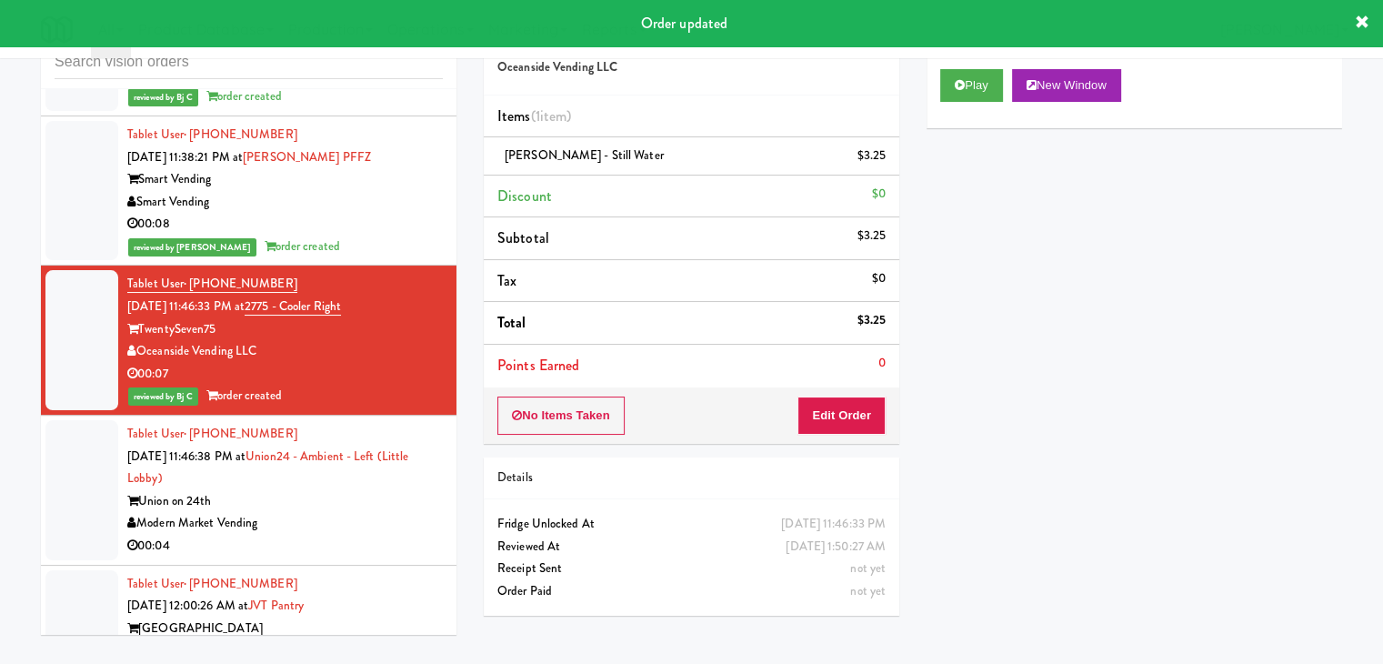
click at [371, 490] on div "Union on 24th" at bounding box center [284, 501] width 315 height 23
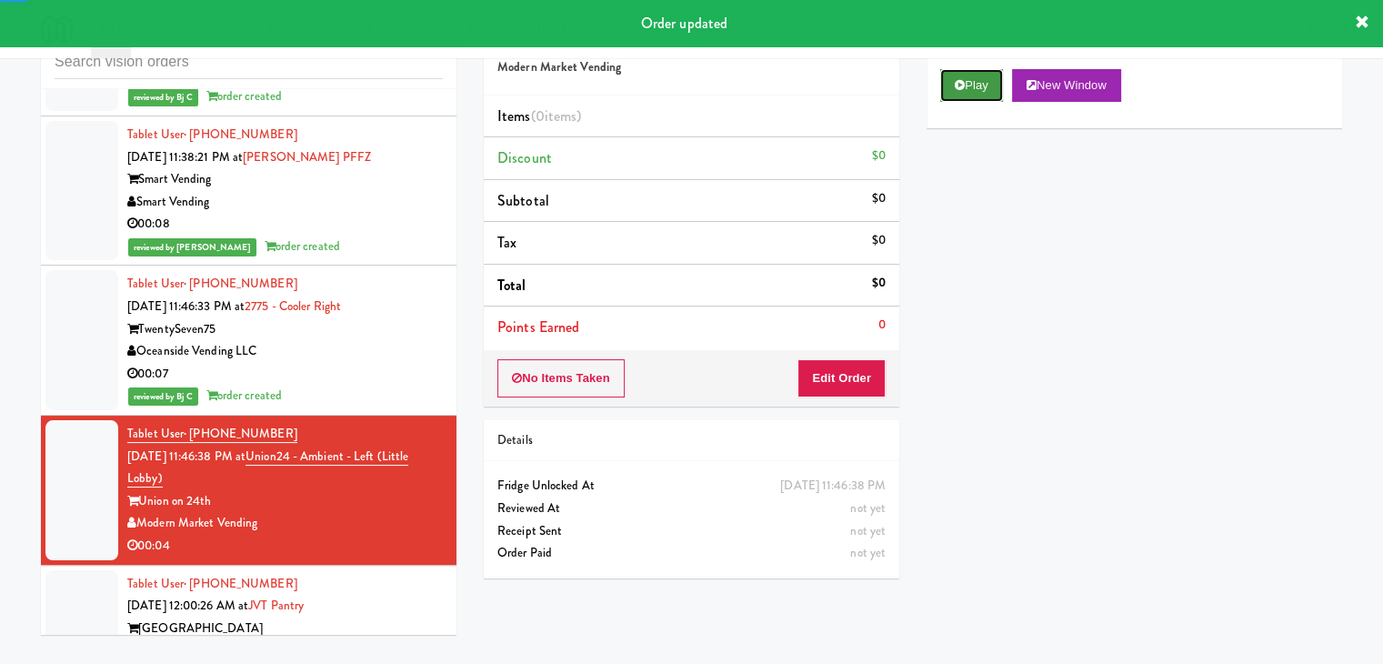
click at [960, 92] on button "Play" at bounding box center [971, 85] width 63 height 33
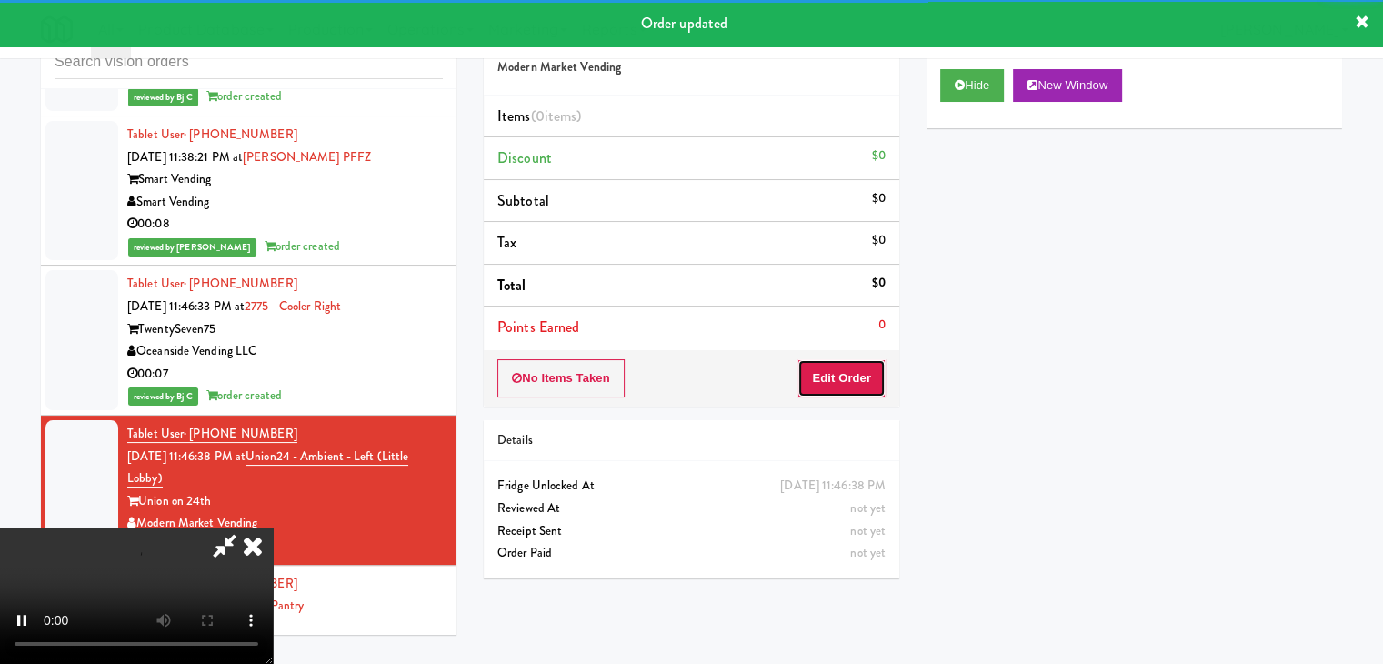
click at [841, 368] on button "Edit Order" at bounding box center [841, 378] width 88 height 38
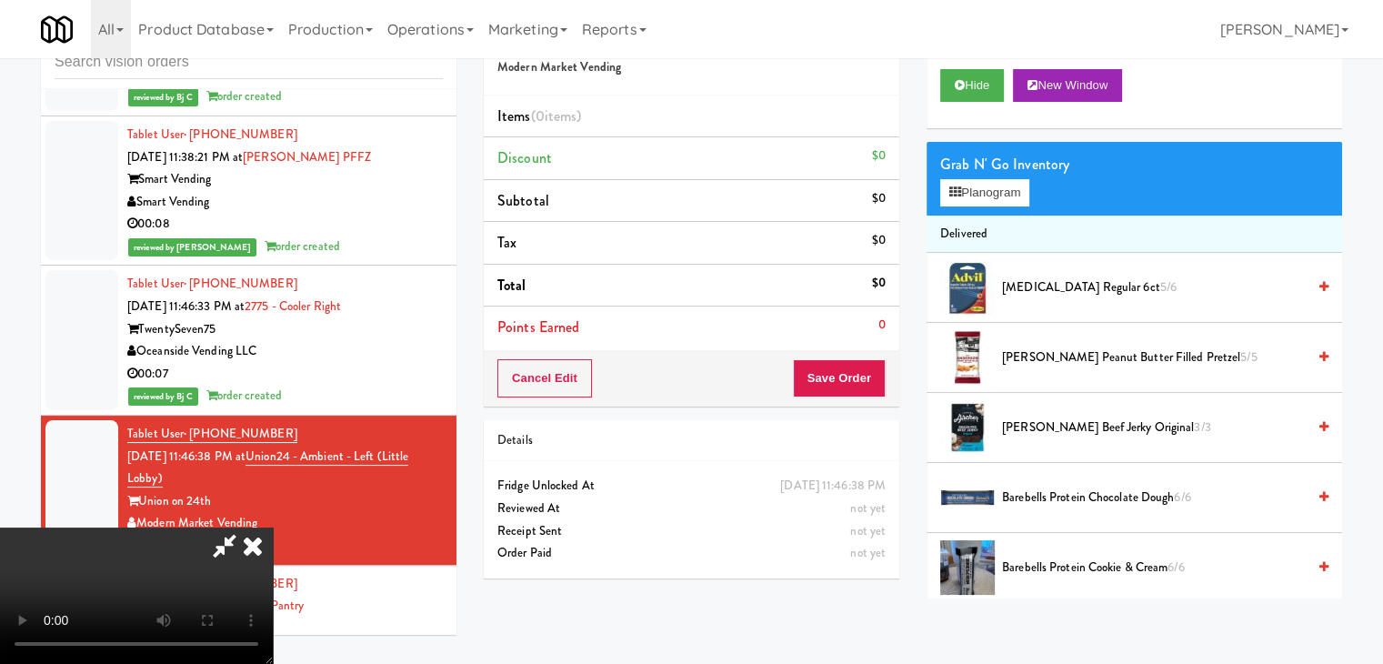
scroll to position [18015, 0]
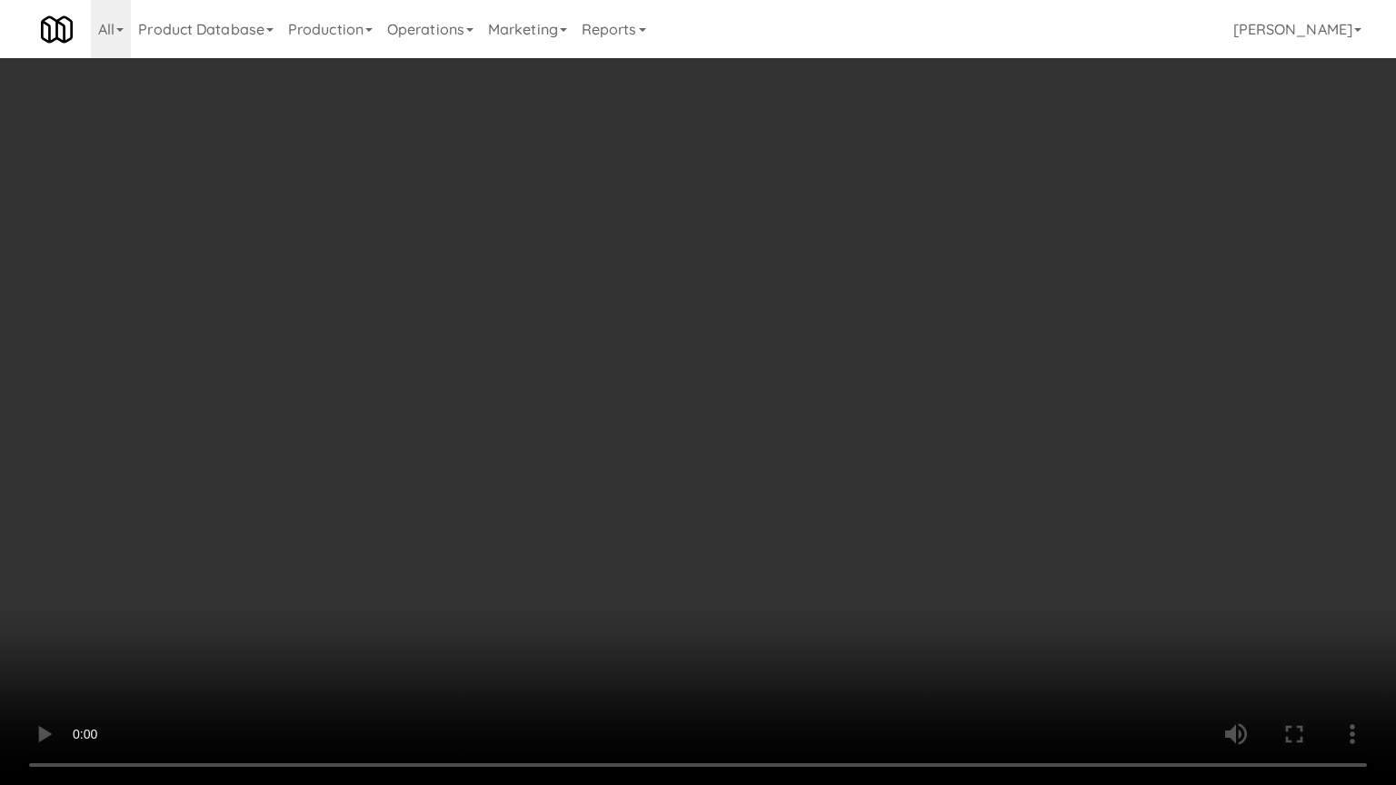
click at [846, 507] on video at bounding box center [698, 392] width 1396 height 785
click at [853, 577] on video at bounding box center [698, 392] width 1396 height 785
click at [861, 577] on video at bounding box center [698, 392] width 1396 height 785
click at [863, 583] on video at bounding box center [698, 392] width 1396 height 785
click at [863, 578] on video at bounding box center [698, 392] width 1396 height 785
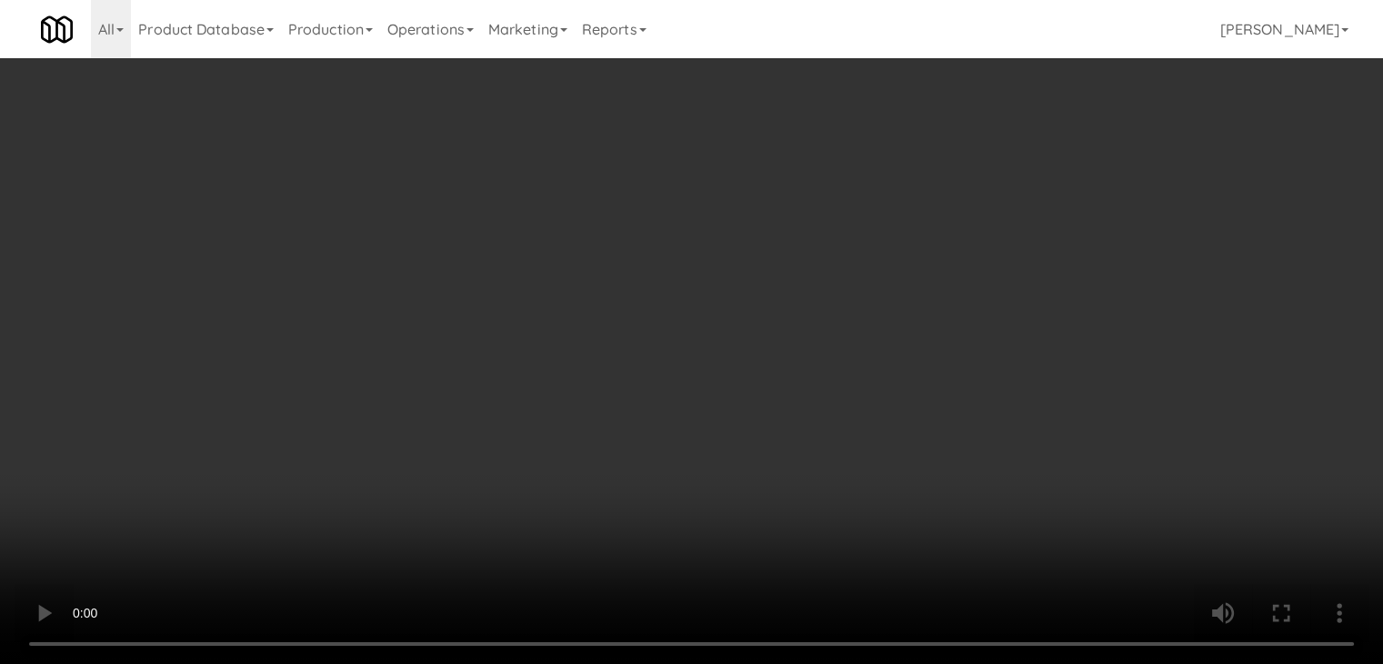
click at [1010, 187] on button "Planogram" at bounding box center [984, 192] width 89 height 27
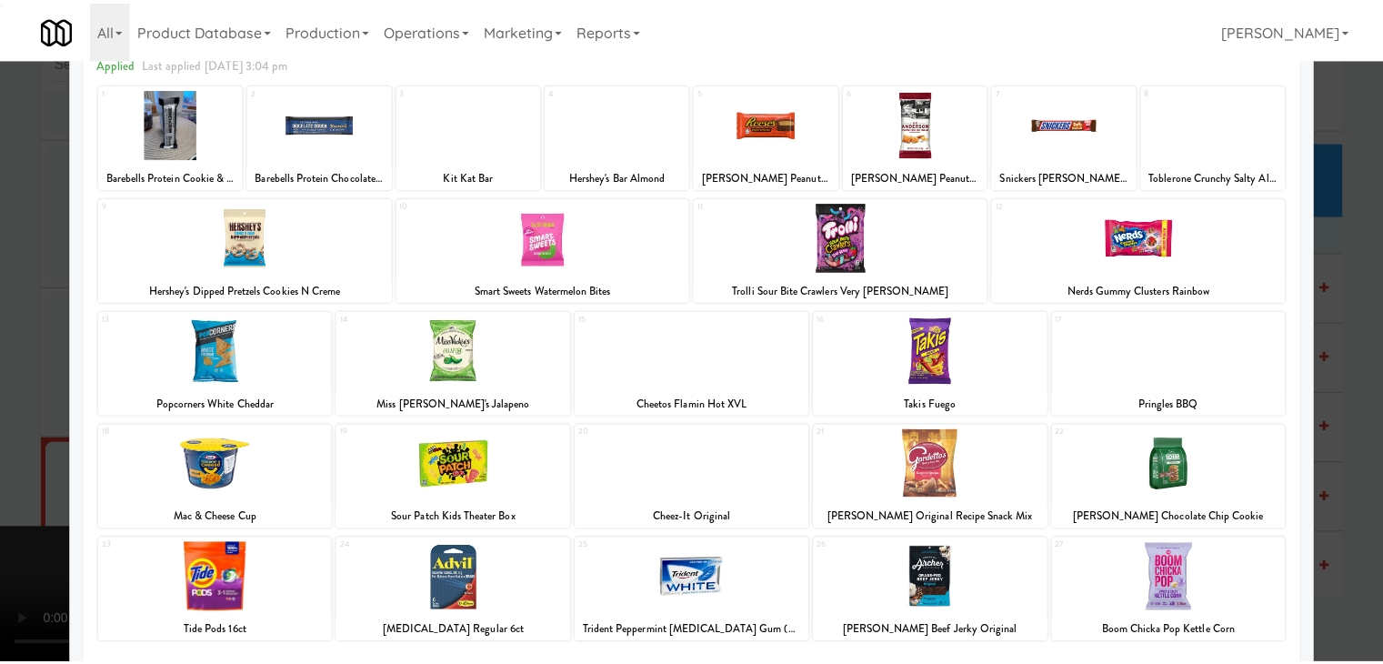
scroll to position [229, 0]
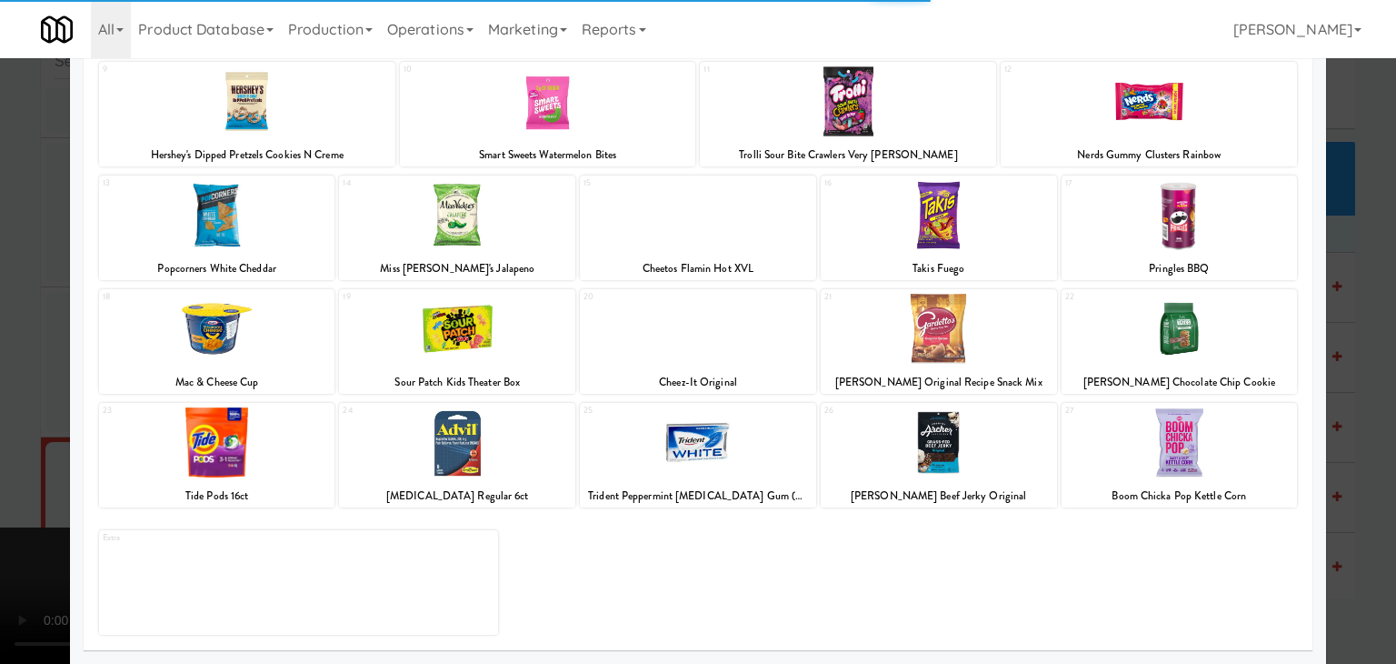
click at [913, 334] on div at bounding box center [939, 329] width 236 height 70
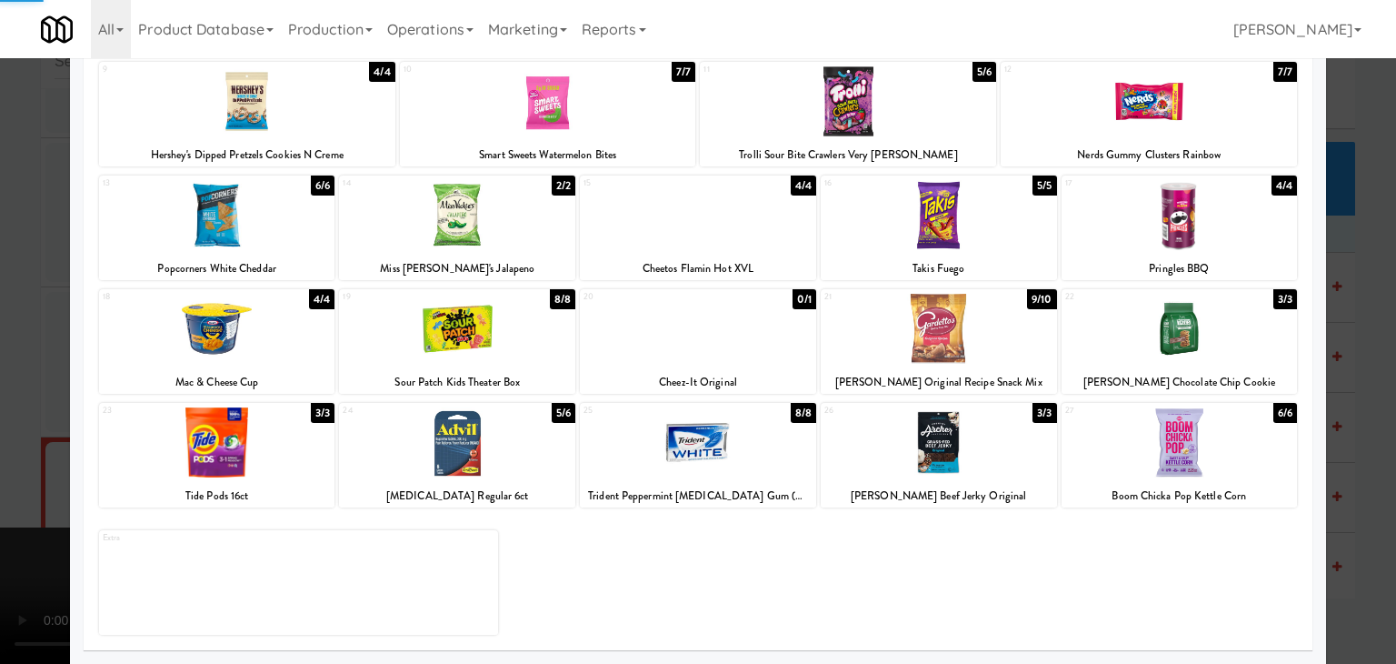
drag, startPoint x: 0, startPoint y: 362, endPoint x: 87, endPoint y: 381, distance: 89.3
click at [0, 364] on div at bounding box center [698, 332] width 1396 height 664
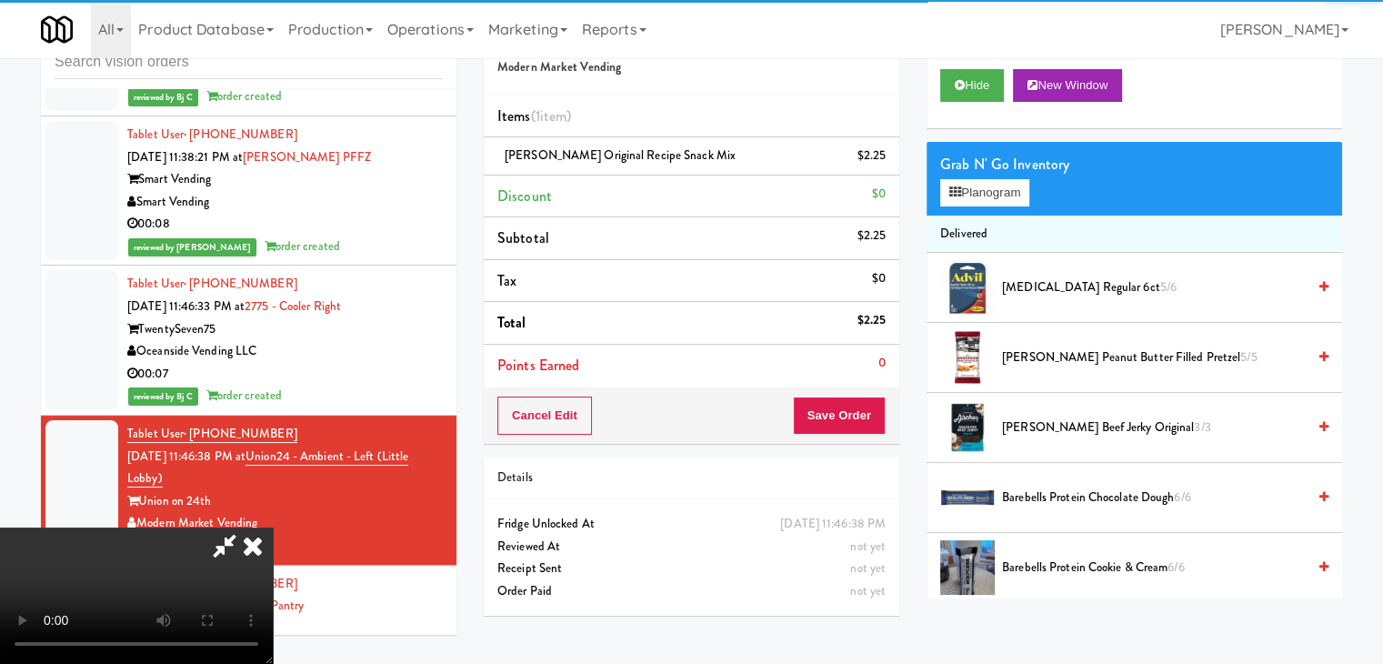
click at [273, 527] on video at bounding box center [136, 595] width 273 height 136
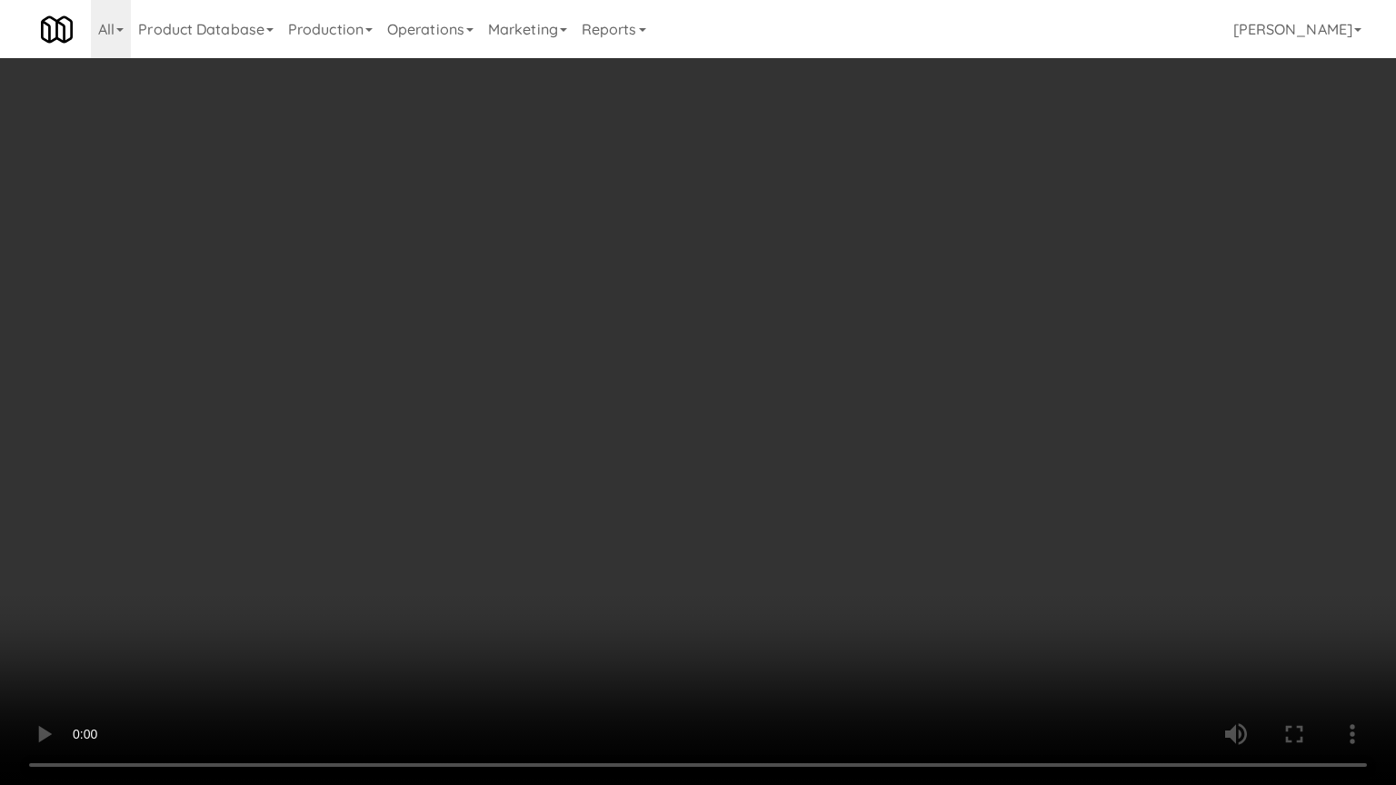
click at [734, 566] on video at bounding box center [698, 392] width 1396 height 785
click at [746, 564] on video at bounding box center [698, 392] width 1396 height 785
click at [750, 564] on video at bounding box center [698, 392] width 1396 height 785
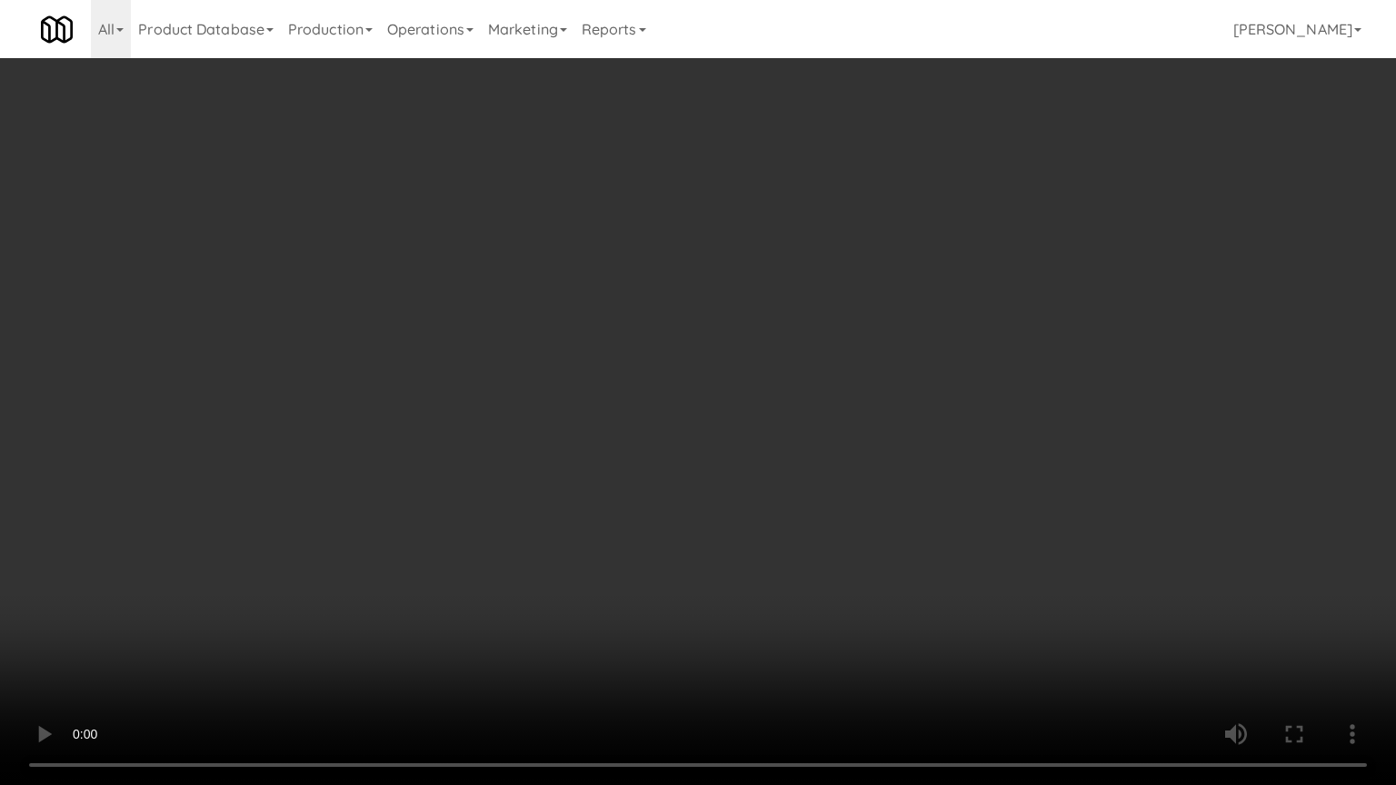
click at [750, 564] on video at bounding box center [698, 392] width 1396 height 785
click at [751, 562] on video at bounding box center [698, 392] width 1396 height 785
click at [751, 556] on video at bounding box center [698, 392] width 1396 height 785
drag, startPoint x: 751, startPoint y: 556, endPoint x: 763, endPoint y: 404, distance: 152.3
click at [755, 526] on video at bounding box center [698, 392] width 1396 height 785
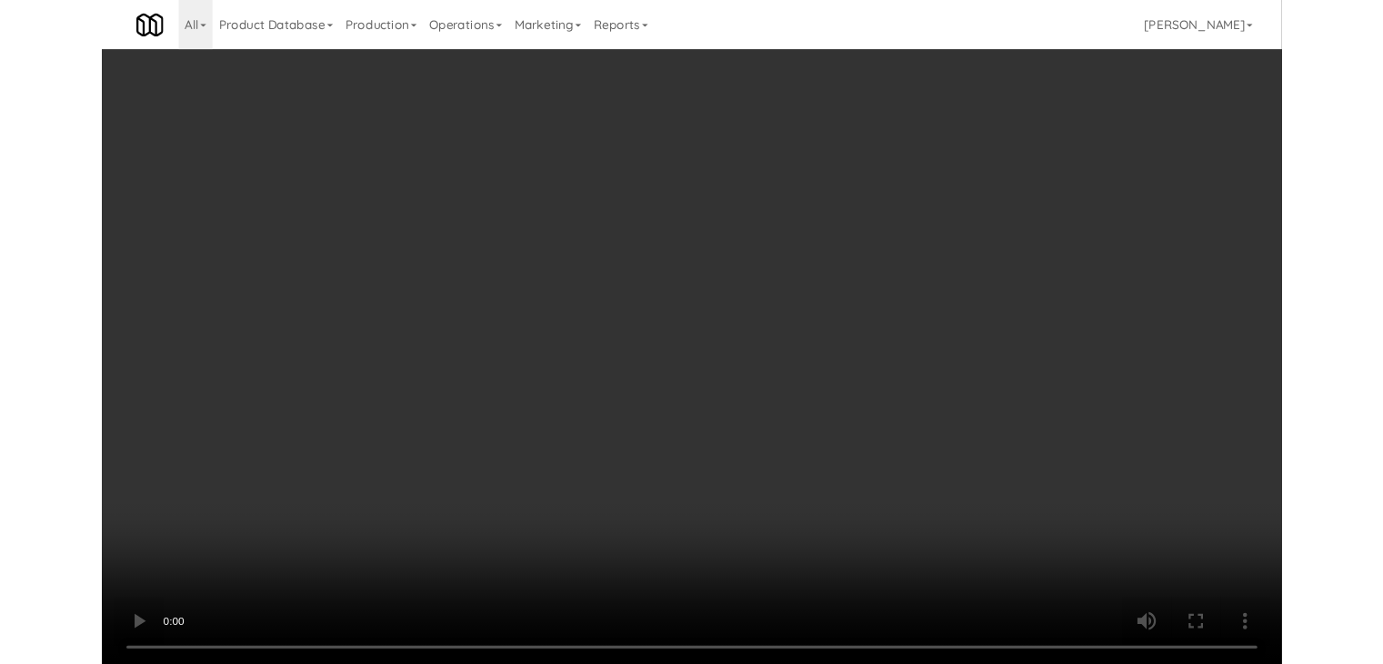
scroll to position [18082, 0]
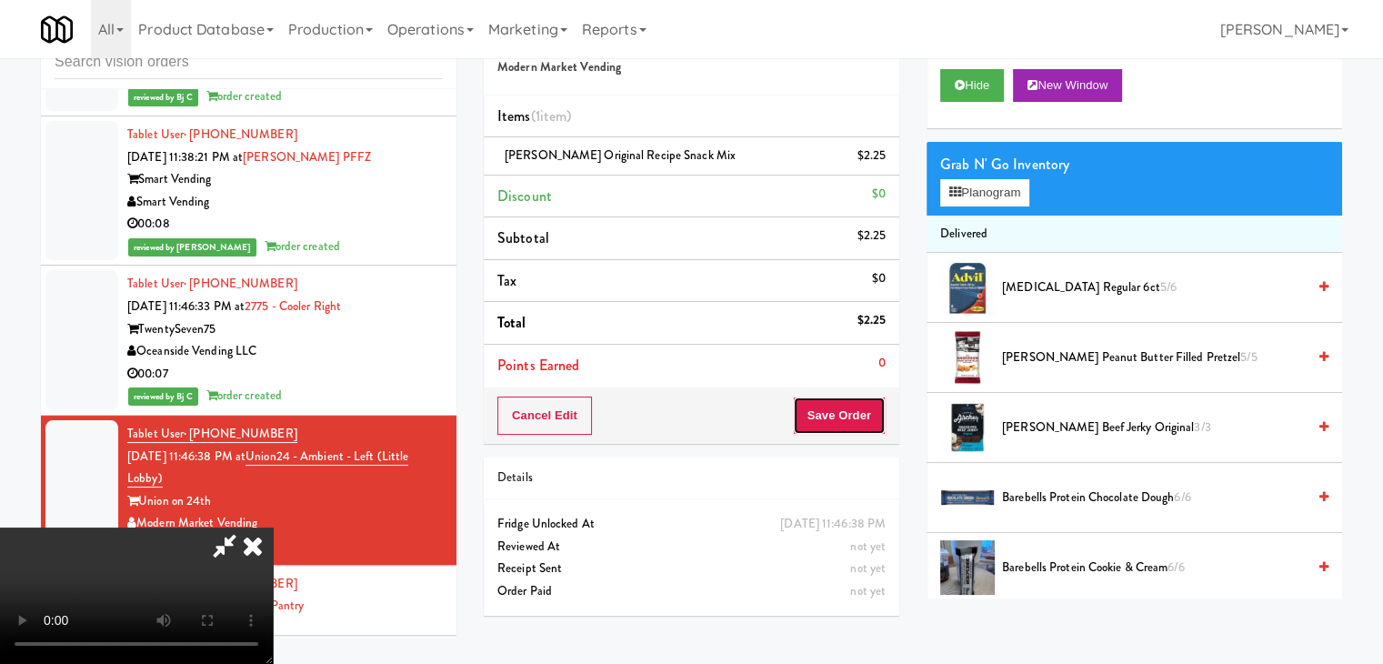
click at [858, 401] on button "Save Order" at bounding box center [839, 415] width 93 height 38
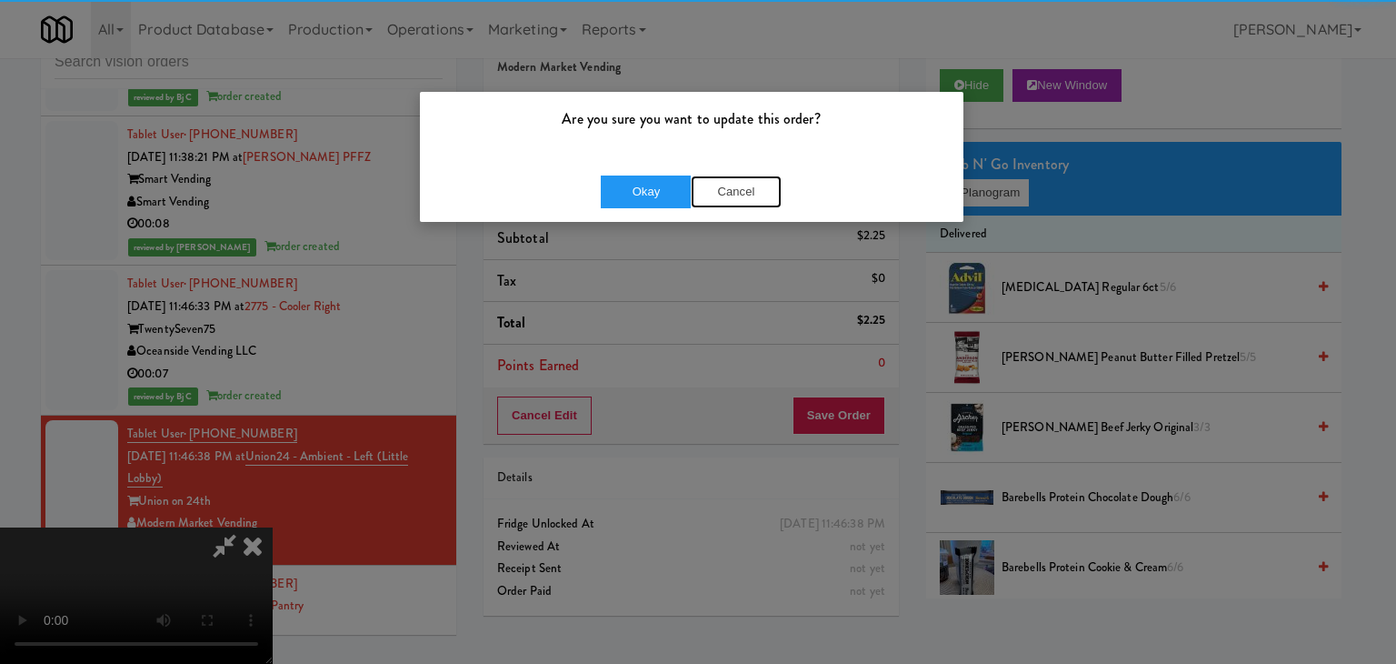
drag, startPoint x: 712, startPoint y: 194, endPoint x: 672, endPoint y: 195, distance: 40.0
click at [704, 195] on button "Cancel" at bounding box center [736, 191] width 91 height 33
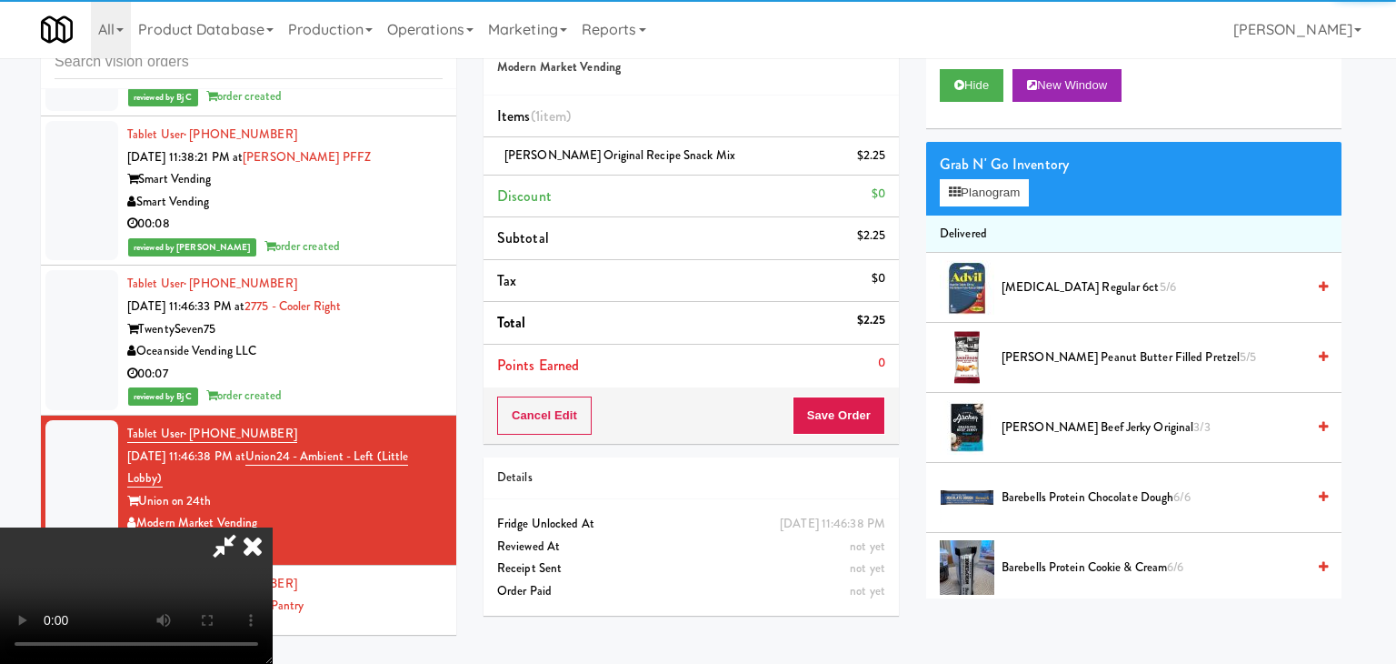
drag, startPoint x: 672, startPoint y: 195, endPoint x: 814, endPoint y: 294, distance: 173.7
click at [709, 215] on body "Are you sure you want to update this order? Okay Cancel Okay Are you sure you w…" at bounding box center [698, 332] width 1396 height 664
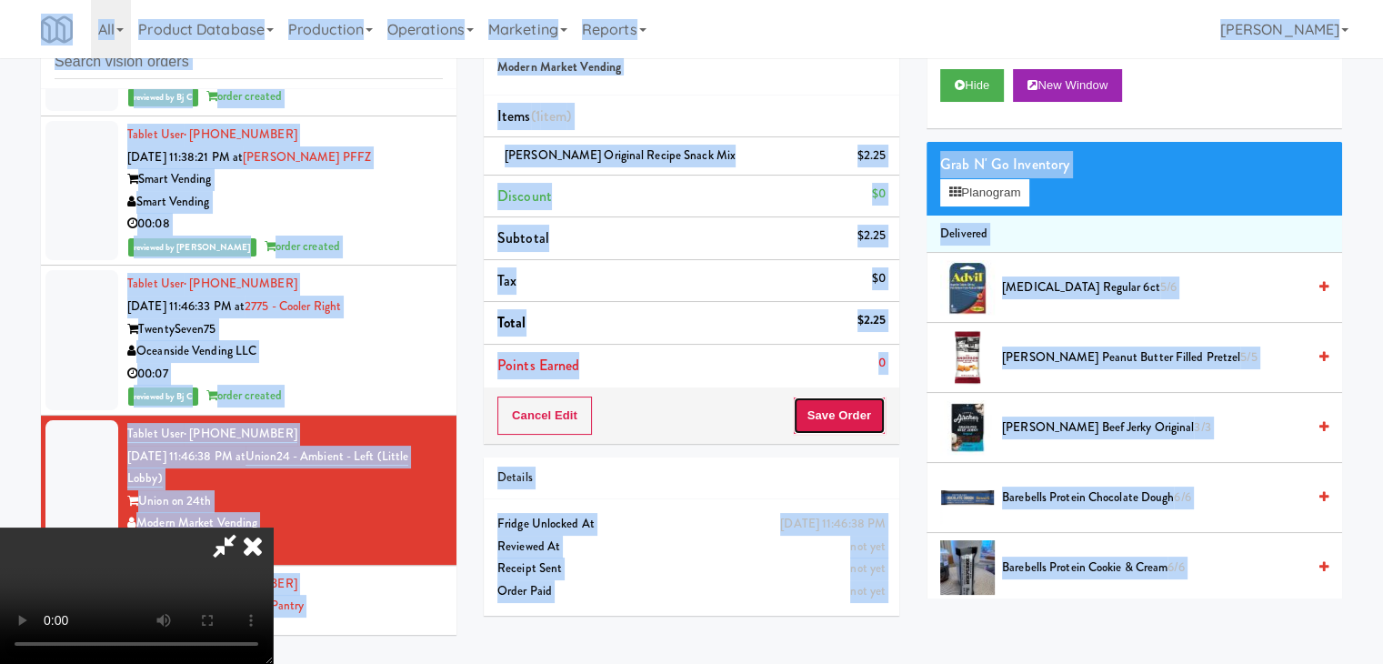
click at [843, 413] on button "Save Order" at bounding box center [839, 415] width 93 height 38
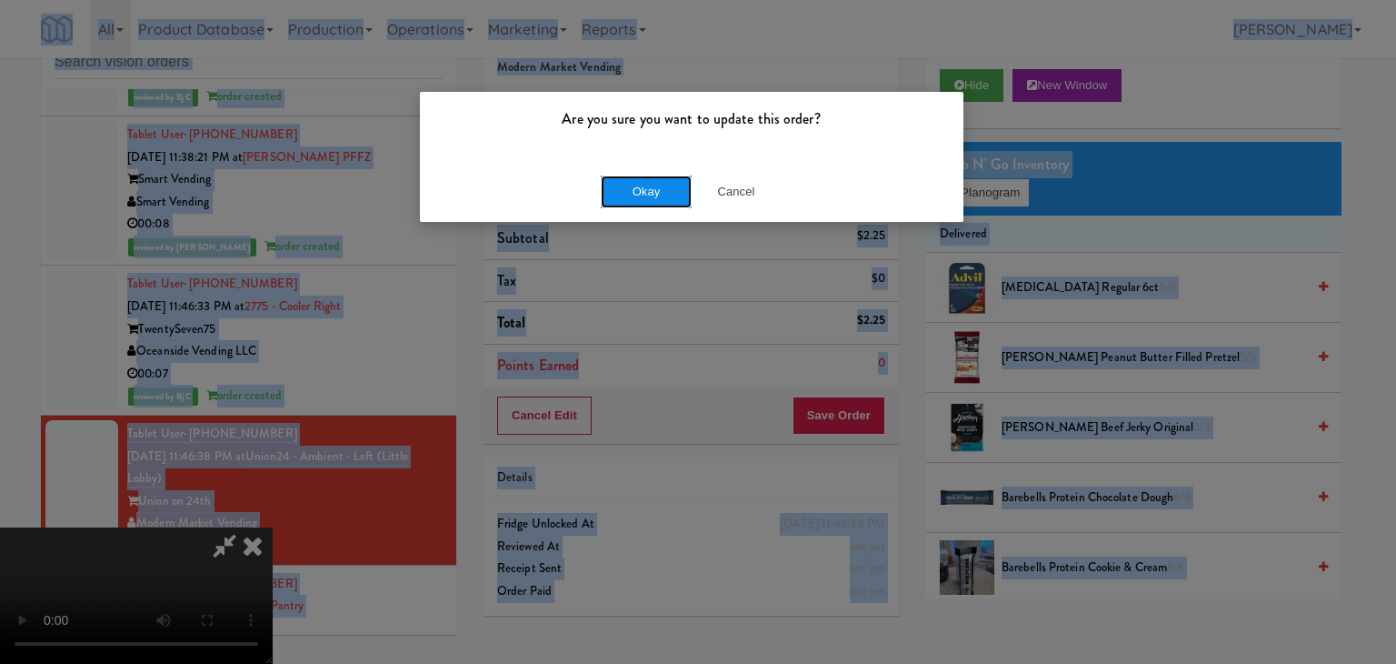
click at [662, 194] on button "Okay" at bounding box center [646, 191] width 91 height 33
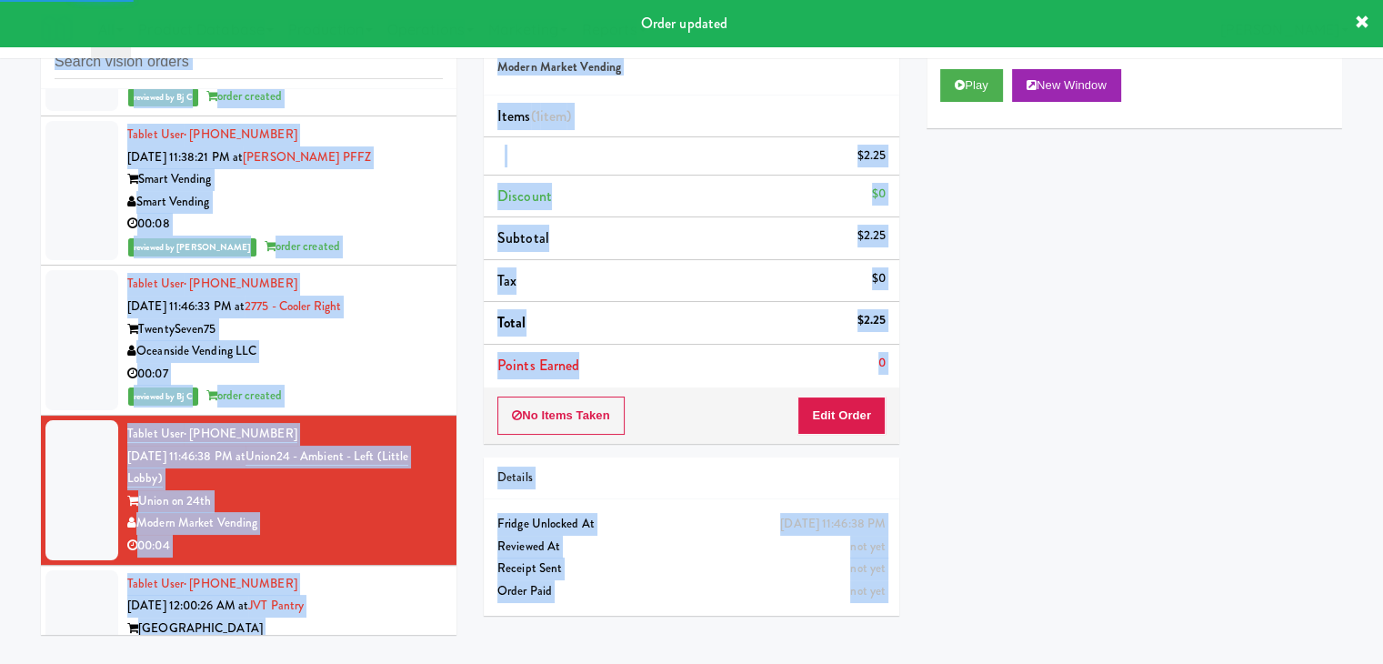
click at [15, 303] on div "inbox reviewed all all unclear take inventory issue suspicious failed recent Ta…" at bounding box center [691, 327] width 1383 height 641
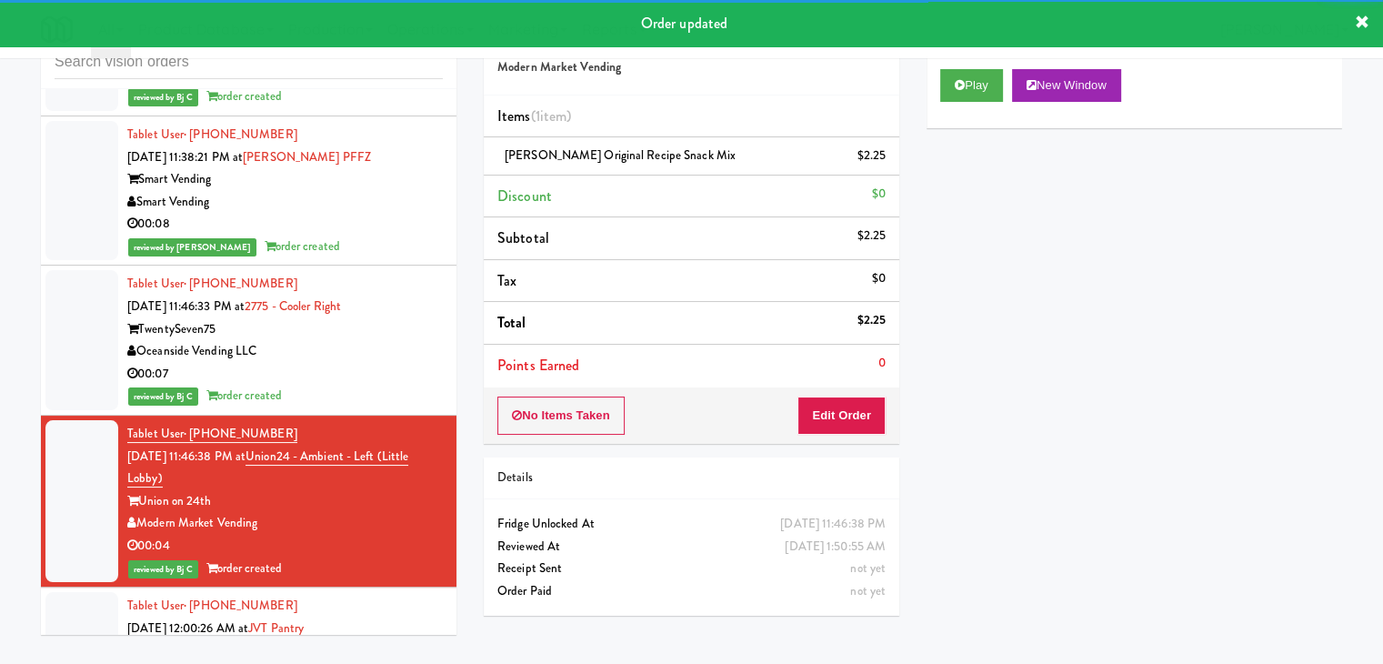
scroll to position [18354, 0]
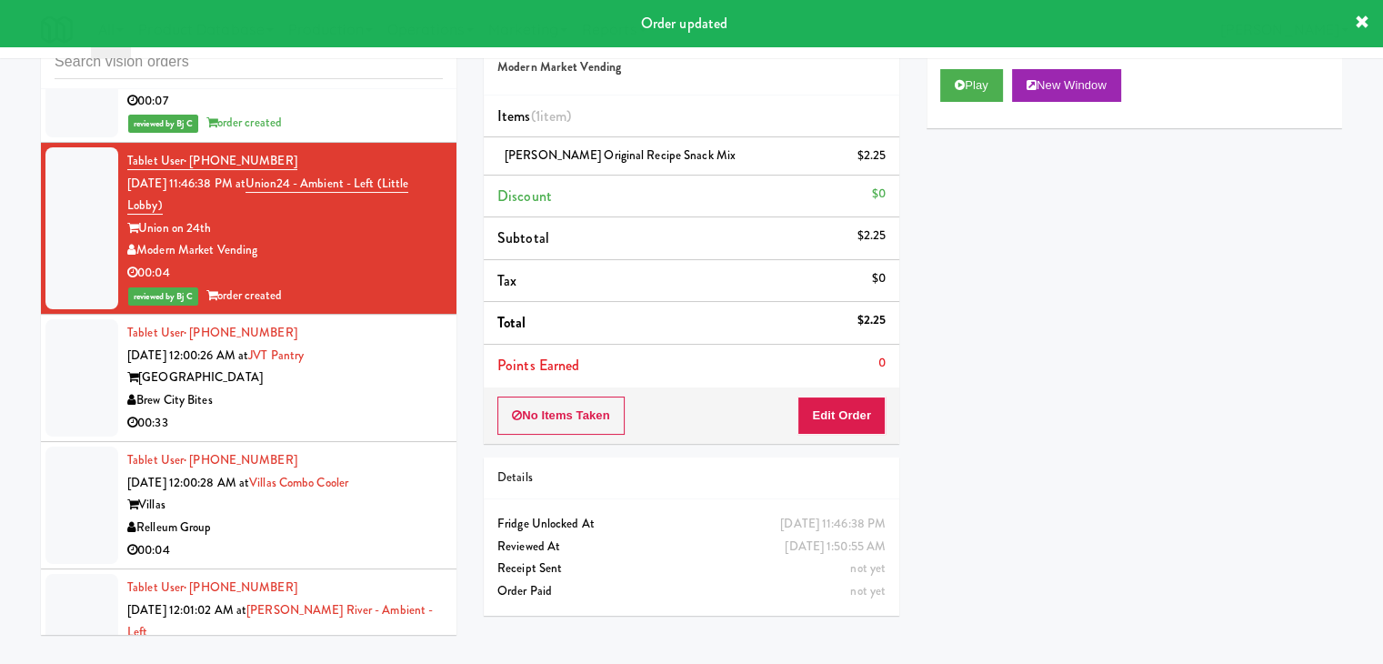
drag, startPoint x: 354, startPoint y: 331, endPoint x: 363, endPoint y: 339, distance: 11.6
click at [358, 412] on div "00:33" at bounding box center [284, 423] width 315 height 23
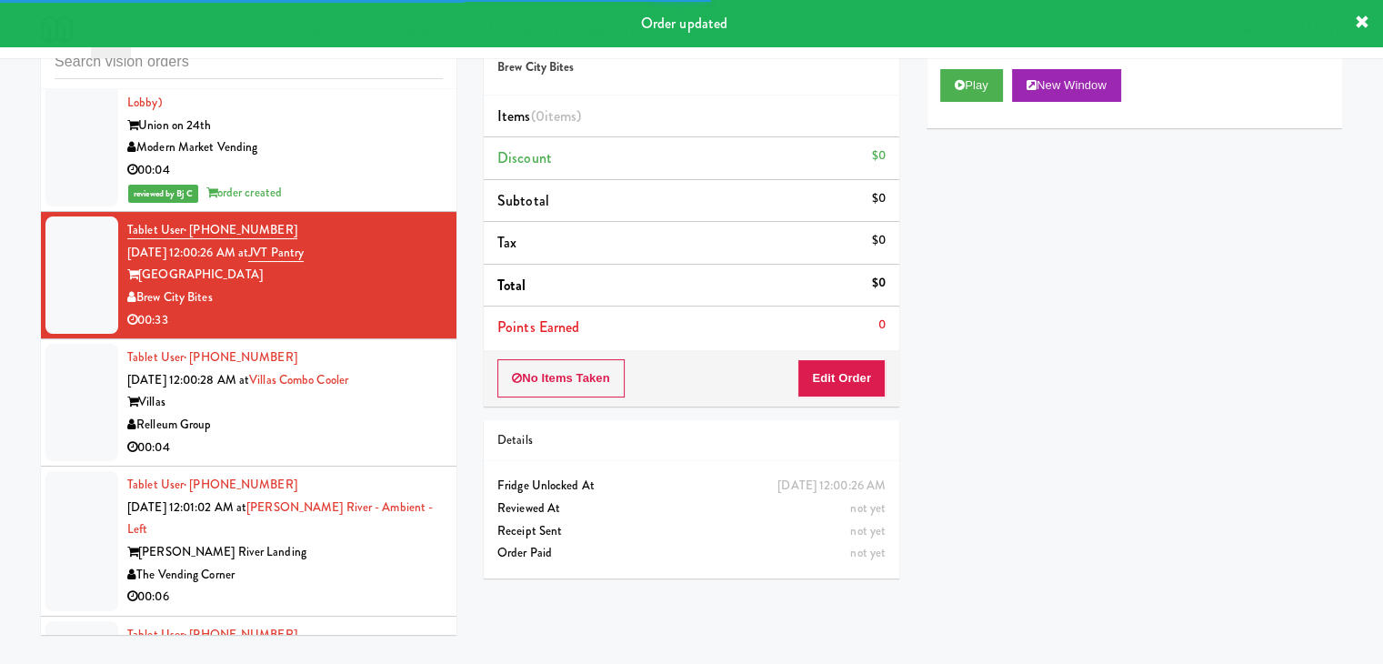
scroll to position [18536, 0]
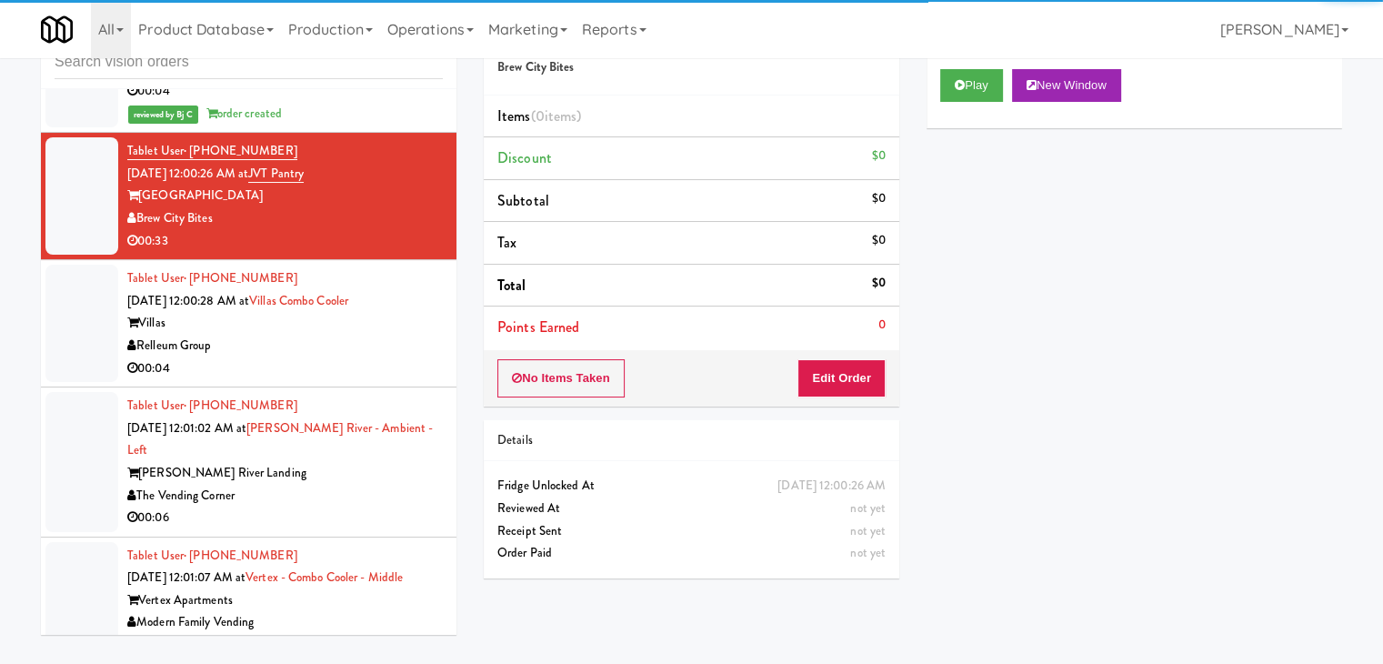
drag, startPoint x: 404, startPoint y: 257, endPoint x: 409, endPoint y: 270, distance: 13.8
click at [406, 334] on div "Relleum Group" at bounding box center [284, 345] width 315 height 23
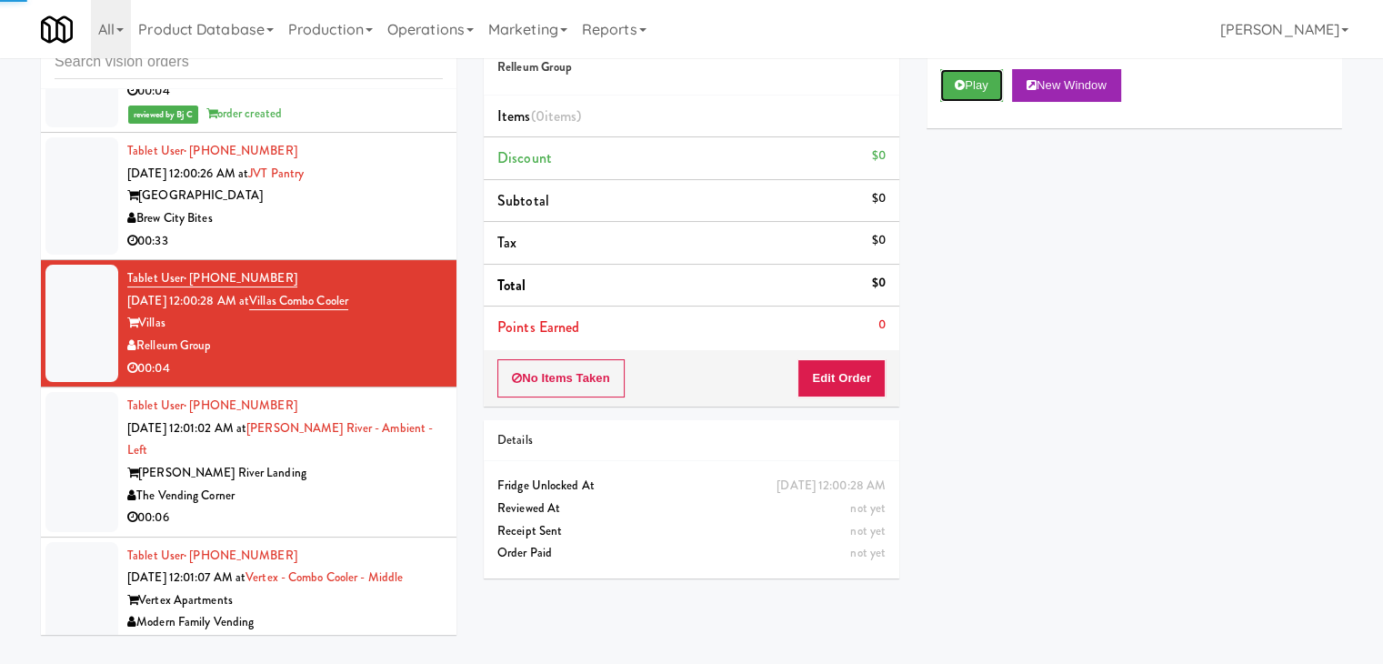
drag, startPoint x: 967, startPoint y: 80, endPoint x: 939, endPoint y: 237, distance: 159.8
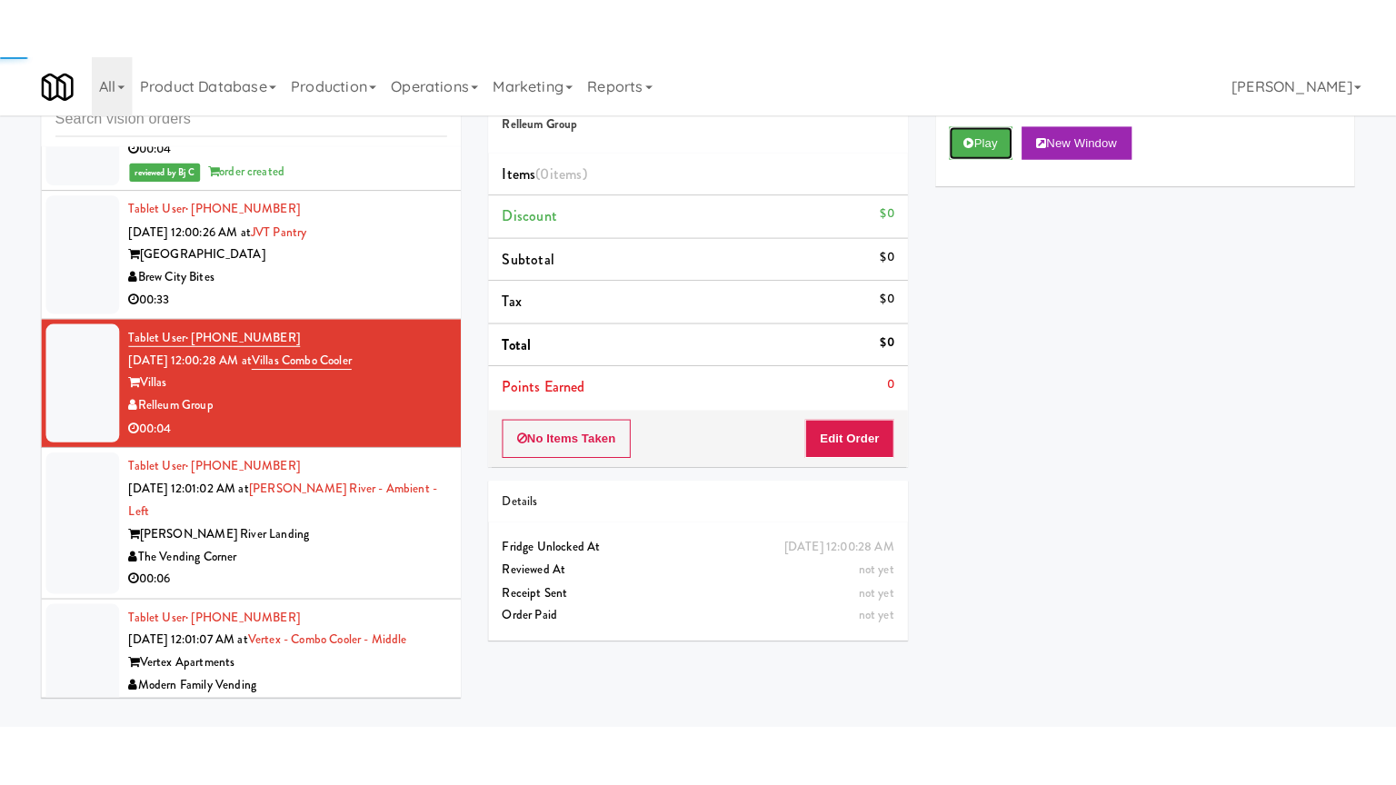
click
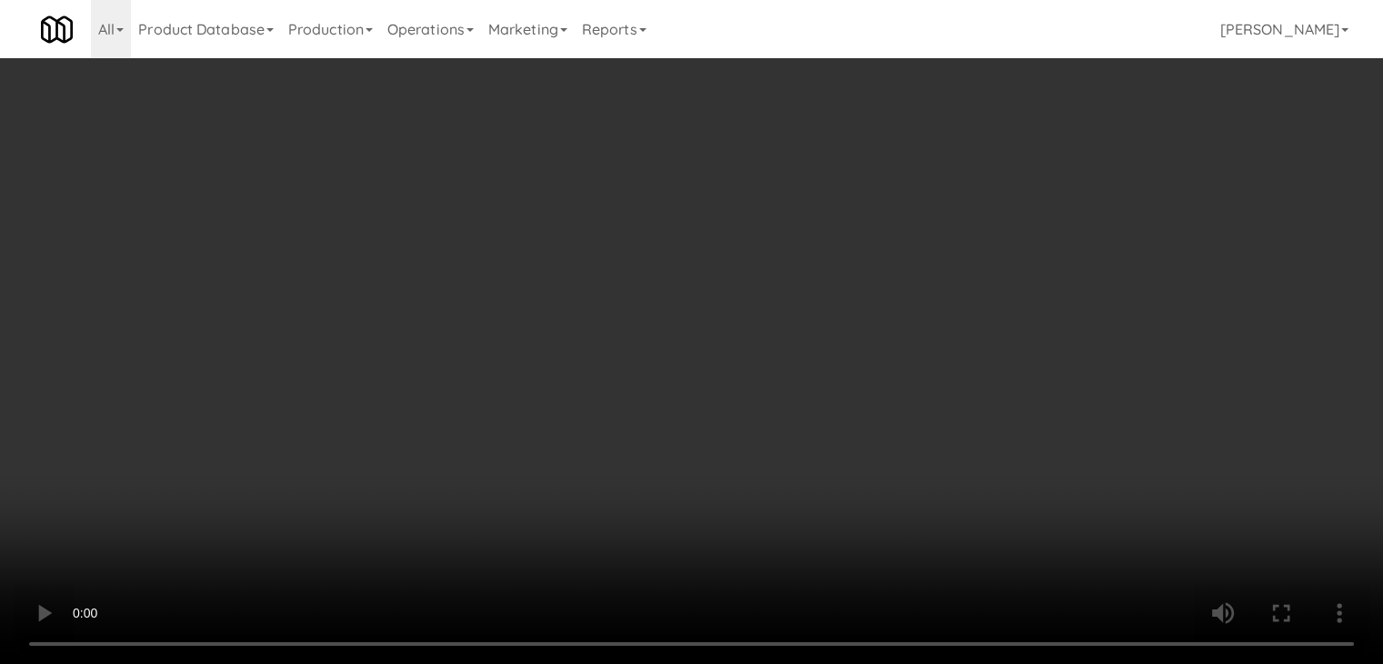
scroll to position [18469, 0]
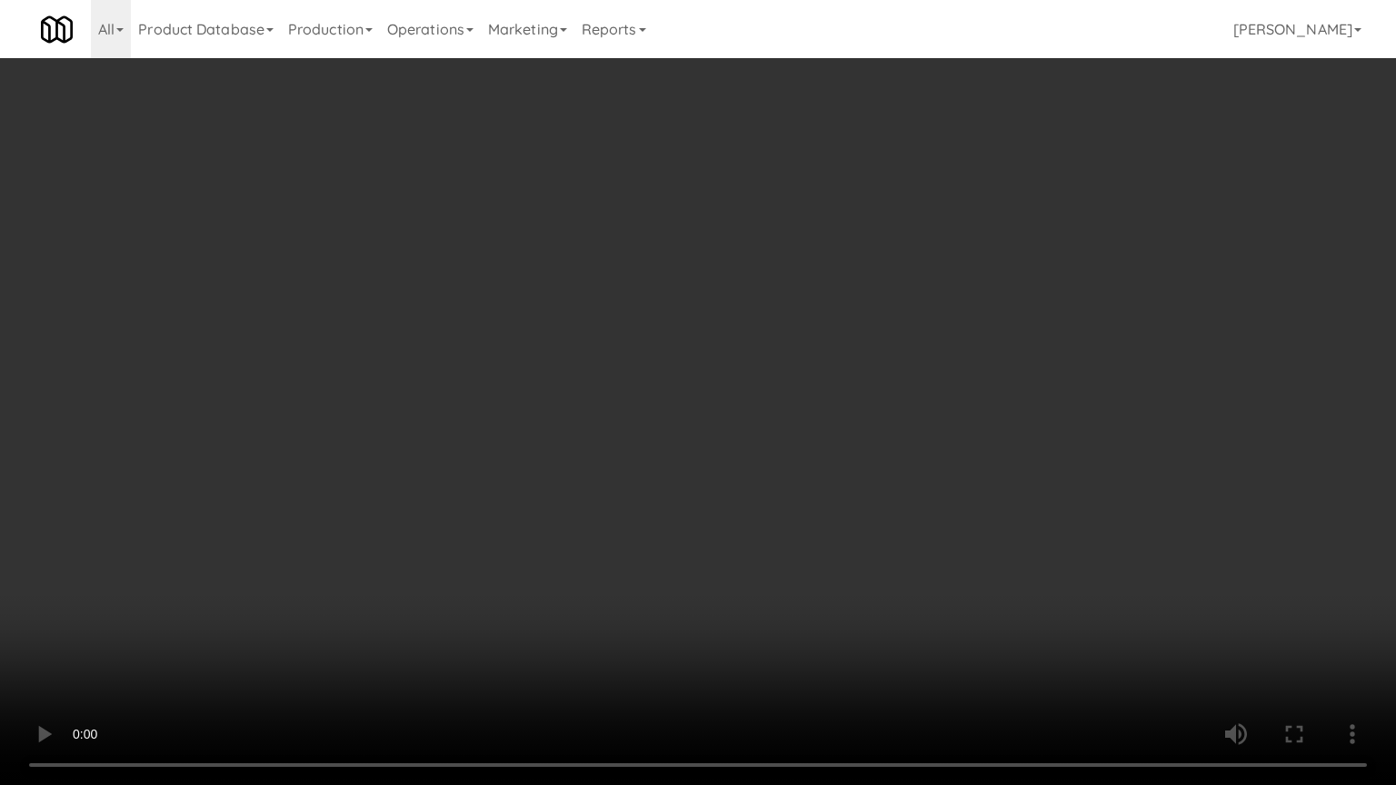
drag, startPoint x: 845, startPoint y: 456, endPoint x: 975, endPoint y: 226, distance: 264.2
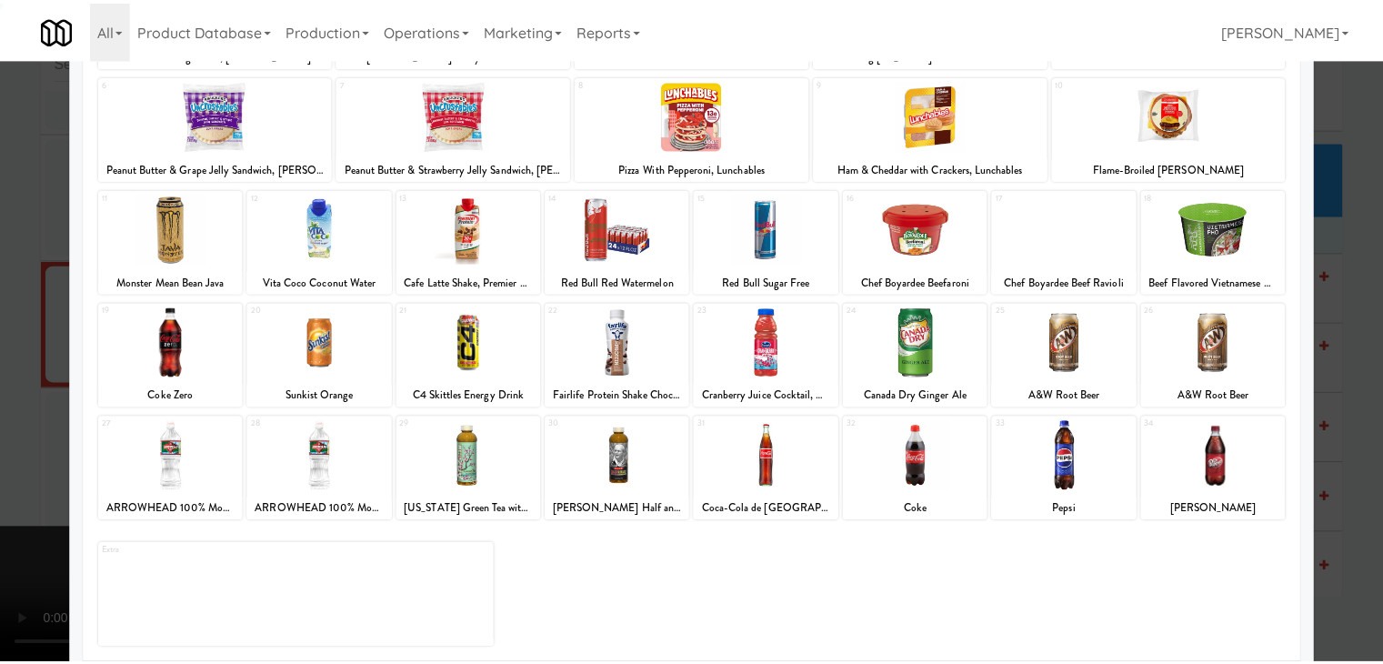
scroll to position [229, 0]
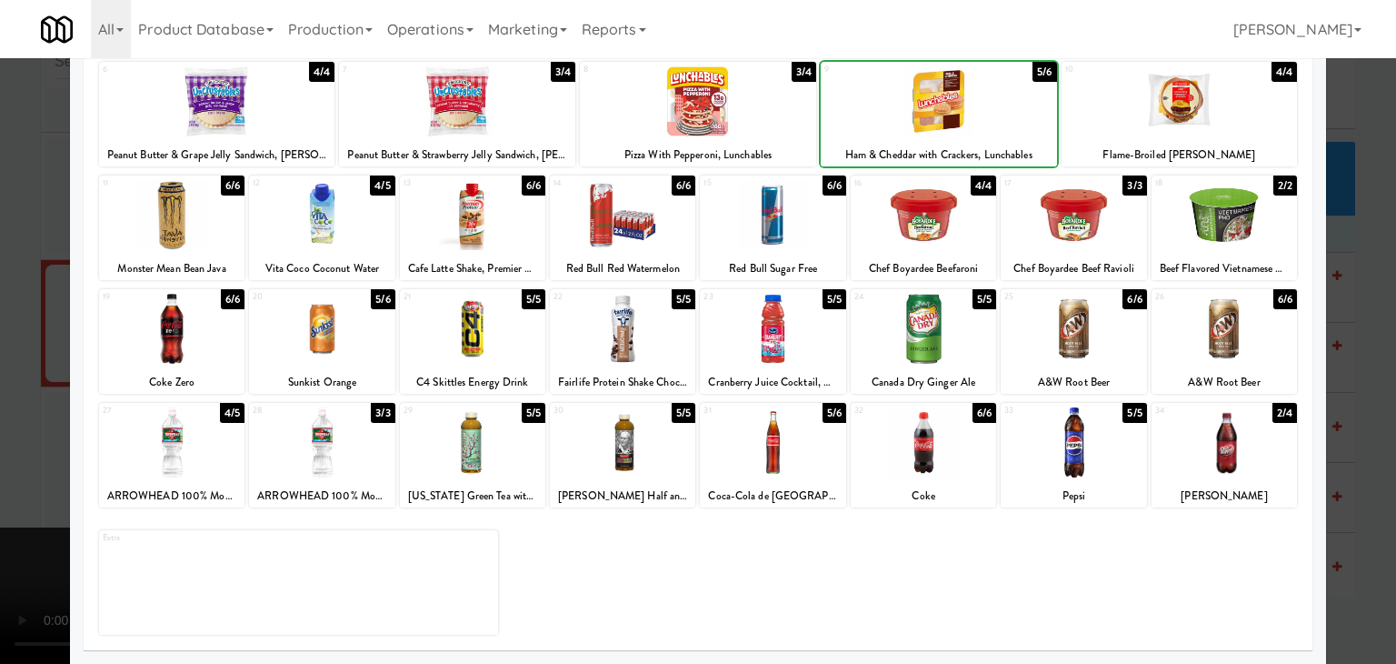
drag, startPoint x: 7, startPoint y: 335, endPoint x: 292, endPoint y: 372, distance: 286.8
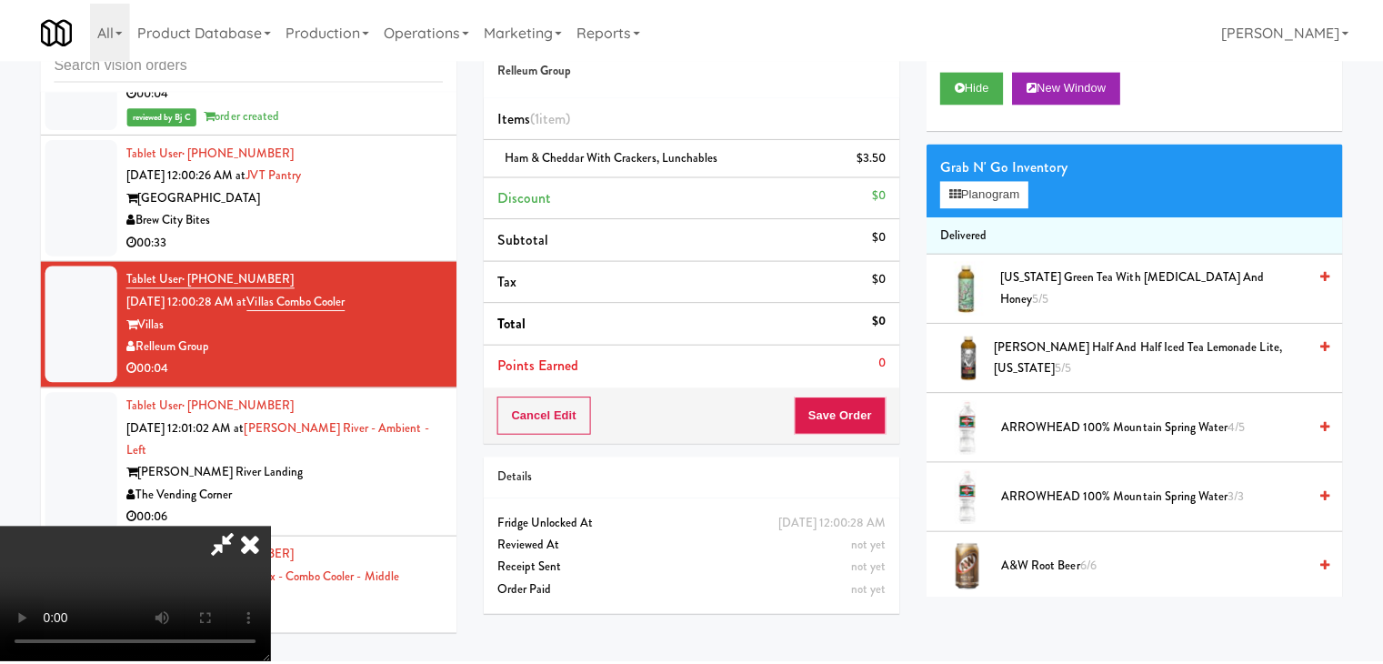
scroll to position [18536, 0]
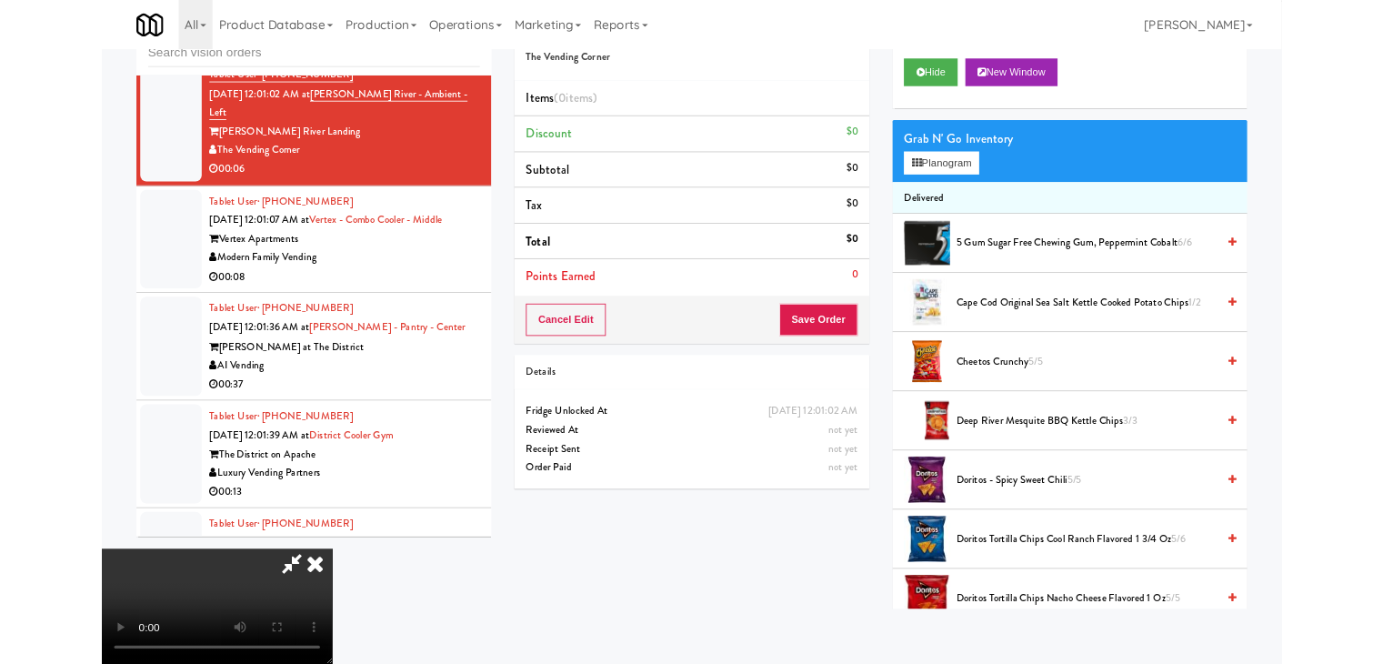
scroll to position [18742, 0]
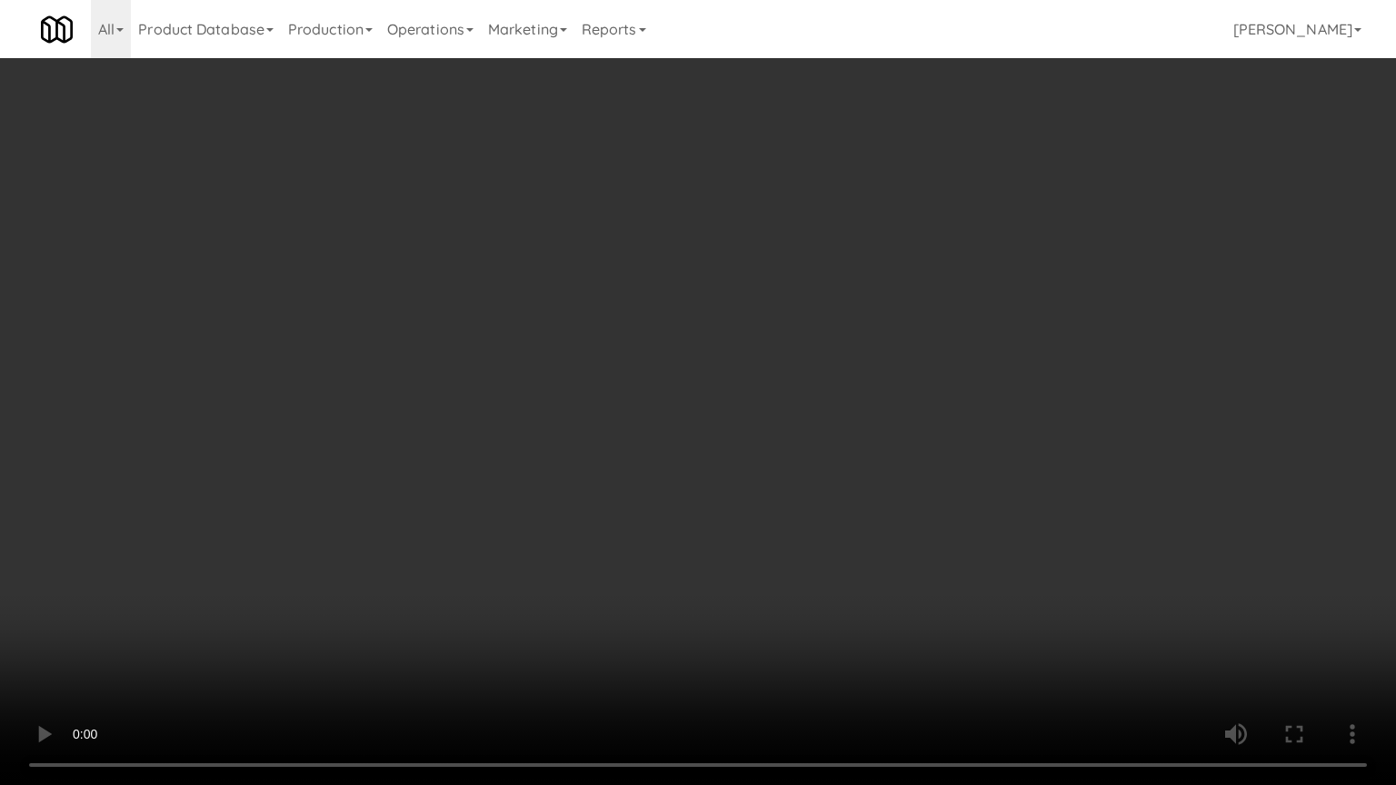
drag, startPoint x: 853, startPoint y: 515, endPoint x: 854, endPoint y: 505, distance: 10.0
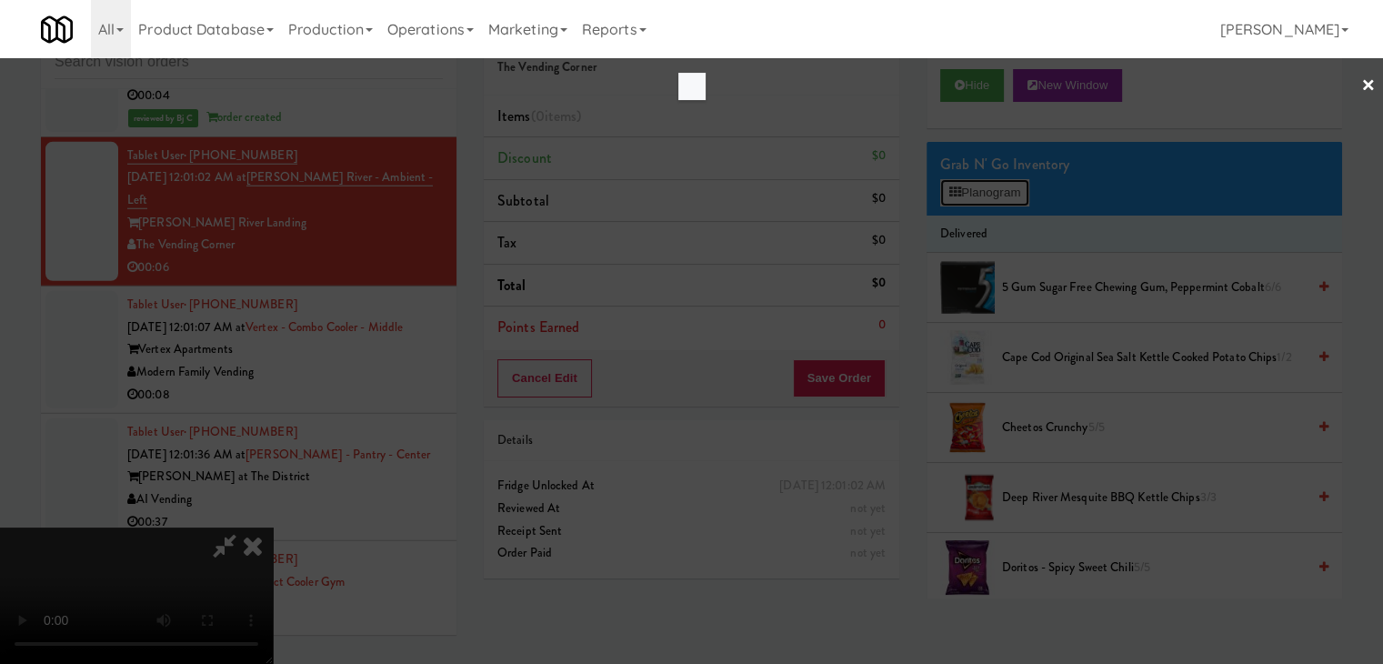
scroll to position [18742, 0]
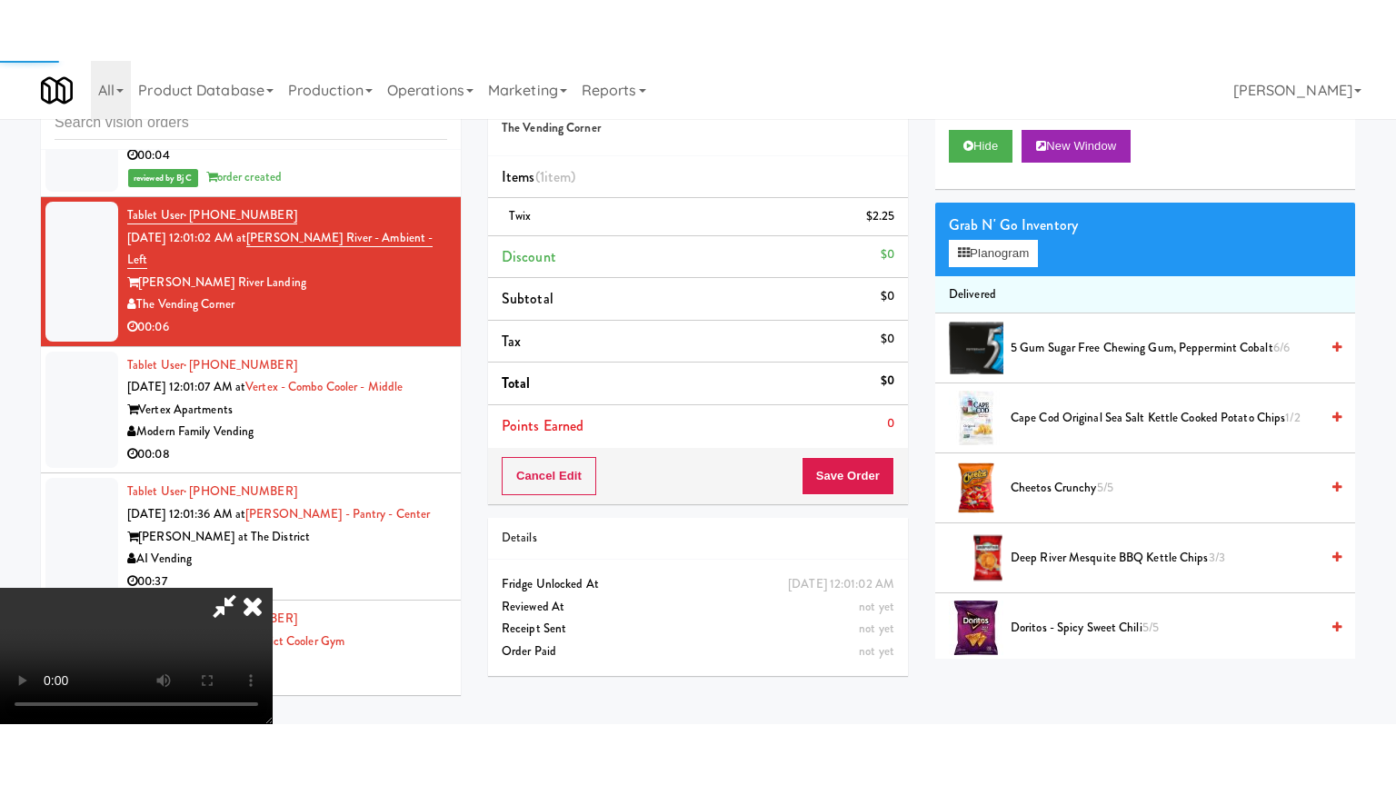
scroll to position [18809, 0]
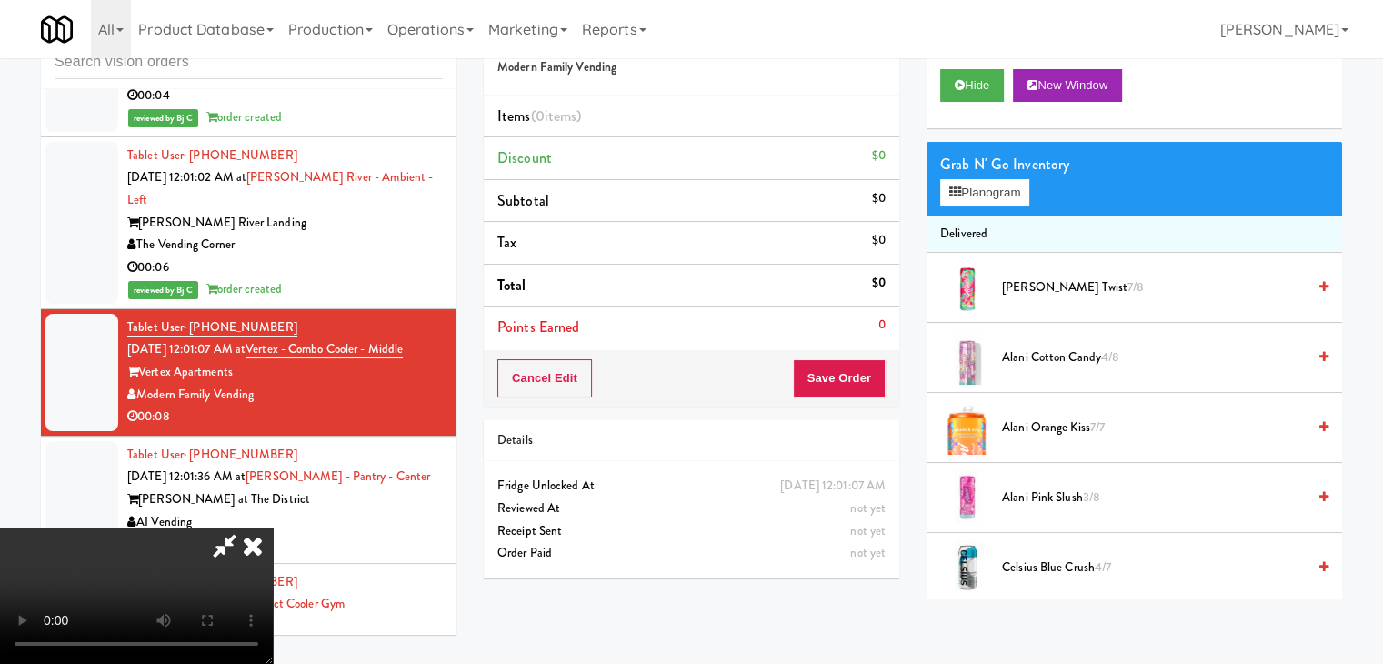
scroll to position [18742, 0]
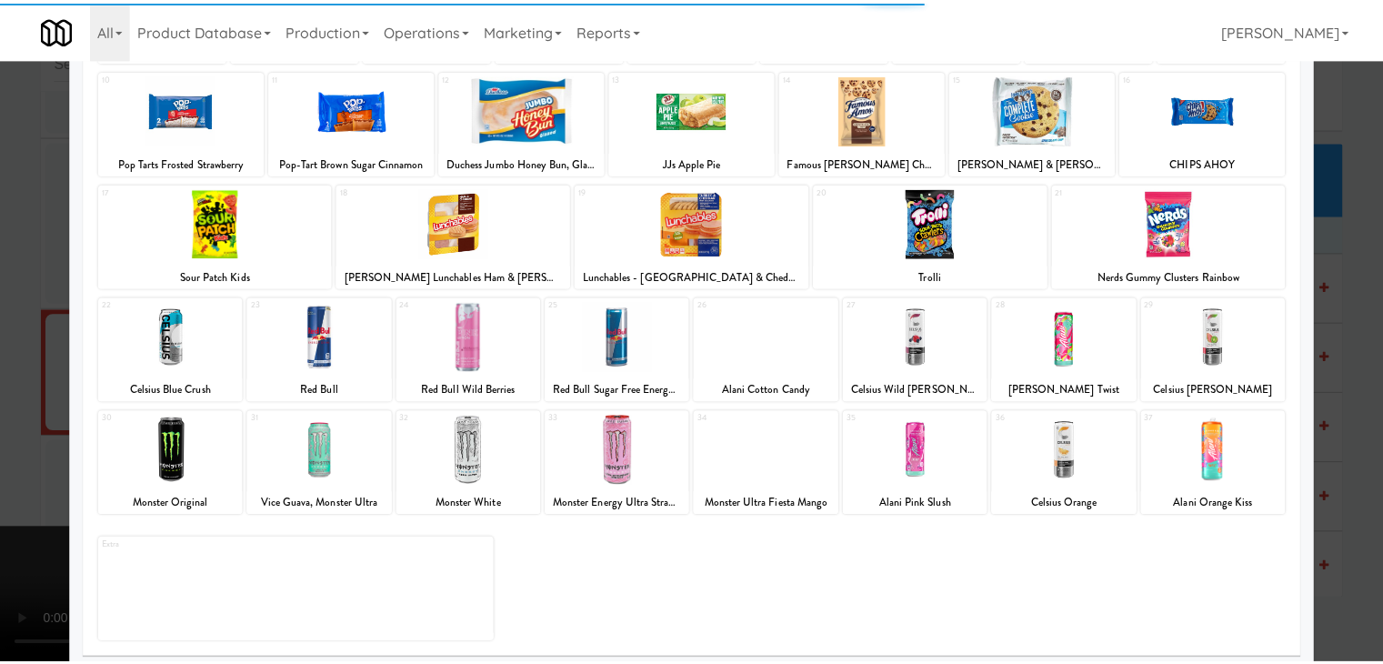
scroll to position [229, 0]
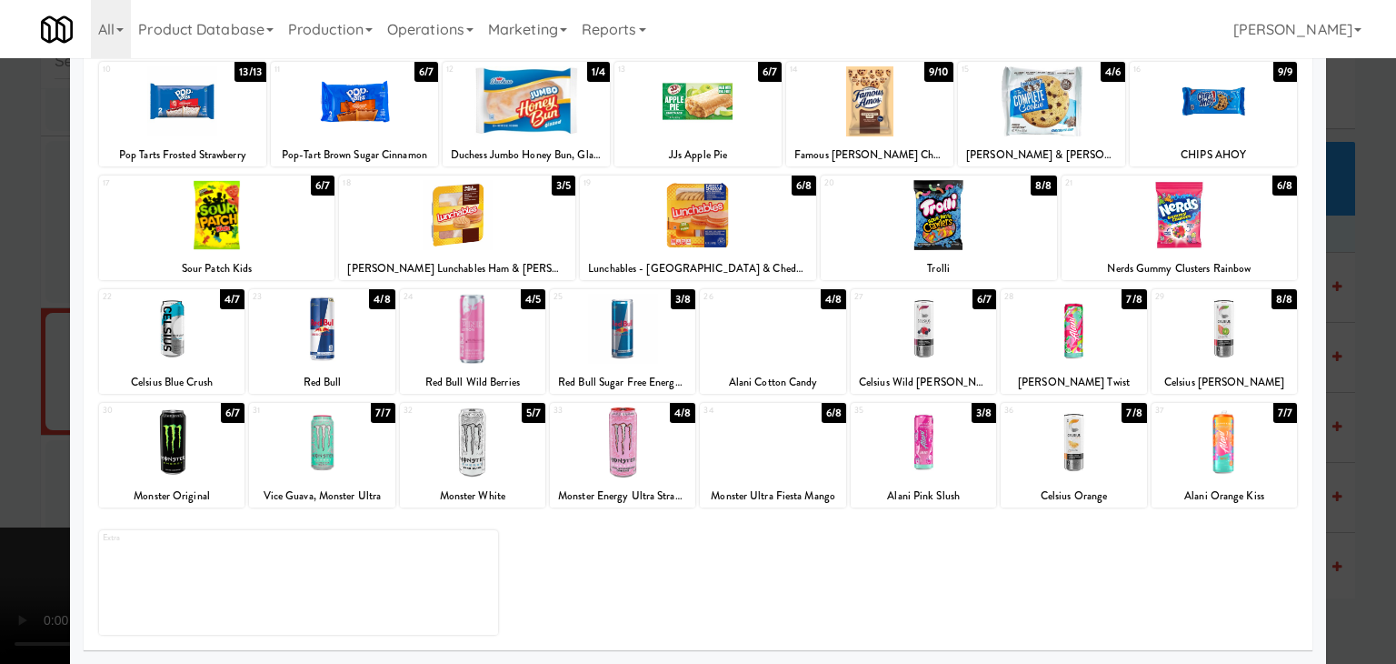
drag, startPoint x: 0, startPoint y: 351, endPoint x: 74, endPoint y: 354, distance: 73.7
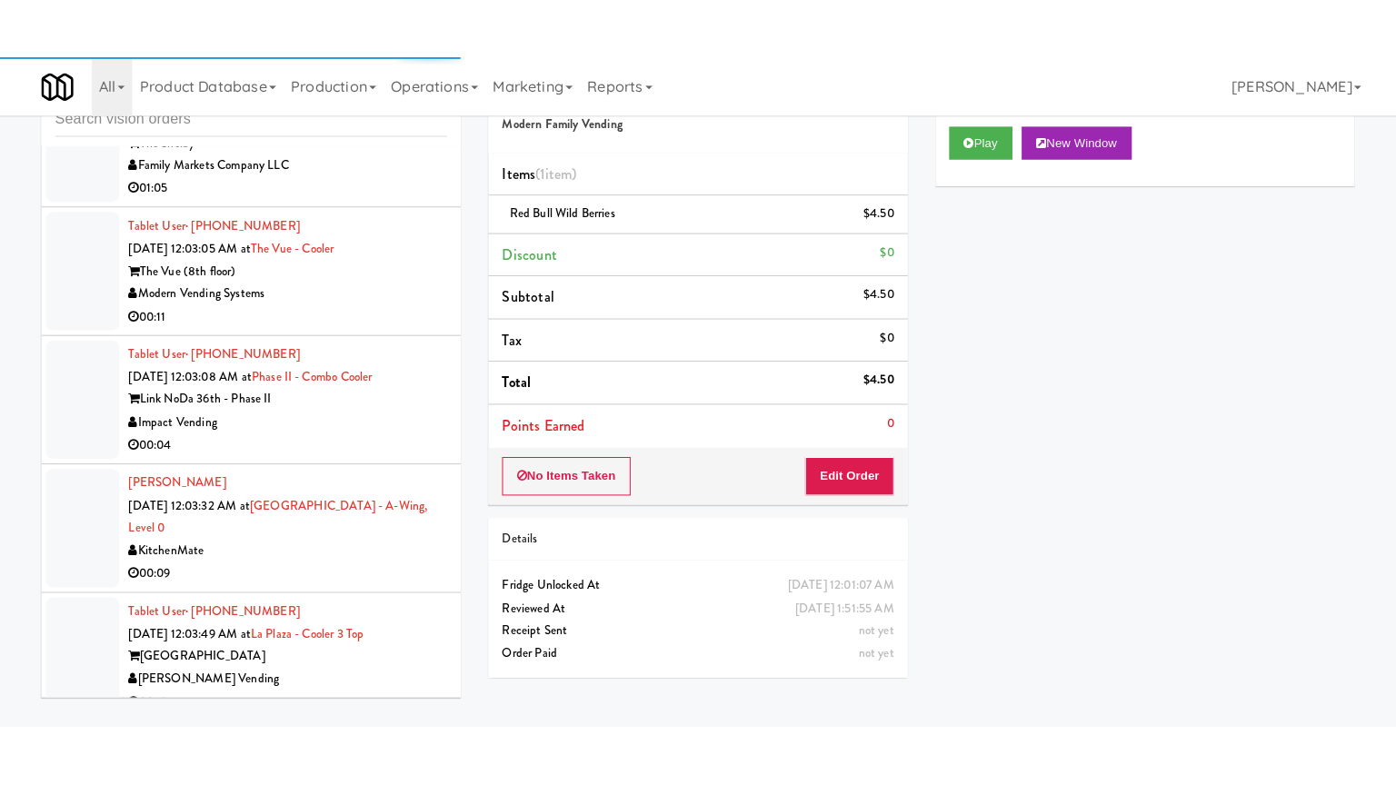
scroll to position [19990, 0]
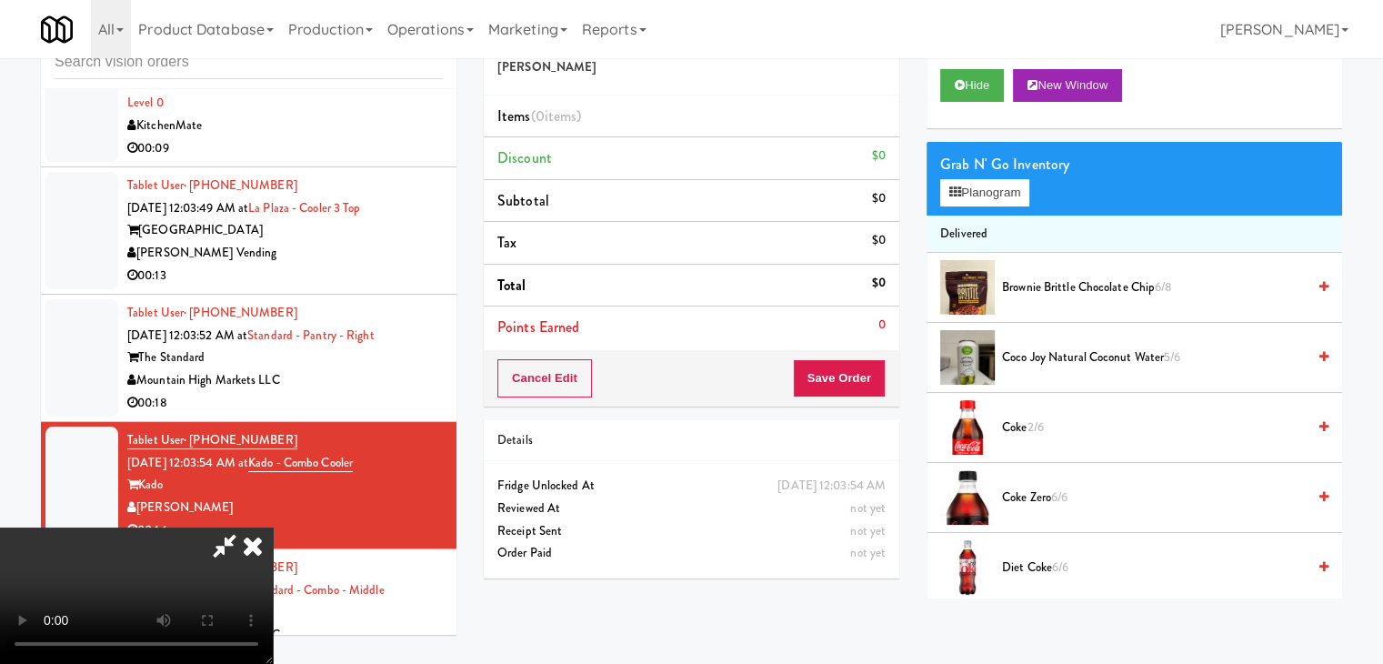
scroll to position [19924, 0]
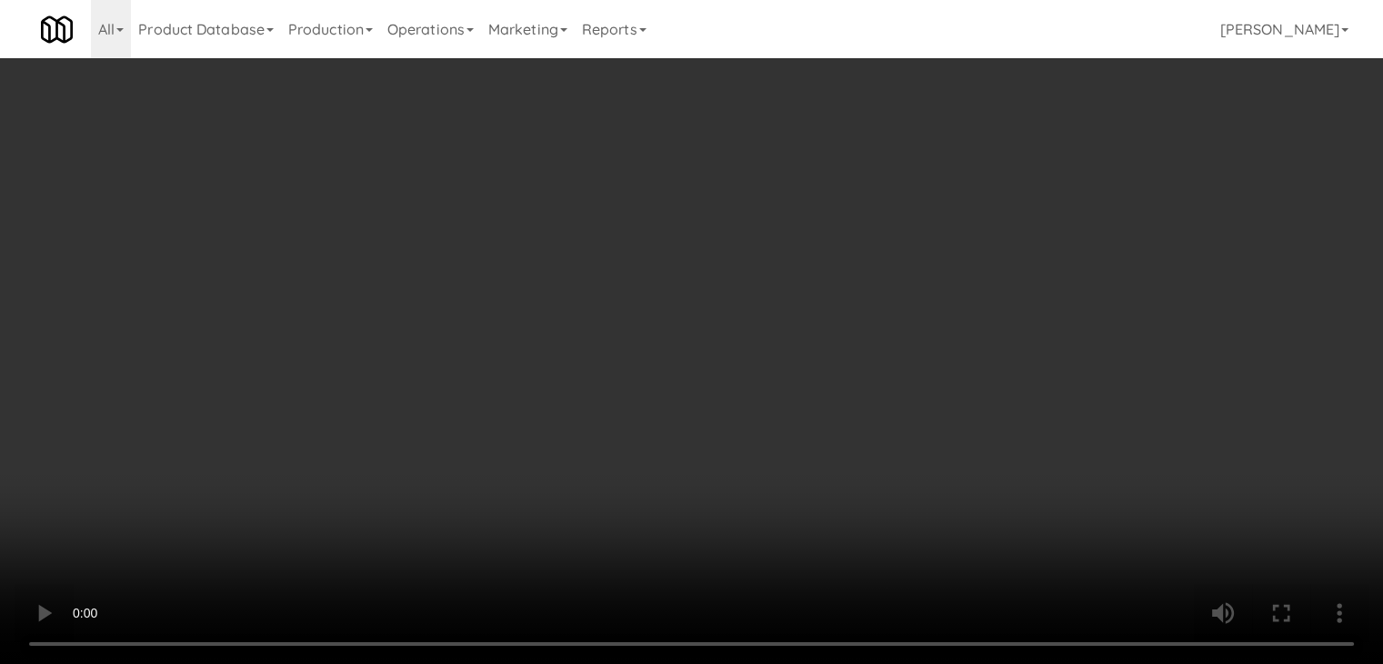
drag, startPoint x: 756, startPoint y: 257, endPoint x: 767, endPoint y: 327, distance: 70.8
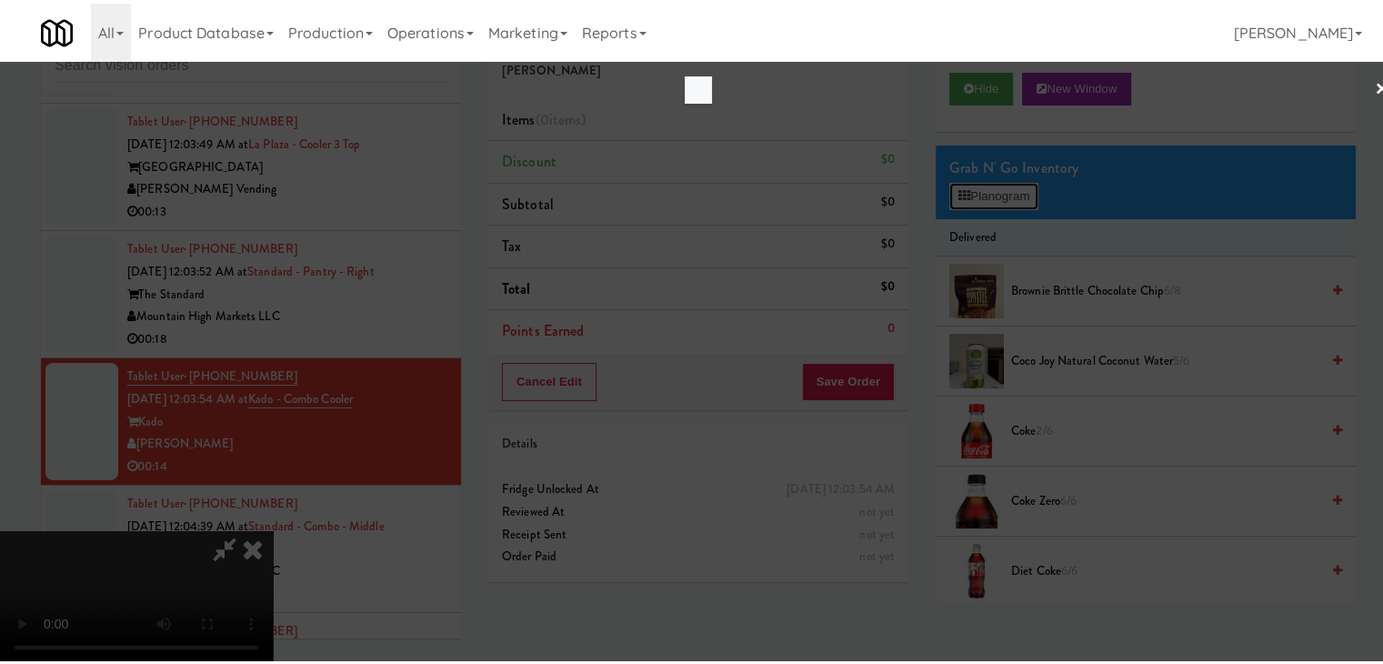
scroll to position [19924, 0]
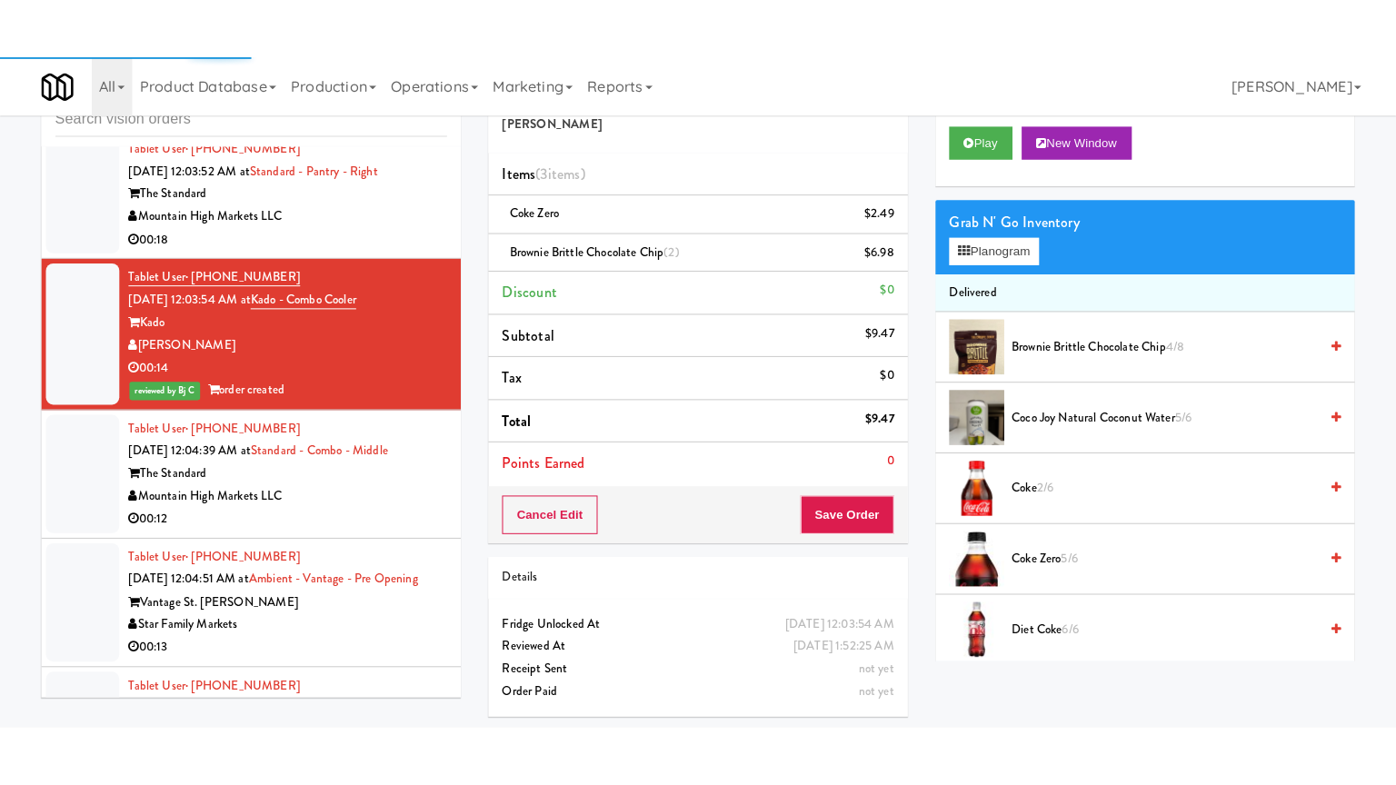
scroll to position [20263, 0]
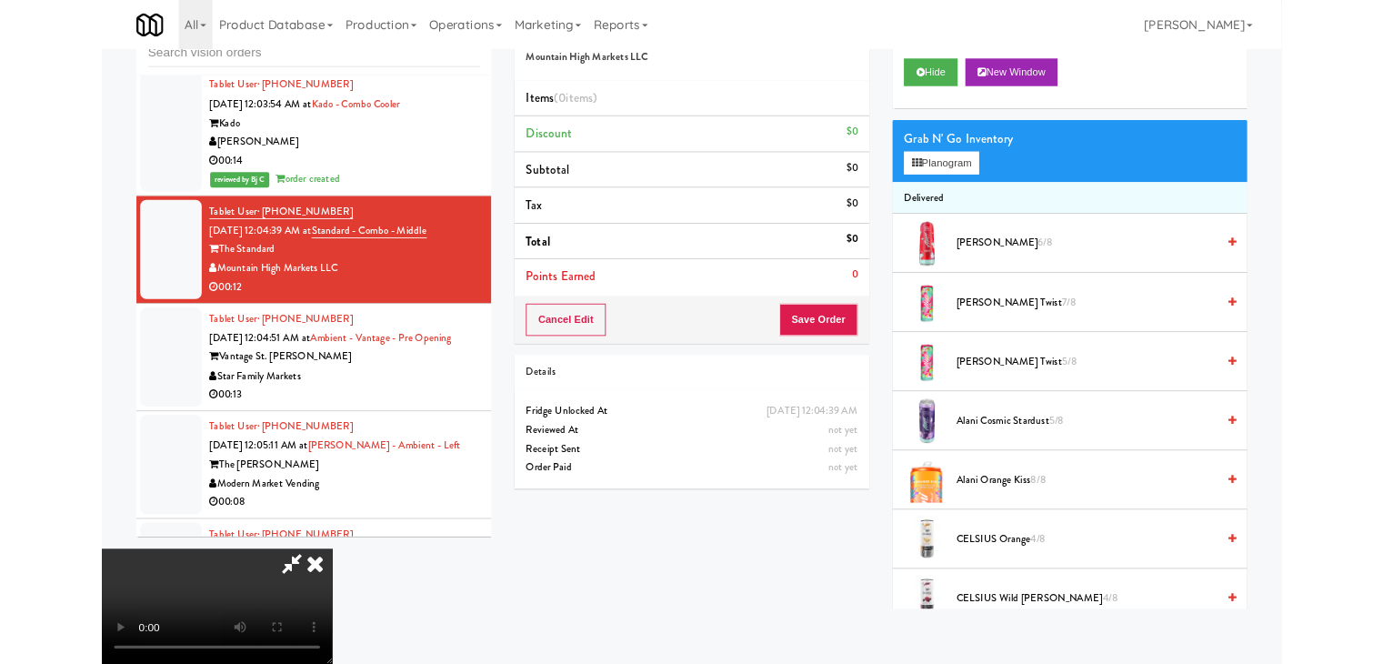
scroll to position [20196, 0]
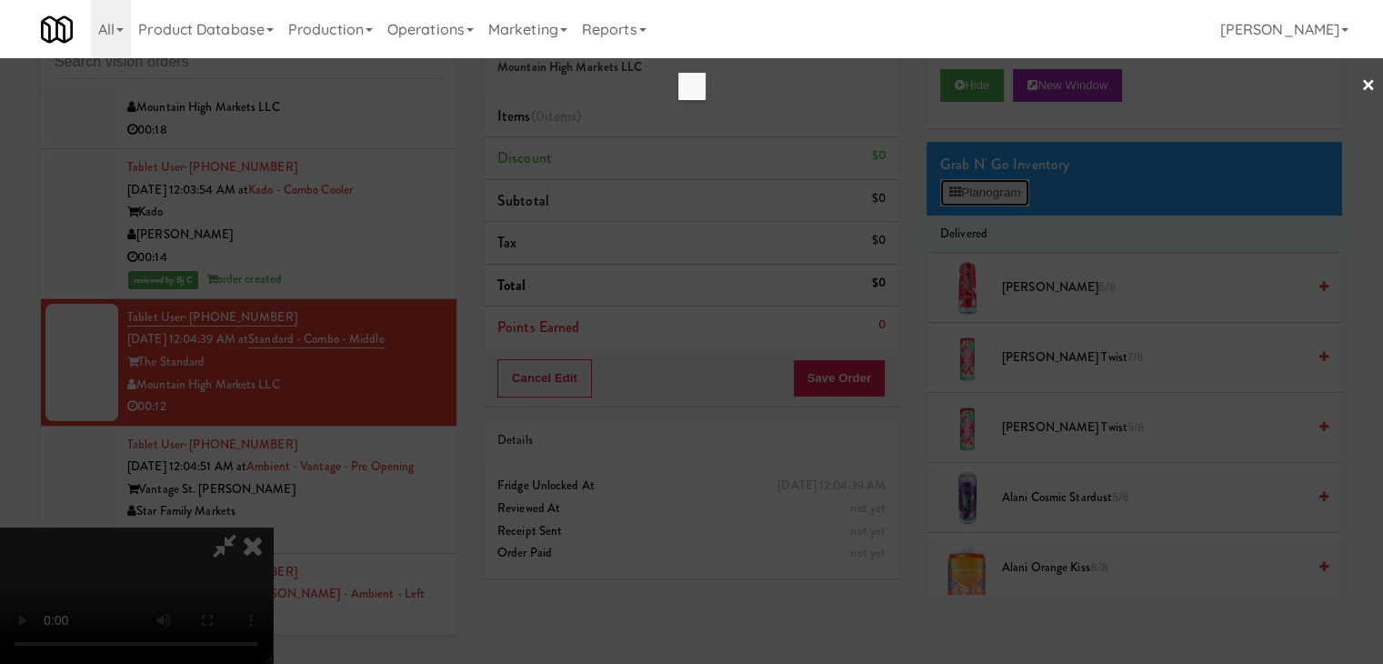
scroll to position [20196, 0]
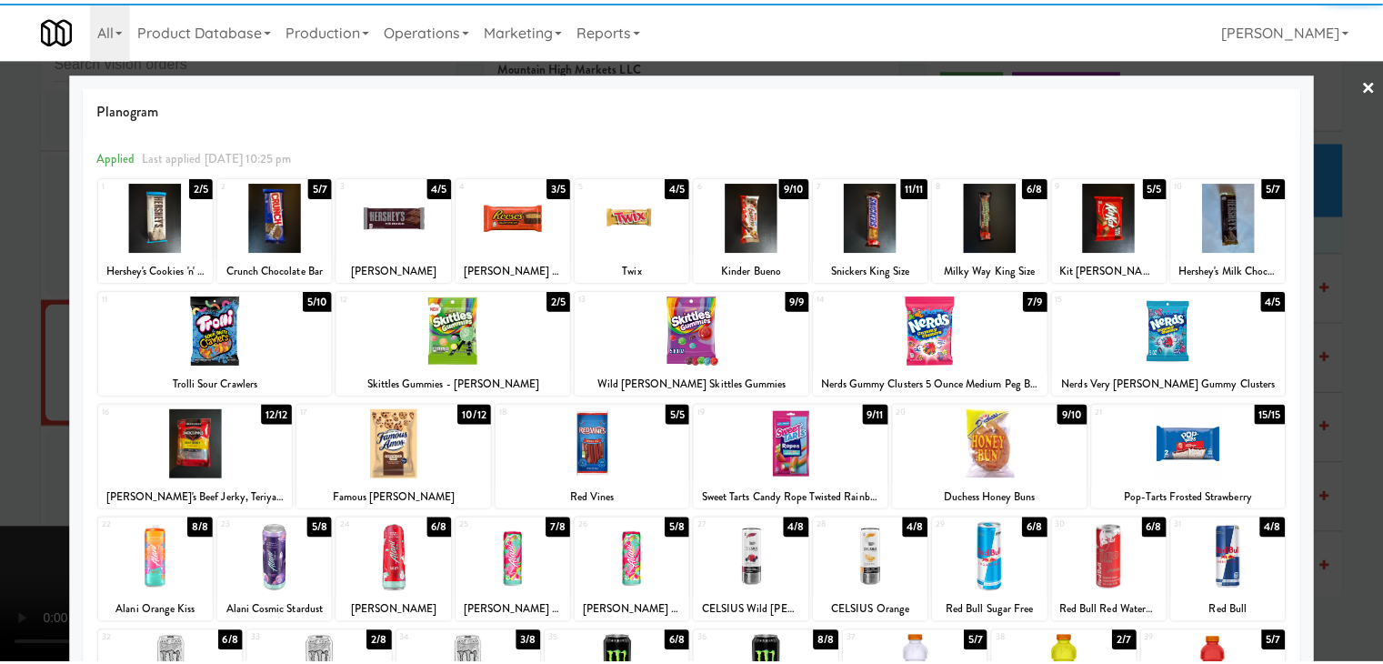
scroll to position [20263, 0]
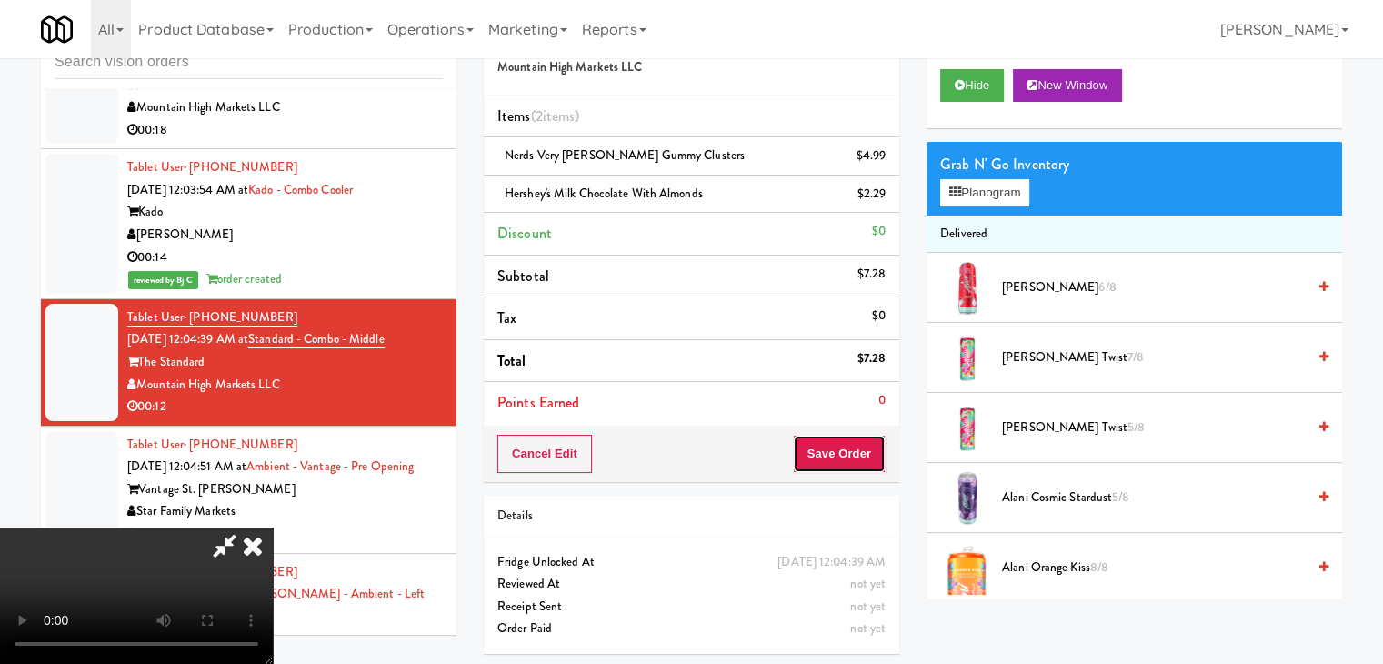
drag, startPoint x: 843, startPoint y: 448, endPoint x: 855, endPoint y: 447, distance: 11.9
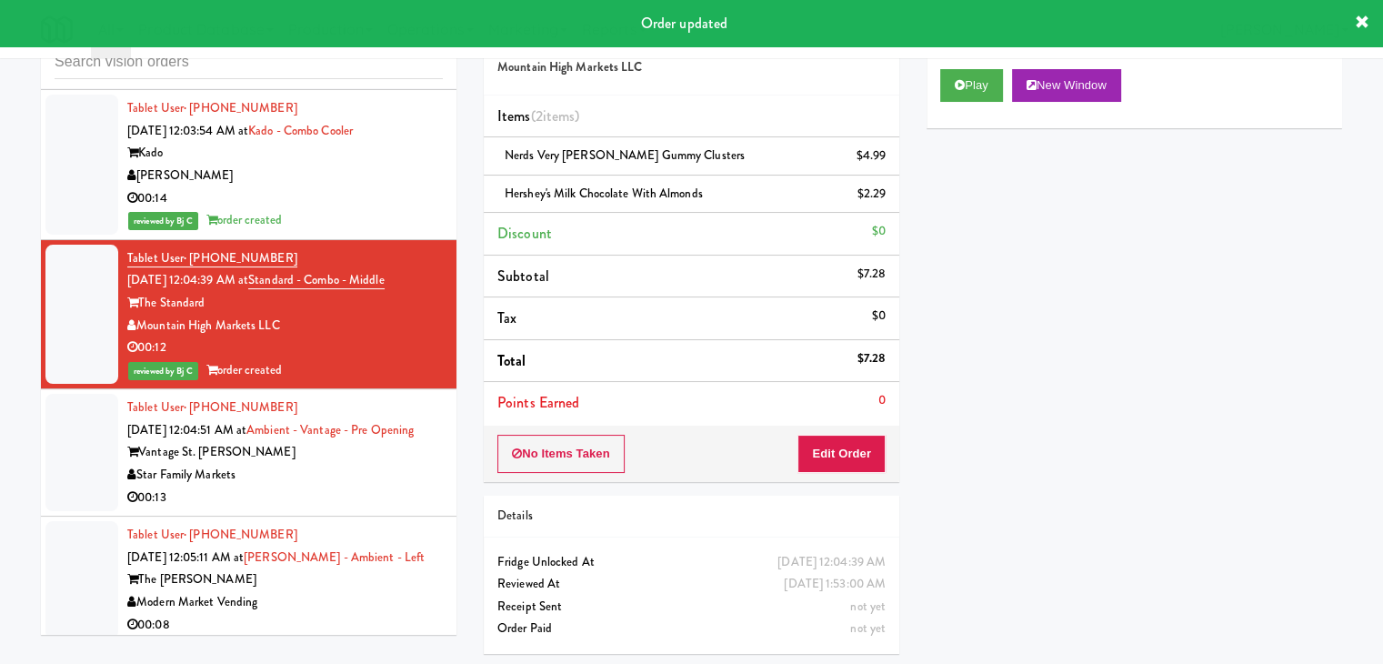
scroll to position [20354, 0]
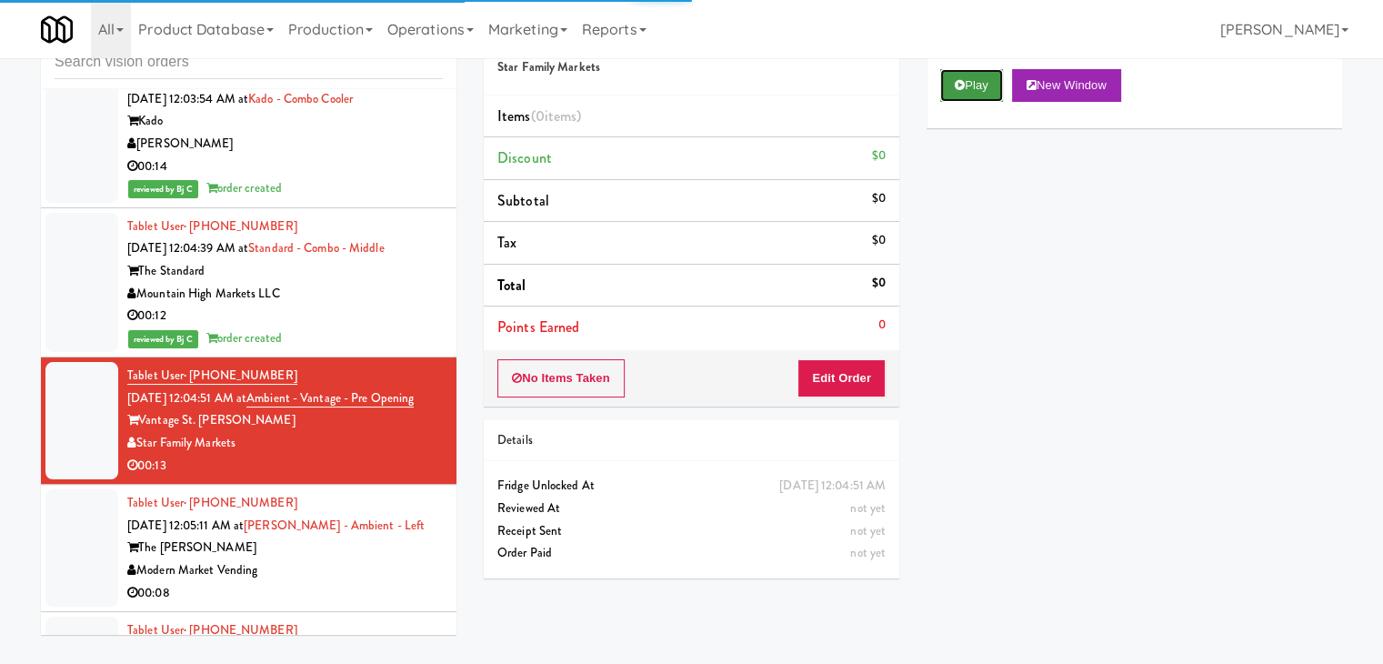
drag, startPoint x: 972, startPoint y: 84, endPoint x: 960, endPoint y: 138, distance: 55.8
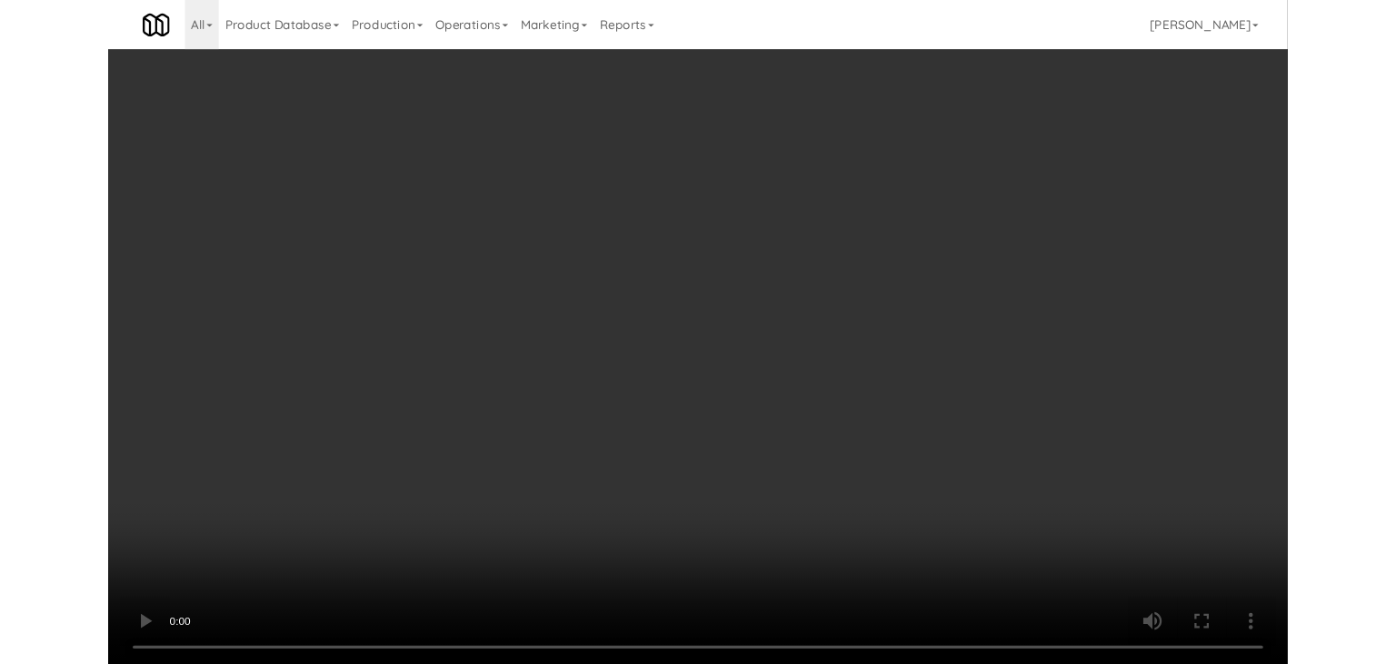
scroll to position [20354, 0]
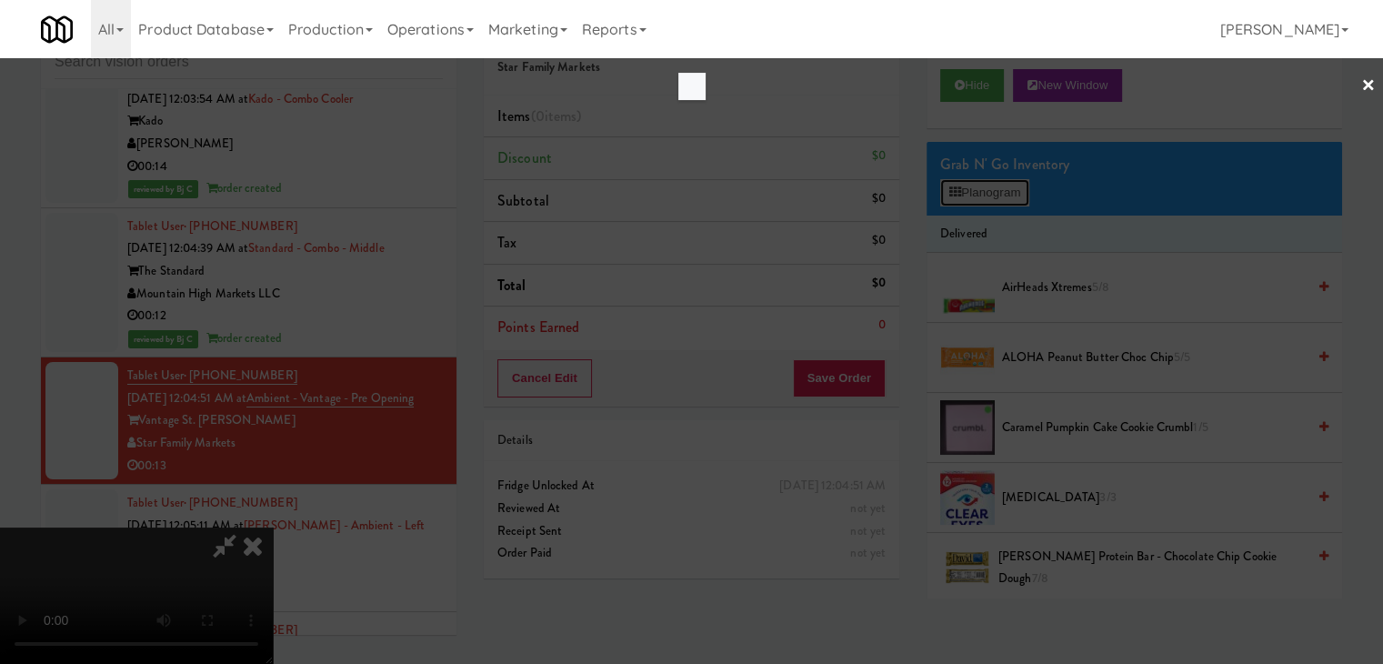
scroll to position [20288, 0]
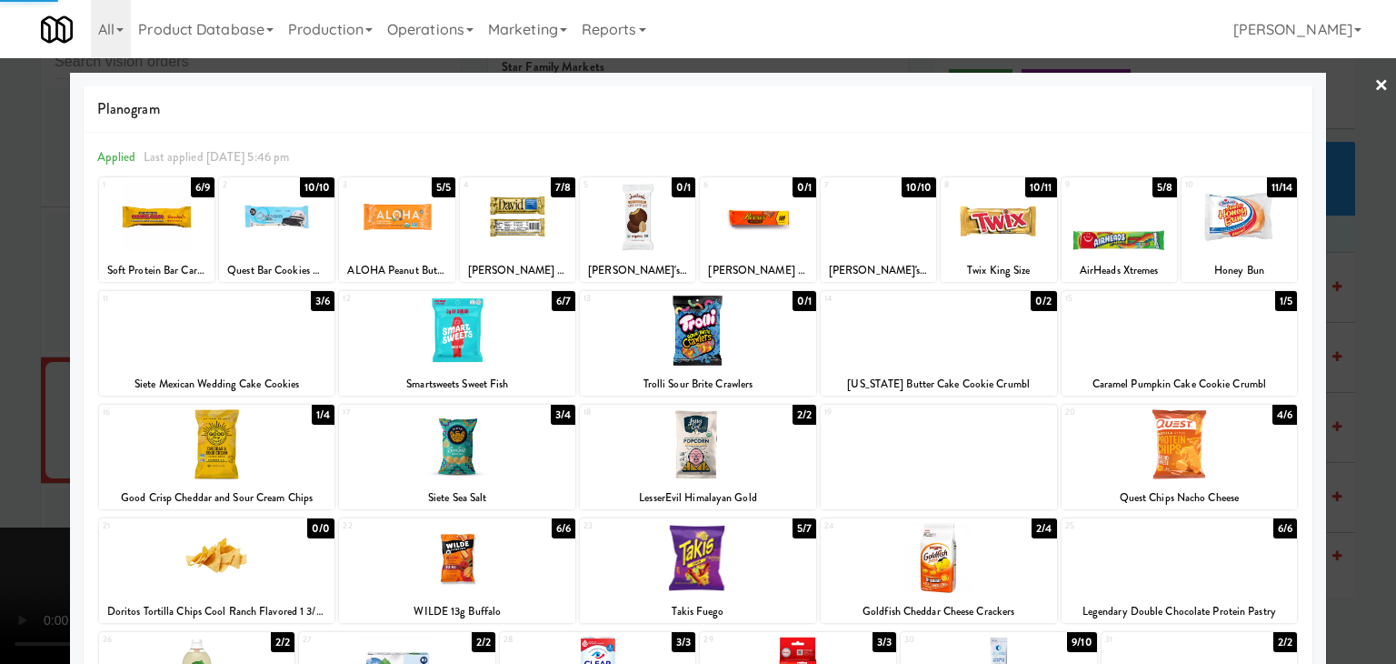
drag, startPoint x: 1214, startPoint y: 201, endPoint x: 1250, endPoint y: 217, distance: 39.0
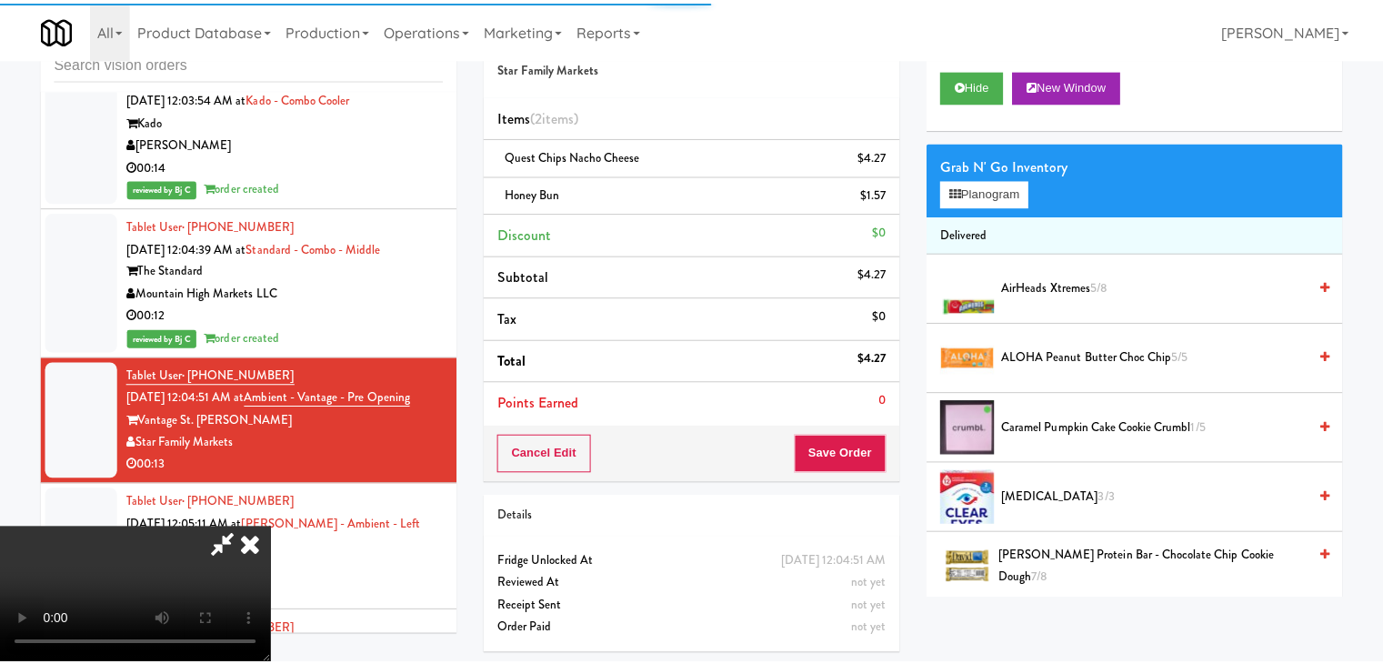
scroll to position [20354, 0]
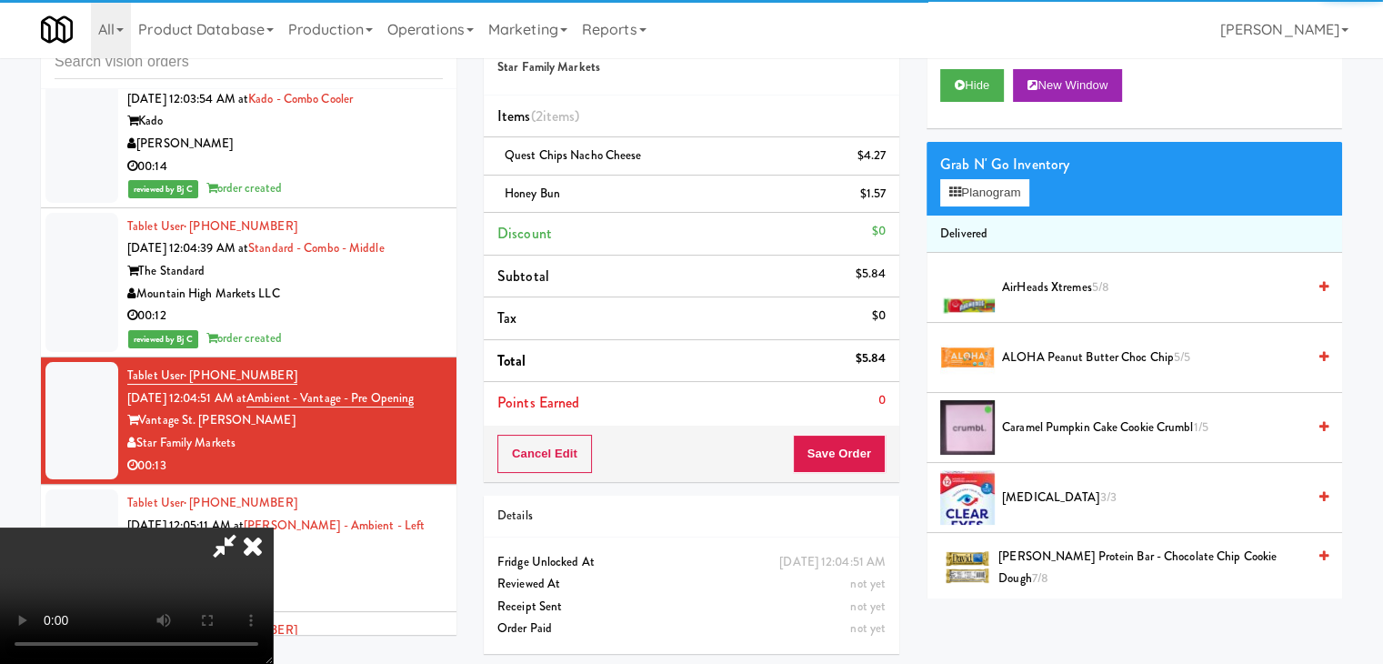
drag, startPoint x: 915, startPoint y: 409, endPoint x: 853, endPoint y: 448, distance: 73.9
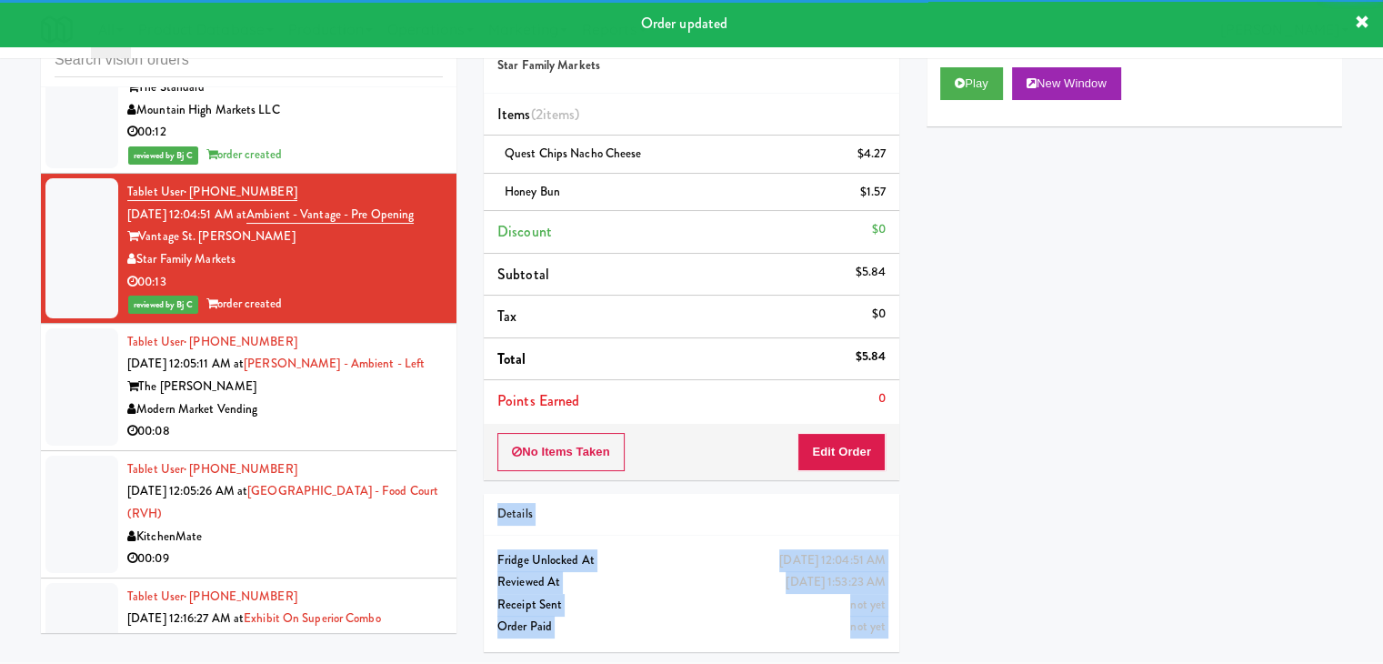
scroll to position [20718, 0]
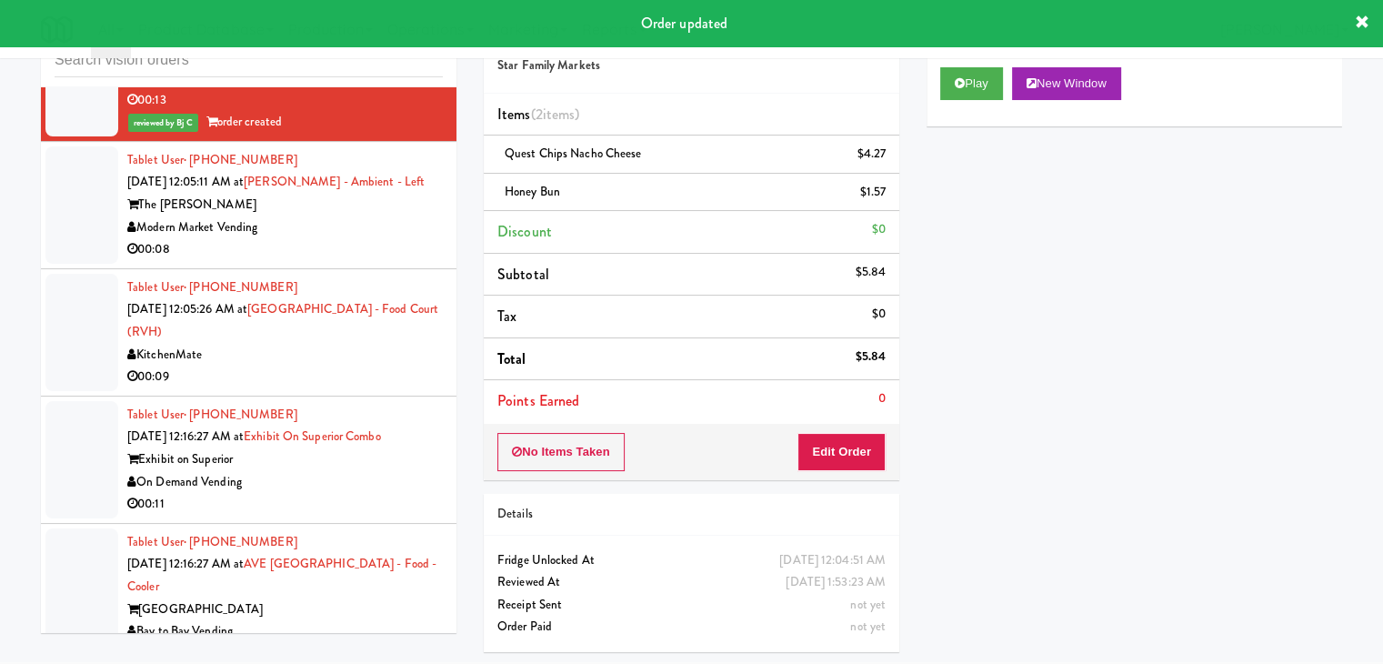
drag, startPoint x: 355, startPoint y: 145, endPoint x: 359, endPoint y: 155, distance: 10.6
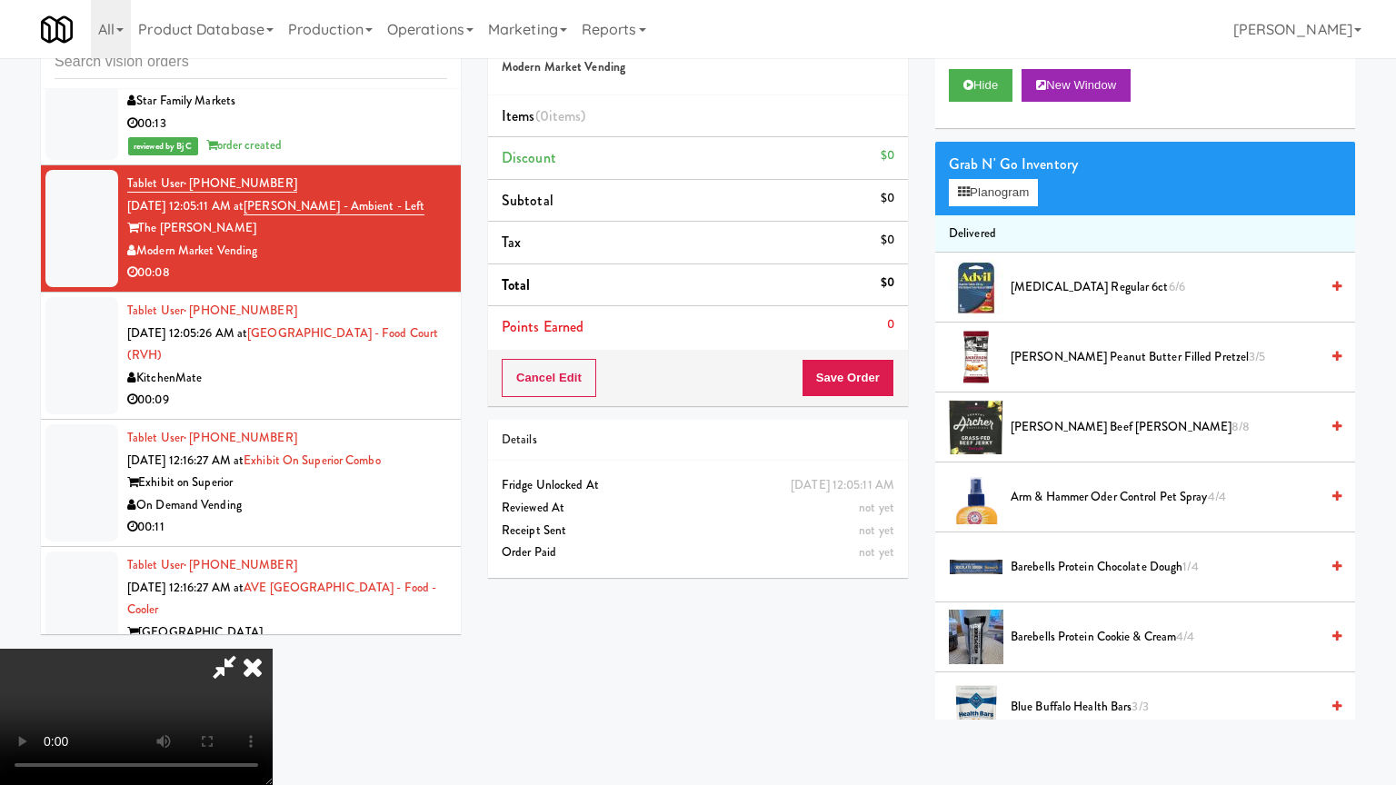
scroll to position [20718, 0]
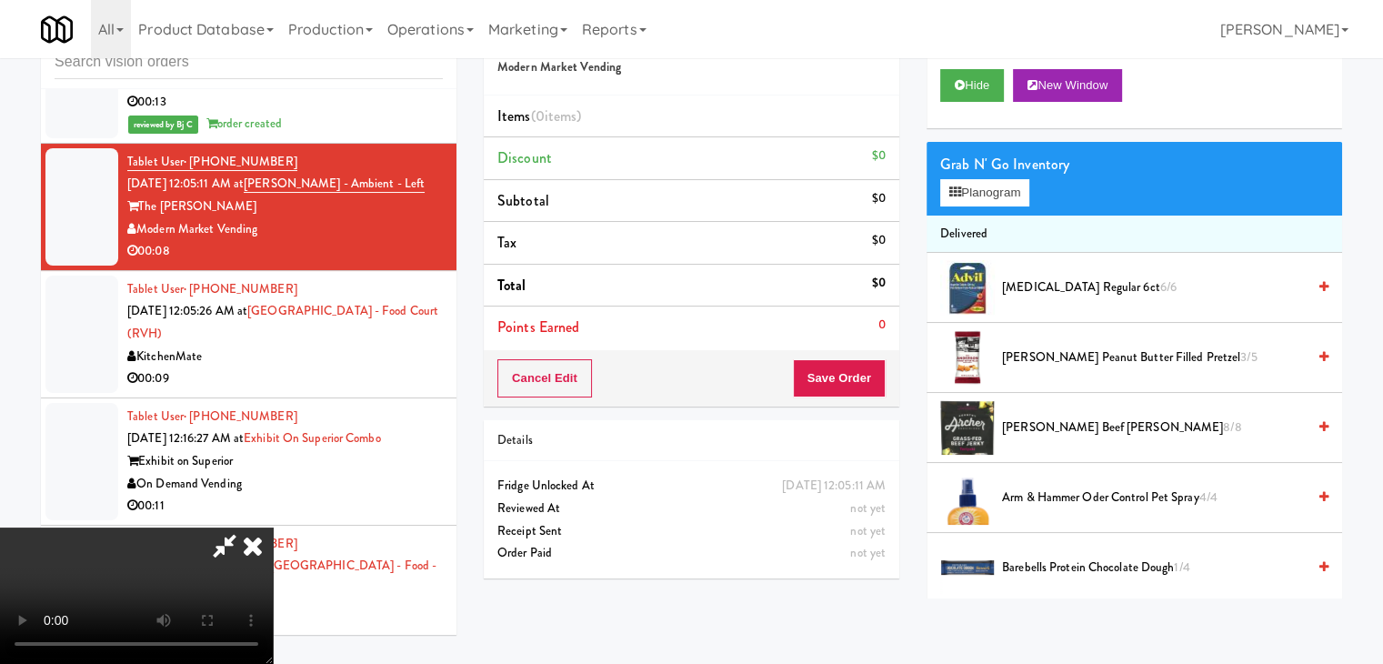
drag, startPoint x: 726, startPoint y: 373, endPoint x: 738, endPoint y: 483, distance: 110.6
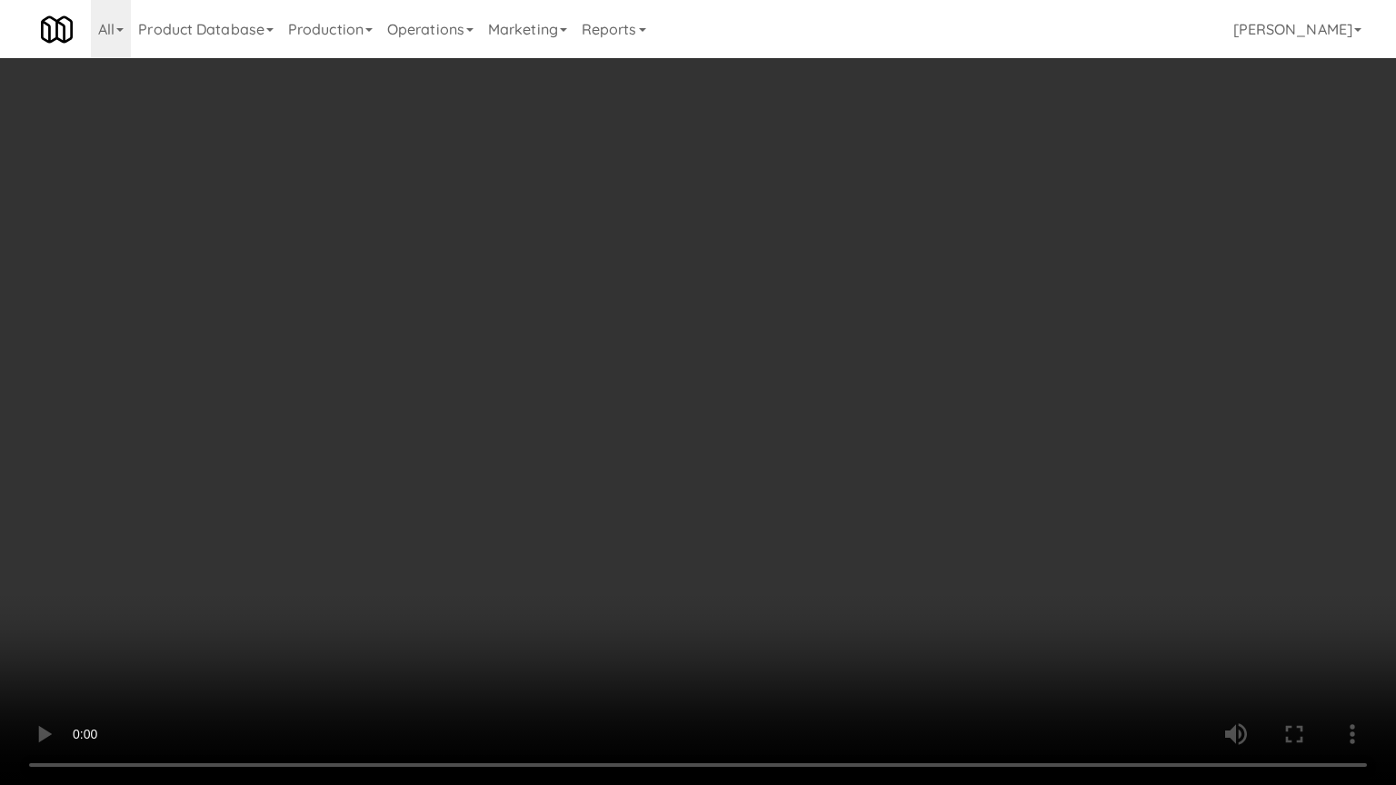
drag, startPoint x: 858, startPoint y: 534, endPoint x: 907, endPoint y: 314, distance: 225.4
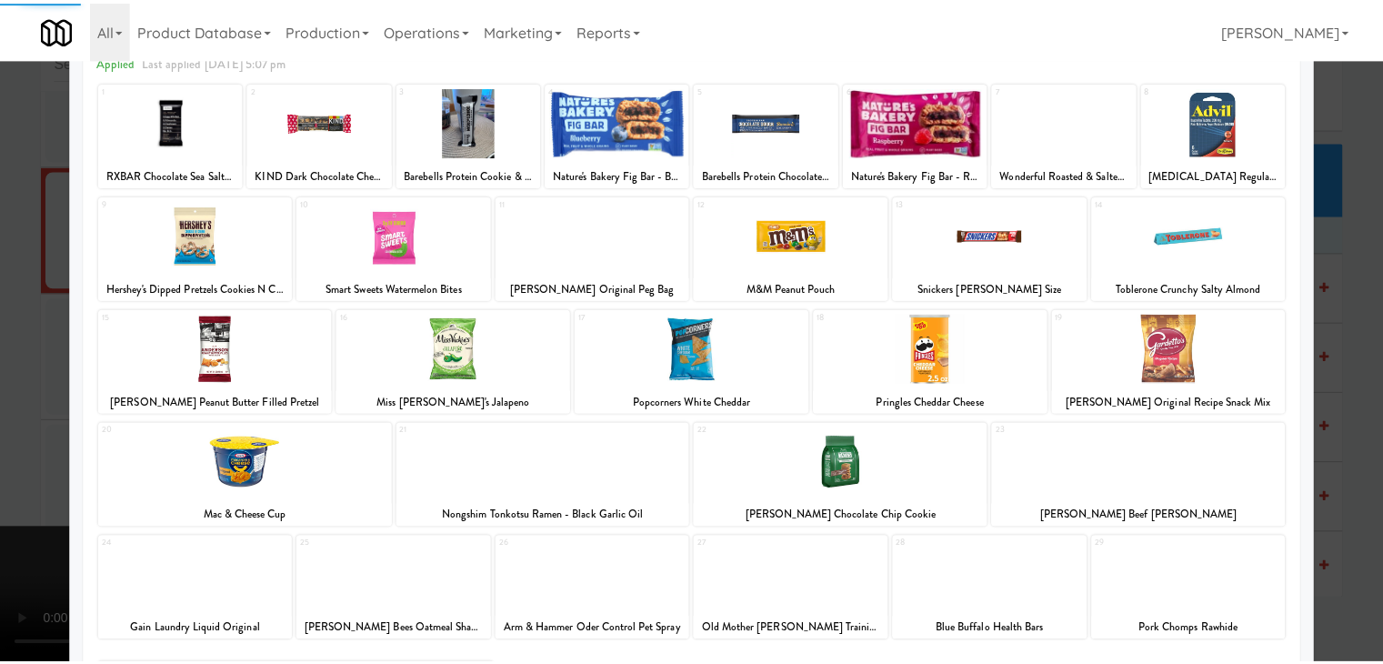
scroll to position [229, 0]
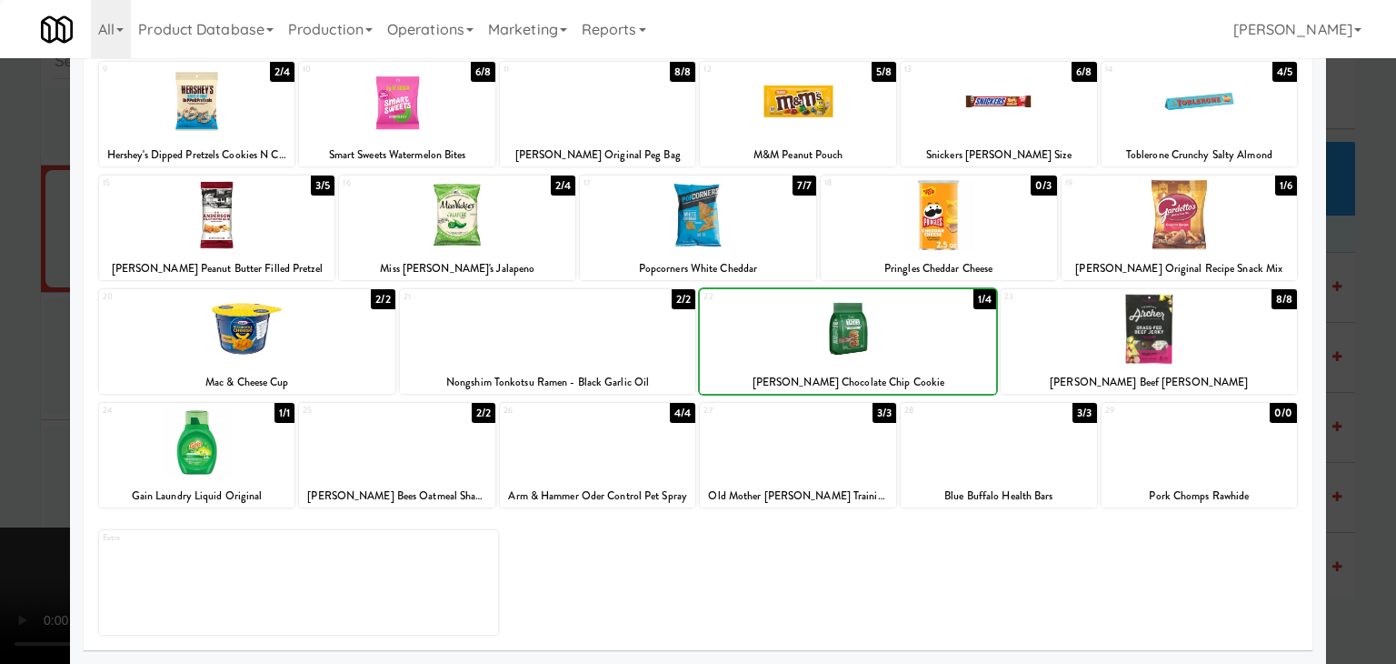
drag, startPoint x: 893, startPoint y: 326, endPoint x: 602, endPoint y: 327, distance: 290.9
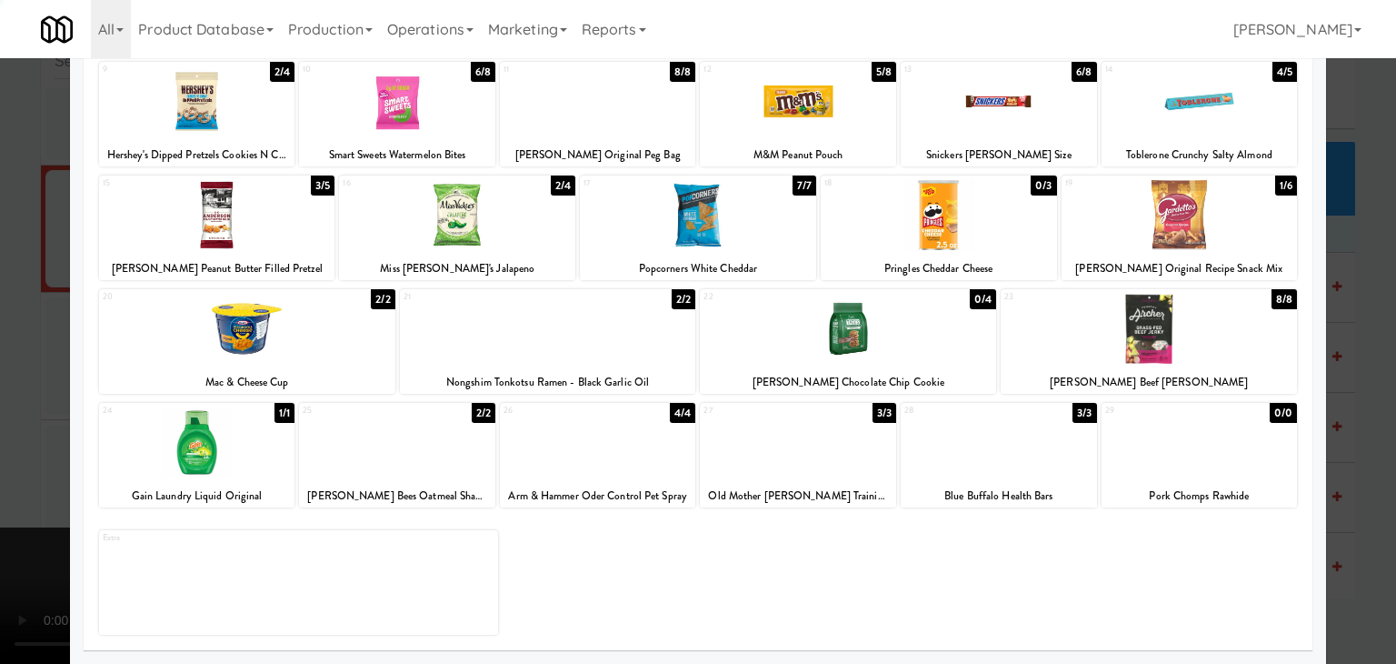
drag, startPoint x: 0, startPoint y: 332, endPoint x: 494, endPoint y: 343, distance: 494.6
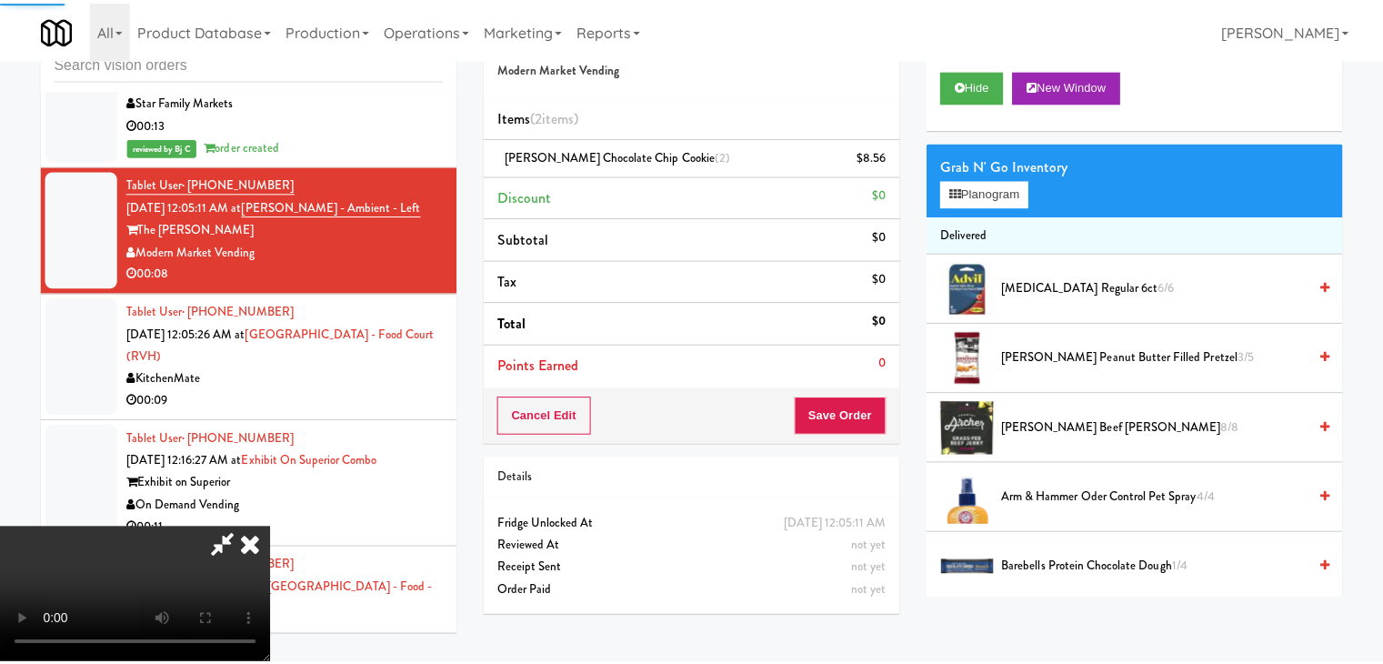
scroll to position [20718, 0]
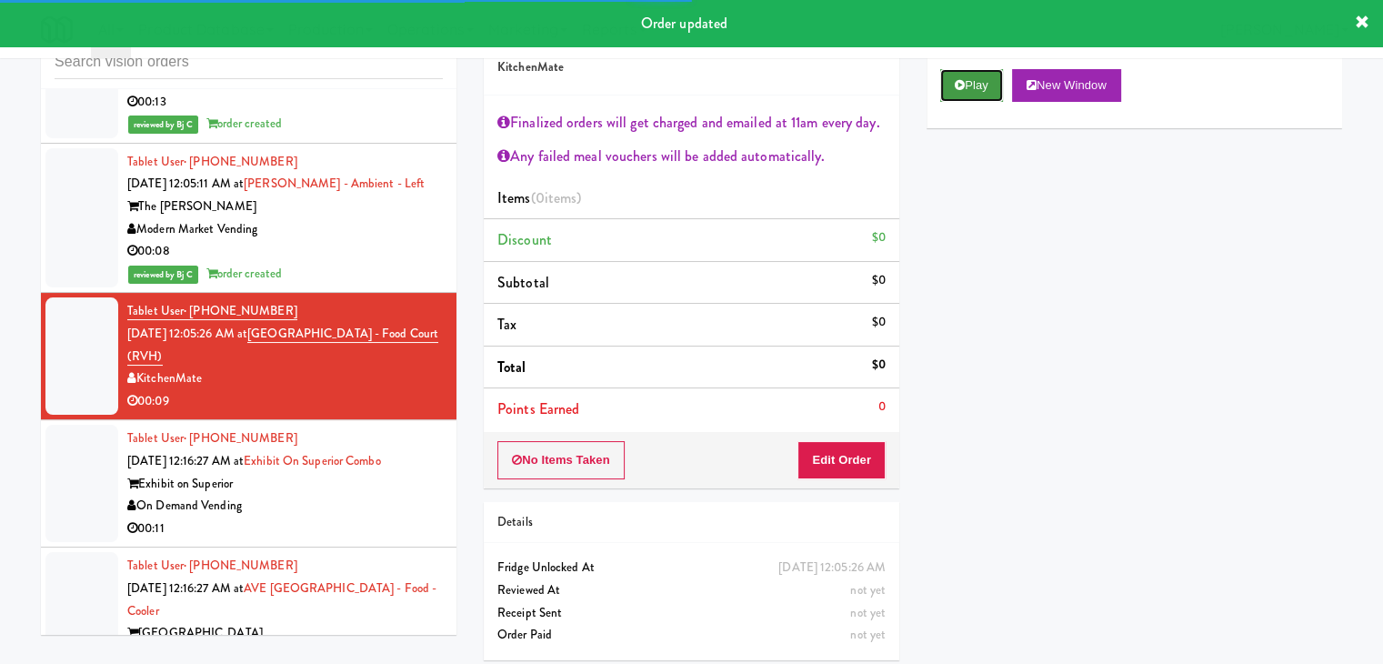
drag, startPoint x: 953, startPoint y: 83, endPoint x: 938, endPoint y: 189, distance: 107.5
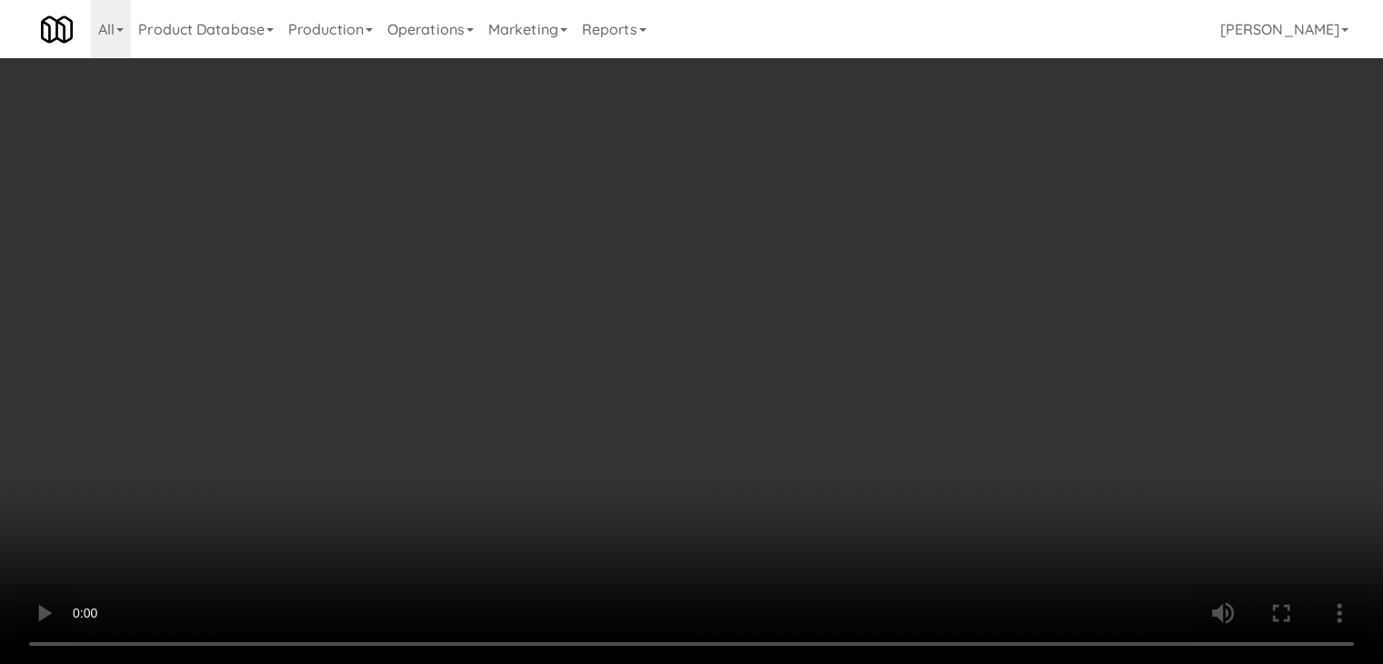
scroll to position [20628, 0]
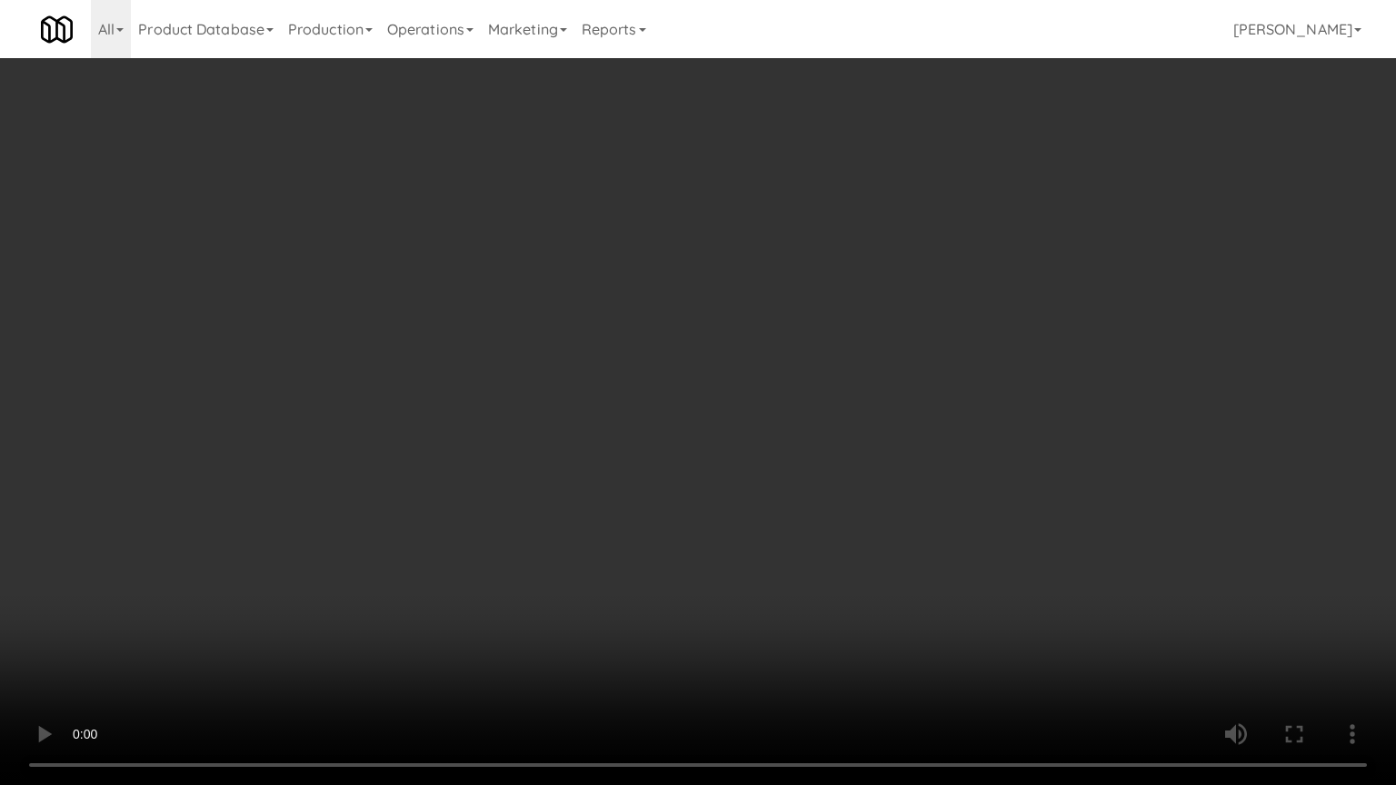
drag, startPoint x: 726, startPoint y: 584, endPoint x: 811, endPoint y: 491, distance: 125.5
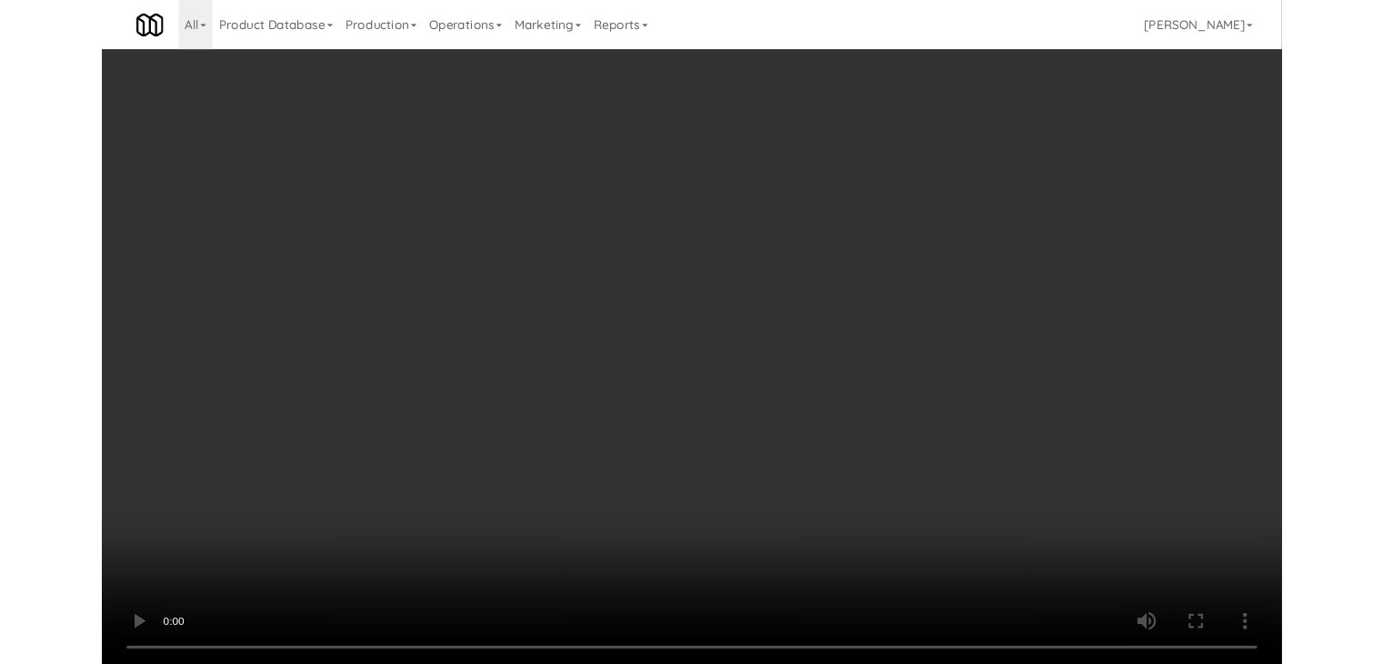
scroll to position [20718, 0]
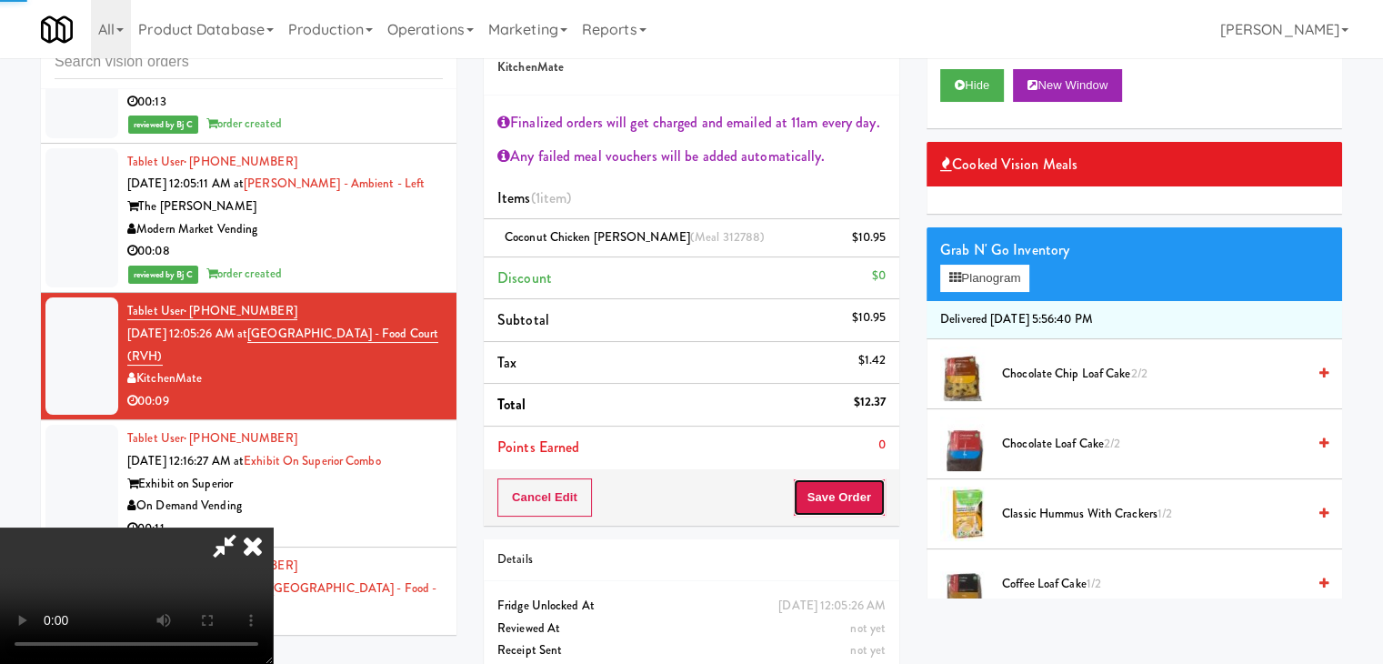
drag, startPoint x: 862, startPoint y: 503, endPoint x: 856, endPoint y: 514, distance: 12.2
